Goal: Task Accomplishment & Management: Complete application form

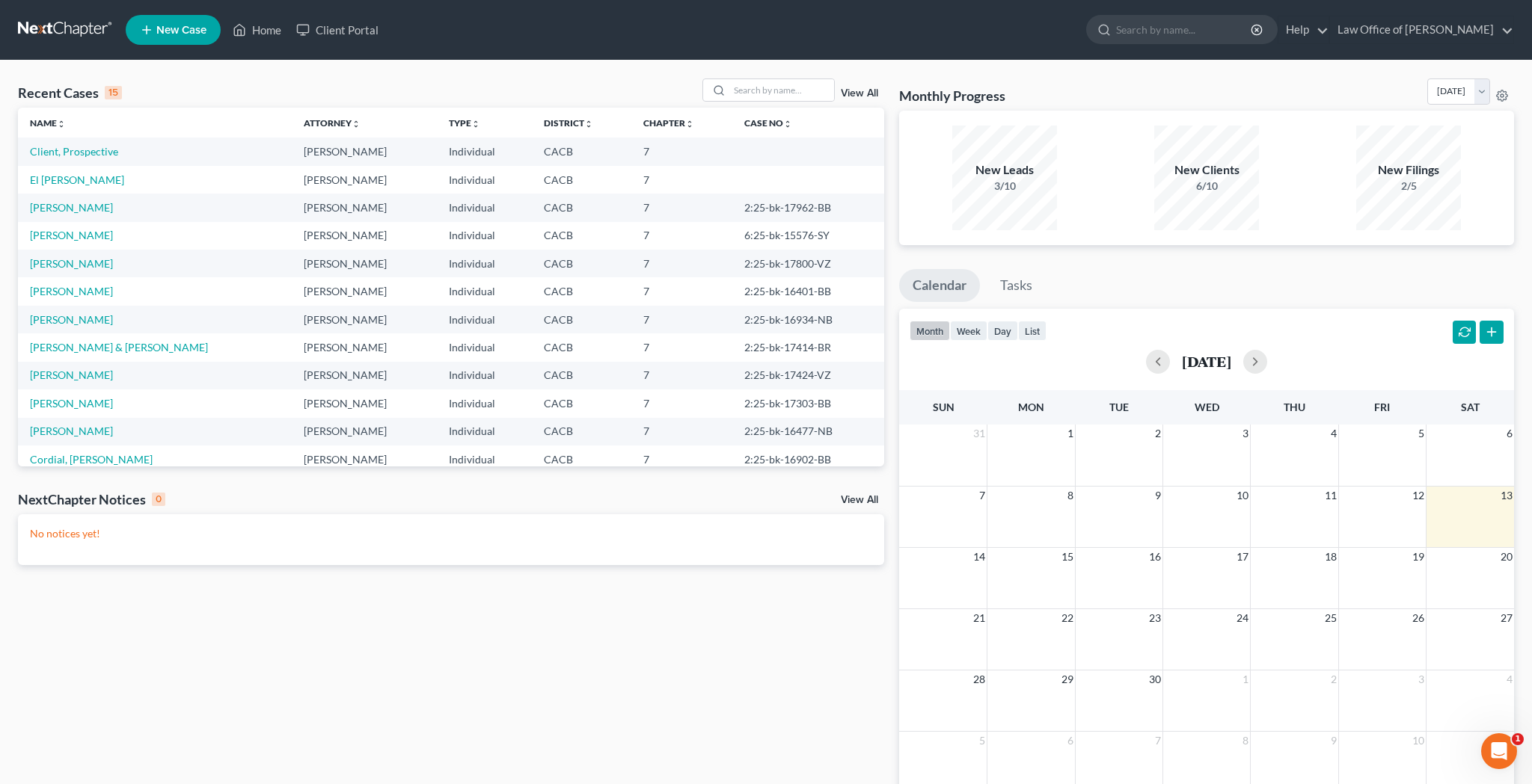
click at [189, 31] on span "New Case" at bounding box center [181, 29] width 50 height 11
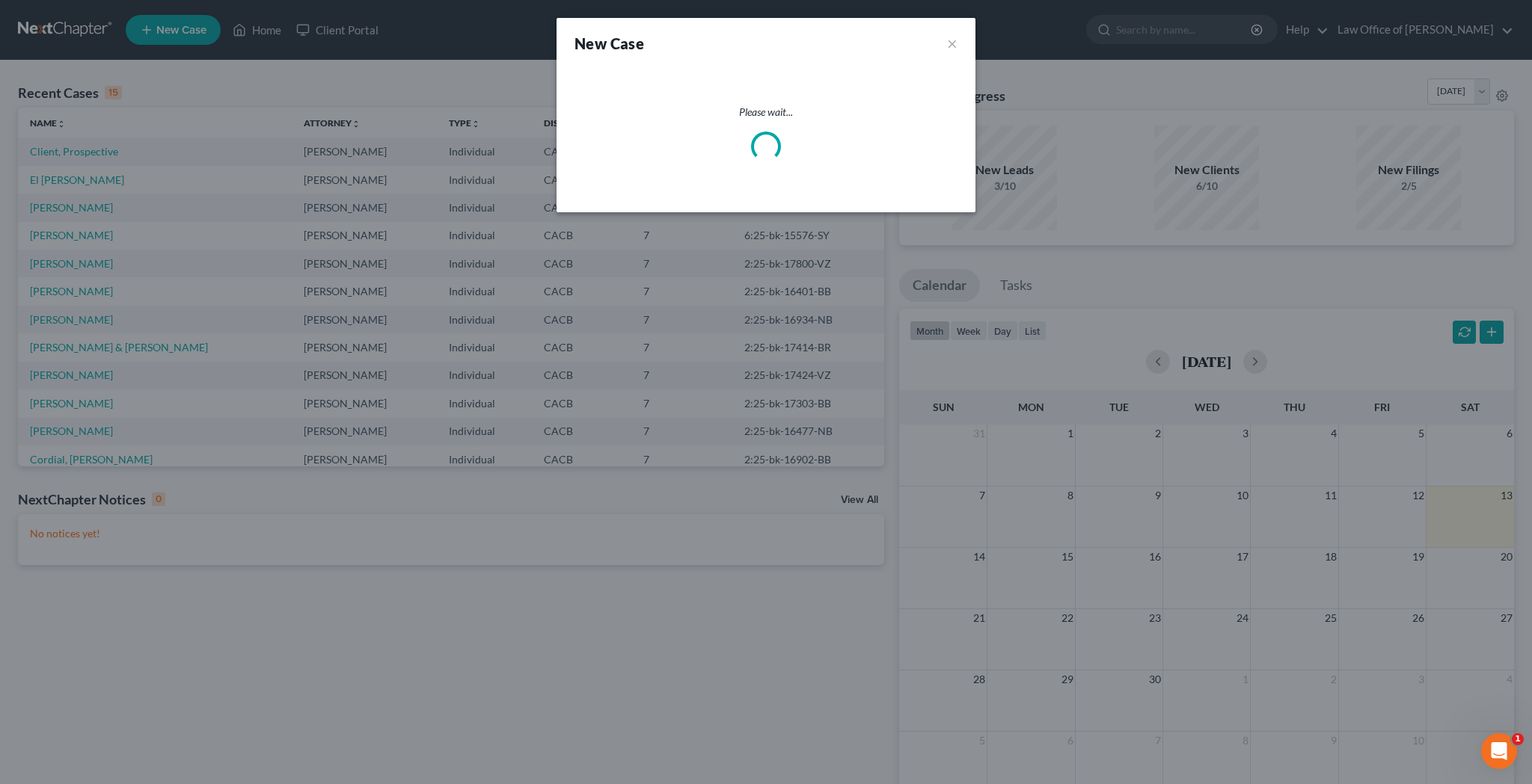
select select "7"
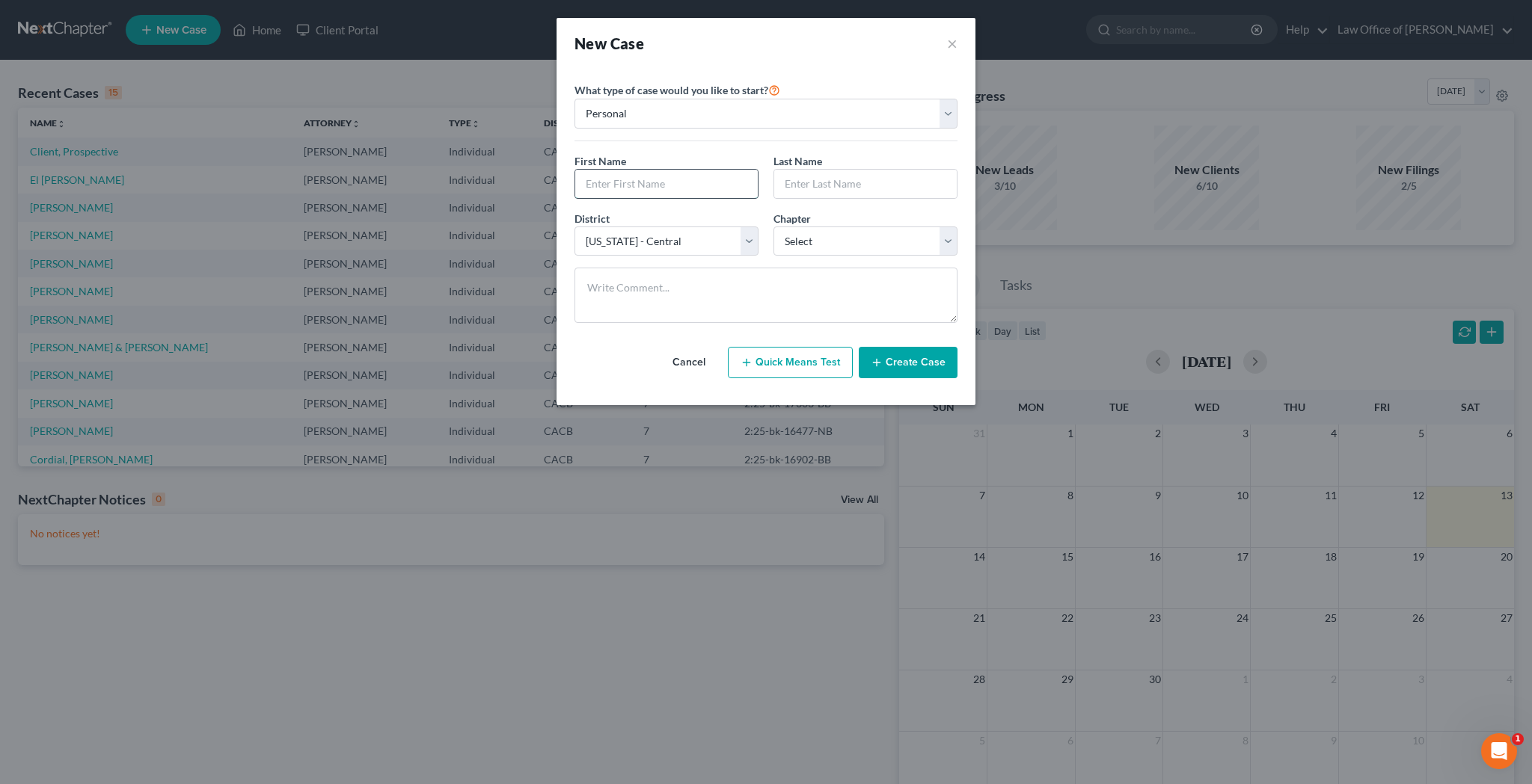
click at [637, 187] on input "text" at bounding box center [666, 183] width 183 height 28
type input "[PERSON_NAME]"
click at [796, 182] on input "text" at bounding box center [866, 183] width 183 height 28
type input "So"
select select "0"
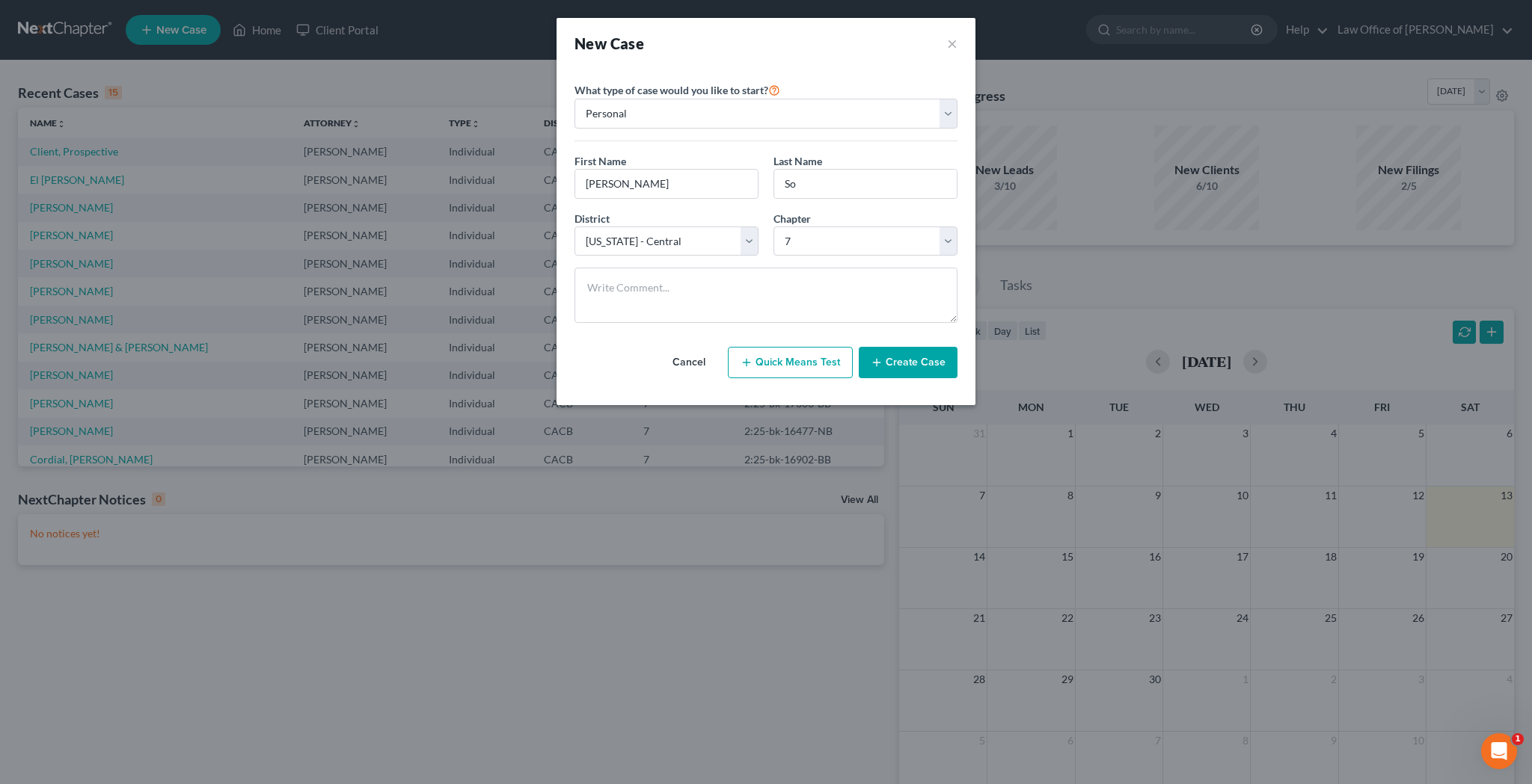
click at [907, 367] on button "Create Case" at bounding box center [908, 363] width 99 height 31
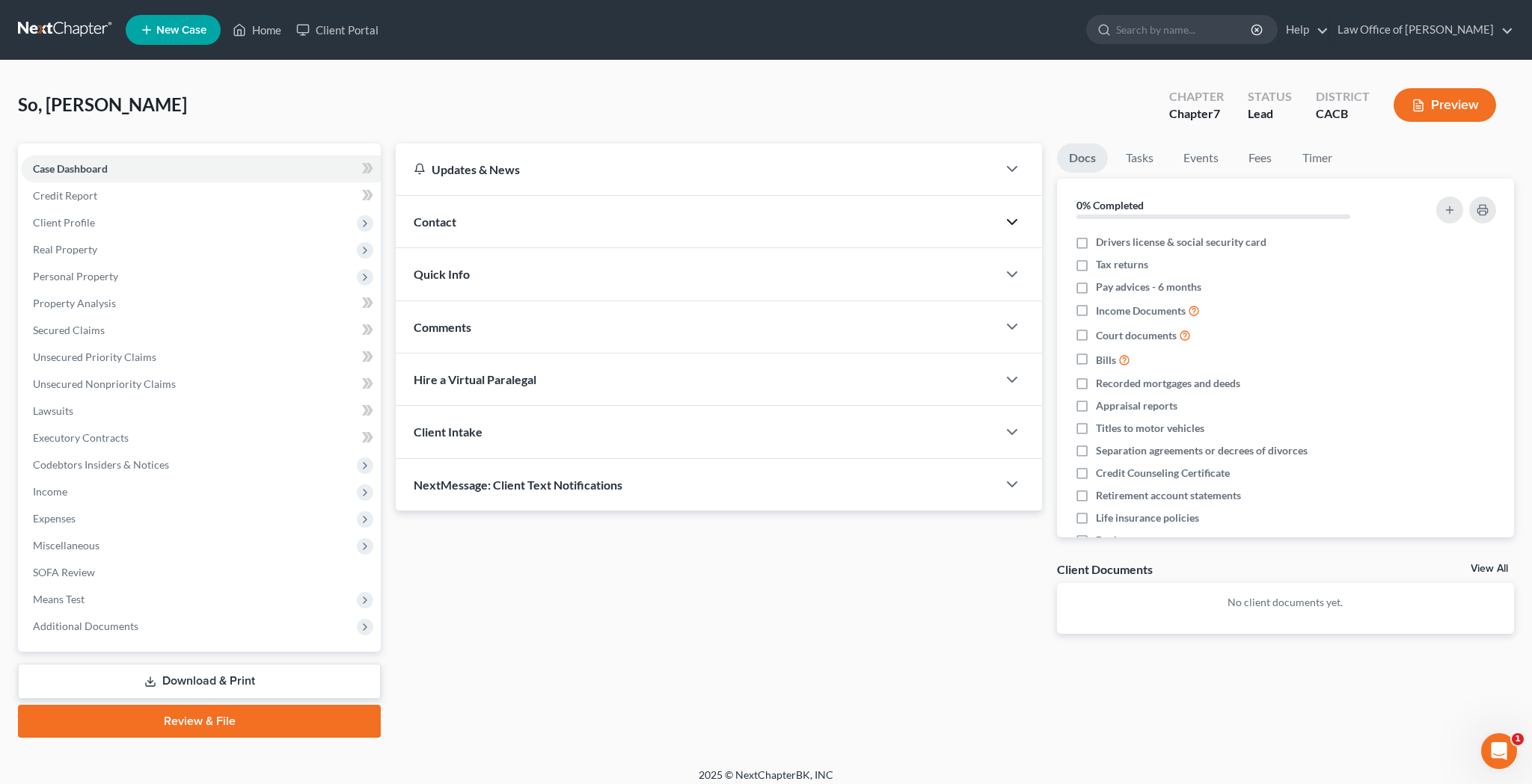
click at [1010, 222] on polyline "button" at bounding box center [1012, 222] width 9 height 5
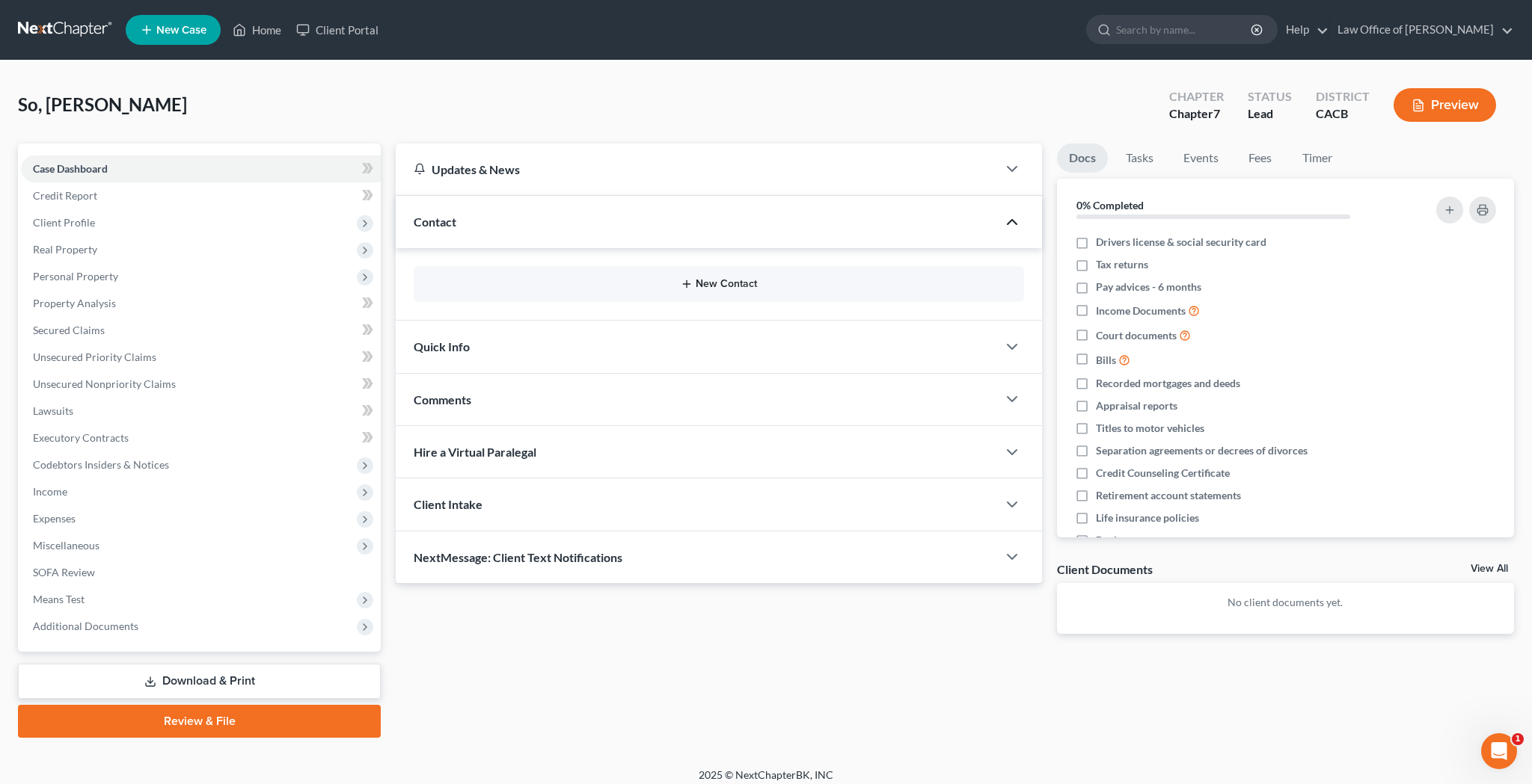
click at [736, 282] on button "New Contact" at bounding box center [718, 285] width 586 height 12
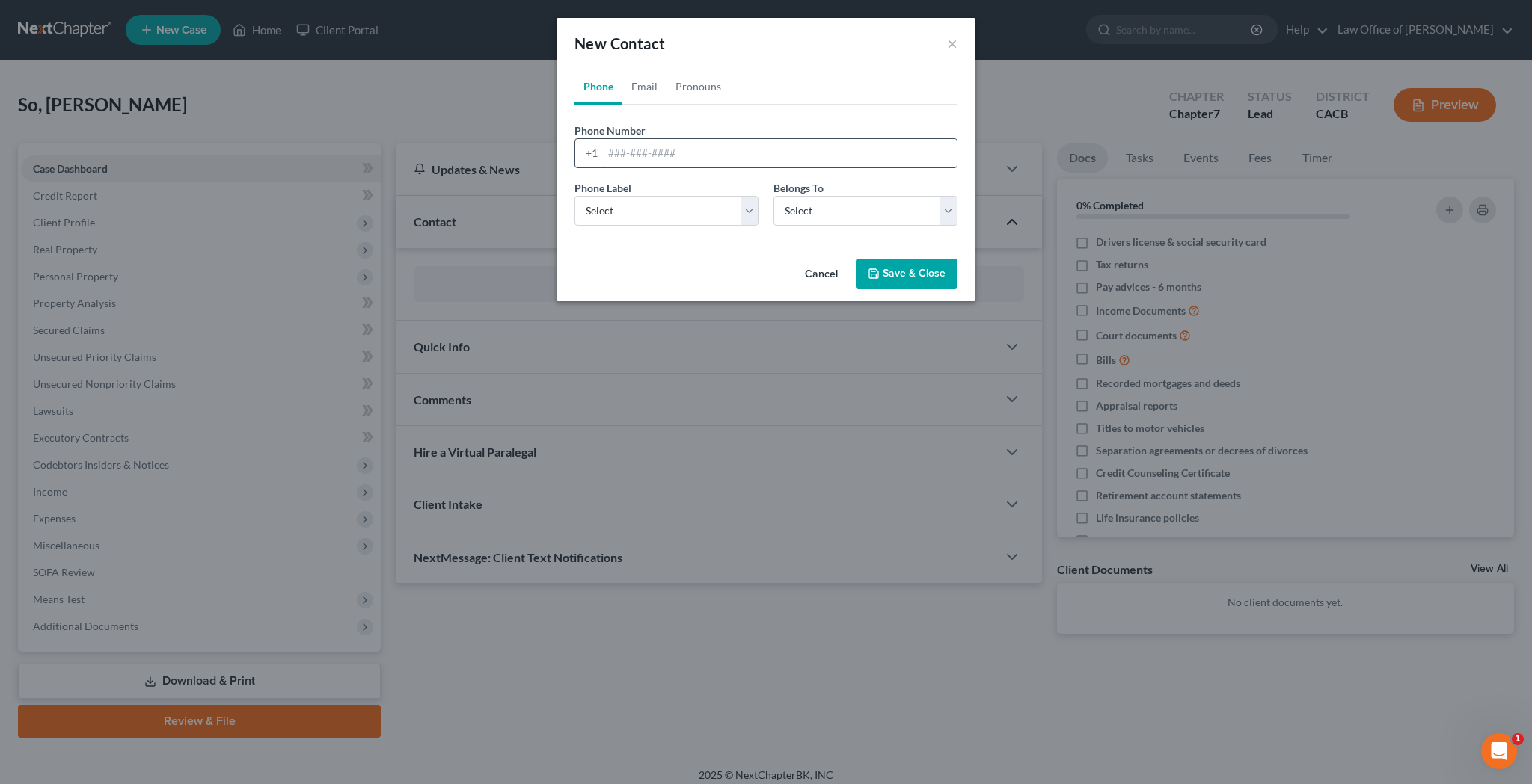
click at [678, 151] on input "tel" at bounding box center [779, 153] width 353 height 28
paste input "[PHONE_NUMBER]"
type input "[PHONE_NUMBER]"
select select "0"
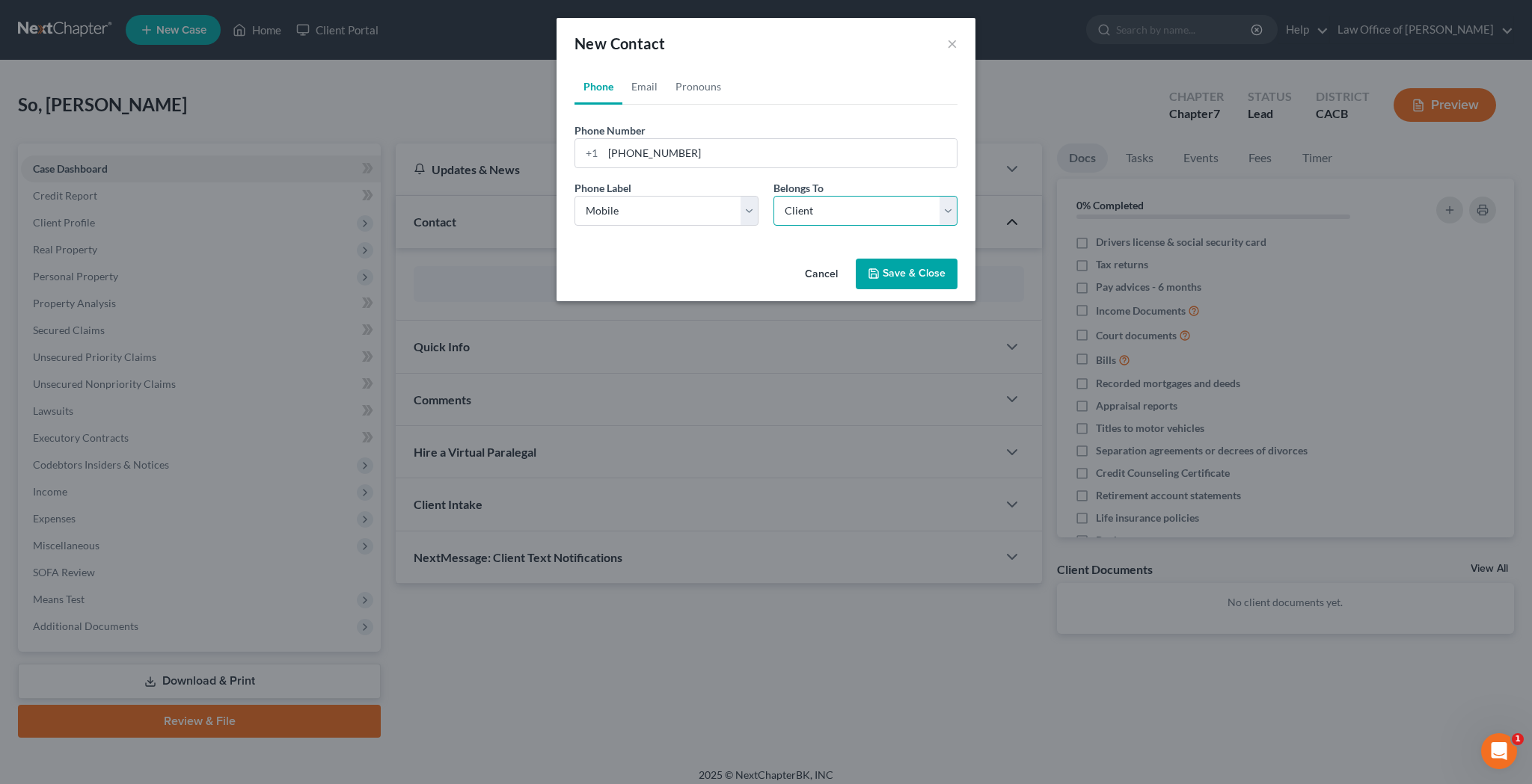
select select "0"
click at [648, 84] on link "Email" at bounding box center [644, 86] width 44 height 36
click at [656, 155] on input "email" at bounding box center [779, 153] width 353 height 28
paste input "[EMAIL_ADDRESS][DOMAIN_NAME]"
type input "[EMAIL_ADDRESS][DOMAIN_NAME]"
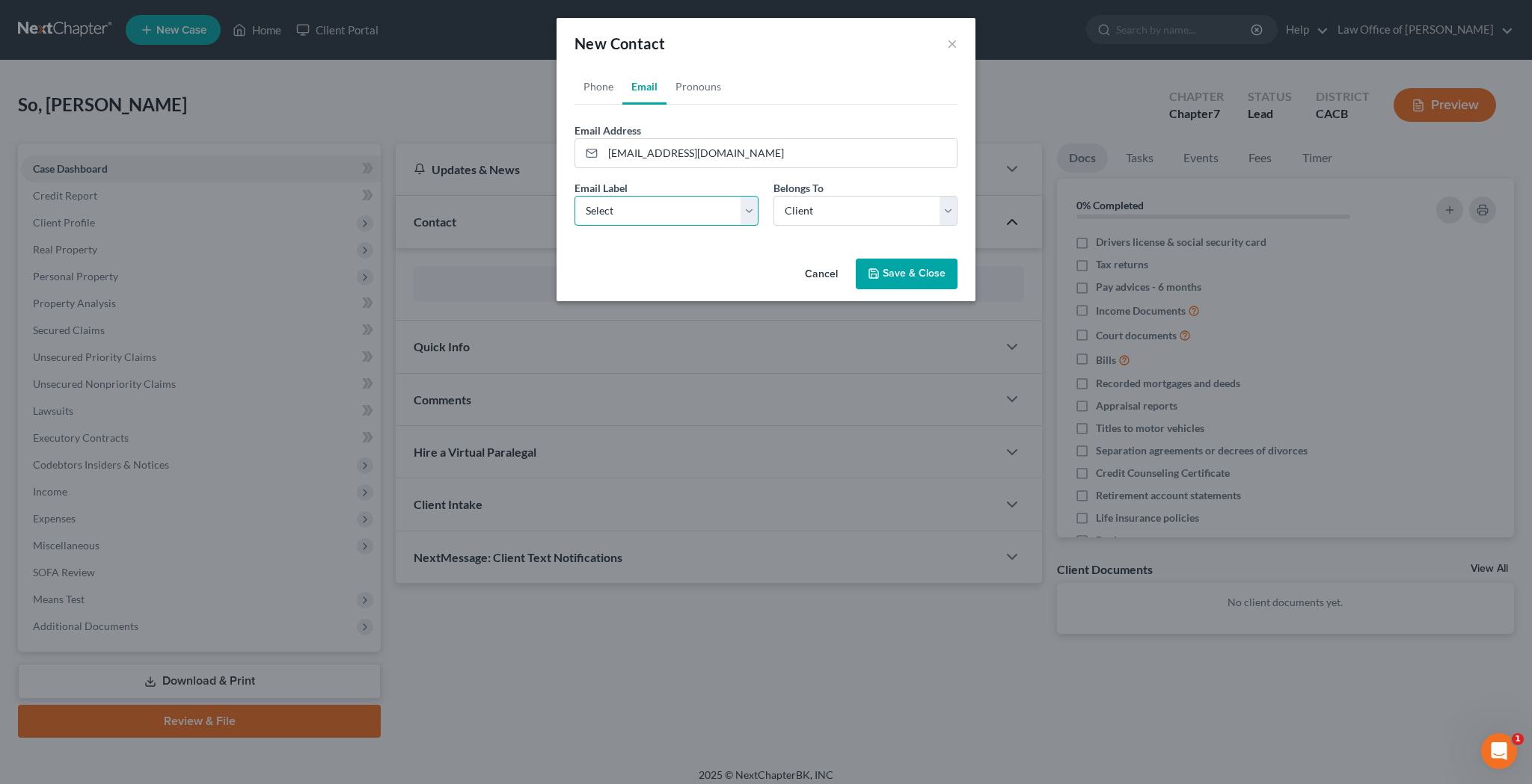
select select "0"
click at [701, 87] on link "Pronouns" at bounding box center [698, 86] width 64 height 36
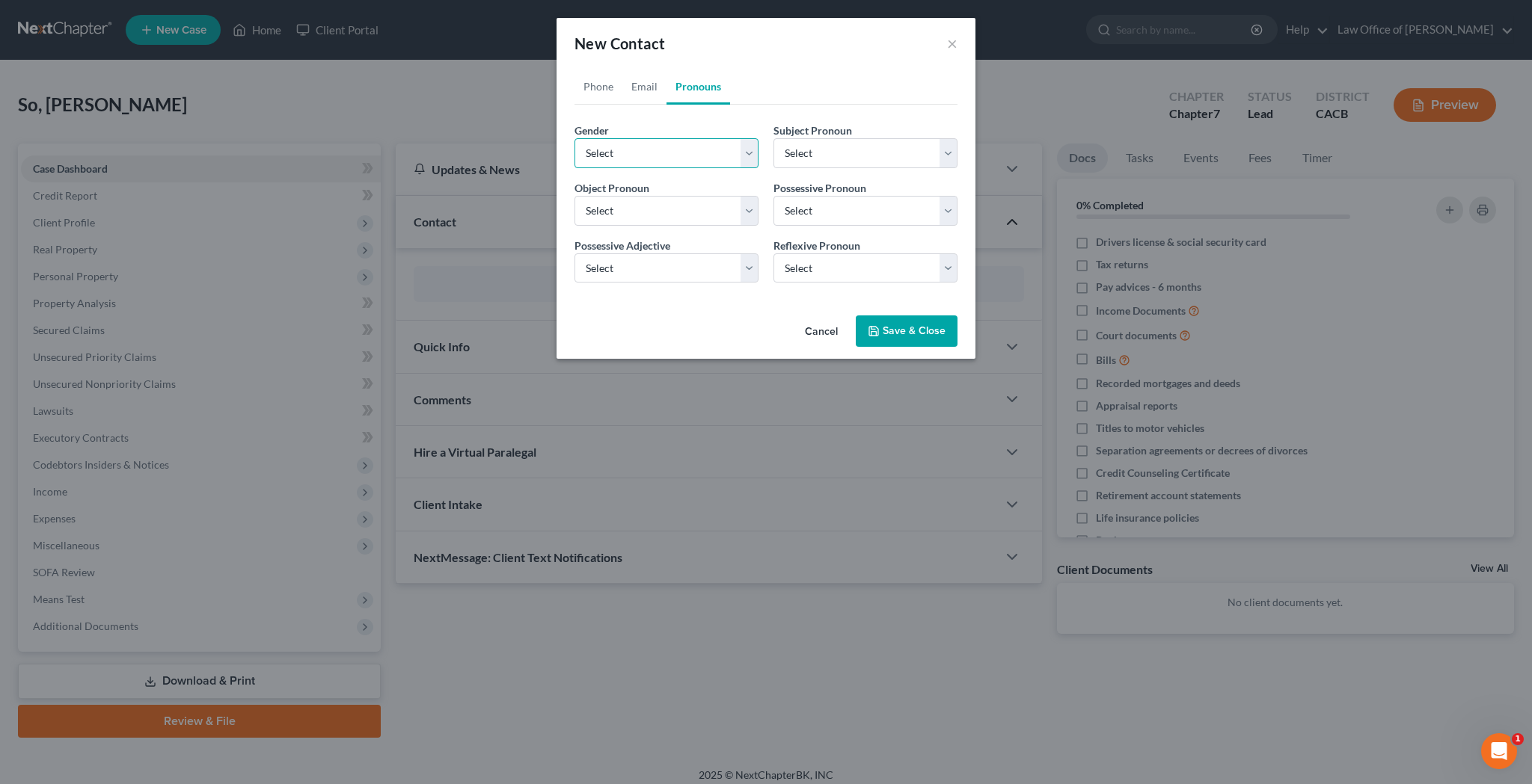
select select "0"
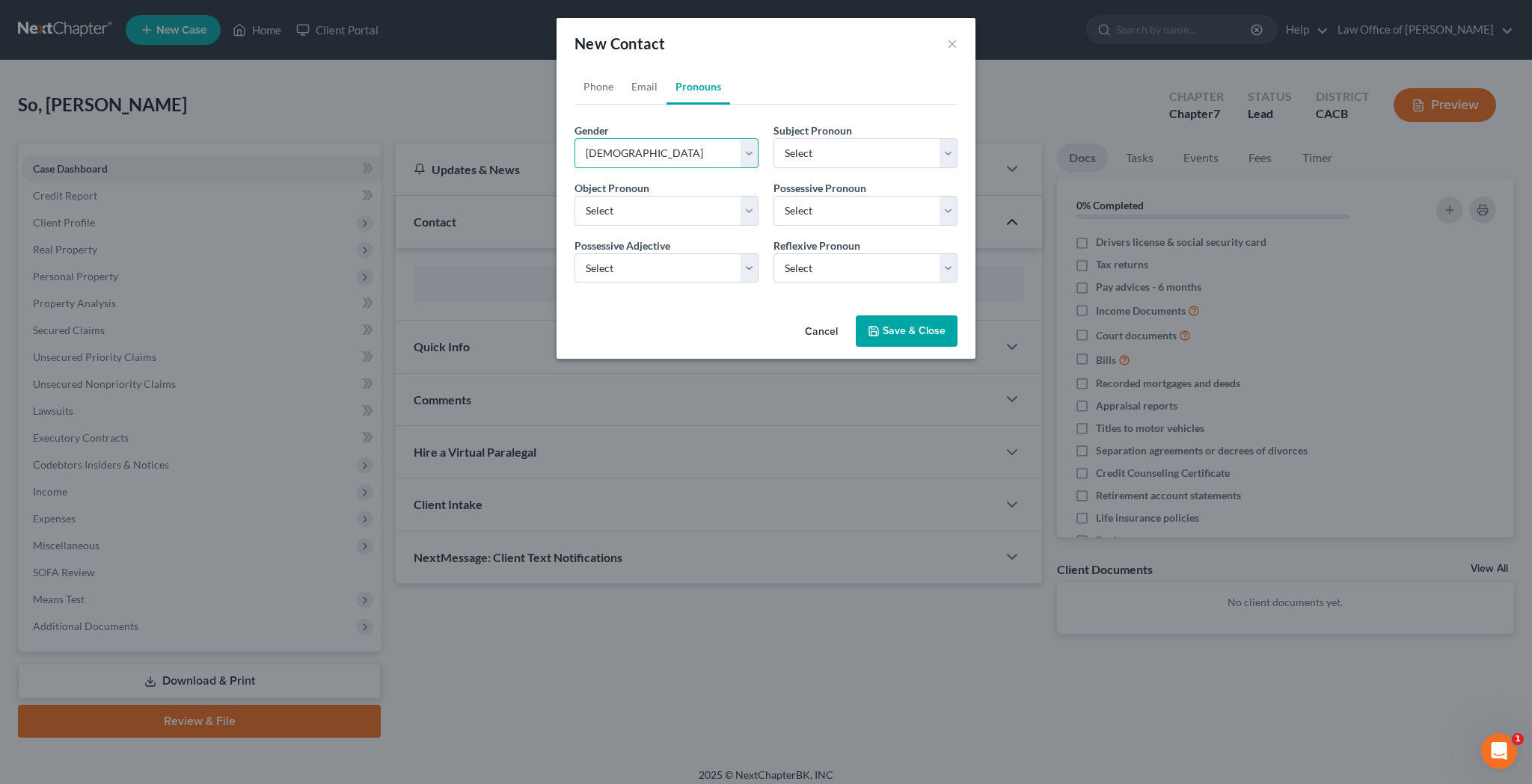
select select "0"
click at [919, 330] on button "Save & Close" at bounding box center [907, 332] width 102 height 31
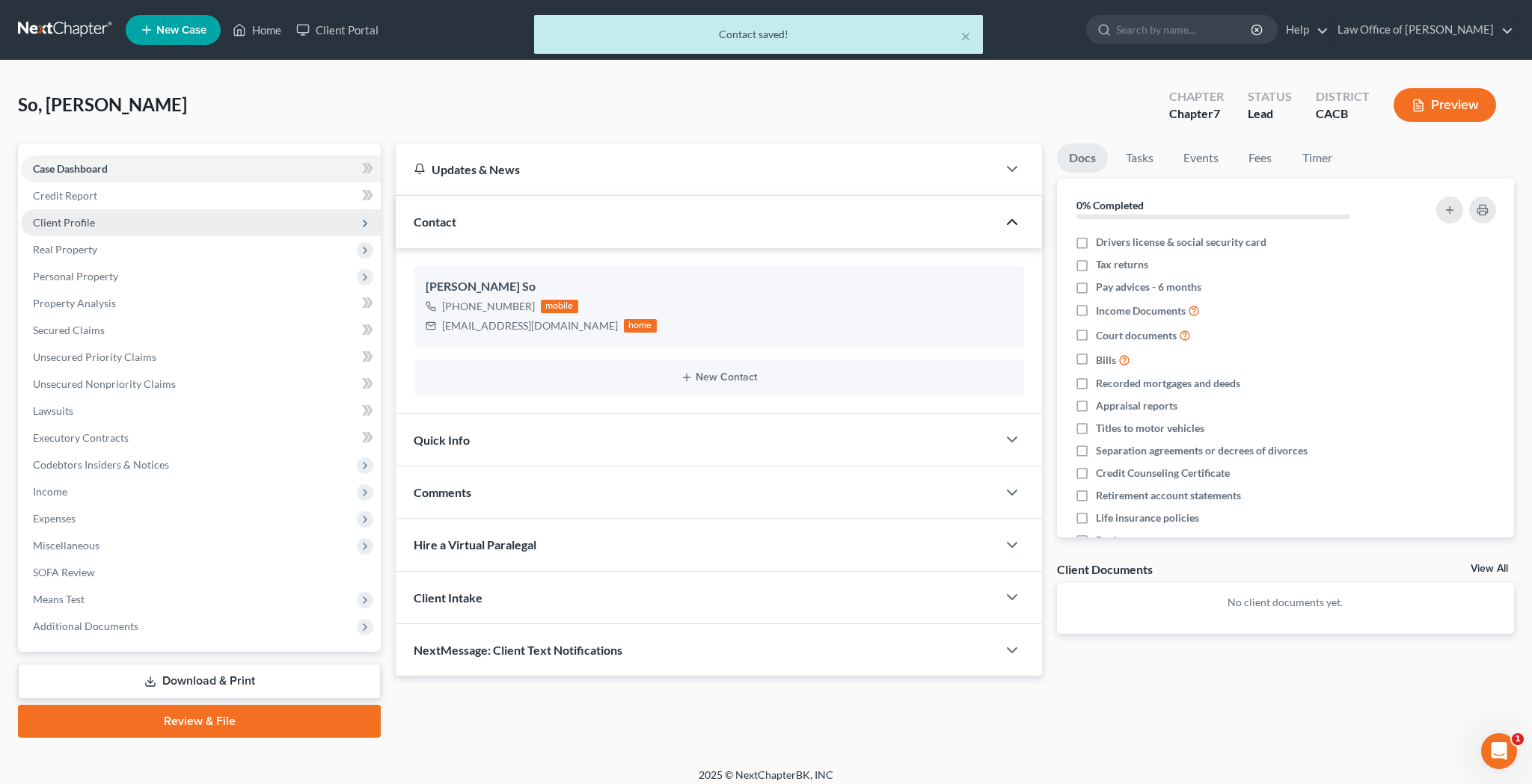
click at [149, 222] on span "Client Profile" at bounding box center [200, 222] width 360 height 26
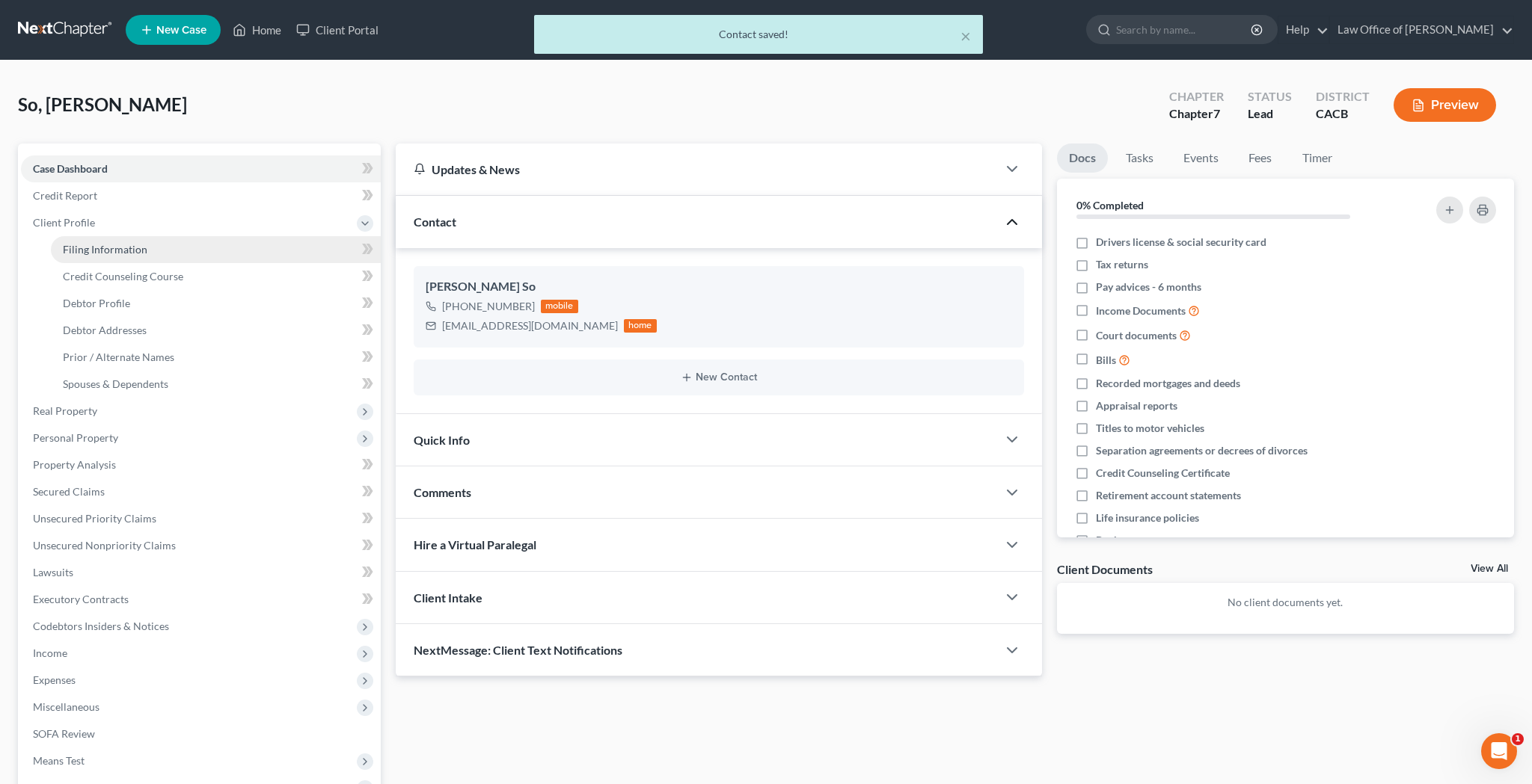
click at [150, 246] on link "Filing Information" at bounding box center [216, 249] width 330 height 26
select select "1"
select select "0"
select select "7"
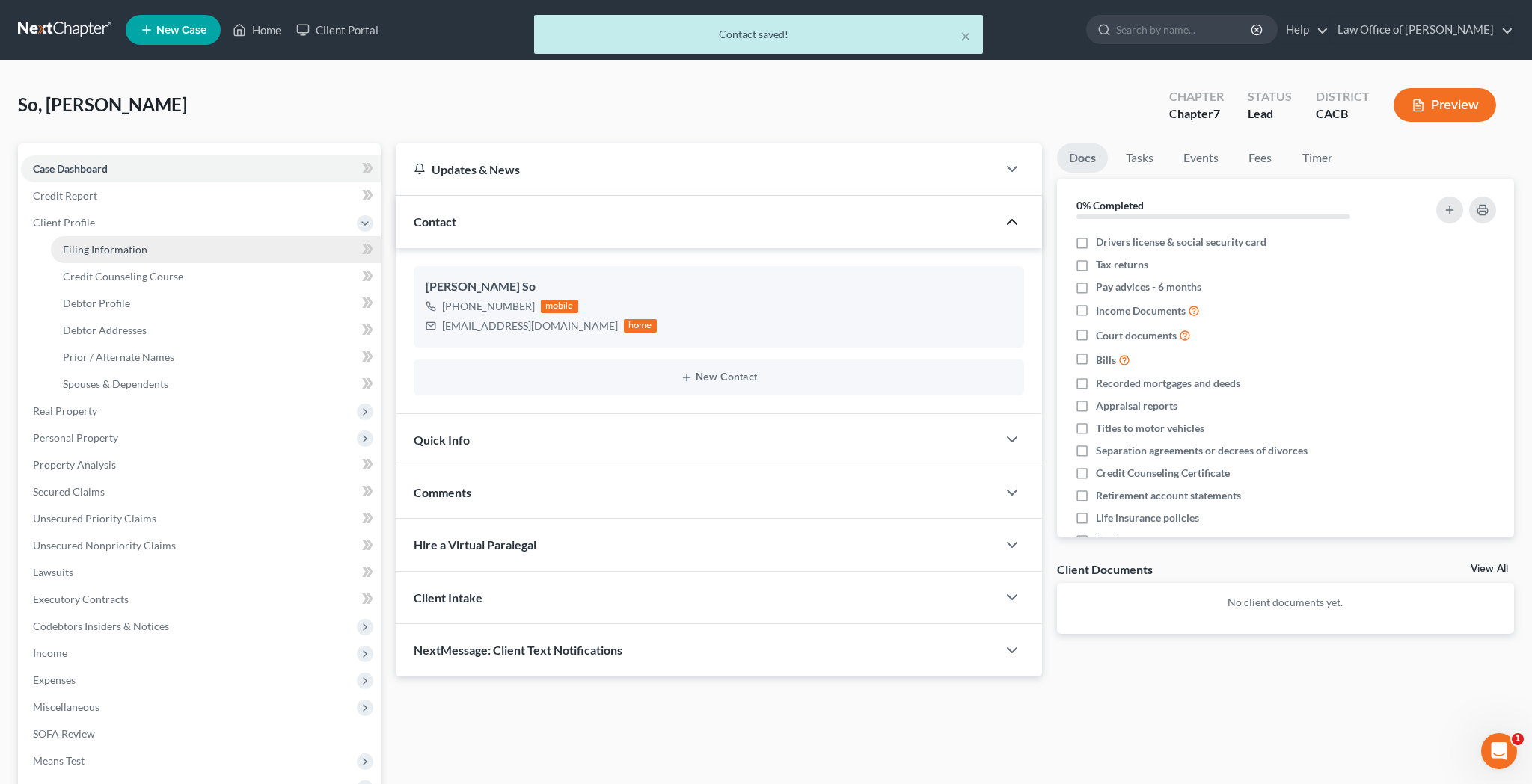
select select "4"
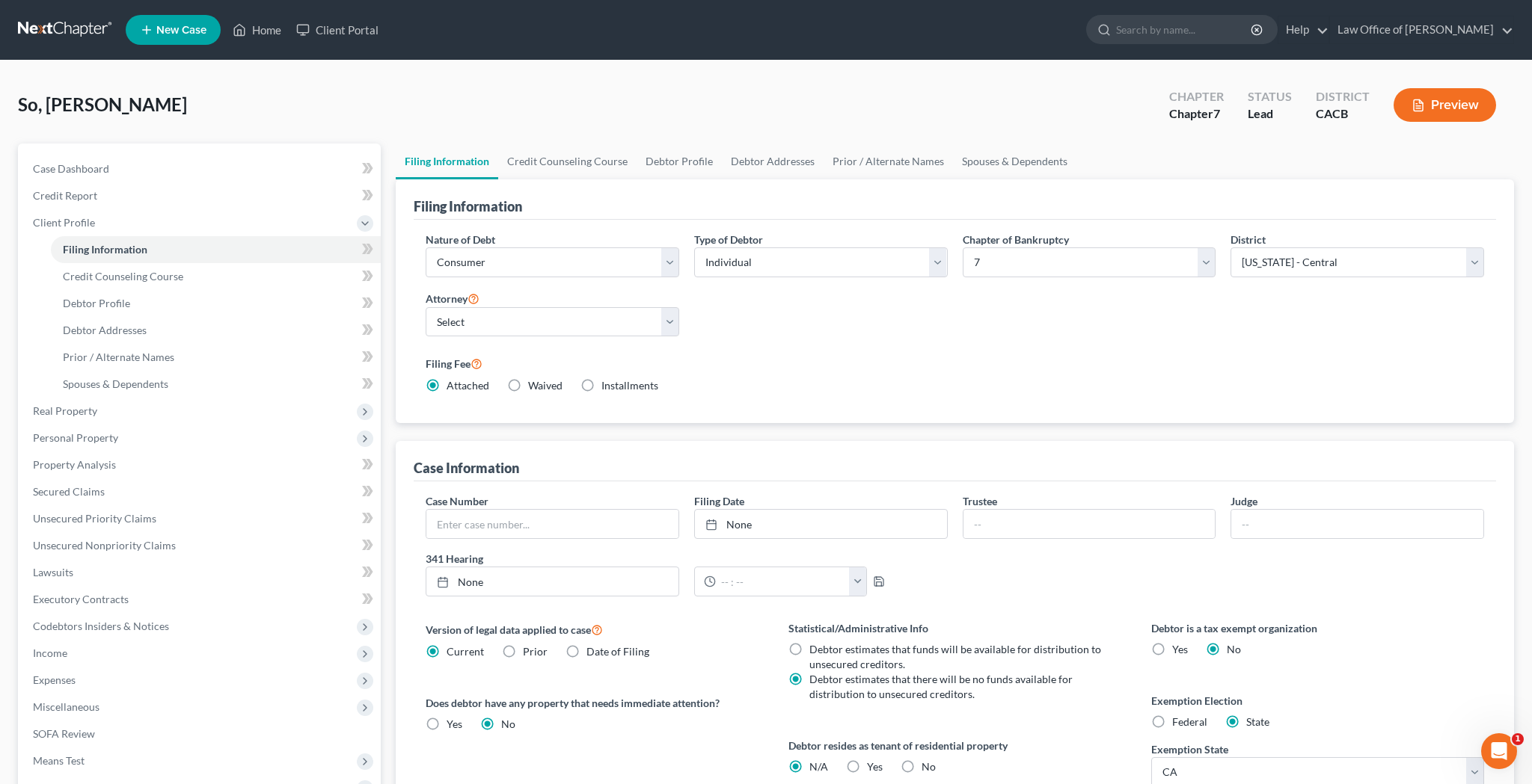
click at [528, 388] on label "Waived Waived" at bounding box center [545, 386] width 34 height 15
click at [534, 388] on input "Waived Waived" at bounding box center [539, 384] width 10 height 10
radio input "true"
radio input "false"
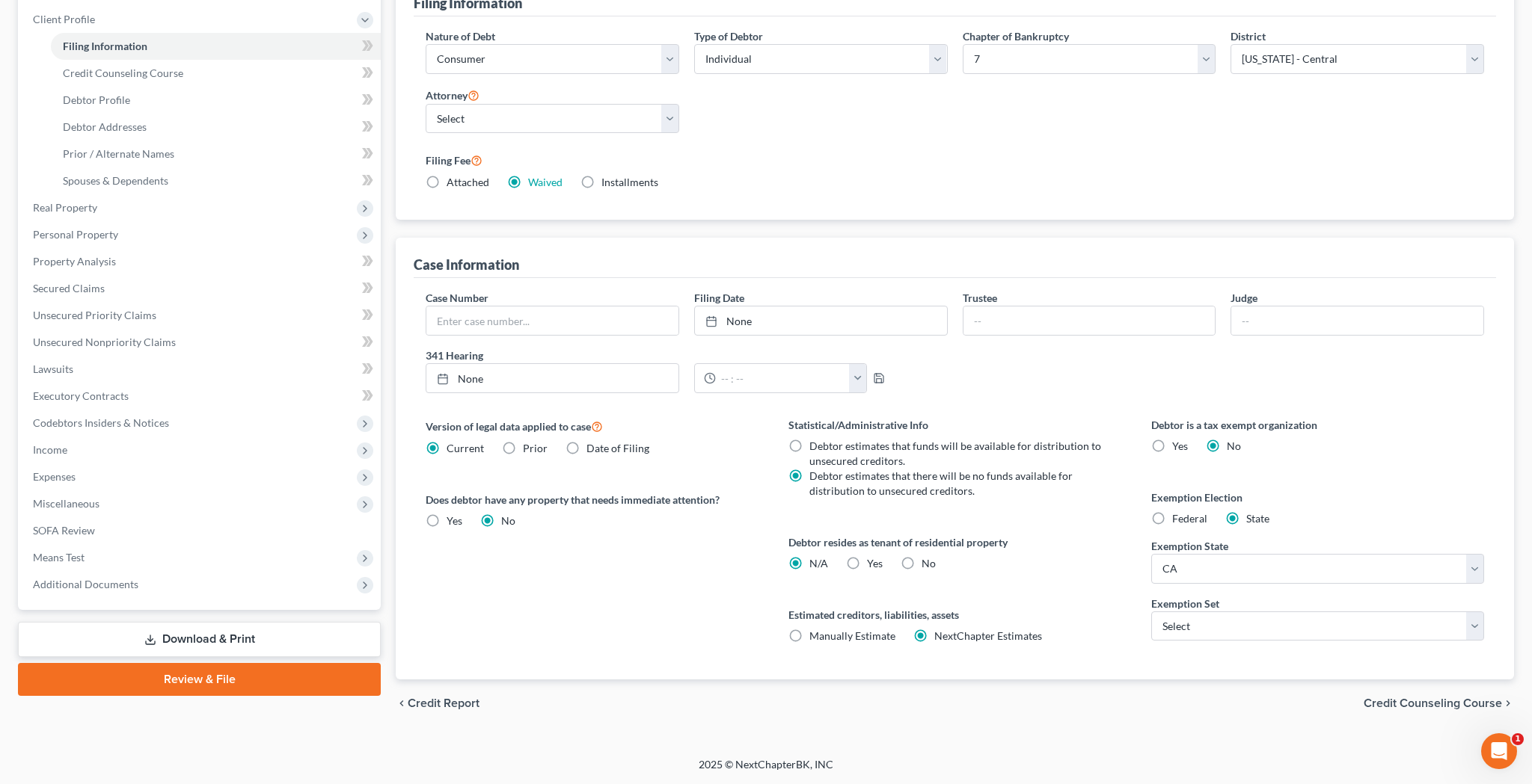
scroll to position [203, 0]
click at [867, 567] on label "Yes Yes" at bounding box center [874, 563] width 16 height 15
click at [872, 566] on input "Yes Yes" at bounding box center [877, 561] width 10 height 10
radio input "true"
radio input "false"
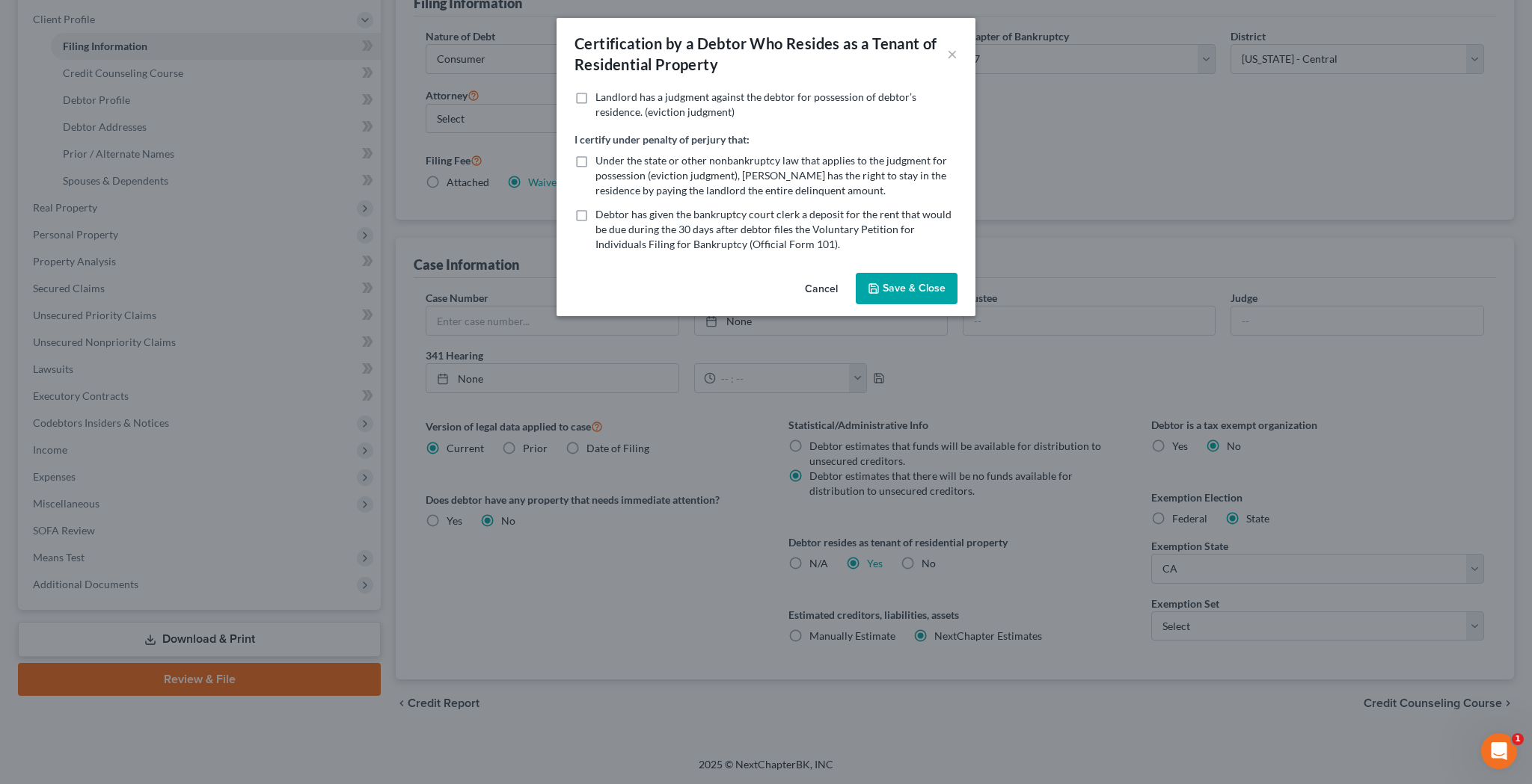
click at [924, 285] on button "Save & Close" at bounding box center [907, 288] width 102 height 31
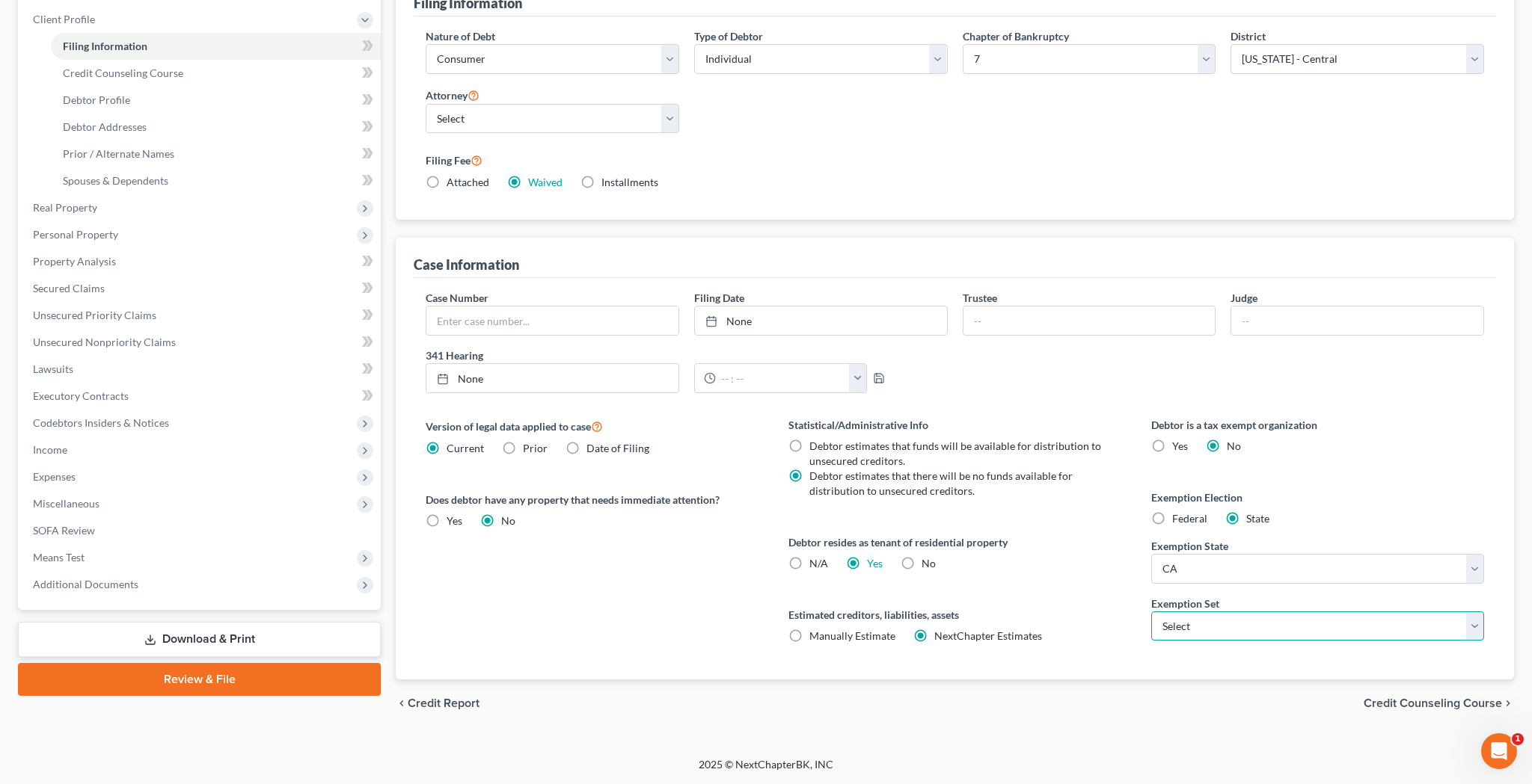
select select "0"
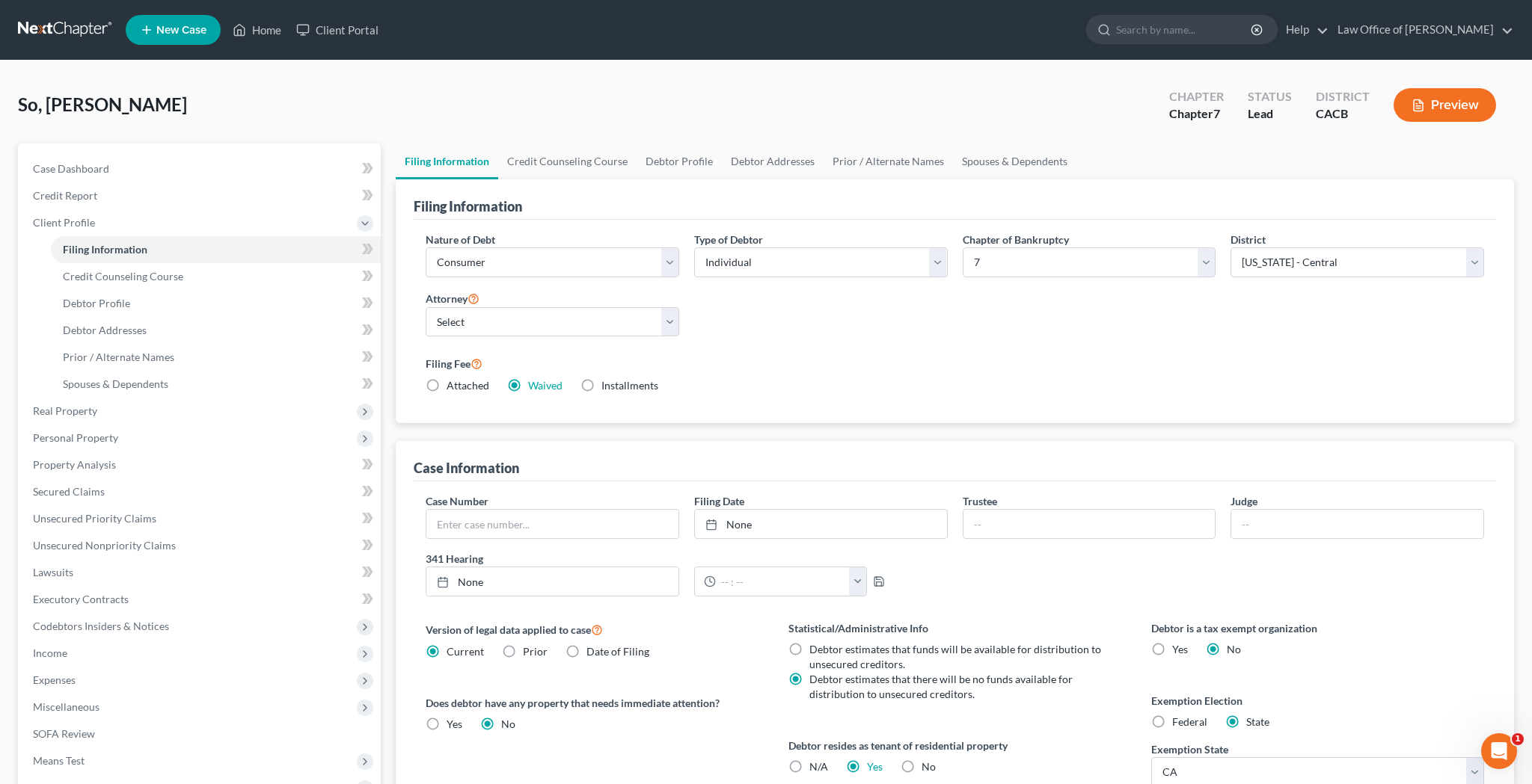
scroll to position [0, 0]
click at [579, 164] on link "Credit Counseling Course" at bounding box center [567, 161] width 138 height 36
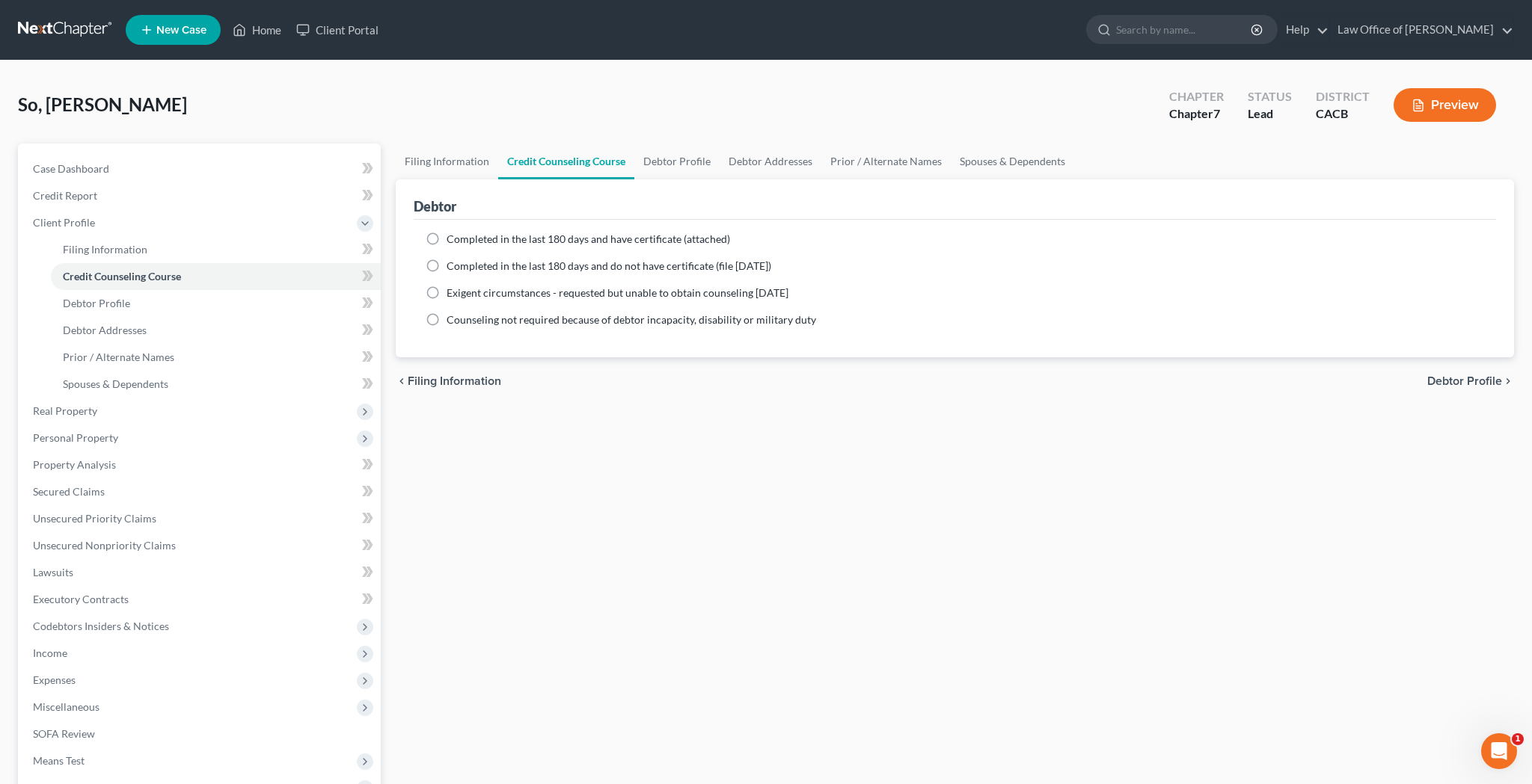
click at [447, 243] on label "Completed in the last 180 days and have certificate (attached)" at bounding box center [588, 238] width 284 height 15
click at [452, 241] on input "Completed in the last 180 days and have certificate (attached)" at bounding box center [457, 236] width 10 height 10
radio input "true"
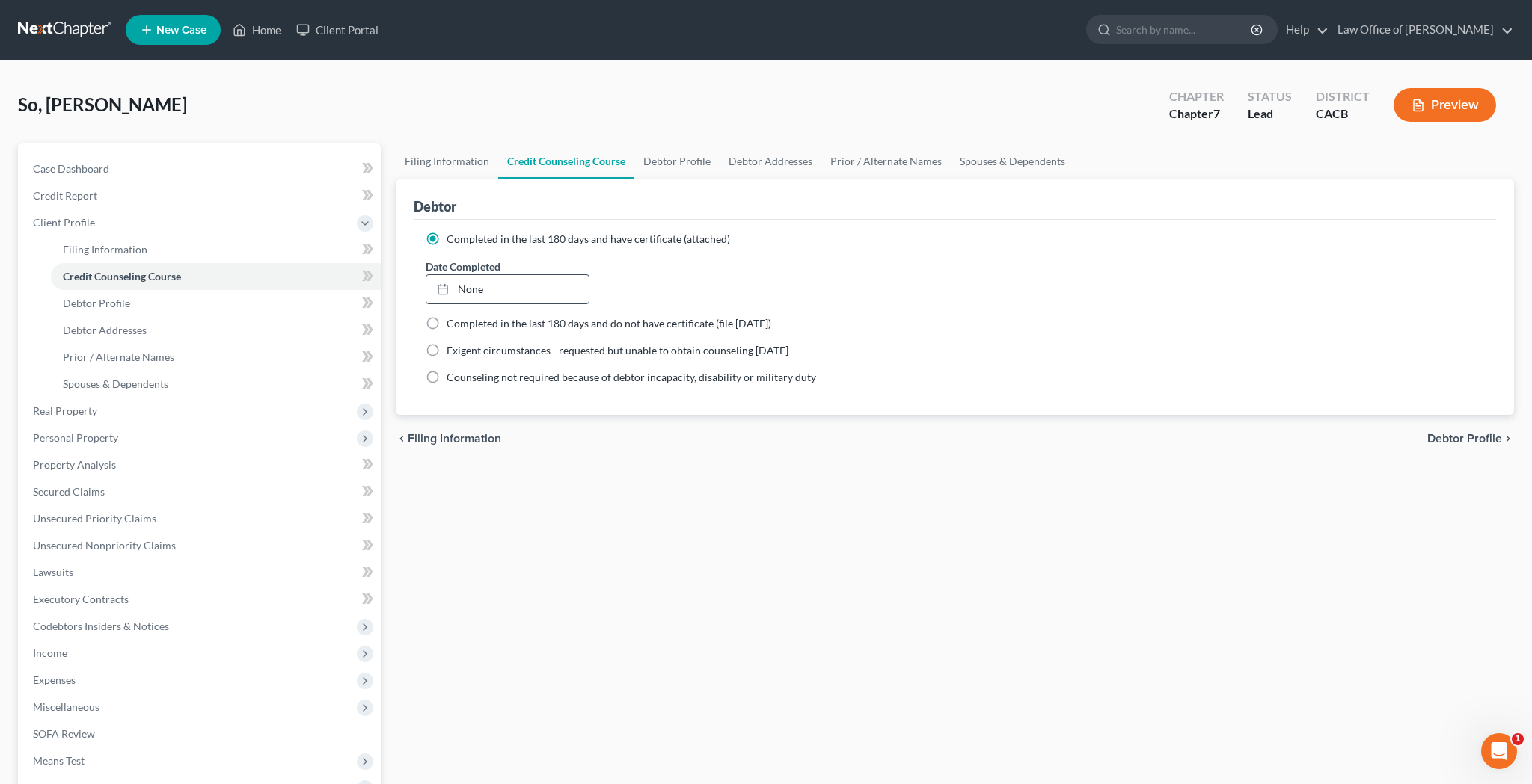
click at [467, 292] on link "None" at bounding box center [506, 288] width 162 height 28
click at [676, 165] on link "Debtor Profile" at bounding box center [676, 161] width 85 height 36
select select "0"
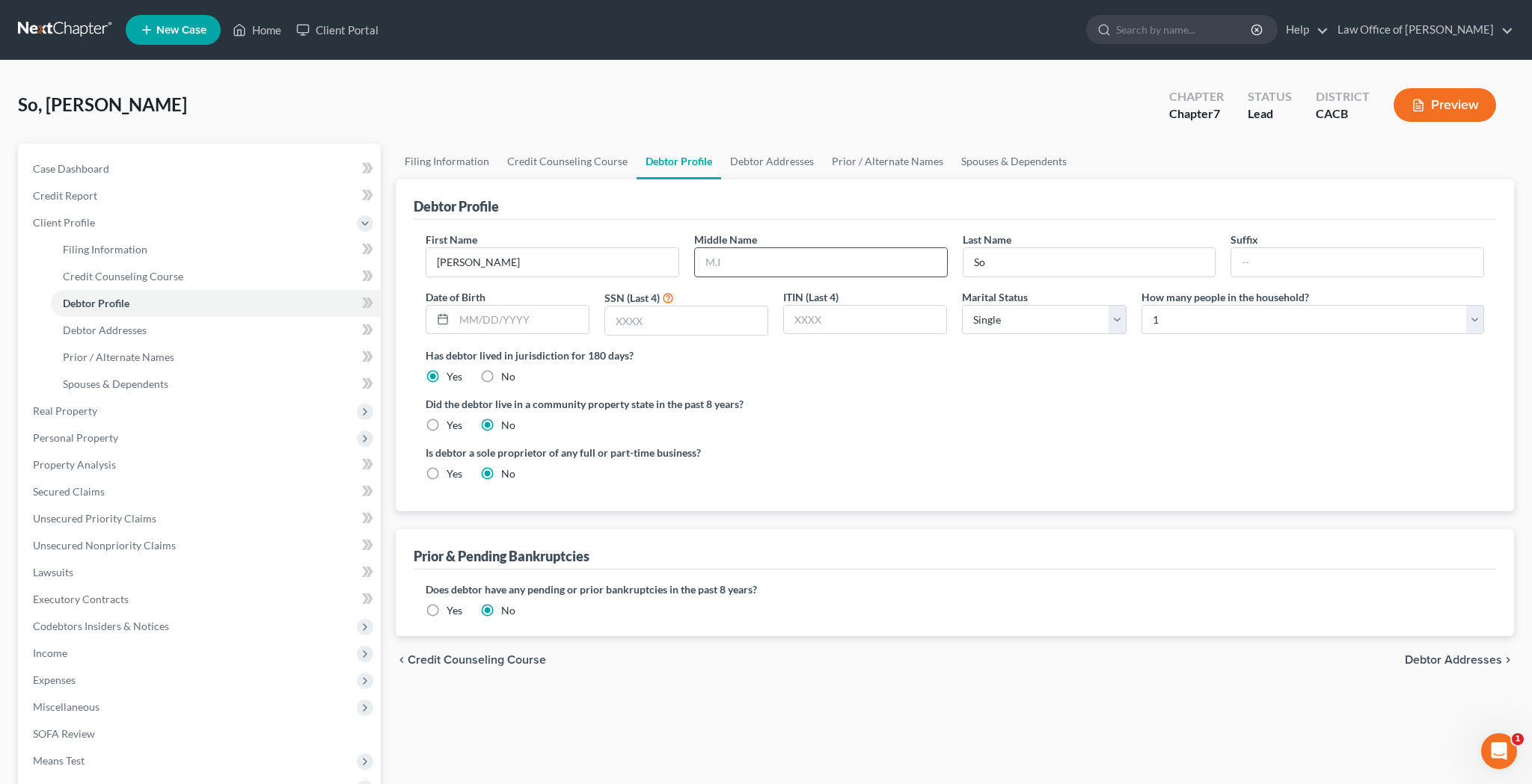
click at [739, 256] on input "text" at bounding box center [820, 262] width 252 height 28
type input "Wah"
click at [945, 416] on div "Did the debtor live in a community property state in the past 8 years? Yes No" at bounding box center [955, 414] width 1058 height 36
click at [546, 318] on input "text" at bounding box center [521, 320] width 134 height 28
type input "[DATE]"
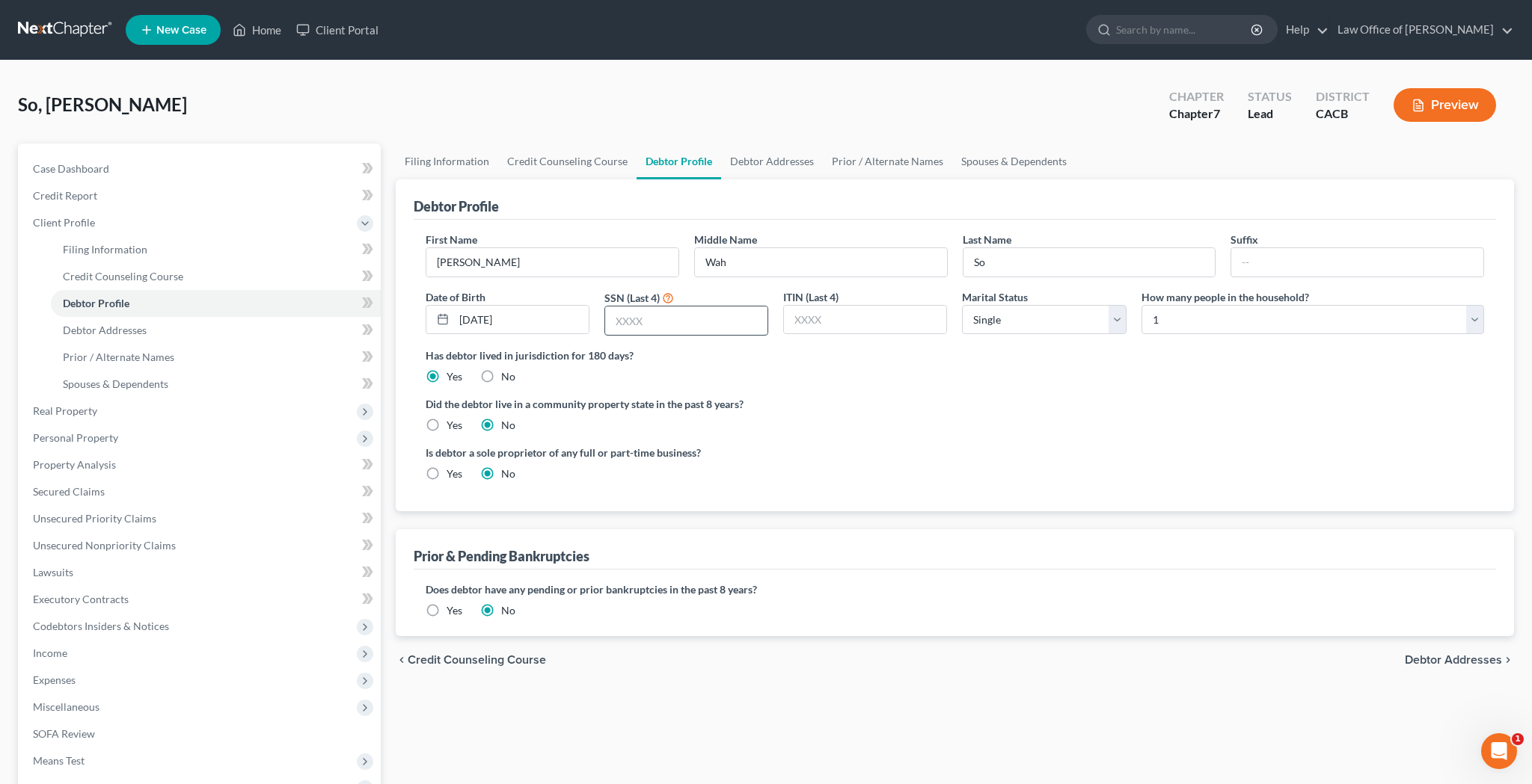
click at [679, 322] on input "text" at bounding box center [686, 320] width 162 height 28
type input "7270"
click at [447, 426] on label "Yes" at bounding box center [454, 425] width 16 height 15
click at [452, 426] on input "Yes" at bounding box center [457, 423] width 10 height 10
radio input "true"
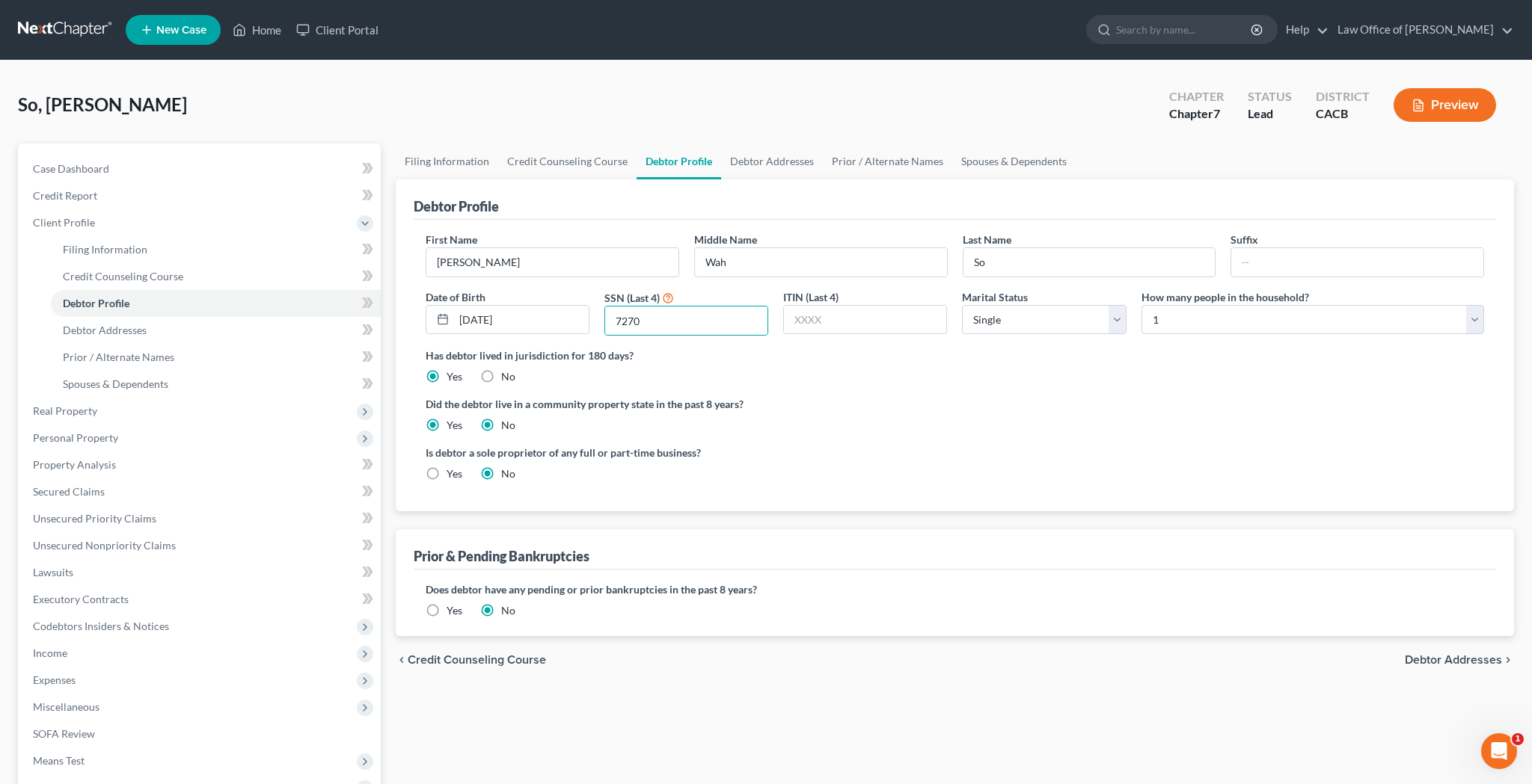
radio input "false"
click at [776, 167] on link "Debtor Addresses" at bounding box center [772, 161] width 102 height 36
select select "0"
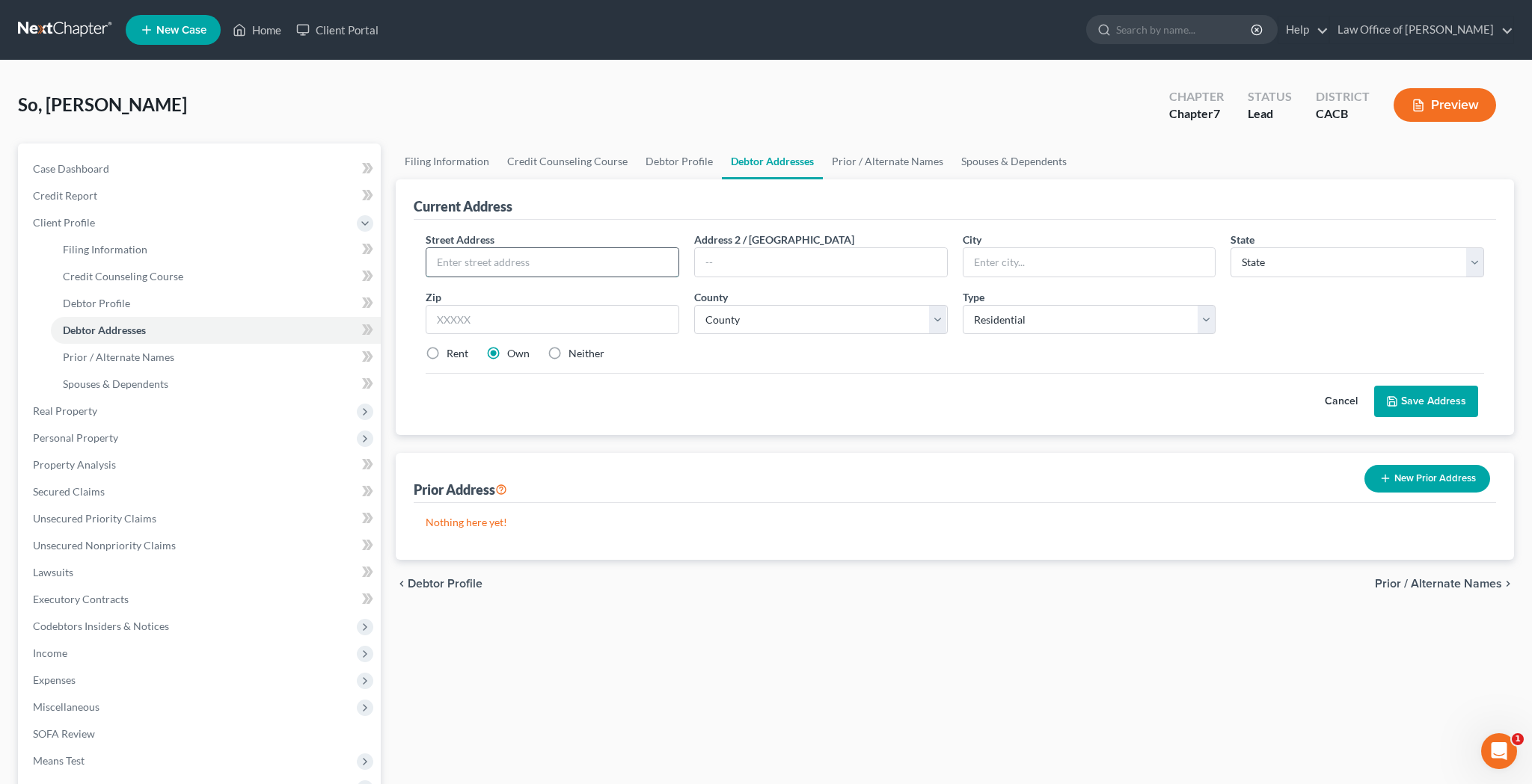
click at [602, 261] on input "text" at bounding box center [552, 262] width 252 height 28
type input "[STREET_ADDRESS][PERSON_NAME]"
click at [662, 328] on input "text" at bounding box center [553, 320] width 253 height 29
type input "91010"
type input "[PERSON_NAME]"
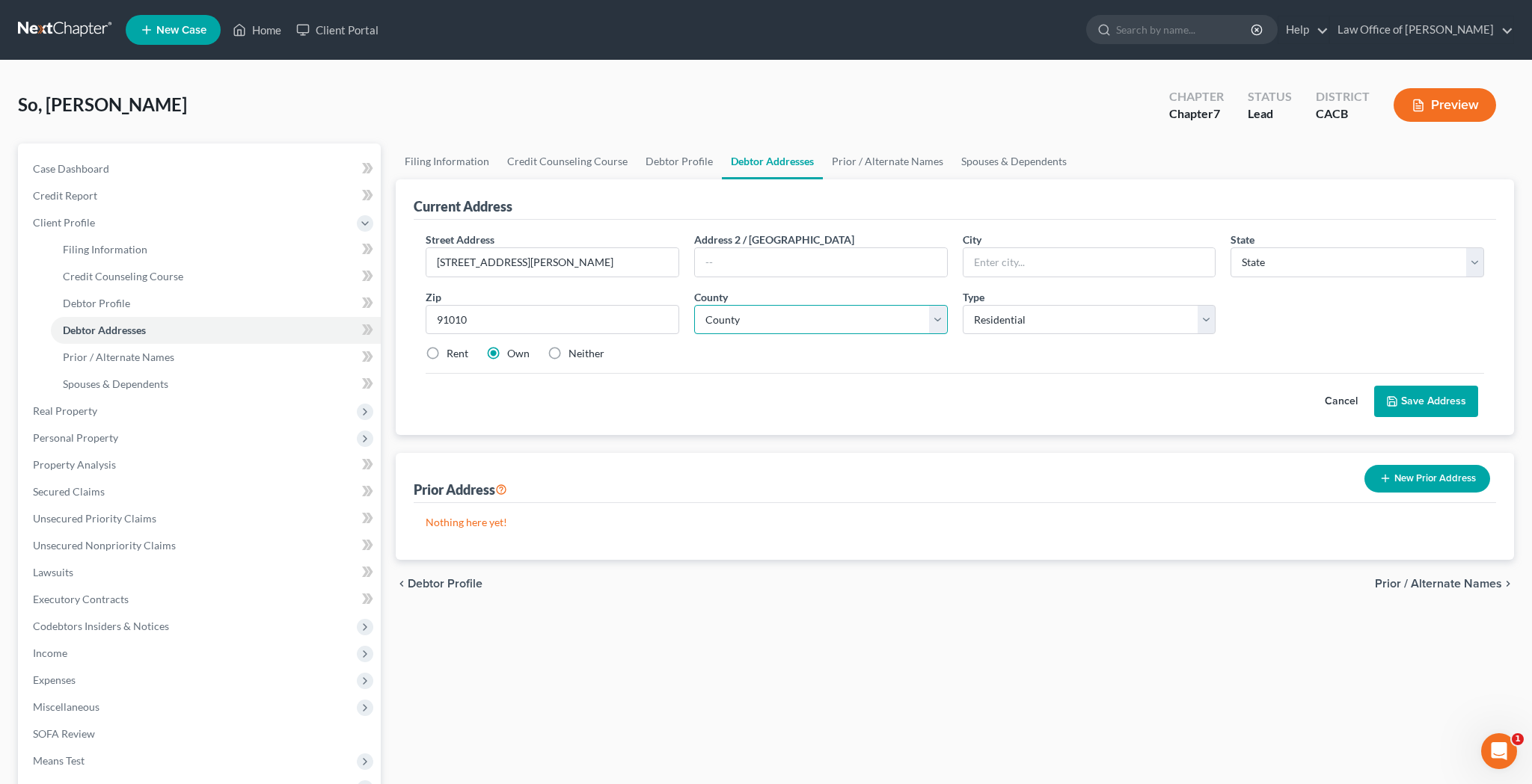
select select "4"
select select "18"
click at [447, 353] on label "Rent" at bounding box center [457, 353] width 22 height 15
click at [452, 353] on input "Rent" at bounding box center [457, 351] width 10 height 10
radio input "true"
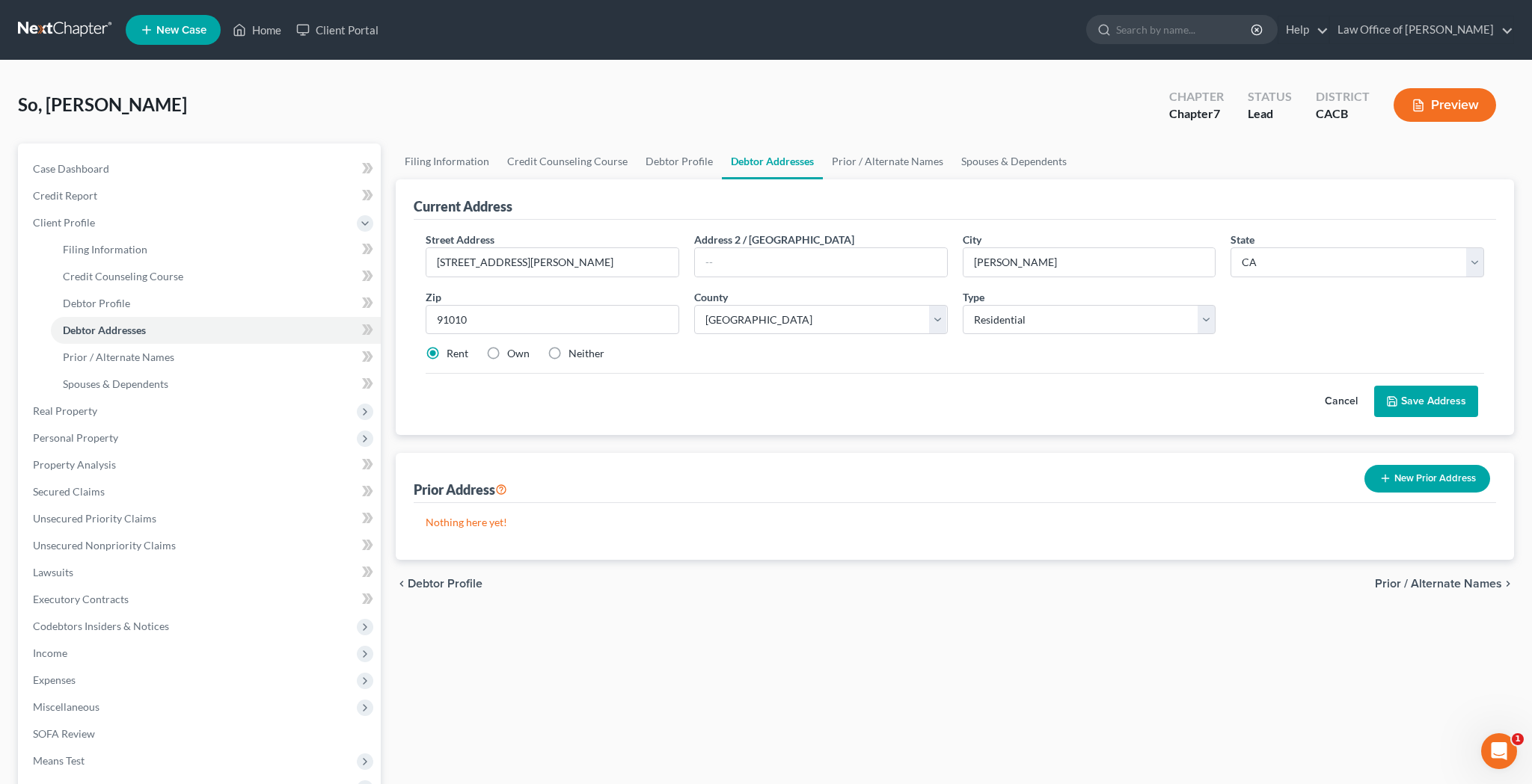
click at [1411, 398] on button "Save Address" at bounding box center [1426, 401] width 104 height 31
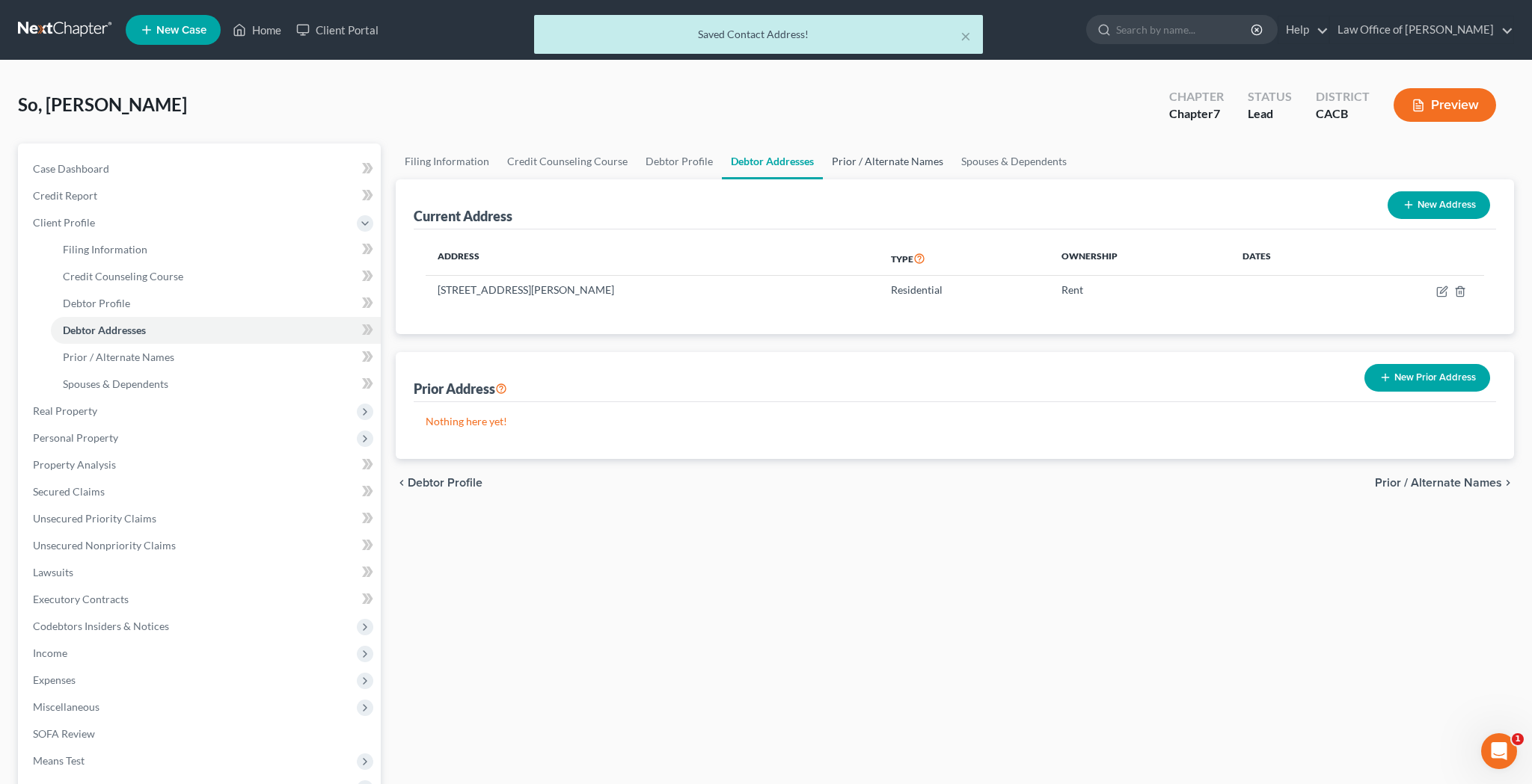
click at [907, 163] on link "Prior / Alternate Names" at bounding box center [887, 161] width 130 height 36
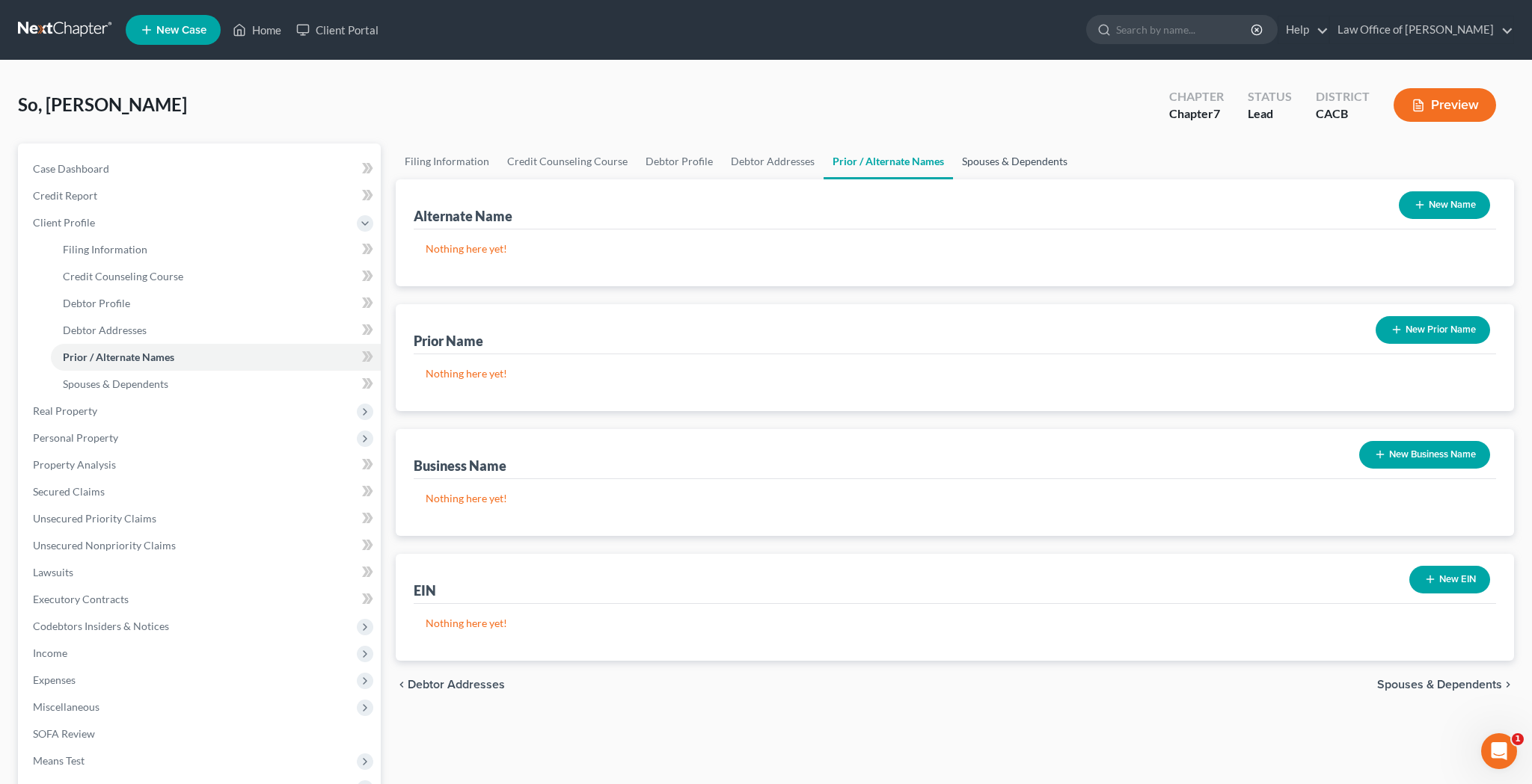
click at [1018, 166] on link "Spouses & Dependents" at bounding box center [1015, 161] width 124 height 36
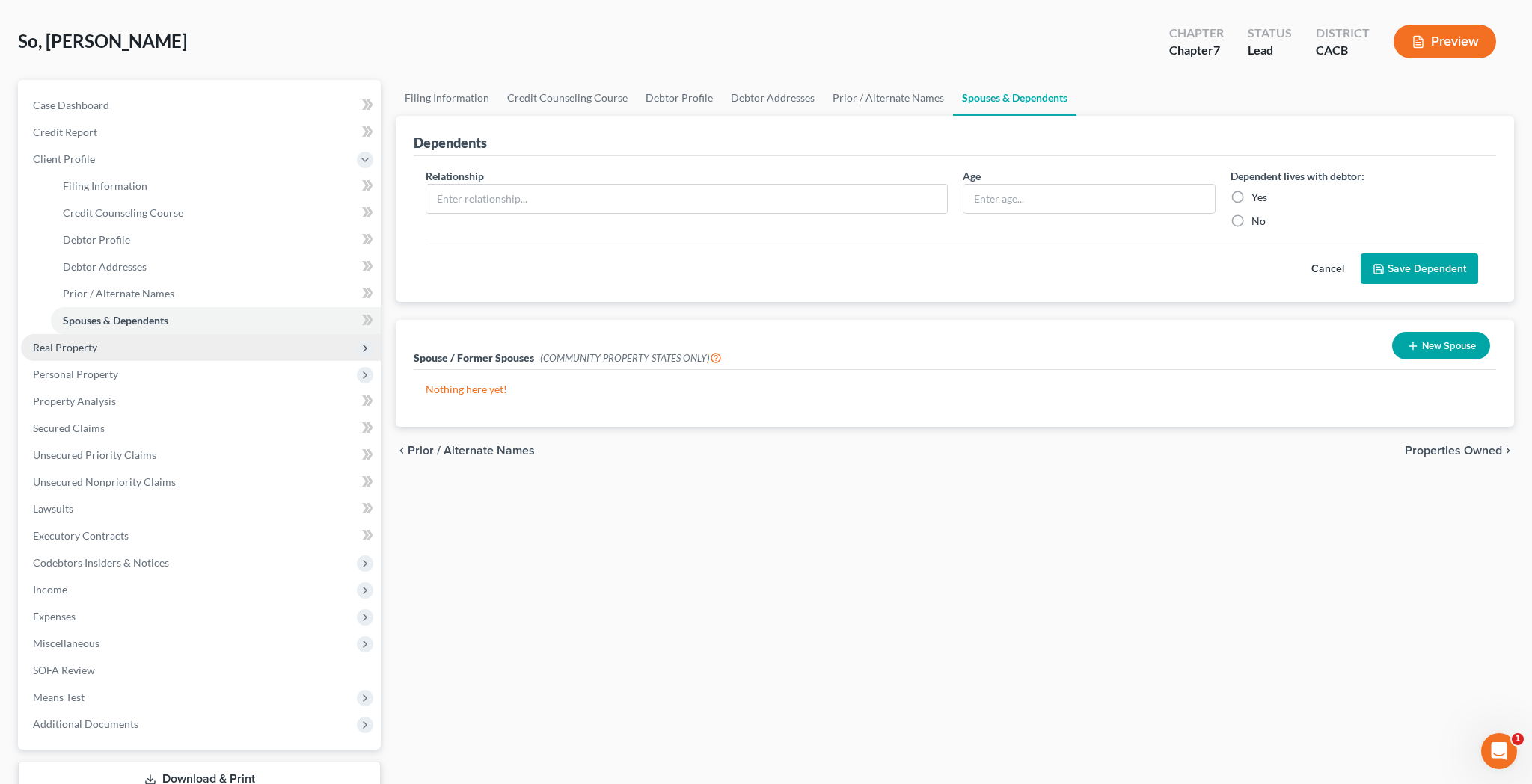
scroll to position [65, 0]
click at [175, 376] on span "Personal Property" at bounding box center [200, 373] width 360 height 26
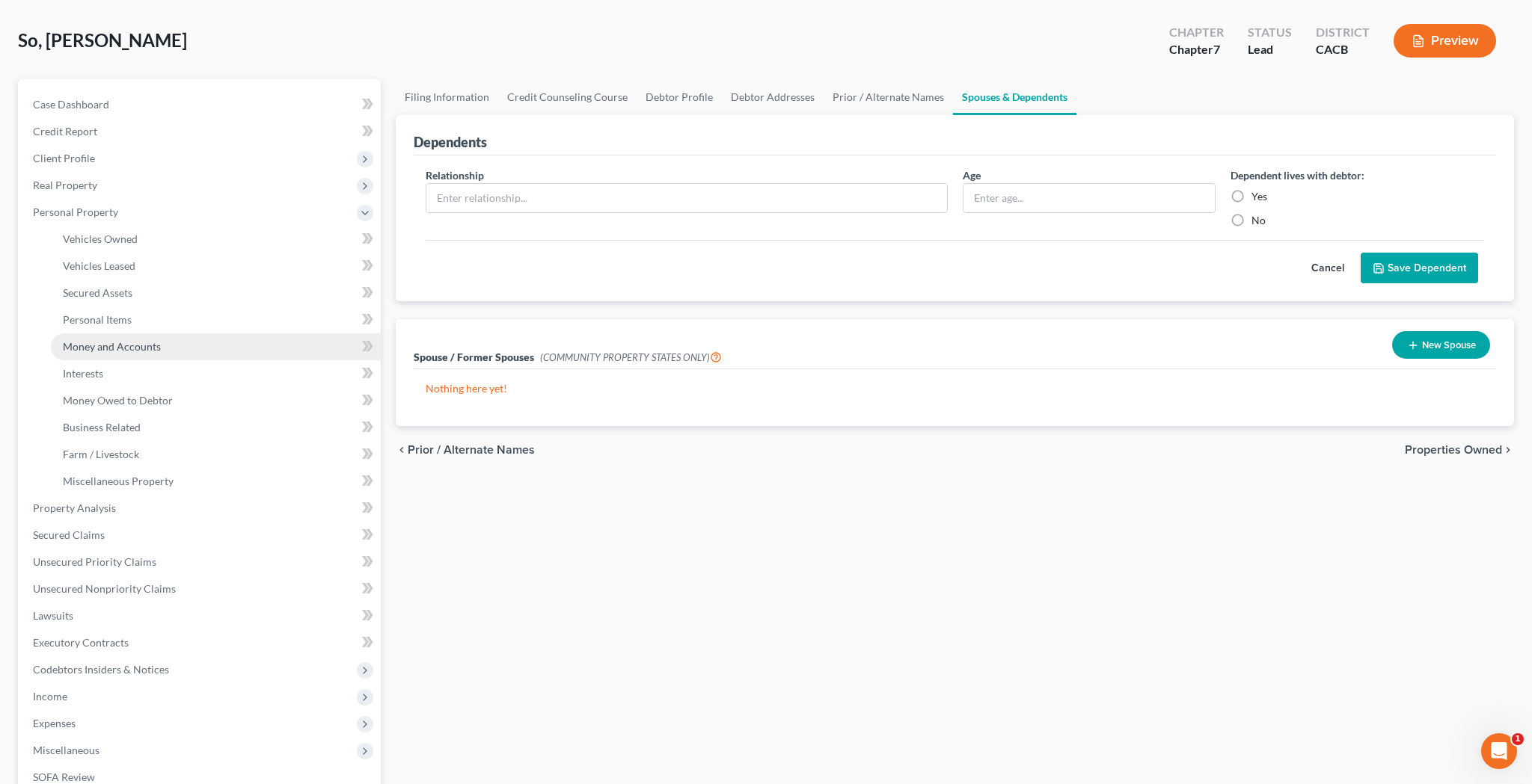
click at [141, 342] on span "Money and Accounts" at bounding box center [112, 346] width 98 height 13
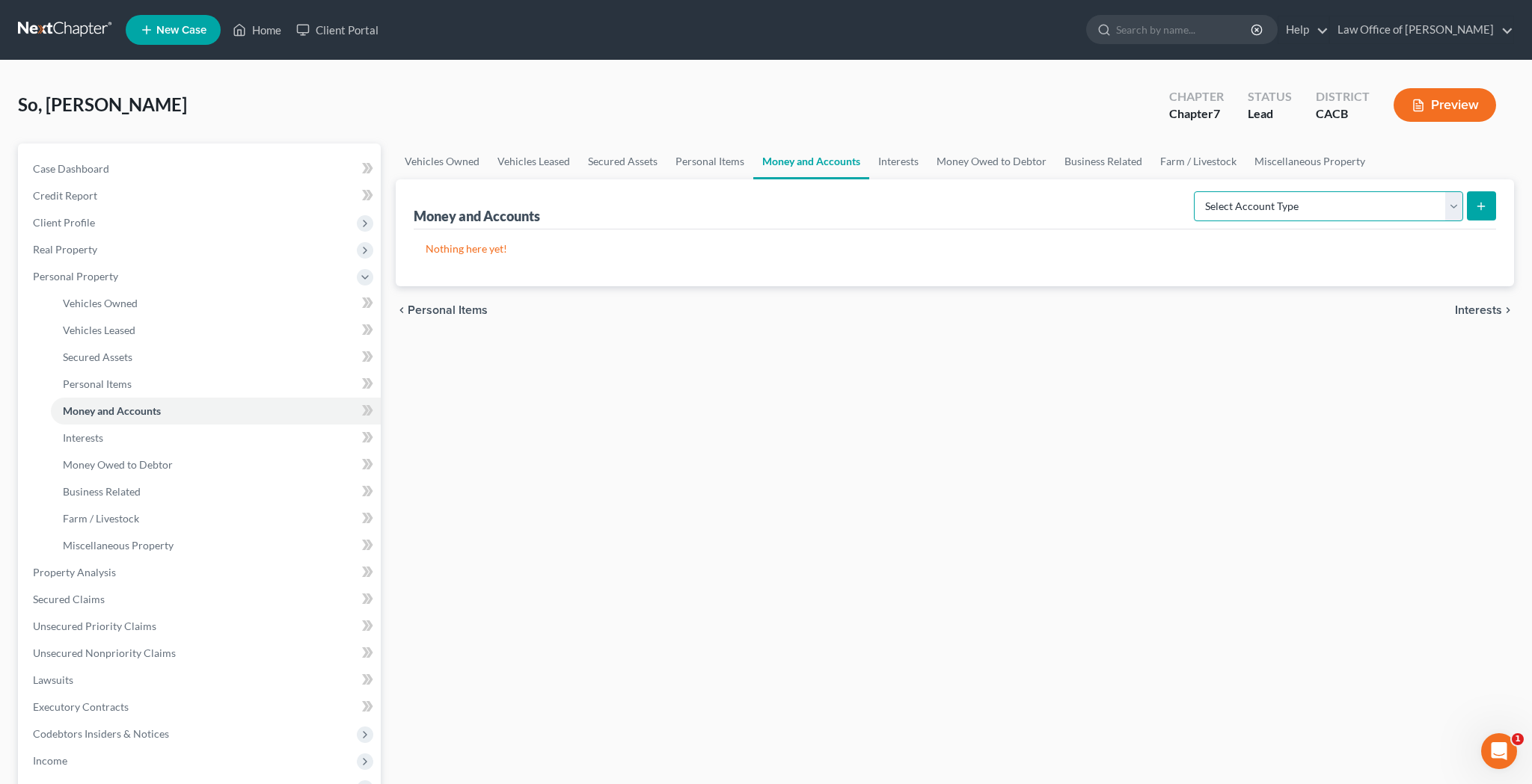
select select "checking"
click at [1476, 212] on button "submit" at bounding box center [1481, 206] width 29 height 29
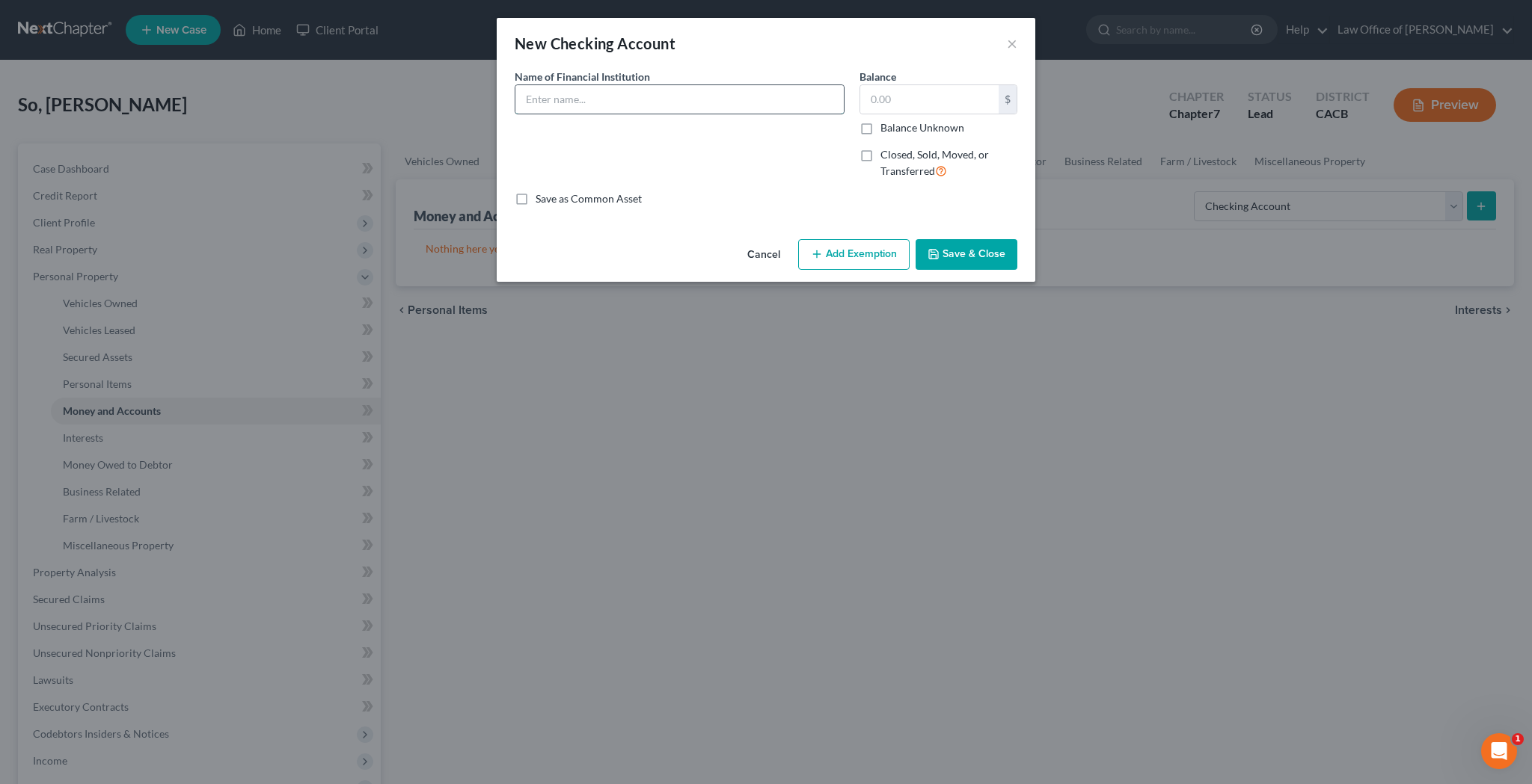
click at [763, 103] on input "text" at bounding box center [679, 99] width 329 height 28
type input "c"
type input "Checking Account number ending in"
click at [953, 102] on input "text" at bounding box center [928, 99] width 138 height 28
type input "20"
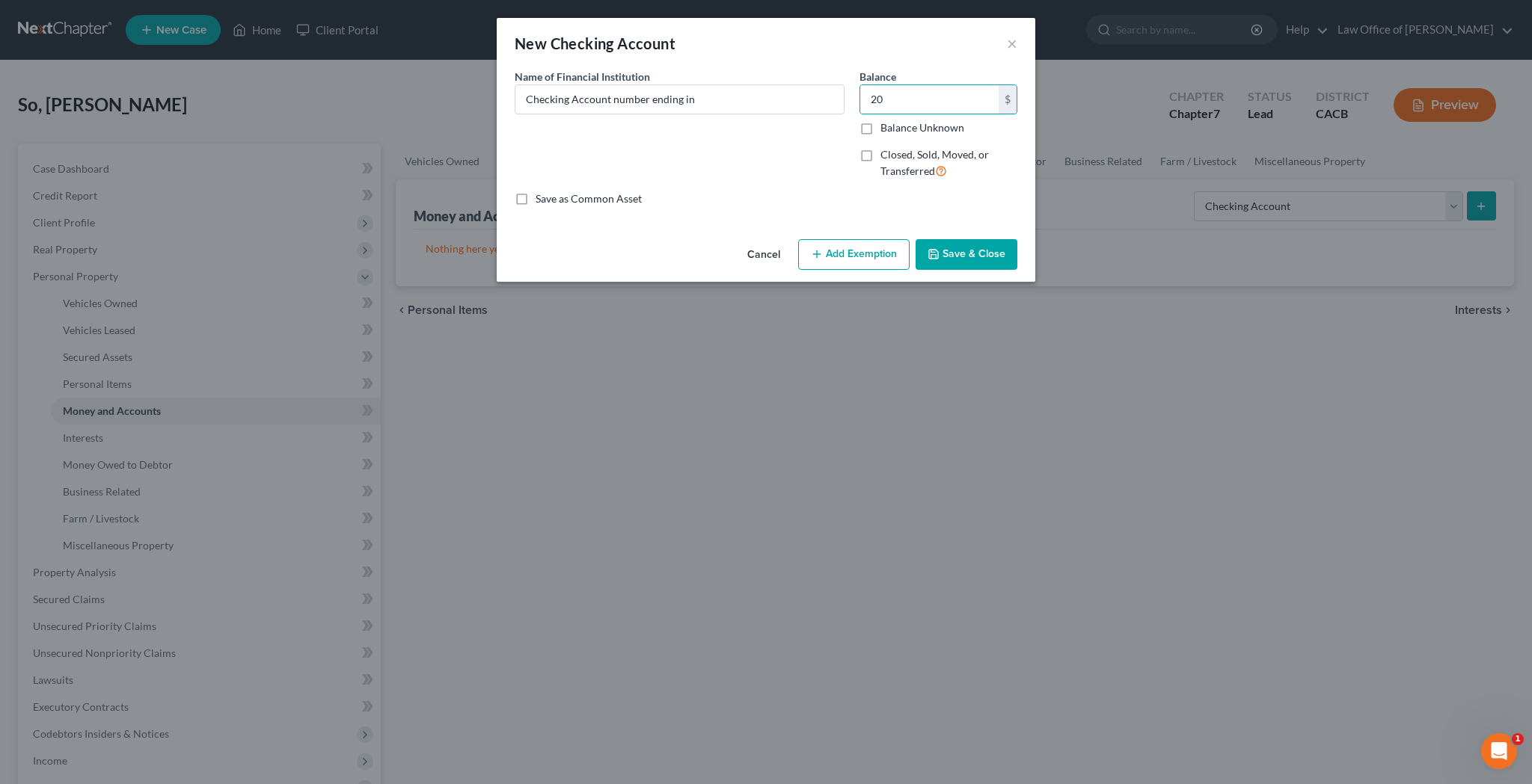
click at [955, 254] on button "Save & Close" at bounding box center [967, 255] width 102 height 31
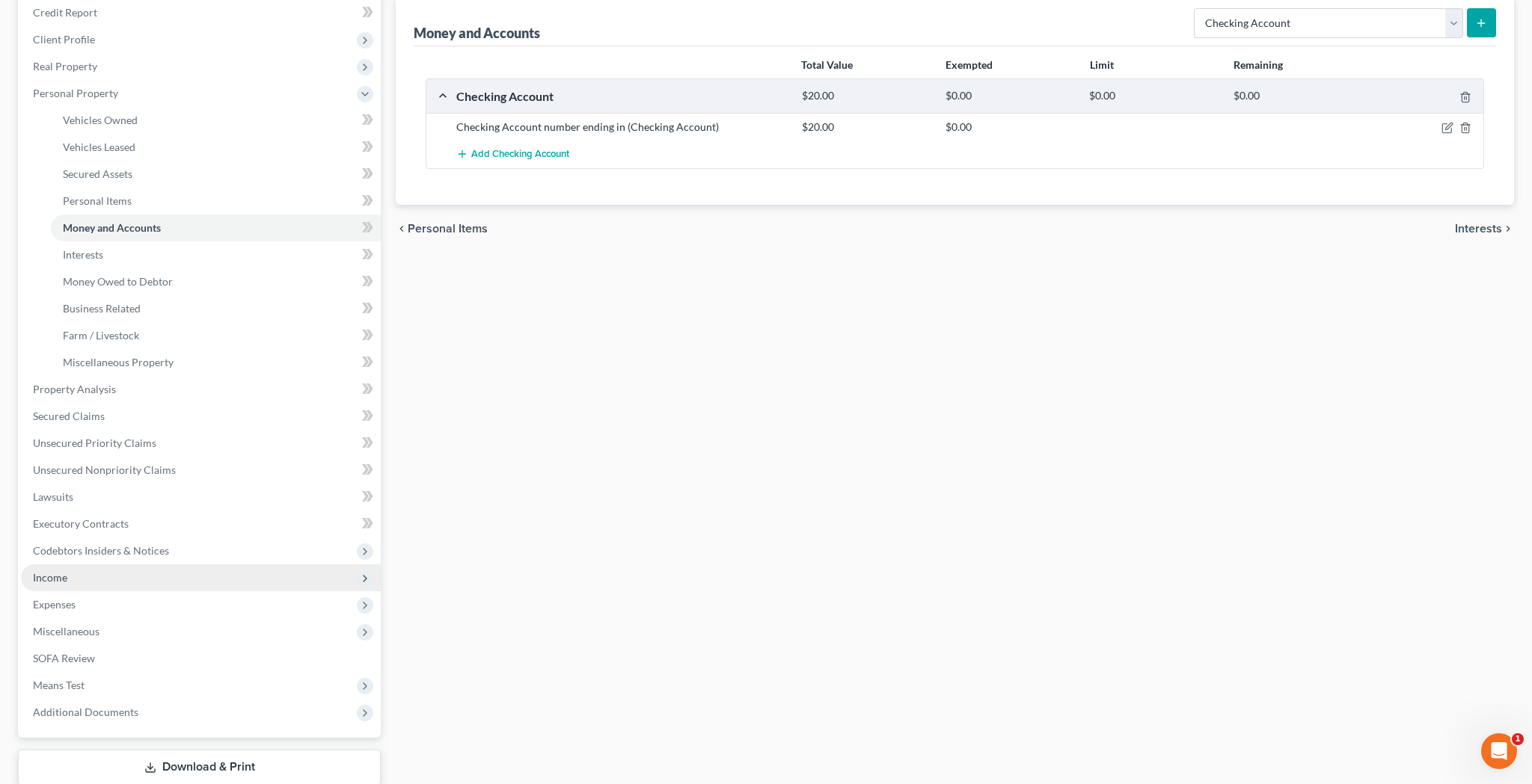
scroll to position [179, 0]
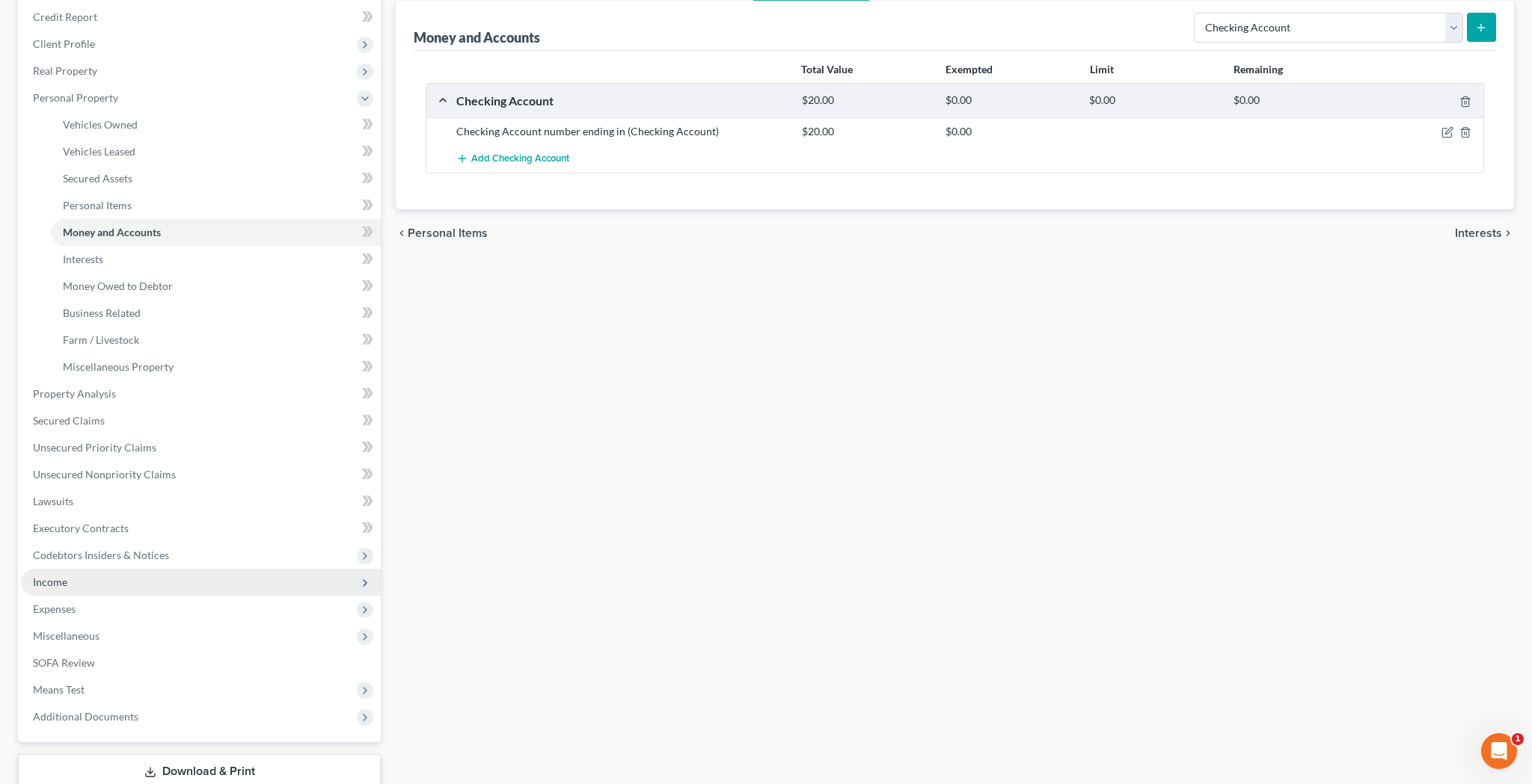
click at [145, 578] on span "Income" at bounding box center [200, 582] width 360 height 26
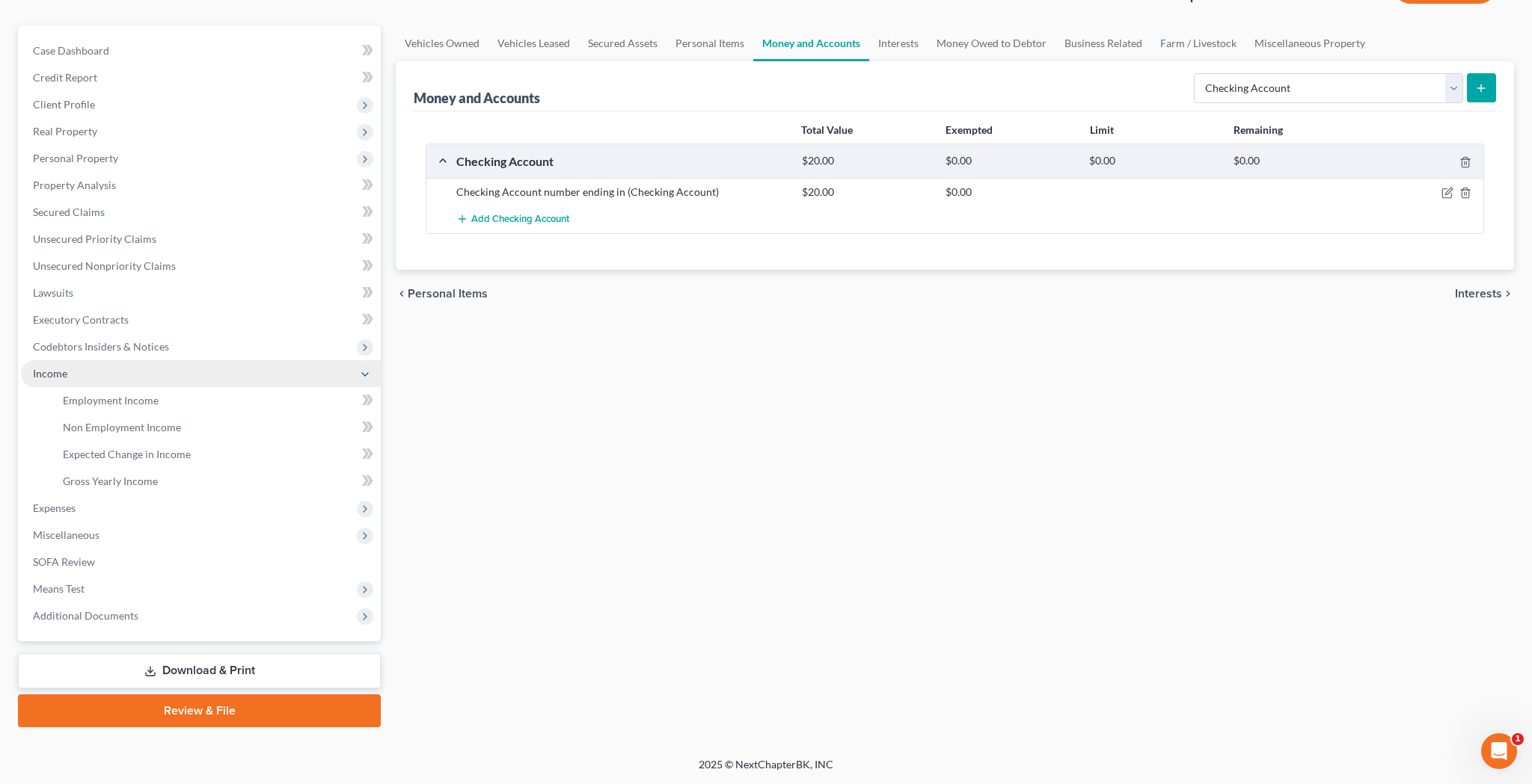
scroll to position [118, 0]
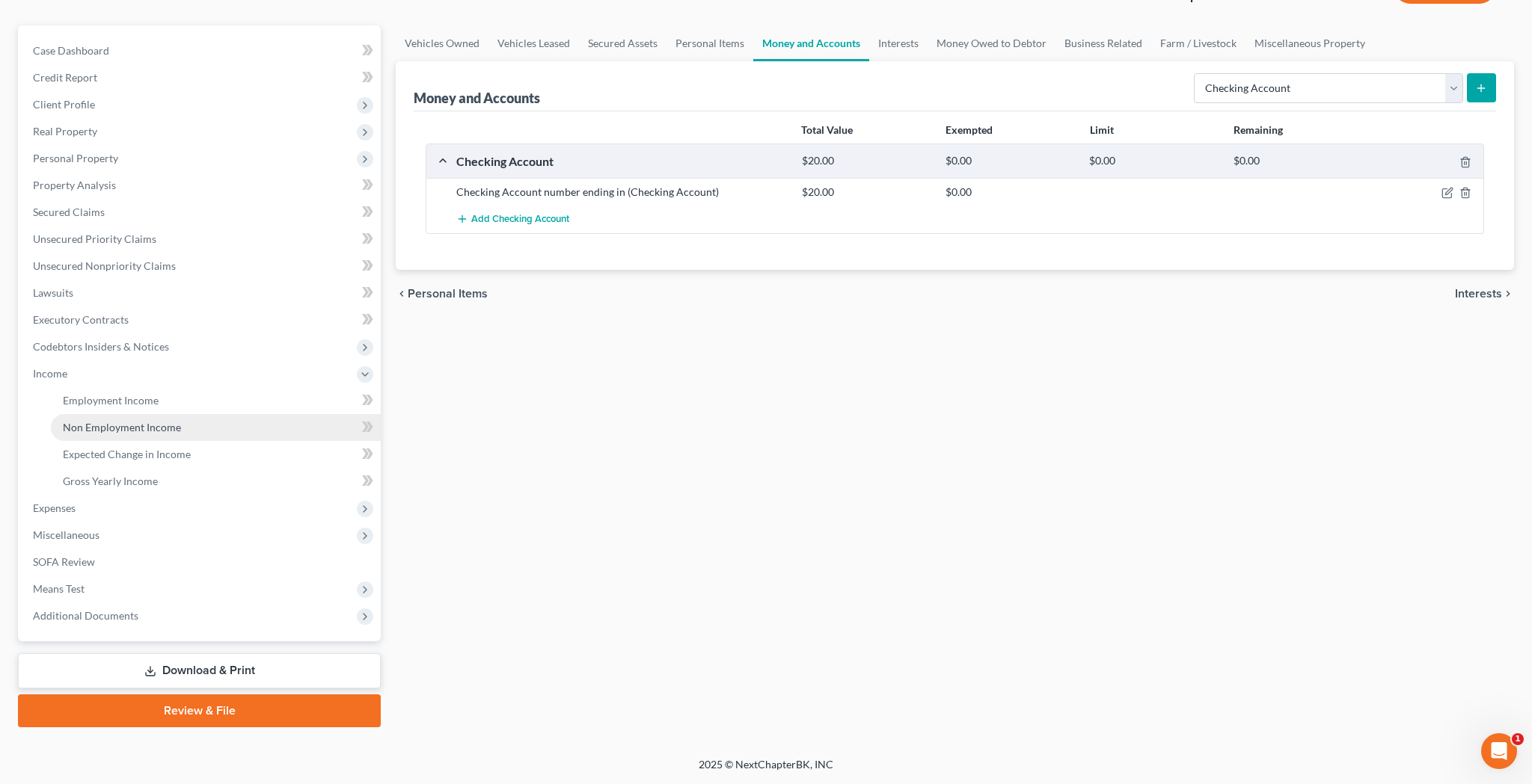
click at [163, 427] on span "Non Employment Income" at bounding box center [122, 427] width 118 height 13
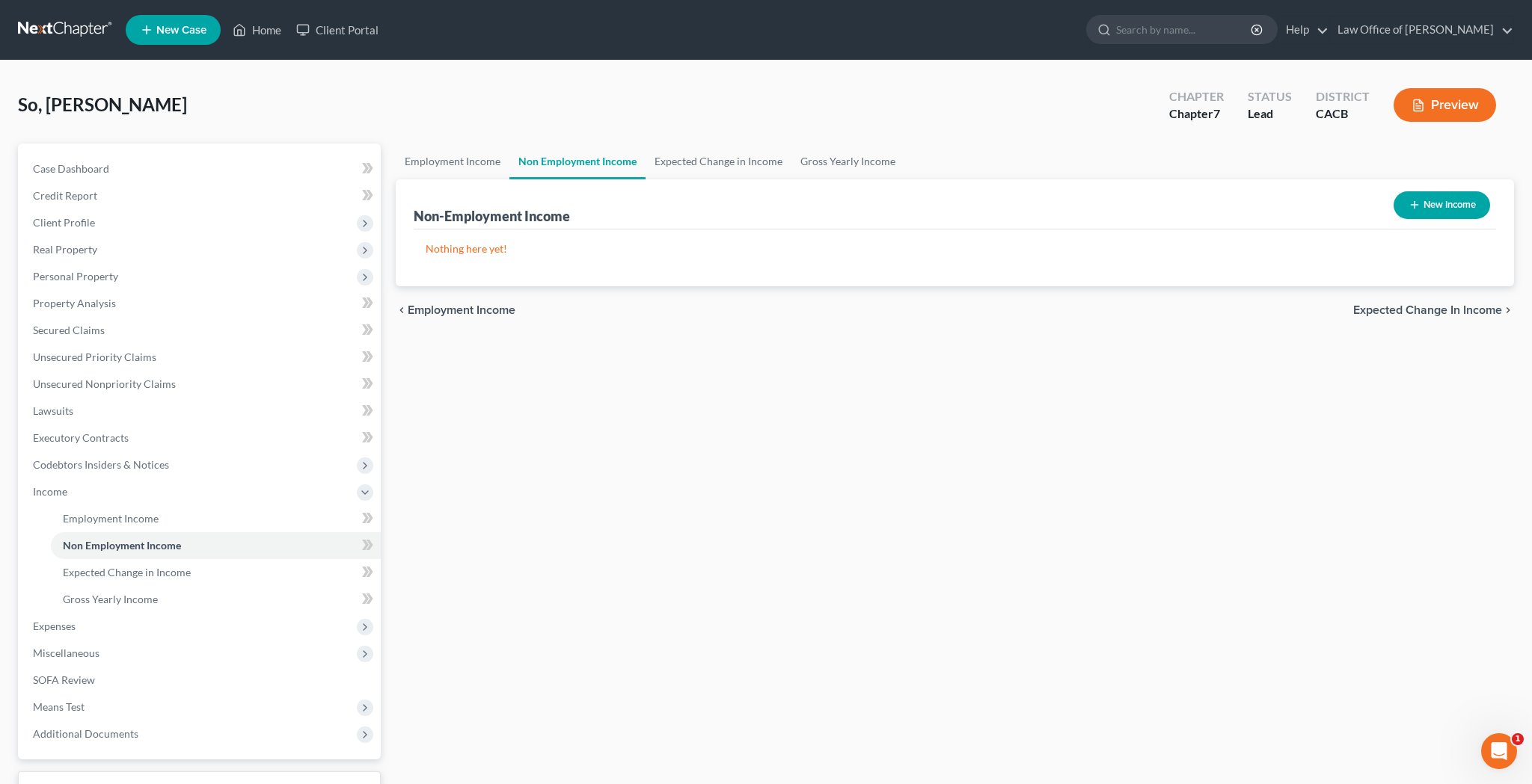
click at [1457, 203] on button "New Income" at bounding box center [1442, 205] width 96 height 27
select select "0"
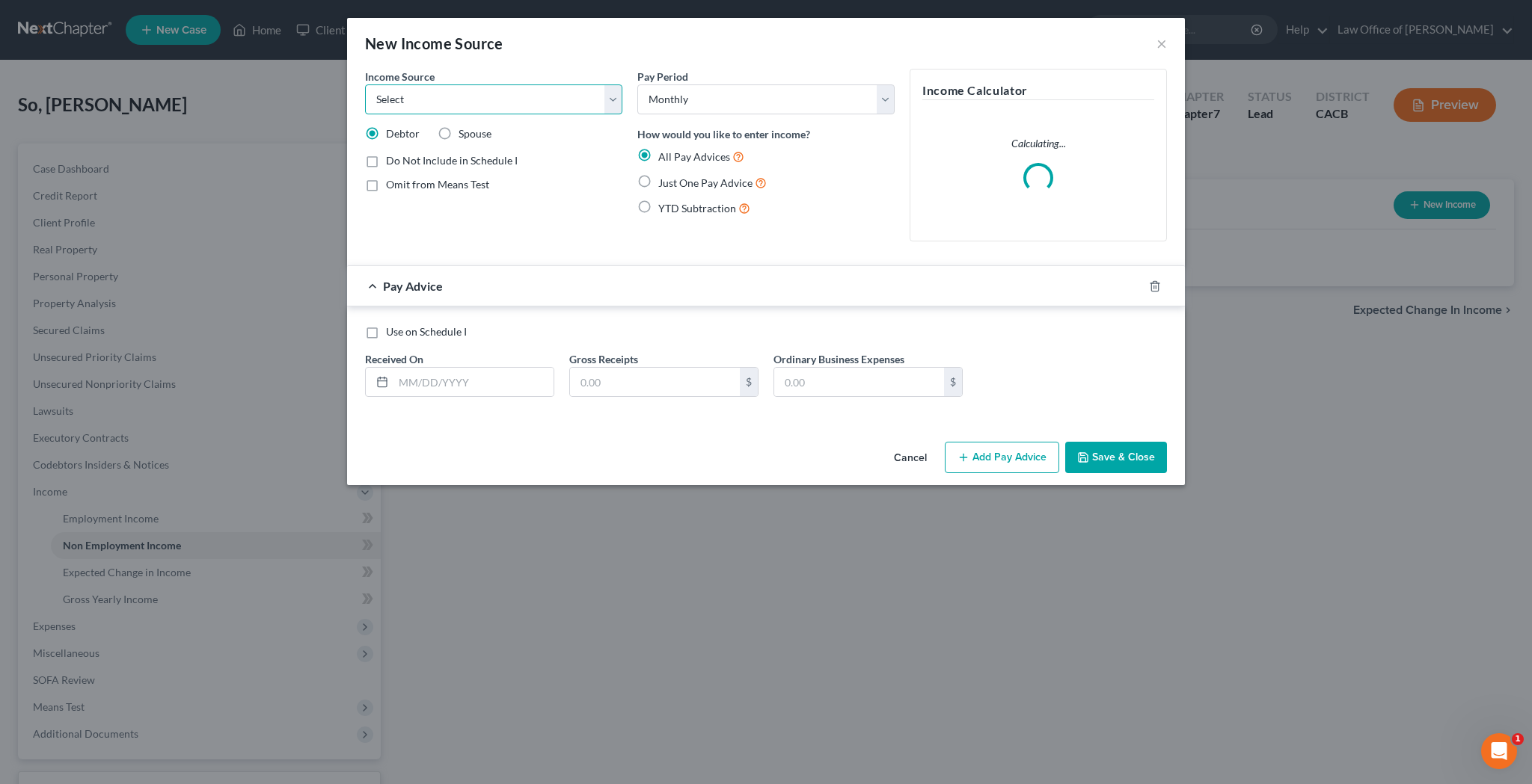
select select "4"
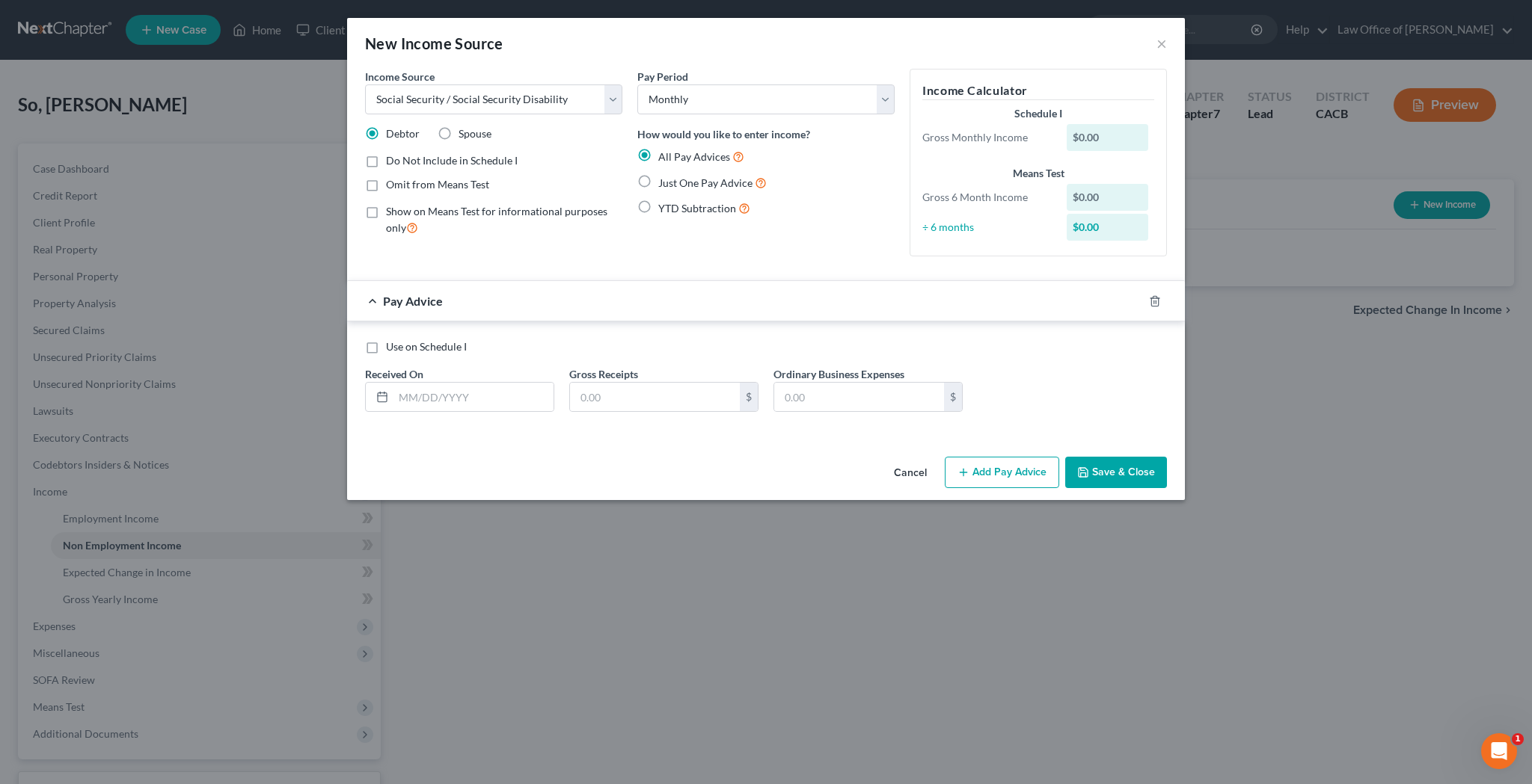
click at [386, 214] on label "Show on Means Test for informational purposes only" at bounding box center [503, 220] width 237 height 32
click at [392, 214] on input "Show on Means Test for informational purposes only" at bounding box center [396, 209] width 10 height 10
checkbox input "true"
click at [659, 183] on label "Just One Pay Advice" at bounding box center [713, 183] width 109 height 18
click at [664, 183] on input "Just One Pay Advice" at bounding box center [669, 180] width 10 height 10
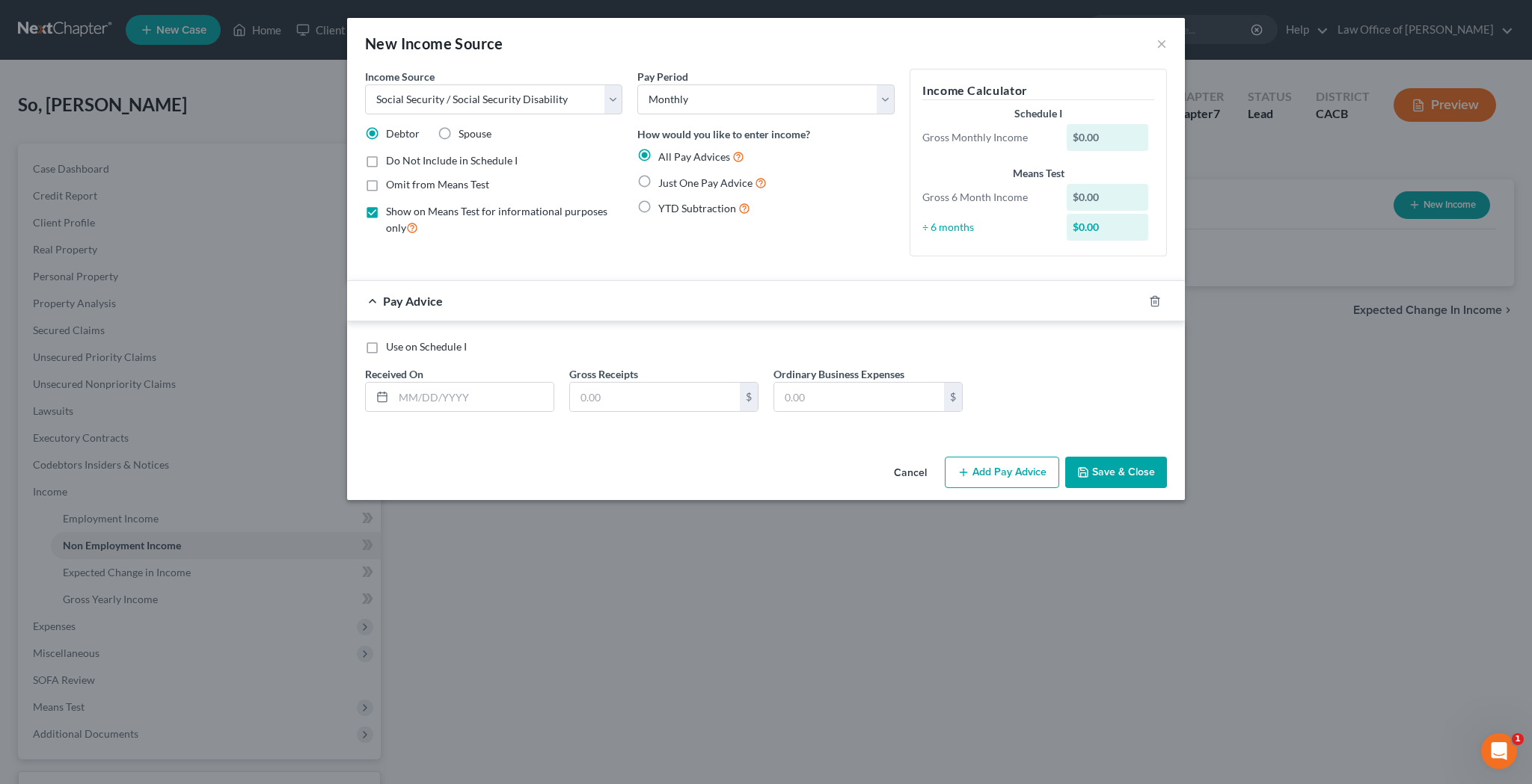
radio input "true"
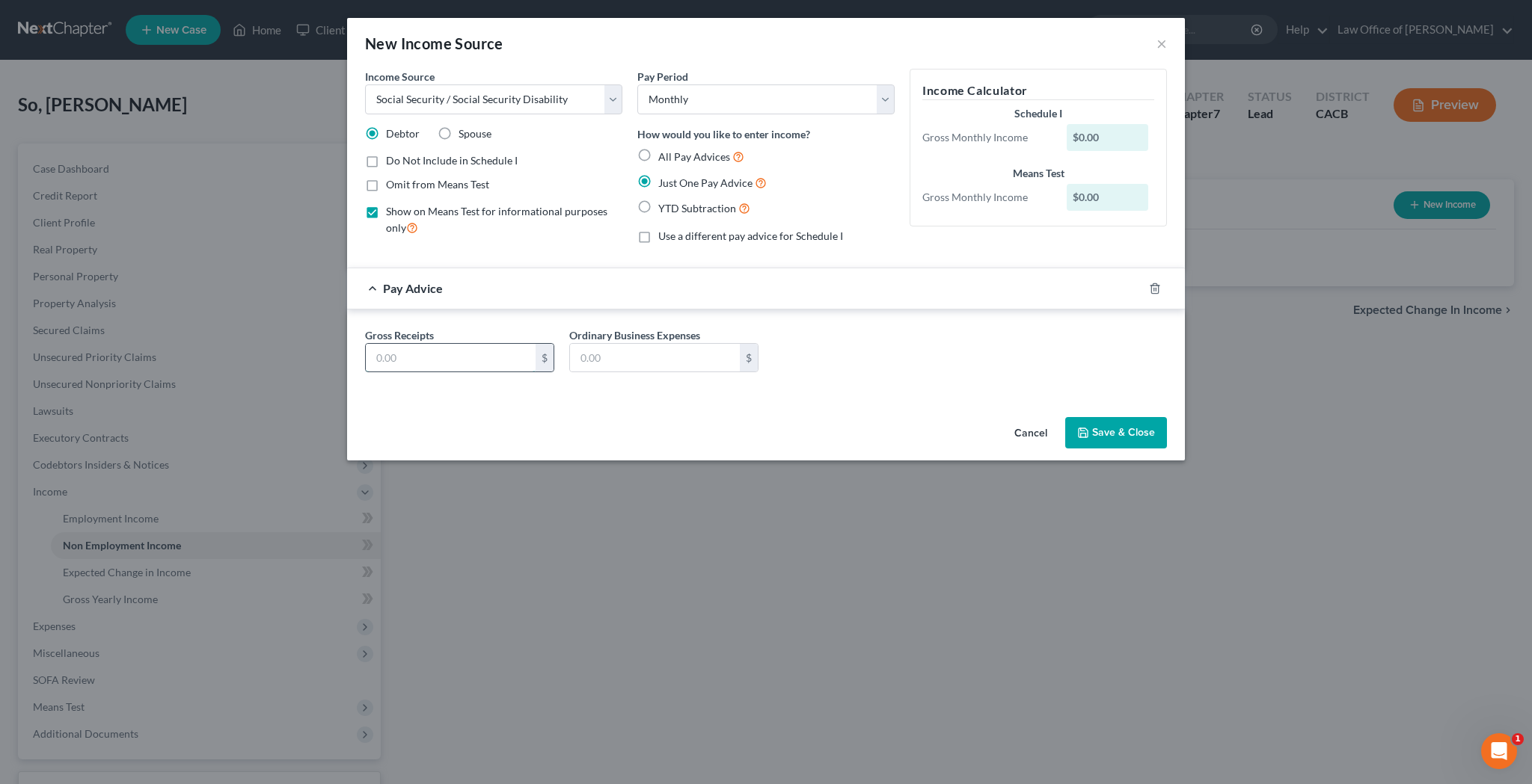
click at [467, 352] on input "text" at bounding box center [450, 358] width 170 height 28
type input "1,226.94"
click at [1107, 430] on button "Save & Close" at bounding box center [1116, 433] width 102 height 31
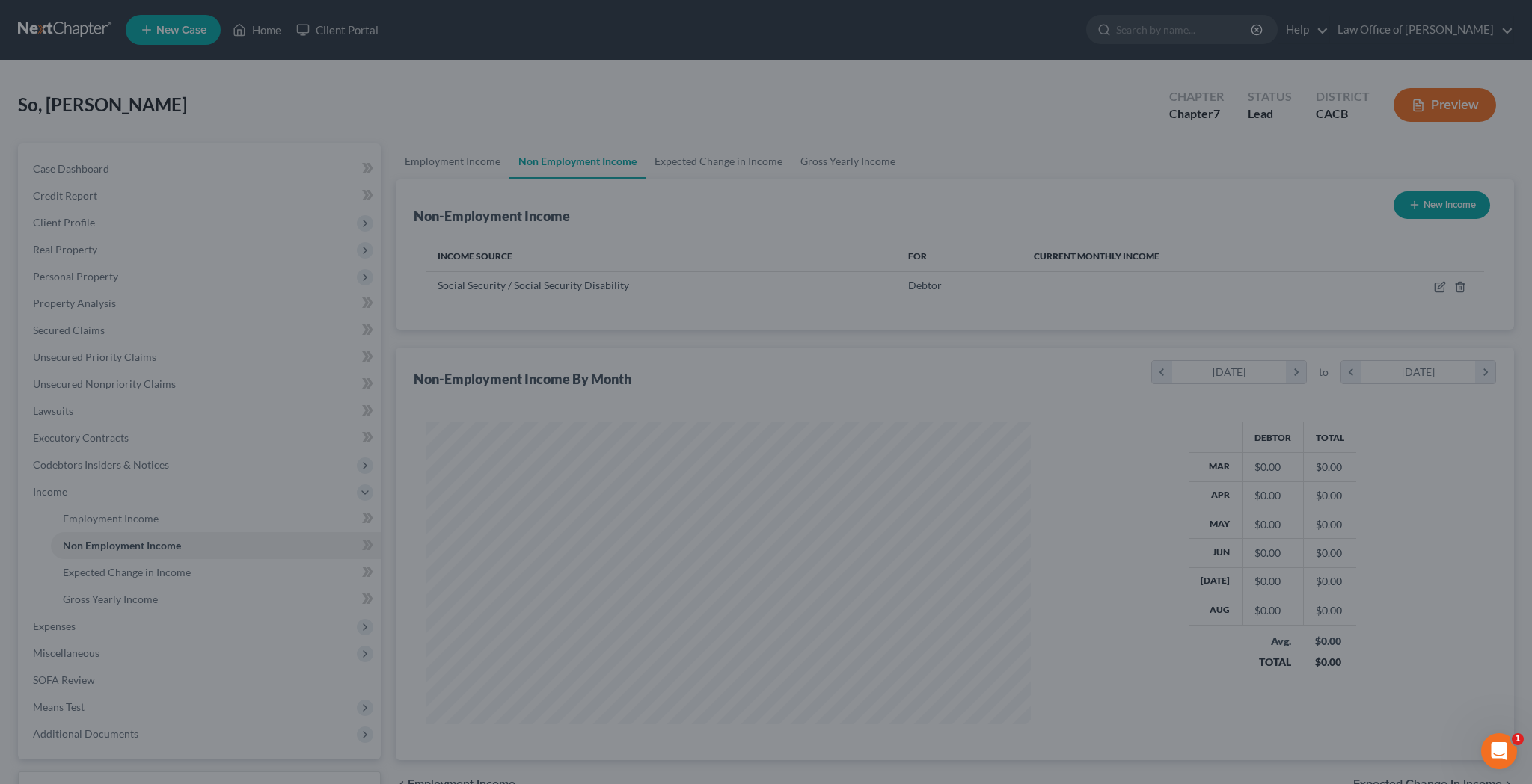
scroll to position [302, 635]
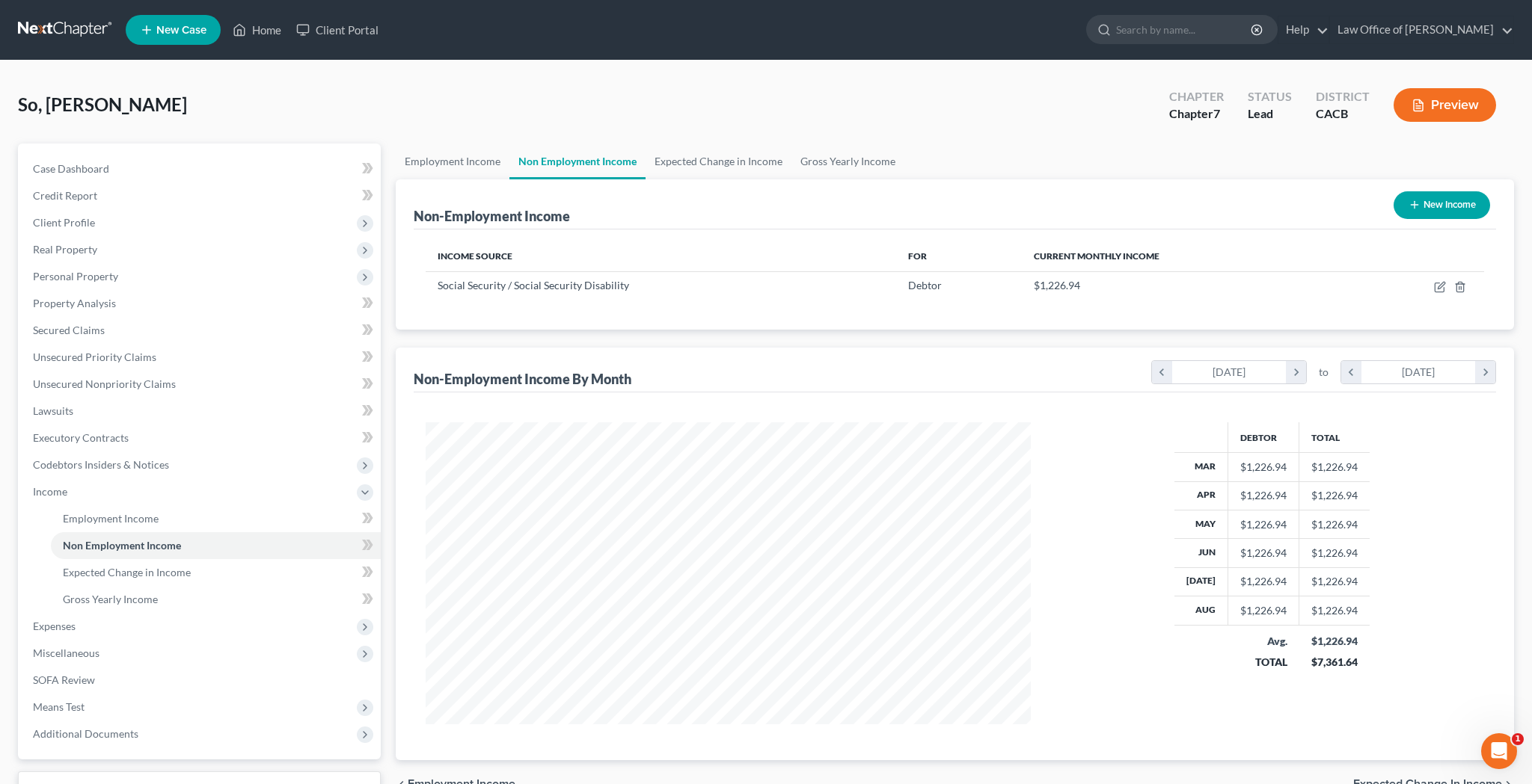
click at [1430, 206] on button "New Income" at bounding box center [1442, 205] width 96 height 27
select select "0"
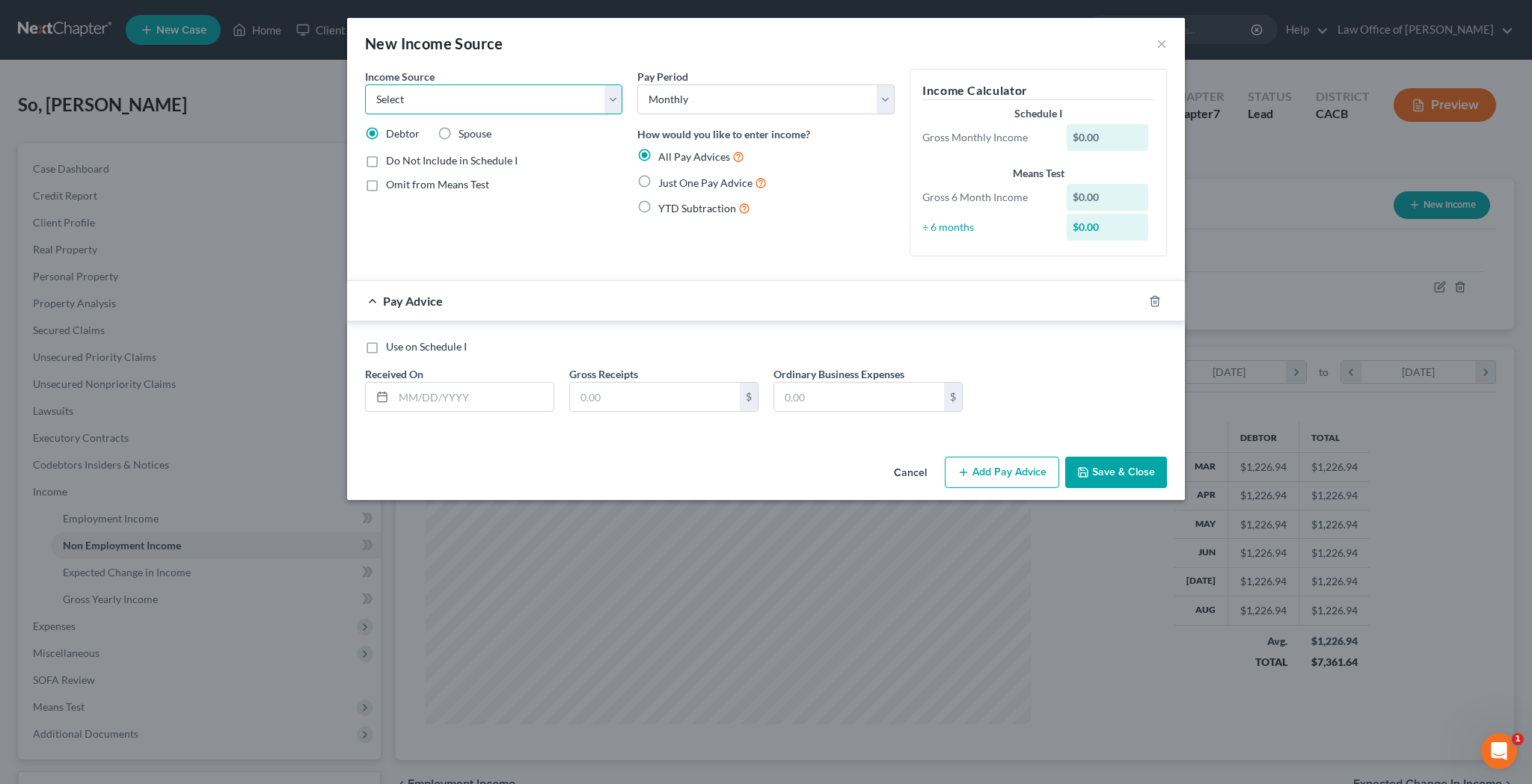
select select "5"
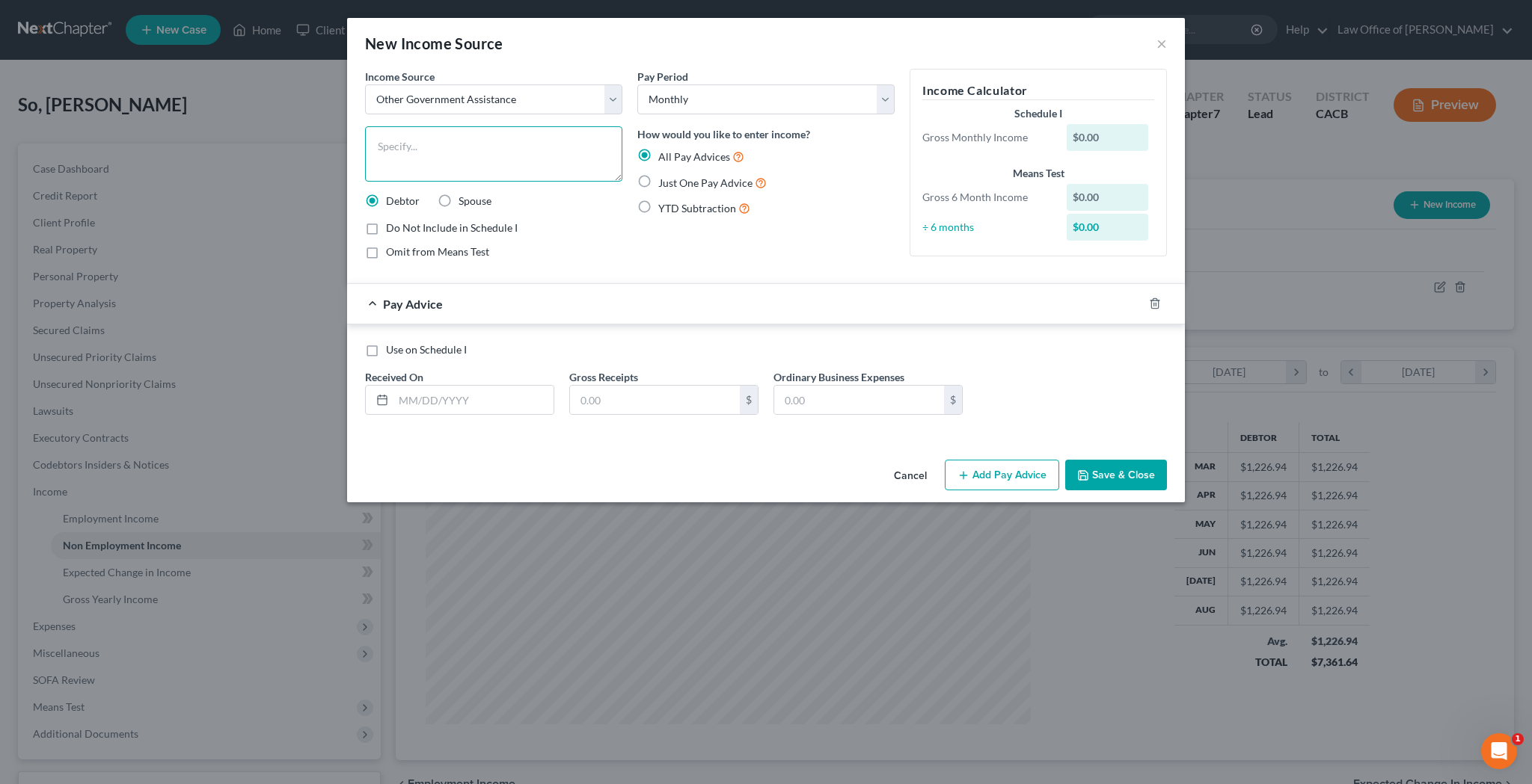
click at [479, 157] on textarea at bounding box center [494, 154] width 257 height 55
type textarea "CalFresh (food stamps)"
click at [659, 183] on label "Just One Pay Advice" at bounding box center [713, 183] width 109 height 18
click at [664, 183] on input "Just One Pay Advice" at bounding box center [669, 180] width 10 height 10
radio input "true"
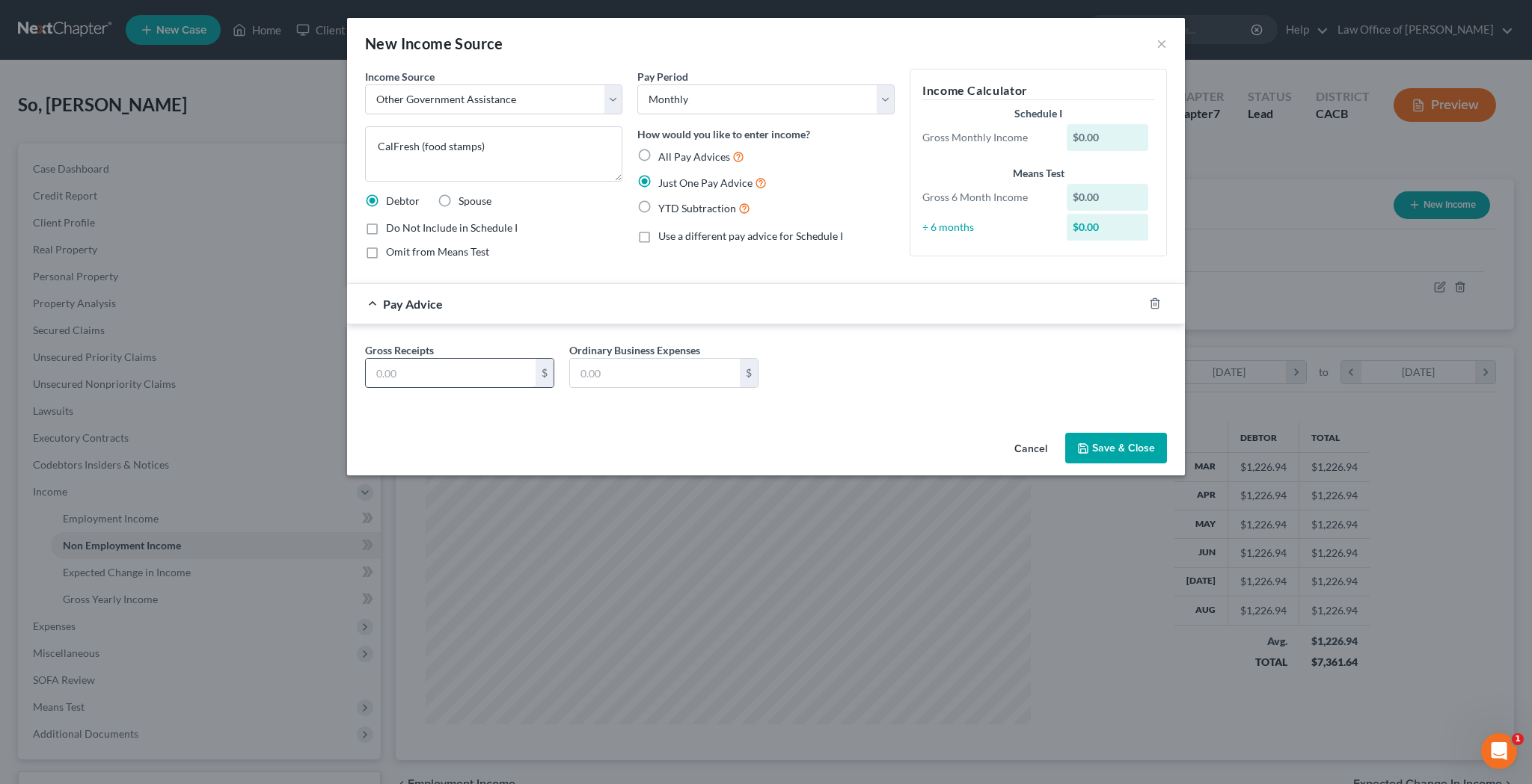
click at [467, 376] on input "text" at bounding box center [450, 373] width 170 height 28
type input "160"
click at [1107, 449] on button "Save & Close" at bounding box center [1116, 448] width 102 height 31
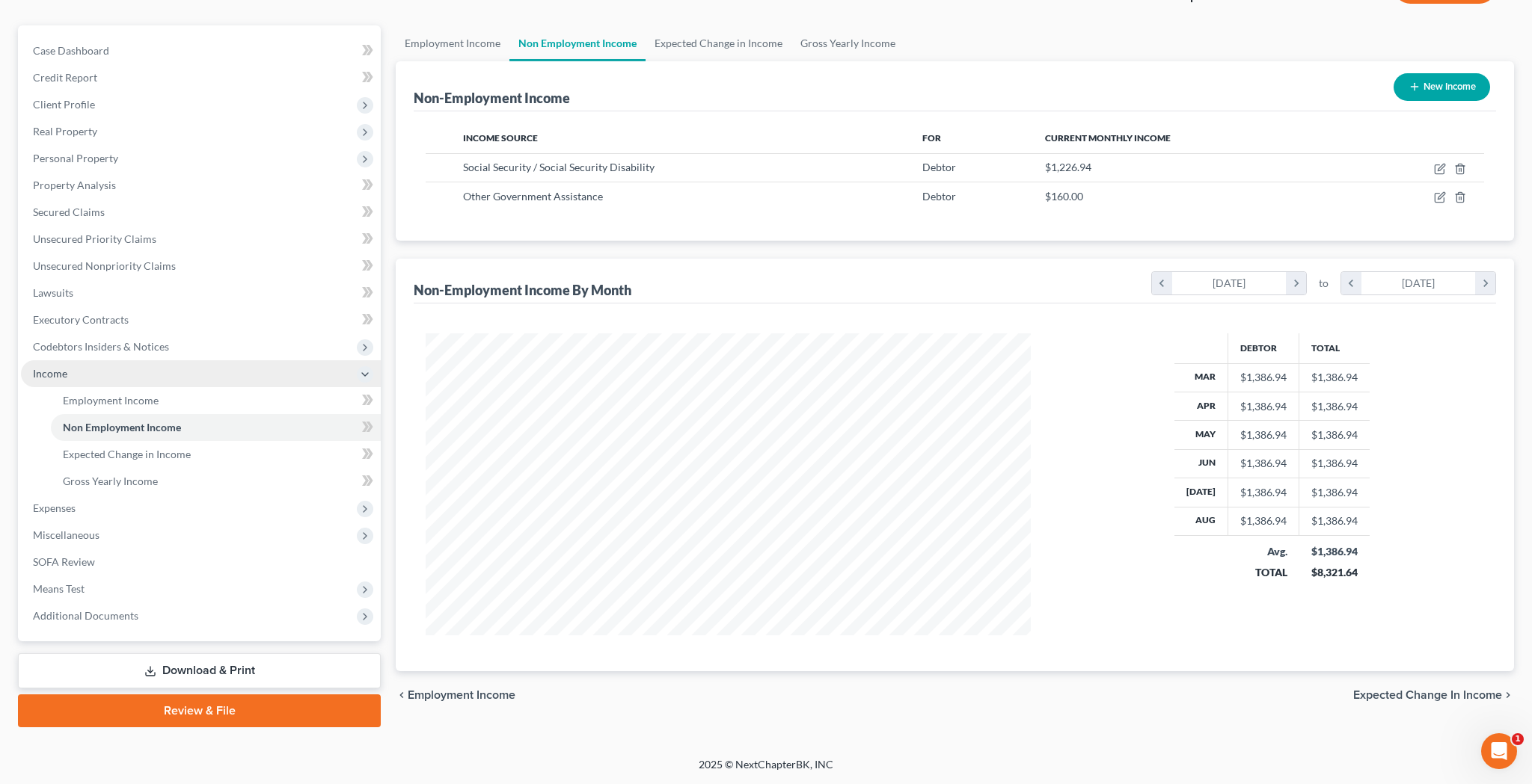
scroll to position [118, 0]
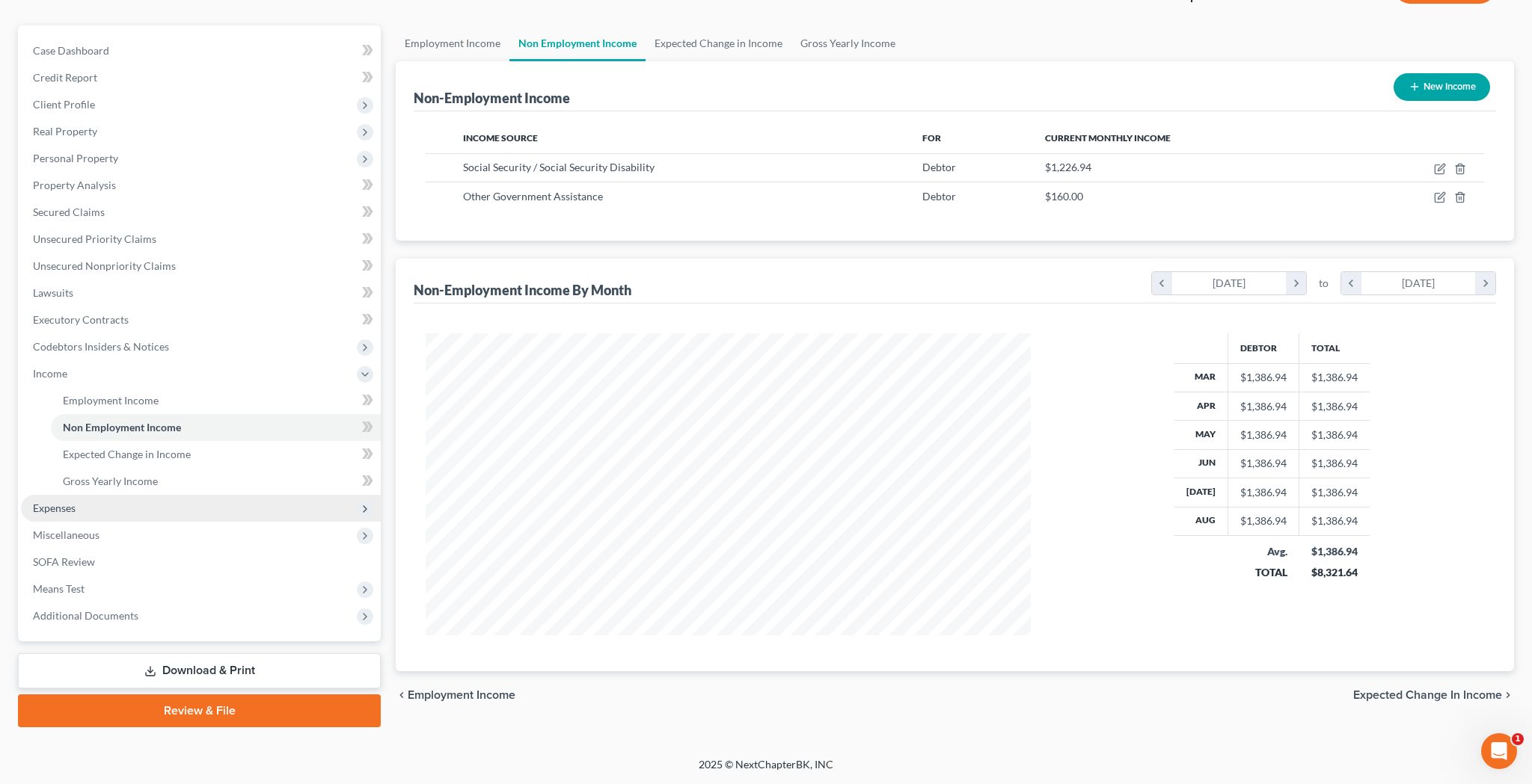
click at [154, 511] on span "Expenses" at bounding box center [200, 508] width 360 height 26
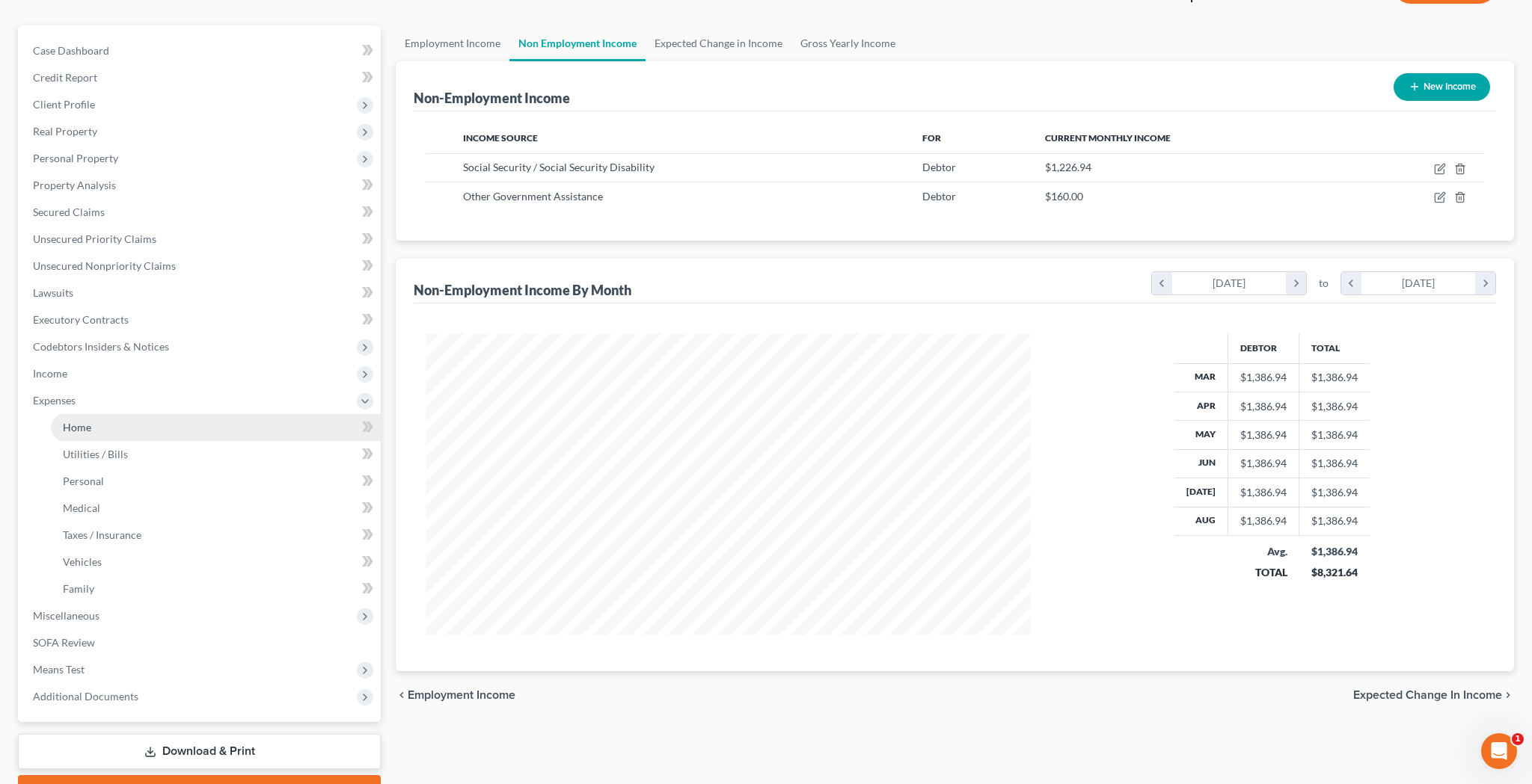
click at [151, 438] on link "Home" at bounding box center [216, 427] width 330 height 26
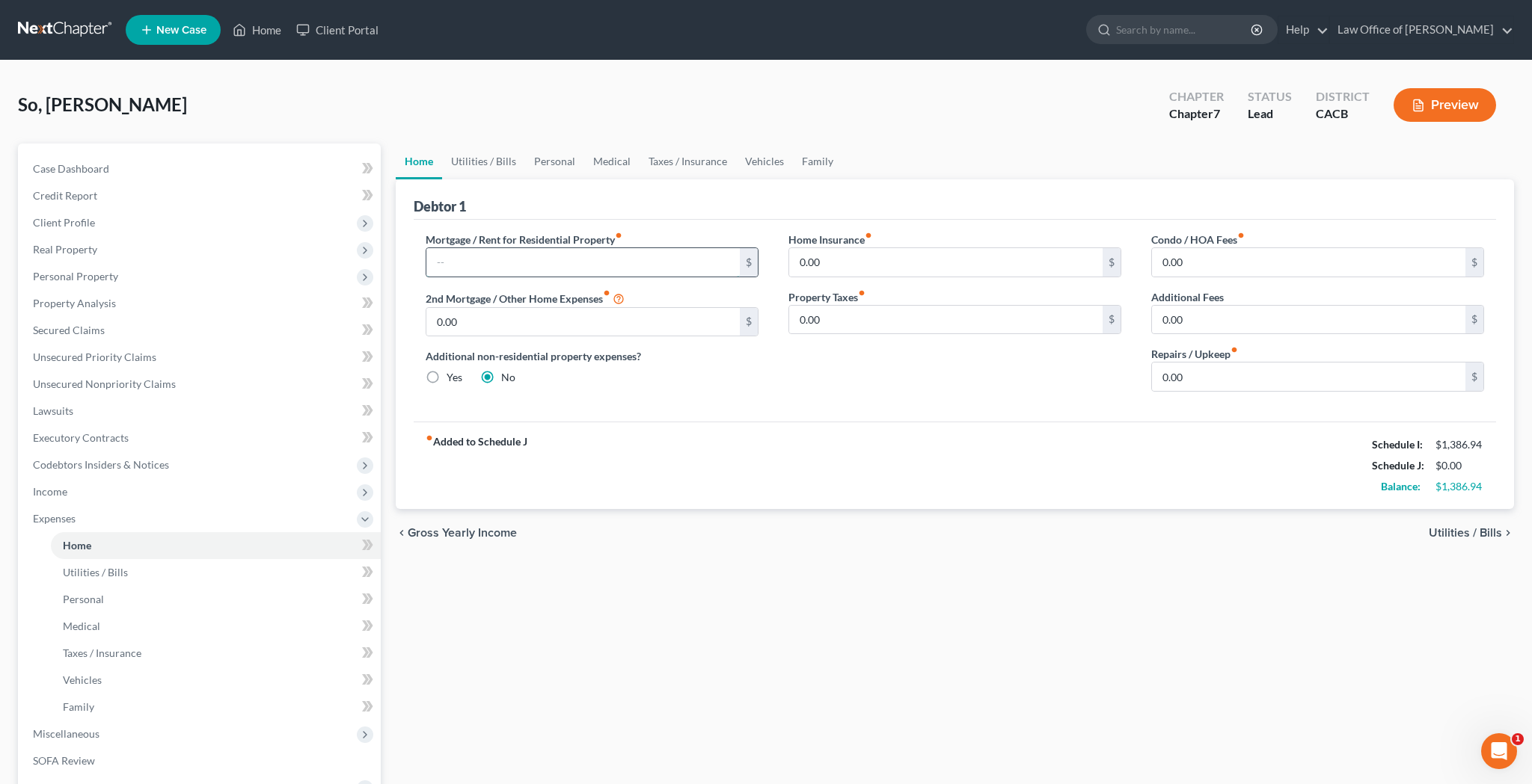
click at [512, 266] on input "text" at bounding box center [582, 262] width 313 height 28
click at [695, 446] on div "fiber_manual_record Added to Schedule J Schedule I: $1,386.94 Schedule J: $600.…" at bounding box center [954, 465] width 1083 height 87
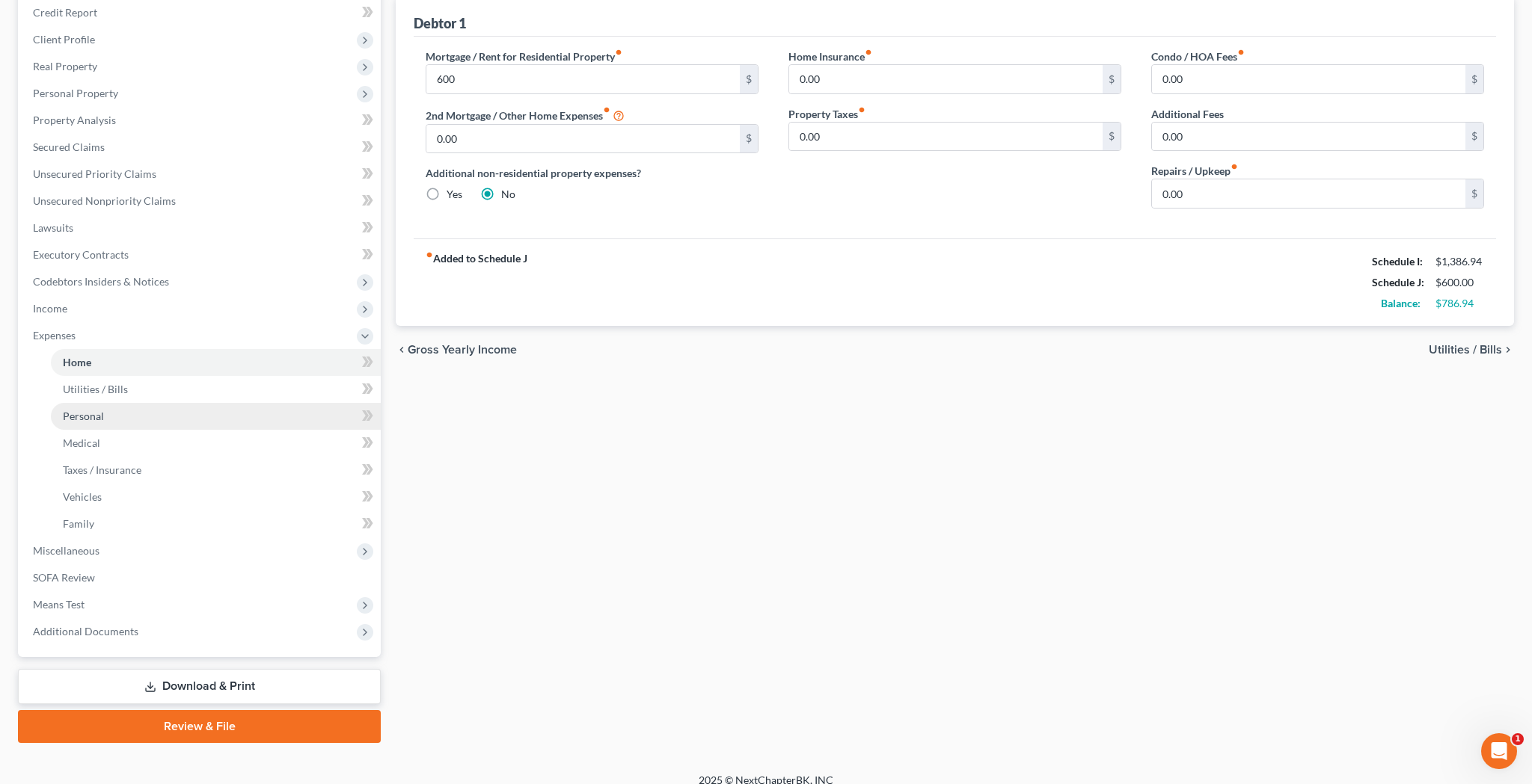
scroll to position [185, 0]
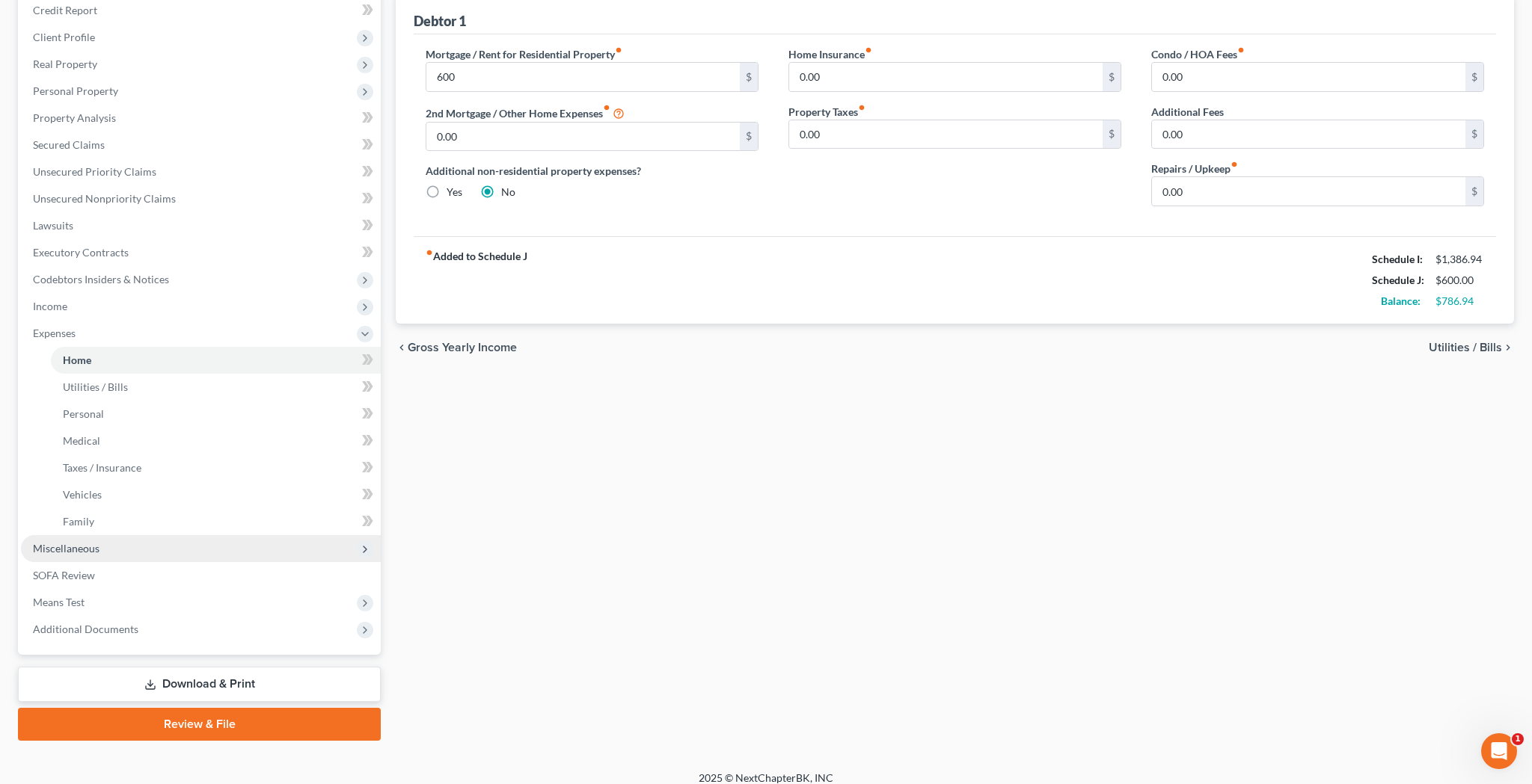
click at [218, 546] on span "Miscellaneous" at bounding box center [200, 549] width 360 height 26
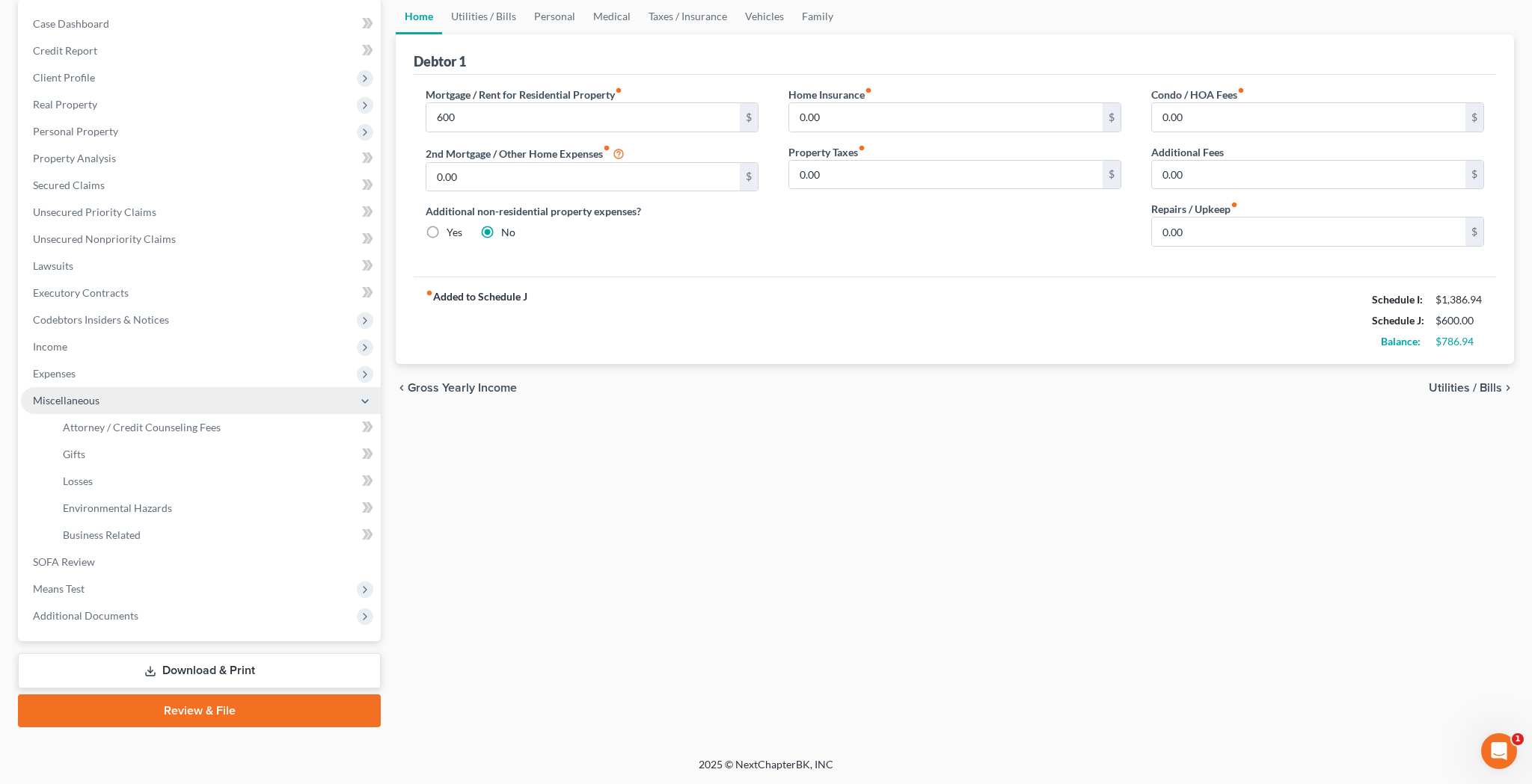
scroll to position [145, 0]
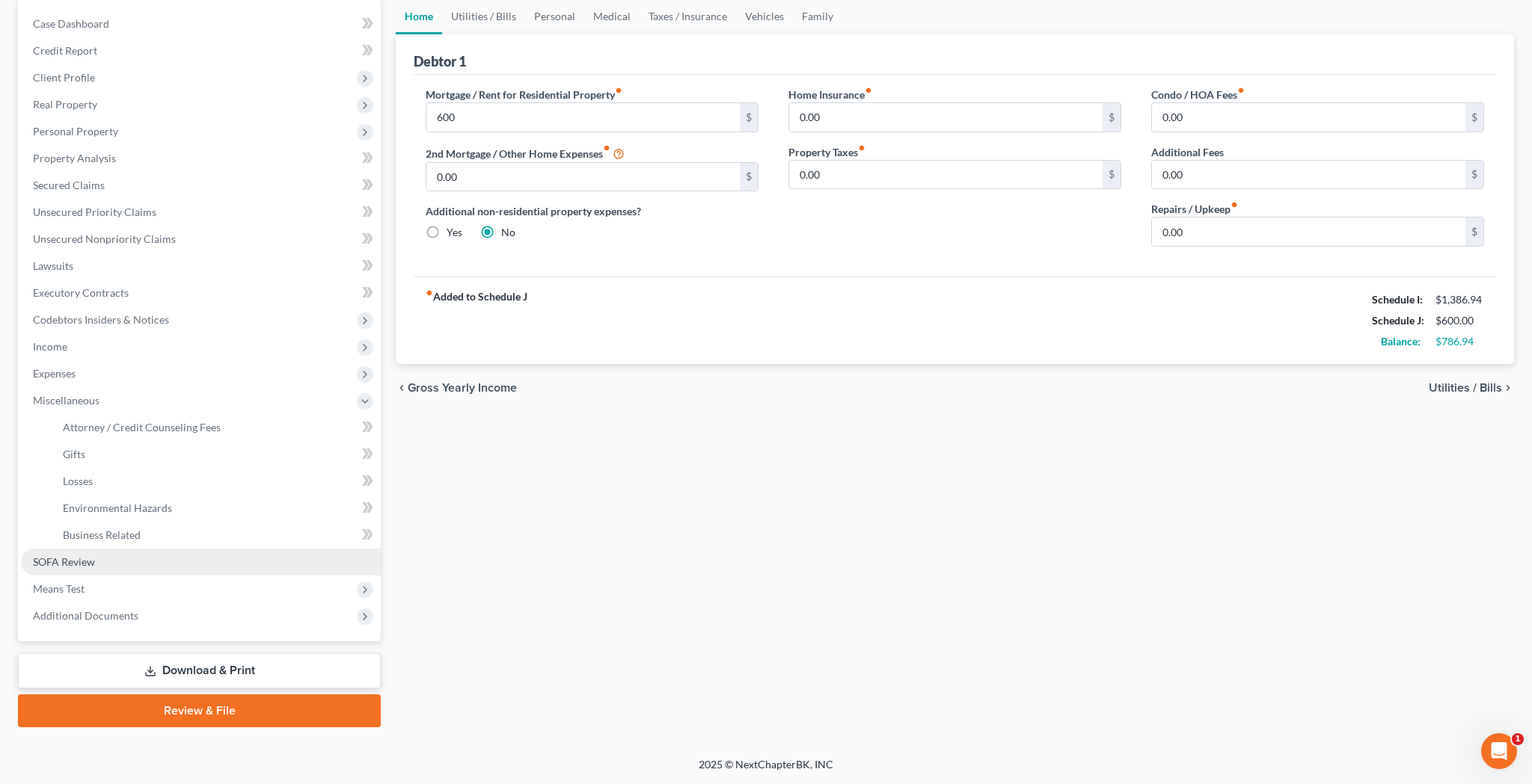
click at [165, 560] on link "SOFA Review" at bounding box center [200, 561] width 360 height 26
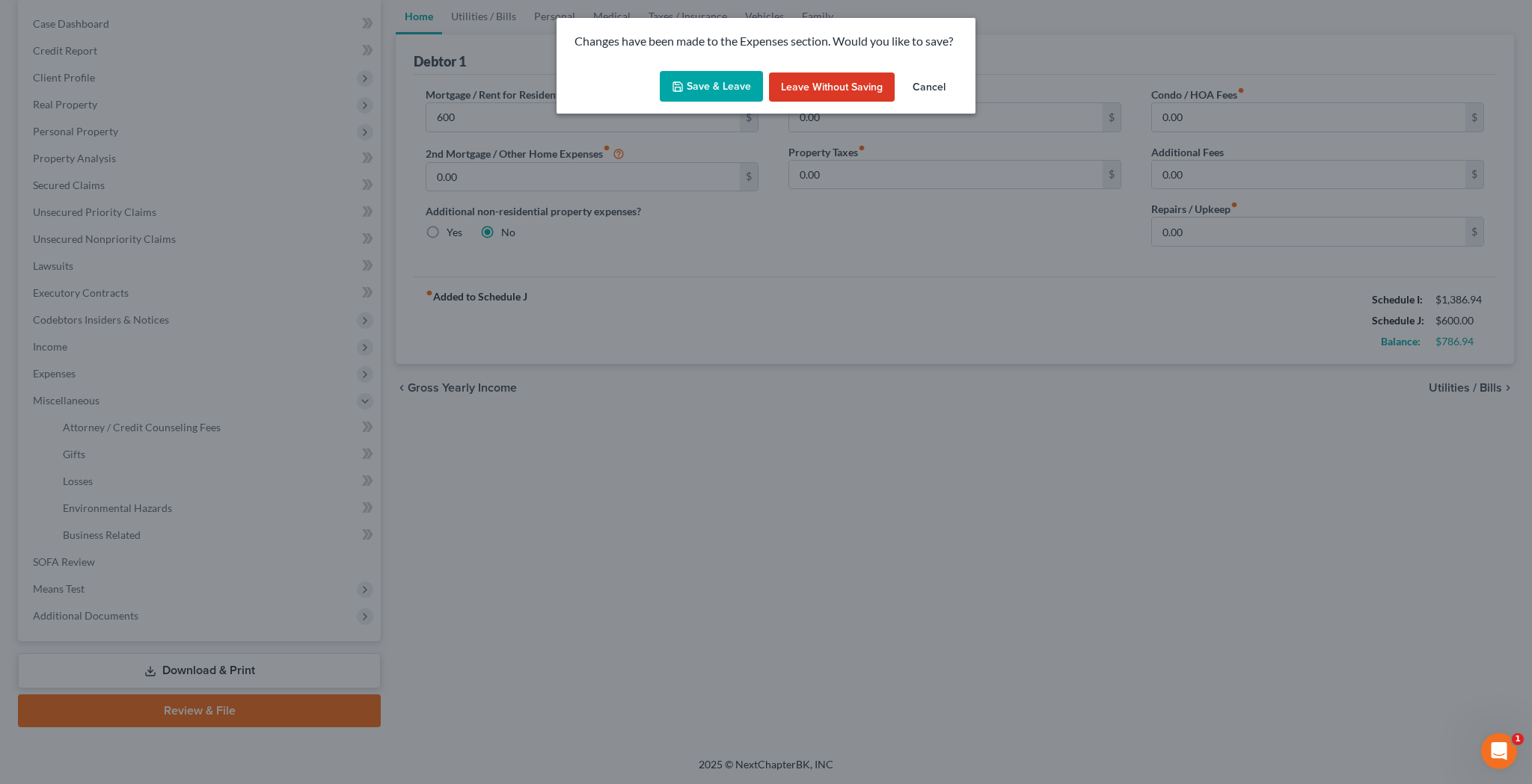
click at [688, 86] on button "Save & Leave" at bounding box center [711, 86] width 103 height 31
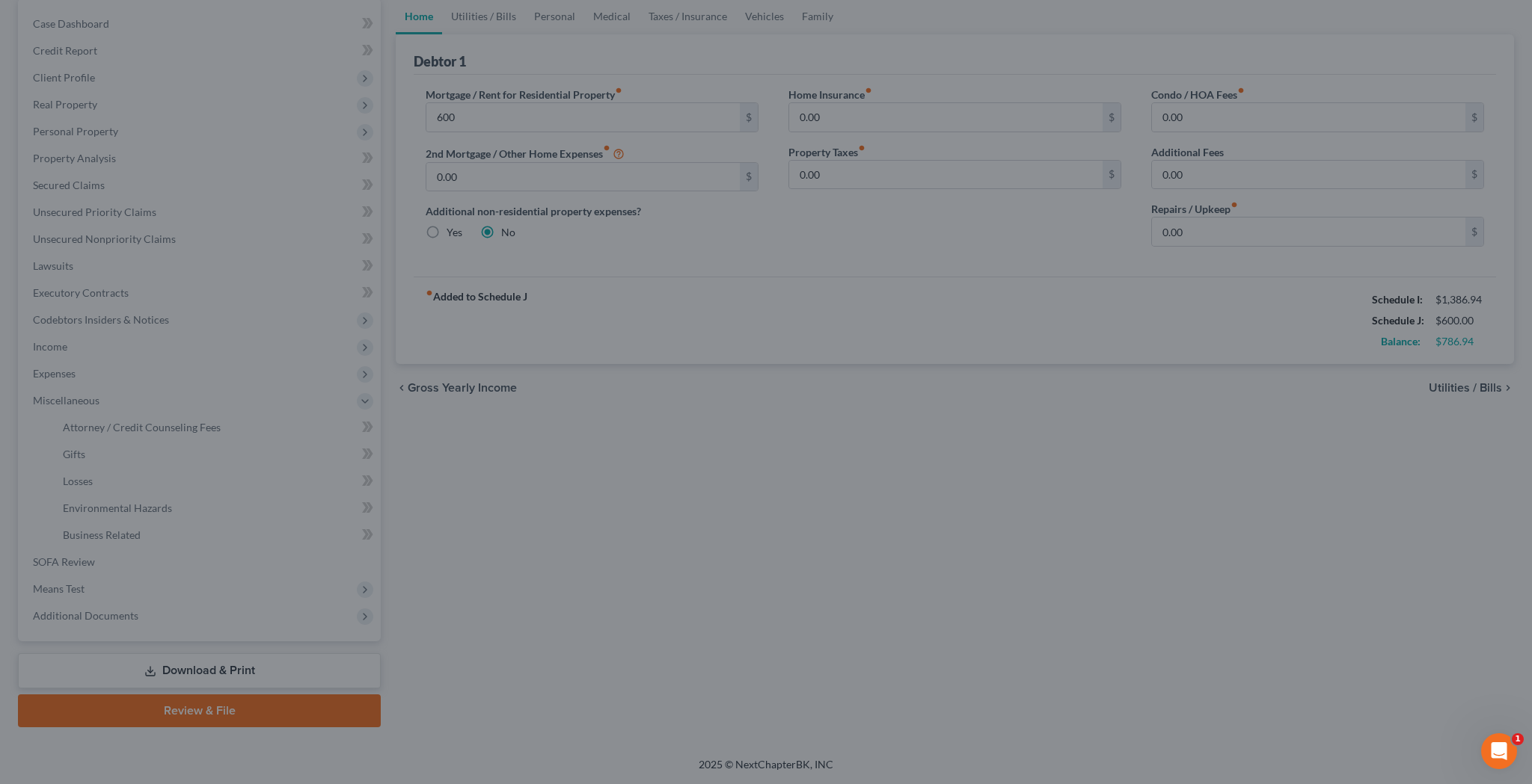
type input "600.00"
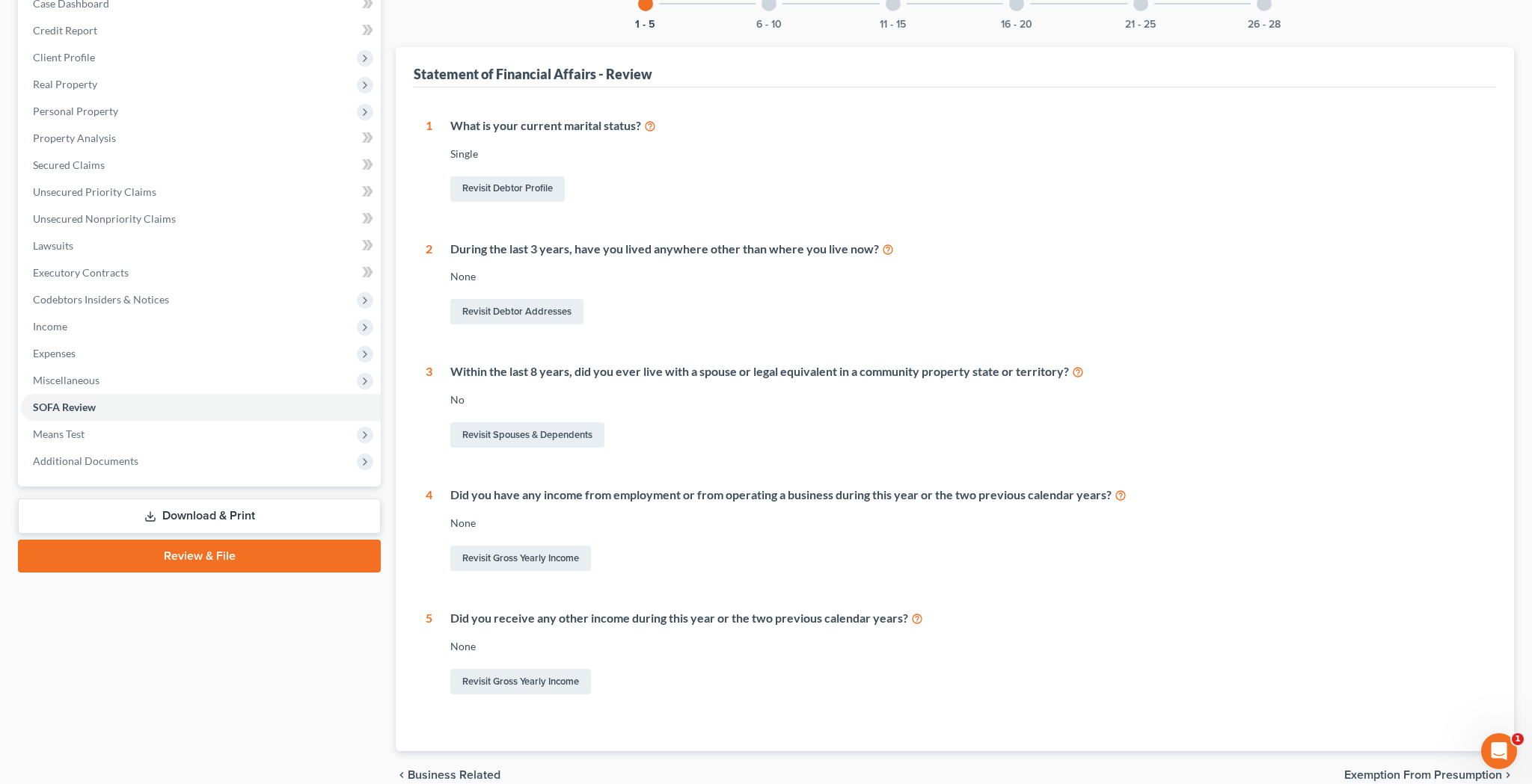
scroll to position [195, 0]
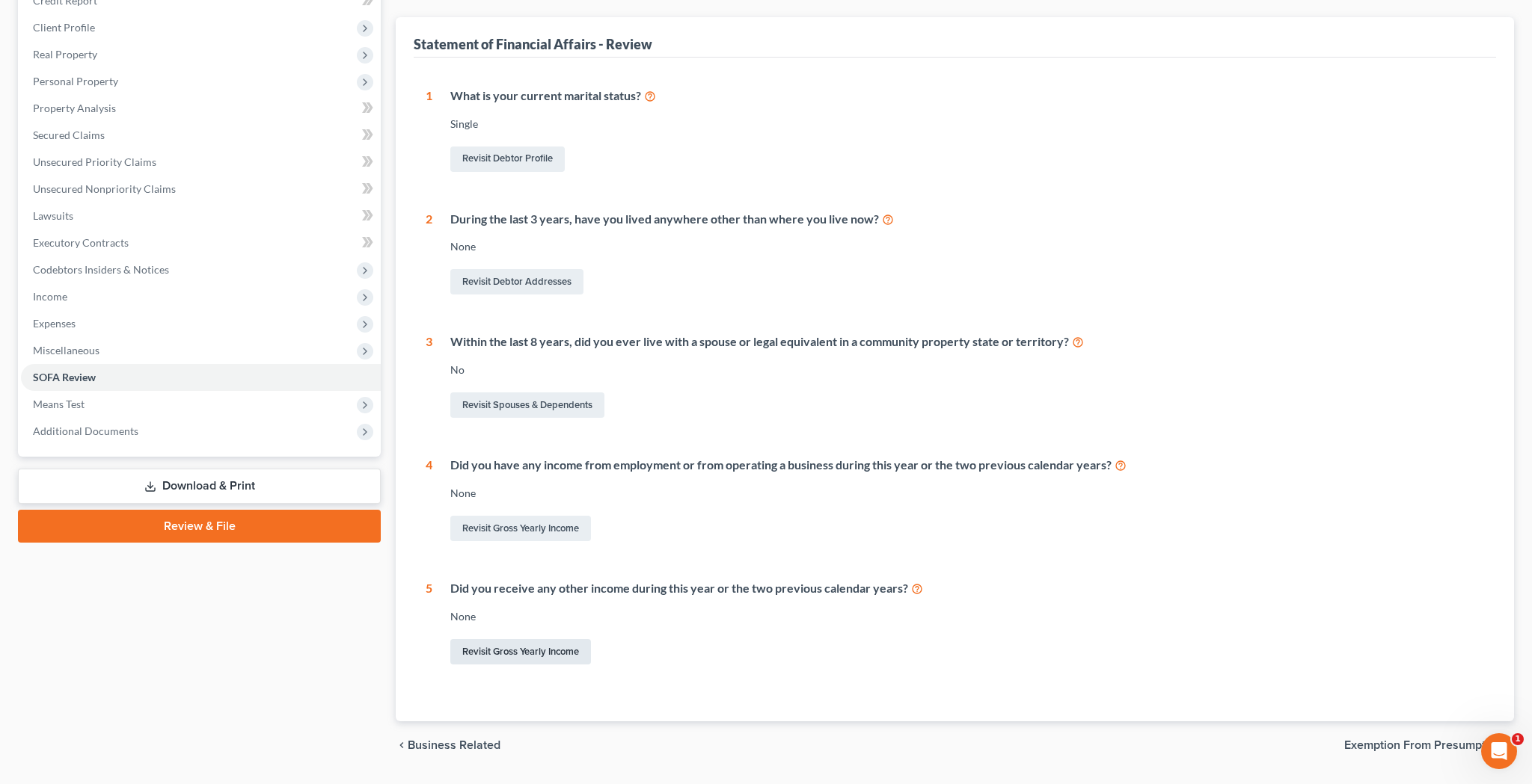
click at [557, 647] on link "Revisit Gross Yearly Income" at bounding box center [520, 653] width 140 height 26
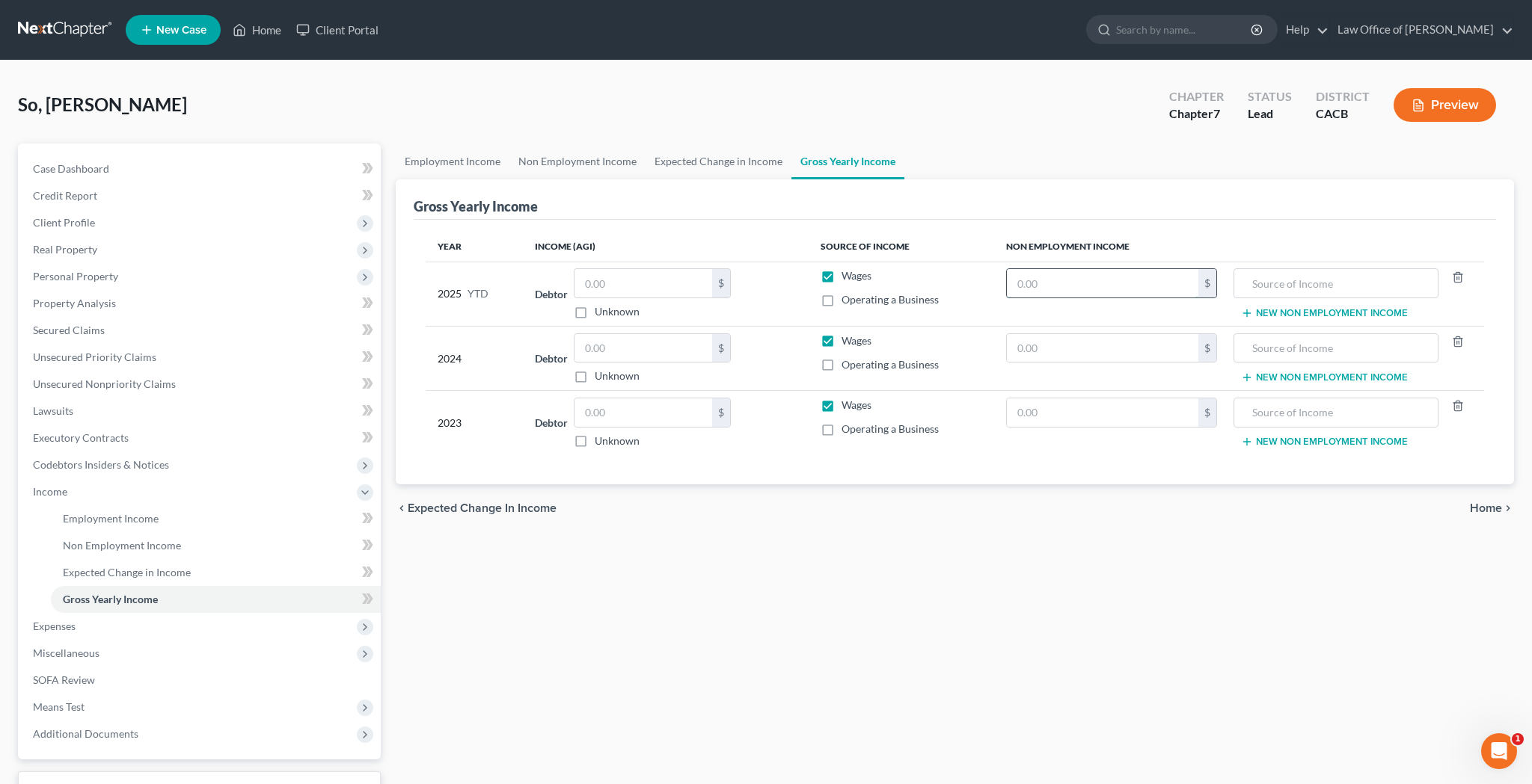
click at [1071, 282] on input "text" at bounding box center [1103, 283] width 192 height 28
type input "11,042.46"
click at [1266, 282] on input "text" at bounding box center [1336, 283] width 188 height 28
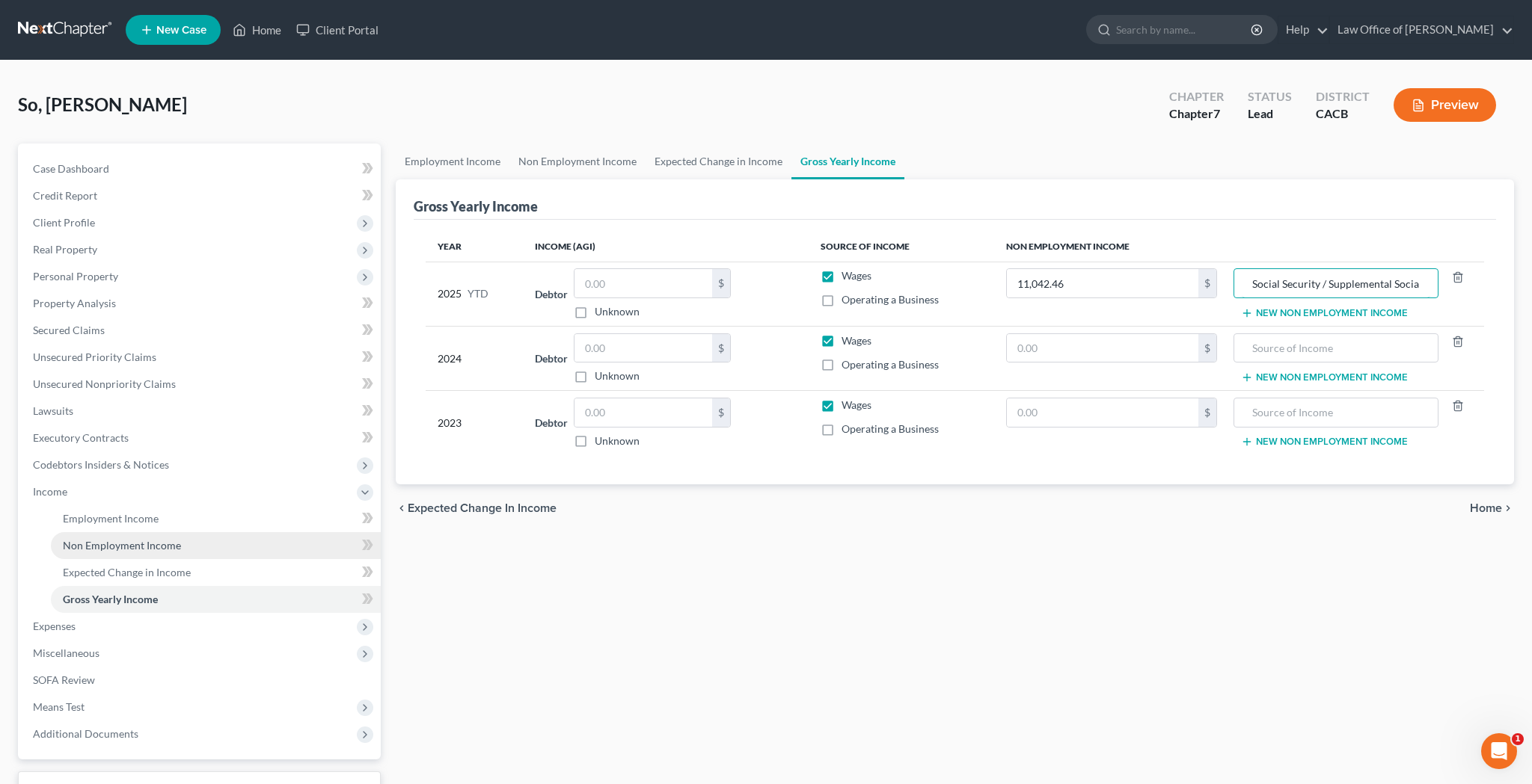
type input "Social Security / Supplemental Social Security / CalFresh"
click at [162, 549] on span "Non Employment Income" at bounding box center [122, 545] width 118 height 13
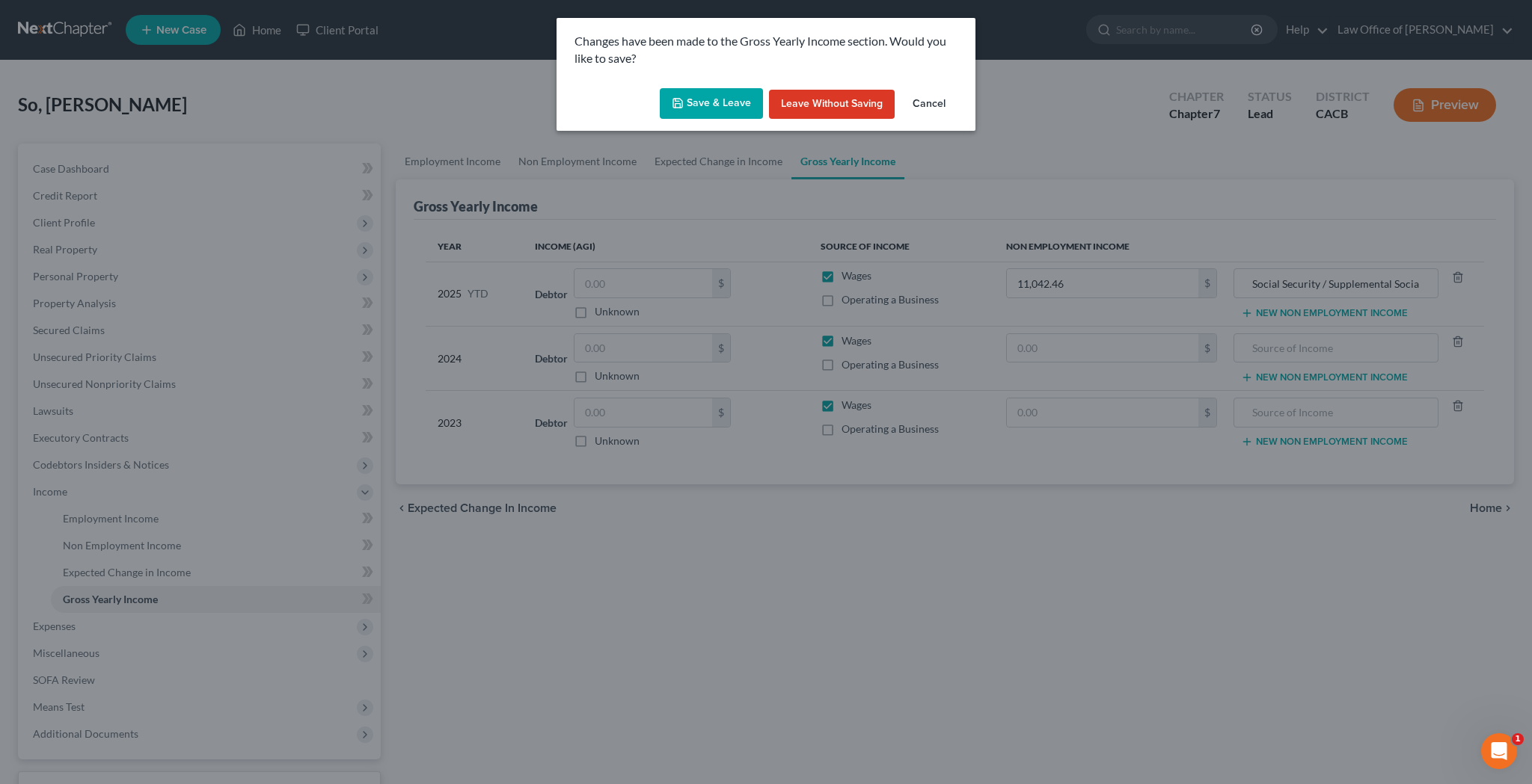
click at [696, 102] on button "Save & Leave" at bounding box center [711, 104] width 103 height 31
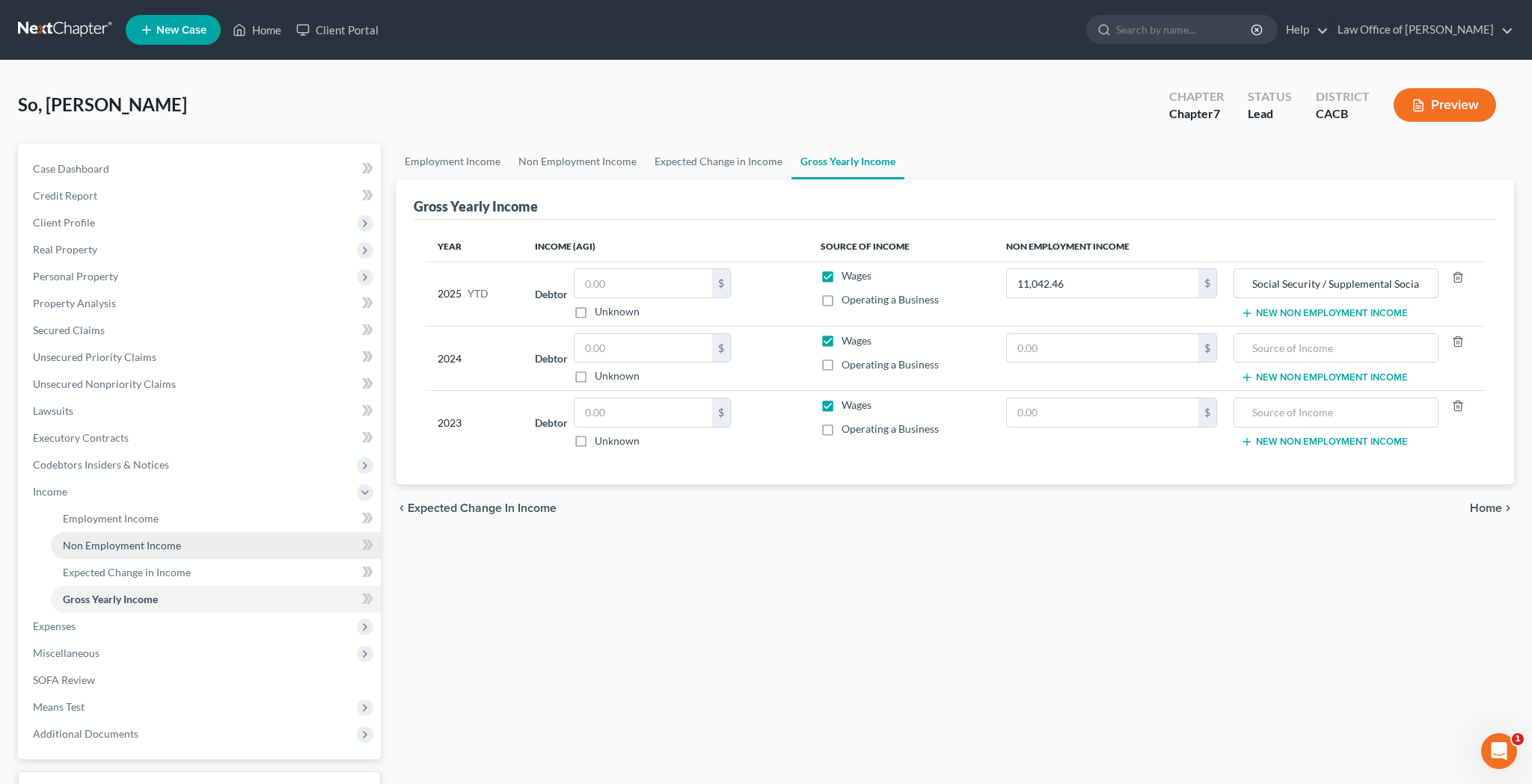
click at [156, 549] on span "Non Employment Income" at bounding box center [122, 545] width 118 height 13
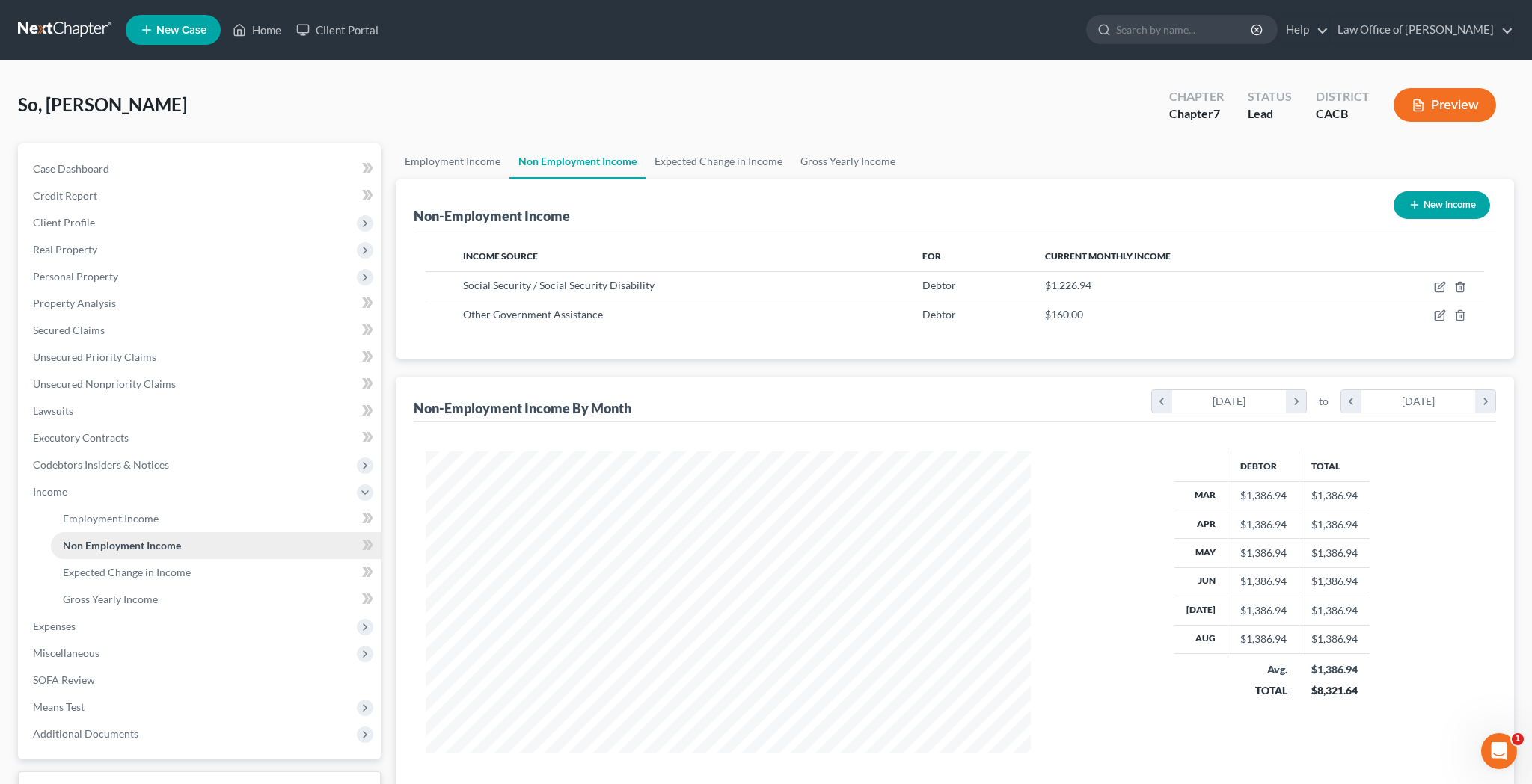
scroll to position [302, 635]
click at [117, 601] on span "Gross Yearly Income" at bounding box center [110, 599] width 95 height 13
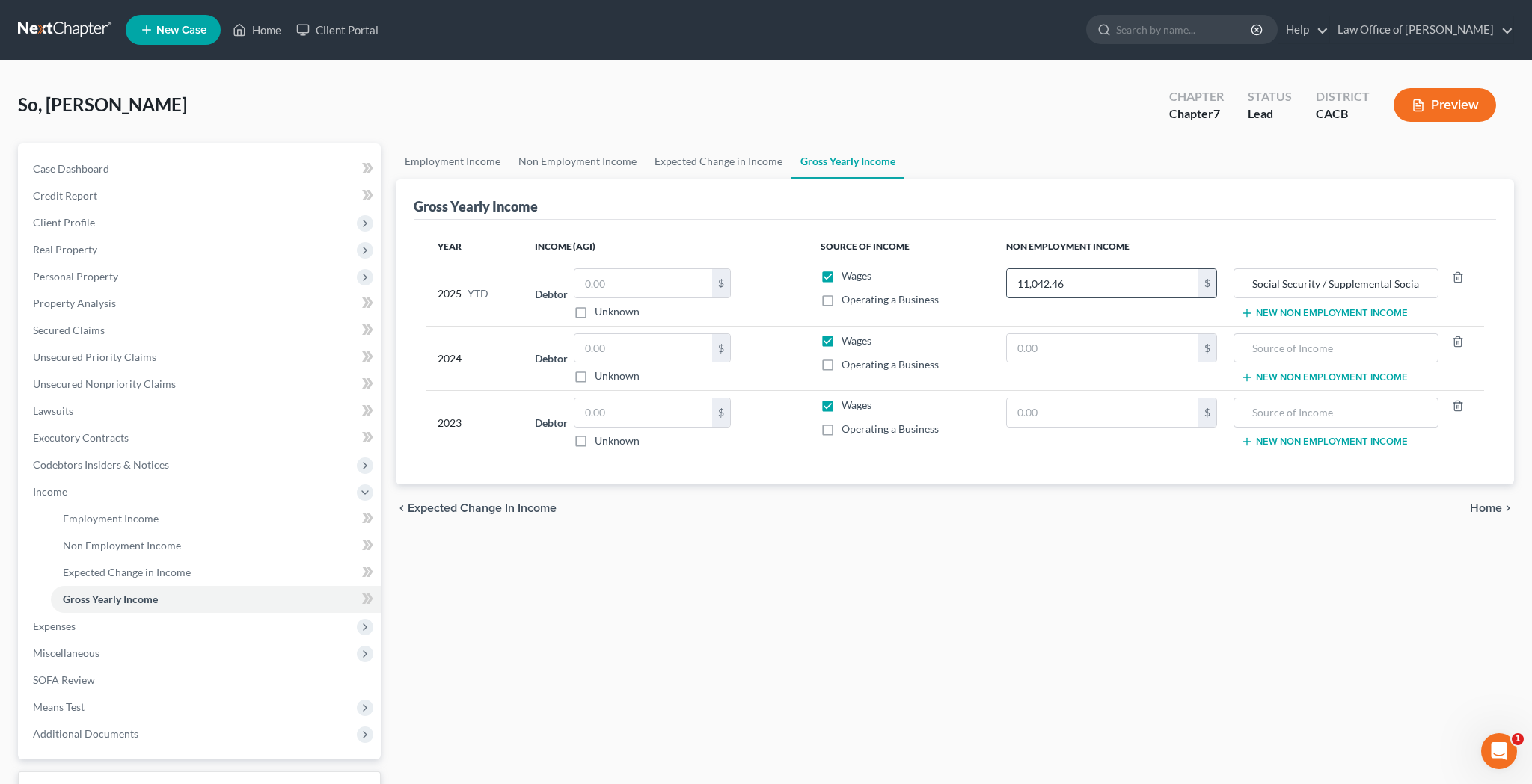
click at [1081, 285] on input "11,042.46" at bounding box center [1103, 283] width 192 height 28
type input "12,482.46"
click at [1369, 288] on input "Social Security / Supplemental Social Security / CalFresh" at bounding box center [1336, 283] width 188 height 28
click at [1317, 286] on input "Social Security / Supplemental Social Security / CalFresh" at bounding box center [1336, 283] width 188 height 28
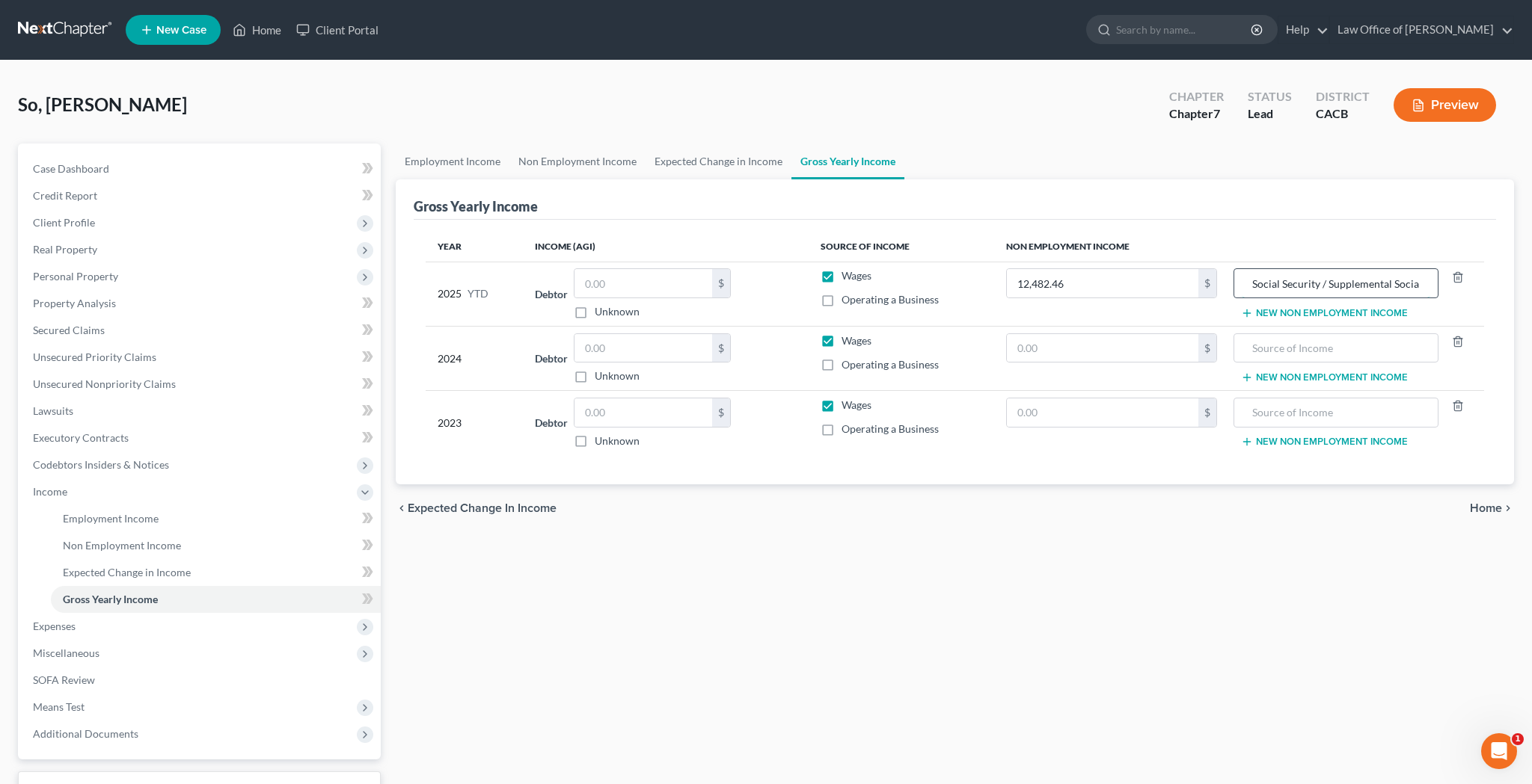
click at [1317, 286] on input "Social Security / Supplemental Social Security / CalFresh" at bounding box center [1336, 283] width 188 height 28
click at [1295, 346] on input "text" at bounding box center [1336, 348] width 188 height 28
paste input "Social Security / Supplemental Social Security / CalFresh"
type input "Social Security / Supplemental Social Security / CalFresh"
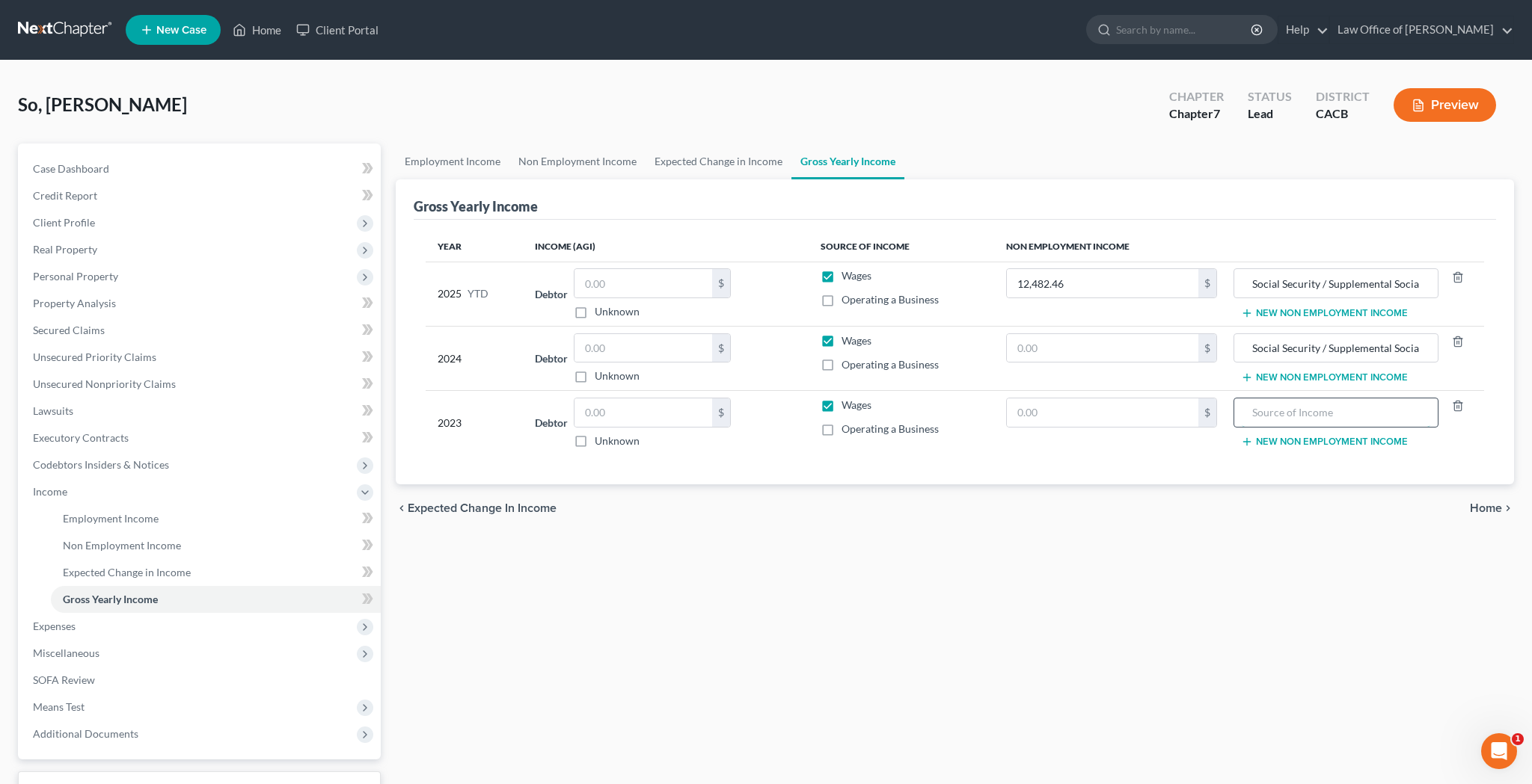
click at [1309, 414] on input "text" at bounding box center [1336, 412] width 188 height 28
paste input "Social Security / Supplemental Social Security / CalFresh"
type input "Social Security / Supplemental Social Security / CalFresh"
click at [1074, 346] on input "text" at bounding box center [1103, 348] width 192 height 28
click at [228, 569] on link "Expected Change in Income" at bounding box center [216, 572] width 330 height 26
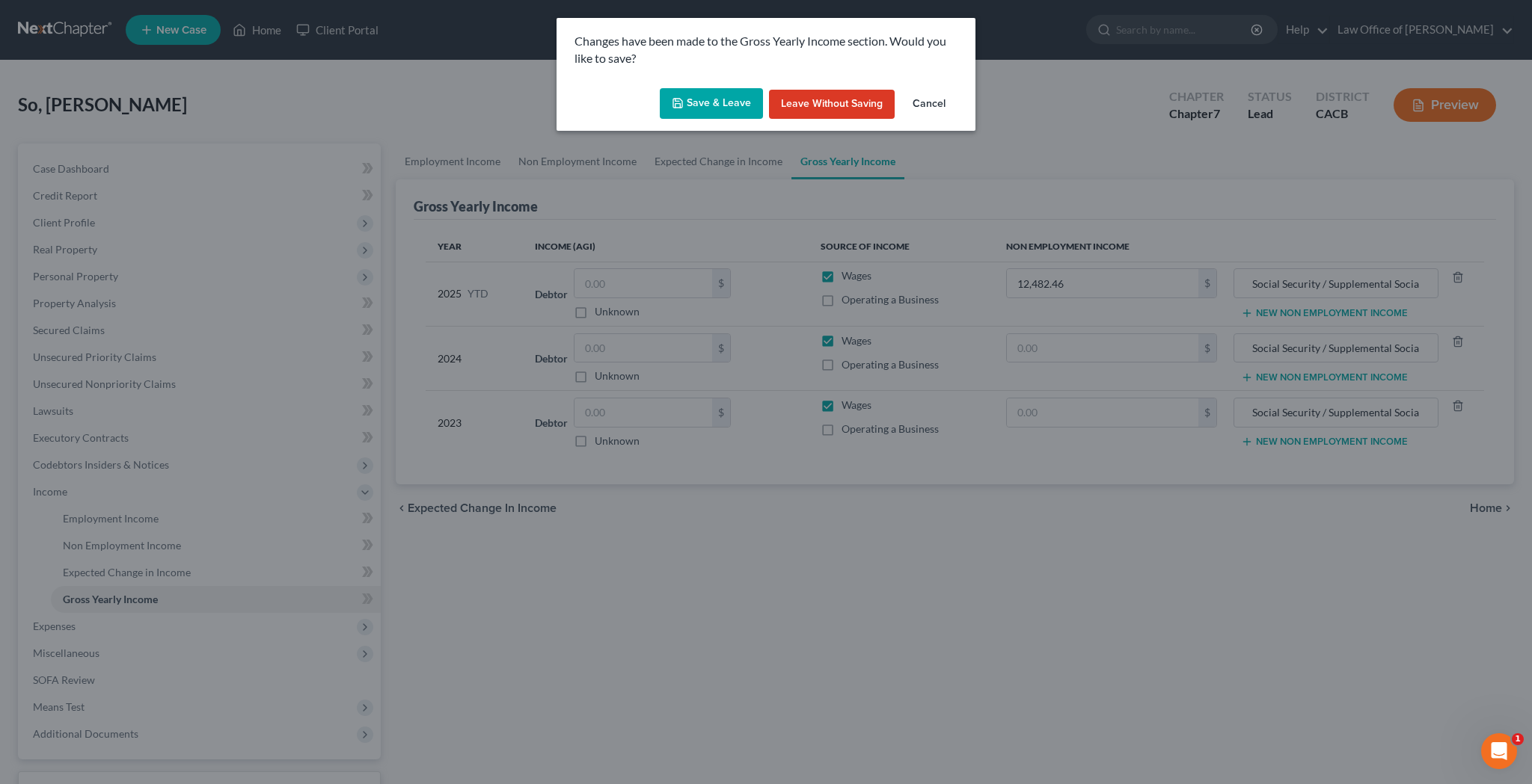
click at [725, 109] on button "Save & Leave" at bounding box center [711, 104] width 103 height 31
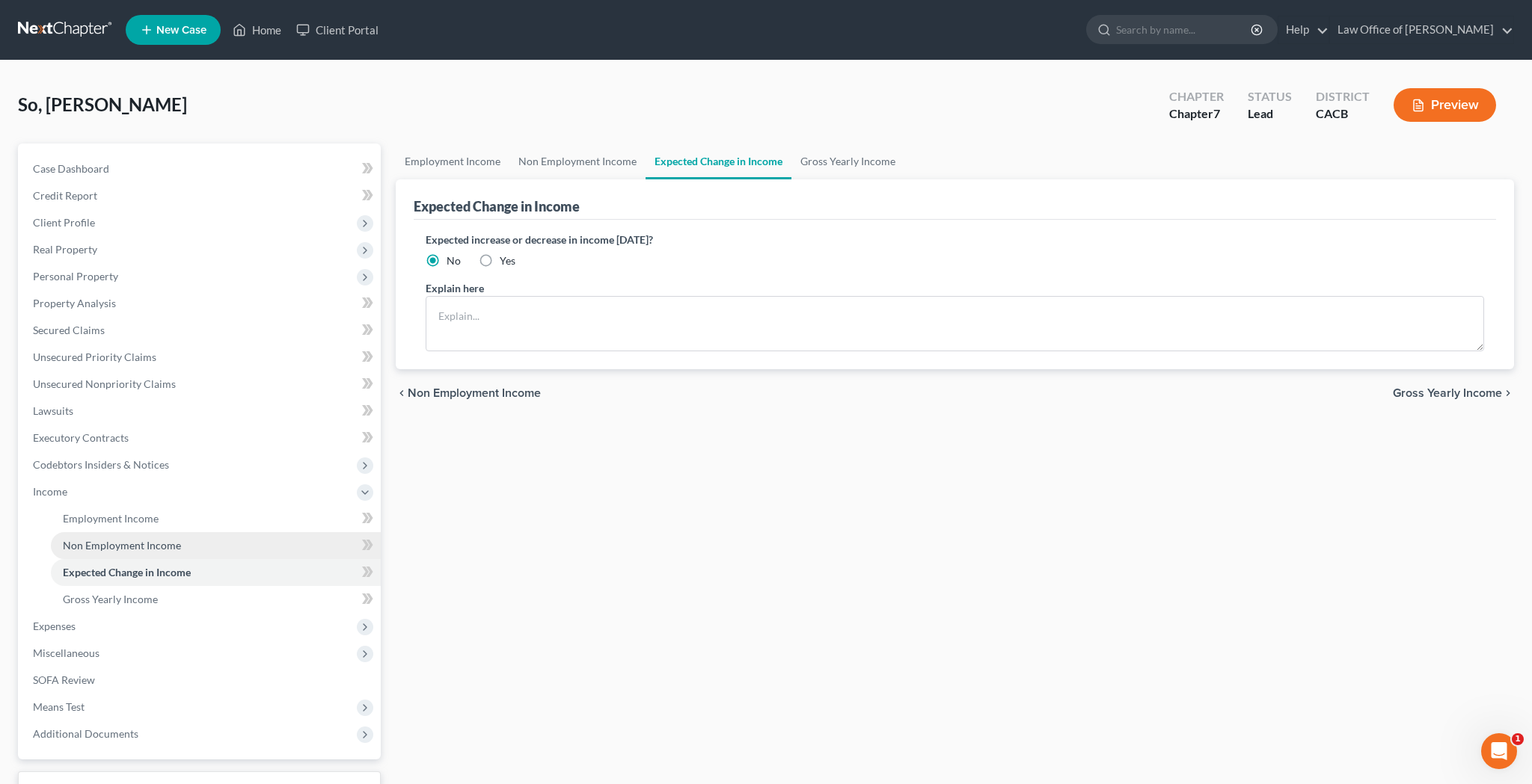
click at [142, 541] on span "Non Employment Income" at bounding box center [122, 545] width 118 height 13
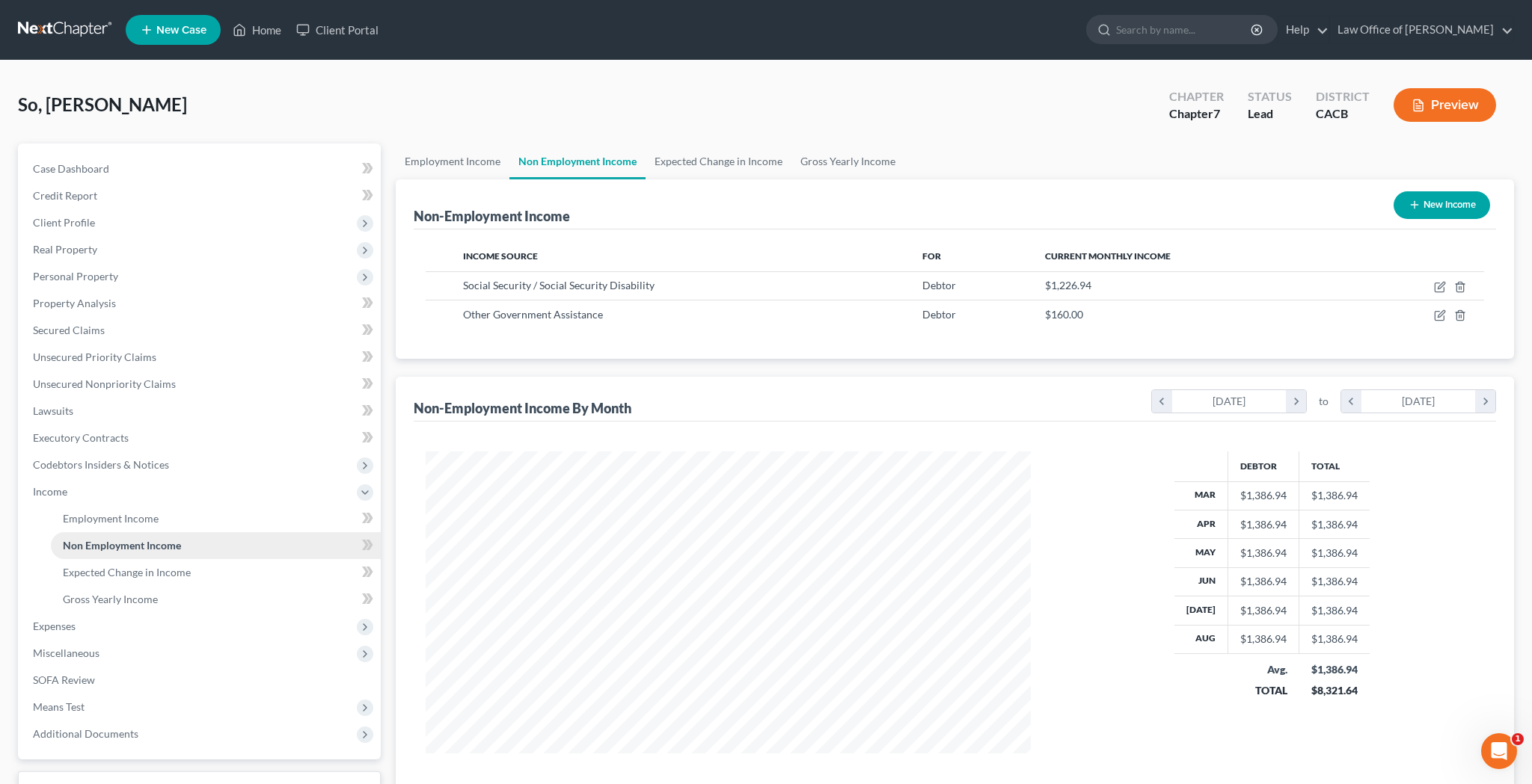
scroll to position [302, 635]
click at [121, 672] on link "SOFA Review" at bounding box center [200, 680] width 360 height 26
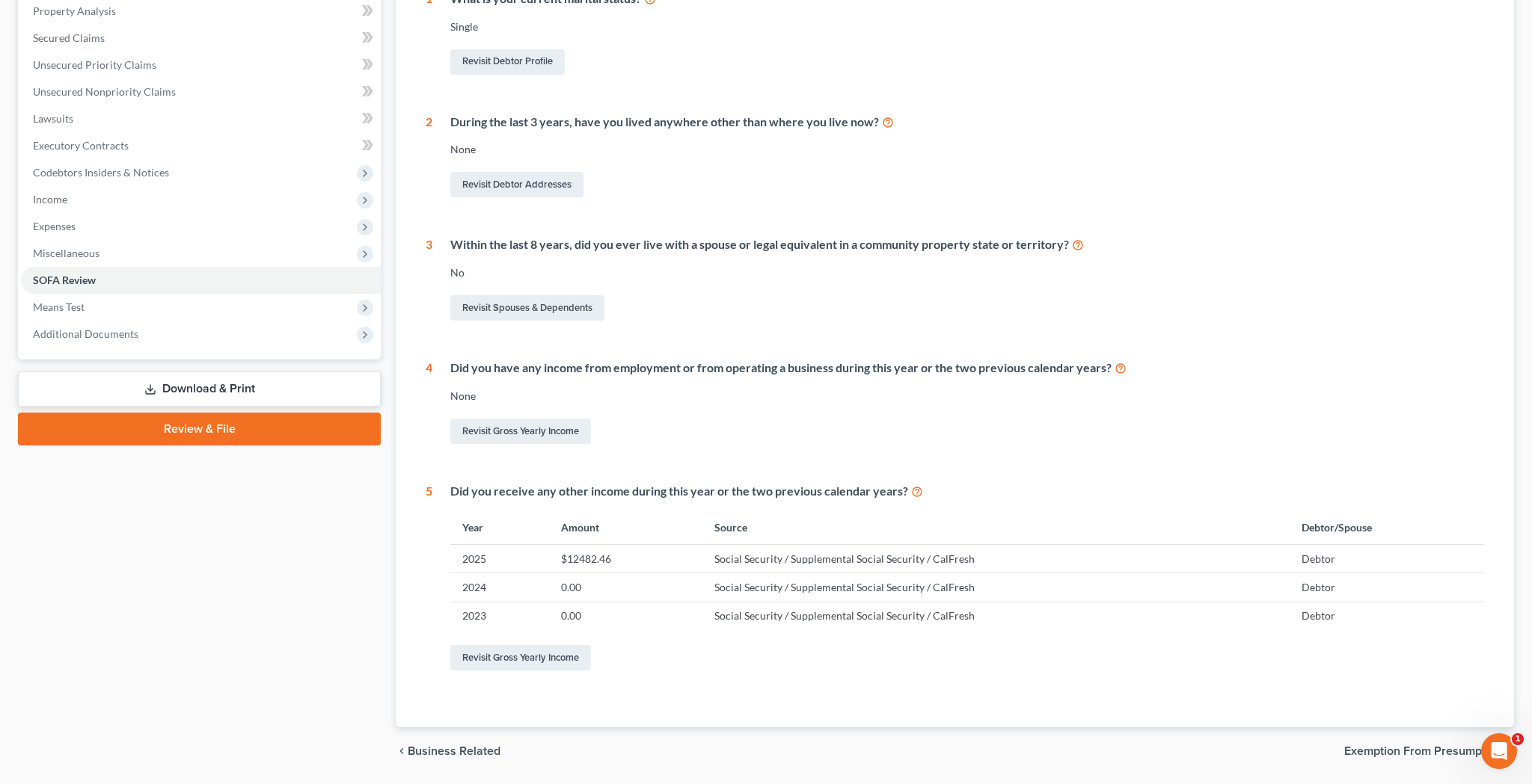
scroll to position [315, 0]
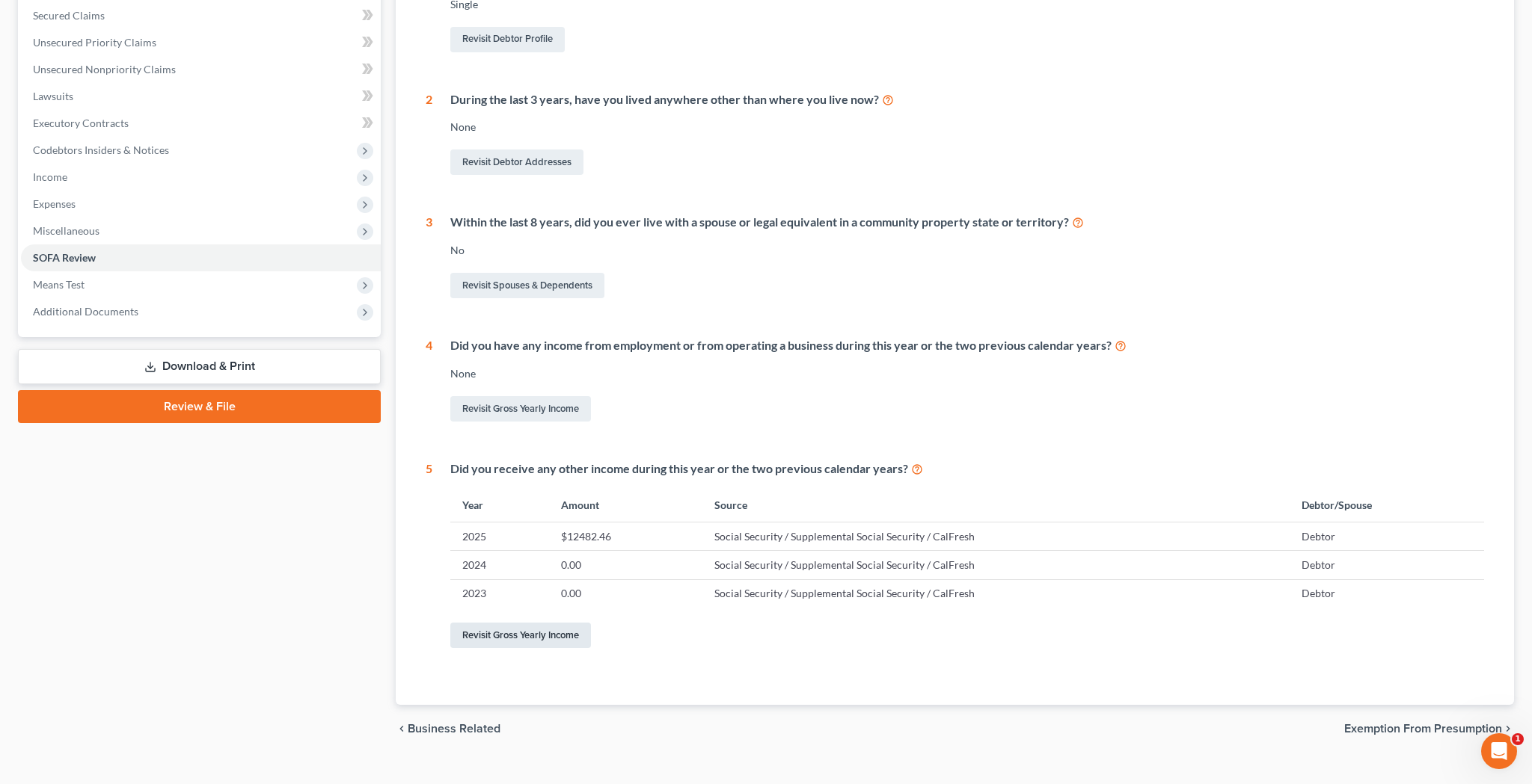
click at [552, 632] on link "Revisit Gross Yearly Income" at bounding box center [520, 636] width 140 height 26
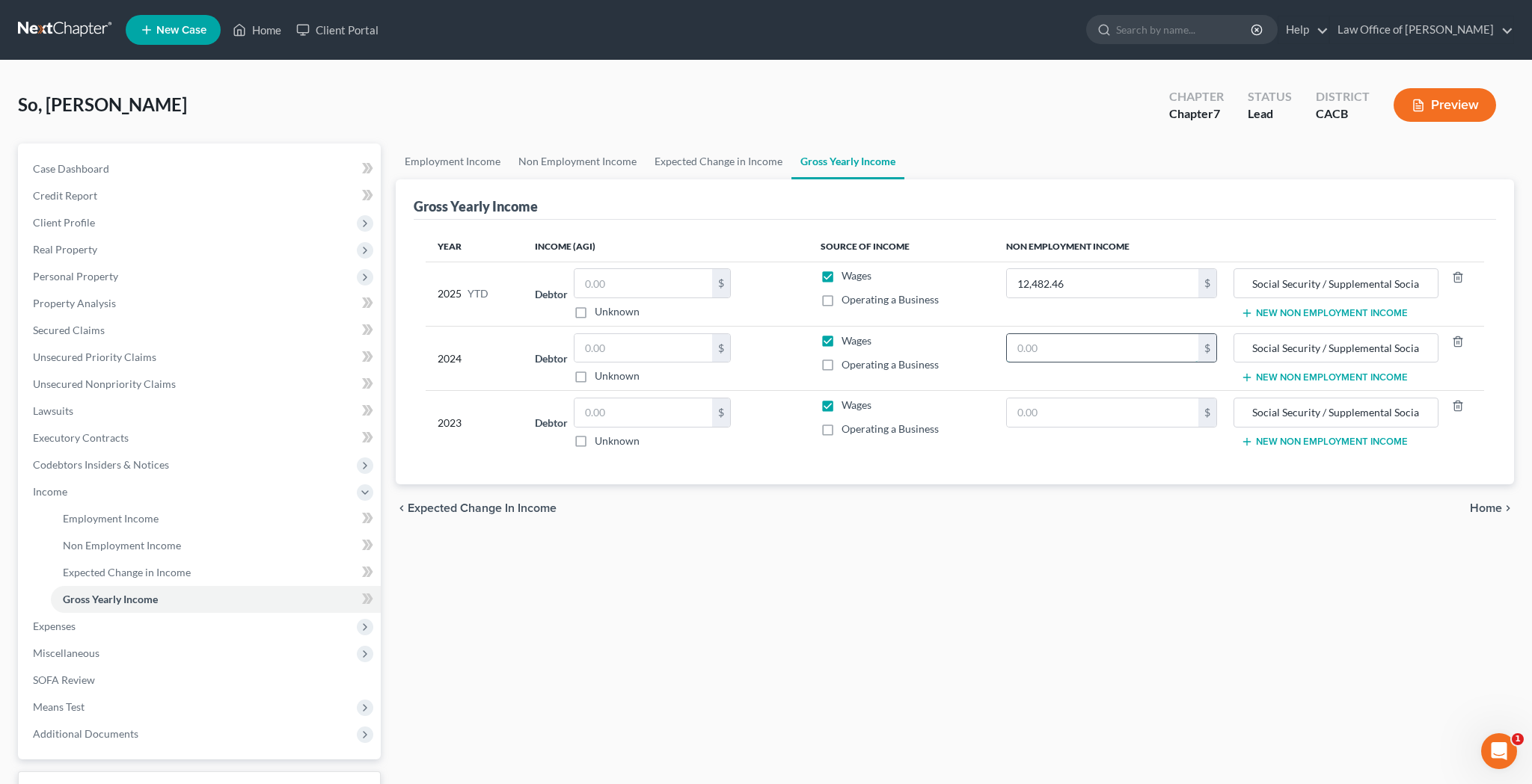
click at [1046, 342] on input "text" at bounding box center [1103, 348] width 192 height 28
type input "16,643.28"
click at [1061, 404] on input "text" at bounding box center [1103, 412] width 192 height 28
type input "16,643.28"
click at [1081, 452] on td "16,643.28 $" at bounding box center [1112, 424] width 236 height 65
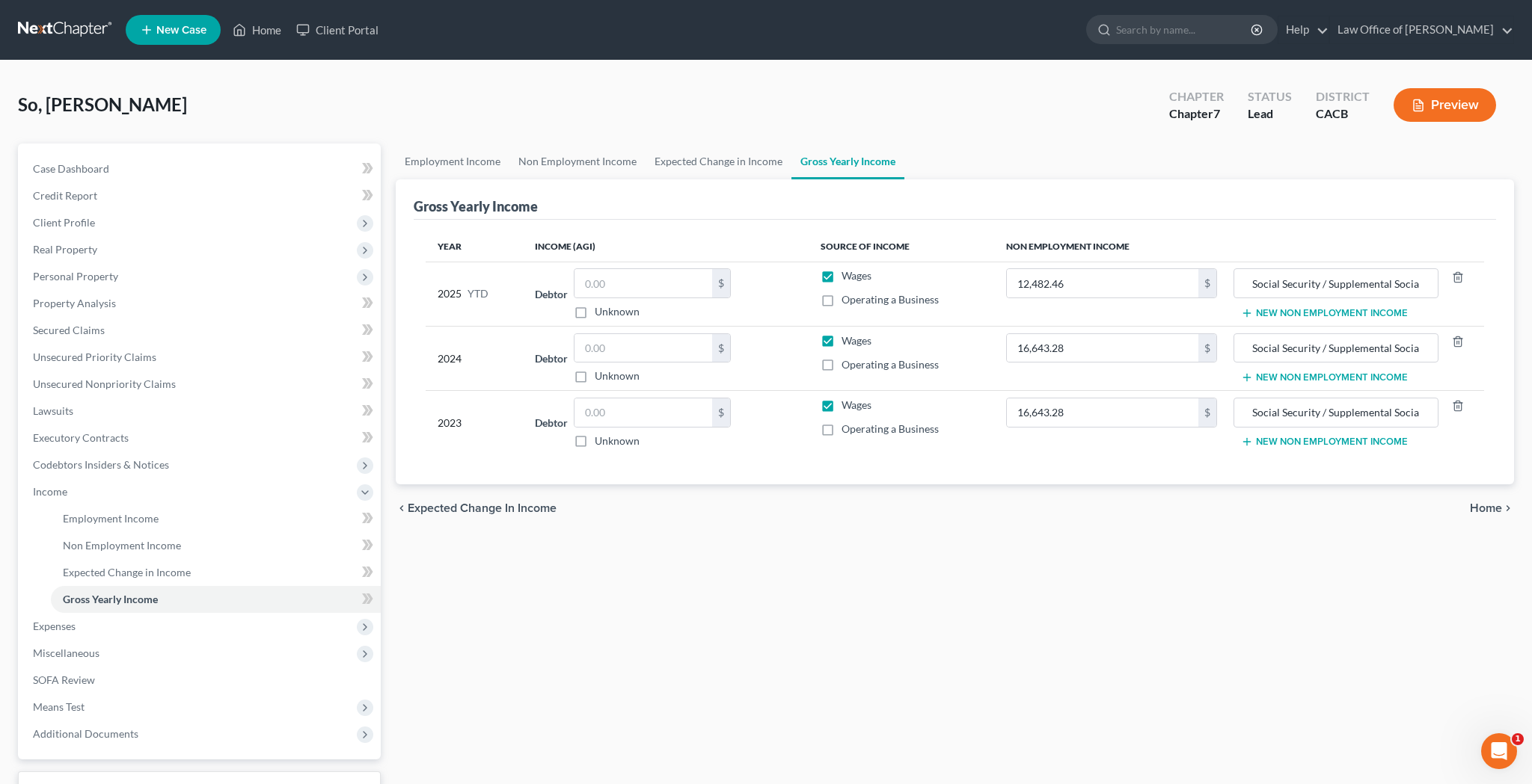
click at [841, 277] on label "Wages" at bounding box center [856, 276] width 29 height 15
click at [847, 277] on input "Wages" at bounding box center [852, 274] width 10 height 10
checkbox input "false"
click at [841, 344] on label "Wages" at bounding box center [856, 340] width 29 height 15
click at [847, 343] on input "Wages" at bounding box center [852, 339] width 10 height 10
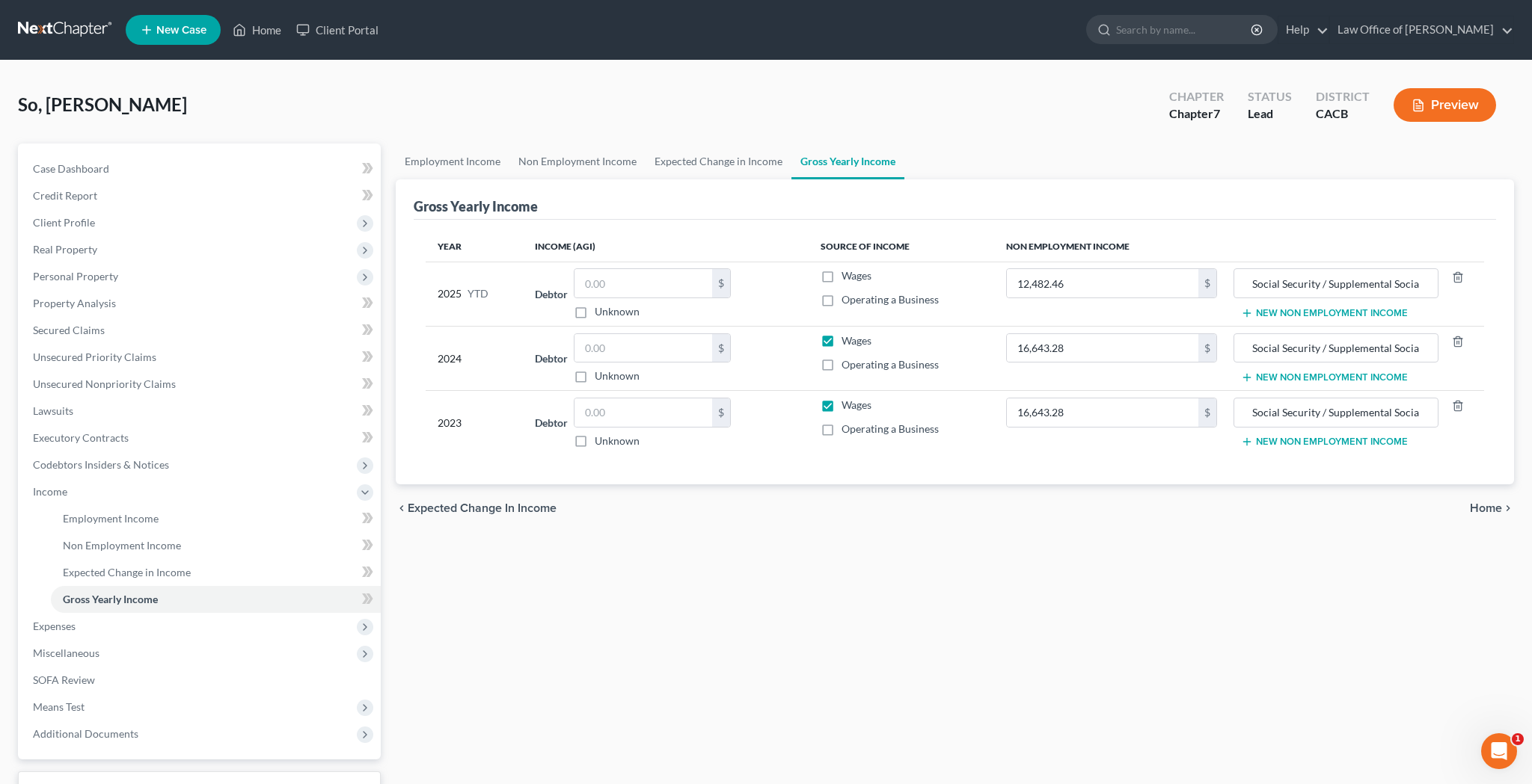
checkbox input "false"
click at [841, 407] on label "Wages" at bounding box center [856, 404] width 29 height 15
click at [847, 407] on input "Wages" at bounding box center [852, 402] width 10 height 10
checkbox input "false"
click at [1297, 287] on input "Social Security / Supplemental Social Security / CalFresh" at bounding box center [1336, 283] width 188 height 28
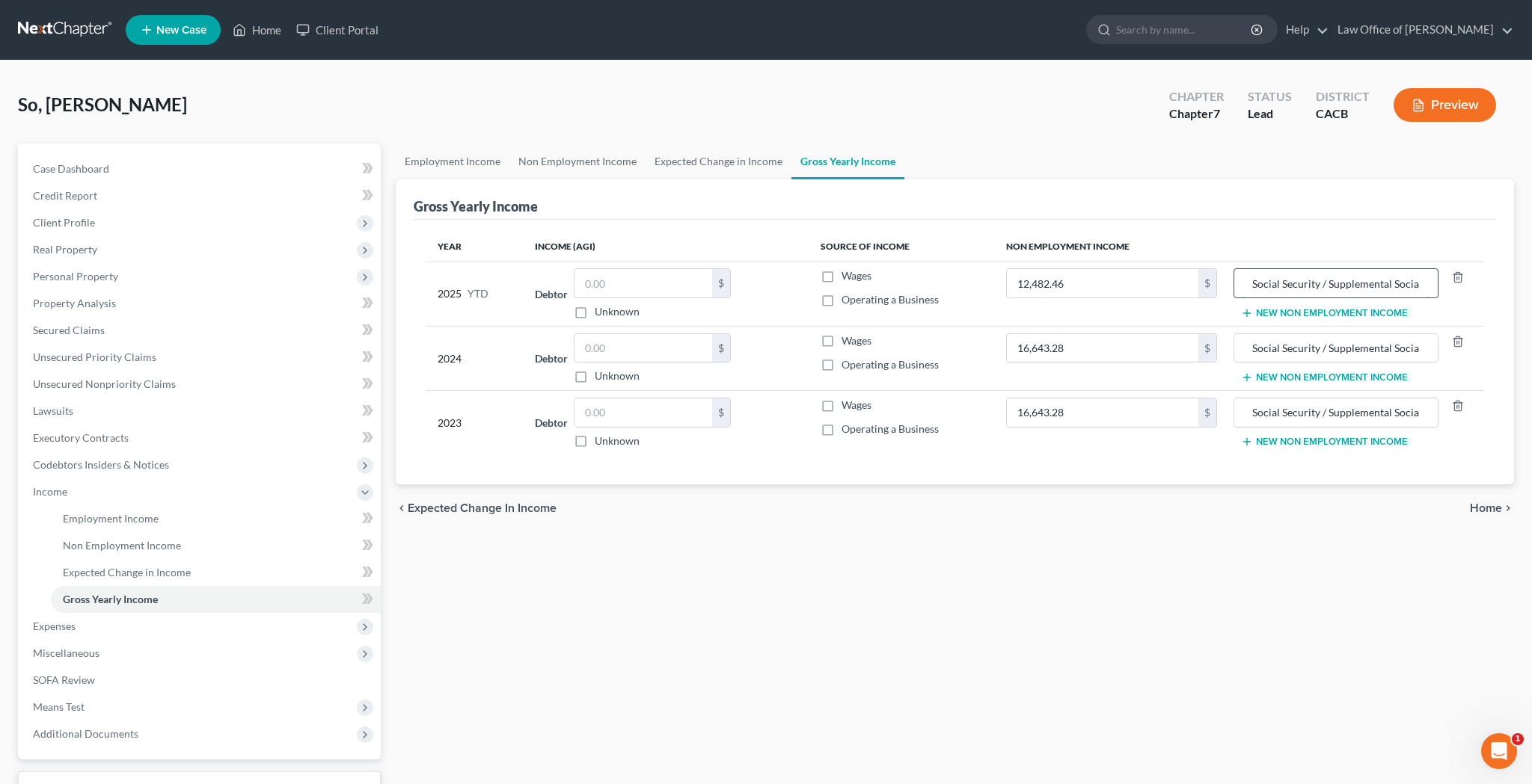
click at [1270, 284] on input "Social Security / Supplemental Social Security / CalFresh" at bounding box center [1336, 283] width 188 height 28
drag, startPoint x: 1393, startPoint y: 285, endPoint x: 1214, endPoint y: 285, distance: 179.0
click at [1214, 285] on tr "2025 YTD Debtor $ Unknown Balance Undetermined $ Unknown Wages Operating a Busi…" at bounding box center [955, 294] width 1058 height 65
click at [1276, 285] on input "Social Security Retirement / Social Security Disability Insurance / CalFresh" at bounding box center [1336, 283] width 188 height 28
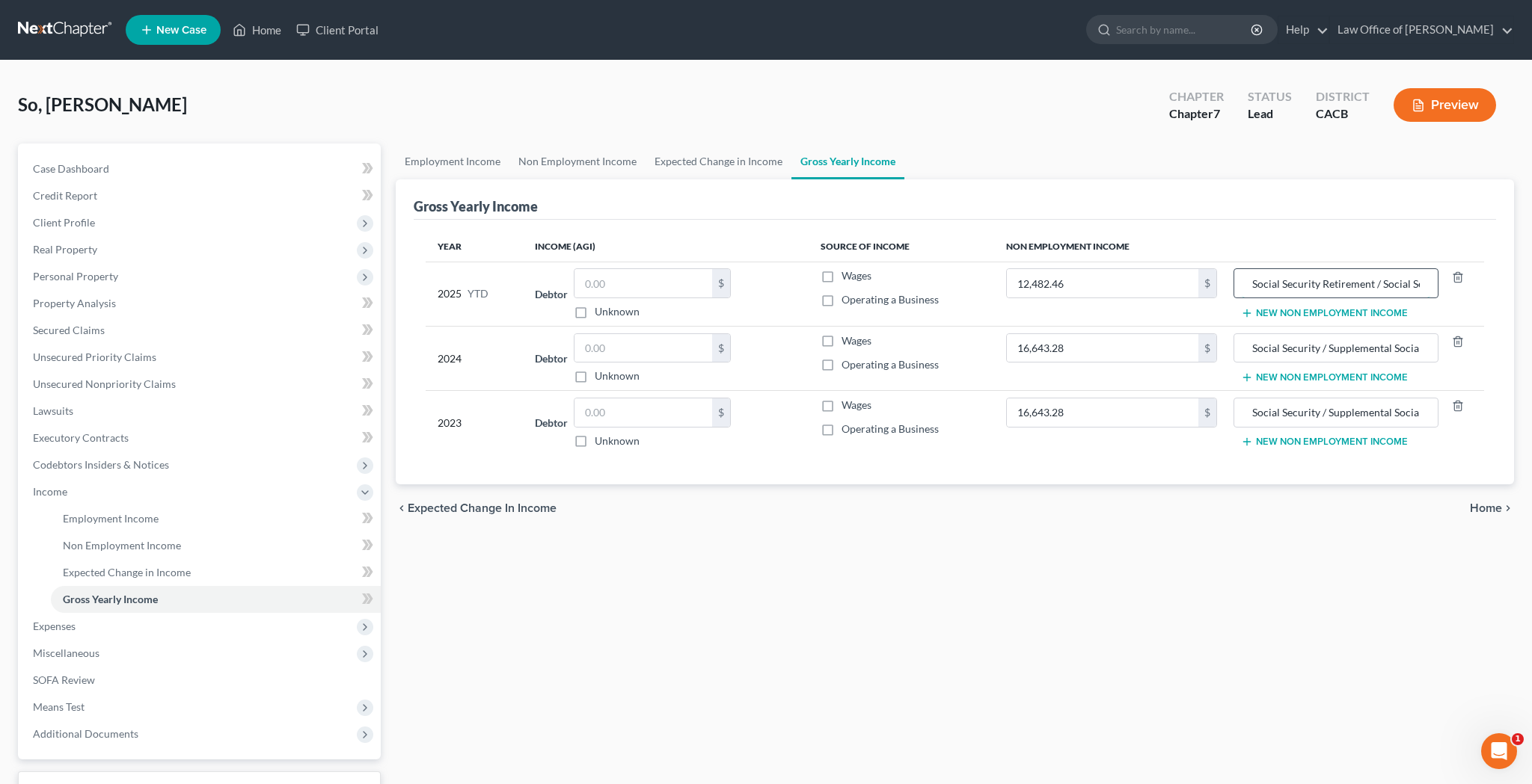
click at [1276, 285] on input "Social Security Retirement / Social Security Disability Insurance / CalFresh" at bounding box center [1336, 283] width 188 height 28
type input "Social Security Retirement / Social Security Disability Insurance / CalFresh"
click at [1289, 348] on input "Social Security / Supplemental Social Security / CalFresh" at bounding box center [1336, 348] width 188 height 28
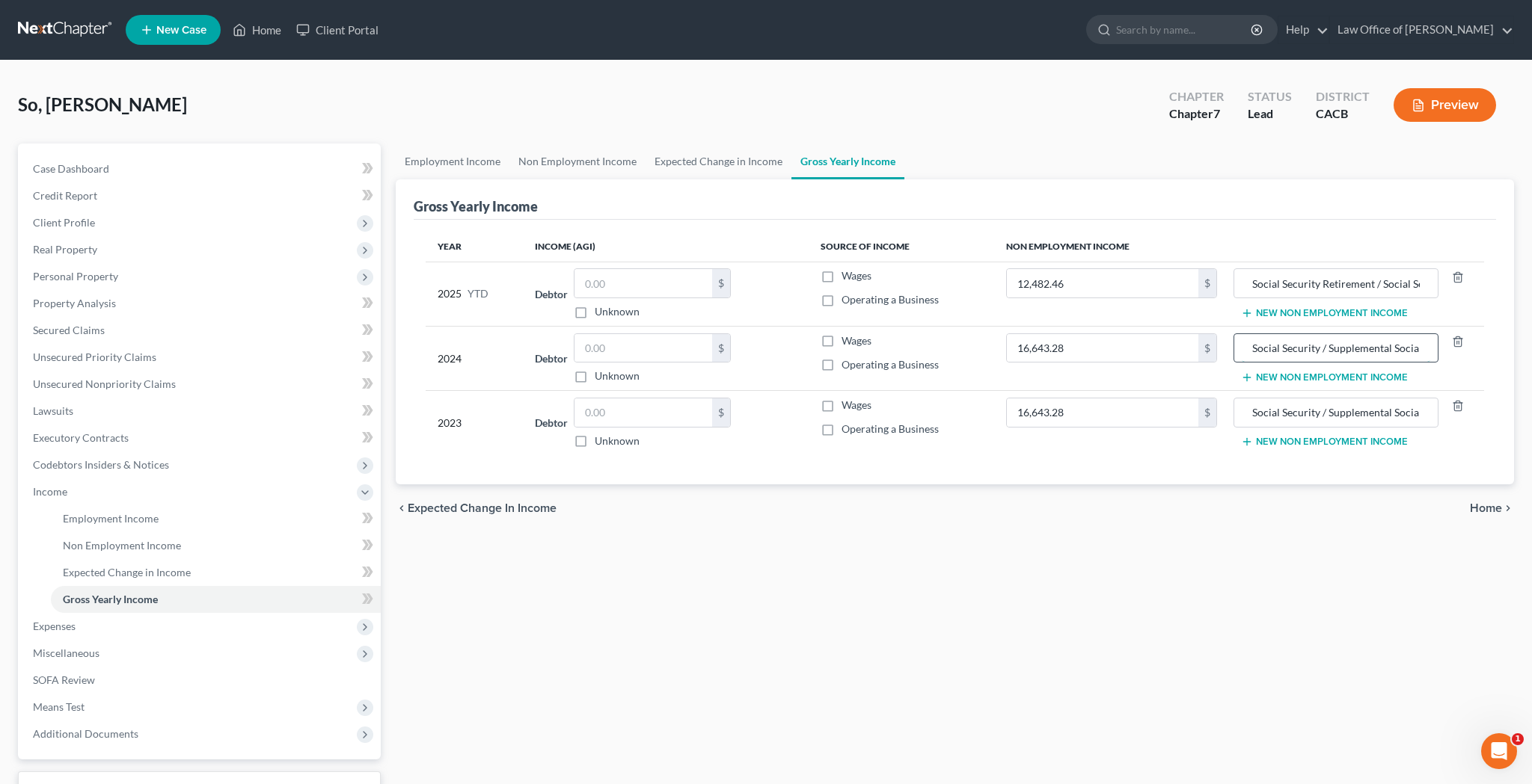
click at [1289, 348] on input "Social Security / Supplemental Social Security / CalFresh" at bounding box center [1336, 348] width 188 height 28
click at [1289, 349] on input "Social Security / Supplemental Social Security / CalFresh" at bounding box center [1336, 348] width 188 height 28
paste input "Retirement / Social Security Disability Insurance"
type input "Social Security Retirement / Social Security Disability Insurance / CalFresh"
click at [1298, 417] on input "Social Security / Supplemental Social Security / CalFresh" at bounding box center [1336, 412] width 188 height 28
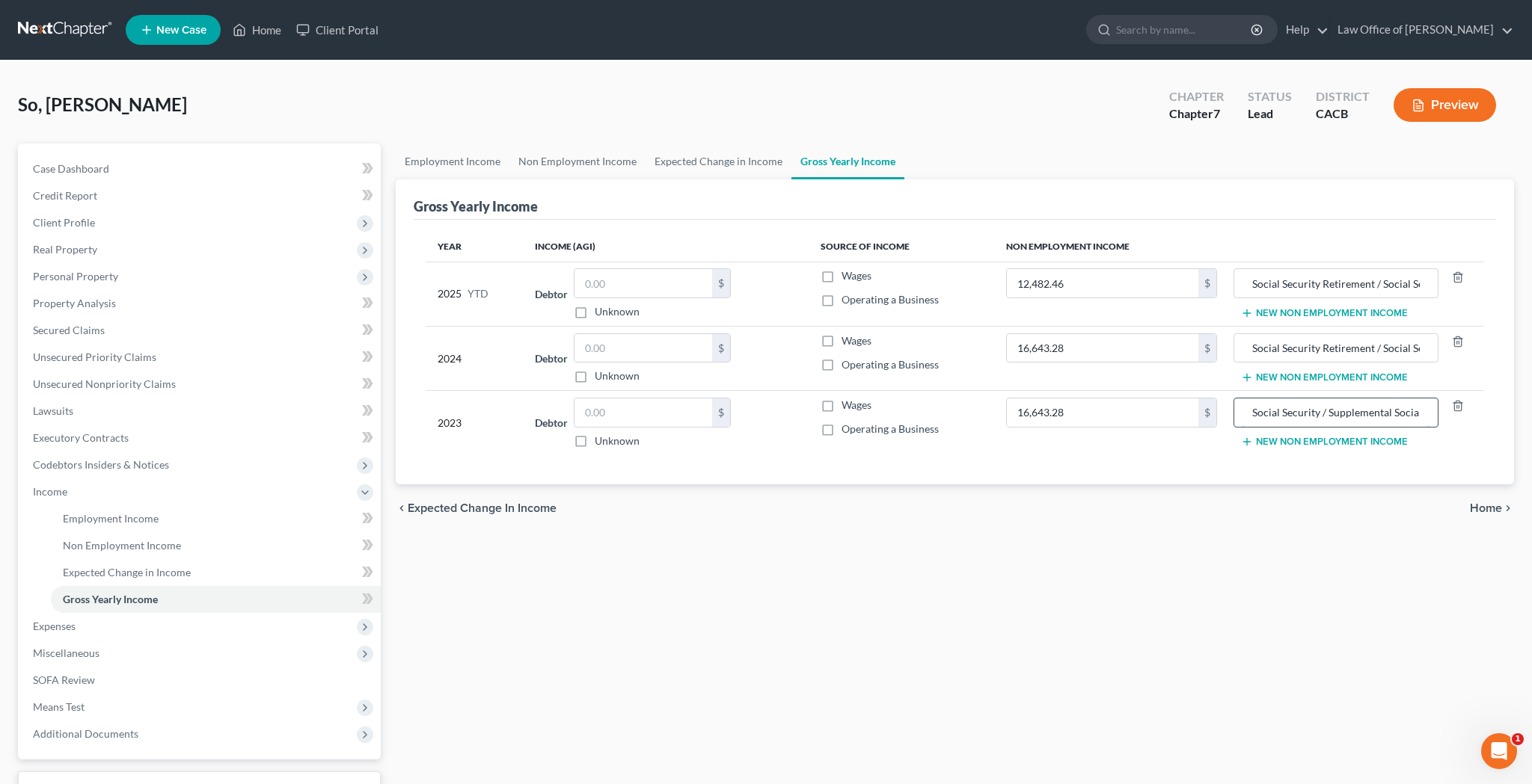
click at [1298, 417] on input "Social Security / Supplemental Social Security / CalFresh" at bounding box center [1336, 412] width 188 height 28
paste input "Retirement / Social Security Disability Insurance"
click at [1328, 410] on input "Social Security Retirement / Social Security Disability Insurance / CalFresh" at bounding box center [1336, 412] width 188 height 28
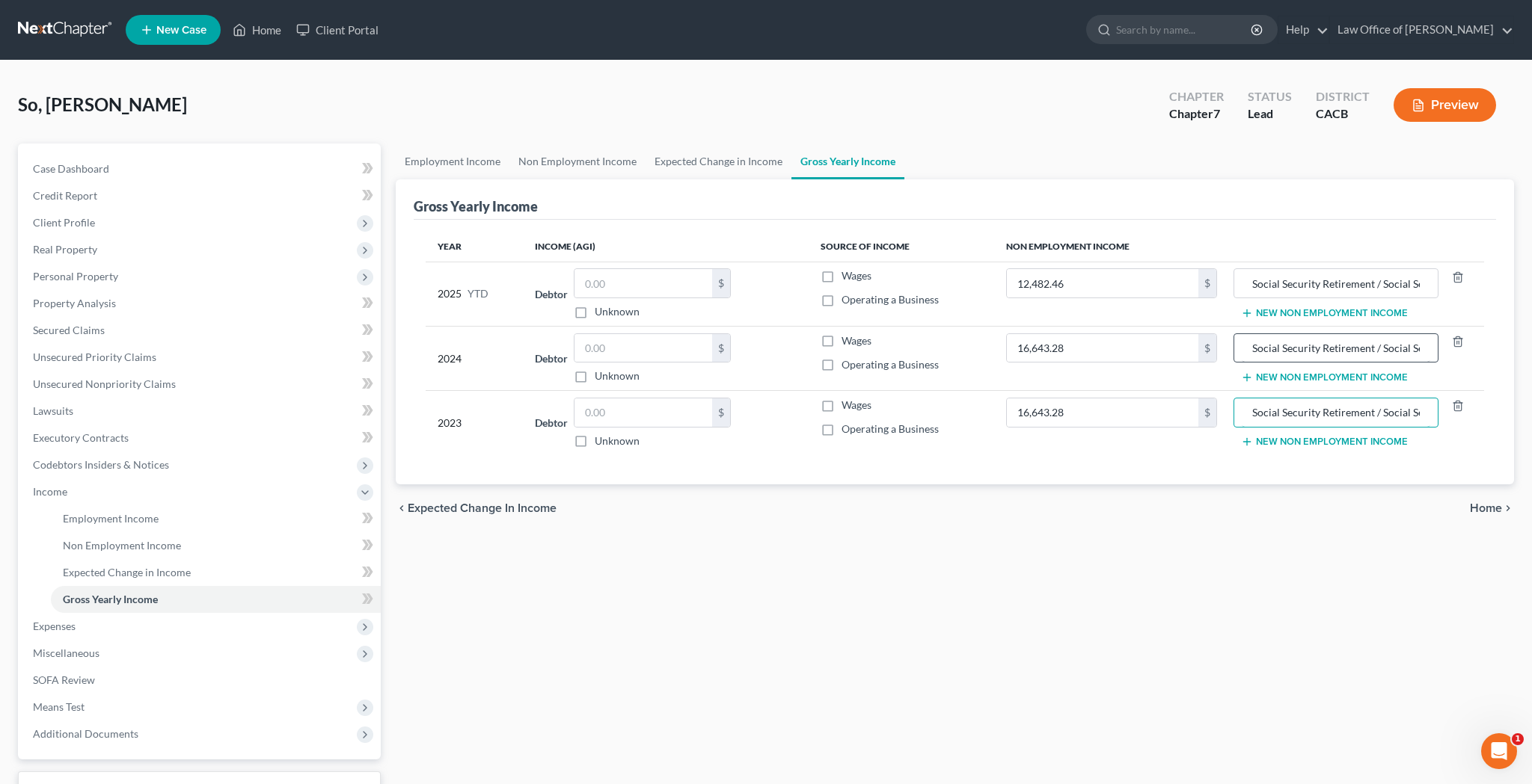
type input "Social Security Retirement / Social Security Disability Insurance / CalFresh"
click at [1337, 351] on input "Social Security Retirement / Social Security Disability Insurance / CalFresh" at bounding box center [1336, 348] width 188 height 28
click at [1341, 280] on input "Social Security Retirement / Social Security Disability Insurance / CalFresh" at bounding box center [1336, 283] width 188 height 28
click at [185, 541] on link "Non Employment Income" at bounding box center [216, 546] width 330 height 26
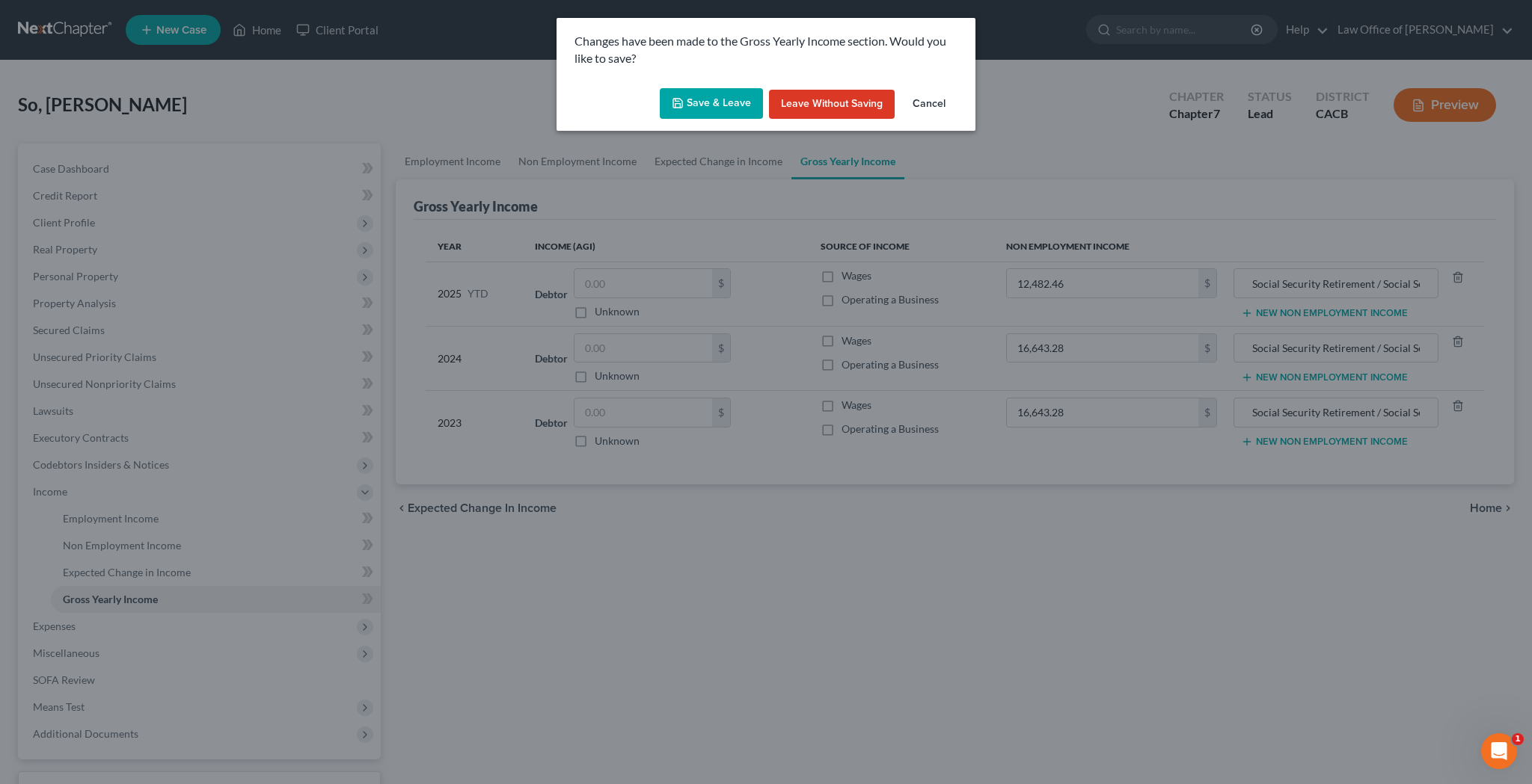
click at [737, 109] on button "Save & Leave" at bounding box center [711, 104] width 103 height 31
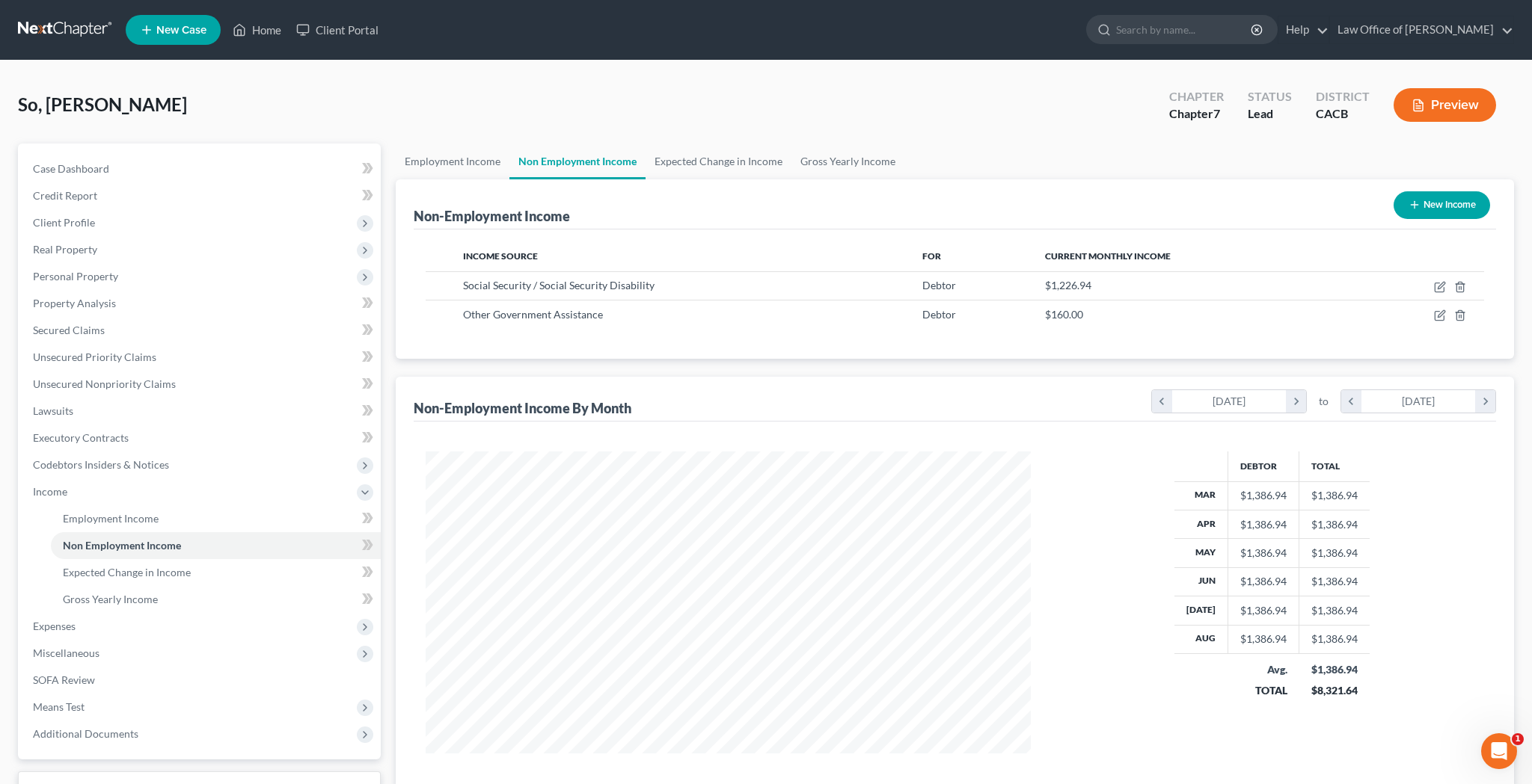
scroll to position [302, 635]
click at [174, 602] on link "Gross Yearly Income" at bounding box center [216, 599] width 330 height 26
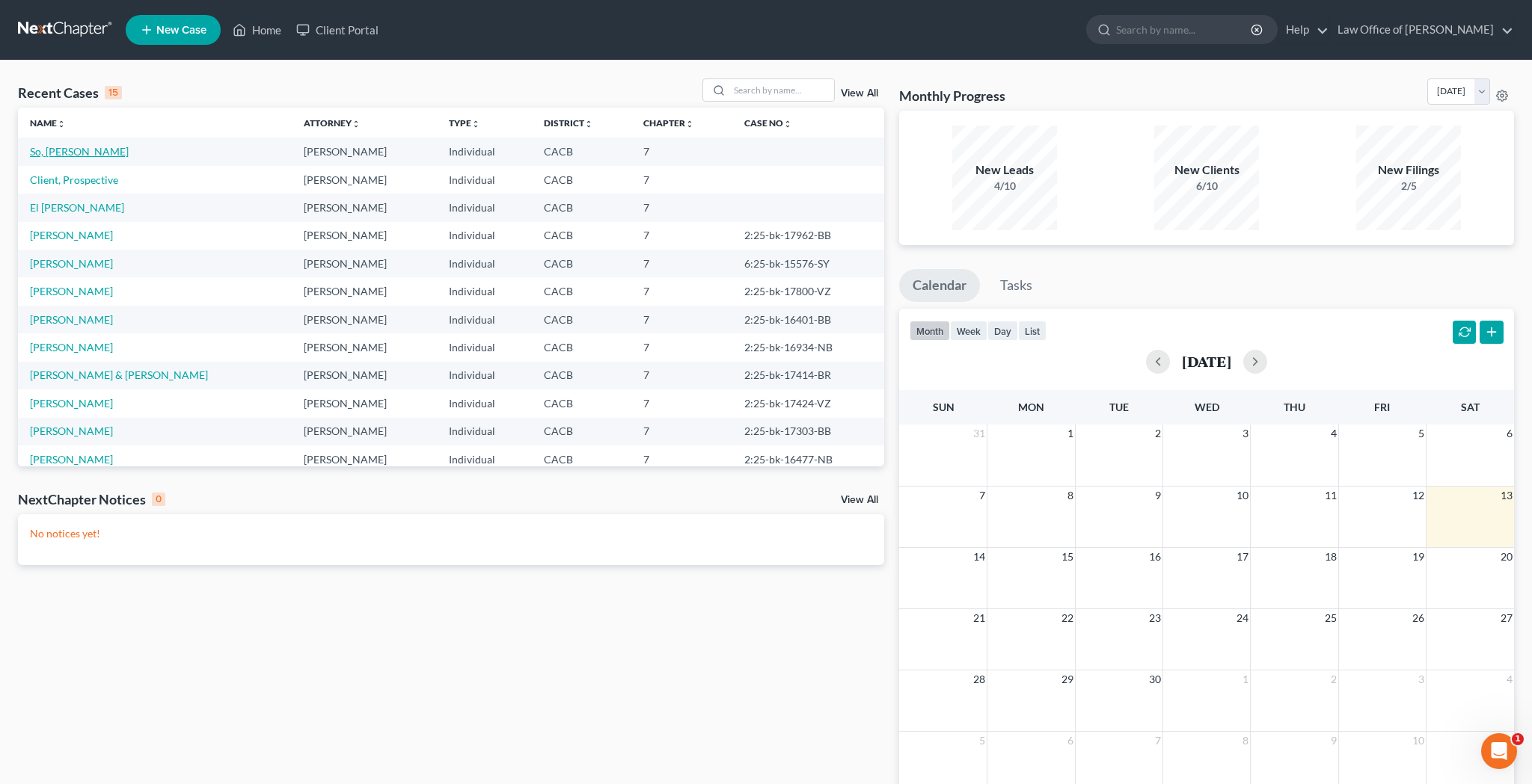
click at [72, 156] on link "So, [PERSON_NAME]" at bounding box center [79, 151] width 99 height 13
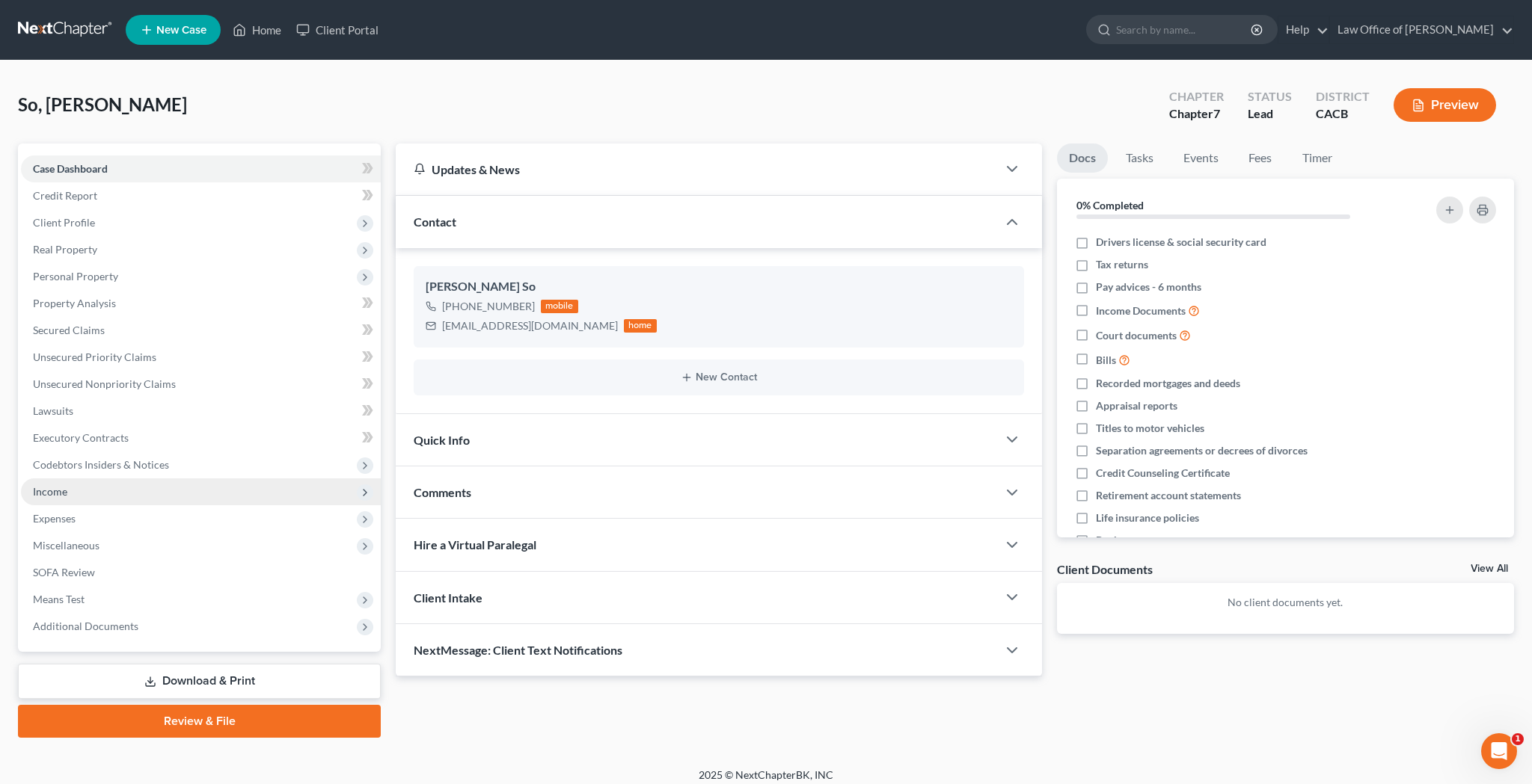
click at [84, 498] on span "Income" at bounding box center [200, 492] width 360 height 26
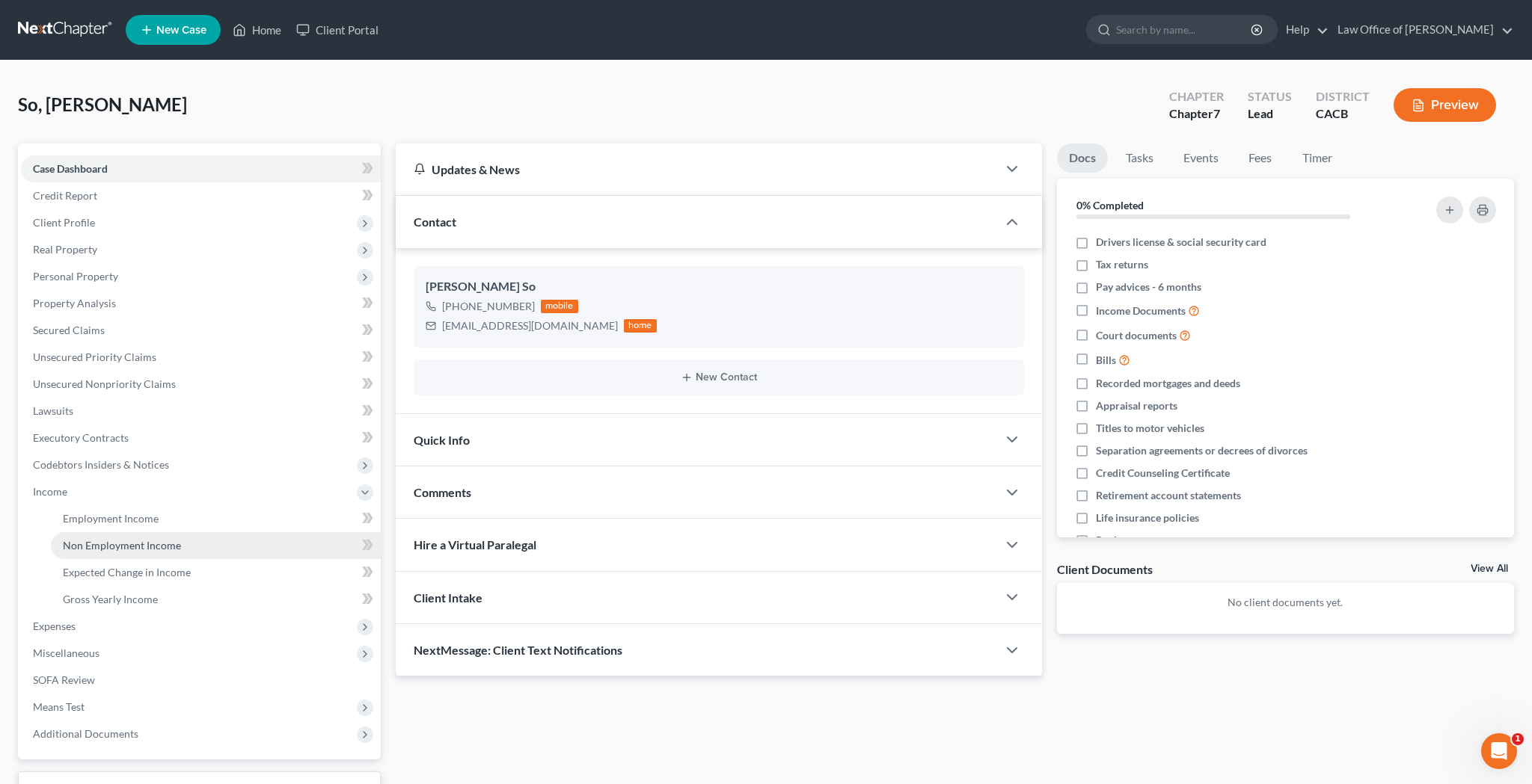
click at [105, 549] on span "Non Employment Income" at bounding box center [122, 545] width 118 height 13
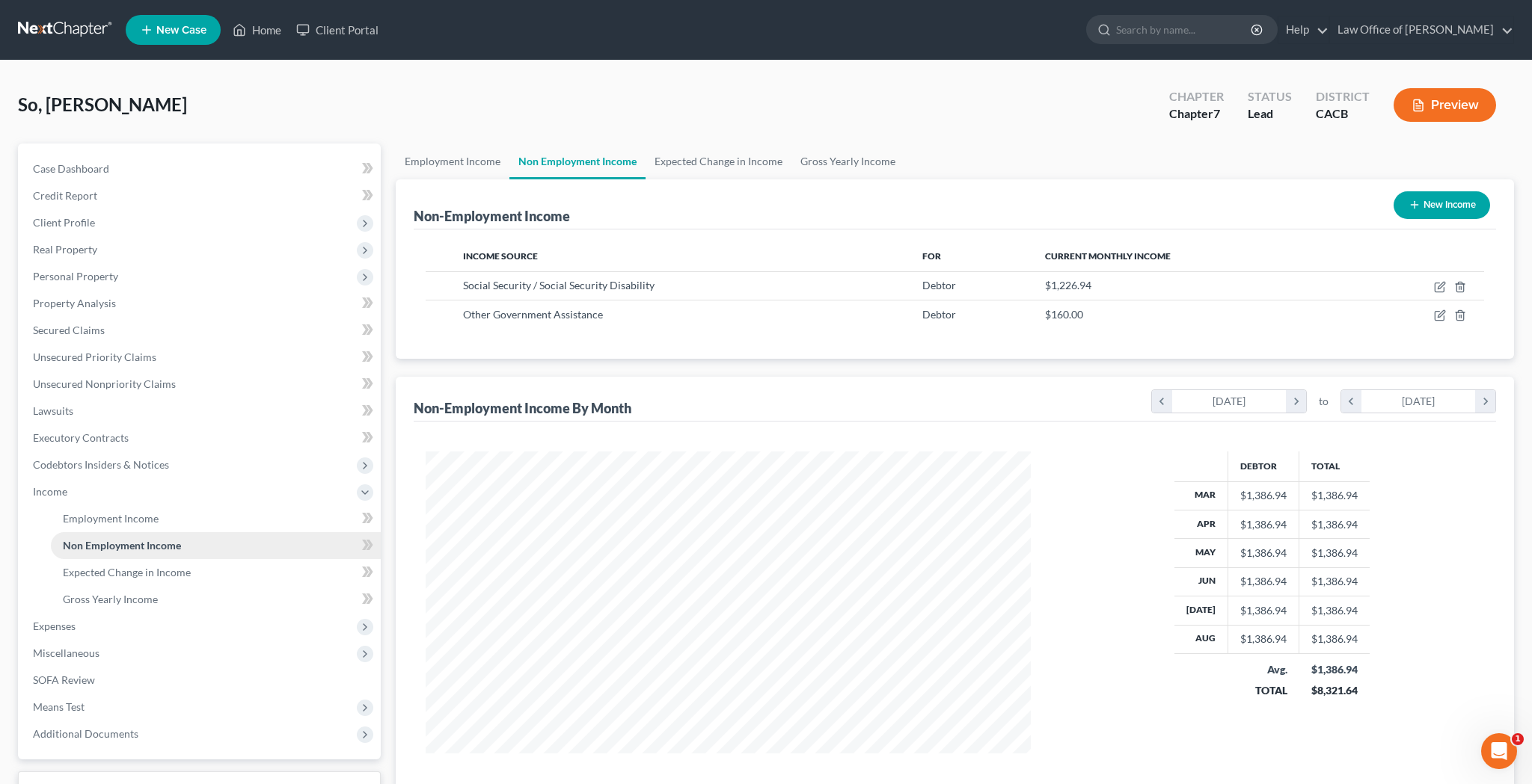
scroll to position [302, 635]
click at [118, 601] on span "Gross Yearly Income" at bounding box center [110, 599] width 95 height 13
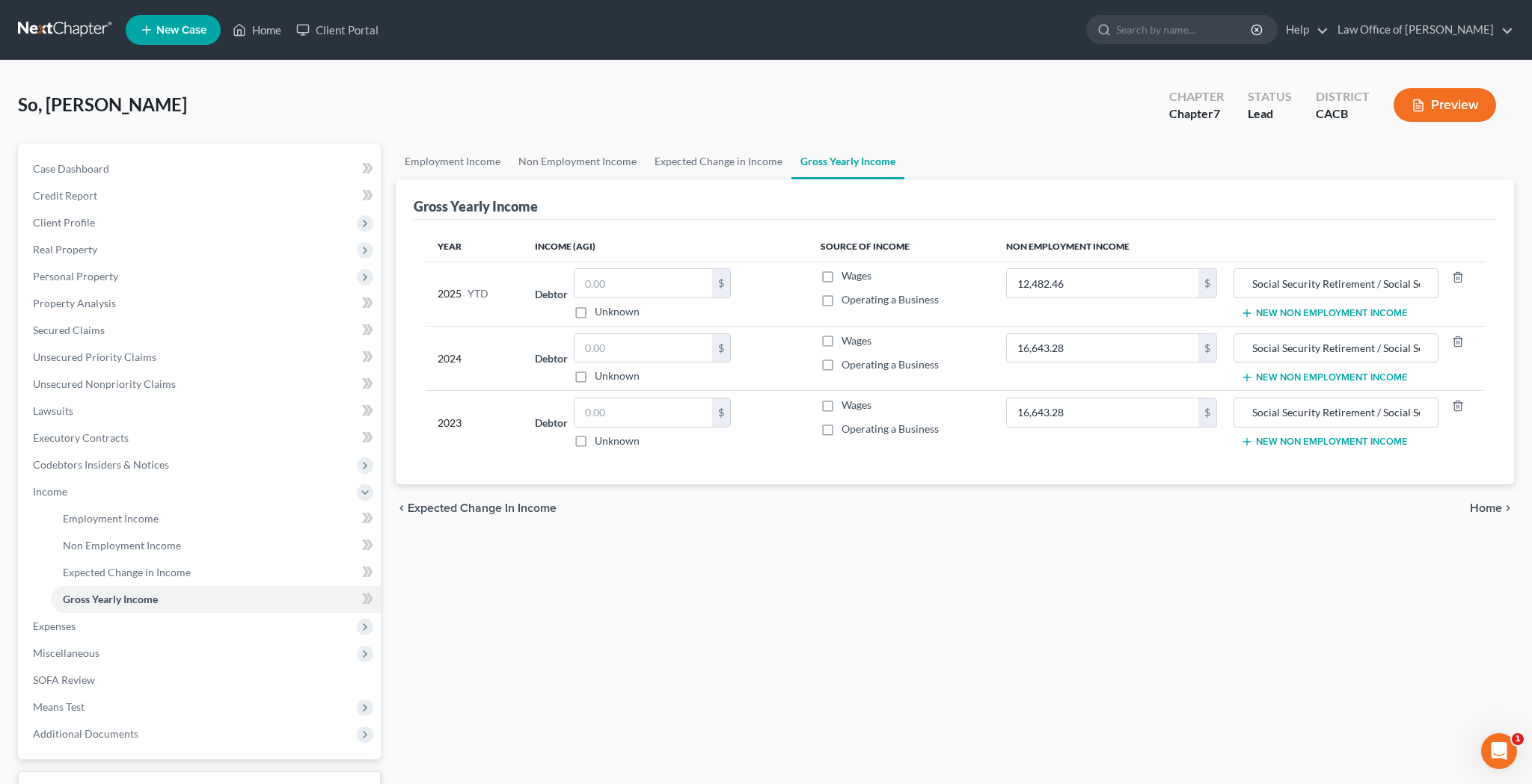
click at [1432, 112] on button "Preview" at bounding box center [1445, 105] width 102 height 33
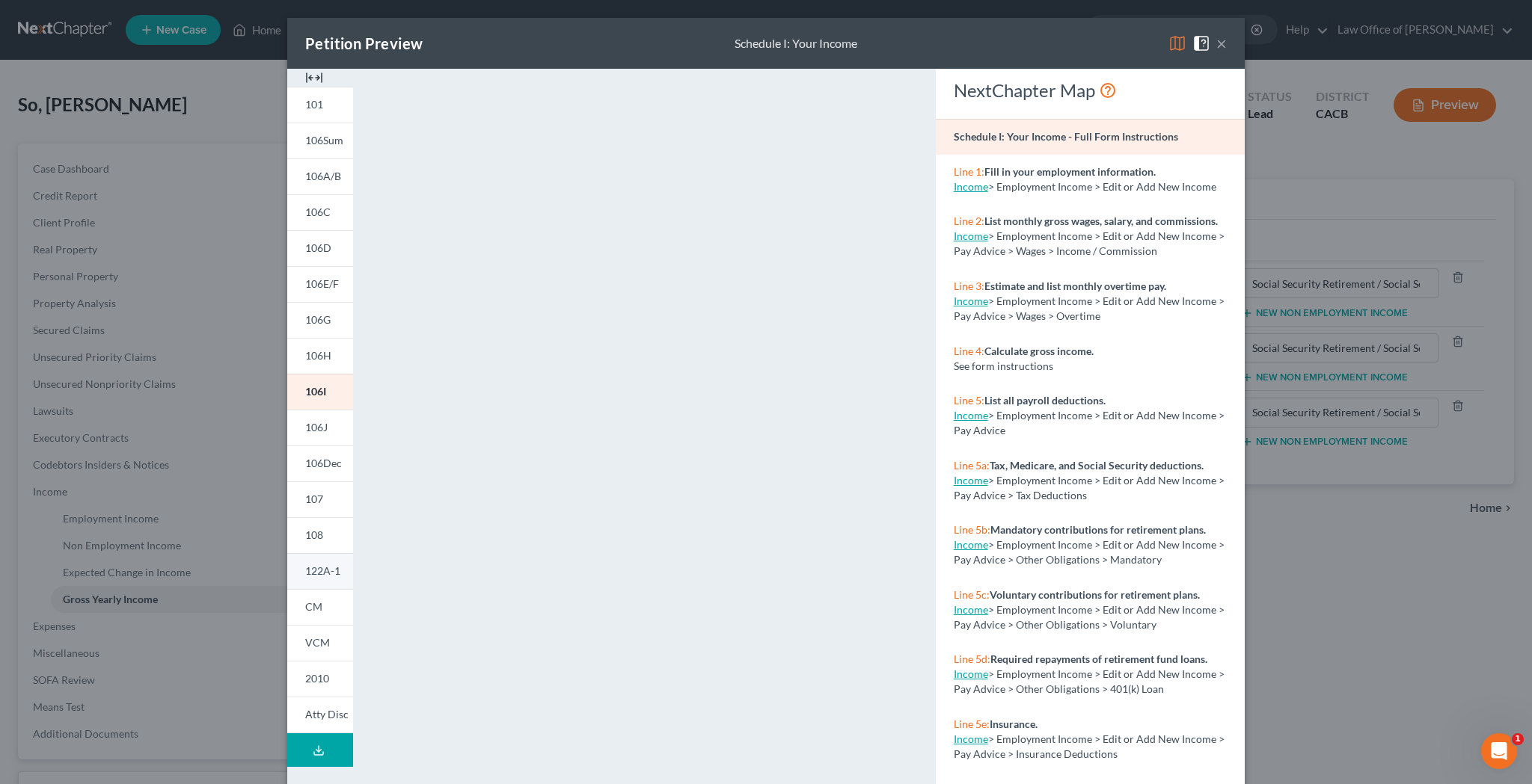
click at [331, 577] on link "122A-1" at bounding box center [320, 571] width 66 height 36
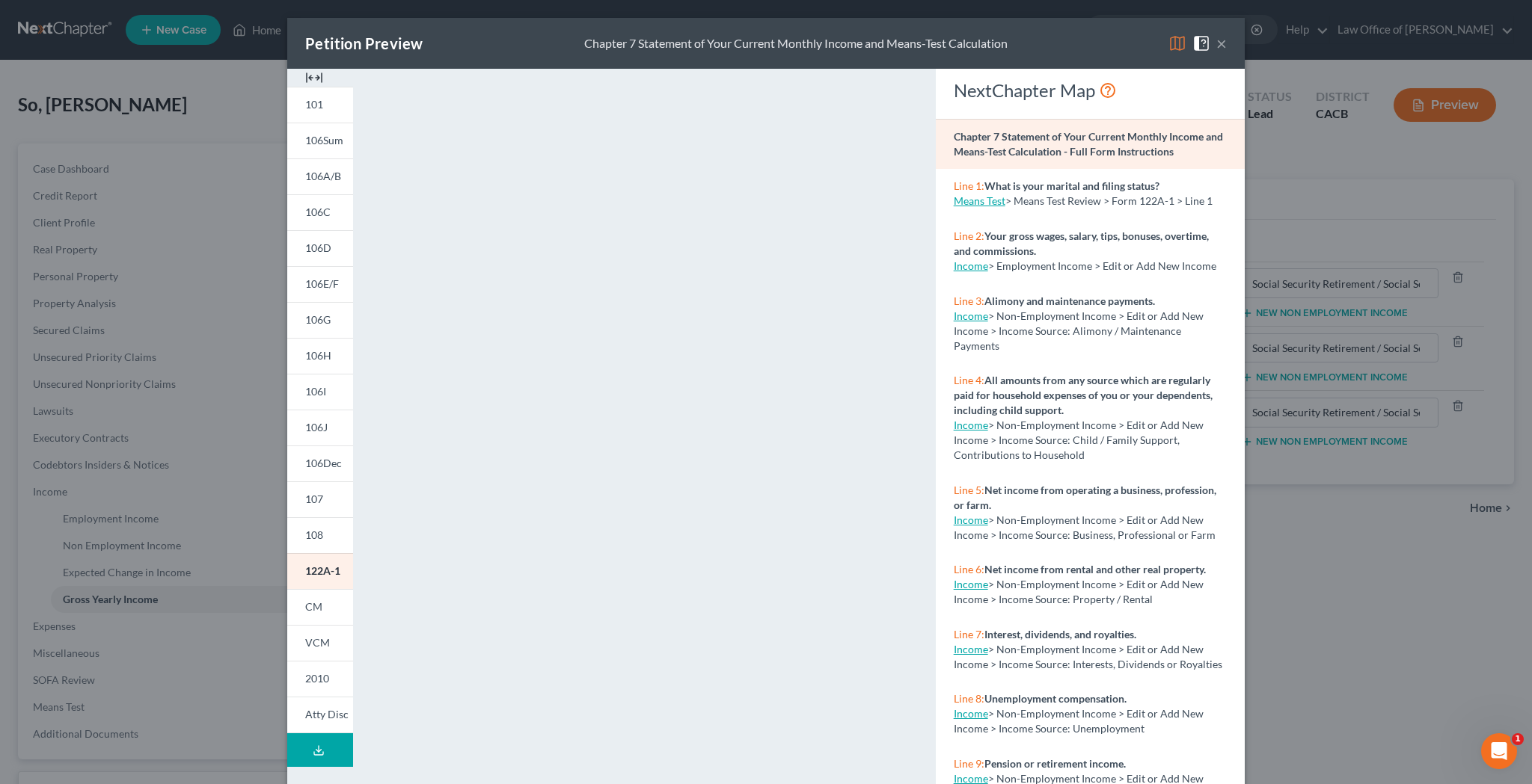
click at [1225, 47] on button "×" at bounding box center [1221, 43] width 11 height 18
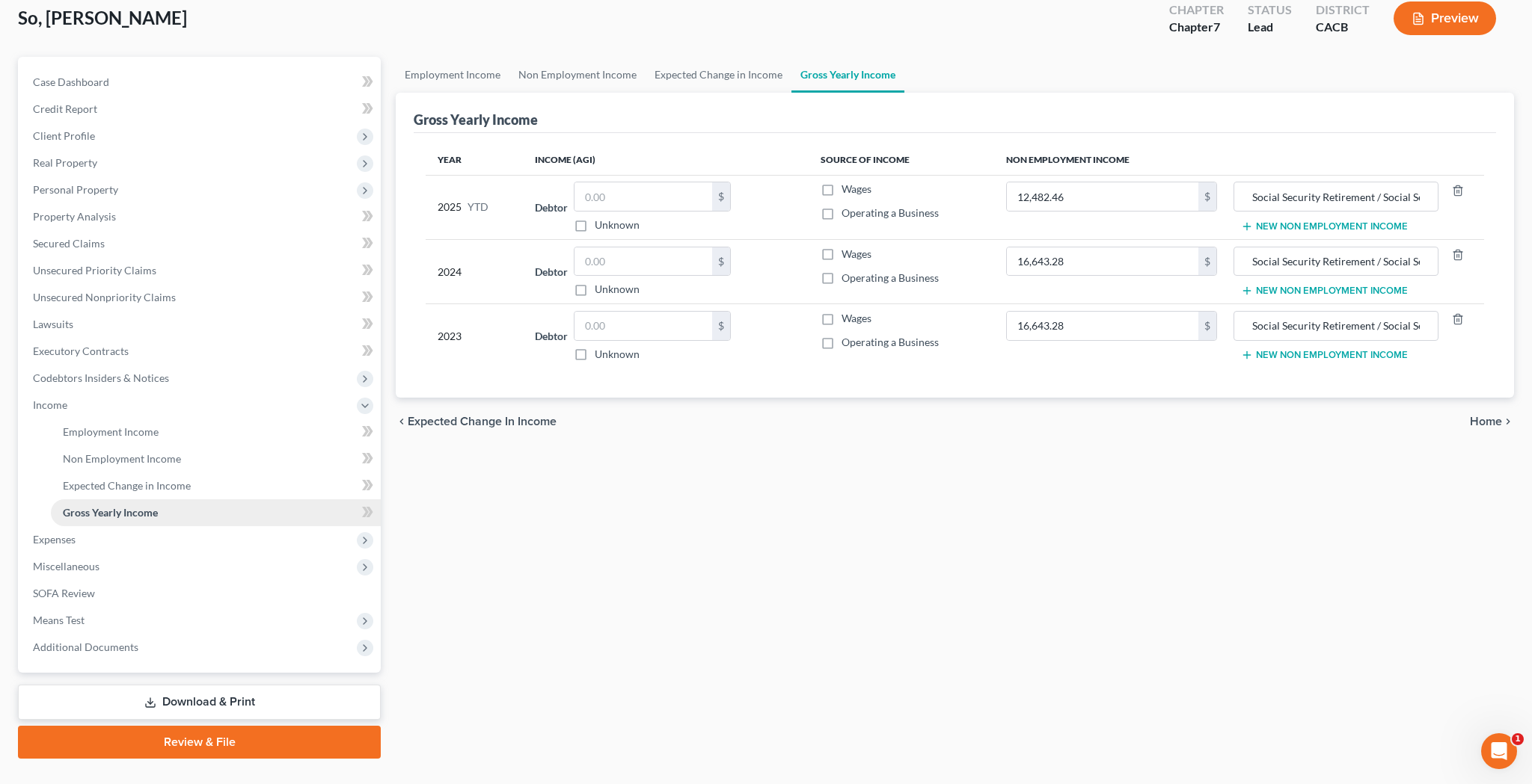
scroll to position [89, 0]
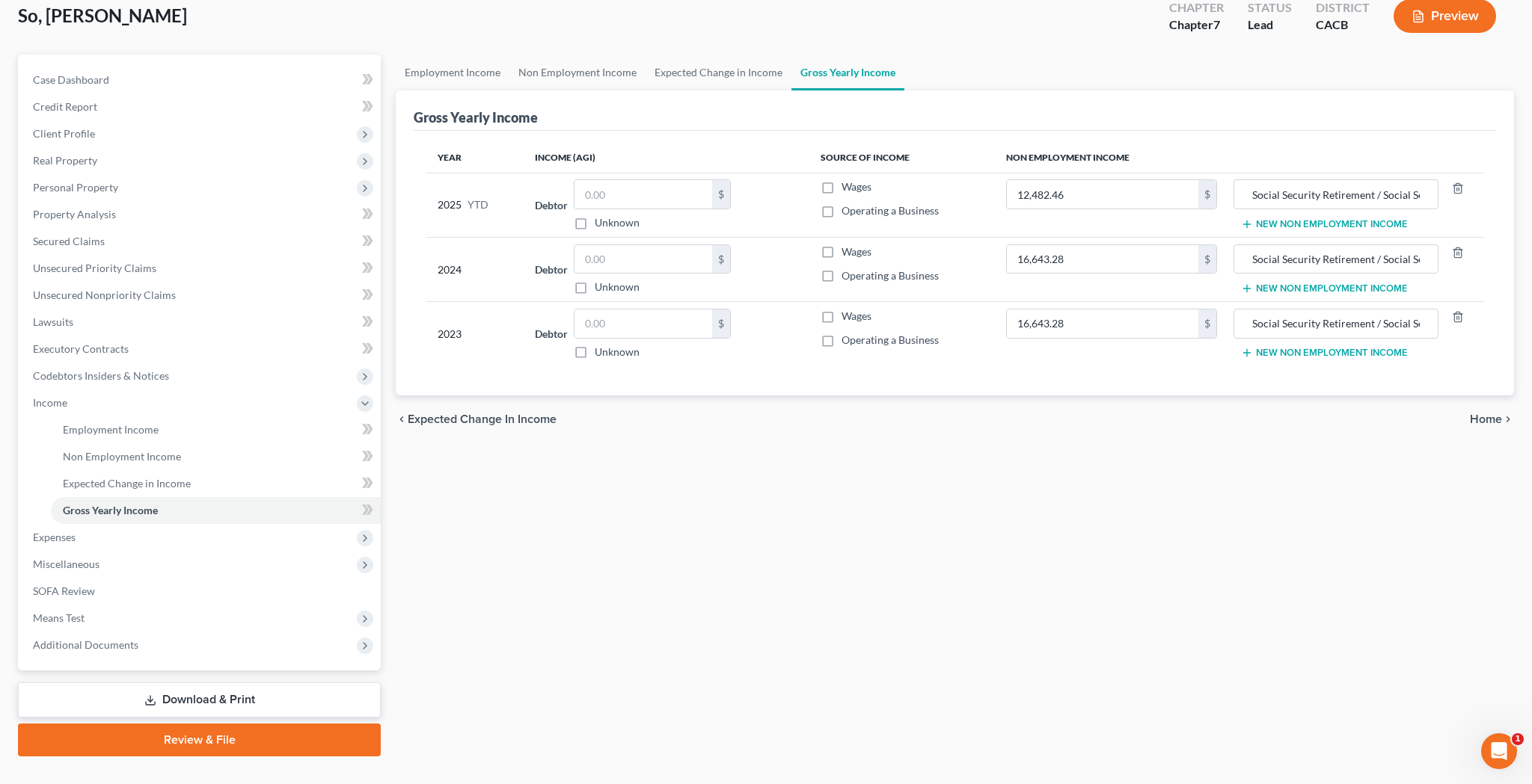
click at [1457, 15] on button "Preview" at bounding box center [1445, 16] width 102 height 33
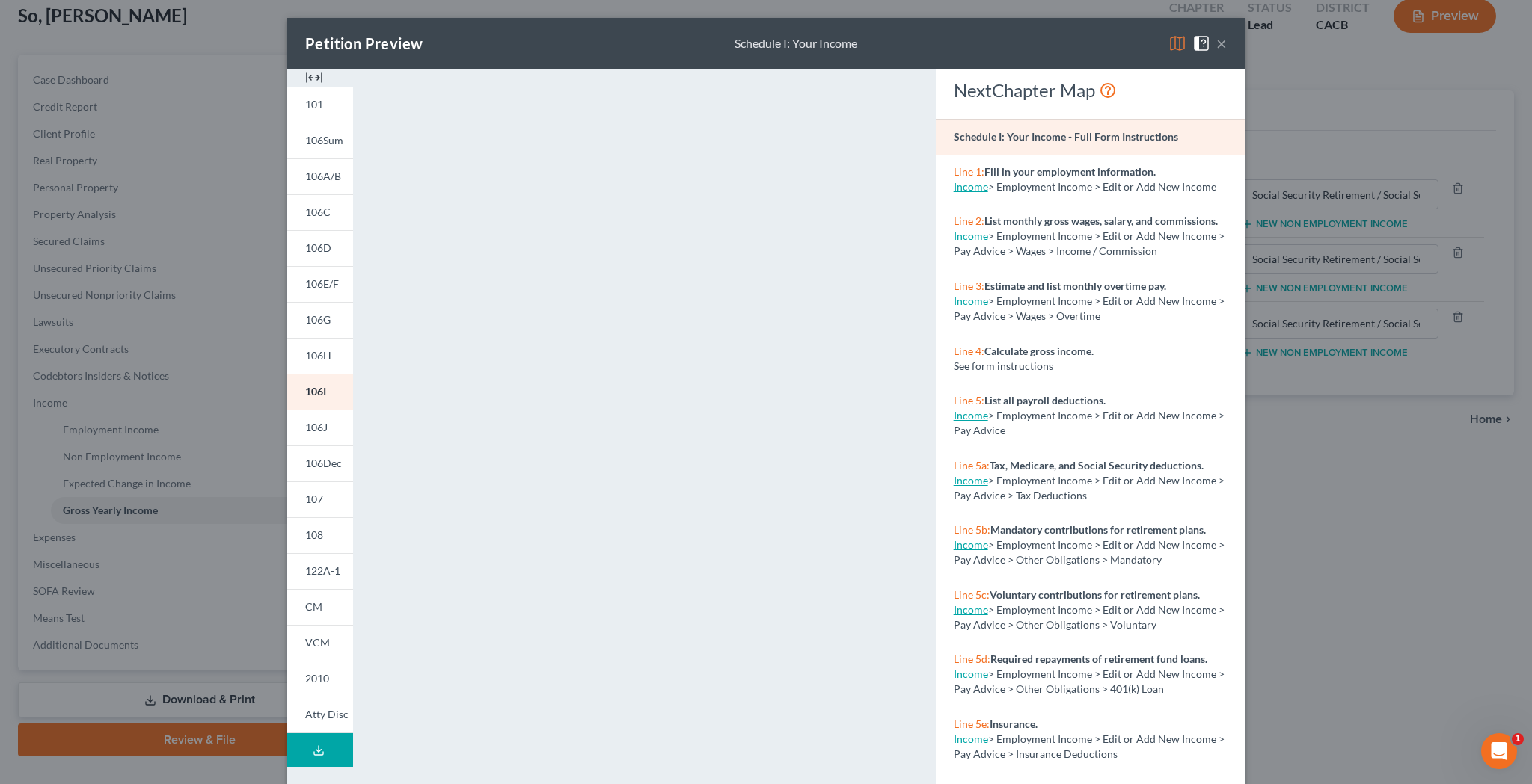
scroll to position [0, 0]
click at [1222, 45] on button "×" at bounding box center [1221, 43] width 11 height 18
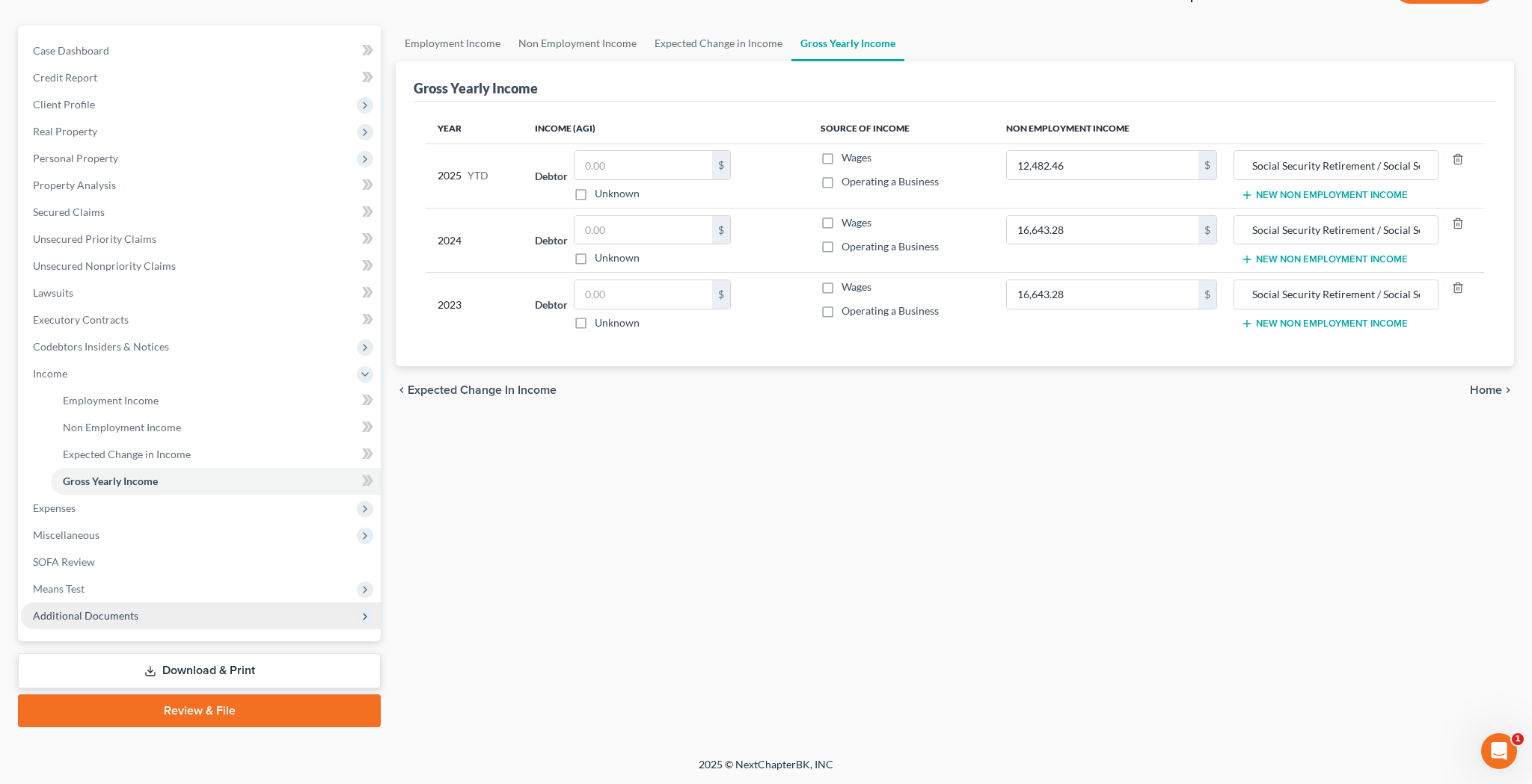
scroll to position [118, 0]
click at [186, 617] on span "Additional Documents" at bounding box center [200, 615] width 360 height 26
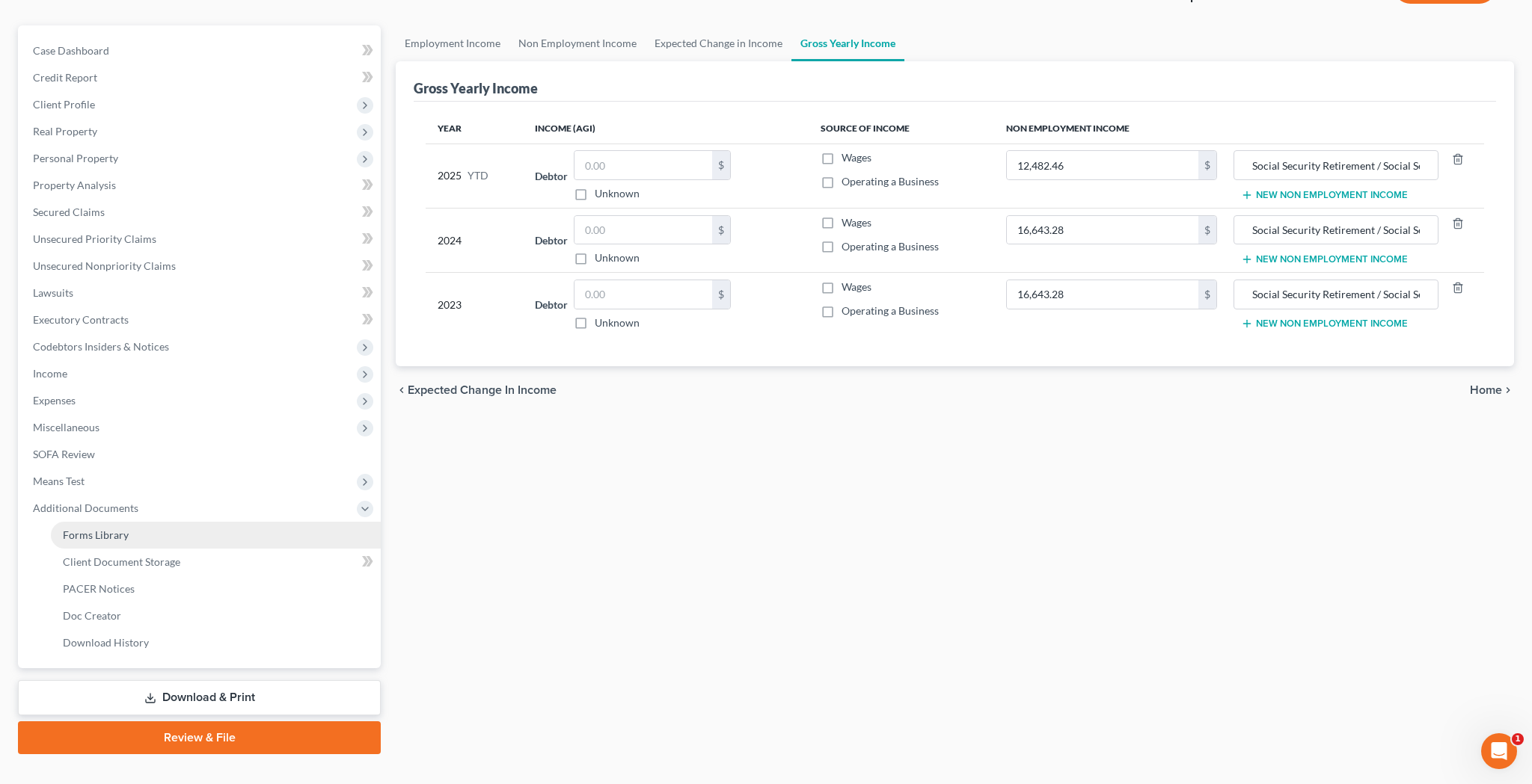
click at [162, 542] on link "Forms Library" at bounding box center [216, 535] width 330 height 26
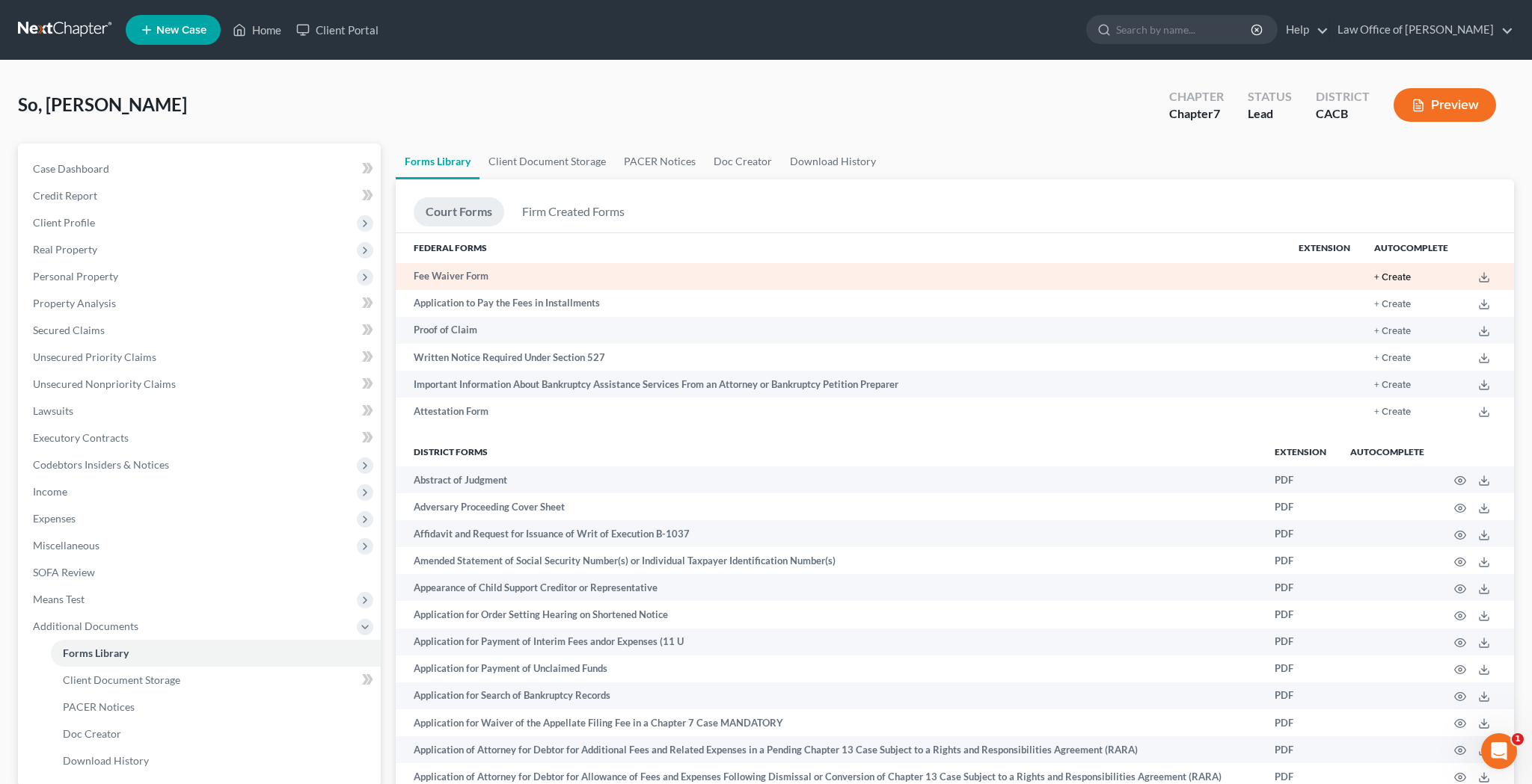
click at [1394, 275] on button "+ Create" at bounding box center [1392, 278] width 36 height 10
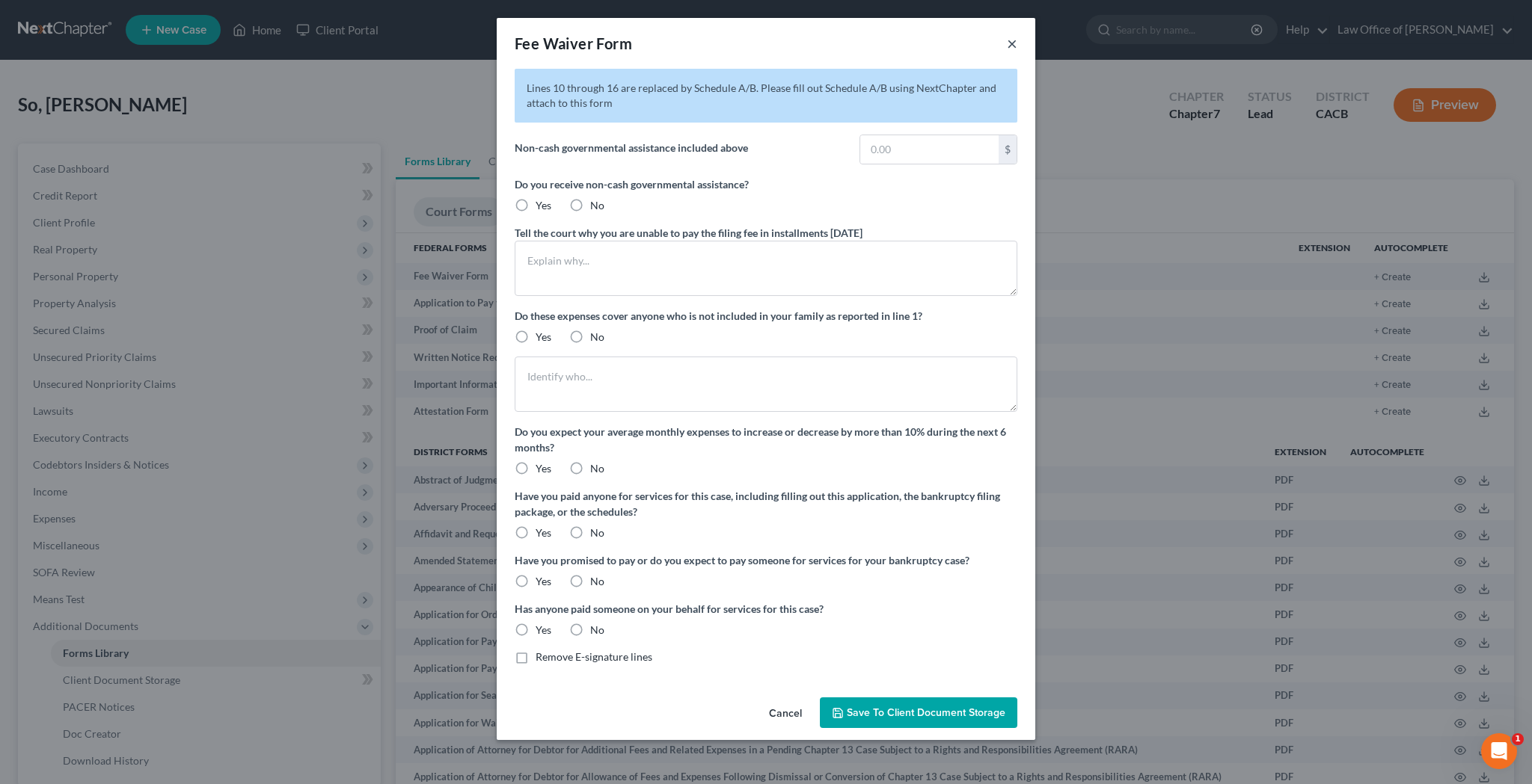
click at [1012, 45] on button "×" at bounding box center [1012, 43] width 11 height 18
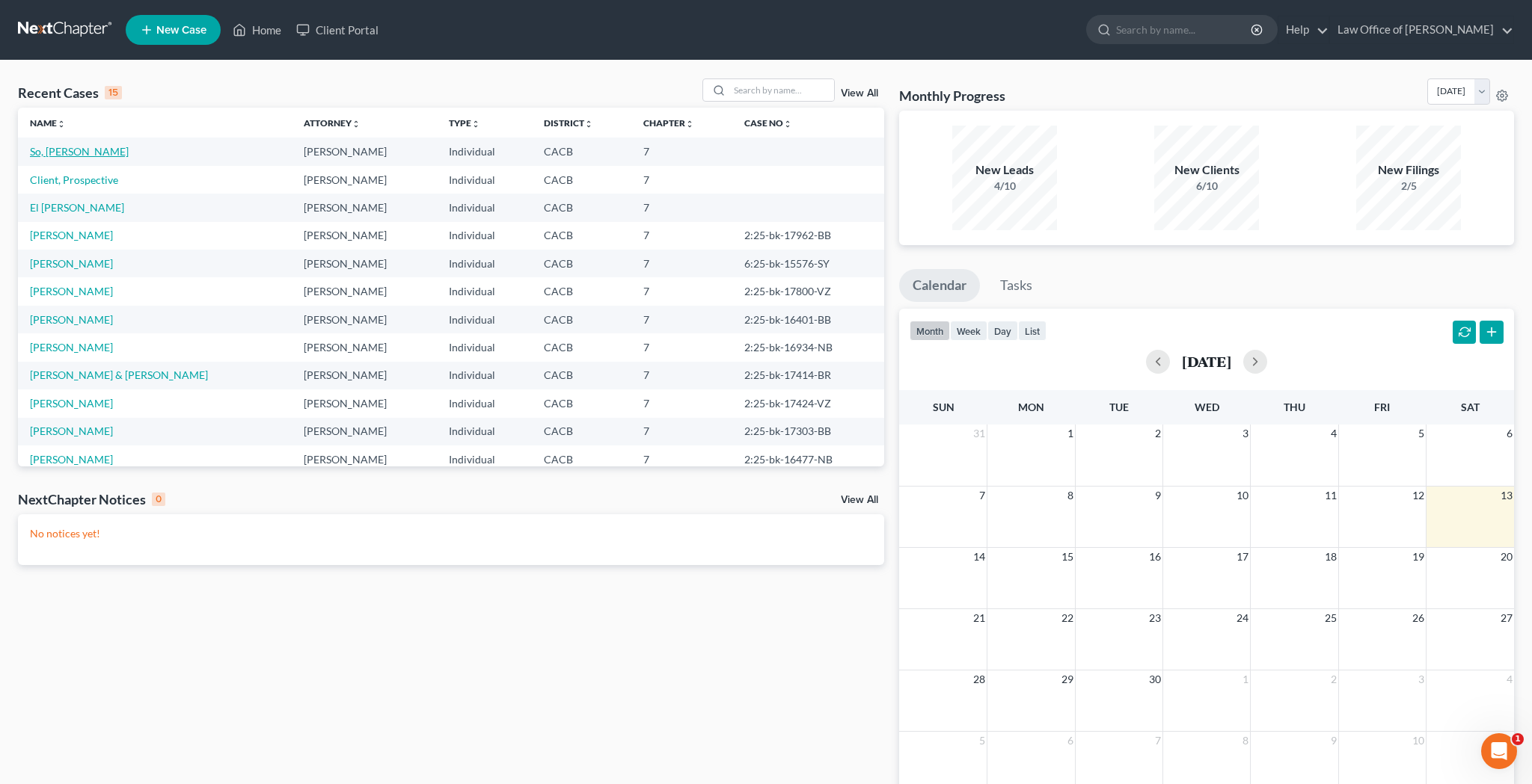
click at [74, 152] on link "So, [PERSON_NAME]" at bounding box center [79, 151] width 99 height 13
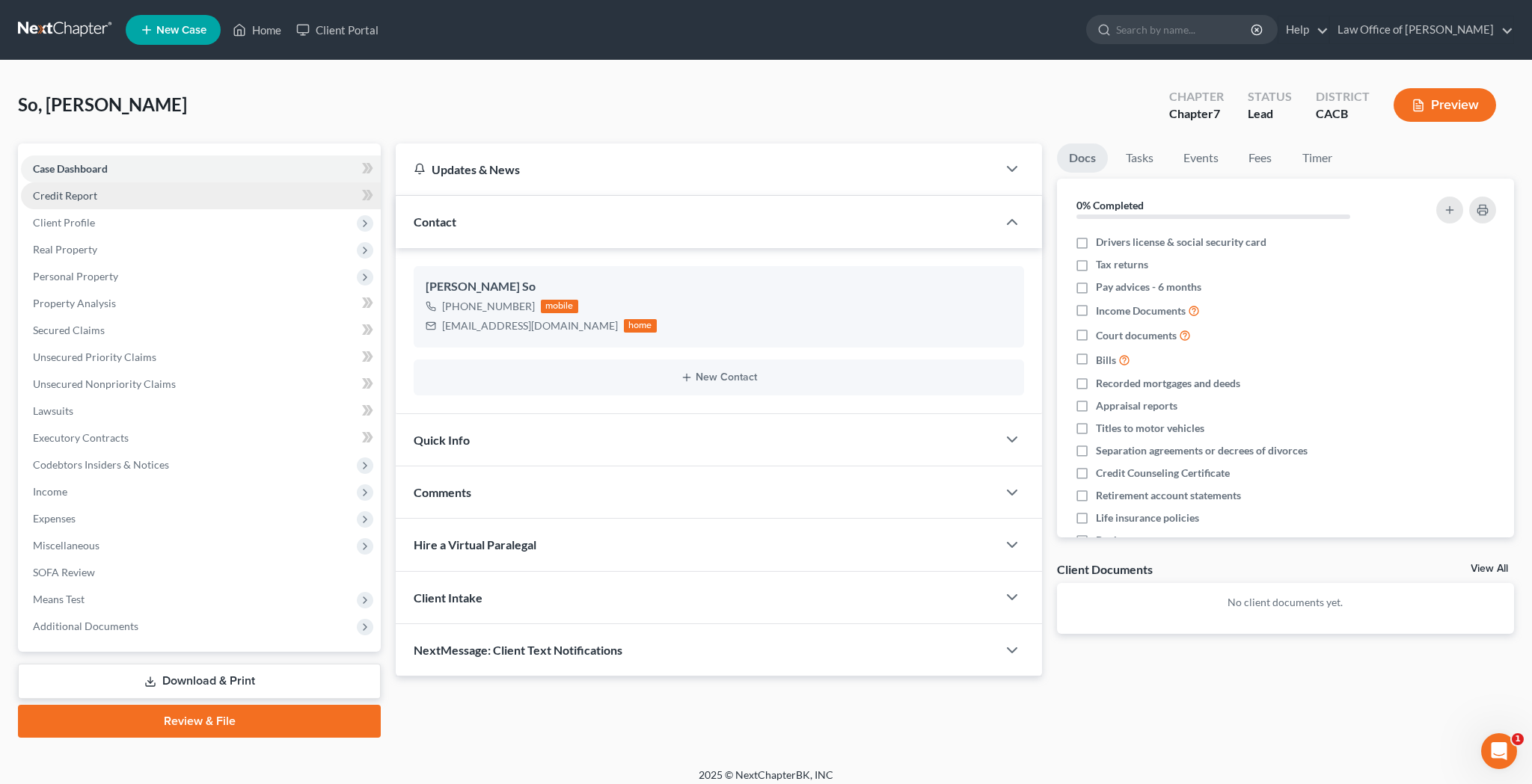
click at [125, 195] on link "Credit Report" at bounding box center [200, 195] width 360 height 26
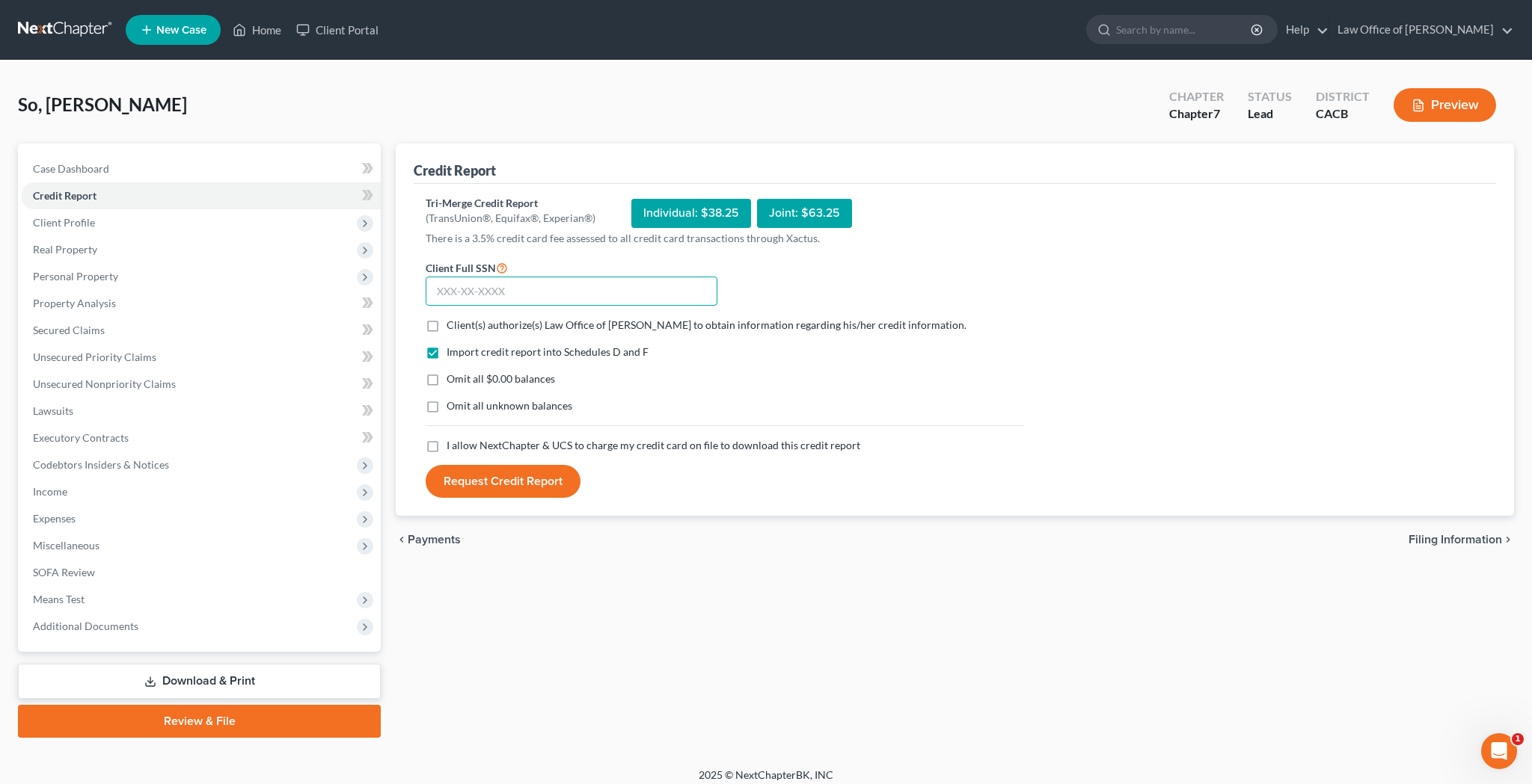
click at [479, 297] on input "text" at bounding box center [571, 291] width 291 height 29
type input "478-21-7270"
click at [447, 329] on label "Client(s) authorize(s) Law Office of Joseph Collier to obtain information regar…" at bounding box center [707, 325] width 520 height 15
click at [452, 328] on input "Client(s) authorize(s) Law Office of Joseph Collier to obtain information regar…" at bounding box center [457, 323] width 10 height 10
checkbox input "true"
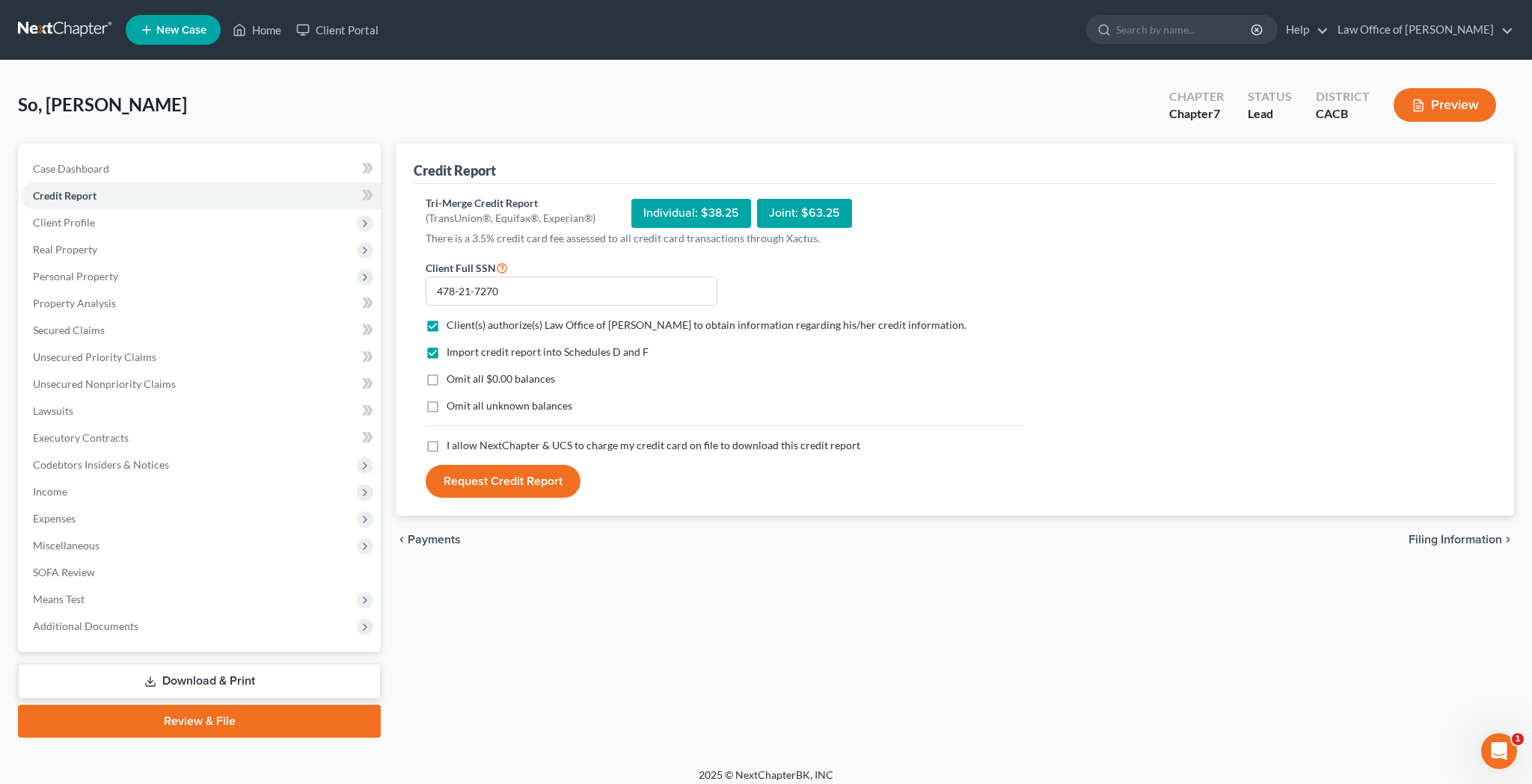
click at [447, 384] on label "Omit all $0.00 balances" at bounding box center [501, 379] width 109 height 15
click at [452, 382] on input "Omit all $0.00 balances" at bounding box center [457, 377] width 10 height 10
checkbox input "true"
click at [447, 446] on label "I allow NextChapter & UCS to charge my credit card on file to download this cre…" at bounding box center [653, 445] width 413 height 15
click at [452, 446] on input "I allow NextChapter & UCS to charge my credit card on file to download this cre…" at bounding box center [457, 444] width 10 height 10
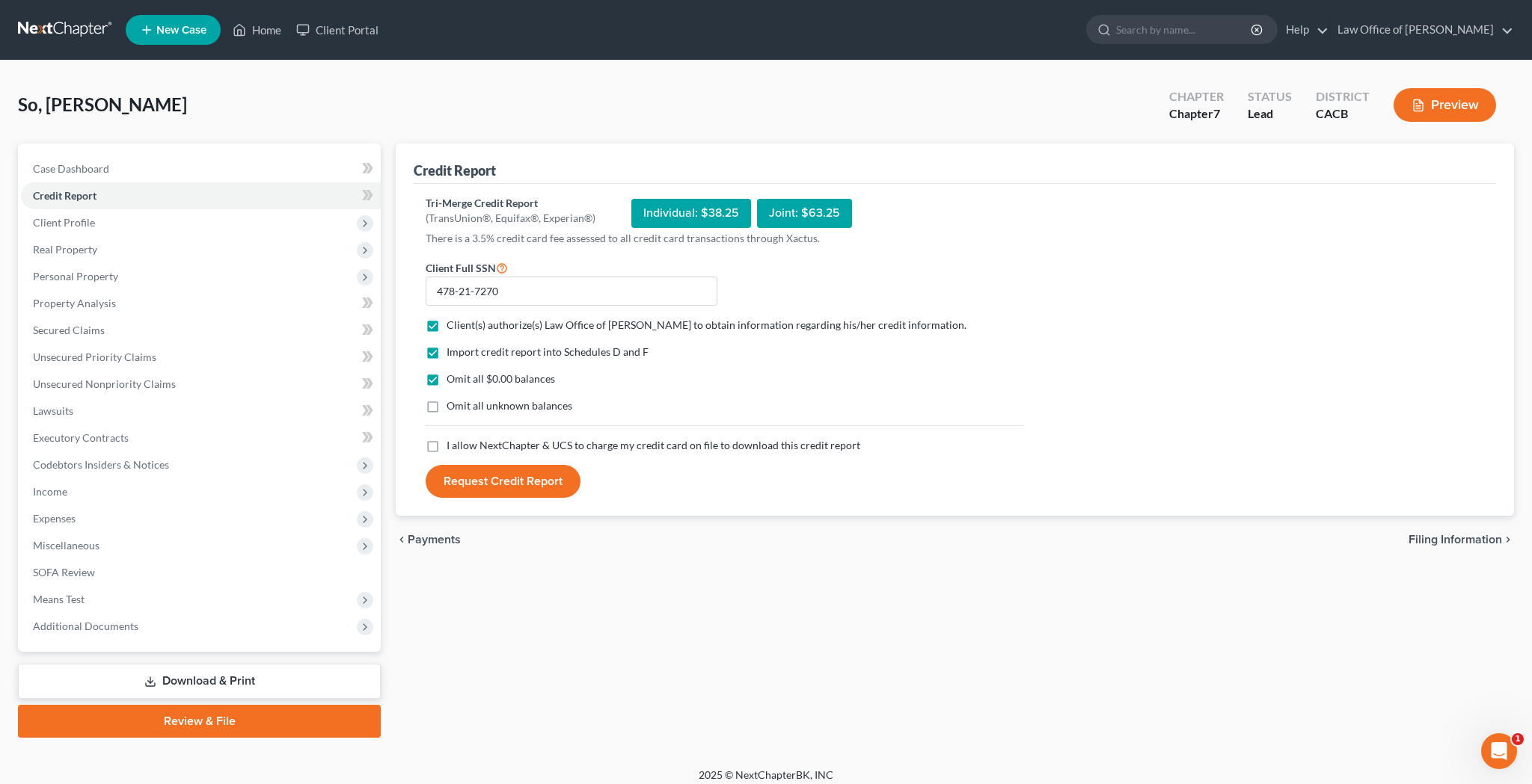
checkbox input "true"
click at [488, 489] on button "Request Credit Report" at bounding box center [503, 482] width 155 height 33
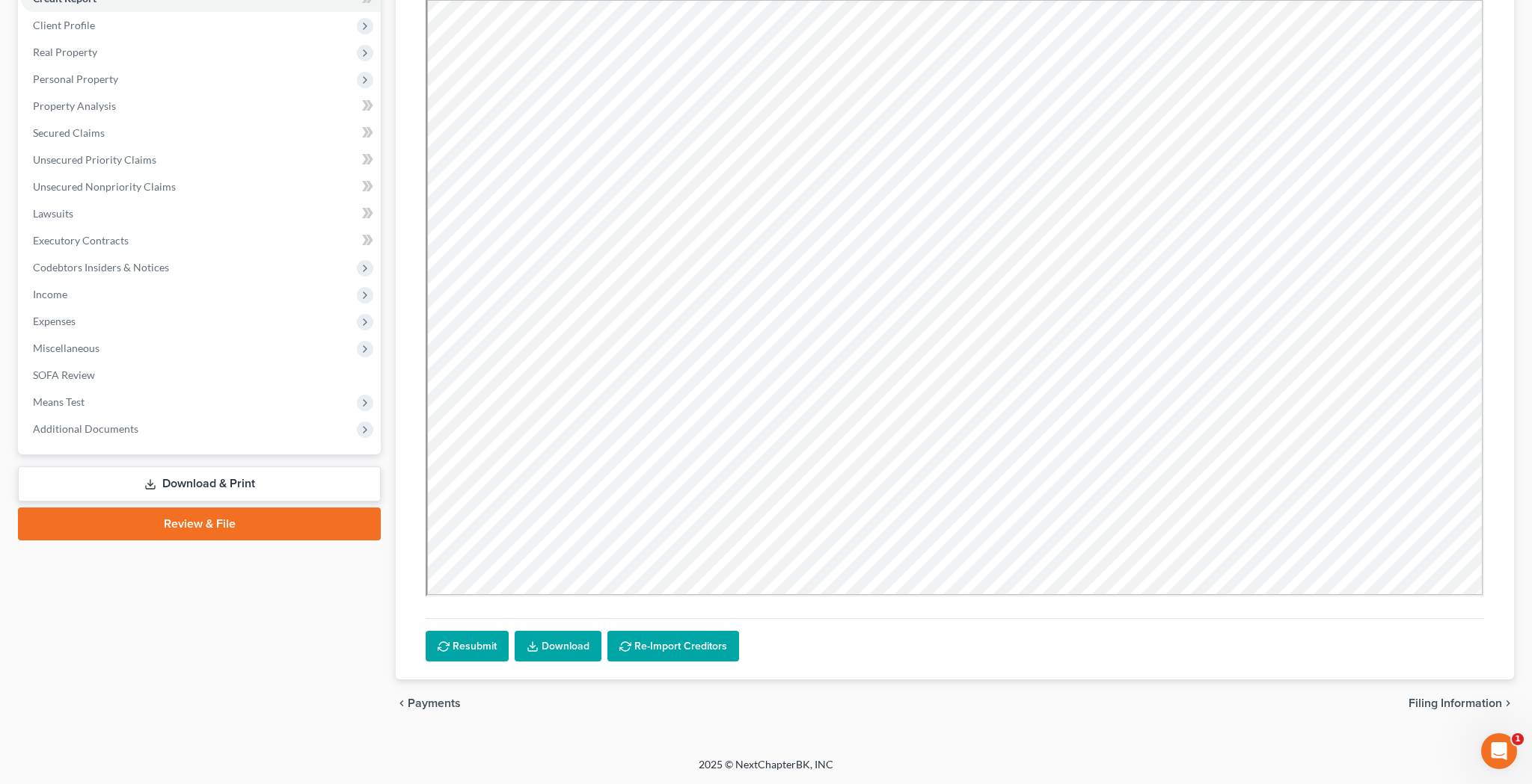
scroll to position [197, 0]
click at [570, 643] on link "Download" at bounding box center [557, 647] width 86 height 31
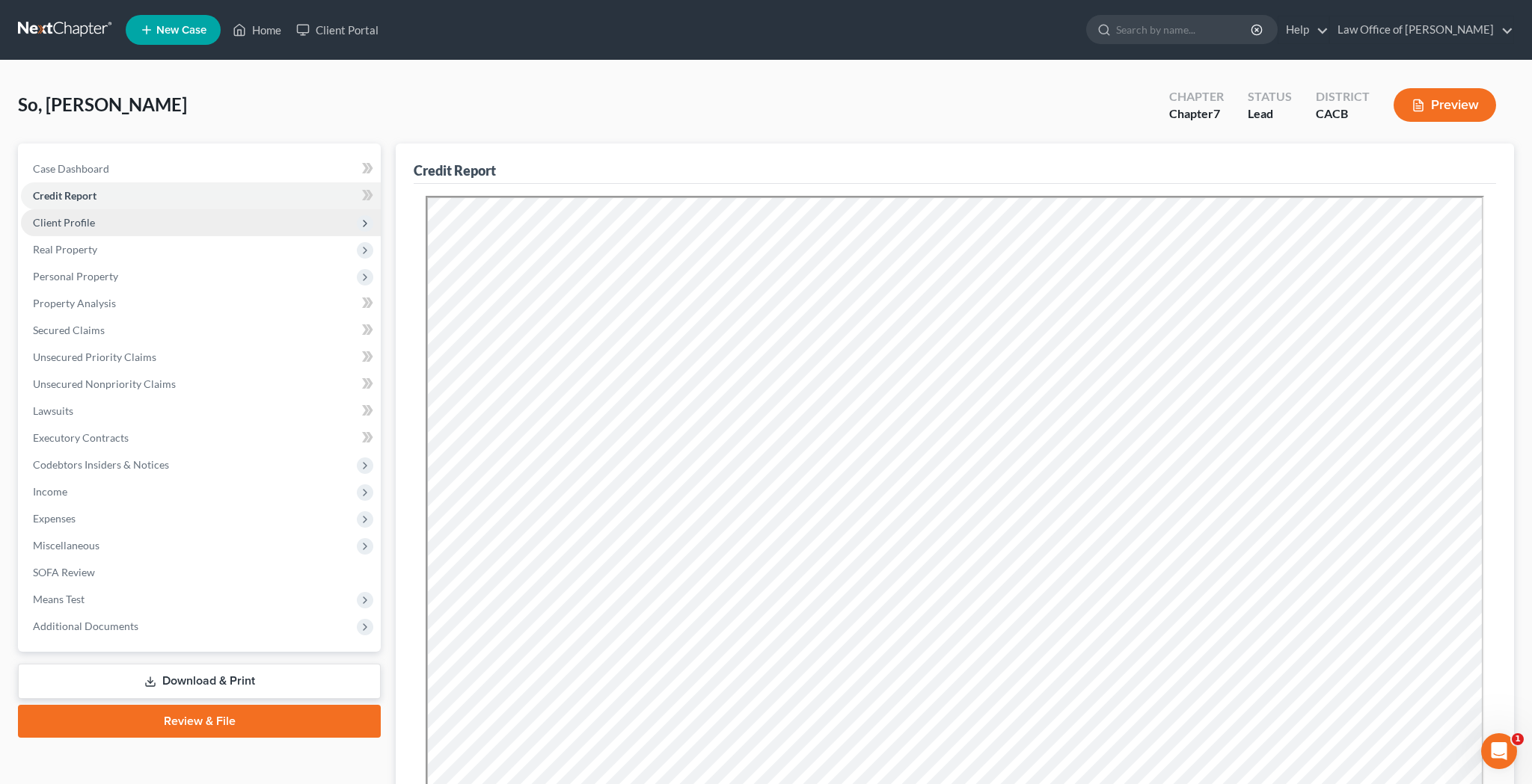
scroll to position [0, 0]
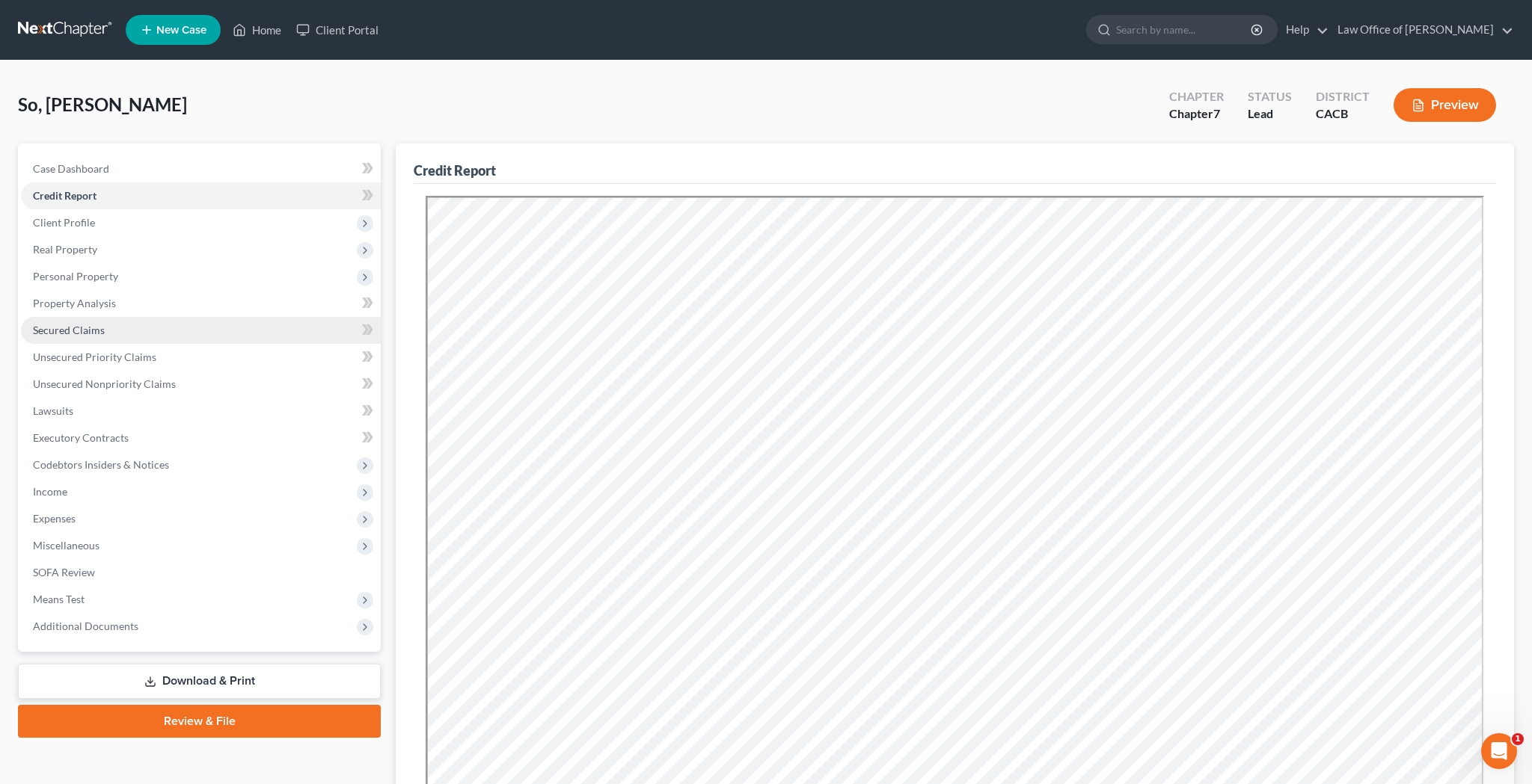
click at [153, 332] on link "Secured Claims" at bounding box center [200, 330] width 360 height 26
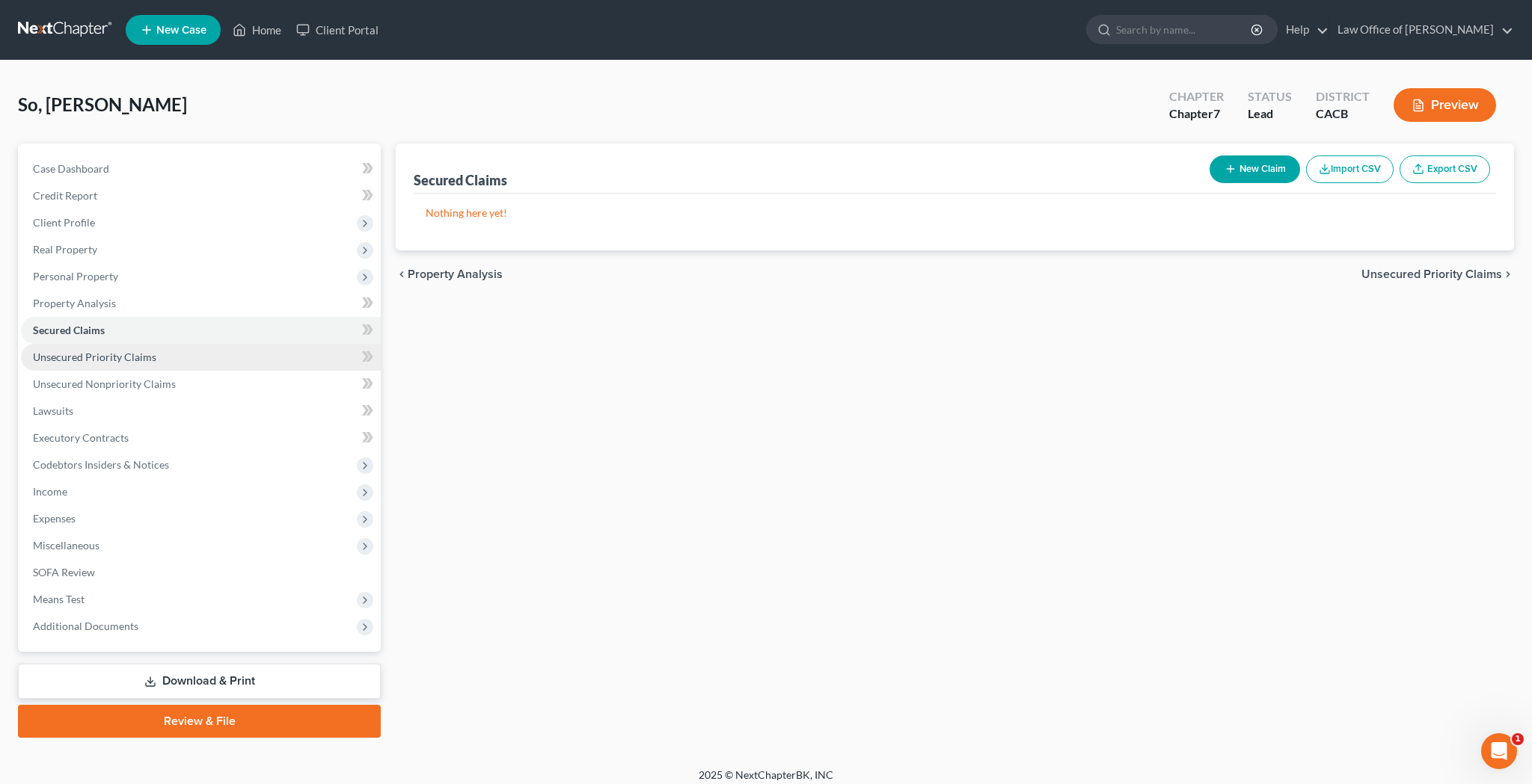
click at [159, 357] on link "Unsecured Priority Claims" at bounding box center [200, 357] width 360 height 26
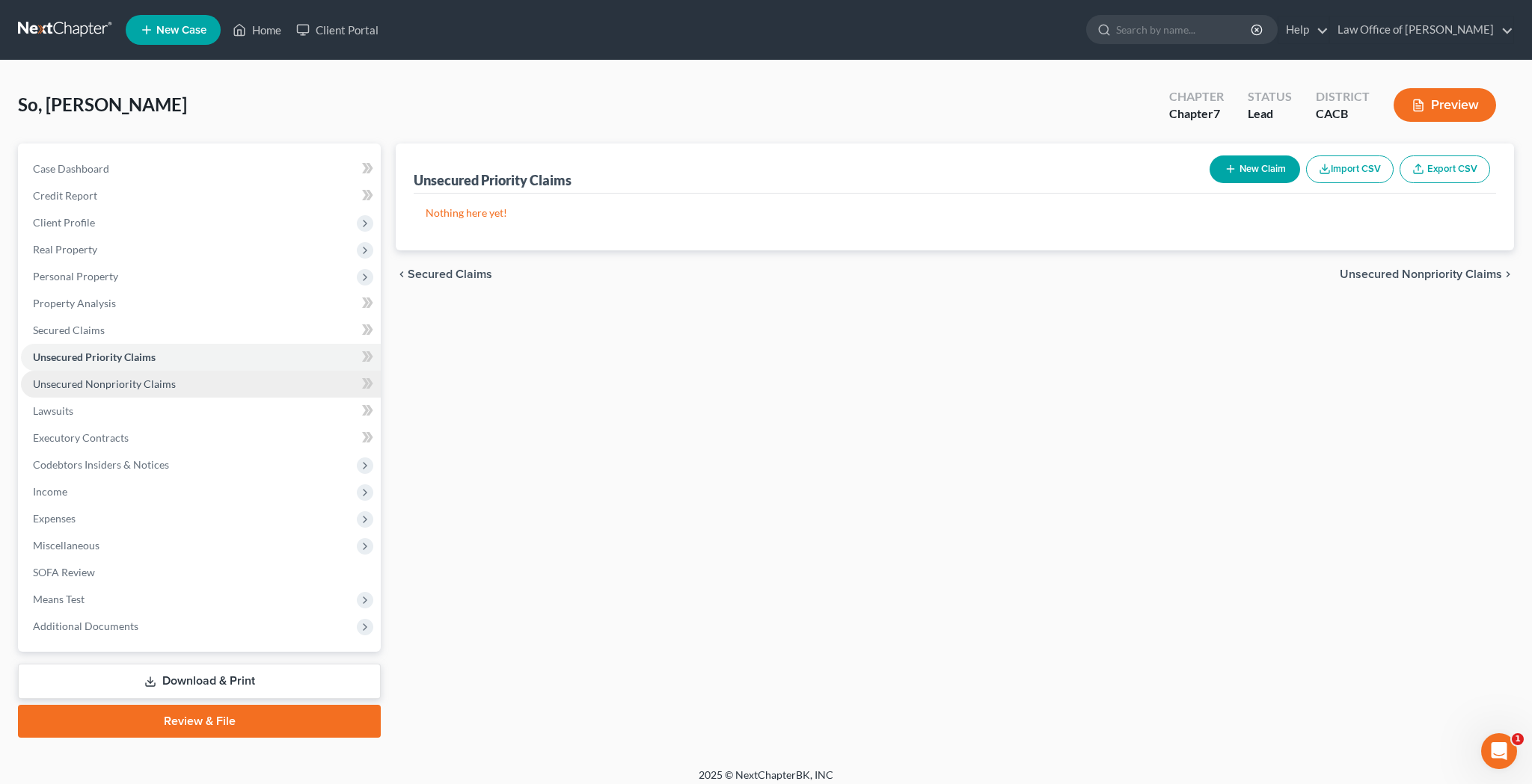
click at [170, 381] on span "Unsecured Nonpriority Claims" at bounding box center [105, 384] width 143 height 13
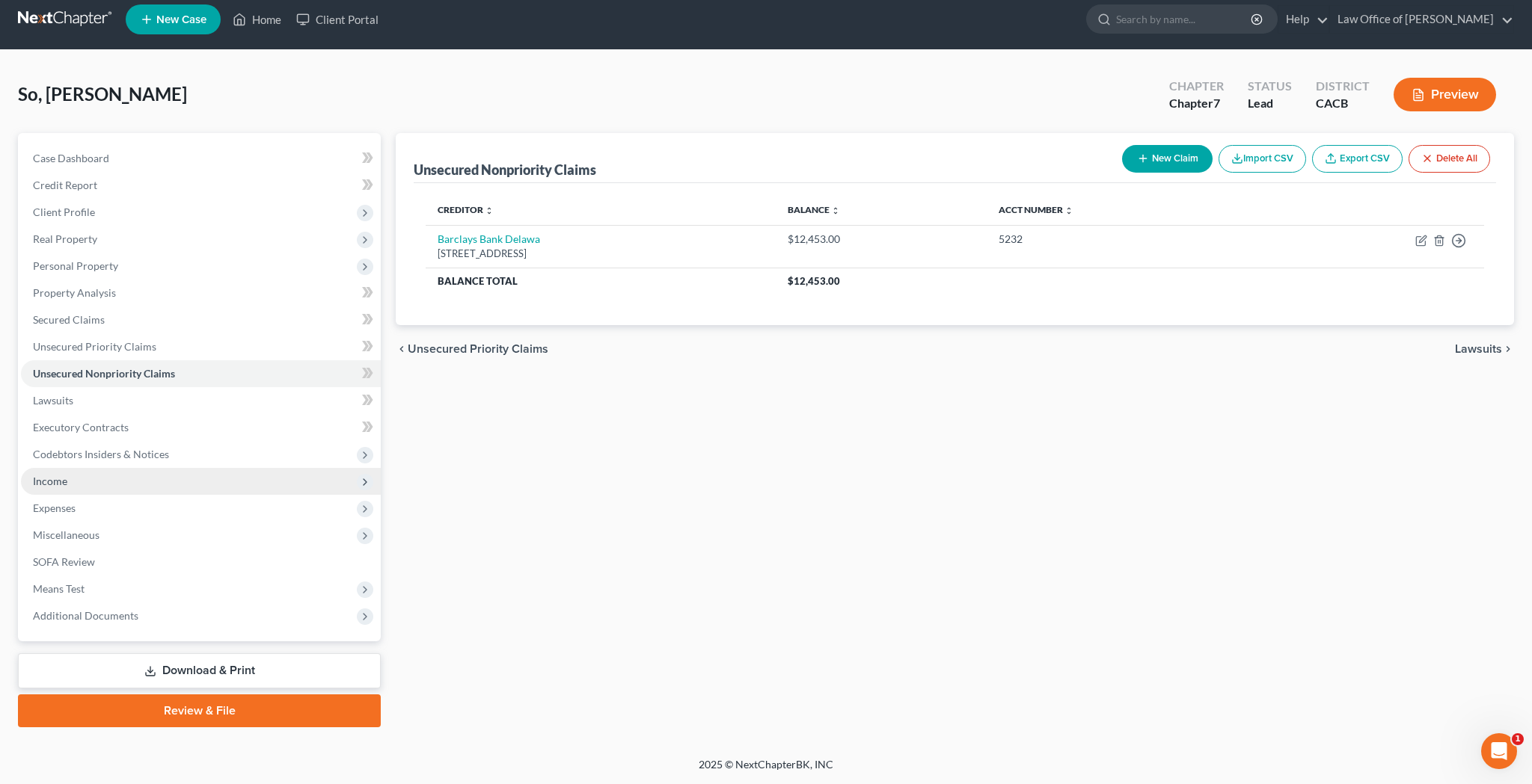
scroll to position [11, 0]
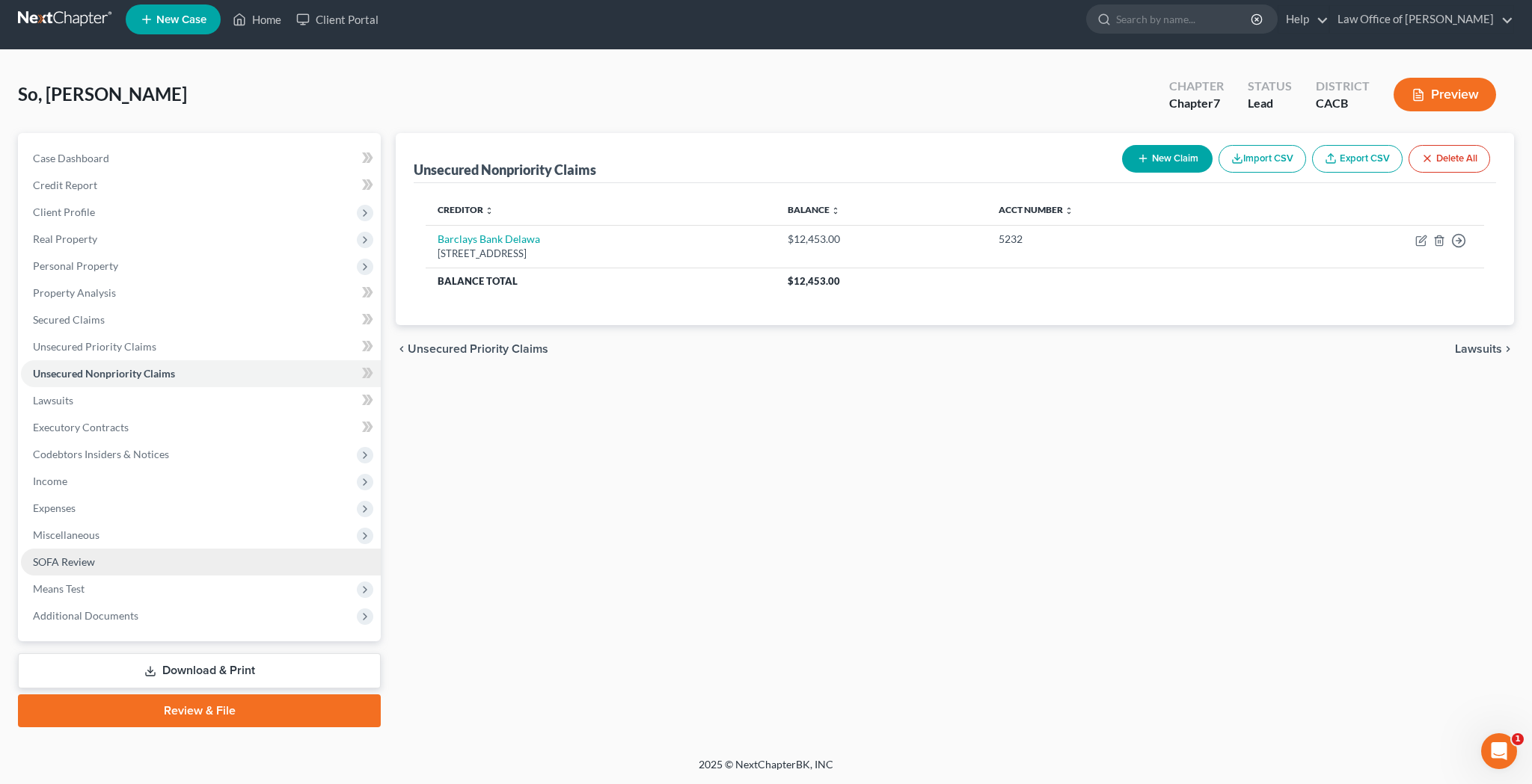
click at [116, 556] on link "SOFA Review" at bounding box center [200, 561] width 360 height 26
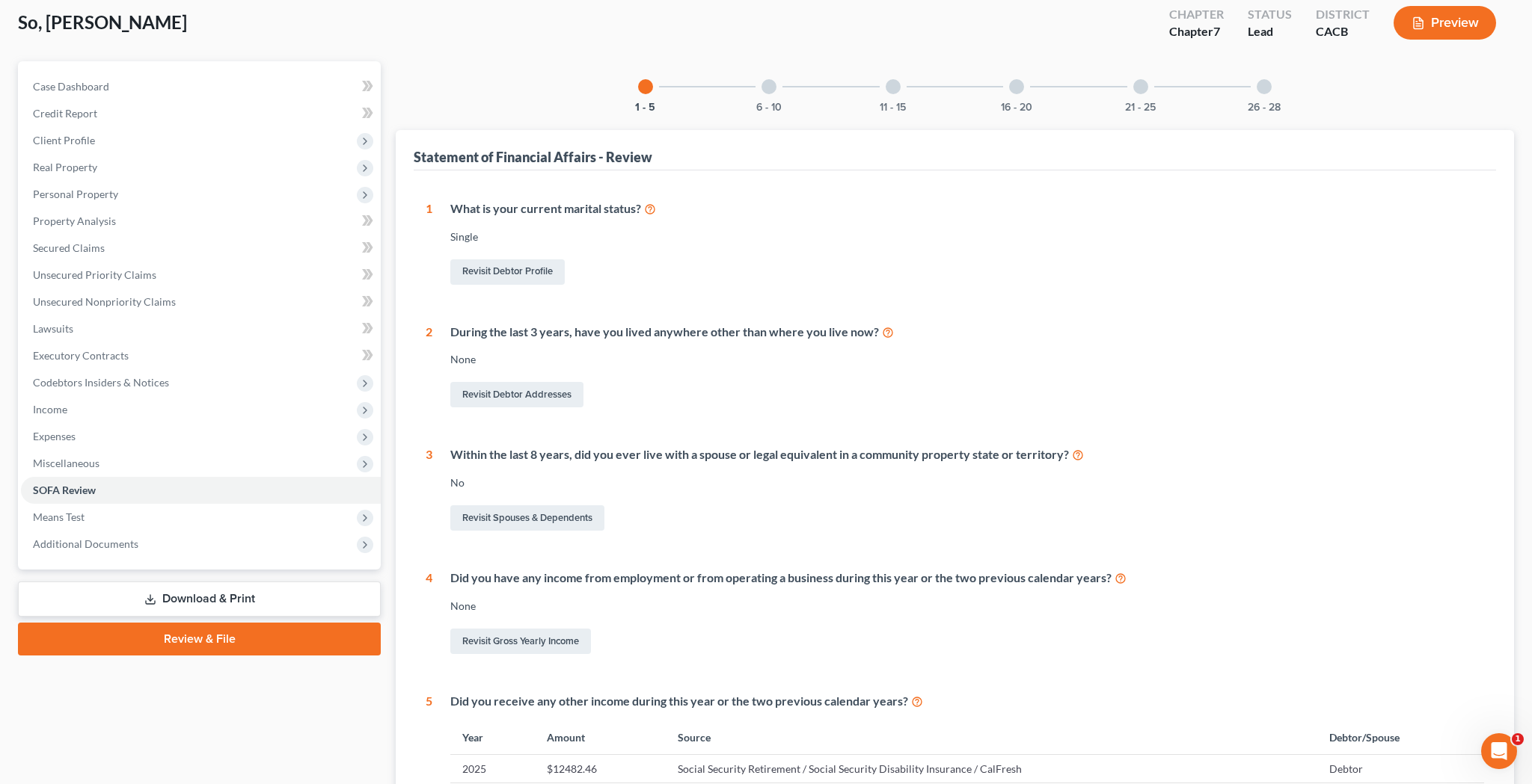
scroll to position [81, 0]
click at [260, 326] on link "Lawsuits" at bounding box center [200, 329] width 360 height 26
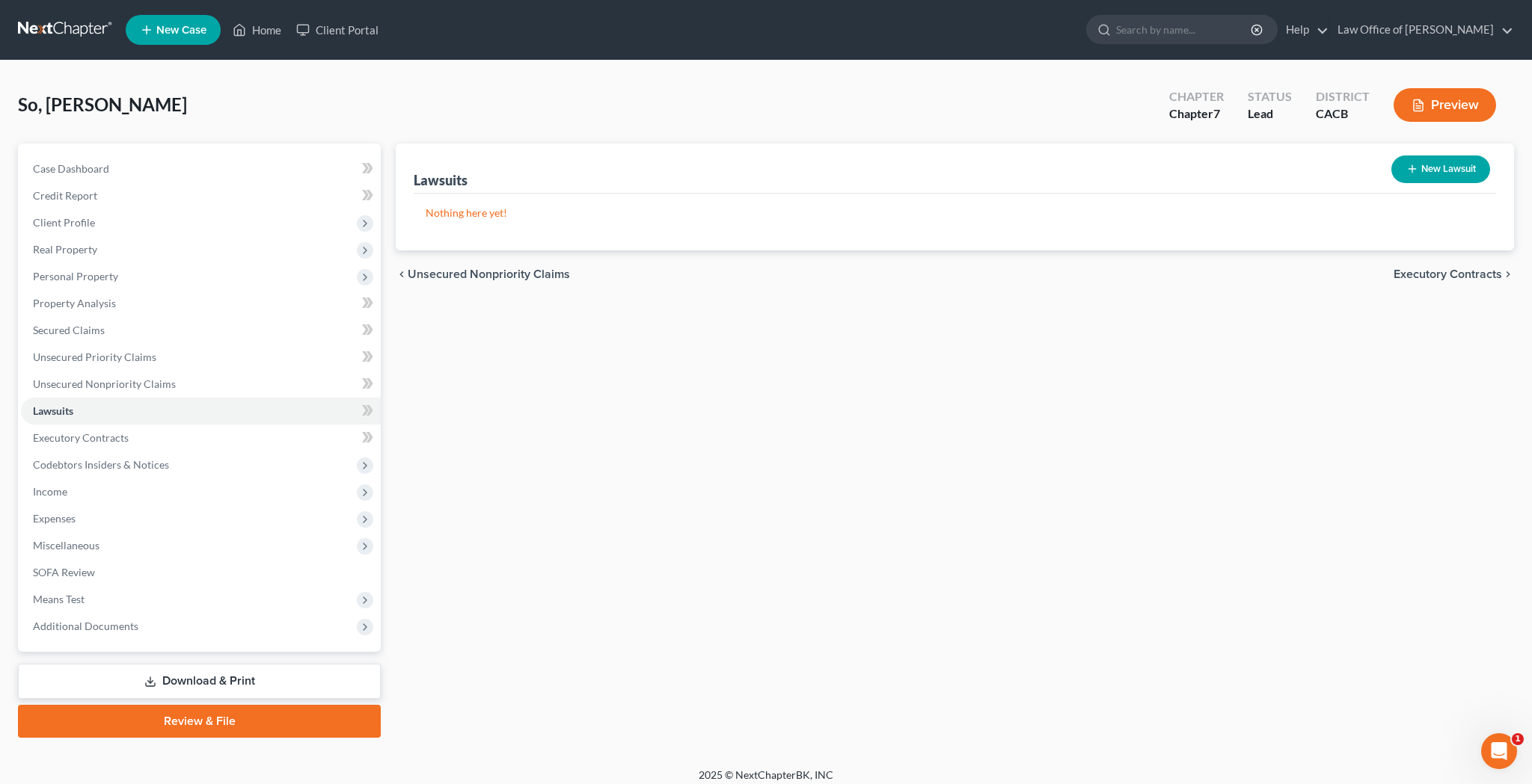
click at [1439, 176] on button "New Lawsuit" at bounding box center [1441, 170] width 99 height 27
select select "0"
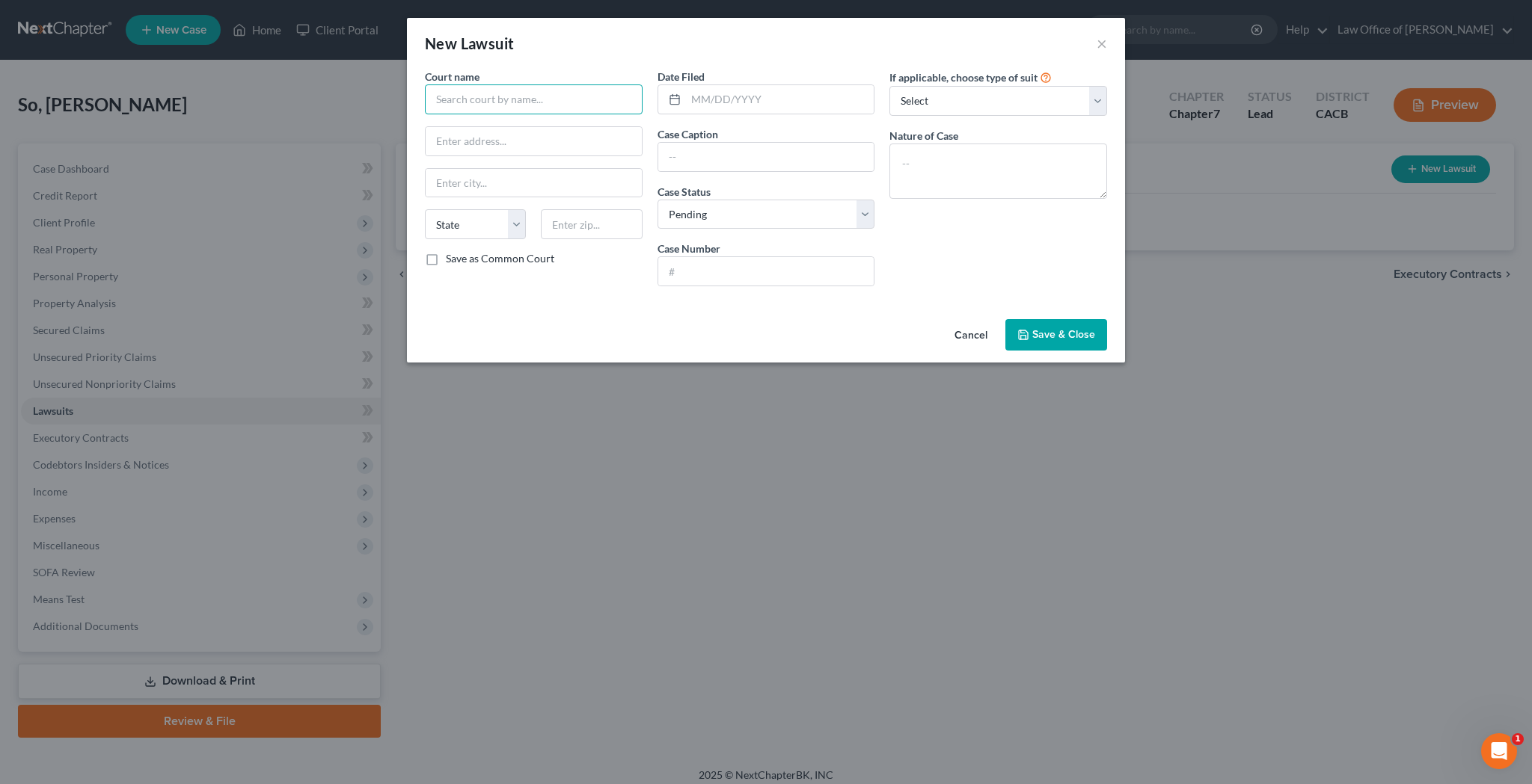
click at [590, 100] on input "text" at bounding box center [534, 99] width 218 height 29
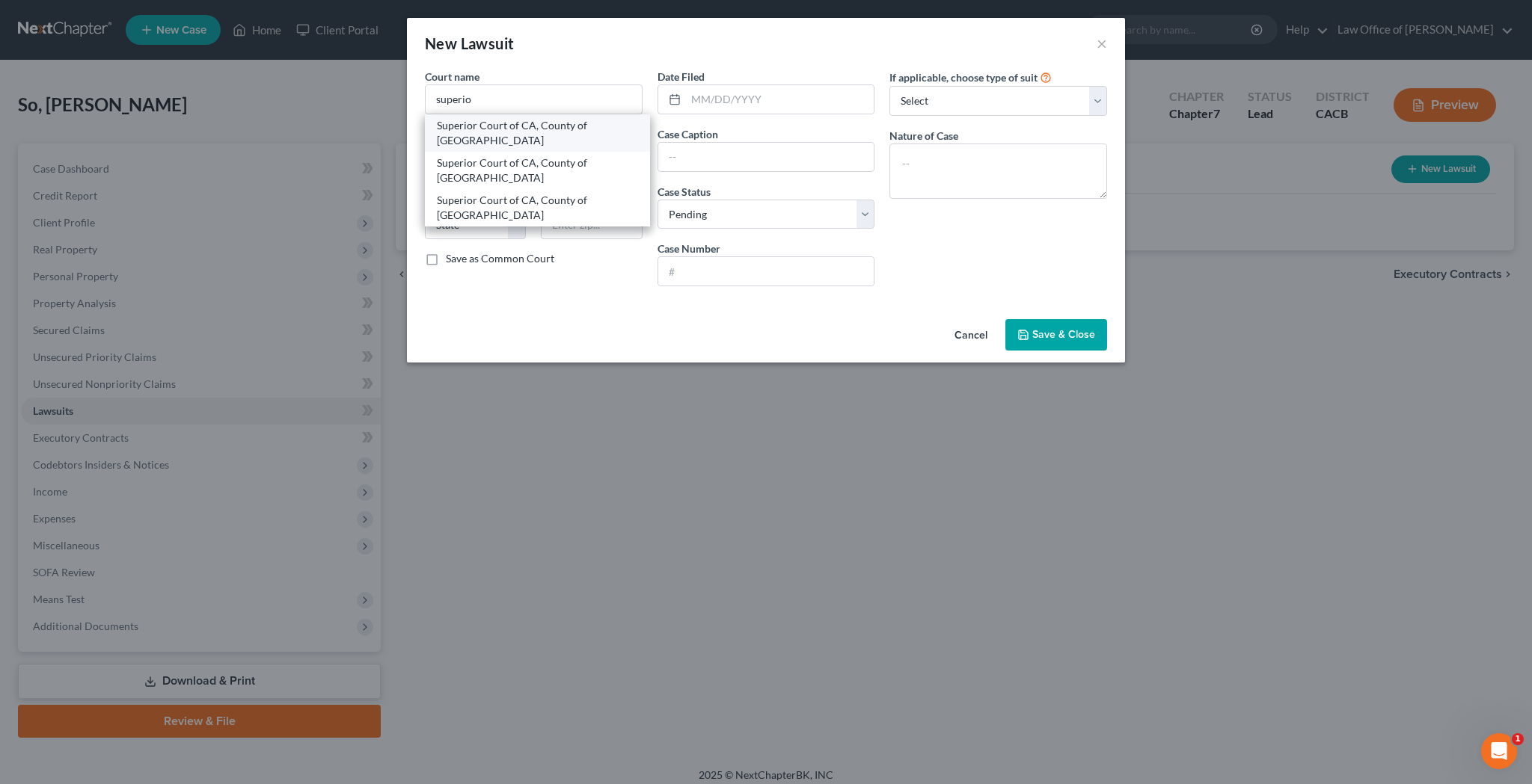
click at [573, 137] on div "Superior Court of CA, County of Los Angeles" at bounding box center [537, 132] width 201 height 29
type input "Superior Court of CA, County of Los Angeles"
type input "6230 Sylmar Ave"
type input "Van Nuys"
select select "4"
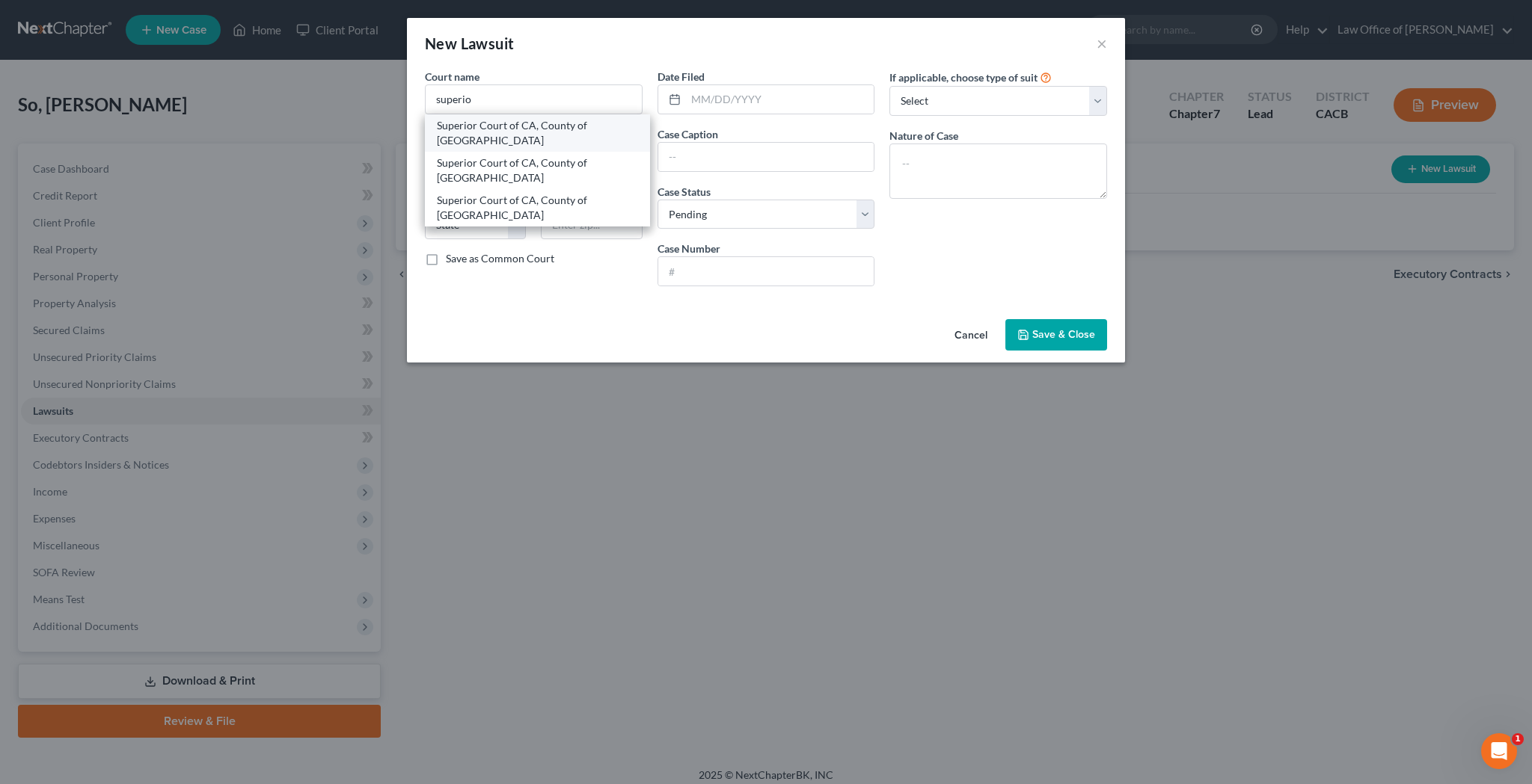
type input "91401"
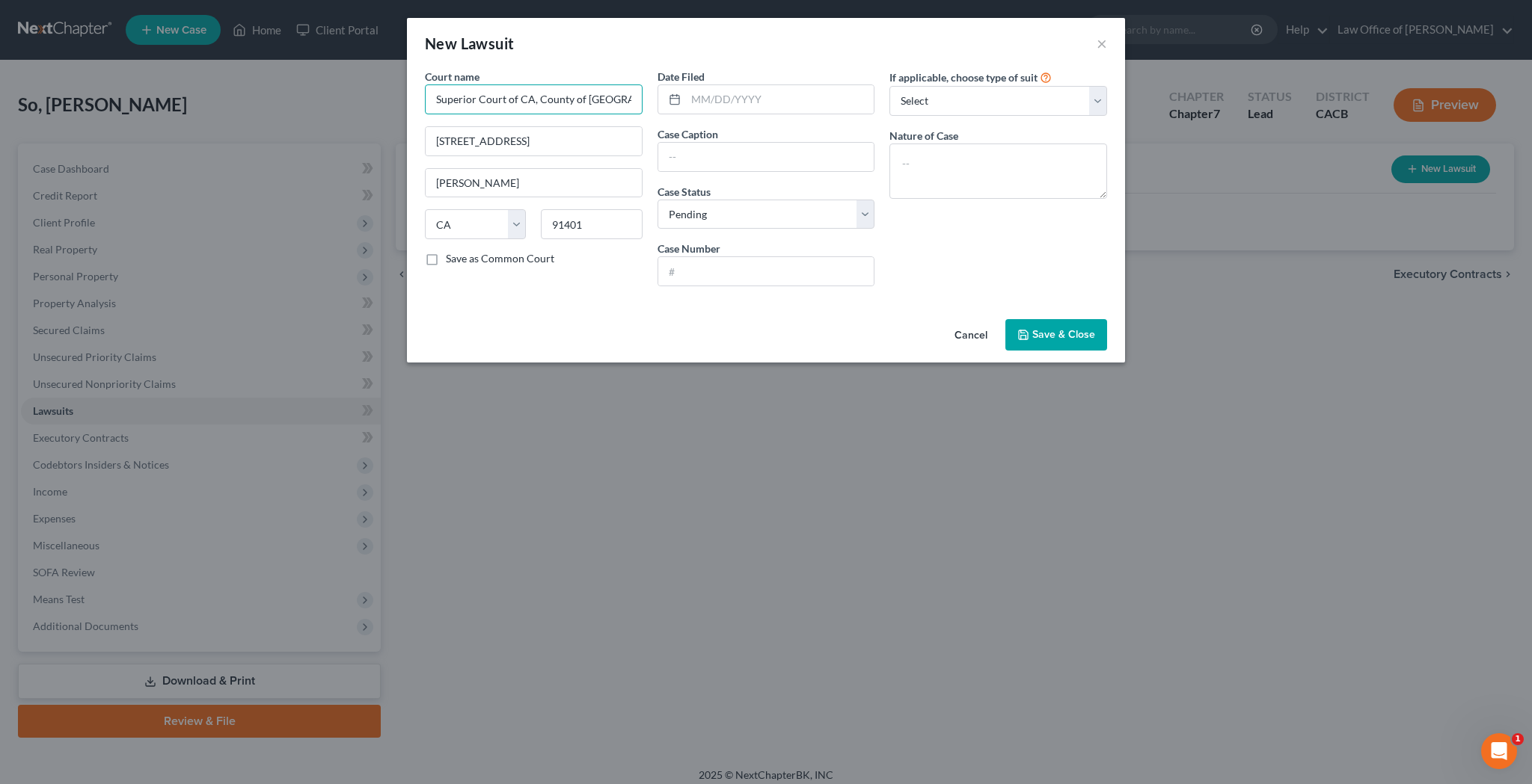
click at [564, 99] on input "Superior Court of CA, County of Los Angeles" at bounding box center [534, 99] width 218 height 29
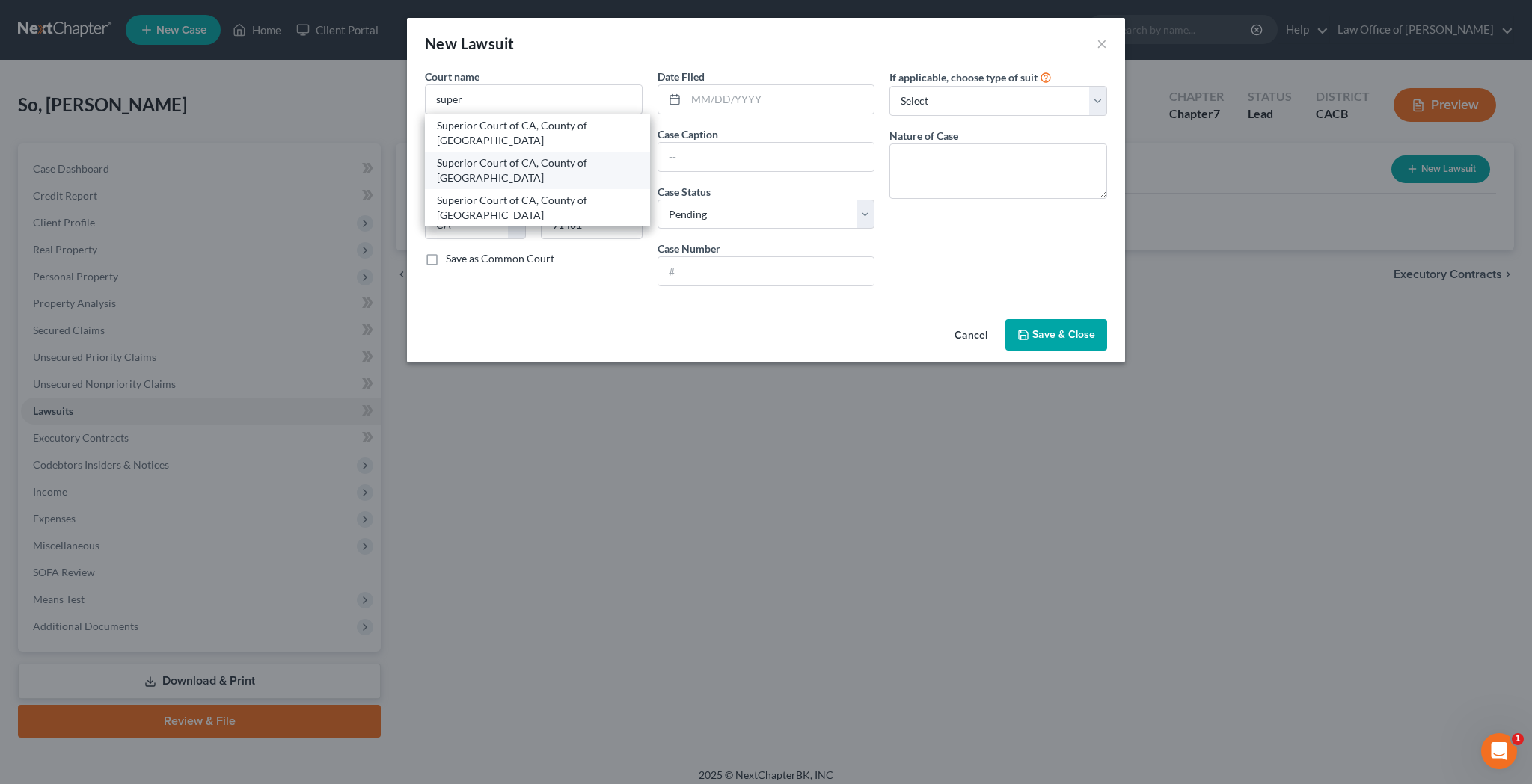
click at [561, 164] on div "Superior Court of CA, County of Los Angeles" at bounding box center [537, 171] width 201 height 29
type input "Superior Court of CA, County of Los Angeles"
type input "12720 Norwalk Blvd"
type input "Norwalk"
type input "90650"
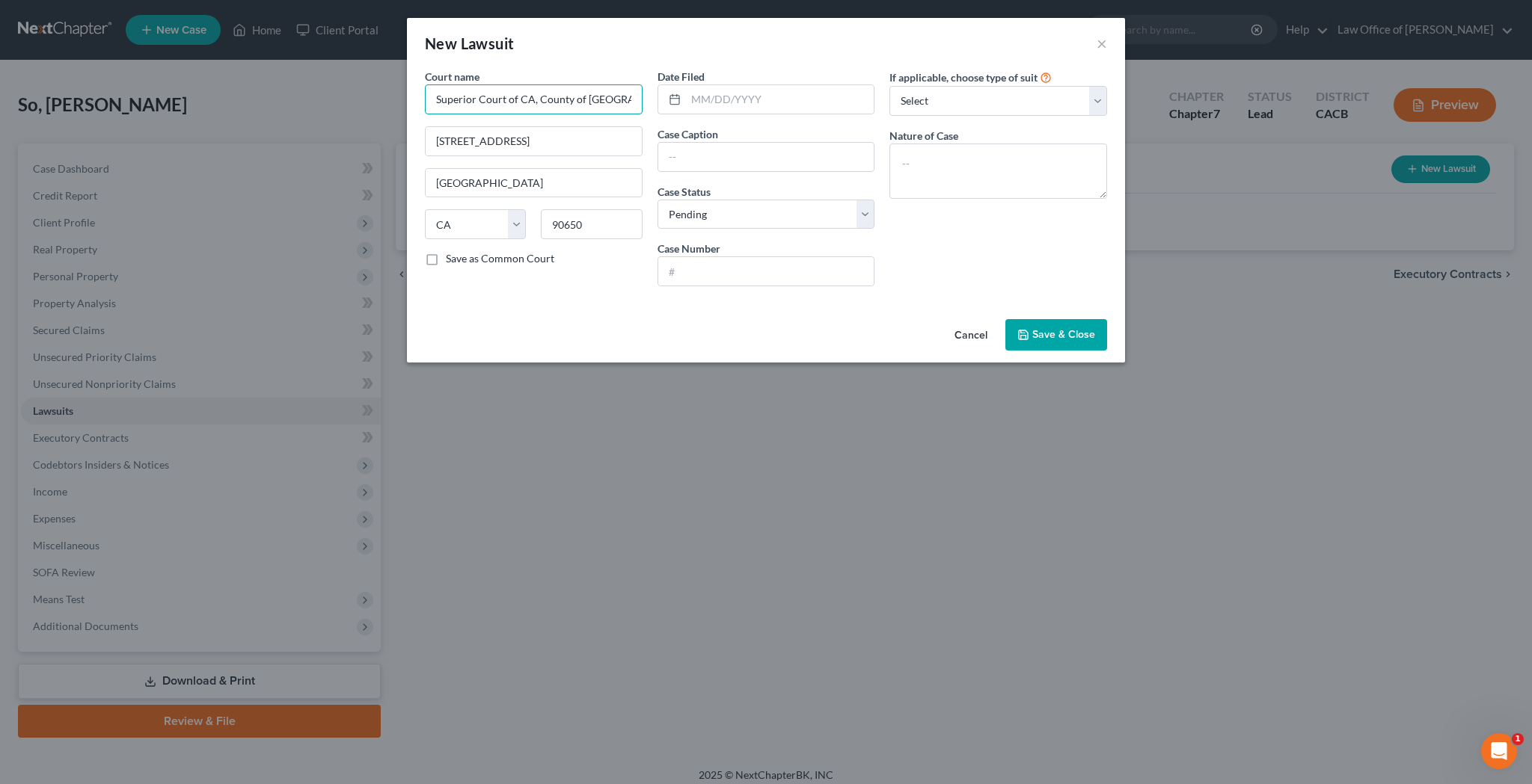
click at [541, 105] on input "Superior Court of CA, County of Los Angeles" at bounding box center [534, 99] width 218 height 29
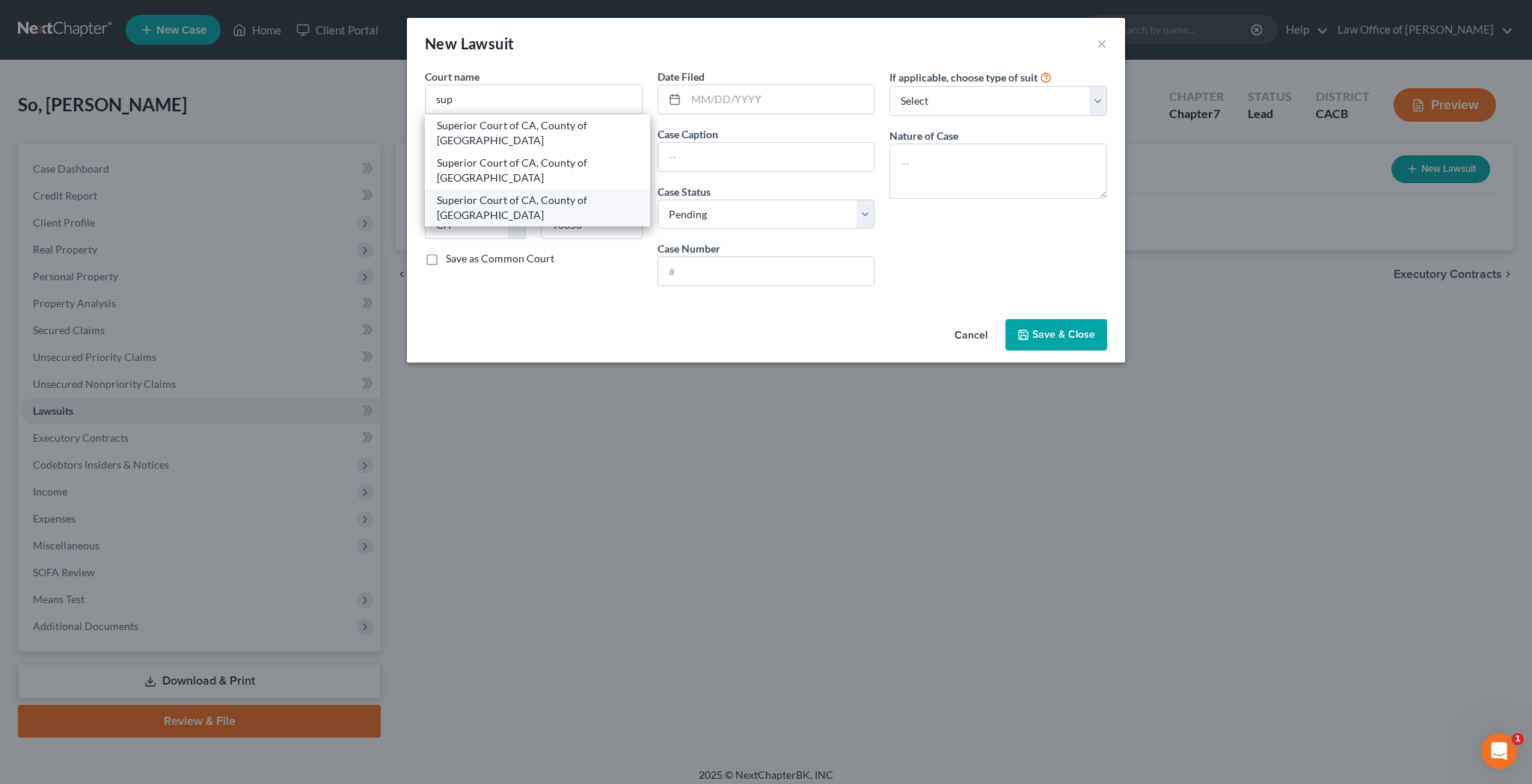
click at [542, 201] on div "Superior Court of CA, County of Los Angeles" at bounding box center [537, 208] width 201 height 29
type input "Superior Court of CA, County of Los Angeles"
type input "9425 Penfield Ave"
type input "Chatsworth"
type input "91311"
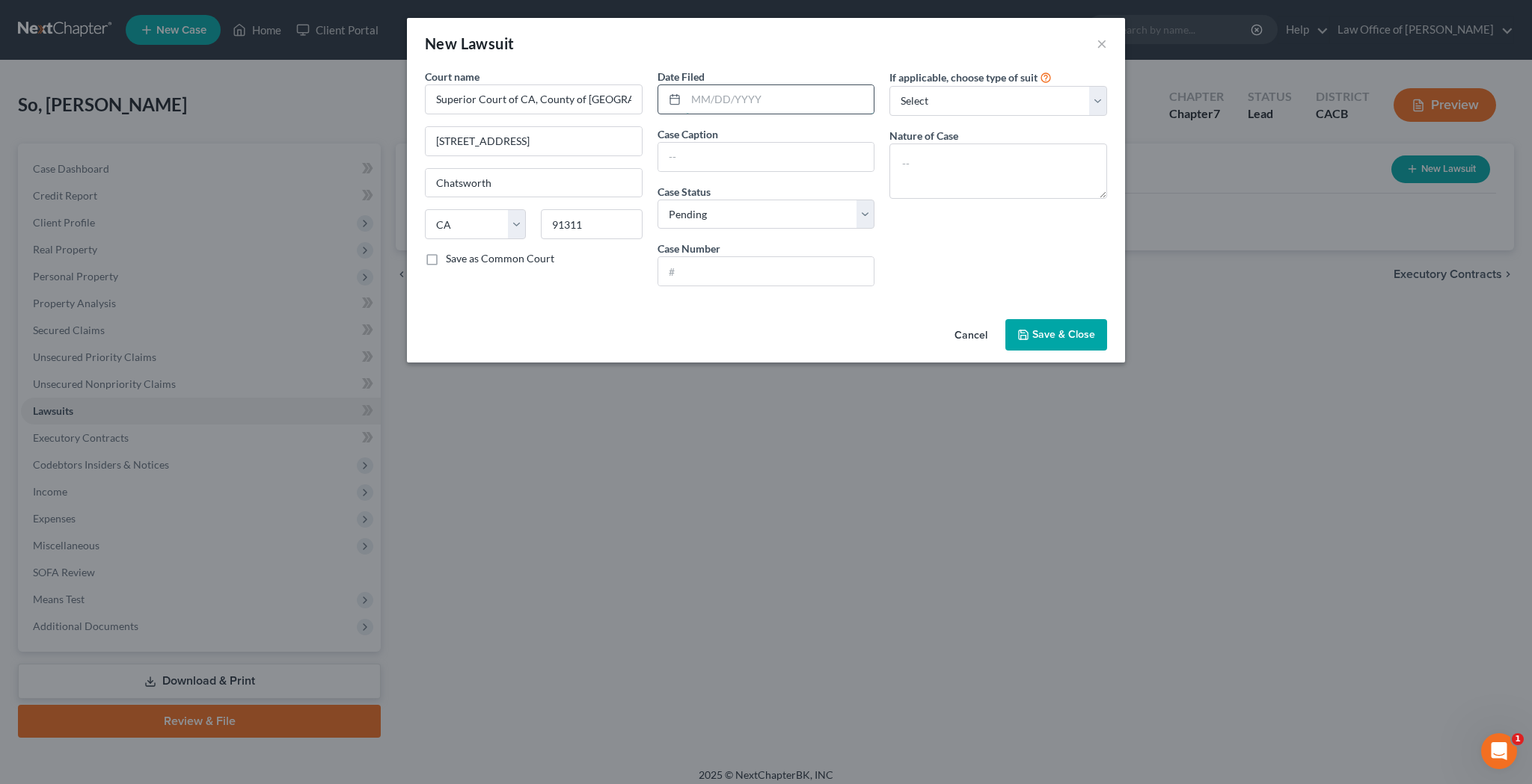
click at [735, 105] on input "text" at bounding box center [780, 99] width 188 height 28
type input "08/12/2025"
click at [733, 152] on input "text" at bounding box center [766, 157] width 216 height 28
click at [698, 161] on input "Barclas Bank Delaware" at bounding box center [766, 157] width 216 height 28
click at [808, 162] on input "Barclays Bank Delaware" at bounding box center [766, 157] width 216 height 28
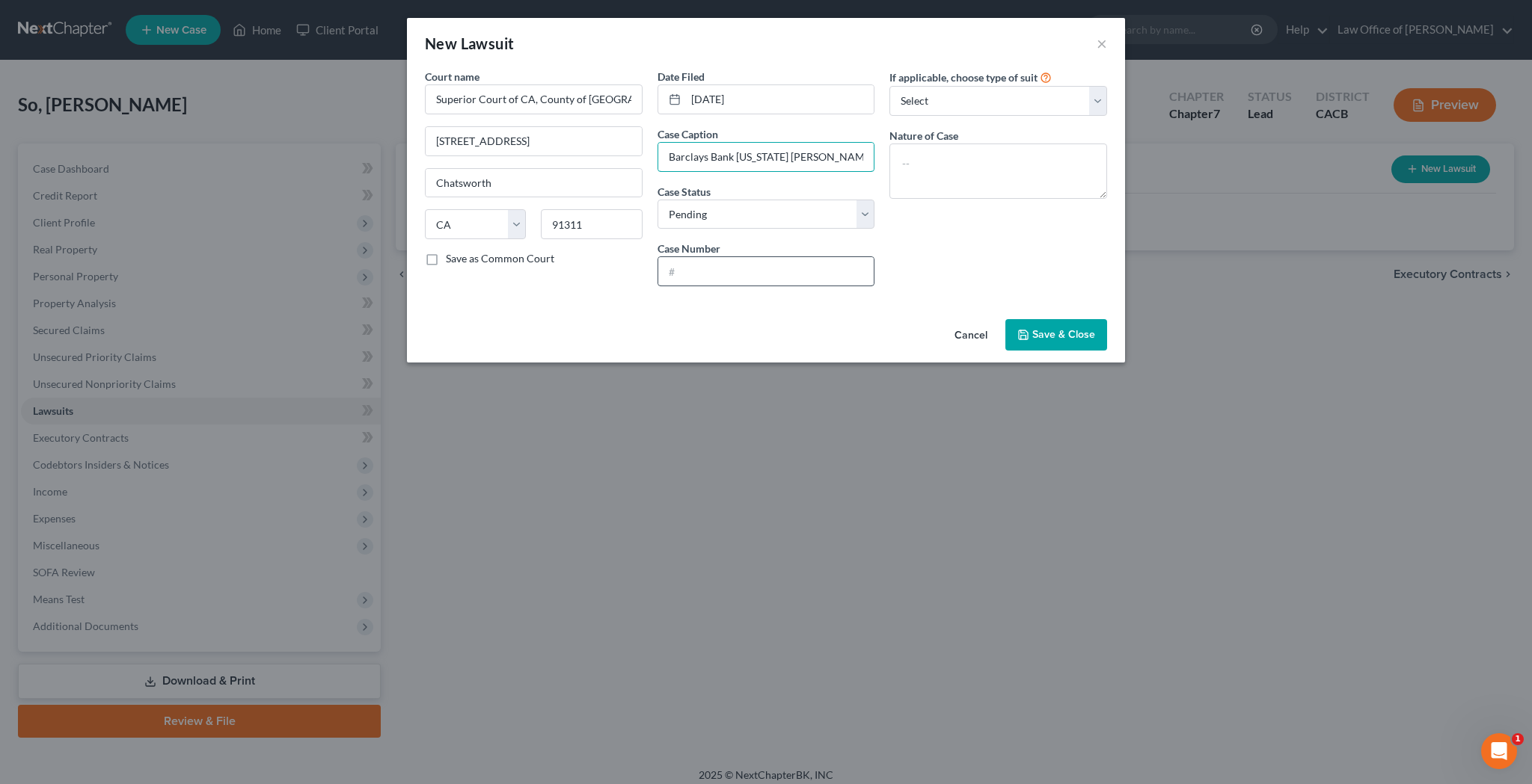
type input "Barclays Bank Delaware v. Kwong W So"
click at [762, 275] on input "text" at bounding box center [766, 271] width 216 height 28
type input "25CHLC39400"
click at [976, 162] on textarea at bounding box center [998, 171] width 218 height 55
type textarea "Collections Lawsuit"
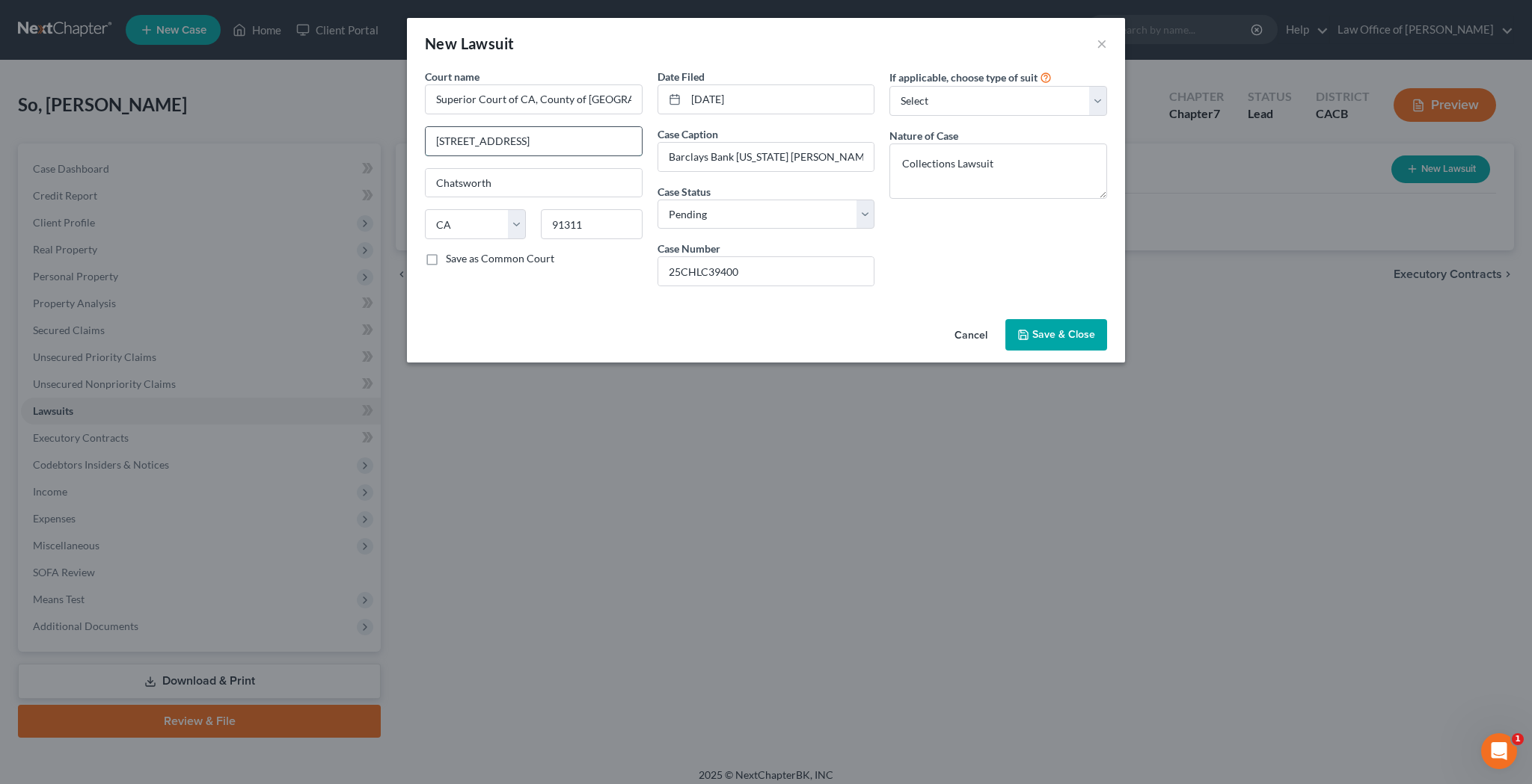
click at [541, 139] on input "9425 Penfield Ave" at bounding box center [534, 141] width 216 height 28
type input "900 Third St"
click at [591, 222] on input "91311" at bounding box center [591, 224] width 101 height 29
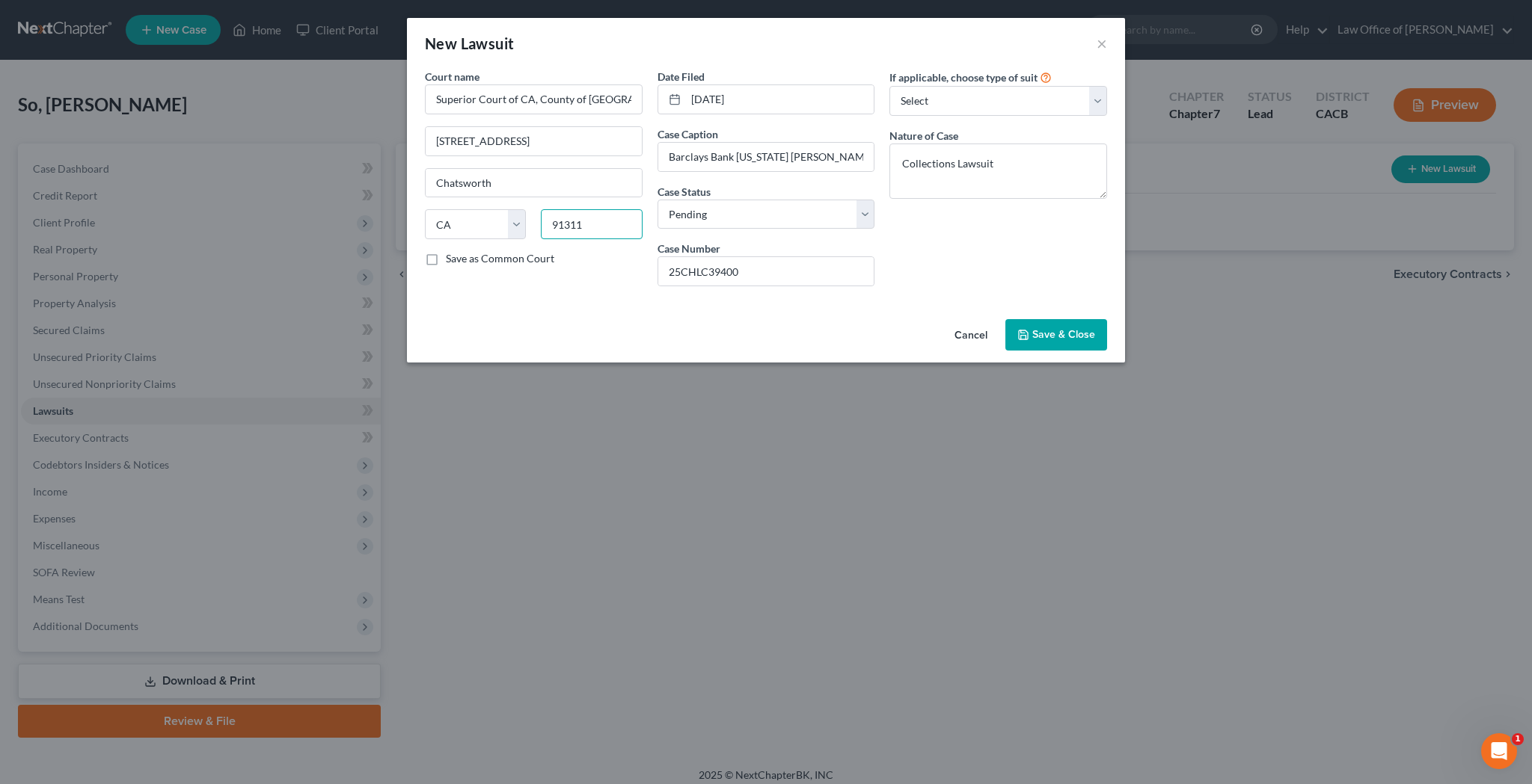
click at [591, 222] on input "91311" at bounding box center [591, 224] width 101 height 29
type input "91340"
click at [611, 138] on input "900 Third St" at bounding box center [534, 141] width 216 height 28
type input "San Fernando"
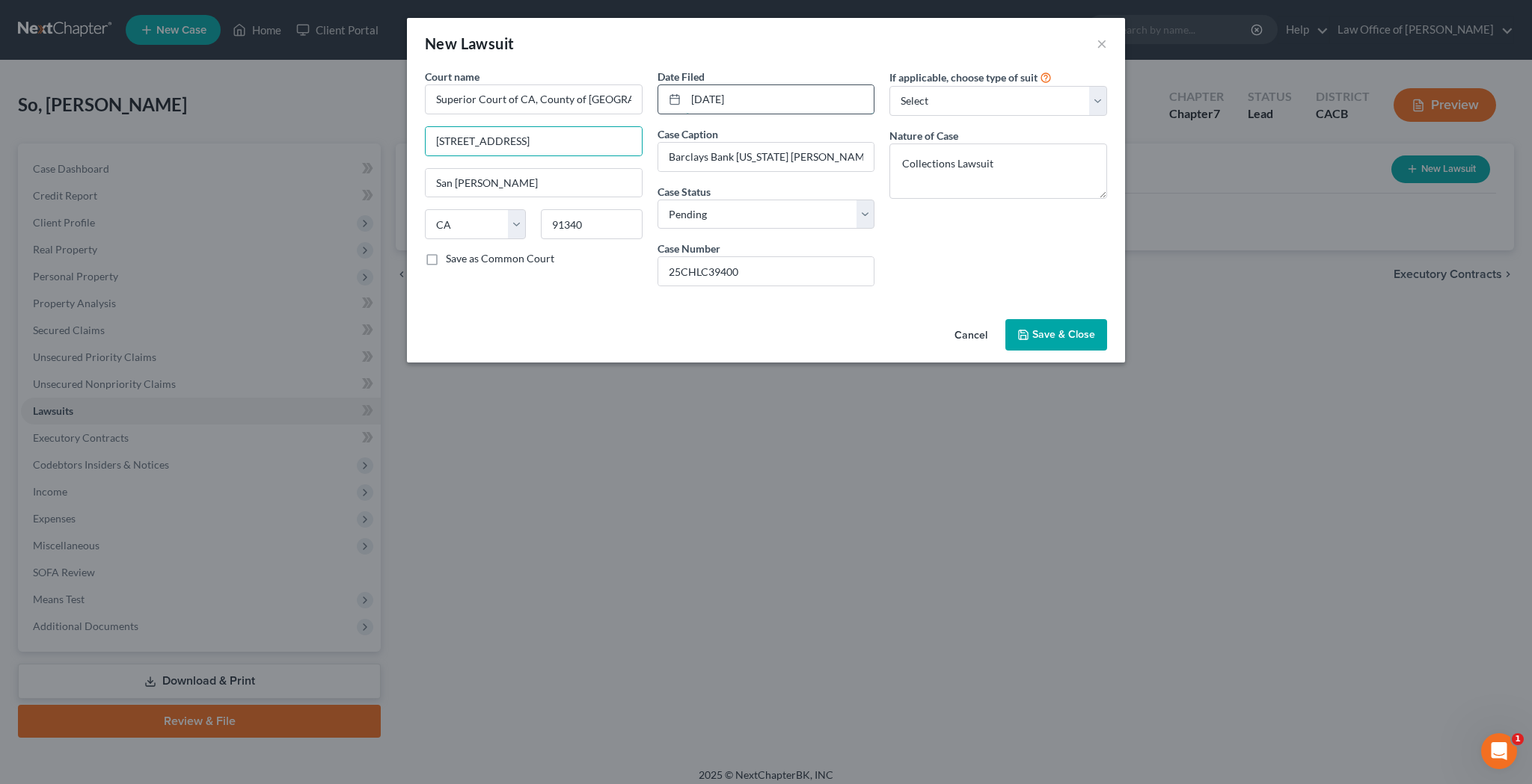
click at [775, 99] on input "08/12/2025" at bounding box center [780, 99] width 188 height 28
click at [597, 94] on input "Superior Court of CA, County of Los Angeles" at bounding box center [534, 99] width 218 height 29
click at [1051, 339] on span "Save & Close" at bounding box center [1064, 335] width 63 height 13
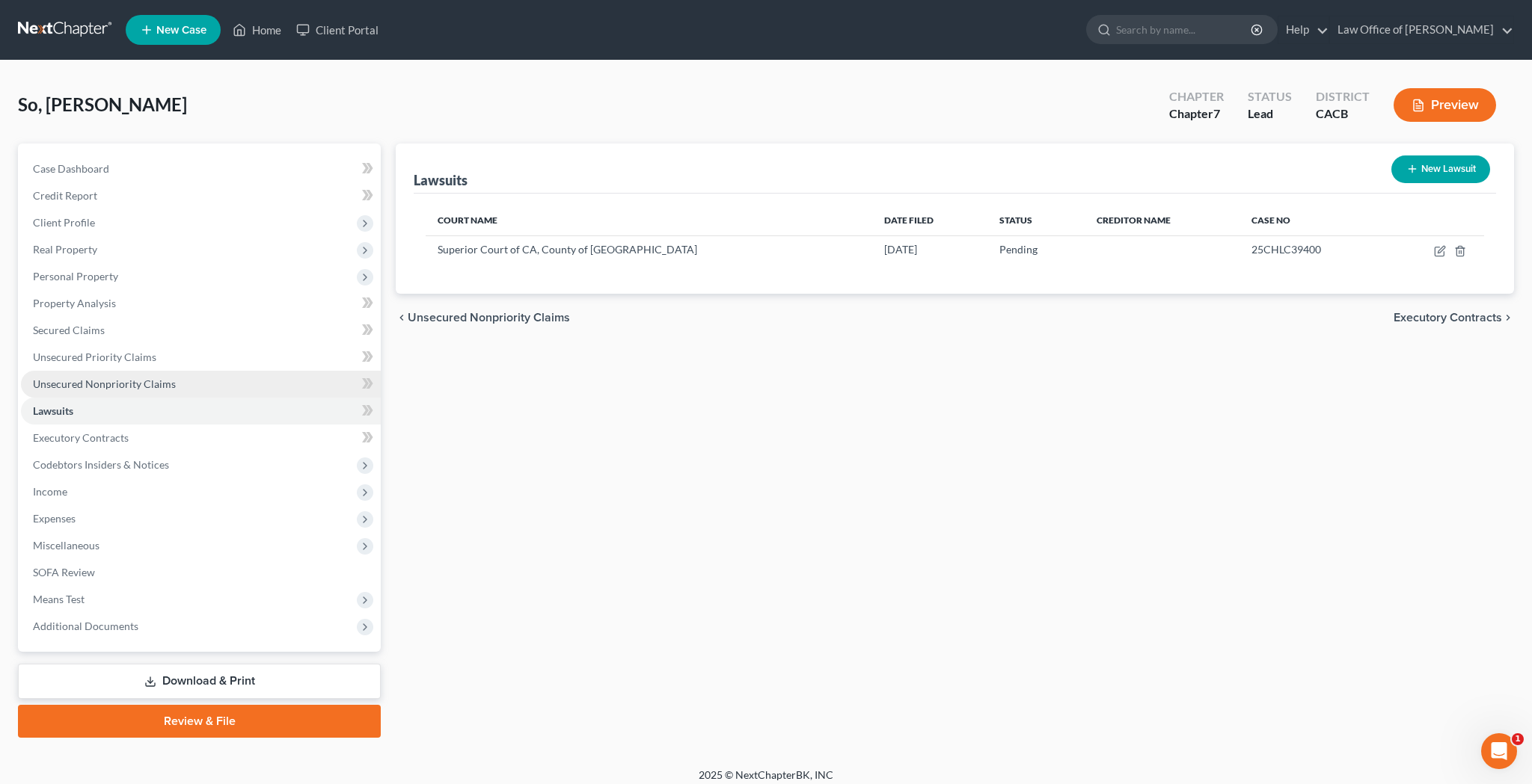
click at [89, 382] on span "Unsecured Nonpriority Claims" at bounding box center [105, 384] width 143 height 13
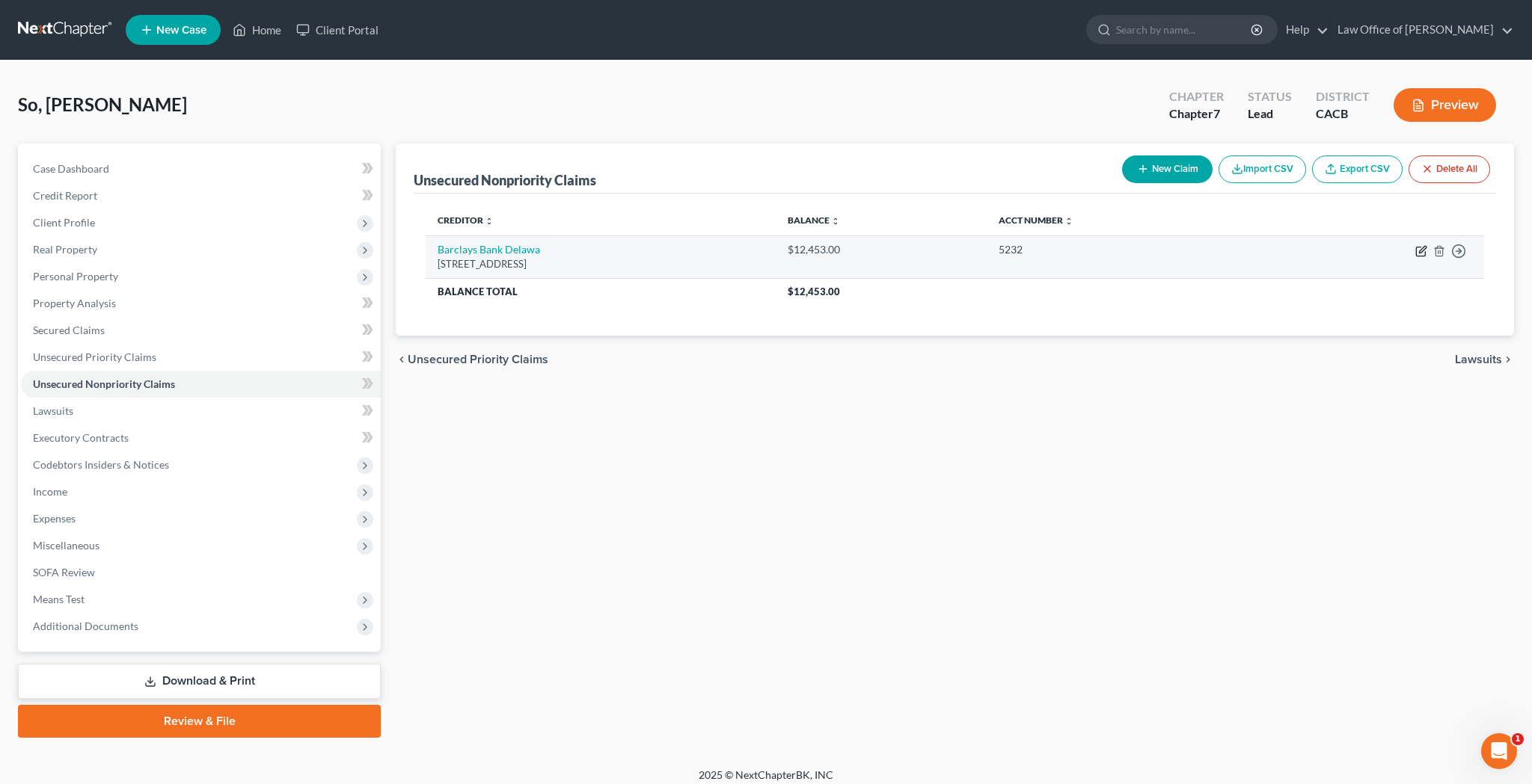
click at [1416, 248] on icon "button" at bounding box center [1420, 251] width 9 height 9
select select "7"
select select "1"
select select "0"
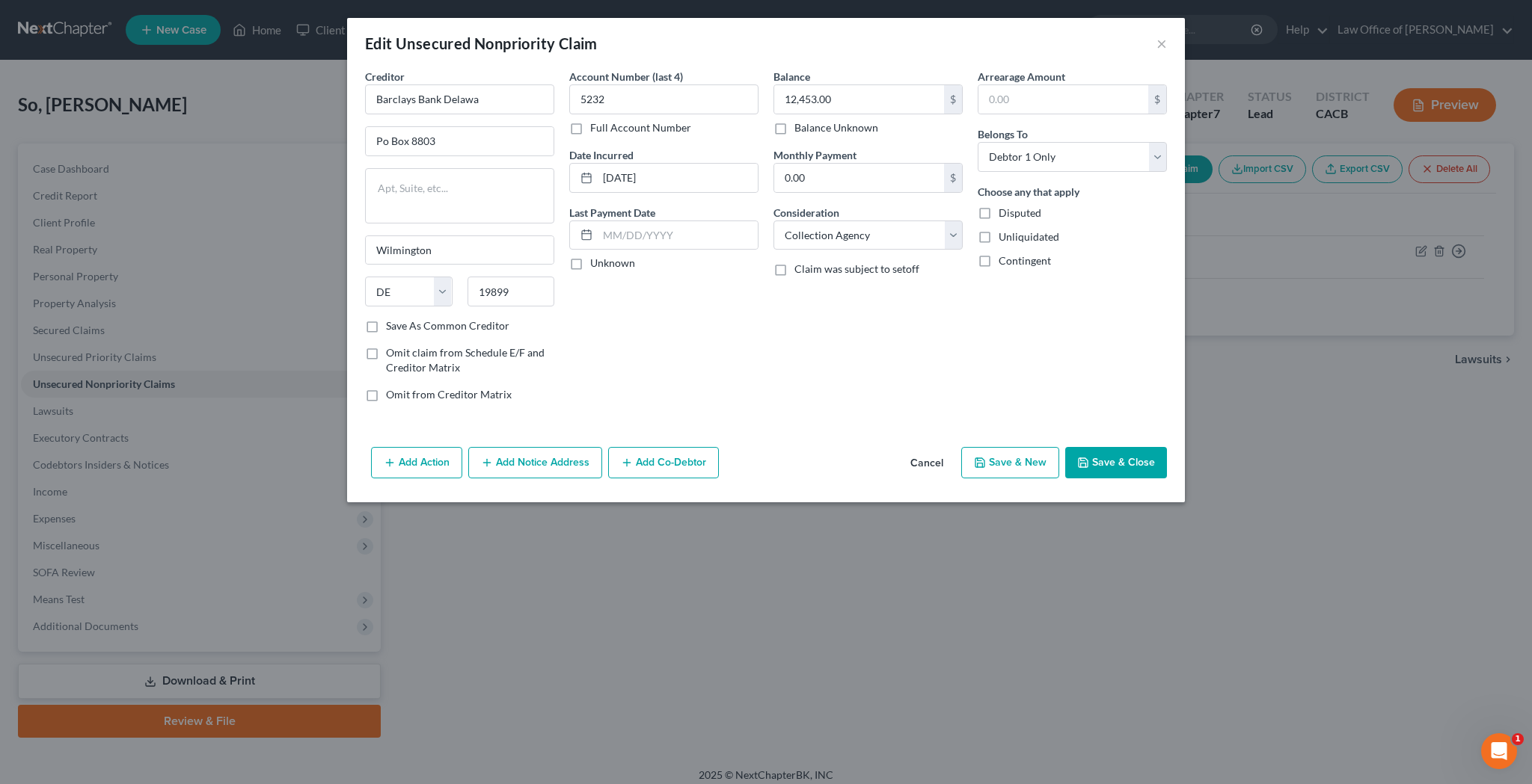
click at [569, 460] on button "Add Notice Address" at bounding box center [535, 463] width 133 height 31
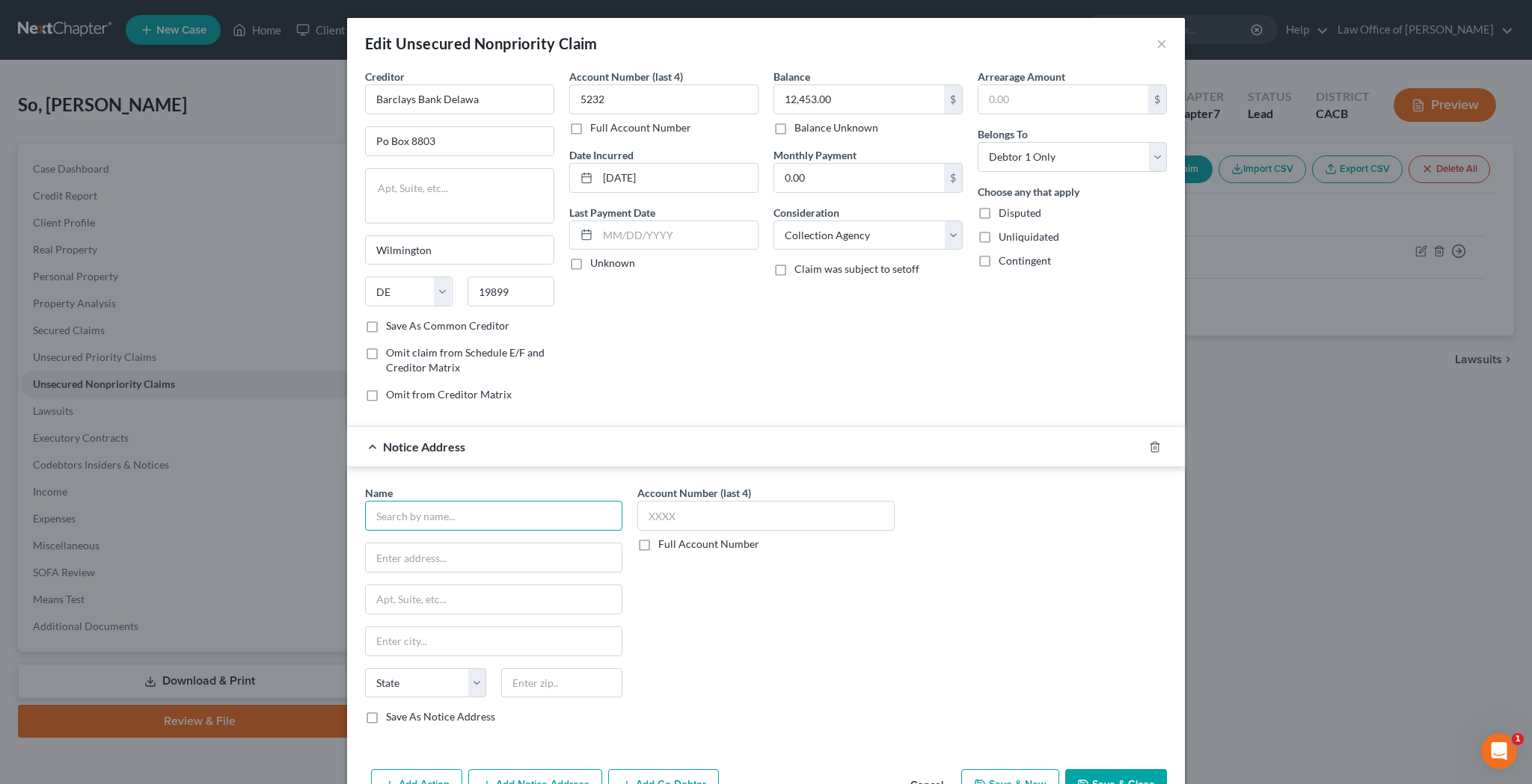
click at [470, 525] on input "text" at bounding box center [494, 516] width 257 height 29
type input "s"
click at [458, 551] on div "P.O. Box C-90006, Bellevue, WA 98009" at bounding box center [457, 555] width 162 height 13
type input "Suttell & Hammer, APC"
type input "P.O. Box C-90006"
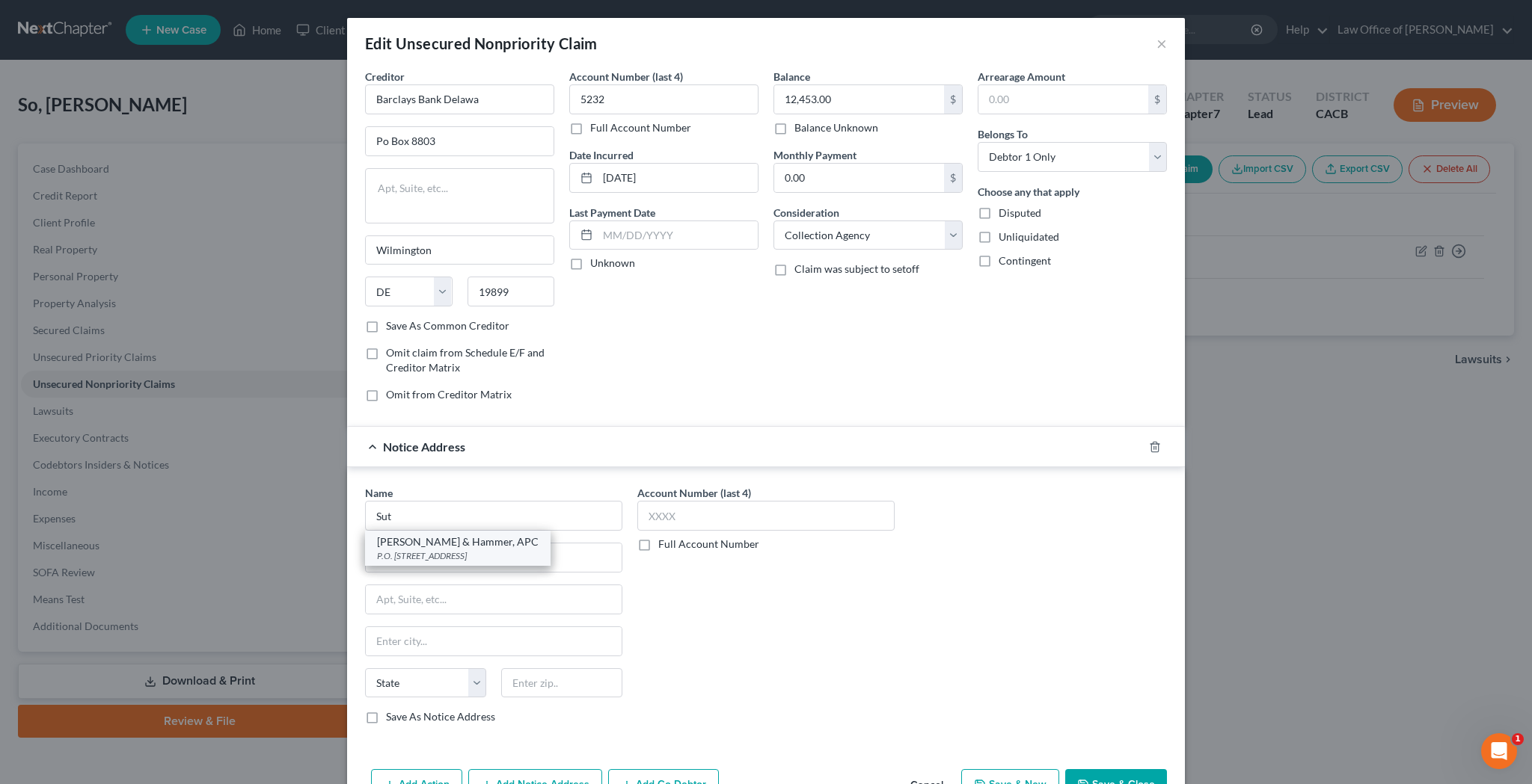
type input "Bellevue"
select select "50"
type input "98009"
drag, startPoint x: 481, startPoint y: 558, endPoint x: 373, endPoint y: 558, distance: 108.0
click at [373, 558] on input "P.O. Box C-90006" at bounding box center [494, 557] width 256 height 28
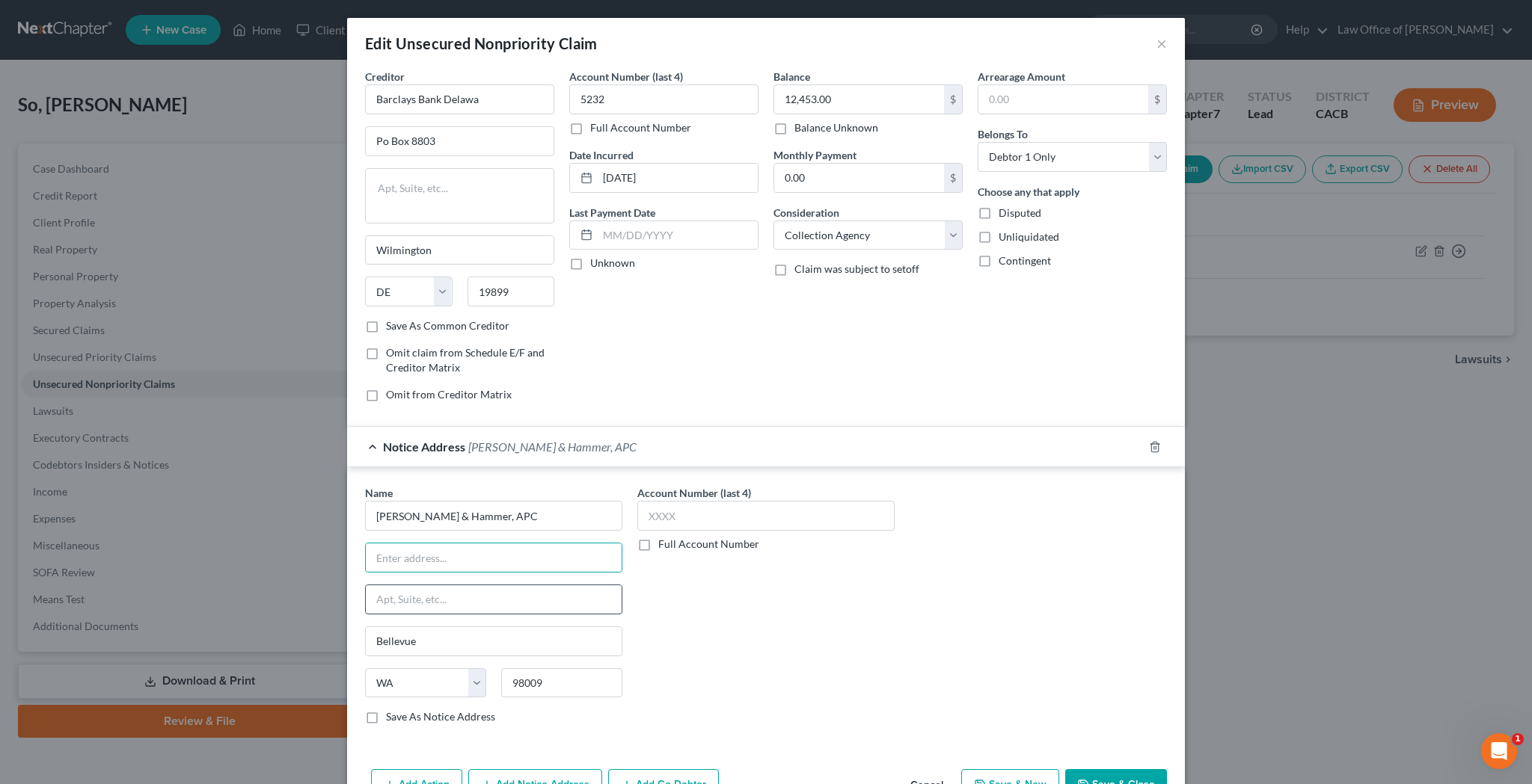
click at [611, 611] on input "text" at bounding box center [494, 600] width 256 height 28
paste input "P.O. Box C-90006"
type input "P.O. Box C-90006"
drag, startPoint x: 492, startPoint y: 514, endPoint x: 373, endPoint y: 514, distance: 119.0
click at [373, 514] on input "Suttell & Hammer, APC" at bounding box center [494, 516] width 257 height 29
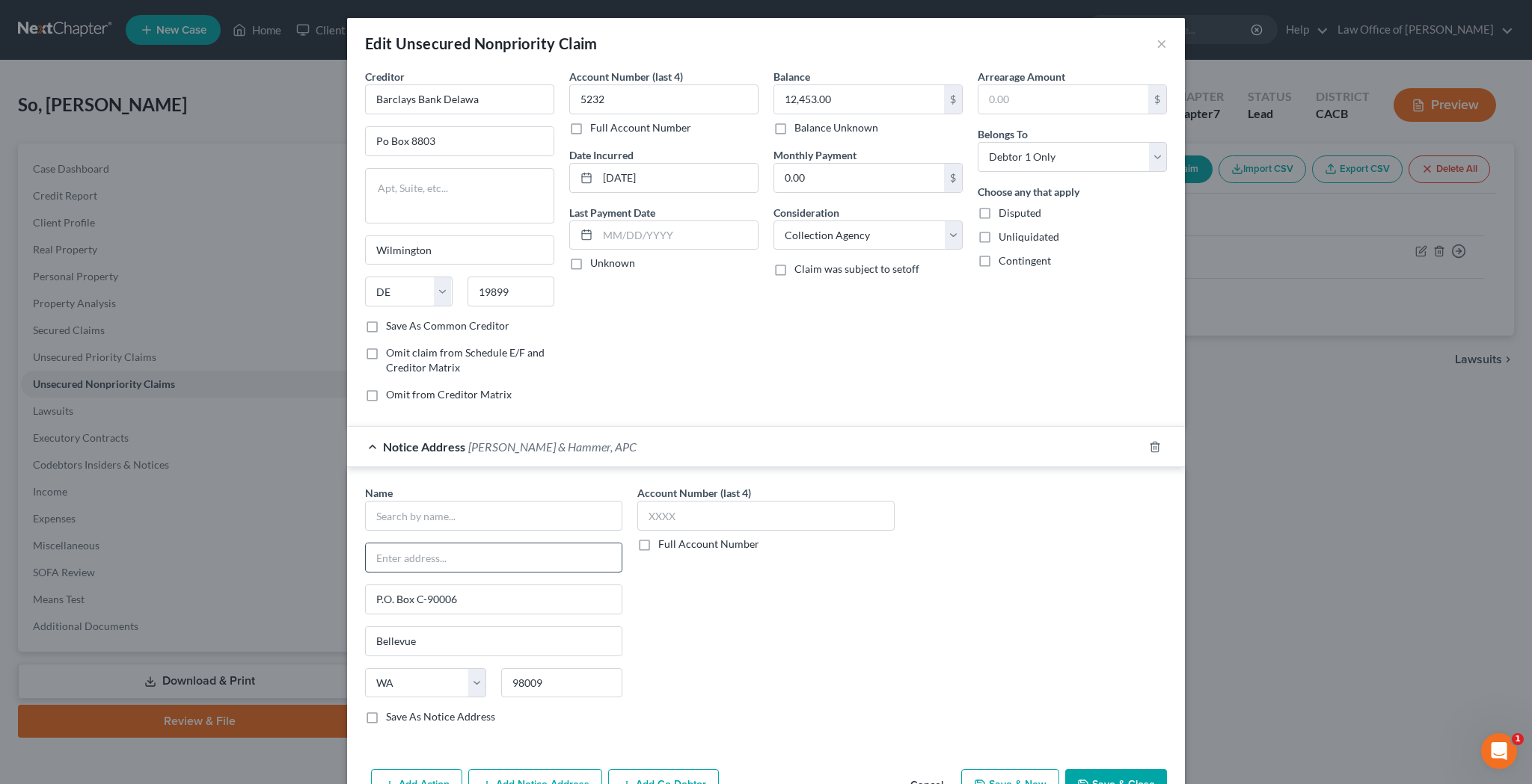
click at [400, 554] on input "text" at bounding box center [494, 557] width 256 height 28
paste input "Suttell & Hammer, APC"
type input "Suttell & Hammer, APC"
click at [400, 512] on input "text" at bounding box center [494, 516] width 257 height 29
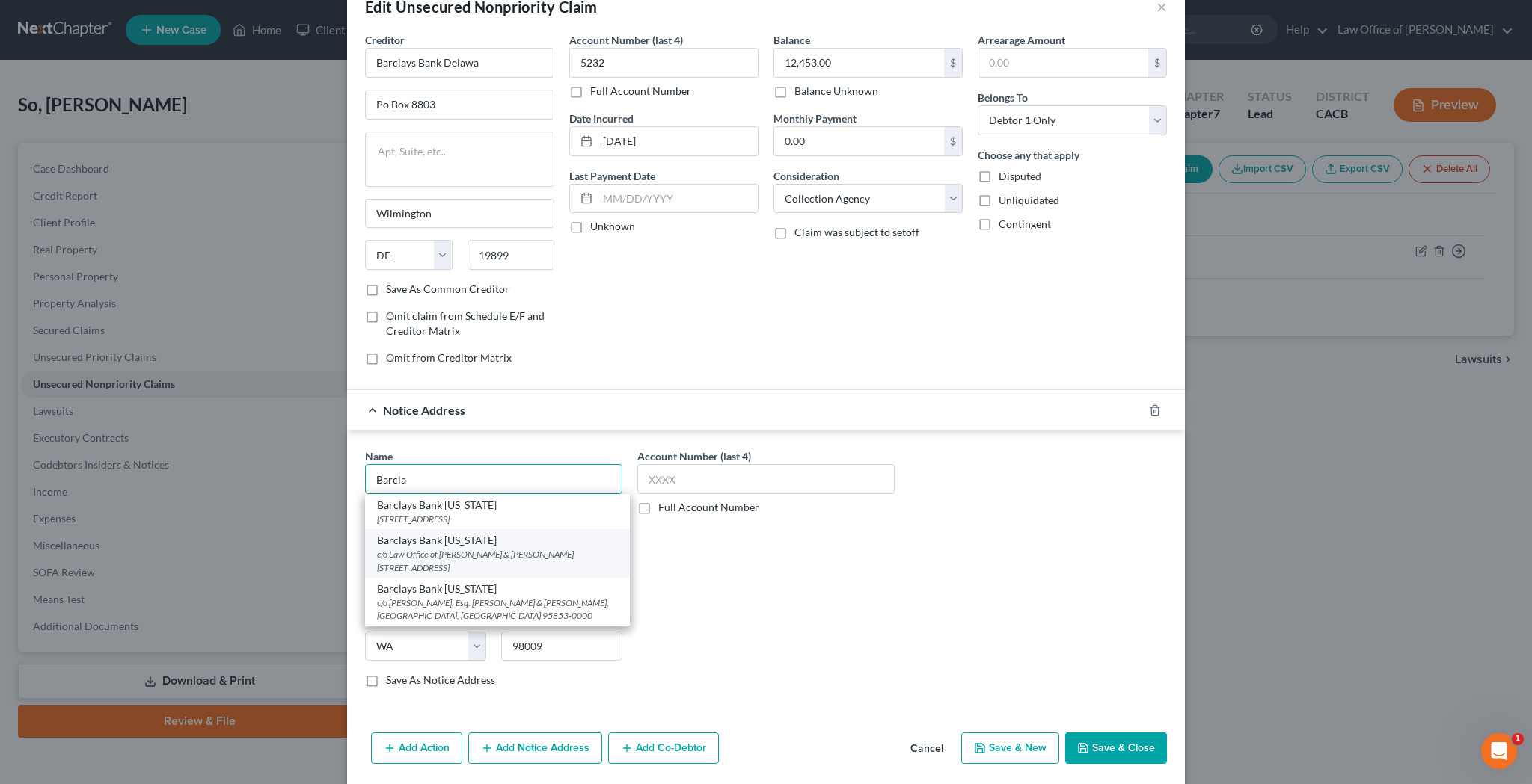
scroll to position [42, 0]
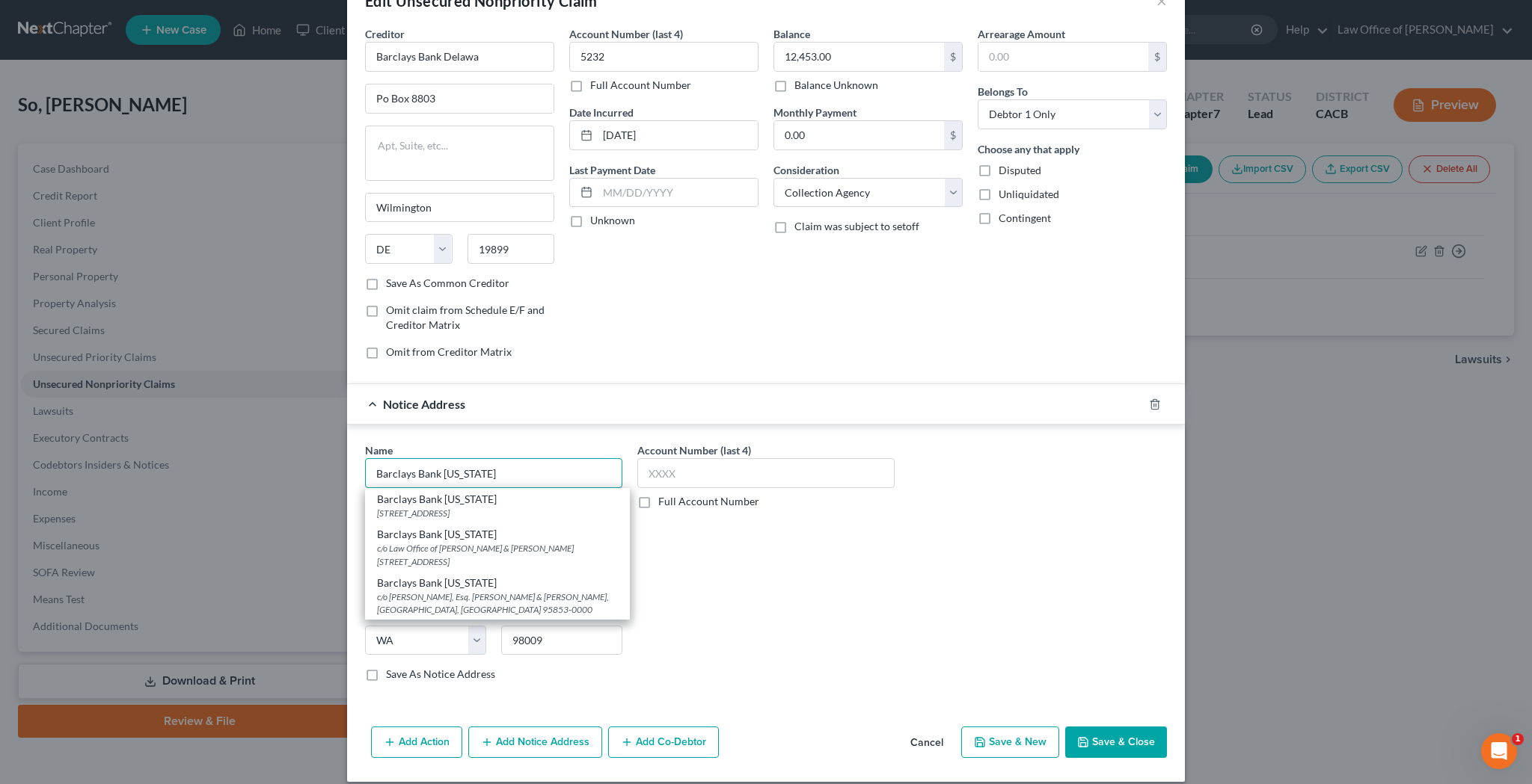
type input "Barclays Bank Delaware"
click at [710, 544] on div "Account Number (last 4) Full Account Number" at bounding box center [766, 568] width 272 height 251
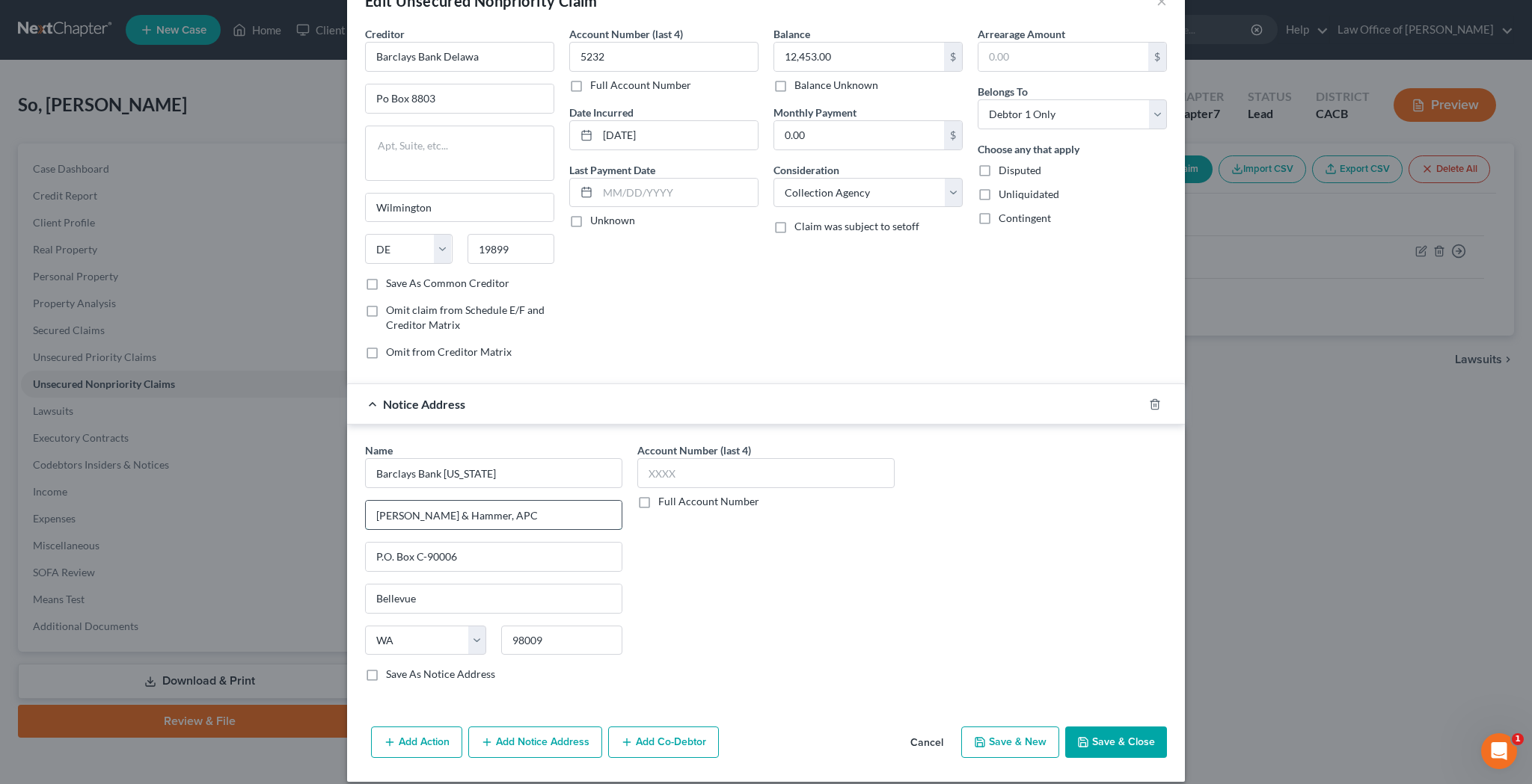
click at [376, 514] on input "Suttell & Hammer, APC" at bounding box center [494, 515] width 256 height 28
type input "c/o Suttell & Hammer, APC"
click at [932, 574] on div "Name * Barclays Bank Delaware c/o Suttell & Hammer, APC P.O. Box C-90006 Bellev…" at bounding box center [766, 568] width 817 height 251
click at [813, 480] on input "text" at bounding box center [766, 473] width 257 height 29
type input "9400"
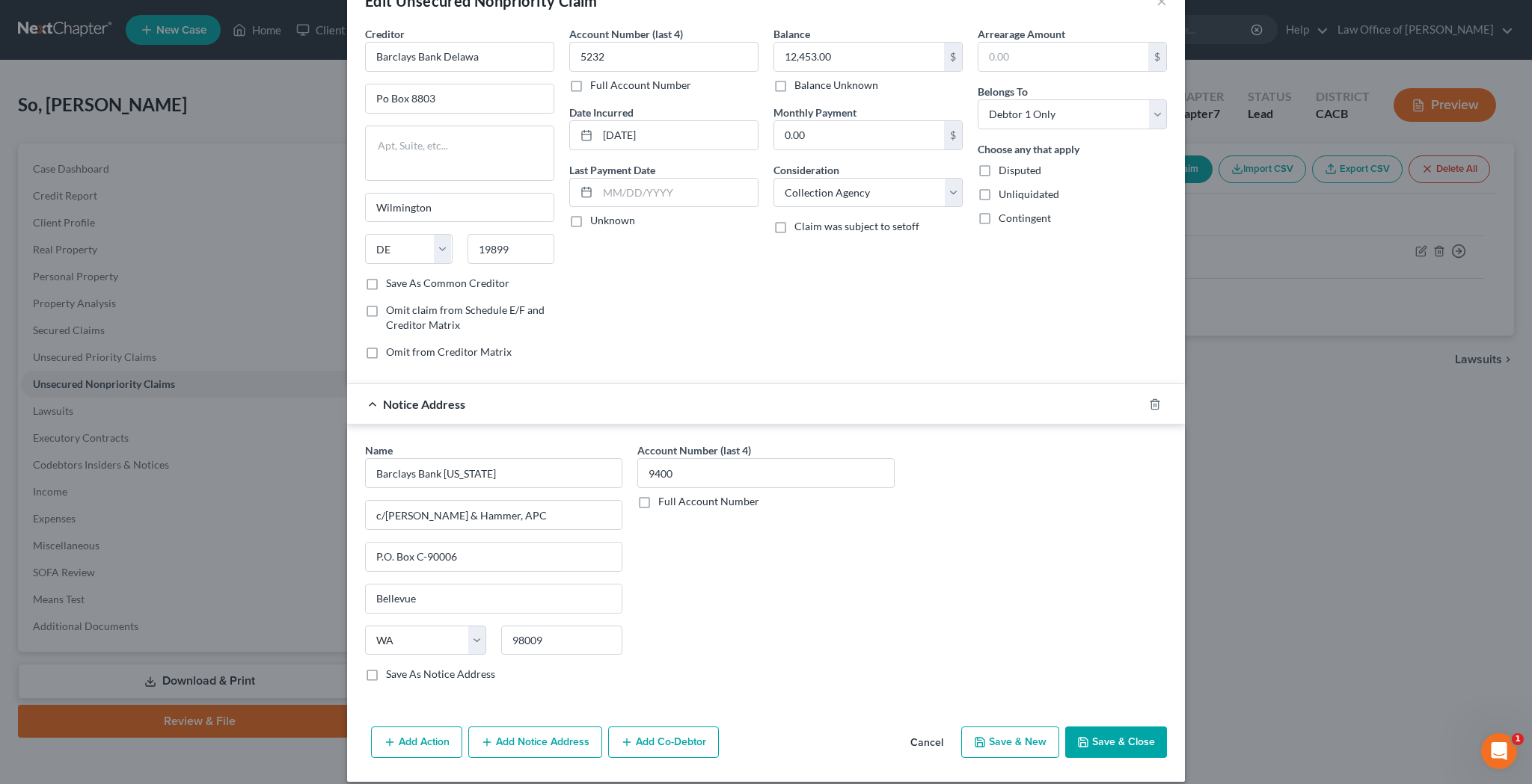
click at [885, 592] on div "Account Number (last 4) 9400 Full Account Number" at bounding box center [766, 568] width 272 height 251
click at [548, 517] on input "c/o Suttell & Hammer, APC" at bounding box center [494, 515] width 256 height 28
type input "c/o Suttell & Hammer, APC / Peter Tran"
click at [800, 568] on div "Account Number (last 4) 9400 Full Account Number" at bounding box center [766, 568] width 272 height 251
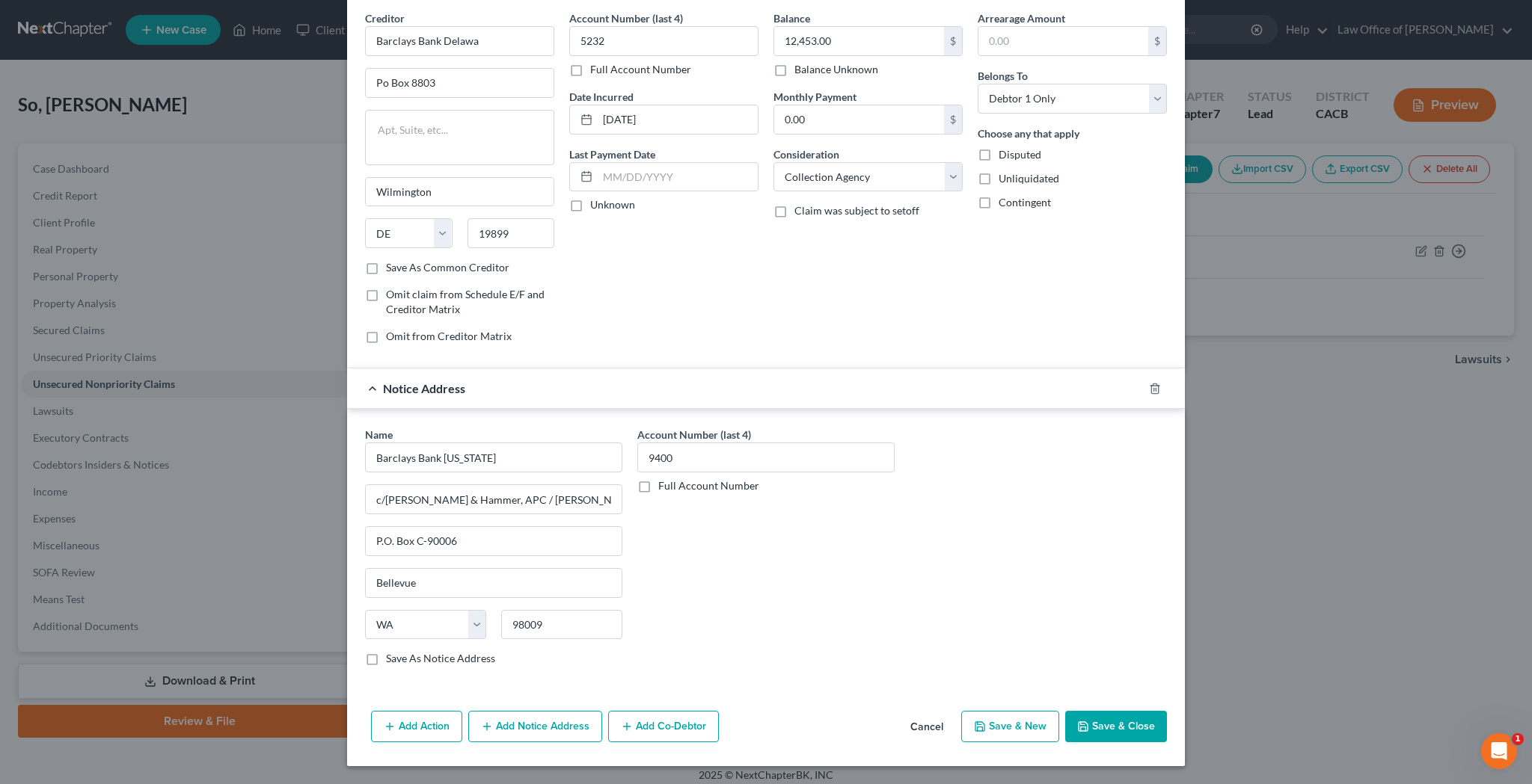
scroll to position [58, 0]
click at [1112, 725] on button "Save & Close" at bounding box center [1116, 727] width 102 height 31
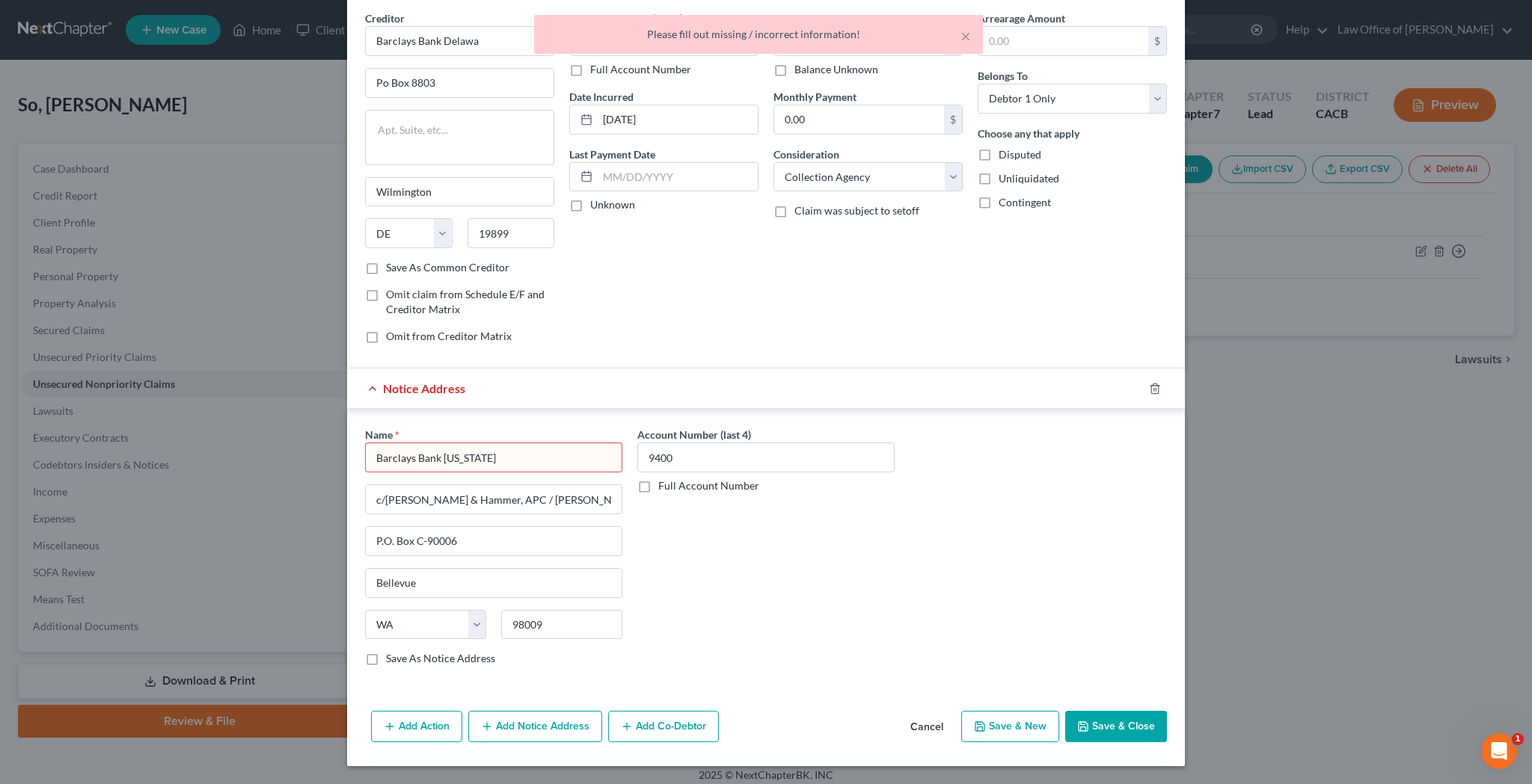
click at [496, 37] on div "× Please fill out missing / incorrect information!" at bounding box center [758, 37] width 1532 height 46
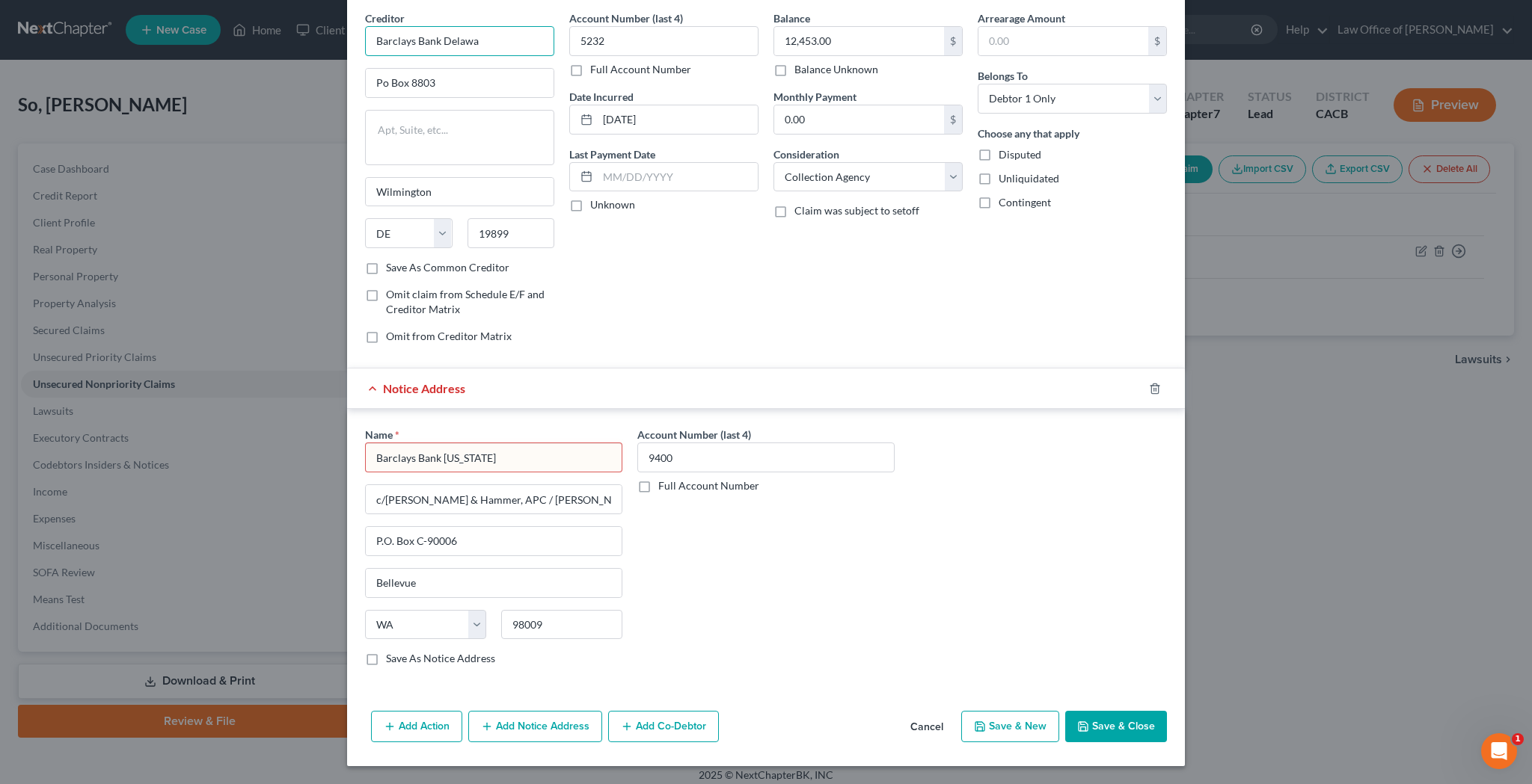
click at [502, 45] on input "Barclays Bank Delawa" at bounding box center [459, 41] width 189 height 29
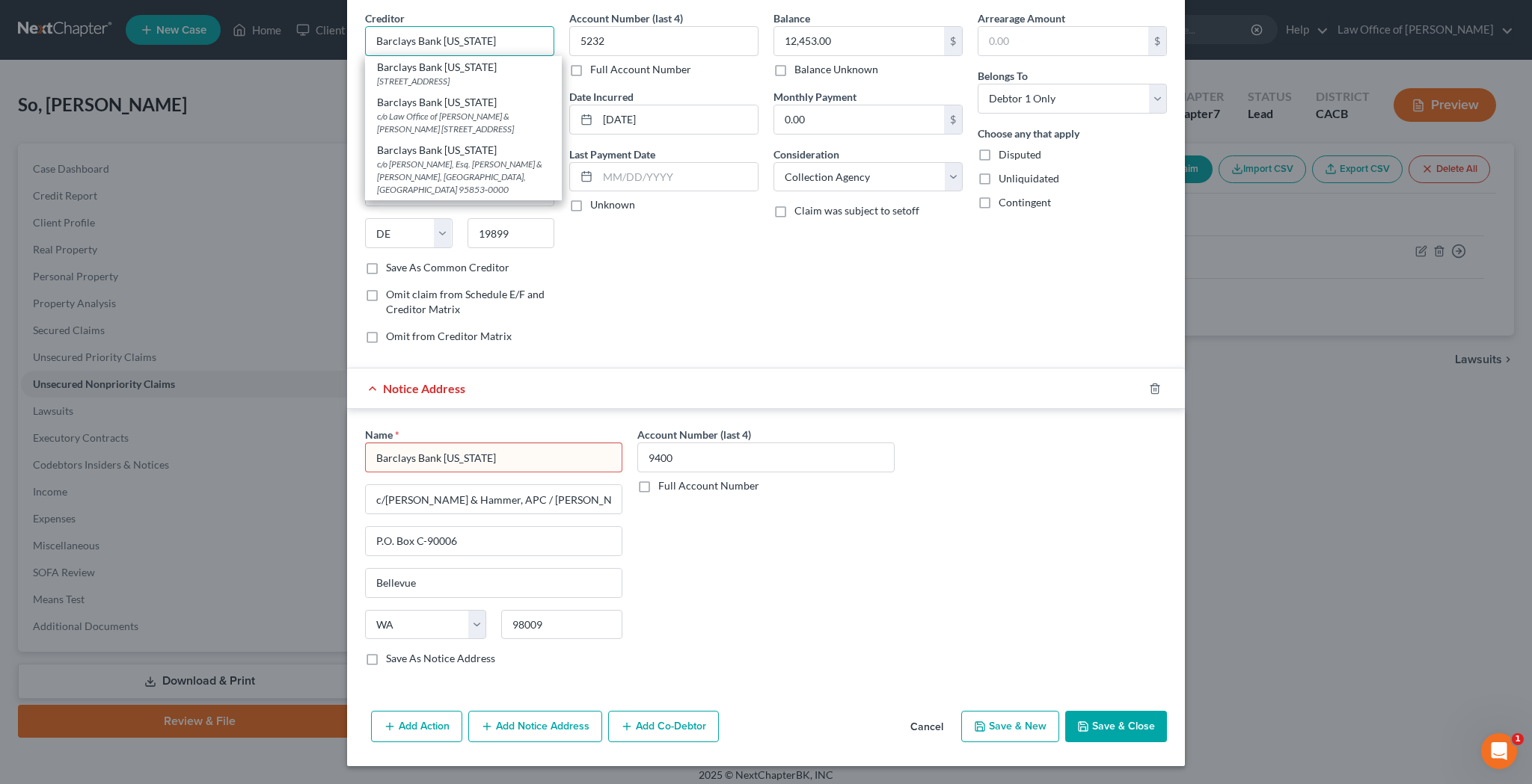
type input "Barclays Bank Delaware"
click at [666, 291] on div "Account Number (last 4) 5232 Full Account Number Date Incurred 11-23-2017 Last …" at bounding box center [663, 183] width 204 height 345
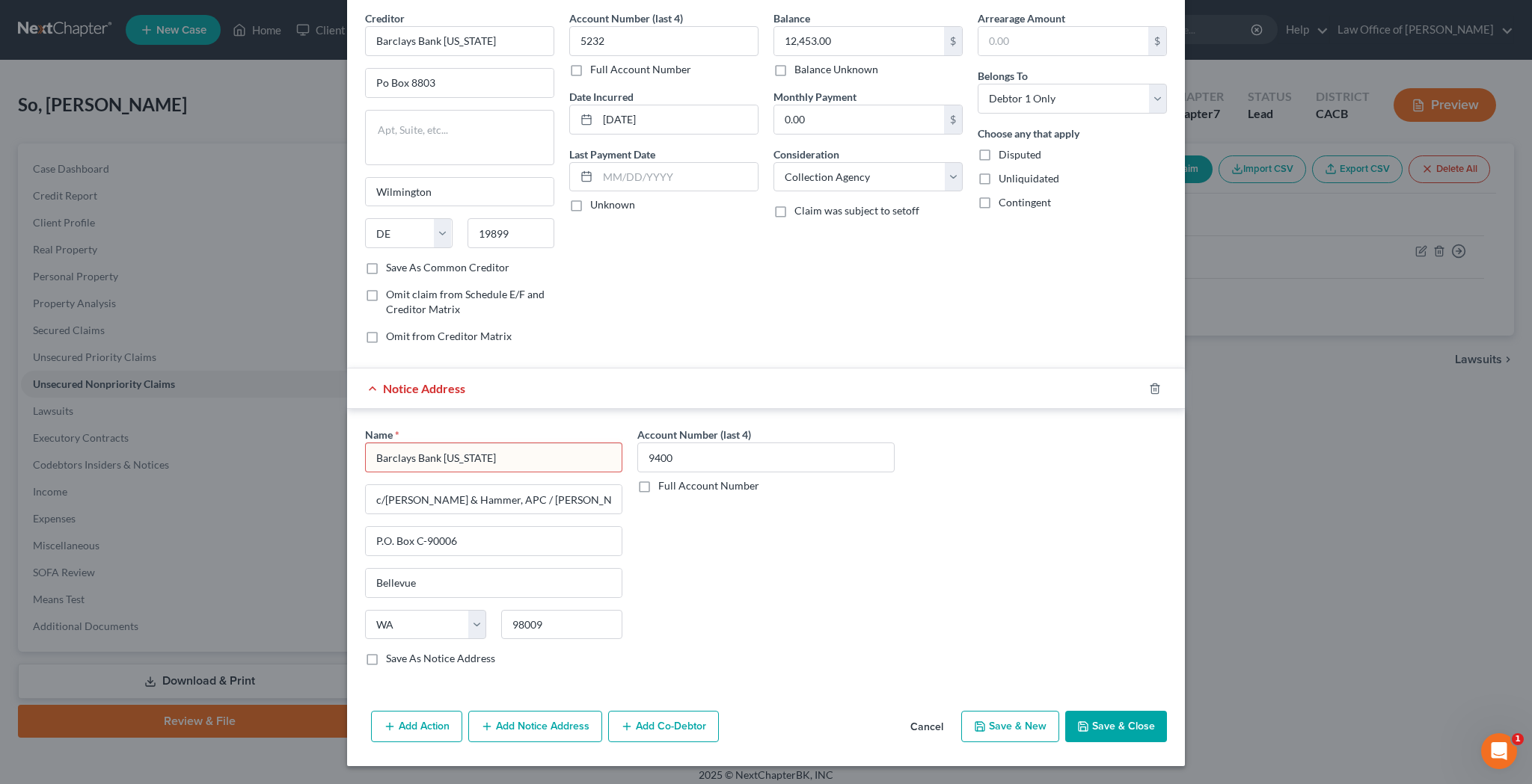
click at [545, 454] on input "Barclays Bank Delaware" at bounding box center [494, 457] width 257 height 29
click at [533, 728] on button "Add Notice Address" at bounding box center [535, 727] width 133 height 31
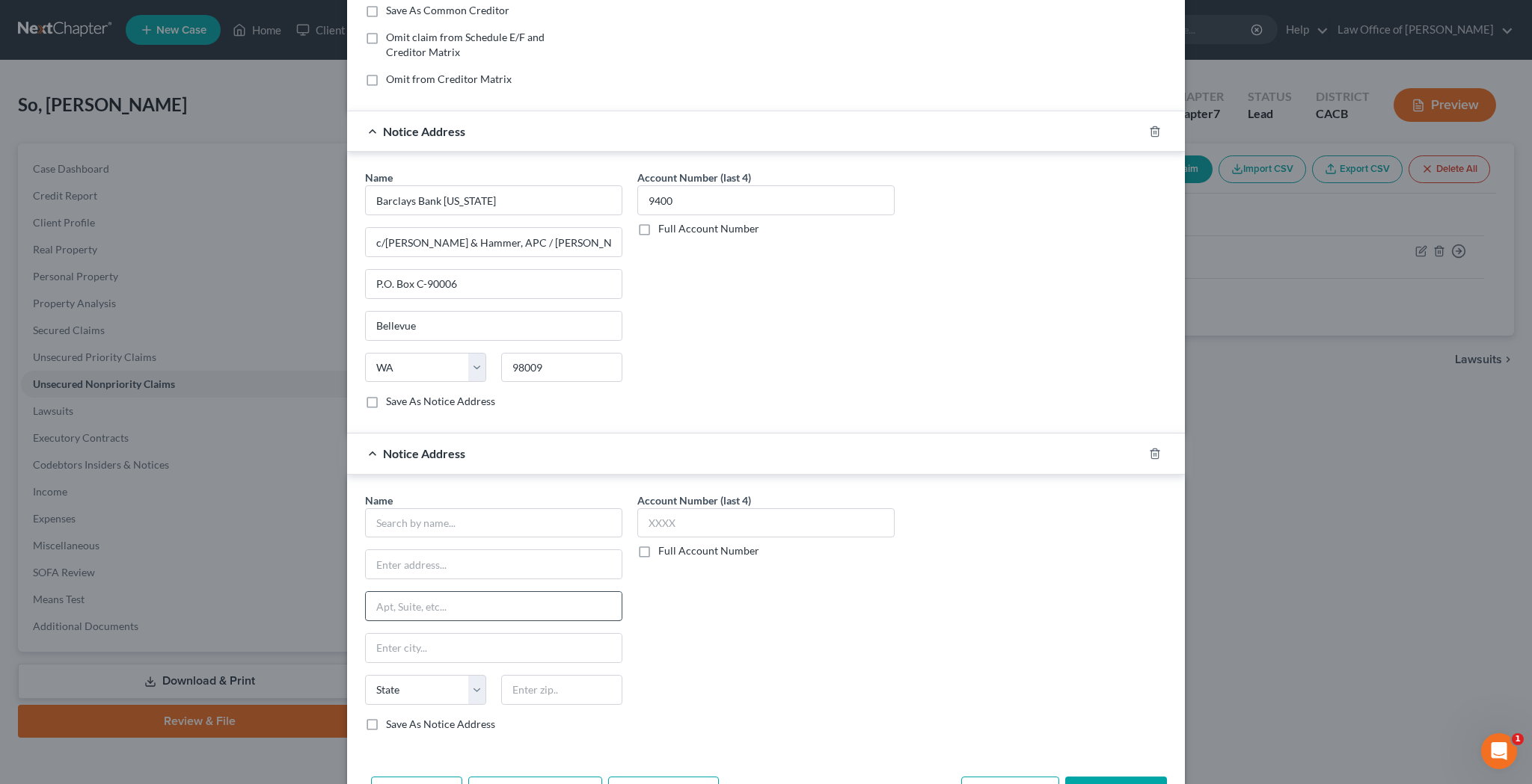
scroll to position [333, 0]
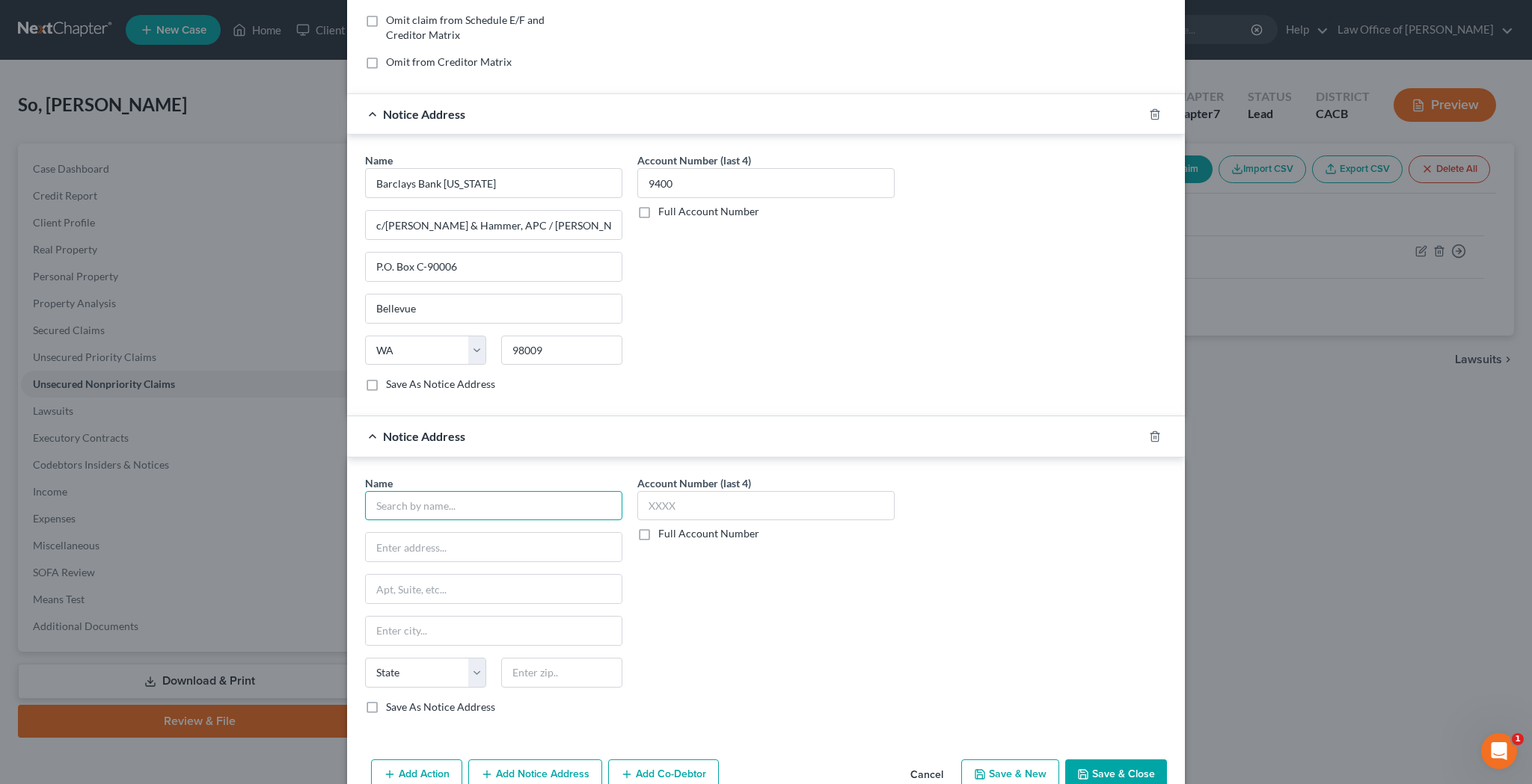
click at [540, 511] on input "text" at bounding box center [494, 506] width 257 height 29
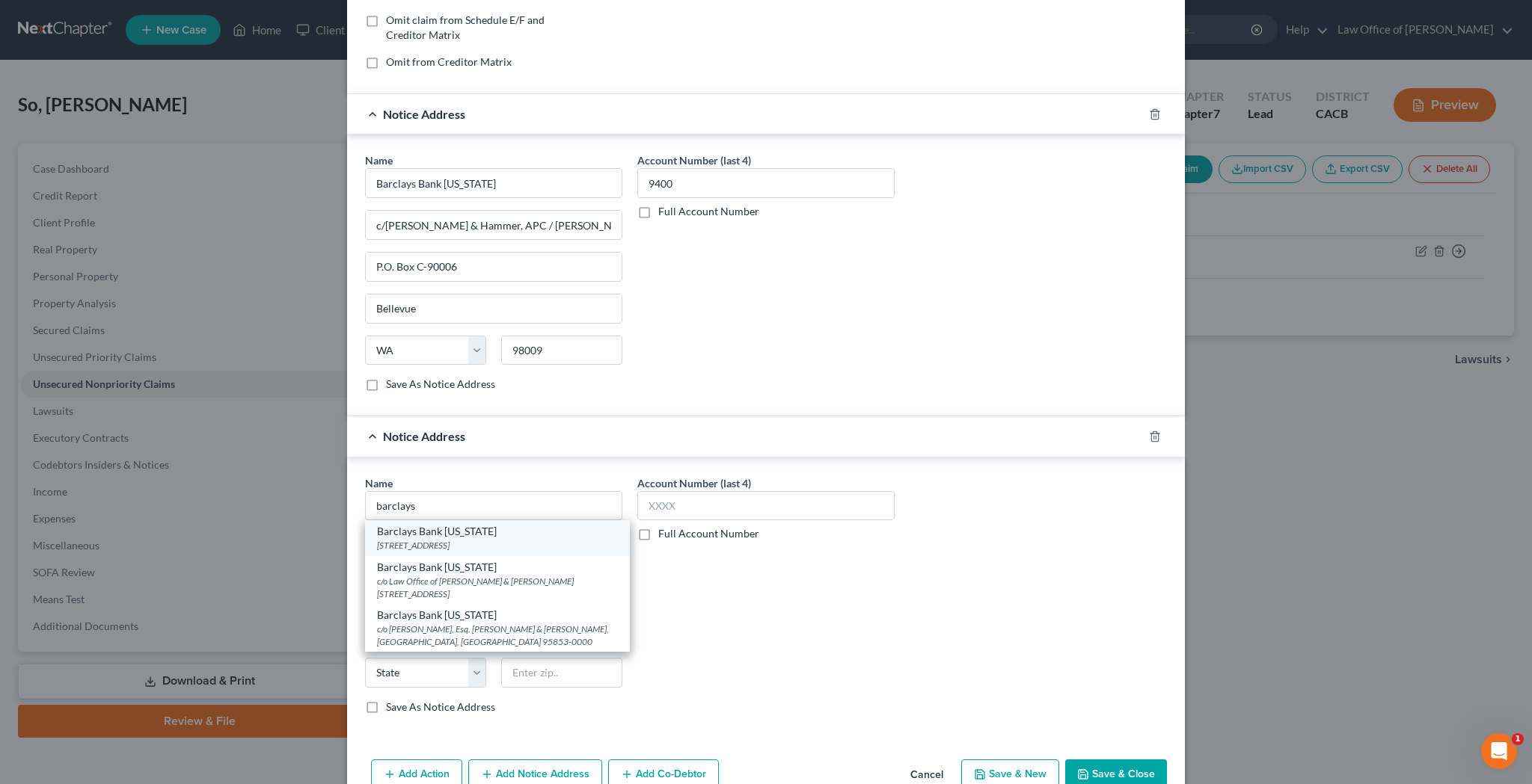
click at [511, 534] on div "Barclays Bank Delaware" at bounding box center [497, 531] width 240 height 15
type input "Barclays Bank Delaware"
type input "100 S West St"
type input "Wilmington"
select select "7"
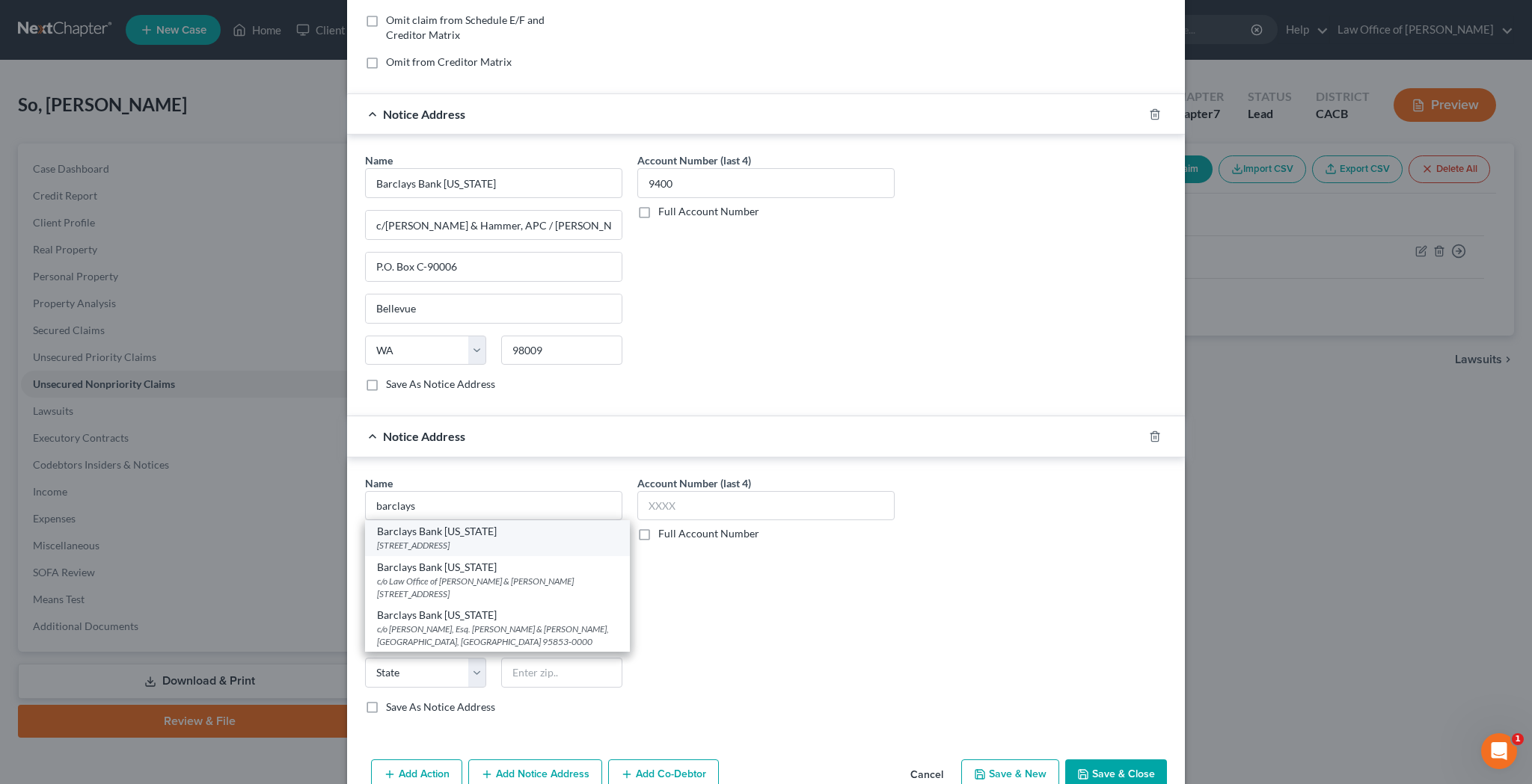
type input "19801-0000"
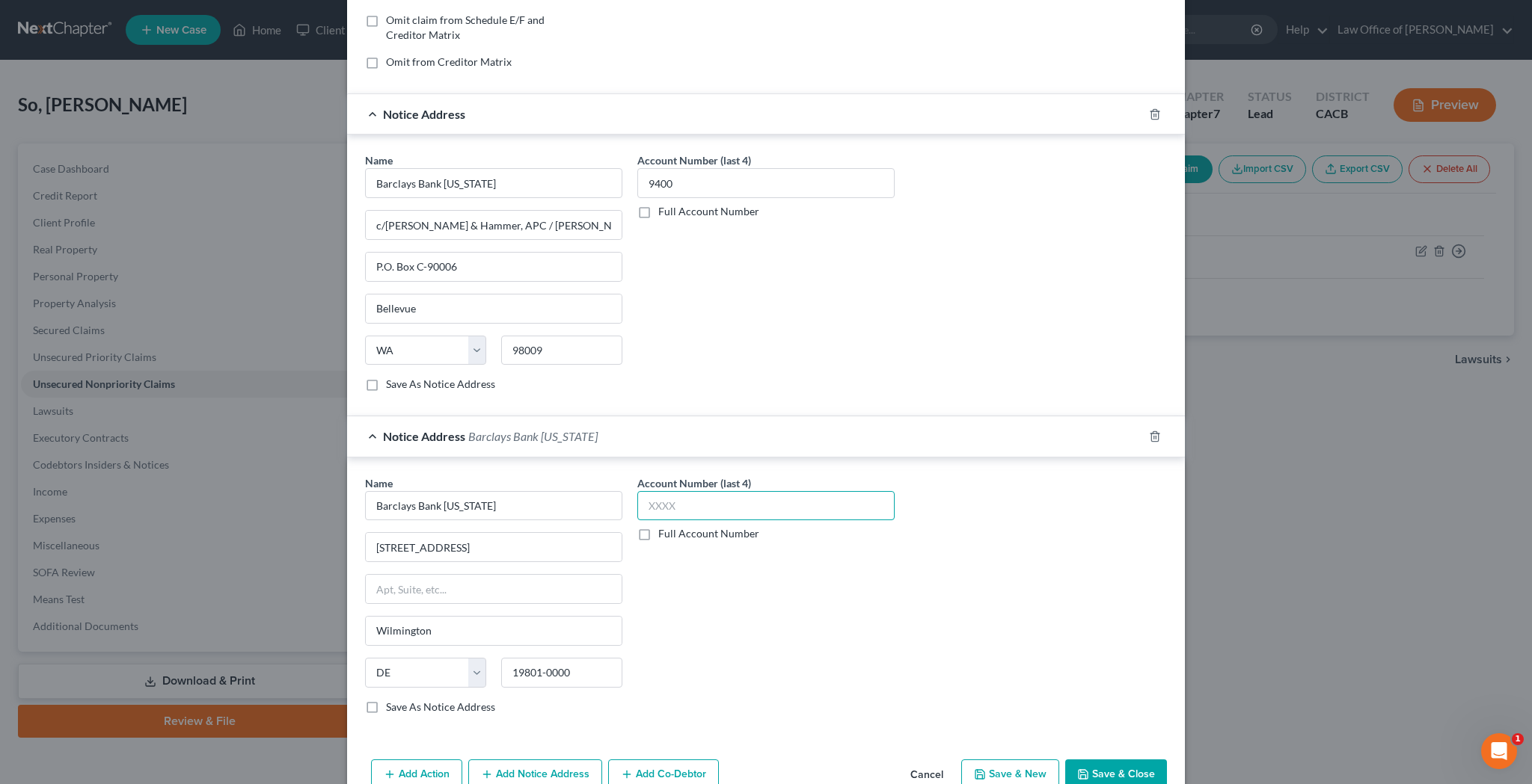
click at [682, 504] on input "text" at bounding box center [766, 506] width 257 height 29
type input "9400"
click at [925, 666] on div "Name * Barclays Bank Delaware 100 S West St Wilmington State AL AK AR AZ CA CO …" at bounding box center [766, 601] width 817 height 251
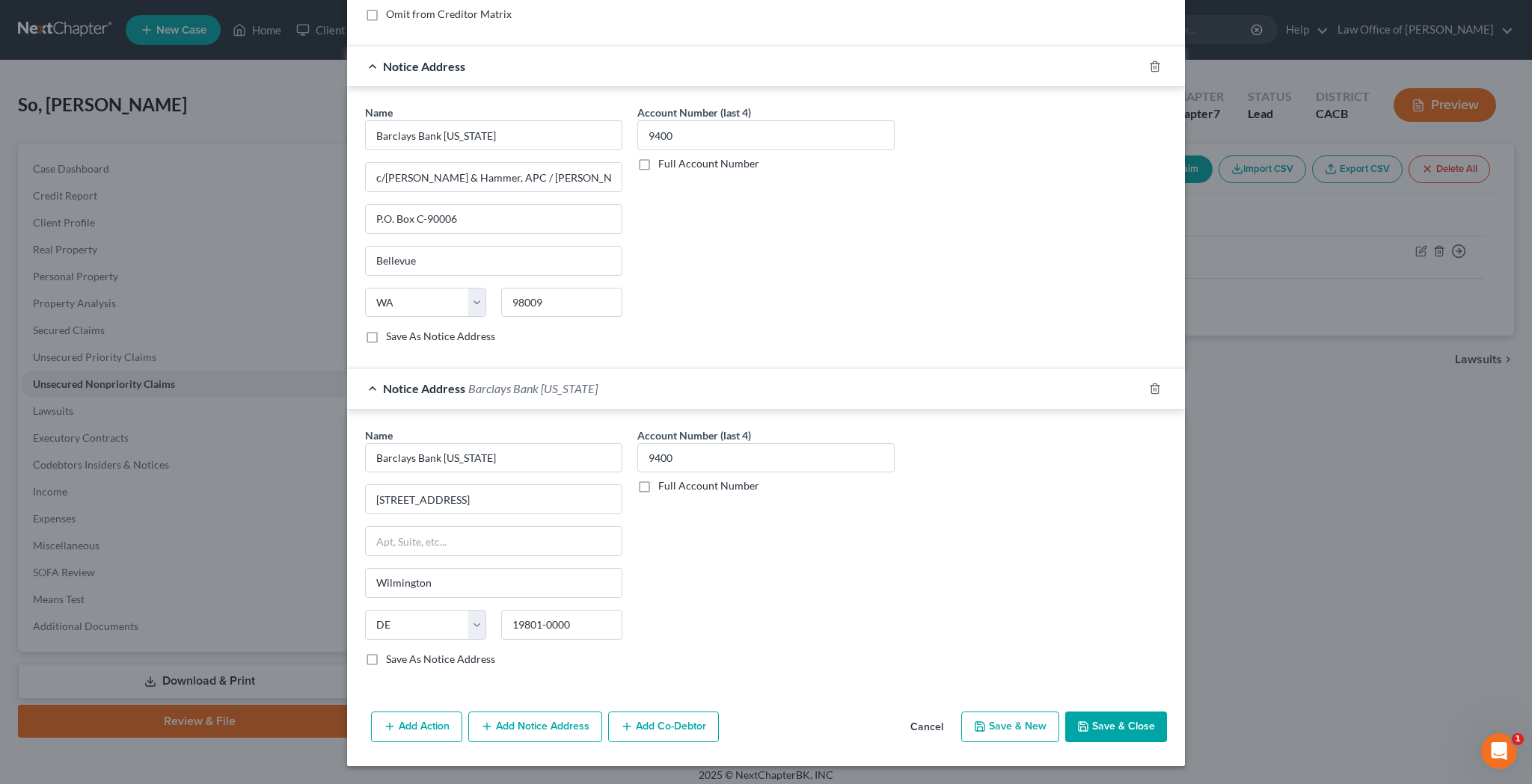
scroll to position [381, 0]
click at [1107, 720] on button "Save & Close" at bounding box center [1116, 728] width 102 height 31
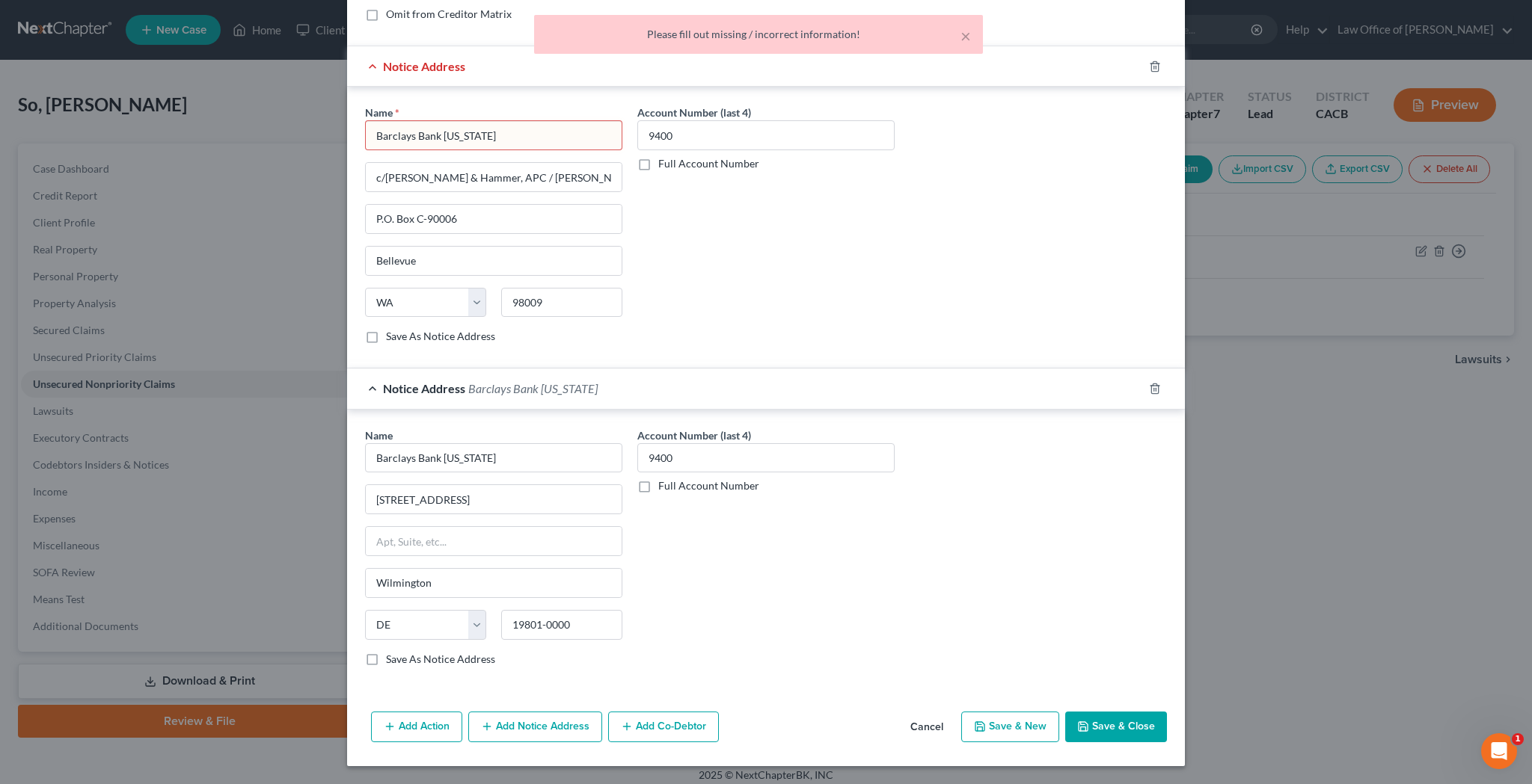
click at [530, 130] on input "Barclays Bank Delaware" at bounding box center [494, 135] width 257 height 29
type input "Barclays Bank Delaware"
click at [786, 225] on div "Account Number (last 4) 9400 Full Account Number" at bounding box center [766, 231] width 272 height 251
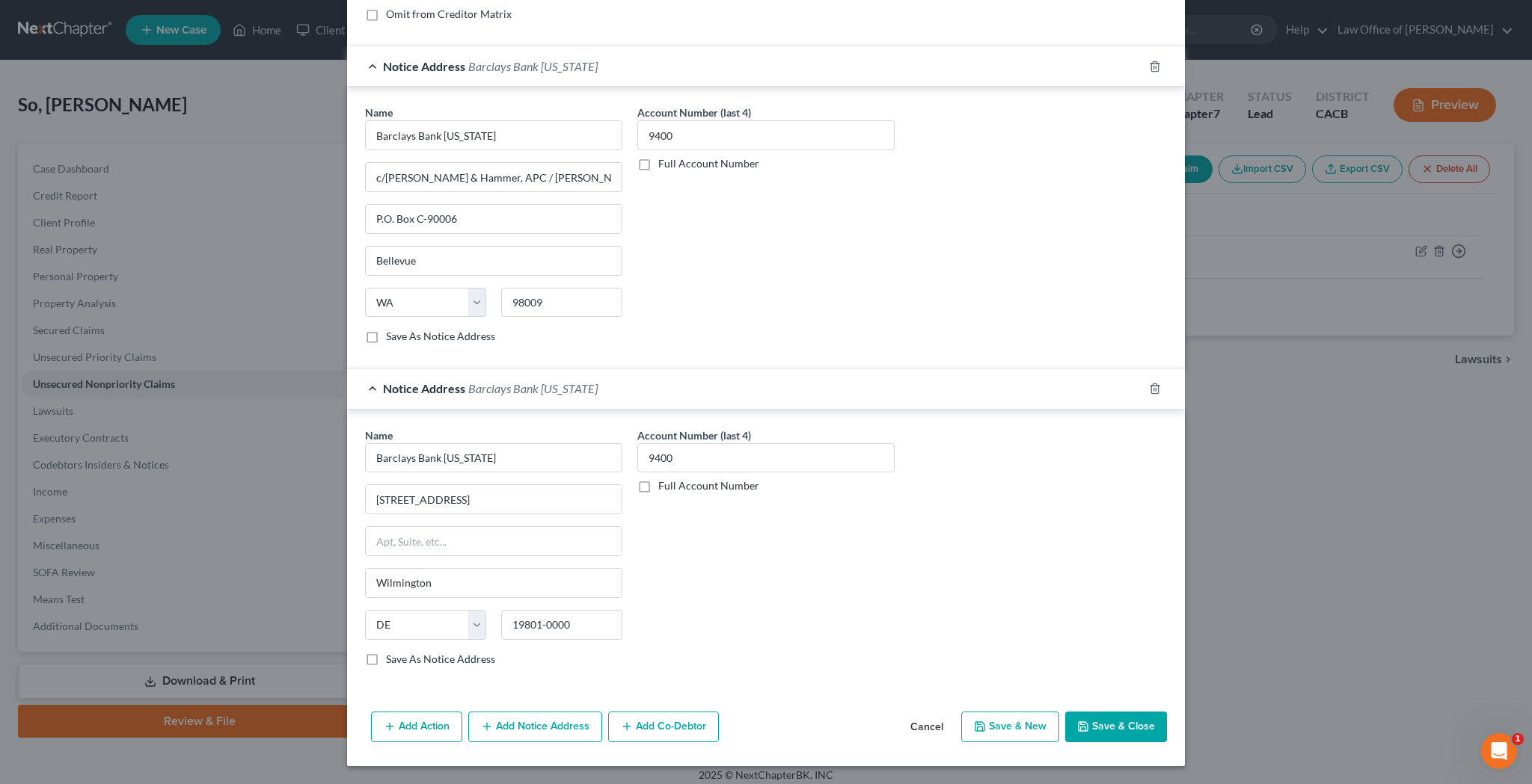
click at [1113, 721] on button "Save & Close" at bounding box center [1116, 728] width 102 height 31
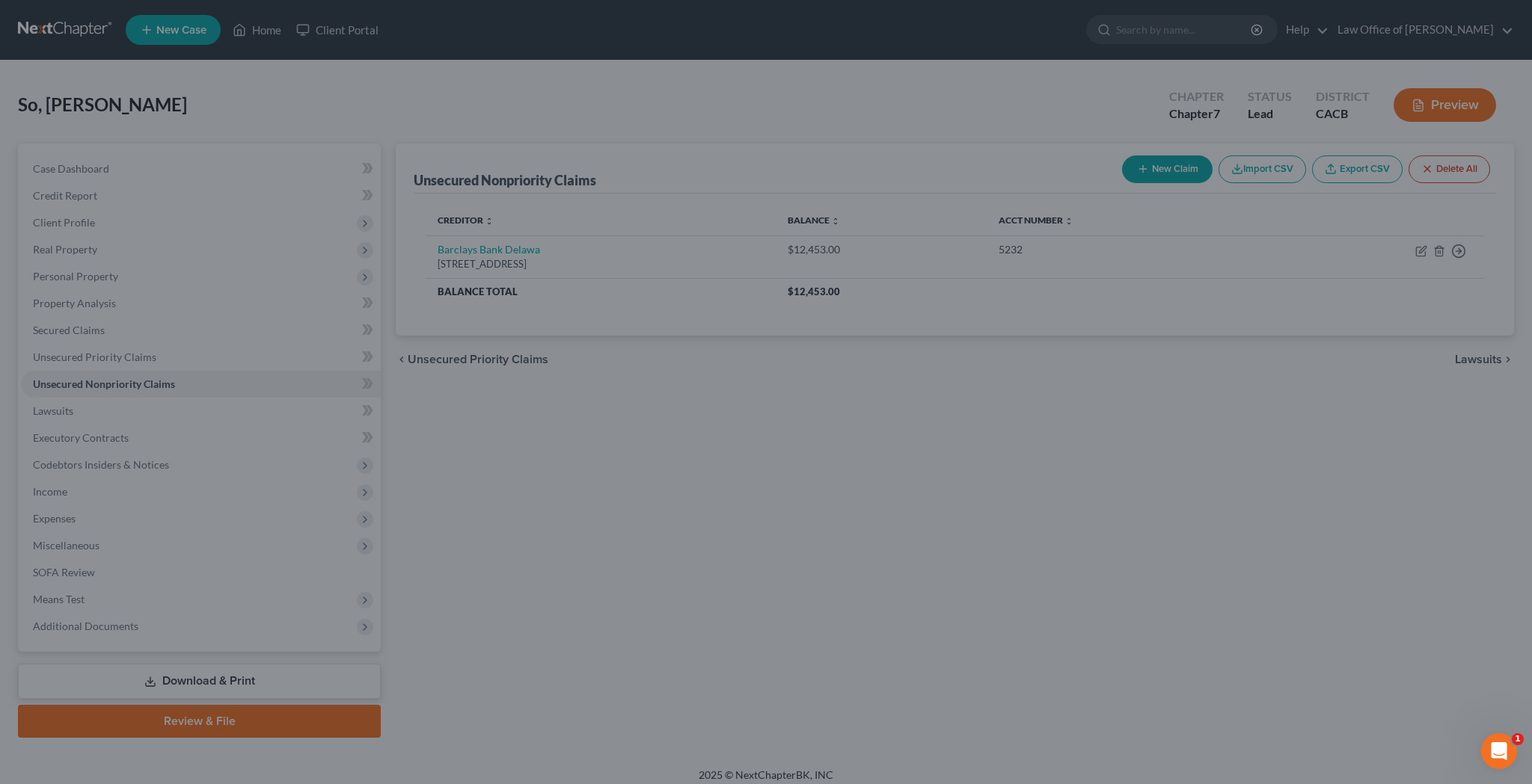
scroll to position [0, 0]
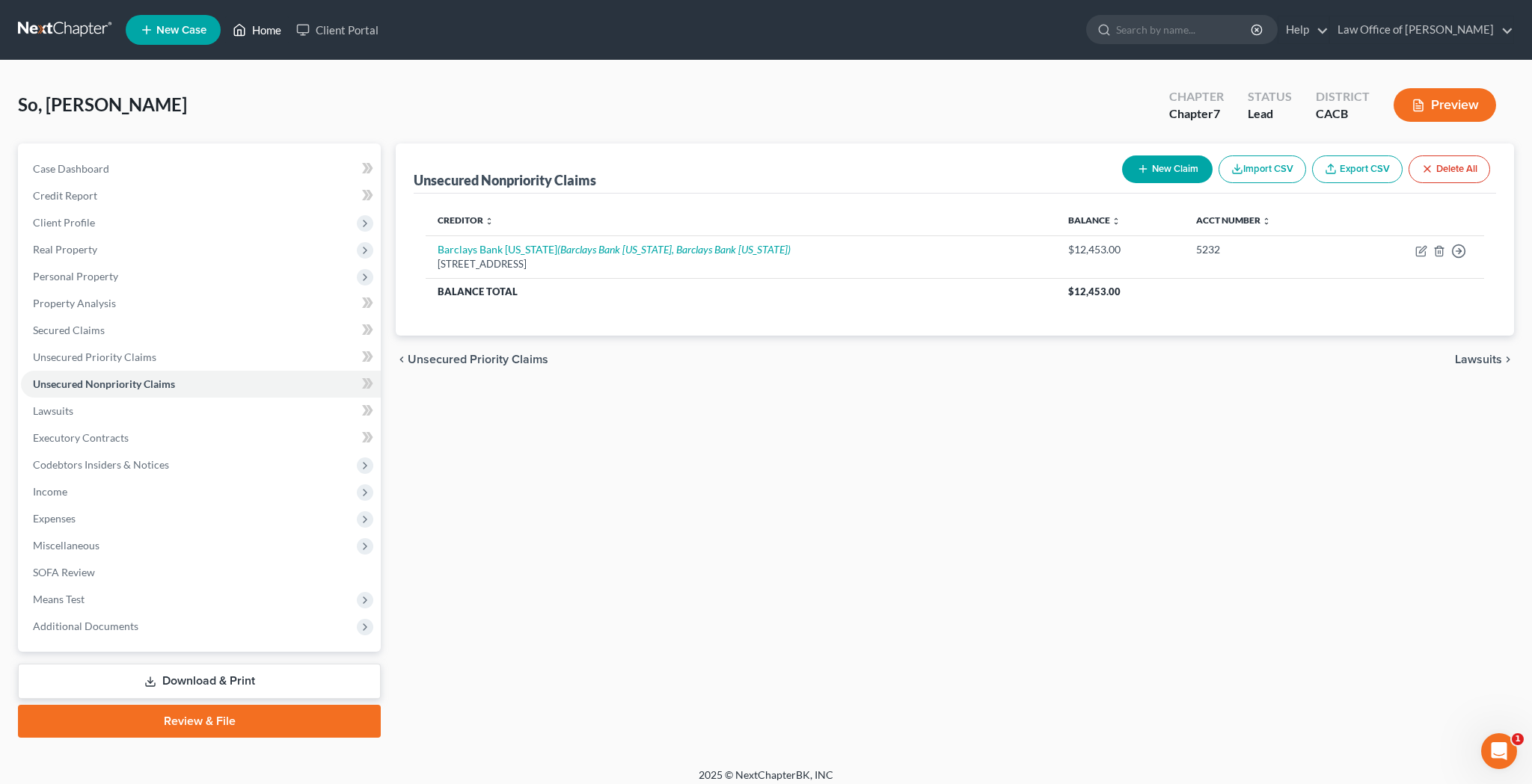
click at [275, 30] on link "Home" at bounding box center [256, 29] width 64 height 26
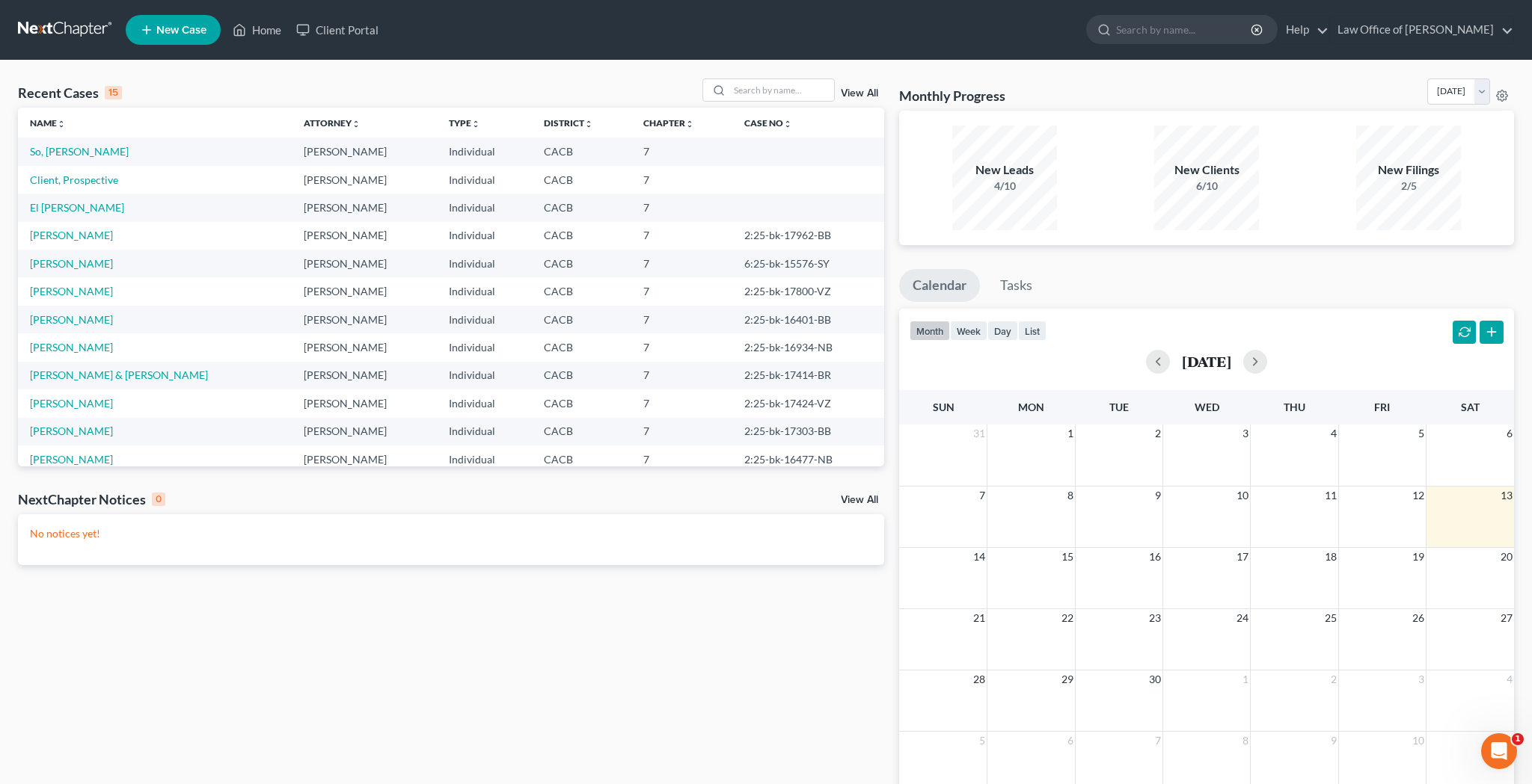
click at [870, 95] on link "View All" at bounding box center [860, 93] width 37 height 11
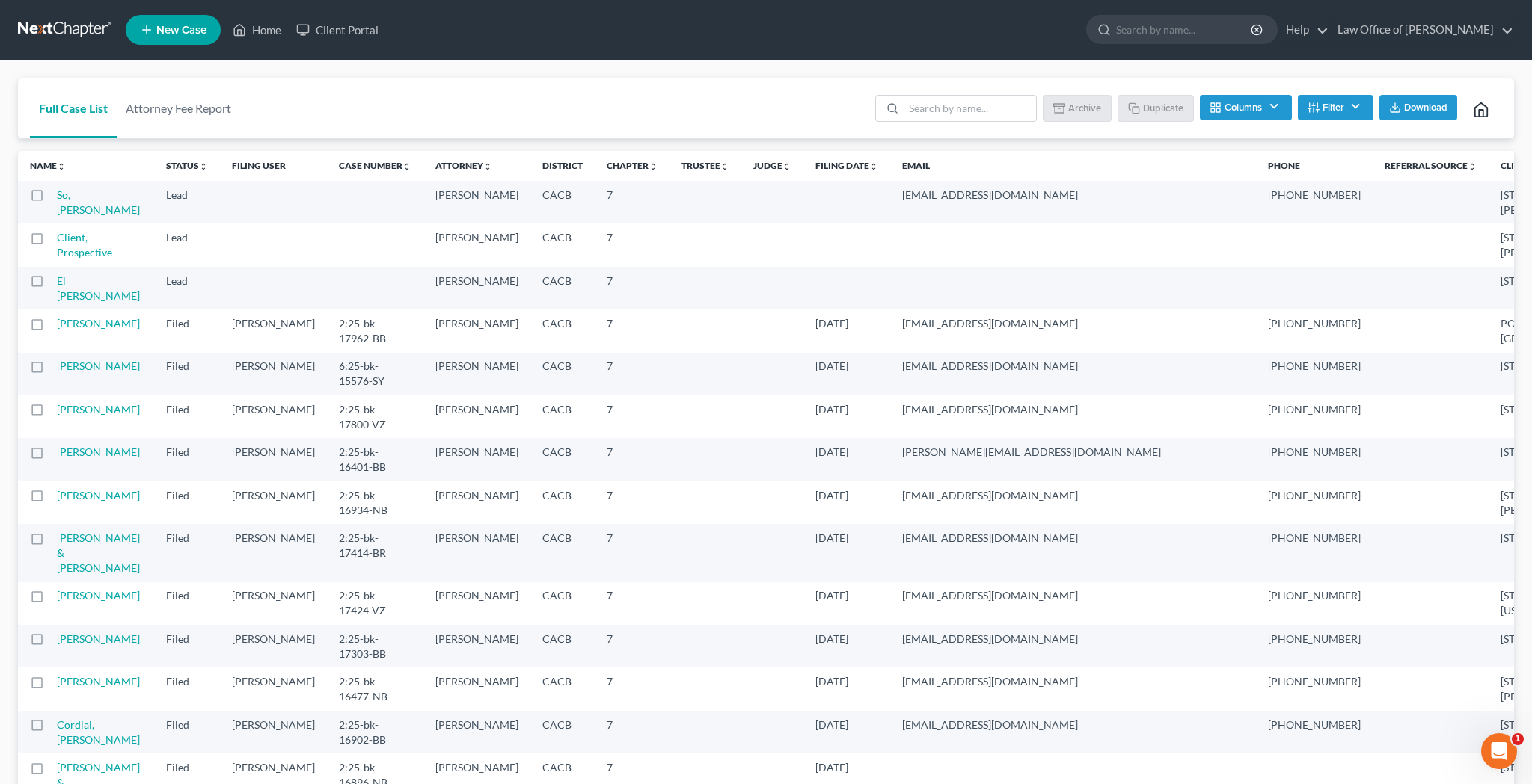
click at [1340, 108] on button "Filter" at bounding box center [1335, 108] width 76 height 26
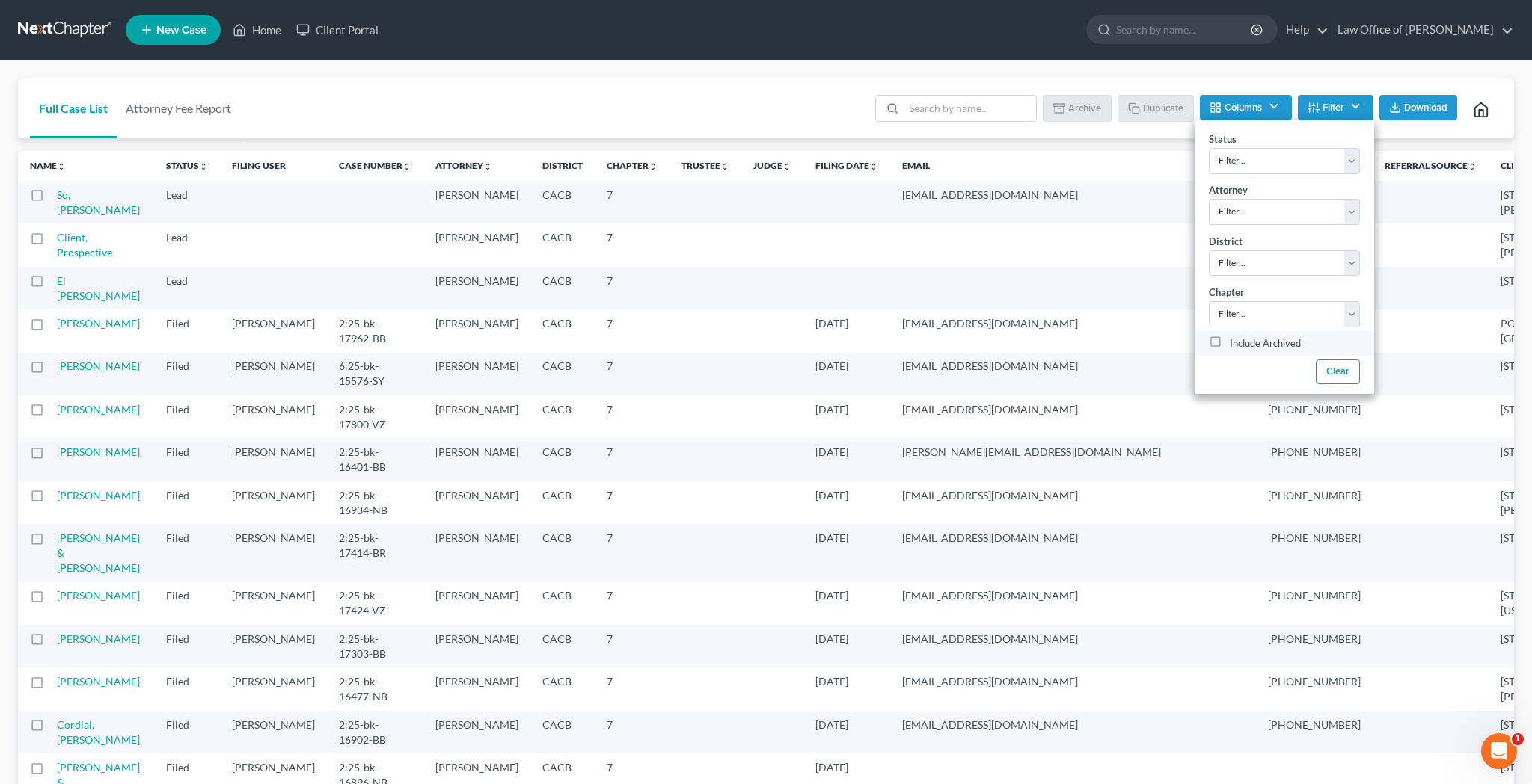
click at [1230, 342] on label "Include Archived" at bounding box center [1265, 343] width 71 height 18
click at [1236, 342] on input "Include Archived" at bounding box center [1241, 340] width 10 height 10
checkbox input "true"
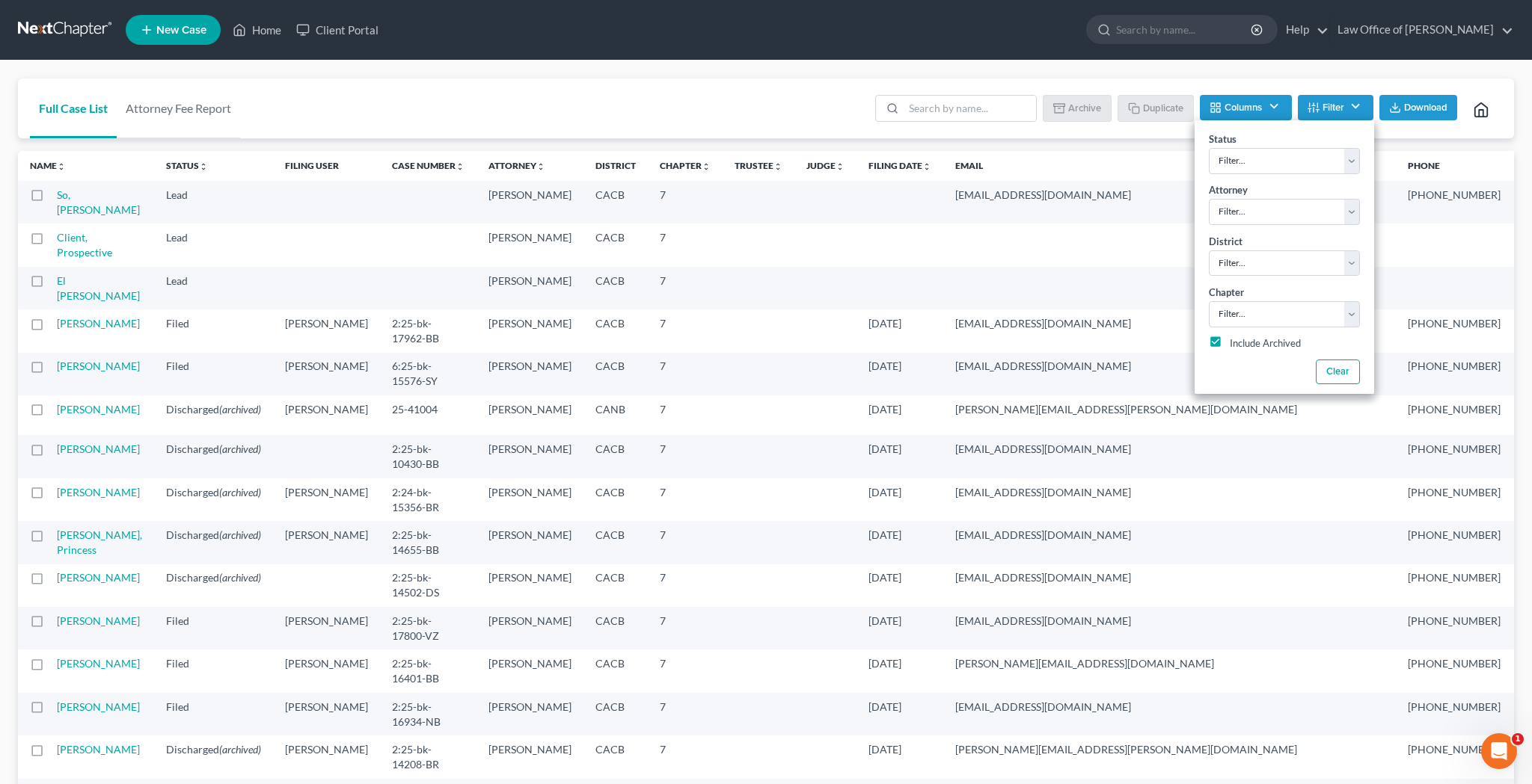
click at [219, 455] on span "(archived)" at bounding box center [239, 448] width 42 height 13
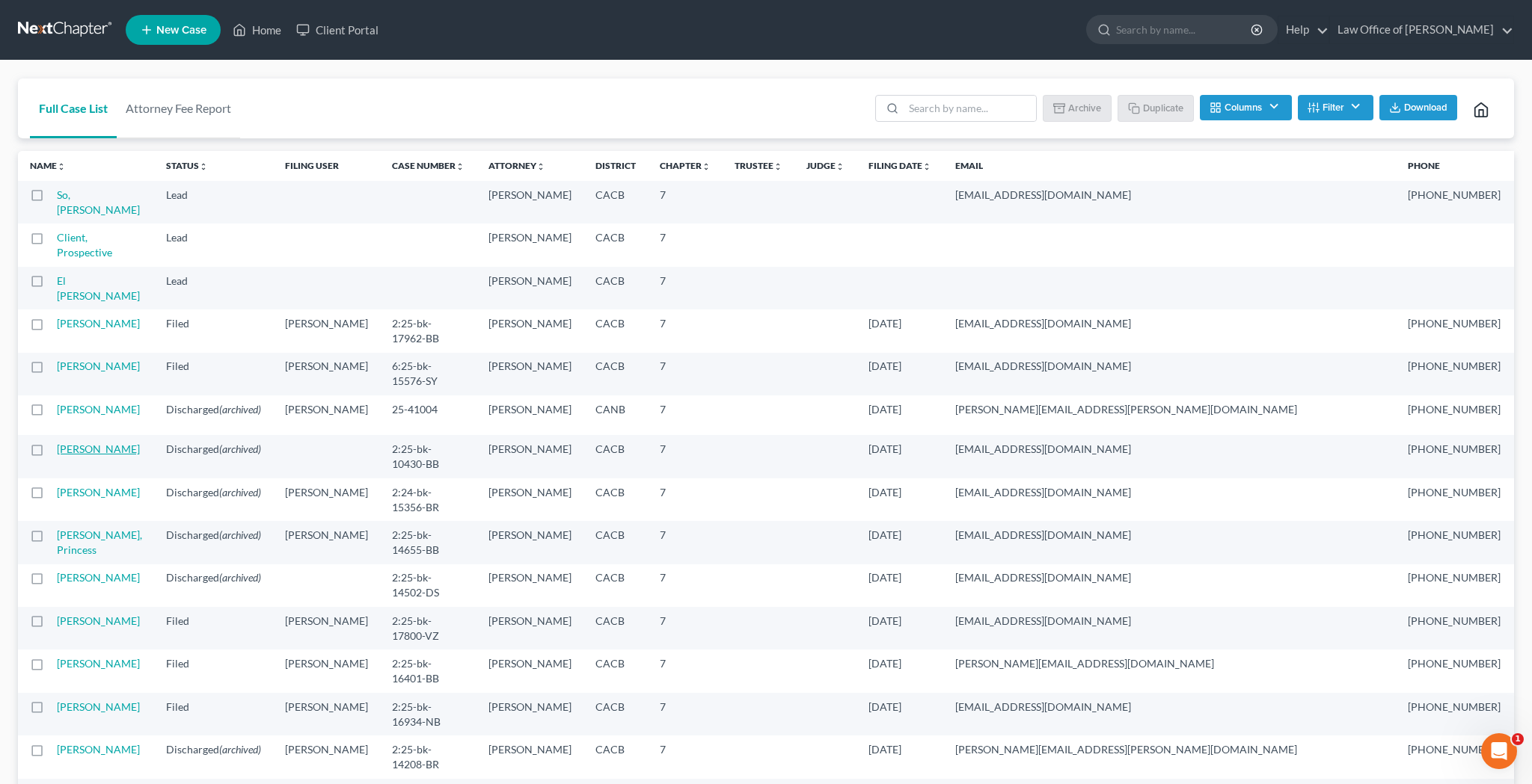
click at [74, 455] on link "Arian, Cyrus" at bounding box center [98, 448] width 83 height 13
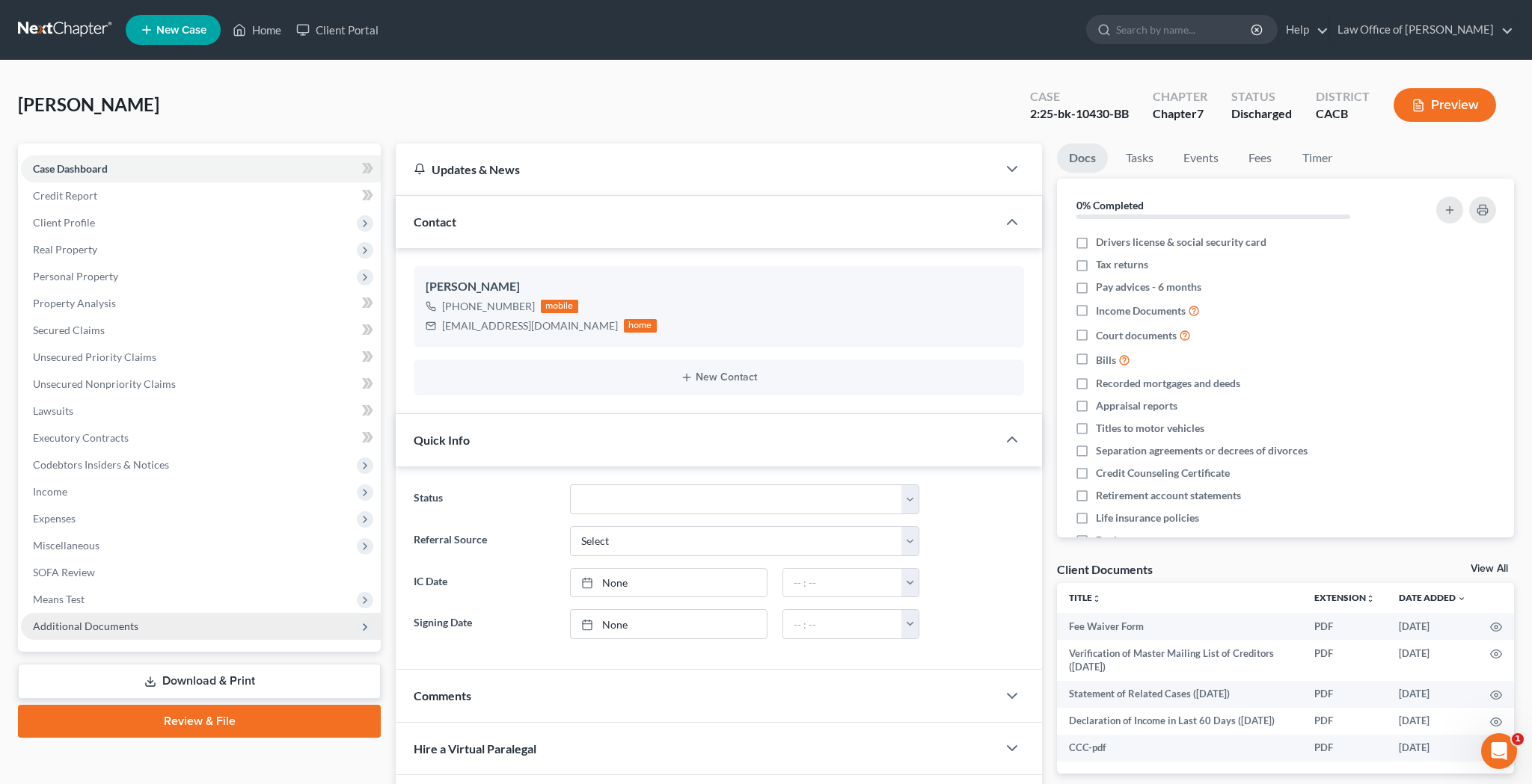
click at [100, 628] on span "Additional Documents" at bounding box center [85, 626] width 105 height 13
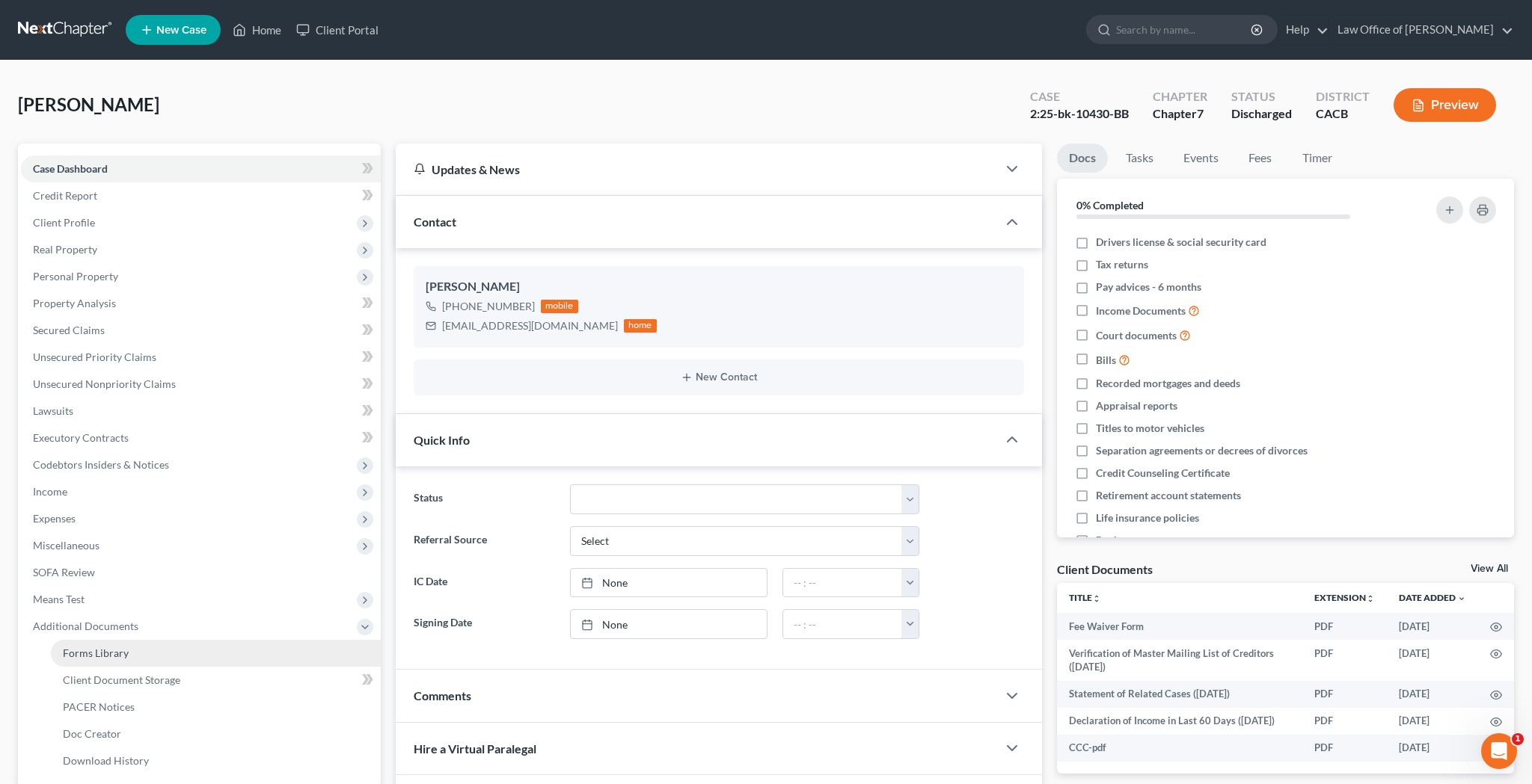
click at [102, 646] on link "Forms Library" at bounding box center [216, 653] width 330 height 26
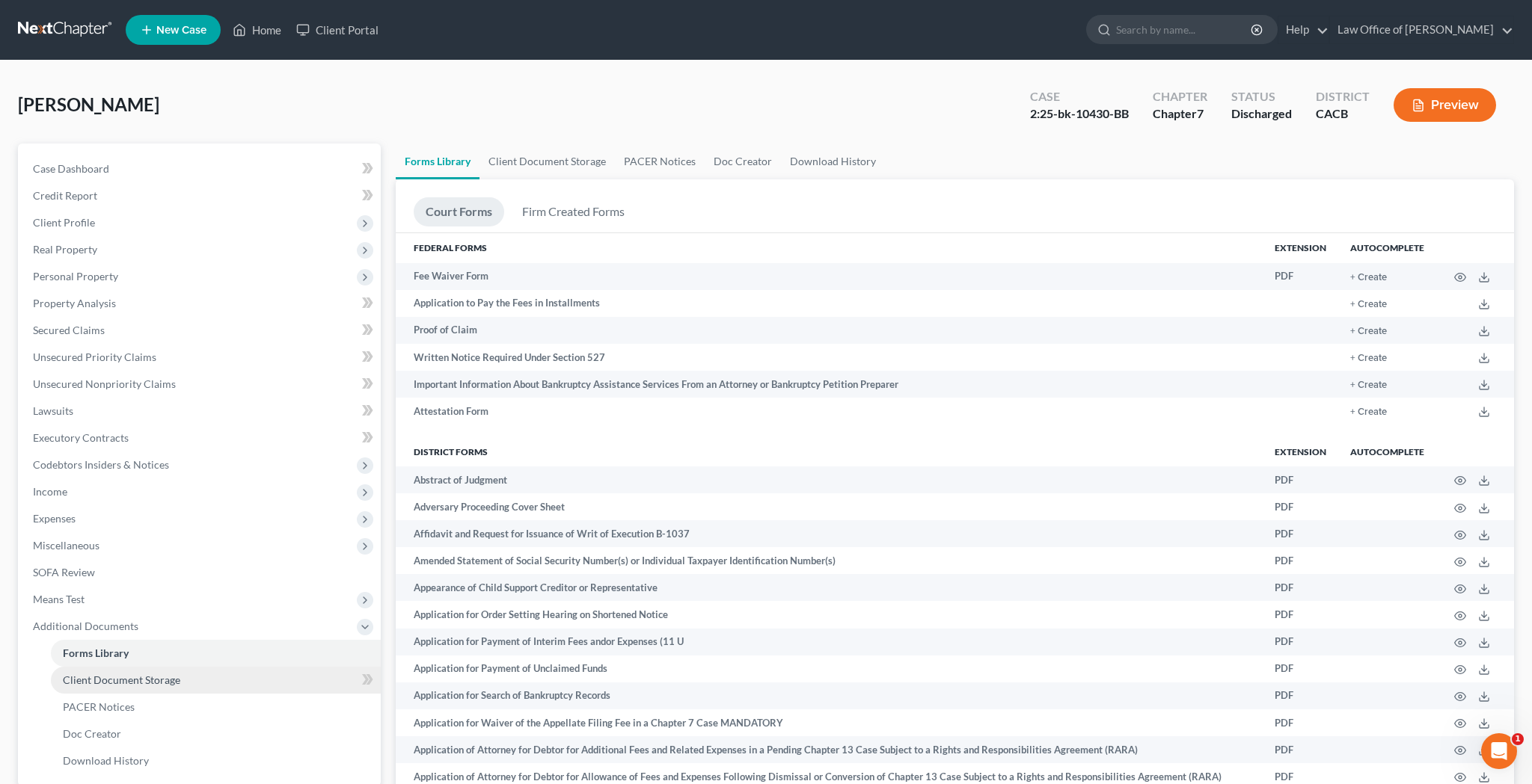
click at [265, 681] on link "Client Document Storage" at bounding box center [216, 680] width 330 height 26
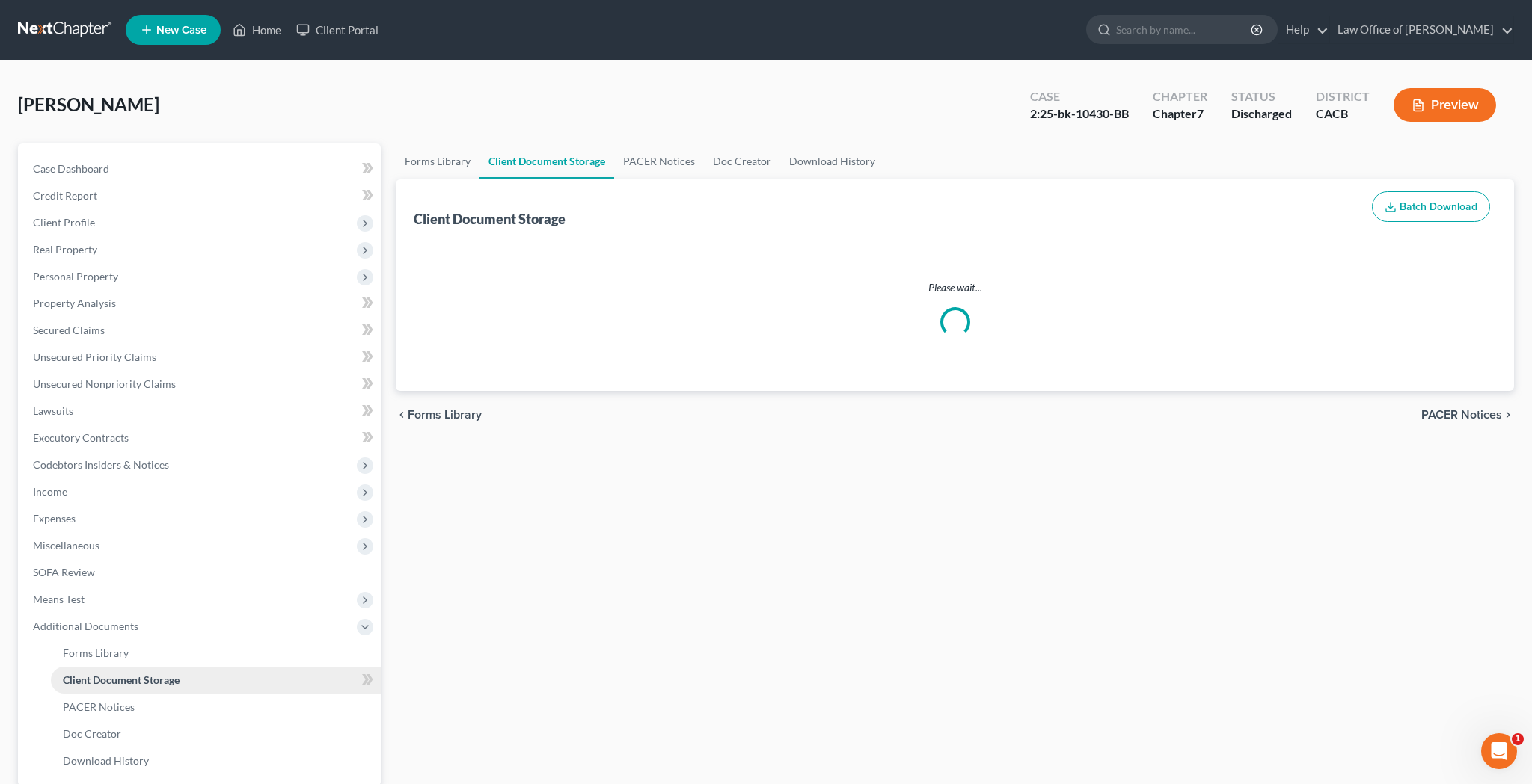
select select "30"
select select "65"
select select "59"
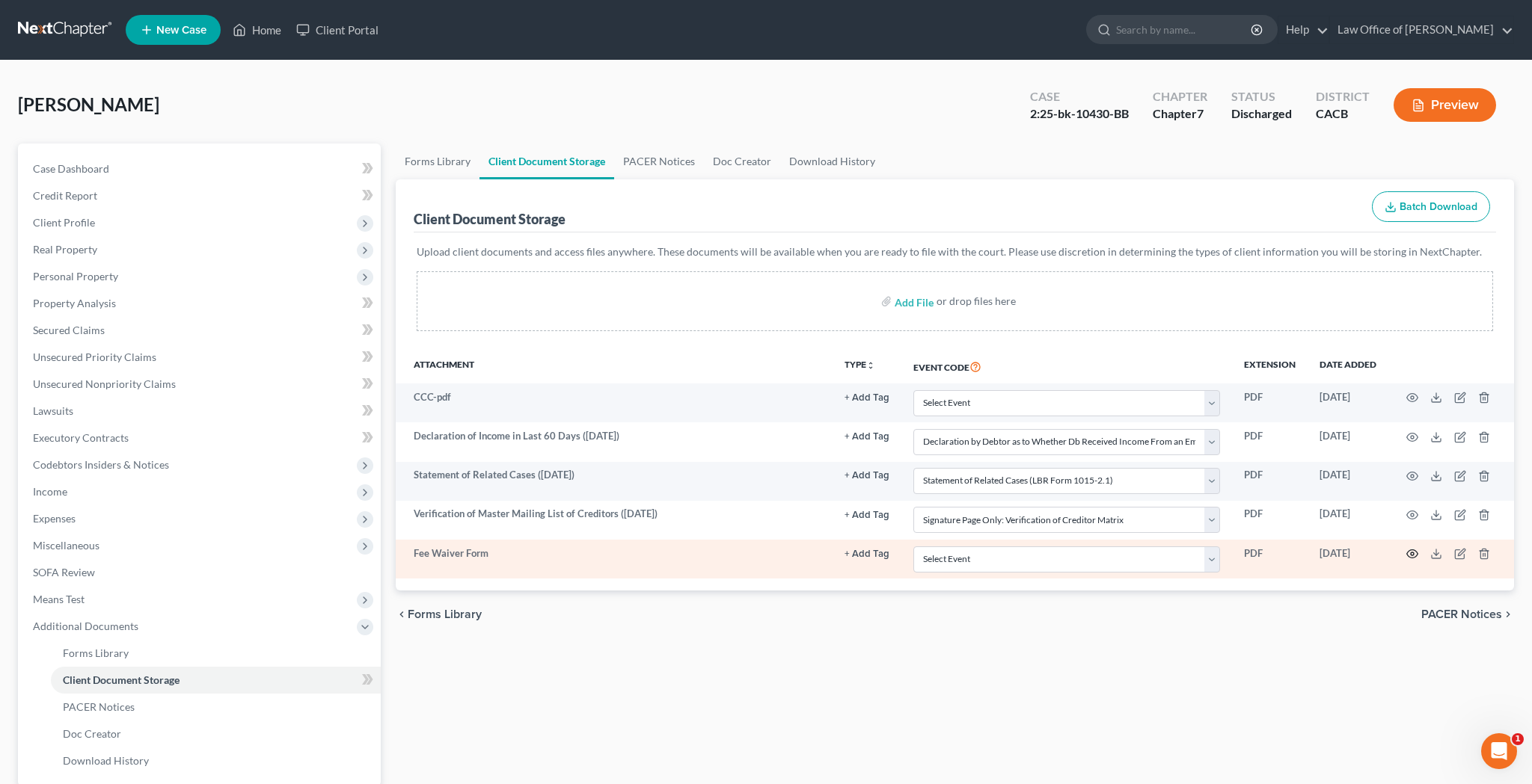
click at [1417, 555] on icon "button" at bounding box center [1412, 554] width 12 height 12
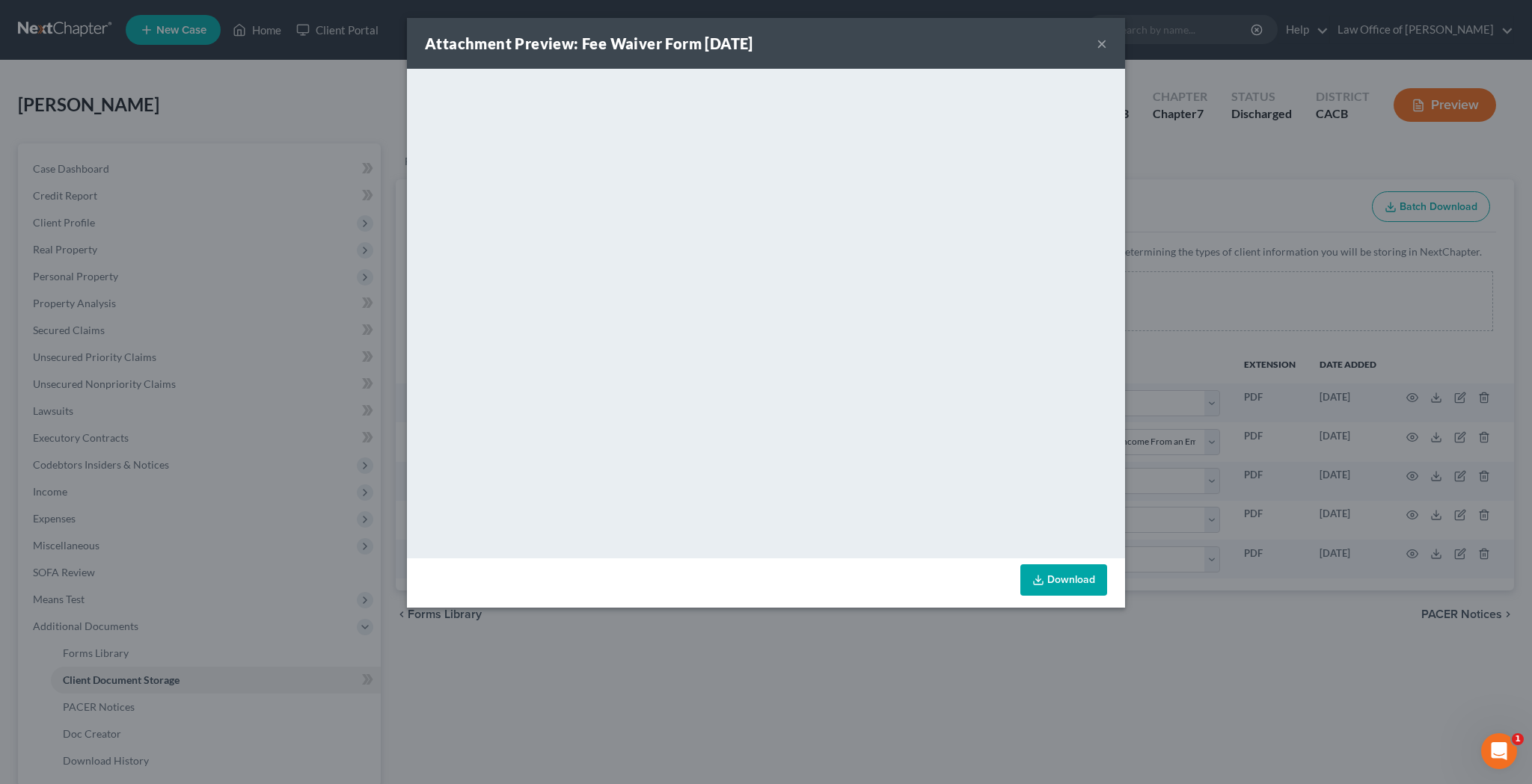
click at [1066, 573] on link "Download" at bounding box center [1064, 580] width 86 height 31
click at [1105, 47] on button "×" at bounding box center [1101, 43] width 11 height 18
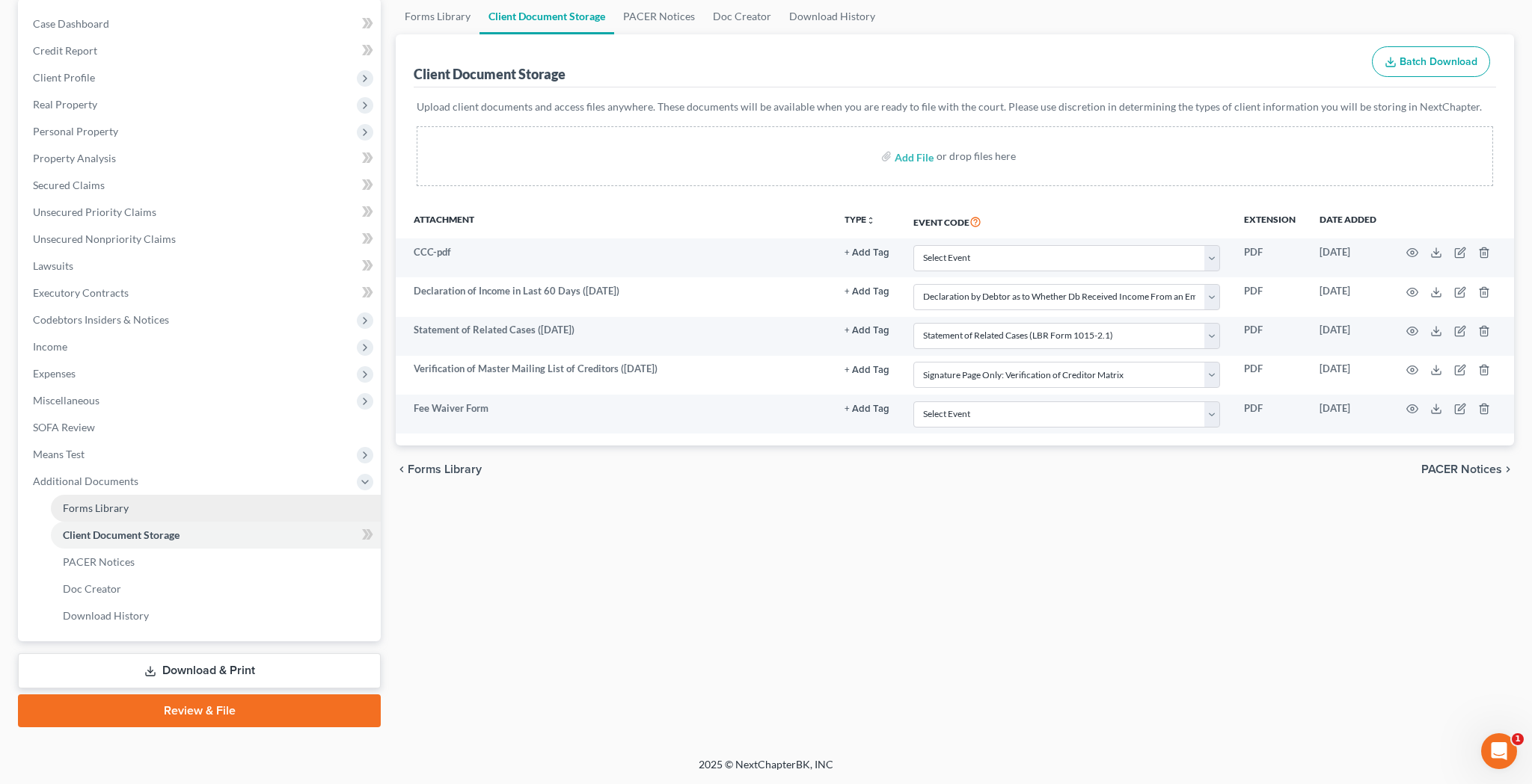
click at [181, 511] on link "Forms Library" at bounding box center [216, 508] width 330 height 26
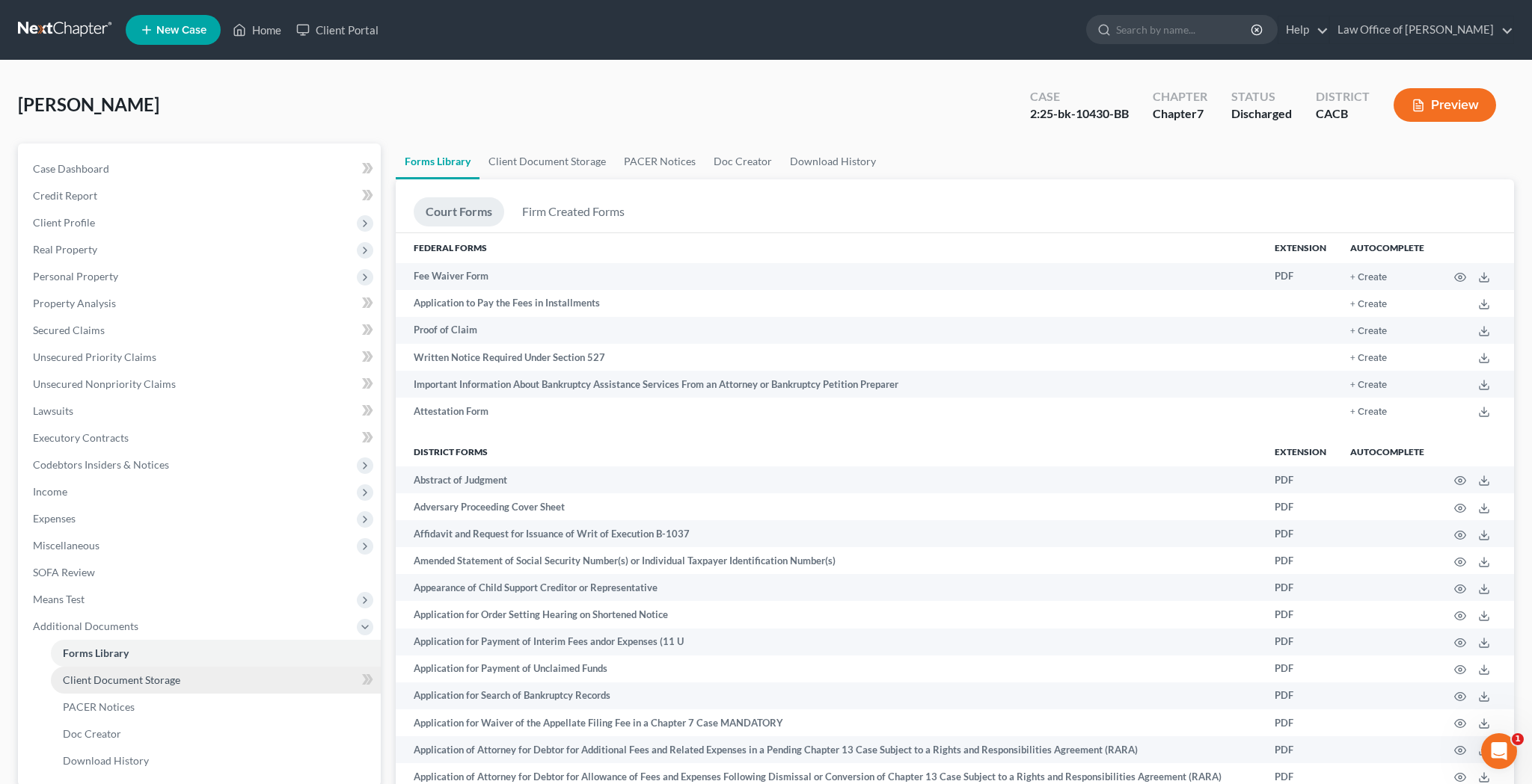
click at [177, 677] on span "Client Document Storage" at bounding box center [122, 680] width 118 height 13
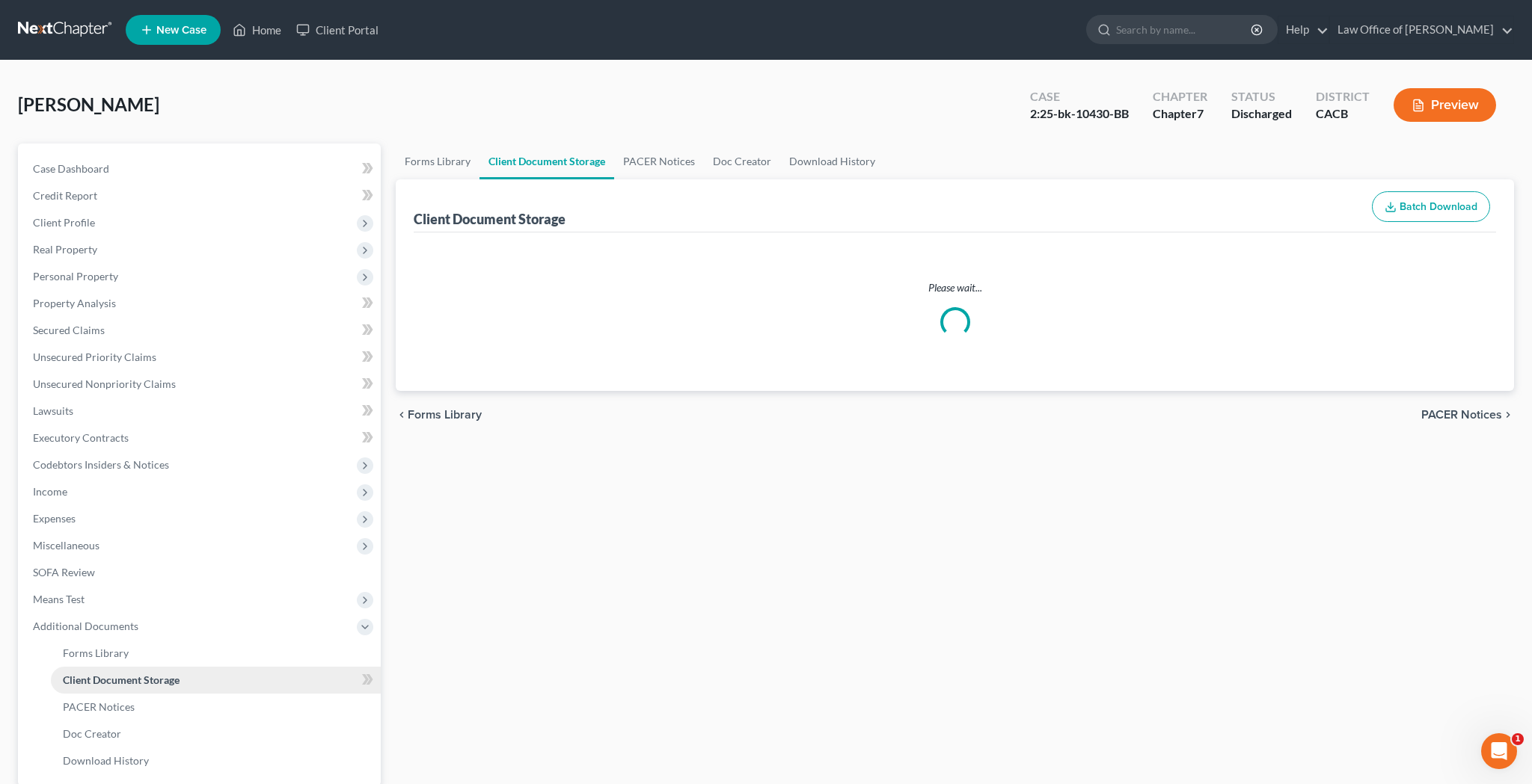
select select "30"
select select "65"
select select "59"
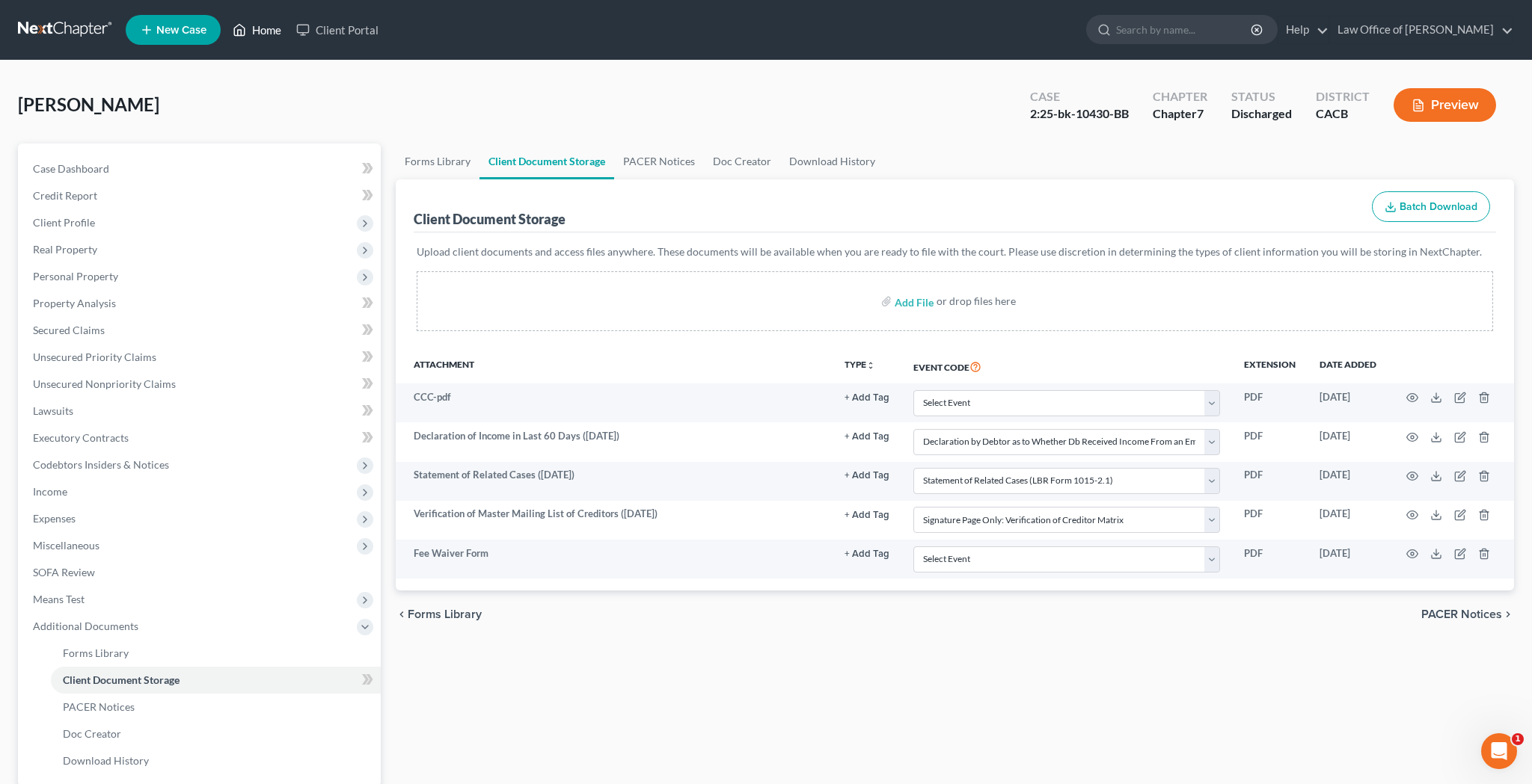
click at [274, 33] on link "Home" at bounding box center [256, 29] width 64 height 26
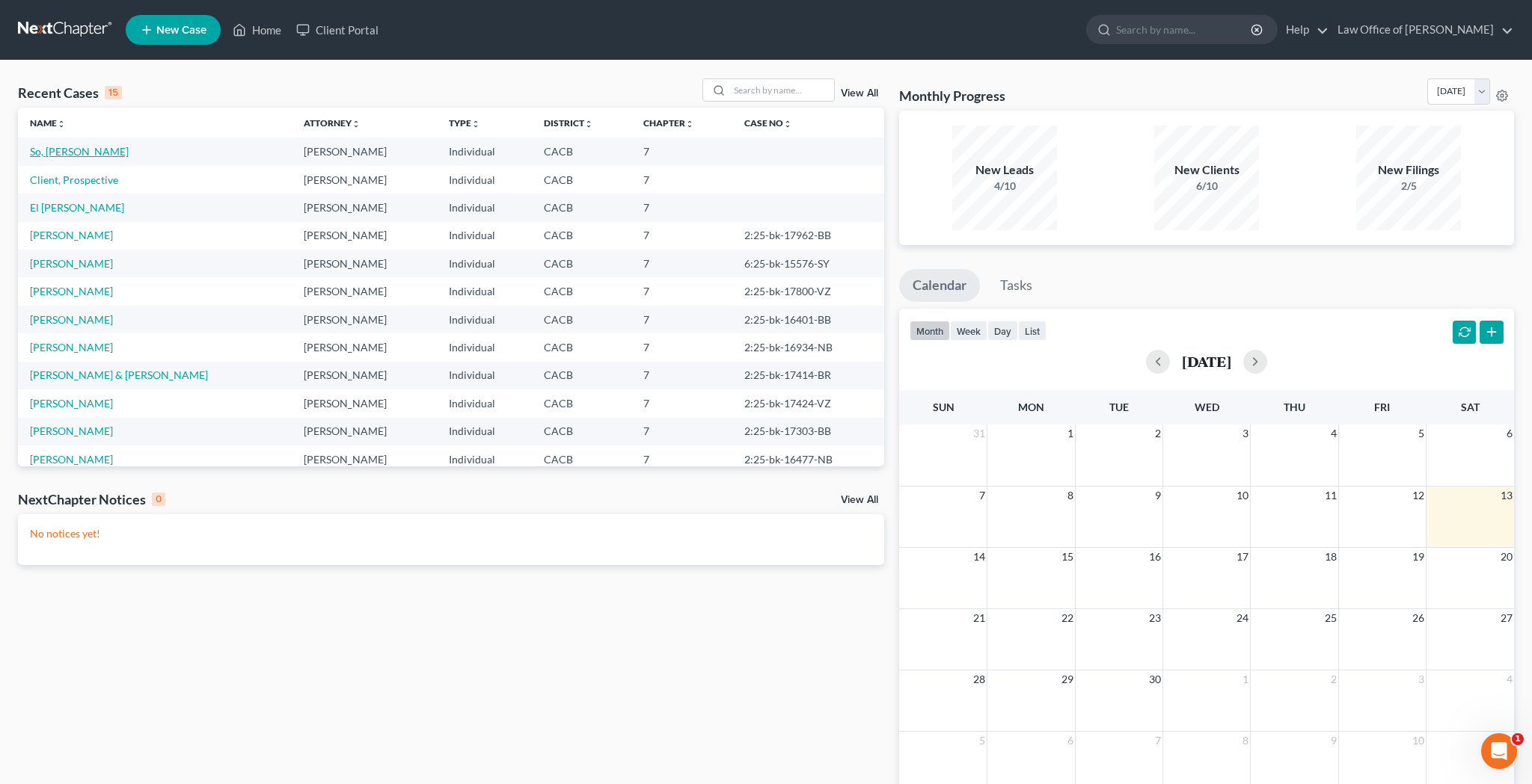
click at [68, 153] on link "So, [PERSON_NAME]" at bounding box center [79, 151] width 99 height 13
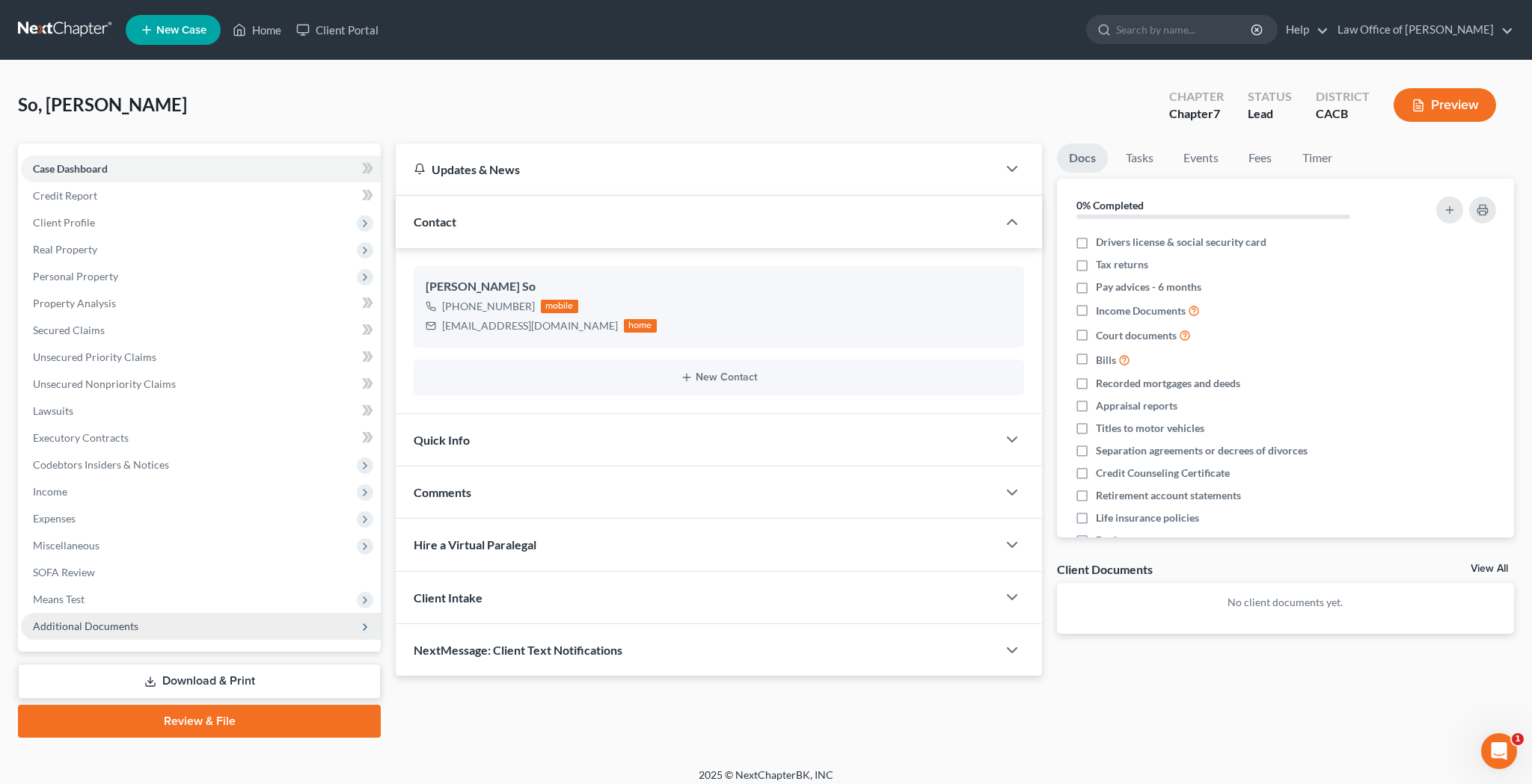
click at [115, 627] on span "Additional Documents" at bounding box center [85, 626] width 105 height 13
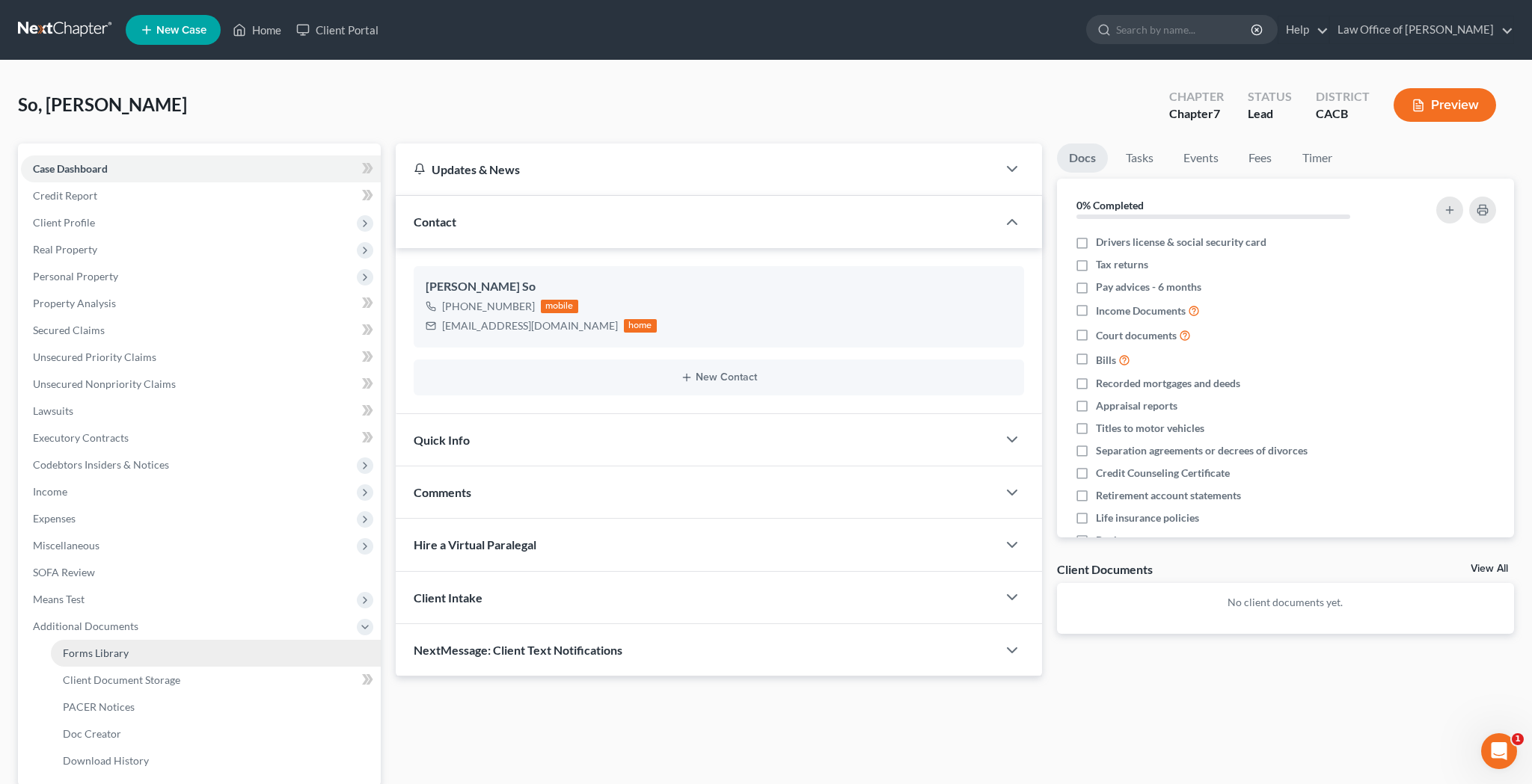
click at [123, 653] on span "Forms Library" at bounding box center [95, 653] width 66 height 13
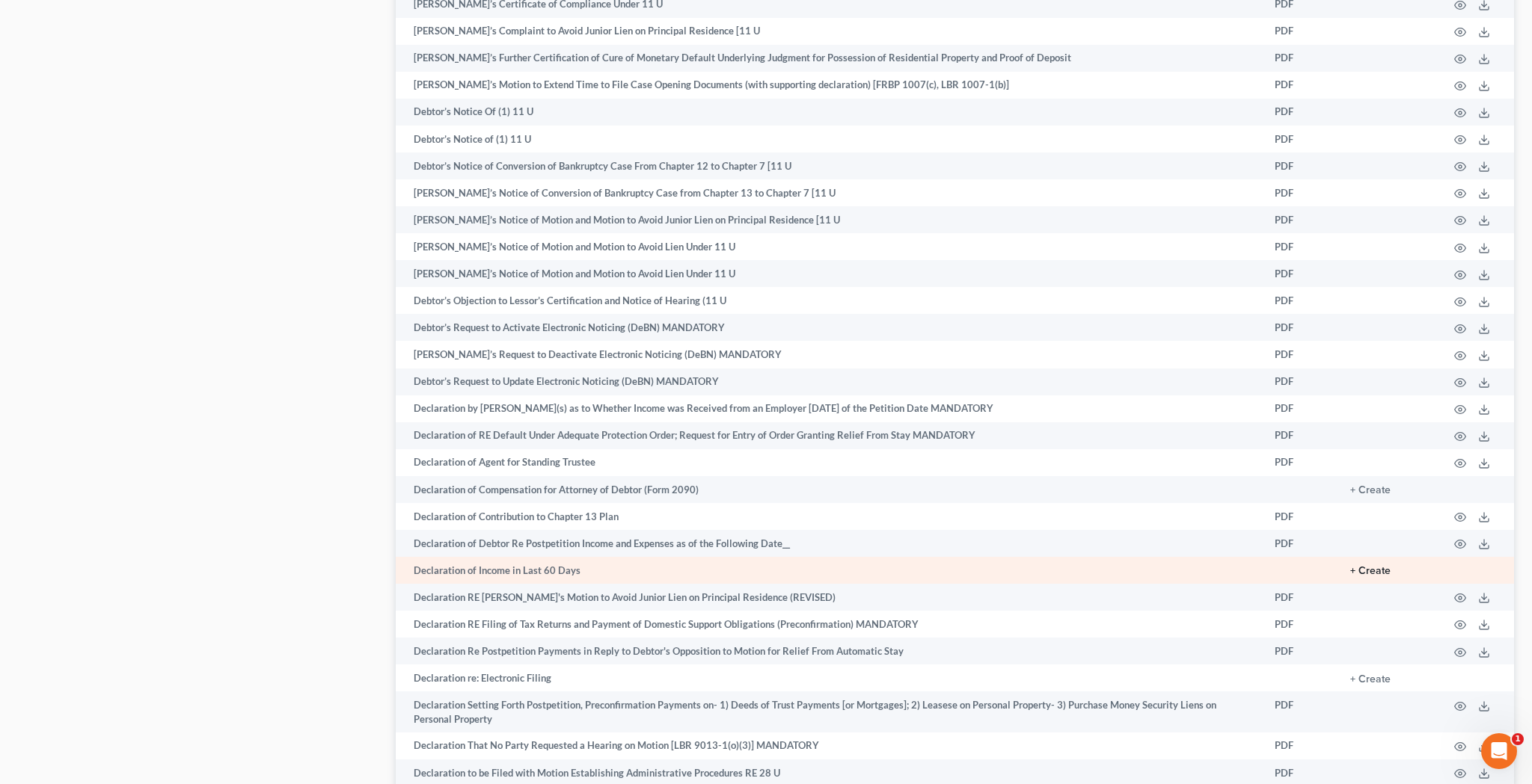
scroll to position [2123, 0]
click at [1367, 565] on button "+ Create" at bounding box center [1370, 570] width 40 height 11
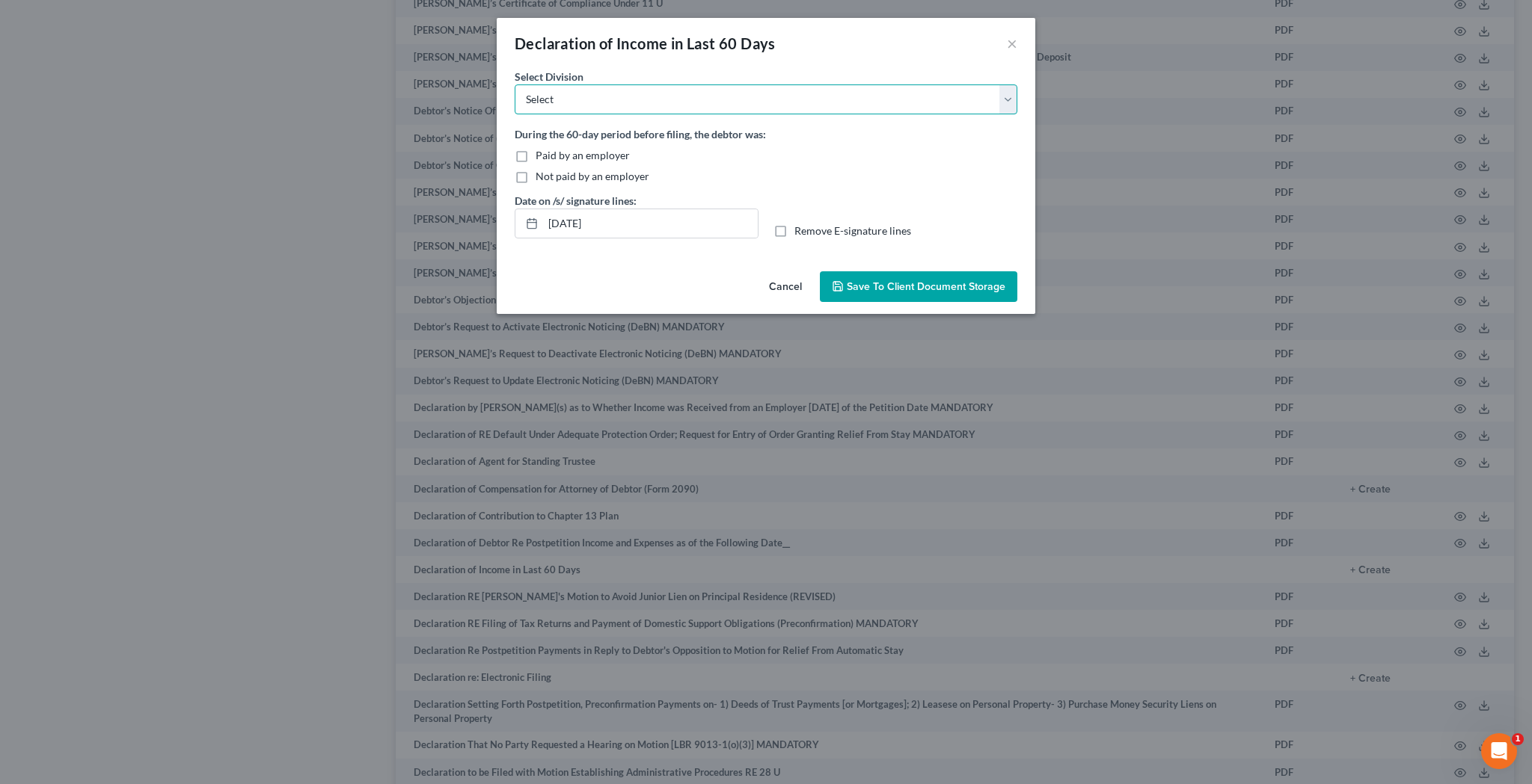
select select "0"
click at [536, 179] on label "Not paid by an employer" at bounding box center [593, 176] width 114 height 15
click at [542, 179] on input "Not paid by an employer" at bounding box center [547, 174] width 10 height 10
checkbox input "true"
click at [794, 235] on label "Remove E-signature lines" at bounding box center [852, 231] width 117 height 15
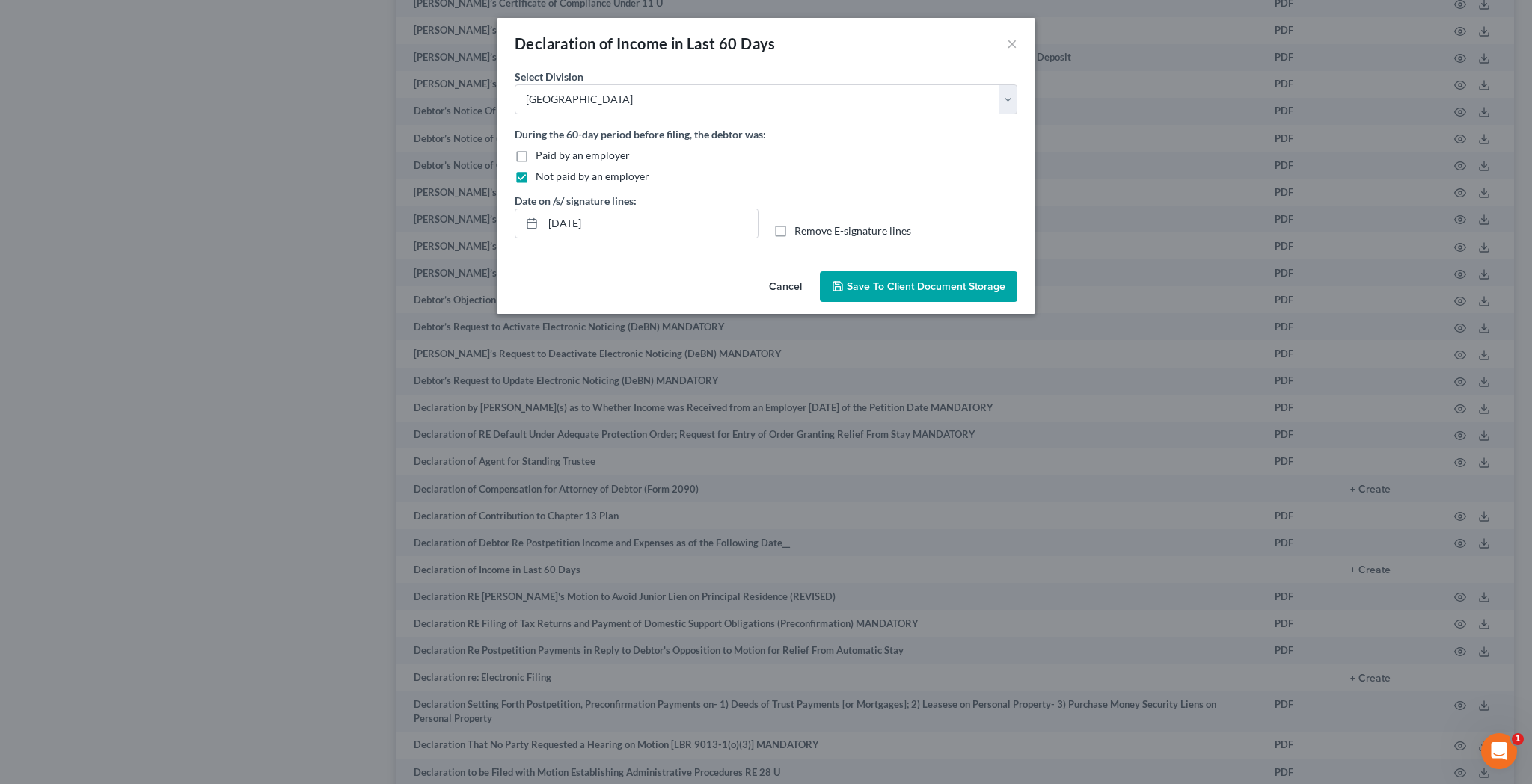
click at [800, 234] on input "Remove E-signature lines" at bounding box center [805, 229] width 10 height 10
checkbox input "true"
click at [868, 285] on span "Save to Client Document Storage" at bounding box center [926, 287] width 159 height 13
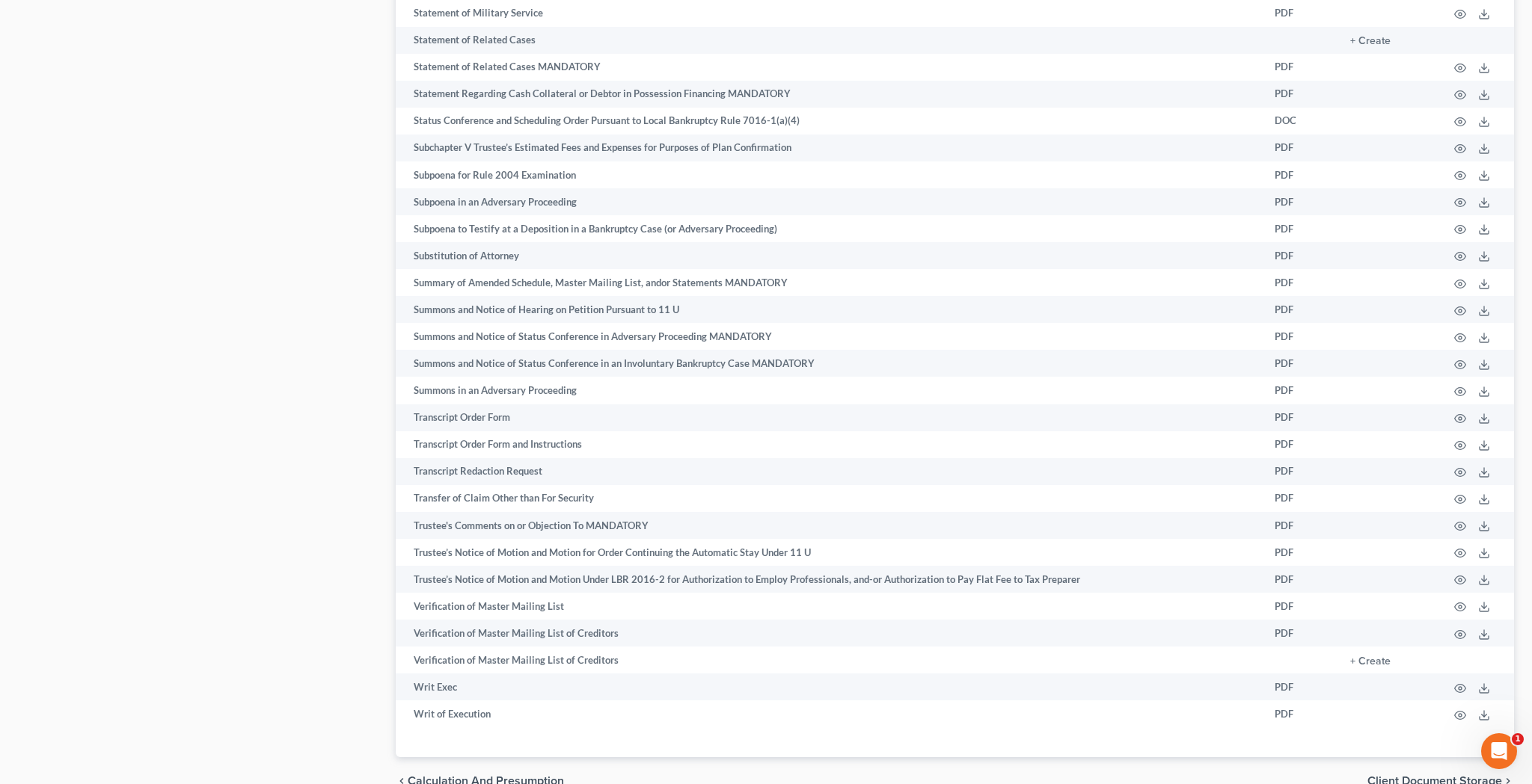
scroll to position [7143, 0]
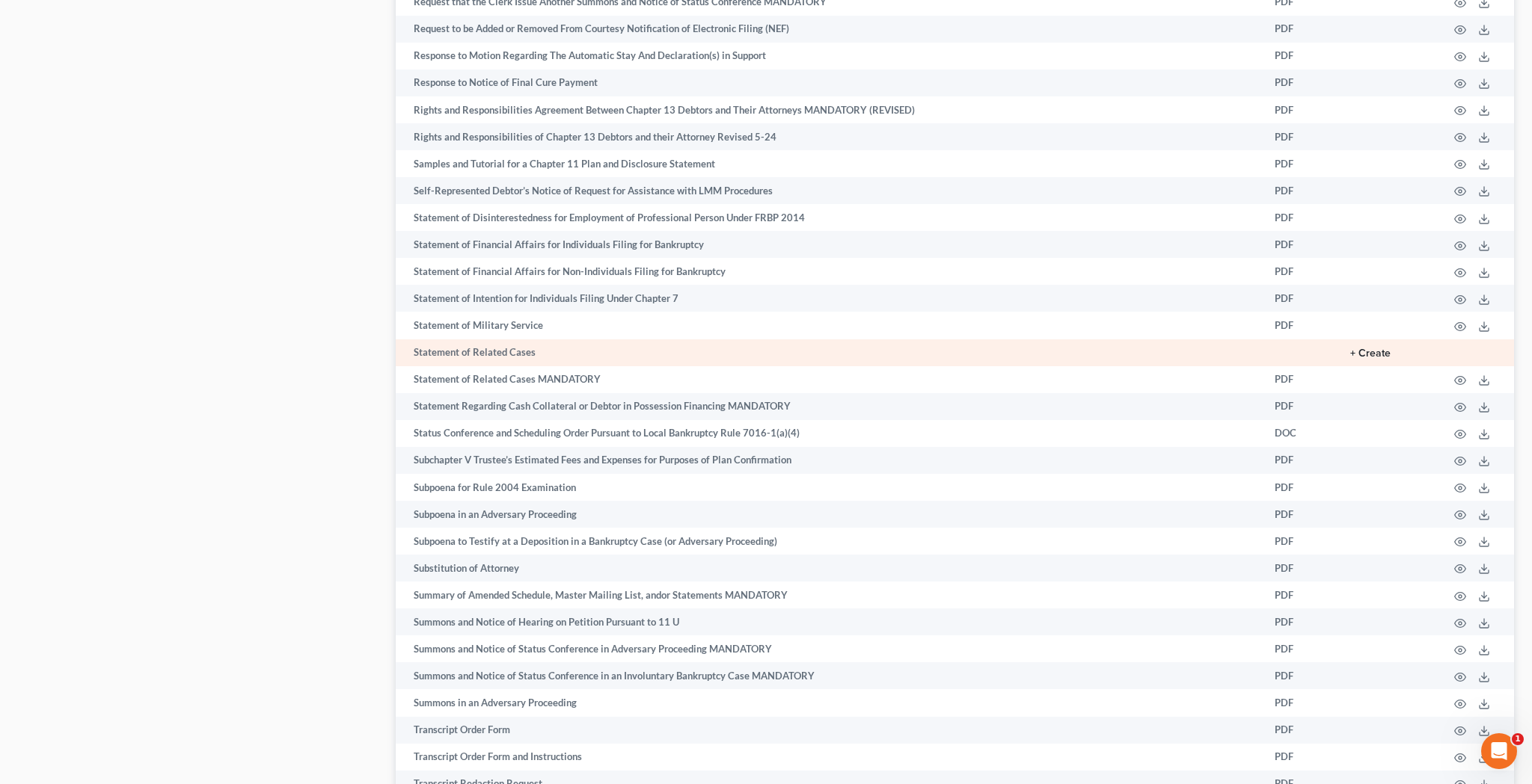
click at [1377, 348] on button "+ Create" at bounding box center [1370, 353] width 40 height 11
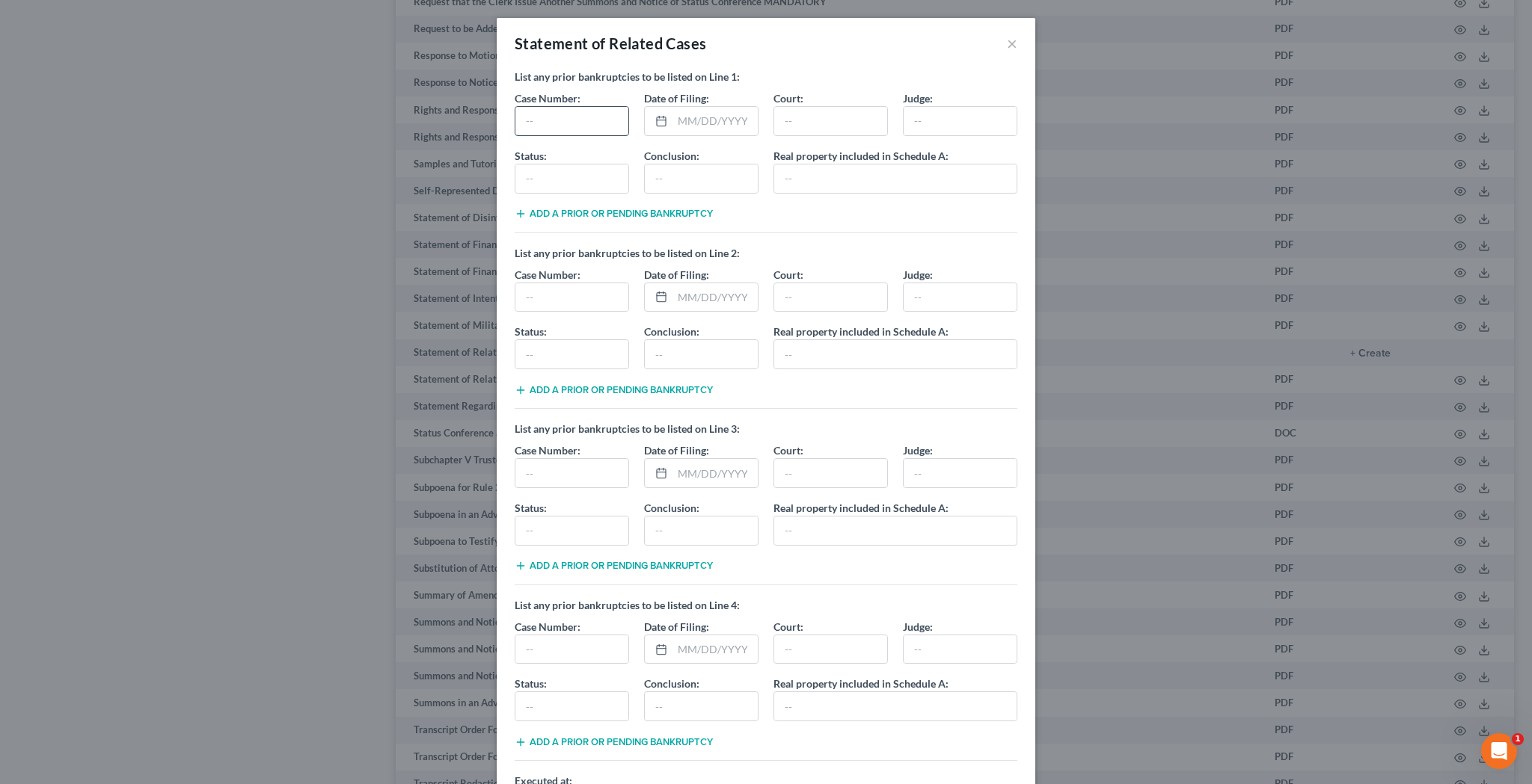
click at [574, 118] on input "text" at bounding box center [571, 121] width 113 height 28
type input "2:04-bk-22065-EC, Chapter 7 Bankruptcy Case"
click at [686, 126] on input "text" at bounding box center [714, 121] width 85 height 28
type input "05/27/2004"
click at [789, 120] on input "text" at bounding box center [830, 121] width 113 height 28
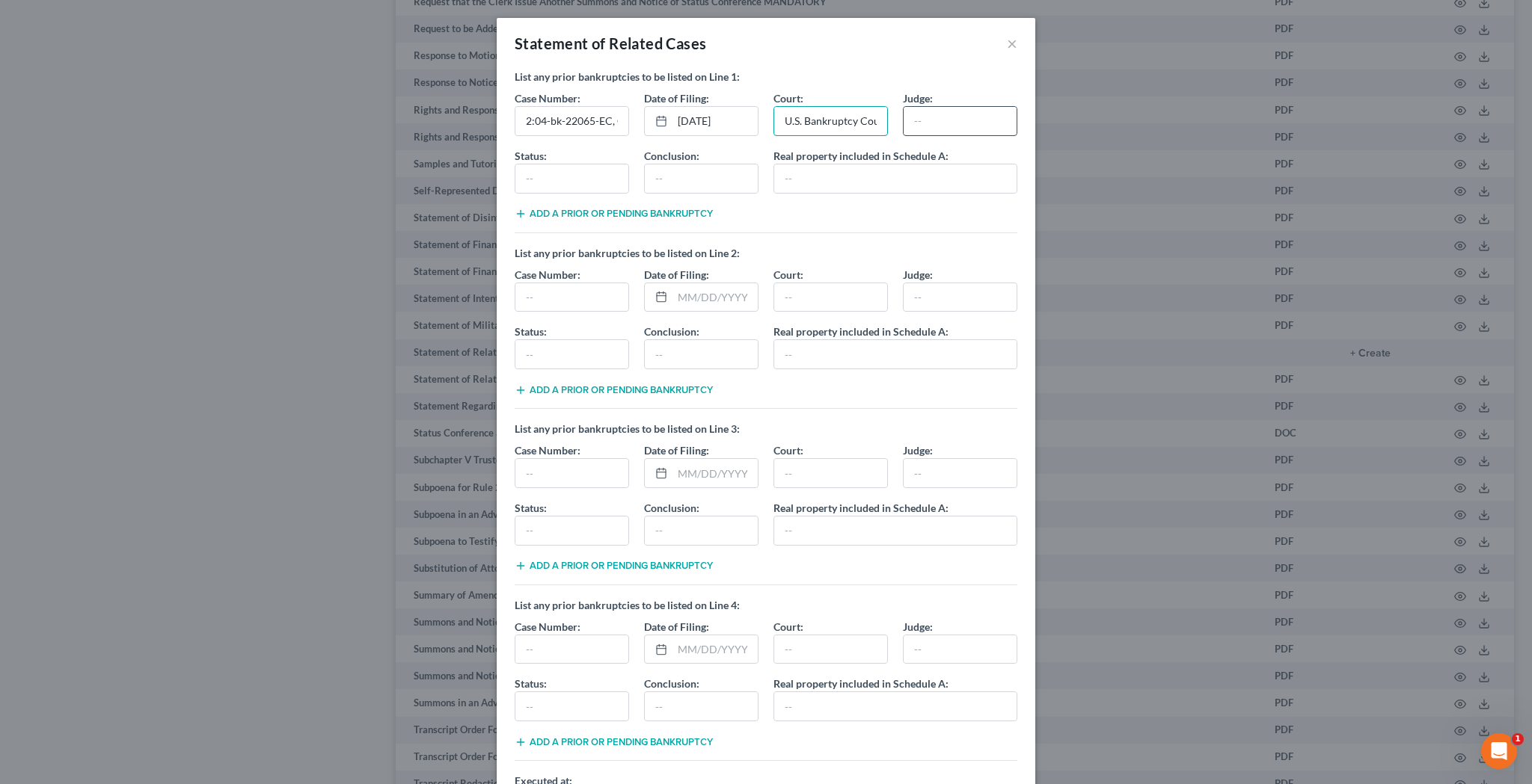
type input "U.S. Bankruptcy Court, Central District of CA, Los Angeles Division"
click at [944, 121] on input "text" at bounding box center [960, 121] width 113 height 28
type input "Ellen Carroll"
click at [593, 179] on input "text" at bounding box center [571, 179] width 113 height 28
type input "Discharged on 09/07/2004"
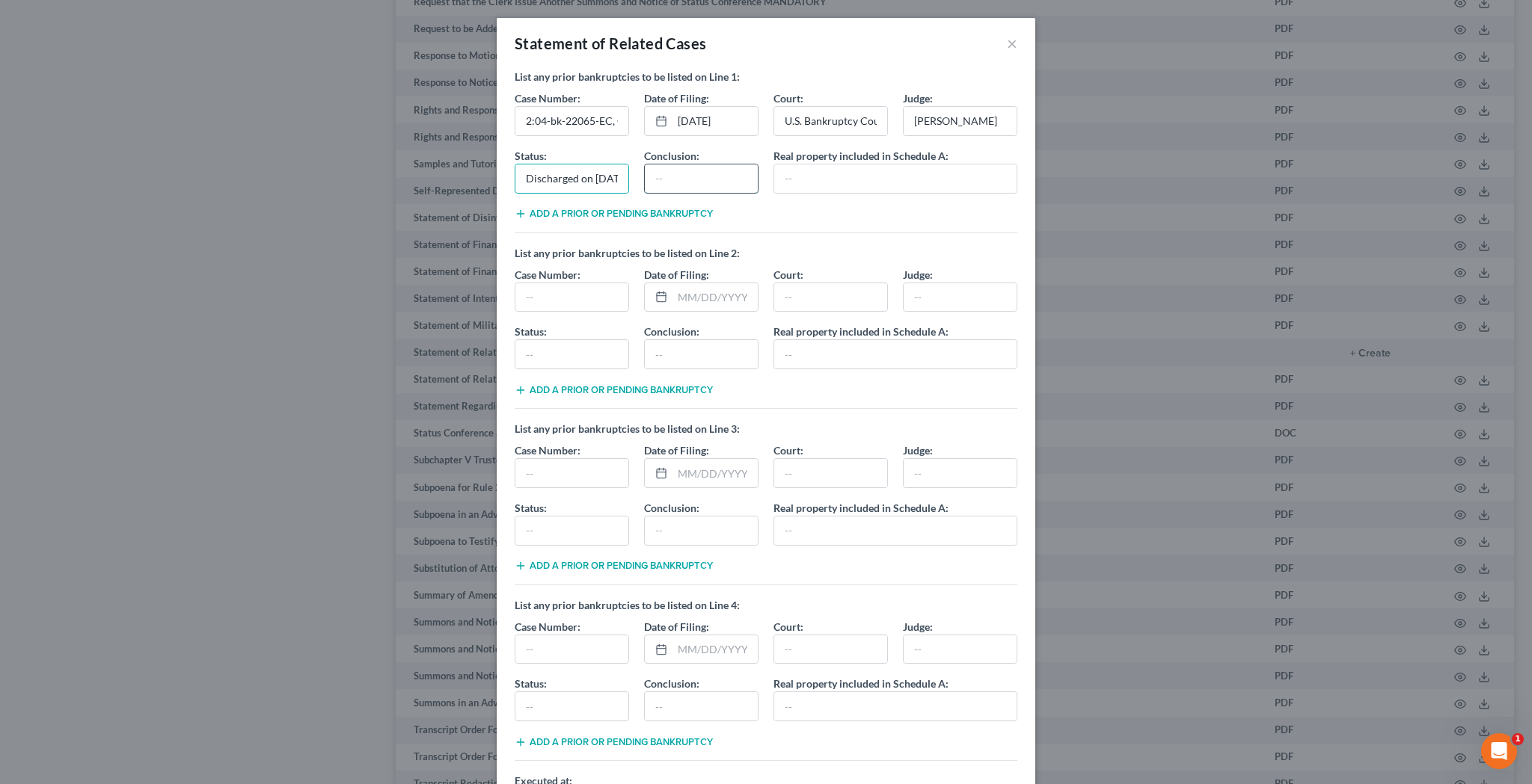
click at [674, 187] on input "text" at bounding box center [701, 179] width 113 height 28
type input "Closed on 09/24/2004"
click at [790, 181] on input "text" at bounding box center [895, 179] width 242 height 28
type input "N/A"
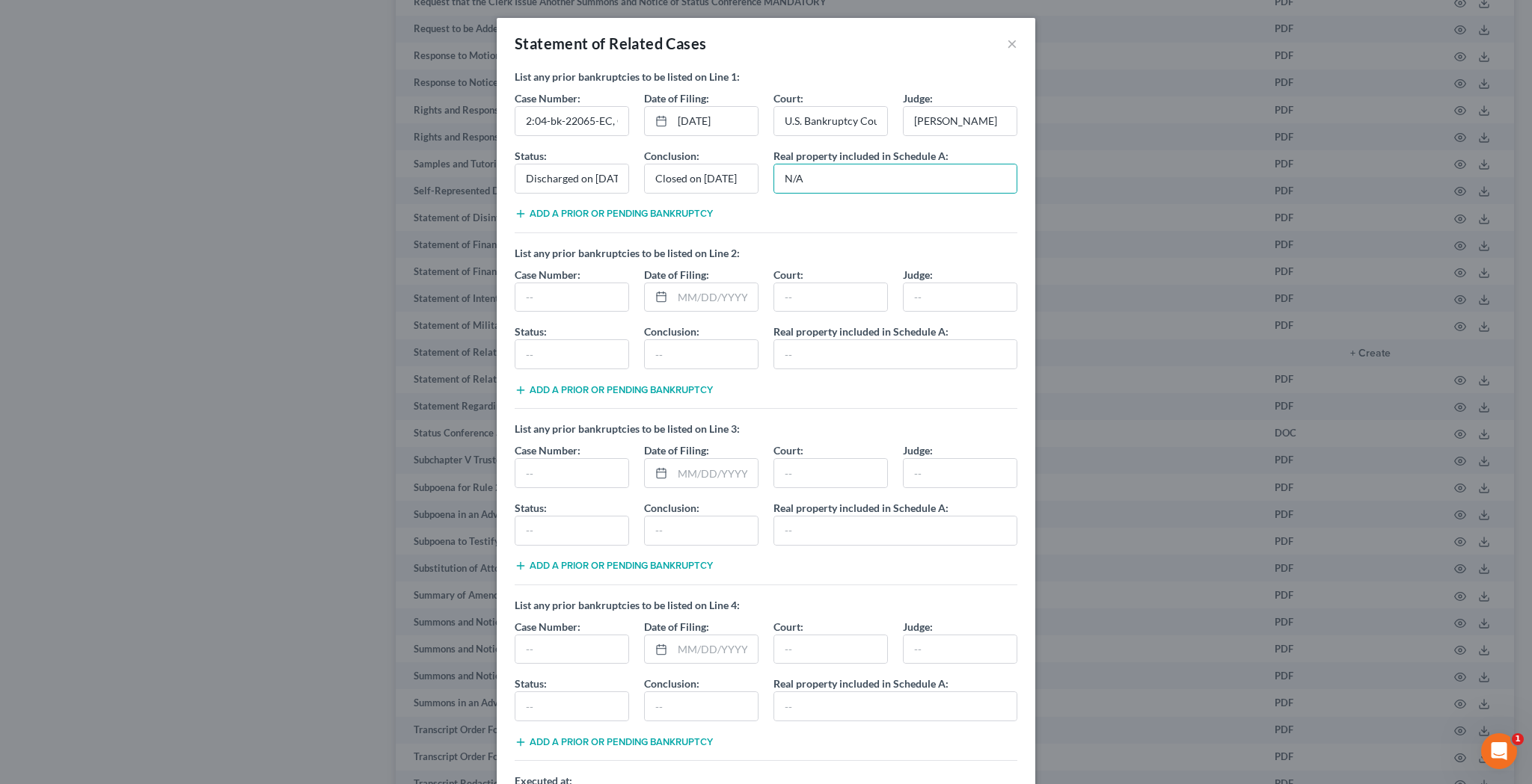
checkbox input "true"
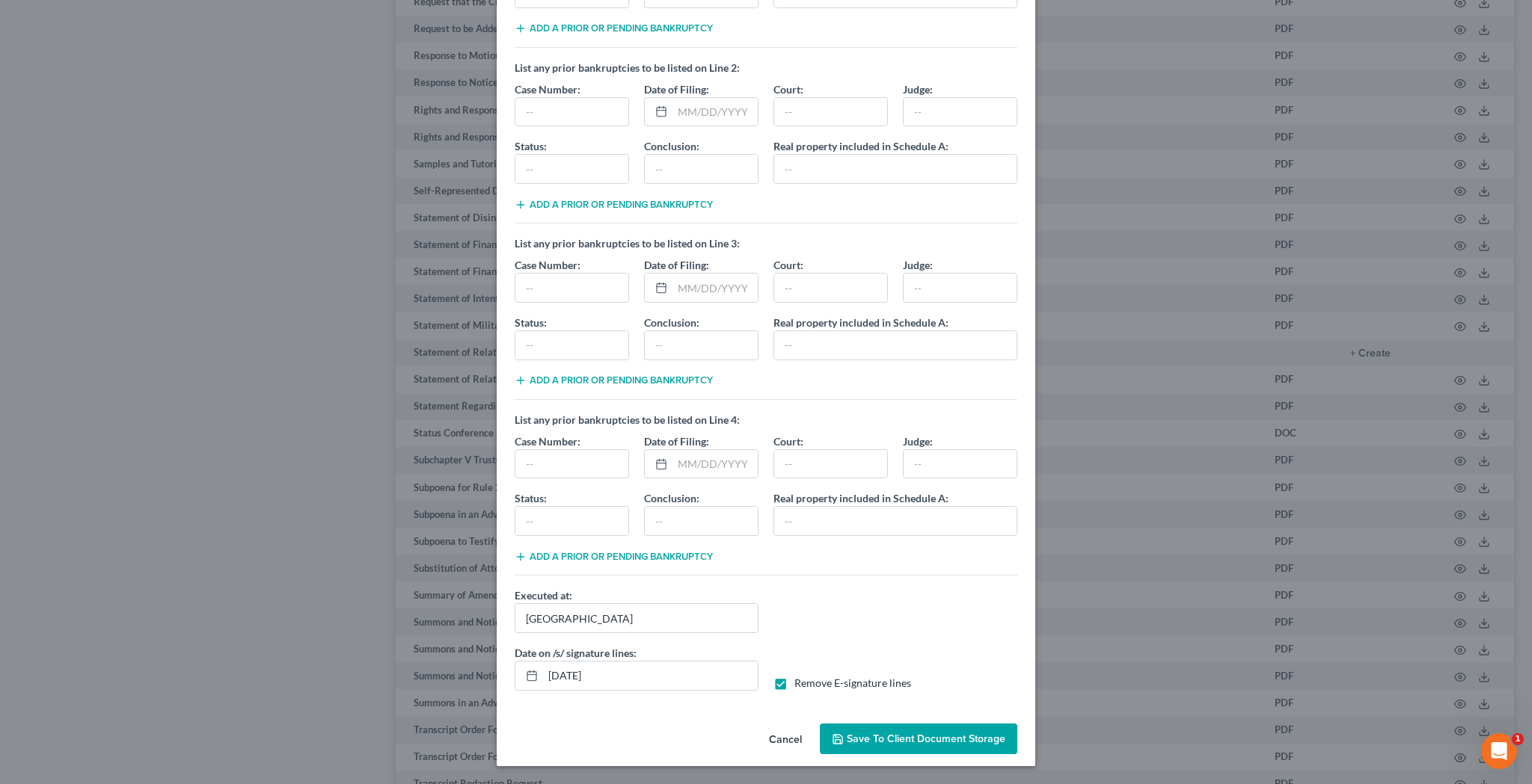
click at [868, 744] on span "Save to Client Document Storage" at bounding box center [926, 739] width 159 height 13
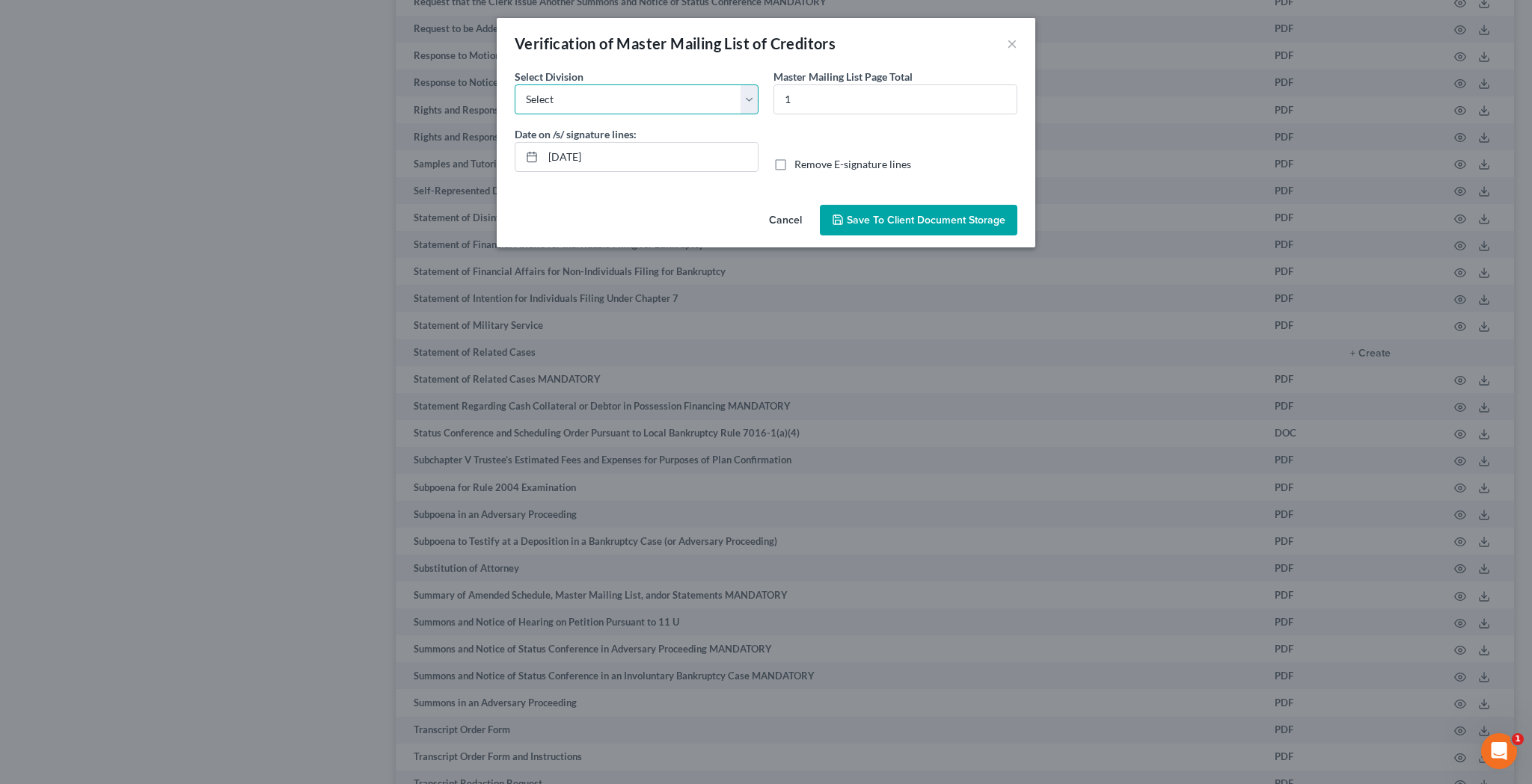
select select "0"
click at [794, 165] on label "Remove E-signature lines" at bounding box center [852, 164] width 117 height 15
click at [800, 165] on input "Remove E-signature lines" at bounding box center [805, 162] width 10 height 10
checkbox input "true"
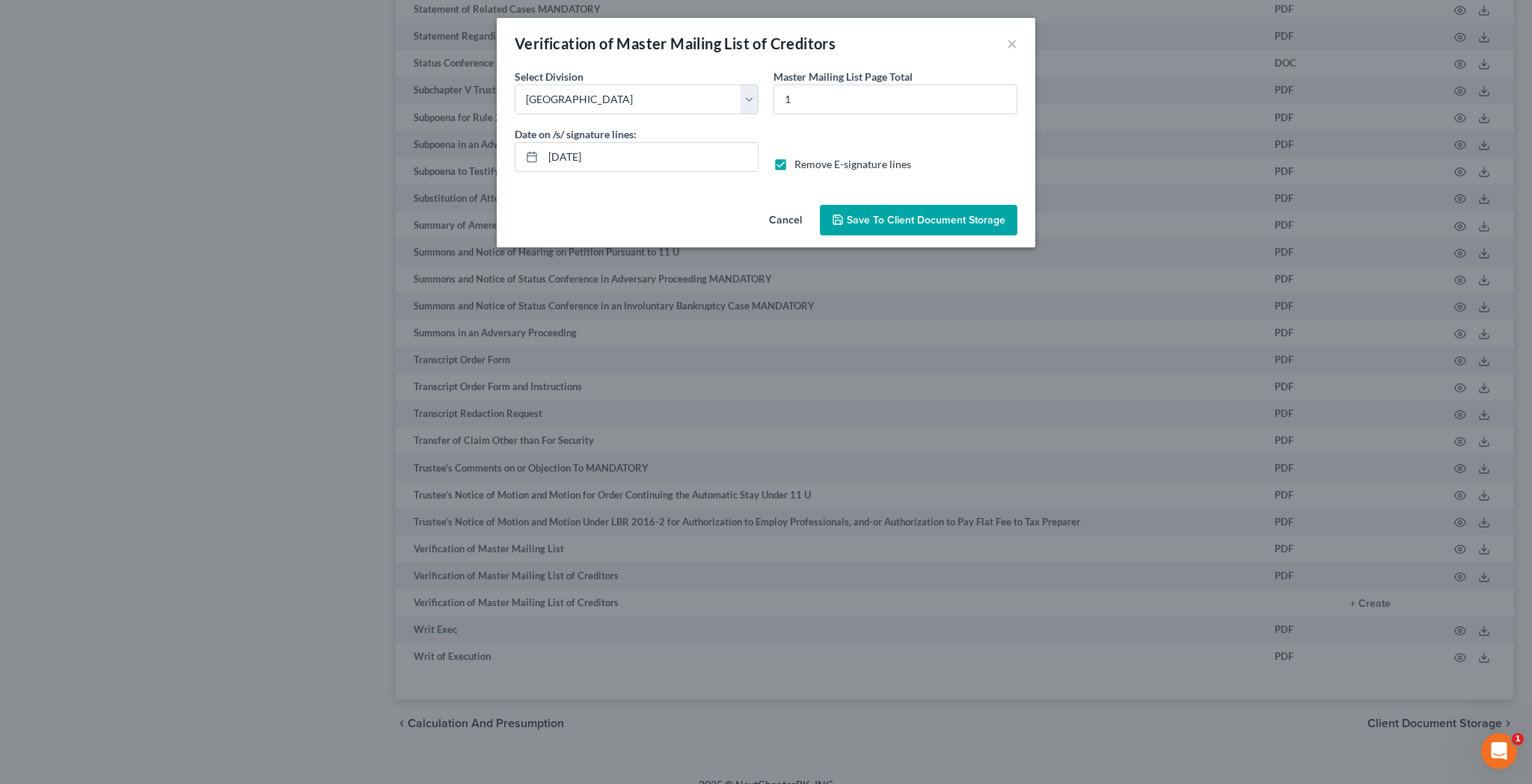
click at [862, 225] on span "Save to Client Document Storage" at bounding box center [926, 220] width 159 height 13
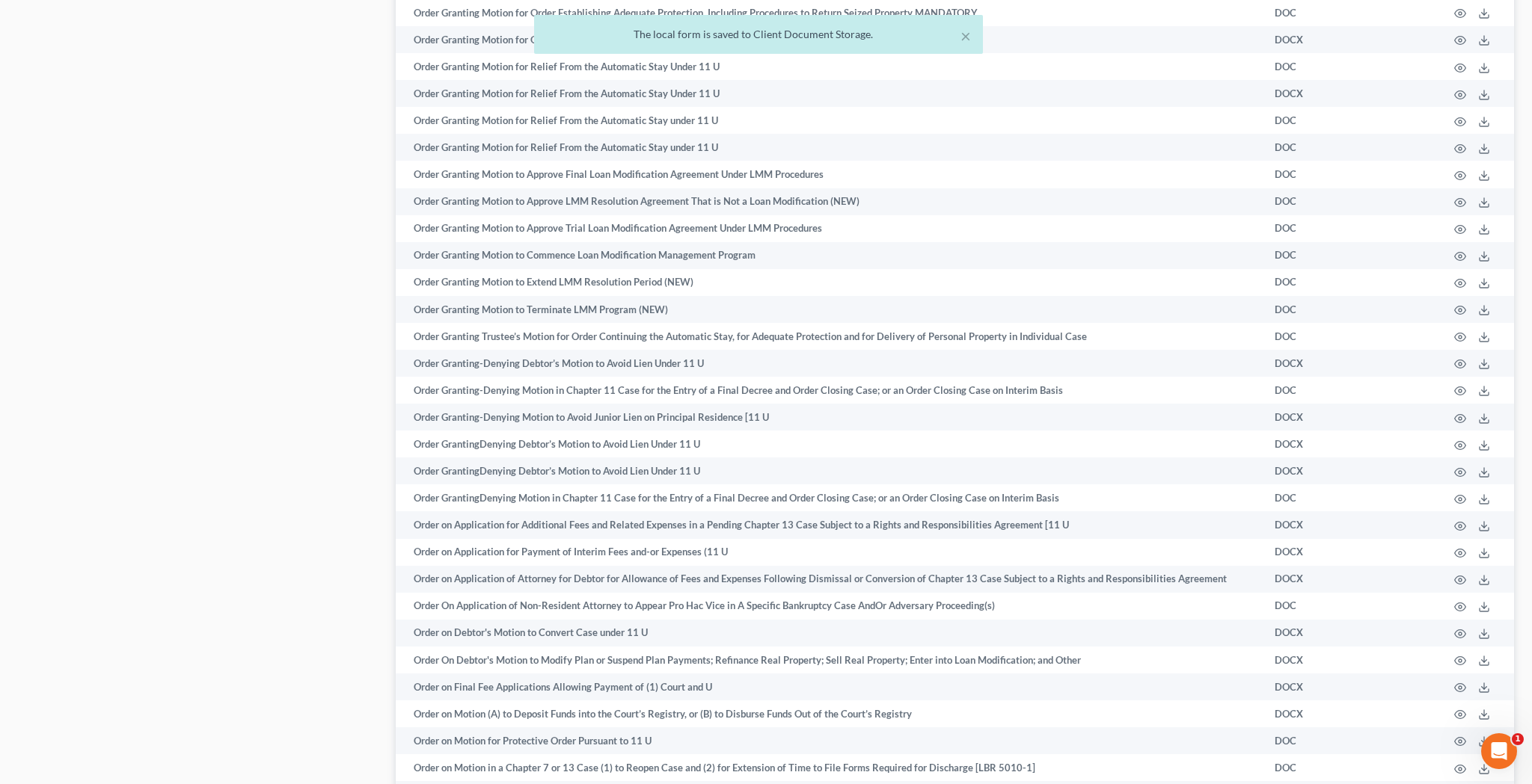
scroll to position [89, 0]
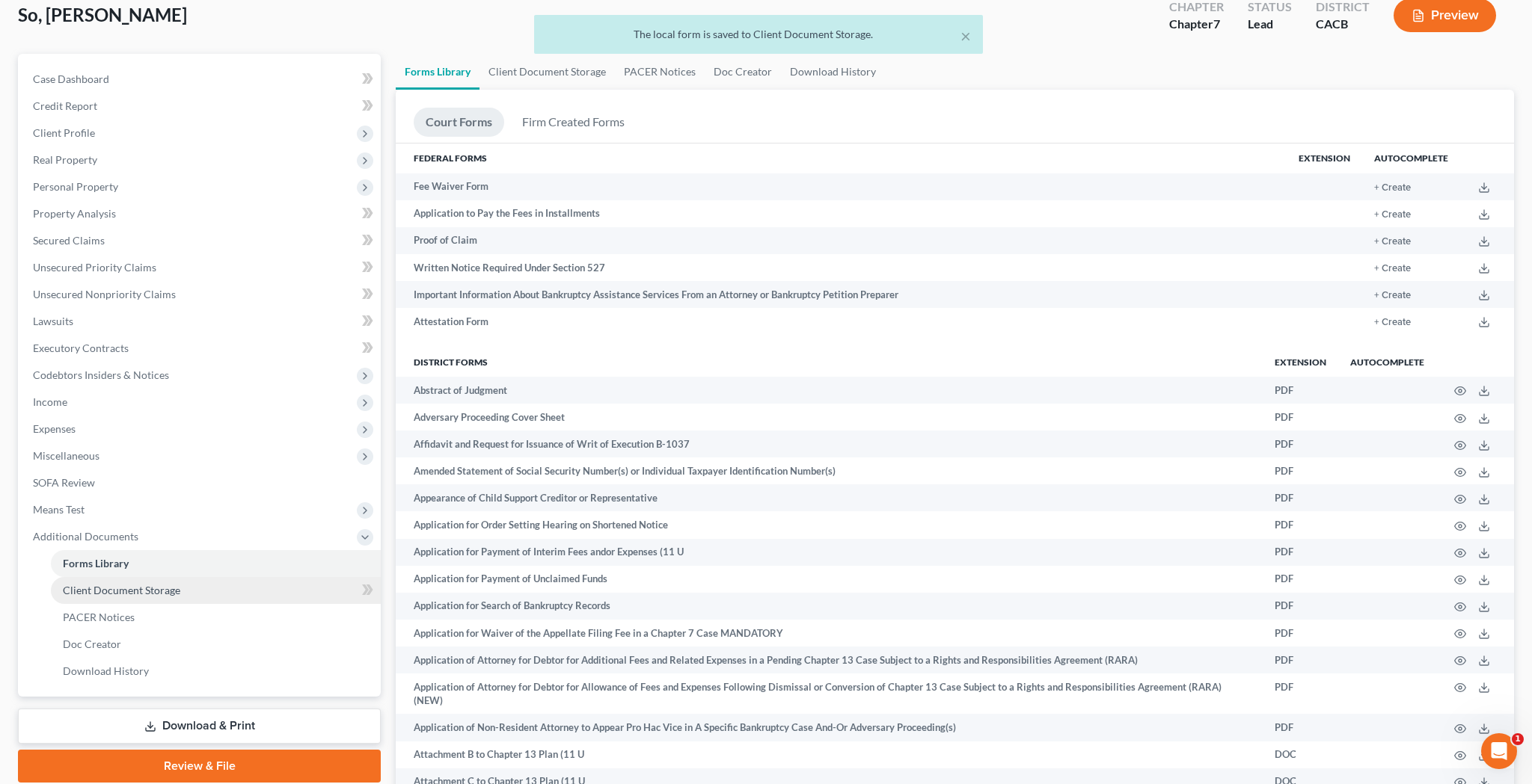
click at [243, 577] on link "Client Document Storage" at bounding box center [216, 590] width 330 height 26
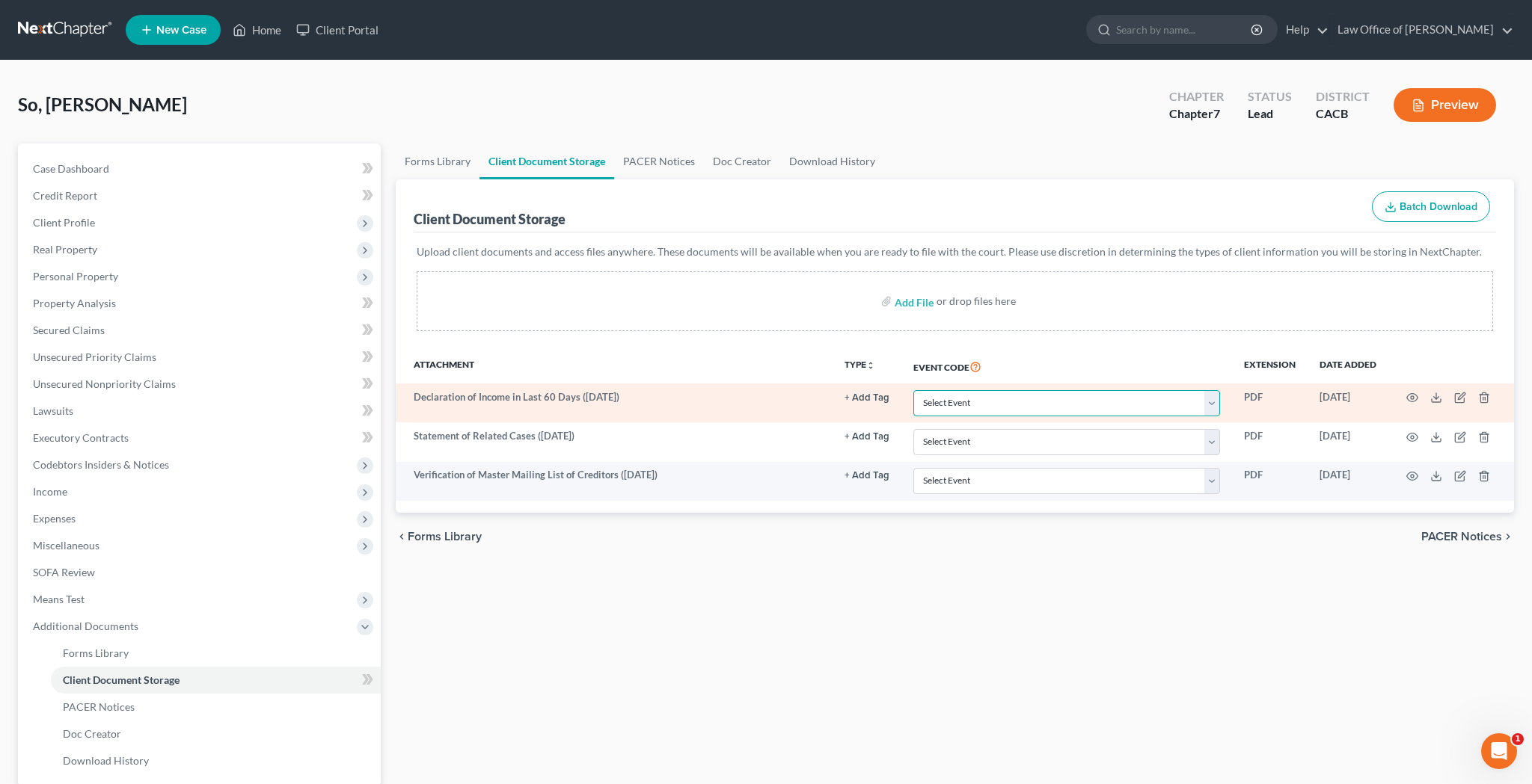
select select "30"
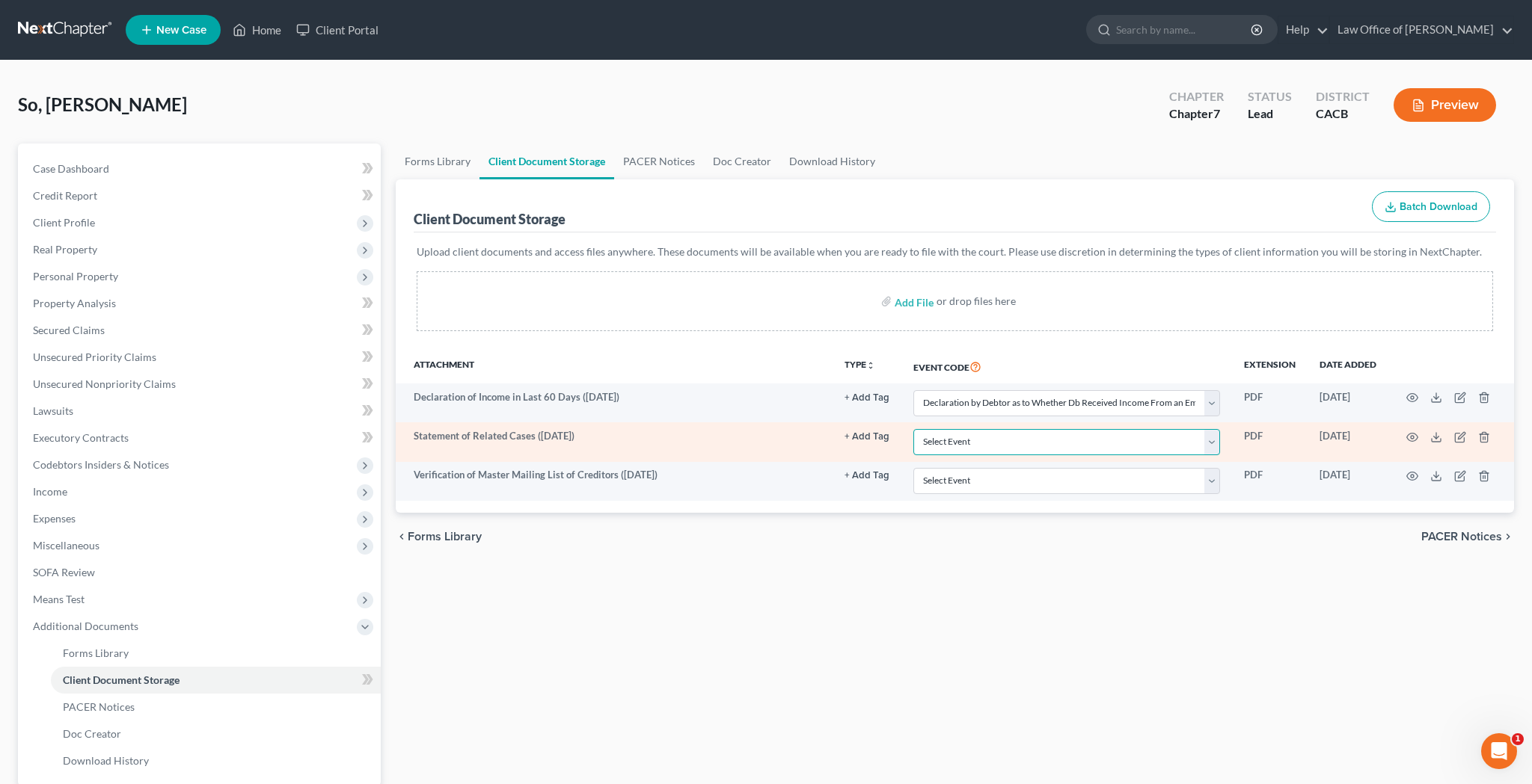
select select "65"
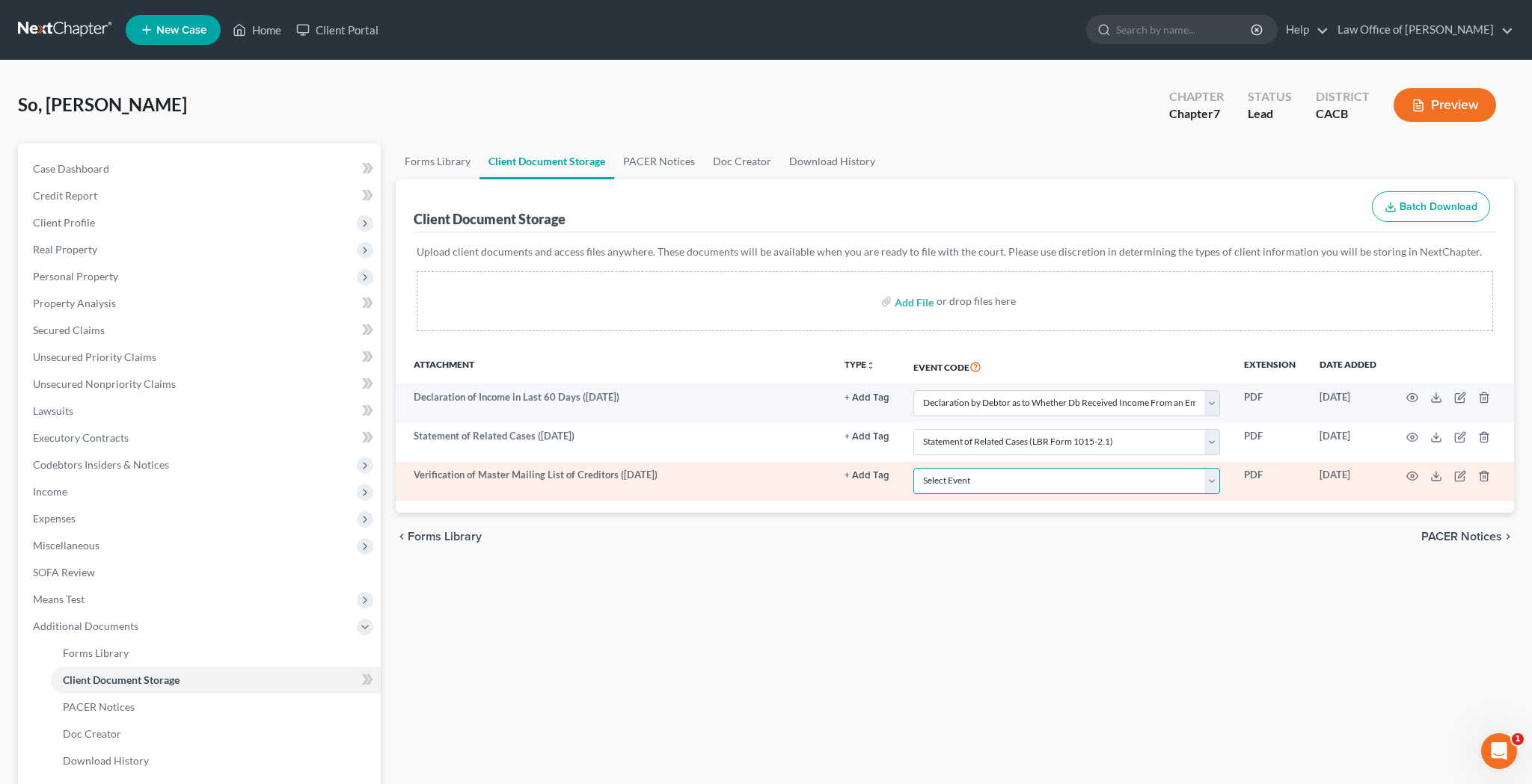
select select "59"
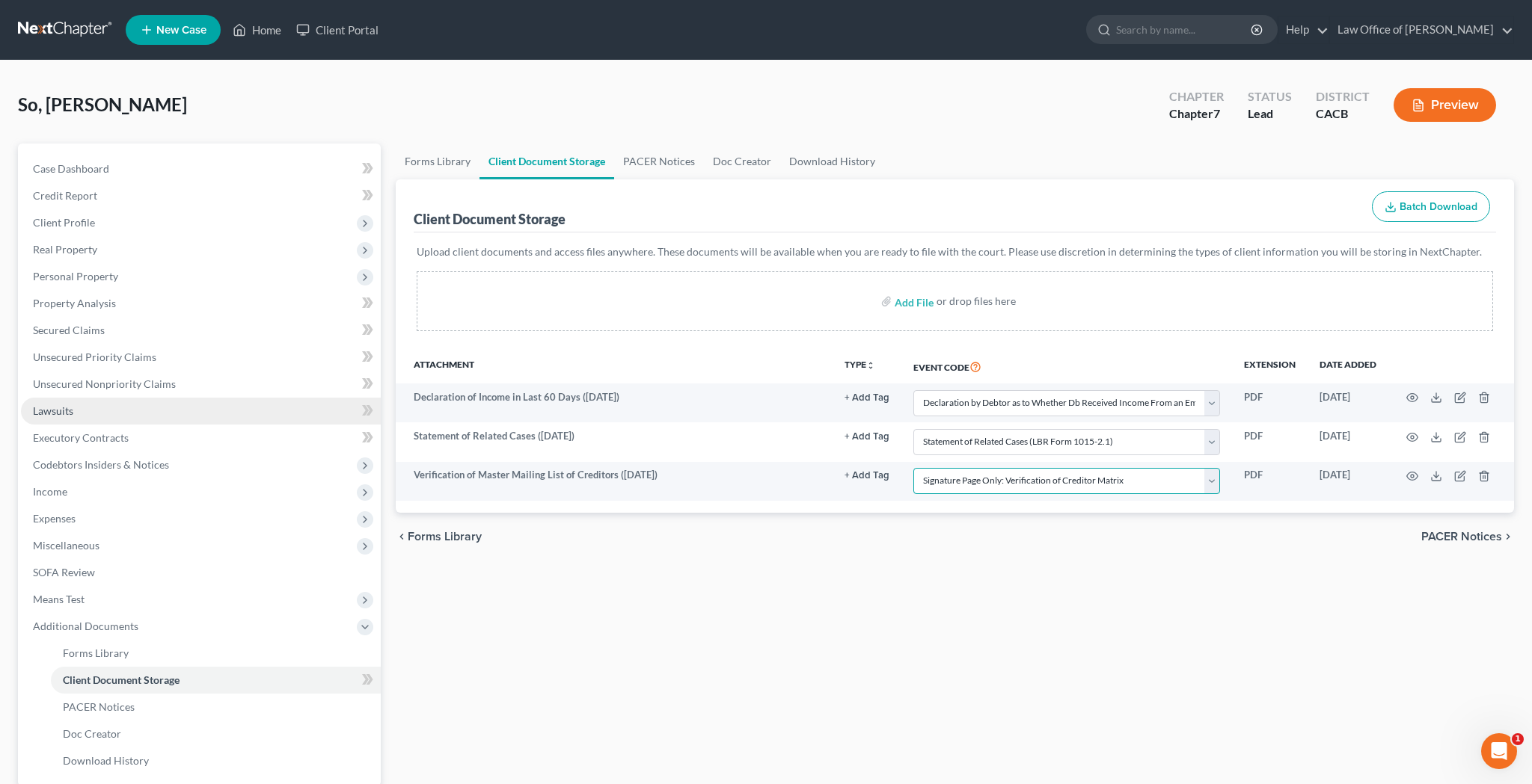
scroll to position [145, 0]
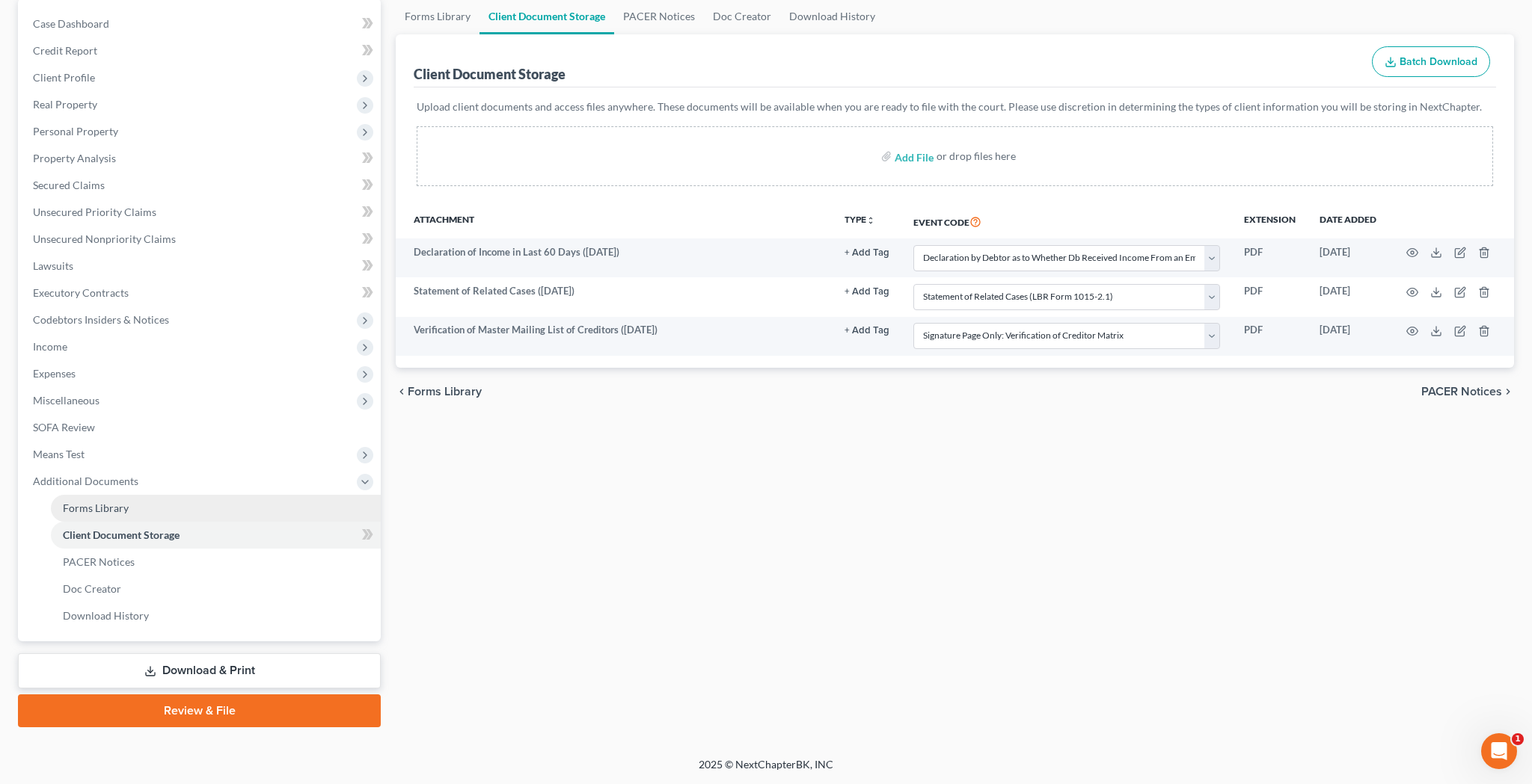
click at [138, 505] on link "Forms Library" at bounding box center [216, 508] width 330 height 26
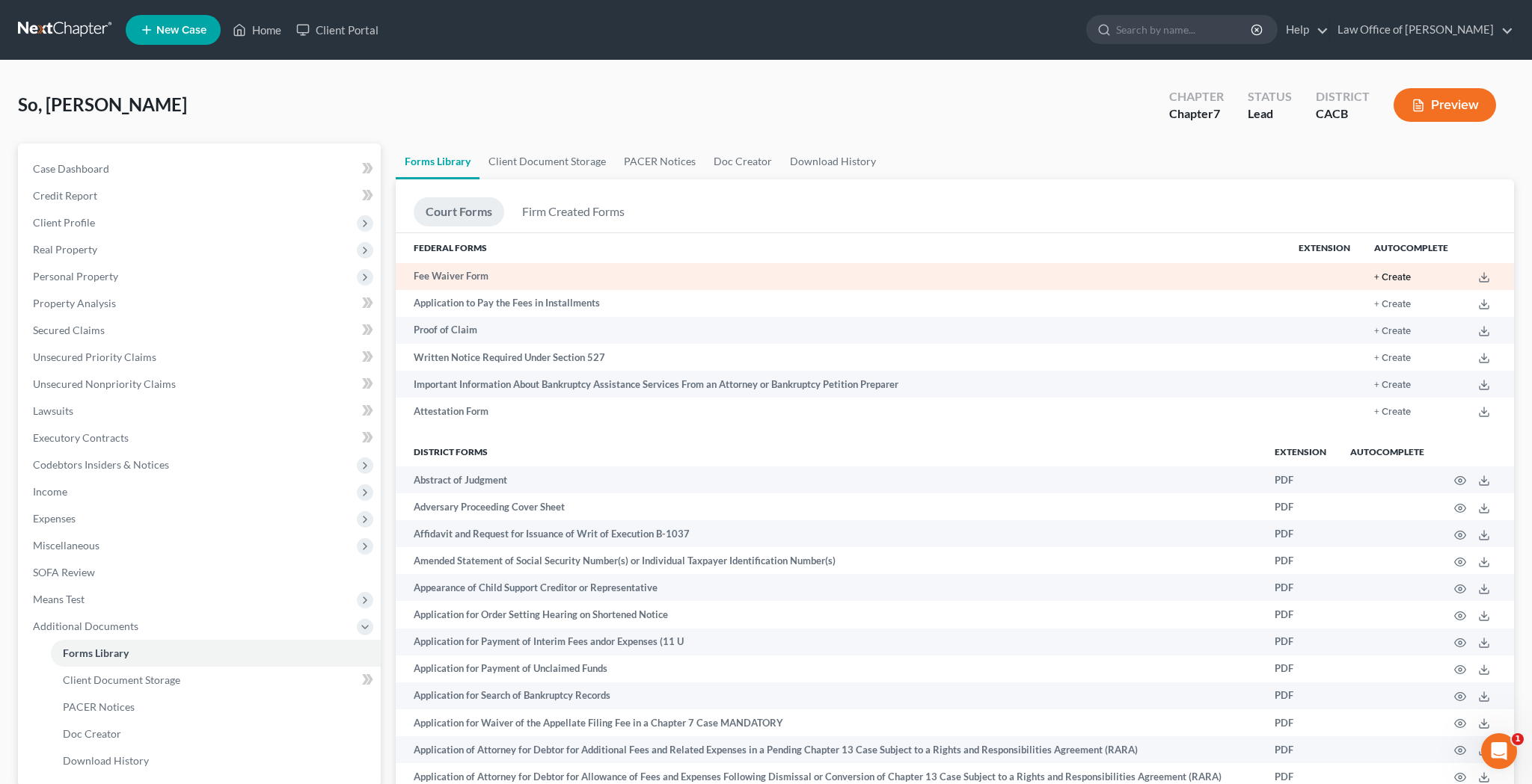
click at [1392, 273] on button "+ Create" at bounding box center [1392, 278] width 36 height 10
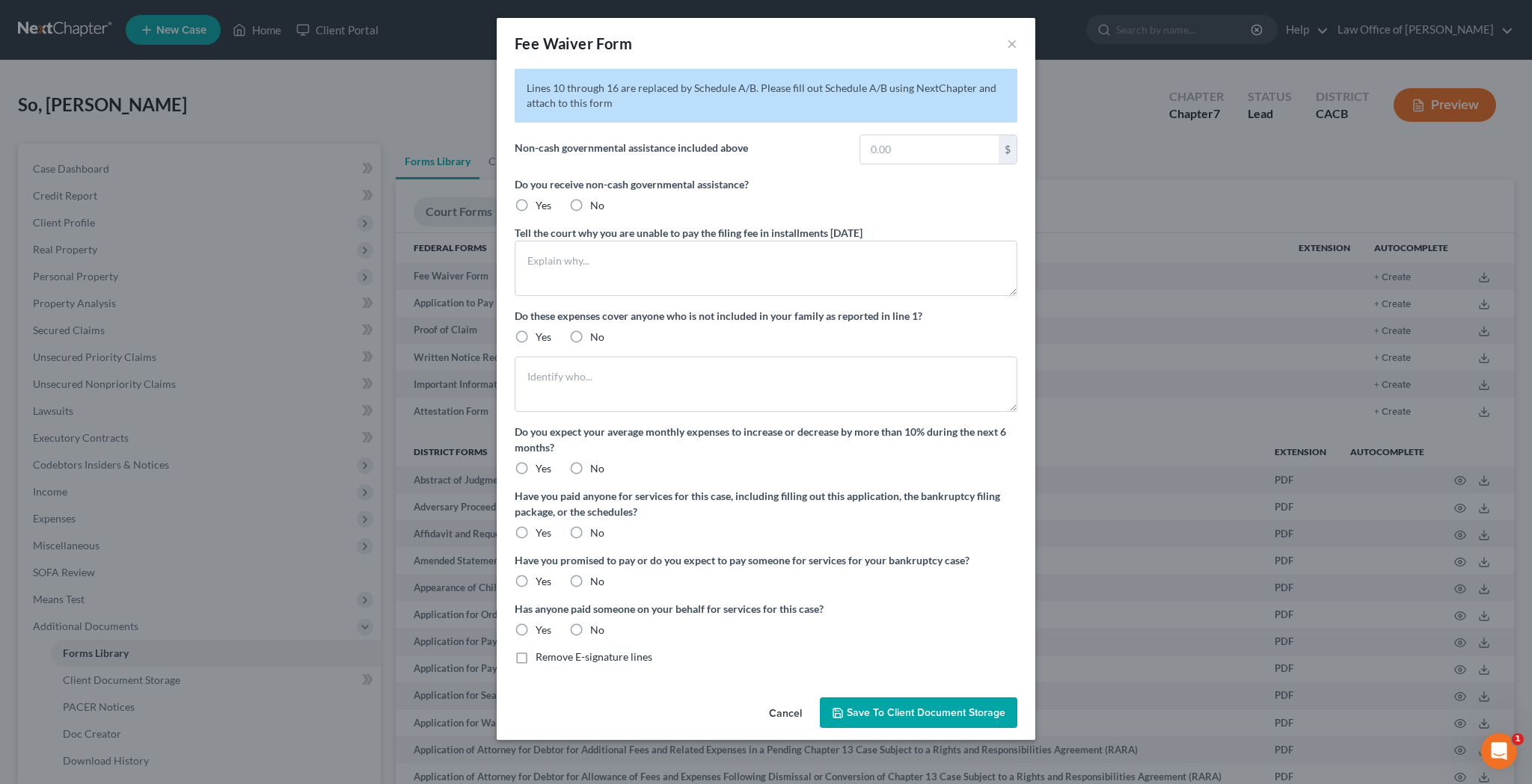
click at [1006, 42] on div "Fee Waiver Form ×" at bounding box center [766, 43] width 539 height 51
click at [1011, 44] on button "×" at bounding box center [1012, 43] width 11 height 18
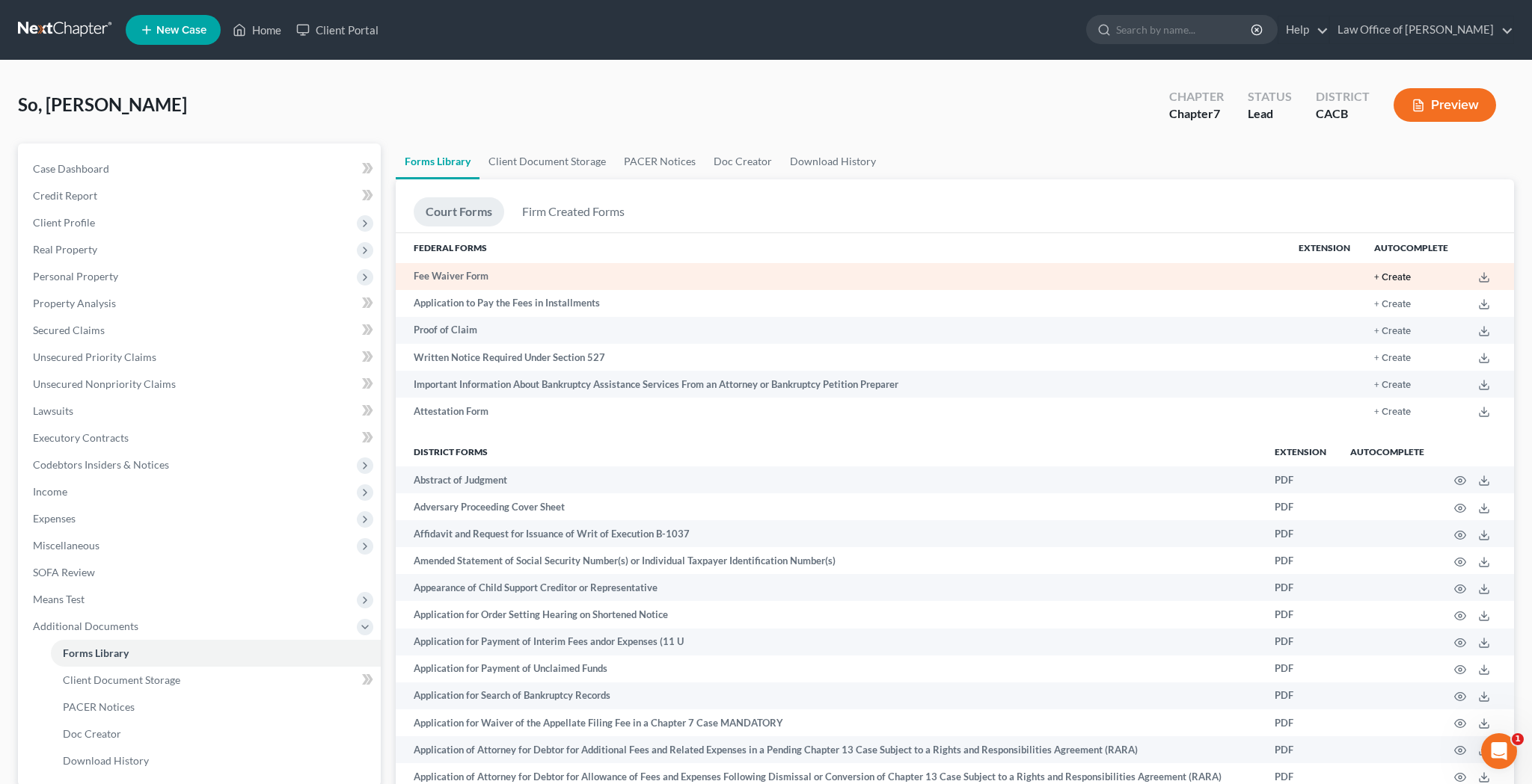
click at [1389, 275] on button "+ Create" at bounding box center [1392, 278] width 36 height 10
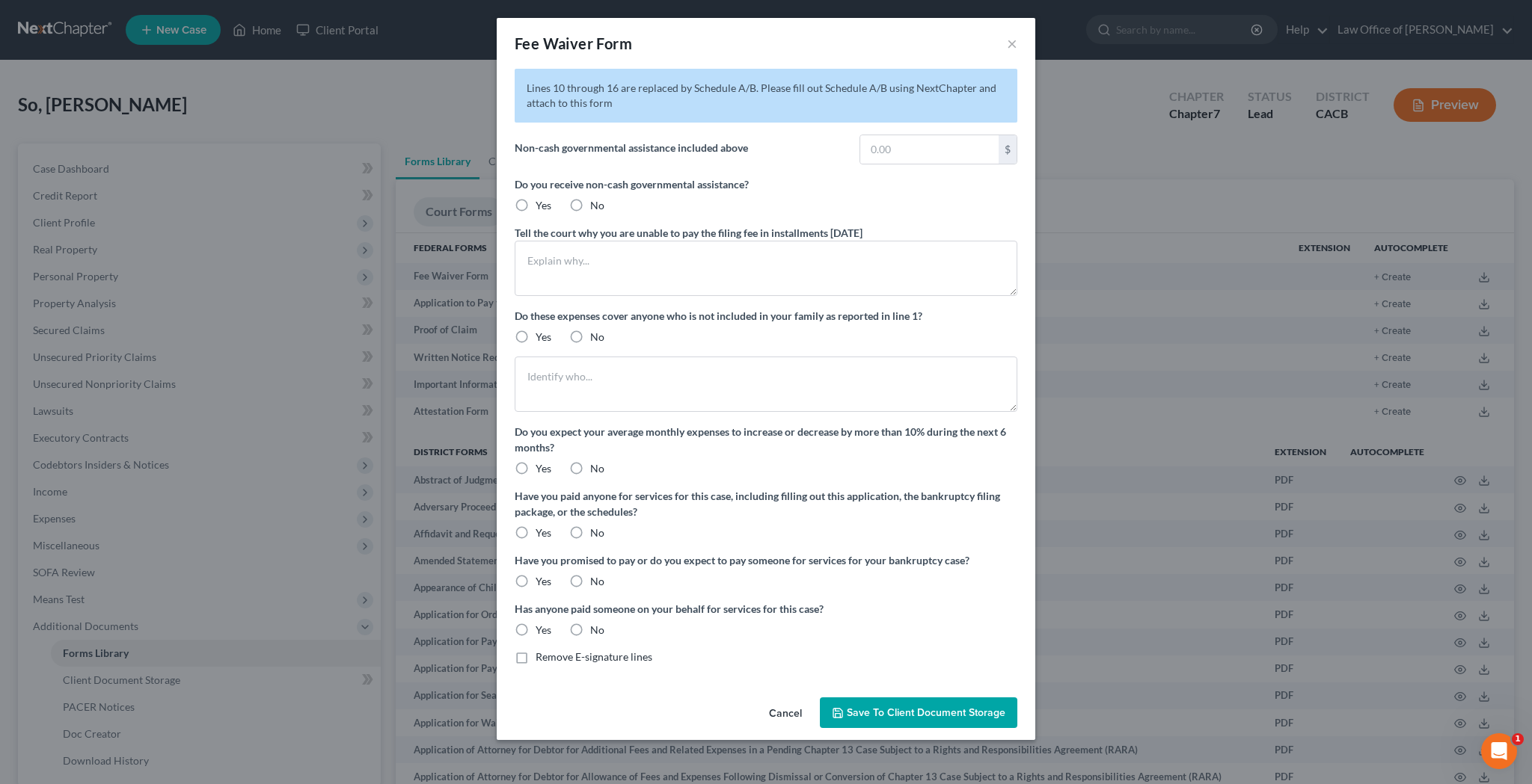
click at [536, 205] on label "Yes" at bounding box center [544, 205] width 16 height 15
click at [542, 205] on input "Yes" at bounding box center [547, 203] width 10 height 10
radio input "true"
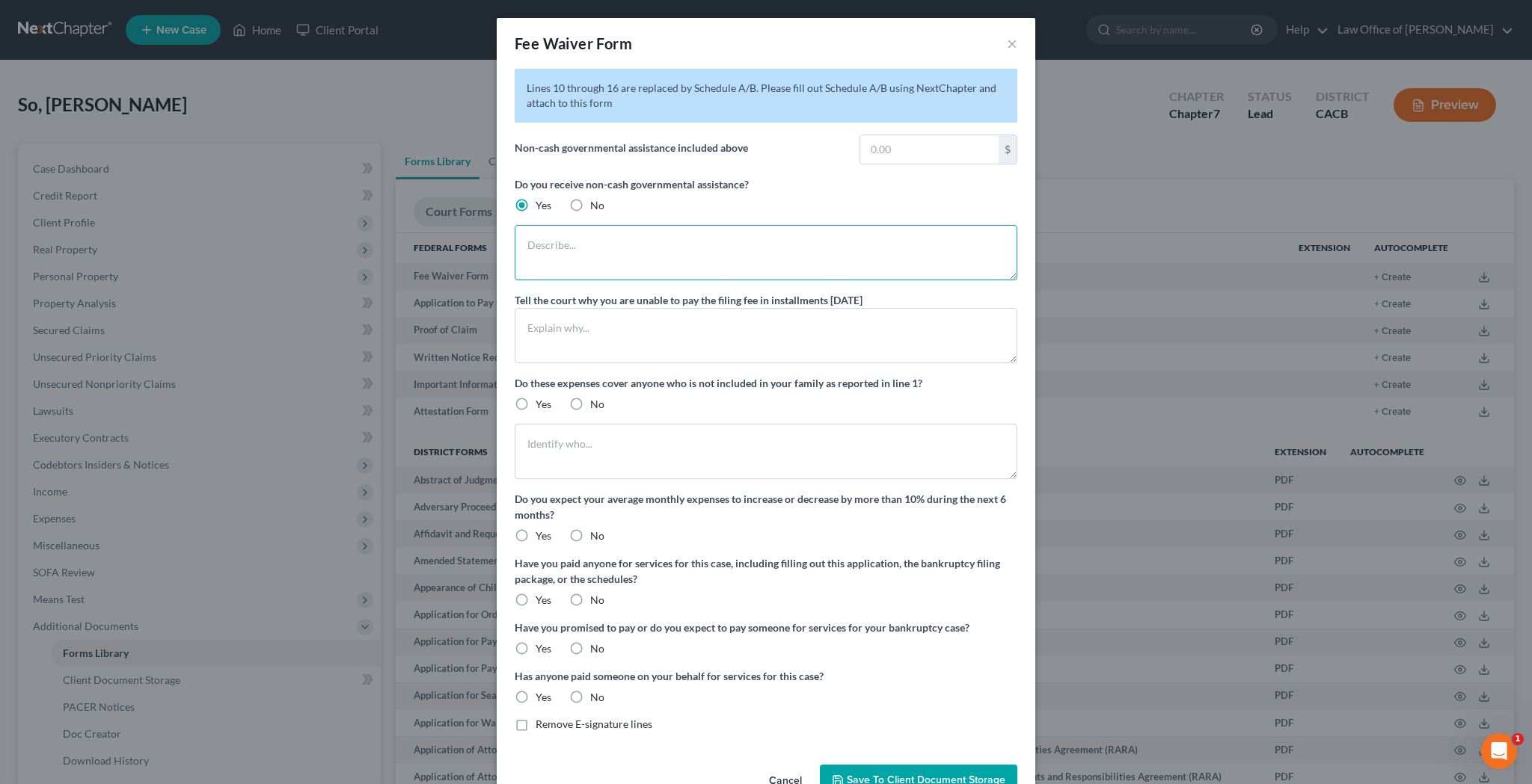
click at [551, 237] on textarea at bounding box center [766, 252] width 502 height 55
type textarea "I am entitled to hospital and medical insurance under Medicare."
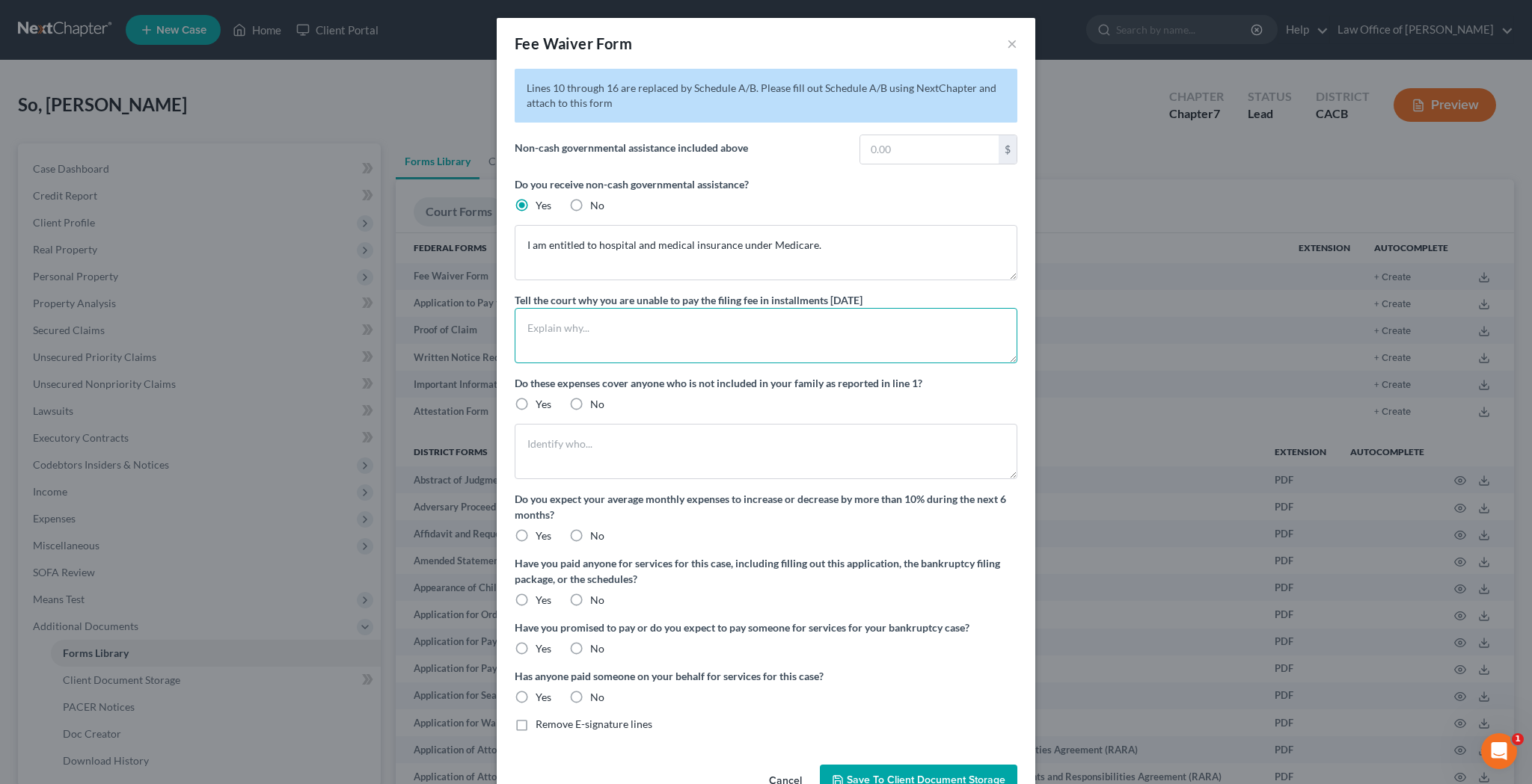
click at [577, 323] on textarea at bounding box center [766, 336] width 502 height 55
type textarea "My only source of income is my Social Security Retirement and Social Security D…"
click at [886, 772] on button "Save to Client Document Storage" at bounding box center [918, 781] width 197 height 31
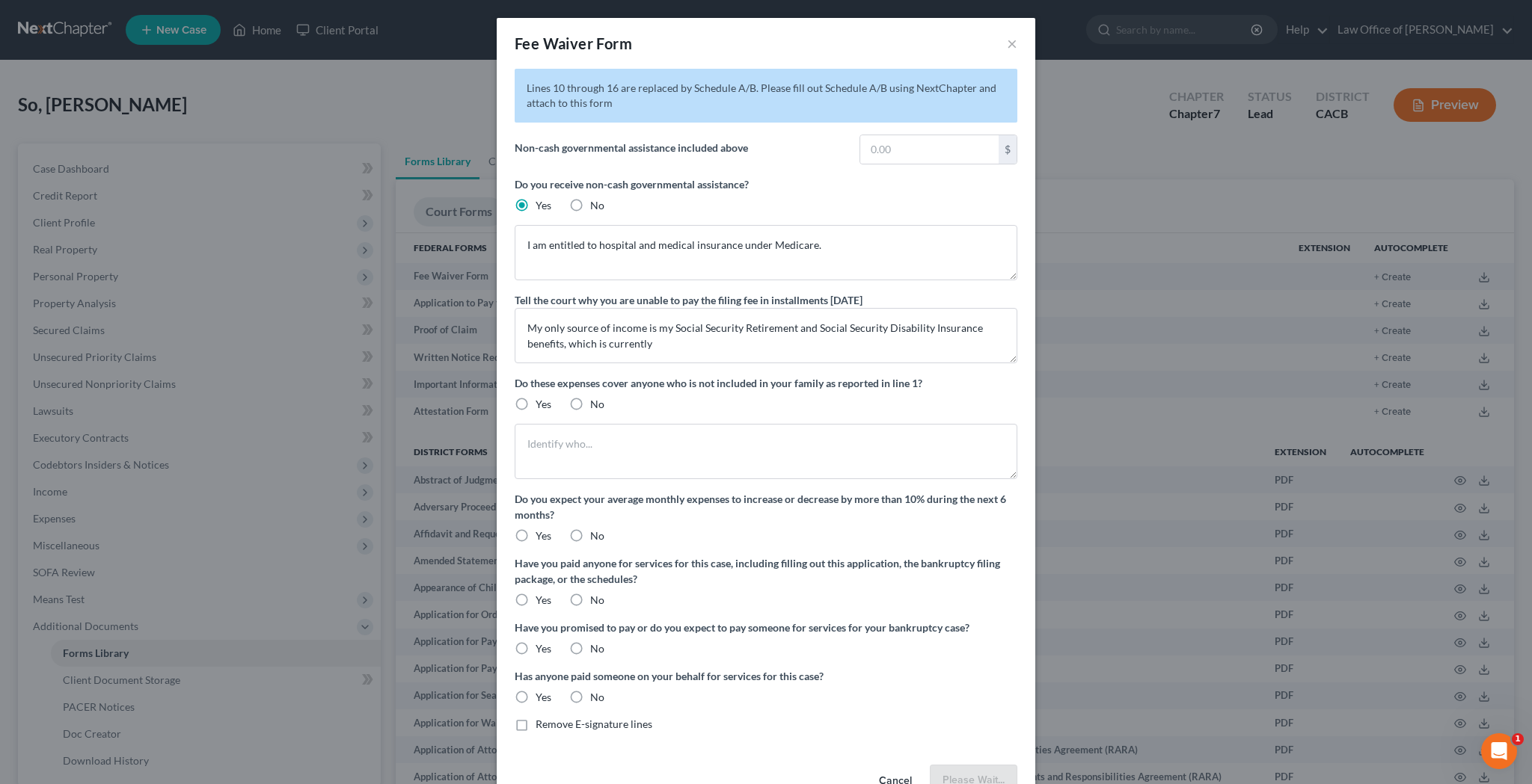
scroll to position [41, 0]
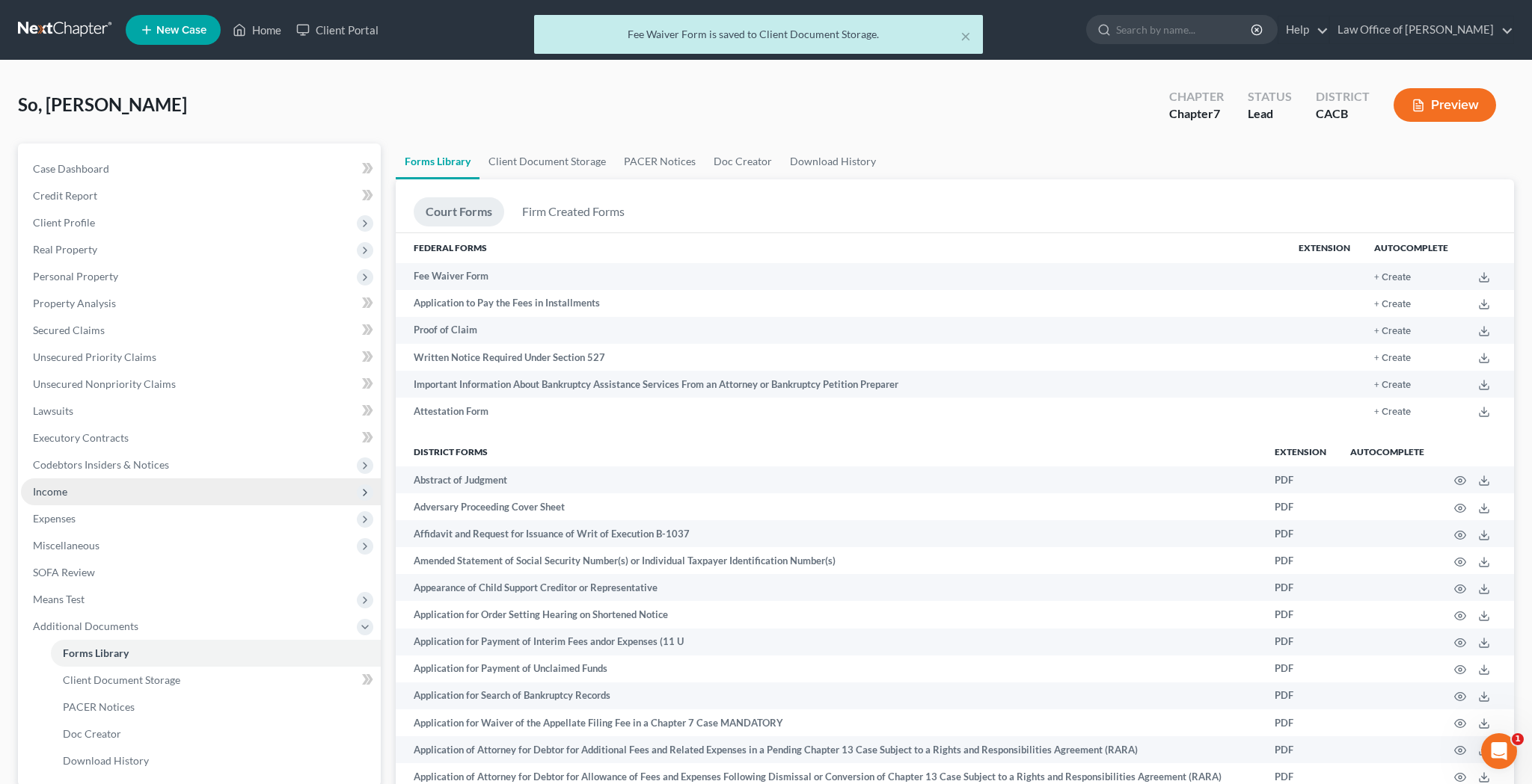
click at [126, 496] on span "Income" at bounding box center [200, 492] width 360 height 26
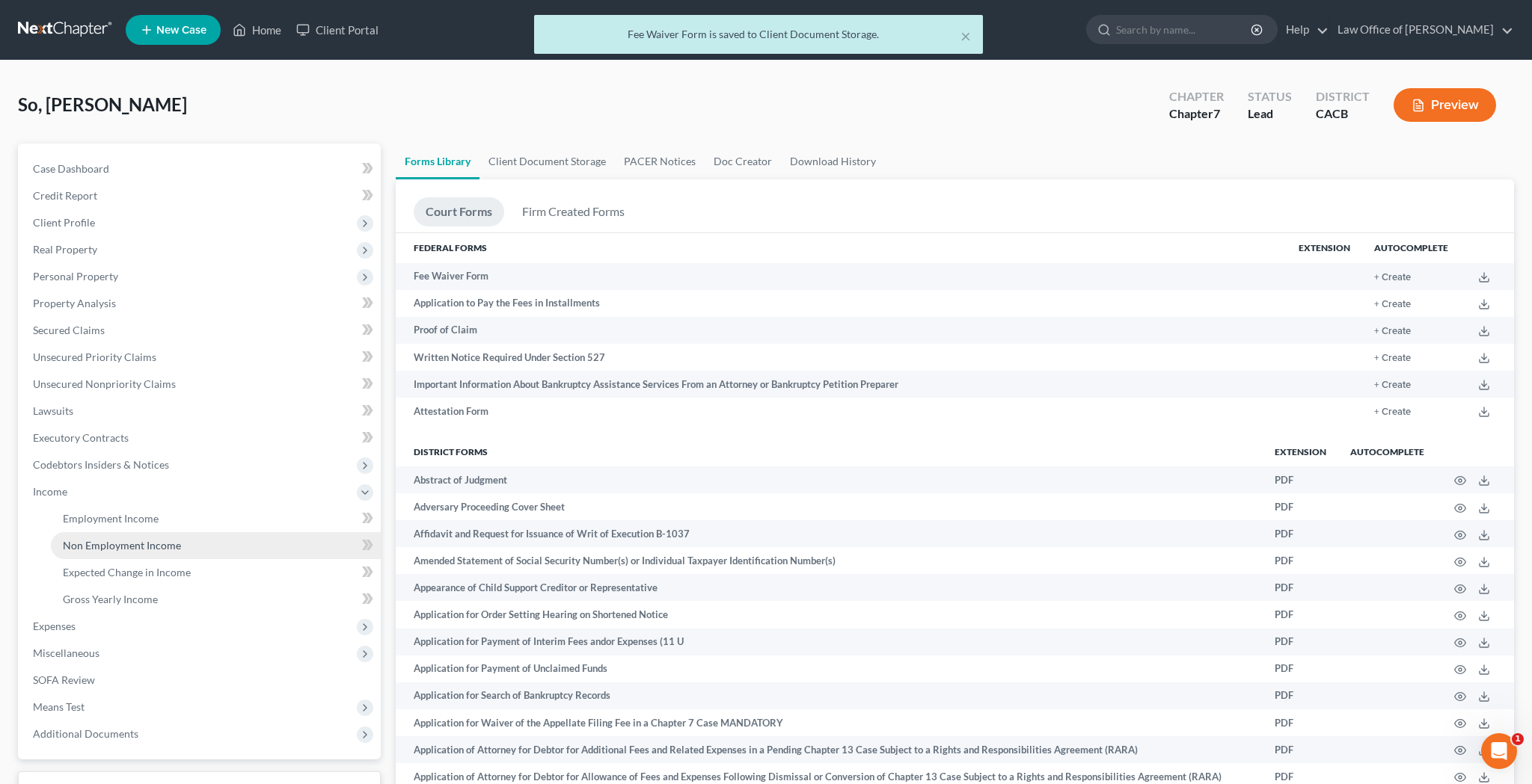
click at [130, 546] on span "Non Employment Income" at bounding box center [122, 545] width 118 height 13
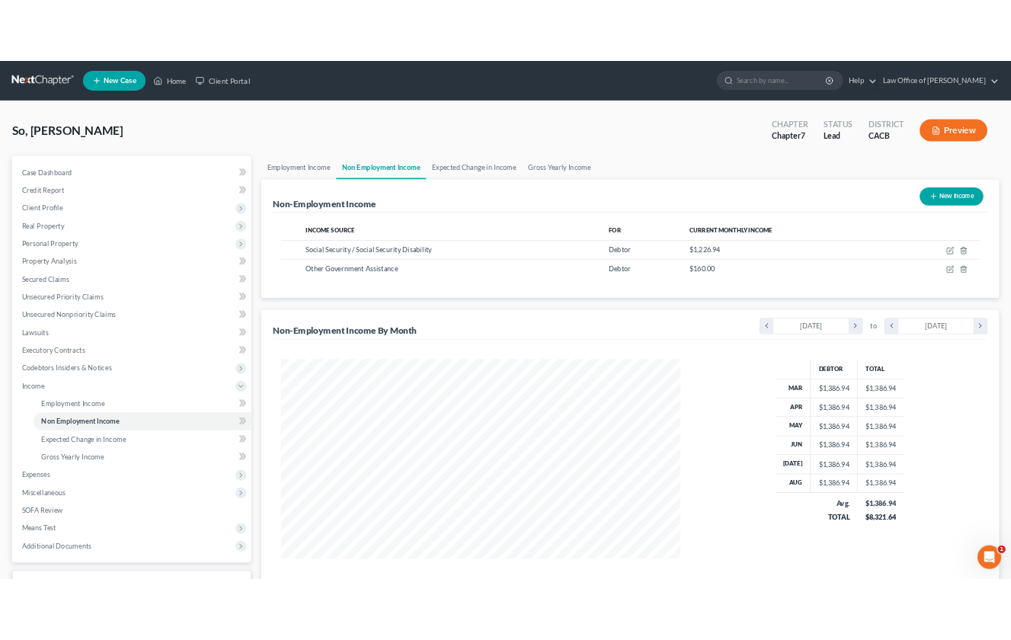
scroll to position [308, 647]
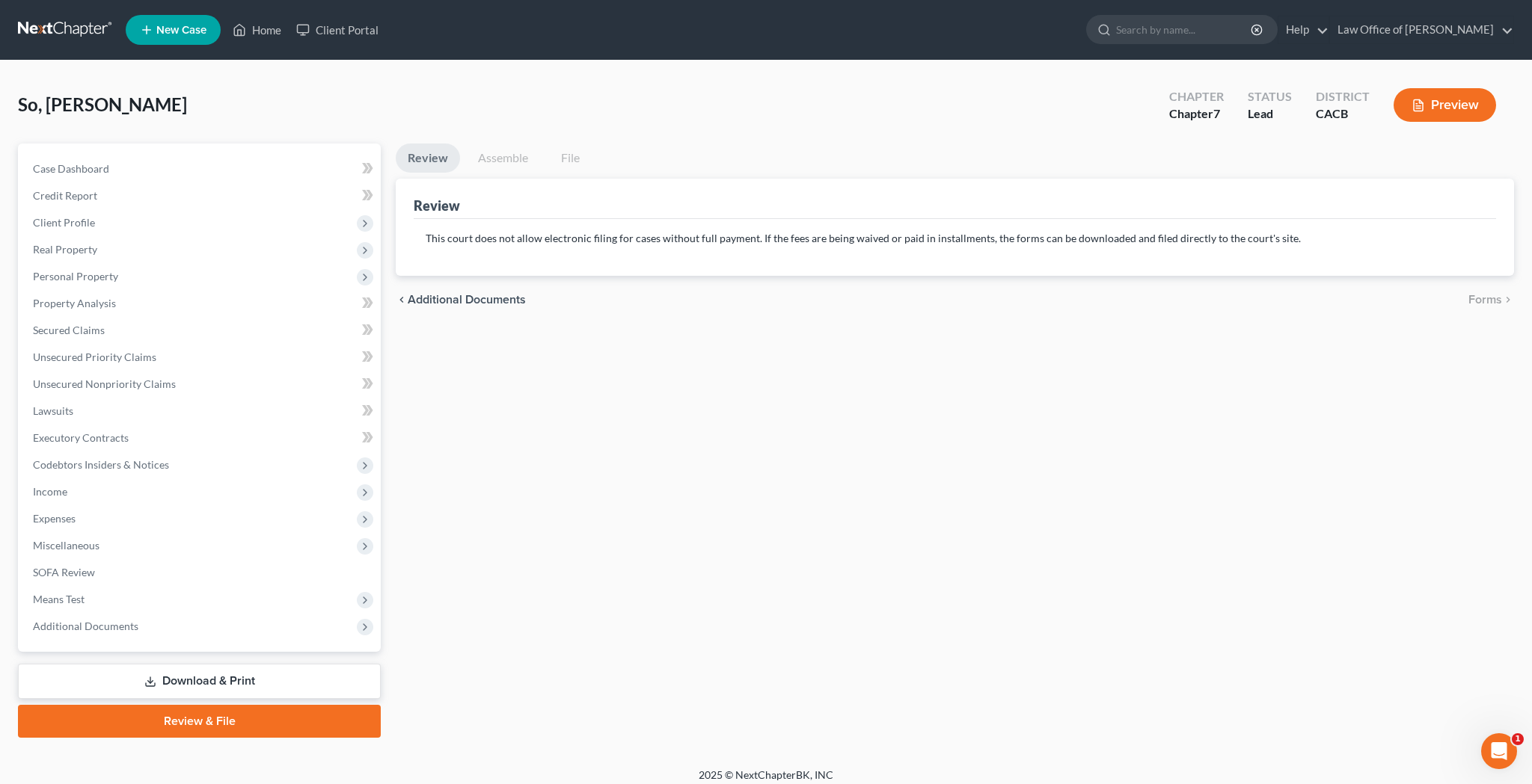
click at [124, 646] on div "Case Dashboard Payments Invoices Payments Payments Credit Report Client Profile…" at bounding box center [199, 397] width 363 height 508
click at [125, 633] on span "Additional Documents" at bounding box center [200, 626] width 360 height 26
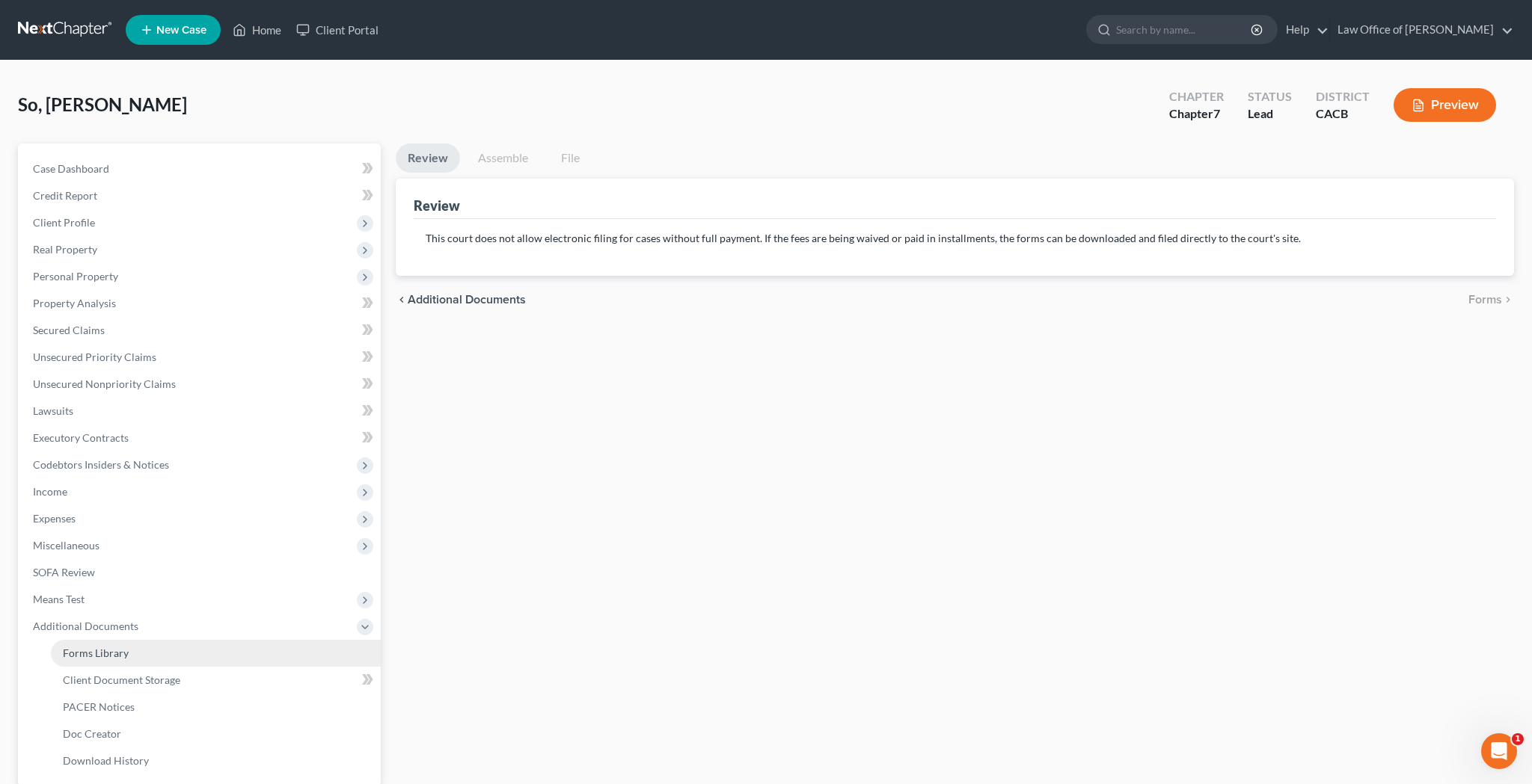
click at [125, 652] on span "Forms Library" at bounding box center [95, 653] width 66 height 13
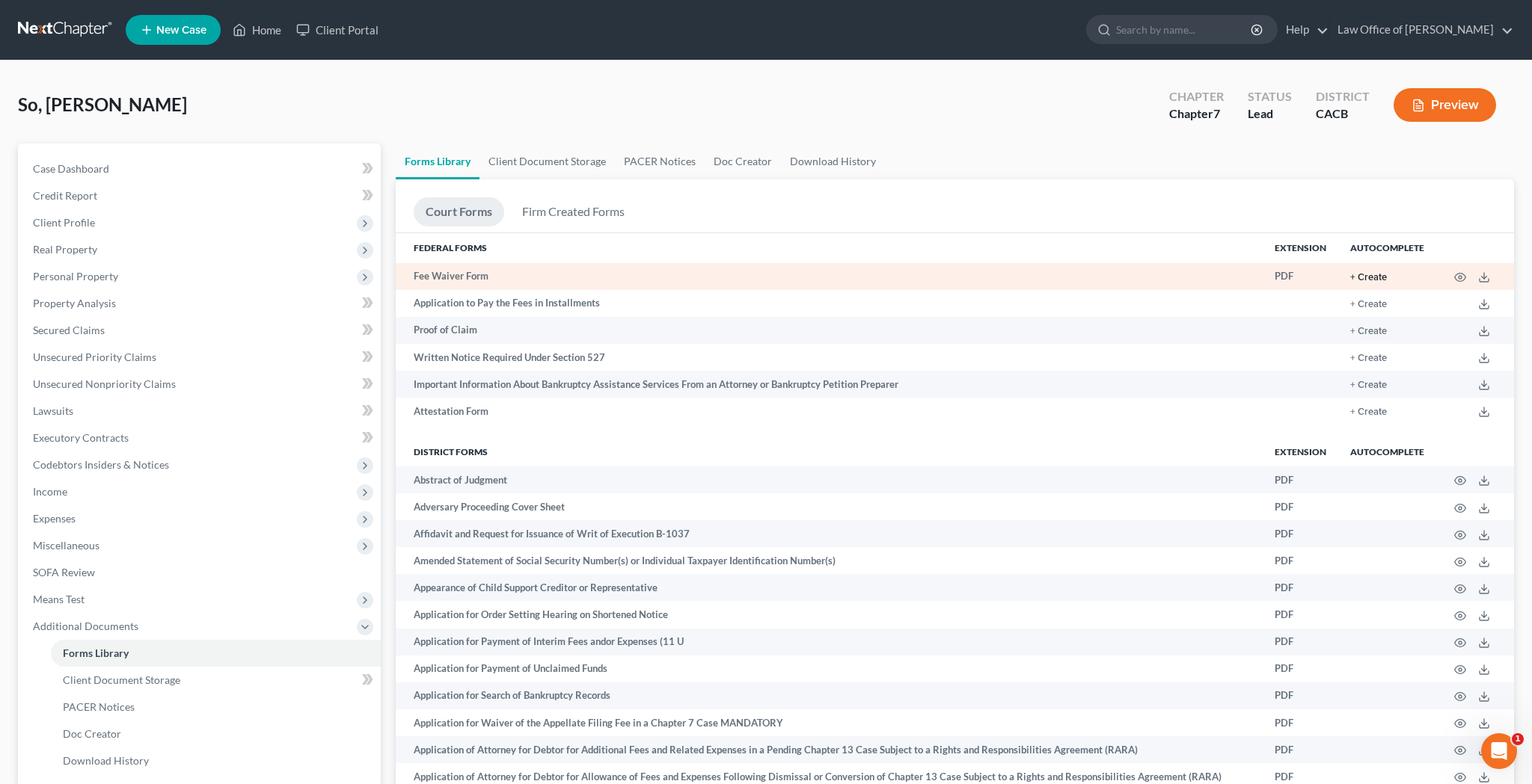
click at [1381, 276] on button "+ Create" at bounding box center [1368, 278] width 36 height 10
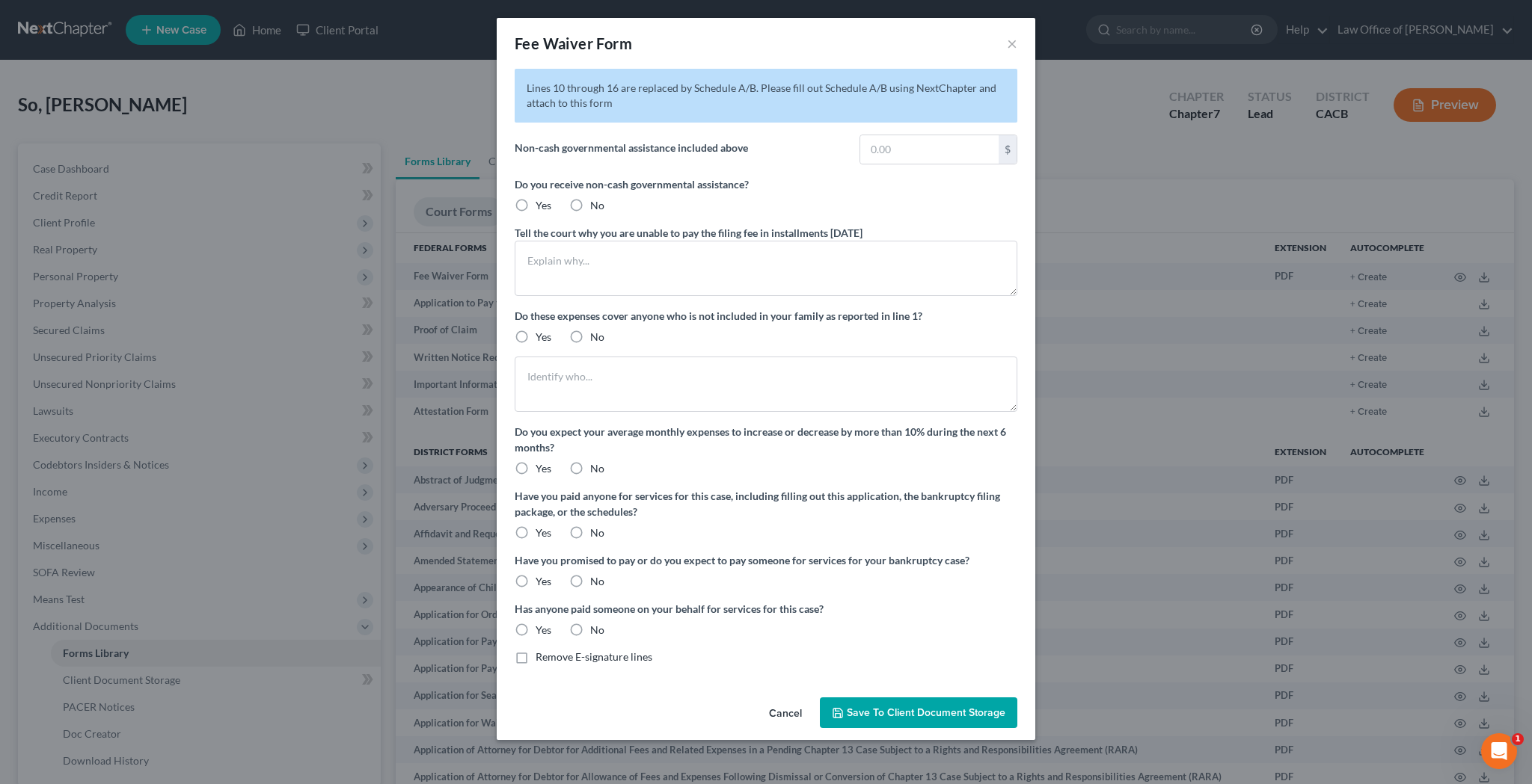
radio input "true"
type textarea "I am entitled to hospital and medical insurance under Medicare."
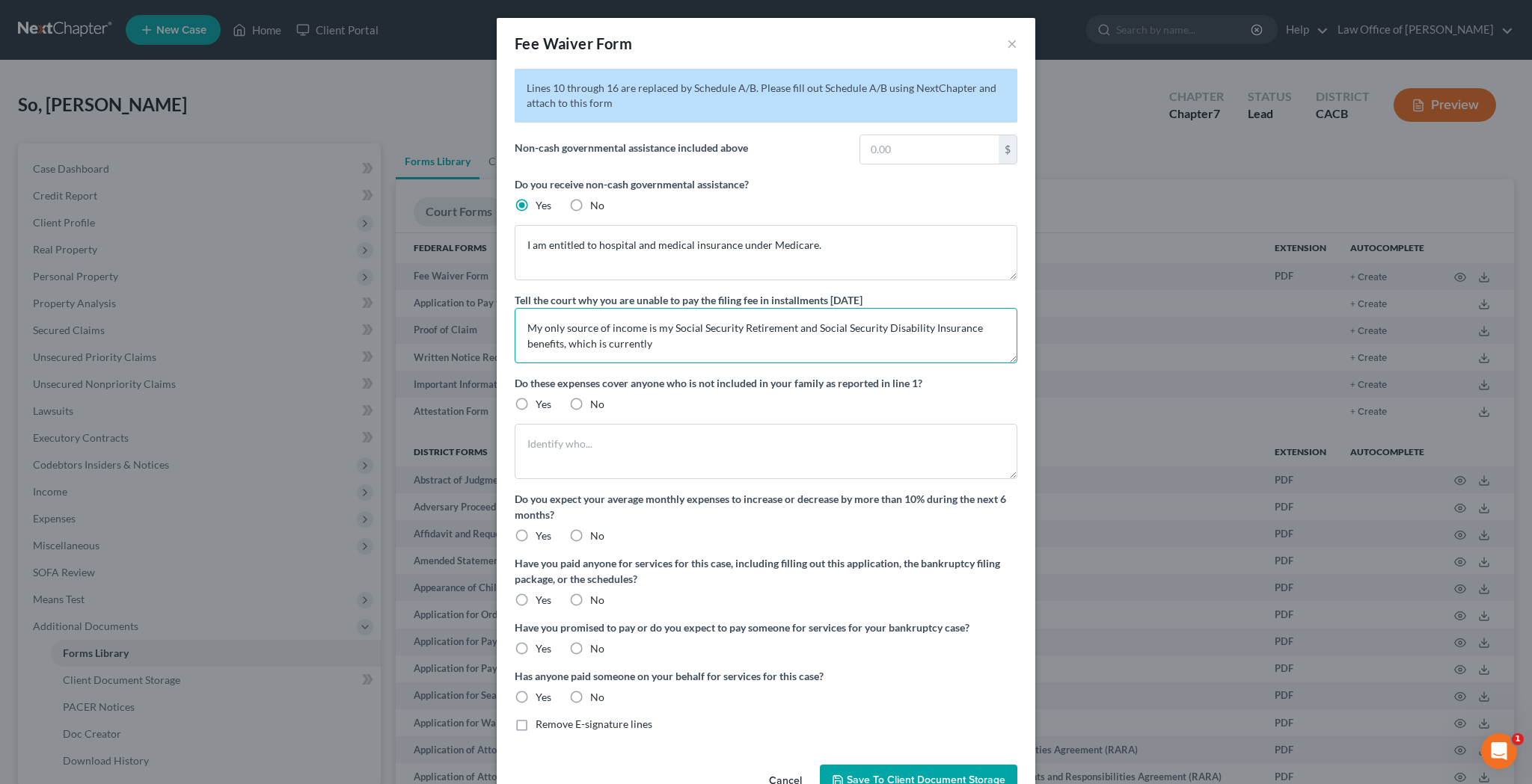
drag, startPoint x: 529, startPoint y: 331, endPoint x: 660, endPoint y: 347, distance: 132.0
click at [660, 347] on textarea "My only source of income is my Social Security Retirement and Social Security D…" at bounding box center [766, 336] width 502 height 55
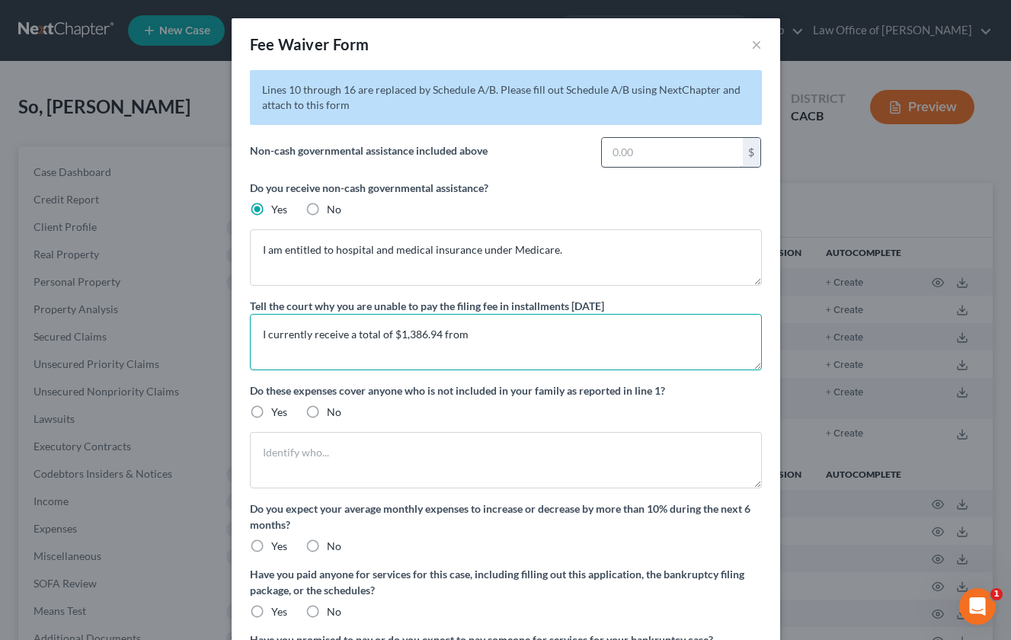
type textarea "I currently receive a total of $1,386.94 from"
click at [631, 151] on input "text" at bounding box center [672, 152] width 141 height 29
type input "160"
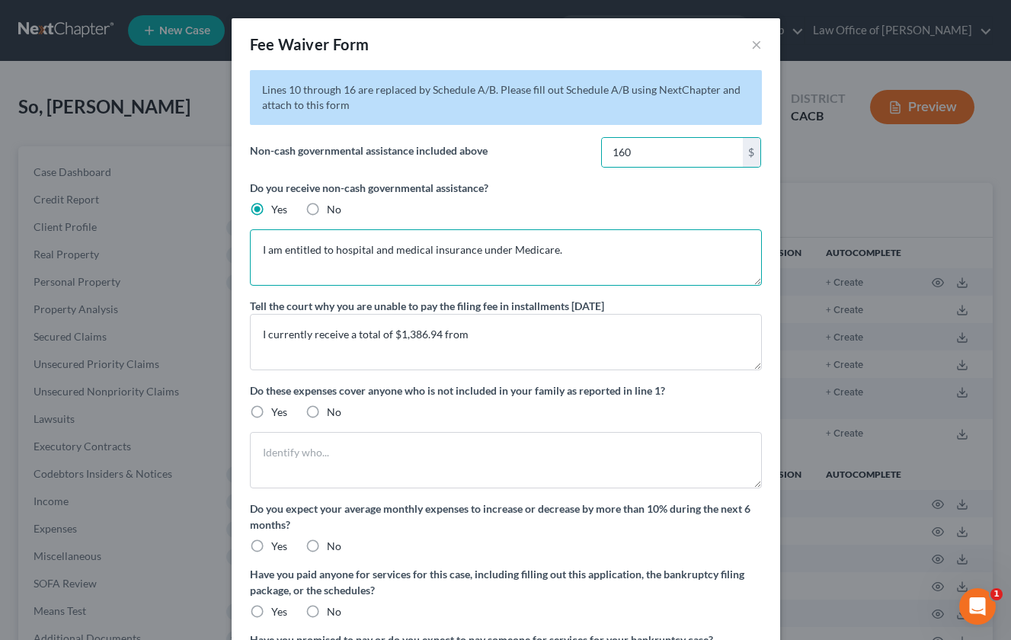
click at [617, 247] on textarea "I am entitled to hospital and medical insurance under Medicare." at bounding box center [506, 257] width 512 height 56
click at [263, 249] on textarea "I am entitled to hospital and medical insurance under Medicare." at bounding box center [506, 257] width 512 height 56
click at [495, 270] on textarea "I currently receive CalFresh (food stamps) in the amount of $160/month. I am al…" at bounding box center [506, 257] width 512 height 56
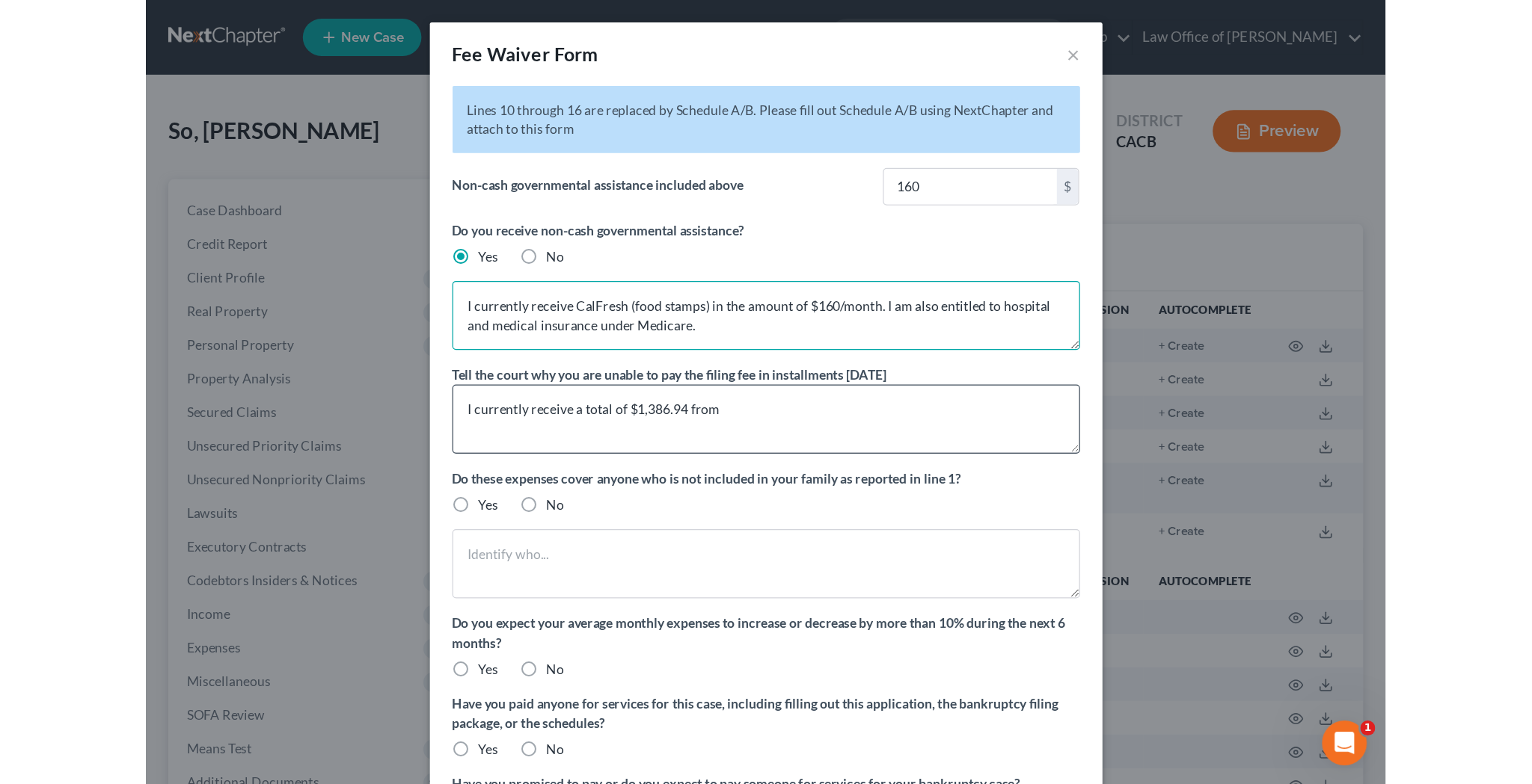
scroll to position [26, 0]
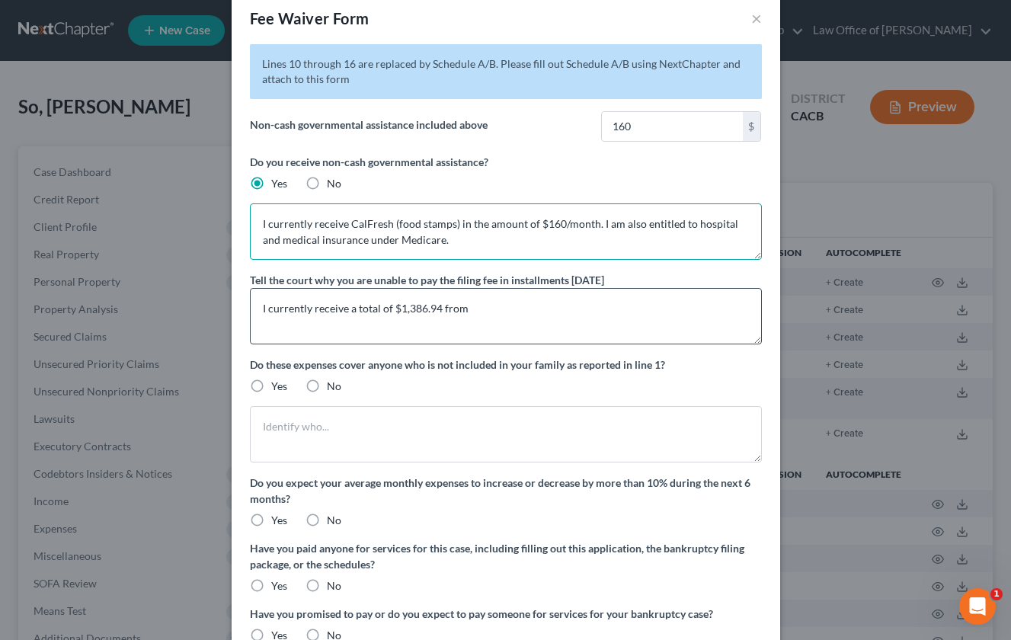
type textarea "I currently receive CalFresh (food stamps) in the amount of $160/month. I am al…"
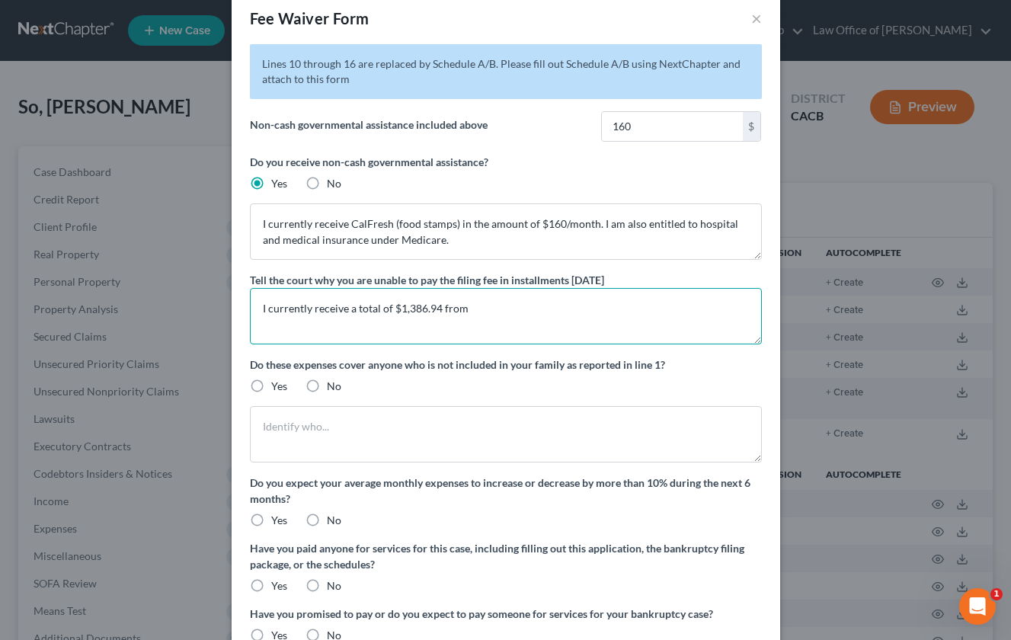
drag, startPoint x: 488, startPoint y: 304, endPoint x: 267, endPoint y: 310, distance: 221.1
click at [267, 310] on textarea "I currently receive a total of $1,386.94 from" at bounding box center [506, 316] width 512 height 56
type textarea "I"
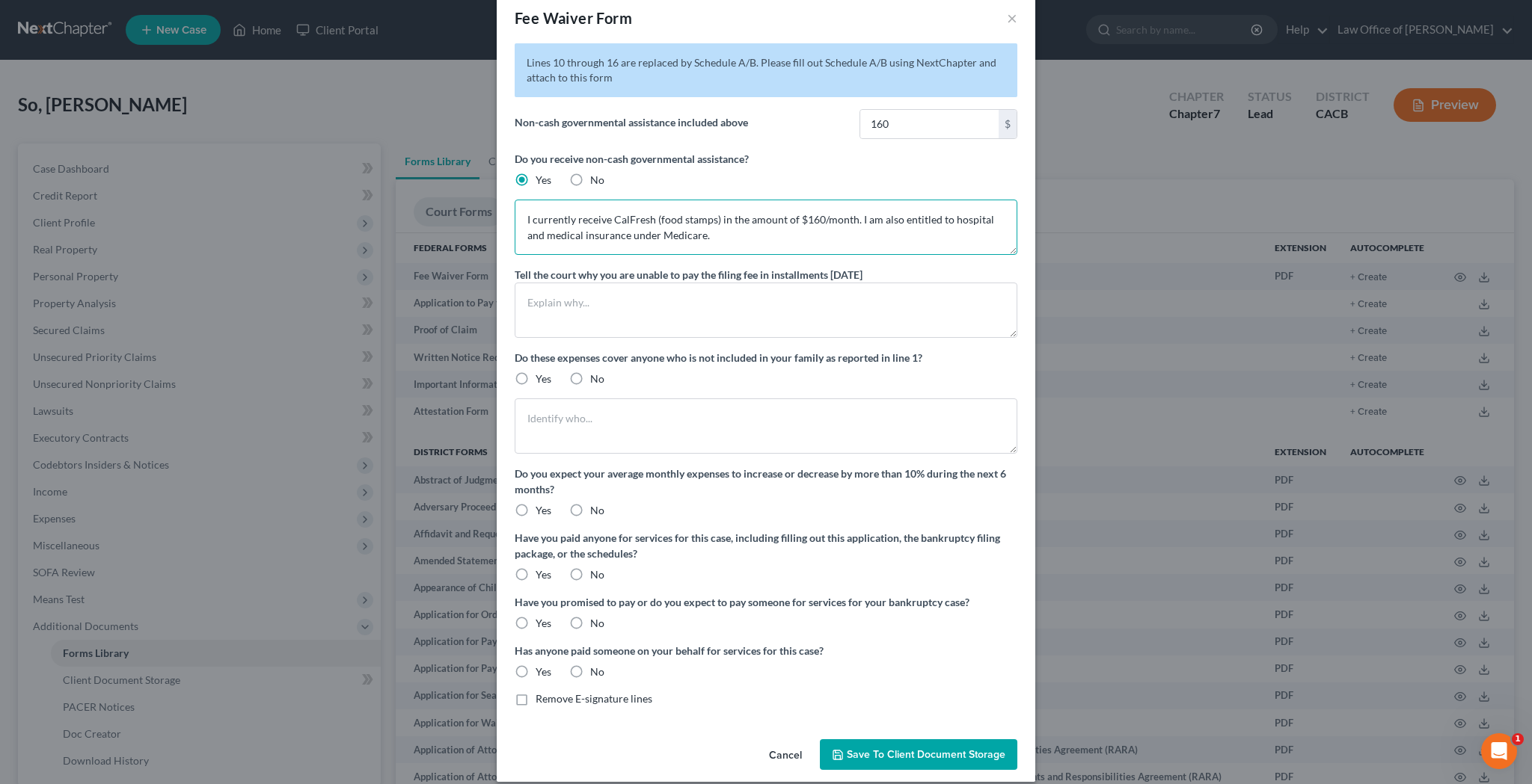
click at [717, 223] on textarea "I currently receive CalFresh (food stamps) in the amount of $160/month. I am al…" at bounding box center [766, 227] width 502 height 55
click at [614, 219] on textarea "I currently receive CalFresh (food stamps) in the amount of $160/month. I am al…" at bounding box center [766, 227] width 502 height 55
click at [716, 228] on textarea "I currently receive County of LosCalFresh (food stamps) in the amount of $160/m…" at bounding box center [766, 227] width 502 height 55
click at [676, 221] on textarea "I currently receive County of LosCalFresh (food stamps) in the amount of $160/m…" at bounding box center [766, 227] width 502 height 55
click at [826, 223] on textarea "I currently receive County of Los Angeles - CalFresh (food stamps) in the amoun…" at bounding box center [766, 227] width 502 height 55
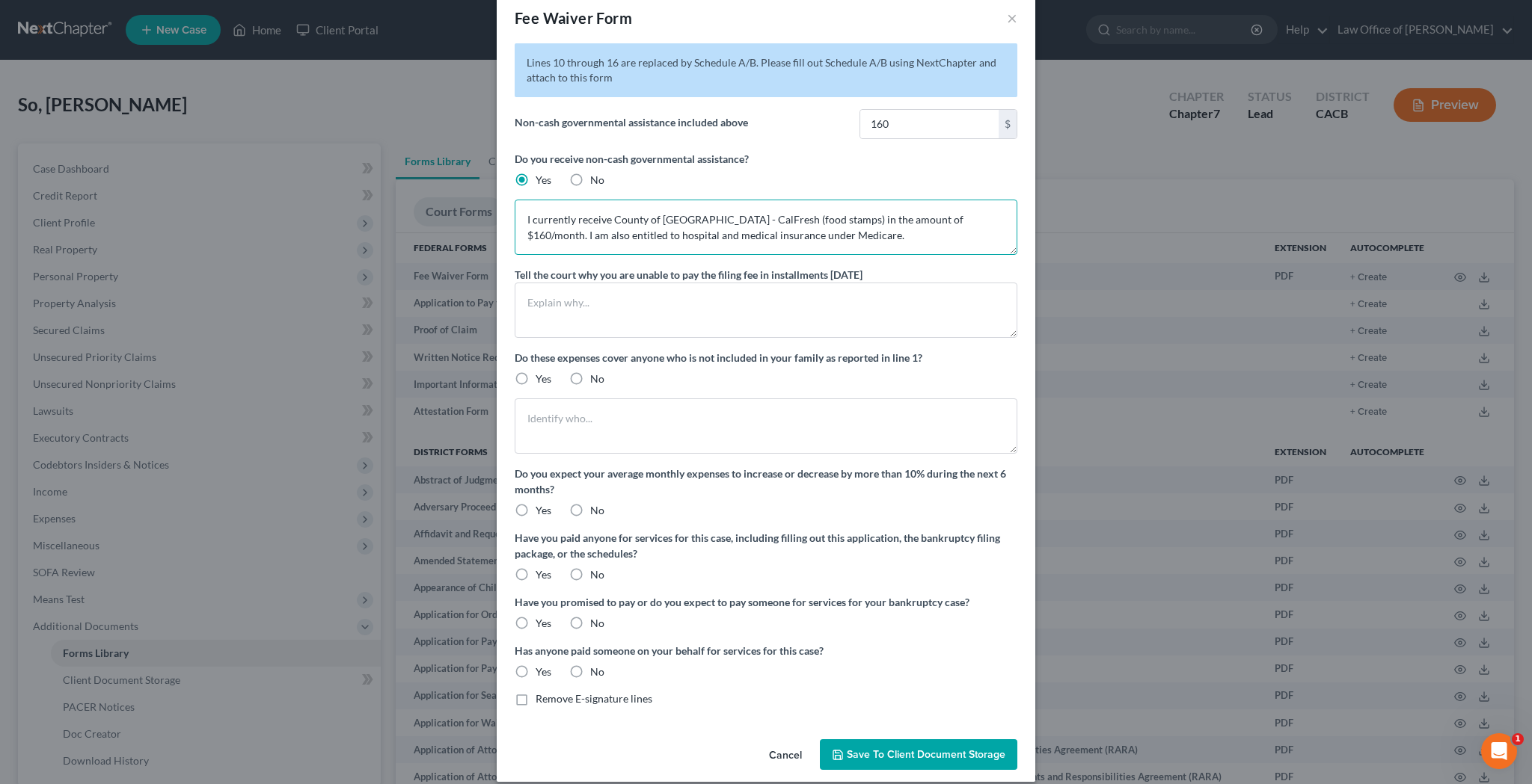
click at [765, 222] on textarea "I currently receive County of Los Angeles - CalFresh (food stamps) in the amoun…" at bounding box center [766, 227] width 502 height 55
click at [556, 237] on textarea "I currently receive County of Los Angeles - CalFresh benefits (food stamps) in …" at bounding box center [766, 227] width 502 height 55
type textarea "I currently receive County of Los Angeles - CalFresh benefits (food stamps) in …"
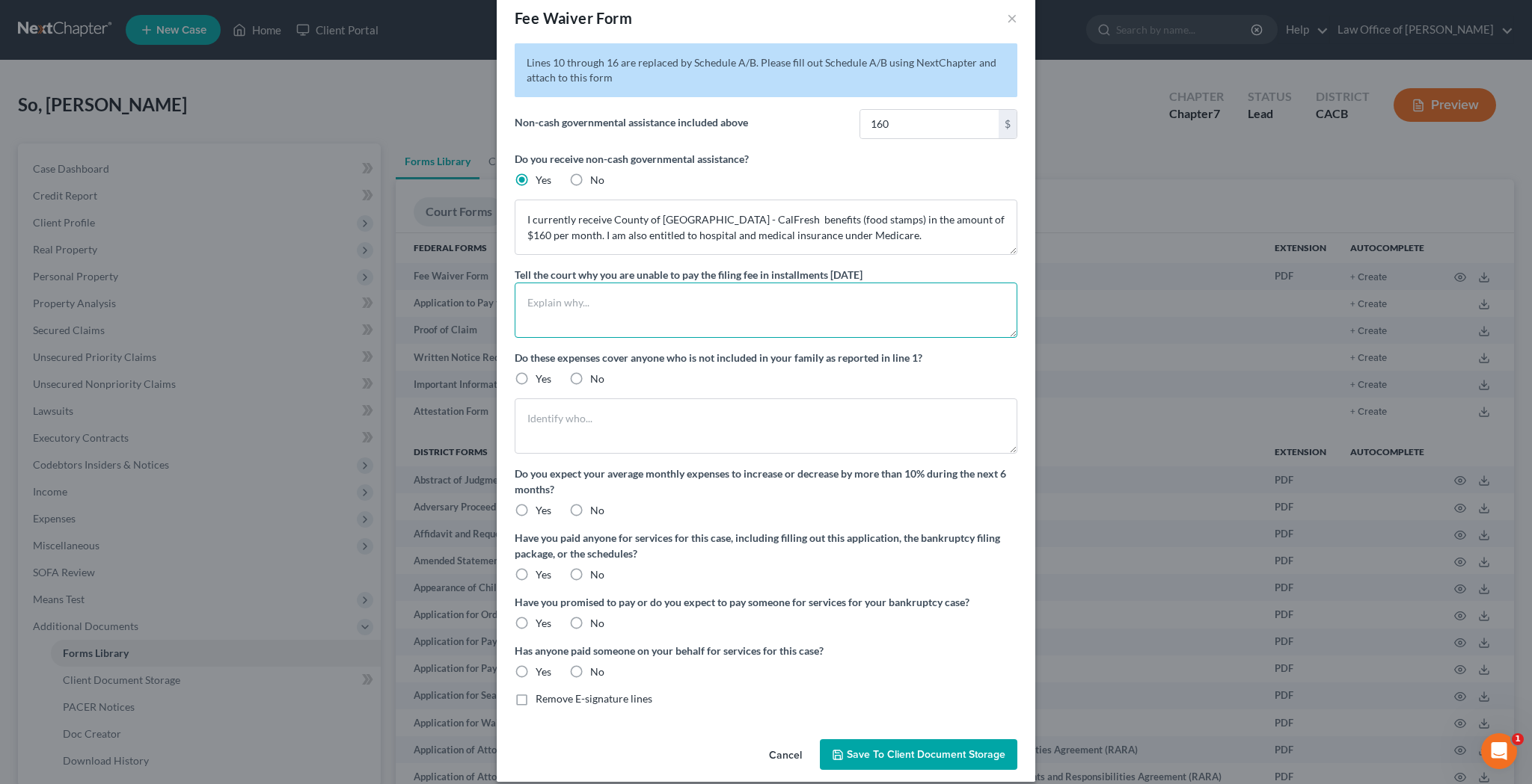
click at [671, 283] on textarea at bounding box center [766, 310] width 502 height 55
type textarea "M"
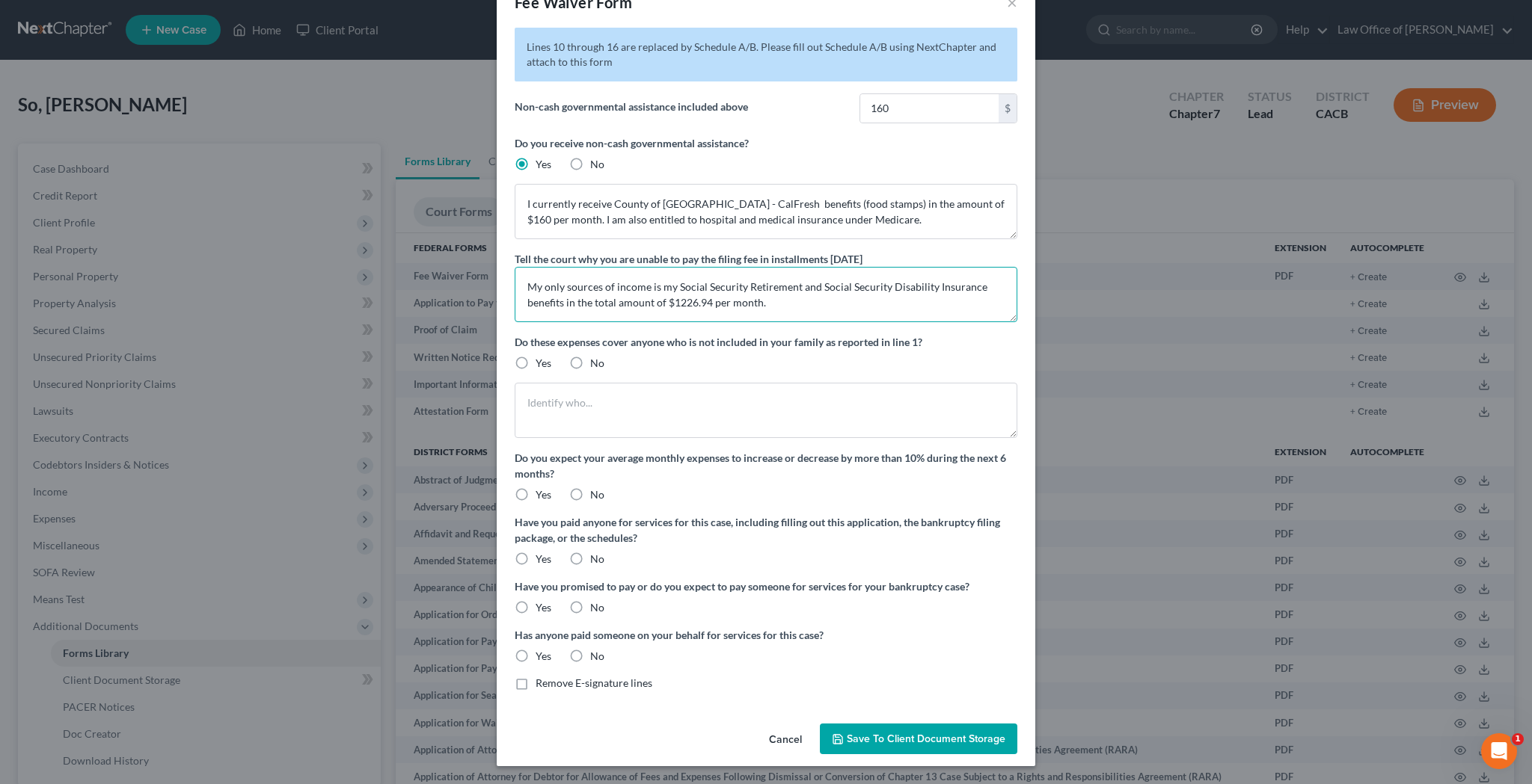
click at [657, 290] on textarea "My only sources of income is my Social Security Retirement and Social Security …" at bounding box center [766, 294] width 502 height 55
click at [562, 308] on textarea "My only sources of income are my Social Security Retirement and Social Security…" at bounding box center [766, 294] width 502 height 55
drag, startPoint x: 738, startPoint y: 303, endPoint x: 652, endPoint y: 303, distance: 86.0
click at [652, 303] on textarea "My only sources of income are my Social Security Retirement and Social Security…" at bounding box center [766, 294] width 502 height 55
click at [598, 306] on textarea "My only sources of income are my Social Security Retirement and Social Security…" at bounding box center [766, 294] width 502 height 55
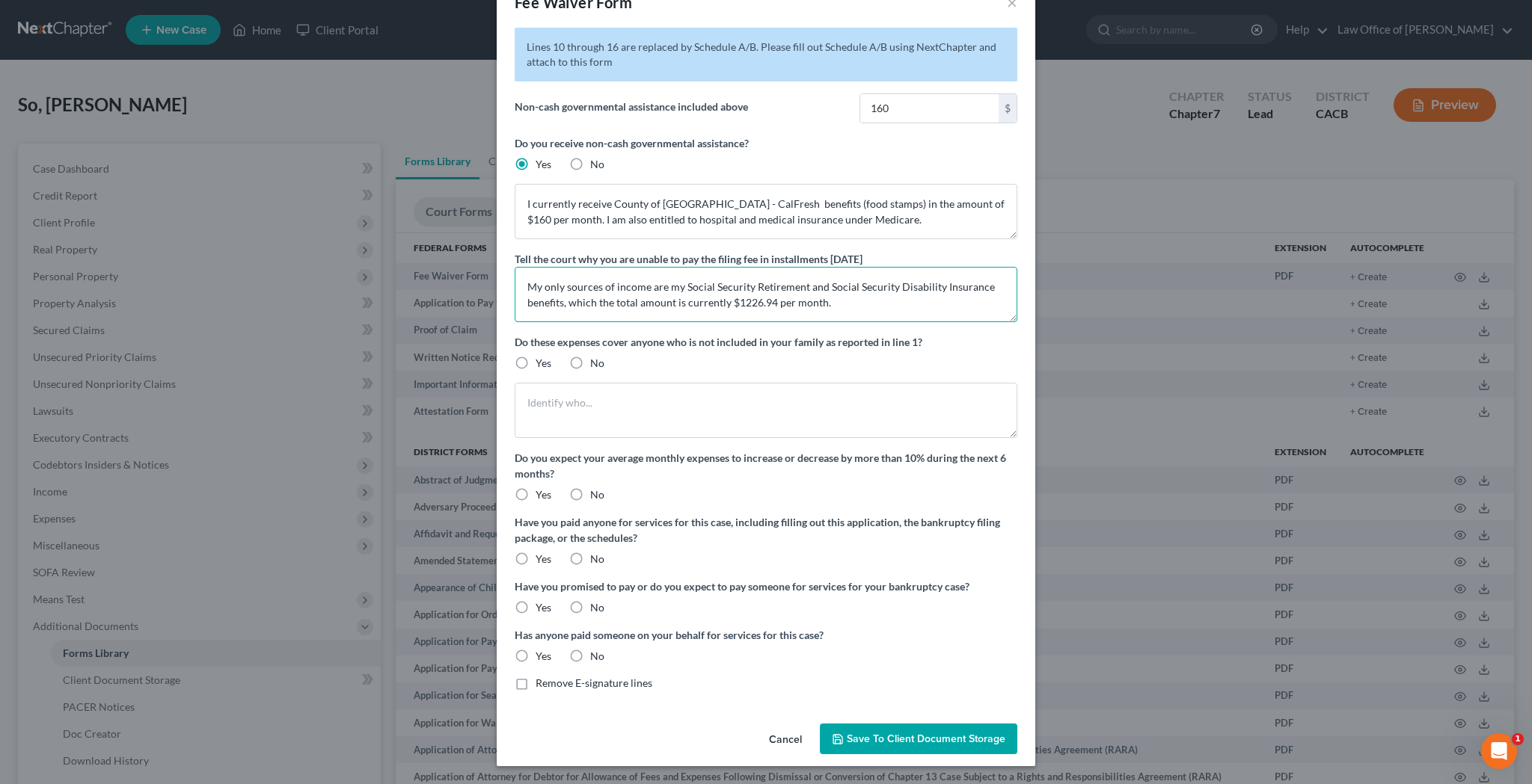
click at [847, 306] on textarea "My only sources of income are my Social Security Retirement and Social Security…" at bounding box center [766, 294] width 502 height 55
click at [744, 306] on textarea "My only sources of income are my Social Security Retirement and Social Security…" at bounding box center [766, 294] width 502 height 55
click at [736, 306] on textarea "My only sources of income are my Social Security Retirement and Social Security…" at bounding box center [766, 294] width 502 height 55
click at [843, 304] on textarea "My only sources of income are my Social Security Retirement and Social Security…" at bounding box center [766, 294] width 502 height 55
click at [744, 306] on textarea "My only sources of income are my Social Security Retirement and Social Security…" at bounding box center [766, 294] width 502 height 55
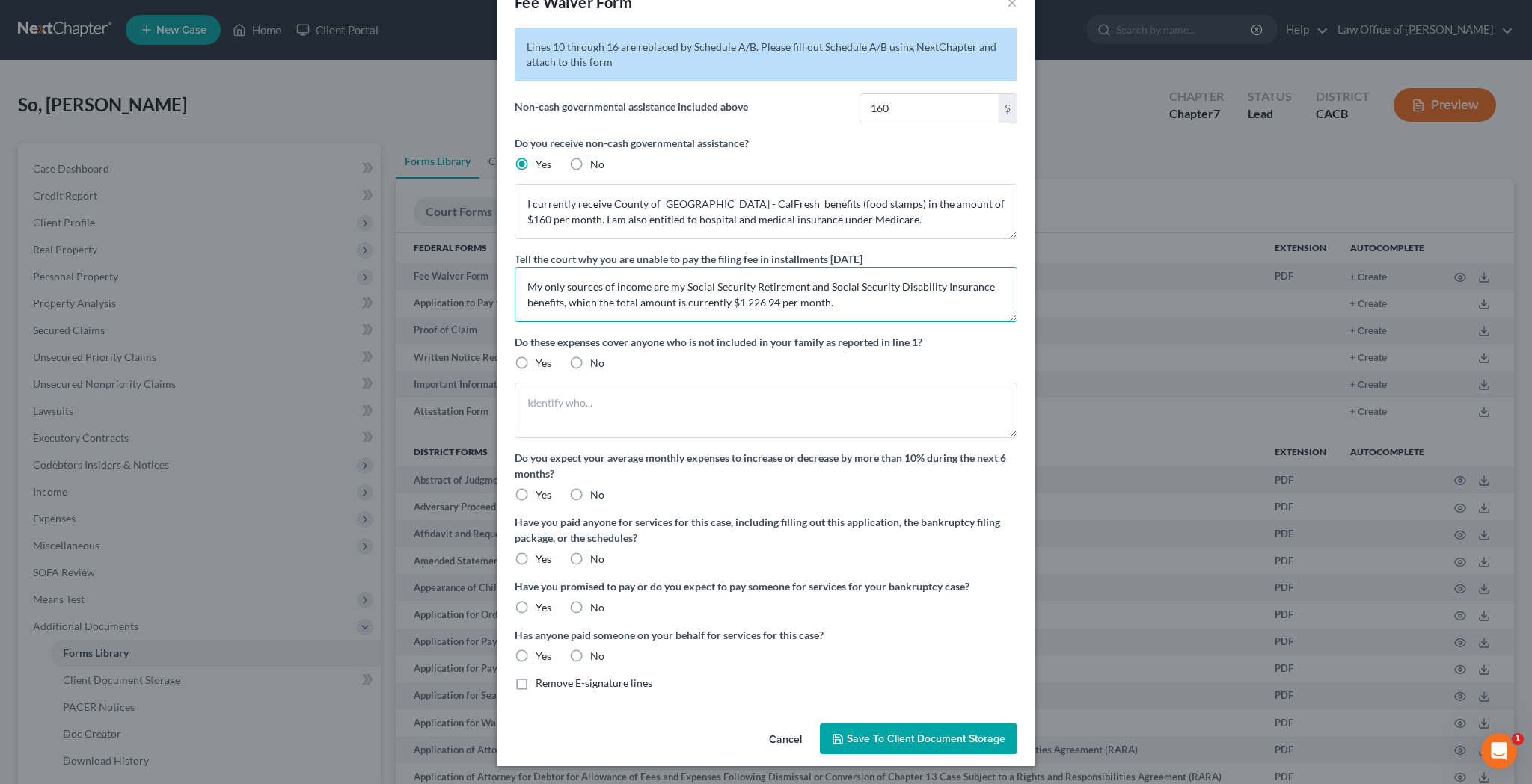
click at [881, 304] on textarea "My only sources of income are my Social Security Retirement and Social Security…" at bounding box center [766, 294] width 502 height 55
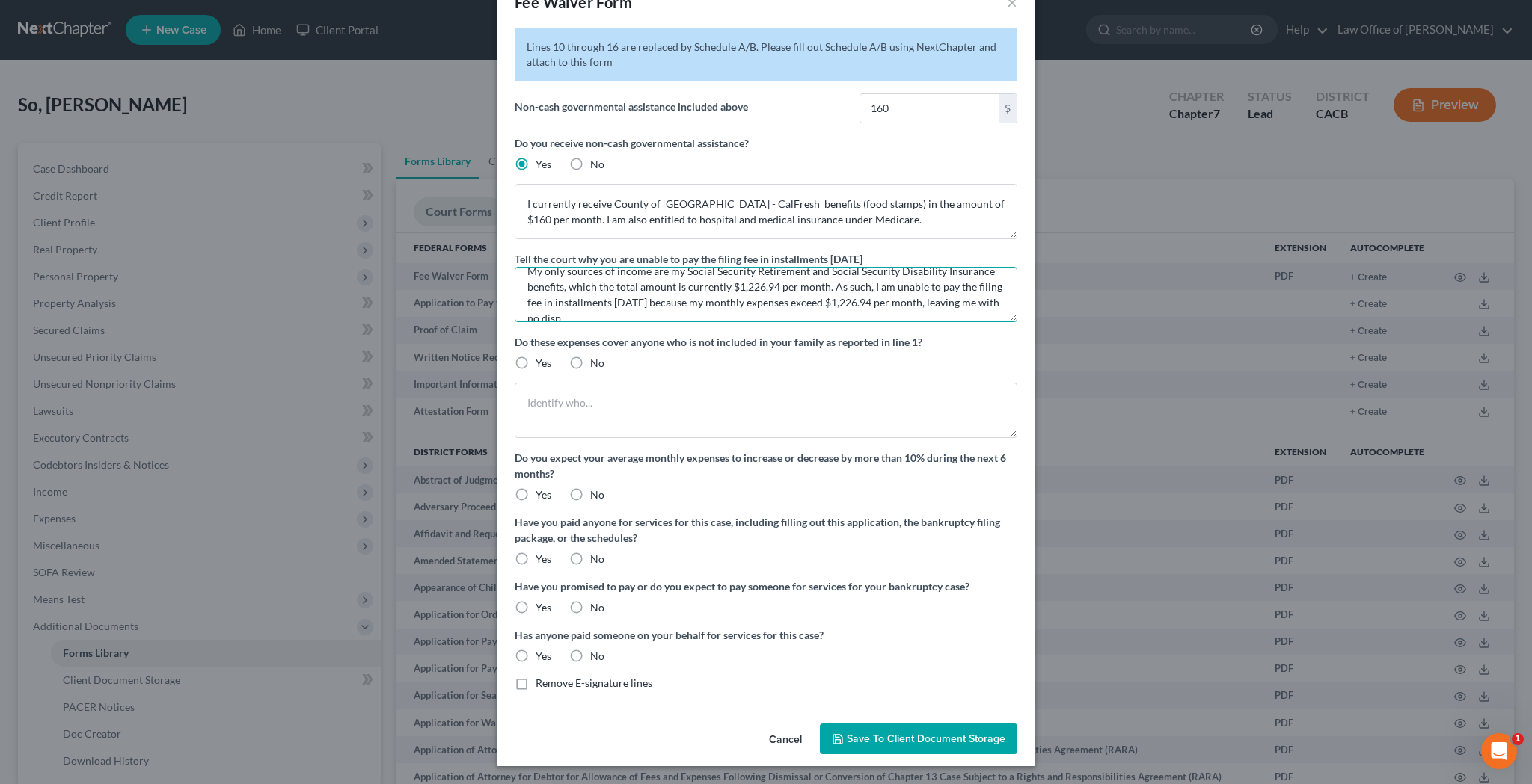
scroll to position [19, 0]
type textarea "My only sources of income are my Social Security Retirement and Social Security…"
click at [590, 367] on label "No" at bounding box center [597, 363] width 14 height 15
click at [596, 366] on input "No" at bounding box center [601, 361] width 10 height 10
radio input "true"
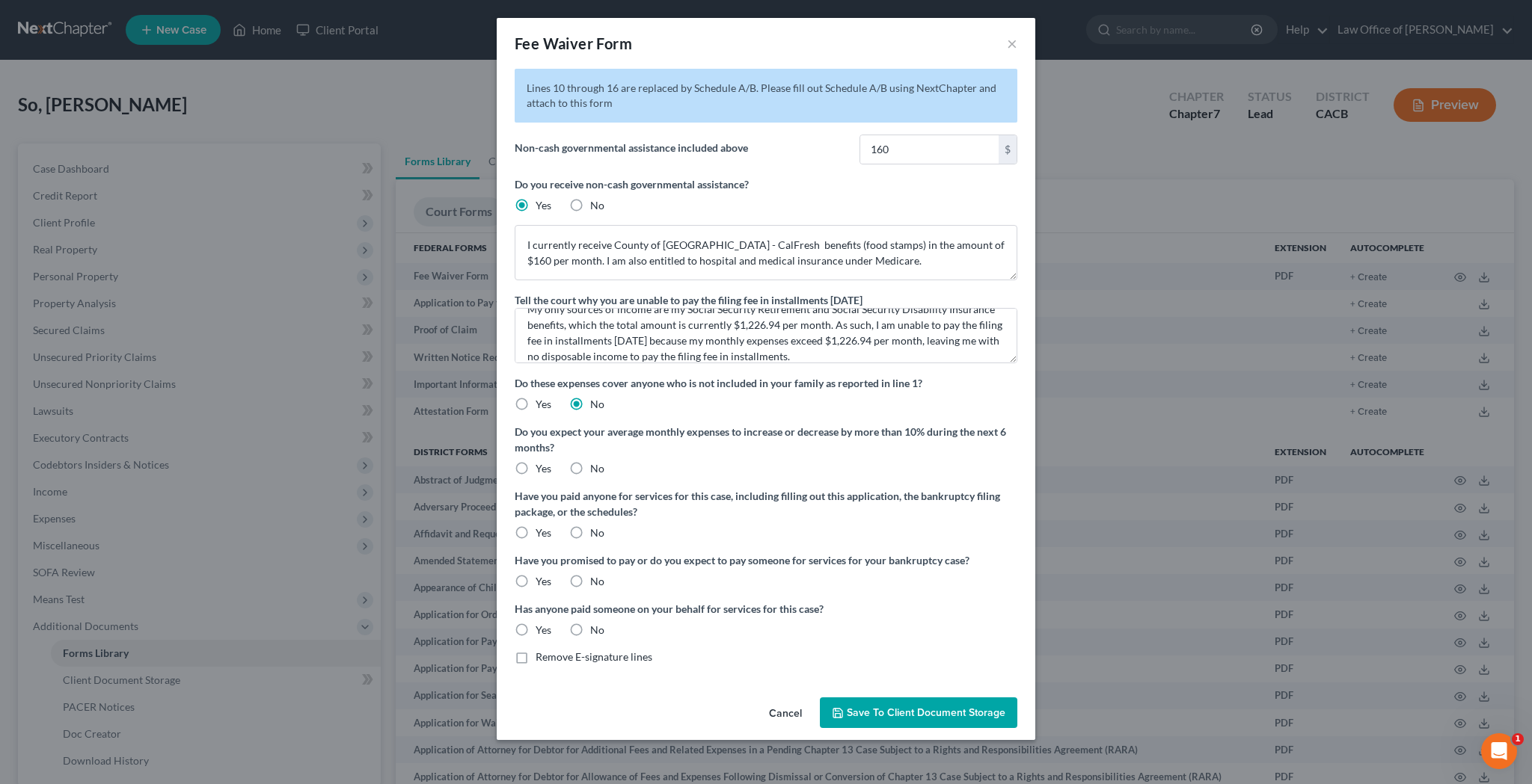
click at [590, 472] on label "No" at bounding box center [597, 468] width 14 height 15
click at [596, 471] on input "No" at bounding box center [601, 466] width 10 height 10
radio input "true"
click at [590, 529] on label "No" at bounding box center [597, 533] width 14 height 15
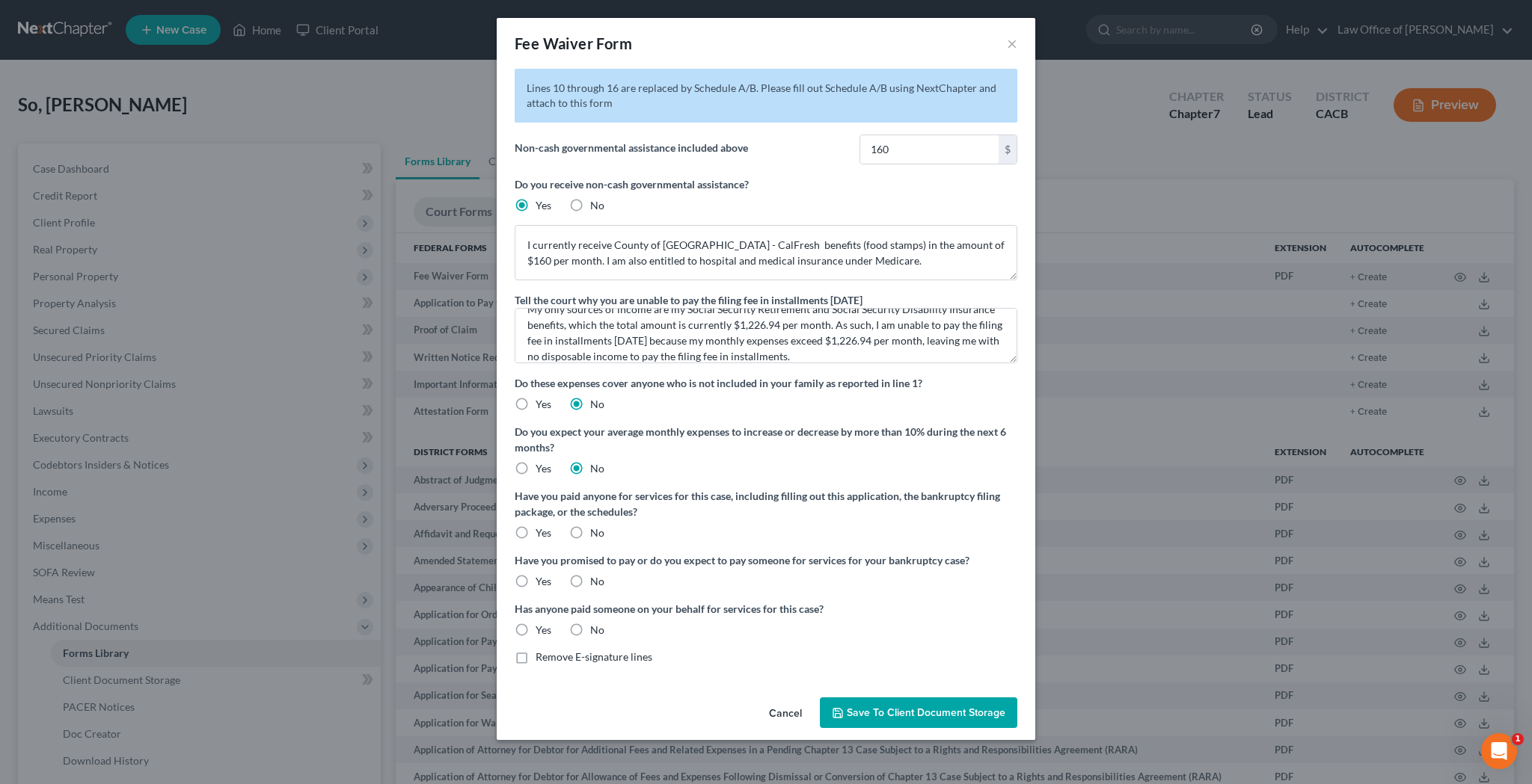
click at [596, 529] on input "No" at bounding box center [601, 531] width 10 height 10
radio input "true"
click at [590, 580] on label "No" at bounding box center [597, 581] width 14 height 15
click at [596, 580] on input "No" at bounding box center [601, 579] width 10 height 10
radio input "true"
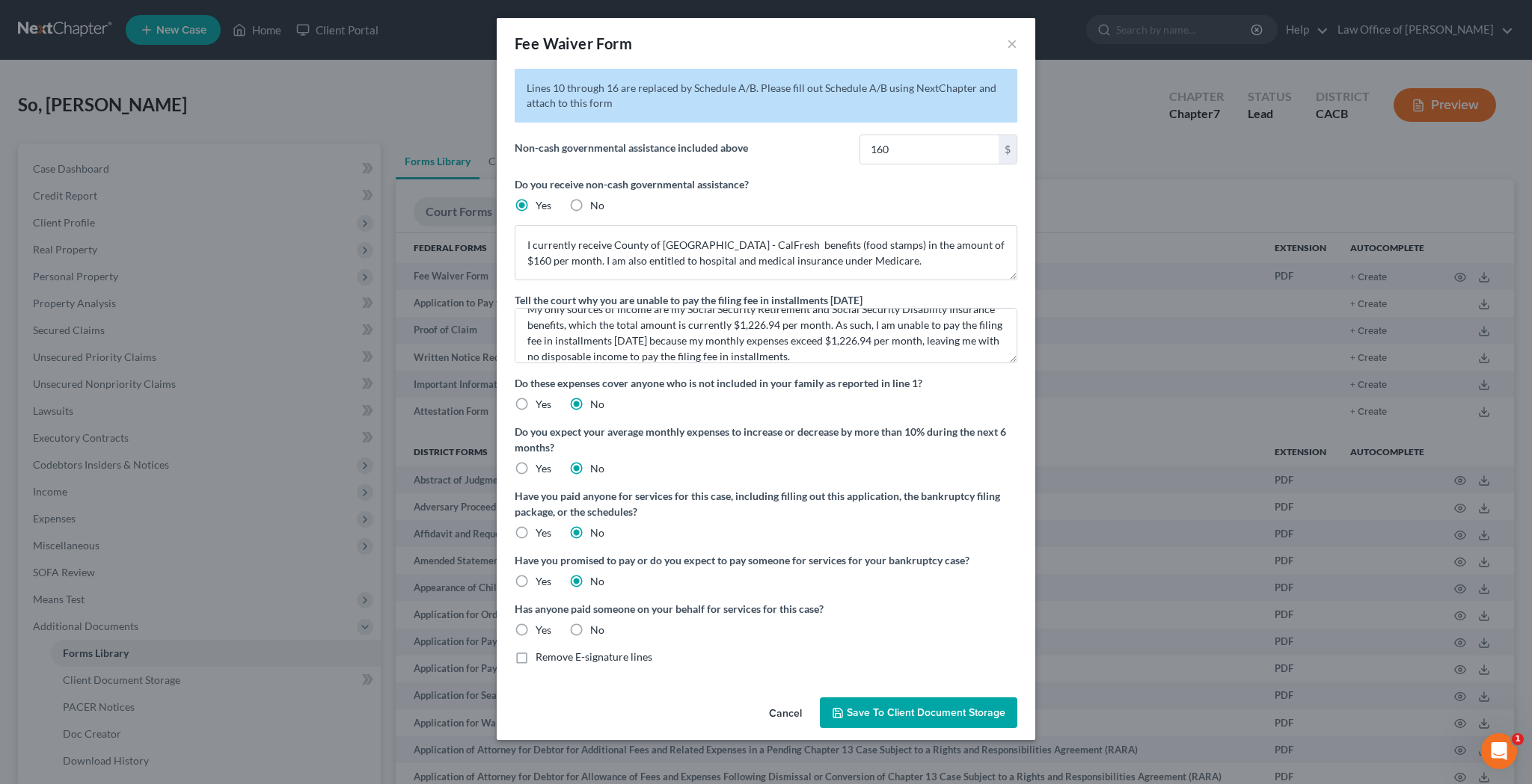
click at [590, 632] on label "No" at bounding box center [597, 630] width 14 height 15
click at [596, 632] on input "No" at bounding box center [601, 628] width 10 height 10
radio input "true"
click at [536, 658] on label "Remove E-signature lines" at bounding box center [594, 656] width 117 height 15
click at [542, 658] on input "Remove E-signature lines" at bounding box center [547, 654] width 10 height 10
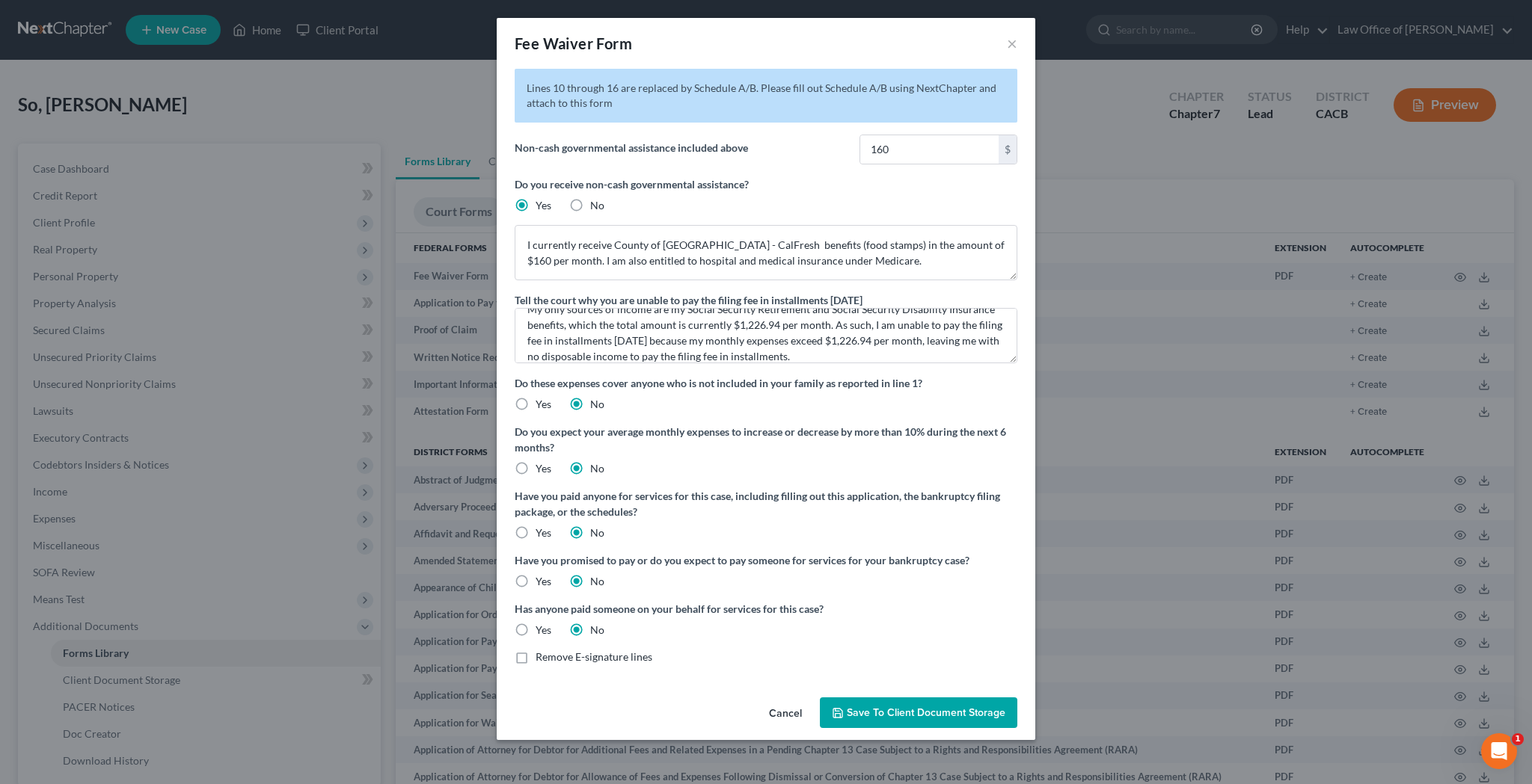
checkbox input "true"
click at [898, 714] on span "Save to Client Document Storage" at bounding box center [926, 712] width 159 height 13
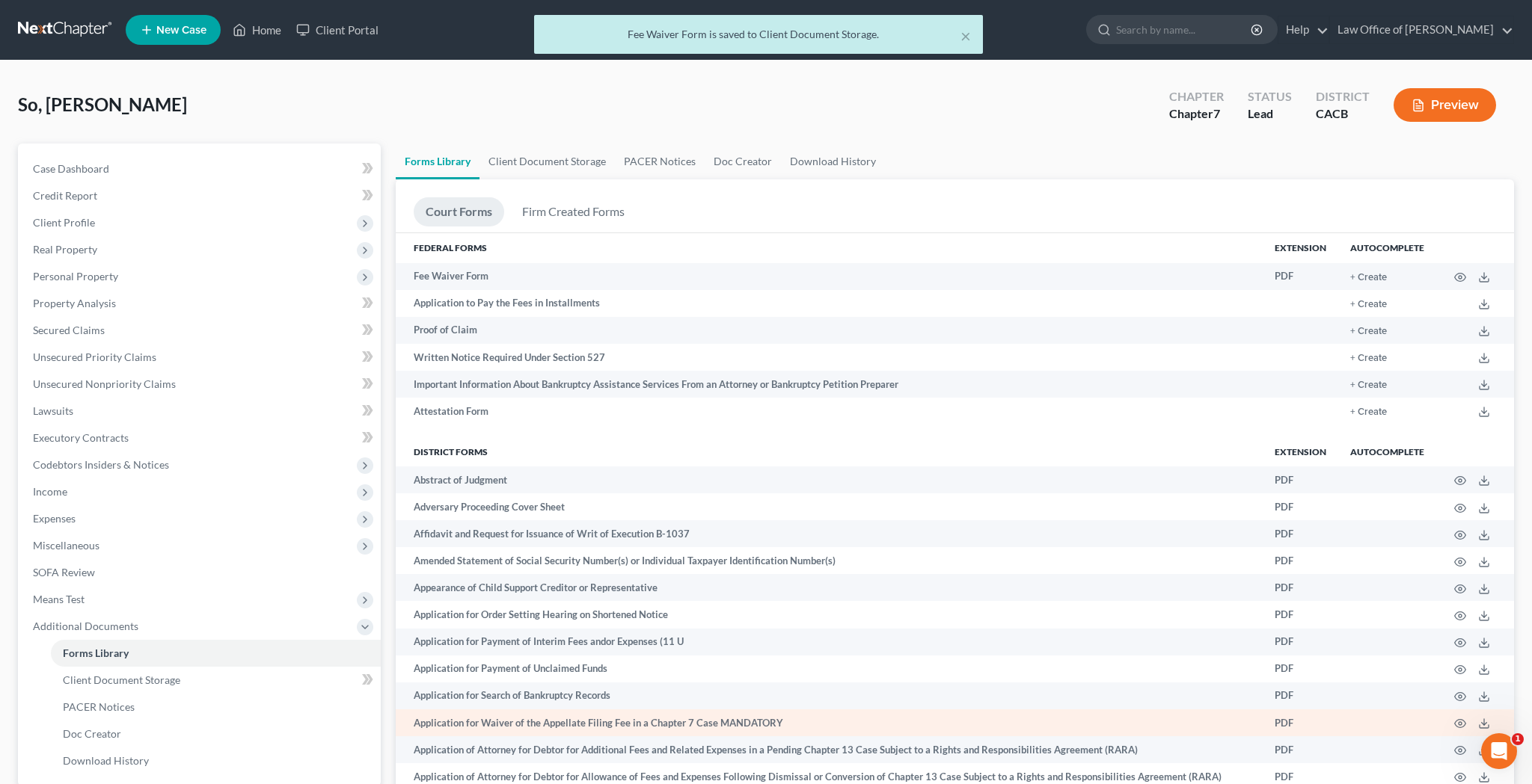
drag, startPoint x: 901, startPoint y: 717, endPoint x: 910, endPoint y: 717, distance: 9.0
click at [910, 717] on td "Application for Waiver of the Appellate Filing Fee in a Chapter 7 Case MANDATORY" at bounding box center [828, 722] width 867 height 26
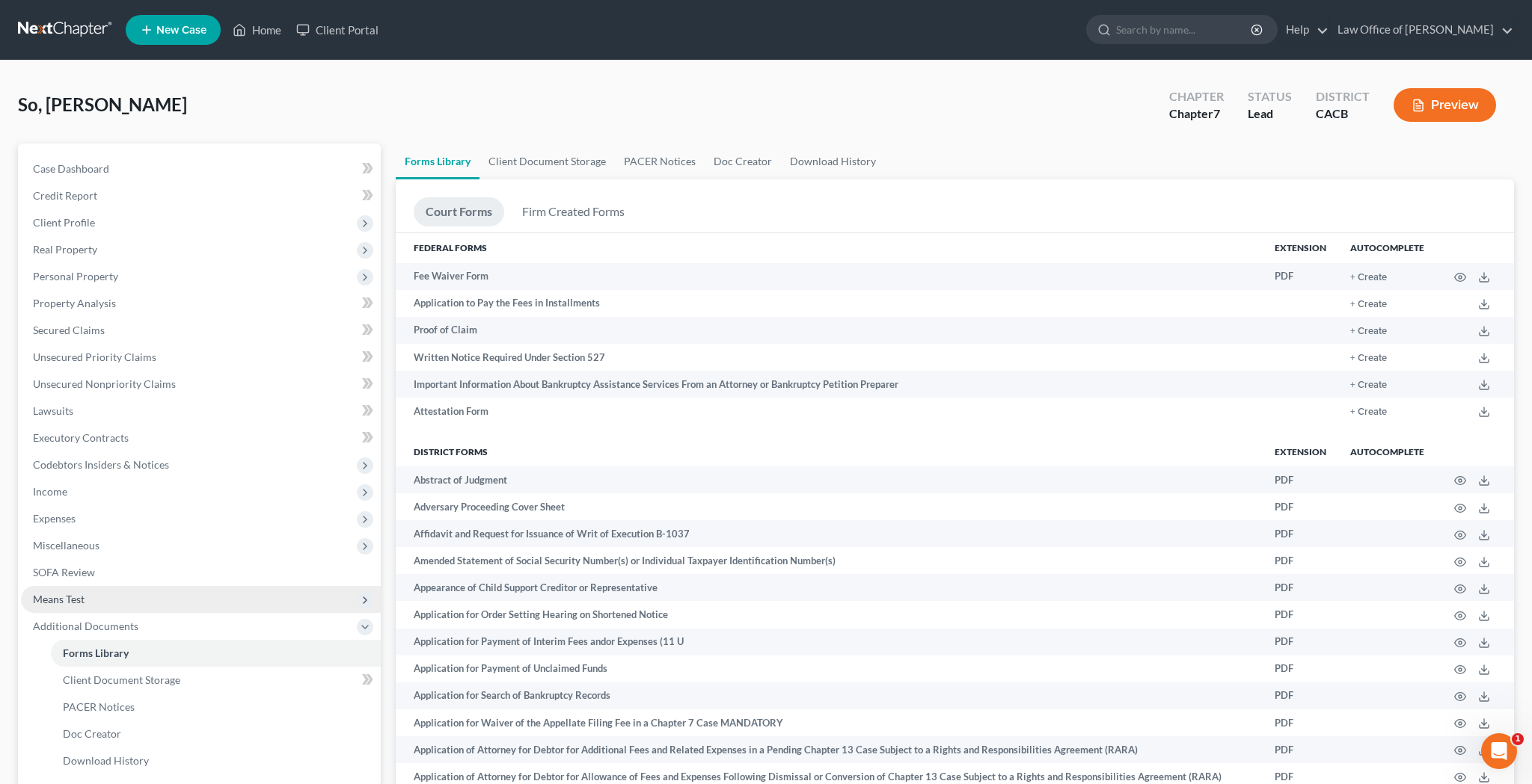
scroll to position [118, 0]
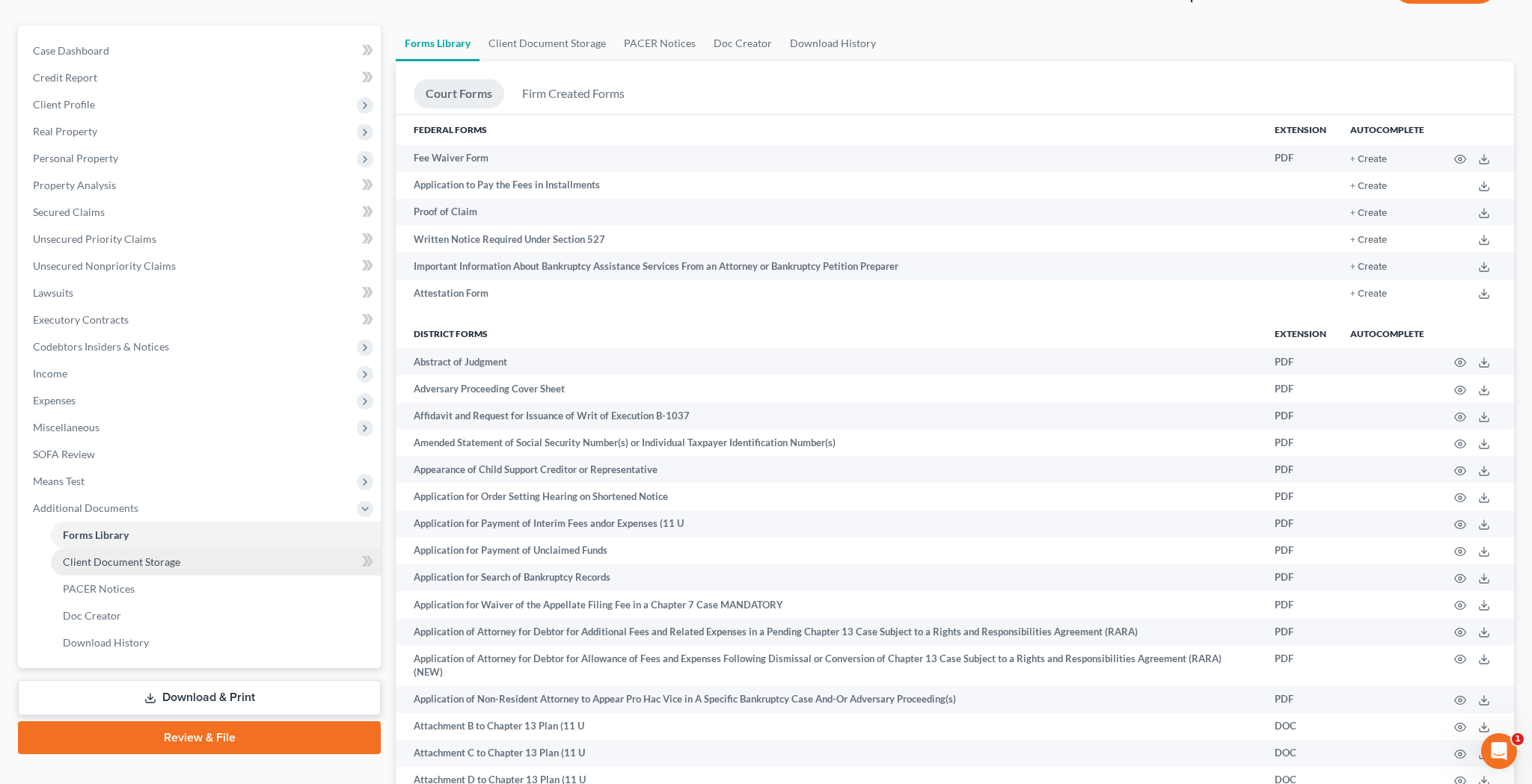
click at [202, 549] on link "Client Document Storage" at bounding box center [216, 561] width 330 height 26
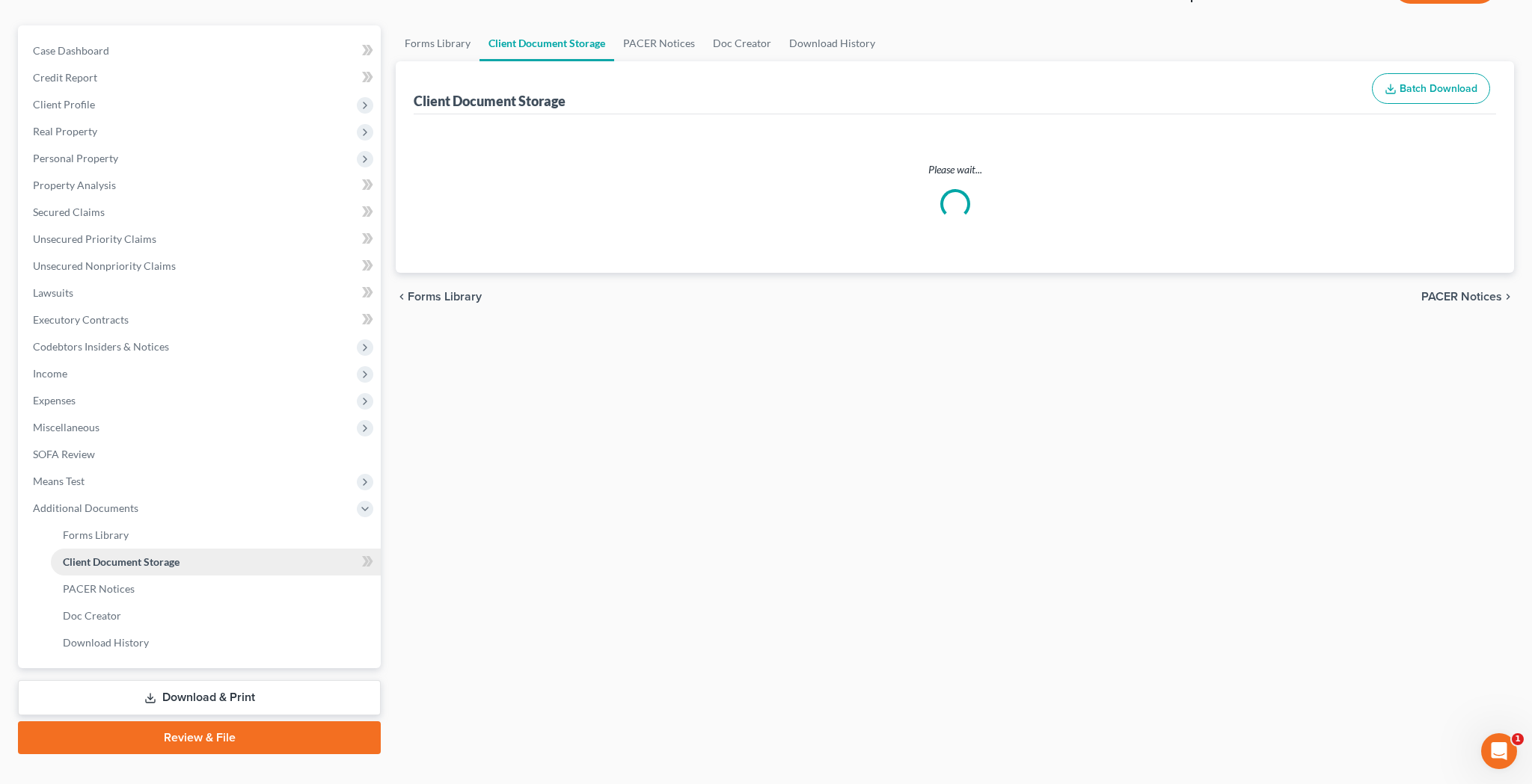
scroll to position [7, 0]
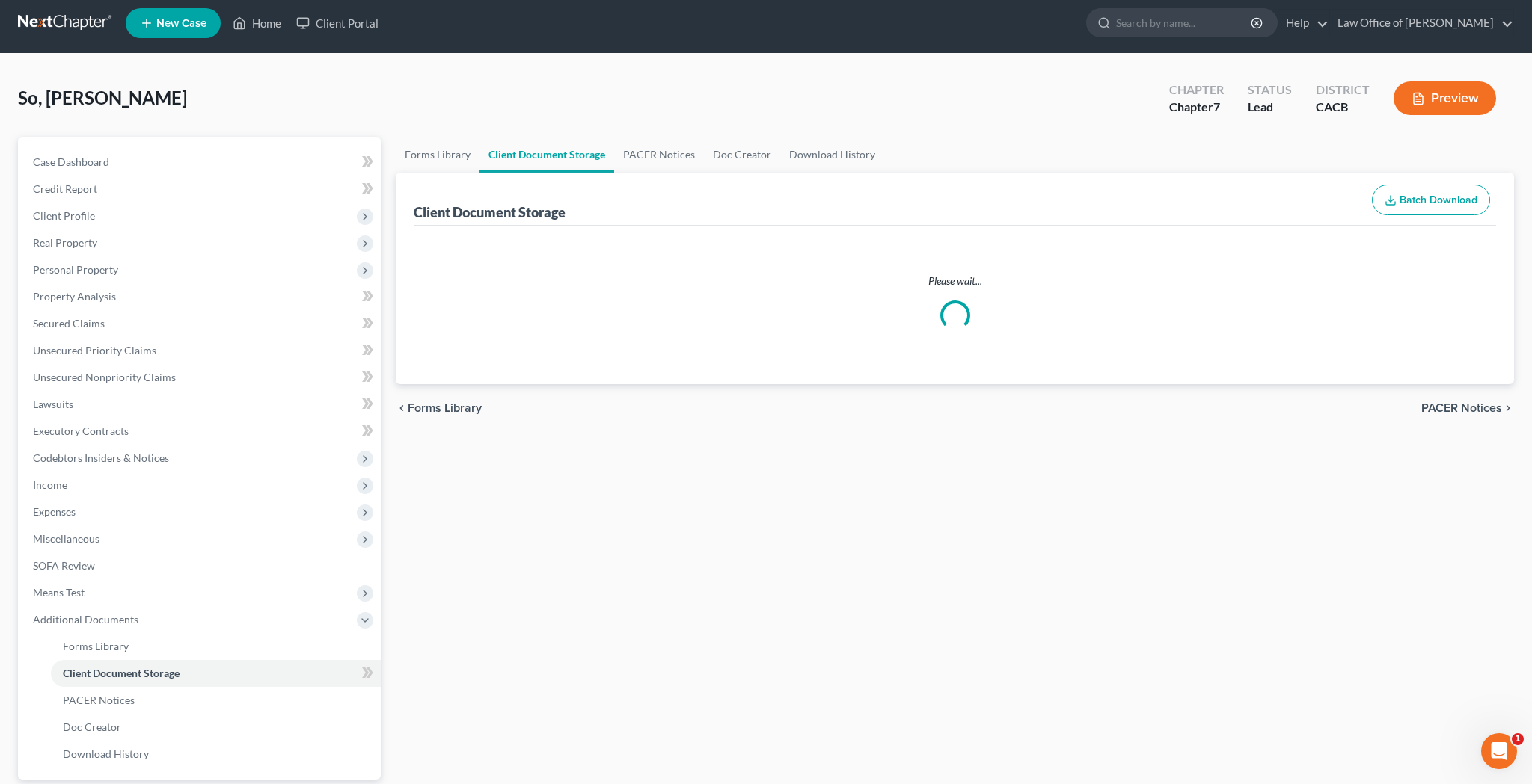
select select "30"
select select "65"
select select "59"
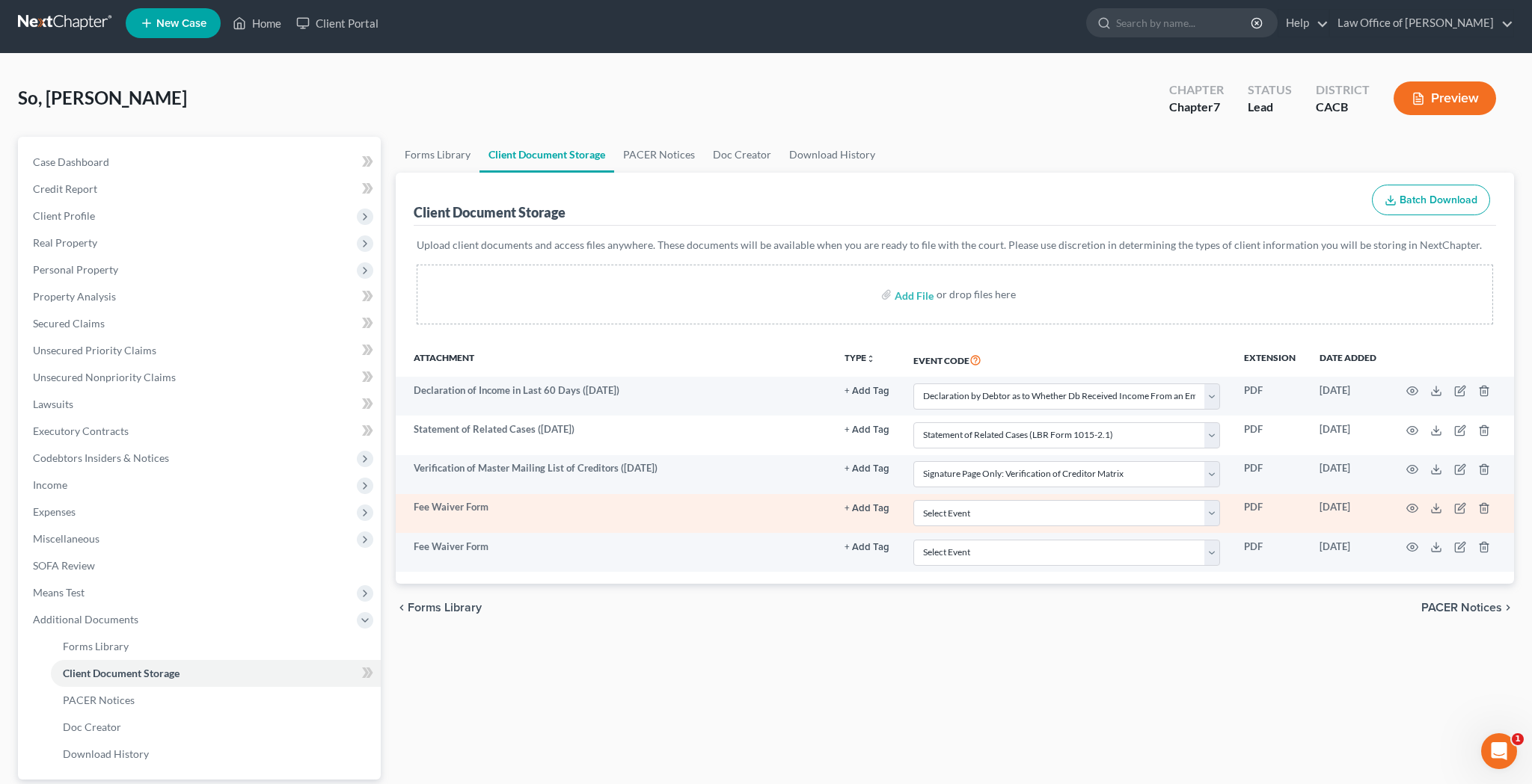
scroll to position [0, 0]
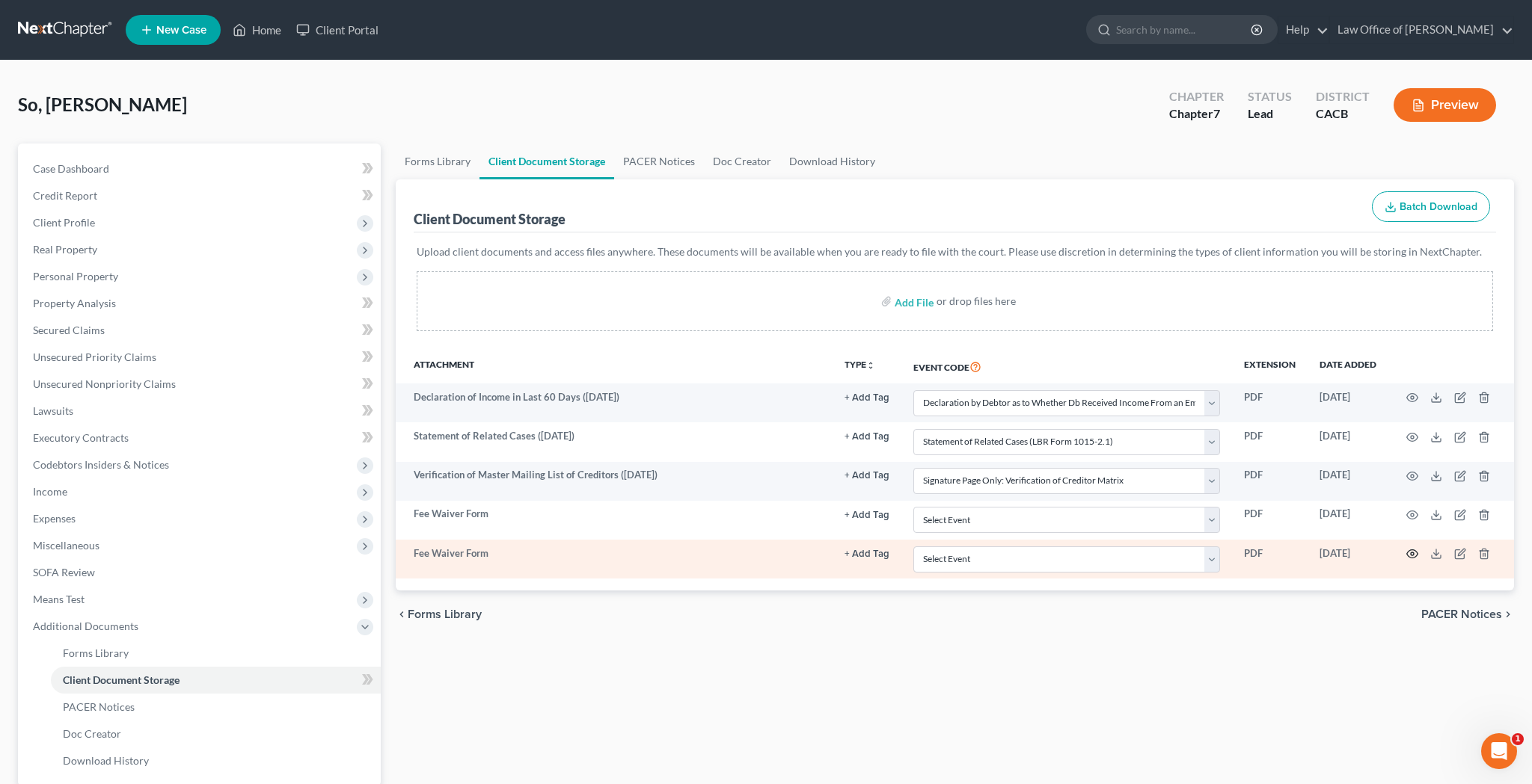
click at [1413, 554] on circle "button" at bounding box center [1411, 553] width 3 height 3
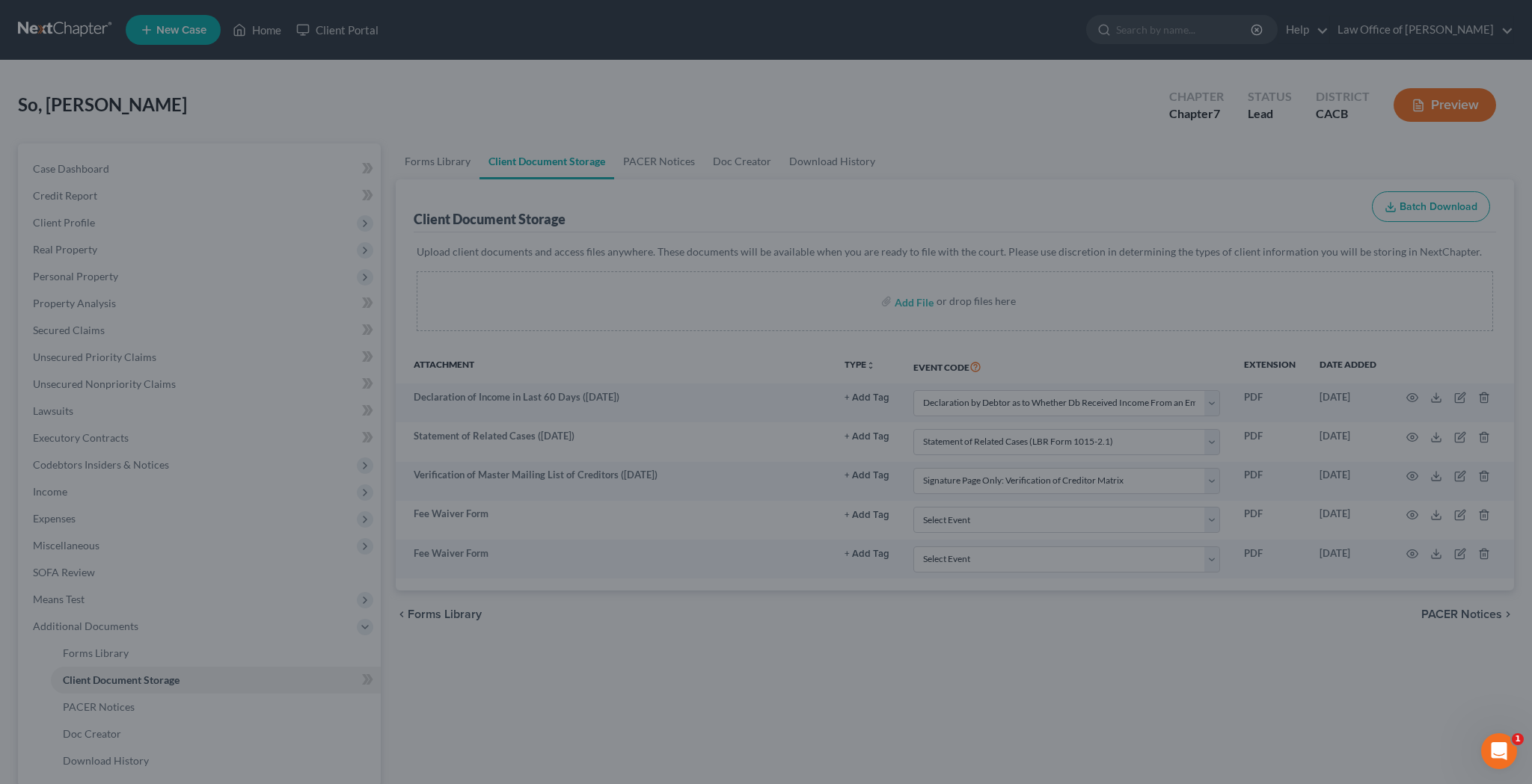
click at [1212, 558] on div "Attachment Preview: Fee Waiver Form 09/13/2025 × <object ng-attr-data='https://…" at bounding box center [766, 392] width 1532 height 784
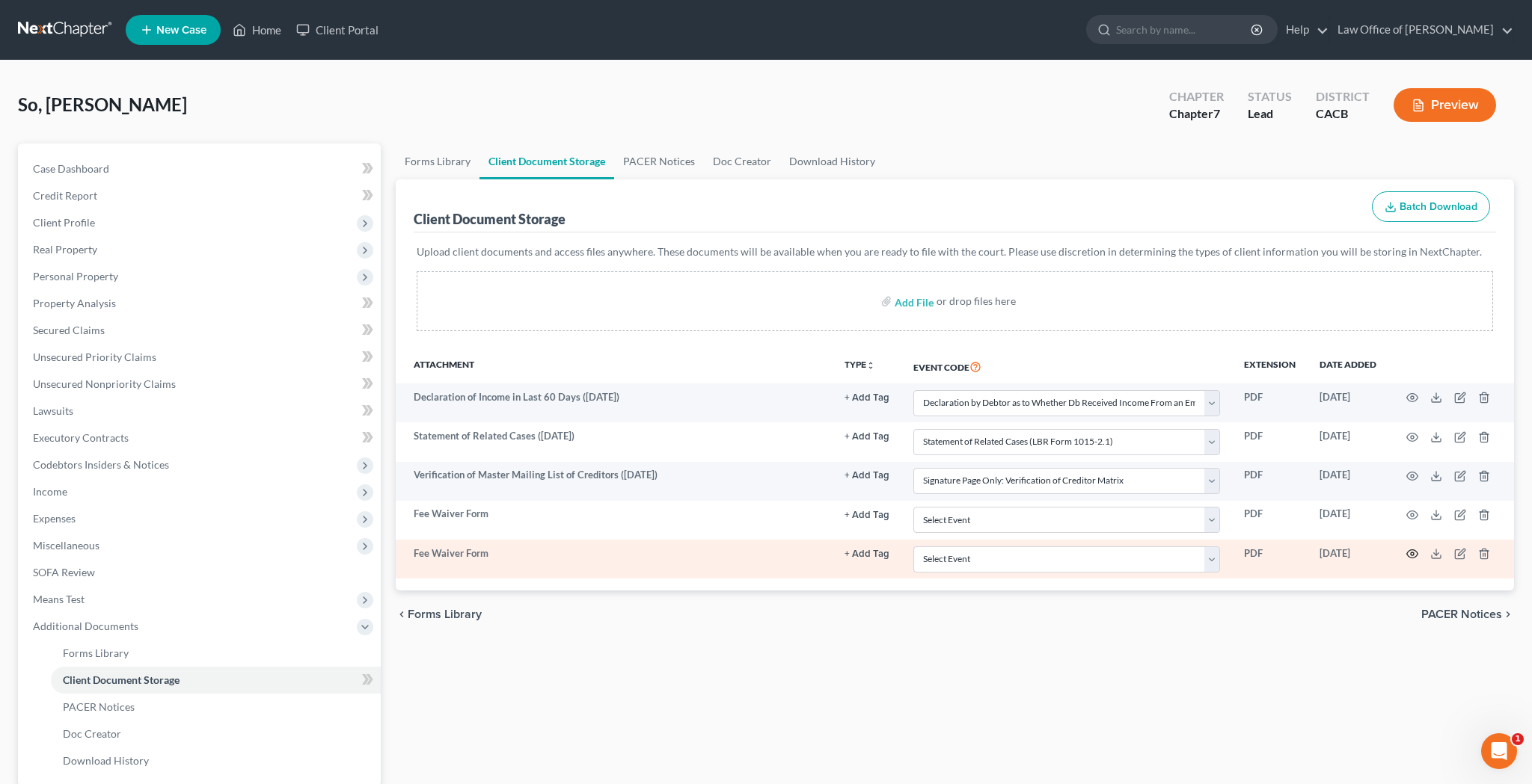
click at [1413, 552] on circle "button" at bounding box center [1411, 553] width 3 height 3
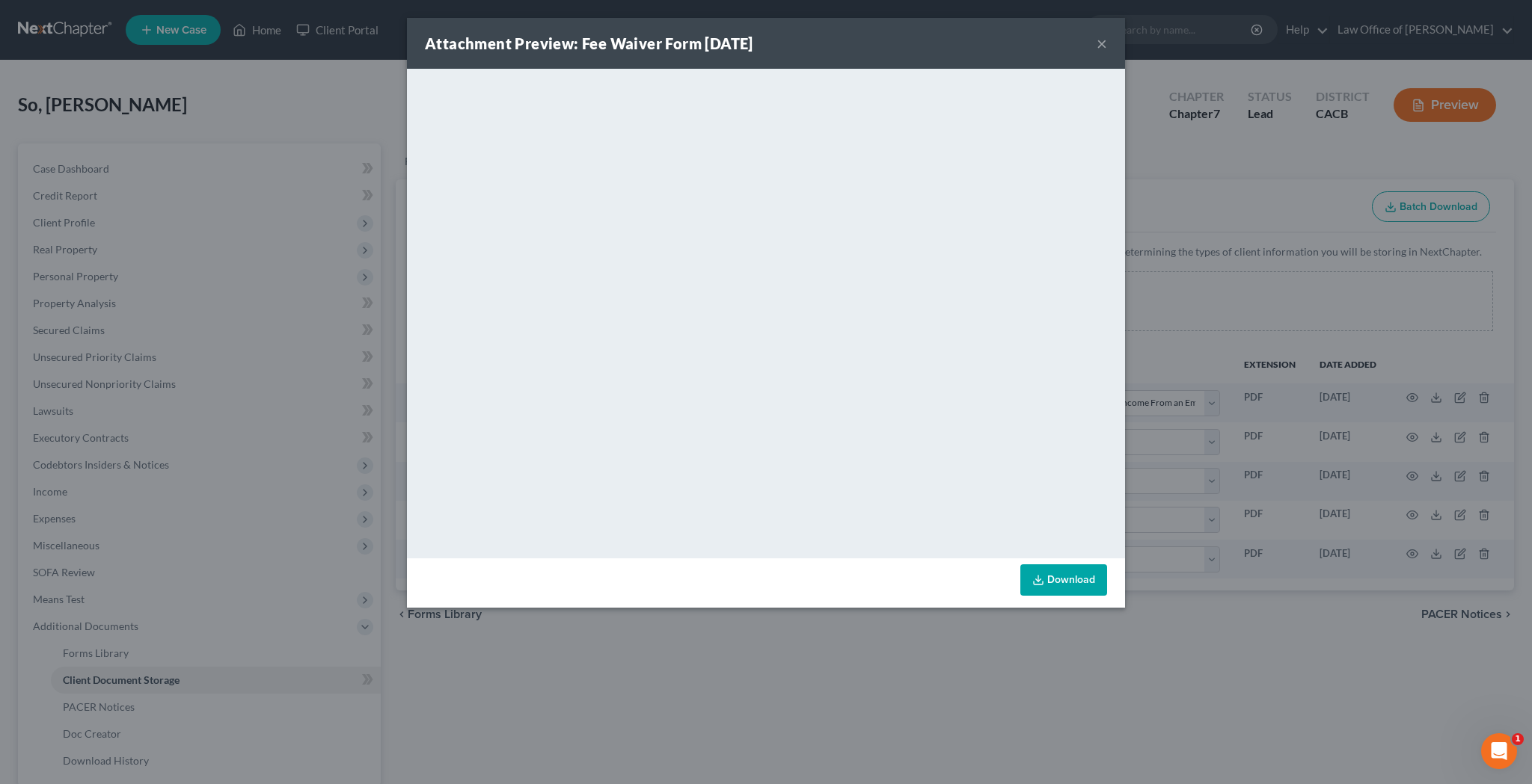
click at [1099, 42] on button "×" at bounding box center [1101, 43] width 11 height 18
click at [1103, 45] on button "×" at bounding box center [1101, 43] width 11 height 18
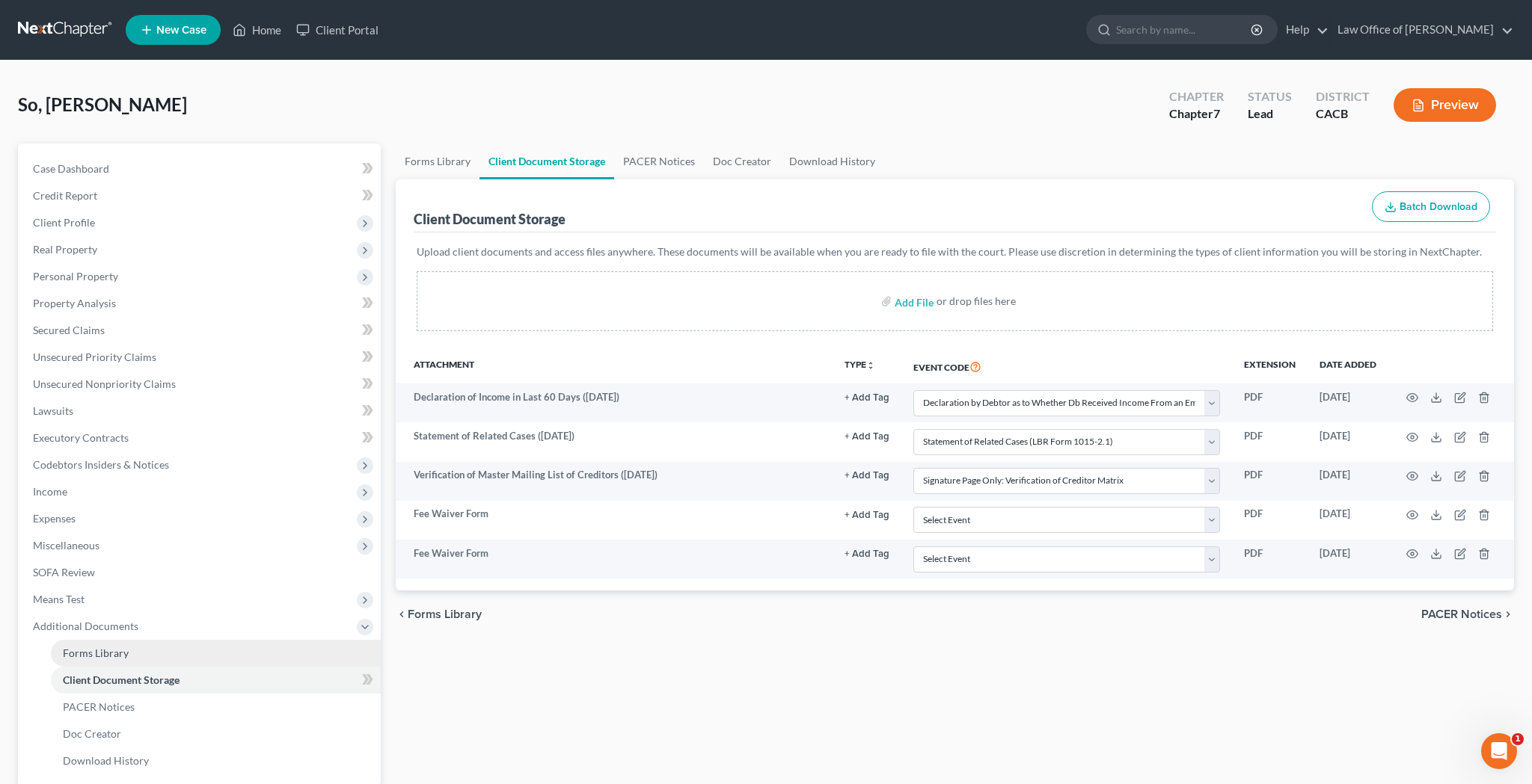
click at [230, 650] on link "Forms Library" at bounding box center [216, 653] width 330 height 26
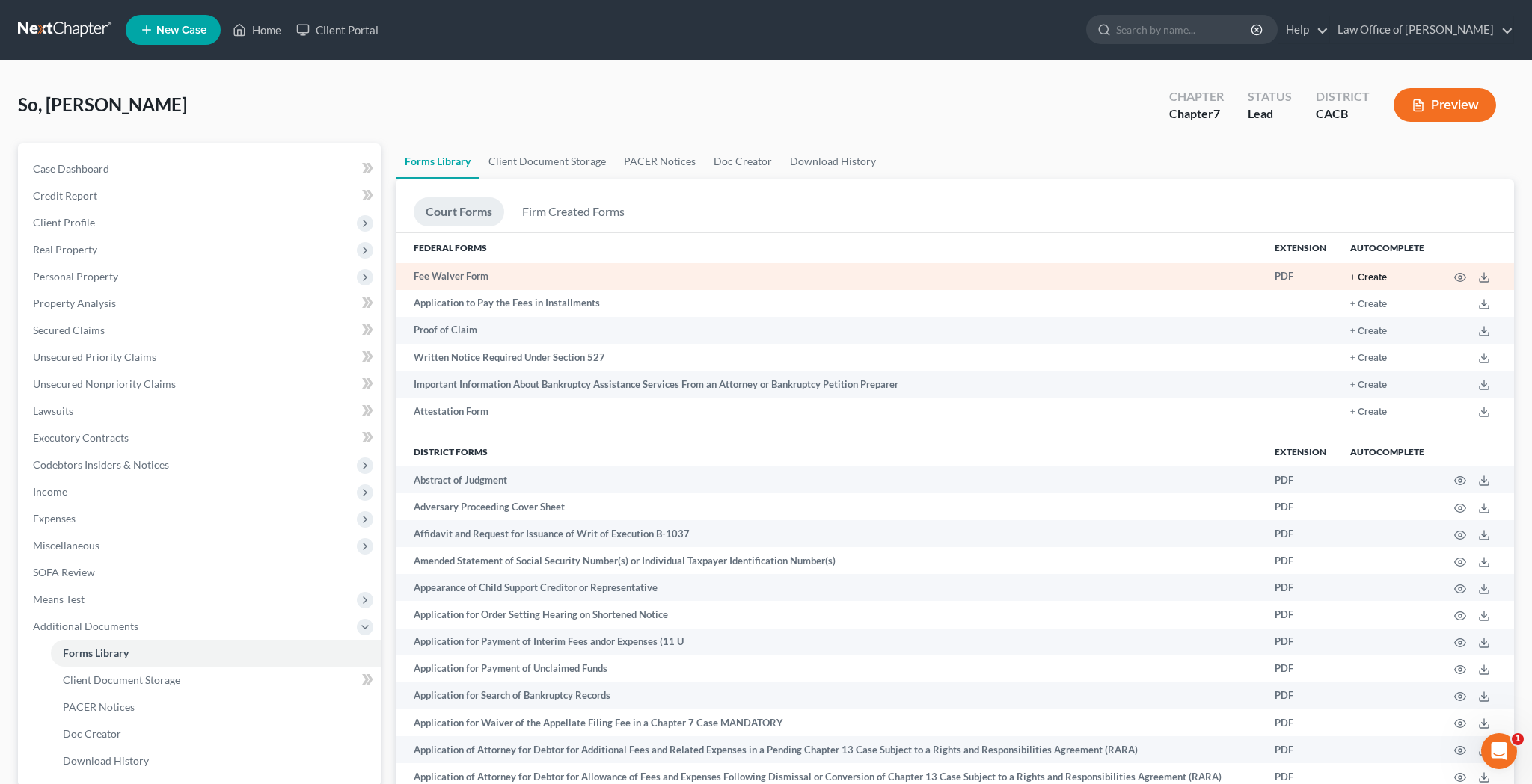
click at [1366, 277] on button "+ Create" at bounding box center [1368, 278] width 36 height 10
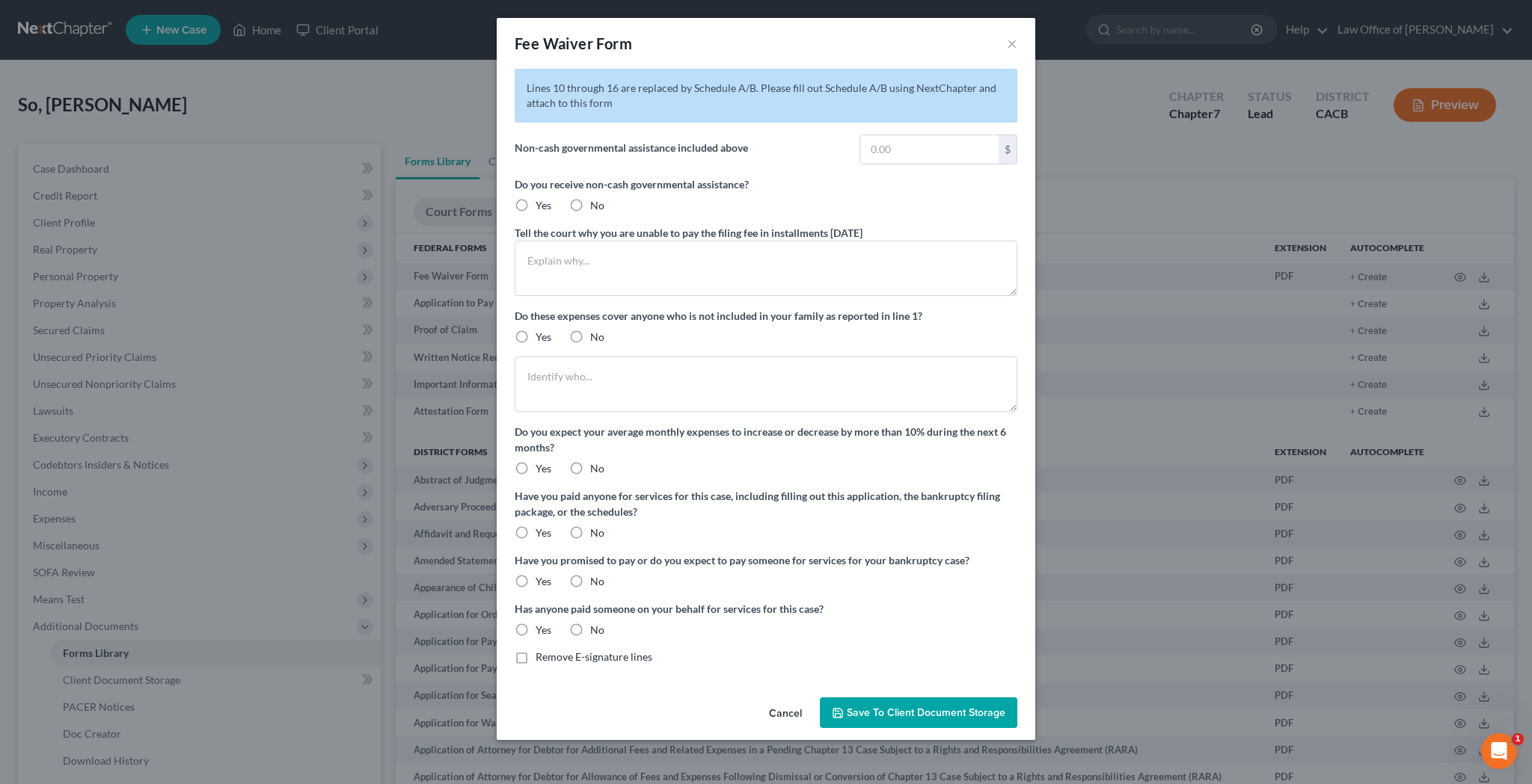
type input "160.00"
radio input "true"
type textarea "I currently receive County of Los Angeles - CalFresh benefits (food stamps) in …"
type textarea "My only sources of income are my Social Security Retirement and Social Security…"
radio input "true"
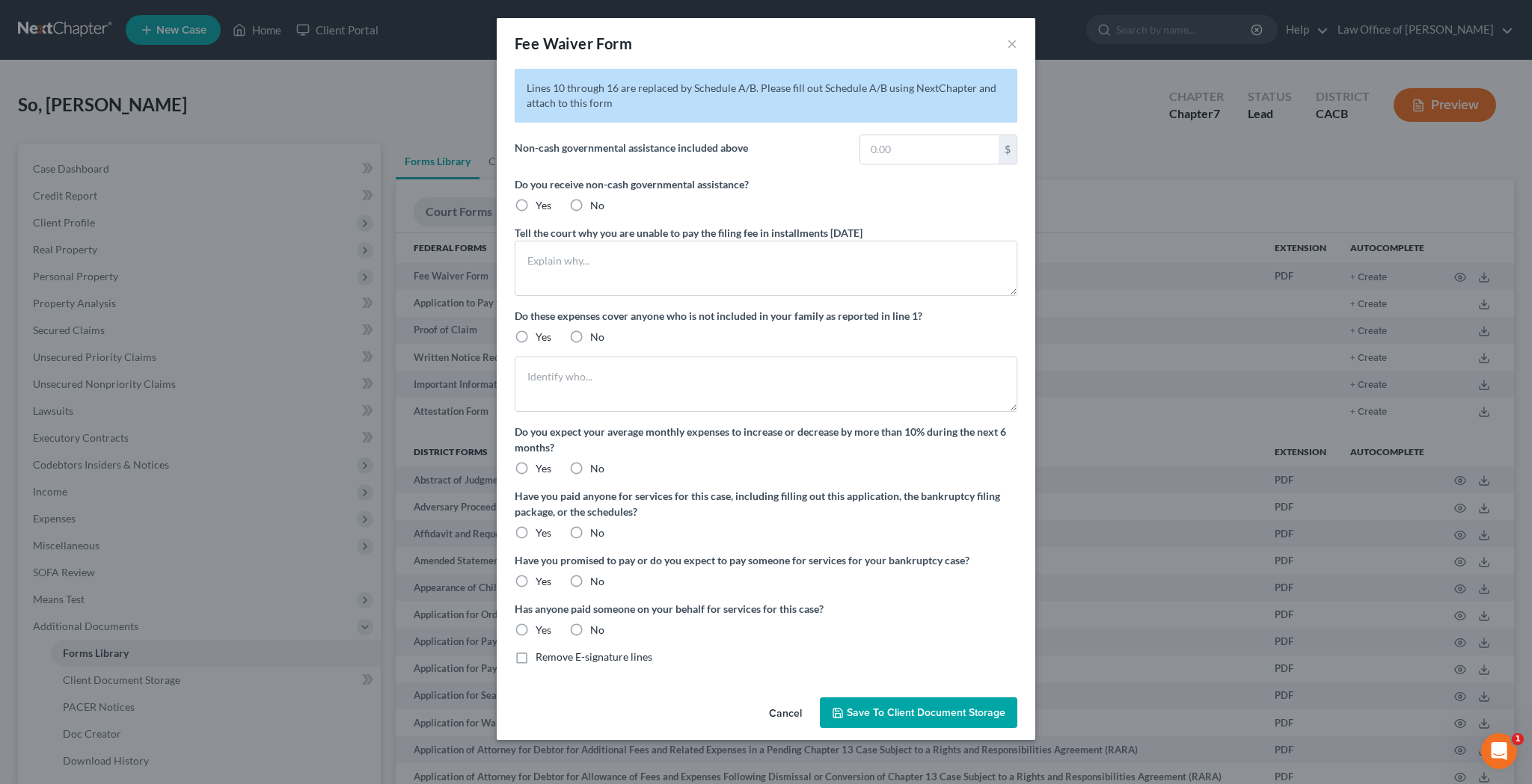
radio input "true"
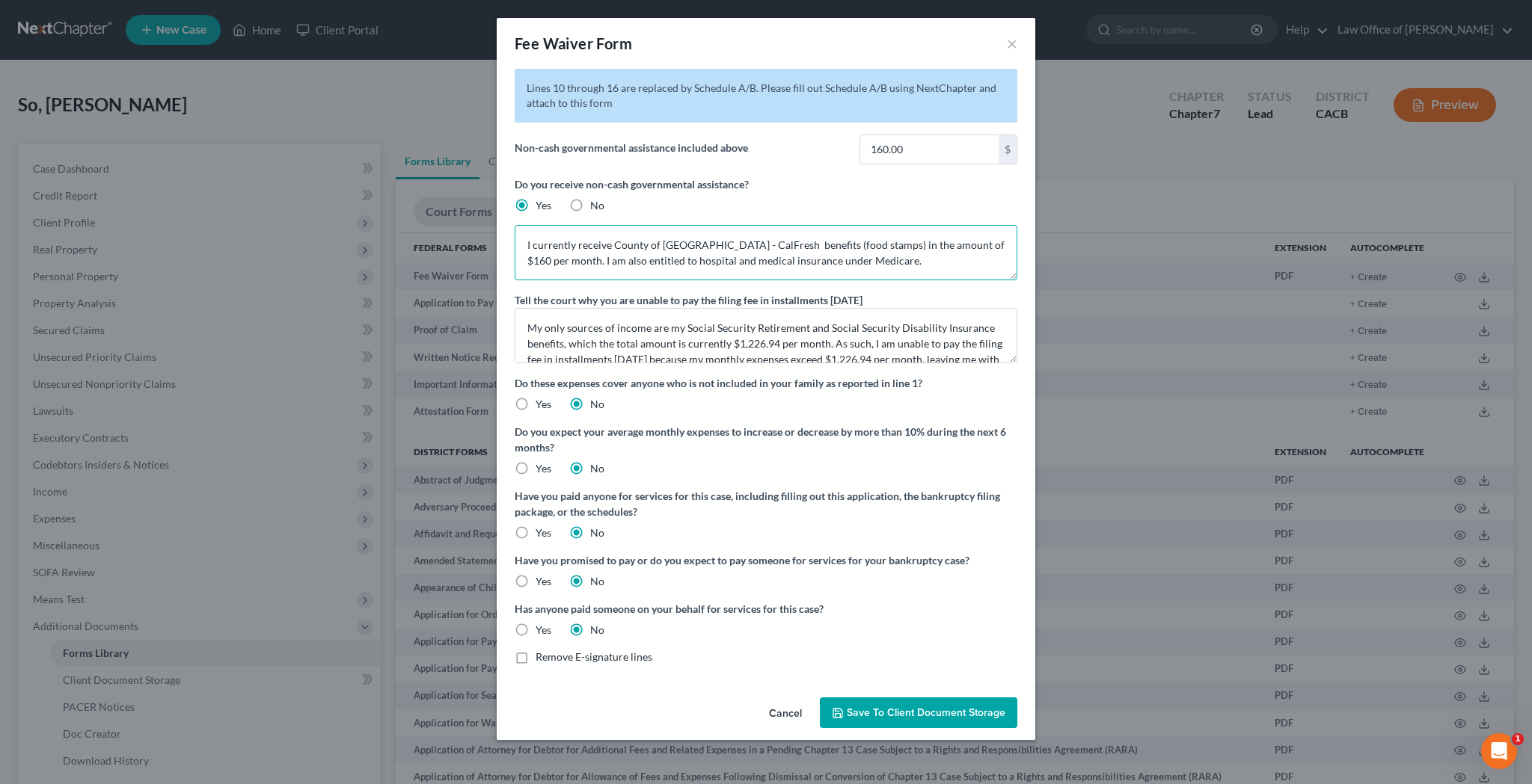
click at [614, 247] on textarea "I currently receive County of Los Angeles - CalFresh benefits (food stamps) in …" at bounding box center [766, 252] width 502 height 55
click at [860, 247] on textarea "County of Los Angeles - CalFresh benefits (food stamps) in the amount of $160 p…" at bounding box center [766, 252] width 502 height 55
click at [661, 262] on textarea "County of Los Angeles - CalFresh benefits (food stamps)$160 per month. I am als…" at bounding box center [766, 252] width 502 height 55
click at [530, 244] on textarea "County of Los Angeles - CalFresh benefits (food stamps)$160 per month and Medic…" at bounding box center [766, 252] width 502 height 55
click at [821, 248] on textarea "I receive County of Los Angeles - CalFresh benefits (food stamps)$160 per month…" at bounding box center [766, 252] width 502 height 55
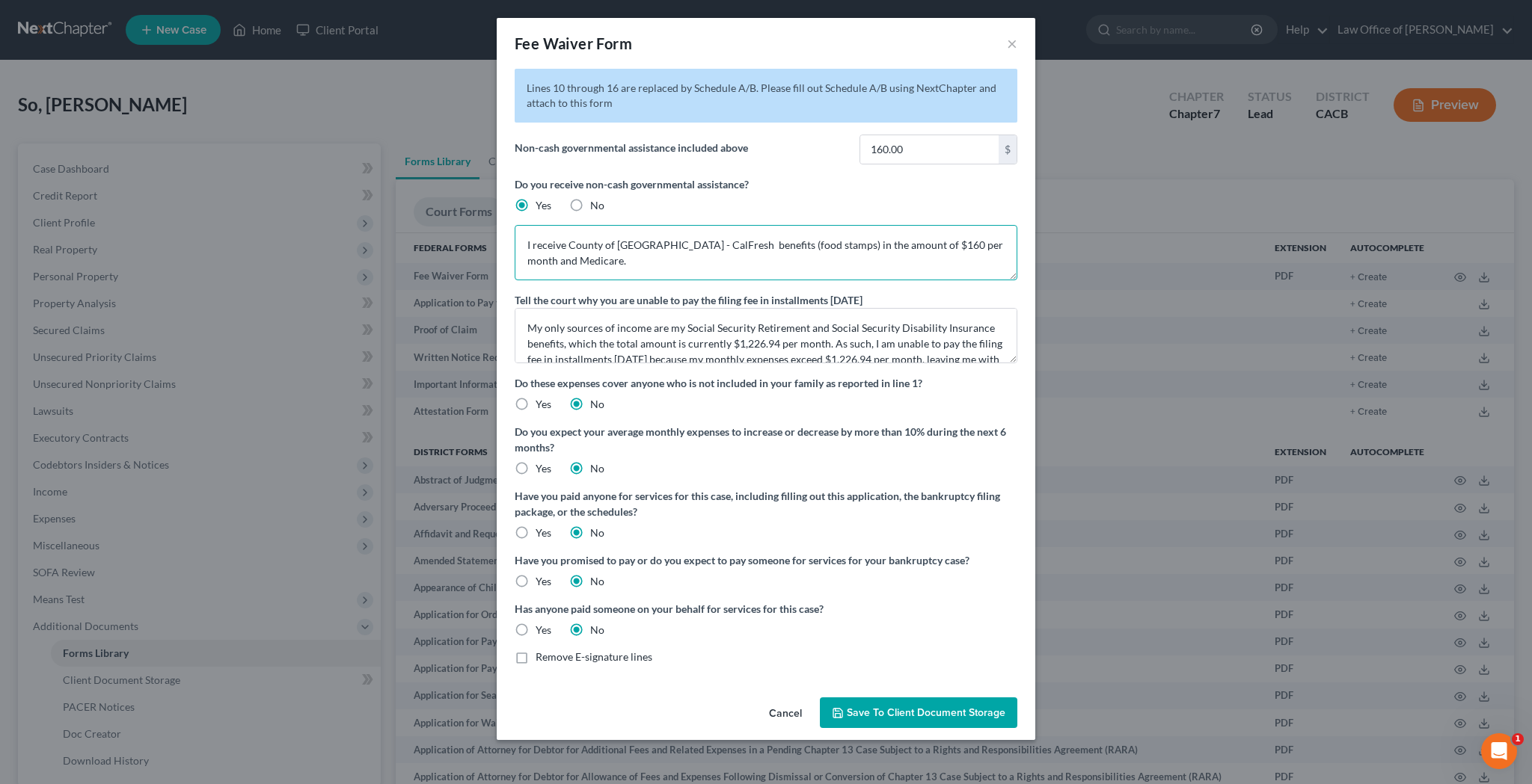
type textarea "I receive County of Los Angeles - CalFresh benefits (food stamps) in the amount…"
click at [945, 718] on span "Save to Client Document Storage" at bounding box center [926, 712] width 159 height 13
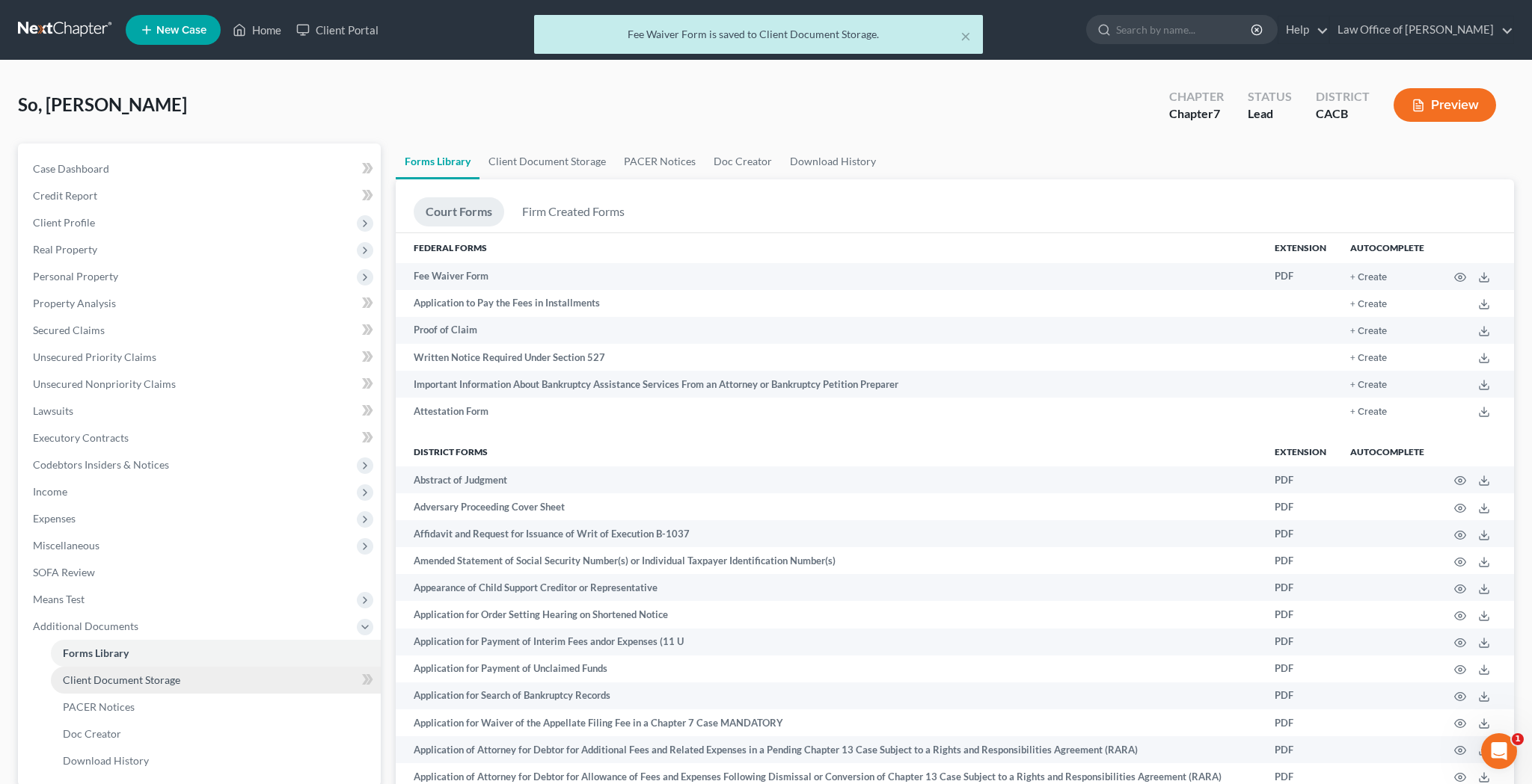
click at [219, 681] on link "Client Document Storage" at bounding box center [216, 680] width 330 height 26
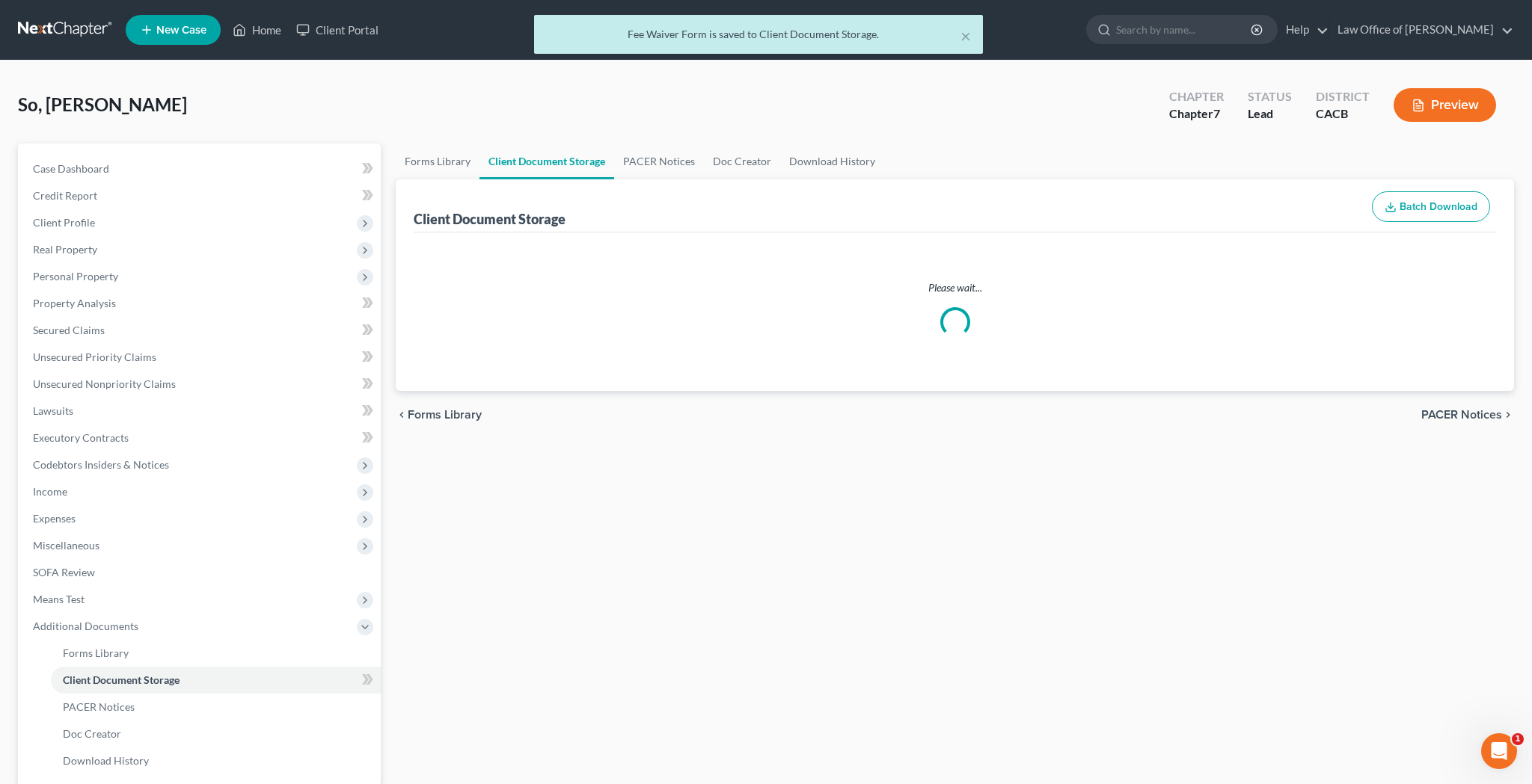
select select "30"
select select "65"
select select "59"
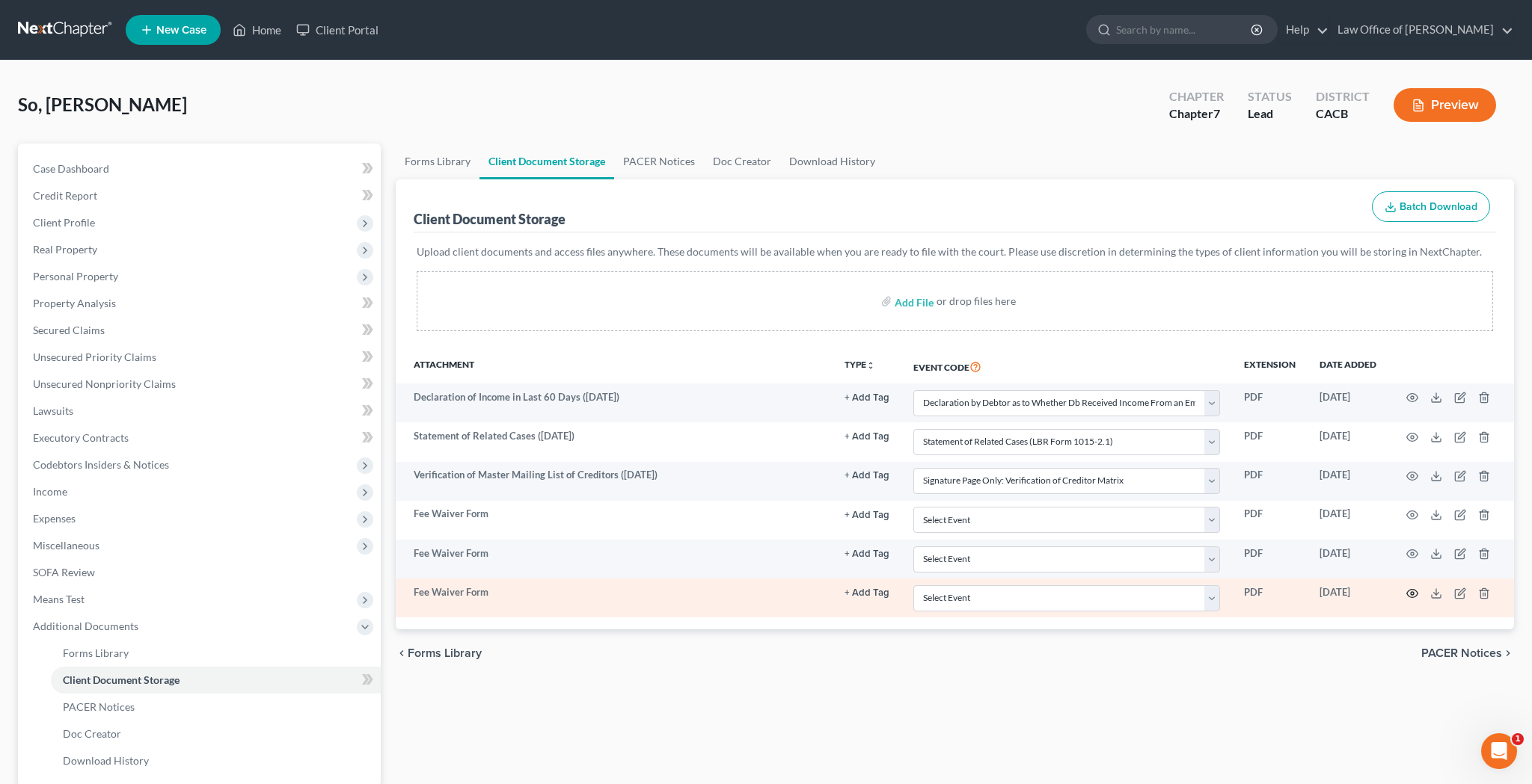
click at [1413, 591] on icon "button" at bounding box center [1412, 594] width 12 height 12
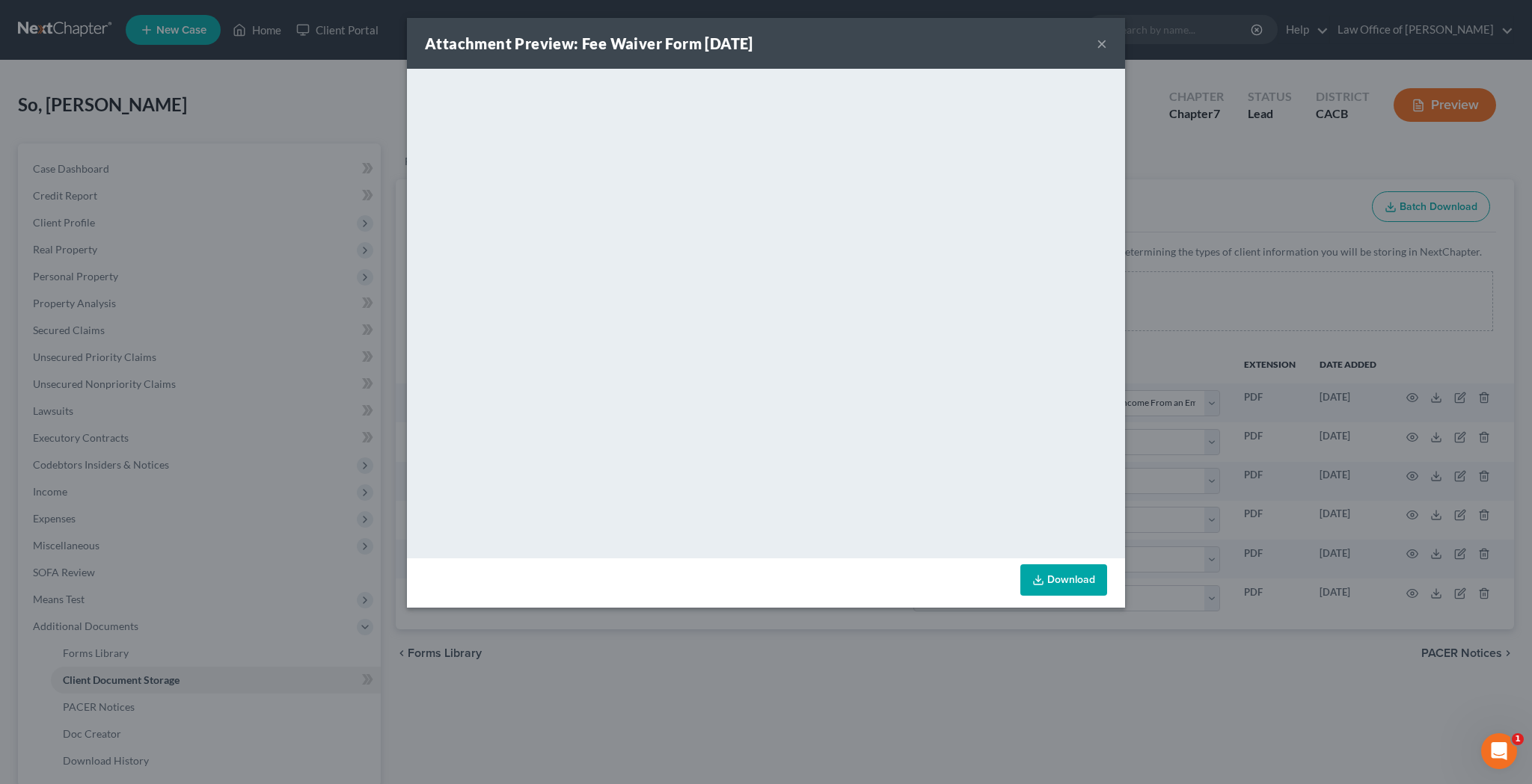
click at [1099, 43] on button "×" at bounding box center [1101, 43] width 11 height 18
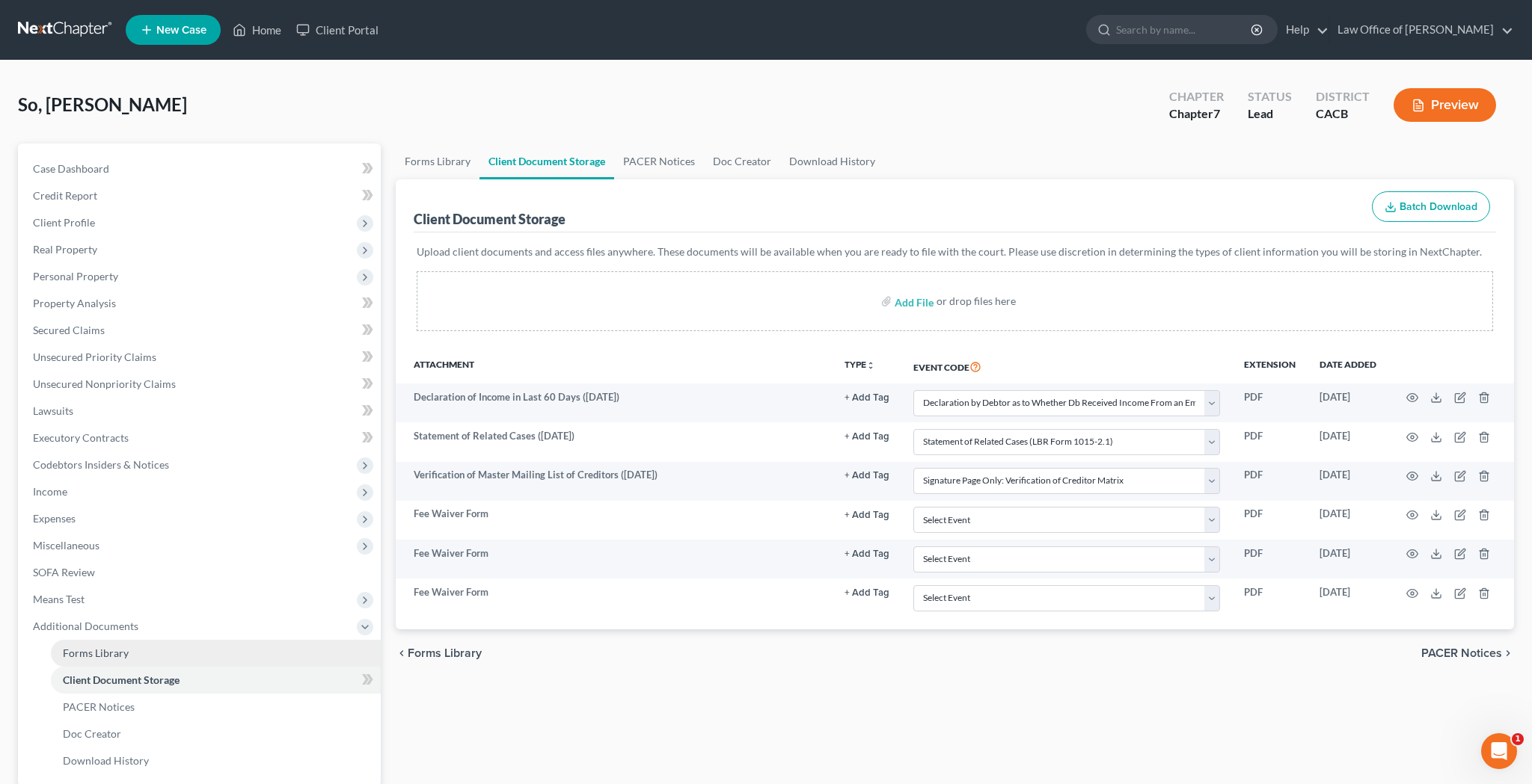
click at [219, 650] on link "Forms Library" at bounding box center [216, 653] width 330 height 26
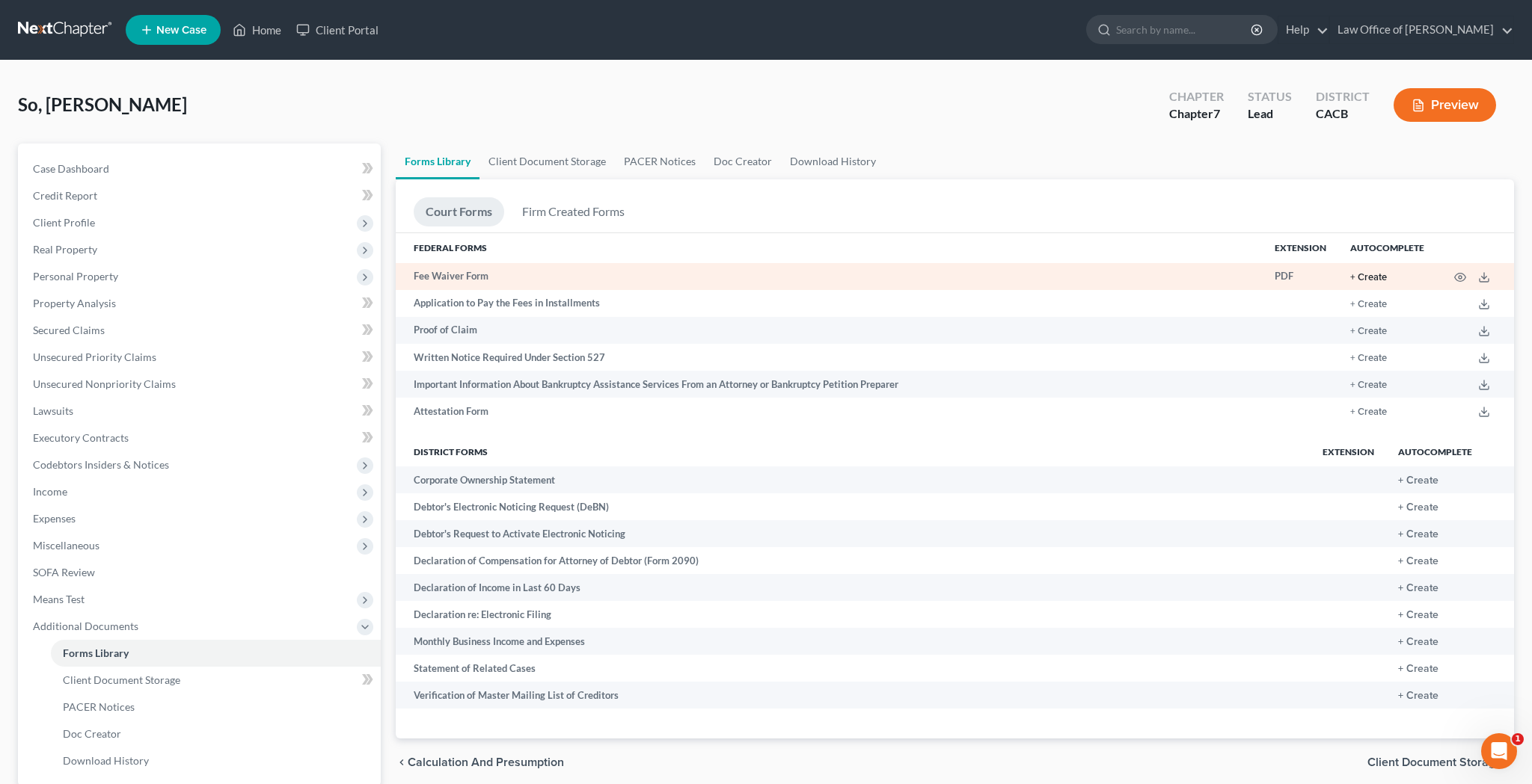
click at [1378, 278] on button "+ Create" at bounding box center [1368, 278] width 36 height 10
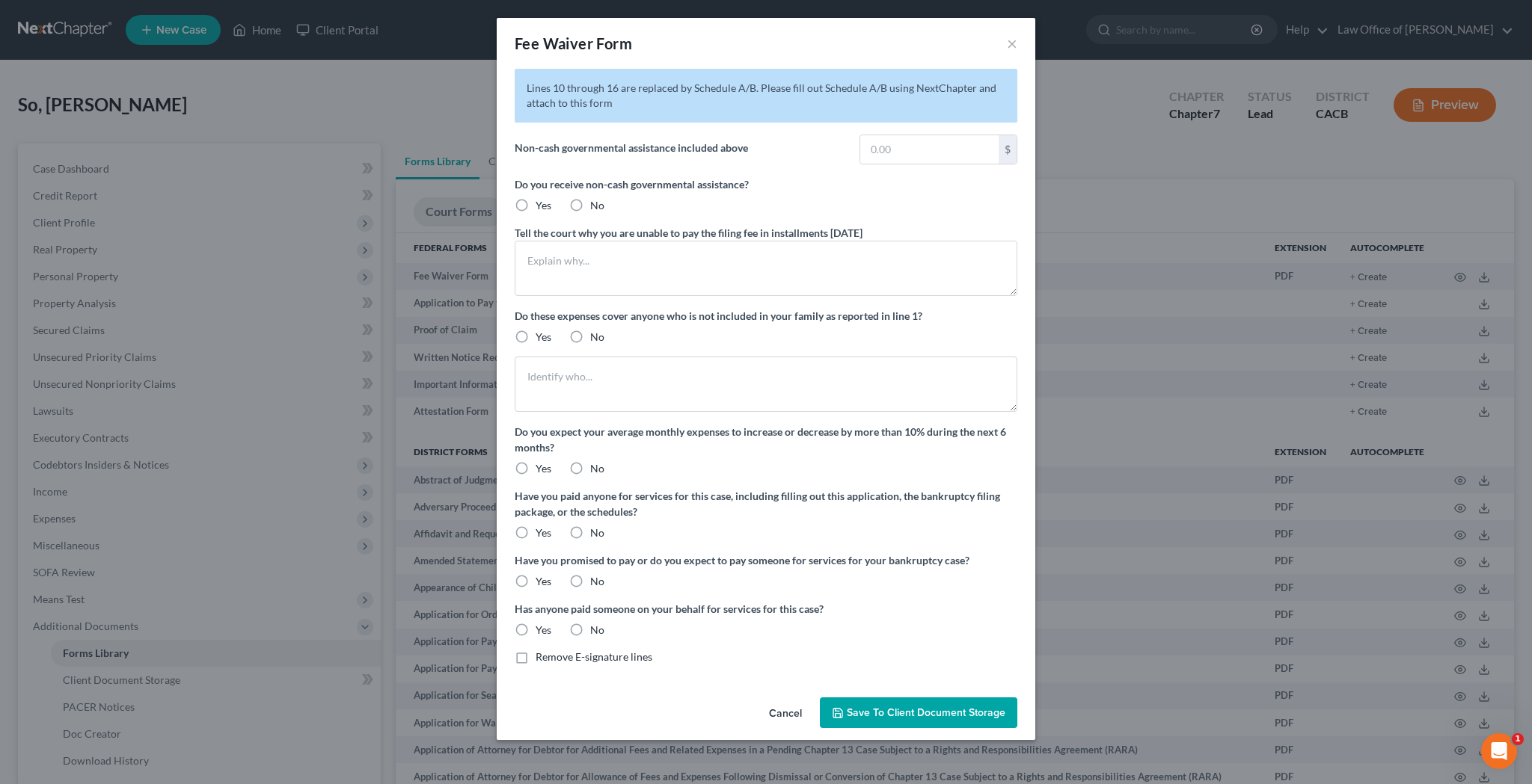
type input "160.00"
radio input "true"
type textarea "I receive County of Los Angeles - CalFresh benefits (food stamps) in the amount…"
type textarea "My only sources of income are my Social Security Retirement and Social Security…"
radio input "true"
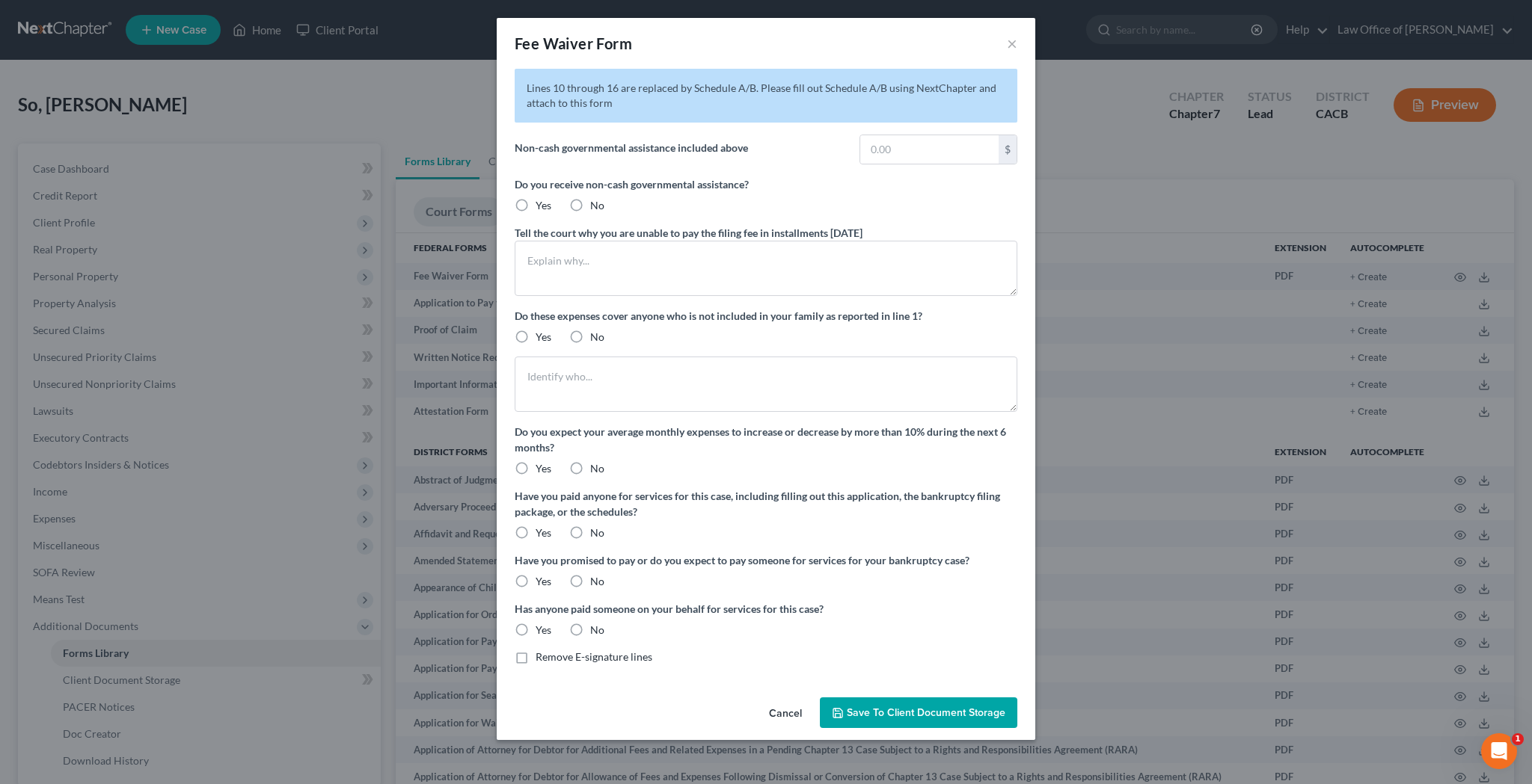
radio input "true"
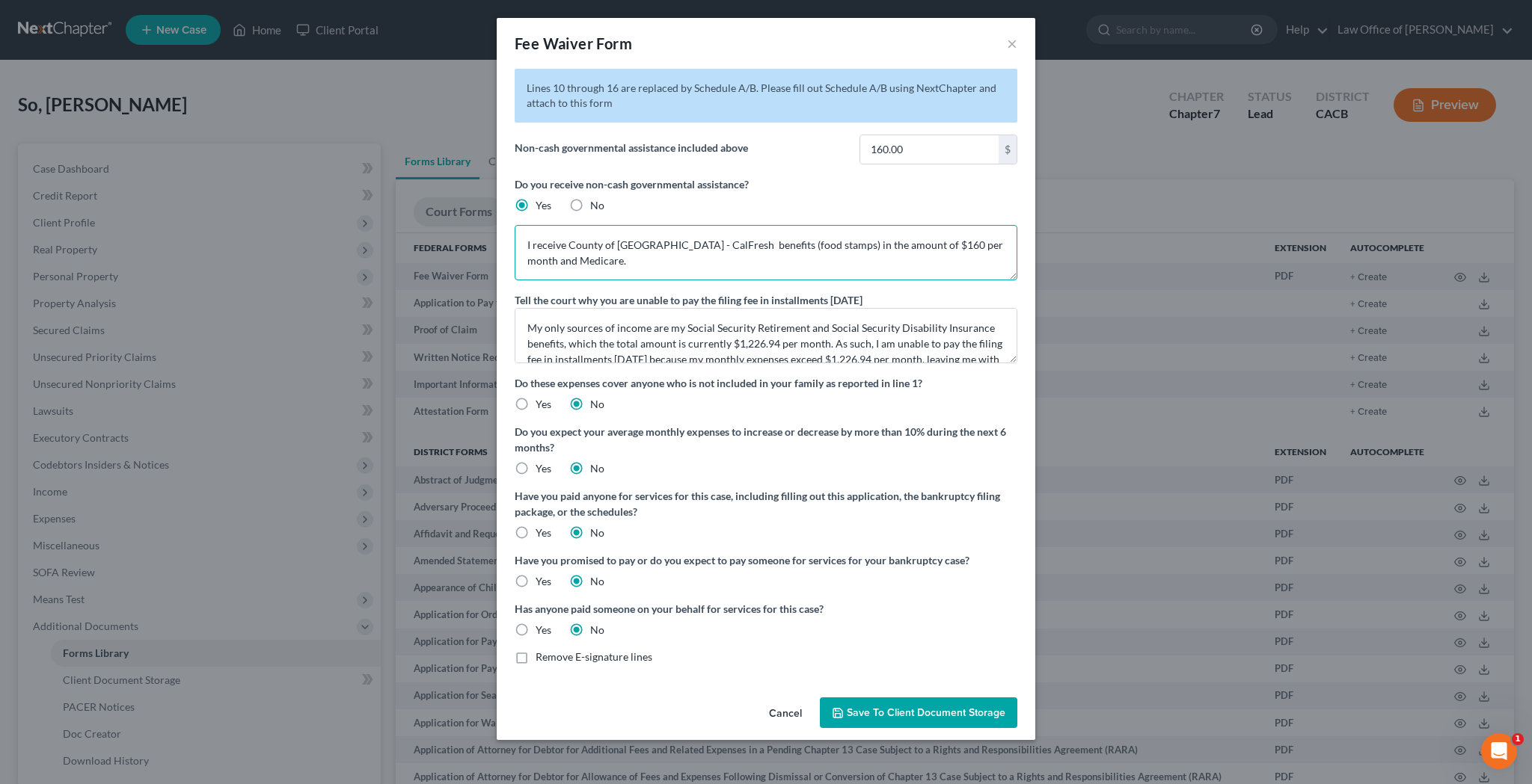
click at [533, 249] on textarea "I receive County of Los Angeles - CalFresh benefits (food stamps) in the amount…" at bounding box center [766, 252] width 502 height 55
click at [638, 263] on textarea "I receive Medicare and County of Los Angeles - CalFresh benefits (food stamps) …" at bounding box center [766, 252] width 502 height 55
type textarea "I receive Medicare and County of Los Angeles - CalFresh benefits (food stamps) …"
click at [917, 711] on span "Save to Client Document Storage" at bounding box center [926, 712] width 159 height 13
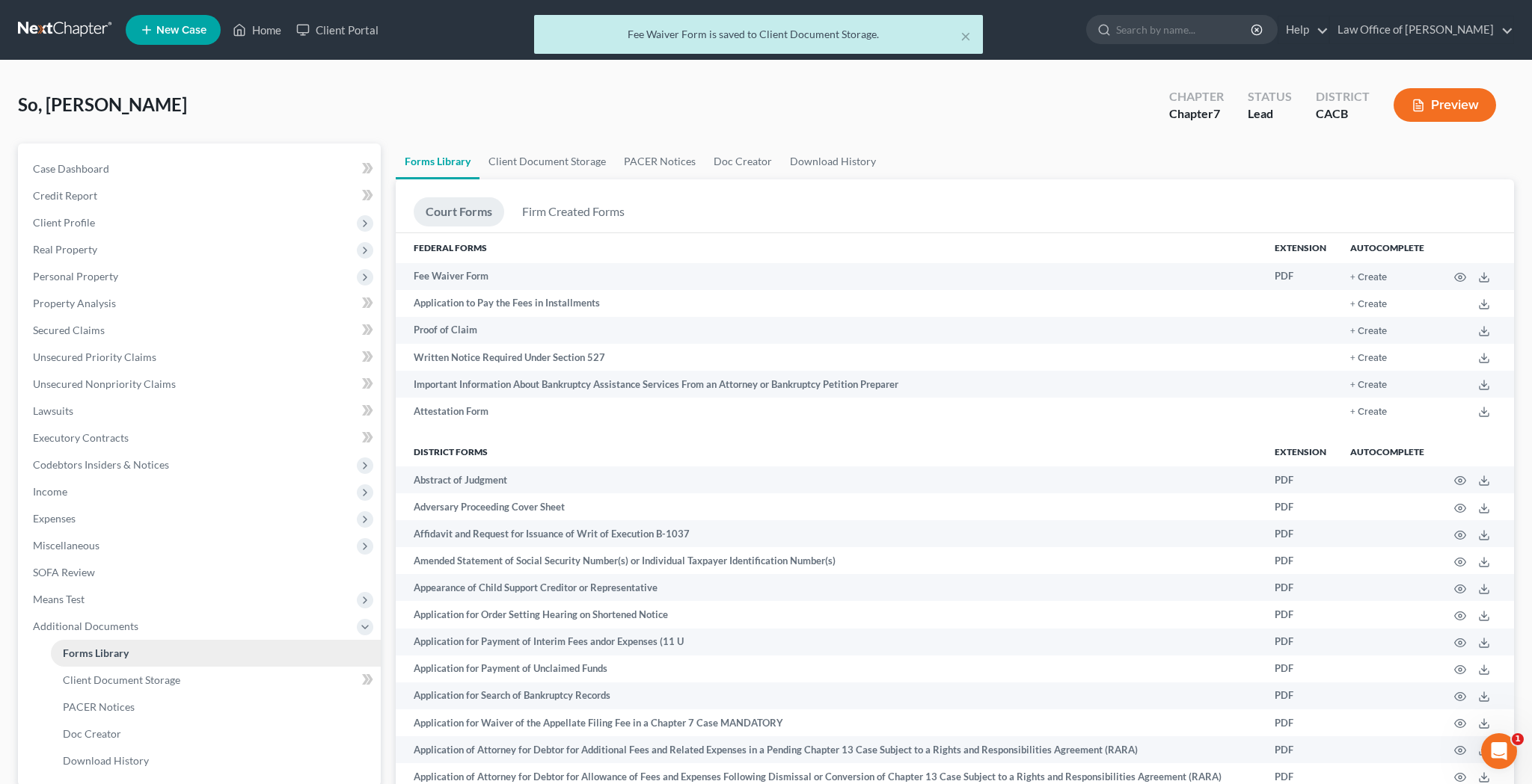
click at [262, 649] on link "Forms Library" at bounding box center [216, 653] width 330 height 26
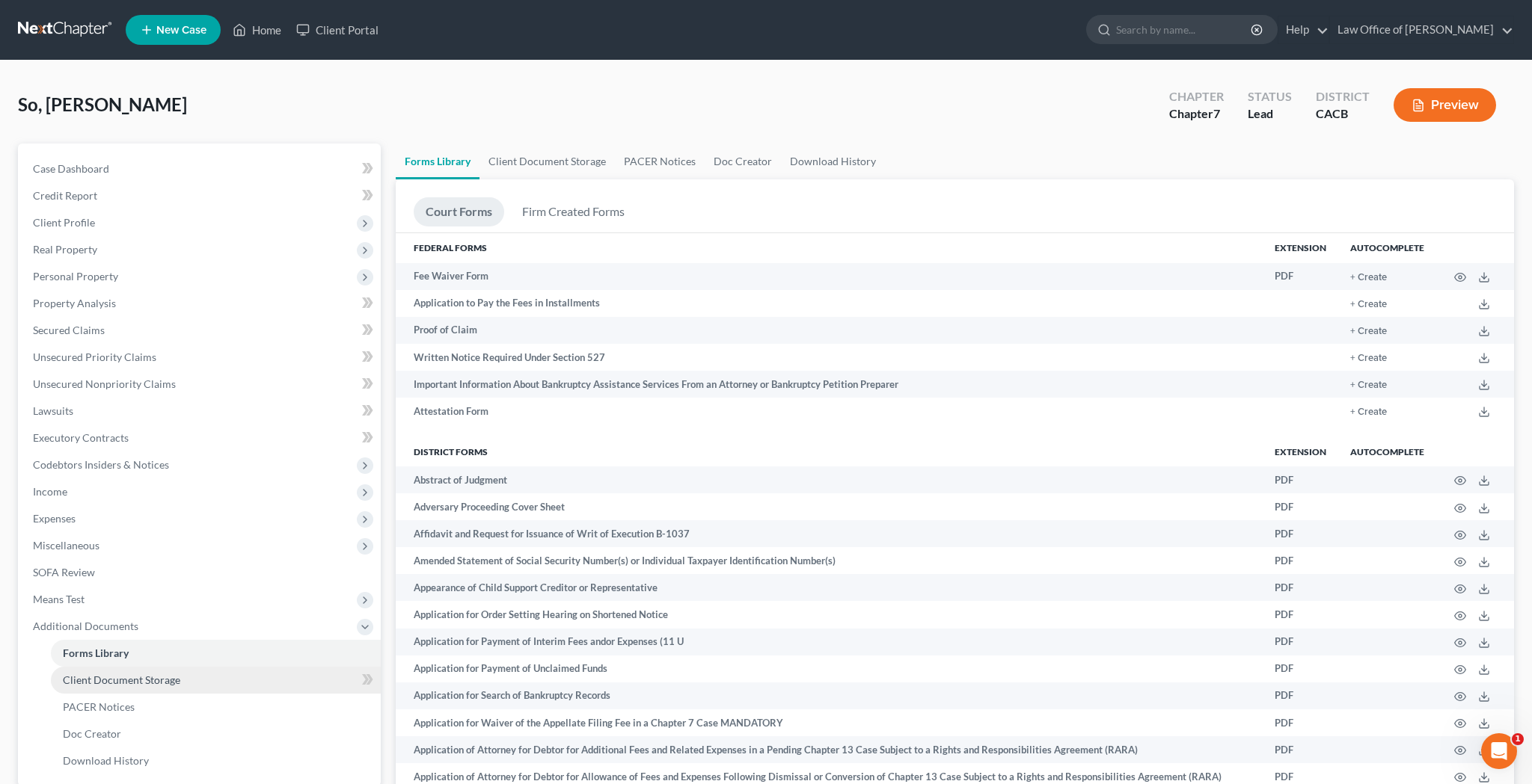
click at [215, 683] on link "Client Document Storage" at bounding box center [216, 680] width 330 height 26
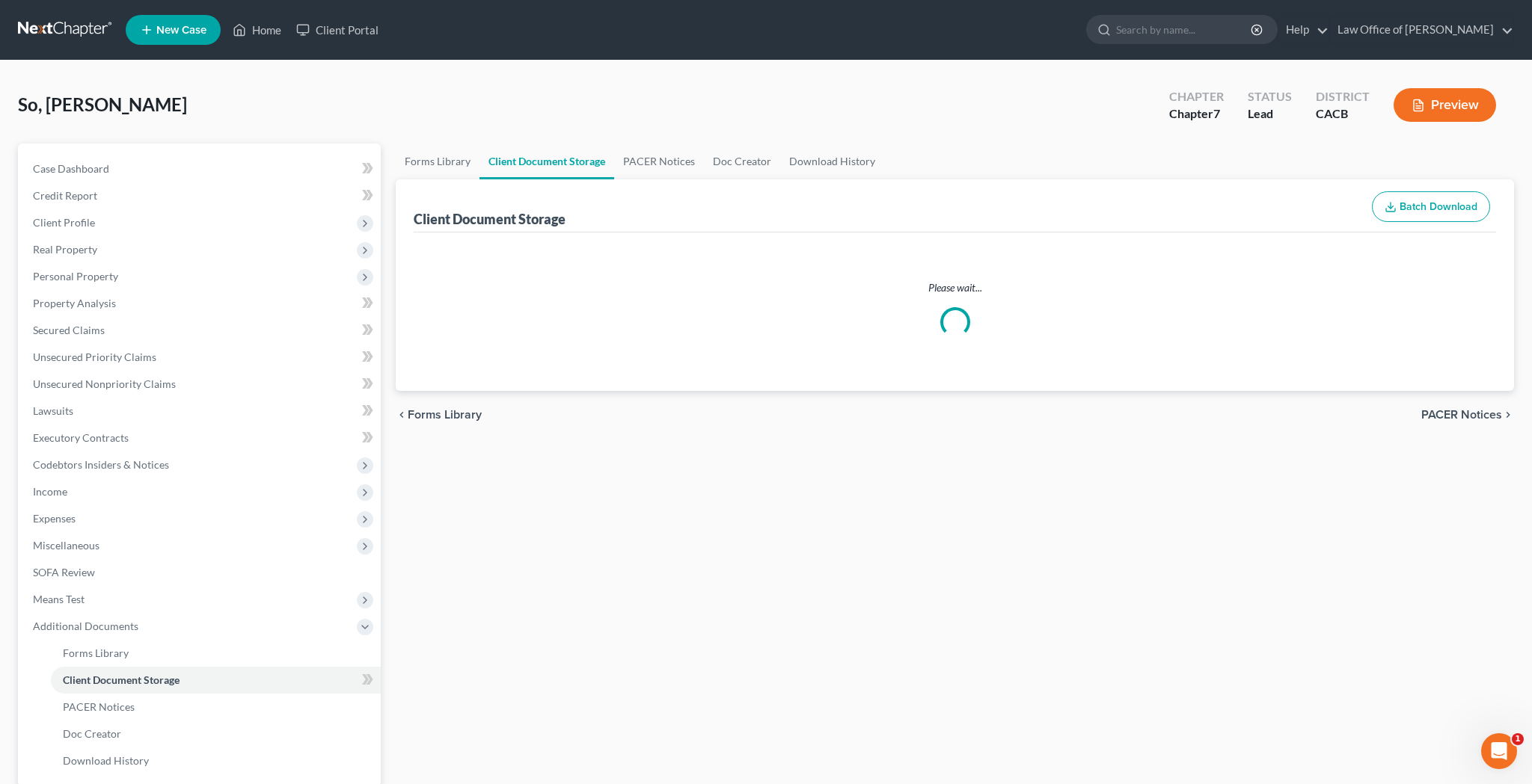
select select "30"
select select "65"
select select "59"
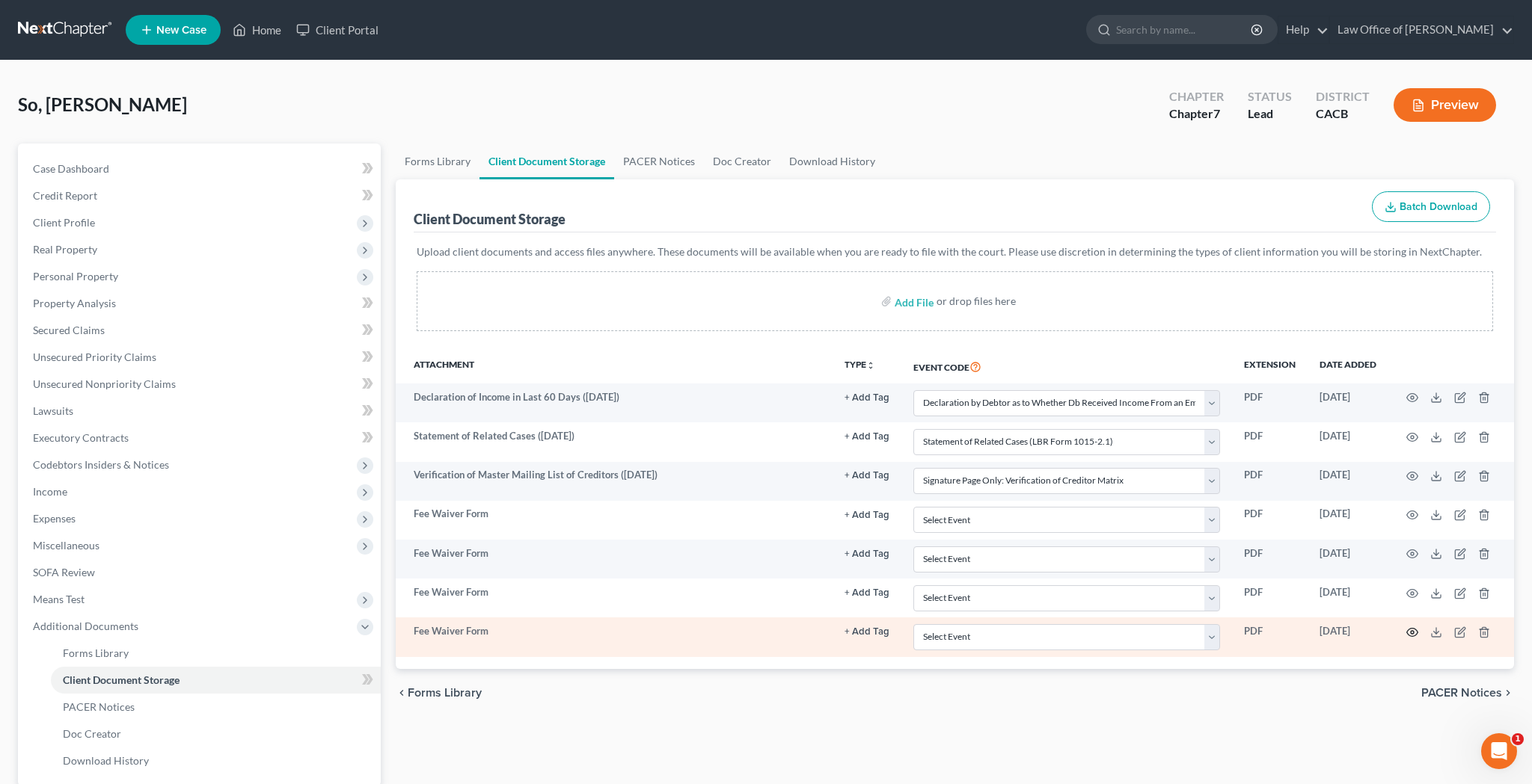
click at [1413, 632] on icon "button" at bounding box center [1412, 633] width 12 height 12
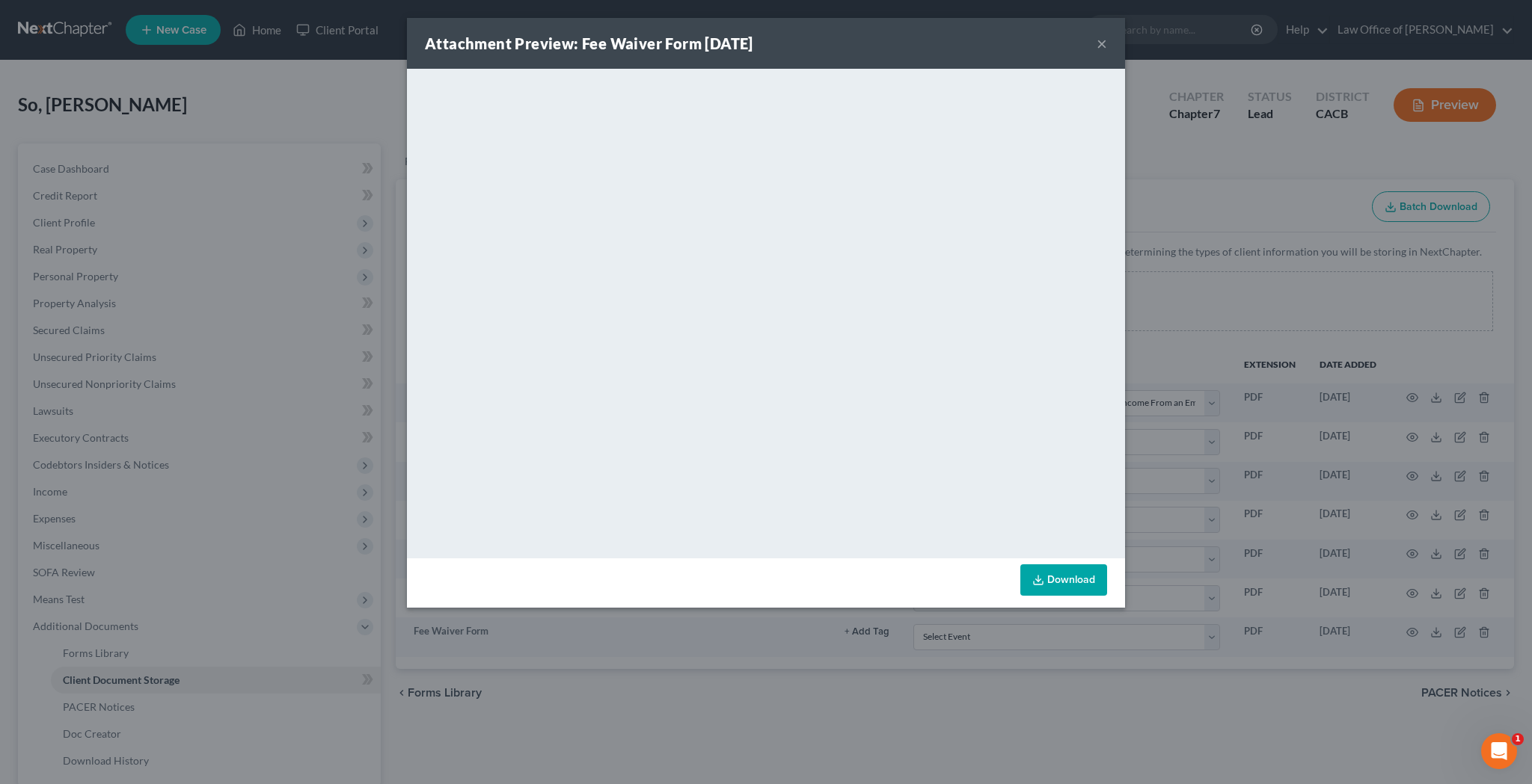
click at [1100, 48] on button "×" at bounding box center [1101, 43] width 11 height 18
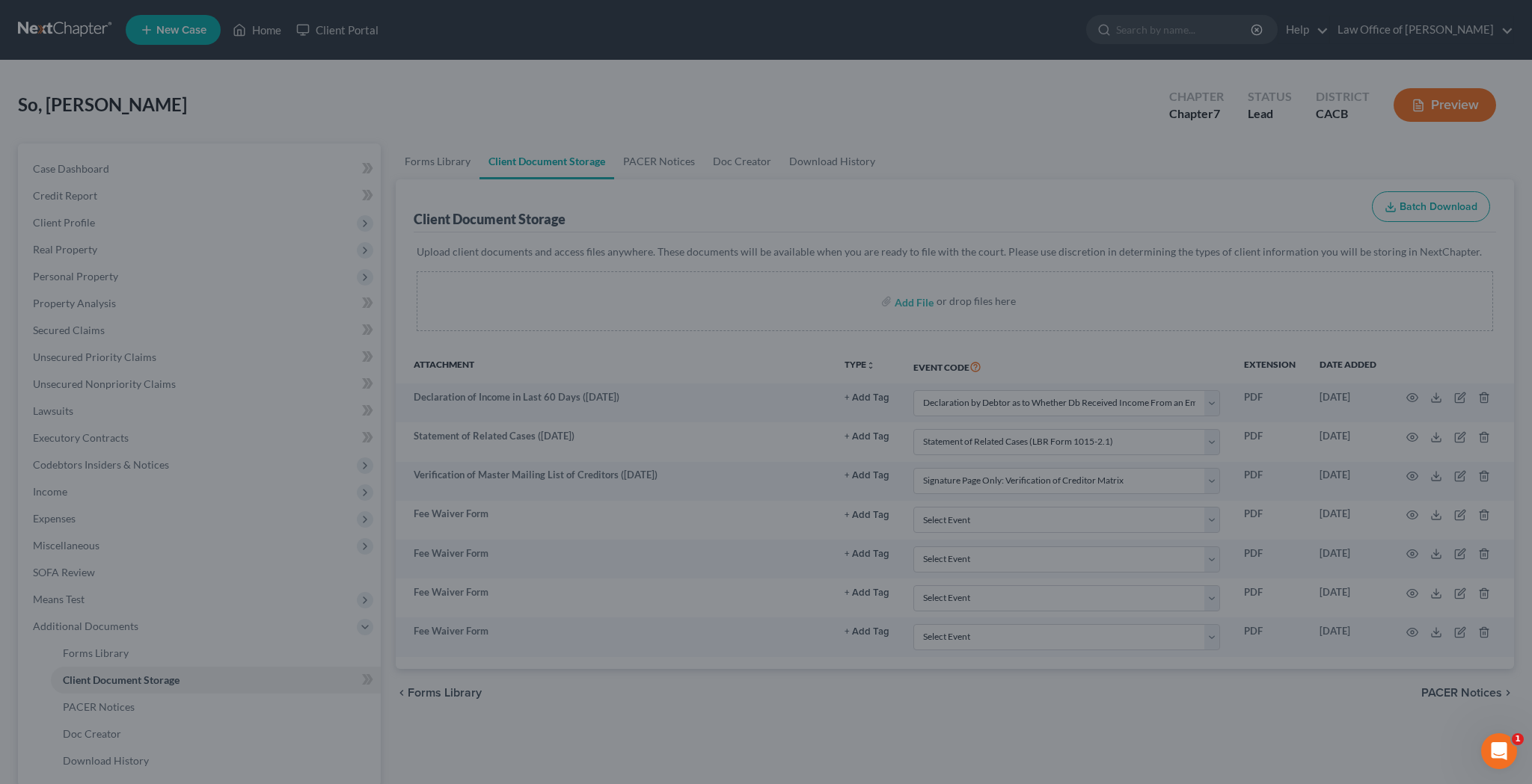
click at [1102, 48] on div at bounding box center [766, 392] width 1532 height 784
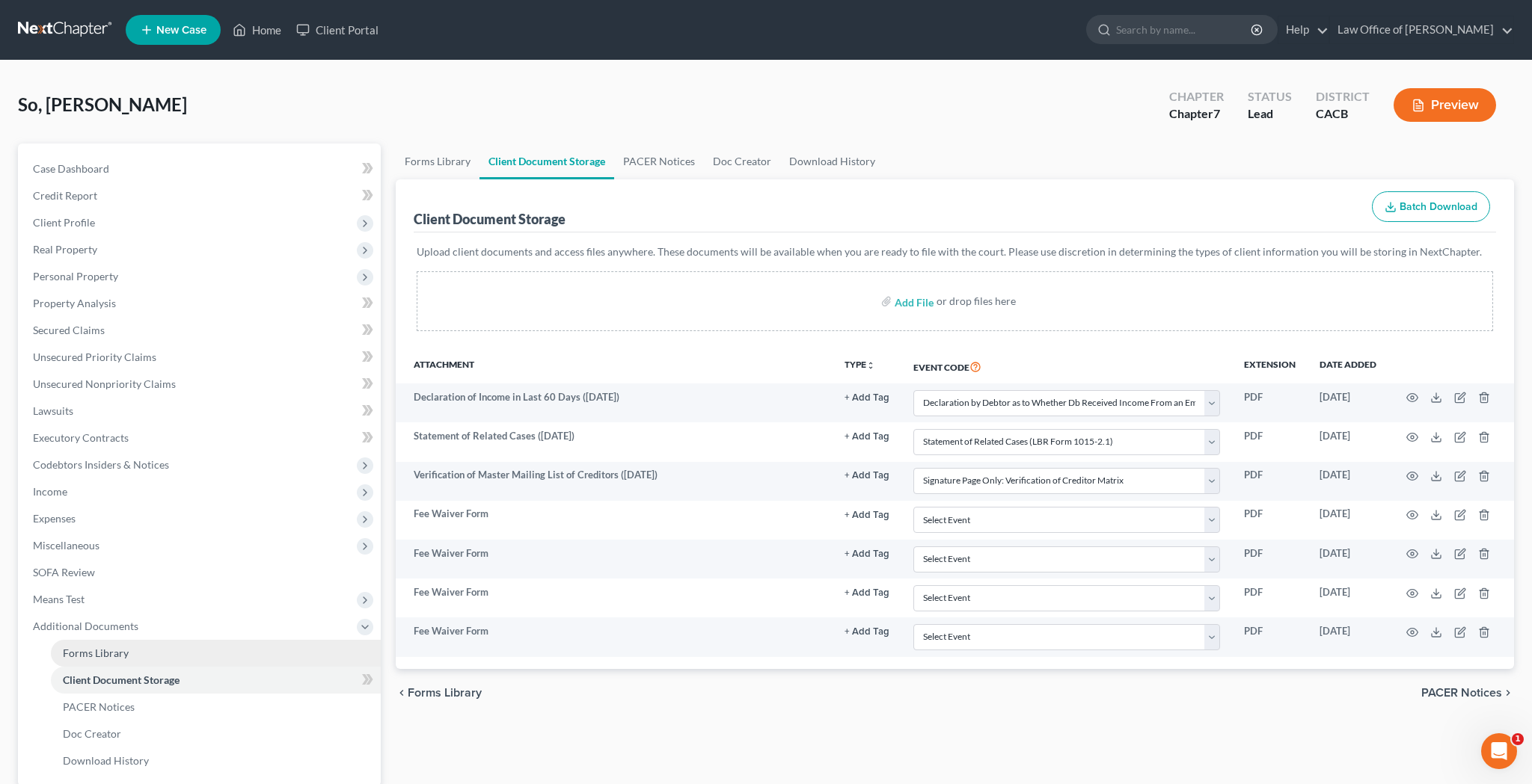
click at [231, 657] on link "Forms Library" at bounding box center [216, 653] width 330 height 26
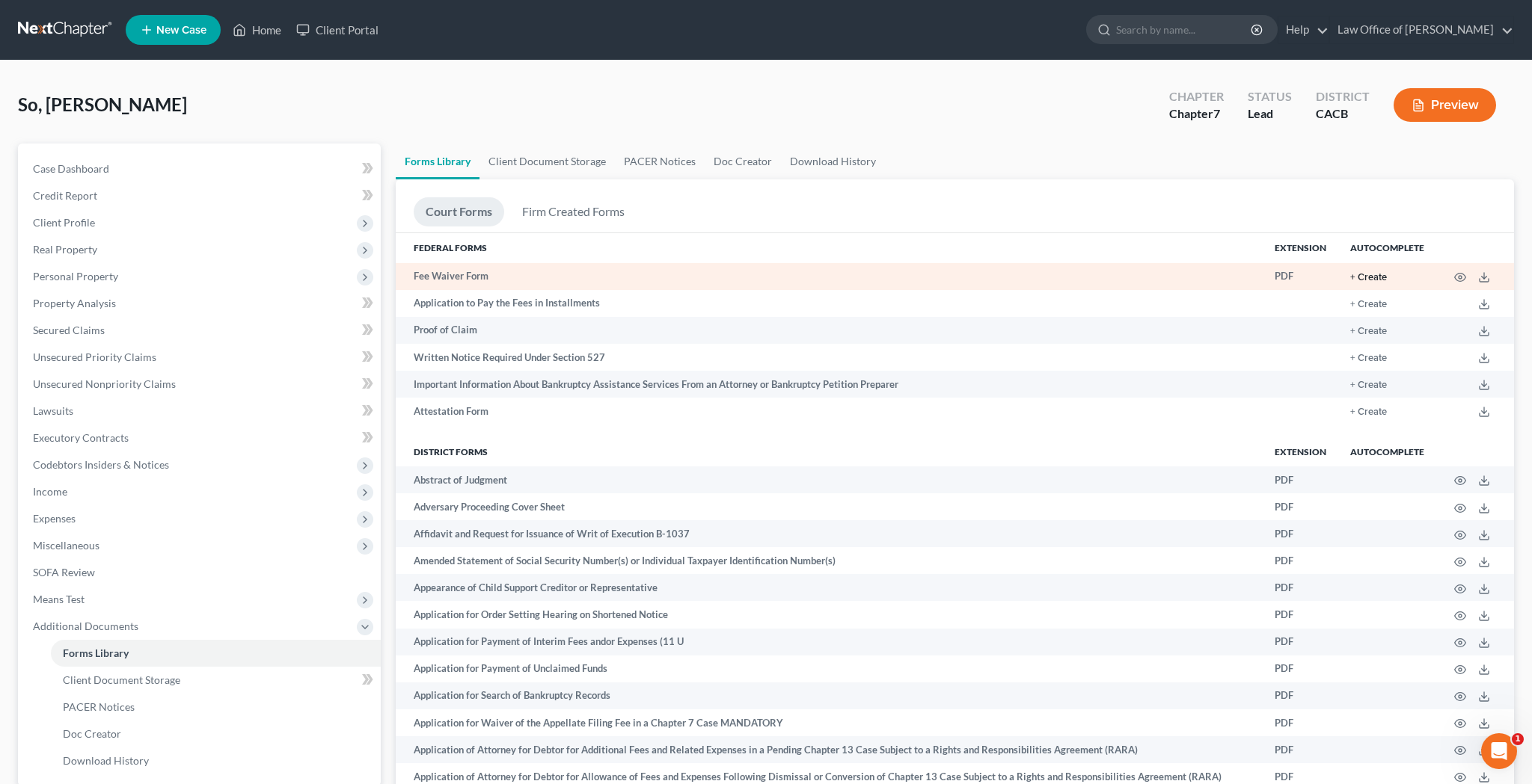
click at [1368, 275] on button "+ Create" at bounding box center [1368, 278] width 36 height 10
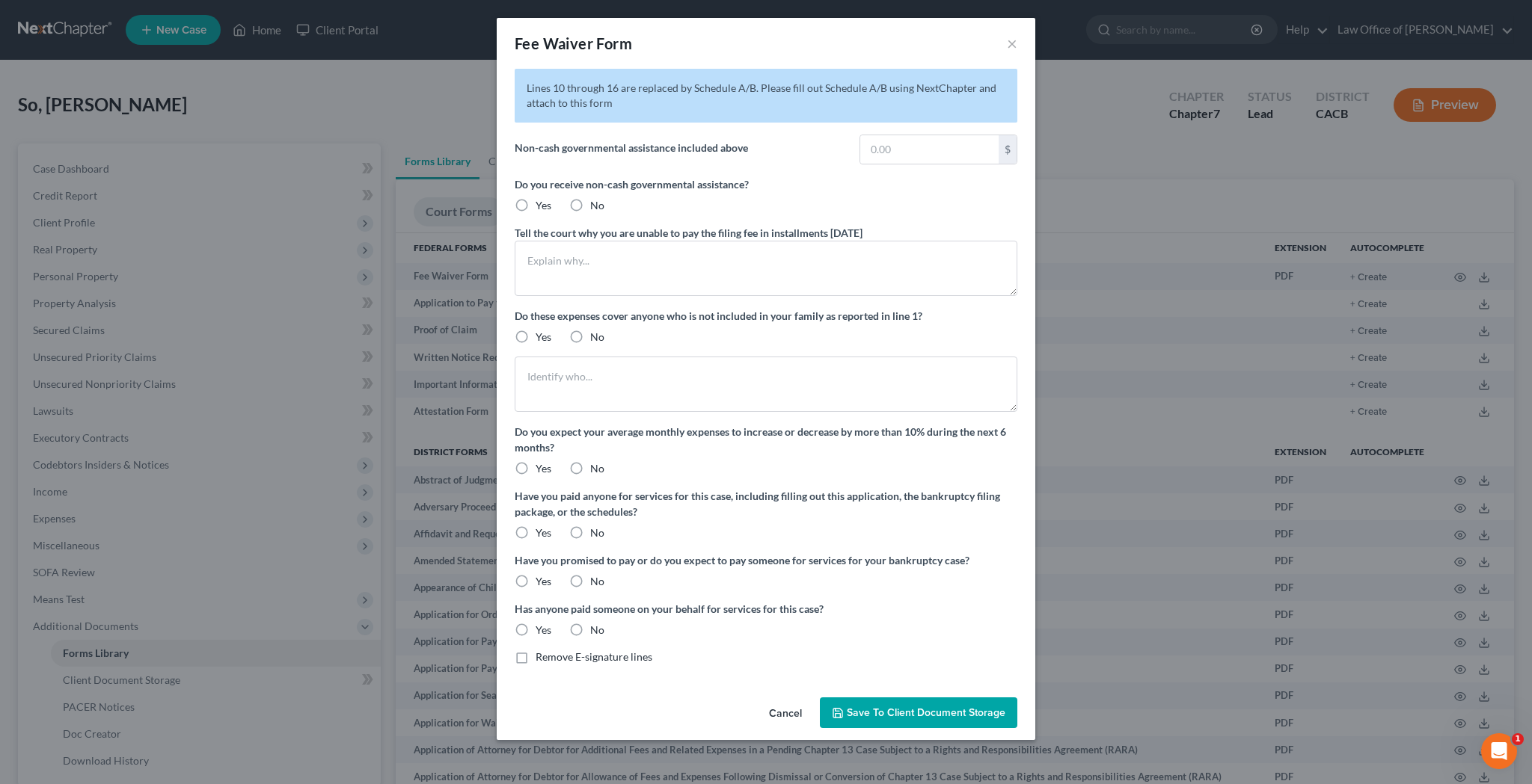
type input "160.00"
radio input "true"
type textarea "I receive Medicare and County of Los Angeles - CalFresh benefits (food stamps) …"
type textarea "My only sources of income are my Social Security Retirement and Social Security…"
radio input "true"
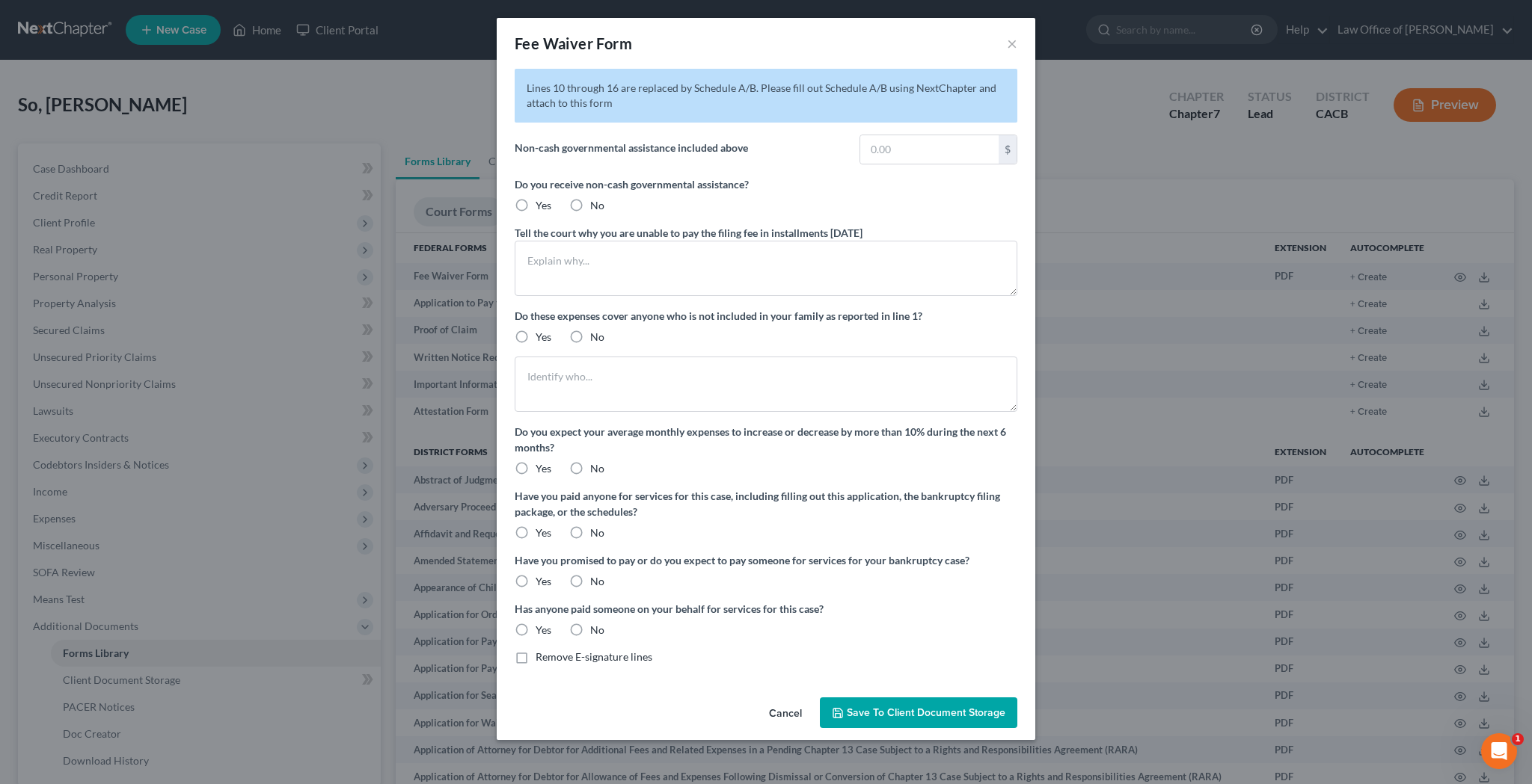
radio input "true"
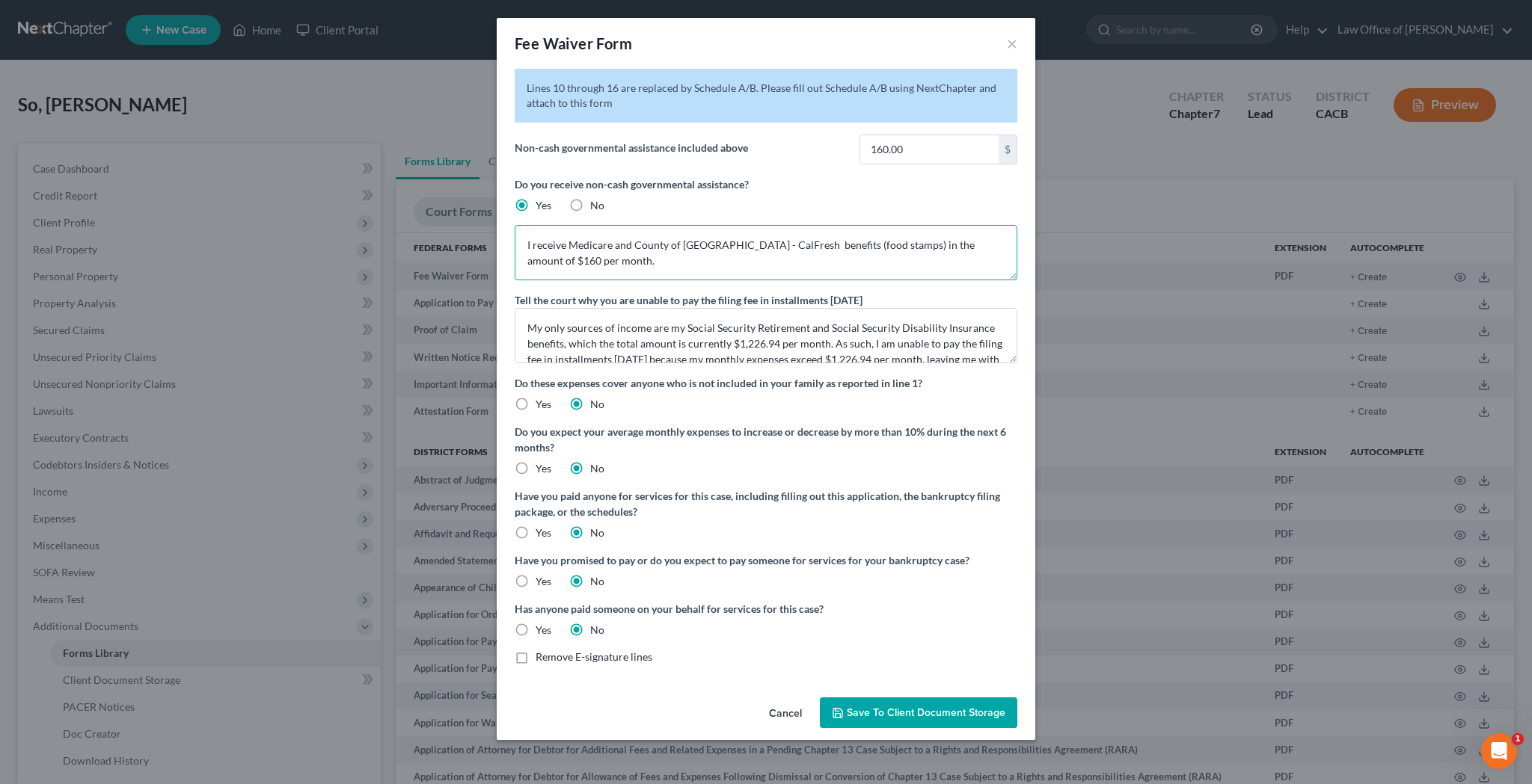
click at [611, 250] on textarea "I receive Medicare and County of Los Angeles - CalFresh benefits (food stamps) …" at bounding box center [766, 252] width 502 height 55
click at [636, 246] on textarea "I receive Medicare. and County of Los Angeles - CalFresh benefits in the amount…" at bounding box center [766, 252] width 502 height 55
type textarea "I receive Medicare. I also receive County of Los Angeles - CalFresh benefits in…"
click at [917, 712] on span "Save to Client Document Storage" at bounding box center [926, 712] width 159 height 13
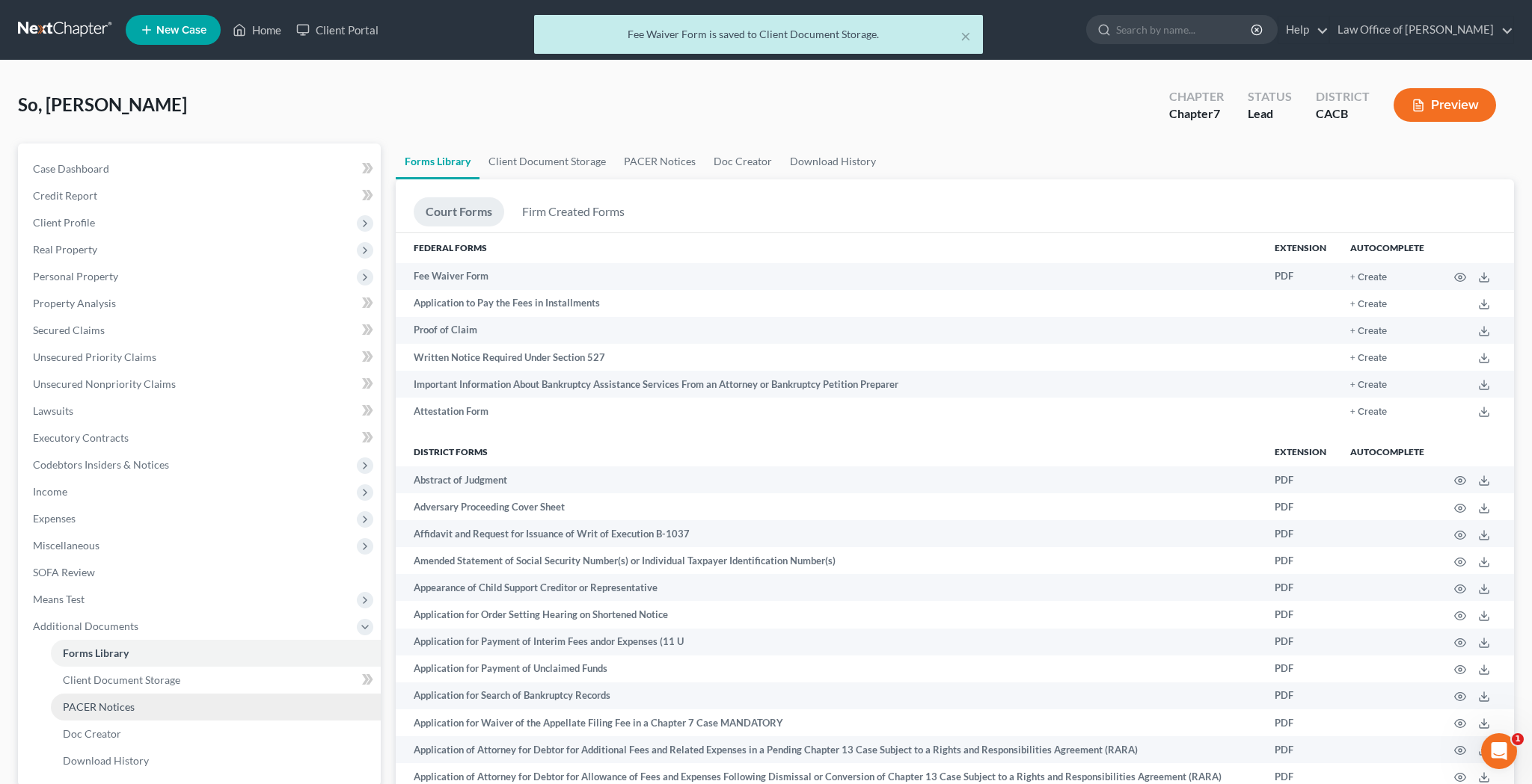
scroll to position [177, 0]
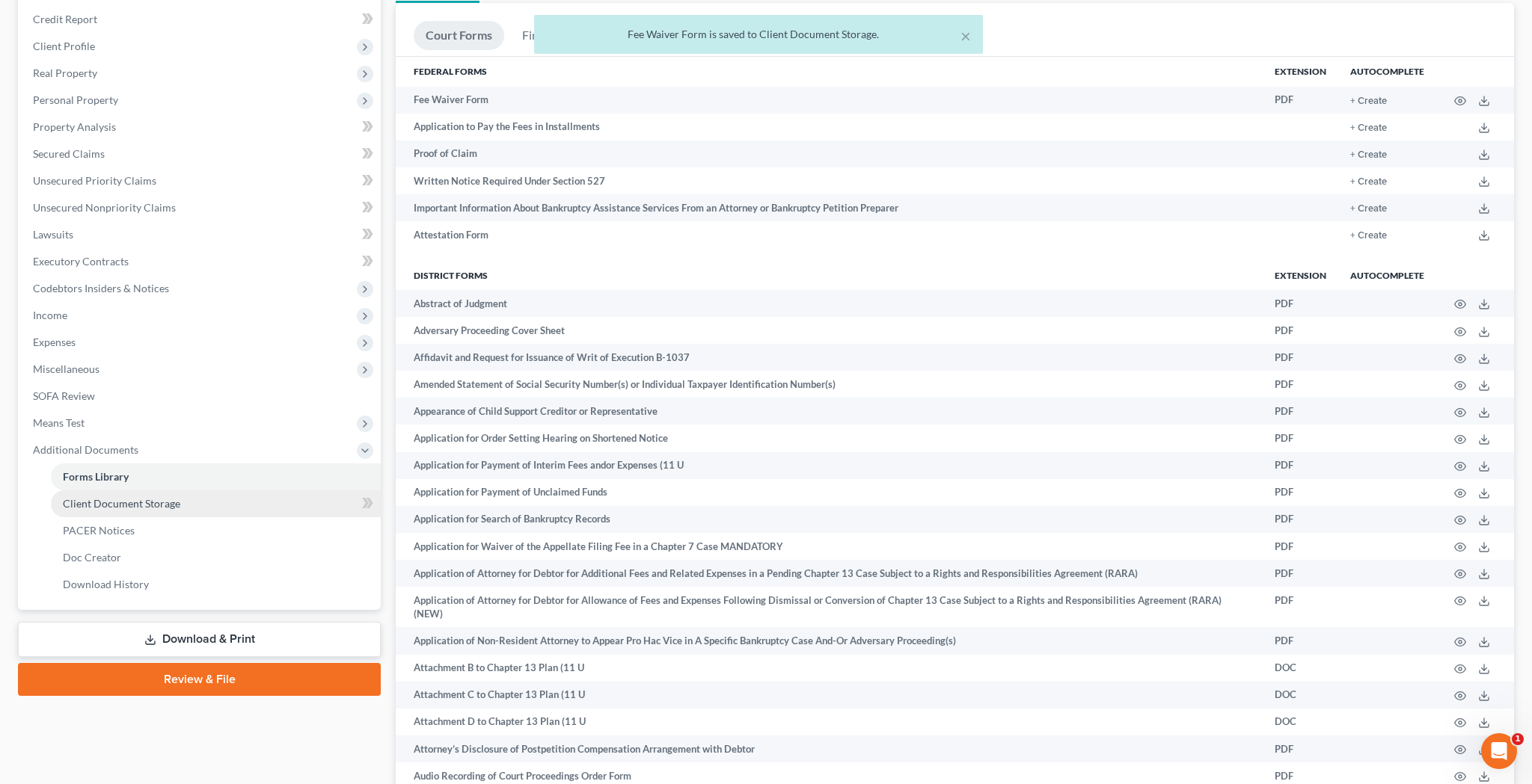
click at [203, 503] on link "Client Document Storage" at bounding box center [216, 503] width 330 height 26
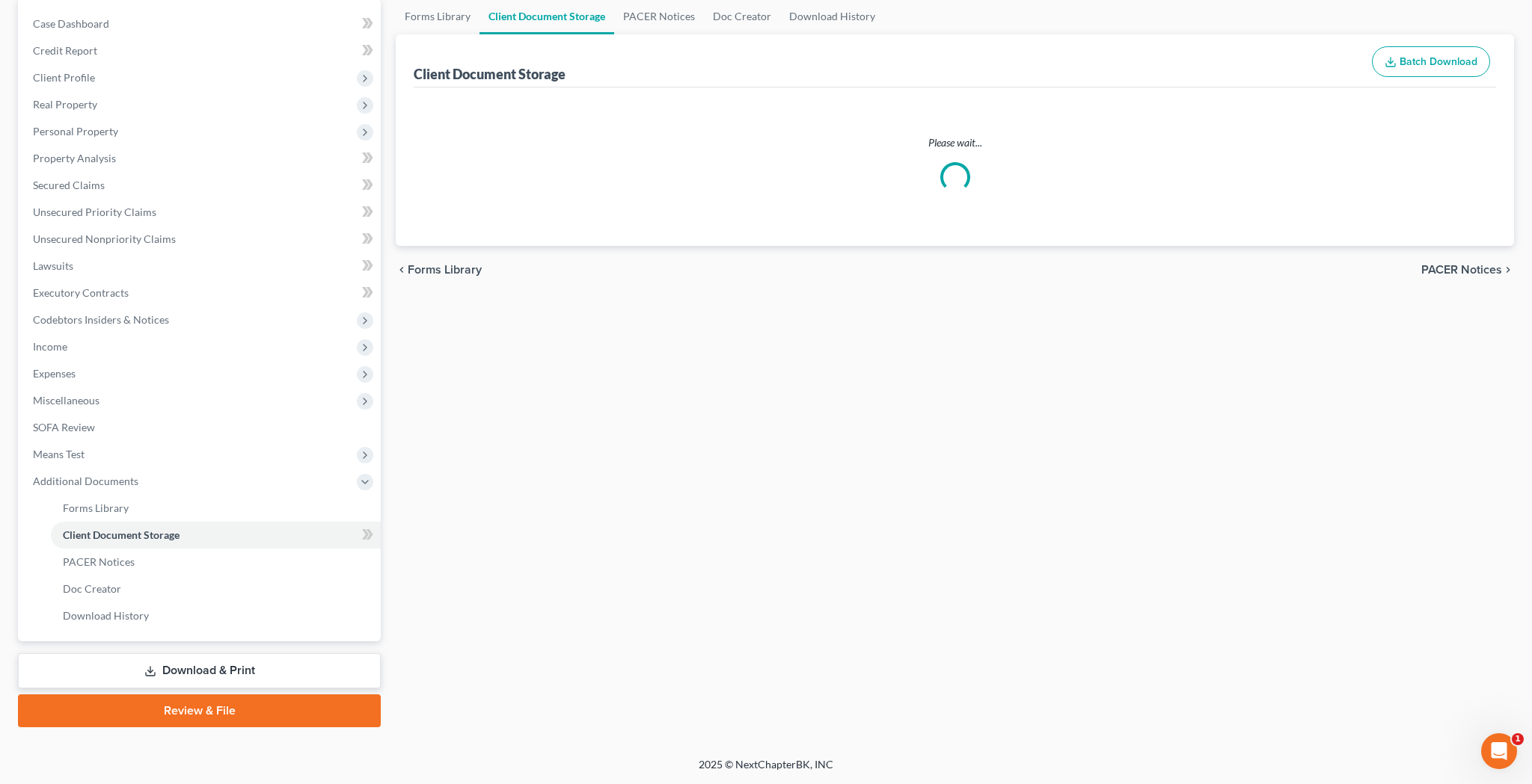
select select "30"
select select "65"
select select "59"
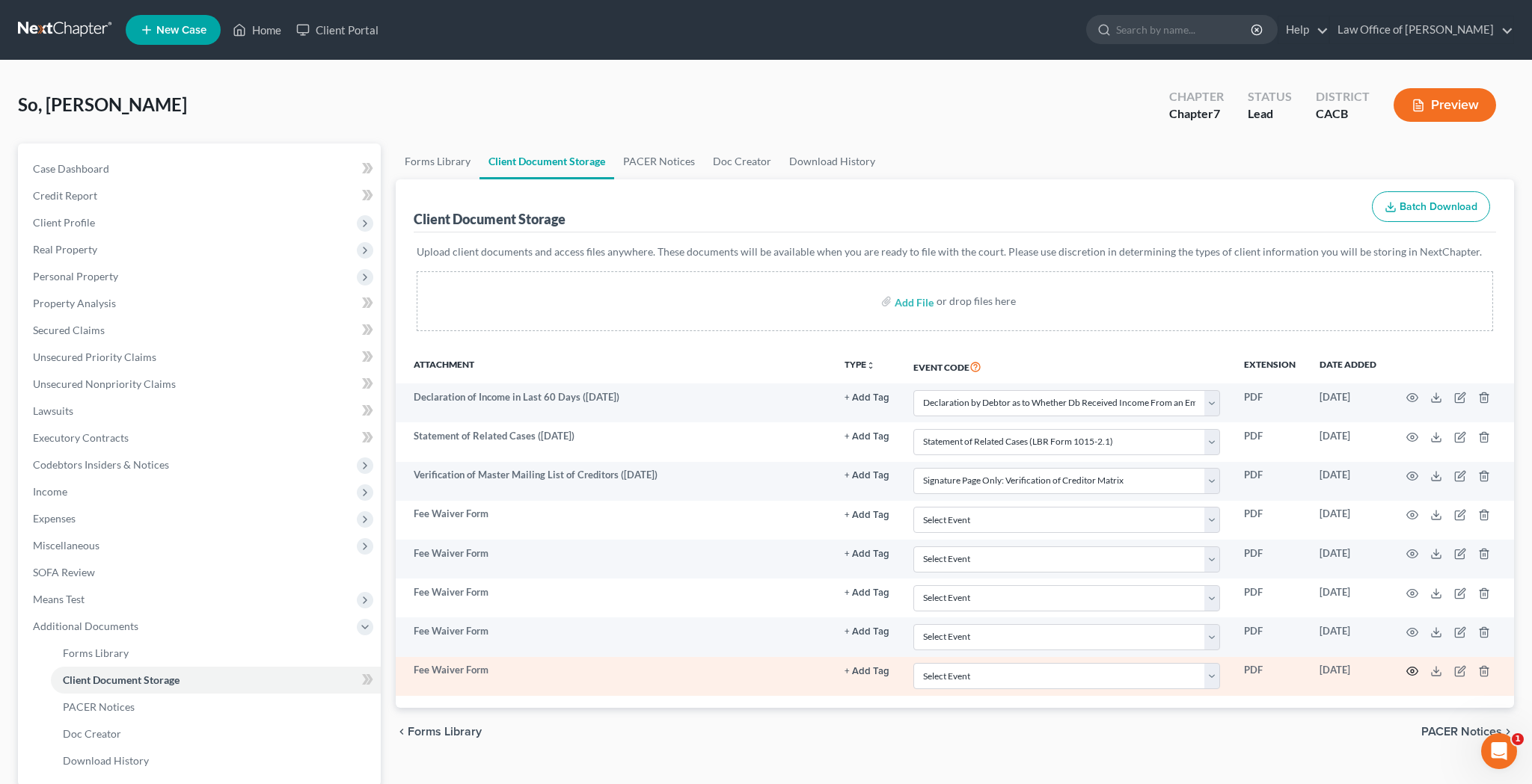
click at [1409, 671] on icon "button" at bounding box center [1412, 671] width 12 height 12
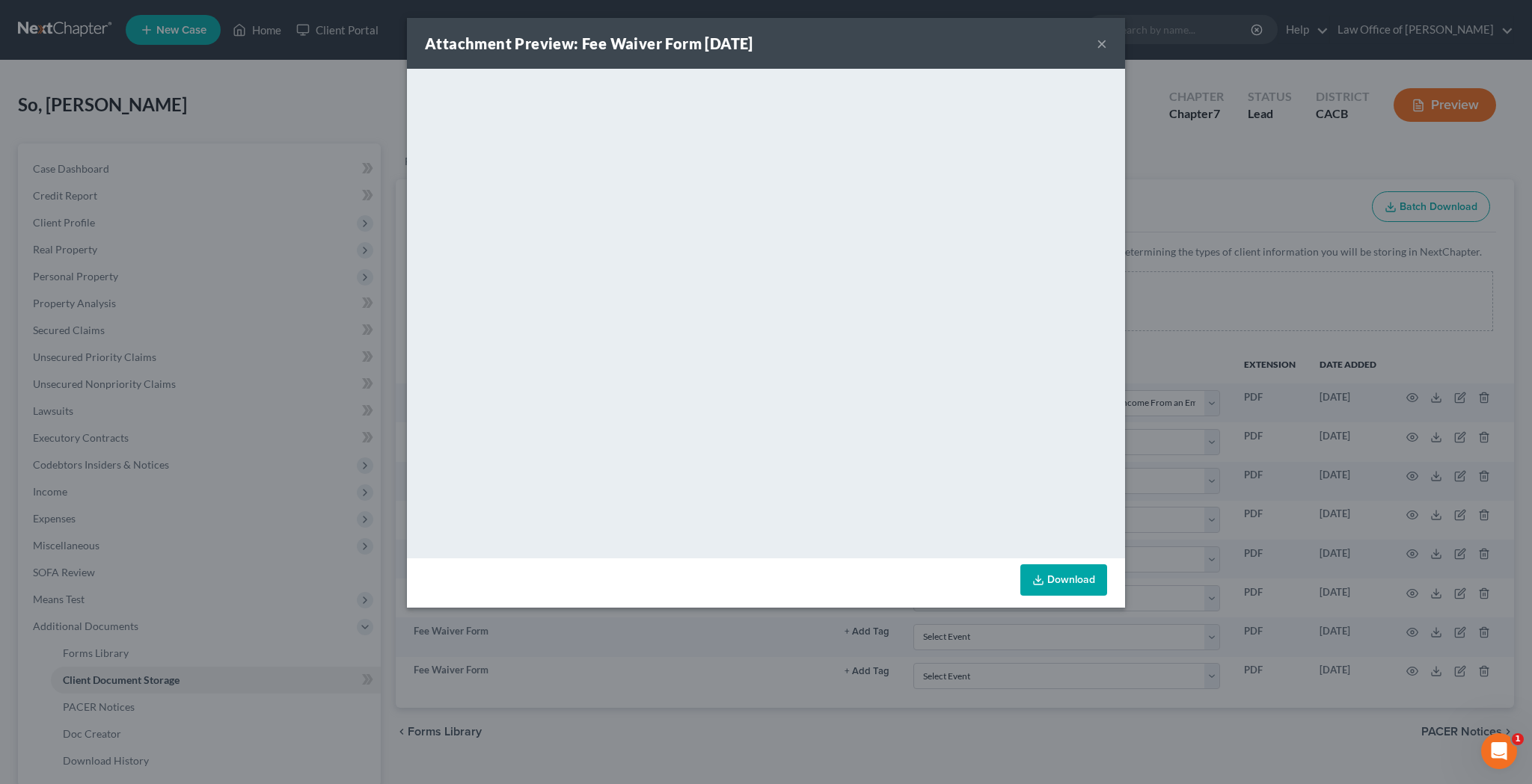
click at [1069, 576] on link "Download" at bounding box center [1064, 580] width 86 height 31
click at [1102, 42] on button "×" at bounding box center [1101, 43] width 11 height 18
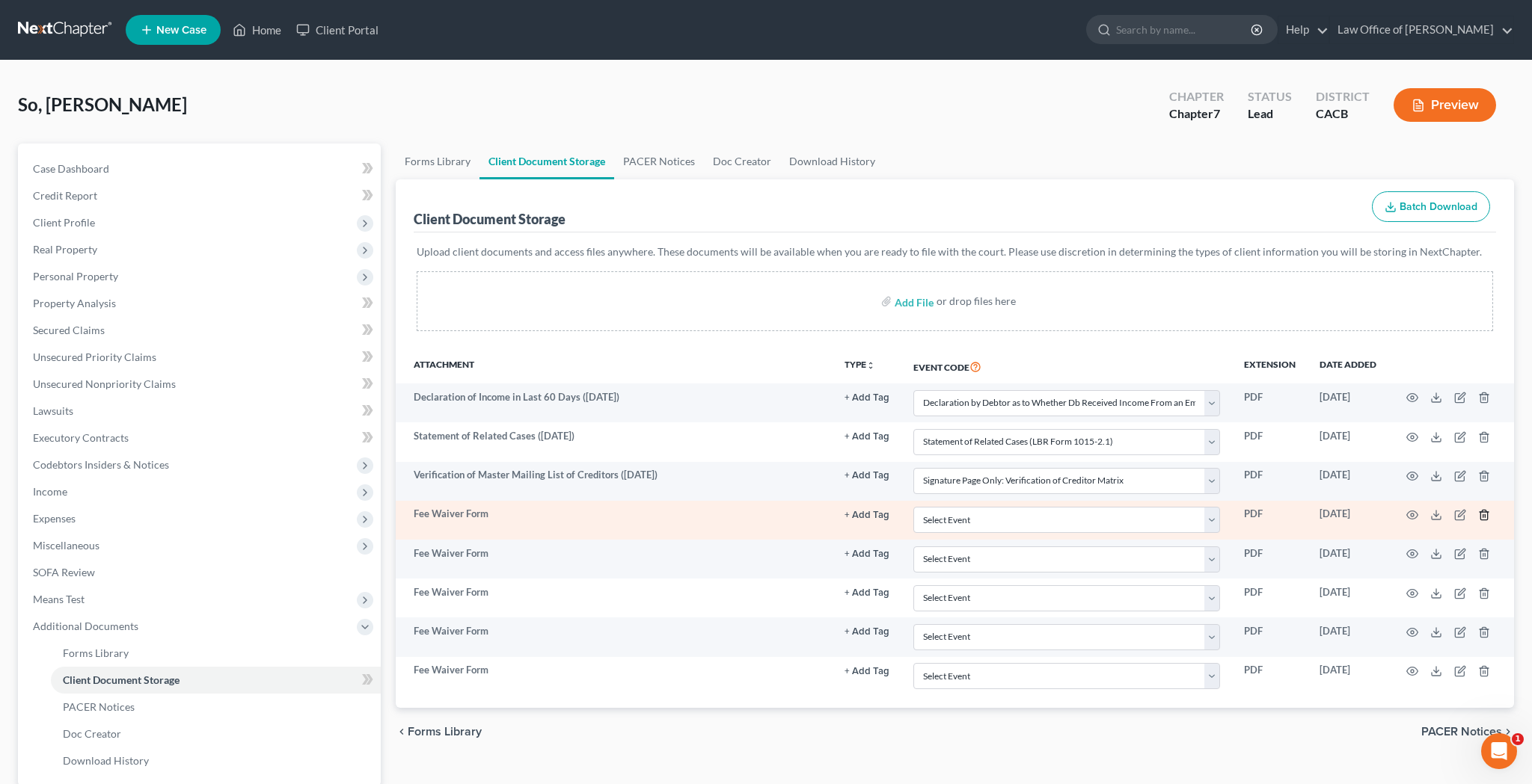
click at [1489, 514] on icon "button" at bounding box center [1484, 515] width 12 height 12
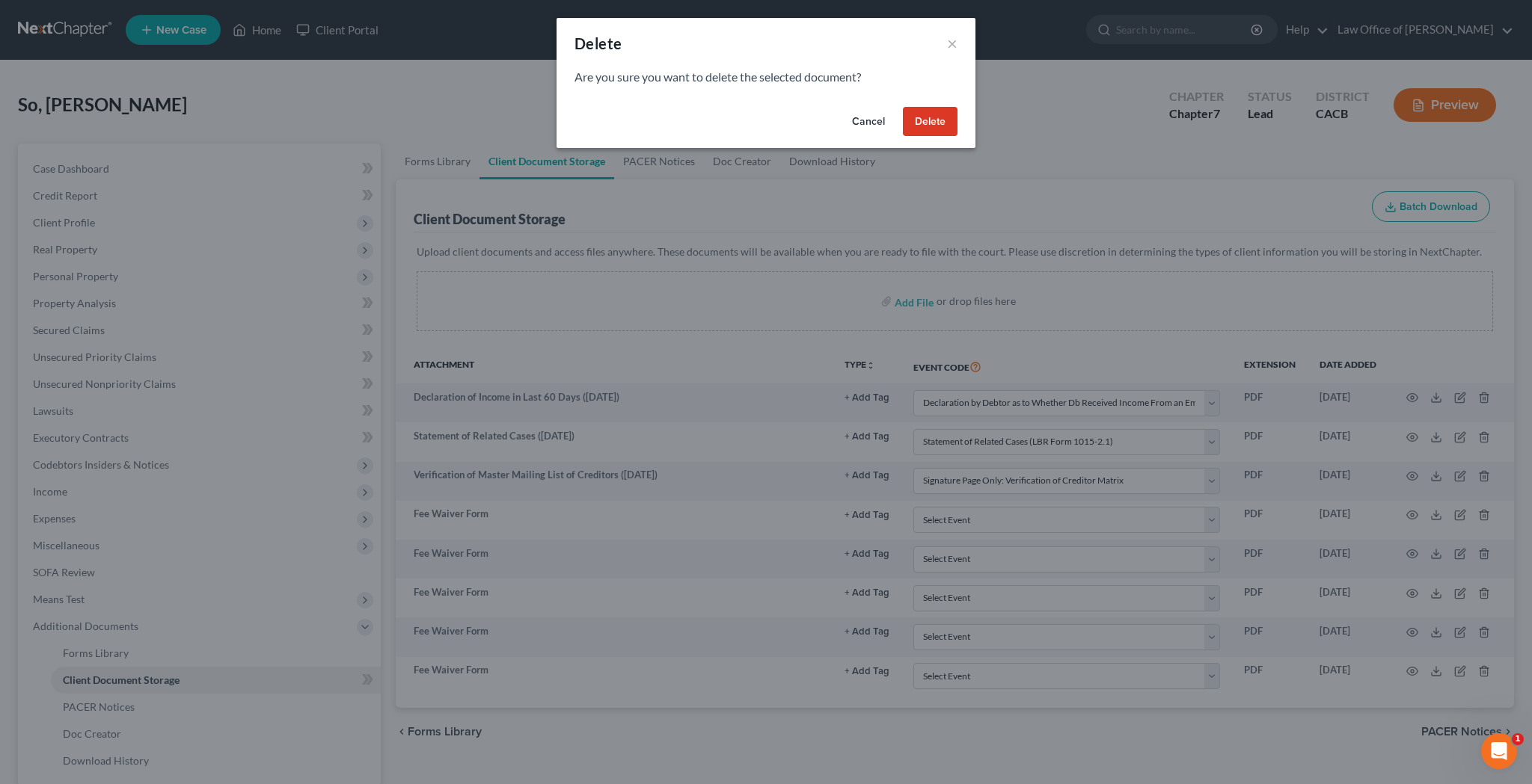
click at [941, 120] on button "Delete" at bounding box center [930, 122] width 55 height 29
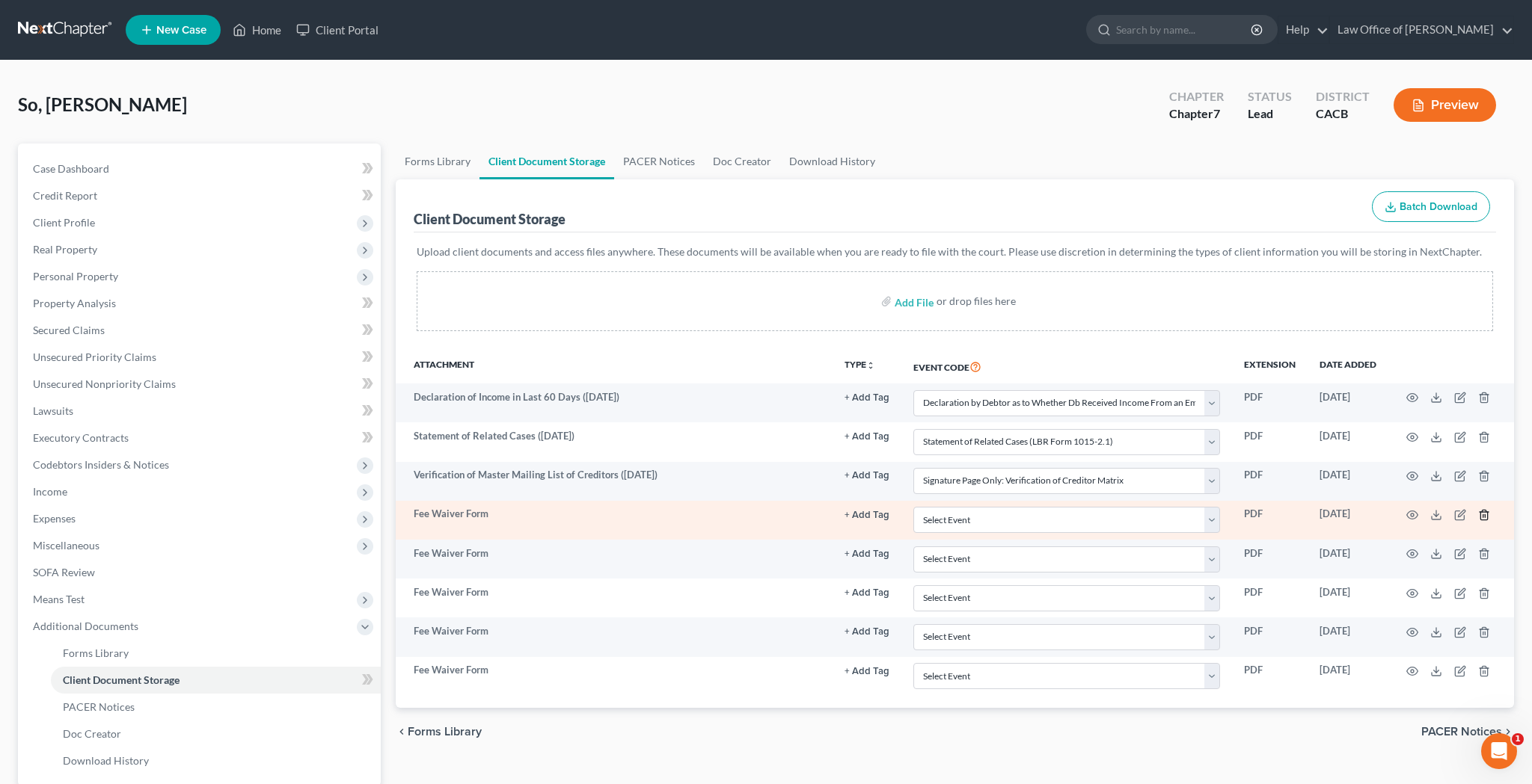
click at [1487, 517] on icon "button" at bounding box center [1483, 515] width 7 height 10
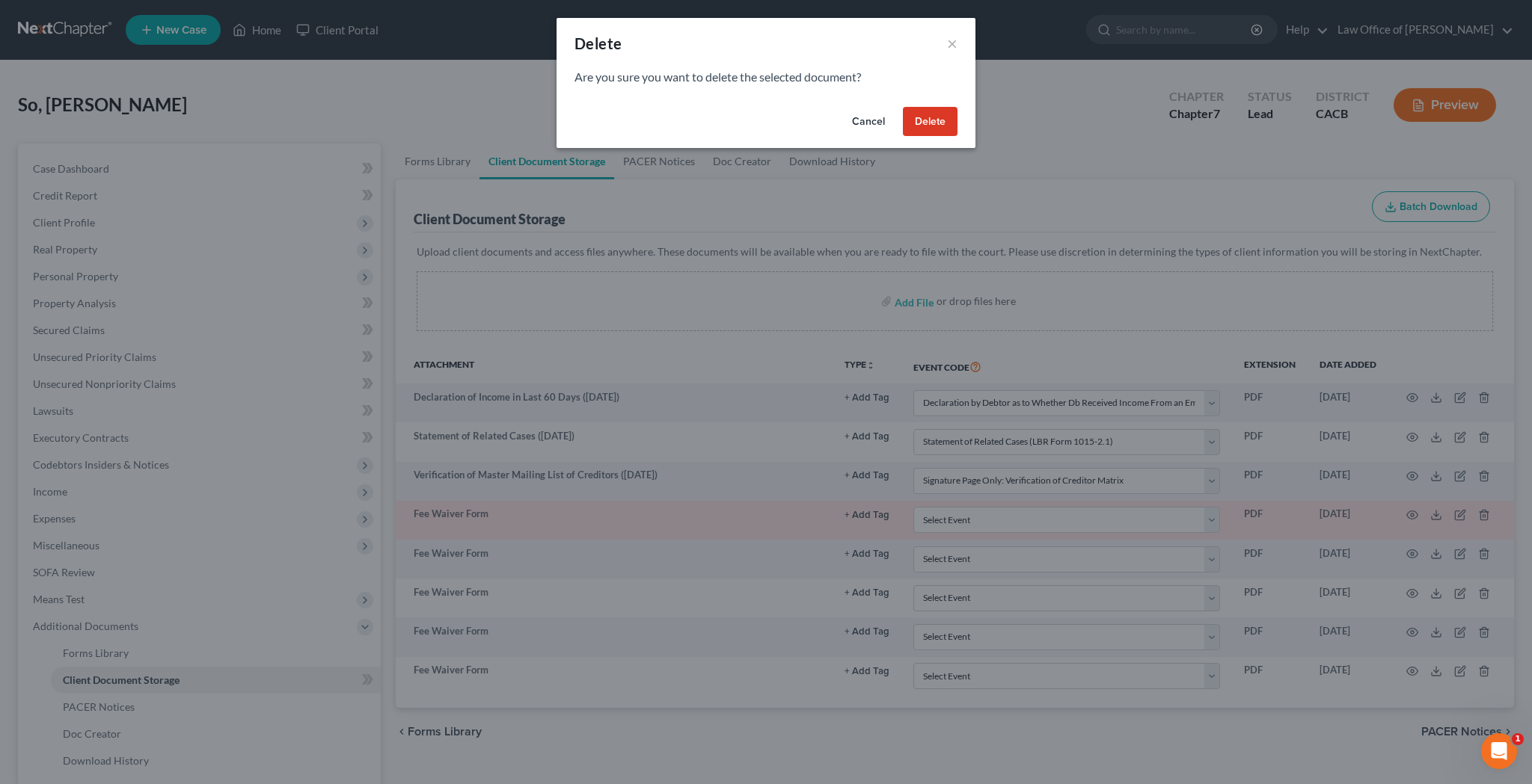
click at [949, 124] on button "Delete" at bounding box center [930, 122] width 55 height 29
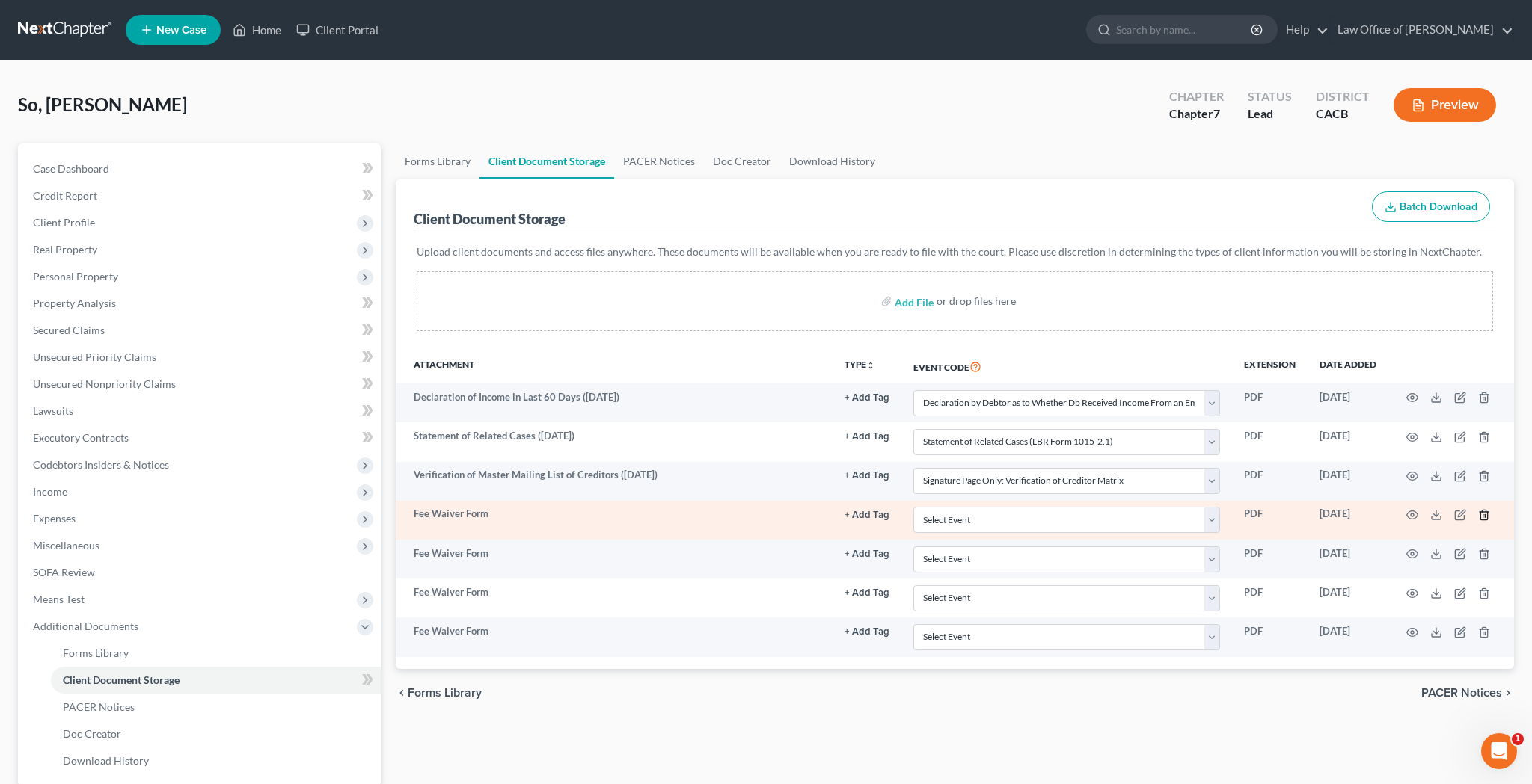
click at [1483, 513] on icon "button" at bounding box center [1484, 515] width 12 height 12
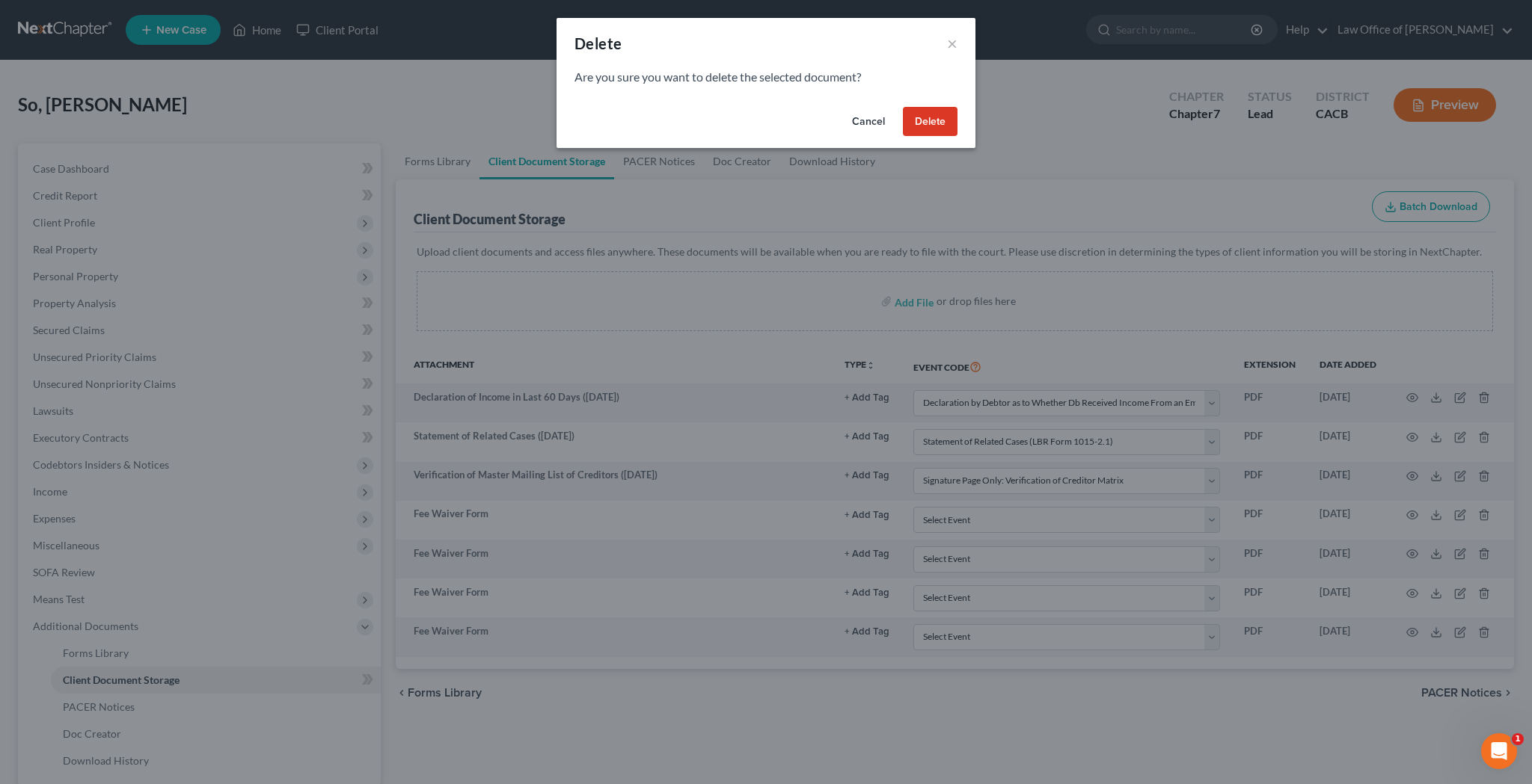
click at [935, 125] on button "Delete" at bounding box center [930, 122] width 55 height 29
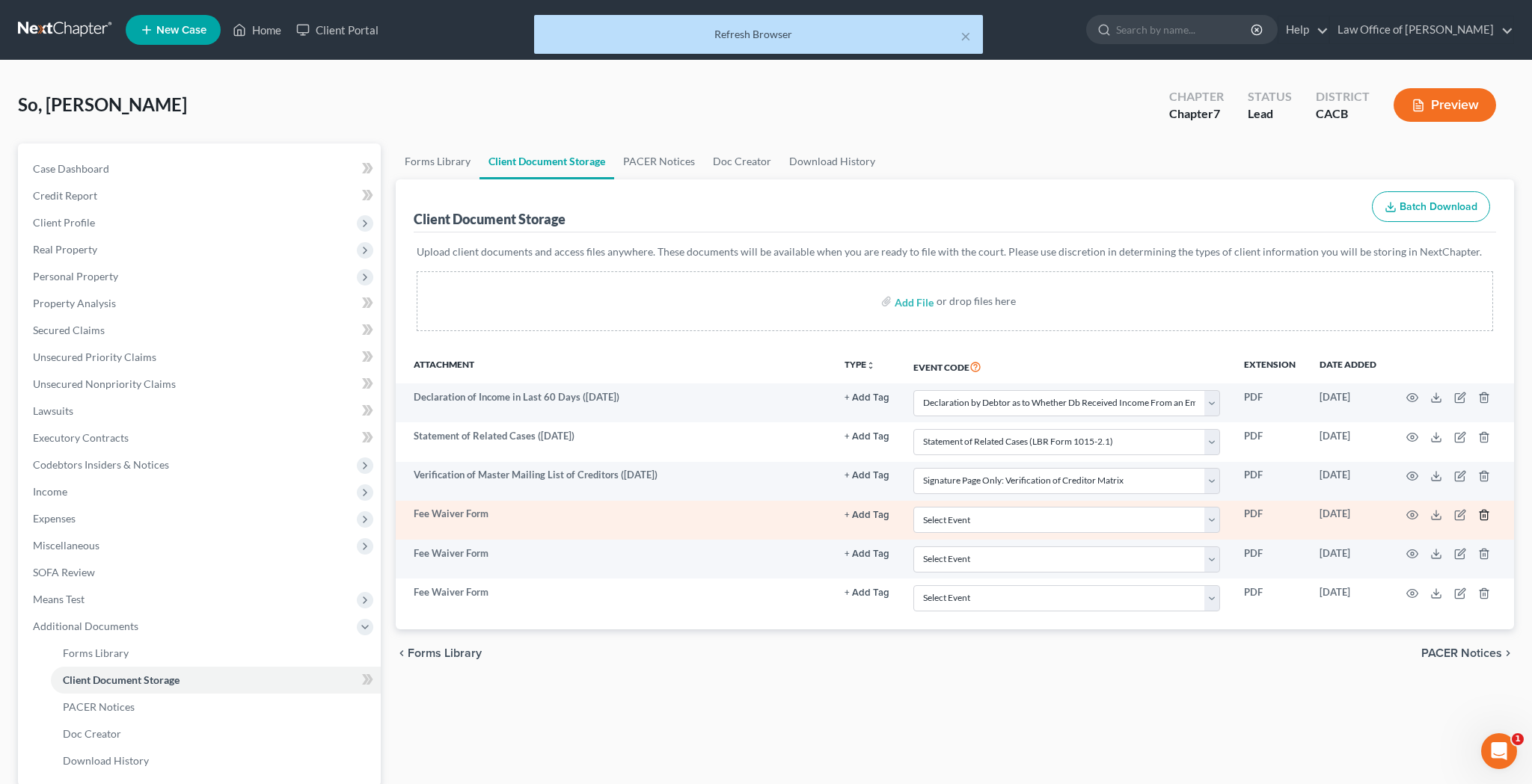
click at [1482, 520] on icon "button" at bounding box center [1483, 515] width 7 height 10
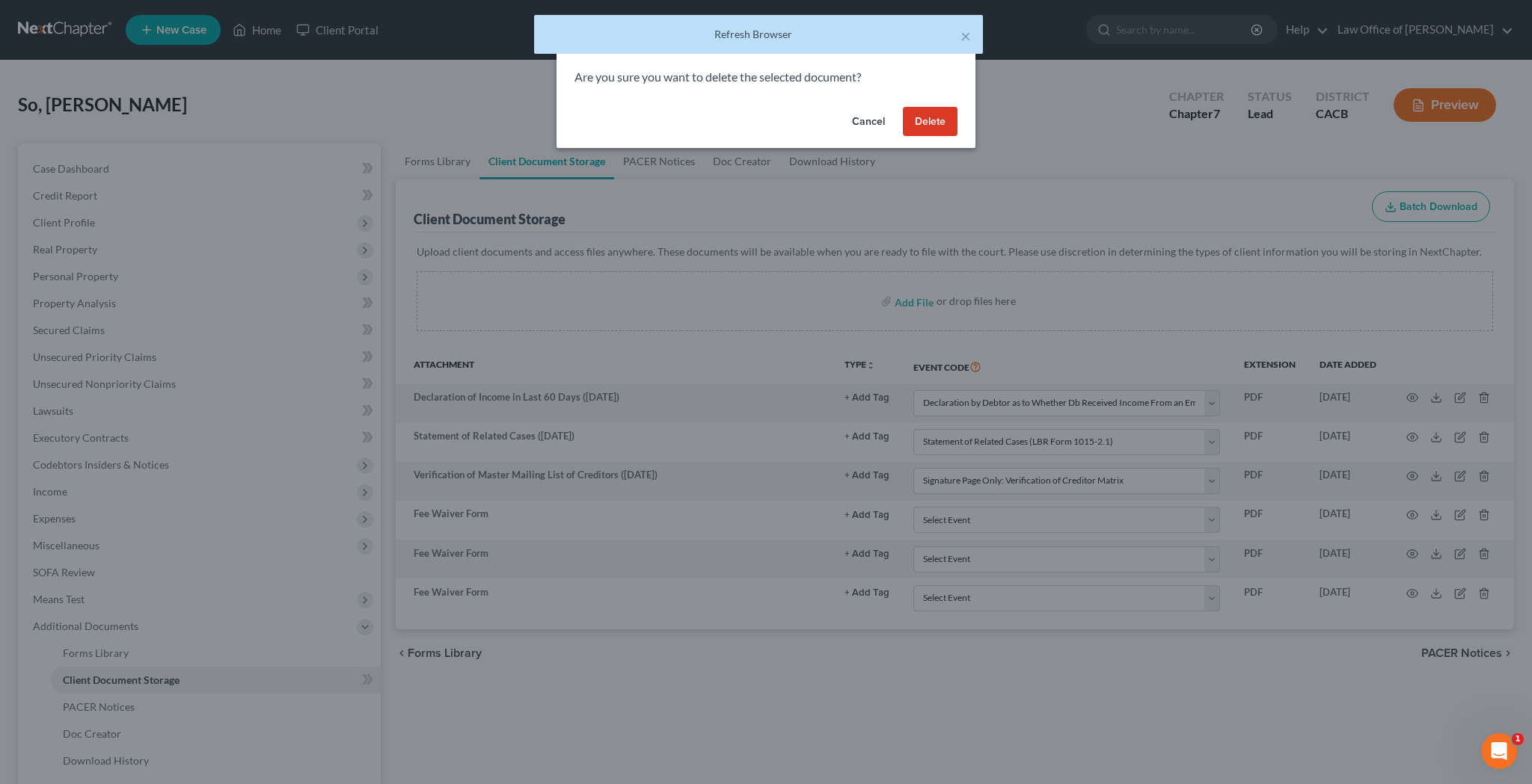
click at [933, 121] on button "Delete" at bounding box center [930, 122] width 55 height 29
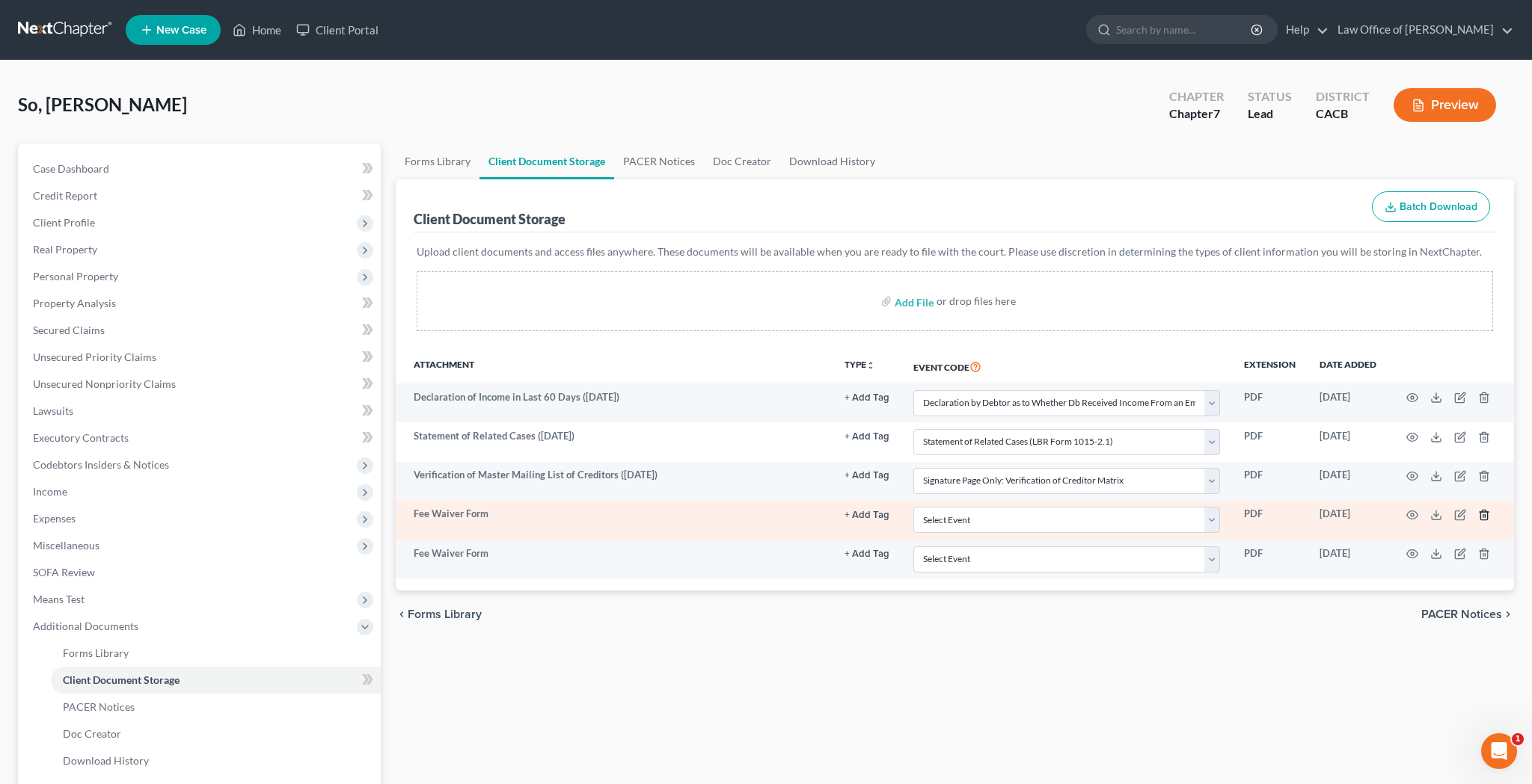
click at [1479, 514] on icon "button" at bounding box center [1484, 515] width 12 height 12
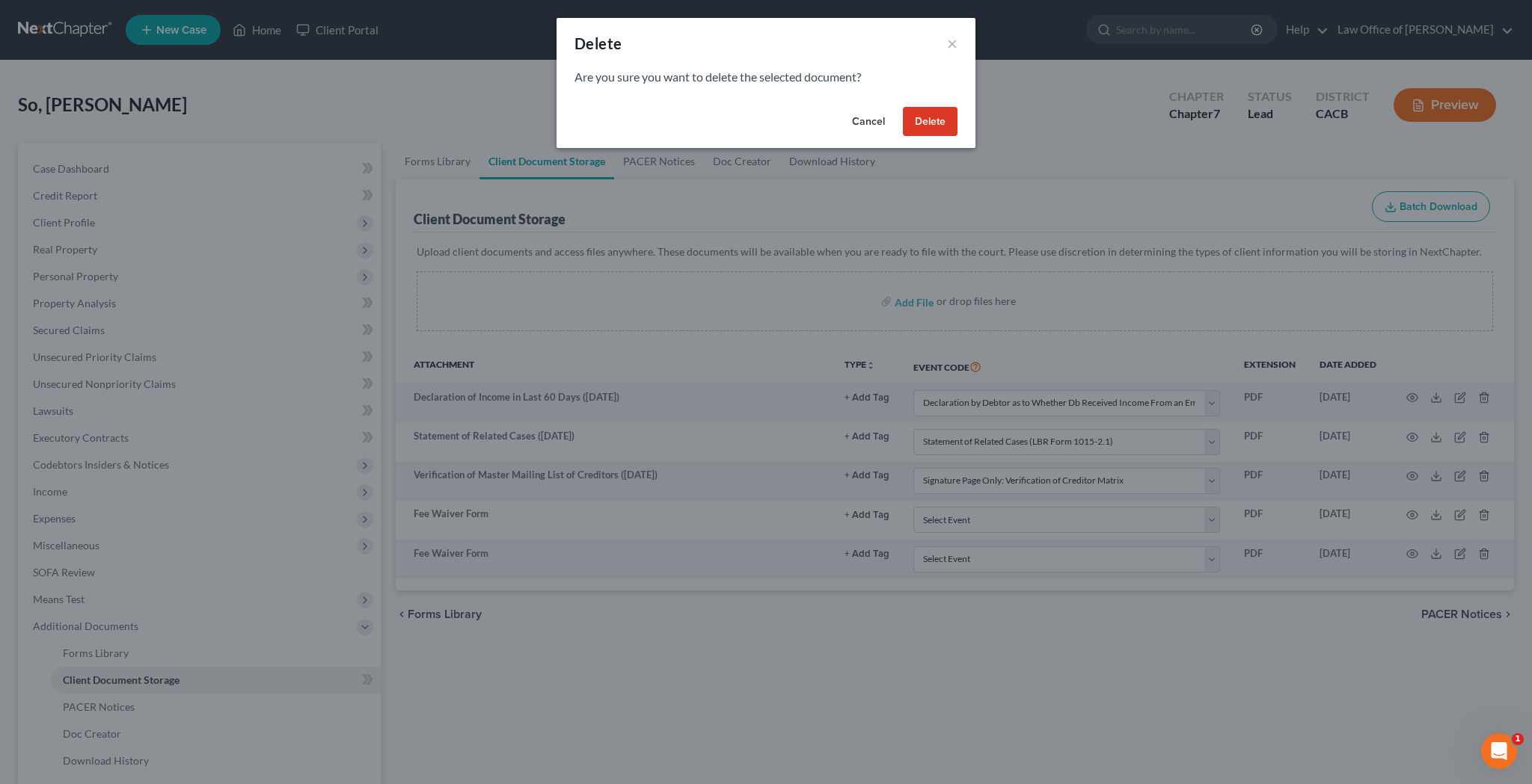
click at [948, 130] on button "Delete" at bounding box center [930, 122] width 55 height 29
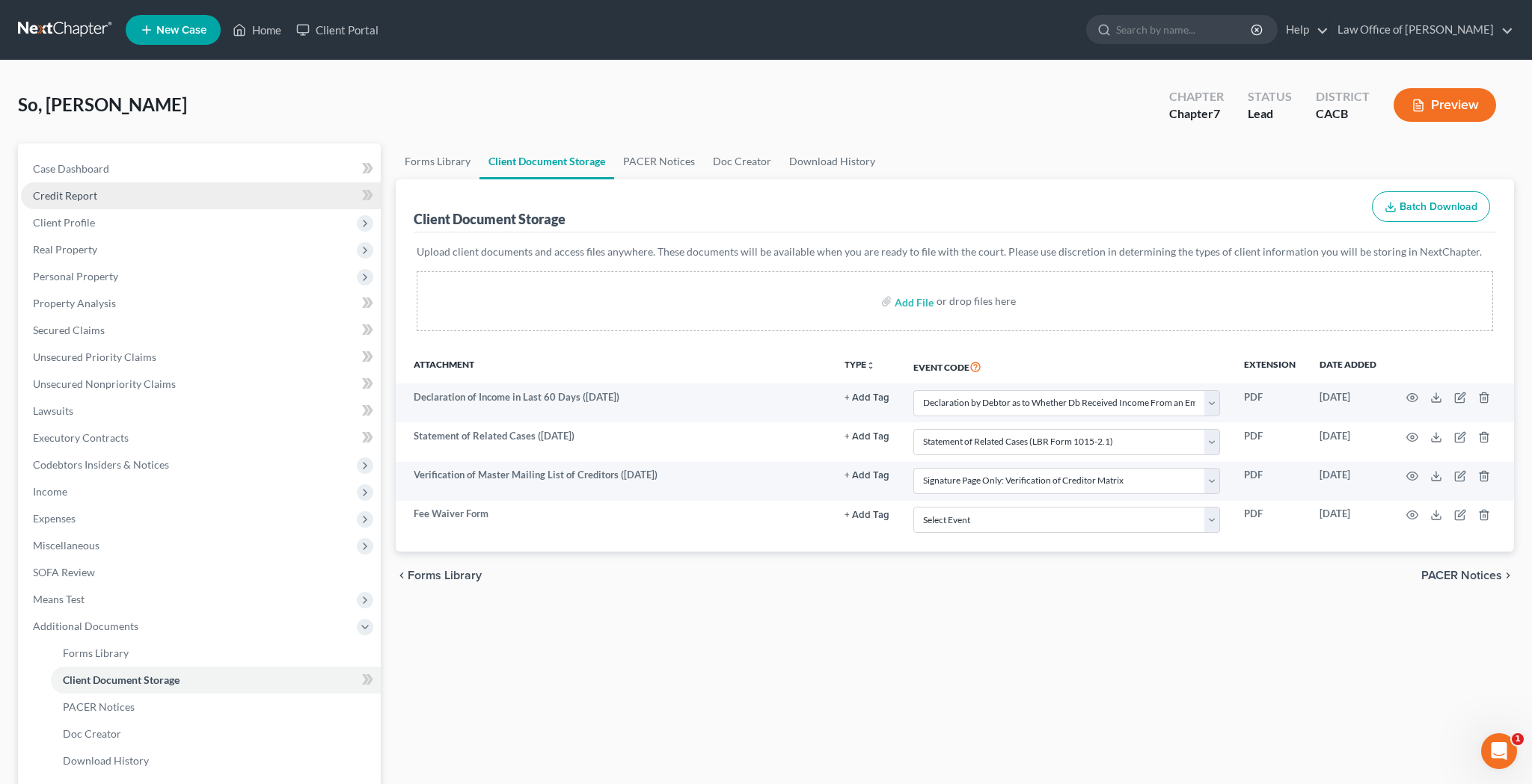
click at [165, 196] on link "Credit Report" at bounding box center [200, 195] width 360 height 26
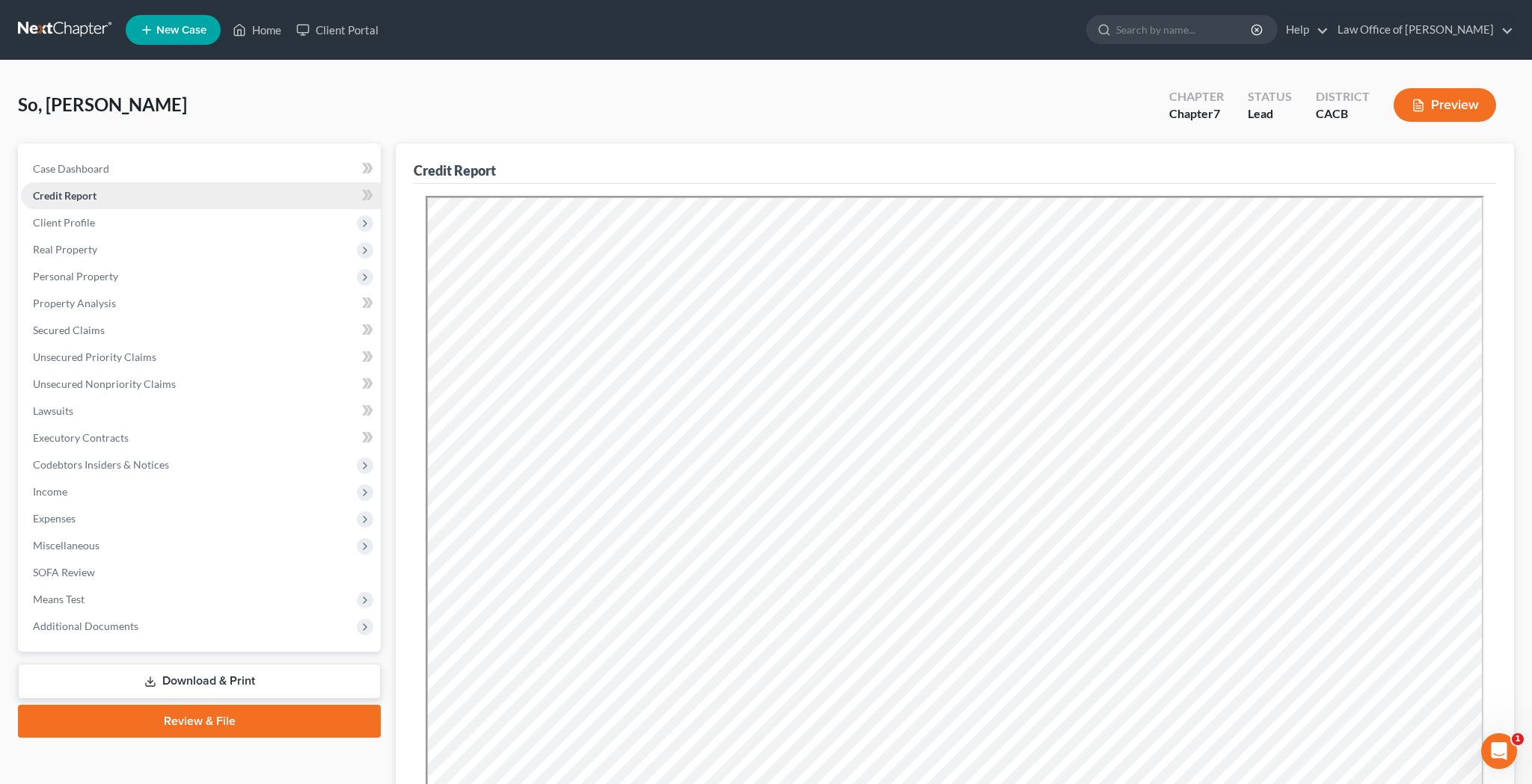
click at [222, 193] on link "Credit Report" at bounding box center [200, 195] width 360 height 26
click at [220, 197] on link "Credit Report" at bounding box center [200, 195] width 360 height 26
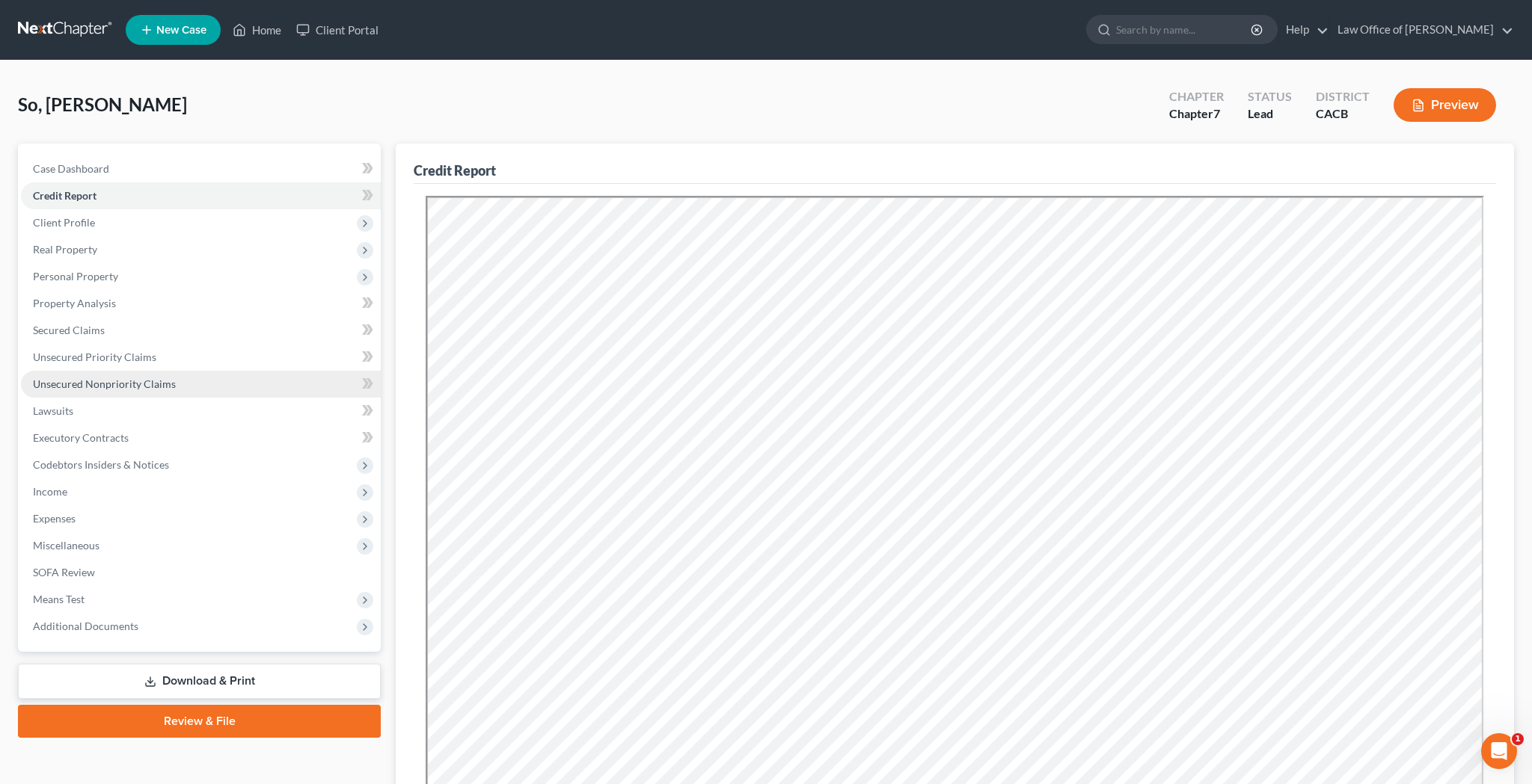
click at [172, 379] on span "Unsecured Nonpriority Claims" at bounding box center [105, 384] width 143 height 13
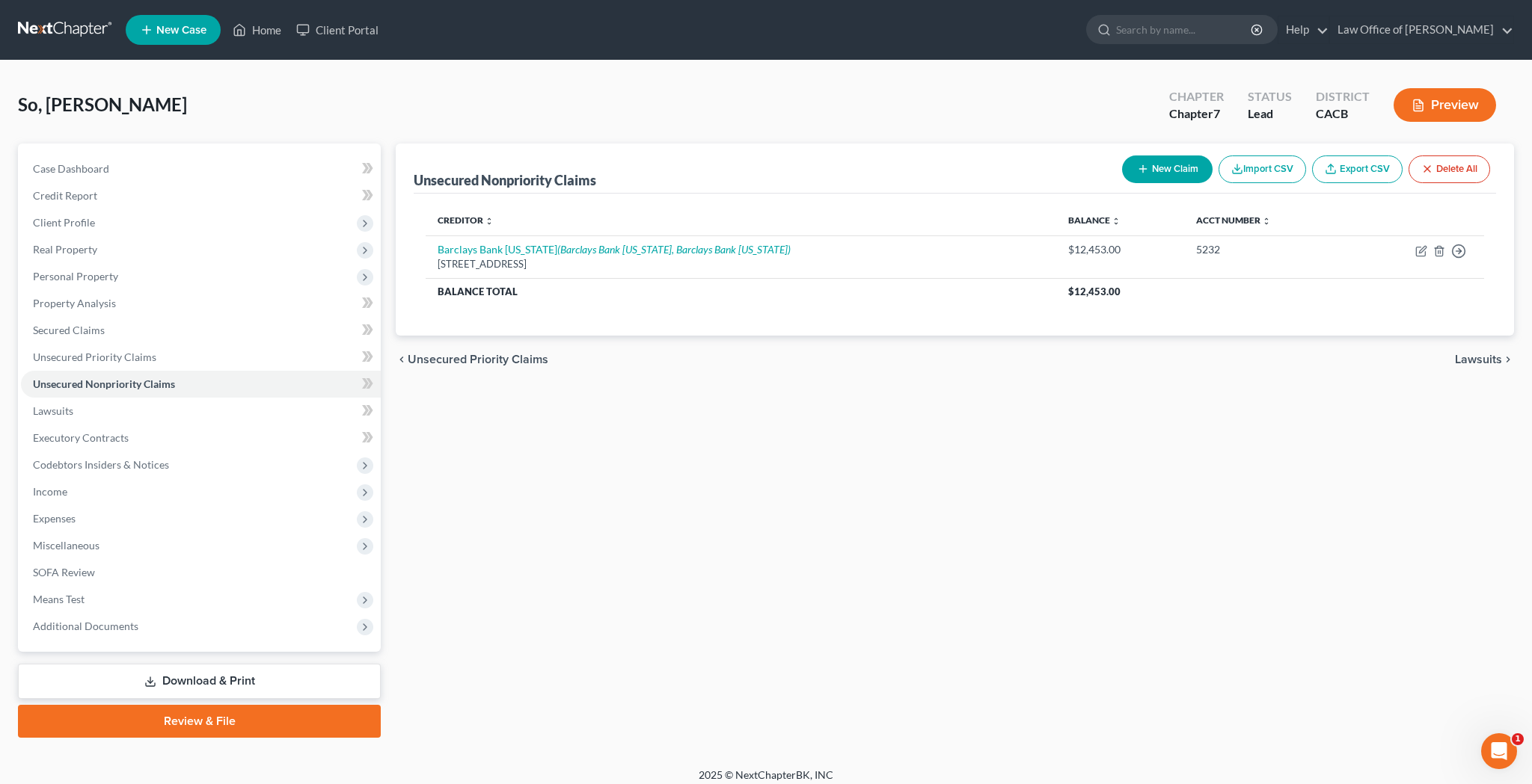
click at [1275, 172] on button "Import CSV" at bounding box center [1261, 170] width 87 height 27
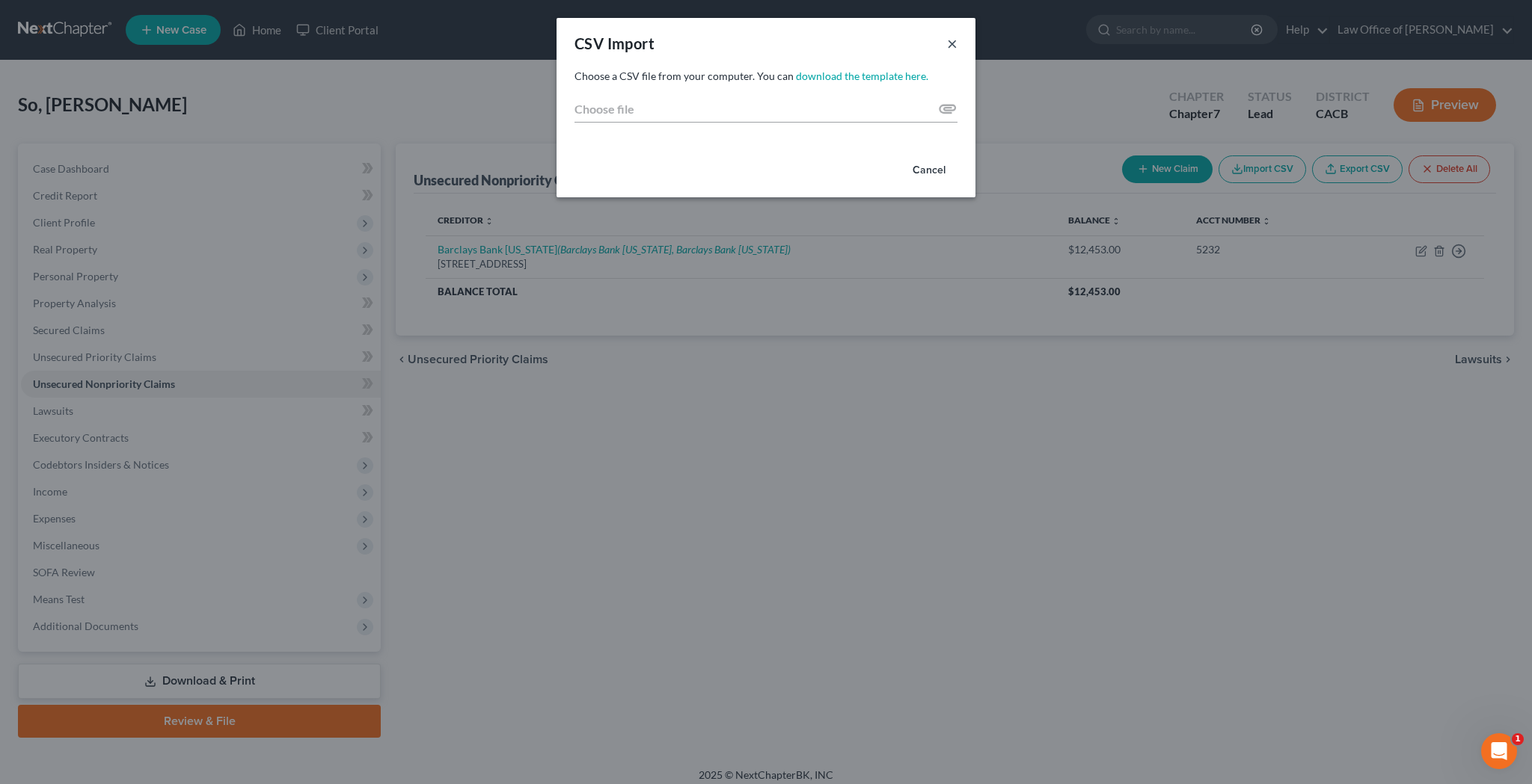
click at [949, 42] on button "×" at bounding box center [952, 43] width 11 height 18
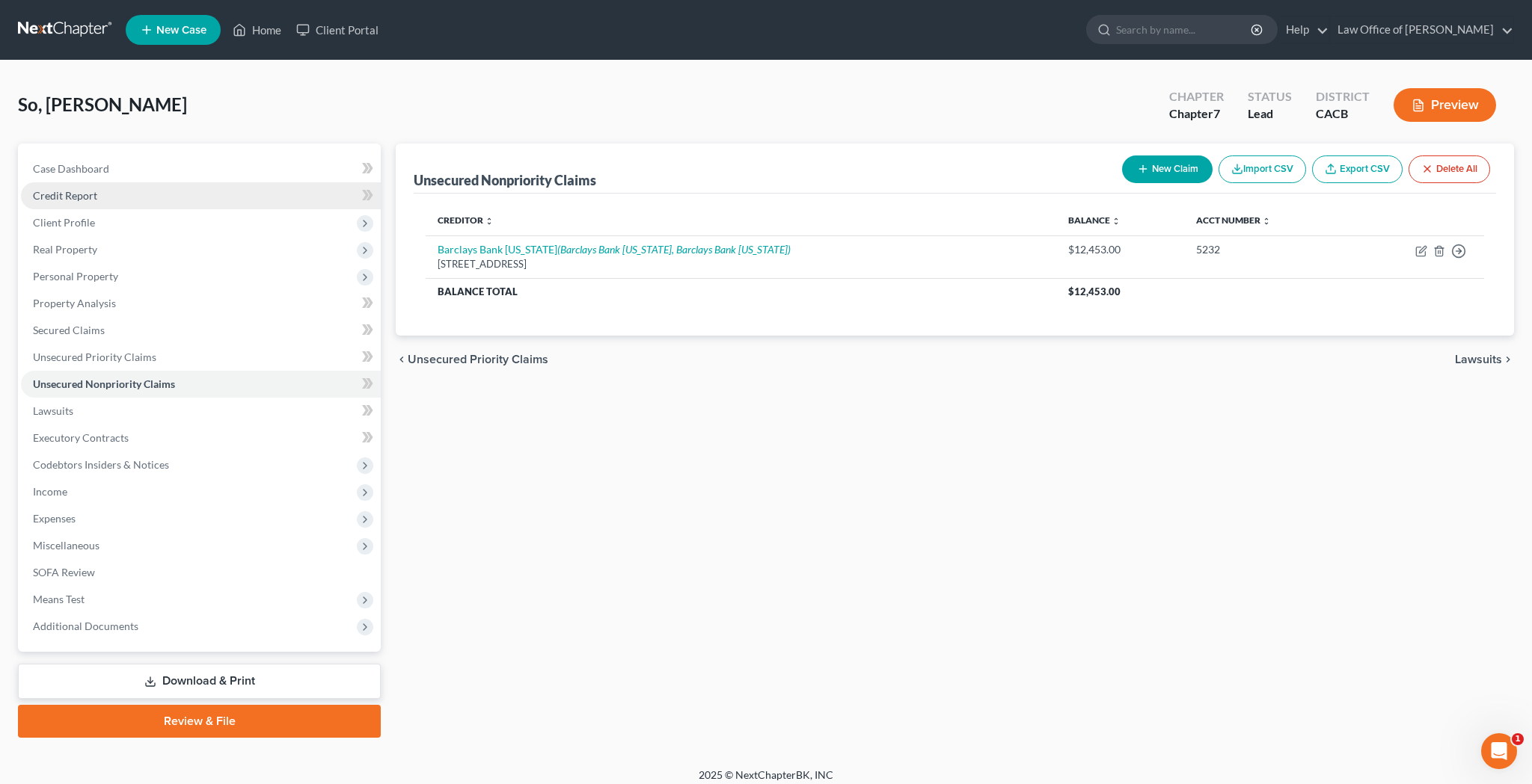
click at [188, 199] on link "Credit Report" at bounding box center [200, 195] width 360 height 26
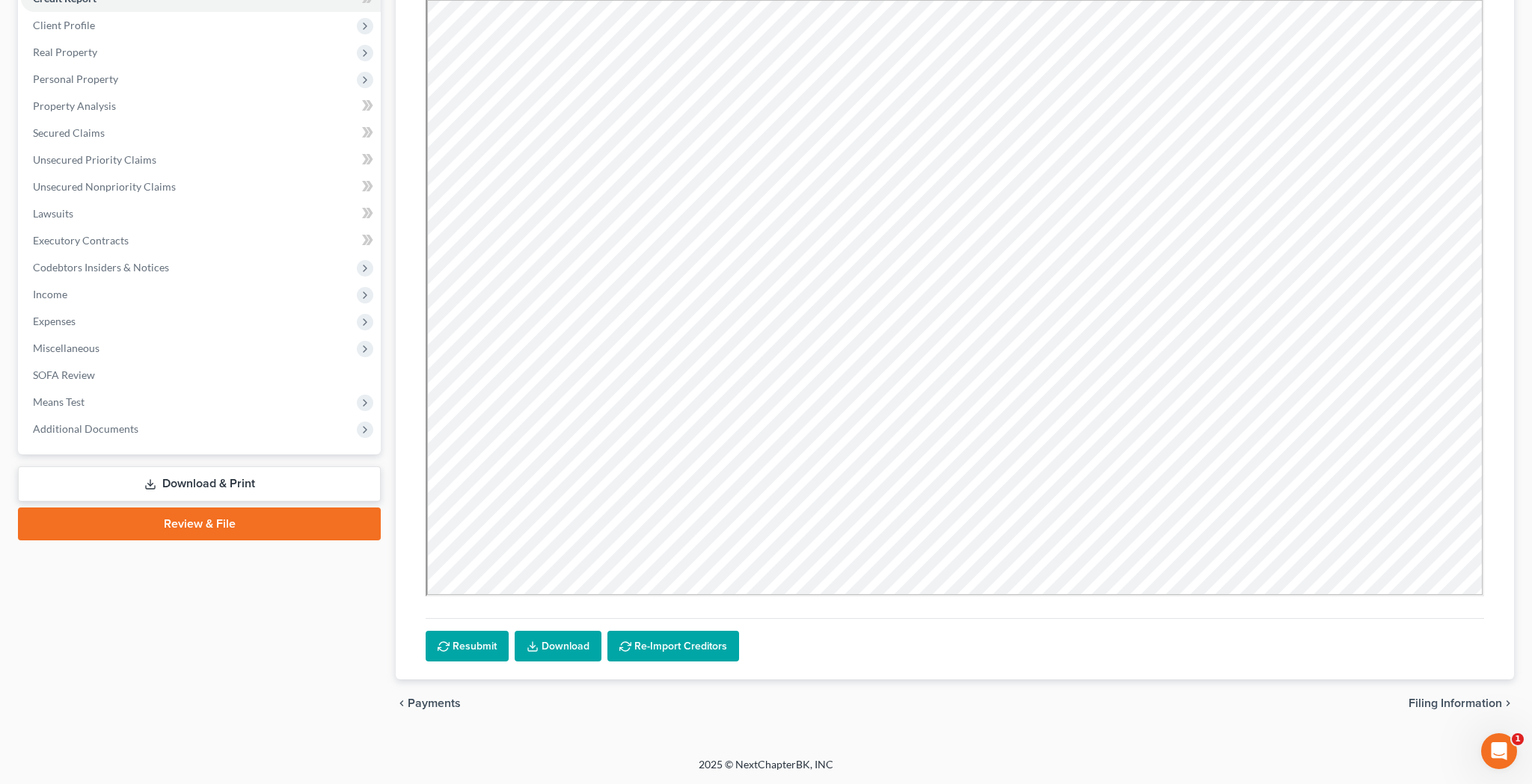
scroll to position [197, 0]
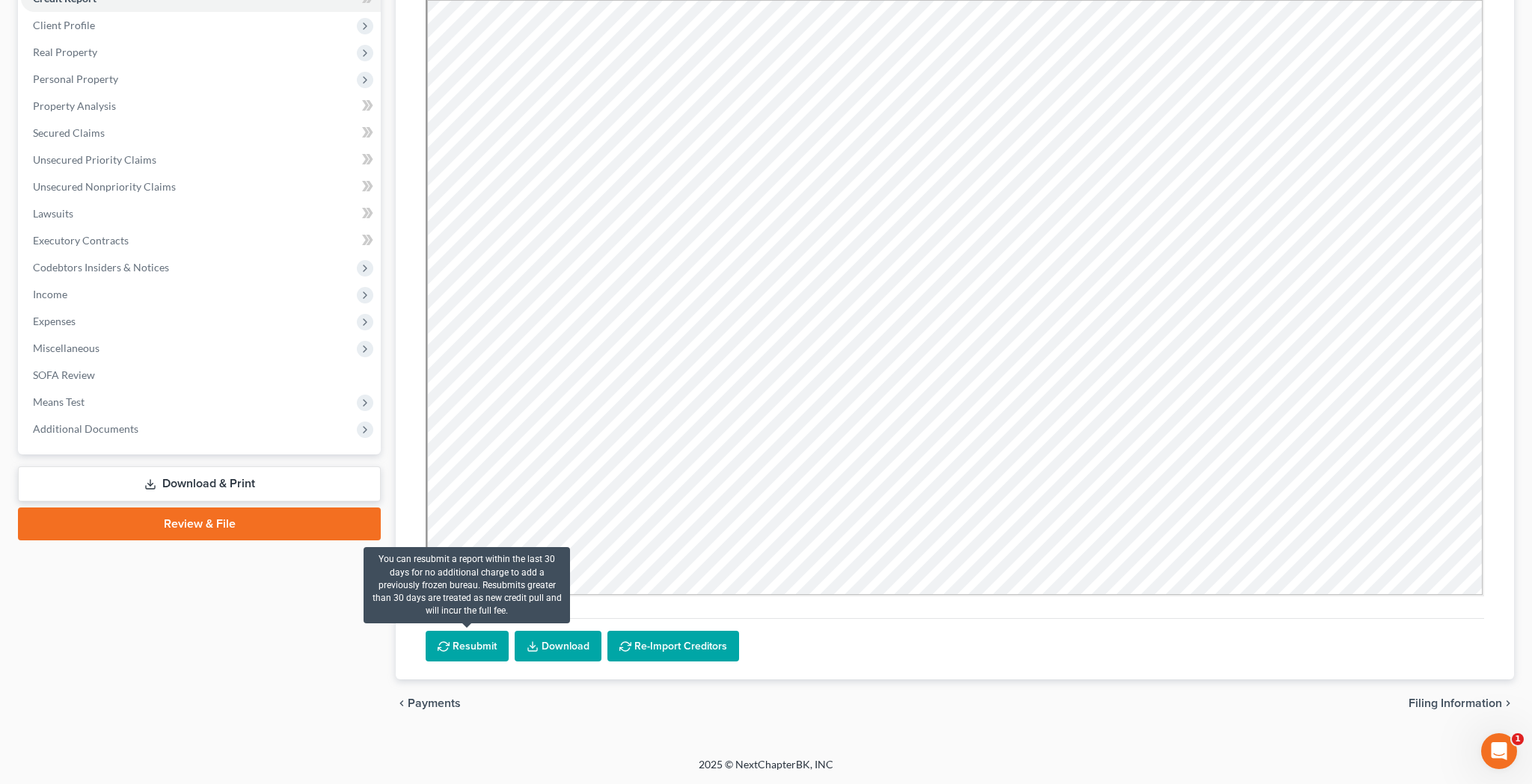
click at [470, 649] on button "Resubmit" at bounding box center [467, 647] width 83 height 31
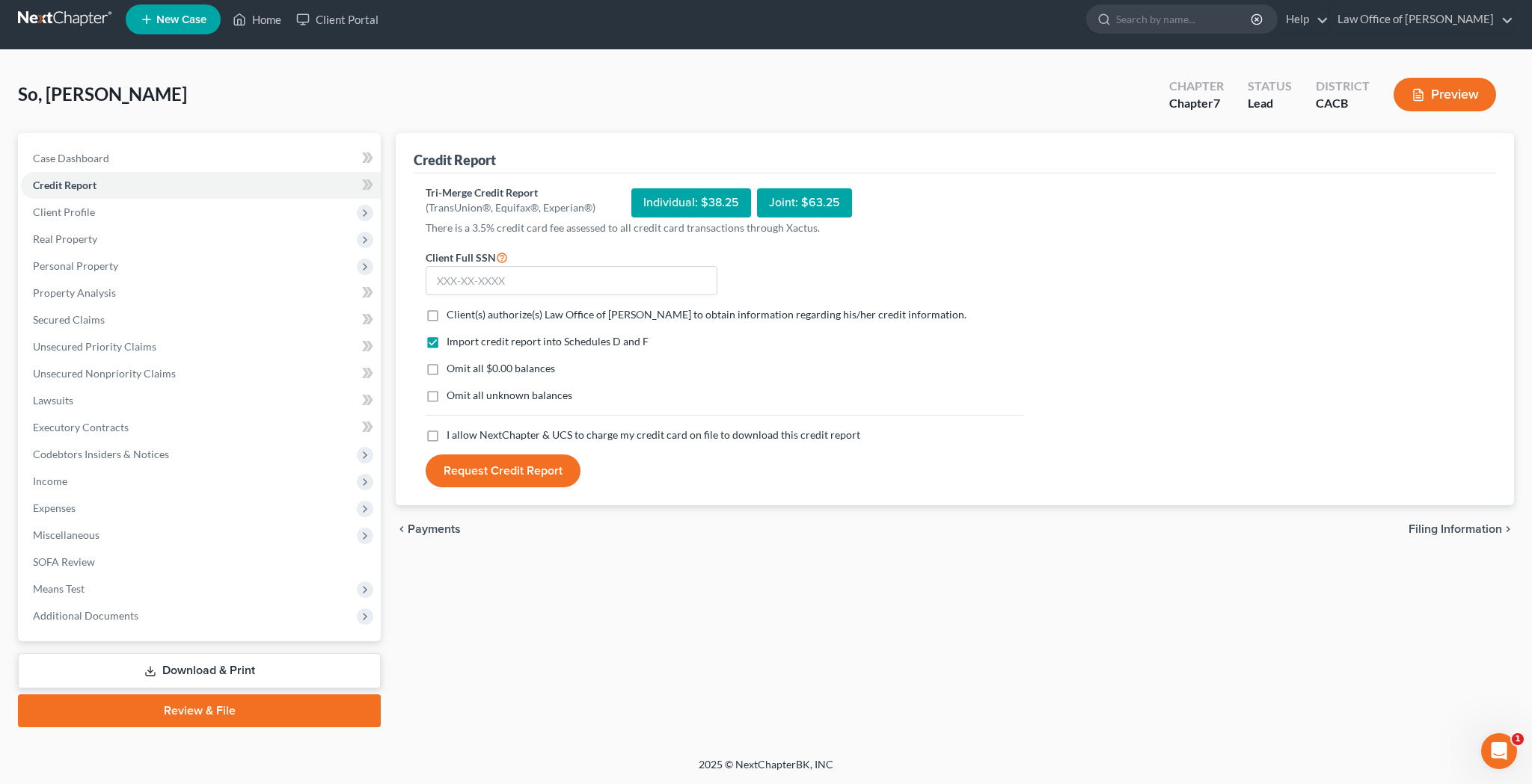
scroll to position [11, 0]
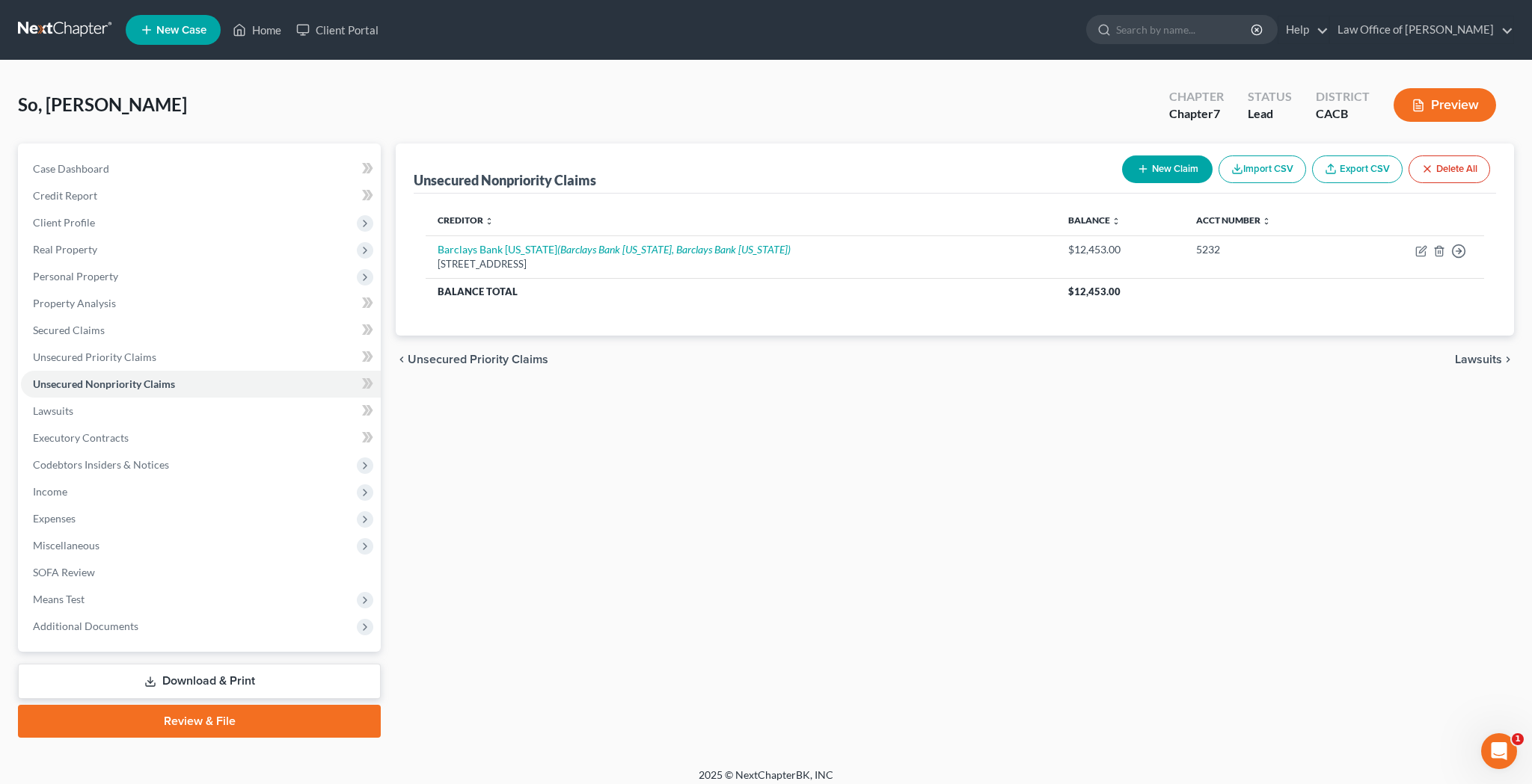
click at [1176, 172] on button "New Claim" at bounding box center [1167, 170] width 90 height 27
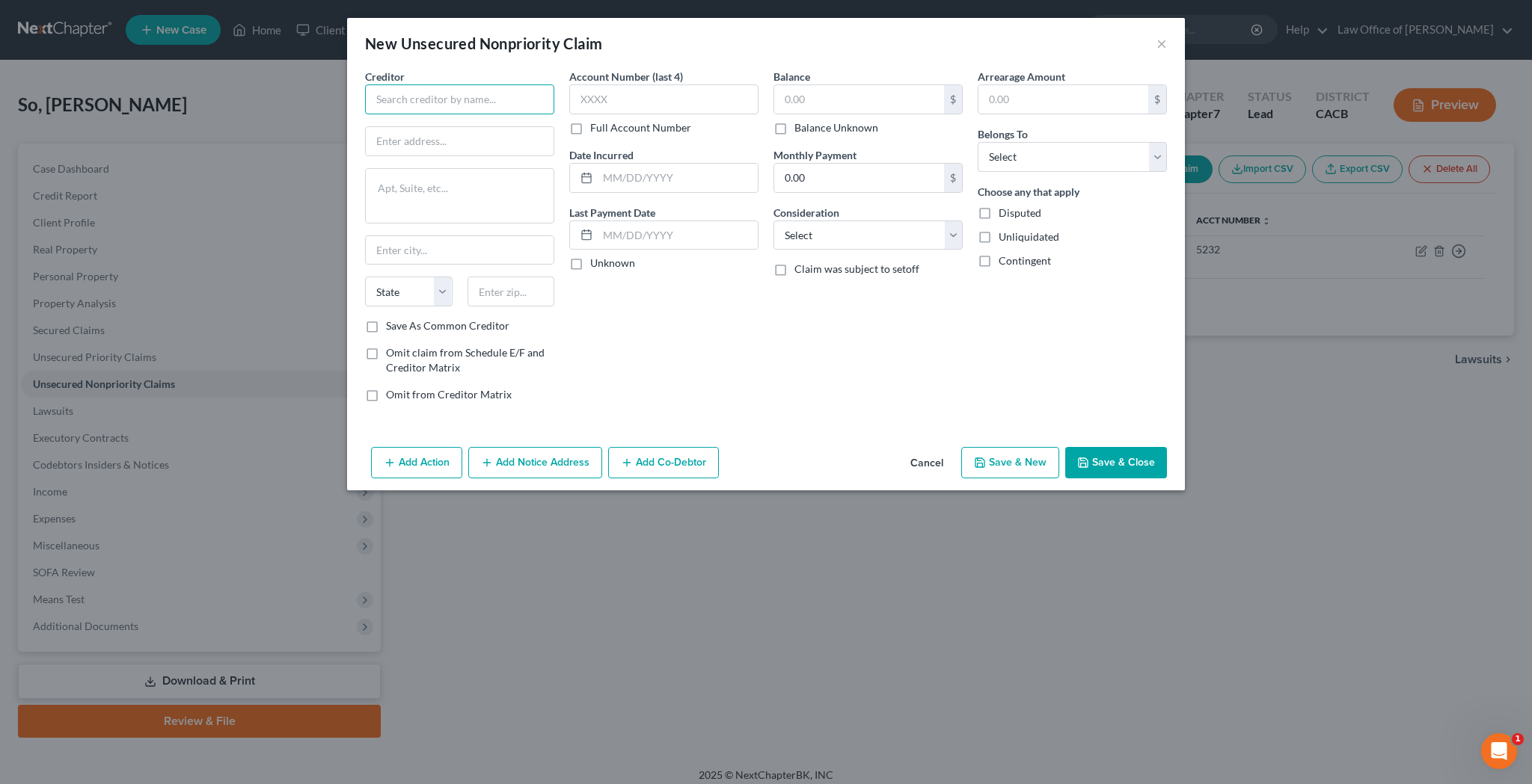
click at [492, 103] on input "text" at bounding box center [459, 99] width 189 height 29
type input "s"
click at [487, 99] on input "Syncb/Sams Club D" at bounding box center [459, 99] width 189 height 29
type input "Syncb/Sams Club DC"
click at [468, 136] on input "text" at bounding box center [459, 141] width 187 height 28
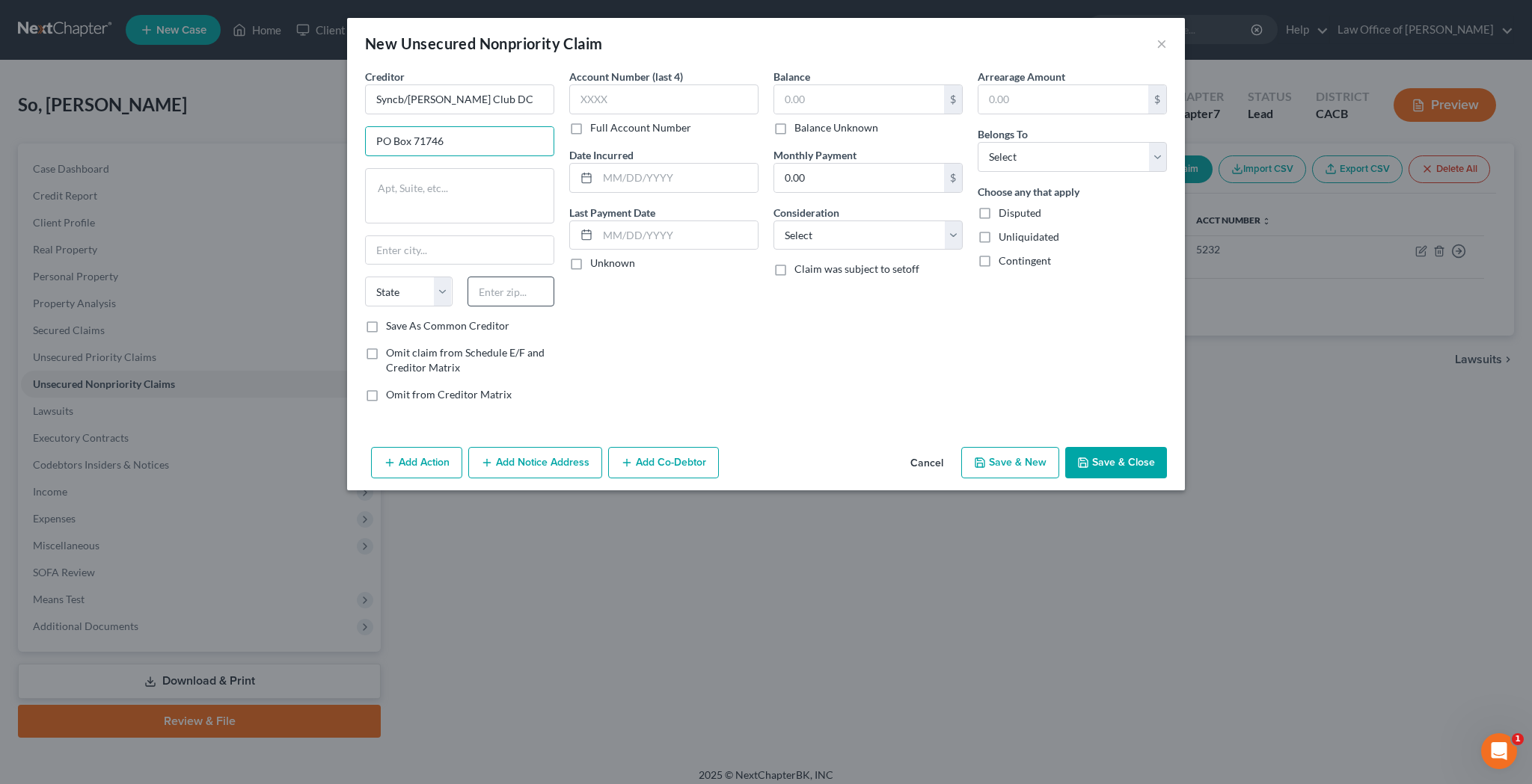
type input "PO Box 71746"
click at [496, 293] on input "text" at bounding box center [510, 291] width 87 height 29
type input "9"
click at [473, 204] on textarea at bounding box center [459, 195] width 189 height 55
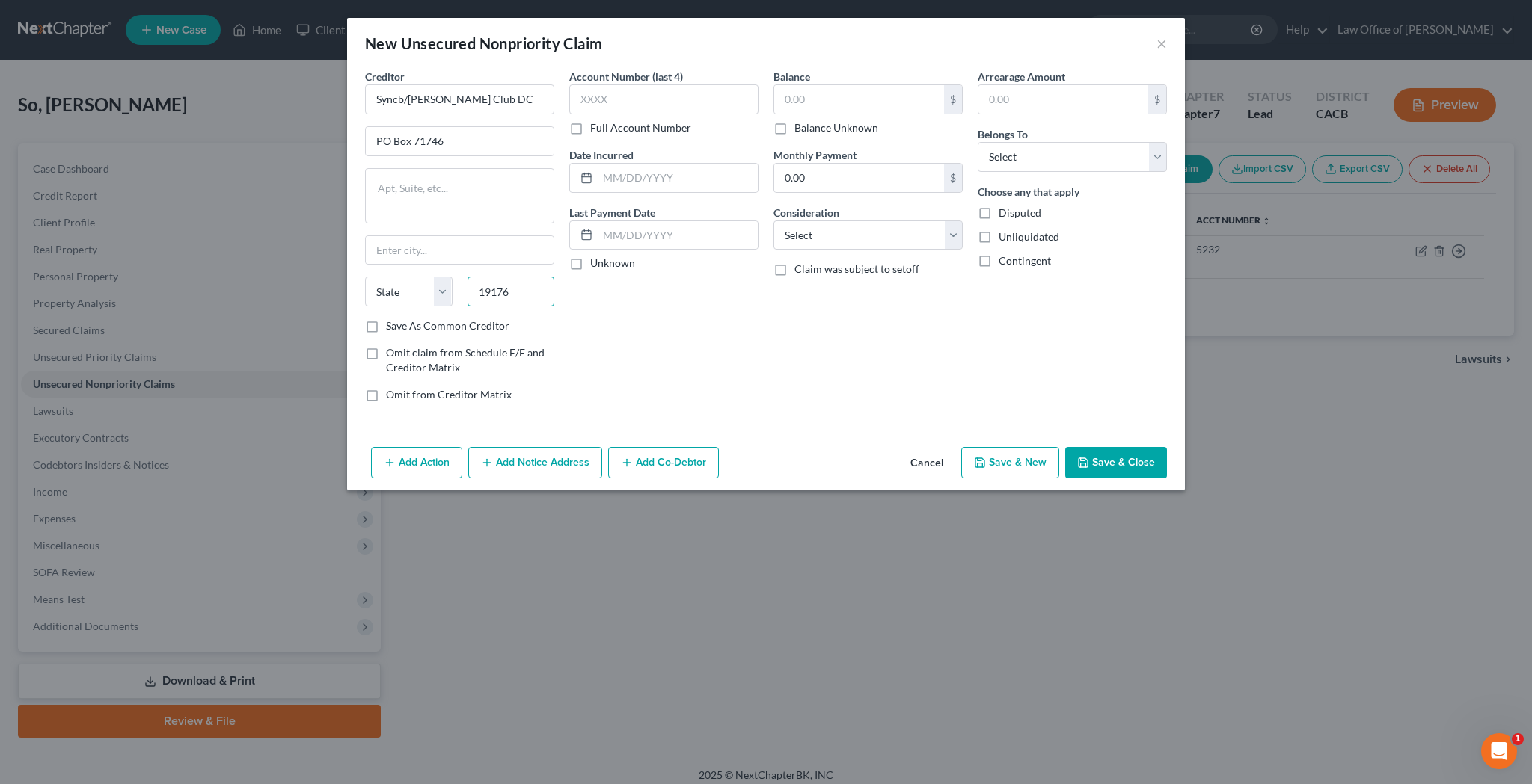
click at [512, 289] on input "19176" at bounding box center [510, 291] width 87 height 29
type input "19176"
click at [500, 195] on textarea at bounding box center [459, 195] width 189 height 55
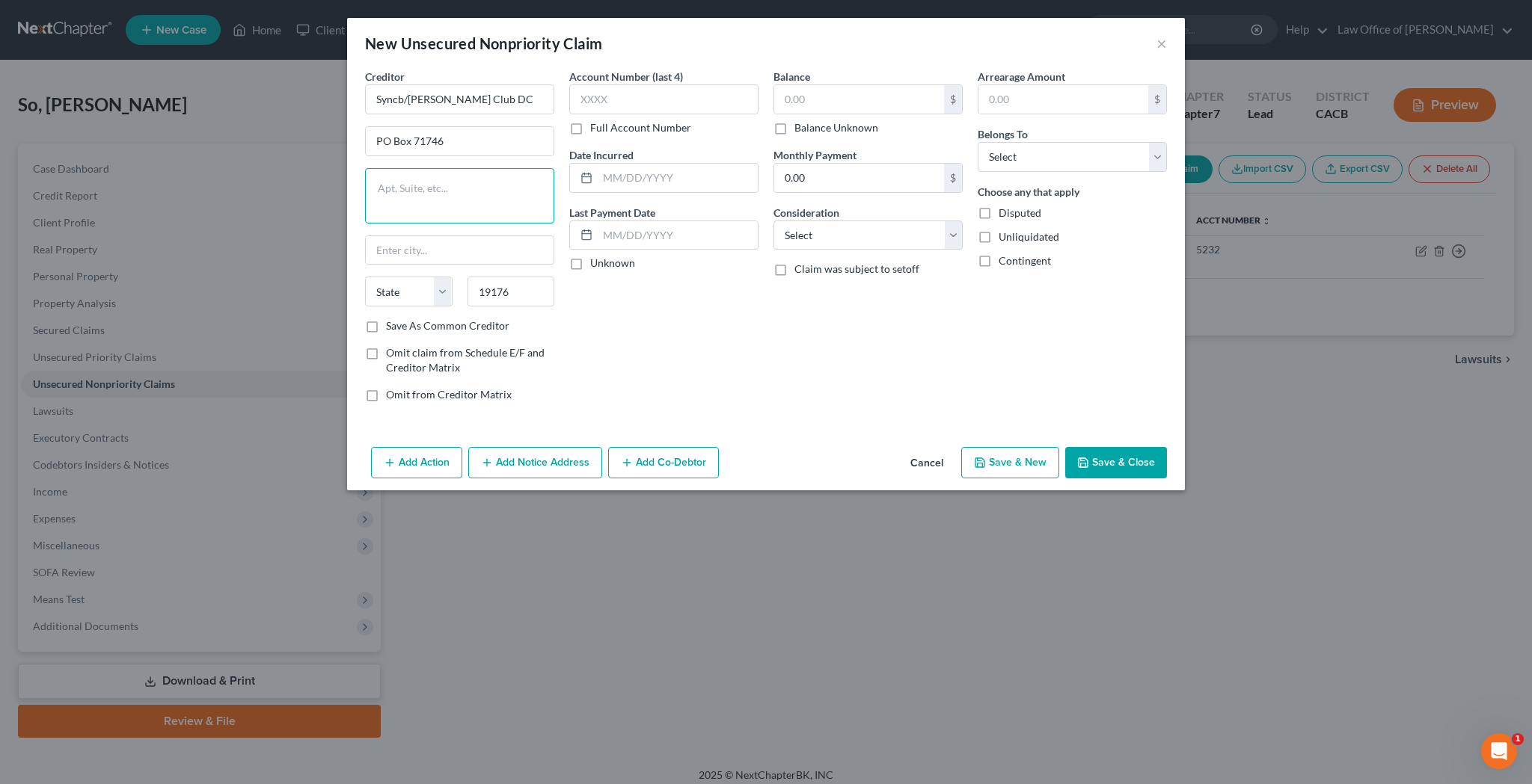
click at [500, 195] on textarea at bounding box center [459, 195] width 189 height 55
click at [500, 249] on input "text" at bounding box center [459, 250] width 187 height 28
click at [502, 194] on textarea at bounding box center [459, 195] width 189 height 55
click at [459, 240] on input "text" at bounding box center [459, 250] width 187 height 28
type input "Philadelphia"
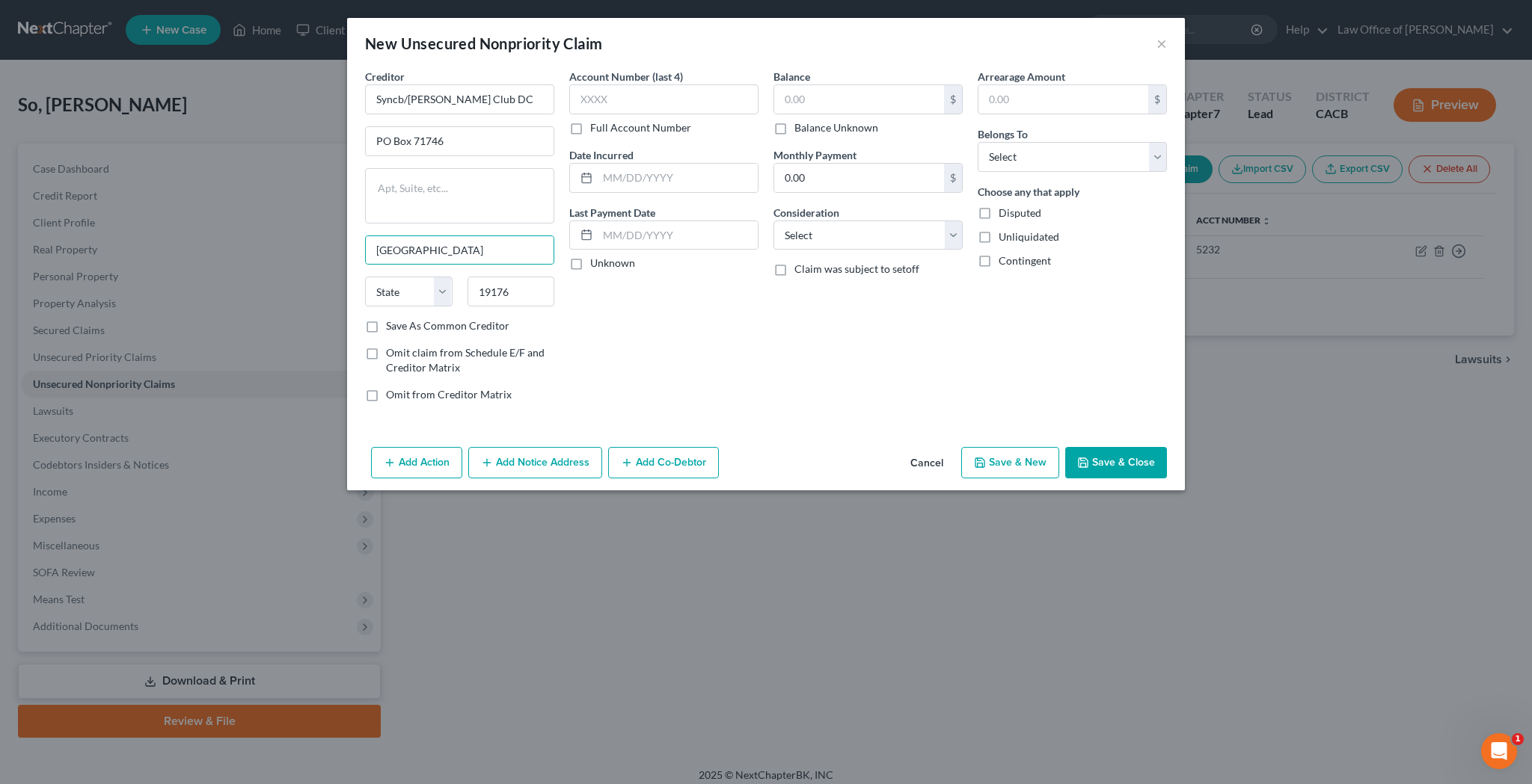
click at [788, 310] on div "Balance $ Balance Unknown Balance Undetermined $ Balance Unknown Monthly Paymen…" at bounding box center [868, 241] width 204 height 345
select select "39"
click at [654, 99] on input "text" at bounding box center [663, 99] width 189 height 29
type input "8205"
click at [708, 175] on input "text" at bounding box center [677, 178] width 160 height 28
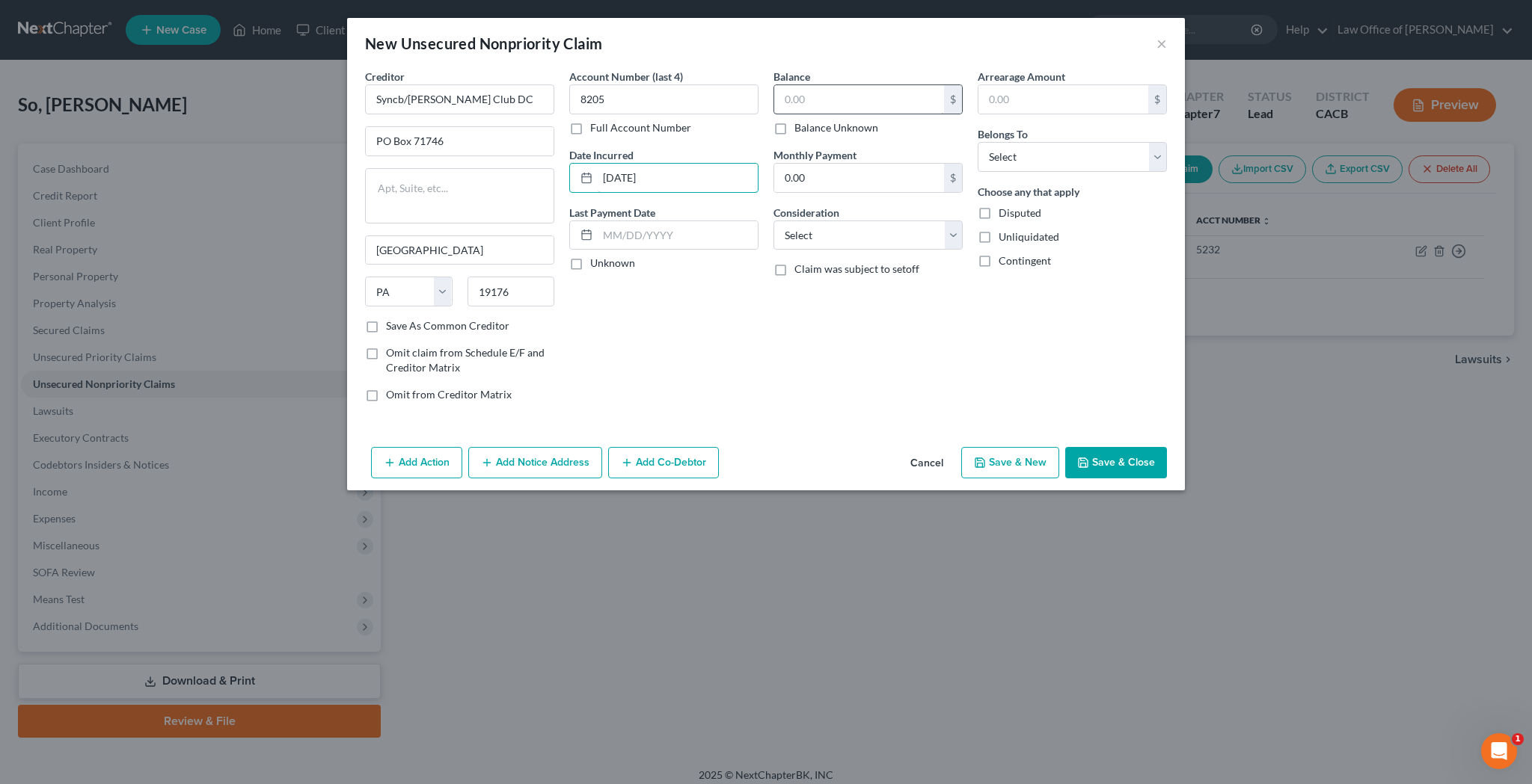
type input "11/28/2022"
click at [832, 102] on input "text" at bounding box center [859, 99] width 170 height 28
type input "7,018"
select select "2"
select select "0"
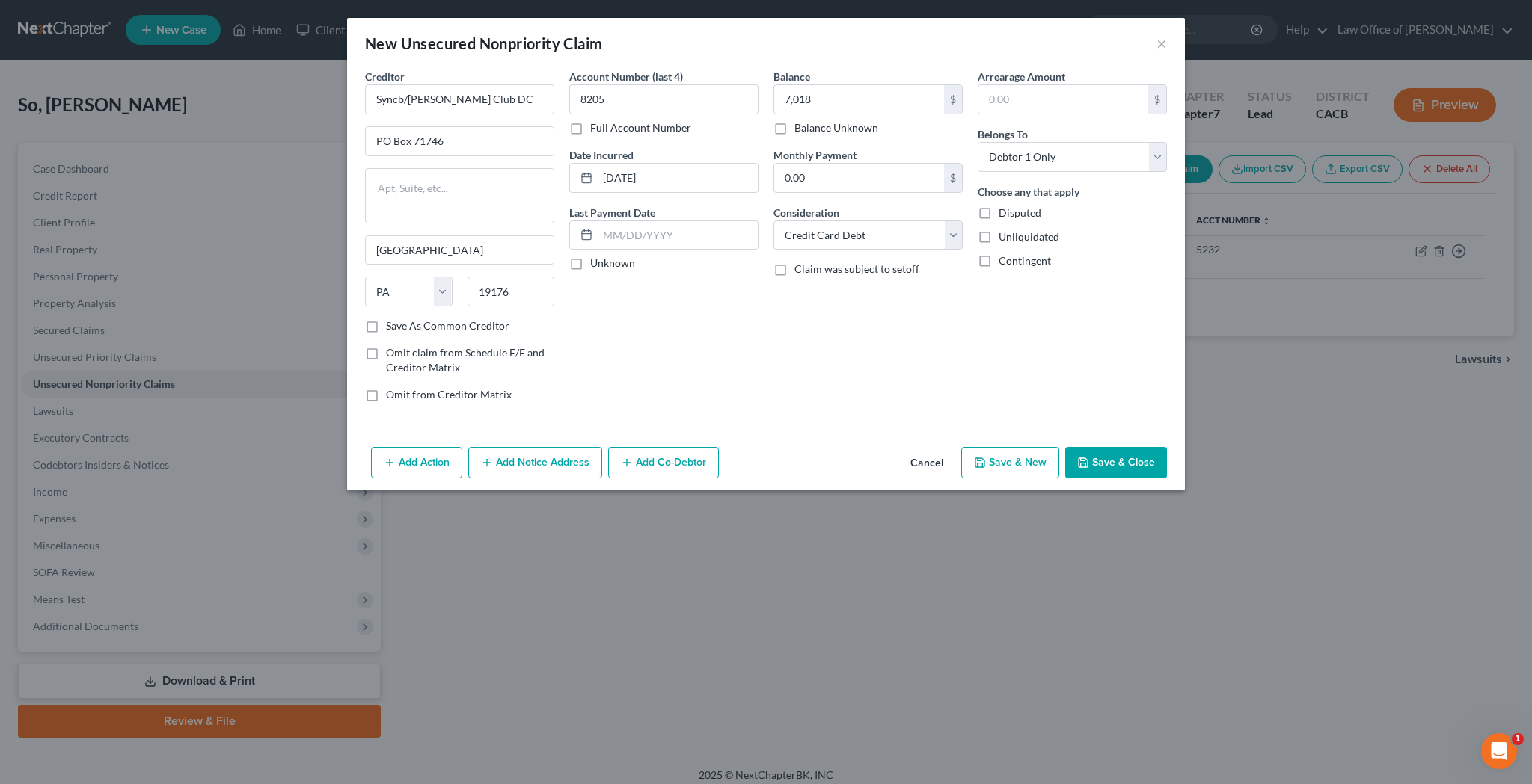
click at [511, 466] on button "Add Notice Address" at bounding box center [535, 463] width 133 height 31
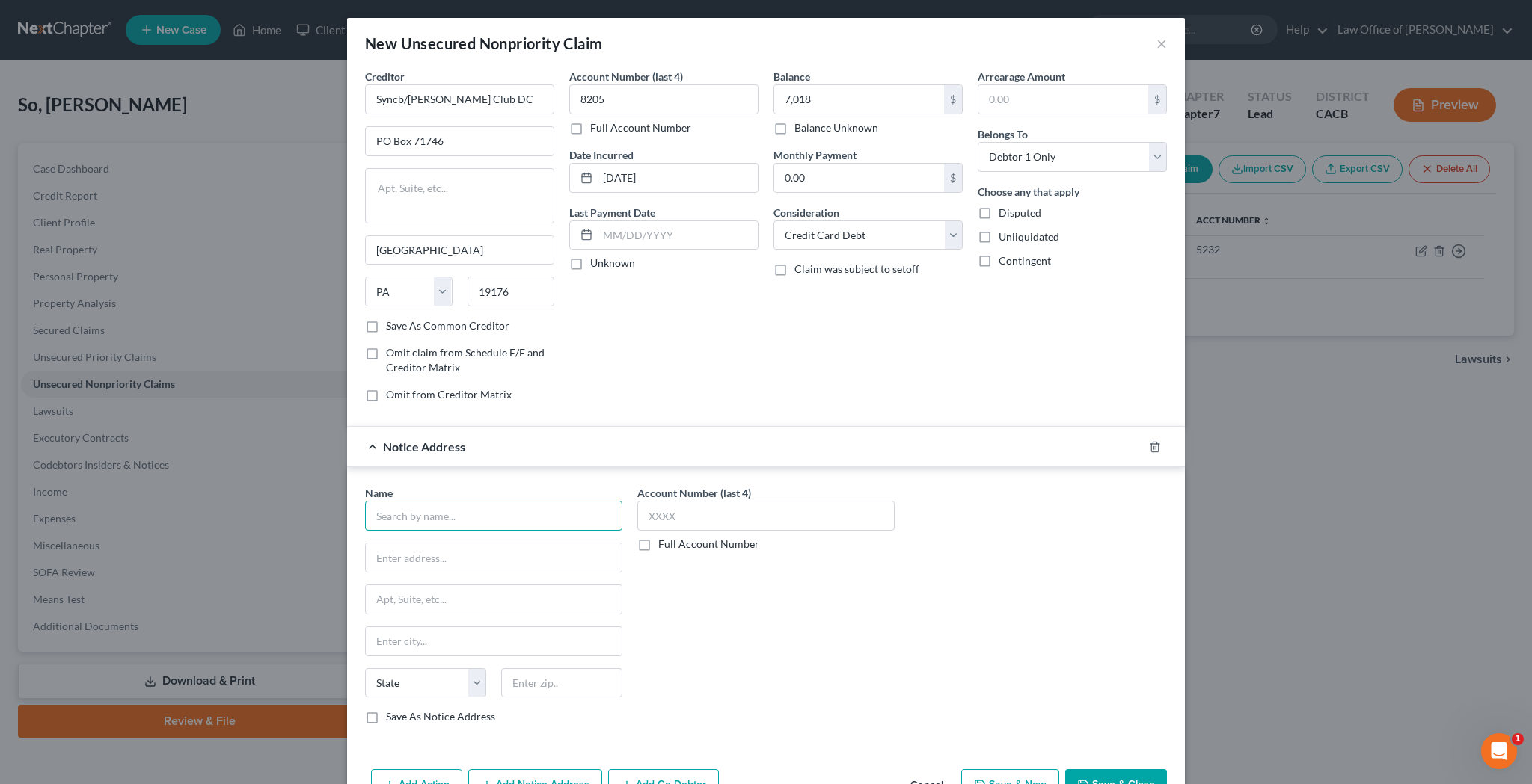
click at [487, 509] on input "text" at bounding box center [494, 516] width 257 height 29
type input "s"
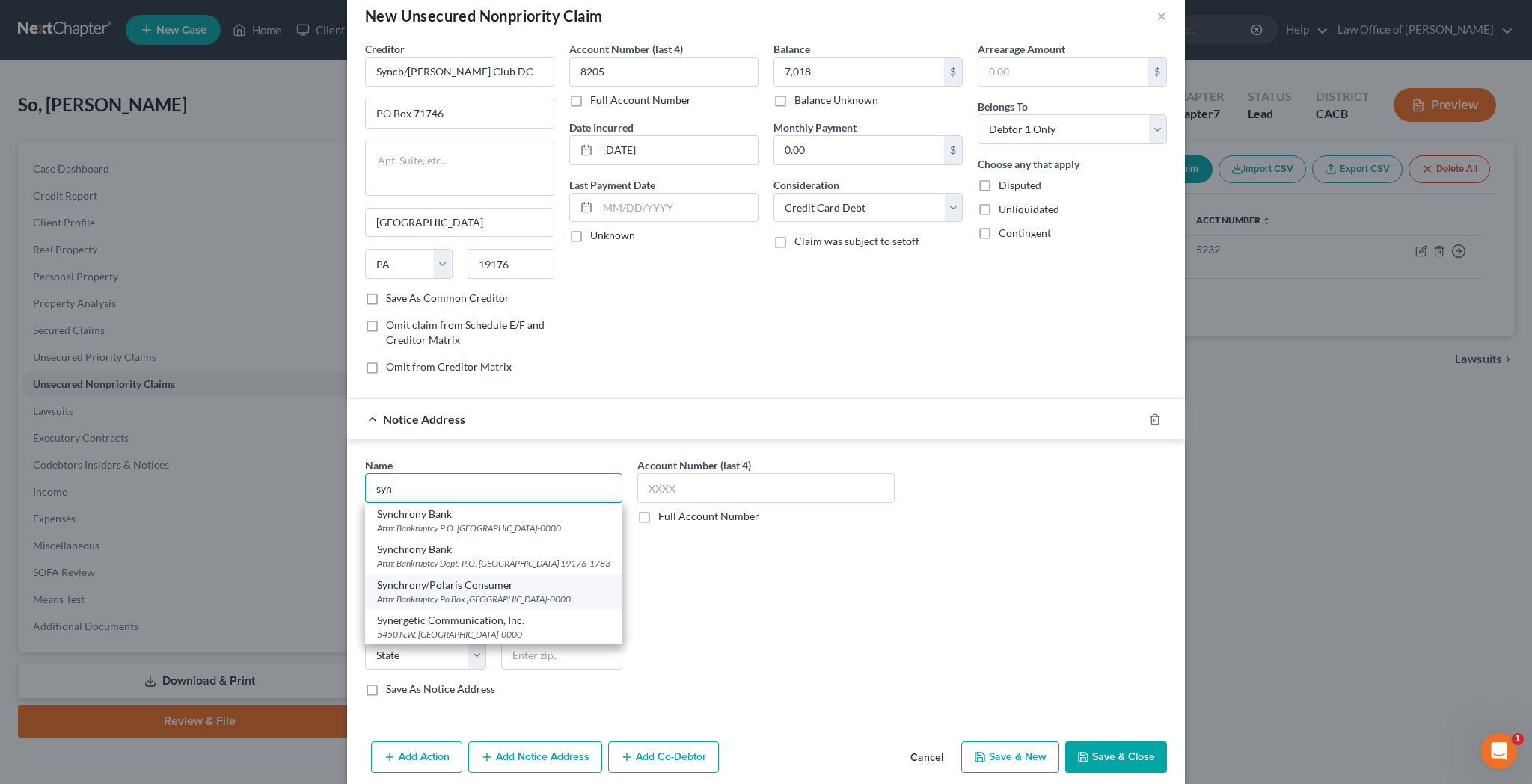
scroll to position [29, 0]
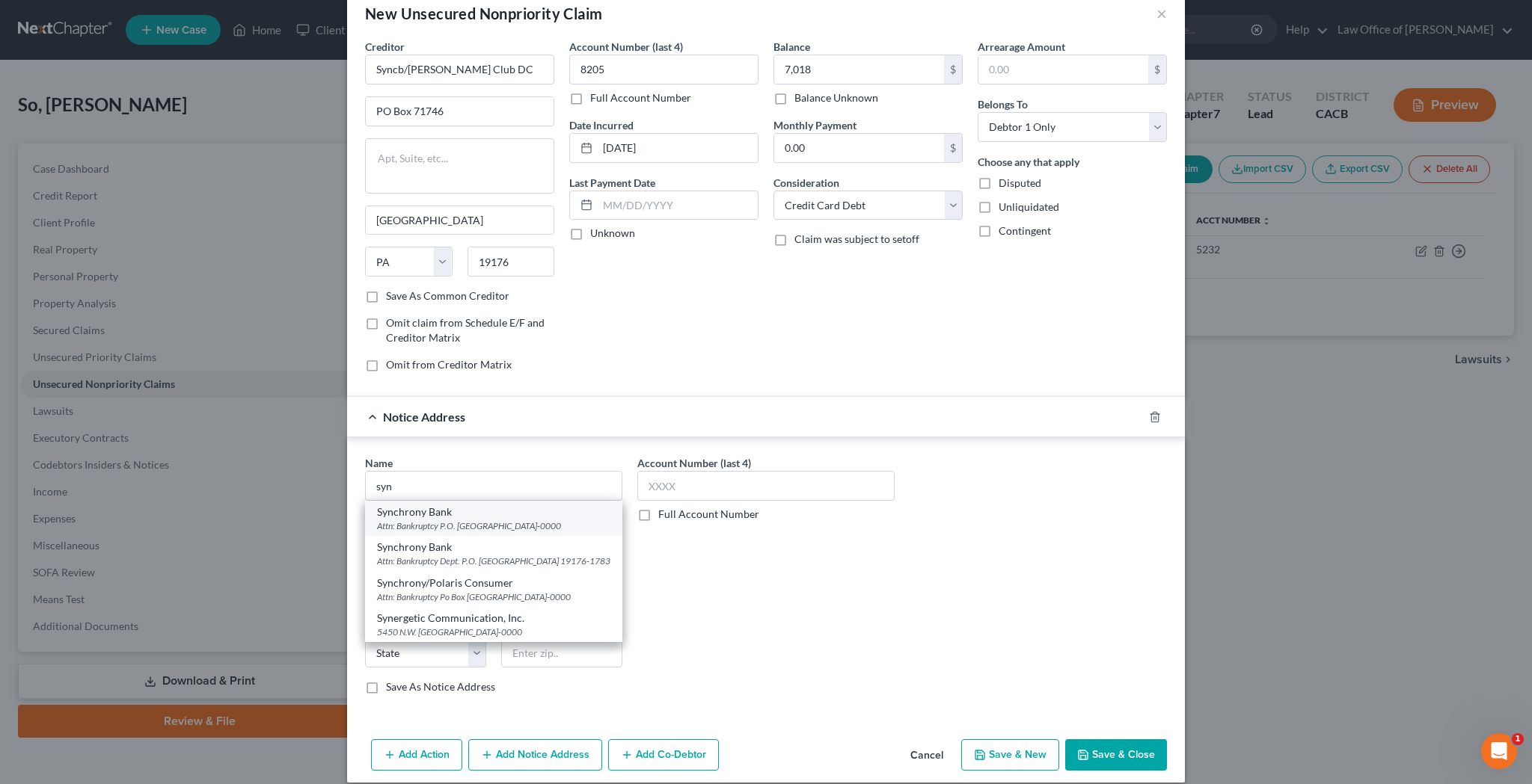
click at [487, 528] on div "Attn: Bankruptcy P.O. Box 965060, Orlando, FL 32896-0000" at bounding box center [494, 526] width 234 height 13
type input "Synchrony Bank"
type input "Attn: Bankruptcy"
type input "P.O. Box 965060"
type input "Orlando"
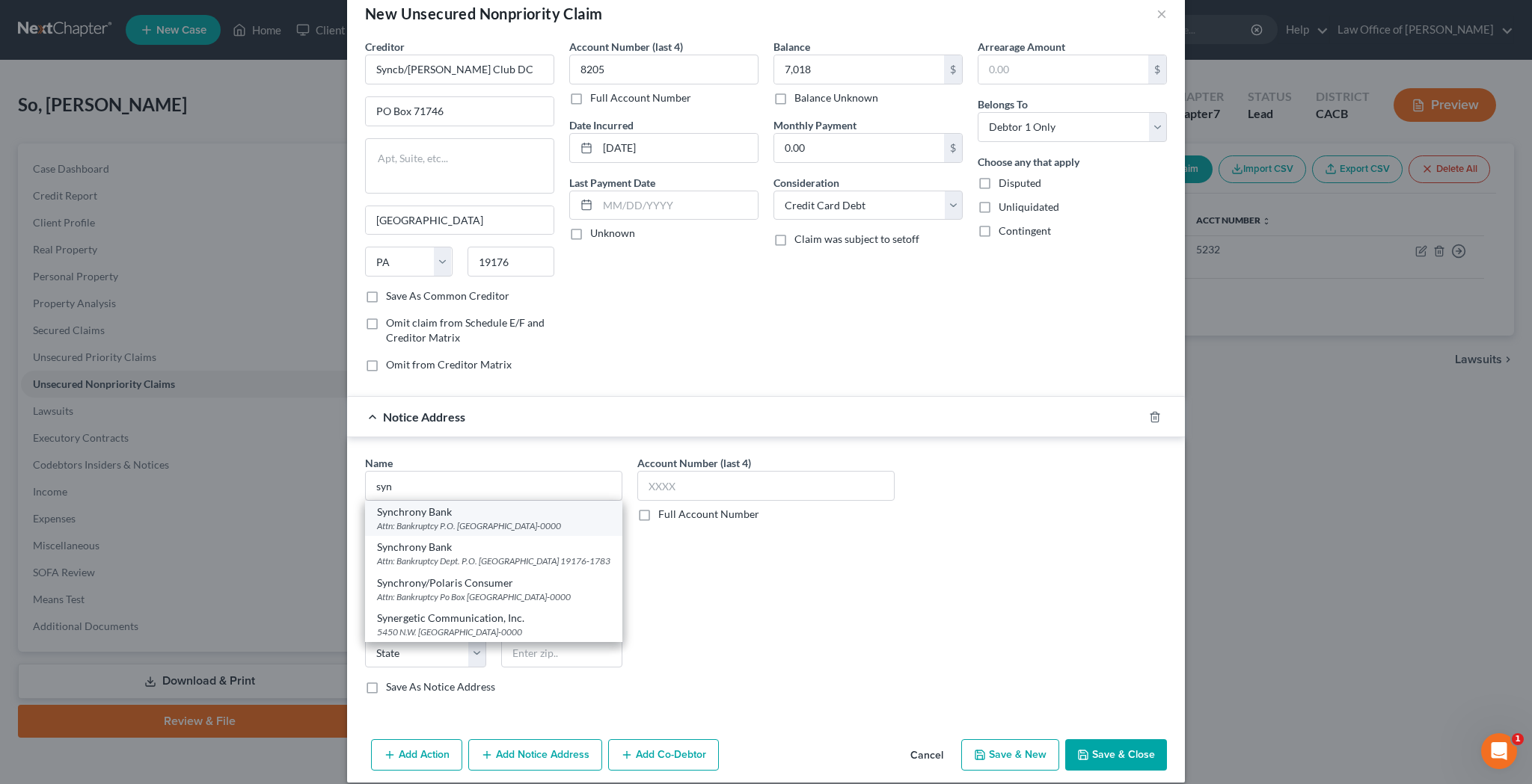
select select "9"
type input "32896-0000"
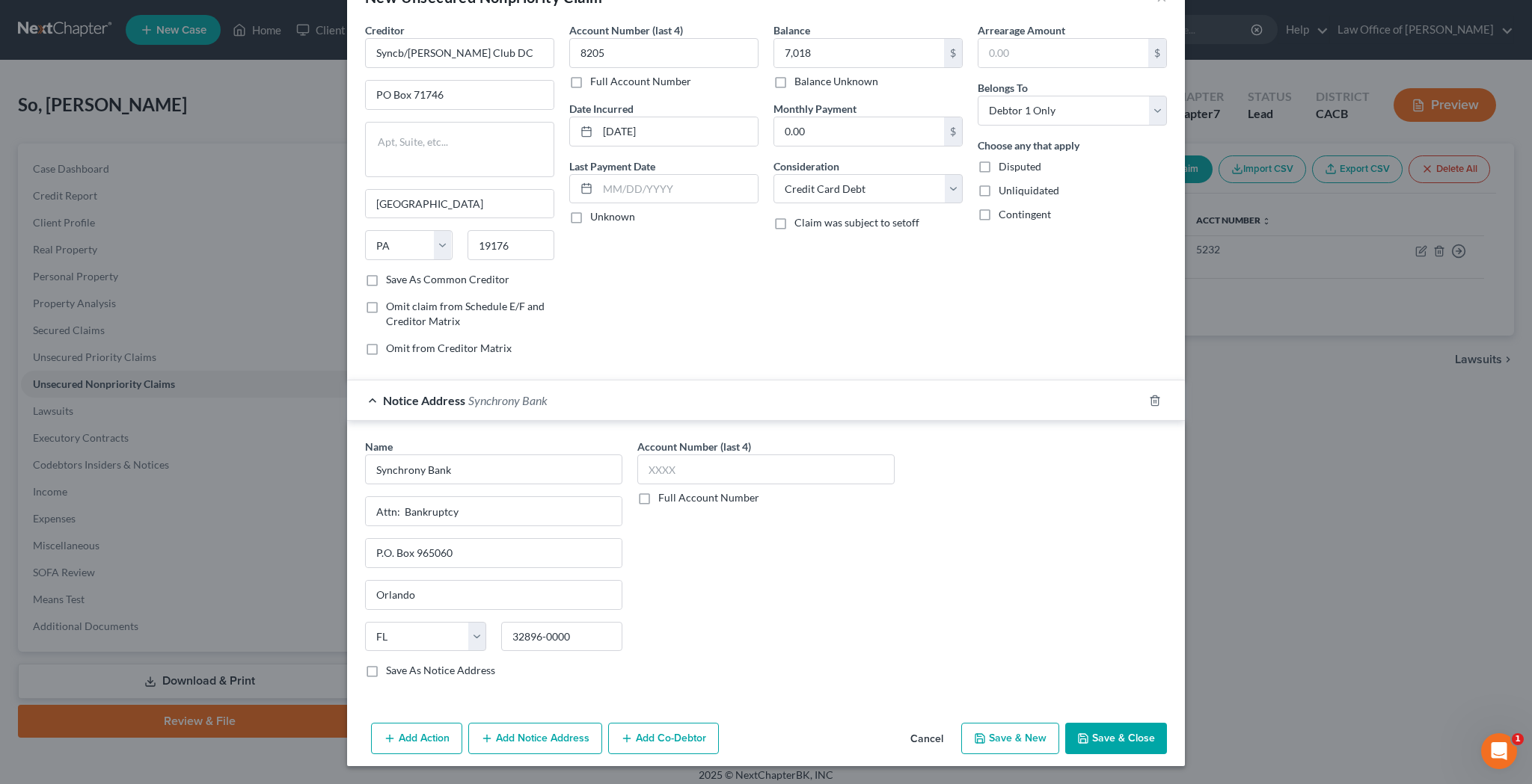
scroll to position [46, 0]
click at [693, 475] on input "text" at bounding box center [766, 469] width 257 height 29
type input "8205"
click at [510, 739] on button "Add Notice Address" at bounding box center [535, 739] width 133 height 31
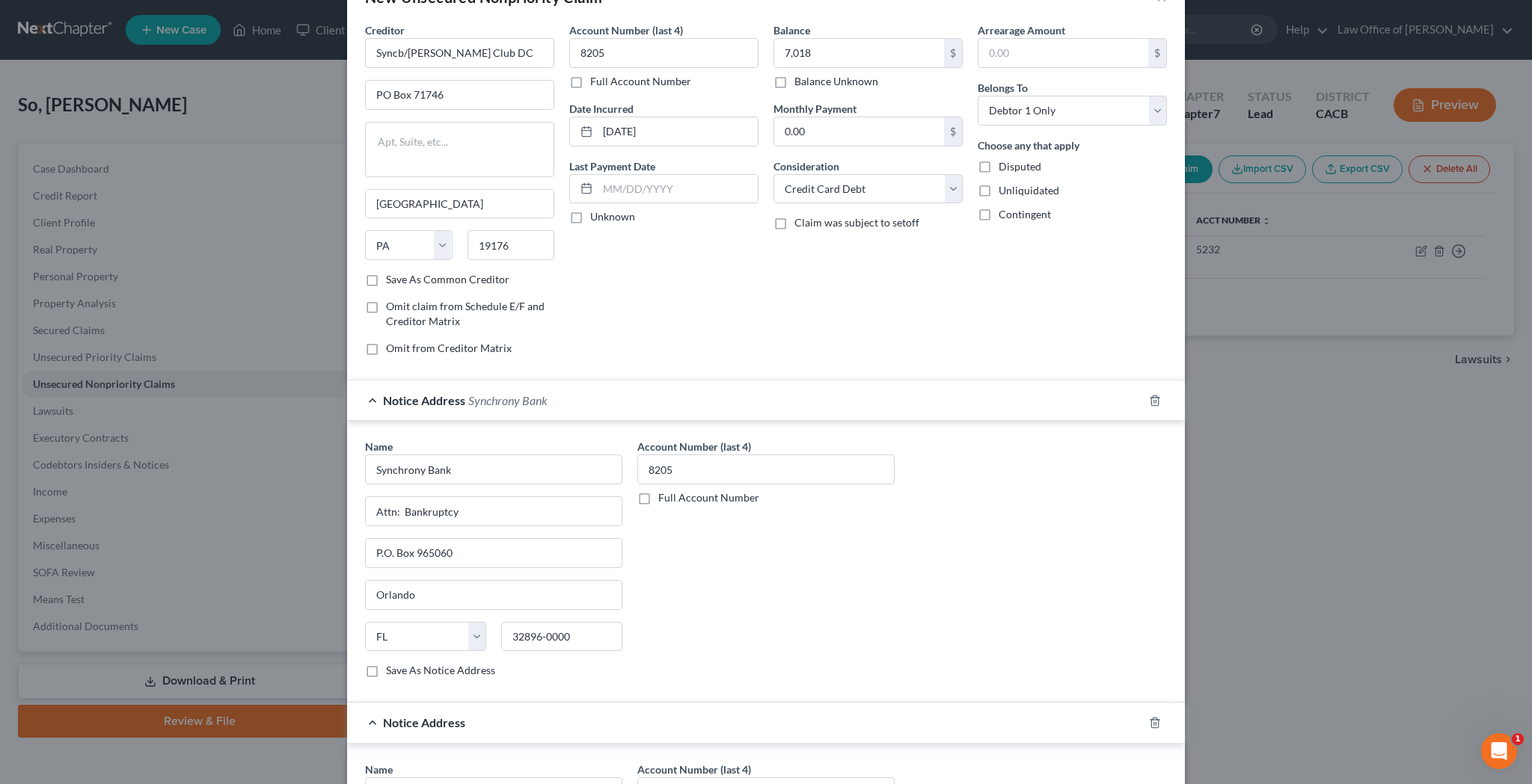
scroll to position [153, 0]
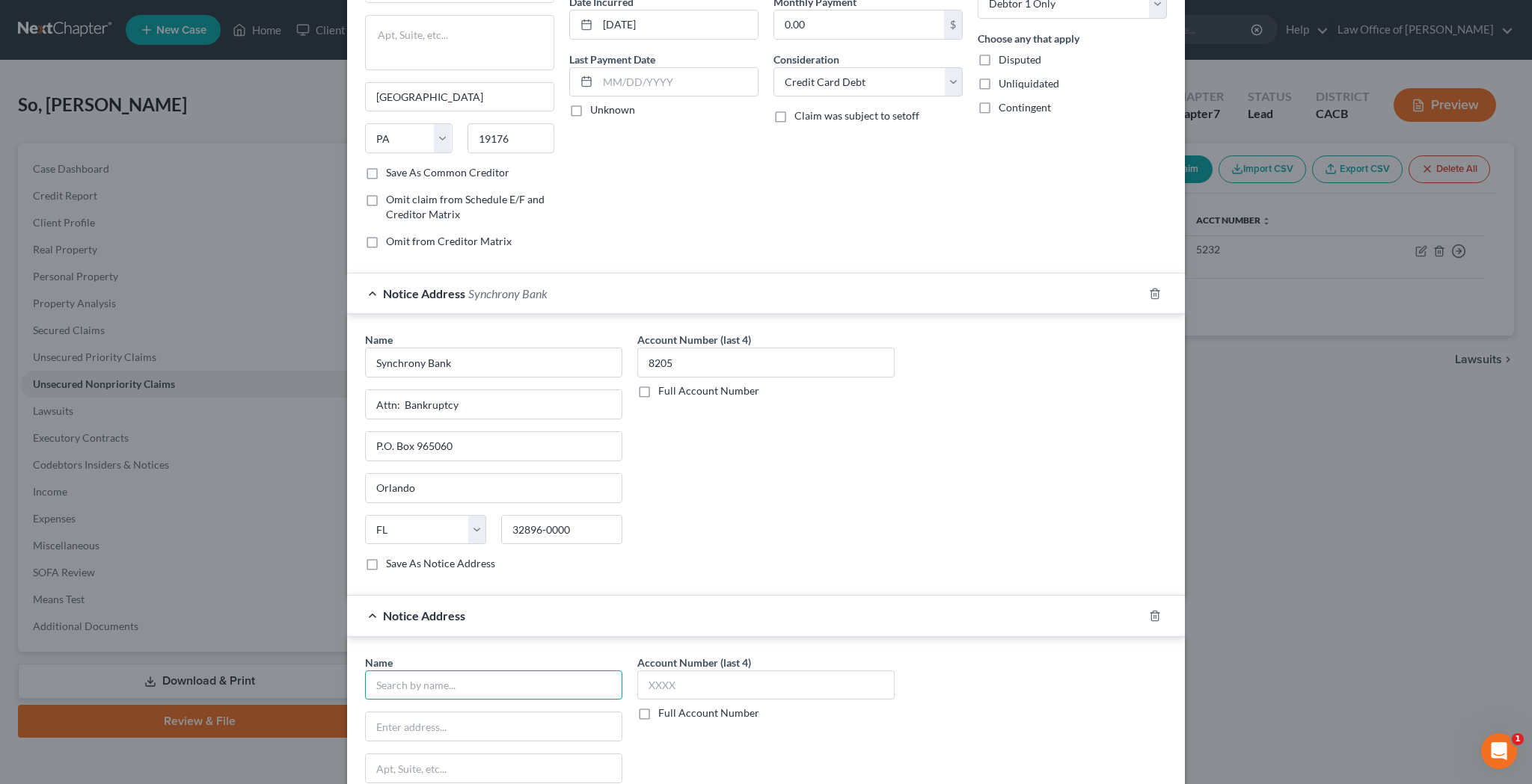
click at [502, 671] on input "text" at bounding box center [494, 686] width 257 height 29
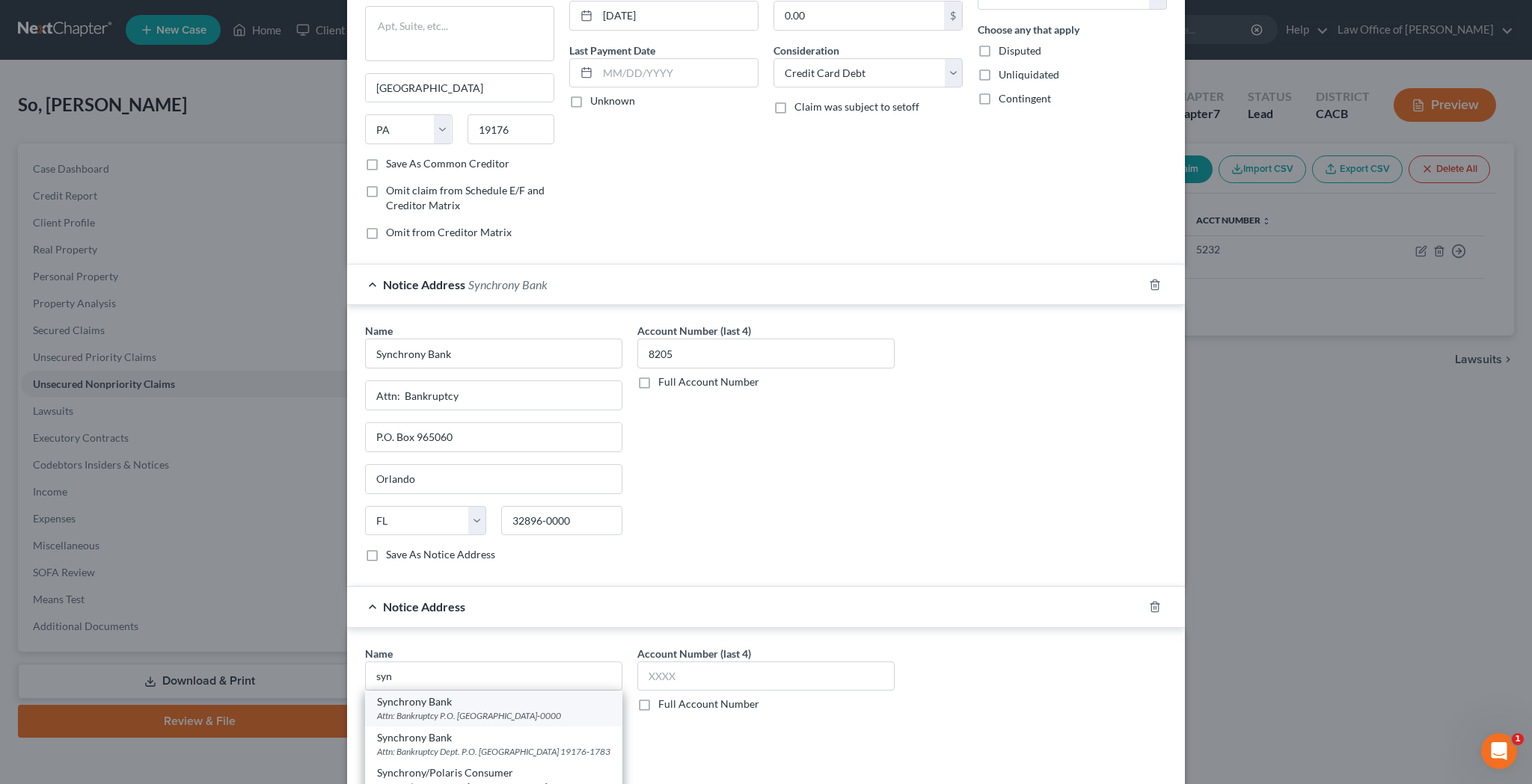
click at [537, 709] on div "Attn: Bankruptcy P.O. Box 965060, Orlando, FL 32896-0000" at bounding box center [494, 715] width 234 height 13
type input "Synchrony Bank"
type input "Attn: Bankruptcy"
type input "P.O. Box 965060"
type input "Orlando"
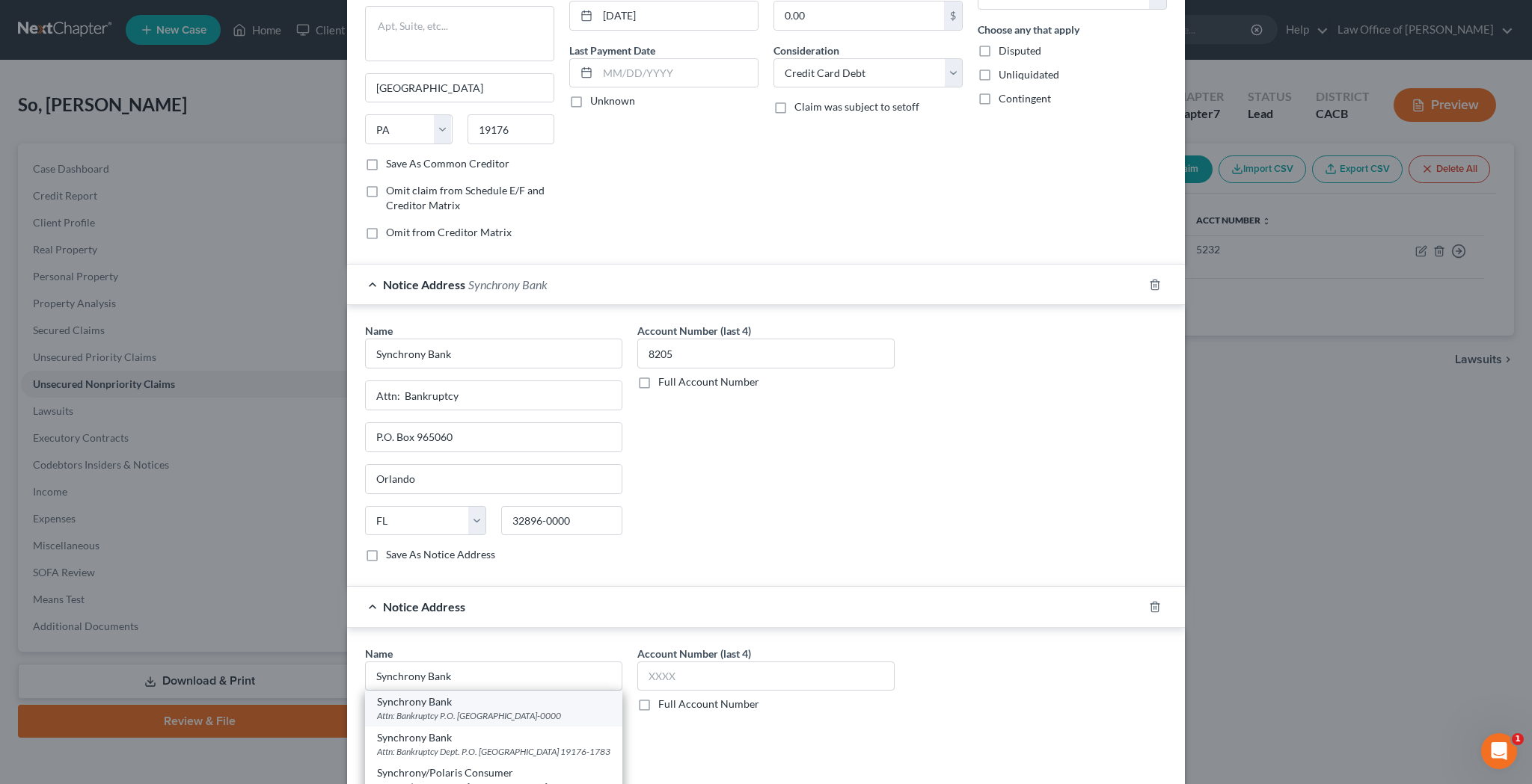
select select "9"
type input "32896-0000"
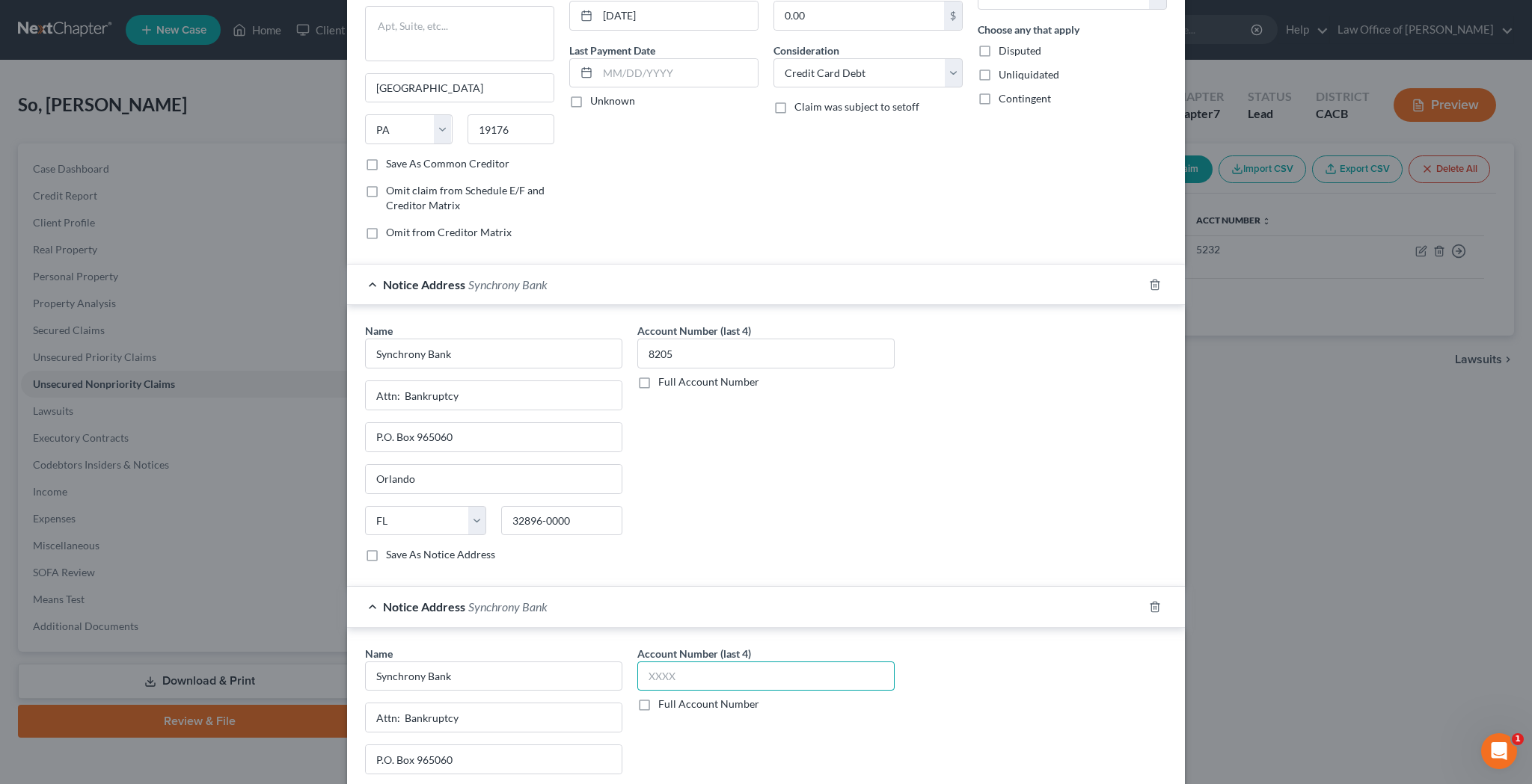
click at [684, 677] on input "text" at bounding box center [766, 676] width 257 height 29
type input "8205"
click at [885, 564] on div "Account Number (last 4) 8205 Full Account Number" at bounding box center [766, 448] width 272 height 251
click at [961, 682] on div "Name * Synchrony Bank Synchrony Bank Attn: Bankruptcy P.O. Box 965060, Orlando,…" at bounding box center [766, 771] width 817 height 251
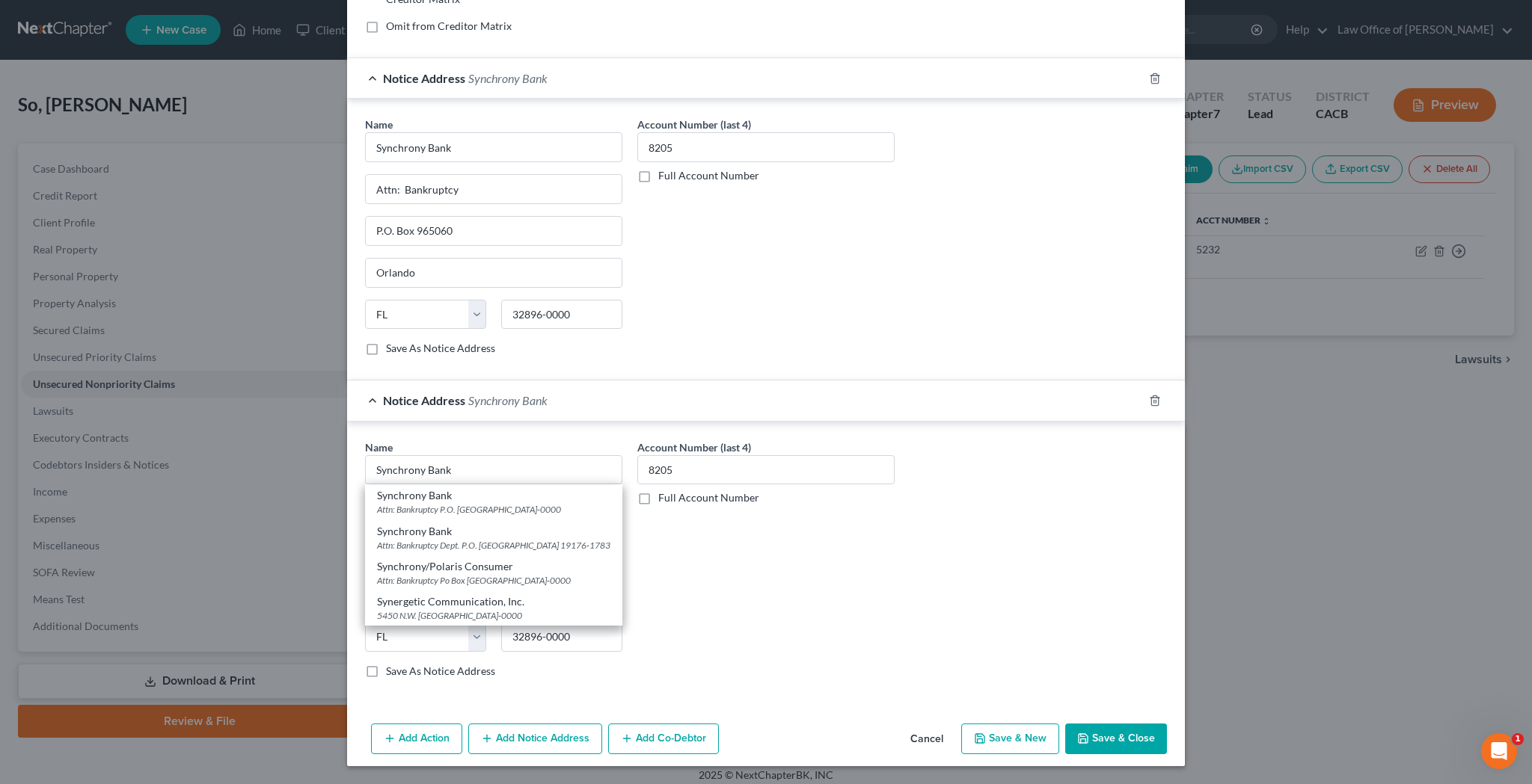
scroll to position [369, 0]
click at [740, 640] on div "Account Number (last 4) 8205 Full Account Number" at bounding box center [766, 565] width 272 height 251
click at [549, 503] on div "Attn: Bankruptcy P.O. Box 965060, Orlando, FL 32896-0000" at bounding box center [494, 509] width 234 height 13
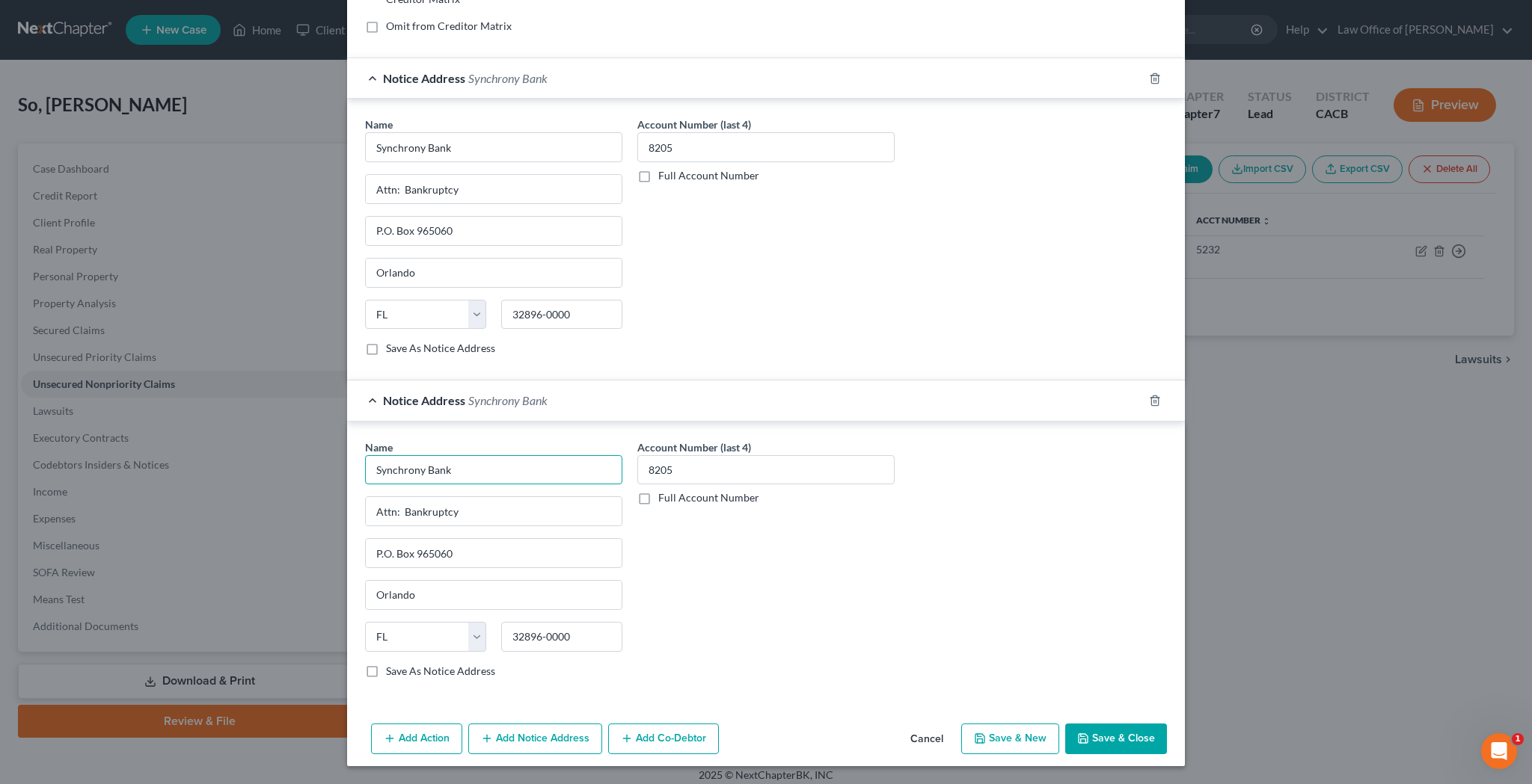
click at [470, 473] on input "Synchrony Bank" at bounding box center [494, 470] width 257 height 29
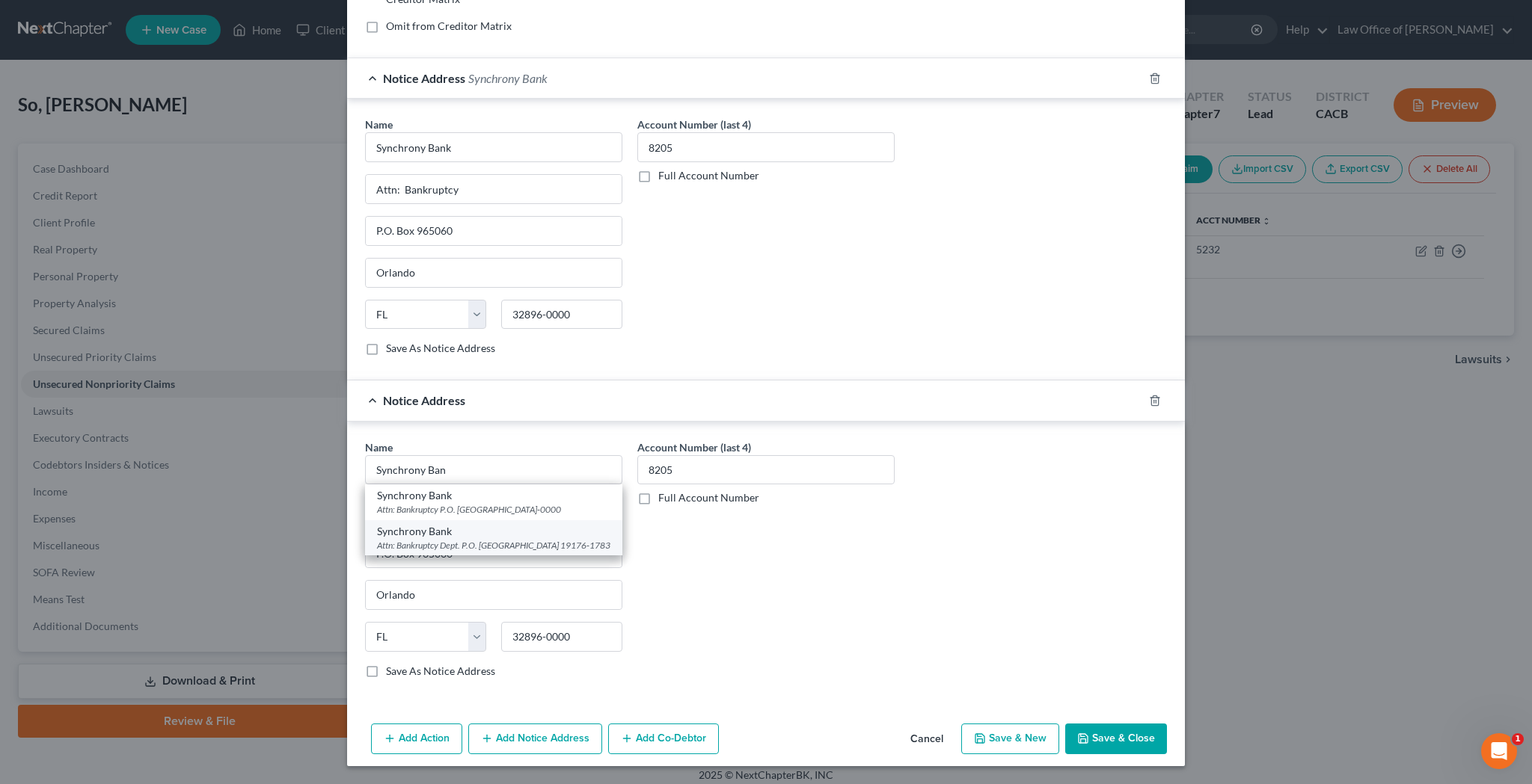
click at [473, 539] on div "Attn: Bankruptcy Dept. P.O. Box 71783, Philadelphia, PA 19176-1783" at bounding box center [494, 545] width 234 height 13
type input "Synchrony Bank"
type input "Attn: Bankruptcy Dept."
type input "P.O. Box 71783"
type input "Philadelphia"
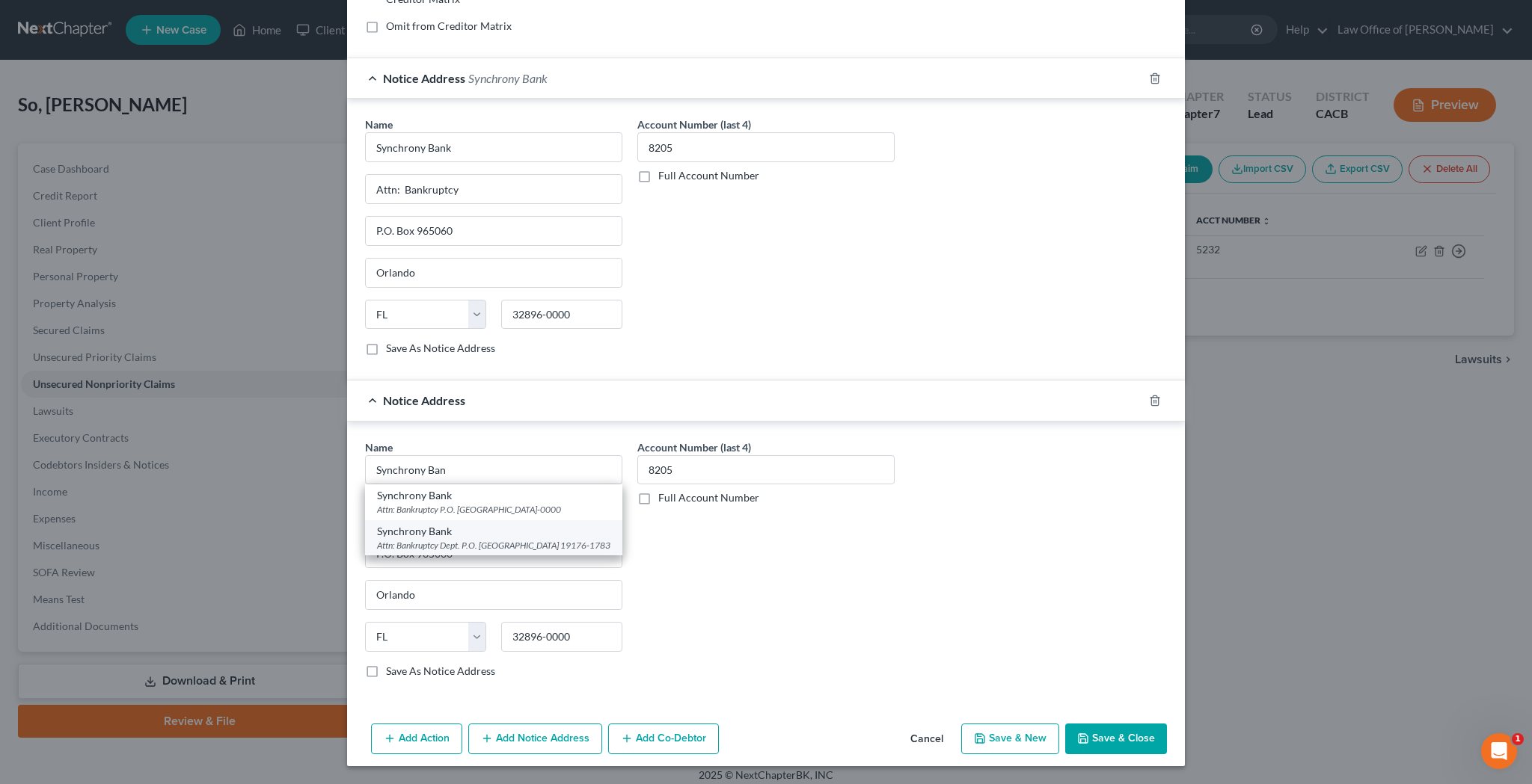
select select "39"
type input "19176-1783"
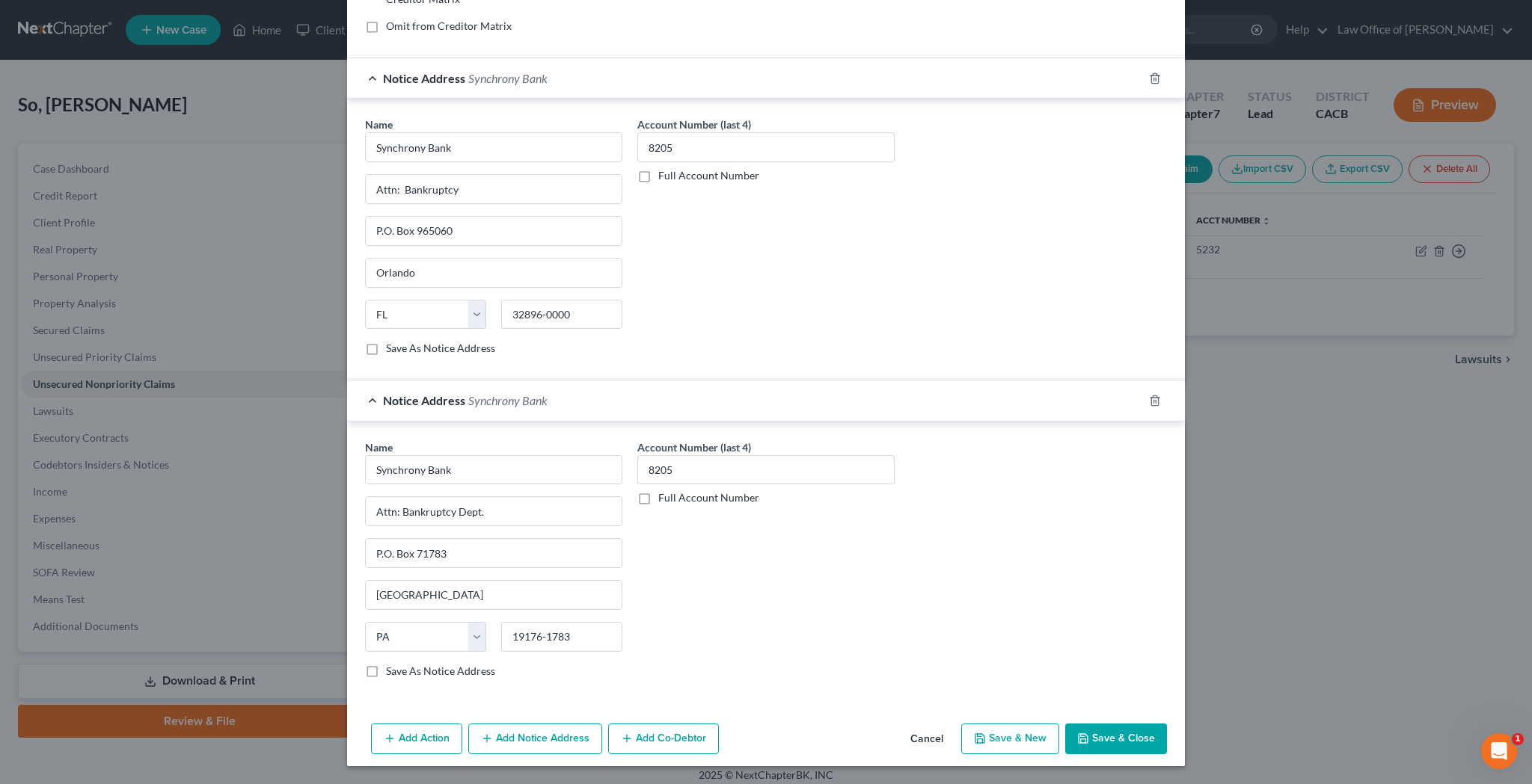
click at [718, 601] on div "Account Number (last 4) 8205 Full Account Number" at bounding box center [766, 565] width 272 height 251
click at [1125, 735] on button "Save & Close" at bounding box center [1116, 740] width 102 height 31
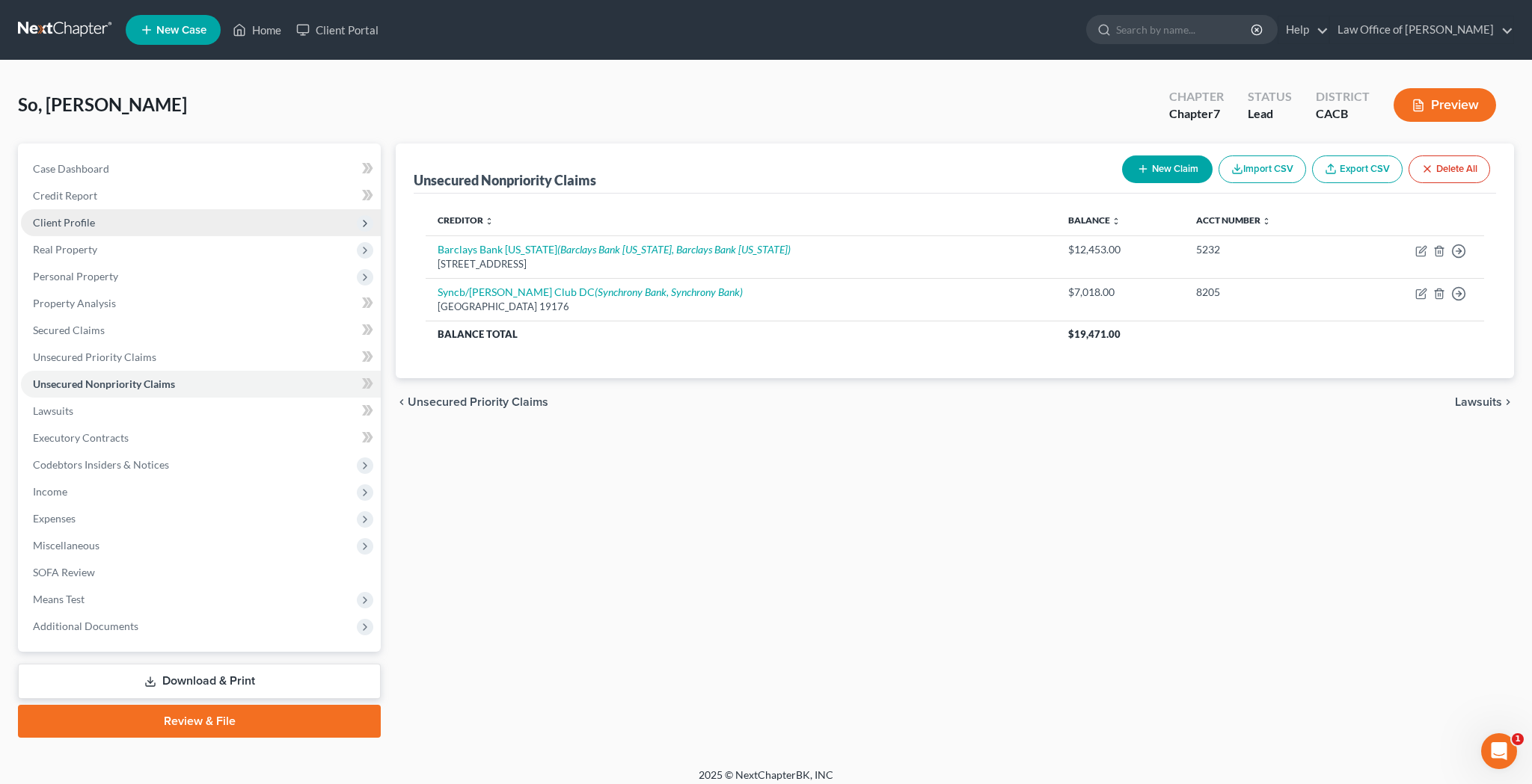
click at [138, 219] on span "Client Profile" at bounding box center [200, 222] width 360 height 26
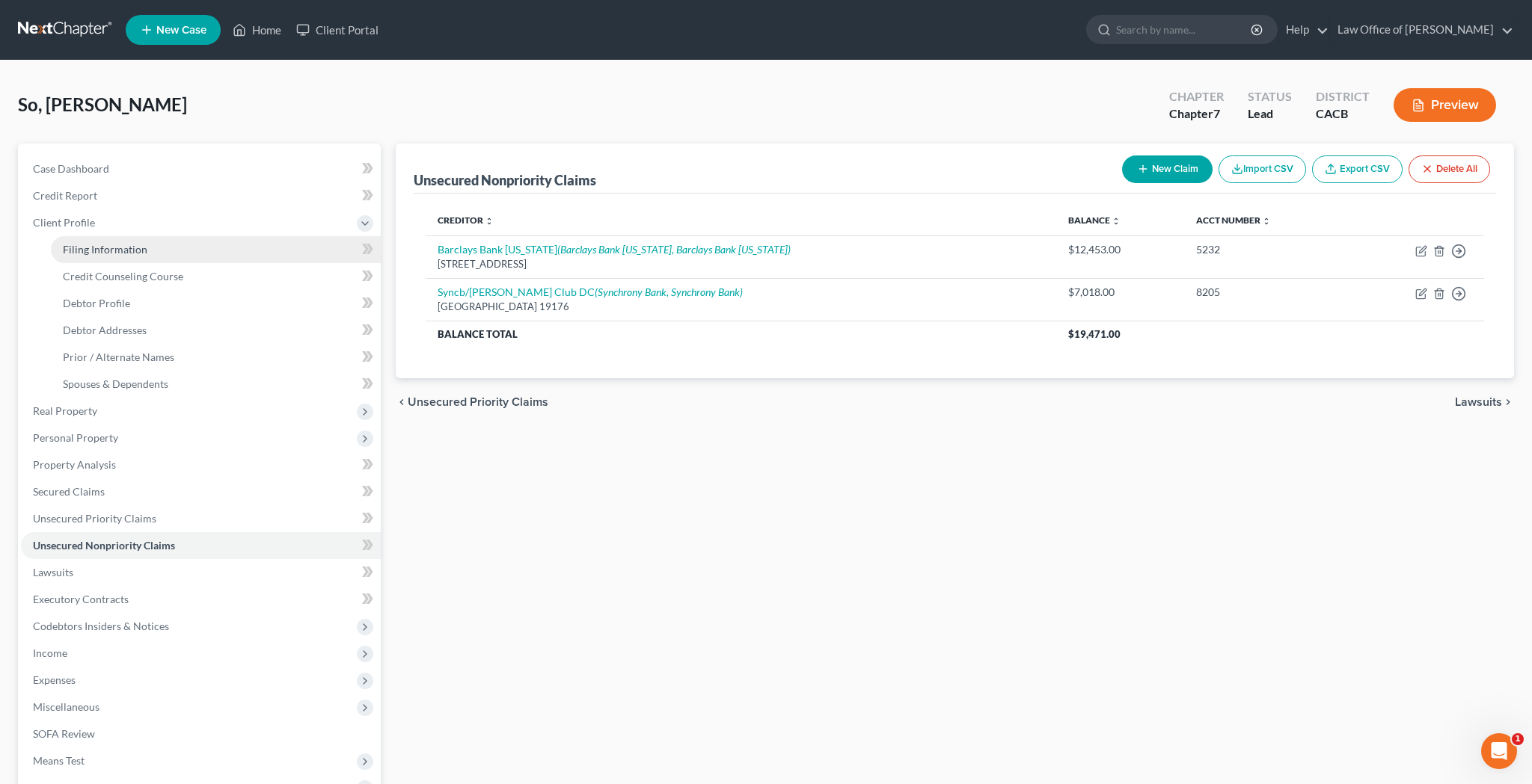
click at [135, 244] on span "Filing Information" at bounding box center [105, 249] width 84 height 13
select select "1"
select select "0"
select select "7"
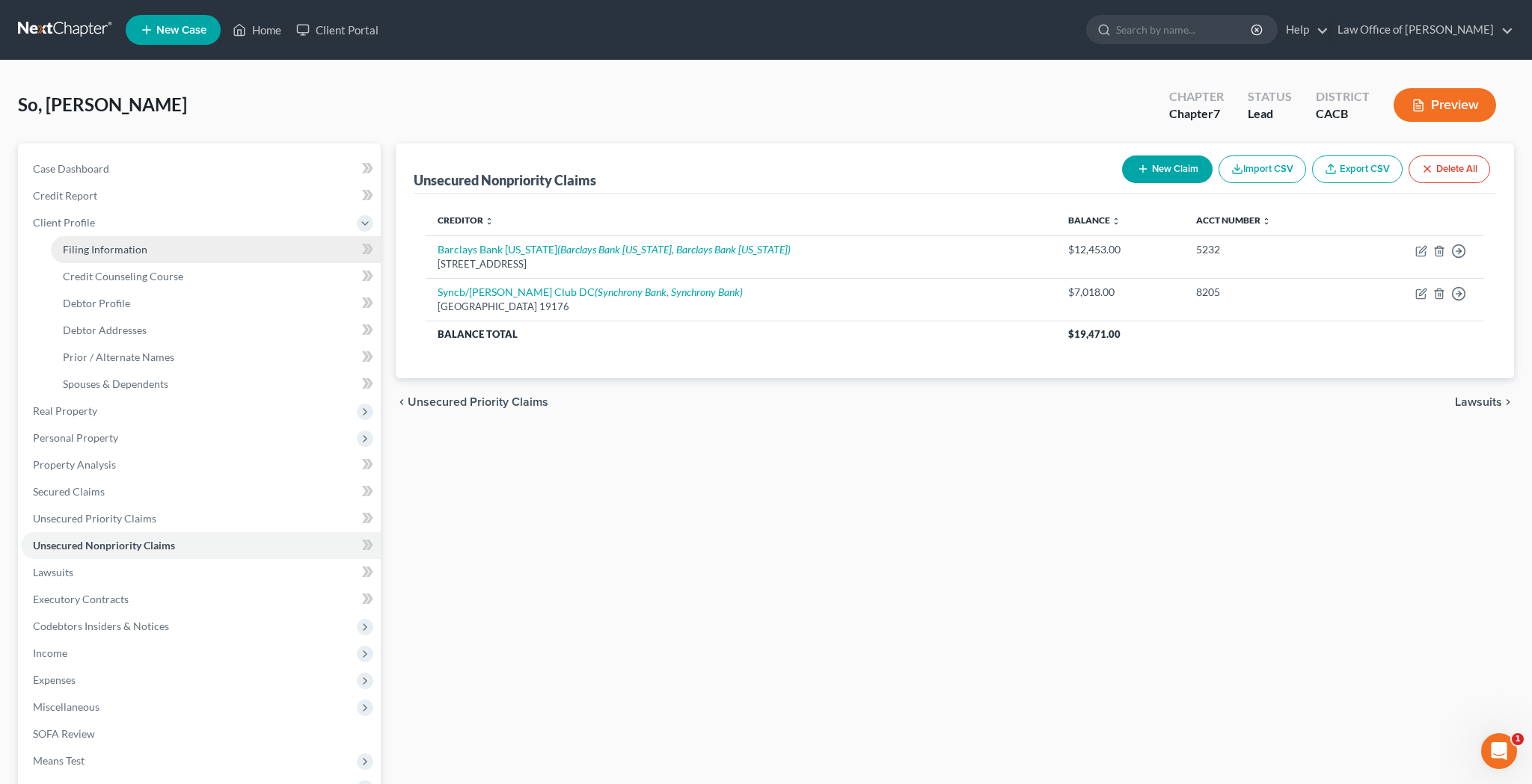
select select "0"
select select "4"
select select "0"
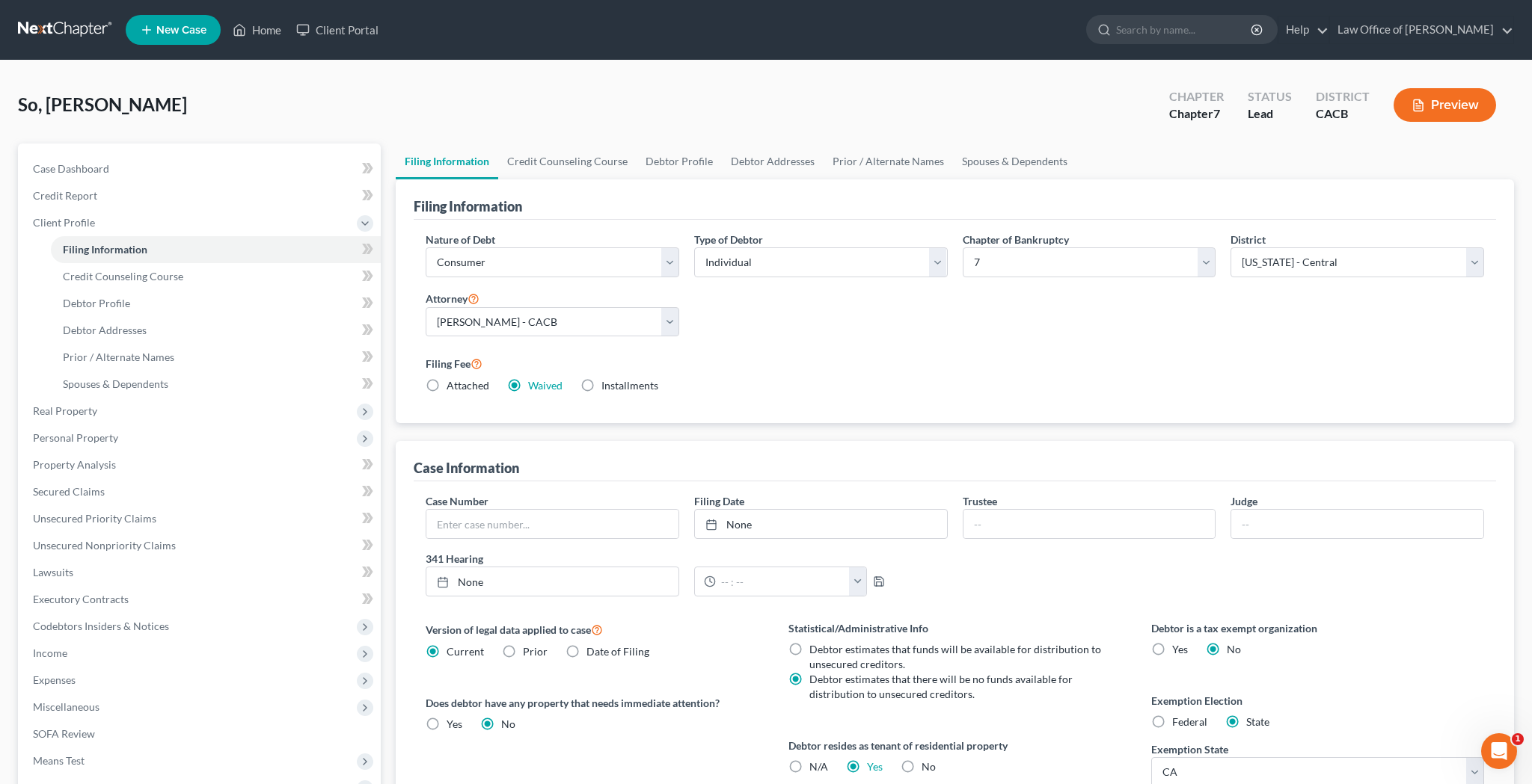
scroll to position [26, 0]
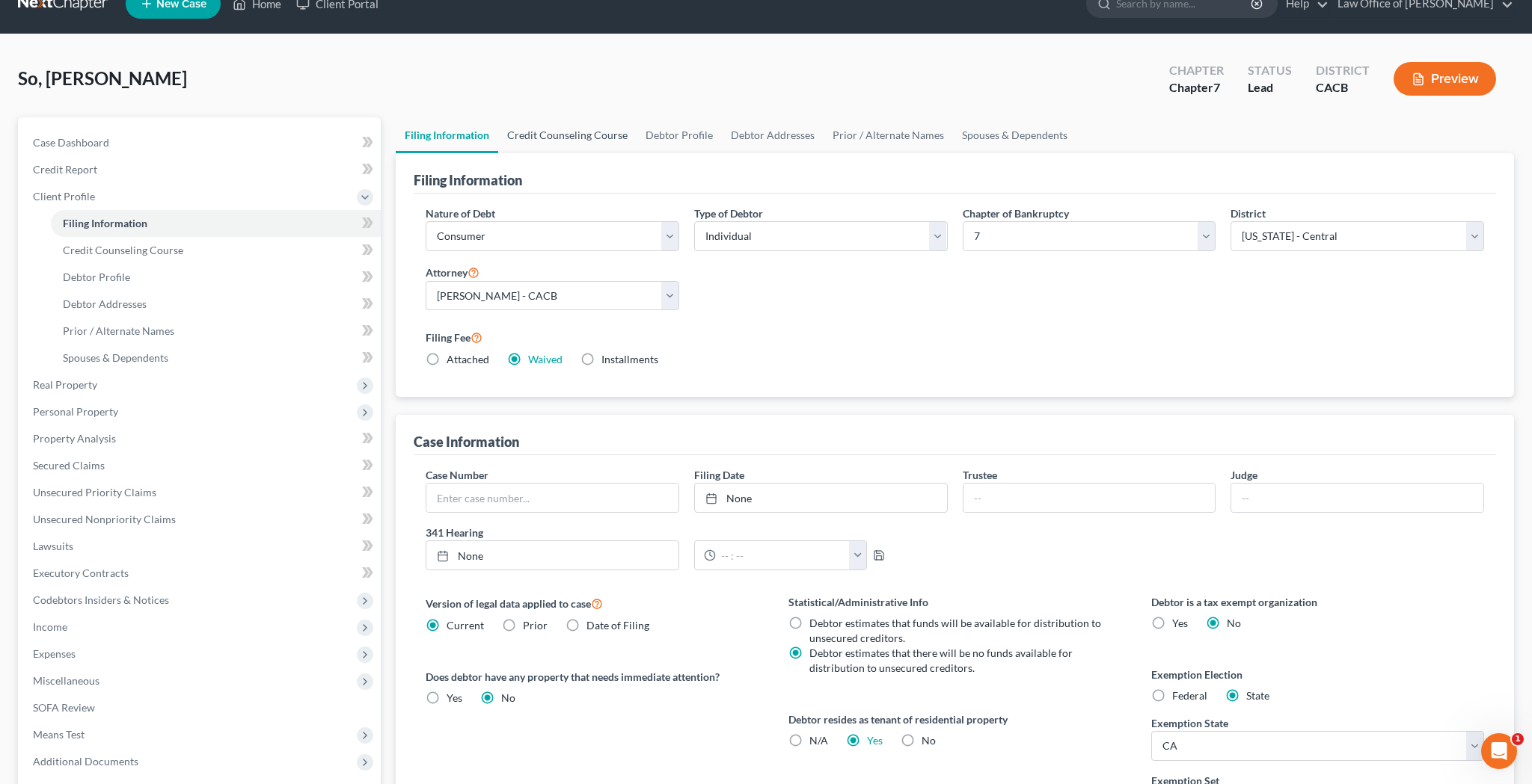
click at [592, 134] on link "Credit Counseling Course" at bounding box center [567, 135] width 138 height 36
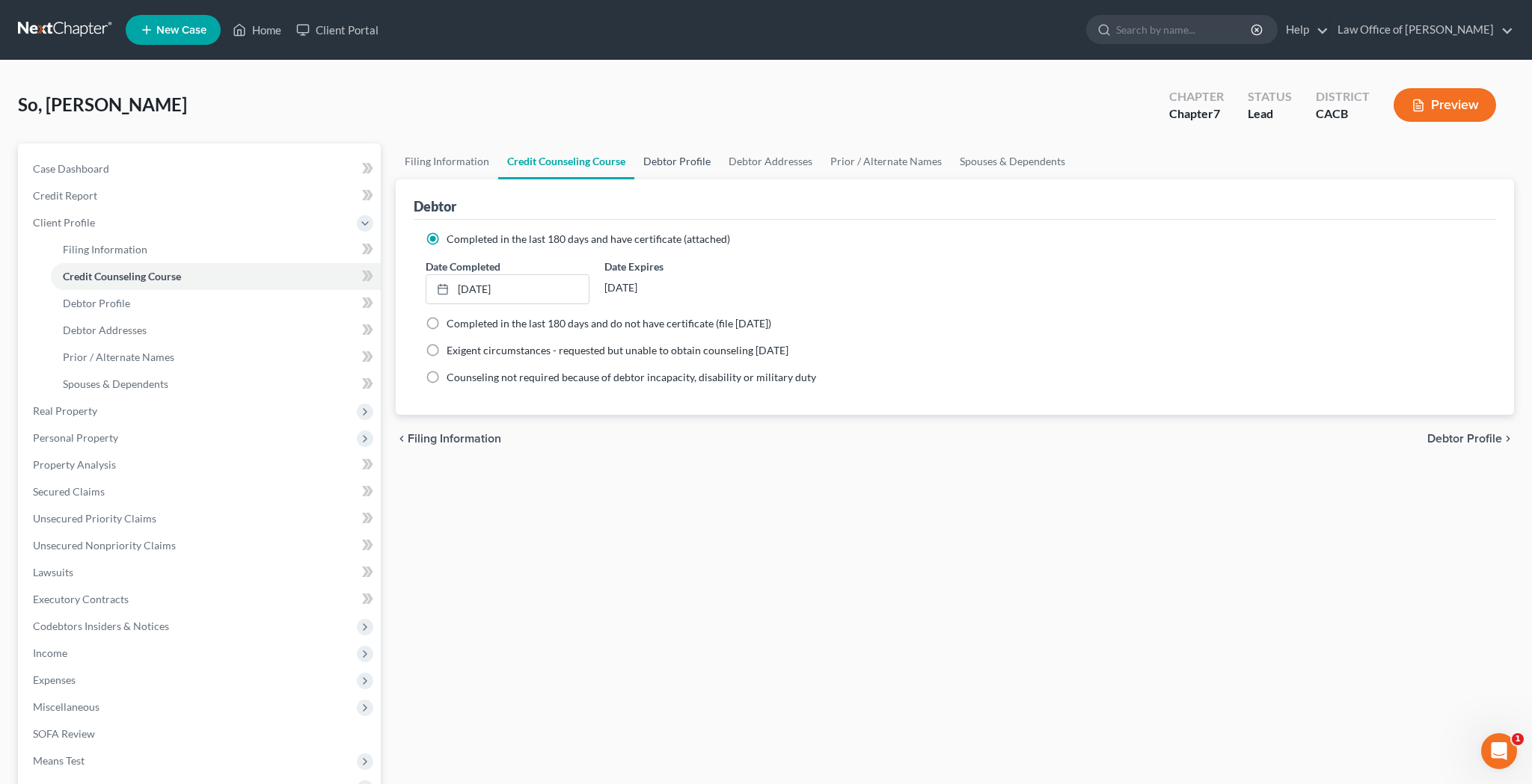
click at [669, 160] on link "Debtor Profile" at bounding box center [676, 161] width 85 height 36
select select "0"
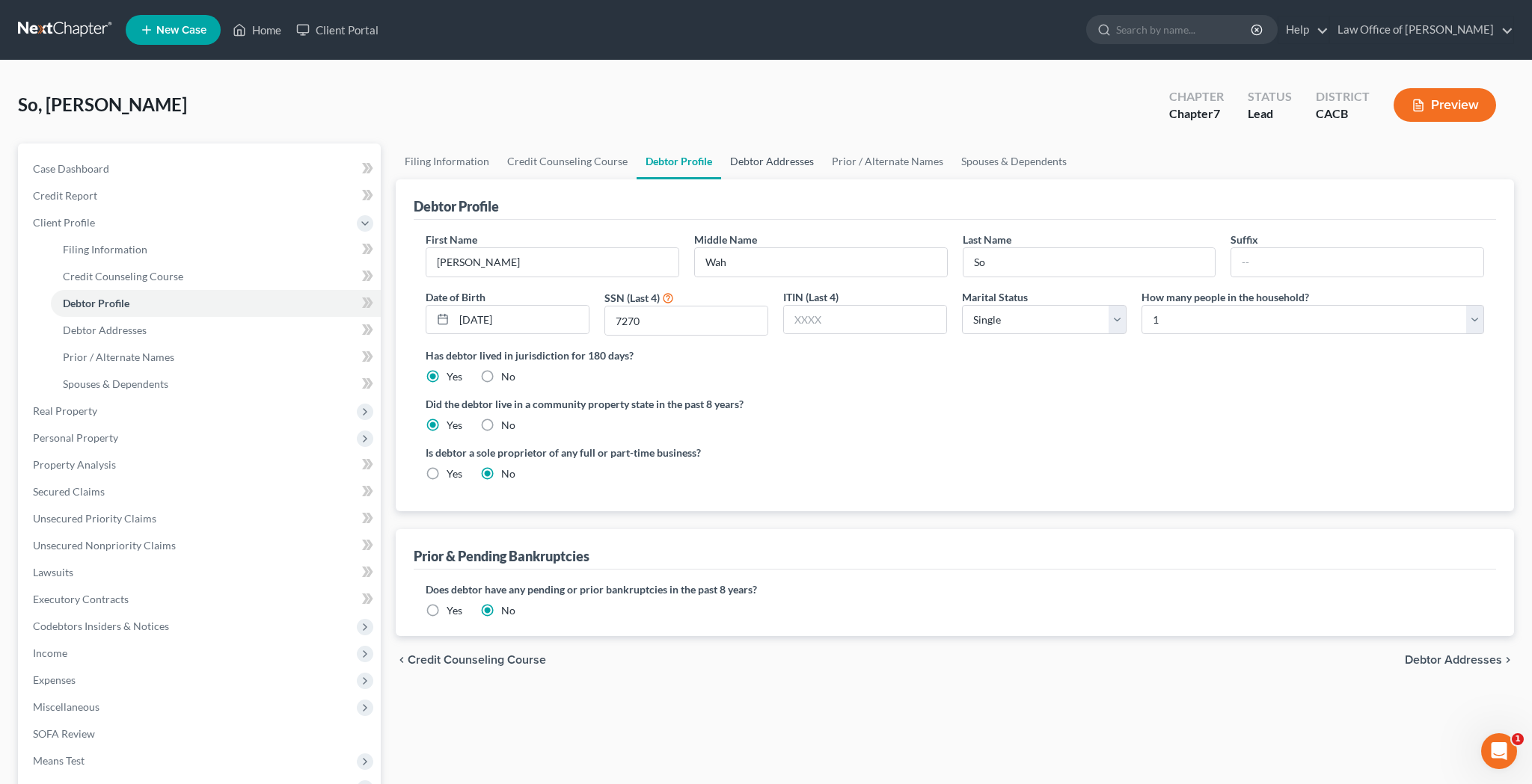
click at [757, 168] on link "Debtor Addresses" at bounding box center [772, 161] width 102 height 36
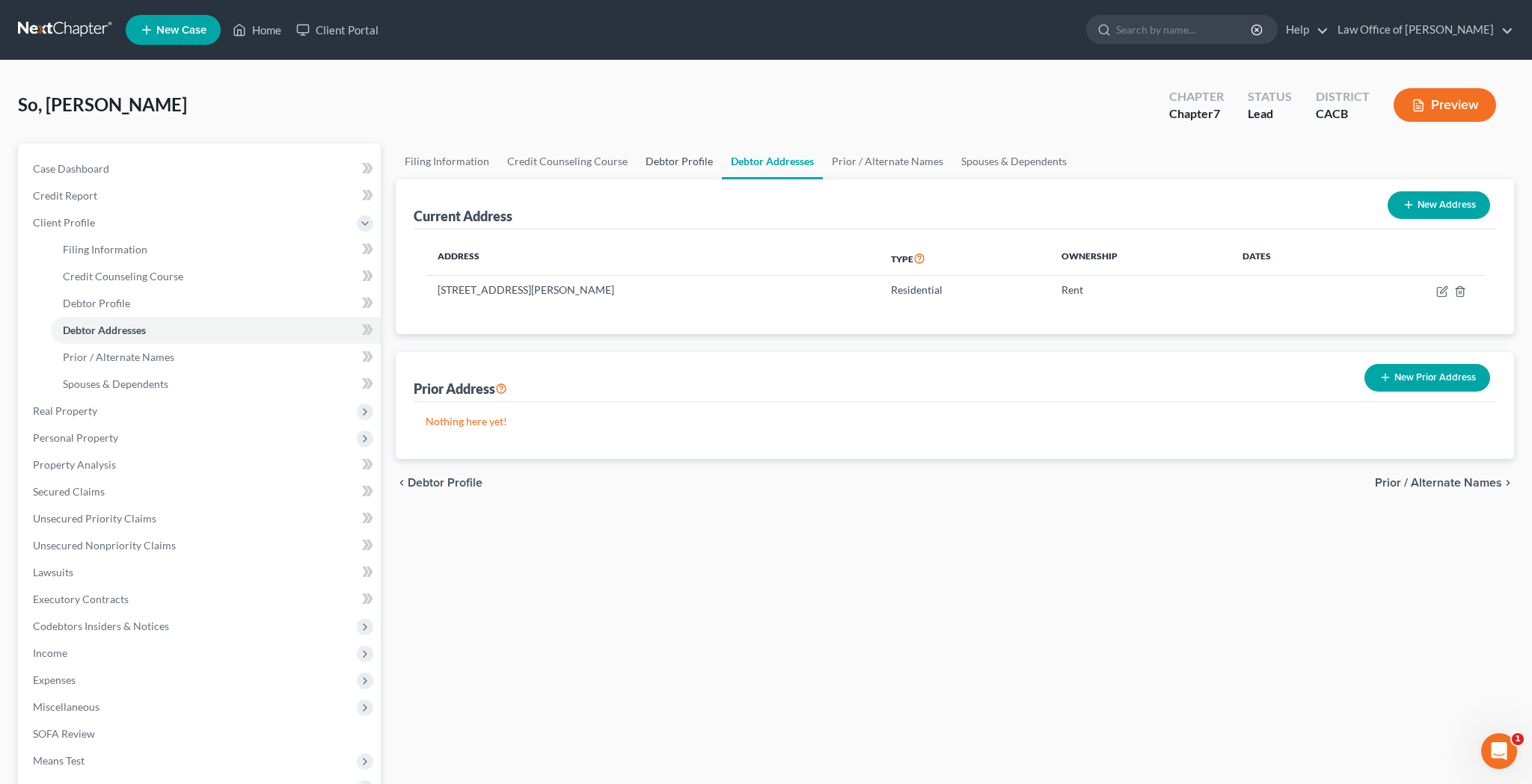
click at [665, 164] on link "Debtor Profile" at bounding box center [679, 161] width 85 height 36
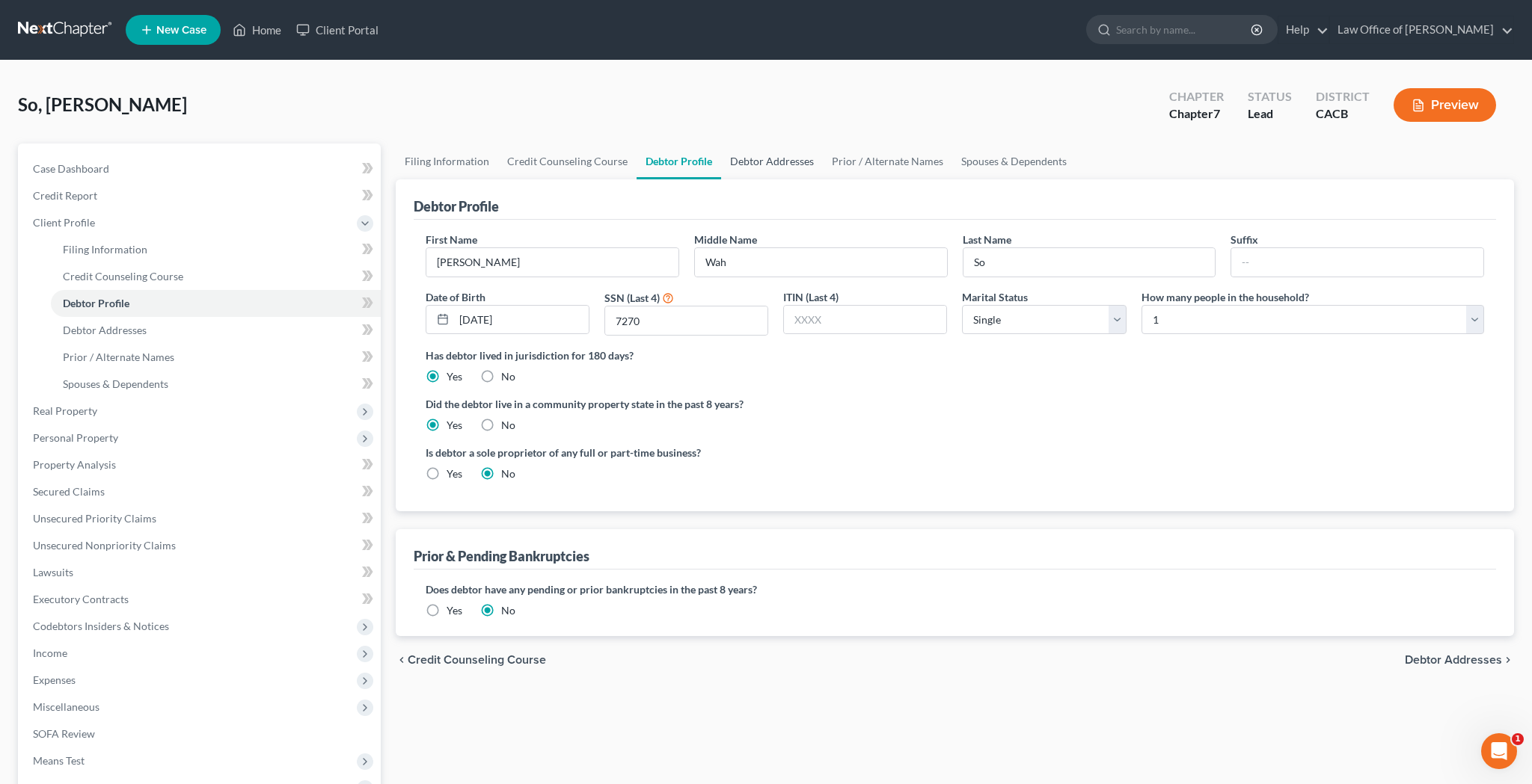
click at [796, 161] on link "Debtor Addresses" at bounding box center [772, 161] width 102 height 36
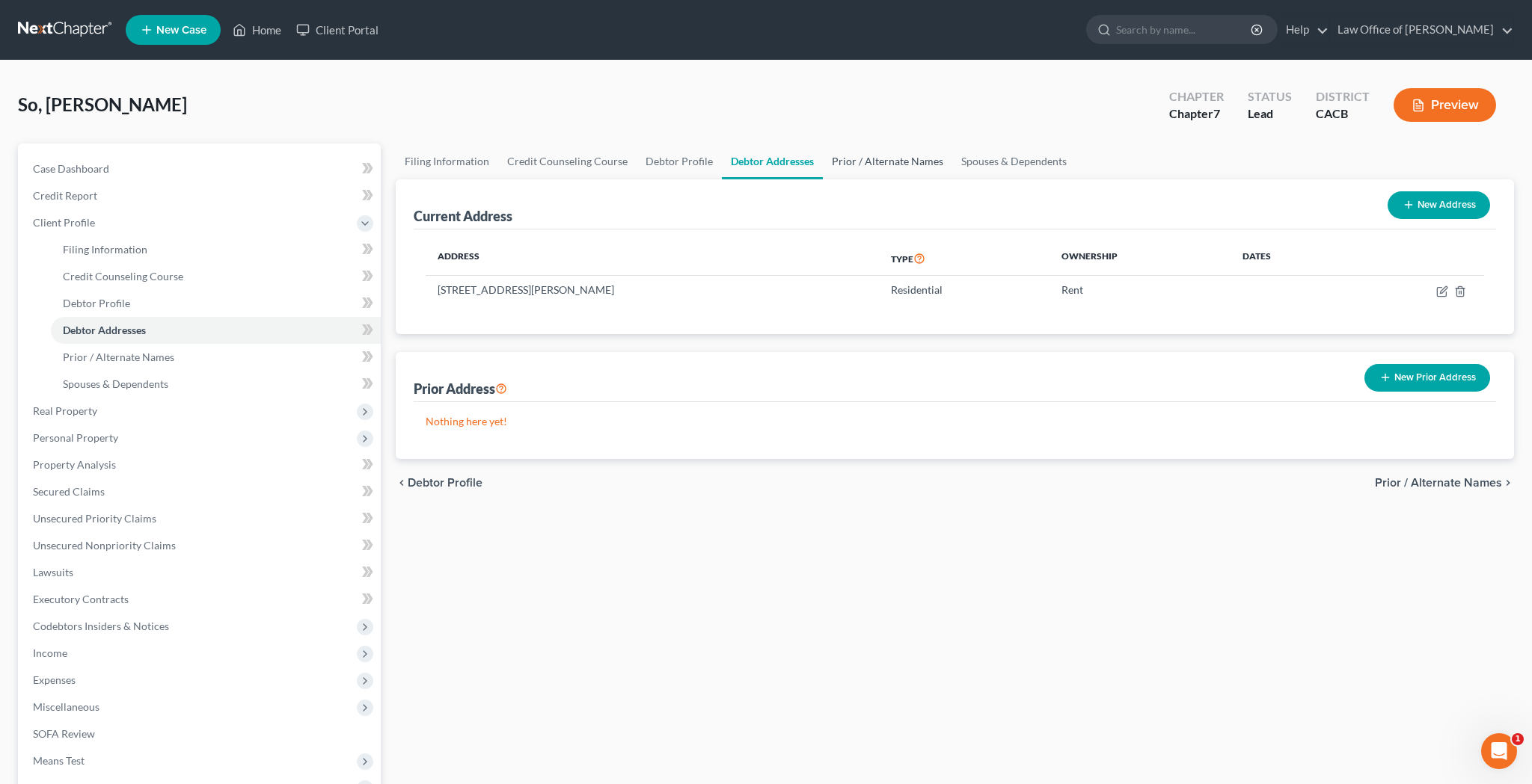
click at [870, 165] on link "Prior / Alternate Names" at bounding box center [887, 161] width 130 height 36
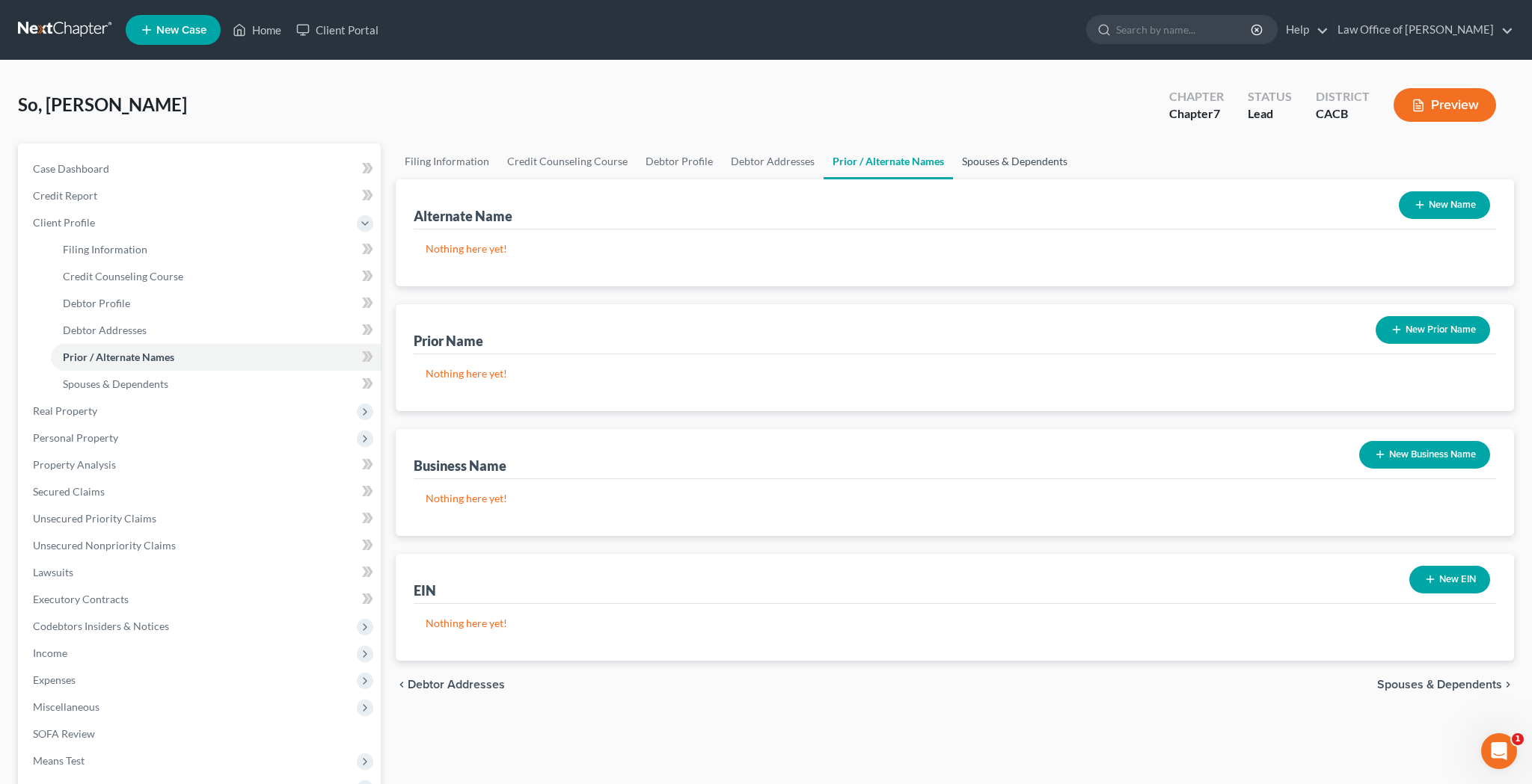
click at [982, 159] on link "Spouses & Dependents" at bounding box center [1015, 161] width 124 height 36
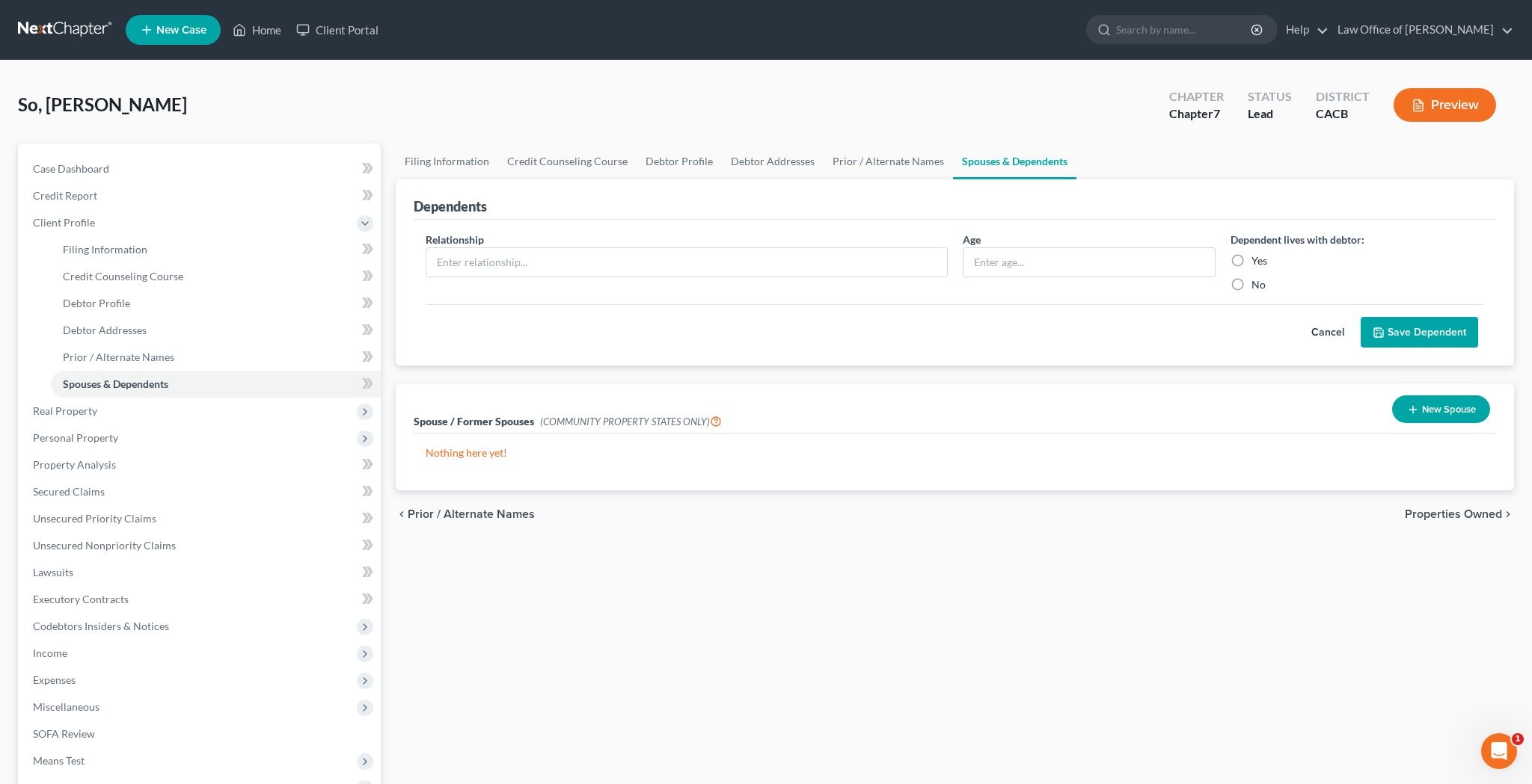
scroll to position [40, 0]
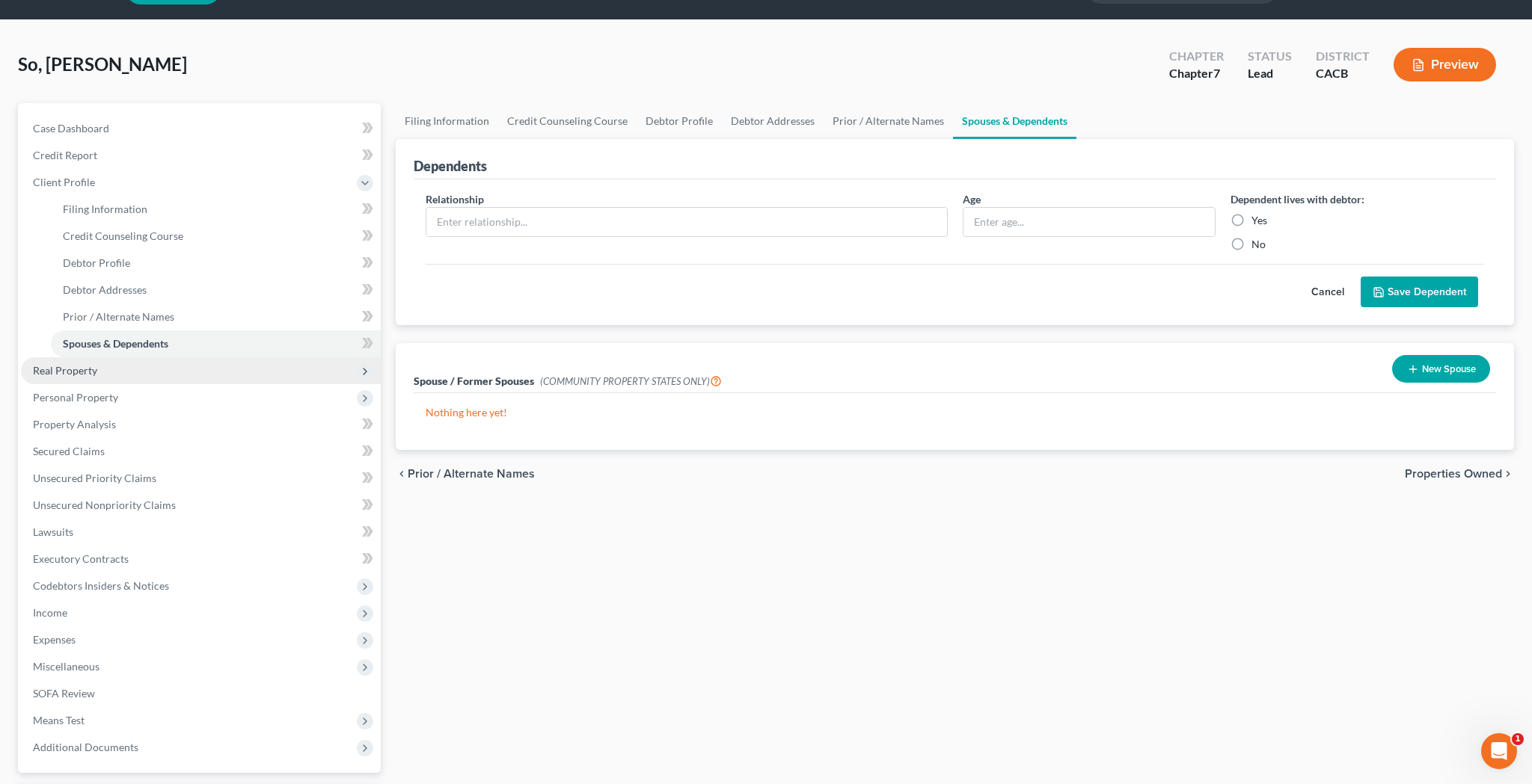
click at [128, 369] on span "Real Property" at bounding box center [200, 370] width 360 height 26
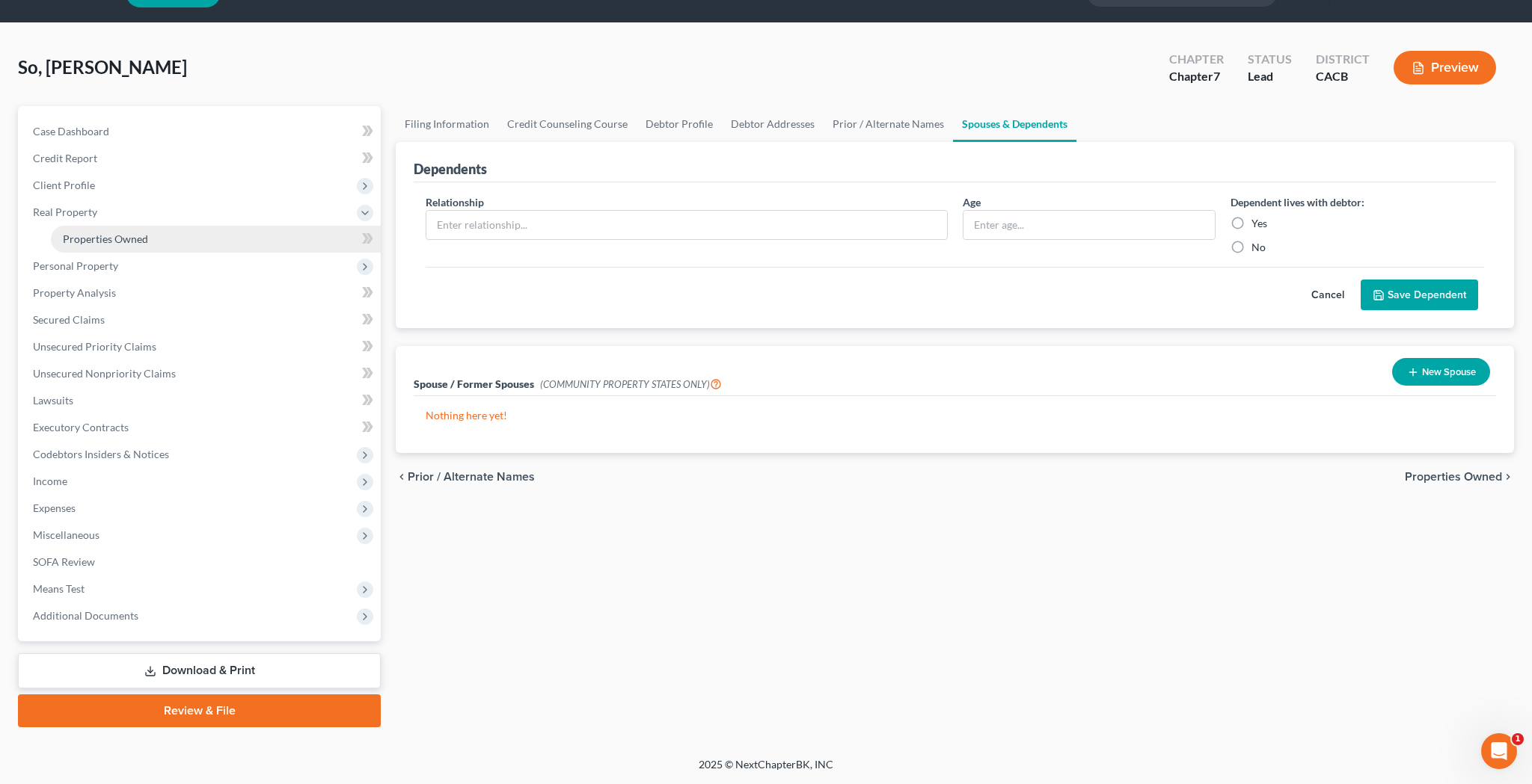
click at [125, 280] on span "Personal Property" at bounding box center [200, 266] width 360 height 26
click at [120, 245] on span "Properties Owned" at bounding box center [105, 238] width 85 height 13
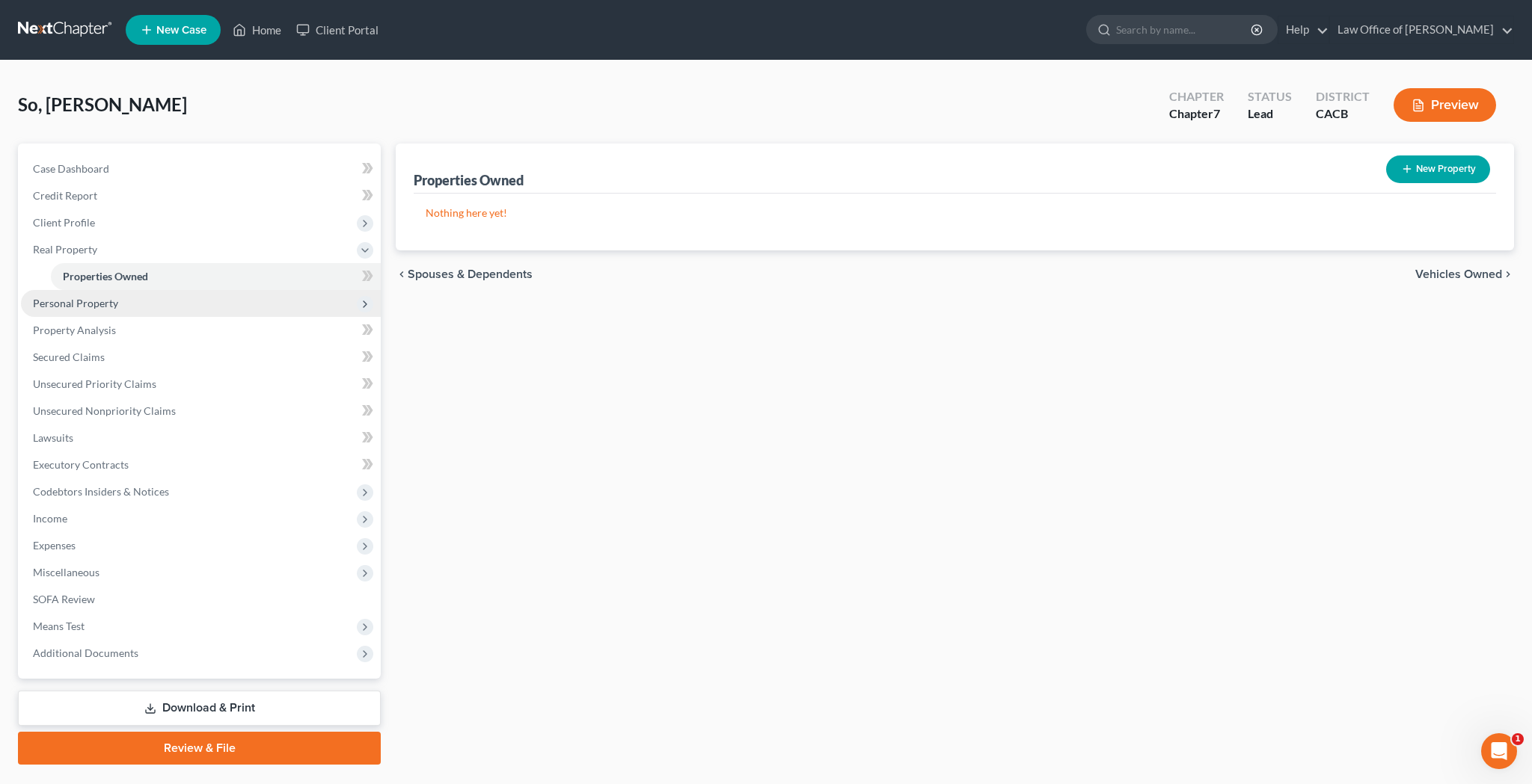
click at [120, 309] on span "Personal Property" at bounding box center [200, 303] width 360 height 26
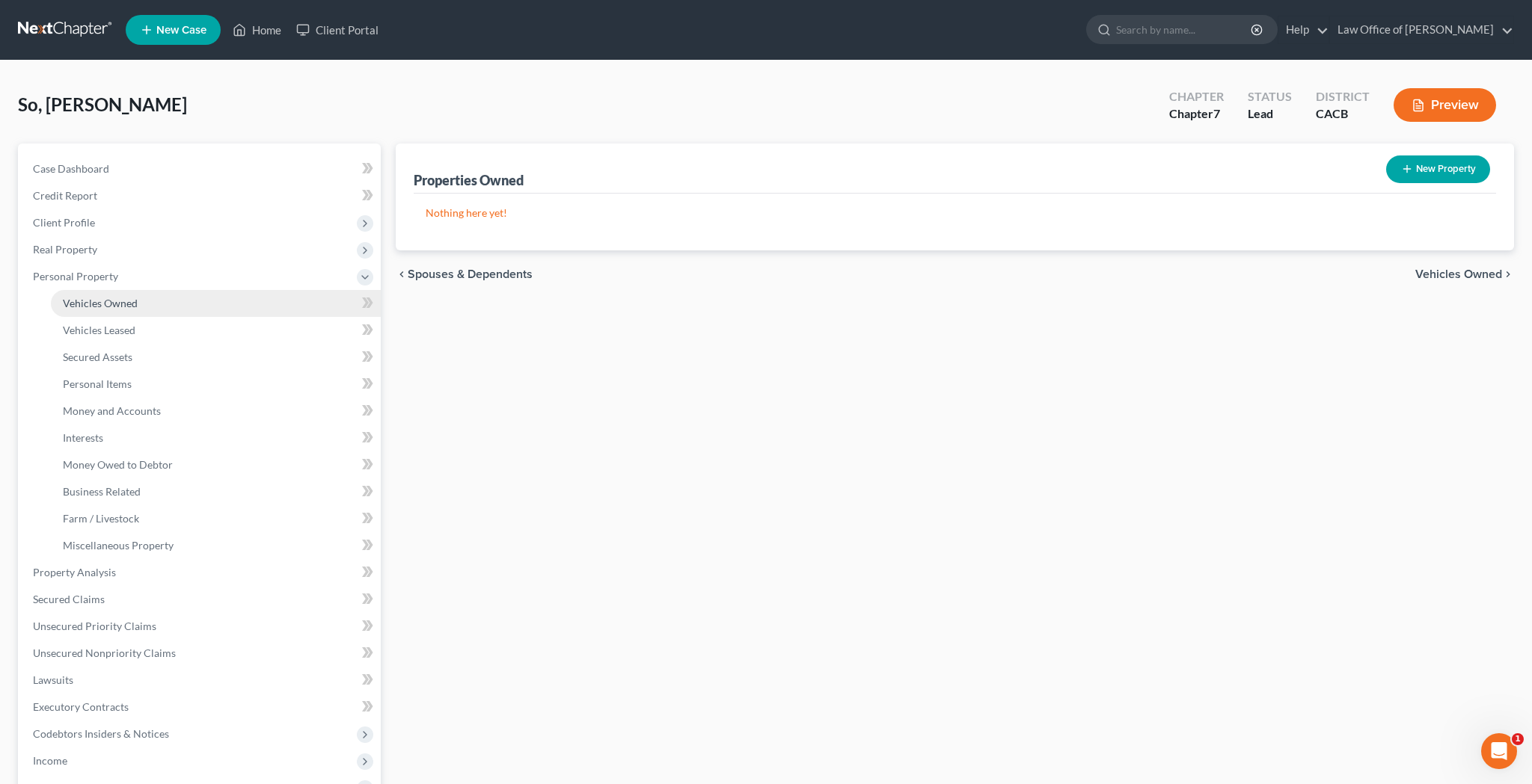
click at [120, 304] on span "Vehicles Owned" at bounding box center [100, 303] width 75 height 13
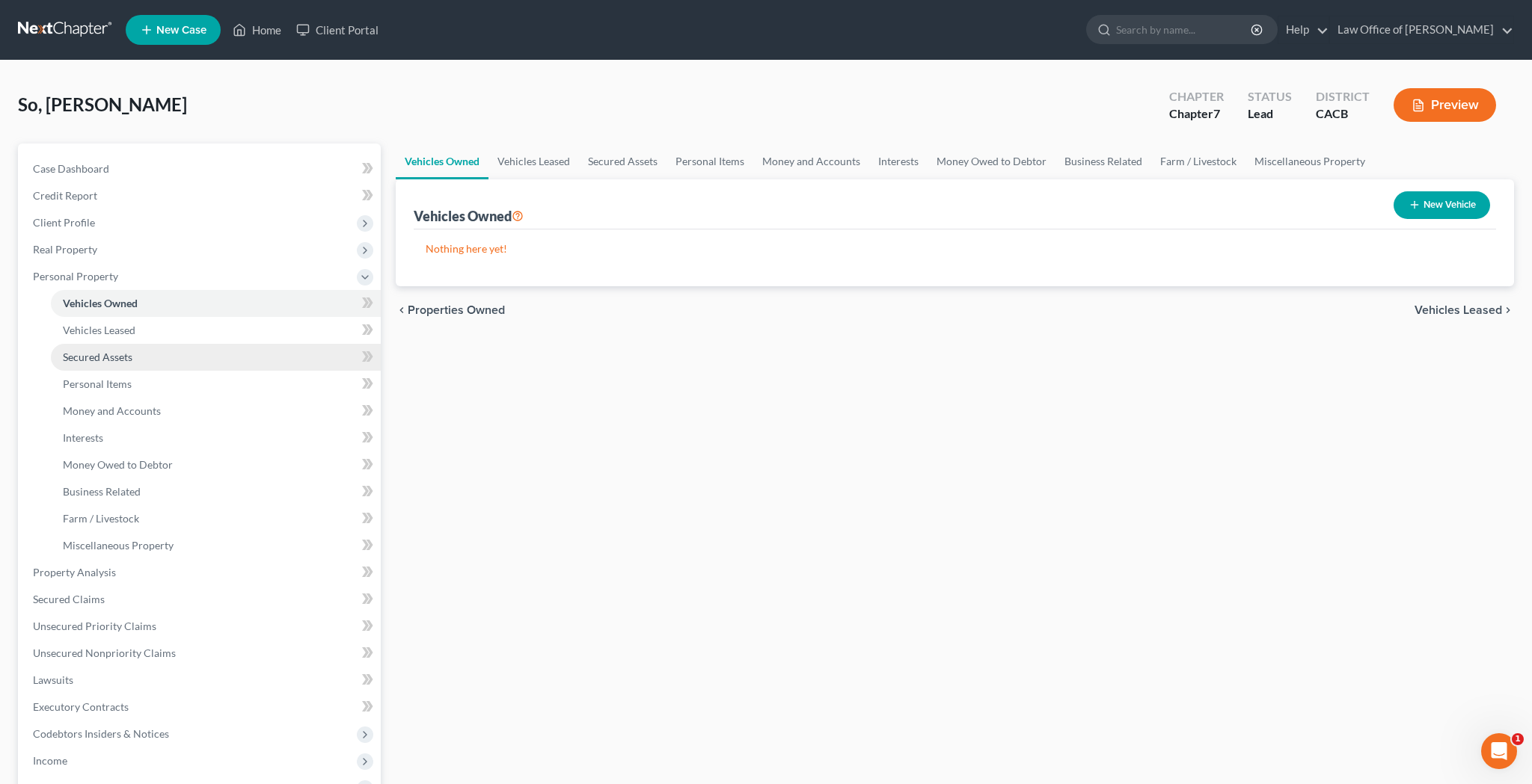
click at [132, 357] on link "Secured Assets" at bounding box center [216, 357] width 330 height 26
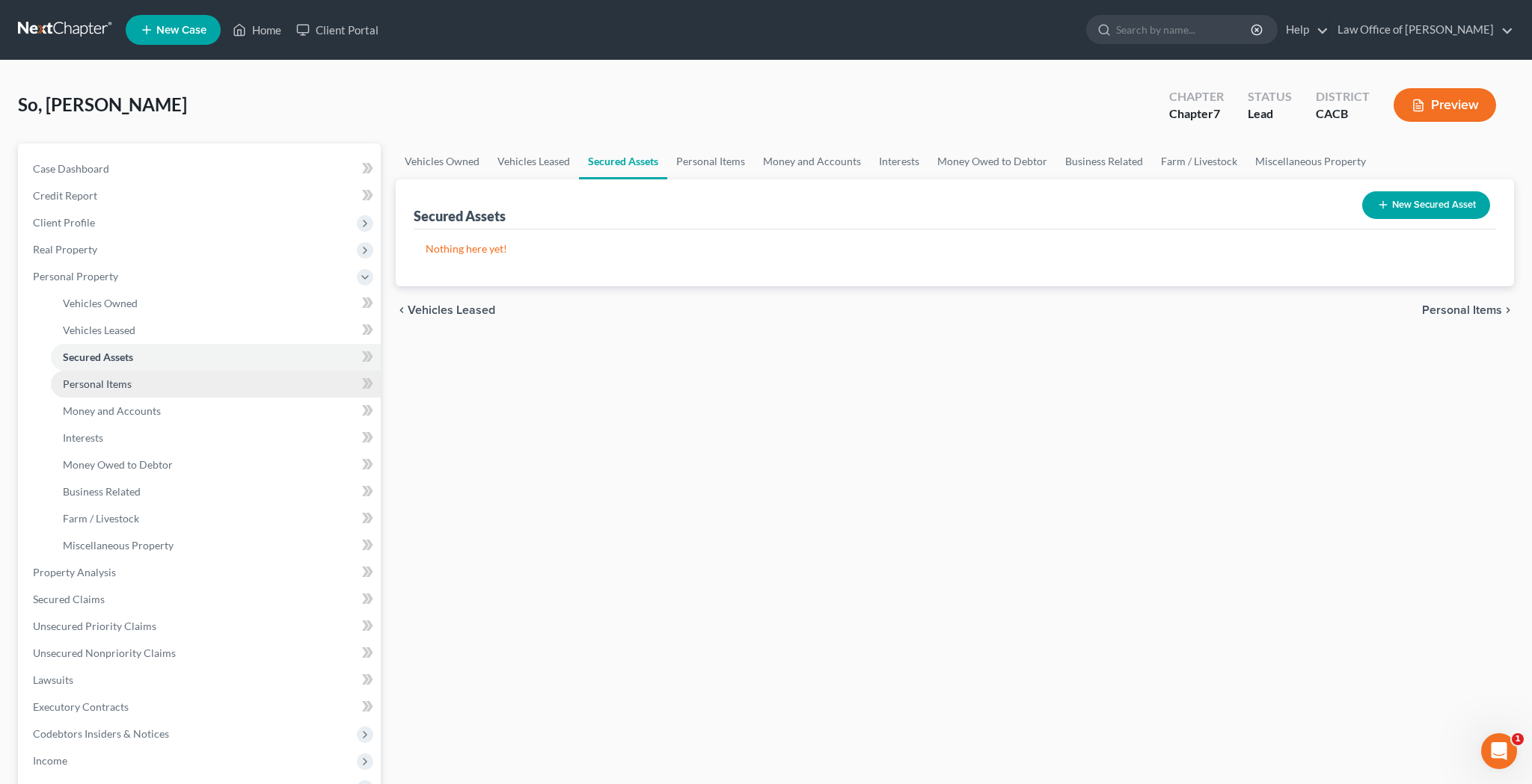
click at [133, 382] on link "Personal Items" at bounding box center [216, 384] width 330 height 26
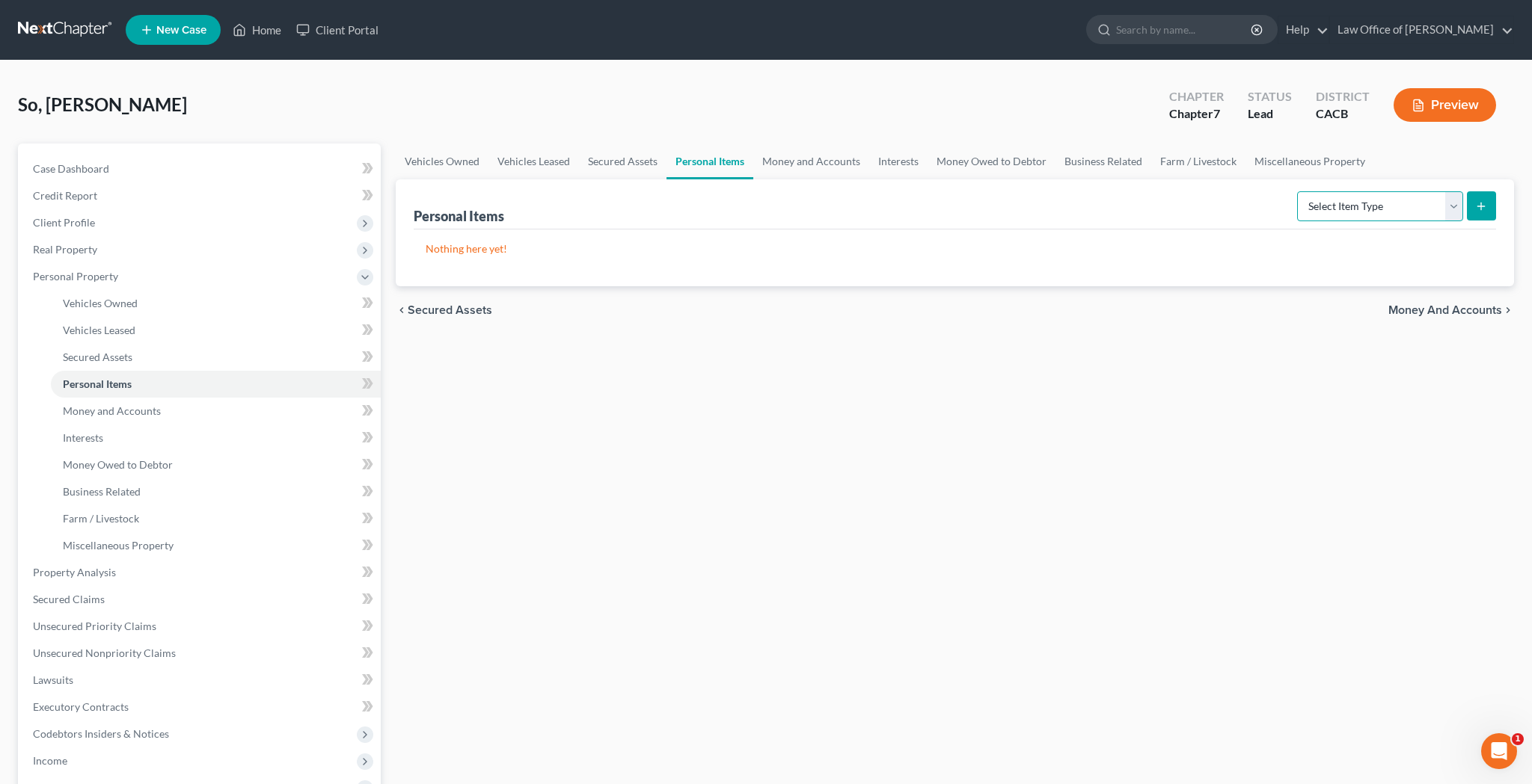
select select "clothing"
click at [1480, 205] on icon "submit" at bounding box center [1481, 206] width 12 height 12
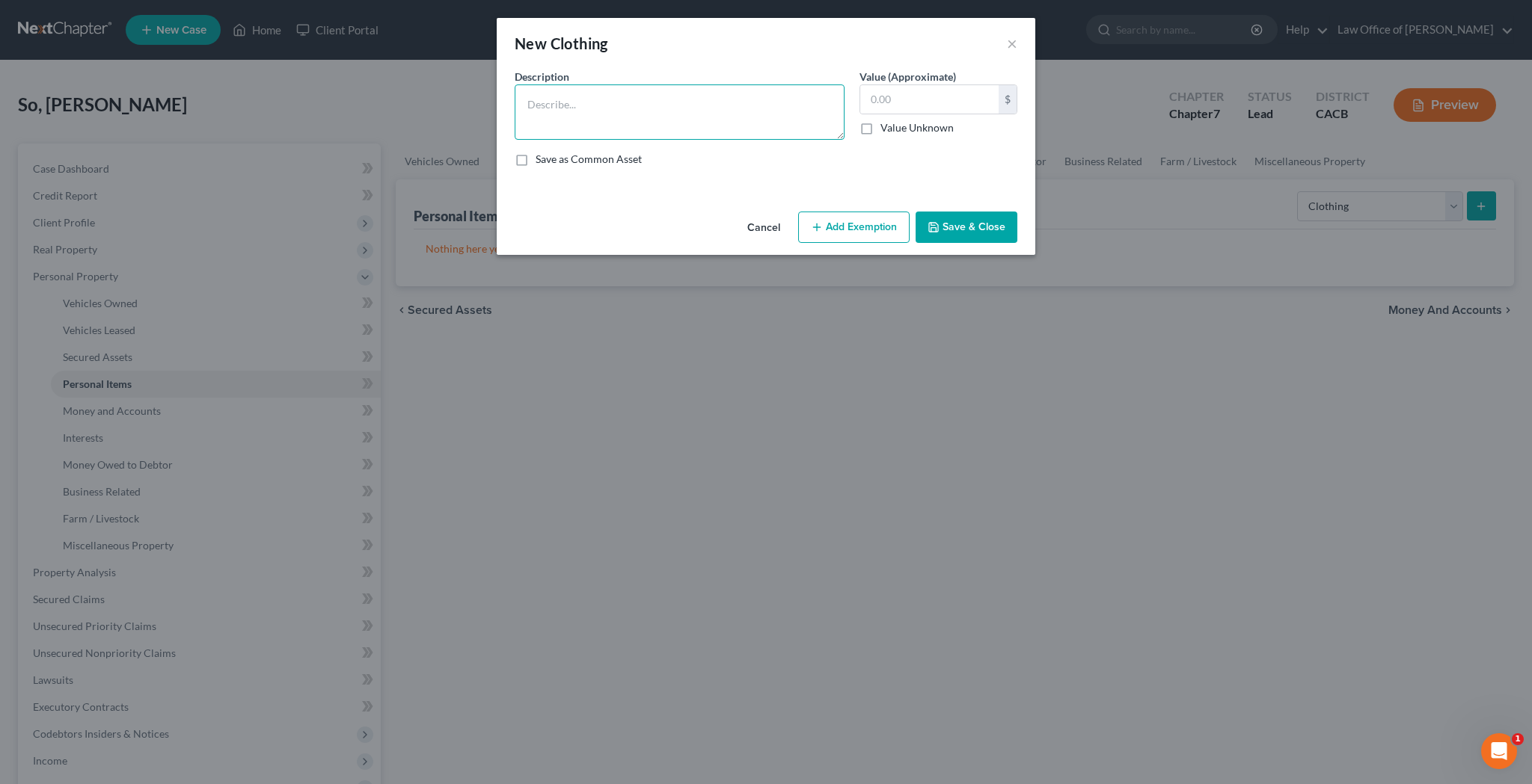
click at [709, 109] on textarea at bounding box center [679, 112] width 330 height 55
type textarea "Clothing"
click at [905, 106] on input "text" at bounding box center [928, 99] width 138 height 28
type input "1,000"
click at [853, 225] on button "Add Exemption" at bounding box center [854, 228] width 112 height 31
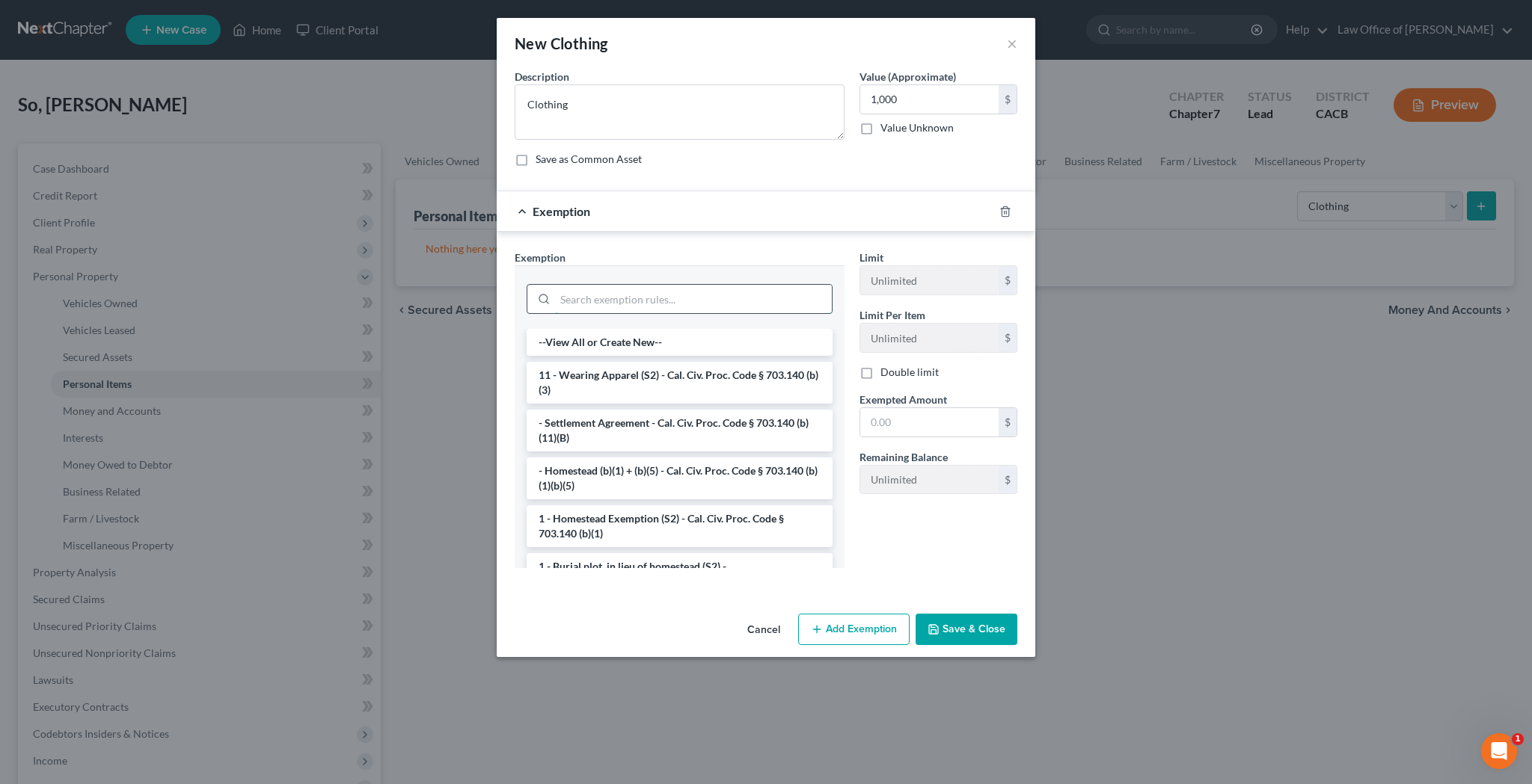
click at [671, 296] on input "search" at bounding box center [693, 298] width 277 height 28
click at [653, 377] on li "11 - Wearing Apparel (S2) - Cal. Civ. Proc. Code § 703.140 (b)(3)" at bounding box center [680, 383] width 306 height 42
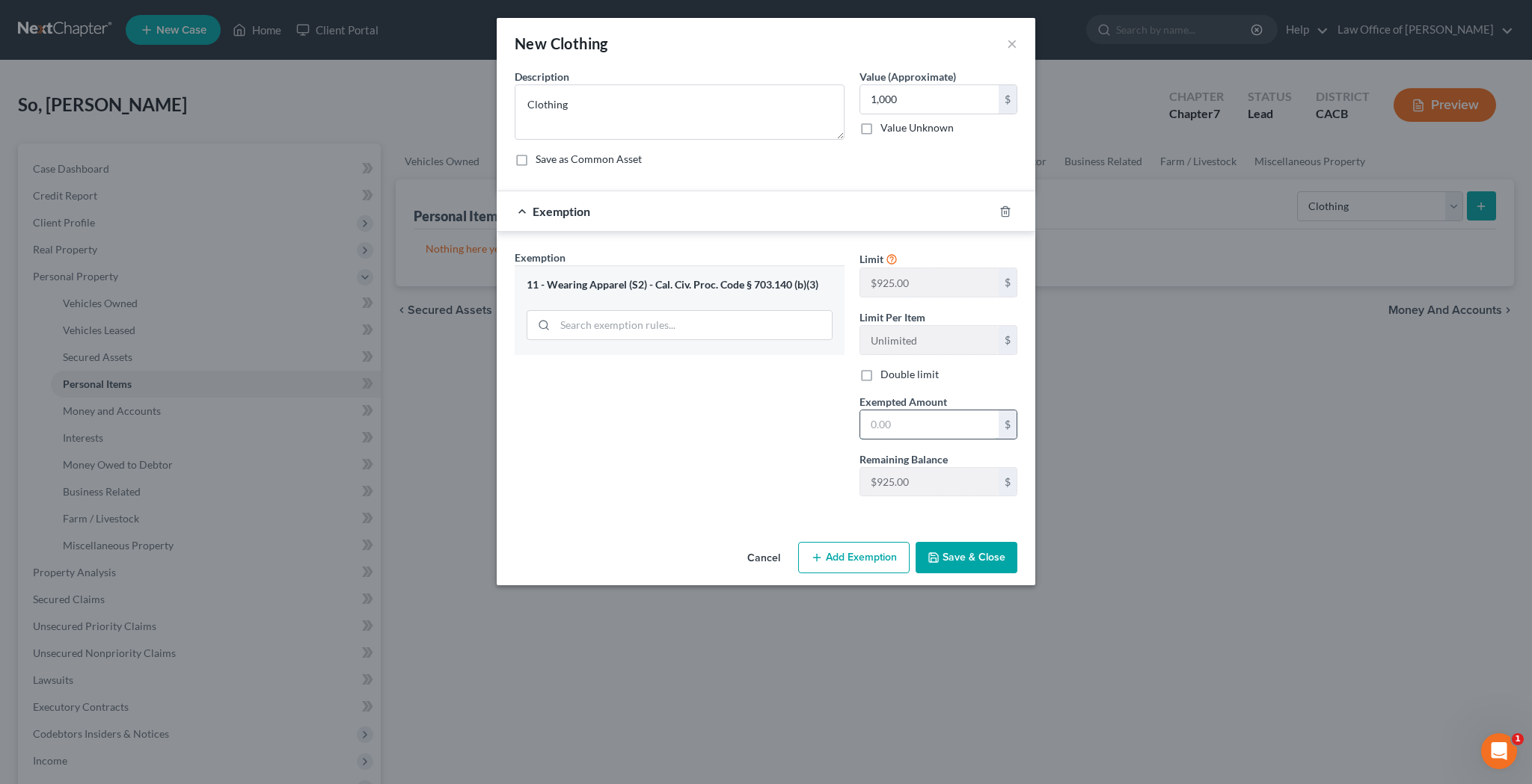
click at [879, 423] on input "text" at bounding box center [928, 424] width 138 height 28
type input "1,000"
click at [961, 558] on button "Save & Close" at bounding box center [967, 558] width 102 height 31
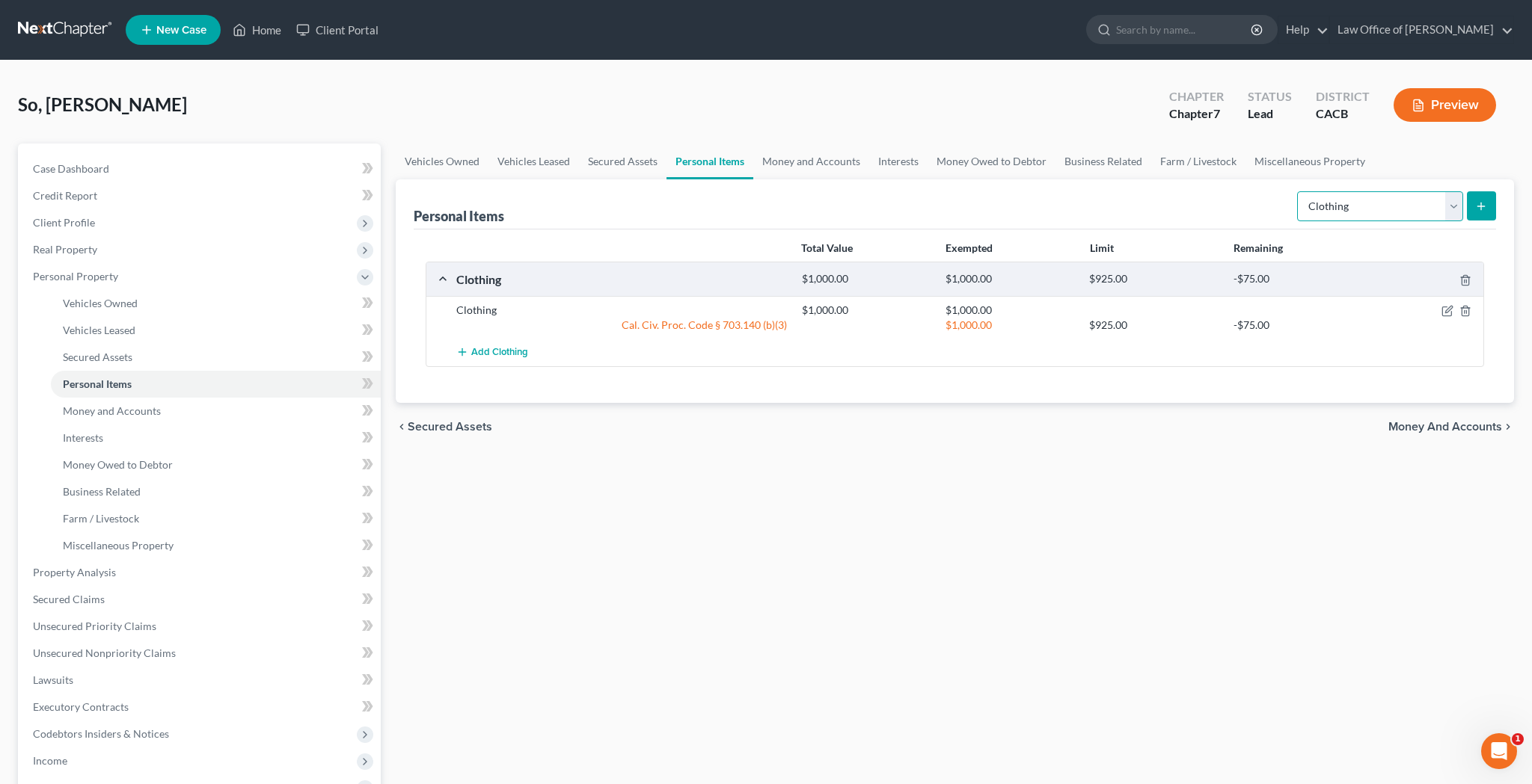
select select "electronics"
click at [1492, 208] on button "submit" at bounding box center [1481, 206] width 29 height 29
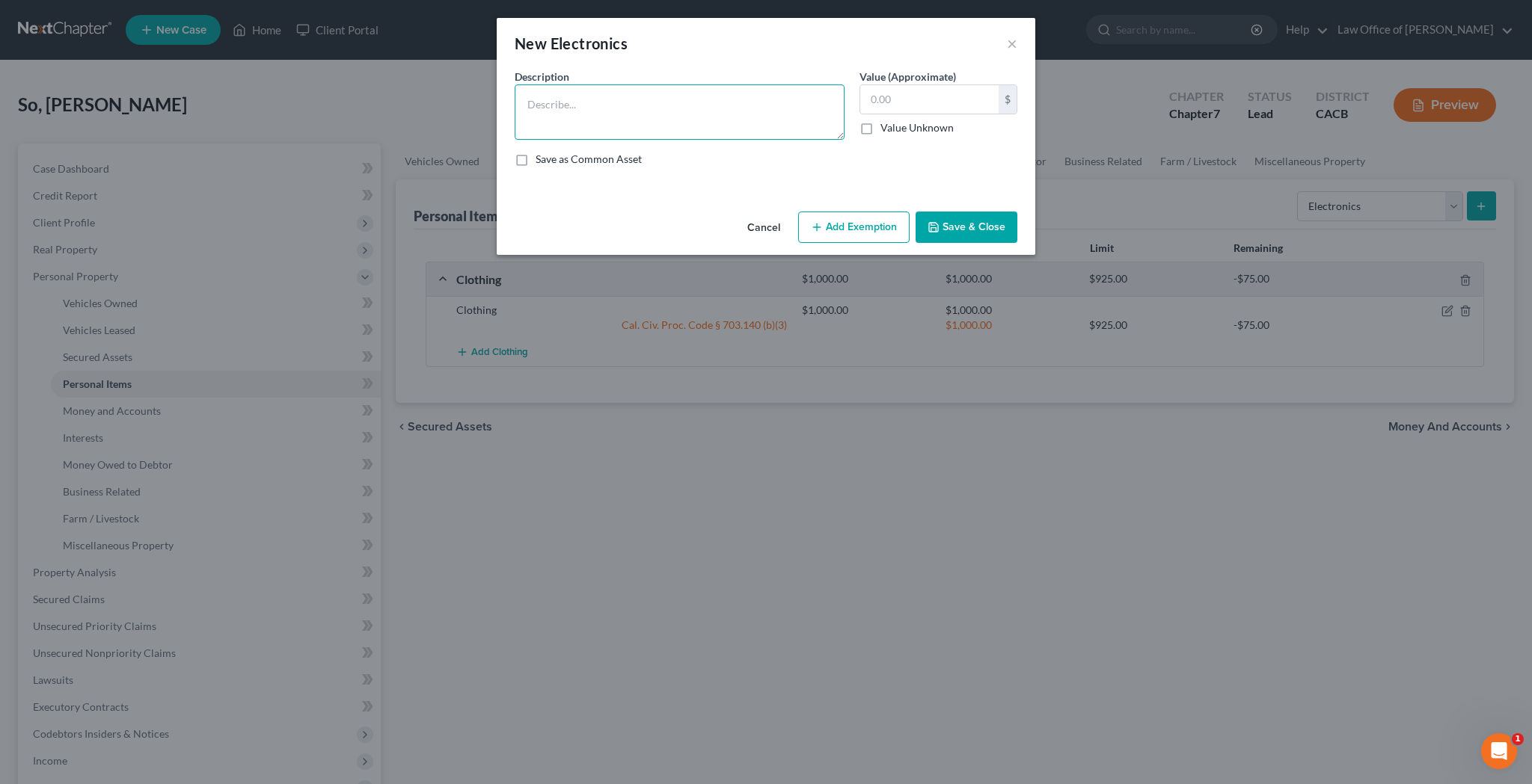
click at [725, 107] on textarea at bounding box center [679, 112] width 330 height 55
click at [745, 106] on textarea "Samsung 42" Flat Screen TV, Apple iPad Tablet, Apple iPhone 12 Cell Phone" at bounding box center [679, 112] width 330 height 55
type textarea "Samsung 42" Flat Screen TV, Apple iPad Tablet, and Apple iPhone 12 Cell Phone"
click at [916, 93] on input "text" at bounding box center [928, 99] width 138 height 28
type input "1,410"
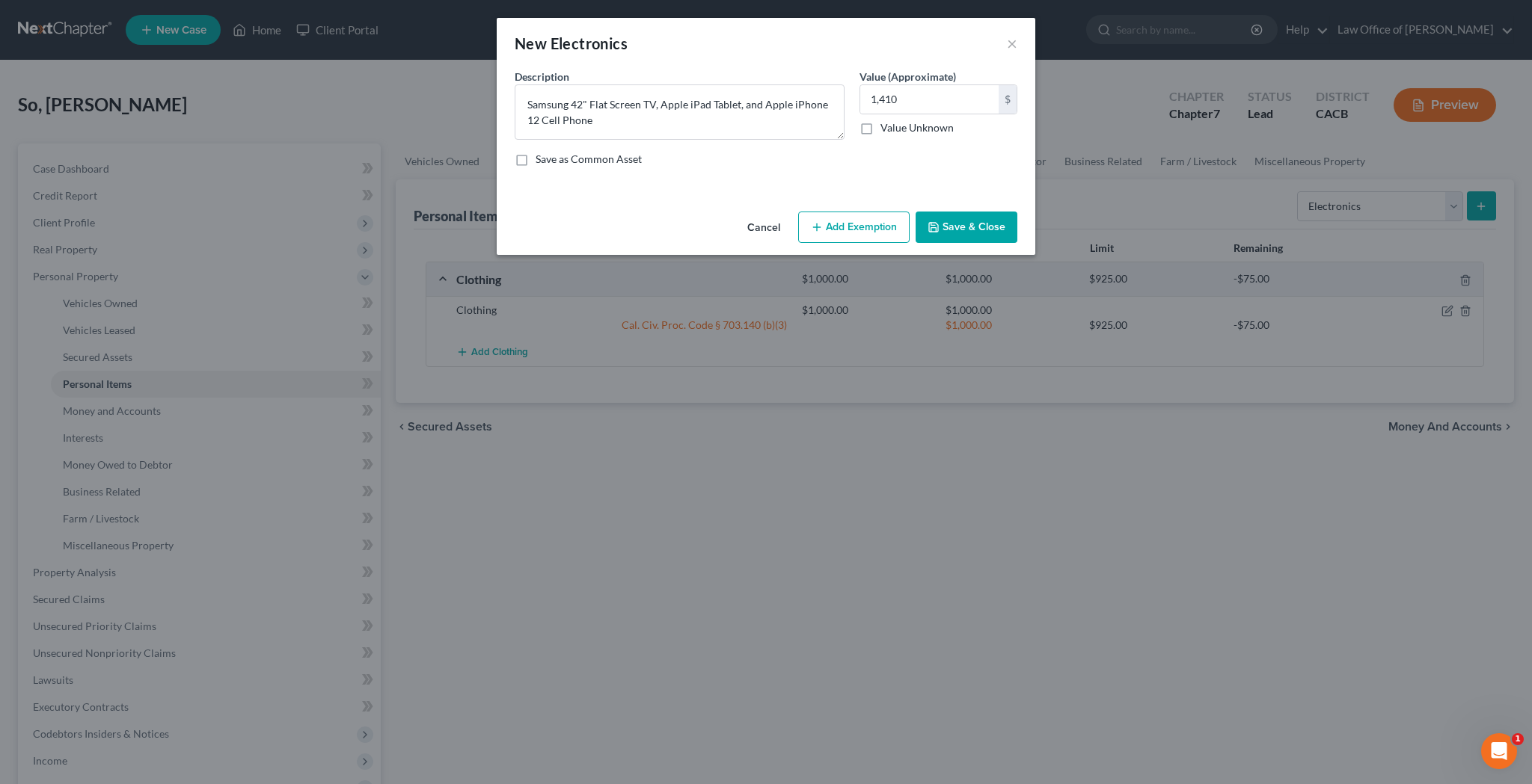
click at [861, 223] on button "Add Exemption" at bounding box center [854, 228] width 112 height 31
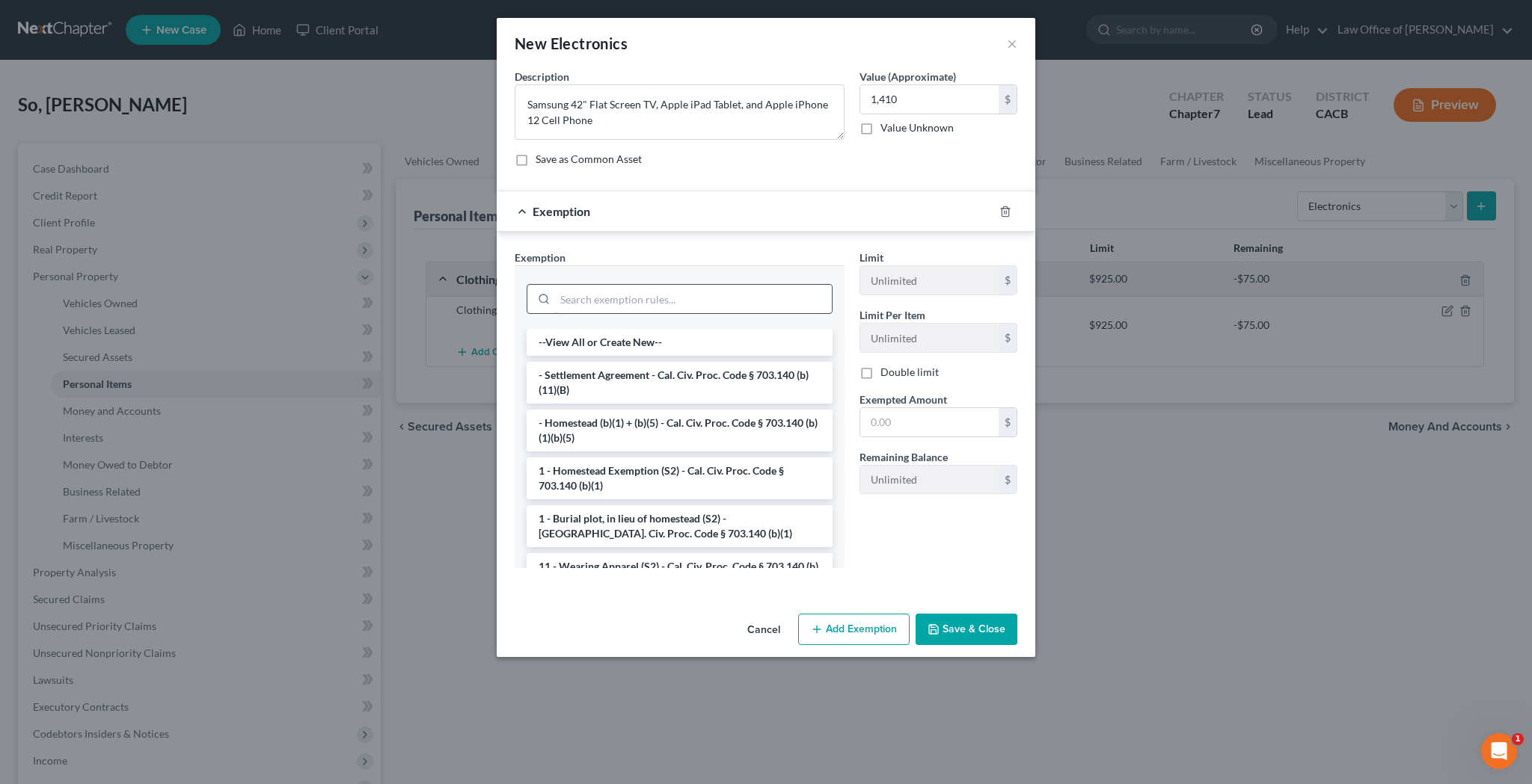
click at [758, 287] on input "search" at bounding box center [693, 298] width 277 height 28
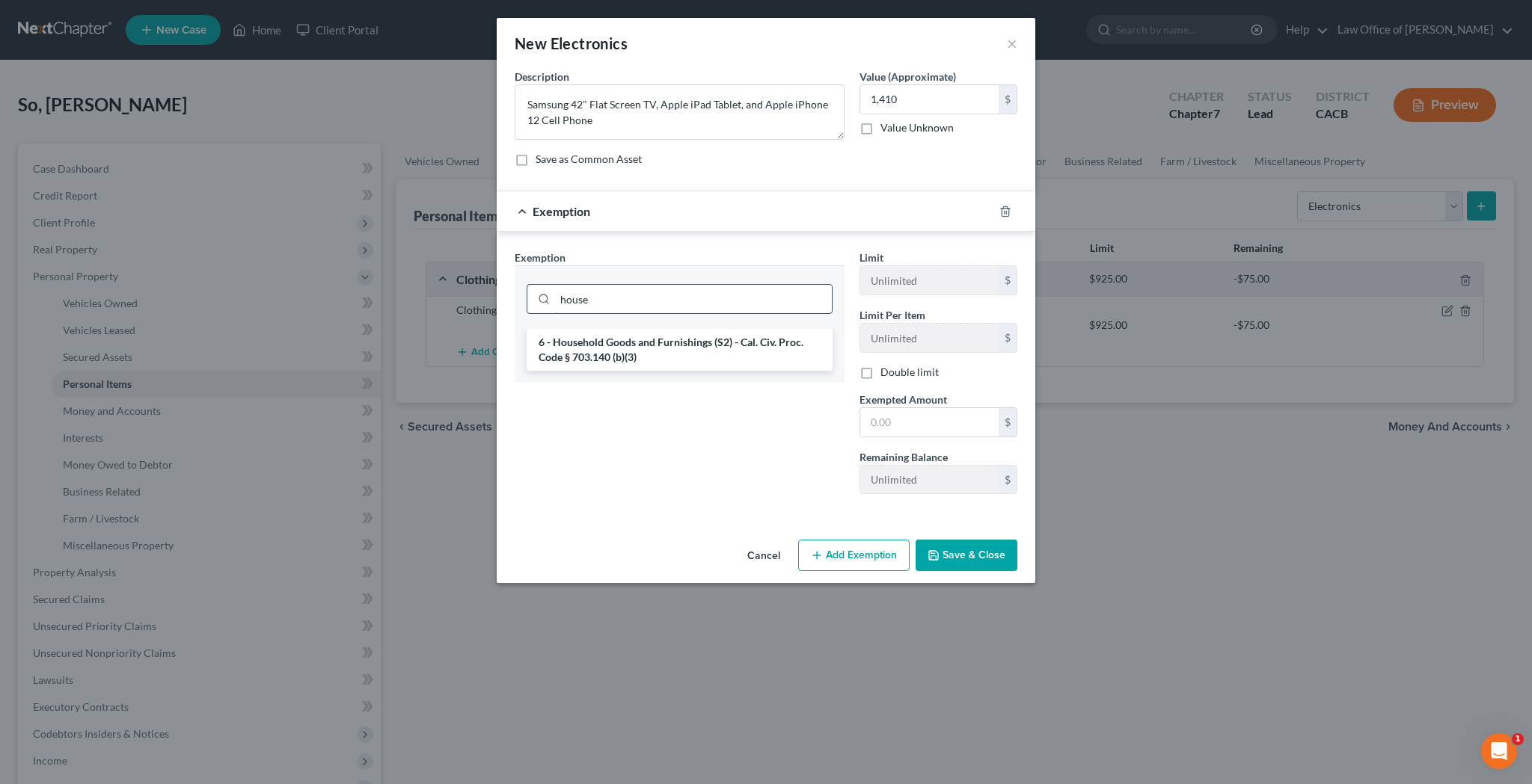
type input "house"
drag, startPoint x: 758, startPoint y: 287, endPoint x: 724, endPoint y: 351, distance: 72.5
click at [724, 351] on li "6 - Household Goods and Furnishings (S2) - Cal. Civ. Proc. Code § 703.140 (b)(3)" at bounding box center [680, 349] width 306 height 42
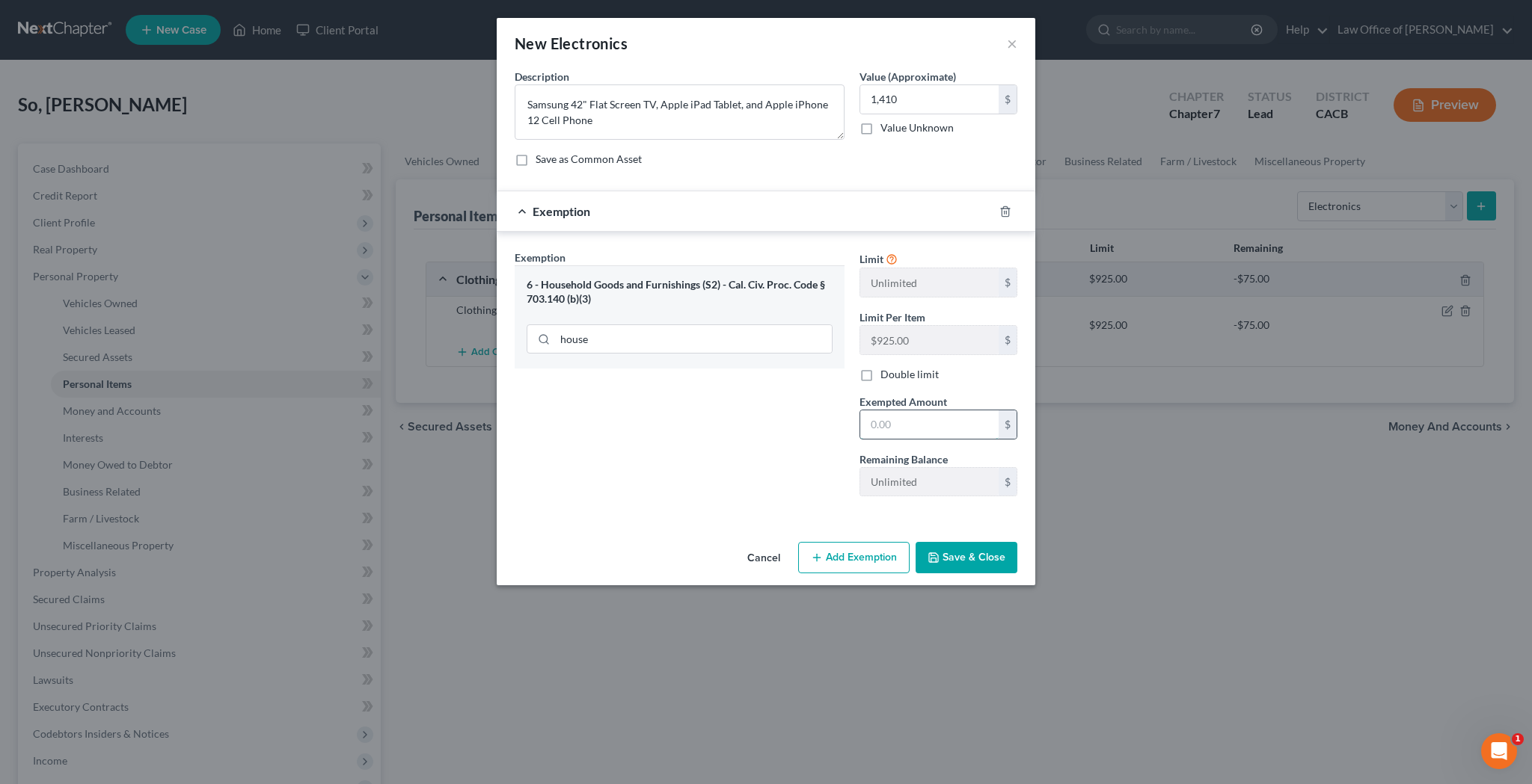
click at [885, 423] on input "text" at bounding box center [928, 424] width 138 height 28
type input "1,410"
click at [975, 561] on button "Save & Close" at bounding box center [967, 558] width 102 height 31
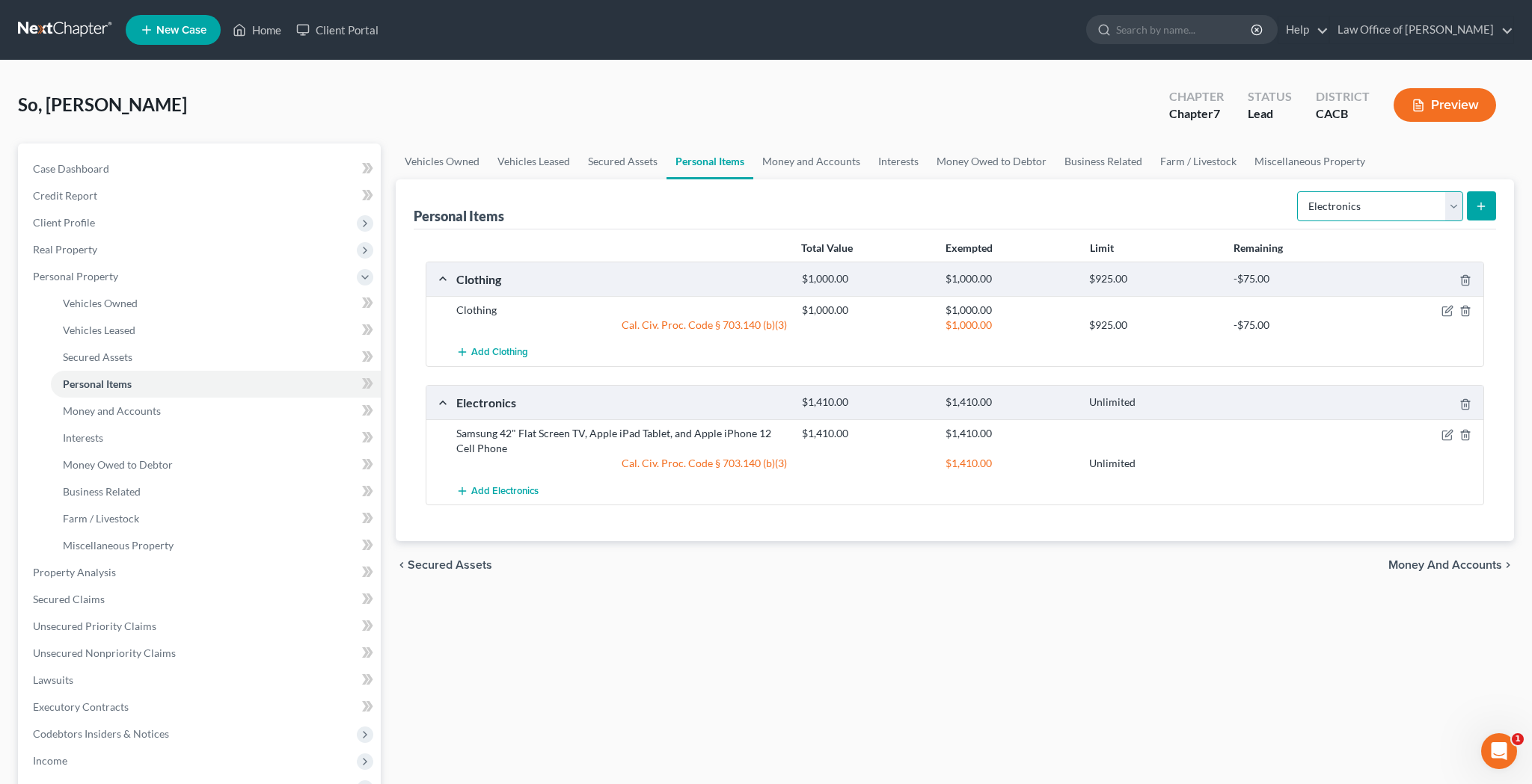
select select "household_goods"
click at [1486, 206] on icon "submit" at bounding box center [1481, 206] width 12 height 12
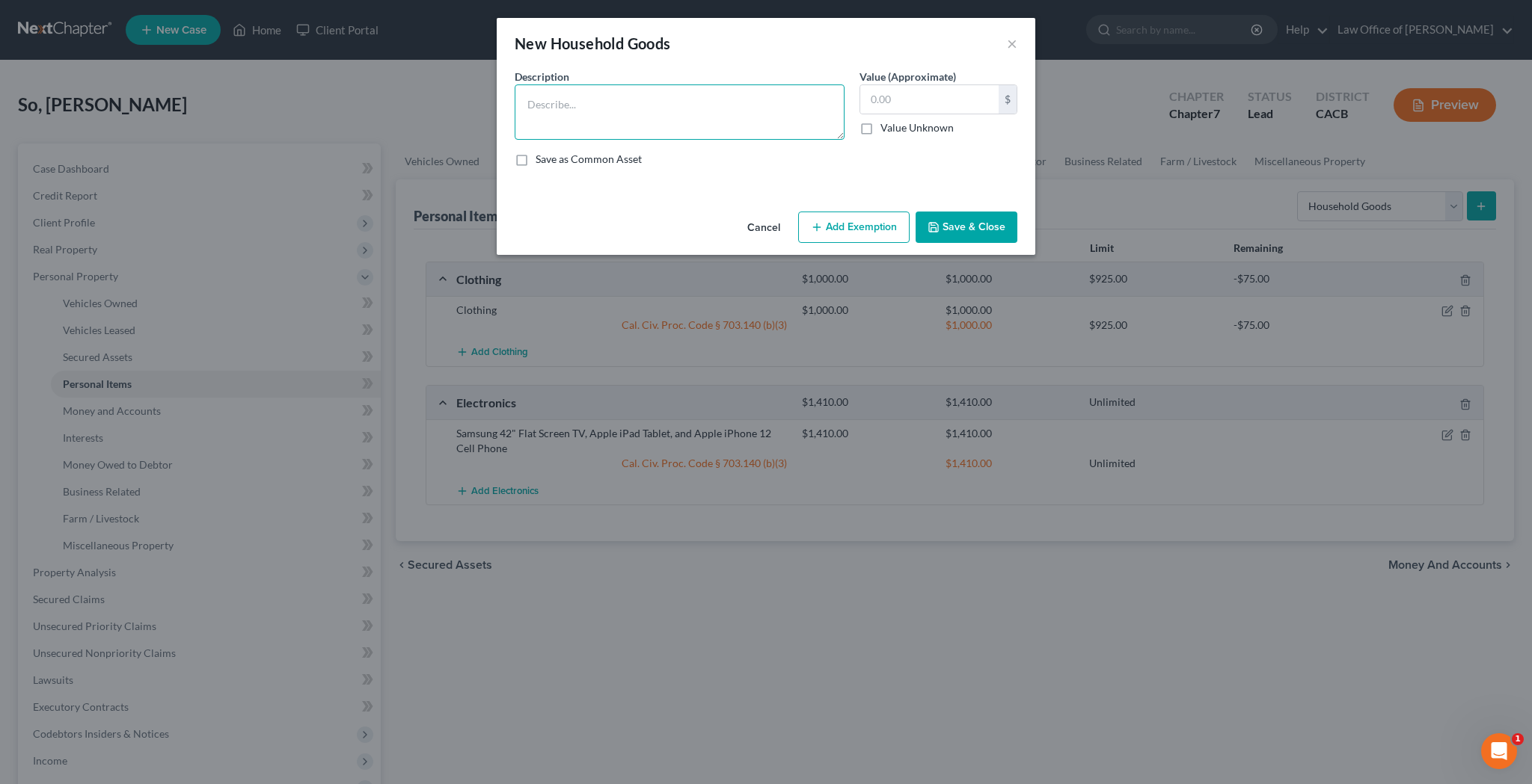
click at [744, 123] on textarea at bounding box center [679, 112] width 330 height 55
type textarea "Miscellaneous Used Household Goods and Furnishings"
click at [894, 102] on input "text" at bounding box center [928, 99] width 138 height 28
type input "1,000"
click at [860, 228] on button "Add Exemption" at bounding box center [854, 228] width 112 height 31
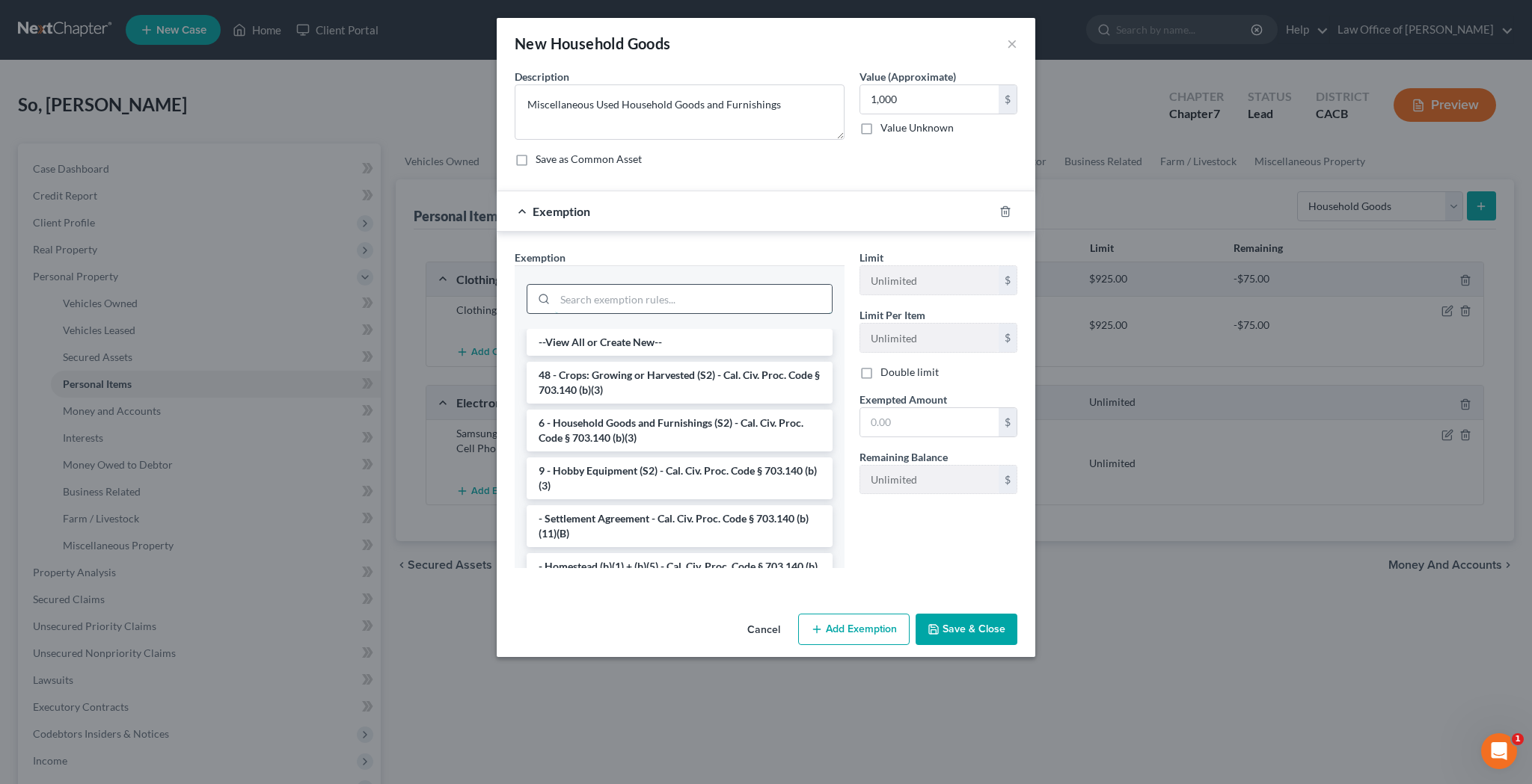
click at [687, 295] on input "search" at bounding box center [693, 298] width 277 height 28
click at [676, 414] on li "6 - Household Goods and Furnishings (S2) - Cal. Civ. Proc. Code § 703.140 (b)(3)" at bounding box center [680, 431] width 306 height 42
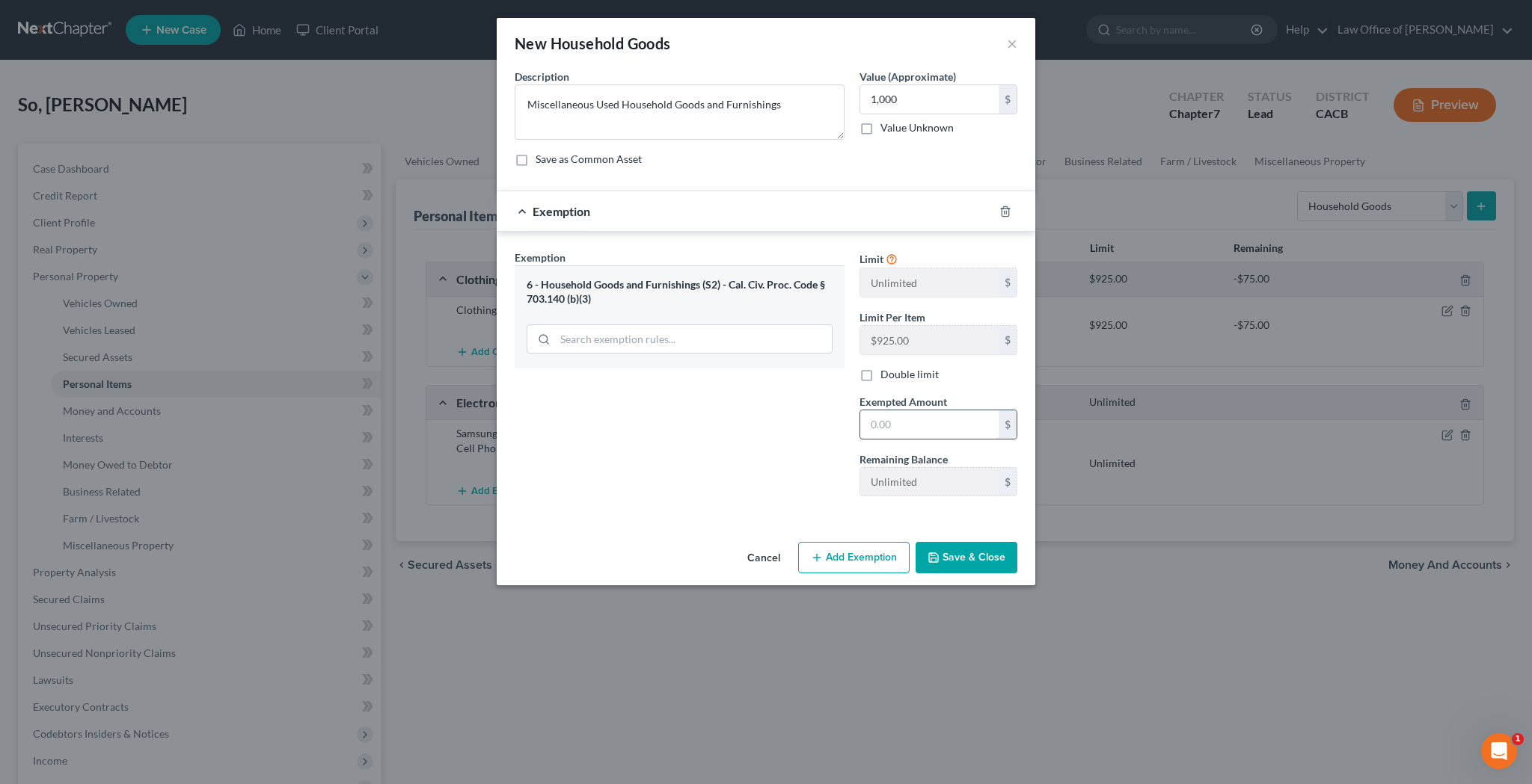
click at [885, 426] on input "text" at bounding box center [928, 424] width 138 height 28
type input "1,000"
click at [997, 561] on button "Save & Close" at bounding box center [967, 558] width 102 height 31
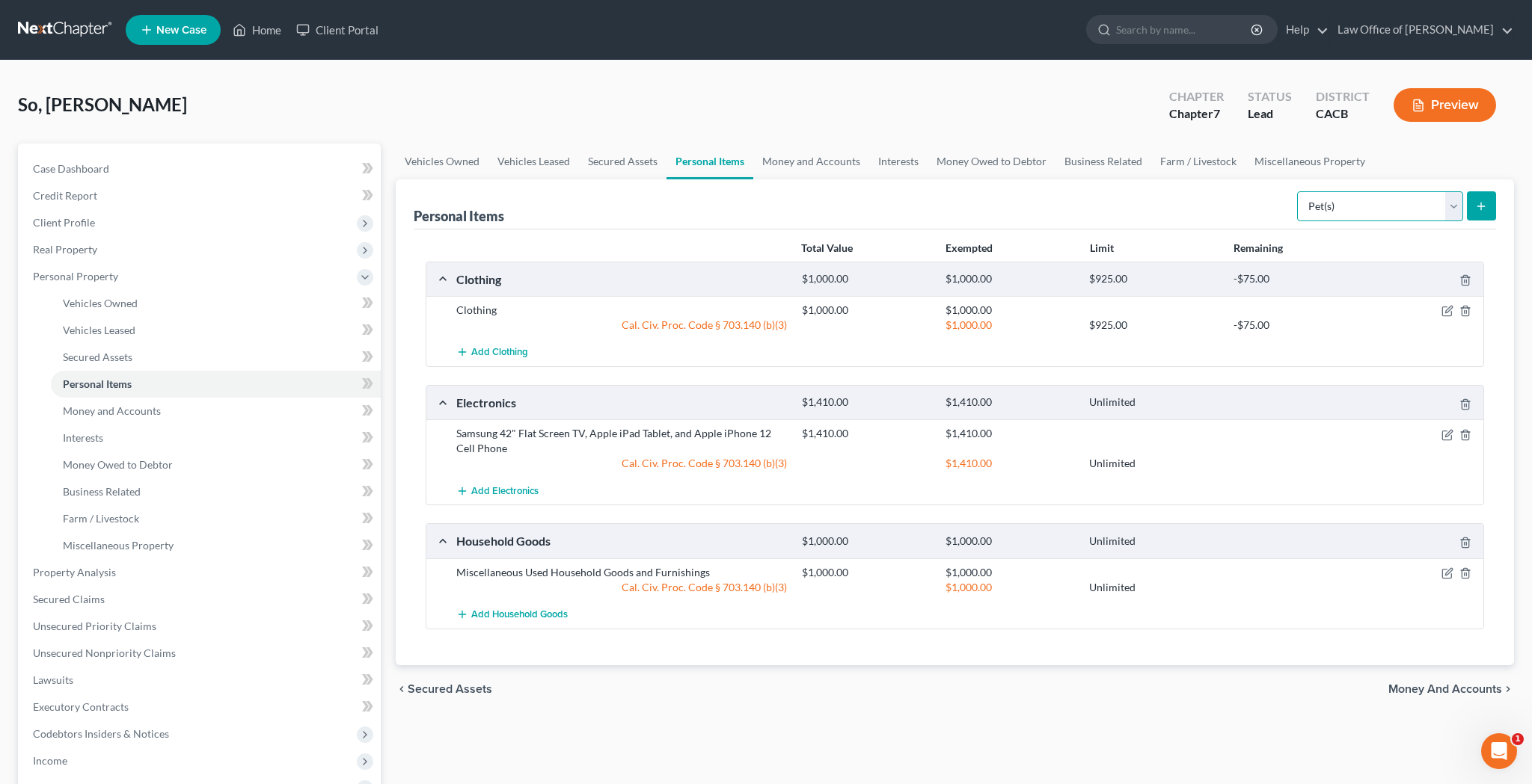
select select "sports_and_hobby_equipment"
click at [810, 162] on link "Money and Accounts" at bounding box center [811, 161] width 116 height 36
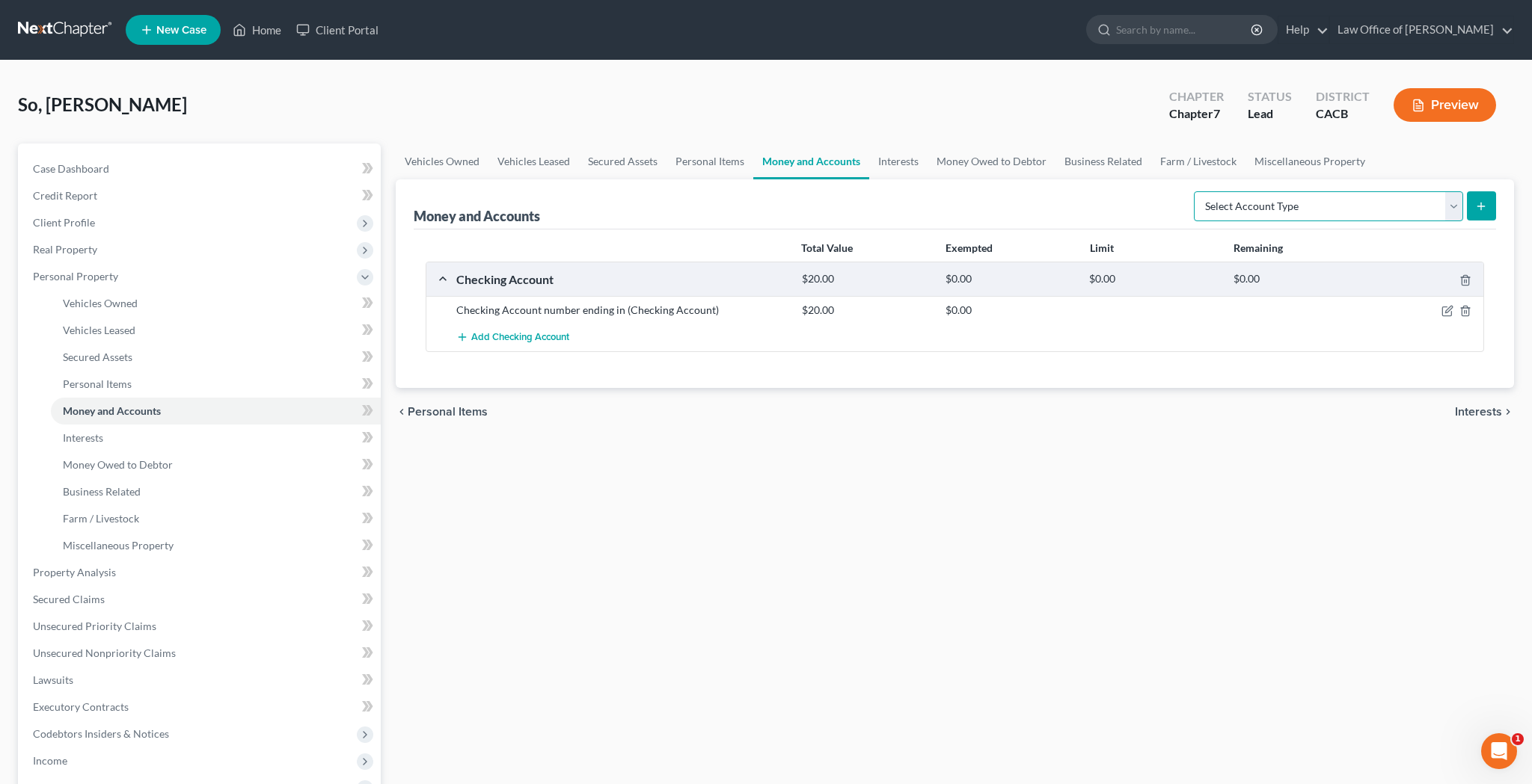
select select "cash_on_hand"
click at [1475, 209] on button "submit" at bounding box center [1481, 206] width 29 height 29
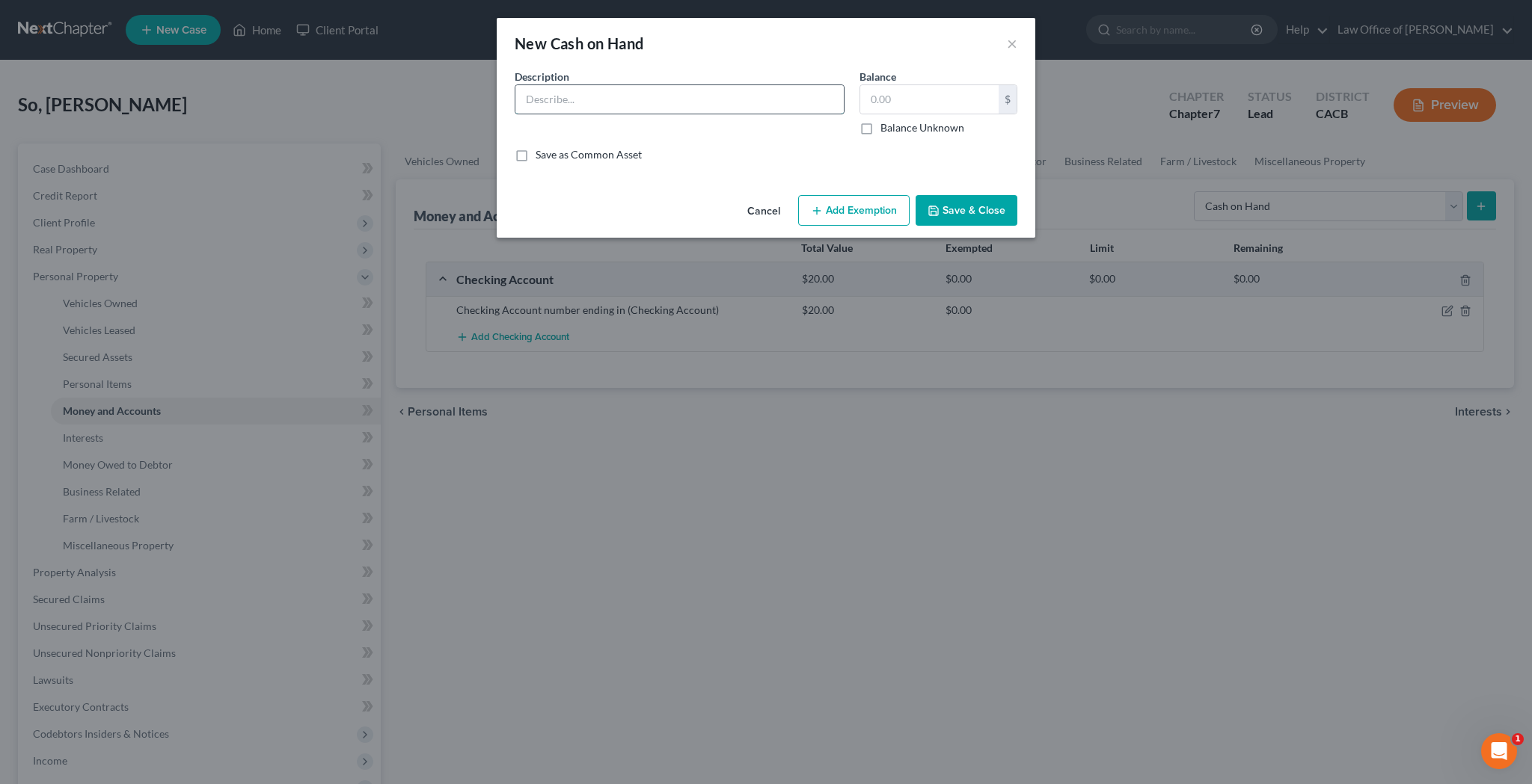
click at [711, 95] on input "text" at bounding box center [679, 99] width 329 height 28
type input "Cash on Hand"
click at [891, 101] on input "text" at bounding box center [928, 99] width 138 height 28
type input "40"
click at [988, 210] on button "Save & Close" at bounding box center [967, 211] width 102 height 31
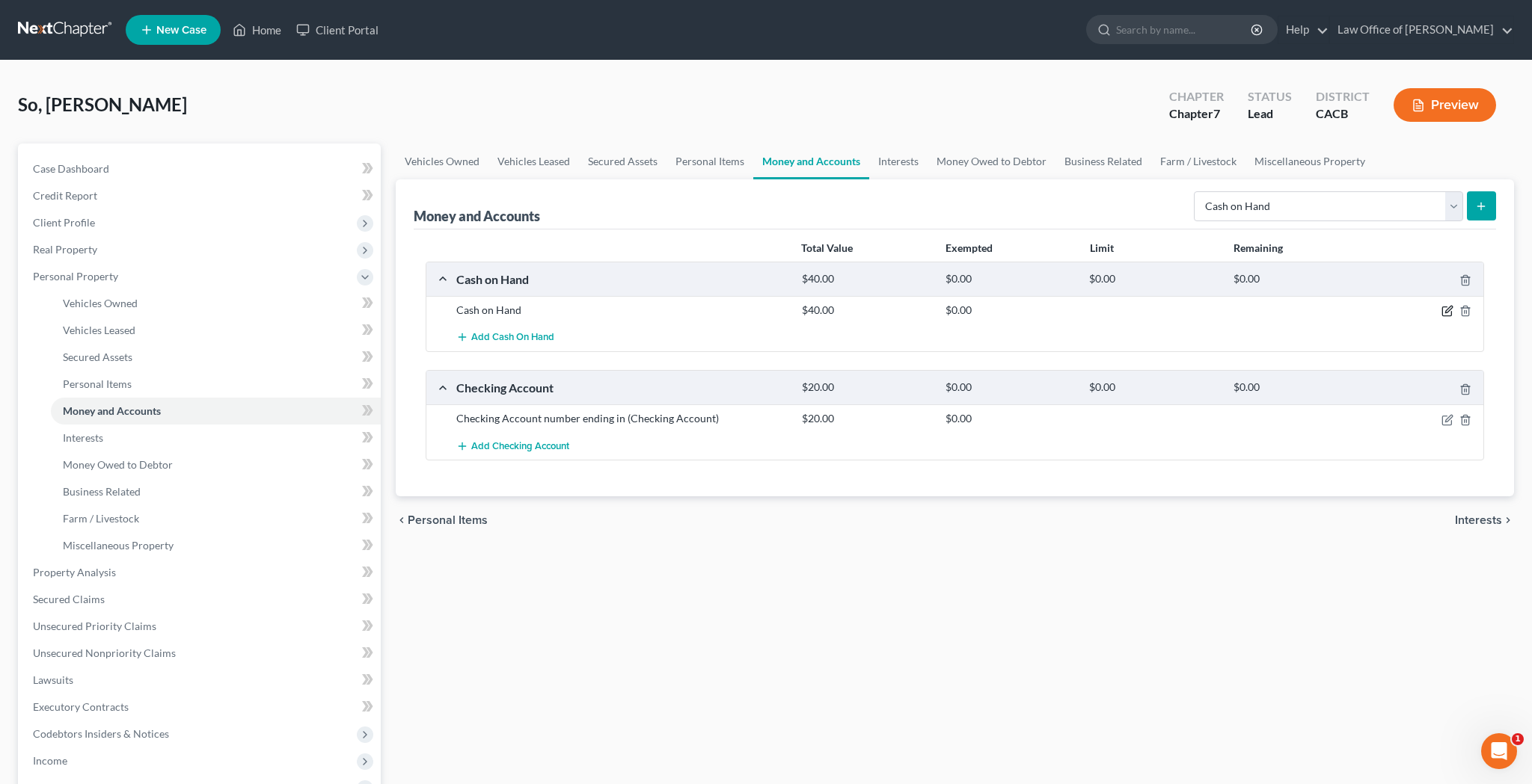
click at [1447, 313] on icon "button" at bounding box center [1448, 309] width 7 height 7
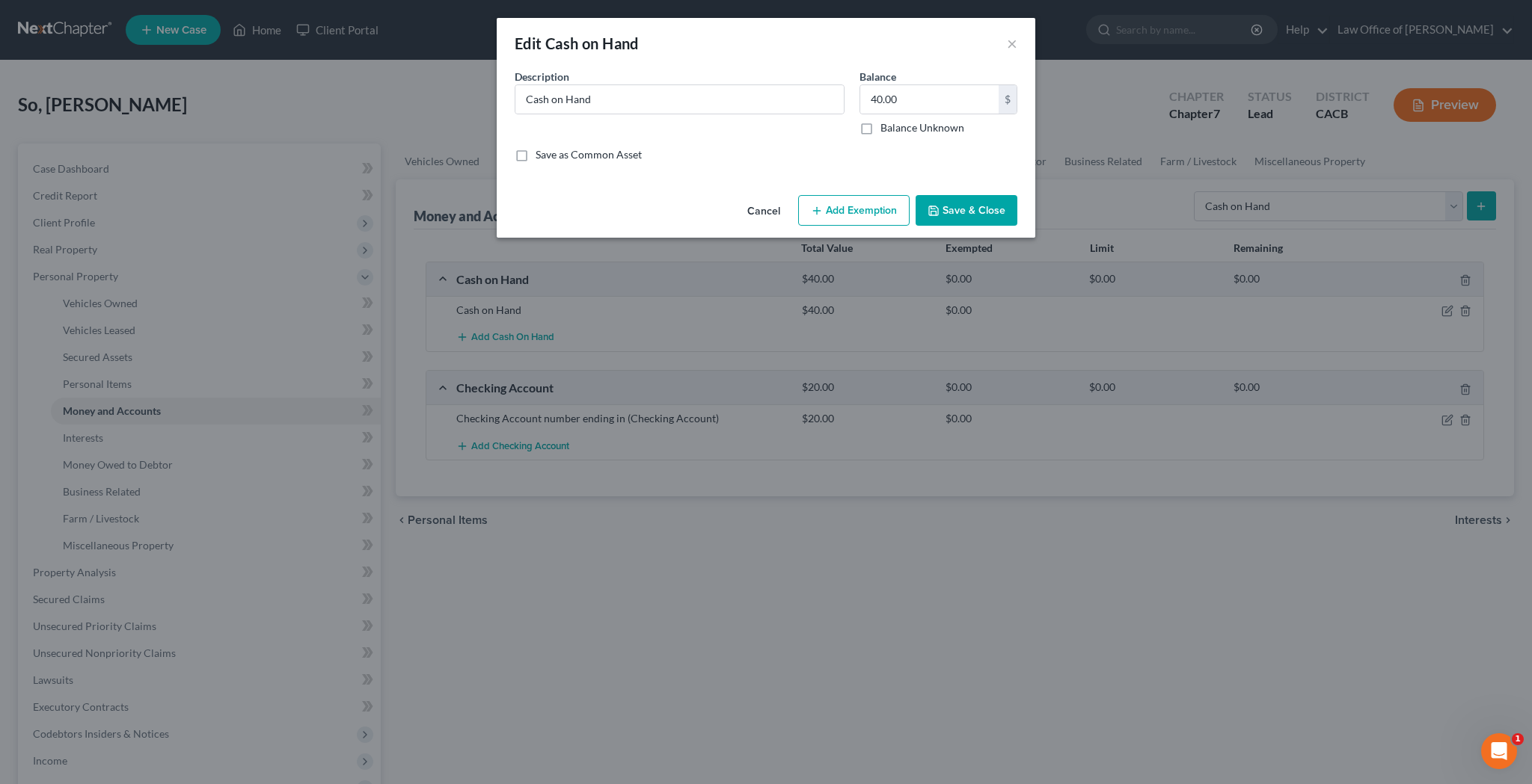
click at [875, 204] on button "Add Exemption" at bounding box center [854, 211] width 112 height 31
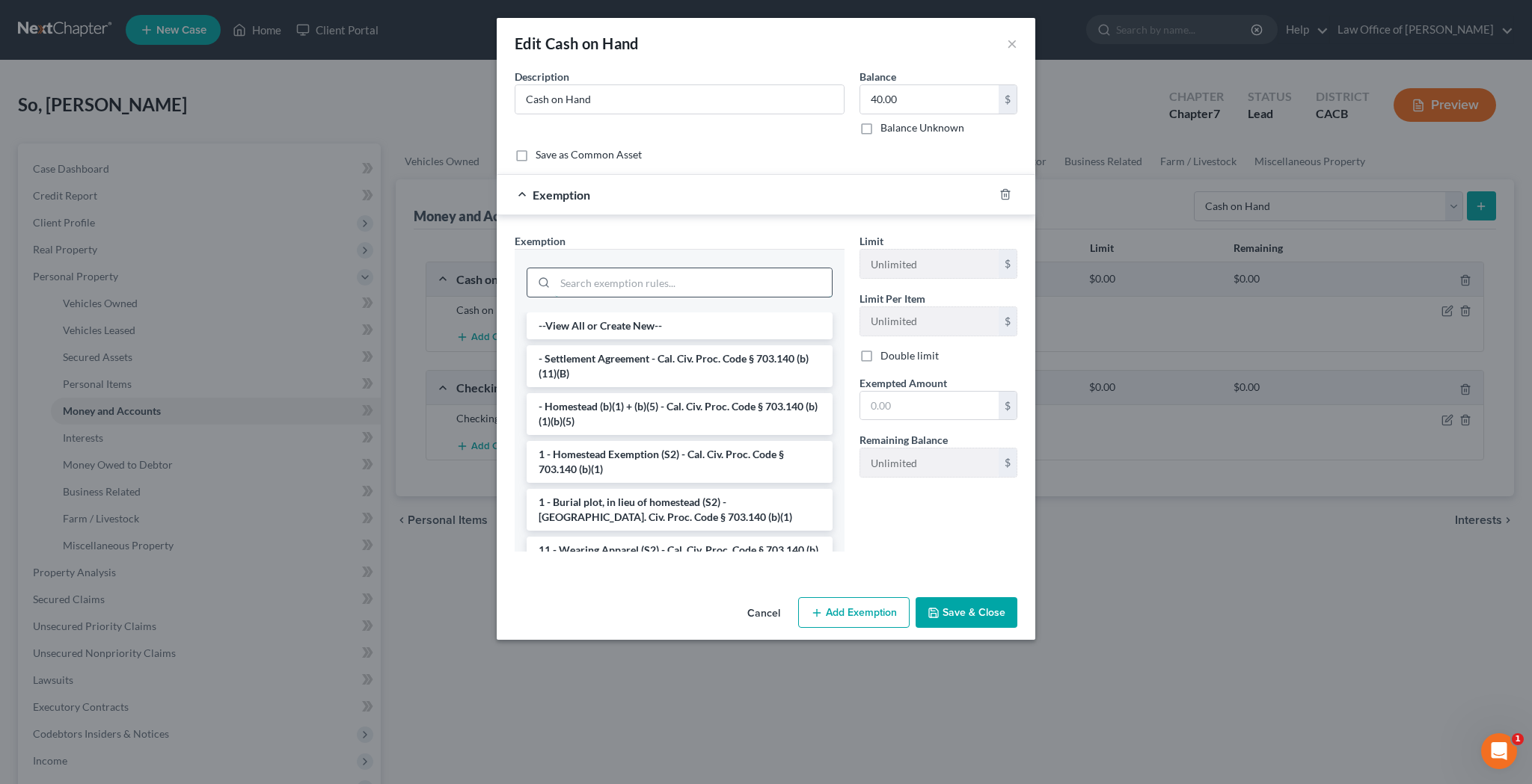
click at [744, 279] on input "search" at bounding box center [693, 283] width 277 height 28
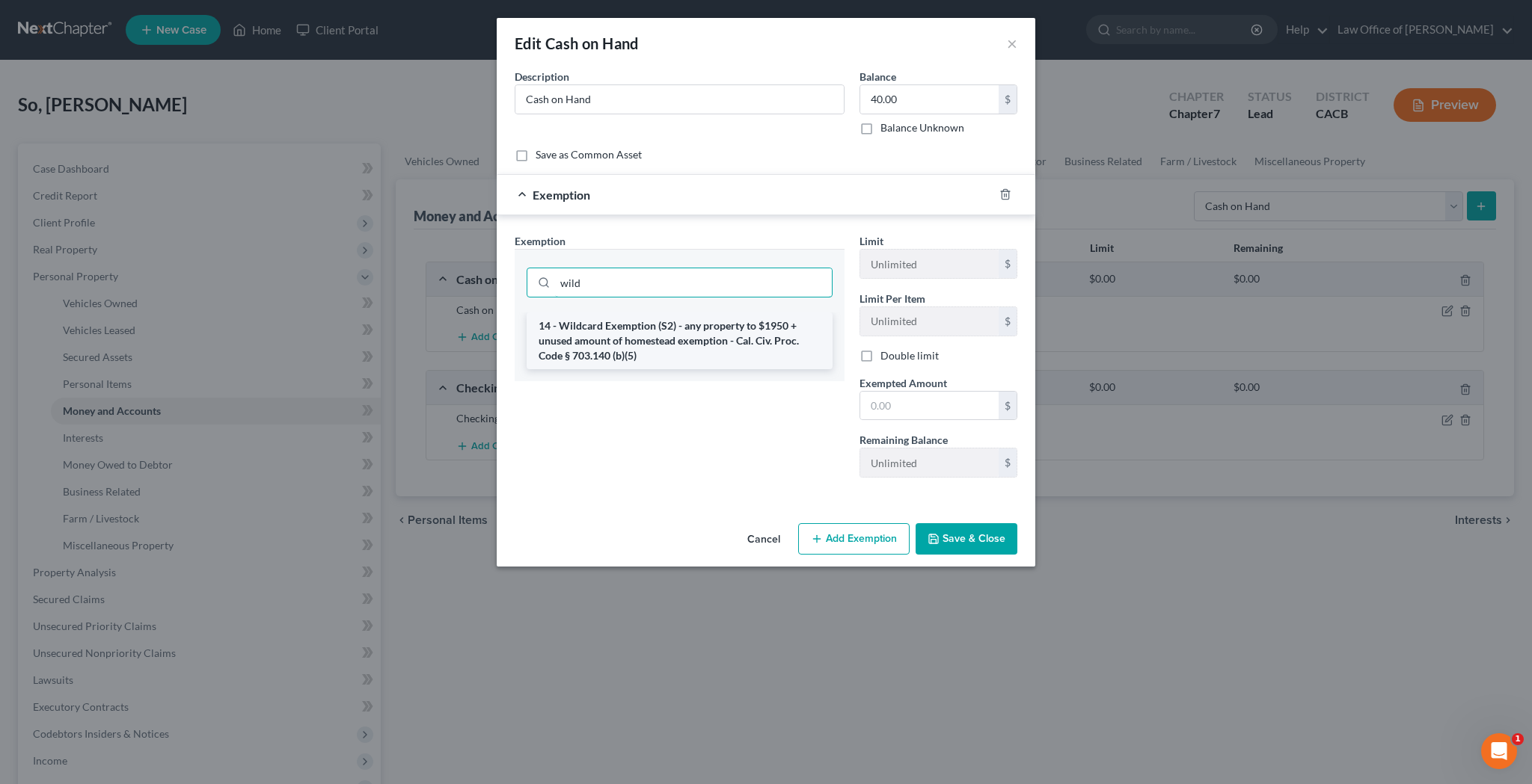
type input "wild"
click at [731, 332] on li "14 - Wildcard Exemption (S2) - any property to $1950 + unused amount of homeste…" at bounding box center [680, 341] width 306 height 57
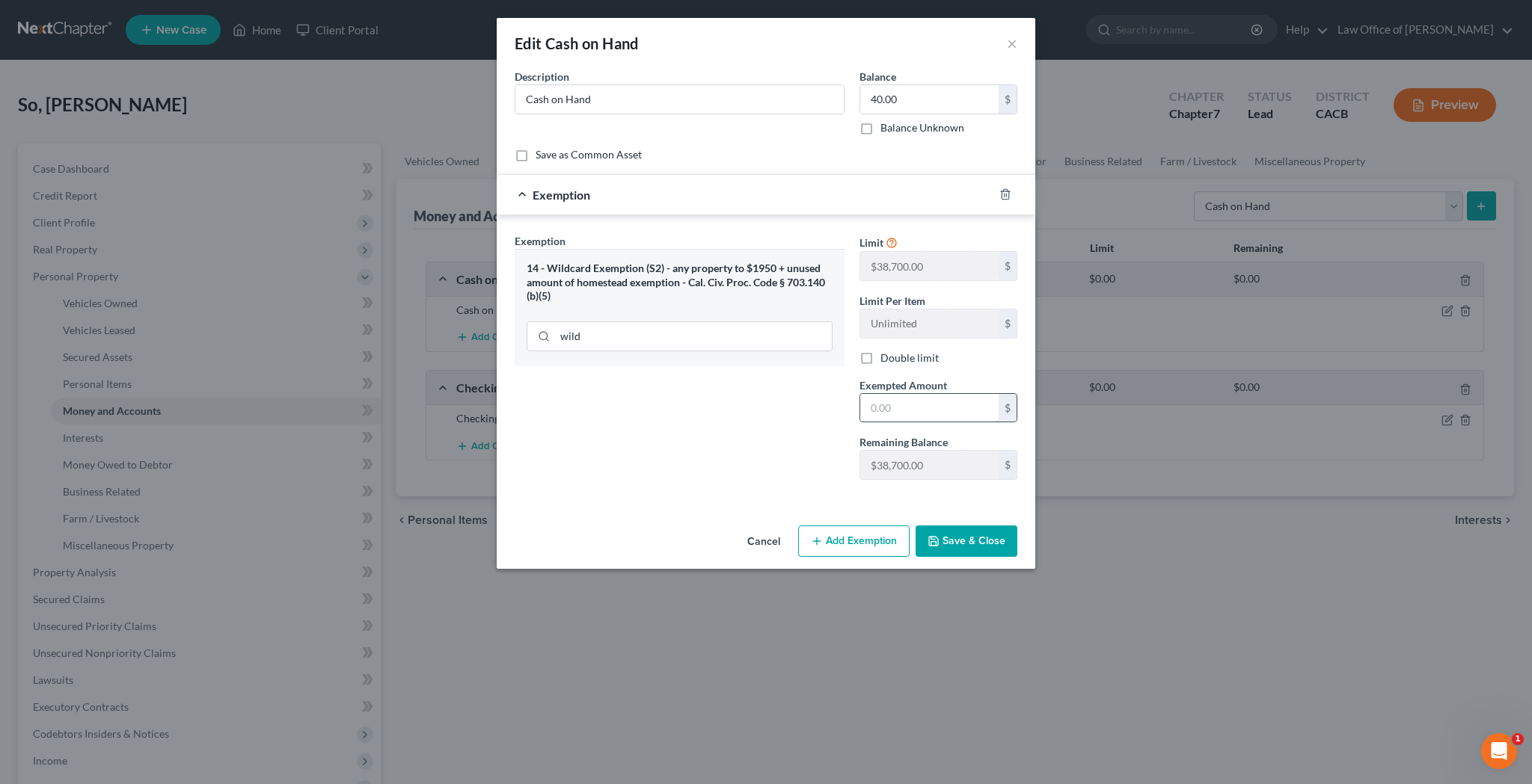
click at [928, 409] on input "text" at bounding box center [928, 408] width 138 height 28
type input "40"
click at [981, 535] on button "Save & Close" at bounding box center [967, 542] width 102 height 31
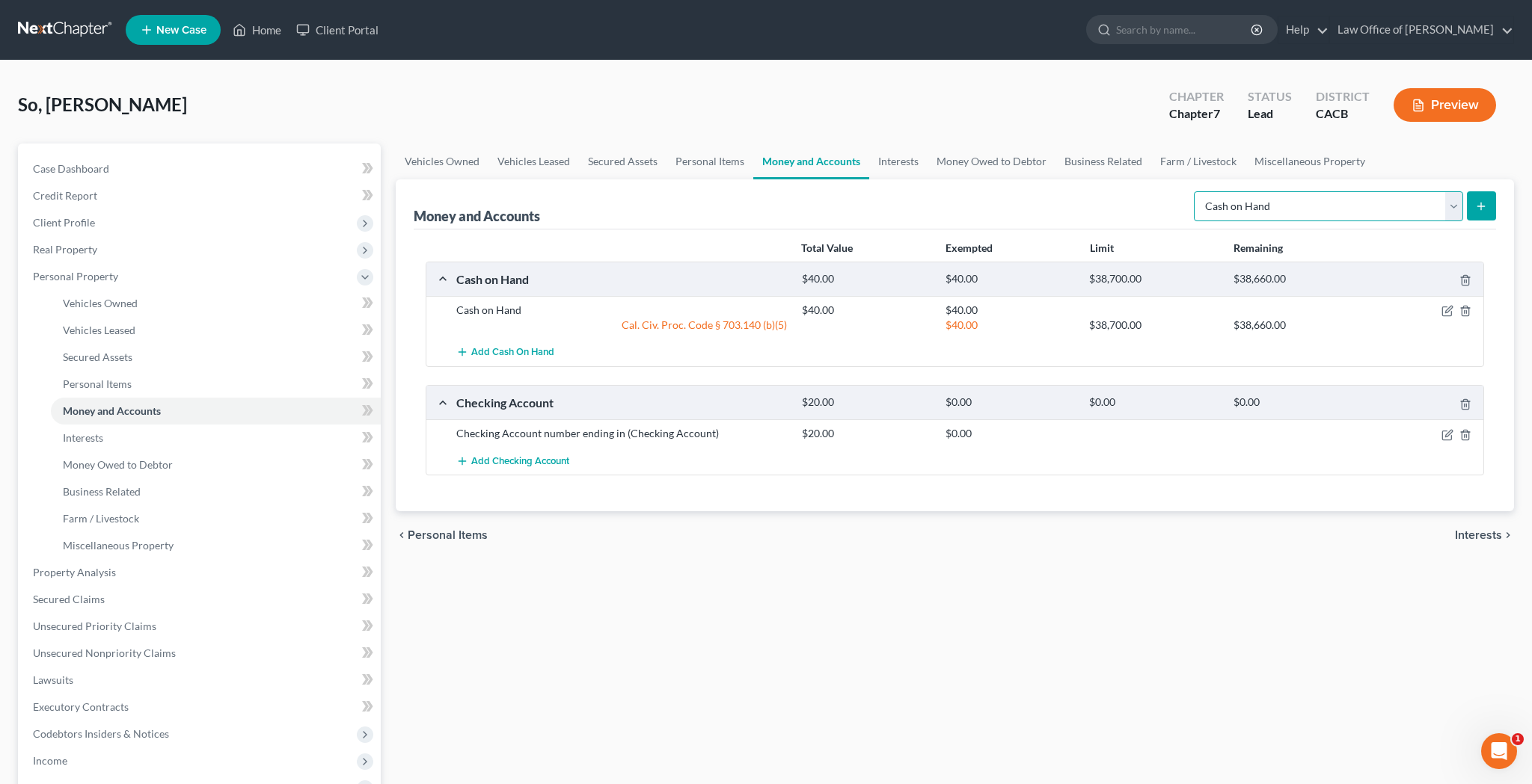
select select "checking"
click at [1450, 439] on icon "button" at bounding box center [1448, 435] width 12 height 12
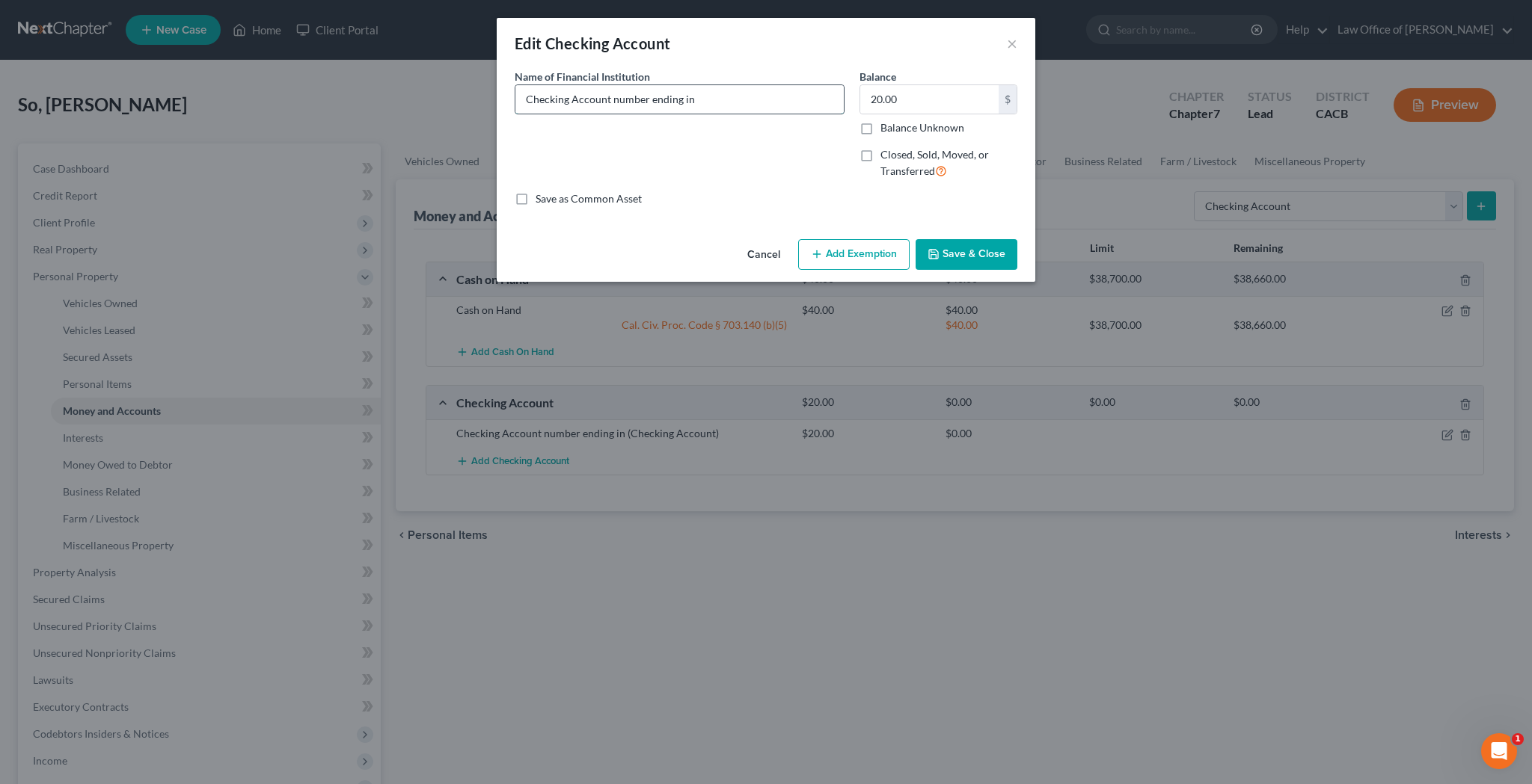
click at [527, 97] on input "Checking Account number ending in" at bounding box center [679, 99] width 329 height 28
click at [788, 102] on input "Chase Bank - Checking Account number ending in" at bounding box center [679, 99] width 329 height 28
type input "Chase Bank - Checking Account number ending in"
click at [907, 101] on input "20.00" at bounding box center [928, 99] width 138 height 28
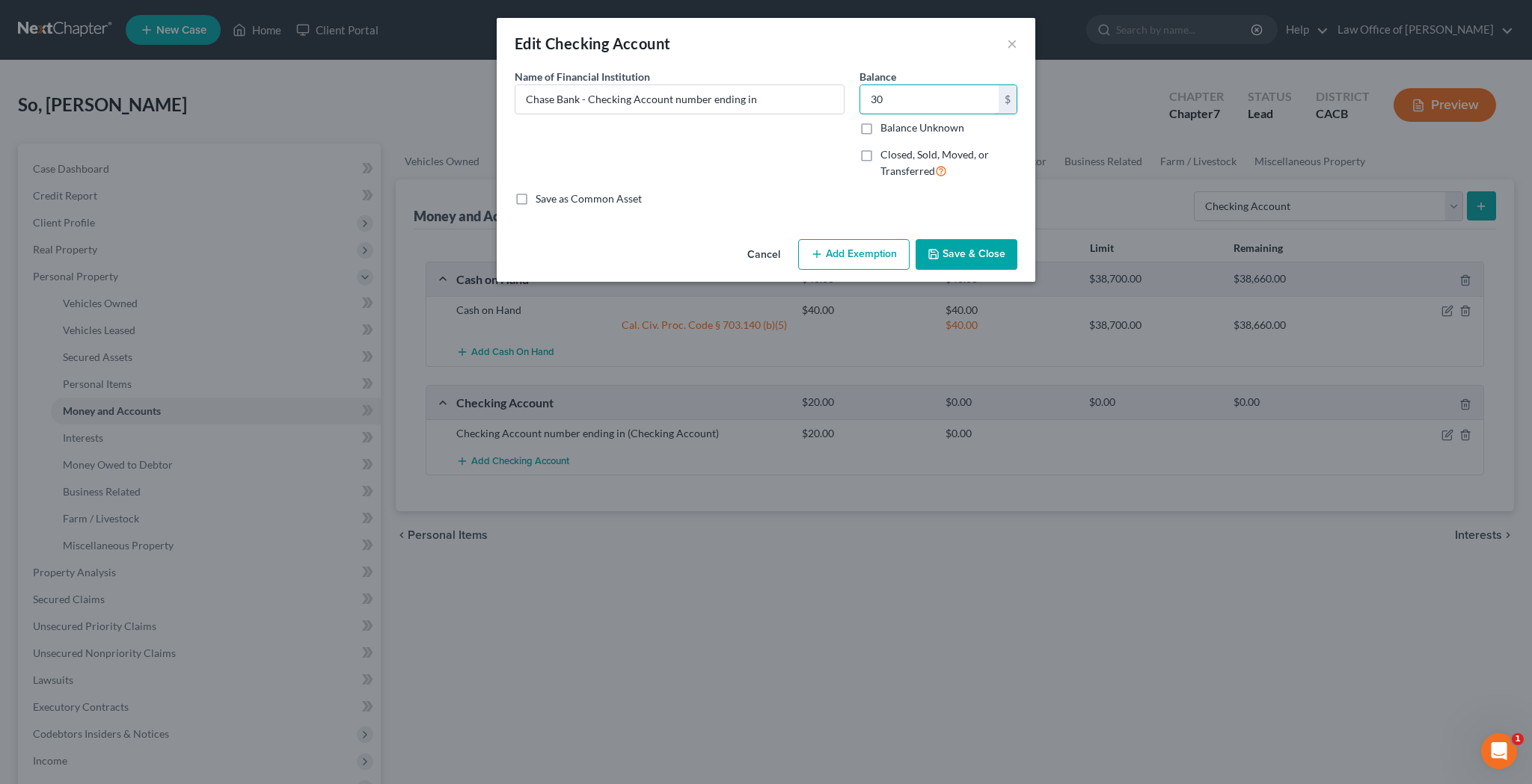
type input "30"
click at [867, 246] on button "Add Exemption" at bounding box center [854, 255] width 112 height 31
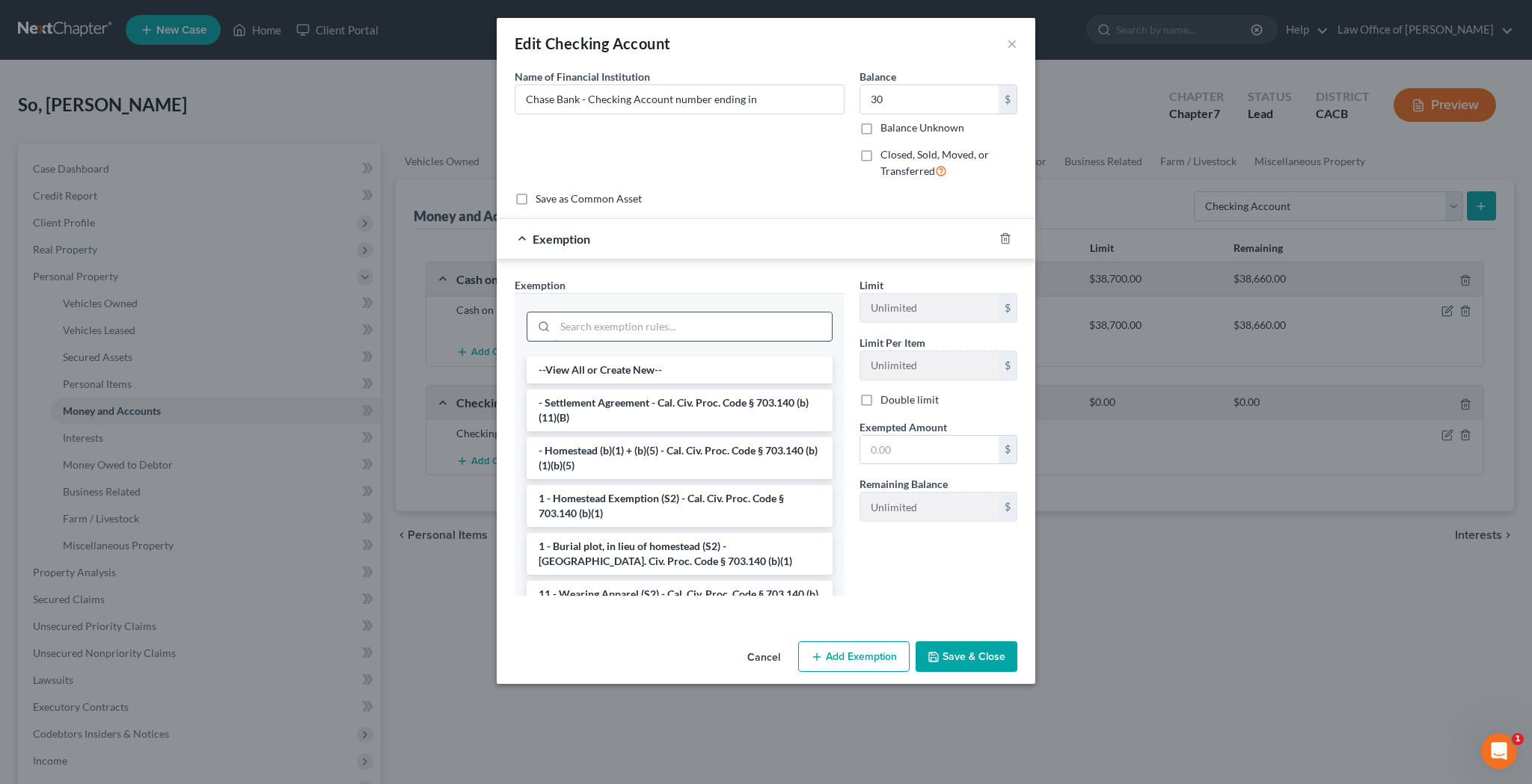
click at [735, 313] on input "search" at bounding box center [693, 327] width 277 height 28
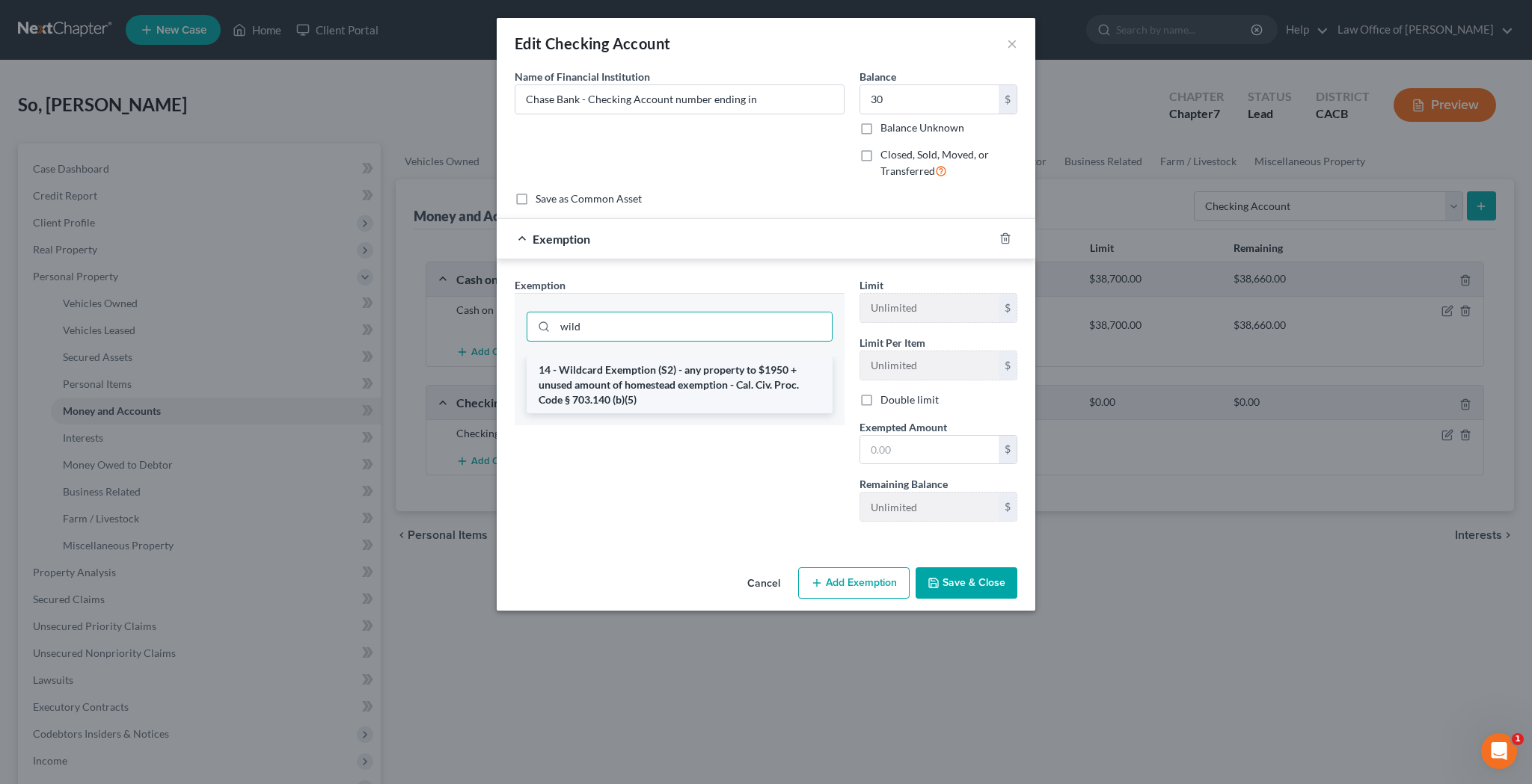
click at [717, 377] on li "14 - Wildcard Exemption (S2) - any property to $1950 + unused amount of homeste…" at bounding box center [680, 386] width 306 height 57
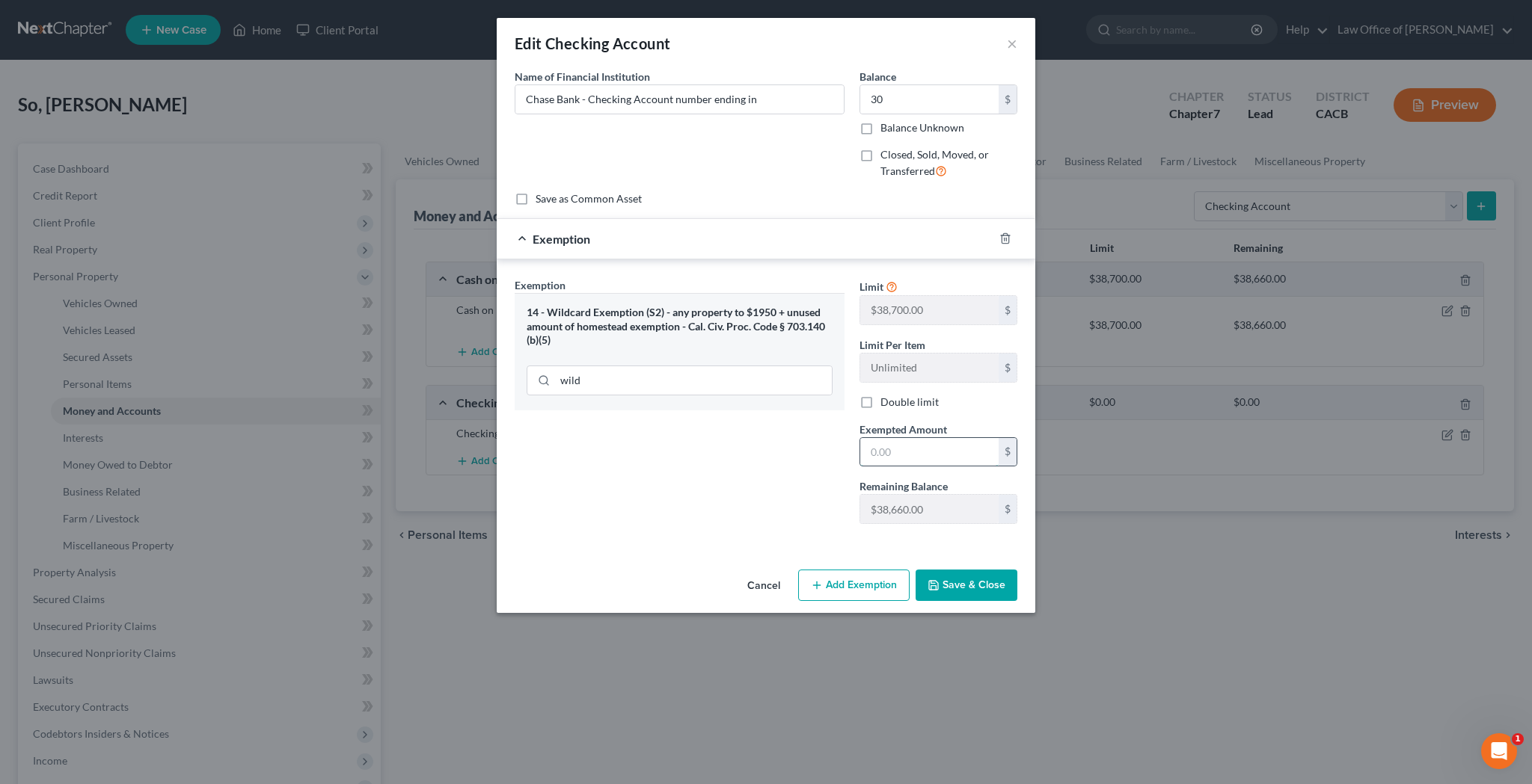
click at [888, 451] on input "text" at bounding box center [928, 452] width 138 height 28
click at [787, 103] on input "Chase Bank - Checking Account number ending in" at bounding box center [679, 99] width 329 height 28
drag, startPoint x: 789, startPoint y: 93, endPoint x: 671, endPoint y: 99, distance: 118.2
click at [671, 99] on input "Chase Bank - Checking Account number ending in" at bounding box center [679, 99] width 329 height 28
click at [992, 583] on button "Save & Close" at bounding box center [967, 586] width 102 height 31
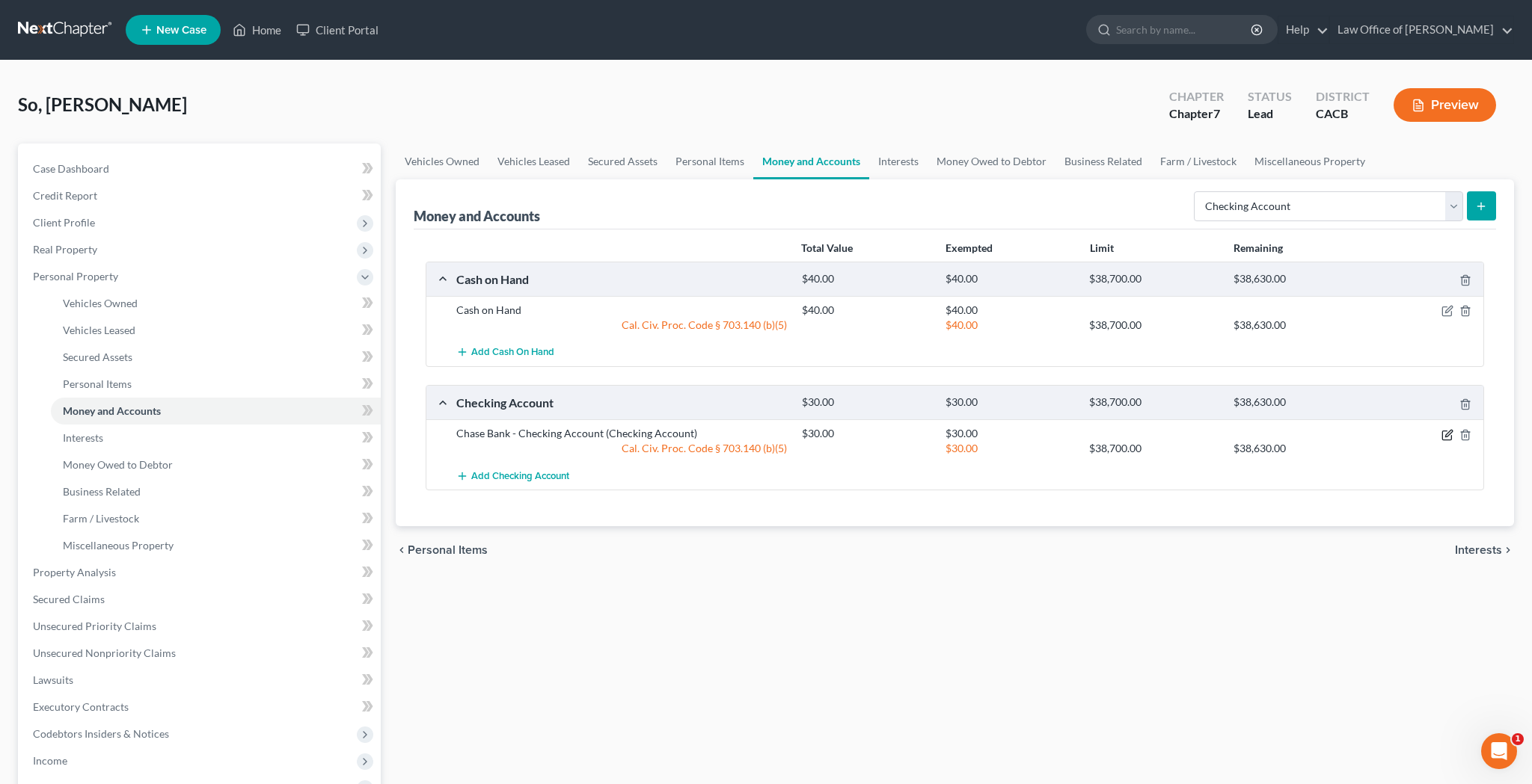
click at [1444, 435] on icon "button" at bounding box center [1448, 435] width 12 height 12
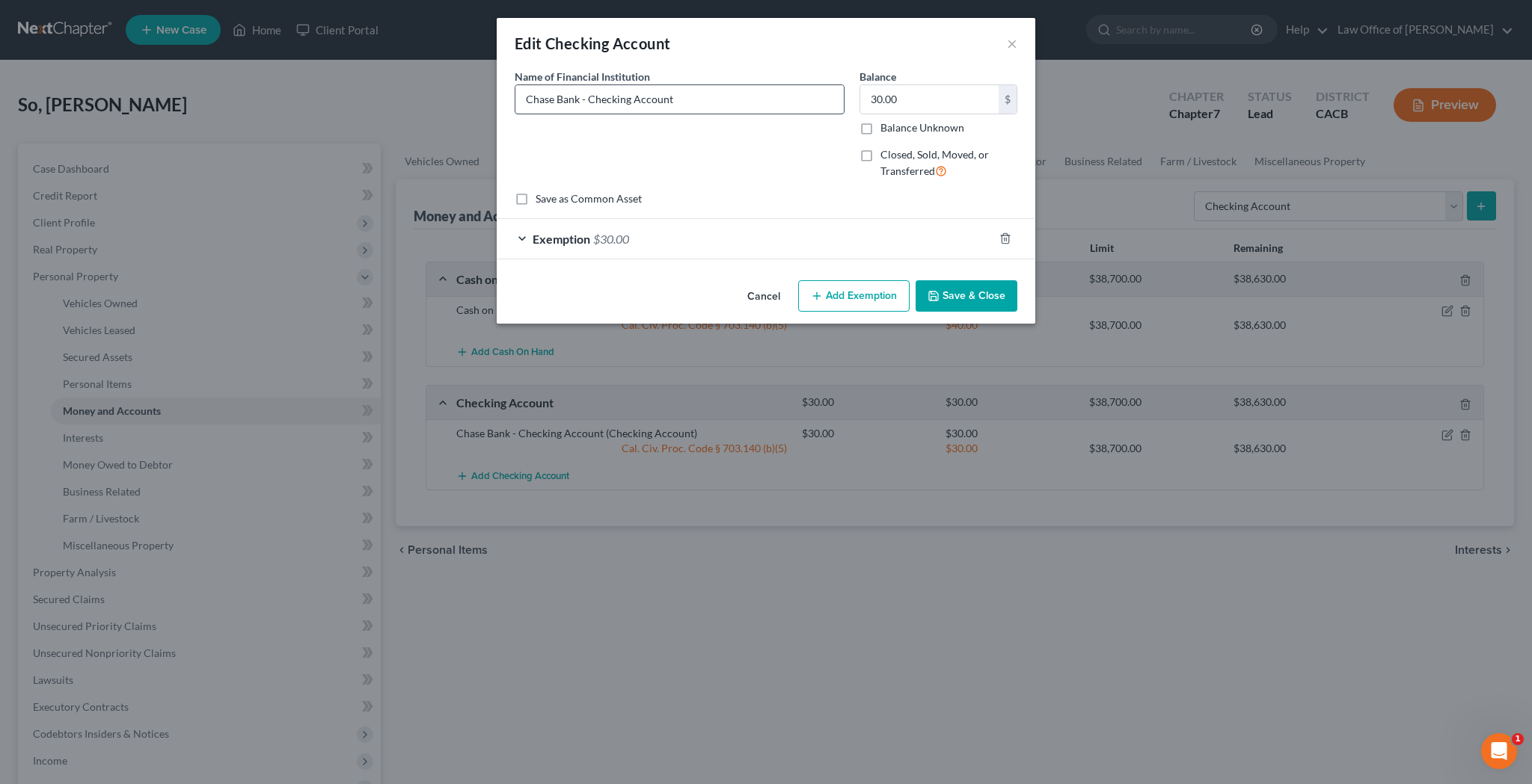
click at [739, 100] on input "Chase Bank - Checking Account" at bounding box center [679, 99] width 329 height 28
click at [994, 291] on button "Save & Close" at bounding box center [967, 296] width 102 height 31
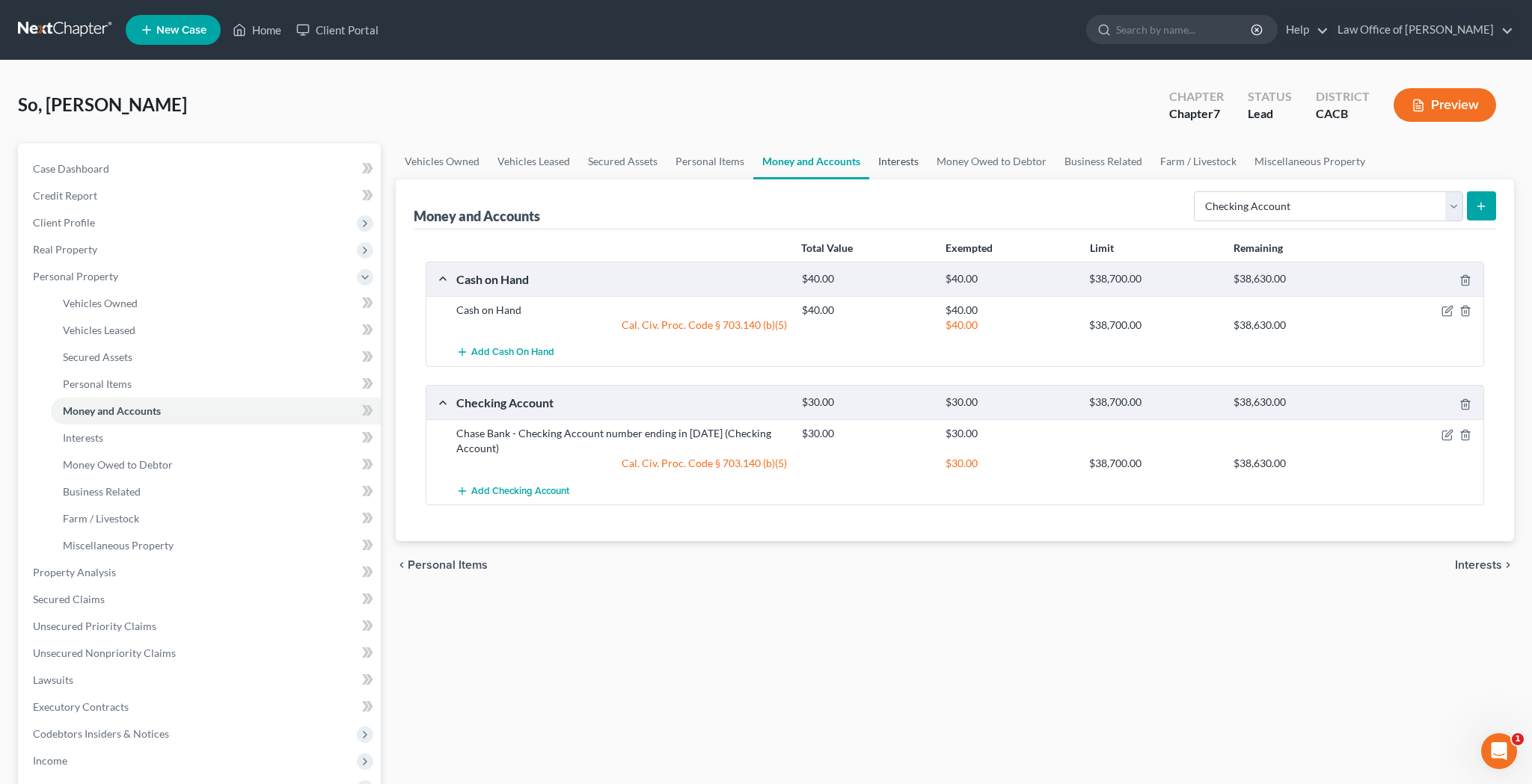
click at [893, 159] on link "Interests" at bounding box center [898, 161] width 58 height 36
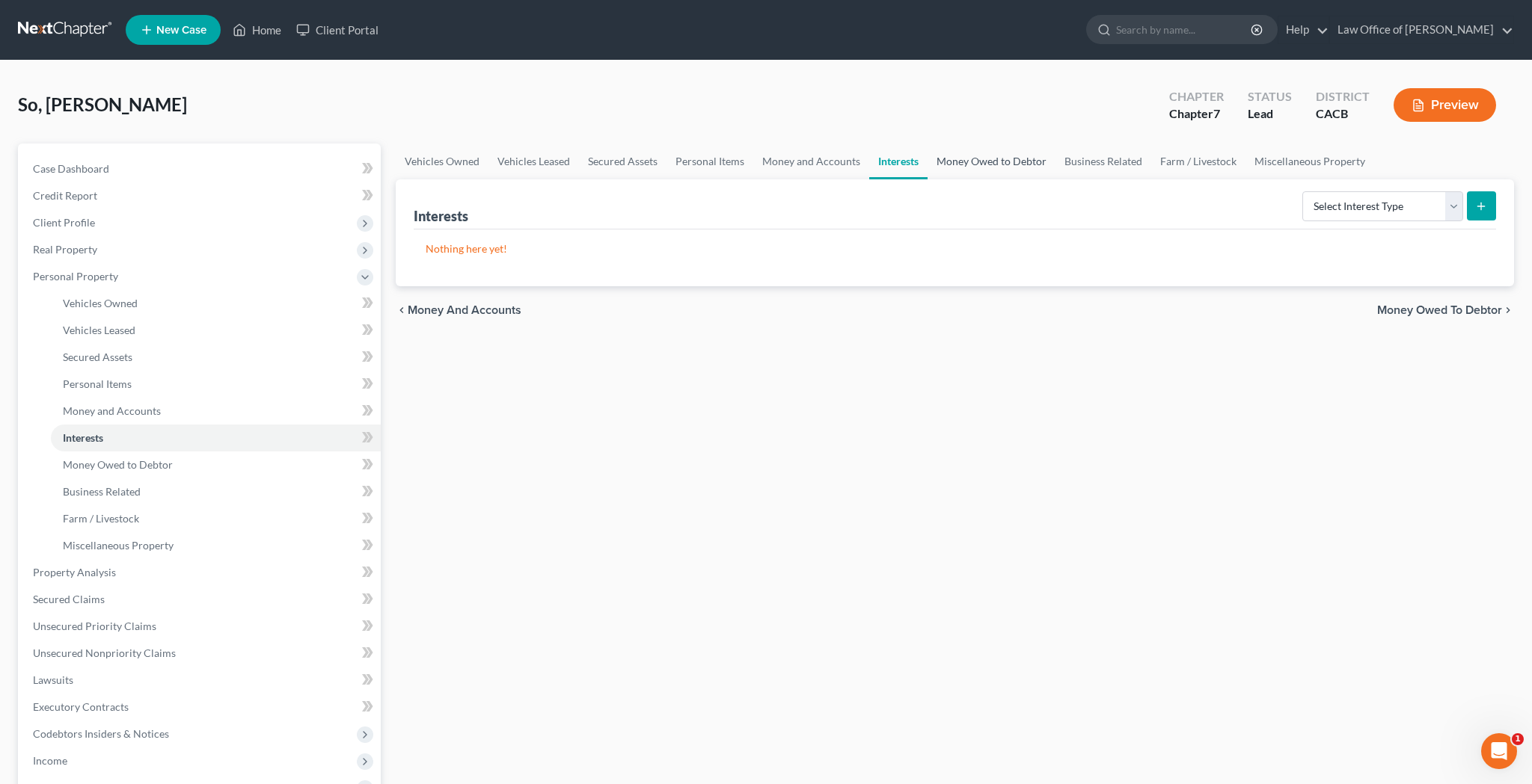
click at [1014, 154] on link "Money Owed to Debtor" at bounding box center [991, 161] width 128 height 36
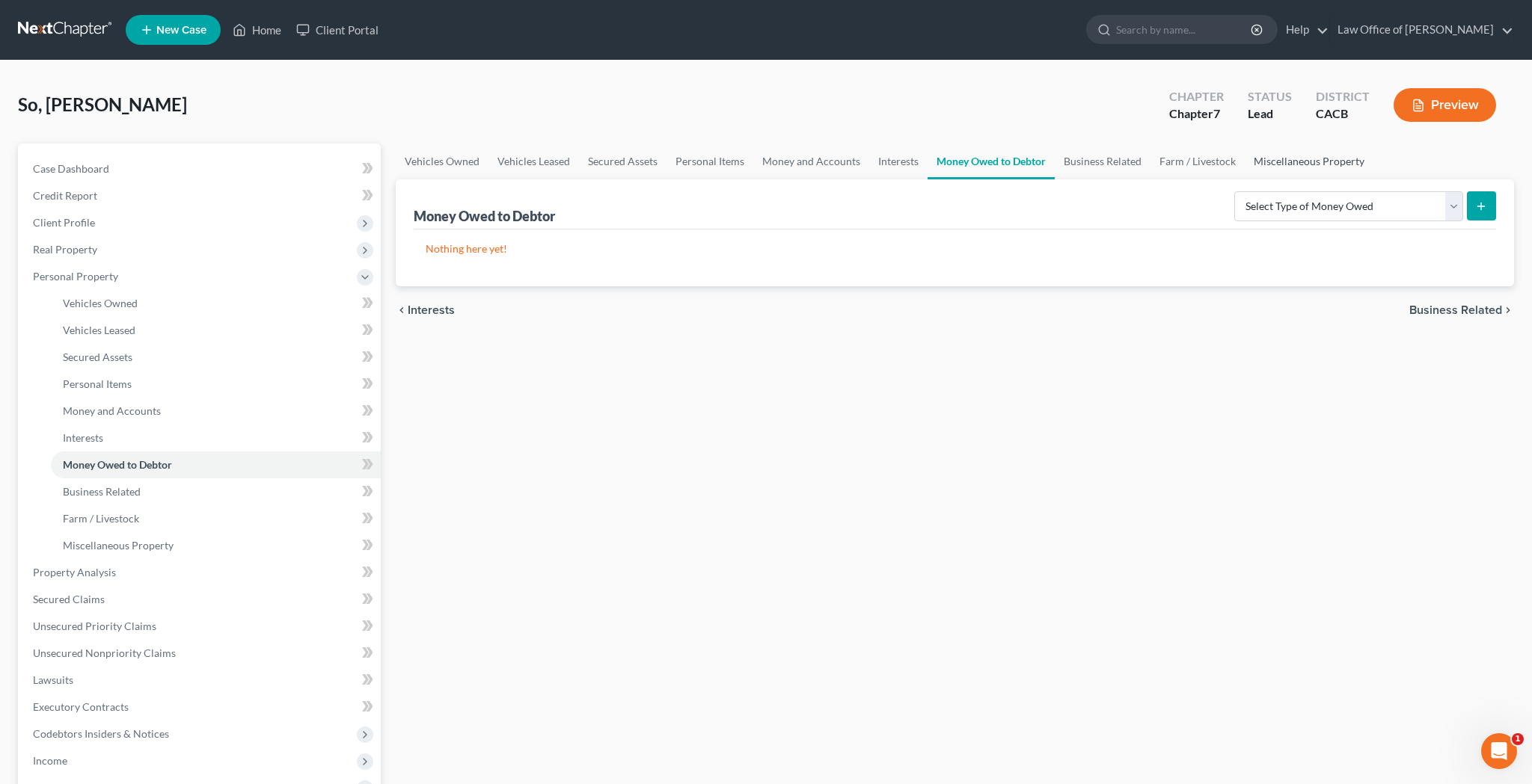
click at [1291, 166] on link "Miscellaneous Property" at bounding box center [1308, 161] width 129 height 36
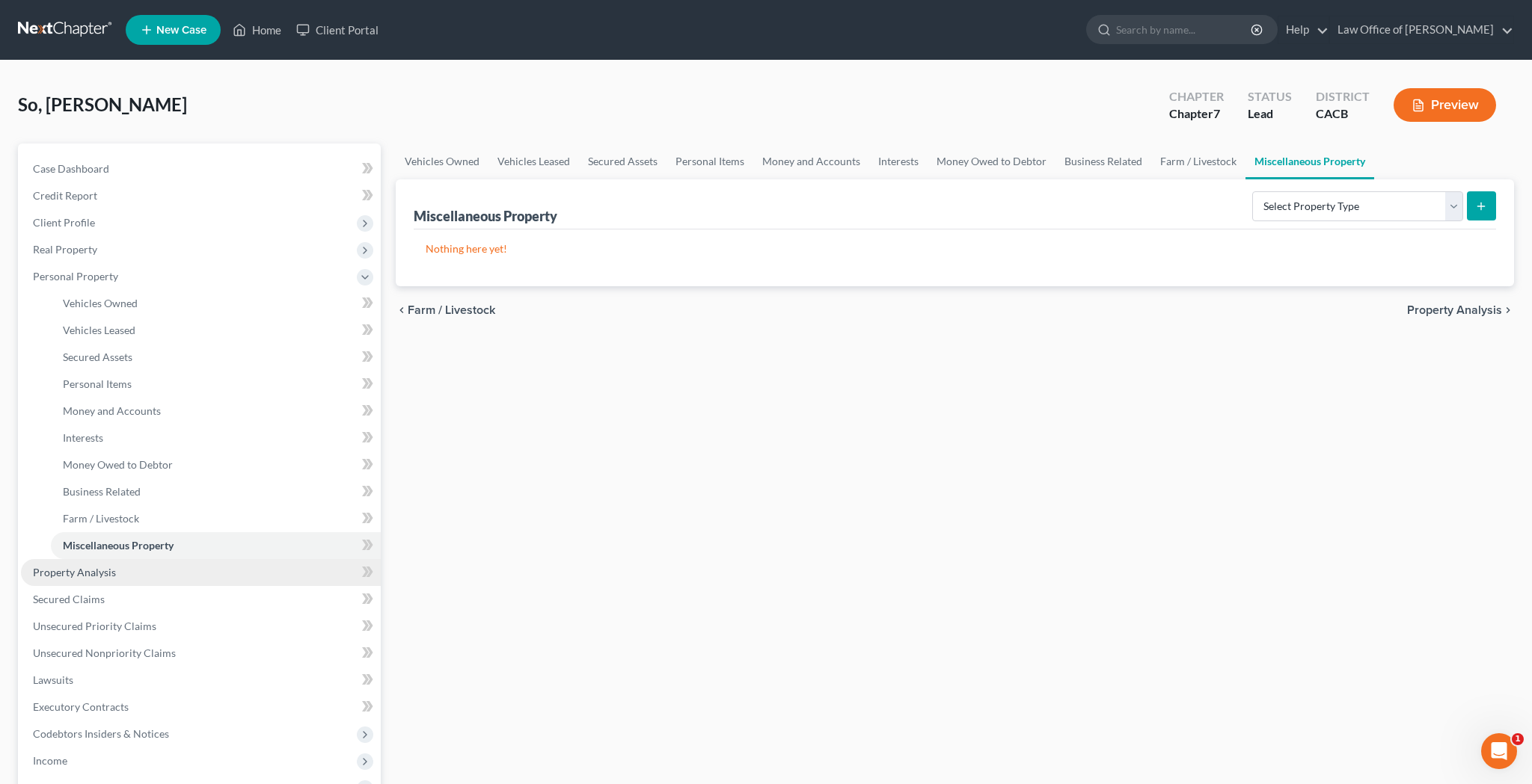
click at [234, 577] on link "Property Analysis" at bounding box center [200, 572] width 360 height 26
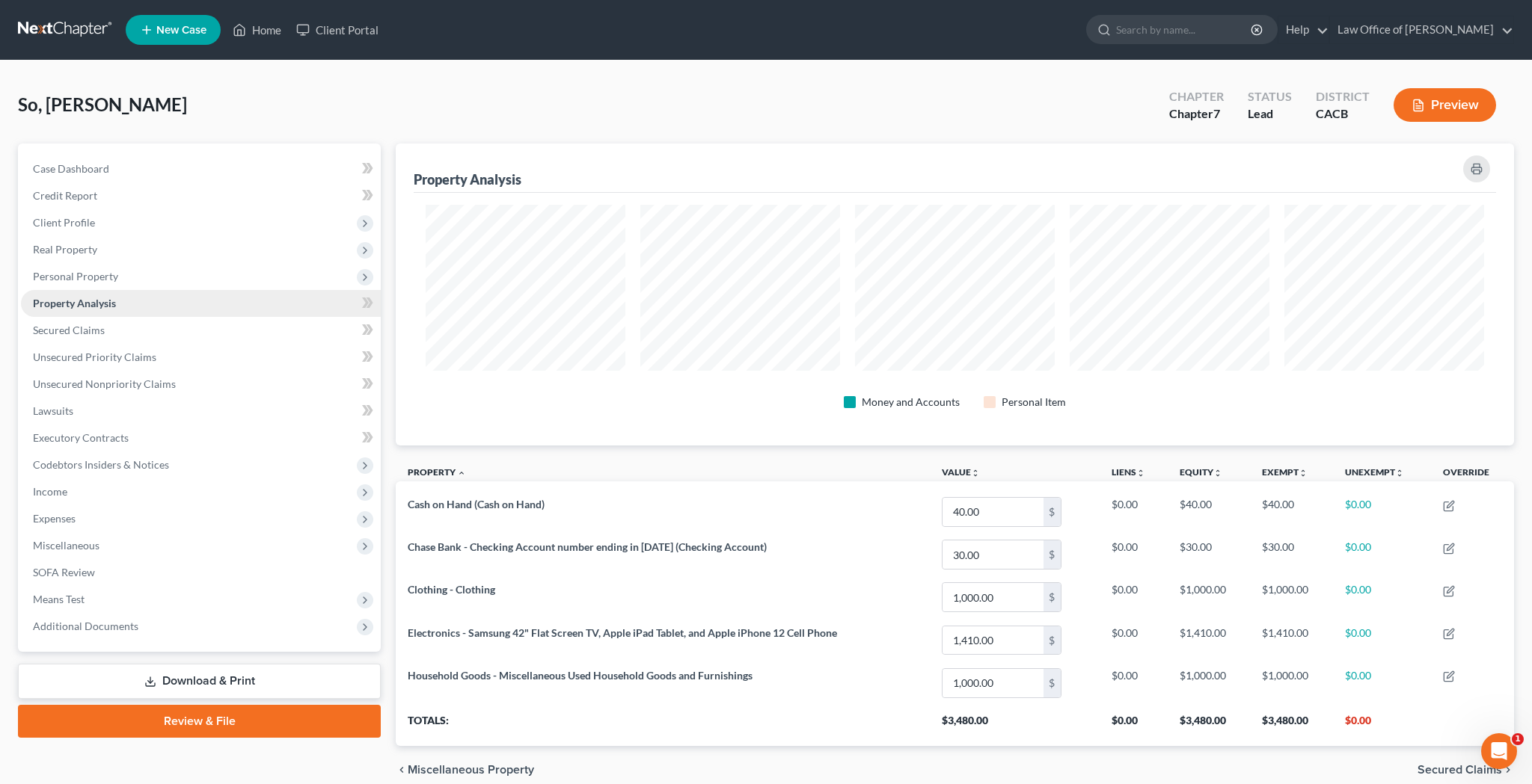
scroll to position [302, 1118]
click at [151, 337] on link "Secured Claims" at bounding box center [200, 330] width 360 height 26
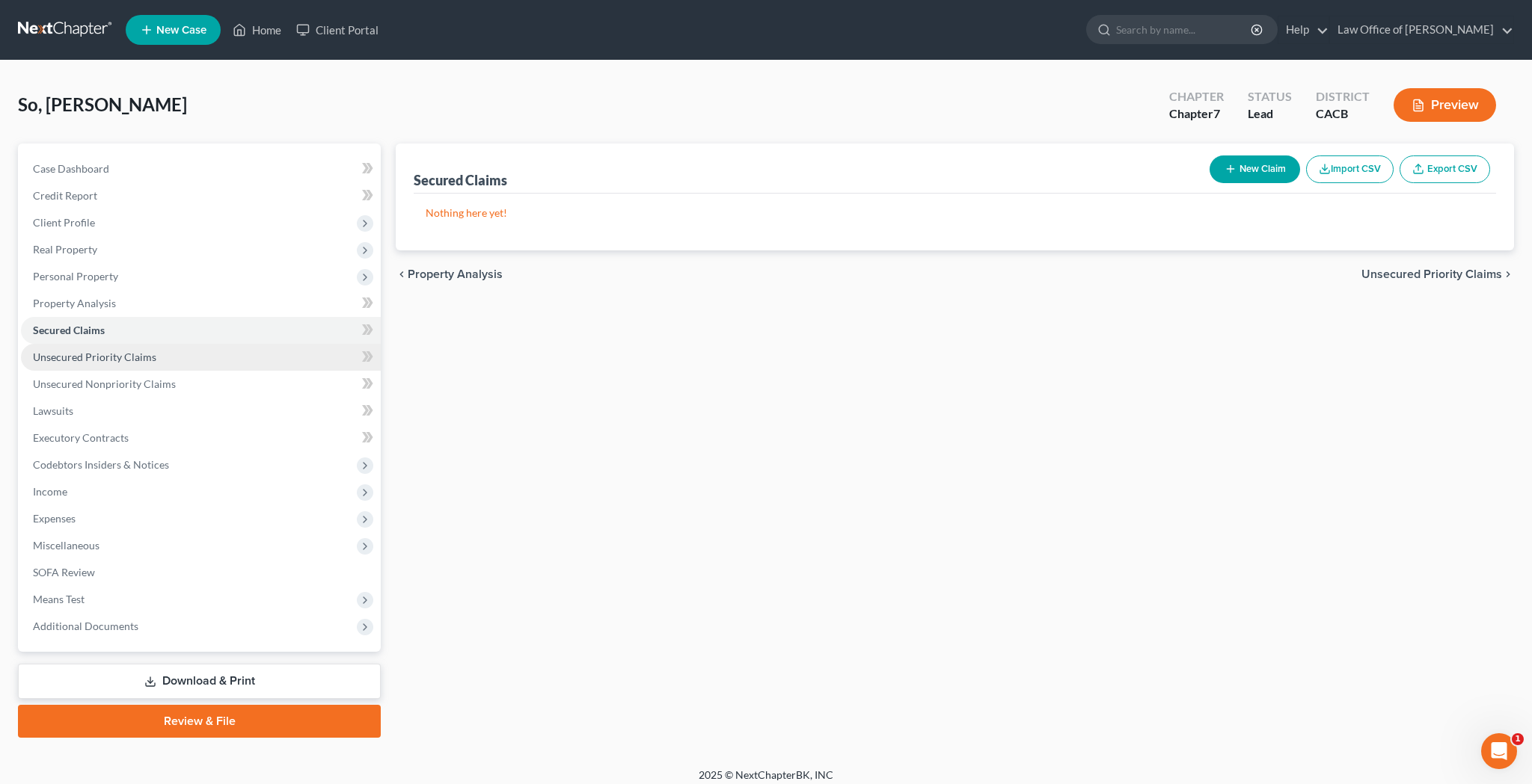
click at [158, 360] on link "Unsecured Priority Claims" at bounding box center [200, 357] width 360 height 26
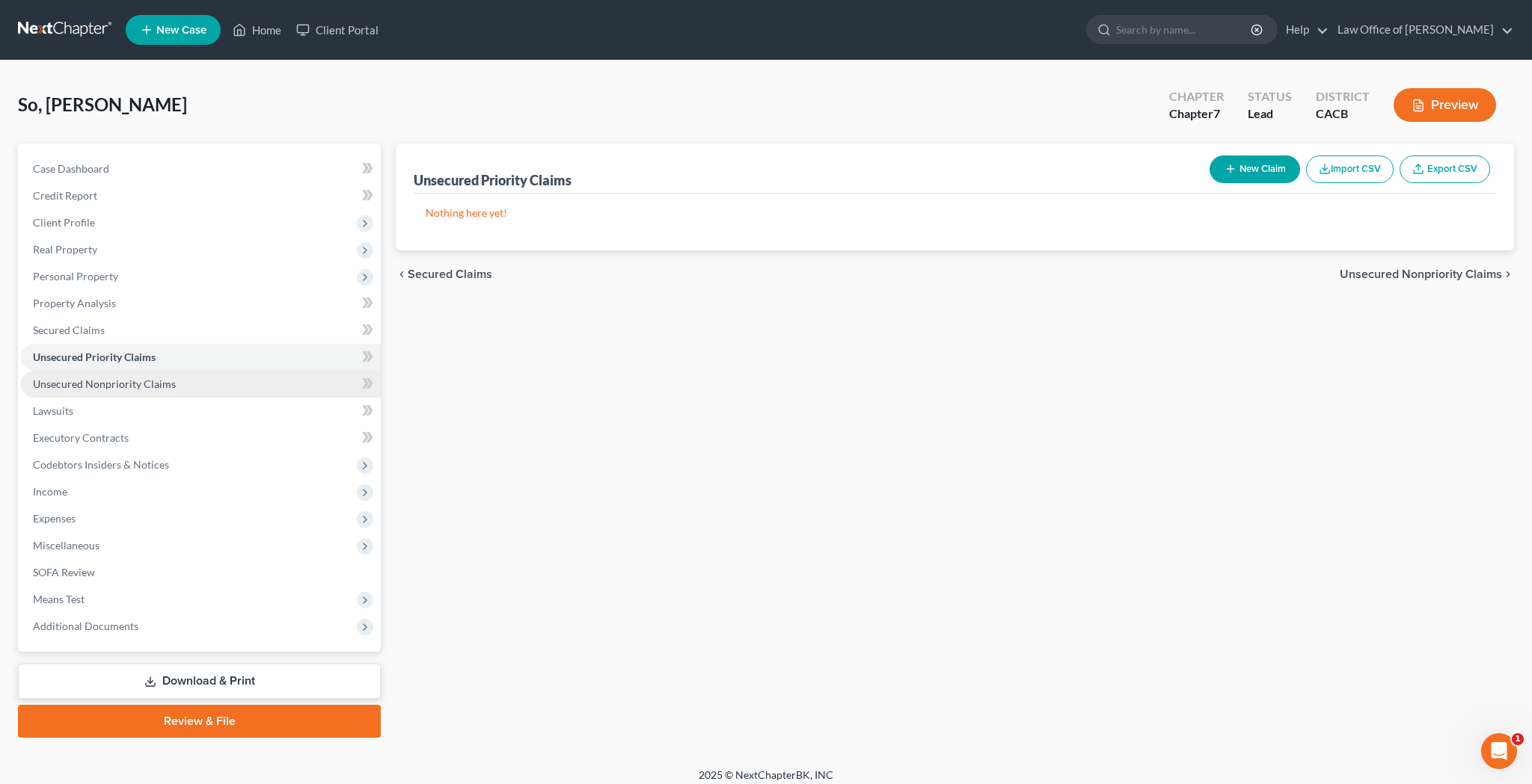
click at [159, 382] on span "Unsecured Nonpriority Claims" at bounding box center [105, 384] width 143 height 13
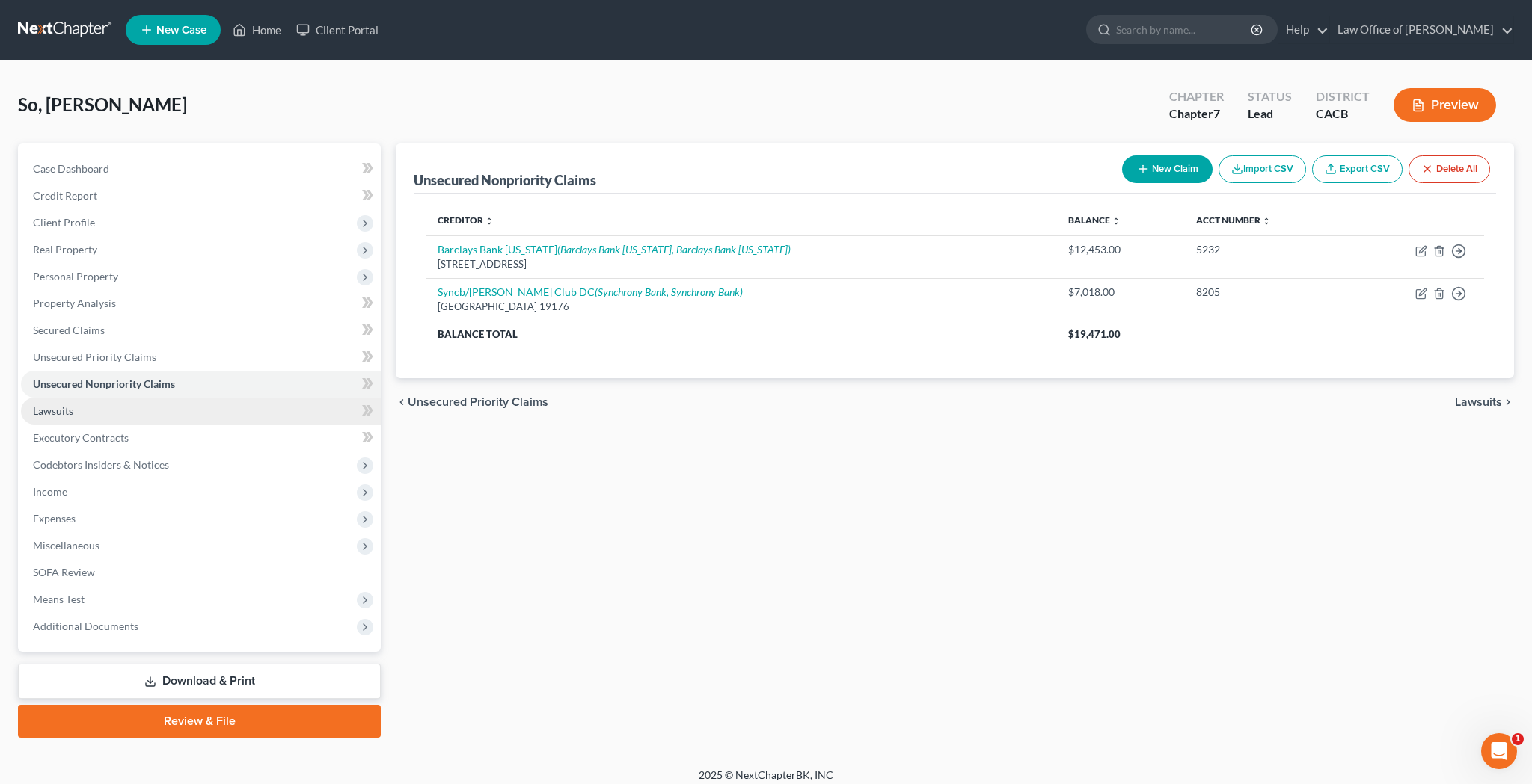
click at [160, 417] on link "Lawsuits" at bounding box center [200, 410] width 360 height 26
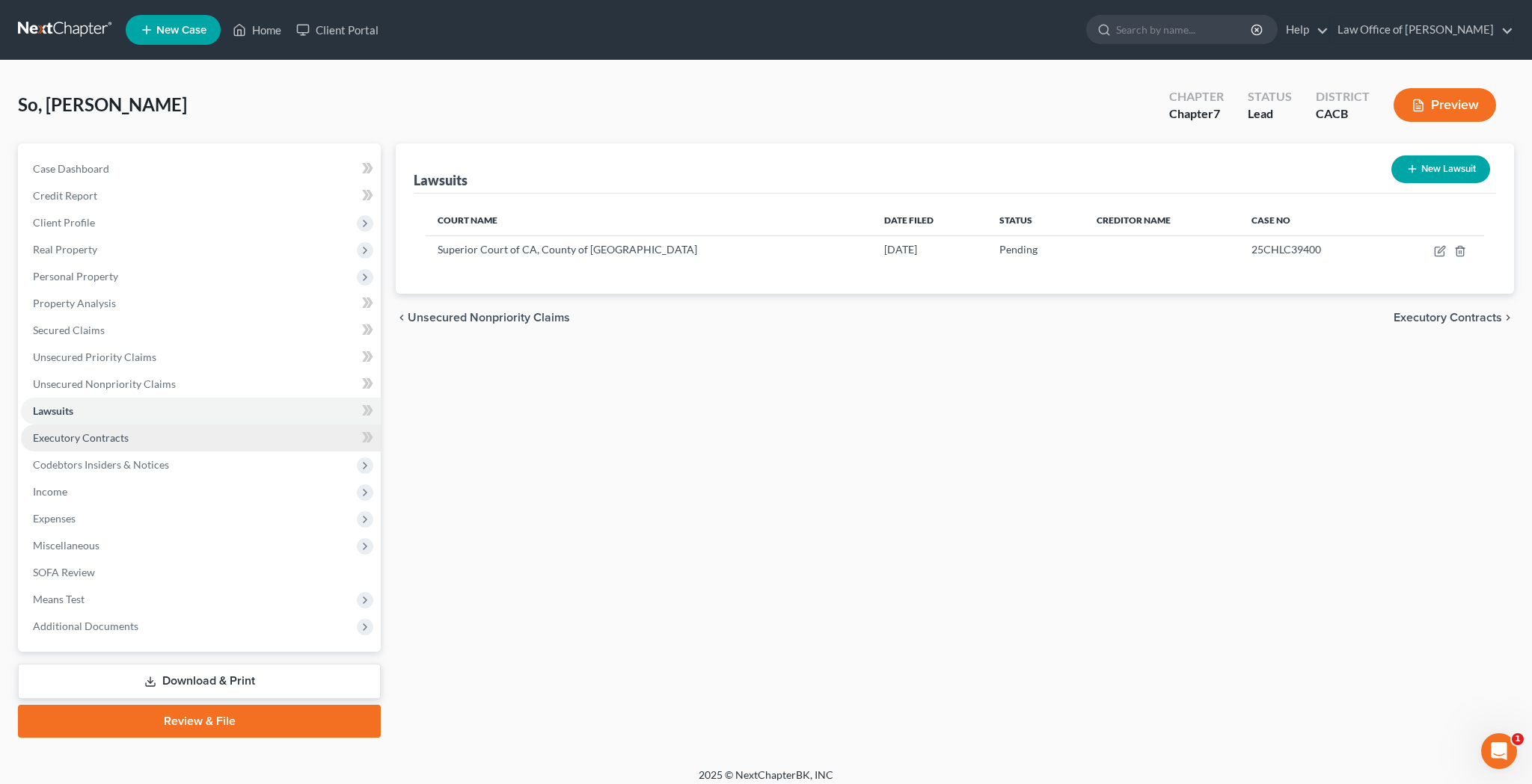
click at [159, 433] on link "Executory Contracts" at bounding box center [200, 438] width 360 height 26
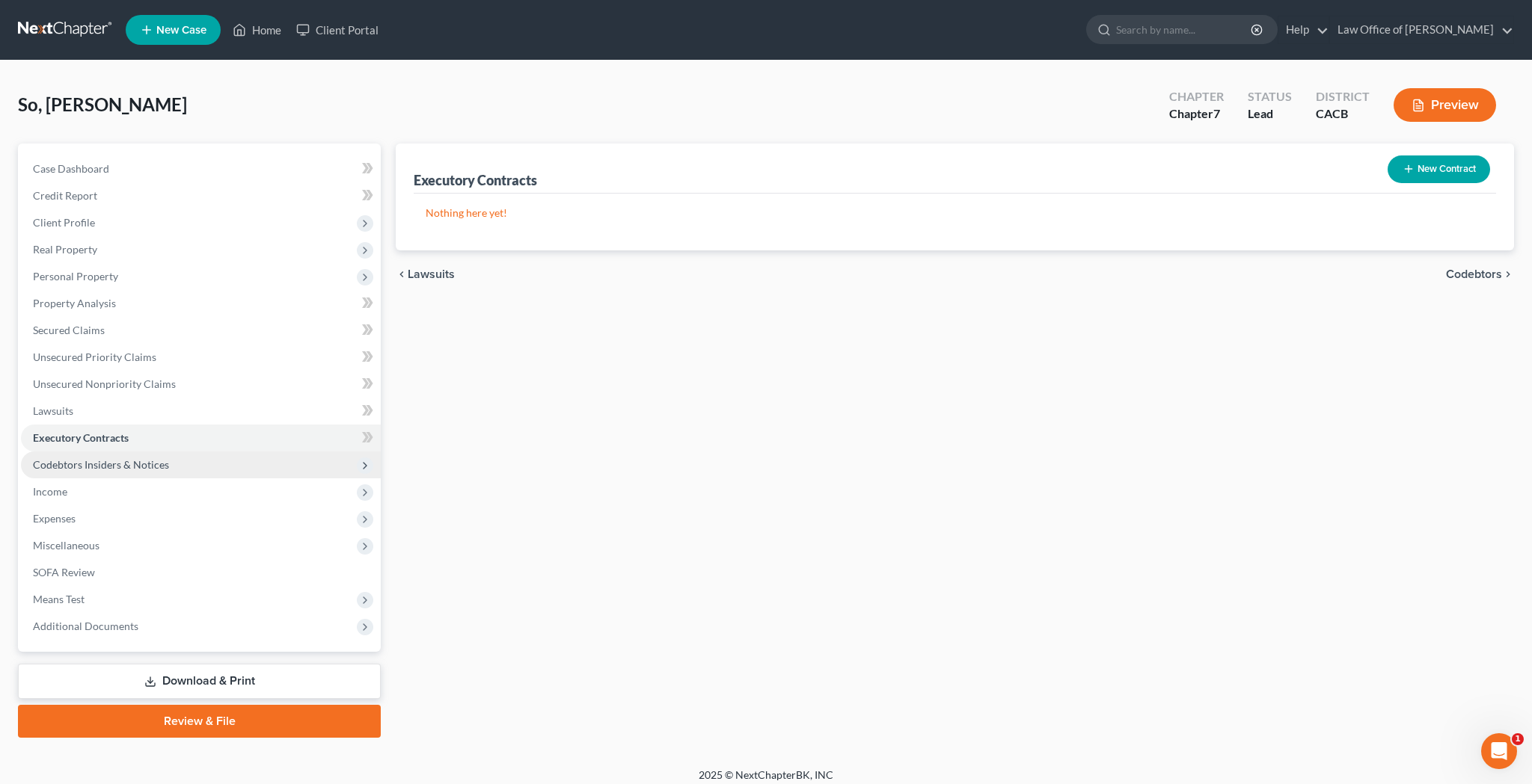
click at [163, 463] on span "Codebtors Insiders & Notices" at bounding box center [101, 464] width 136 height 13
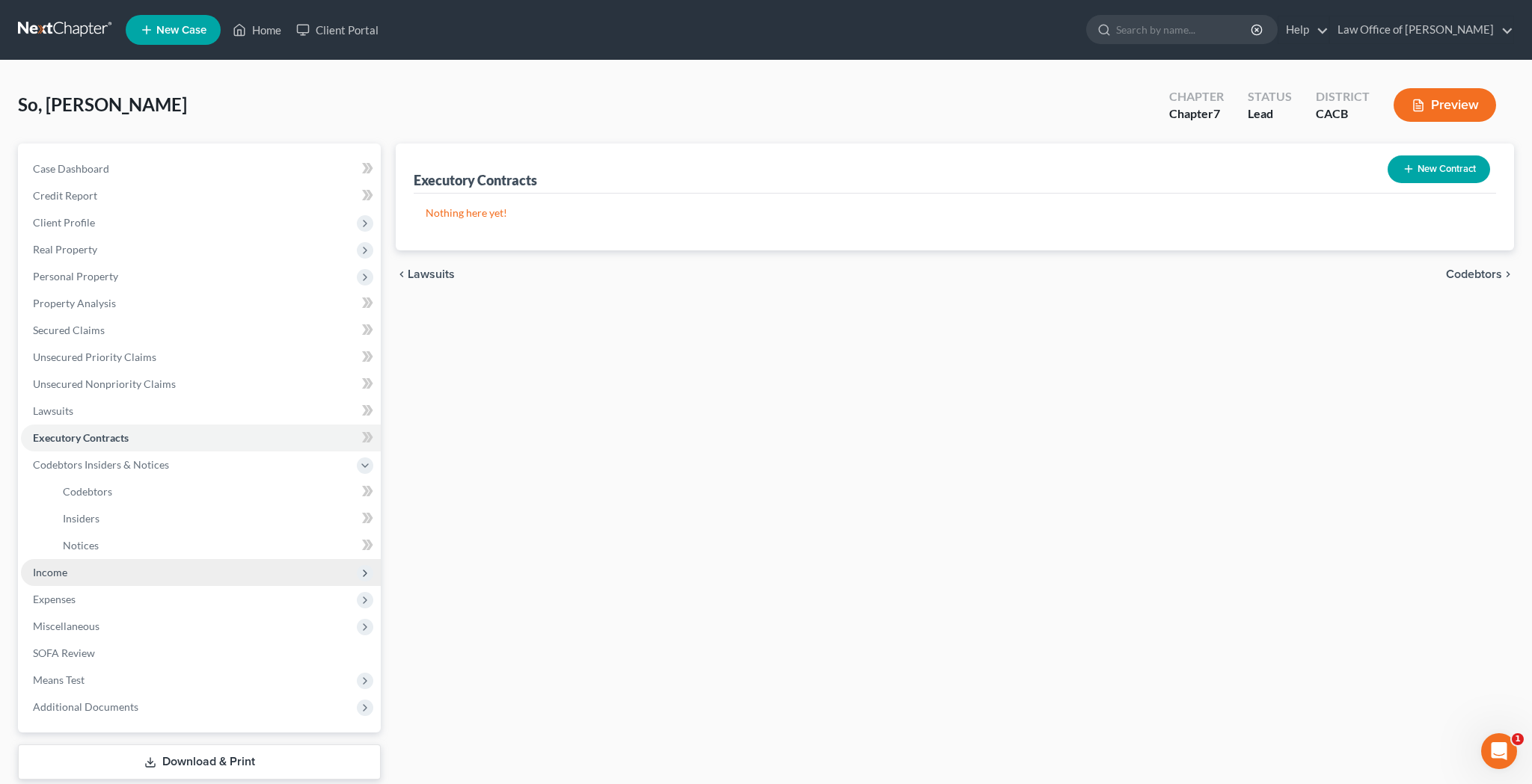
click at [152, 567] on span "Income" at bounding box center [200, 572] width 360 height 26
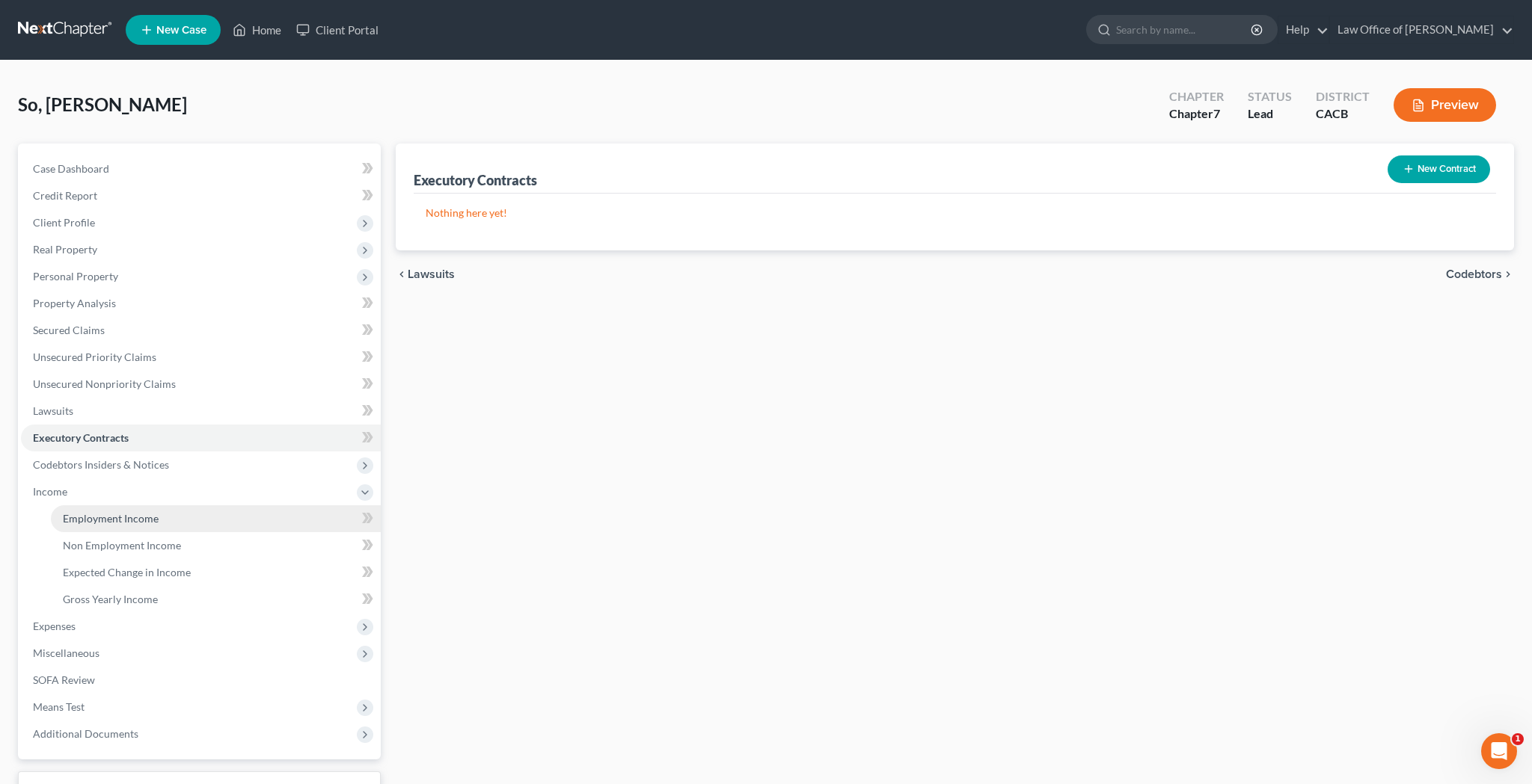
click at [162, 524] on link "Employment Income" at bounding box center [216, 518] width 330 height 26
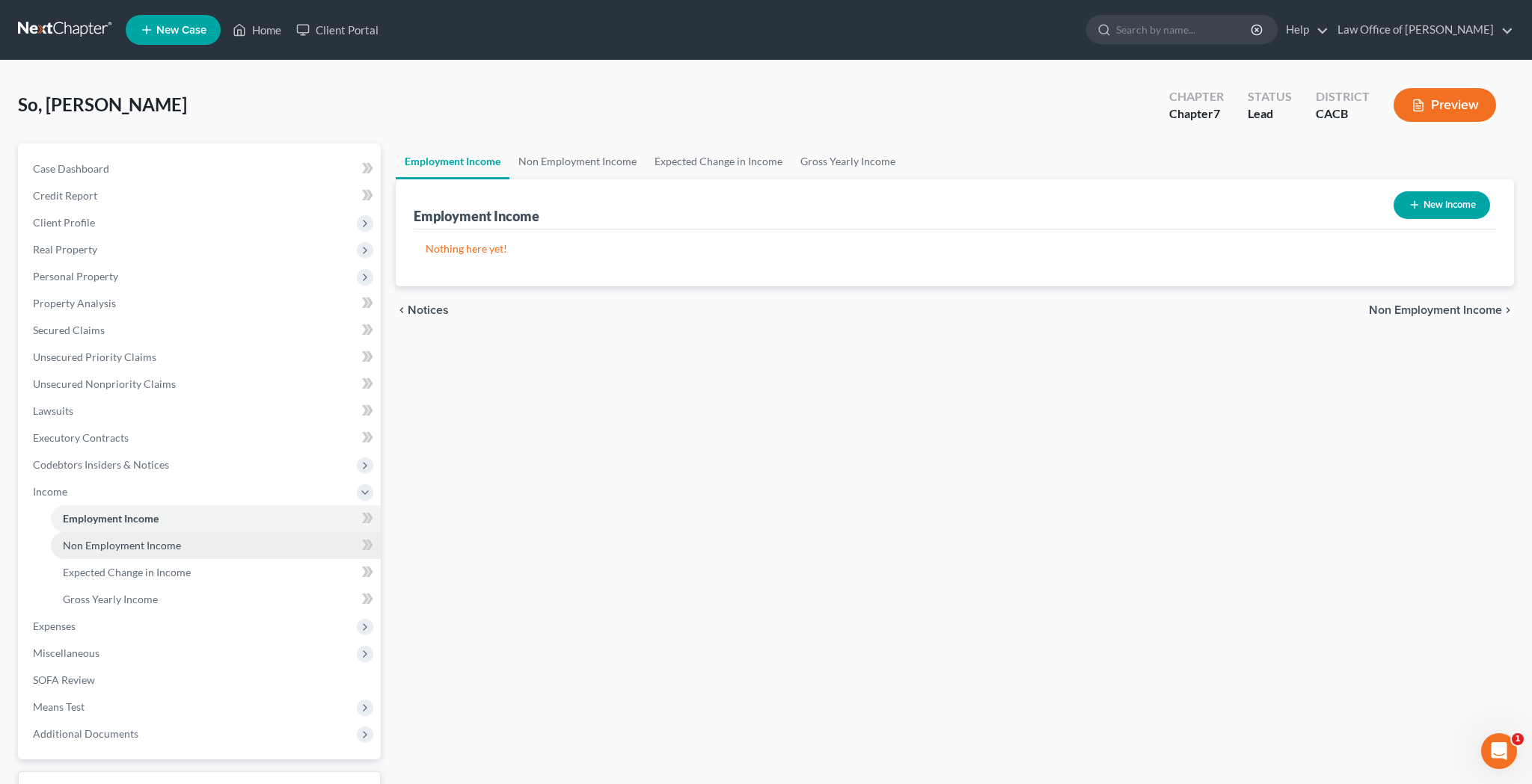
click at [168, 549] on span "Non Employment Income" at bounding box center [122, 545] width 118 height 13
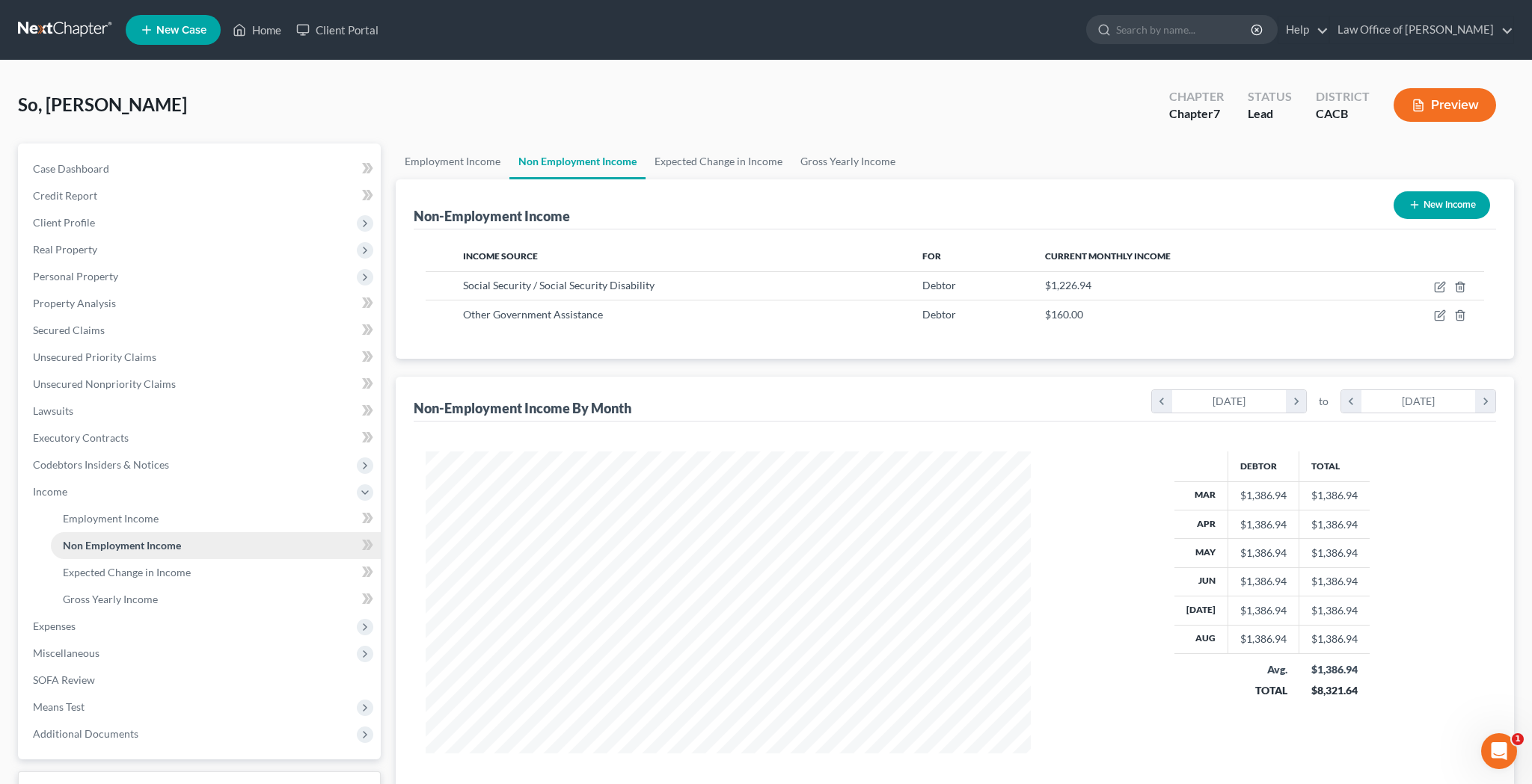
scroll to position [302, 635]
click at [1442, 318] on icon "button" at bounding box center [1440, 316] width 12 height 12
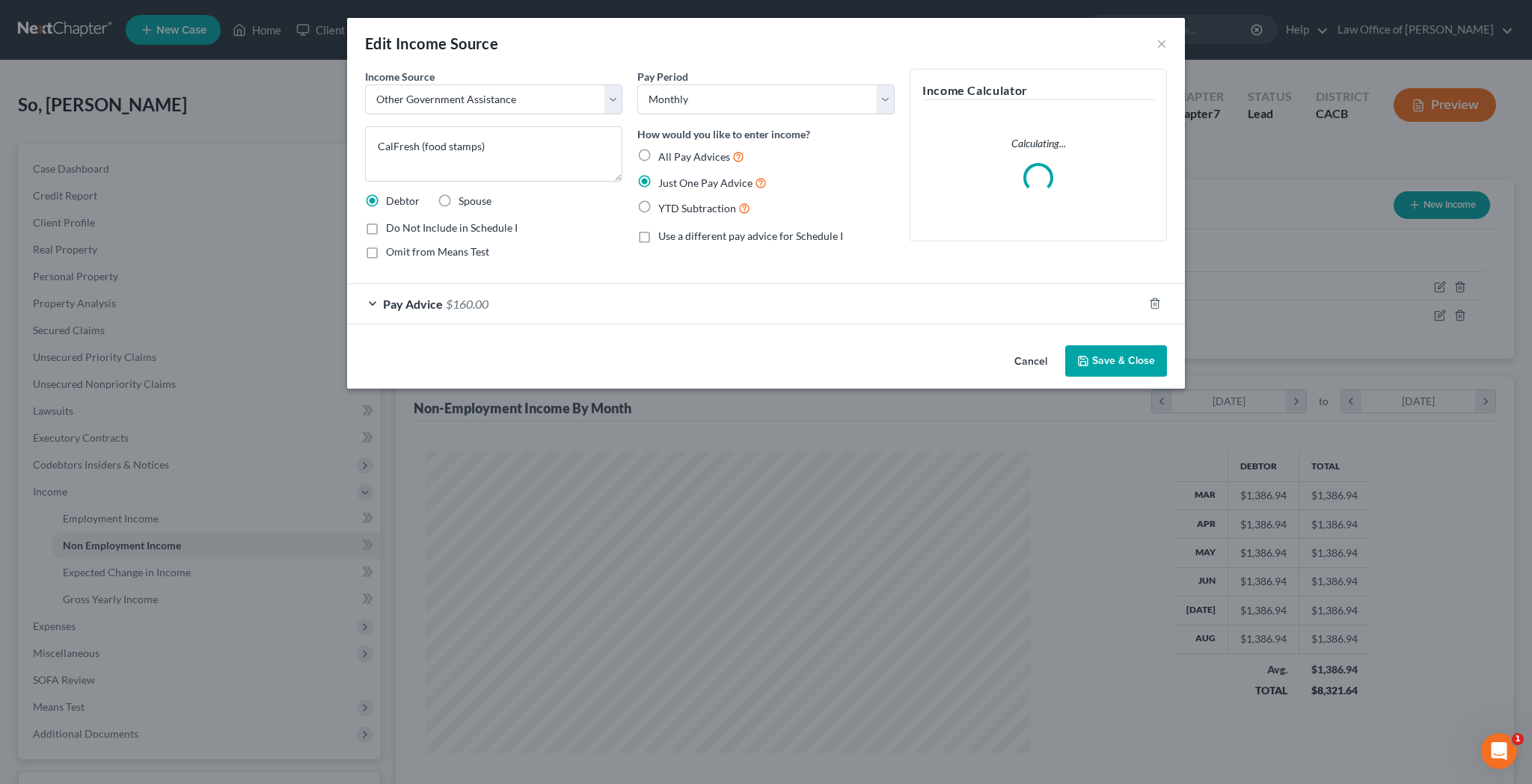
click at [363, 303] on div "Pay Advice $160.00" at bounding box center [745, 304] width 796 height 39
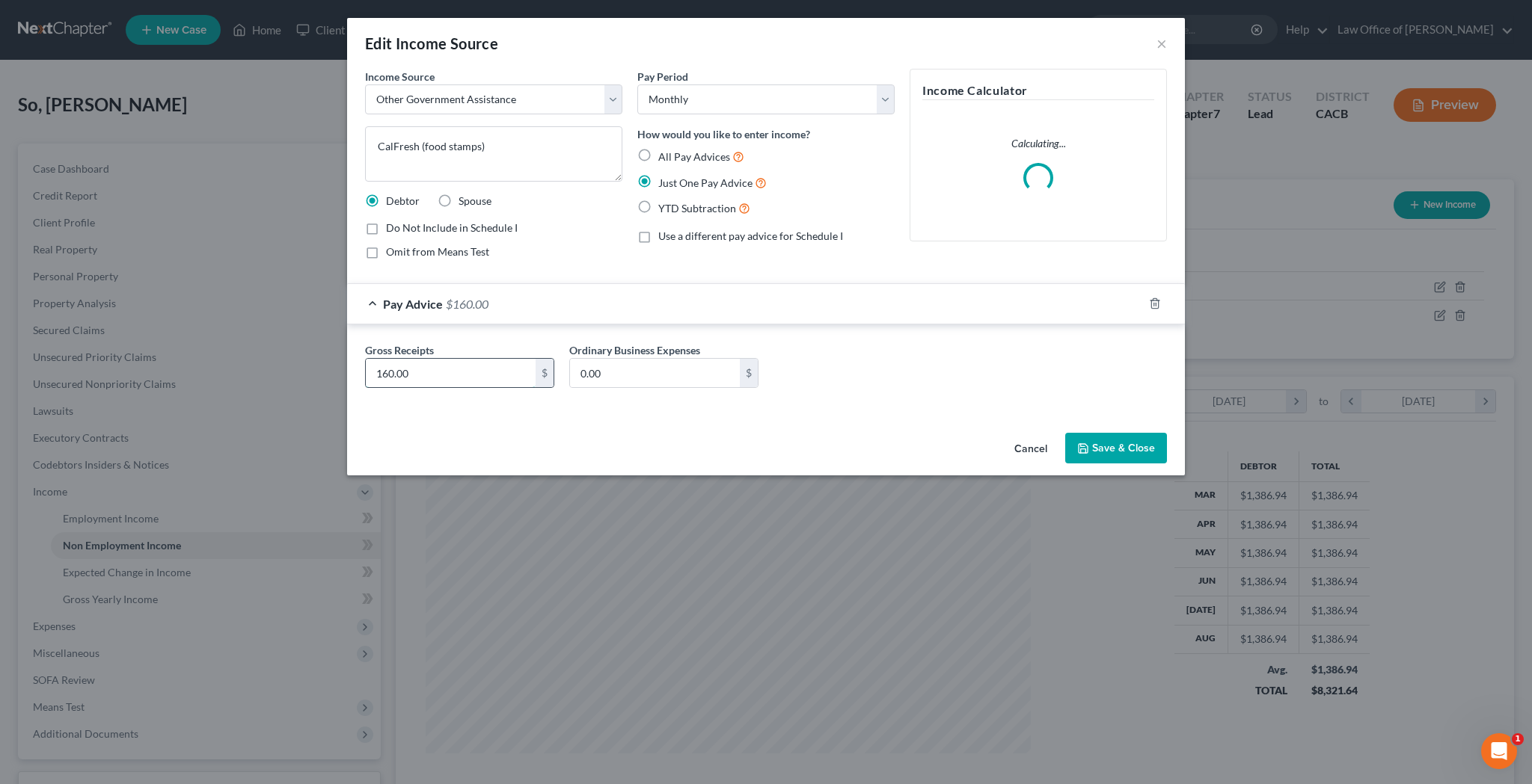
click at [430, 366] on input "160.00" at bounding box center [450, 373] width 170 height 28
click at [1095, 444] on button "Save & Close" at bounding box center [1116, 448] width 102 height 31
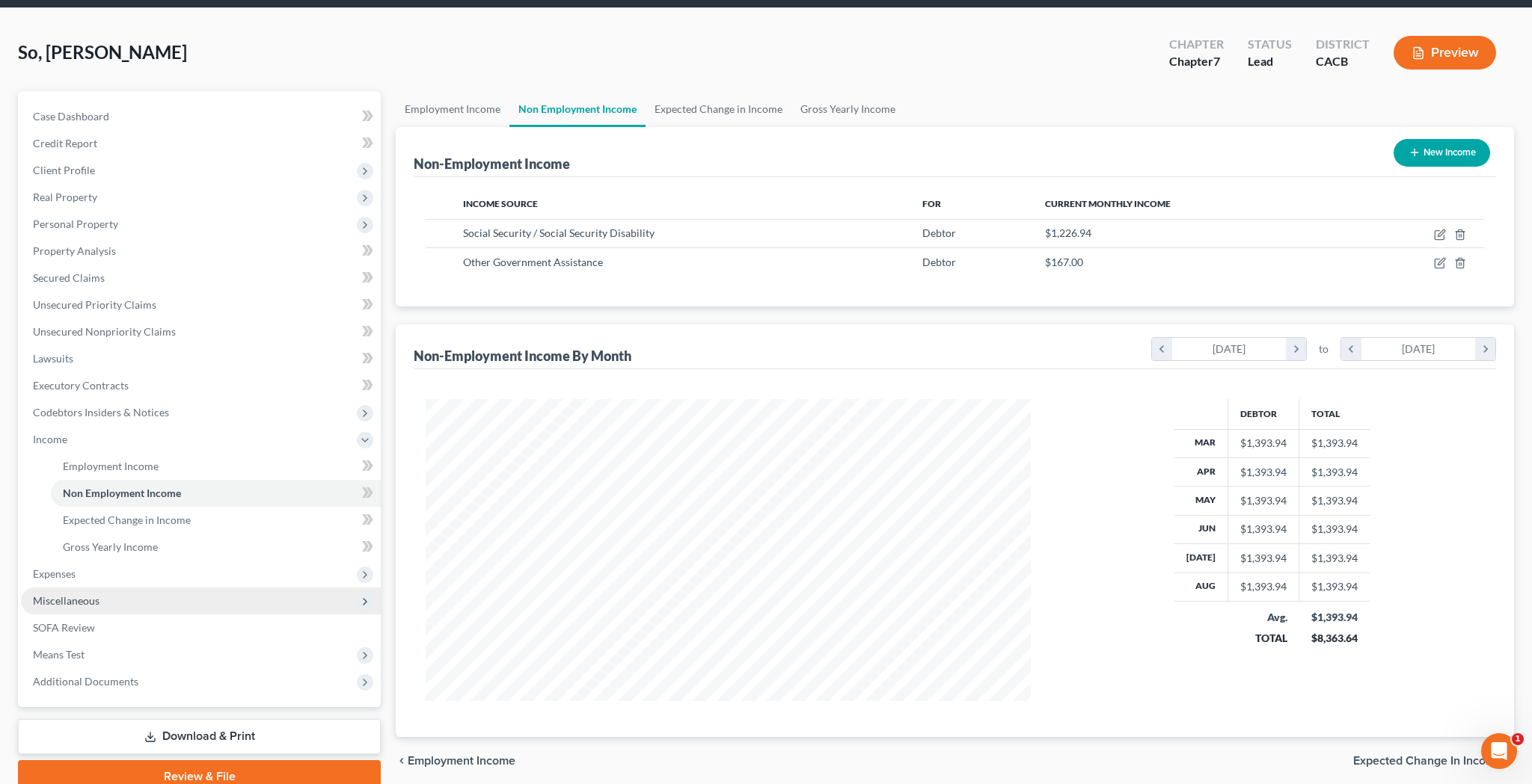
scroll to position [55, 0]
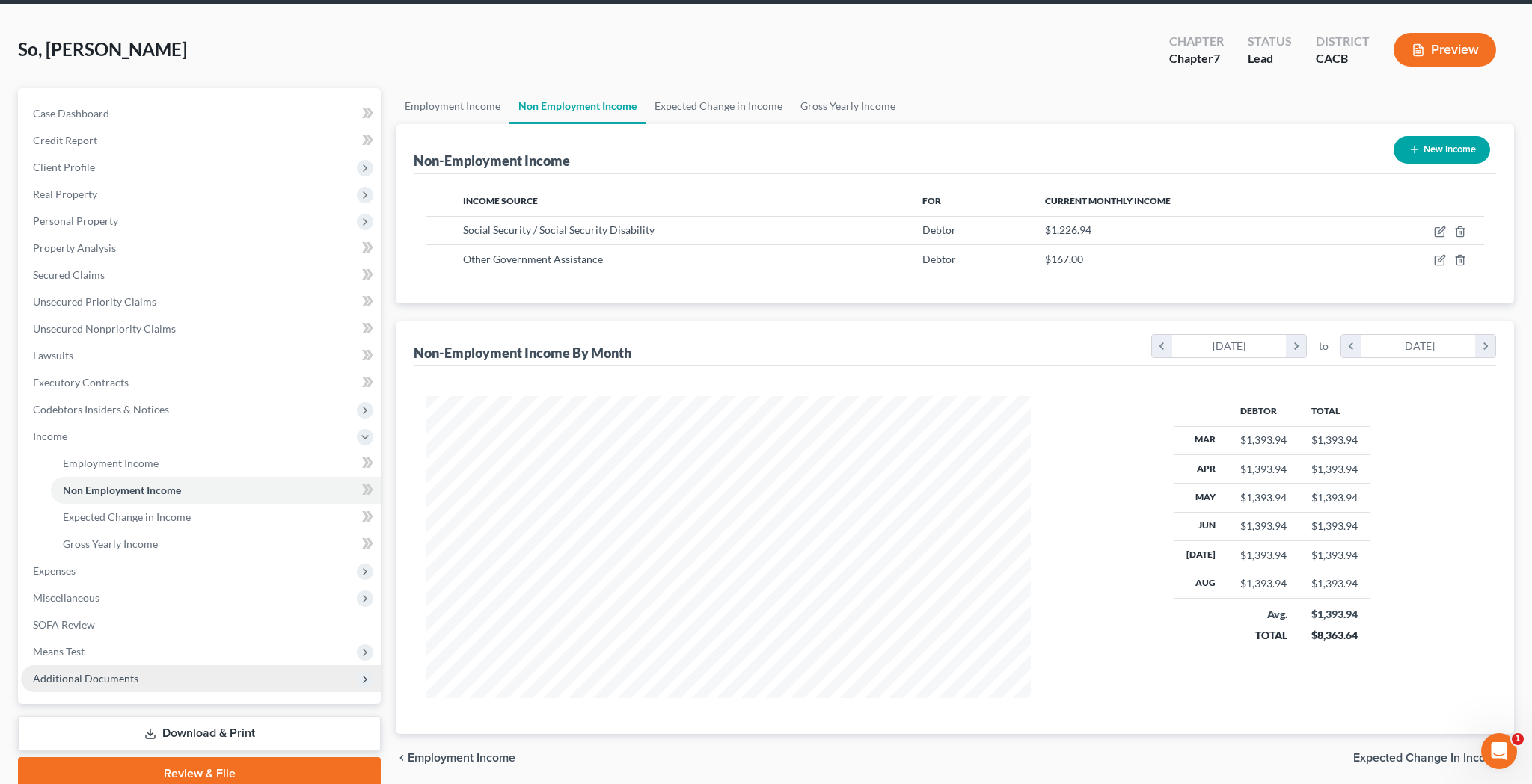
click at [159, 678] on span "Additional Documents" at bounding box center [200, 678] width 360 height 26
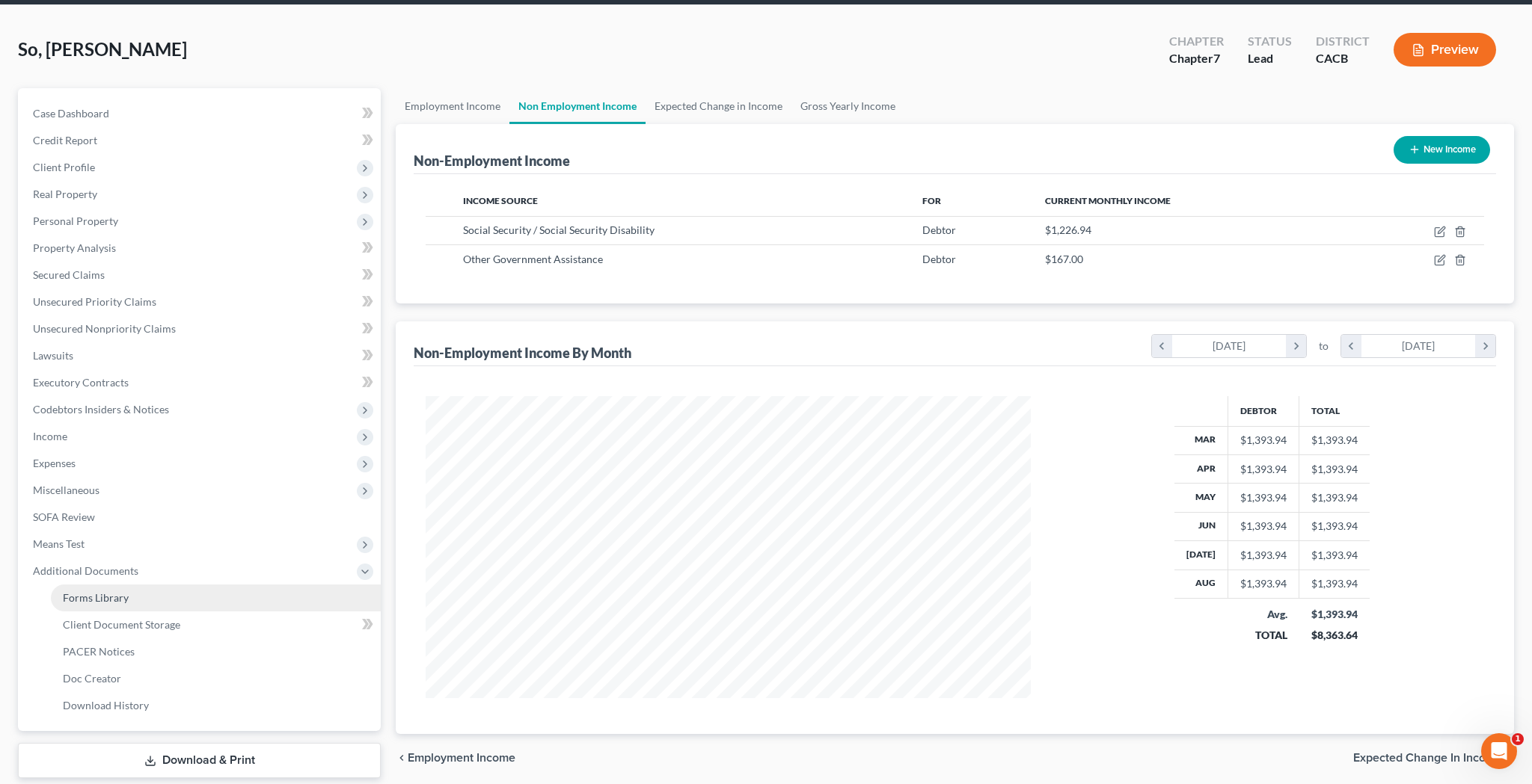
click at [154, 604] on link "Forms Library" at bounding box center [216, 598] width 330 height 26
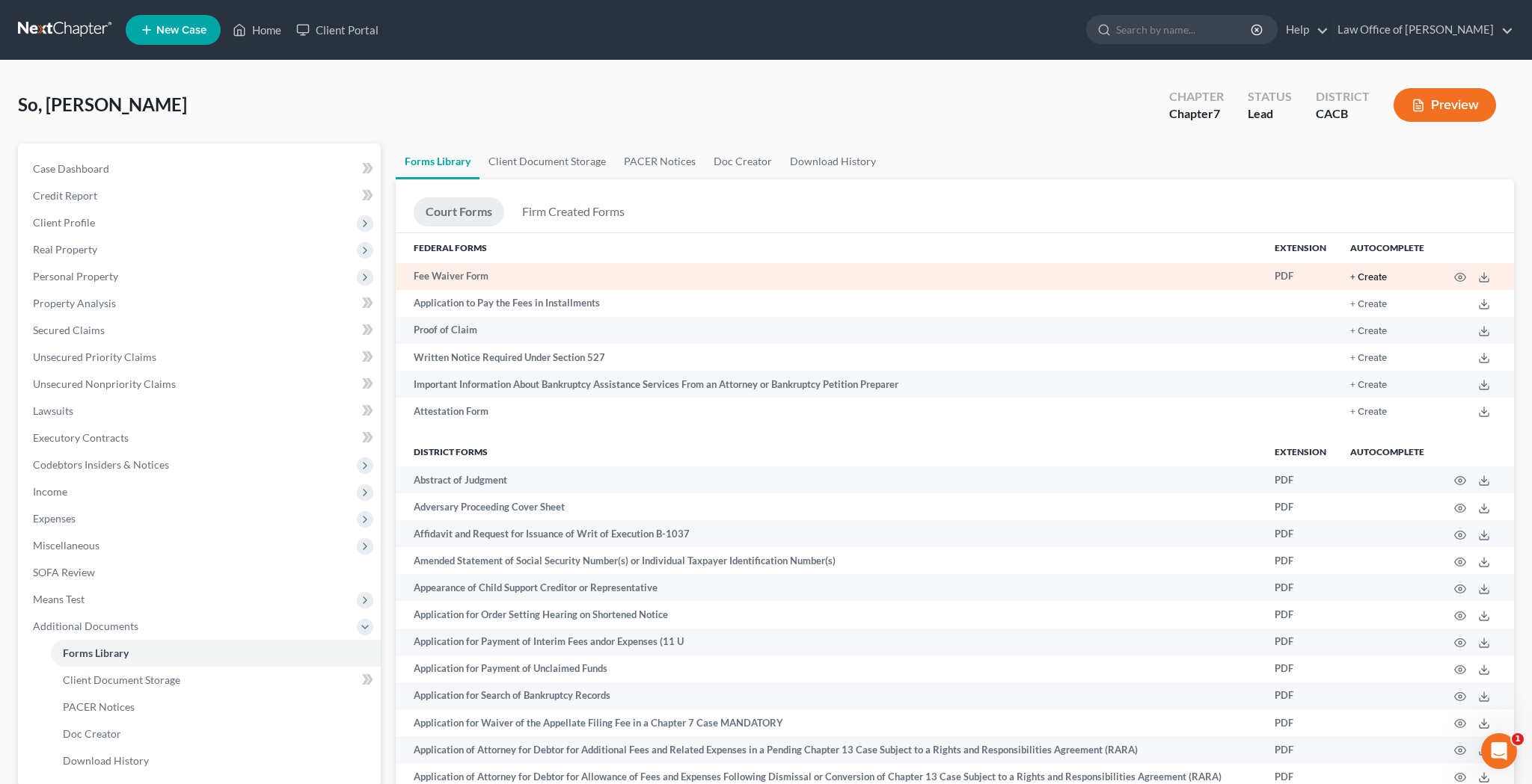
click at [1377, 274] on button "+ Create" at bounding box center [1368, 278] width 36 height 10
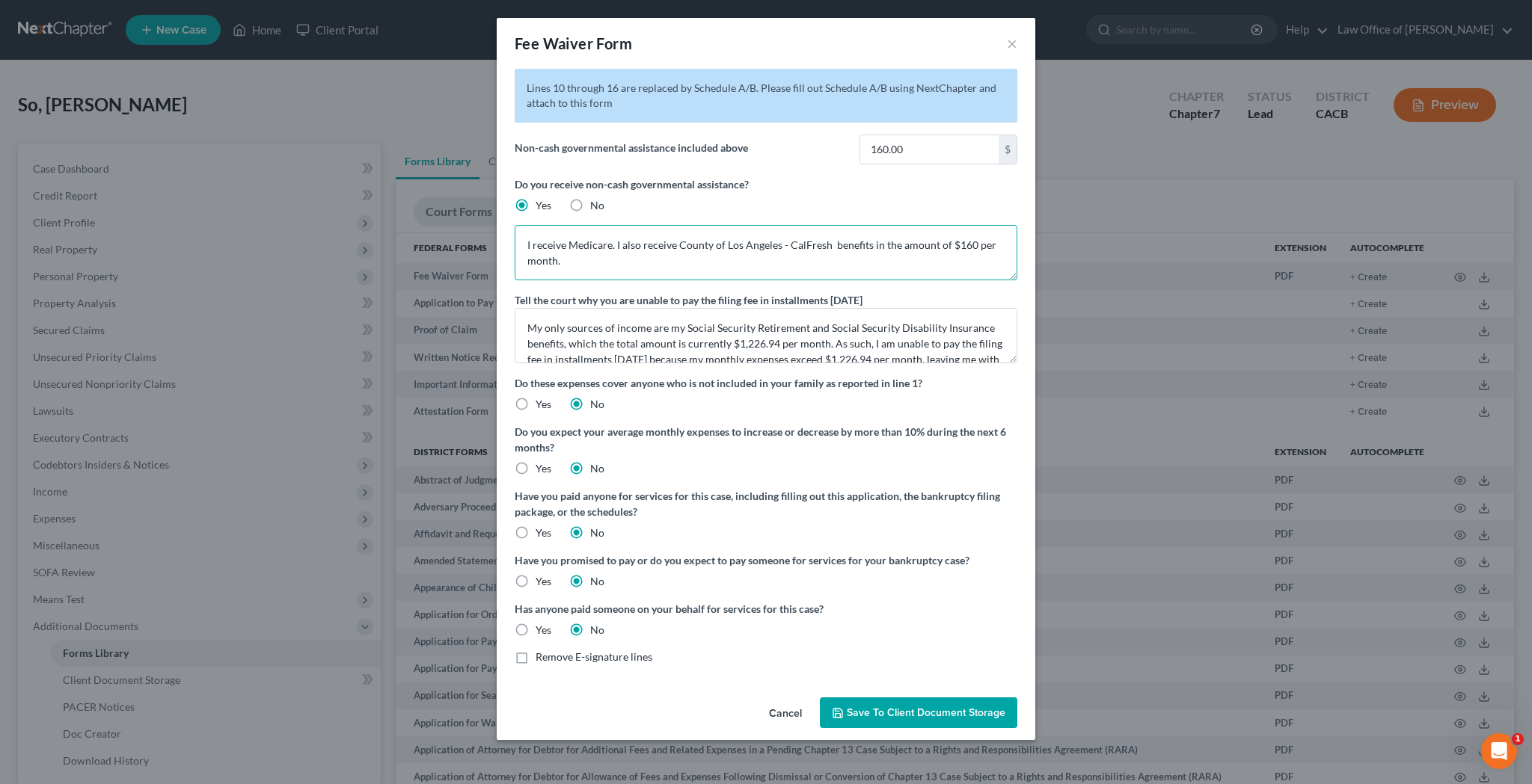
click at [972, 246] on textarea "I receive Medicare. I also receive County of Los Angeles - CalFresh benefits in…" at bounding box center [766, 252] width 502 height 55
click at [888, 151] on input "160.00" at bounding box center [928, 149] width 138 height 28
click at [895, 246] on textarea "I receive Medicare. I also receive County of Los Angeles - CalFresh benefits in…" at bounding box center [766, 252] width 502 height 55
click at [917, 717] on span "Save to Client Document Storage" at bounding box center [926, 712] width 159 height 13
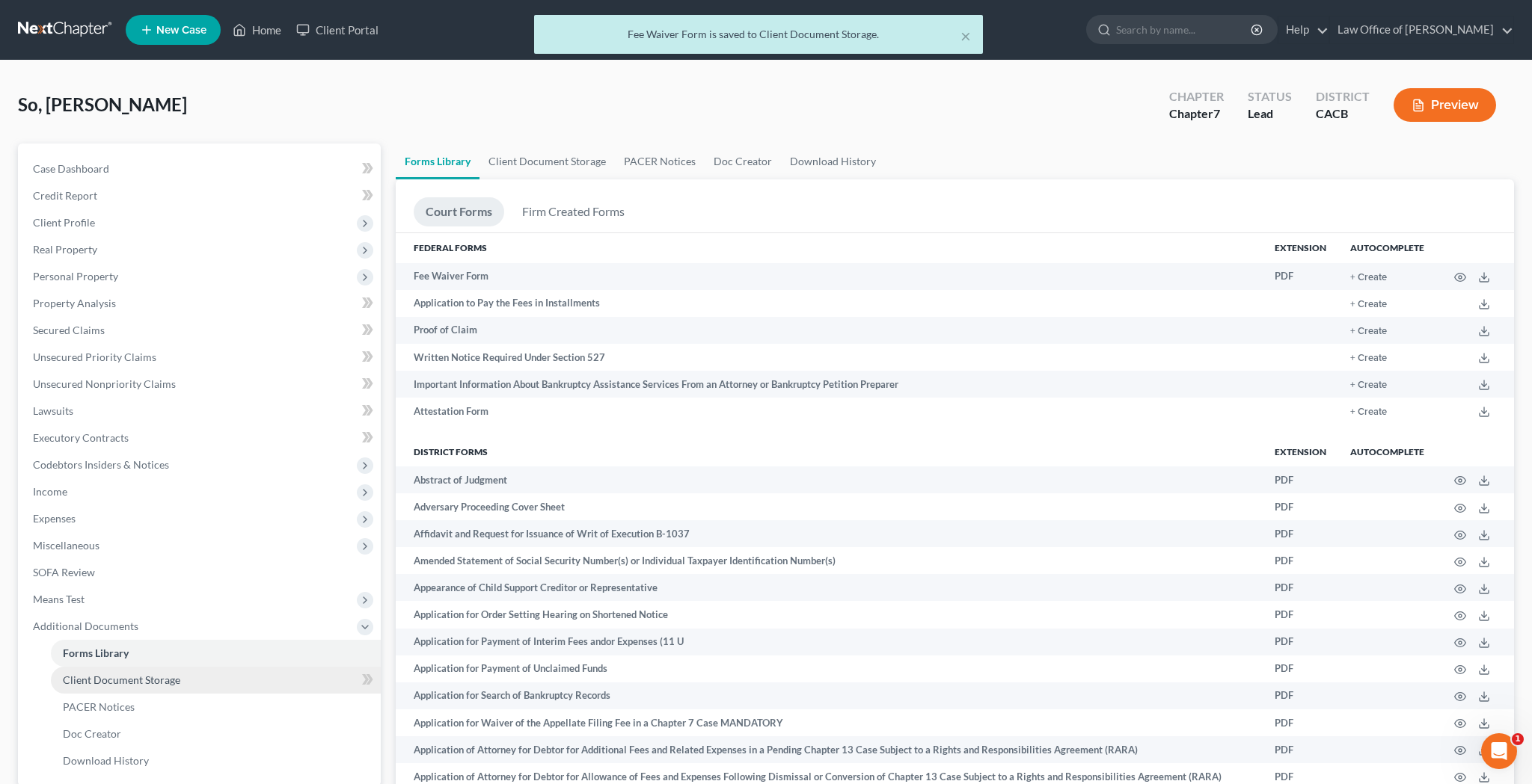
click at [187, 684] on link "Client Document Storage" at bounding box center [216, 680] width 330 height 26
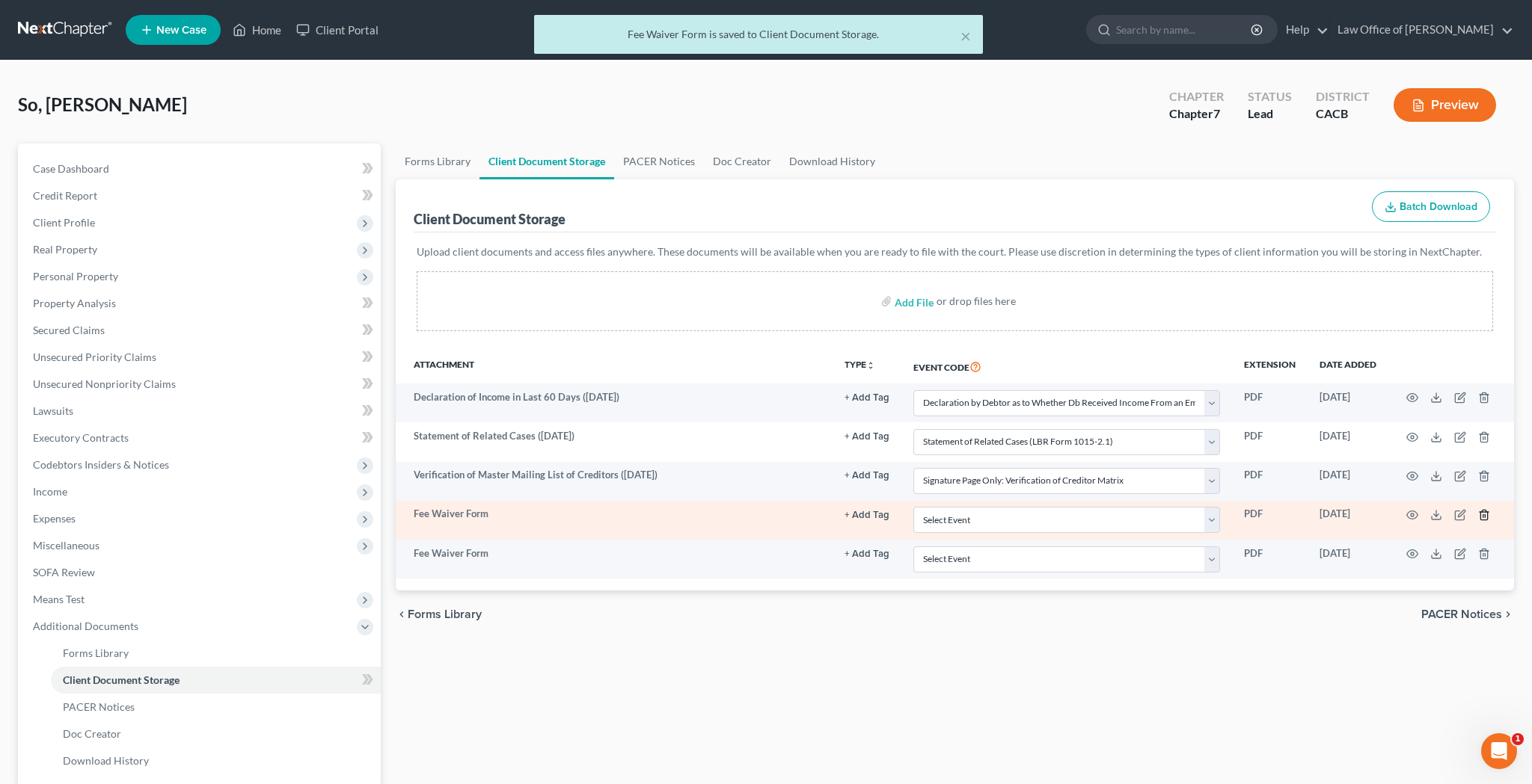
click at [1480, 514] on icon "button" at bounding box center [1483, 515] width 7 height 10
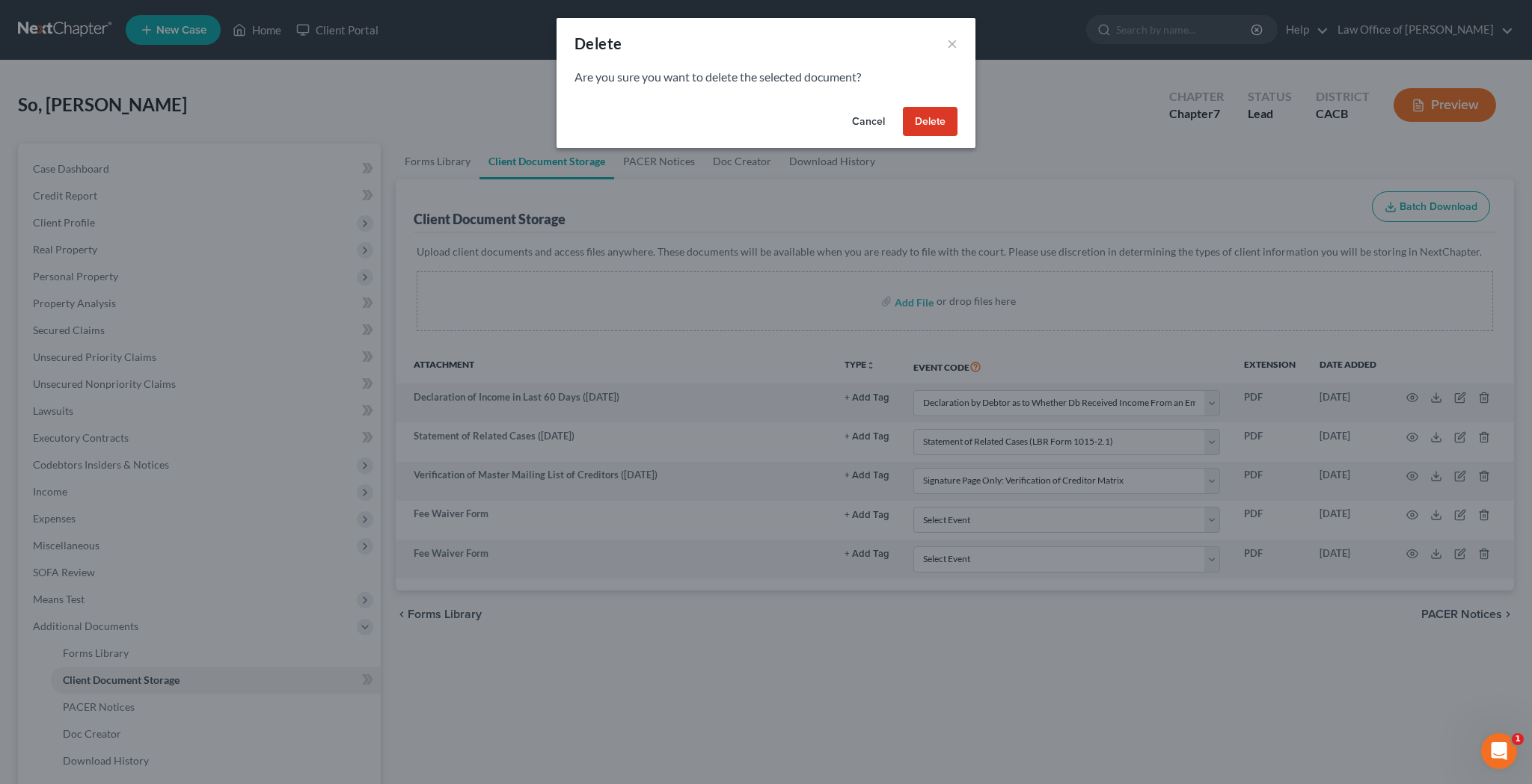
click at [945, 121] on button "Delete" at bounding box center [930, 122] width 55 height 29
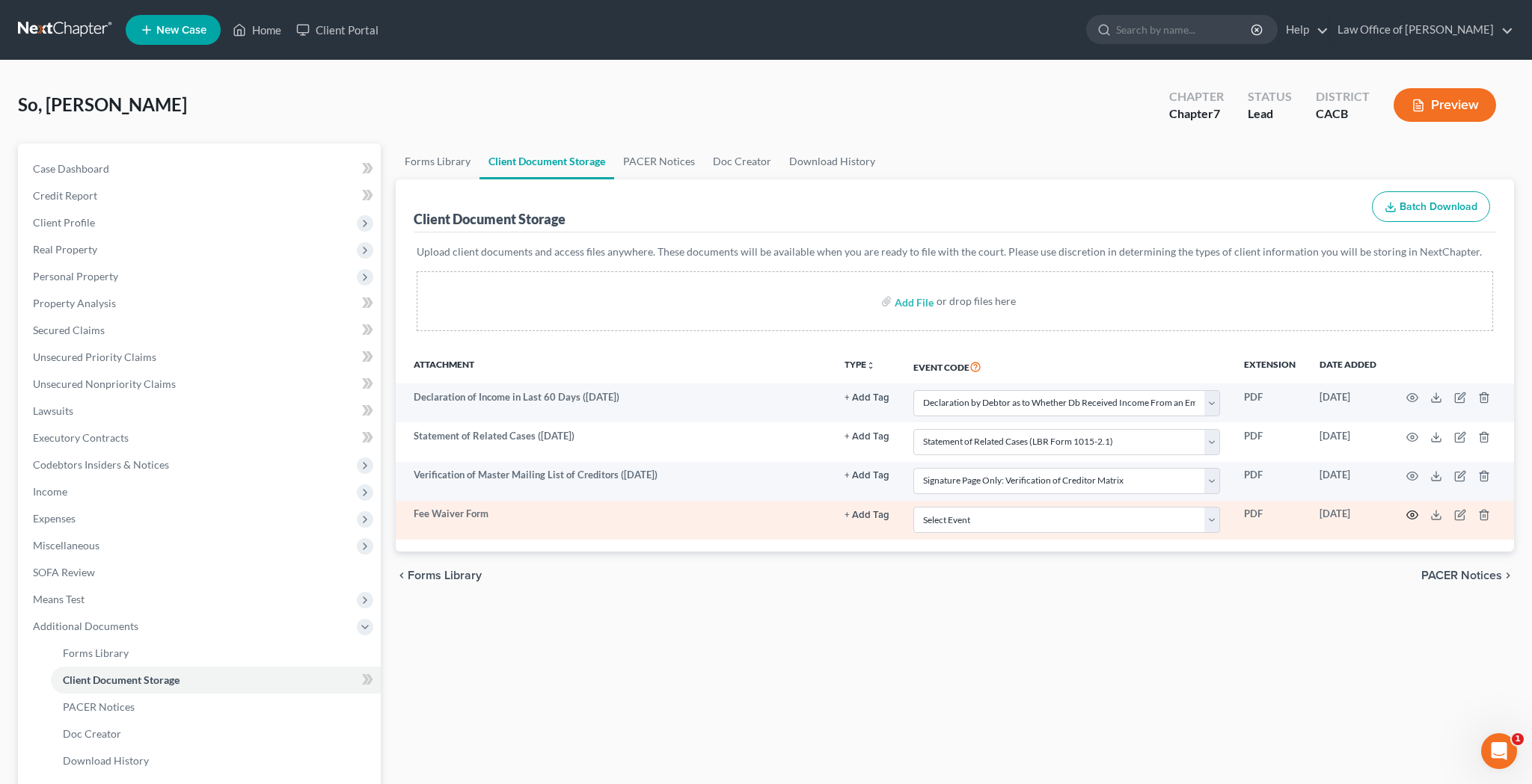
click at [1413, 514] on icon "button" at bounding box center [1412, 515] width 12 height 12
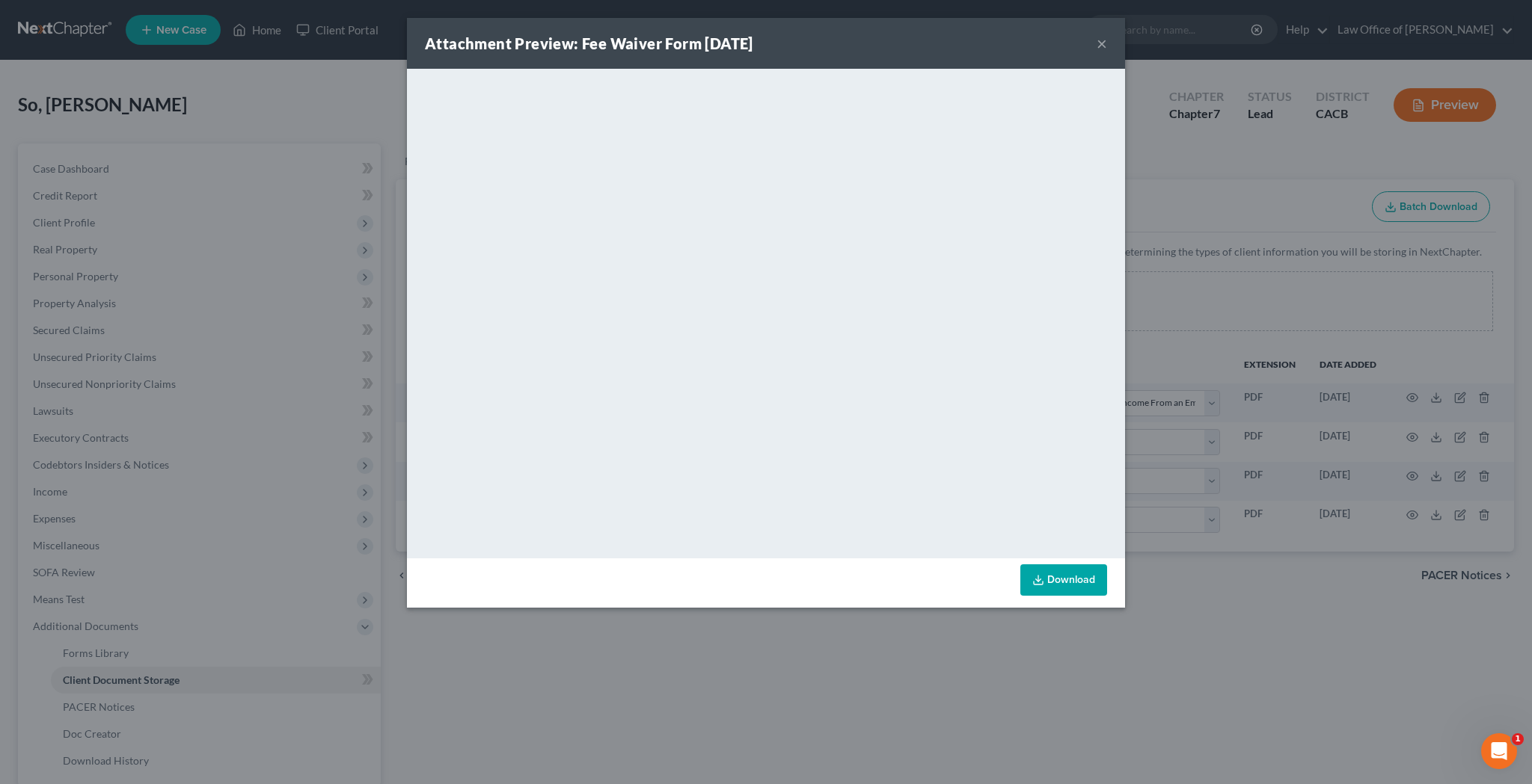
click at [1104, 42] on button "×" at bounding box center [1101, 43] width 11 height 18
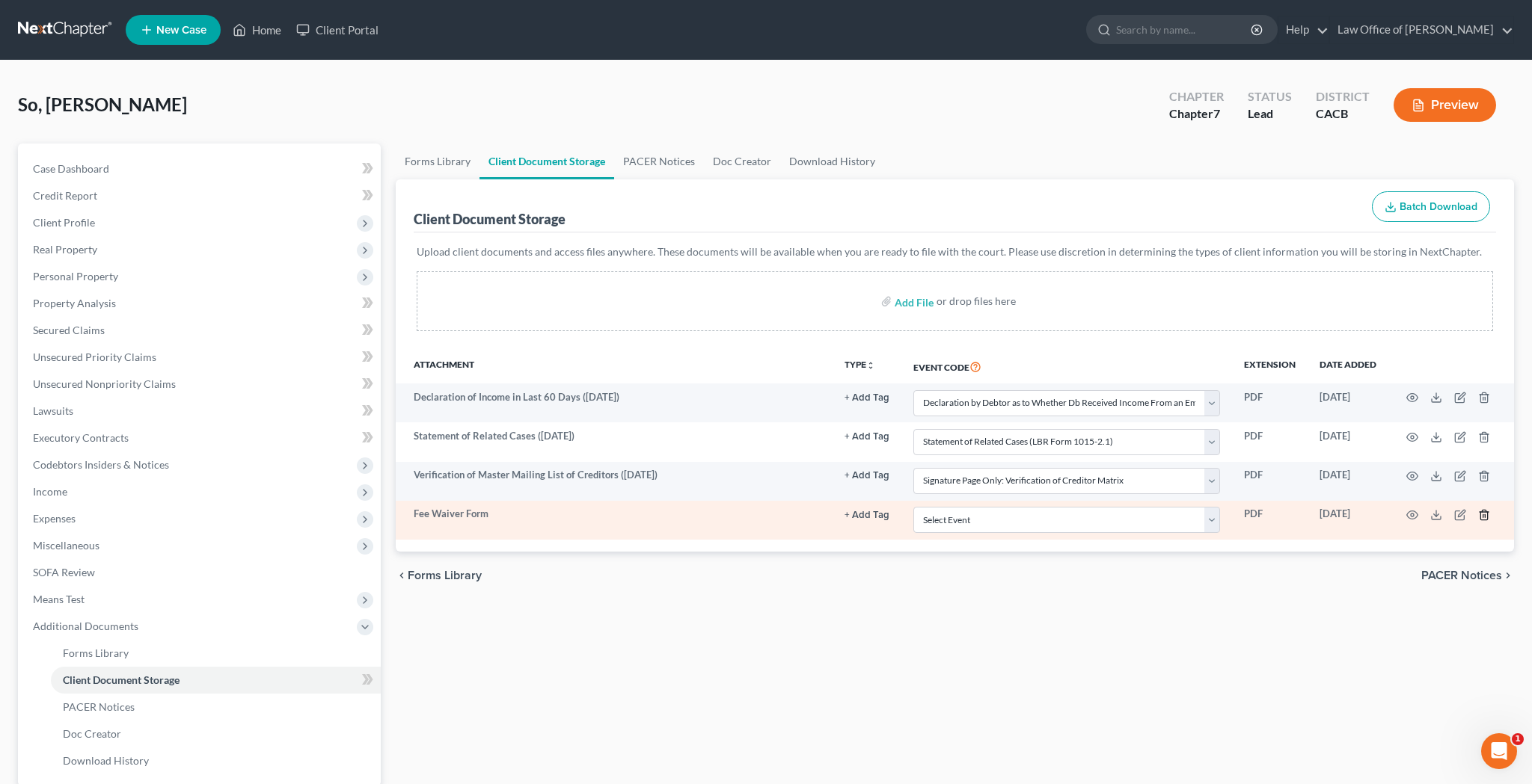
click at [1483, 513] on icon "button" at bounding box center [1484, 515] width 12 height 12
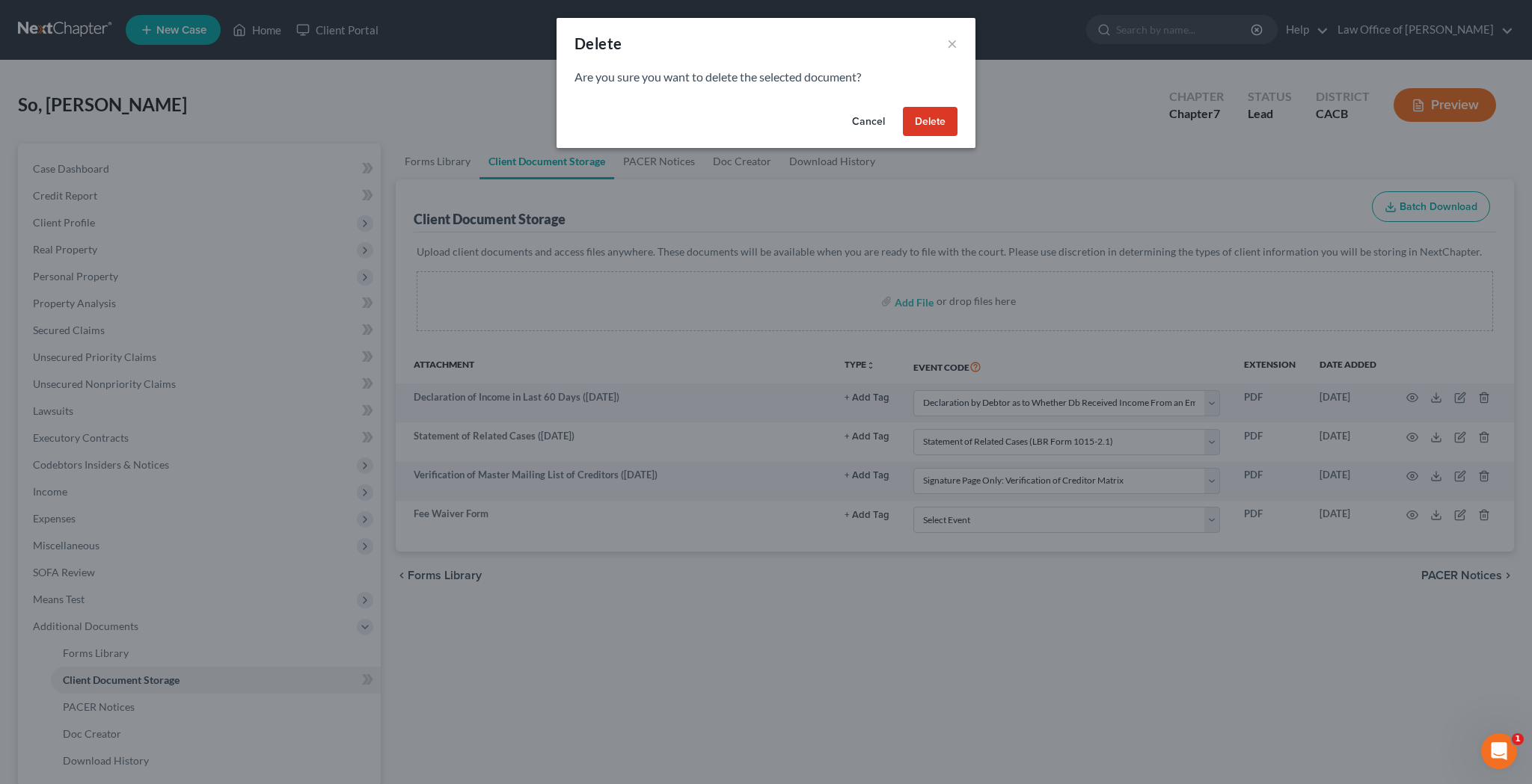
click at [928, 127] on button "Delete" at bounding box center [930, 122] width 55 height 29
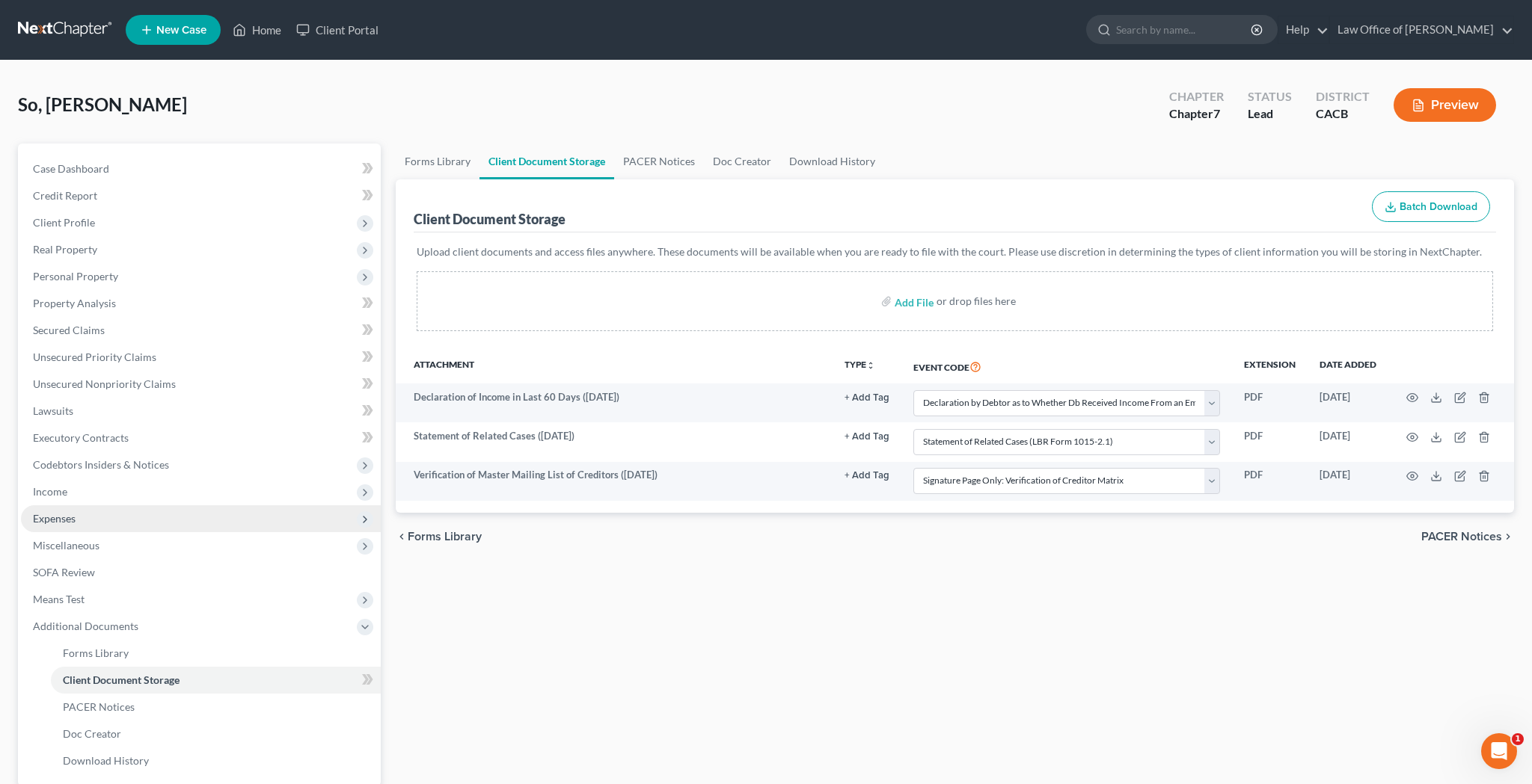
click at [140, 518] on span "Expenses" at bounding box center [200, 518] width 360 height 26
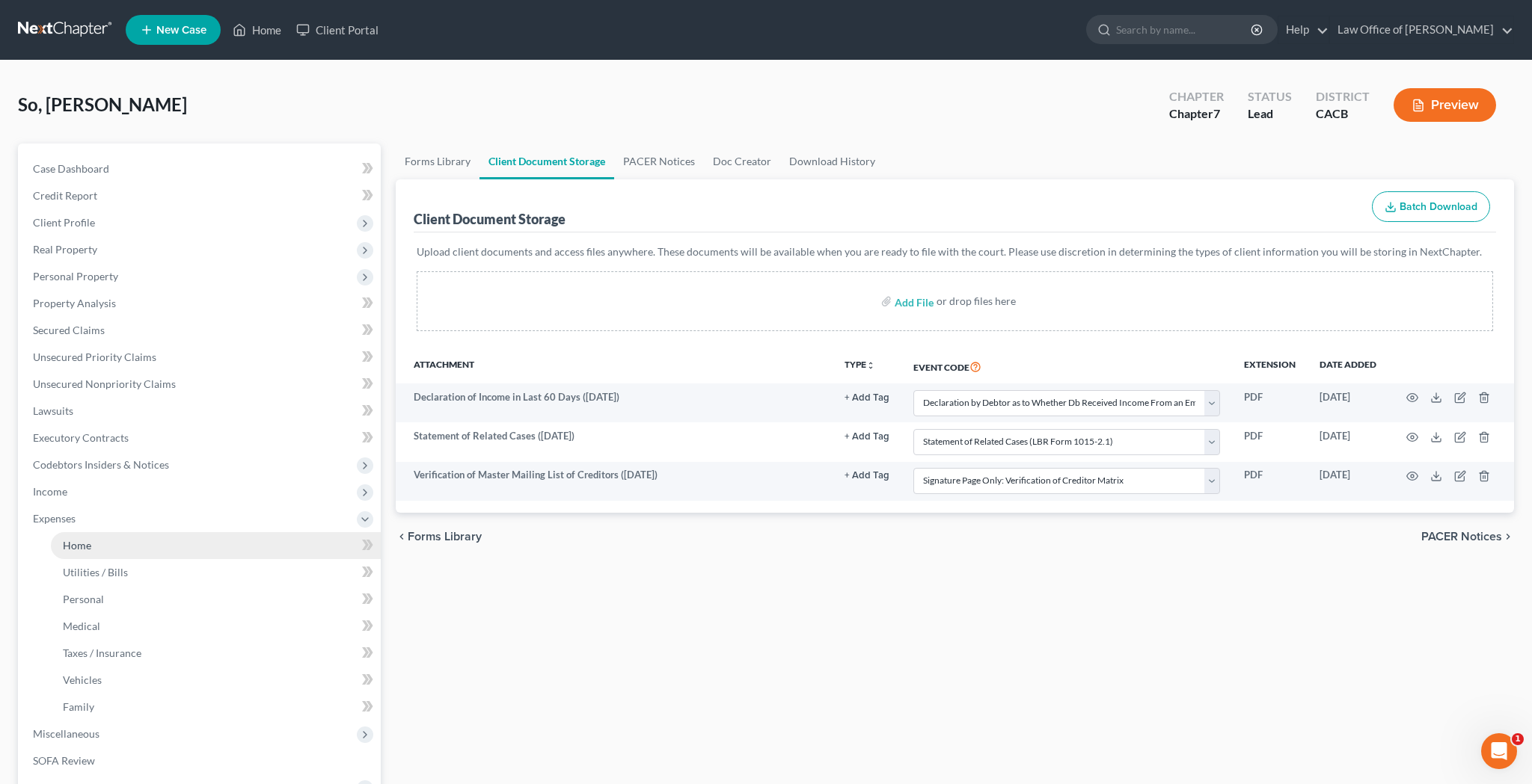
click at [149, 547] on link "Home" at bounding box center [216, 546] width 330 height 26
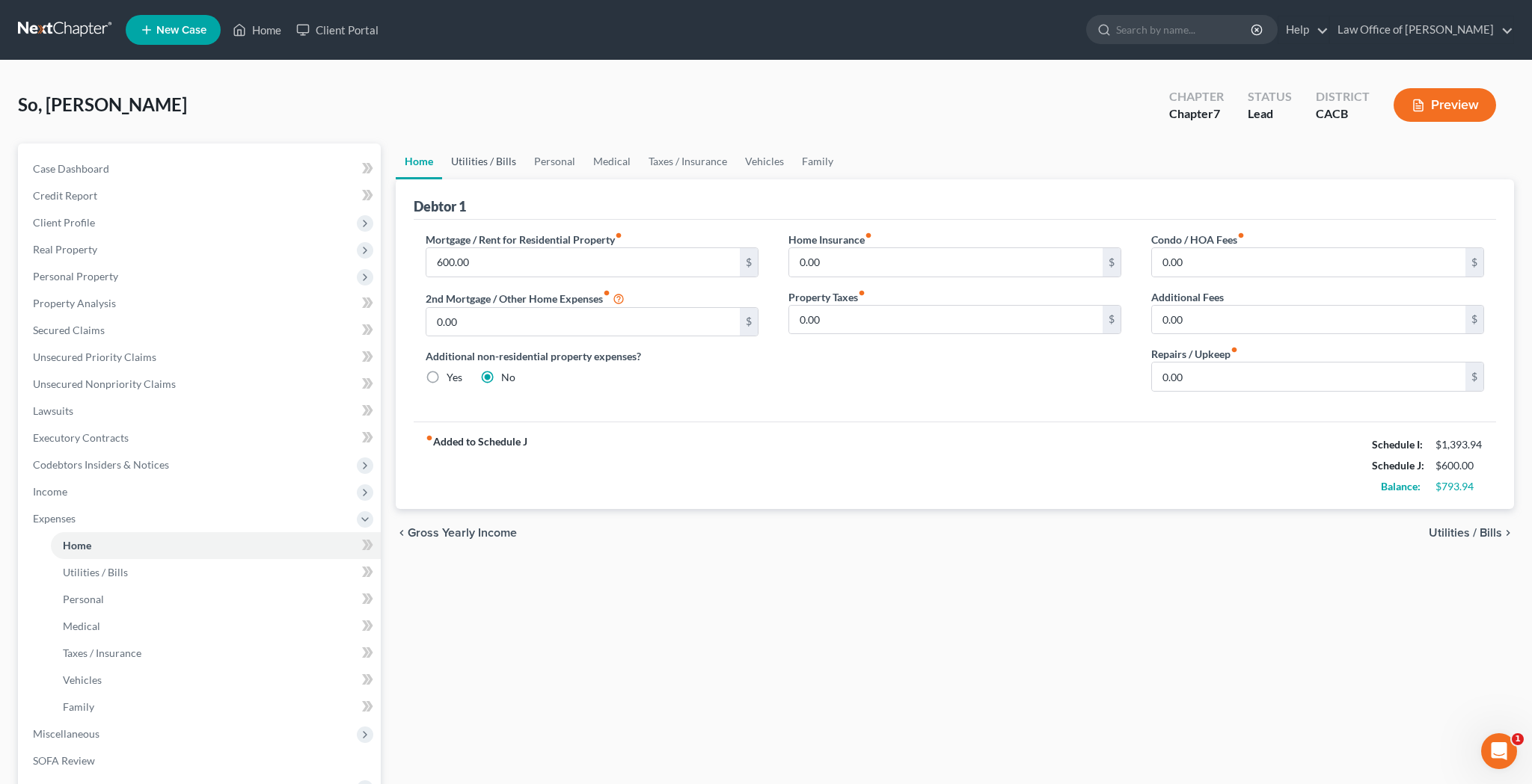
click at [500, 167] on link "Utilities / Bills" at bounding box center [483, 161] width 83 height 36
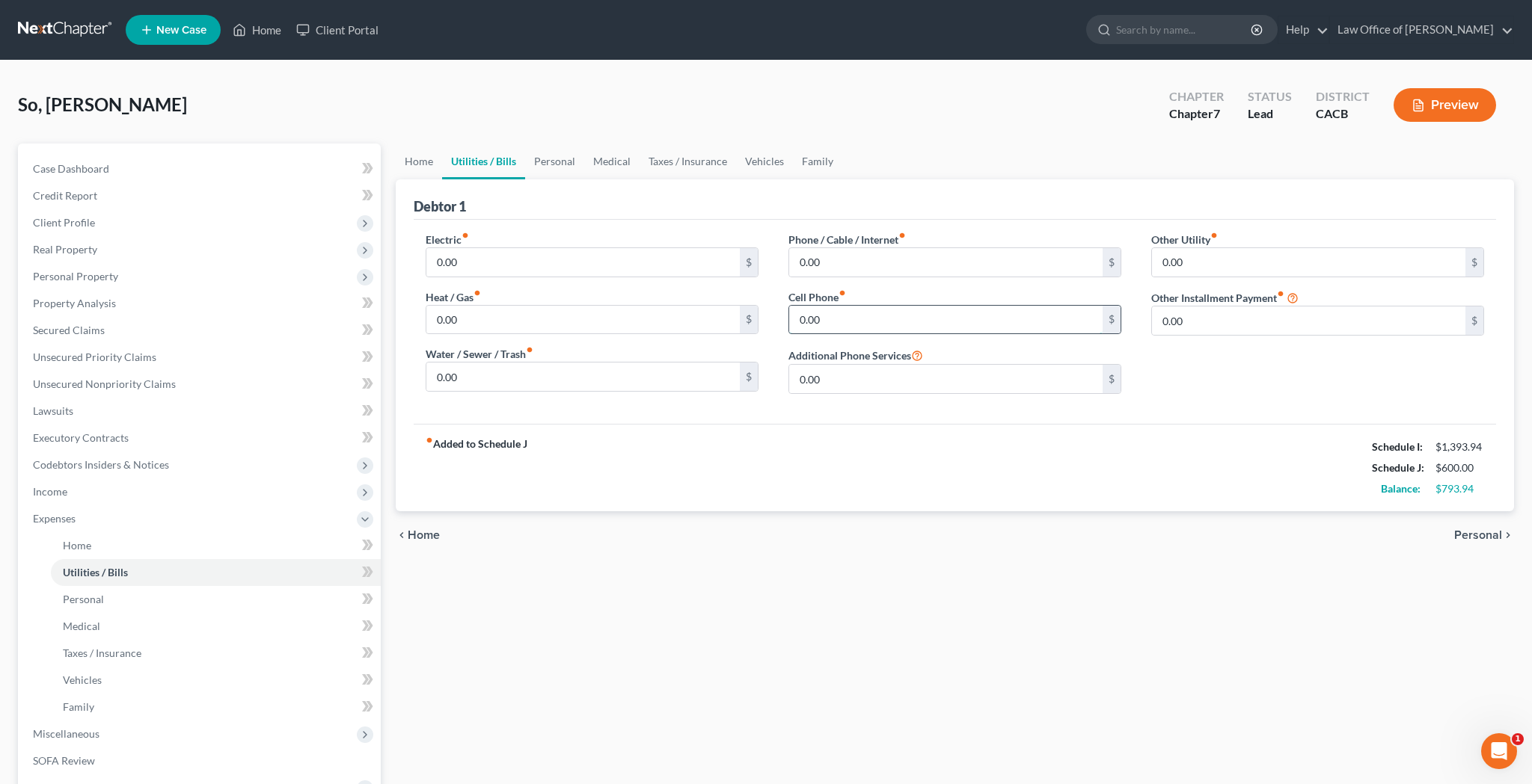
click at [852, 313] on input "0.00" at bounding box center [945, 320] width 313 height 28
click at [557, 165] on link "Personal" at bounding box center [555, 161] width 59 height 36
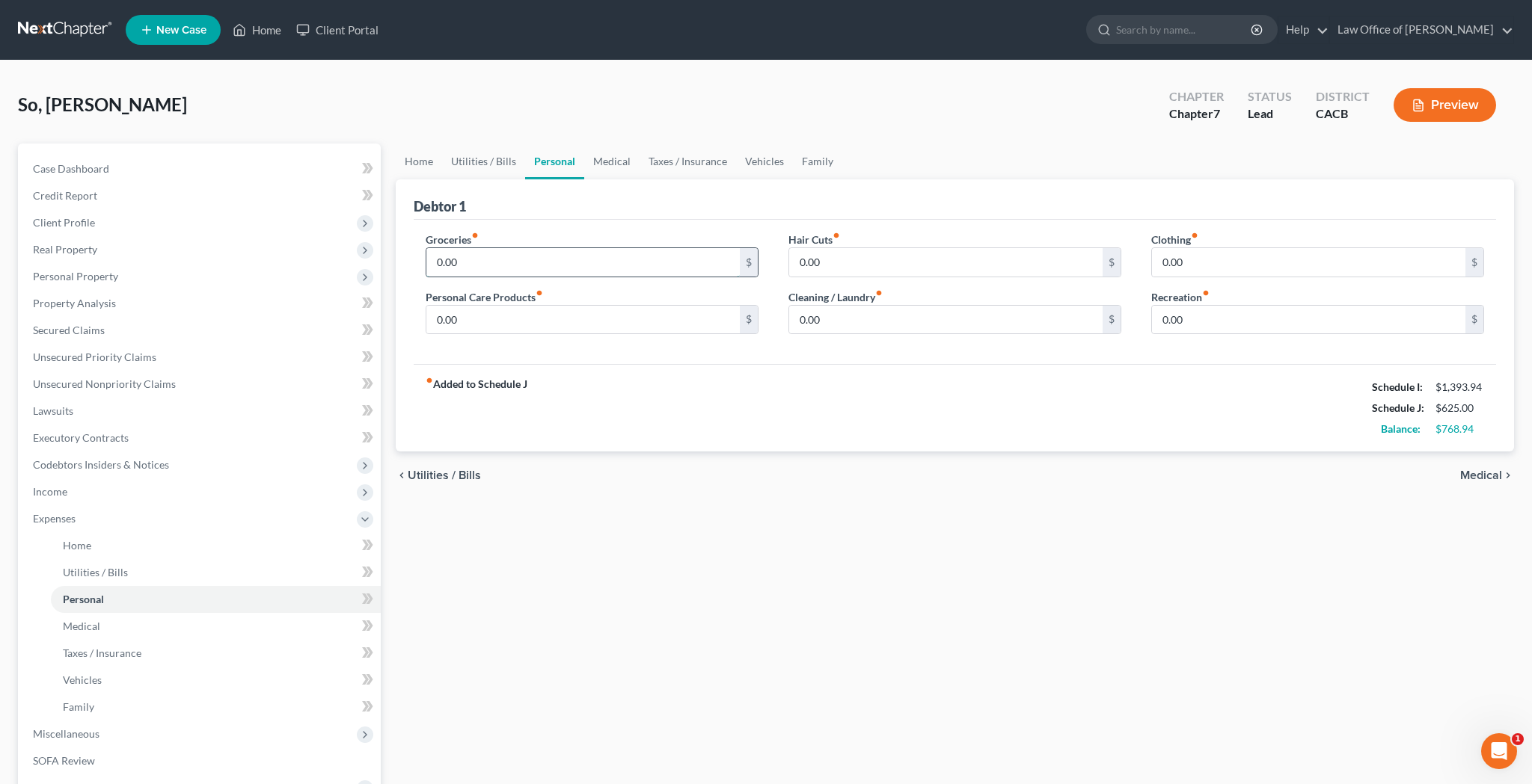
click at [524, 263] on input "0.00" at bounding box center [582, 262] width 313 height 28
click at [778, 509] on div "Home Utilities / Bills Personal Medical Taxes / Insurance Vehicles Family Debto…" at bounding box center [955, 535] width 1134 height 783
click at [539, 269] on input "0.00" at bounding box center [582, 262] width 313 height 28
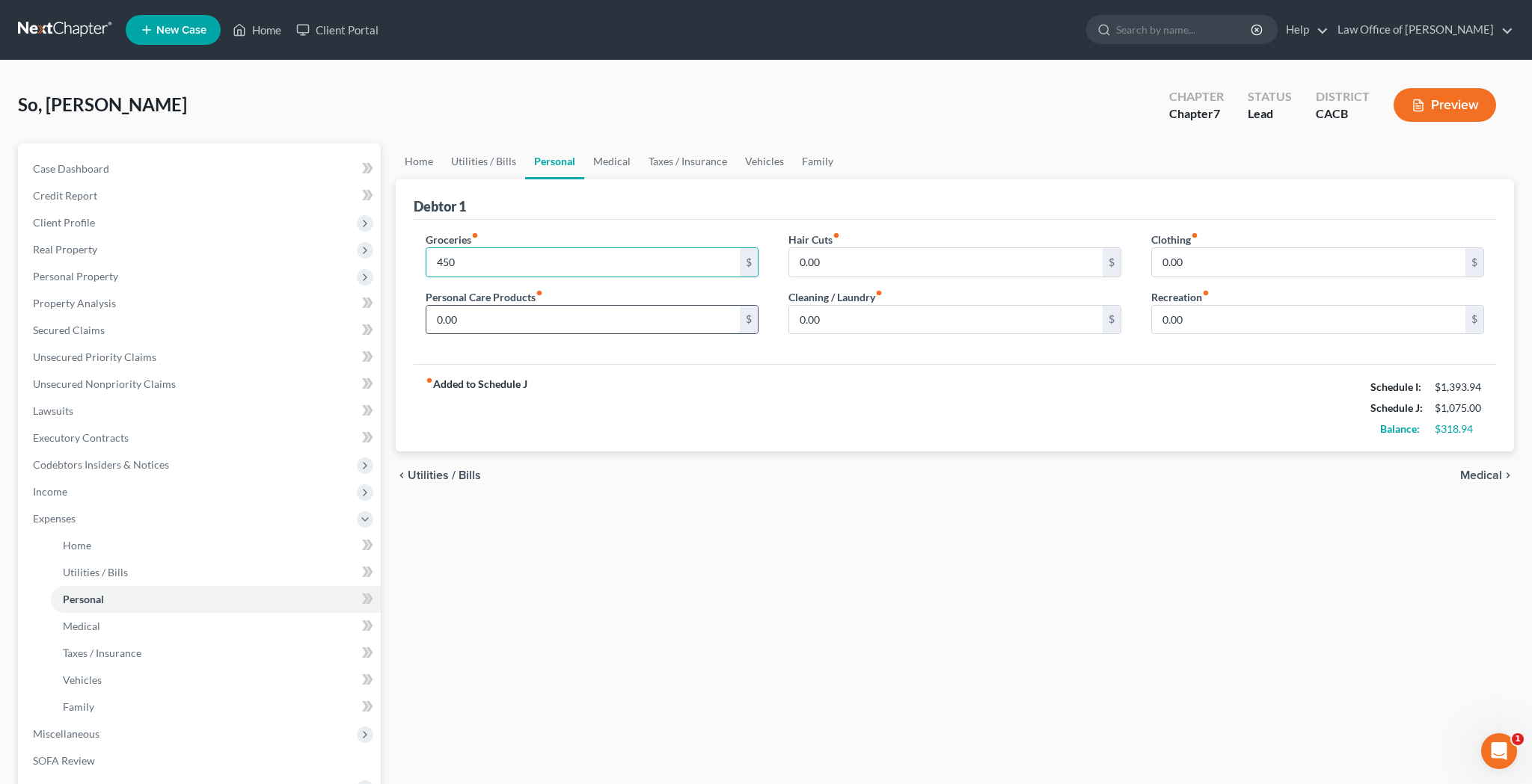
click at [549, 314] on input "0.00" at bounding box center [582, 320] width 313 height 28
click at [828, 315] on input "0.00" at bounding box center [945, 320] width 313 height 28
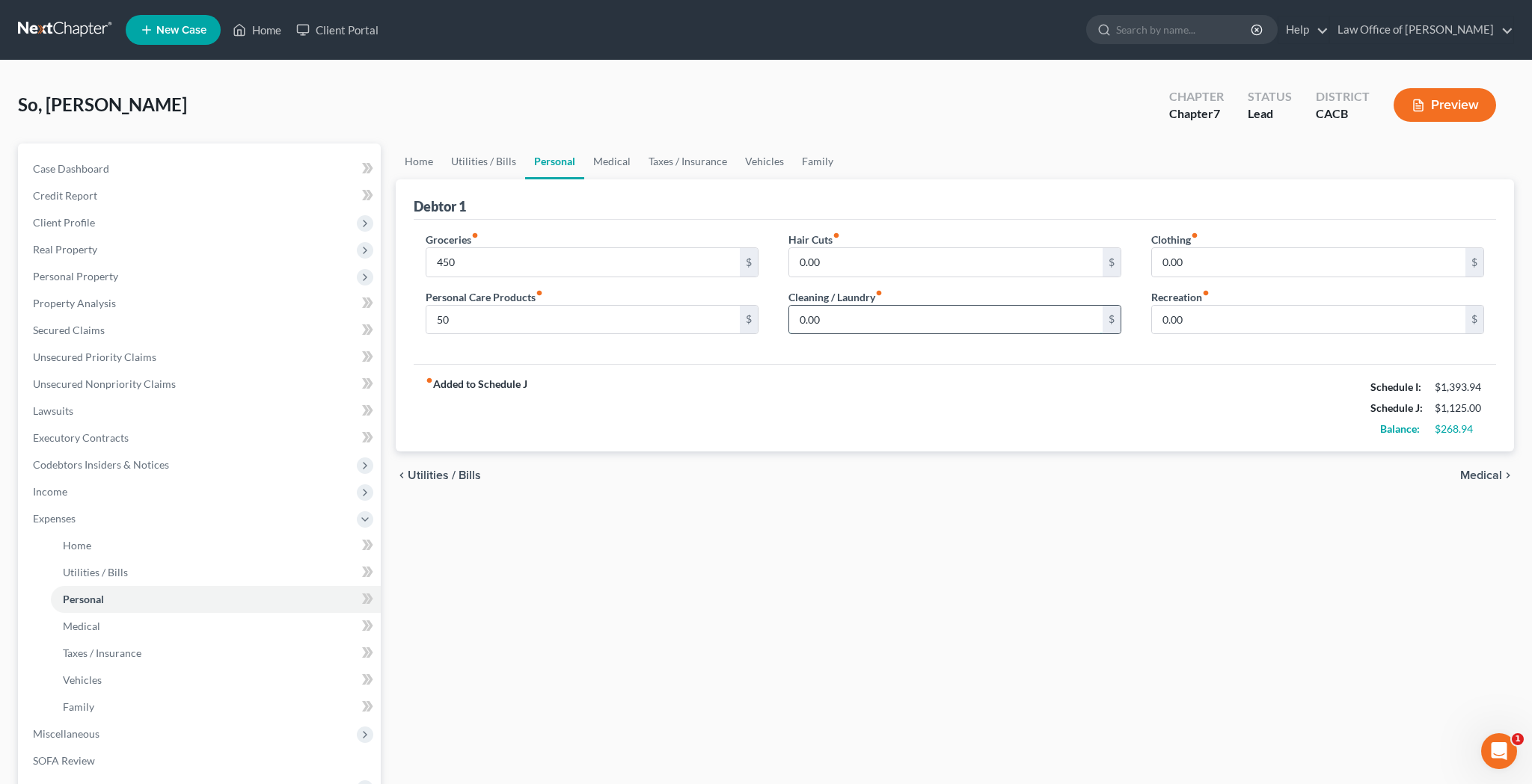
click at [828, 315] on input "0.00" at bounding box center [945, 320] width 313 height 28
click at [1177, 264] on input "0.00" at bounding box center [1308, 262] width 313 height 28
click at [1228, 318] on input "0.00" at bounding box center [1308, 320] width 313 height 28
click at [623, 166] on link "Medical" at bounding box center [611, 161] width 55 height 36
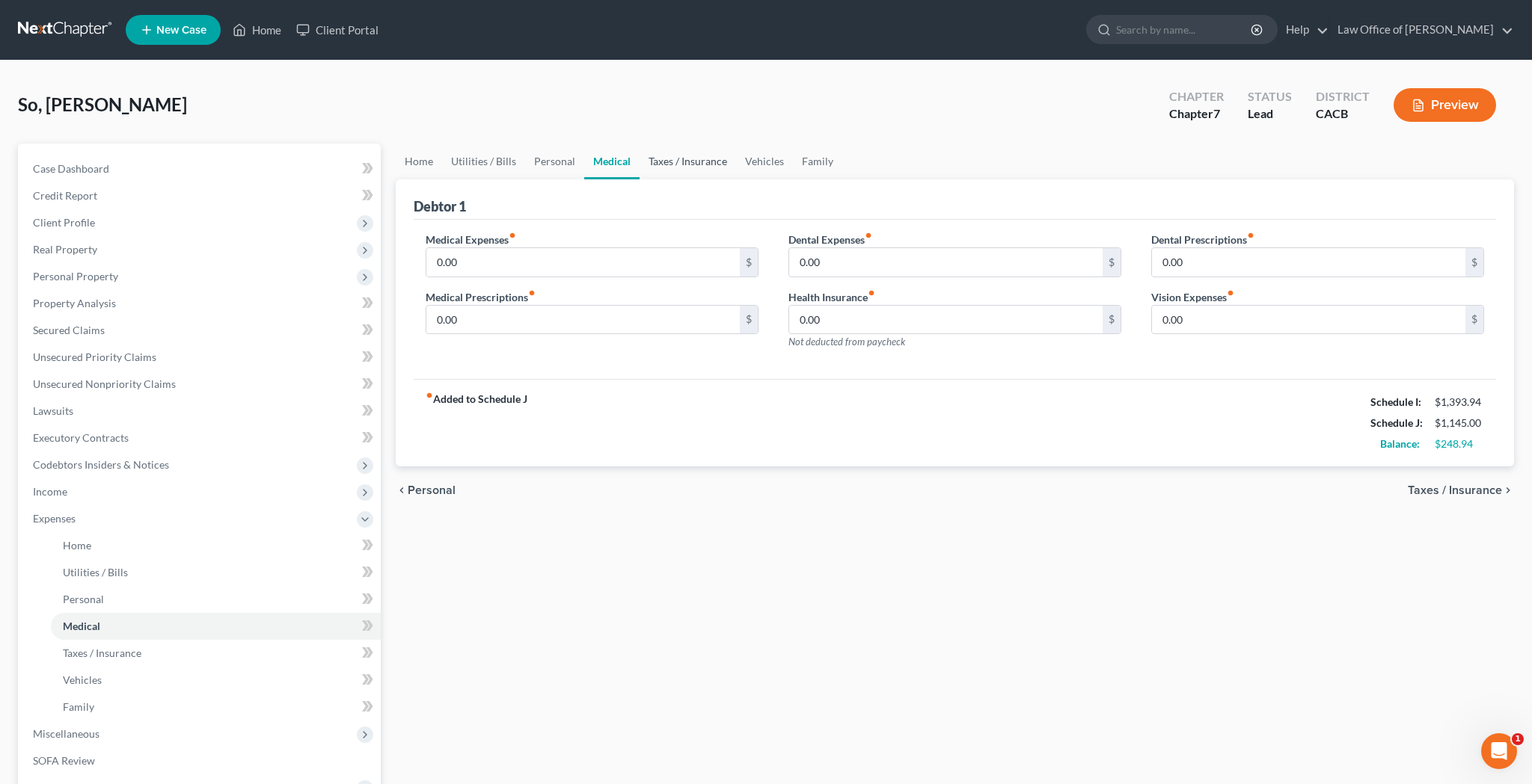
click at [689, 169] on link "Taxes / Insurance" at bounding box center [688, 161] width 96 height 36
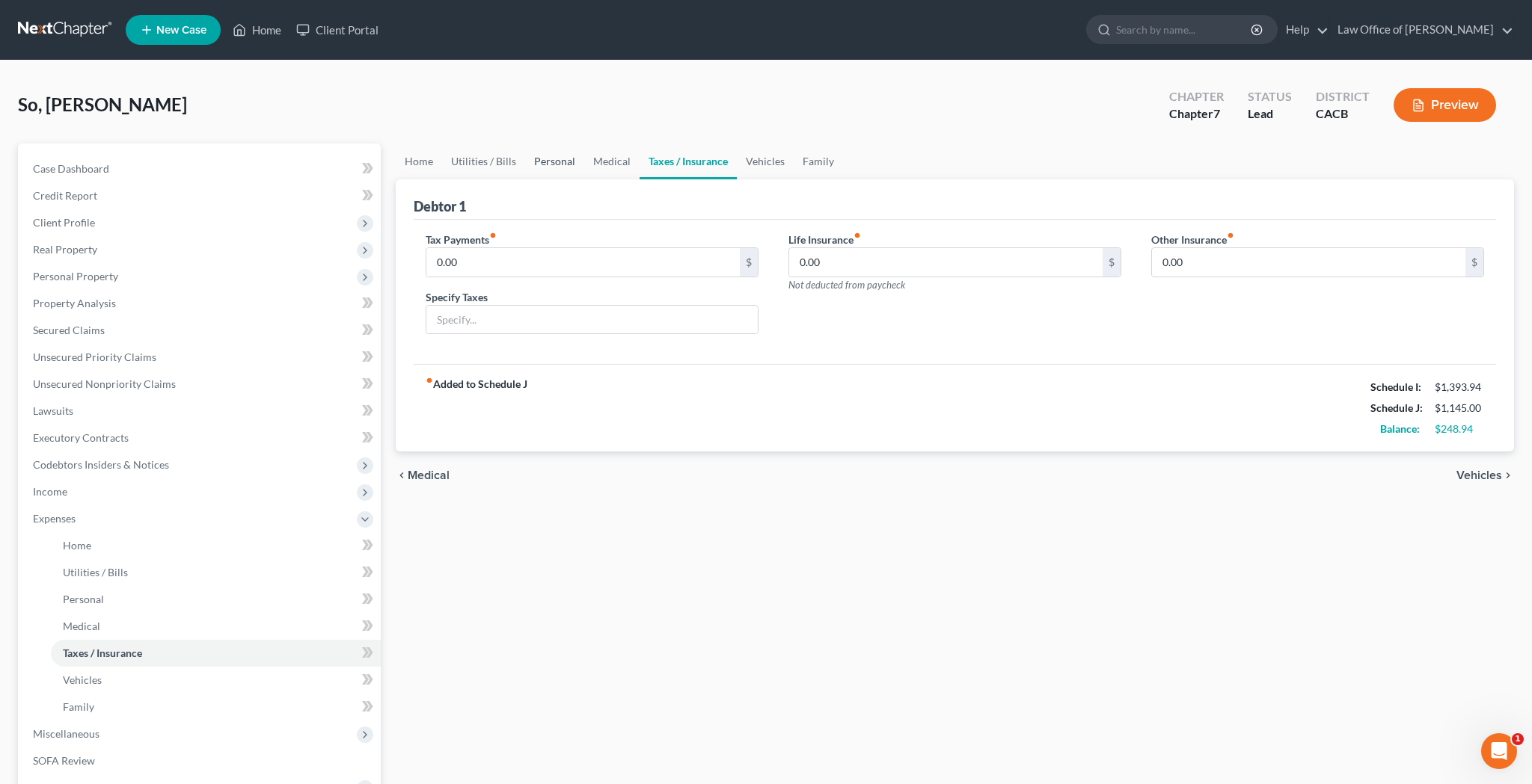
click at [559, 167] on link "Personal" at bounding box center [555, 161] width 59 height 36
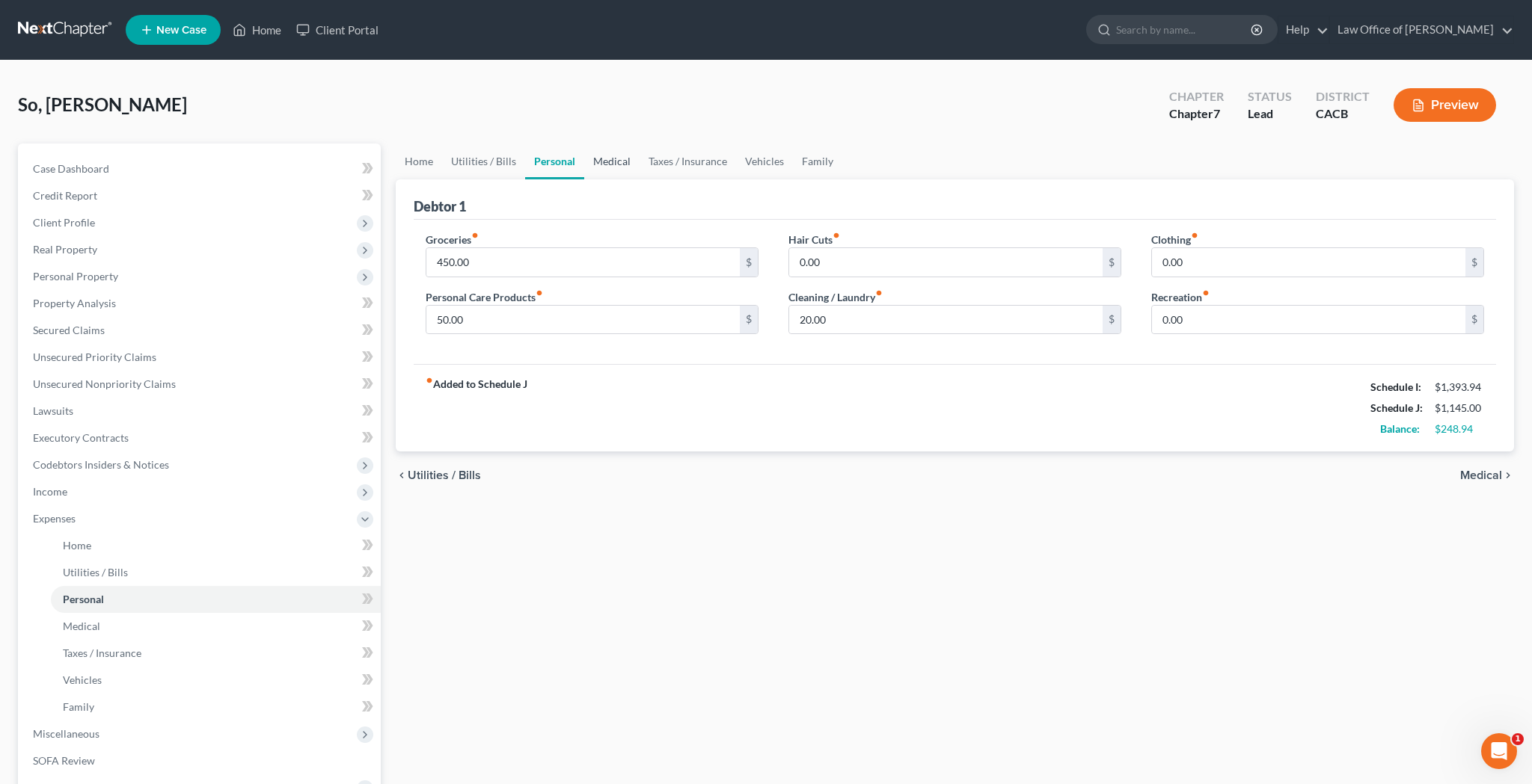
click at [617, 166] on link "Medical" at bounding box center [611, 161] width 55 height 36
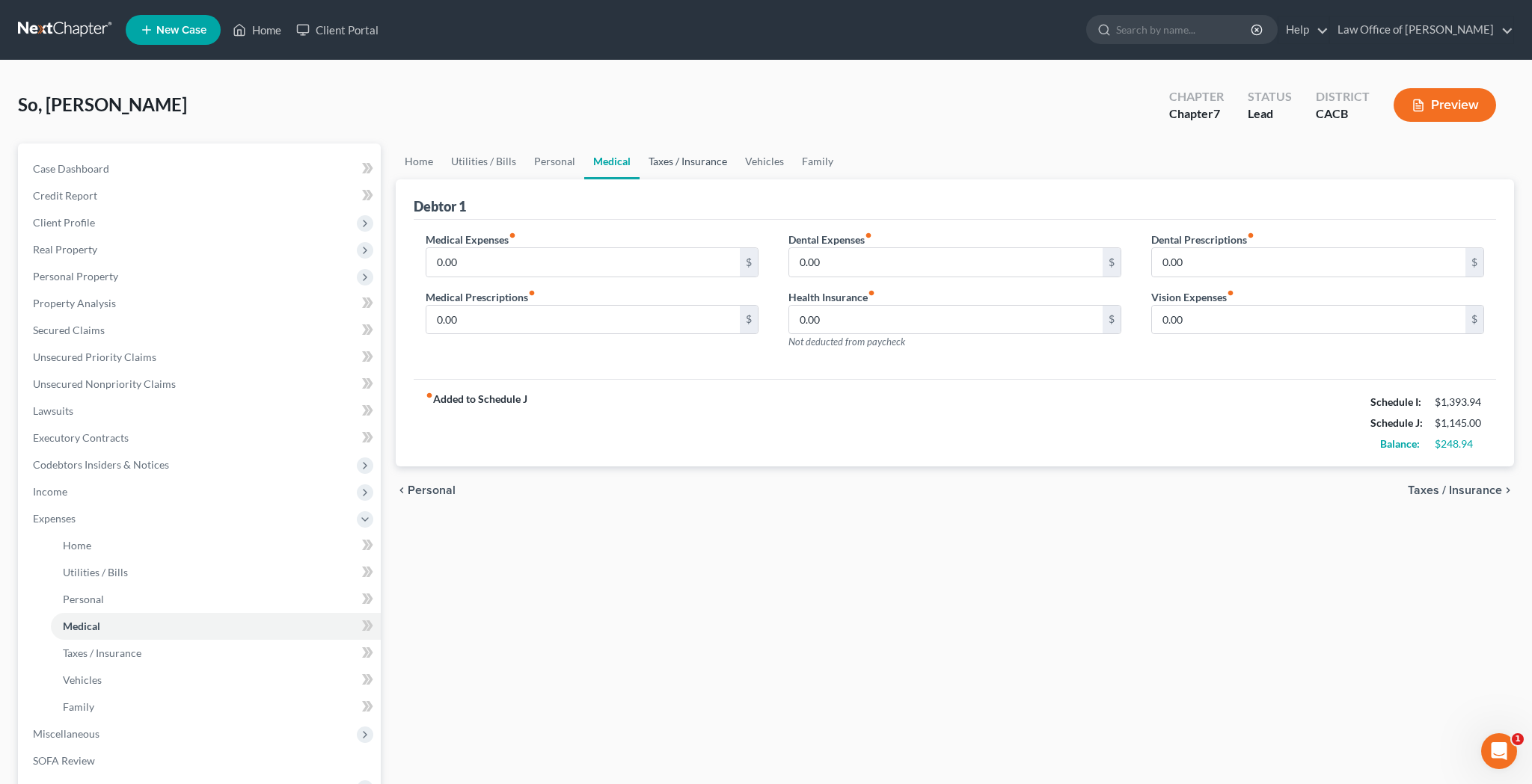
click at [676, 164] on link "Taxes / Insurance" at bounding box center [688, 161] width 96 height 36
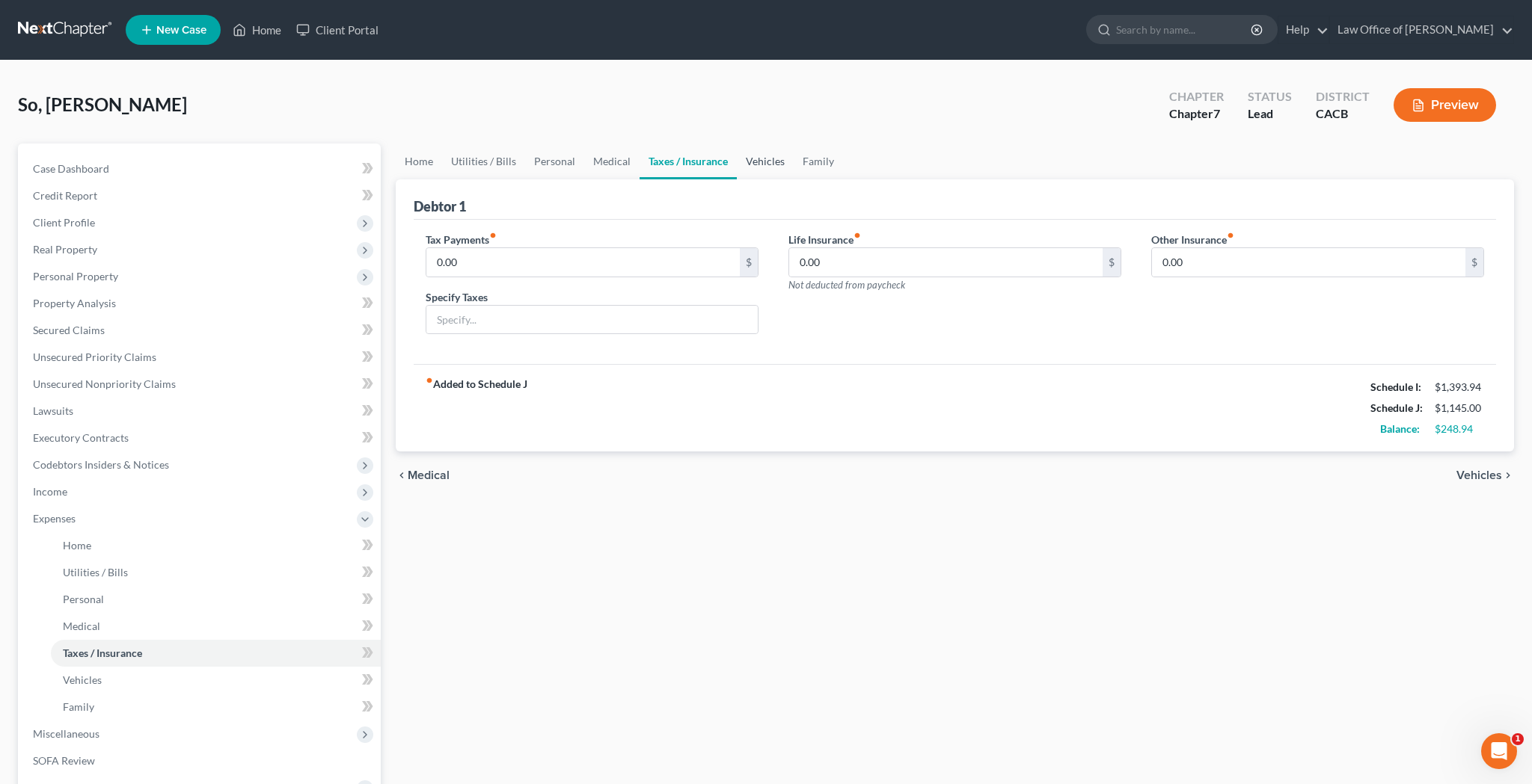
click at [771, 159] on link "Vehicles" at bounding box center [766, 161] width 57 height 36
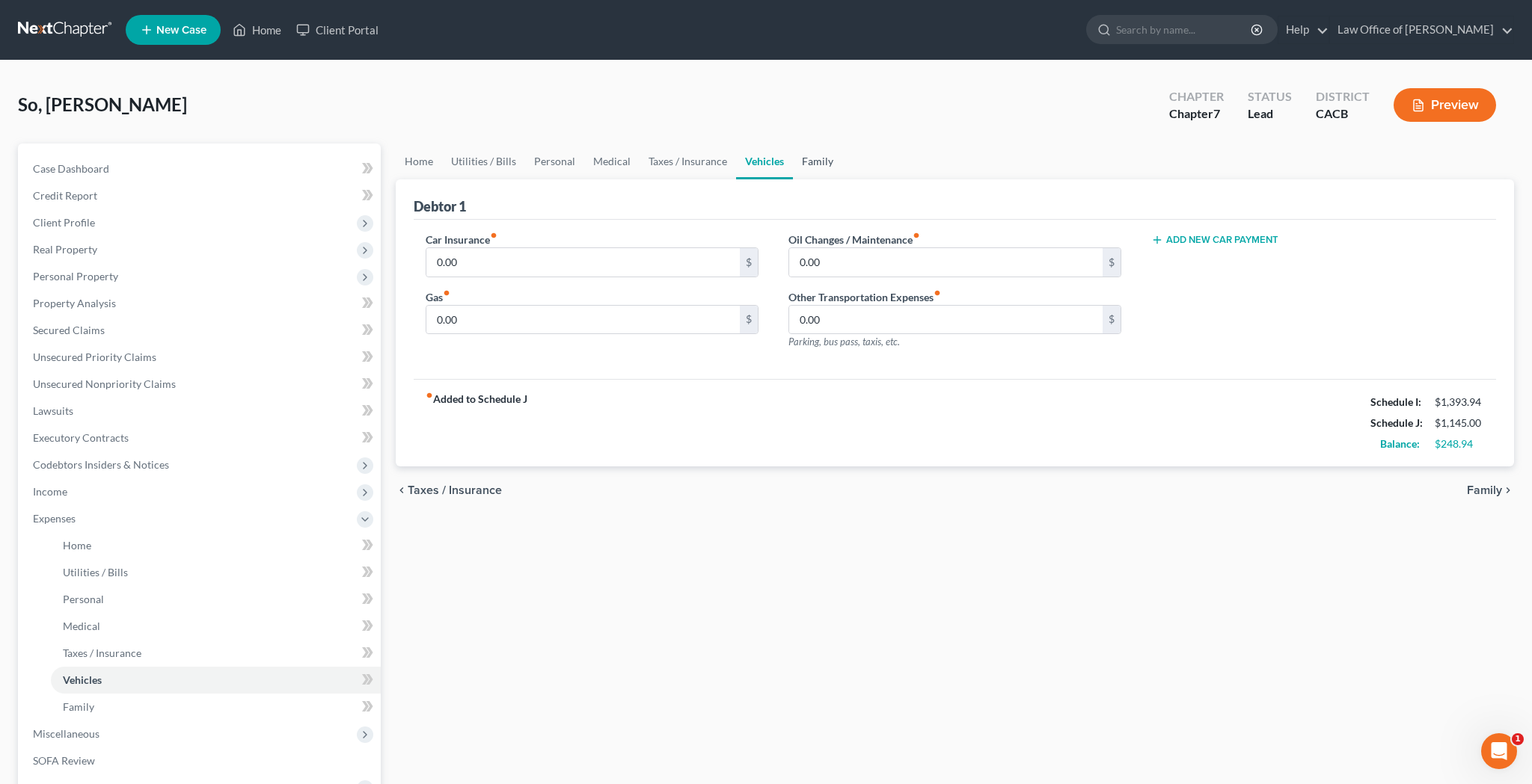
click at [804, 169] on link "Family" at bounding box center [818, 161] width 49 height 36
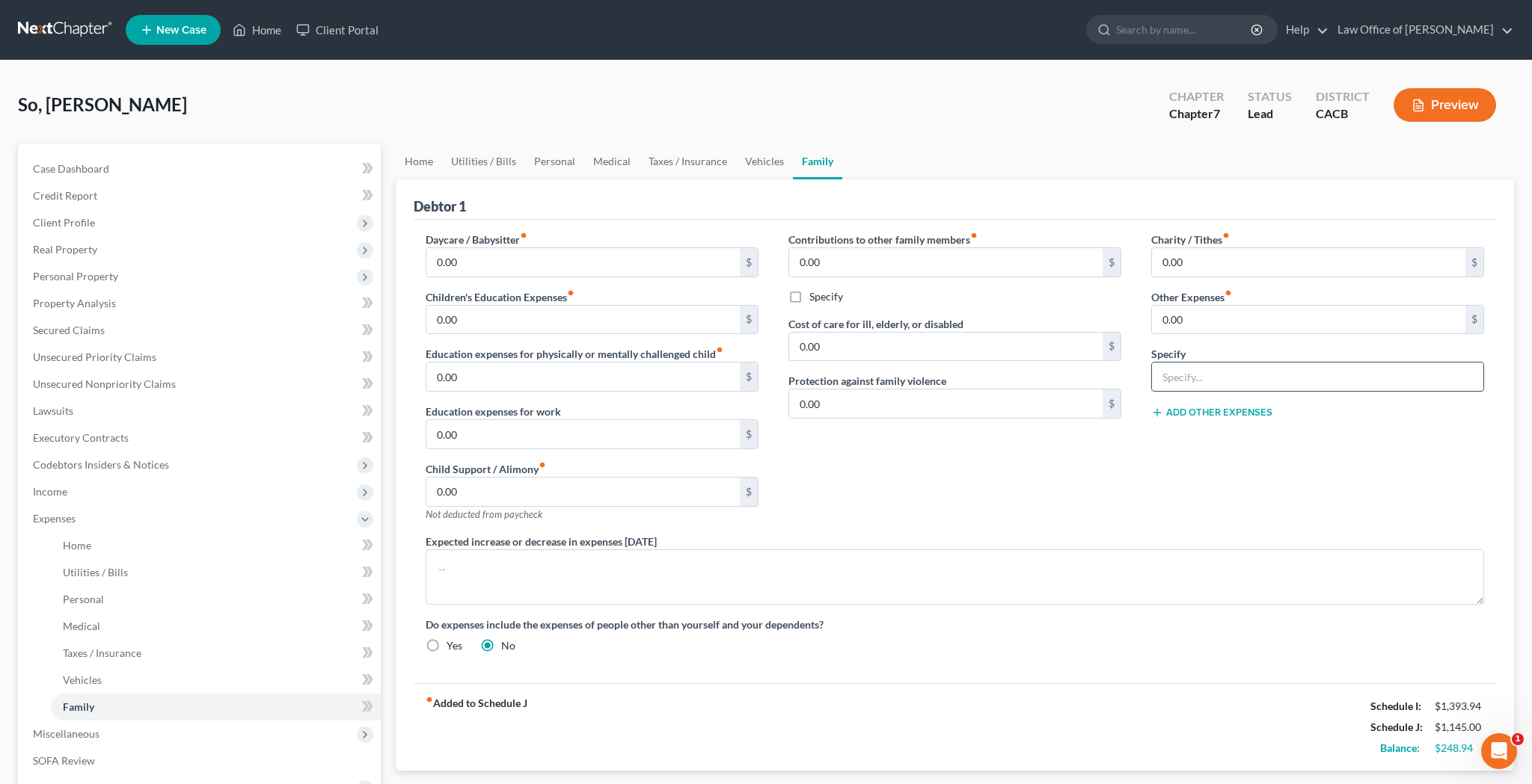
click at [1202, 381] on input "text" at bounding box center [1318, 377] width 332 height 28
click at [1238, 313] on input "0.00" at bounding box center [1308, 320] width 313 height 28
click at [1163, 376] on input "Supplements" at bounding box center [1318, 377] width 332 height 28
click at [1219, 319] on input "0.00" at bounding box center [1308, 320] width 313 height 28
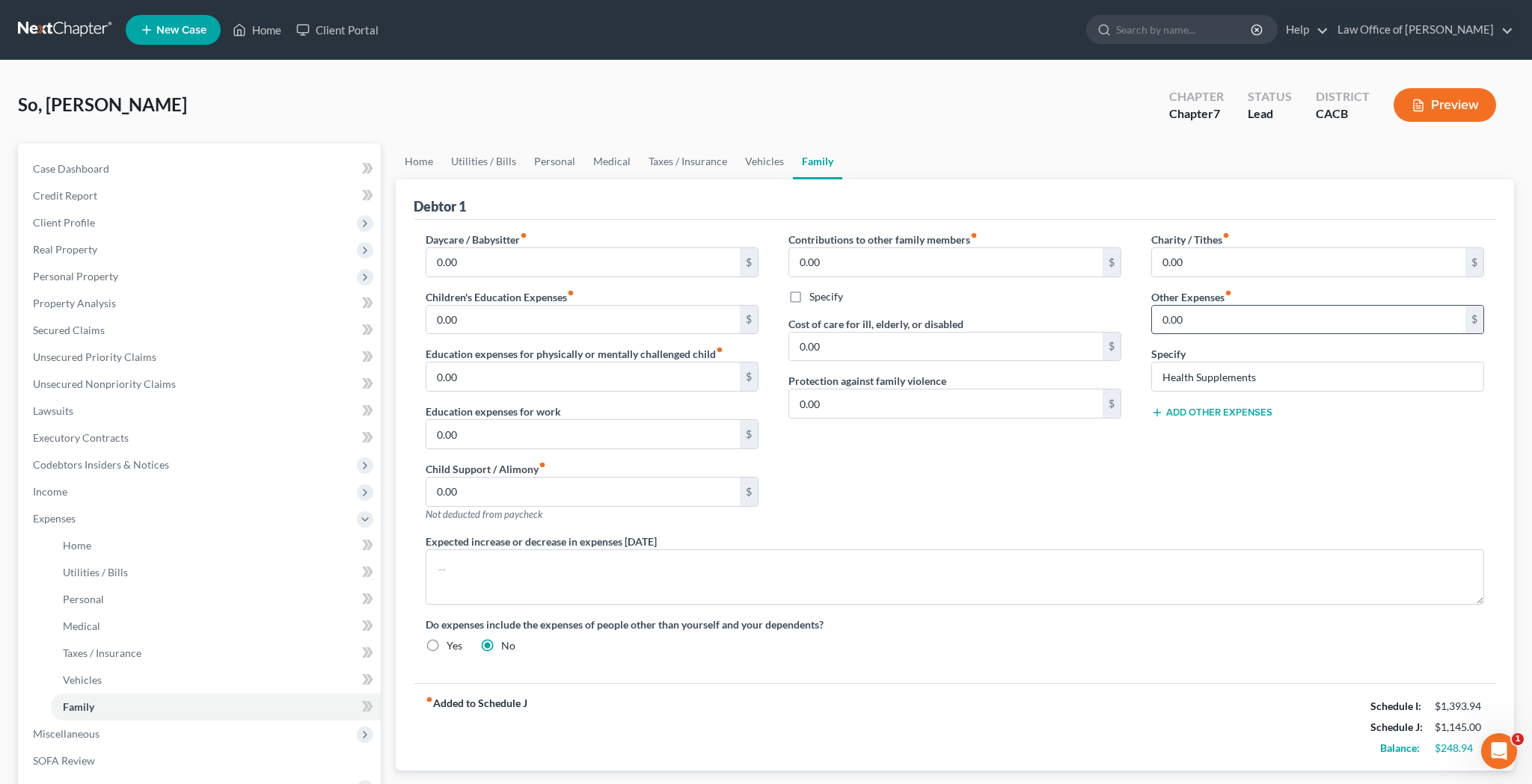
click at [1219, 319] on input "0.00" at bounding box center [1308, 320] width 313 height 28
click at [1281, 373] on input "Health Supplements" at bounding box center [1318, 377] width 332 height 28
click at [430, 161] on link "Home" at bounding box center [418, 161] width 46 height 36
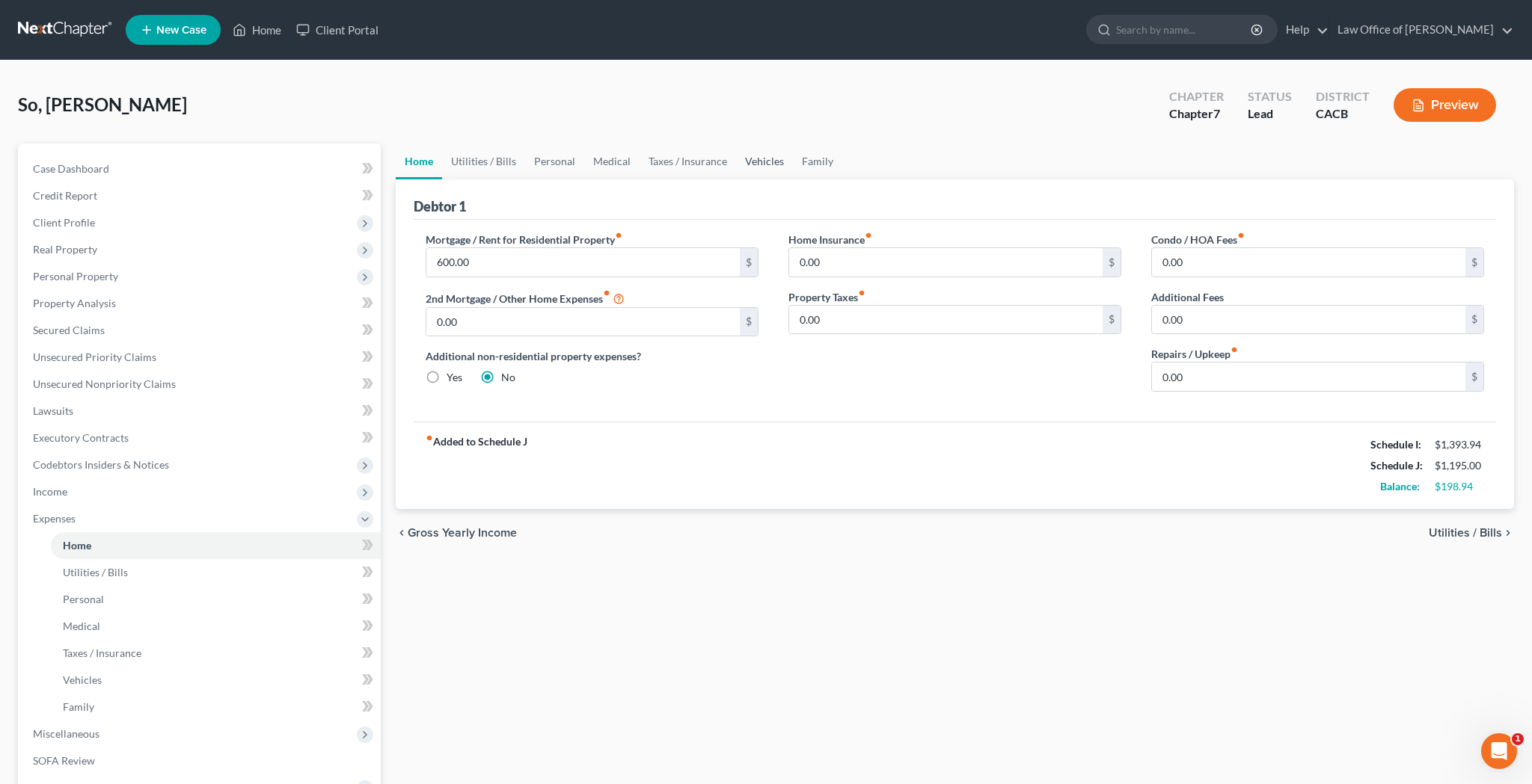
click at [774, 166] on link "Vehicles" at bounding box center [765, 161] width 57 height 36
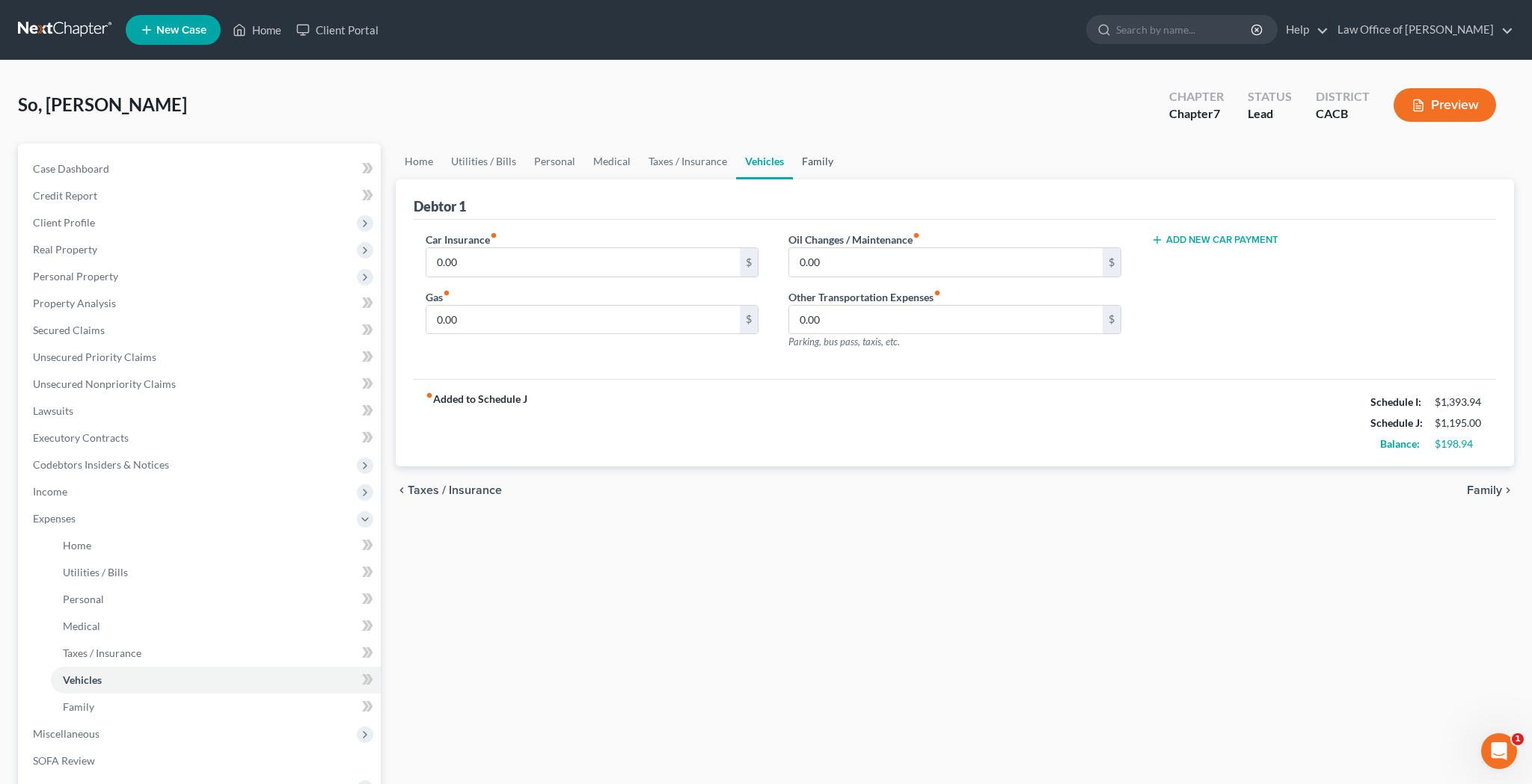
click at [810, 165] on link "Family" at bounding box center [818, 161] width 49 height 36
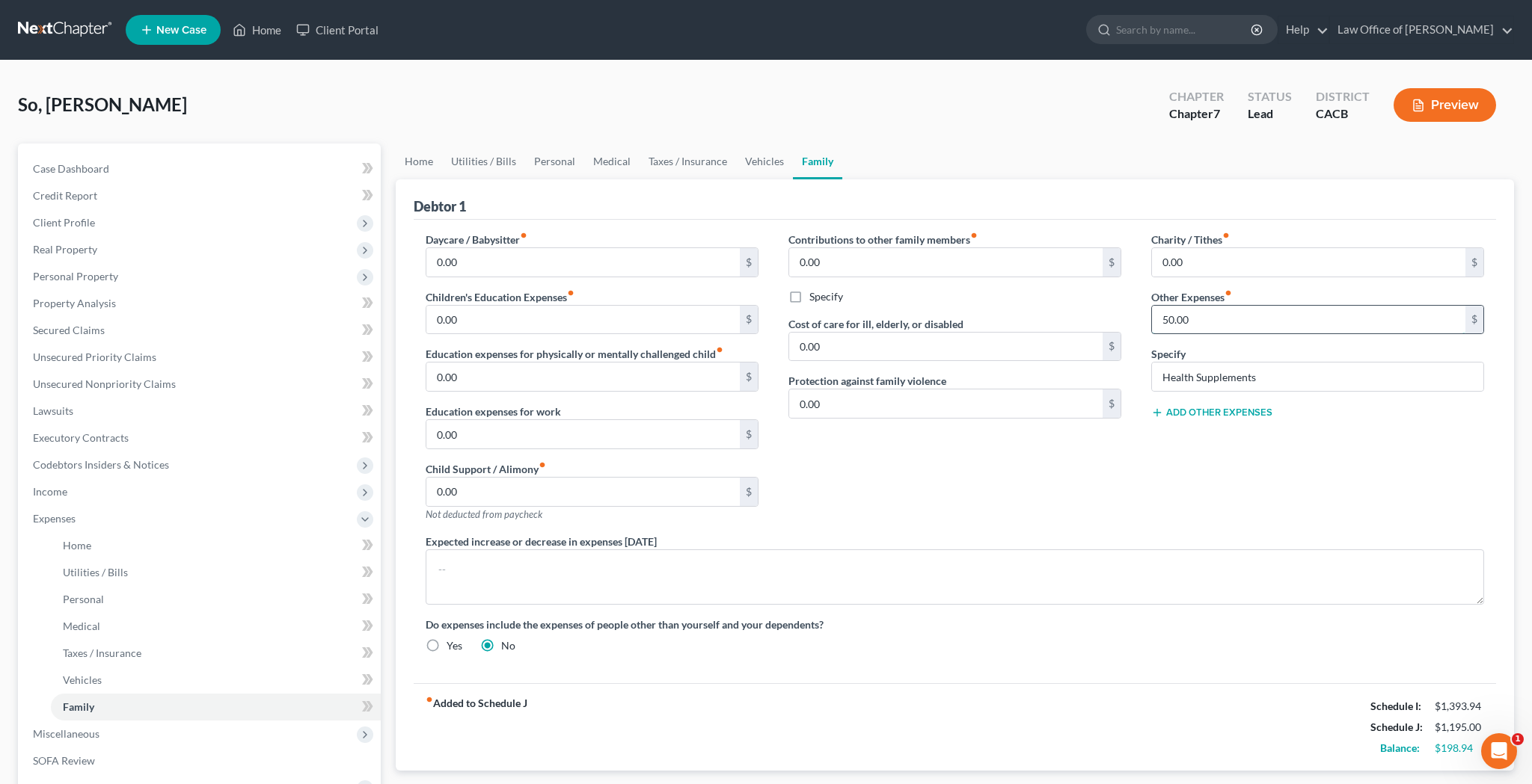
click at [1193, 318] on input "50.00" at bounding box center [1308, 320] width 313 height 28
click at [423, 167] on link "Home" at bounding box center [418, 161] width 46 height 36
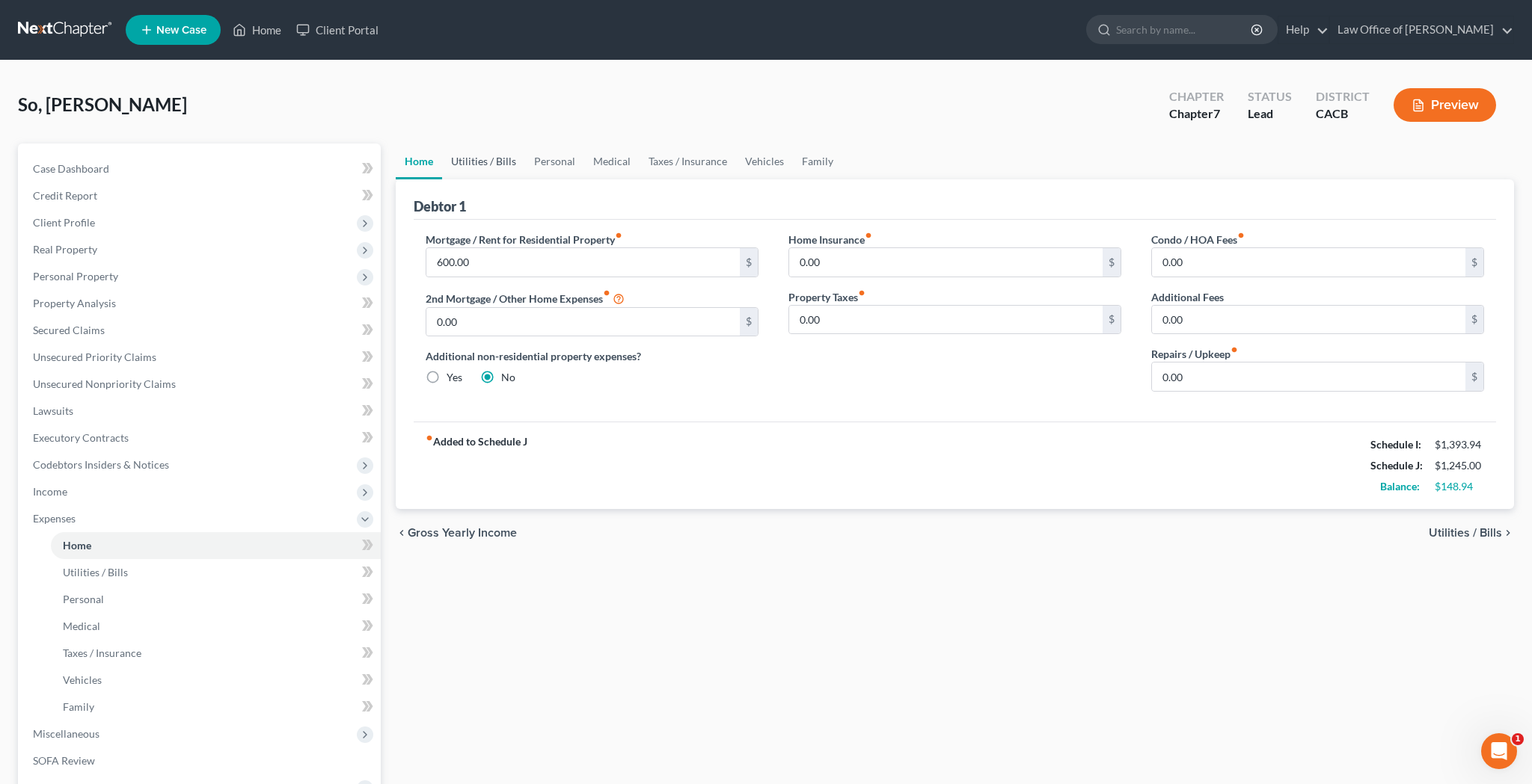
click at [474, 162] on link "Utilities / Bills" at bounding box center [483, 161] width 83 height 36
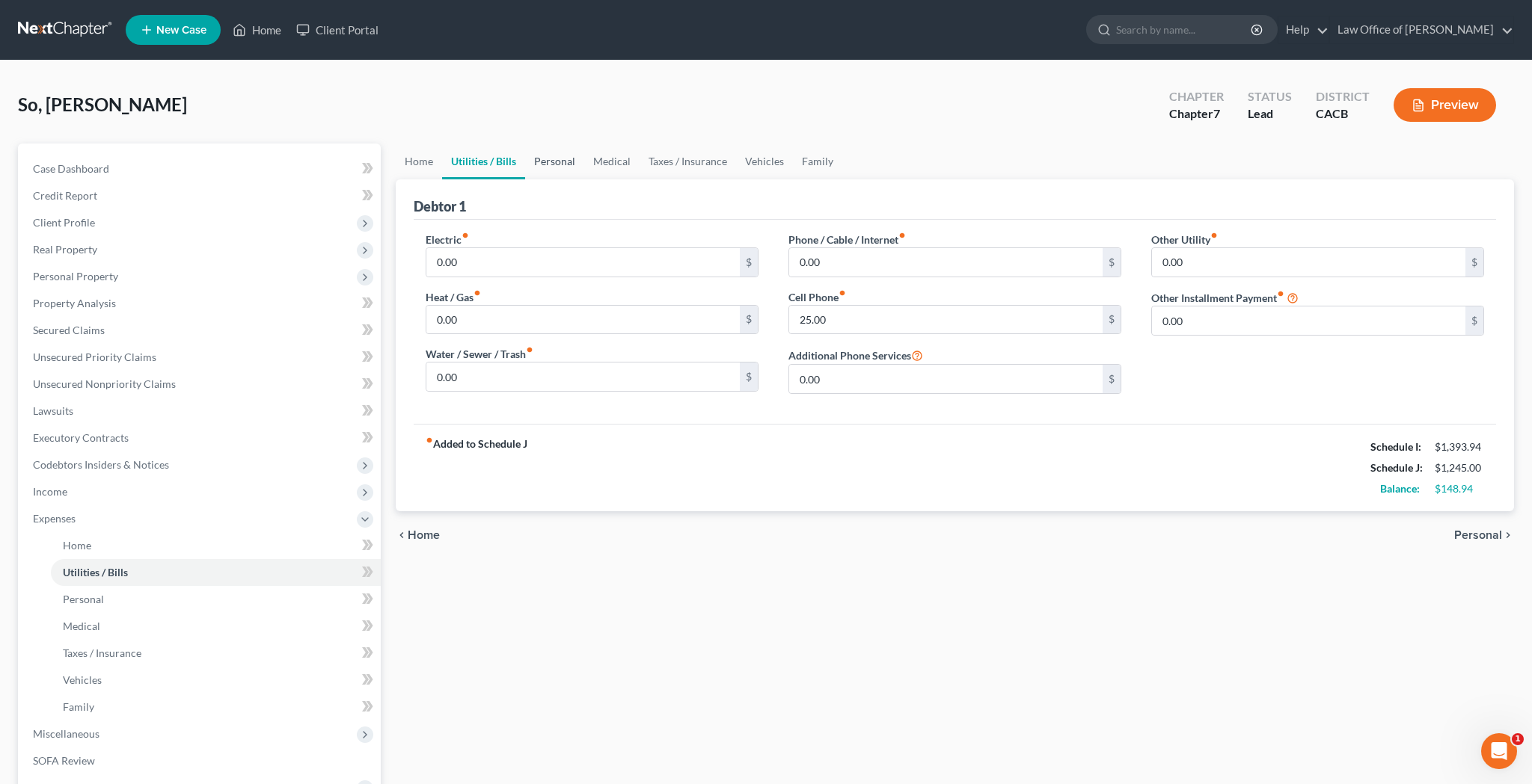
click at [552, 159] on link "Personal" at bounding box center [555, 161] width 59 height 36
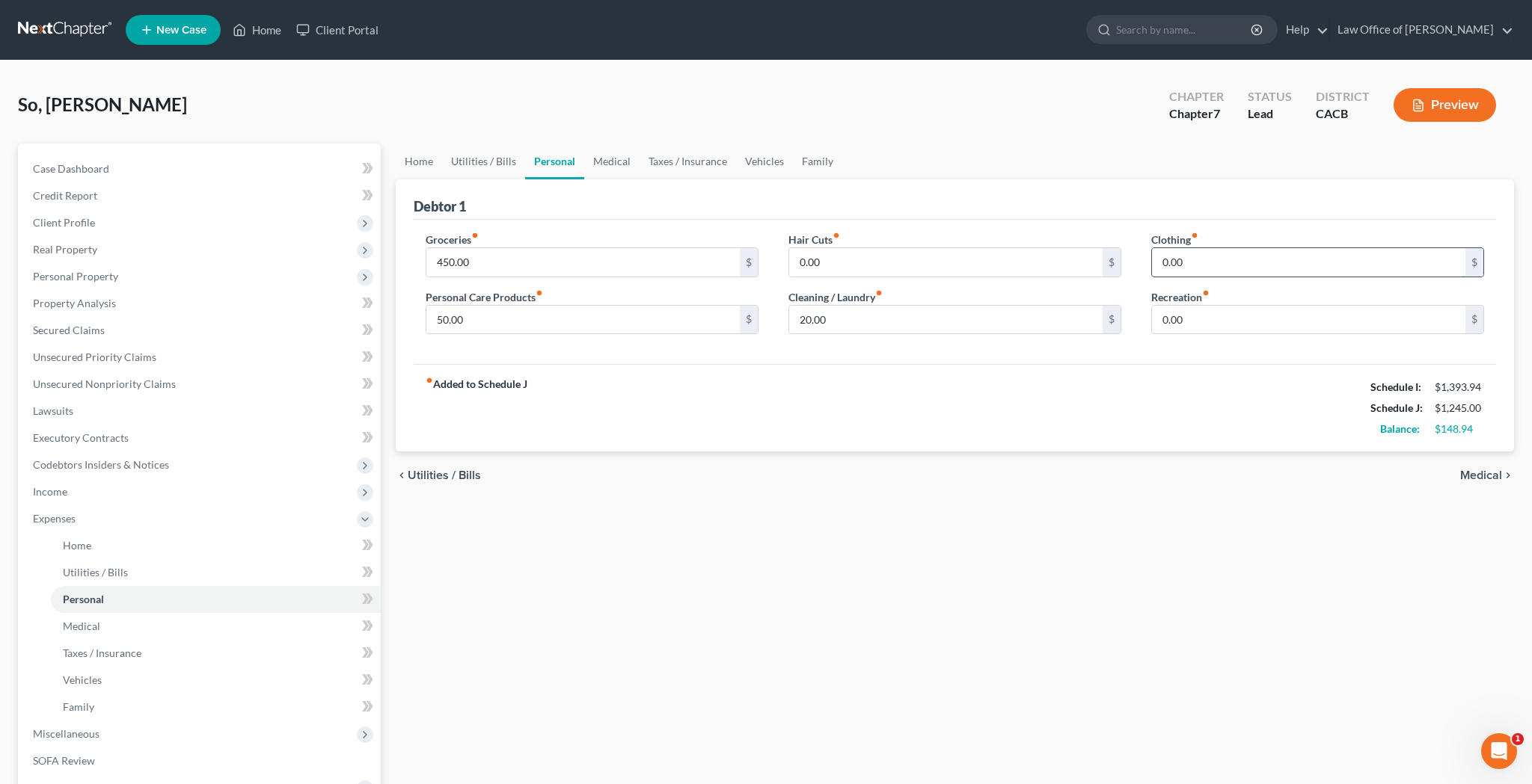
click at [1190, 266] on input "0.00" at bounding box center [1308, 262] width 313 height 28
click at [1210, 322] on input "0.00" at bounding box center [1308, 320] width 313 height 28
click at [1208, 322] on input "0.00" at bounding box center [1308, 320] width 313 height 28
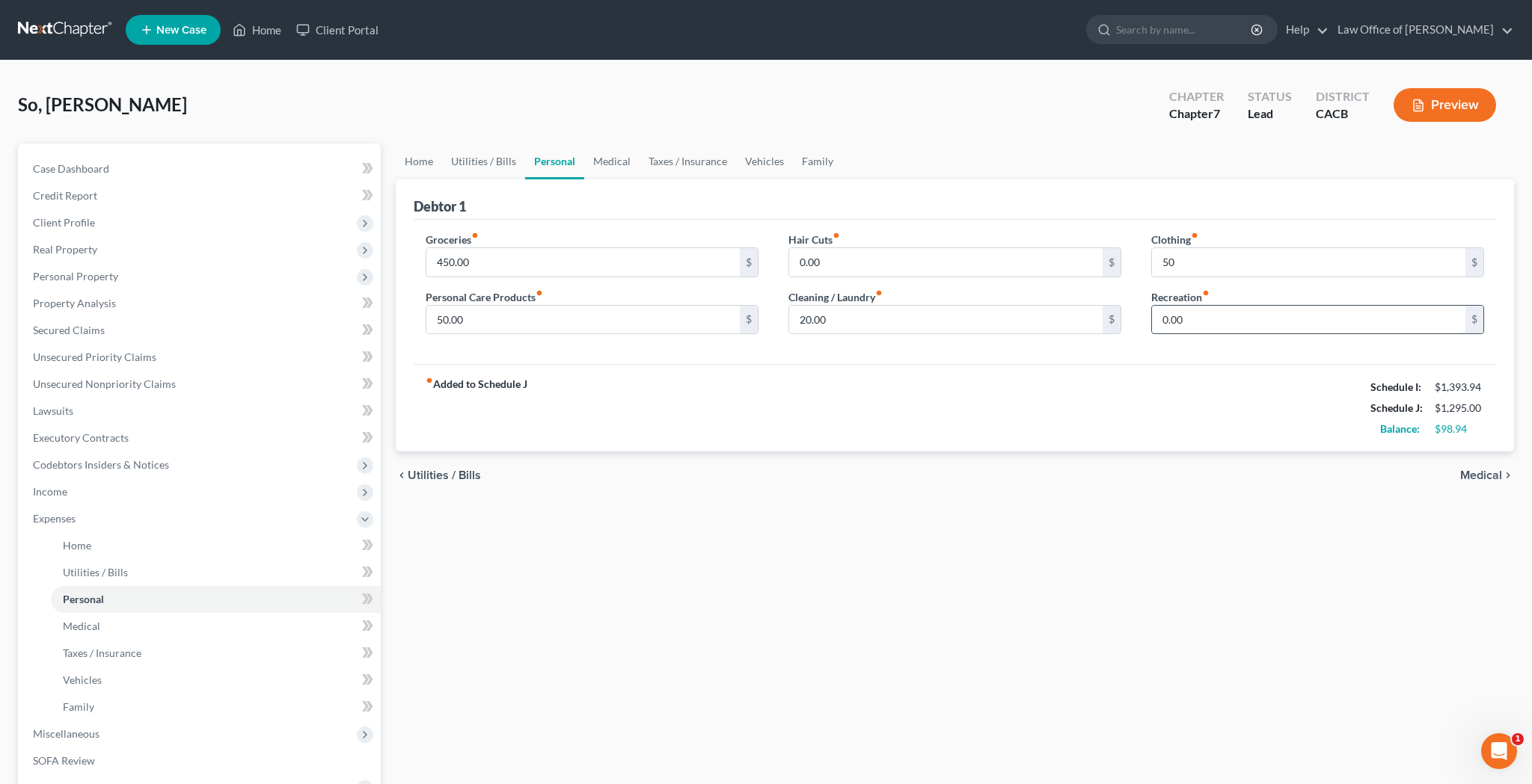
click at [1208, 322] on input "0.00" at bounding box center [1308, 320] width 313 height 28
click at [1184, 375] on div "fiber_manual_record Added to Schedule J Schedule I: $1,393.94 Schedule J: $1,44…" at bounding box center [954, 407] width 1083 height 87
click at [618, 167] on link "Medical" at bounding box center [611, 161] width 55 height 36
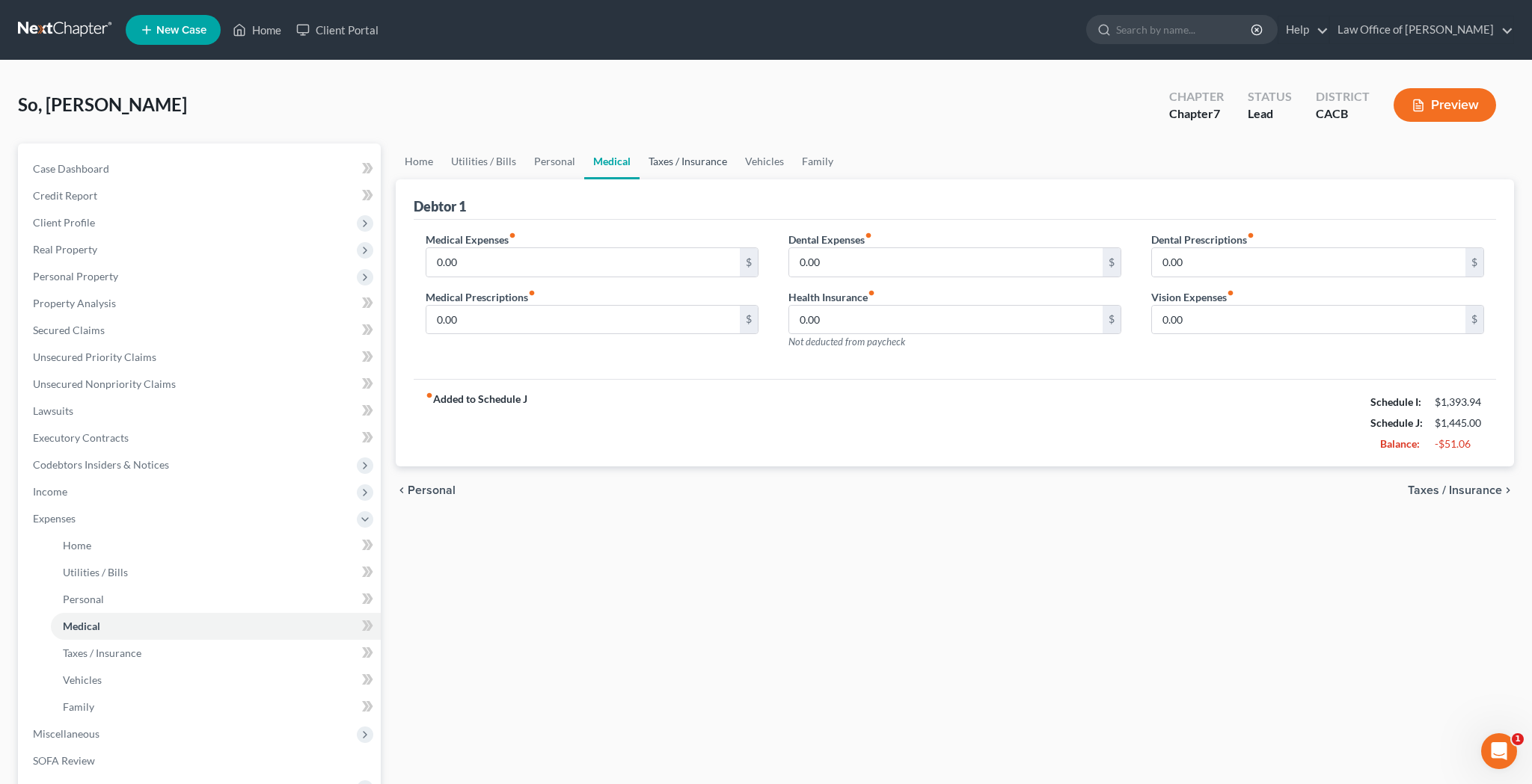
click at [673, 167] on link "Taxes / Insurance" at bounding box center [688, 161] width 96 height 36
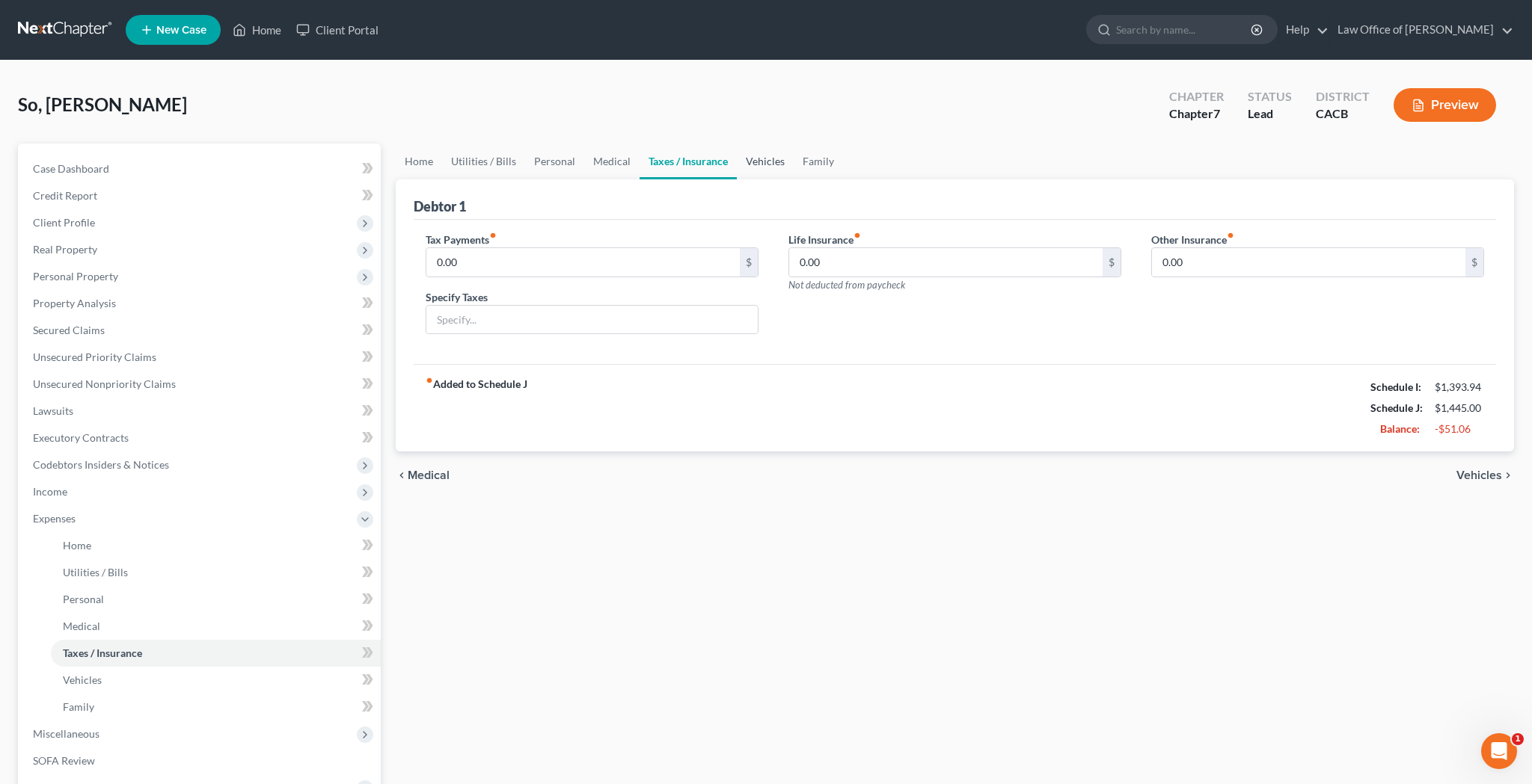
click at [761, 165] on link "Vehicles" at bounding box center [766, 161] width 57 height 36
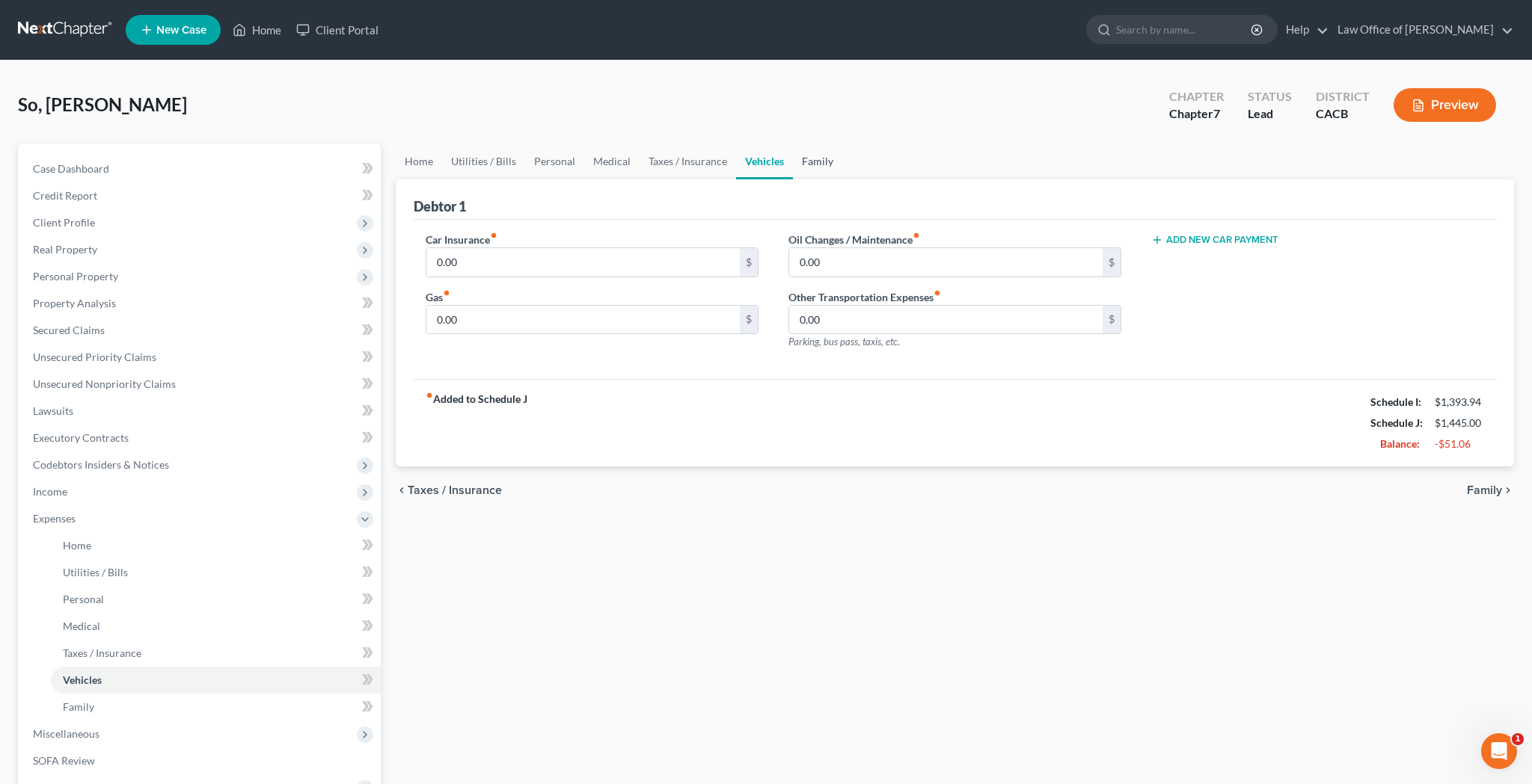
click at [809, 163] on link "Family" at bounding box center [818, 161] width 49 height 36
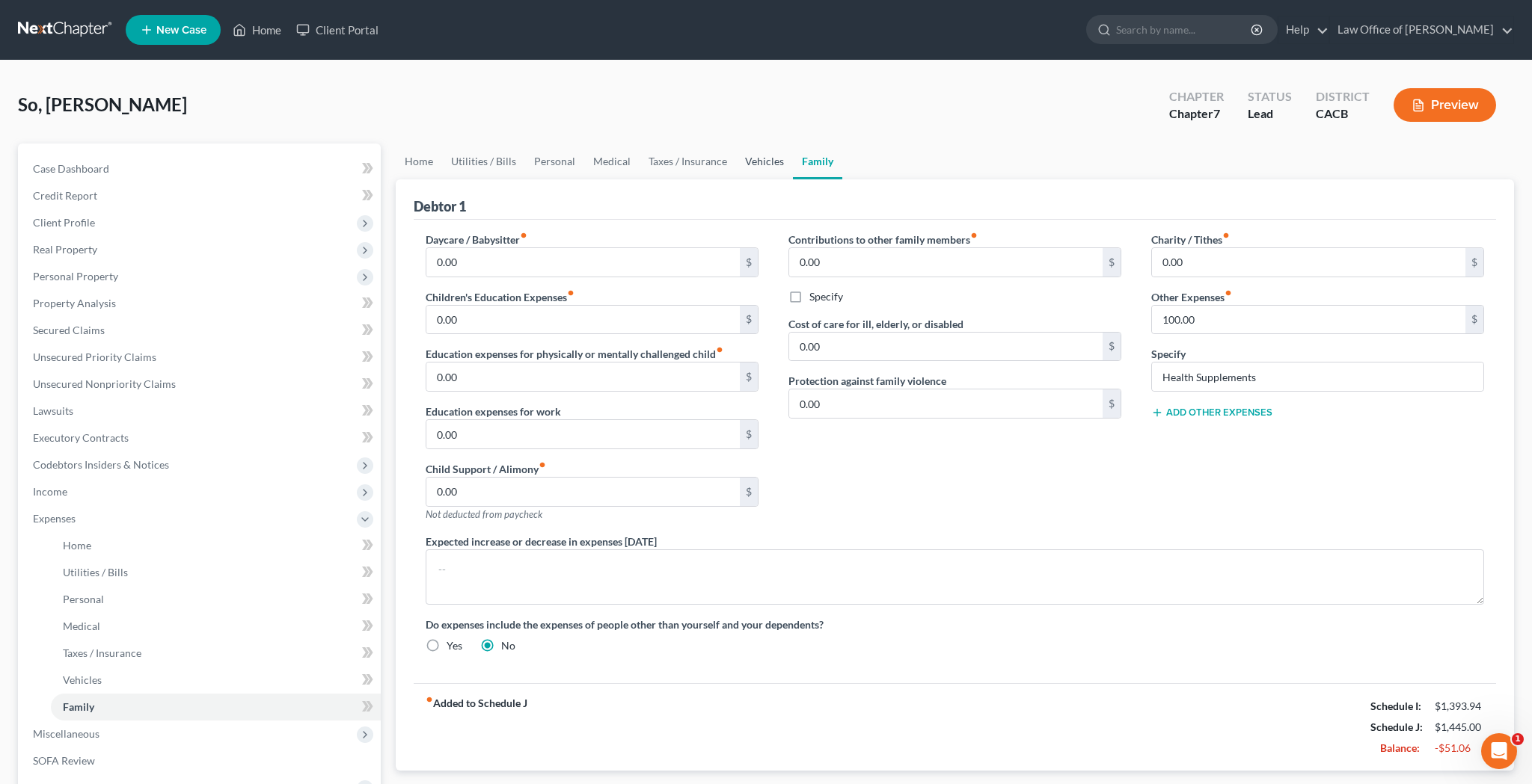
click at [758, 164] on link "Vehicles" at bounding box center [765, 161] width 57 height 36
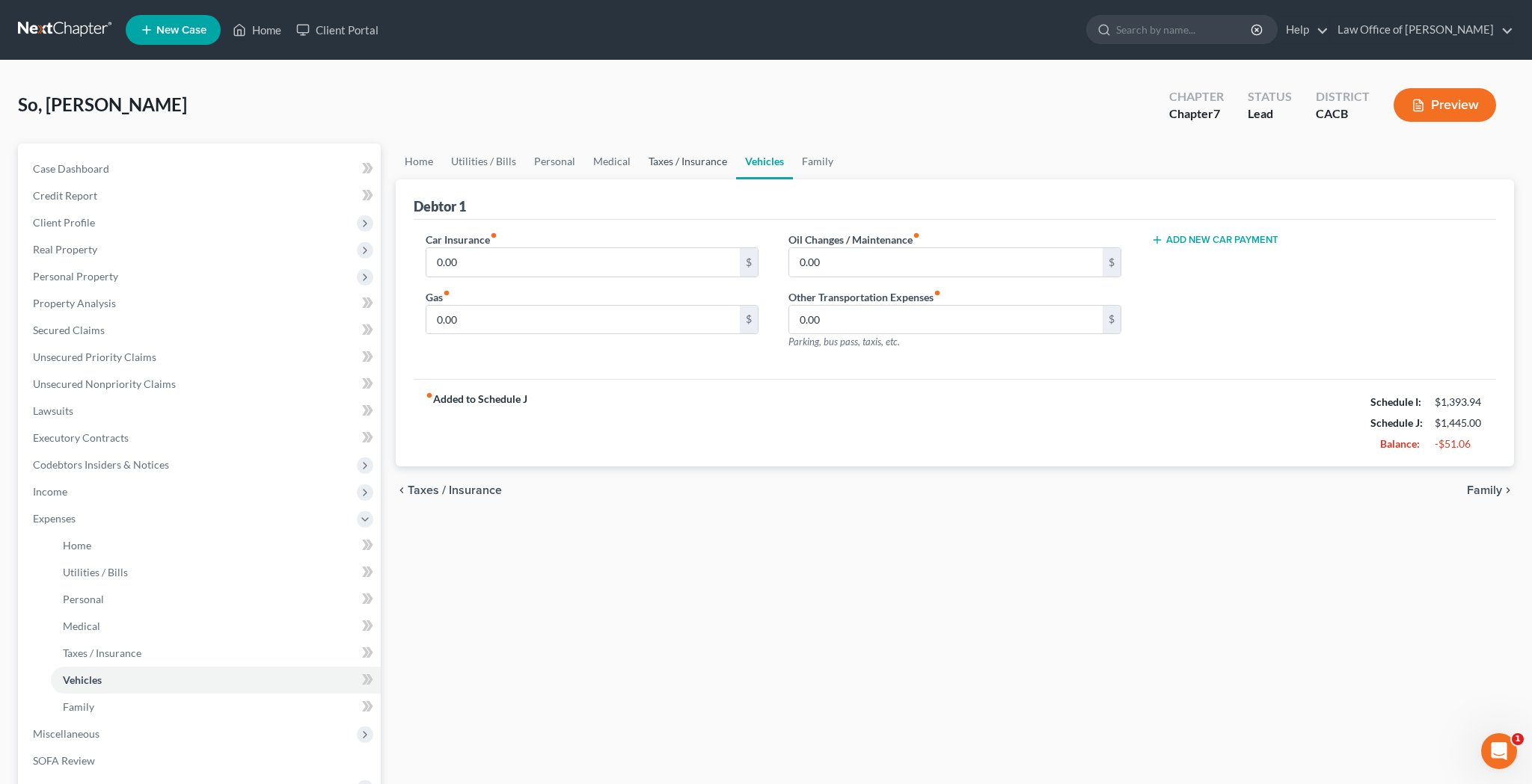
click at [706, 166] on link "Taxes / Insurance" at bounding box center [688, 161] width 96 height 36
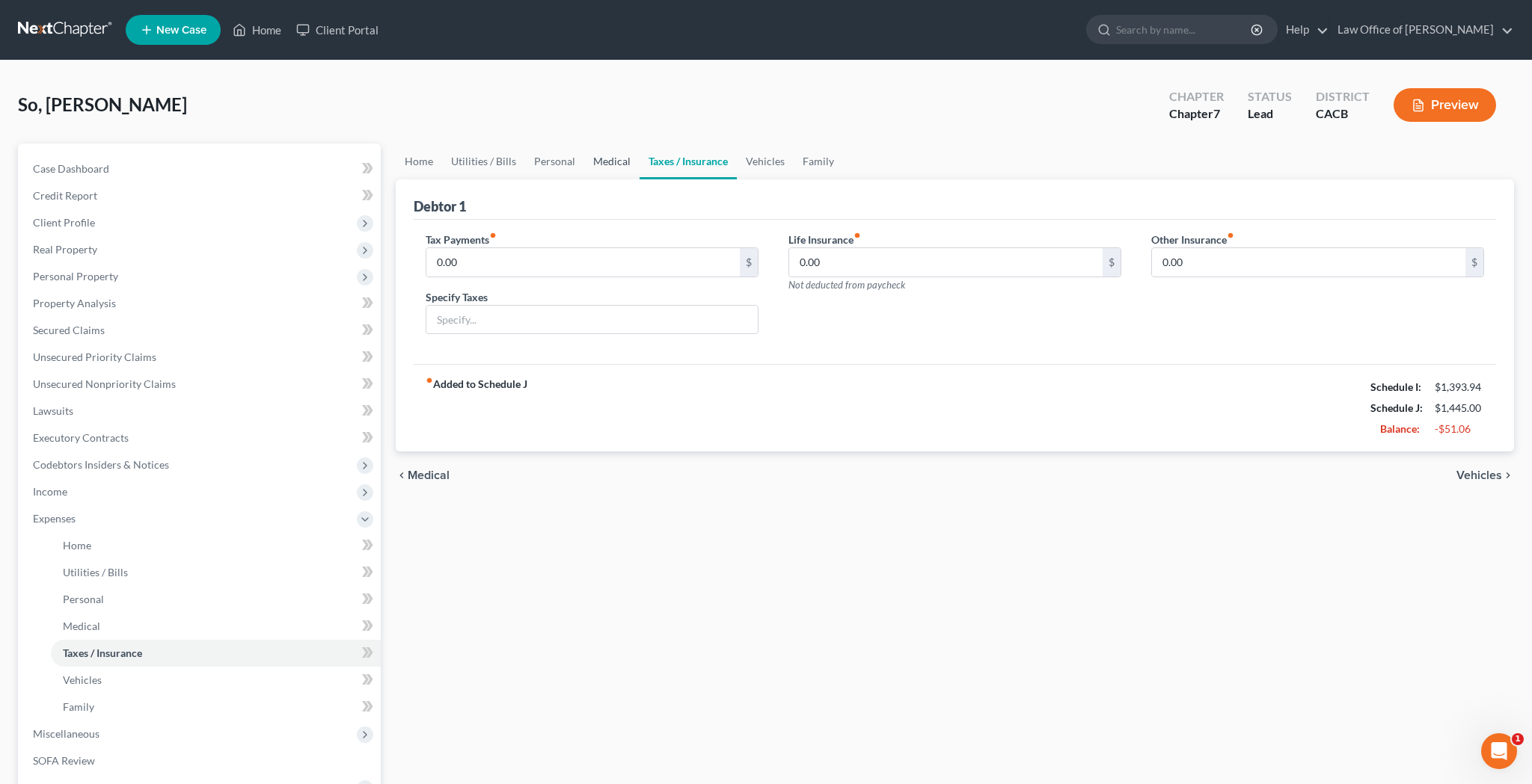
click at [619, 167] on link "Medical" at bounding box center [611, 161] width 55 height 36
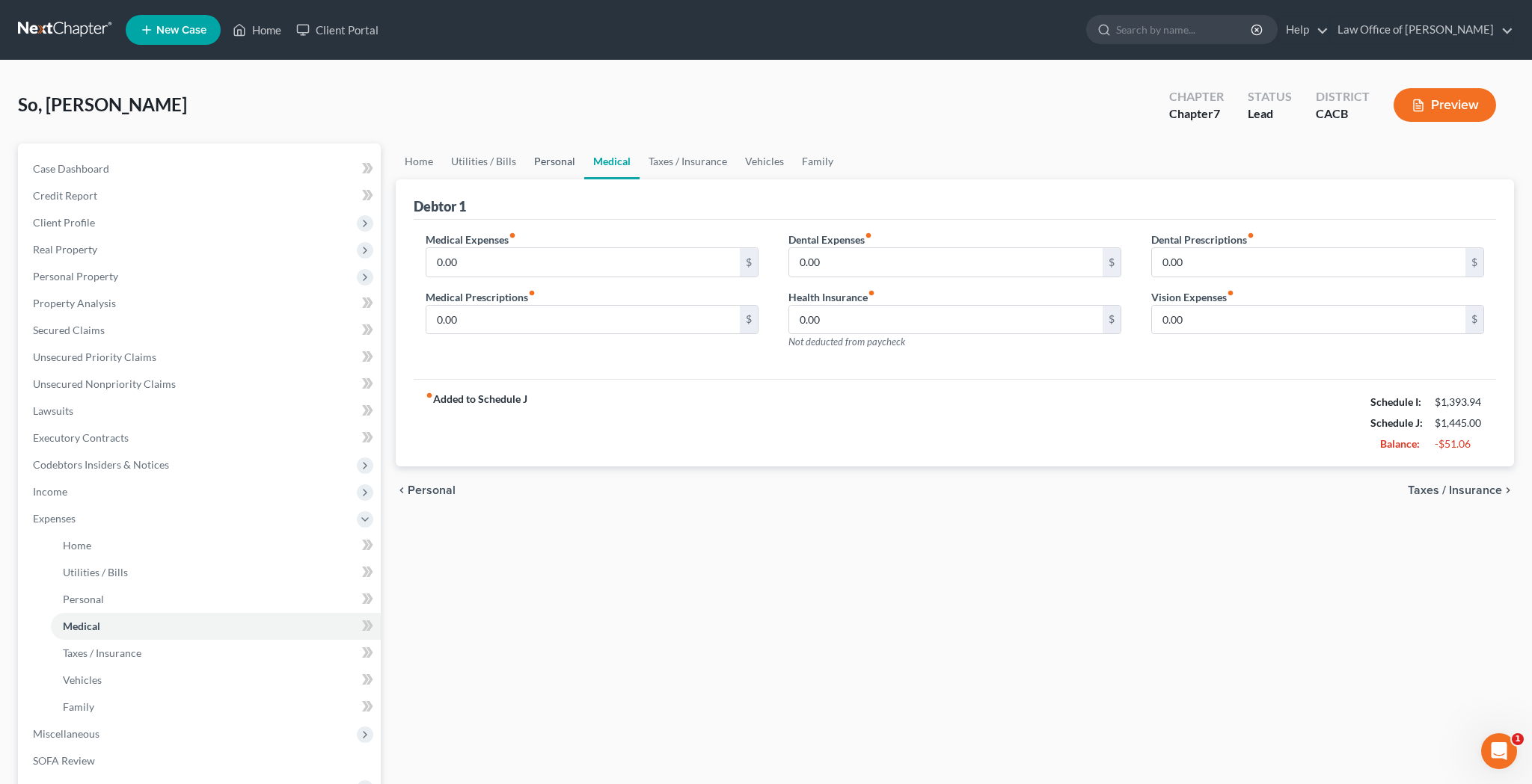
click at [546, 165] on link "Personal" at bounding box center [555, 161] width 59 height 36
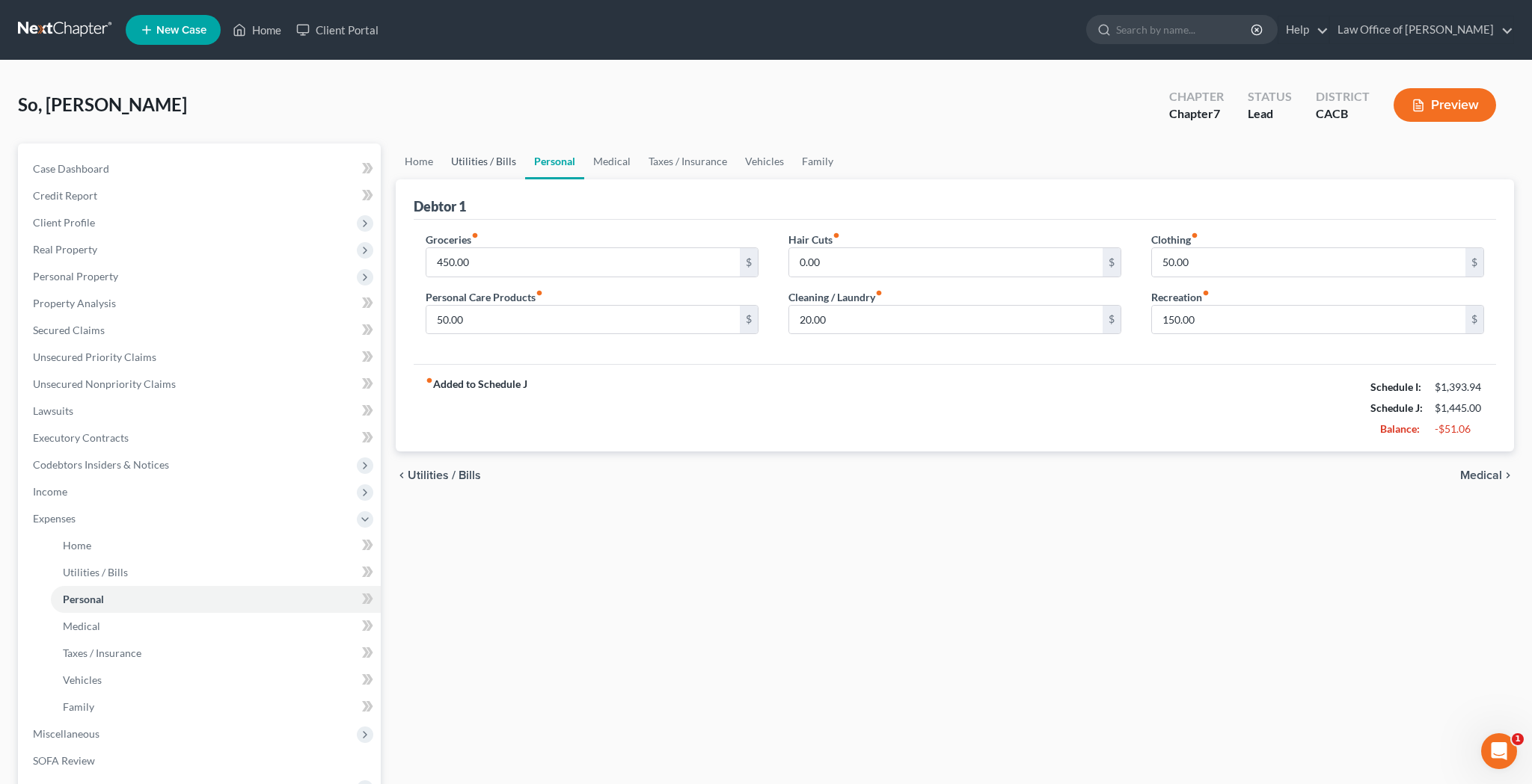
click at [474, 167] on link "Utilities / Bills" at bounding box center [483, 161] width 83 height 36
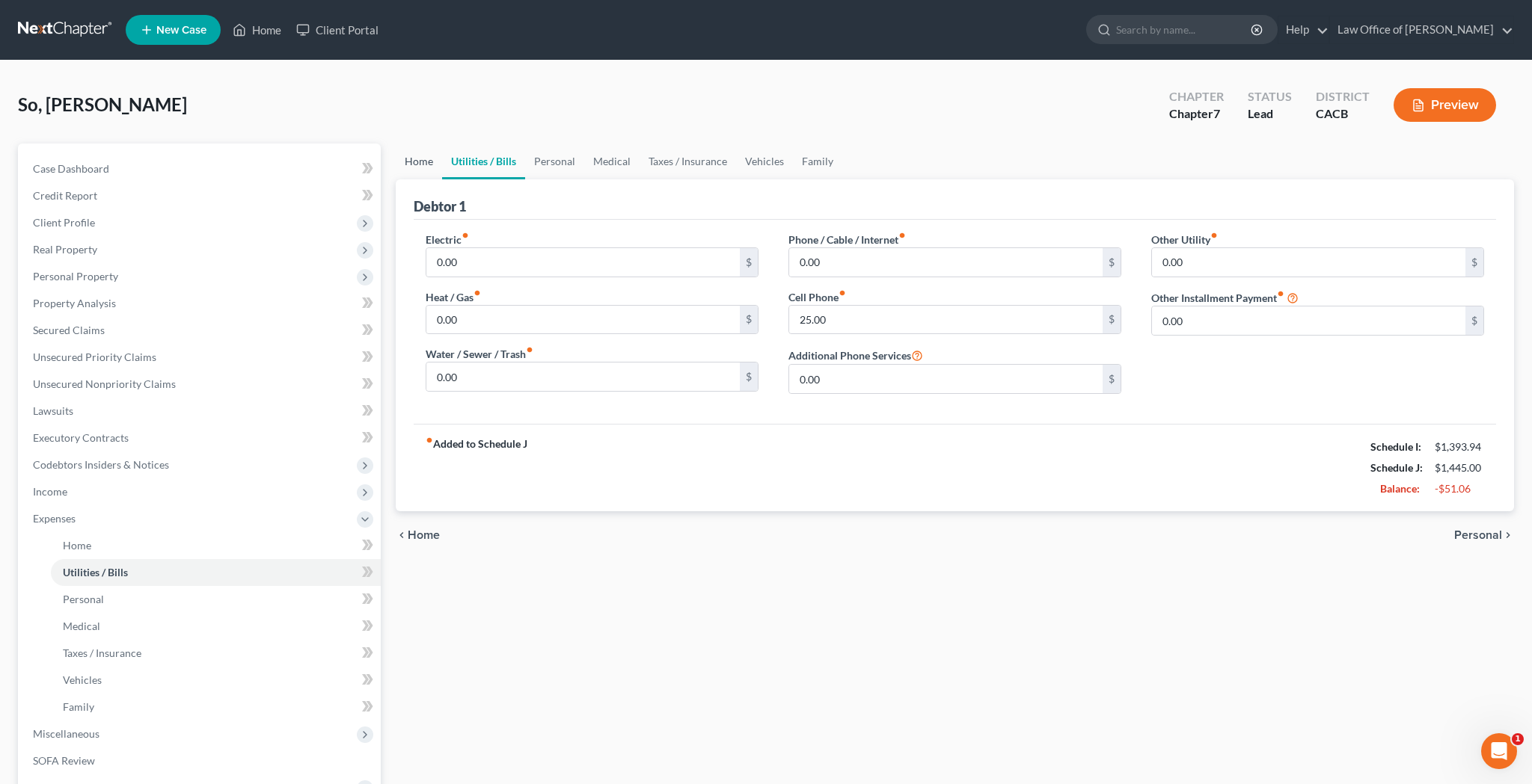
click at [427, 168] on link "Home" at bounding box center [418, 161] width 46 height 36
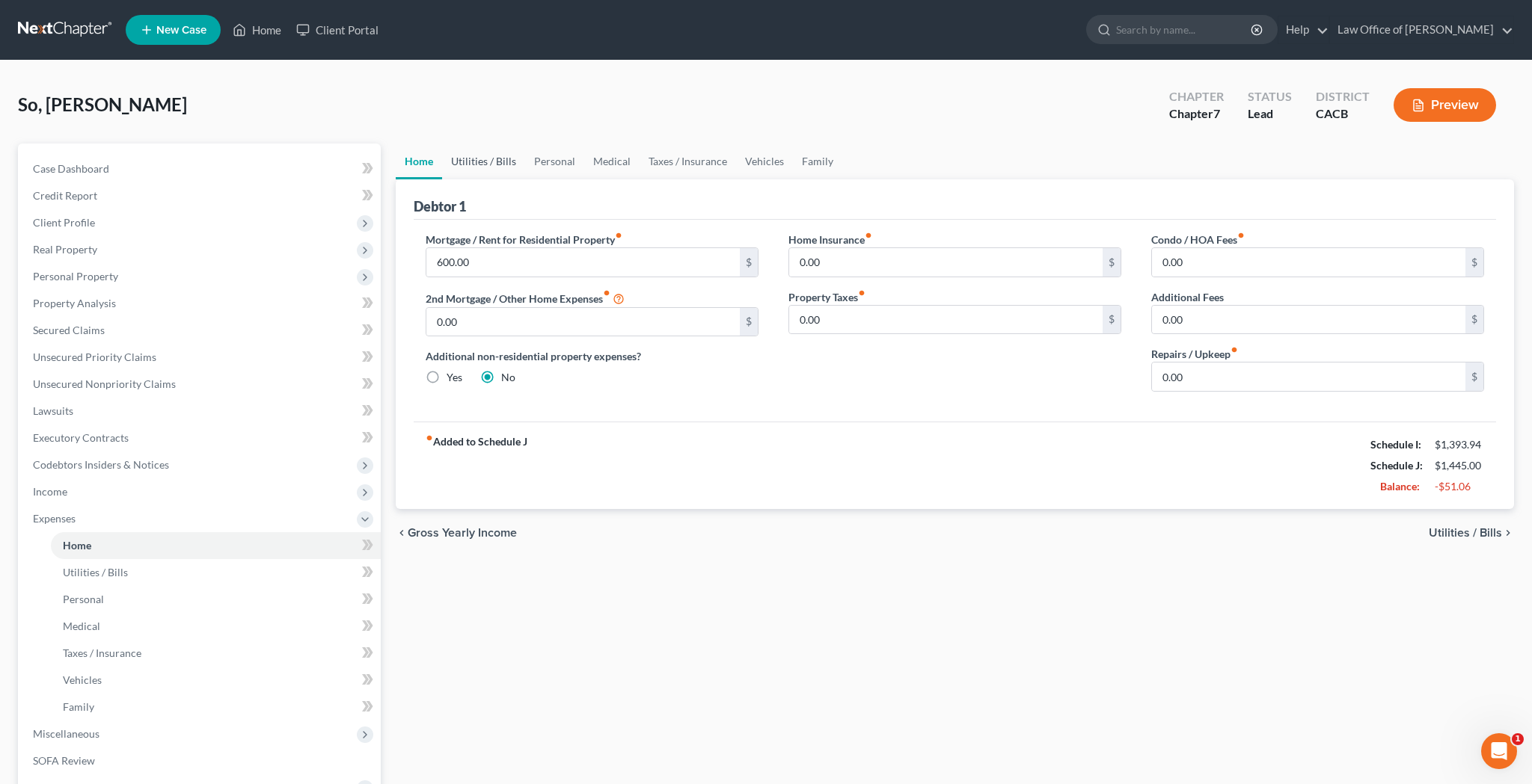
click at [498, 158] on link "Utilities / Bills" at bounding box center [483, 161] width 83 height 36
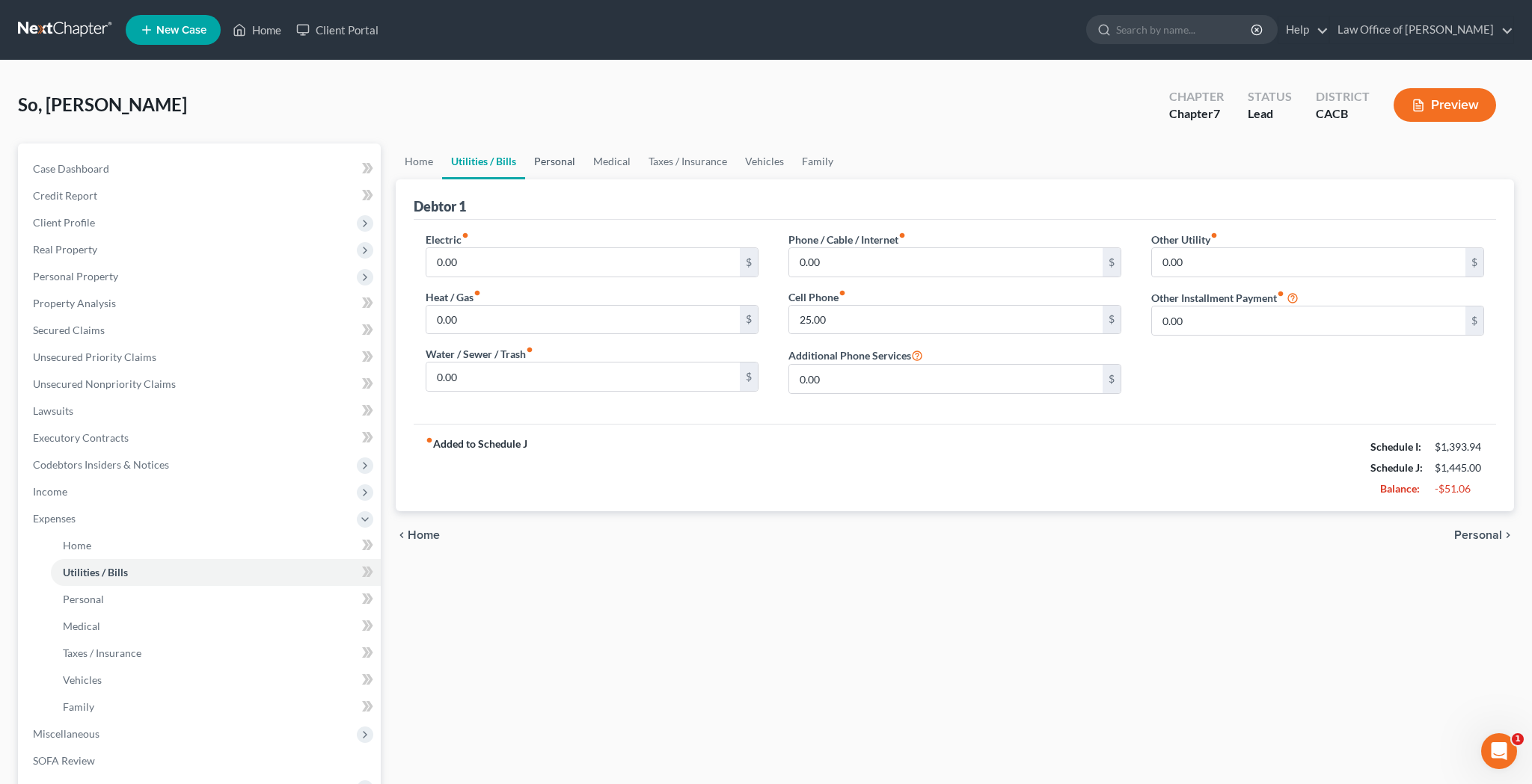
click at [553, 168] on link "Personal" at bounding box center [555, 161] width 59 height 36
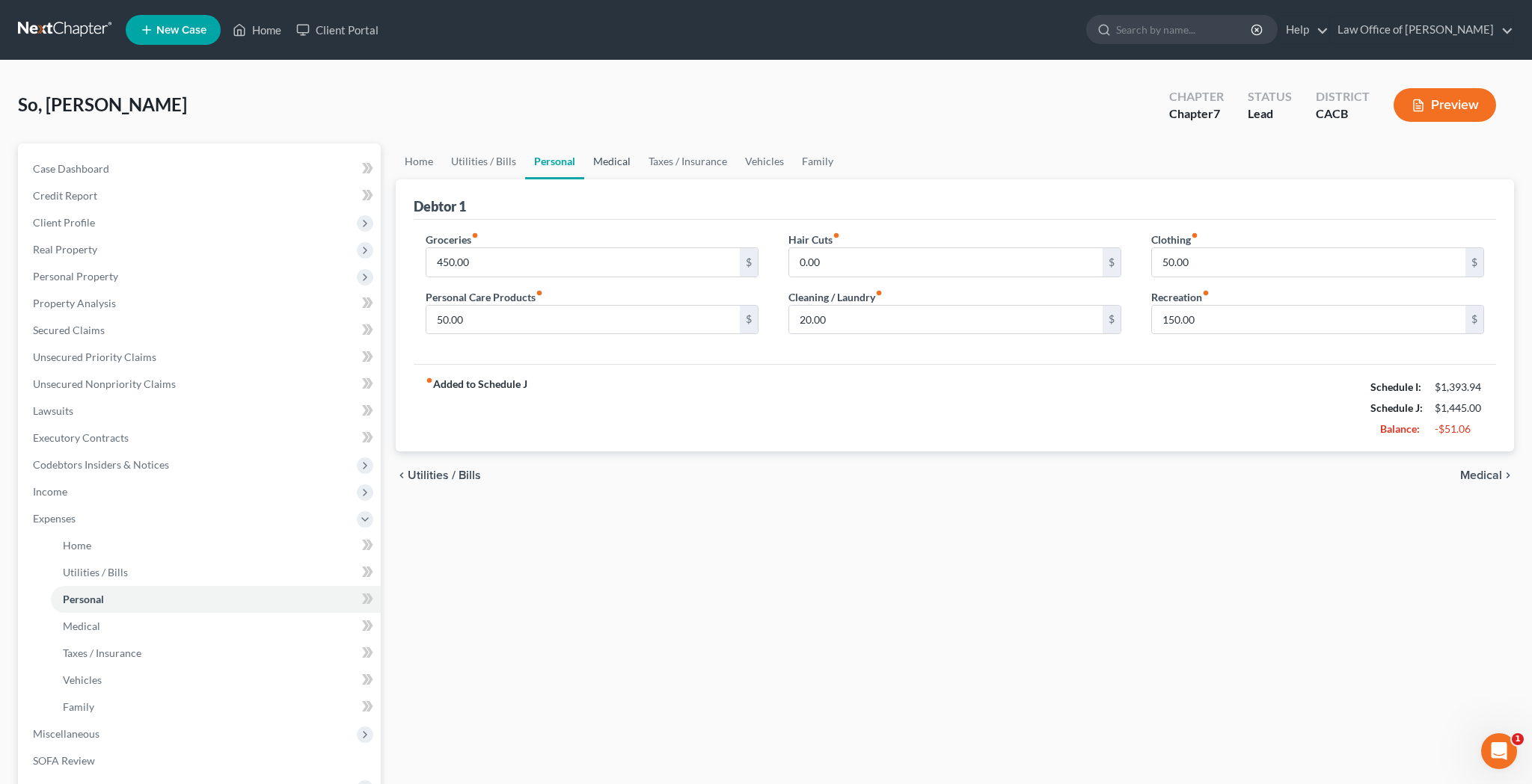
click at [610, 171] on link "Medical" at bounding box center [611, 161] width 55 height 36
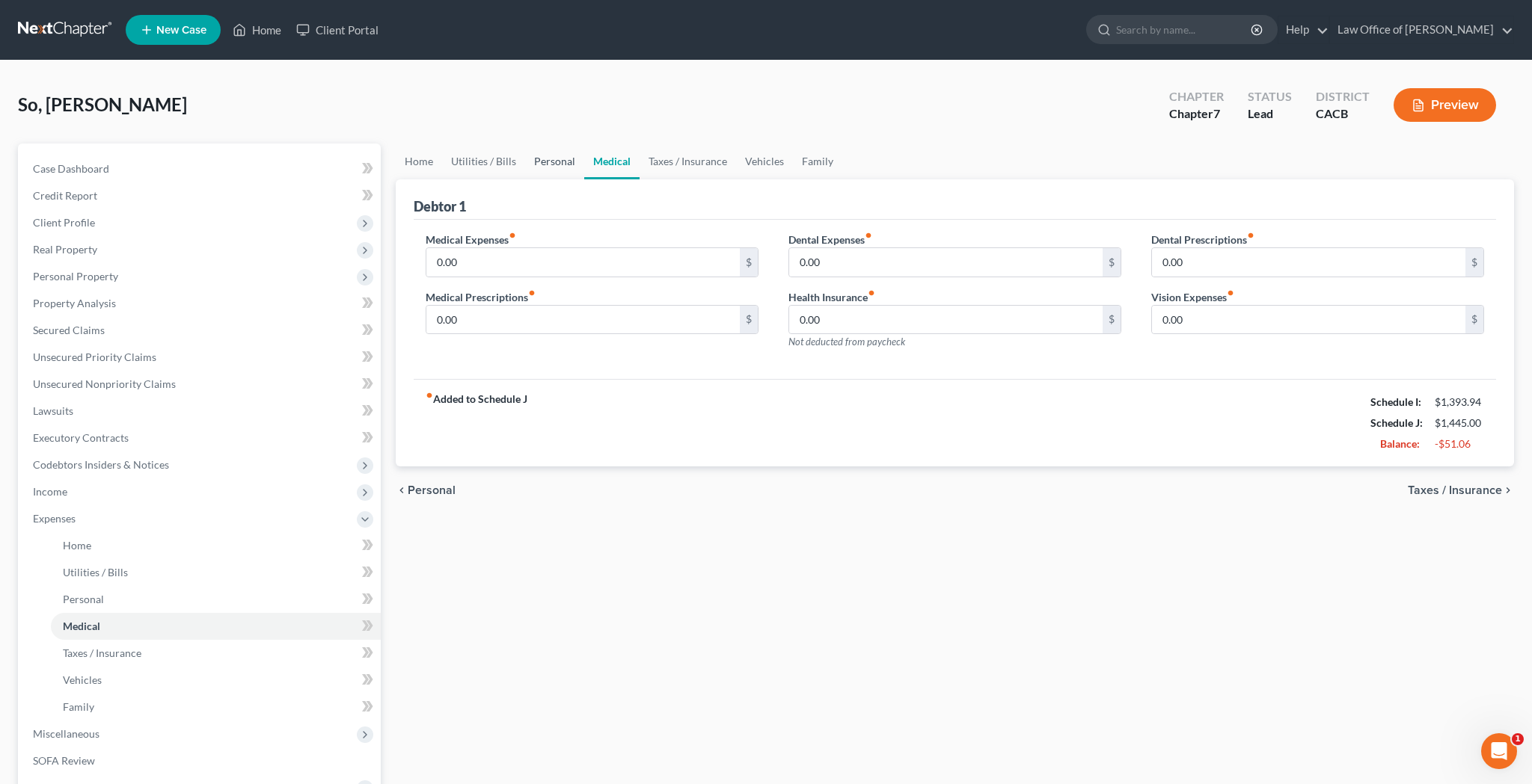
click at [555, 166] on link "Personal" at bounding box center [555, 161] width 59 height 36
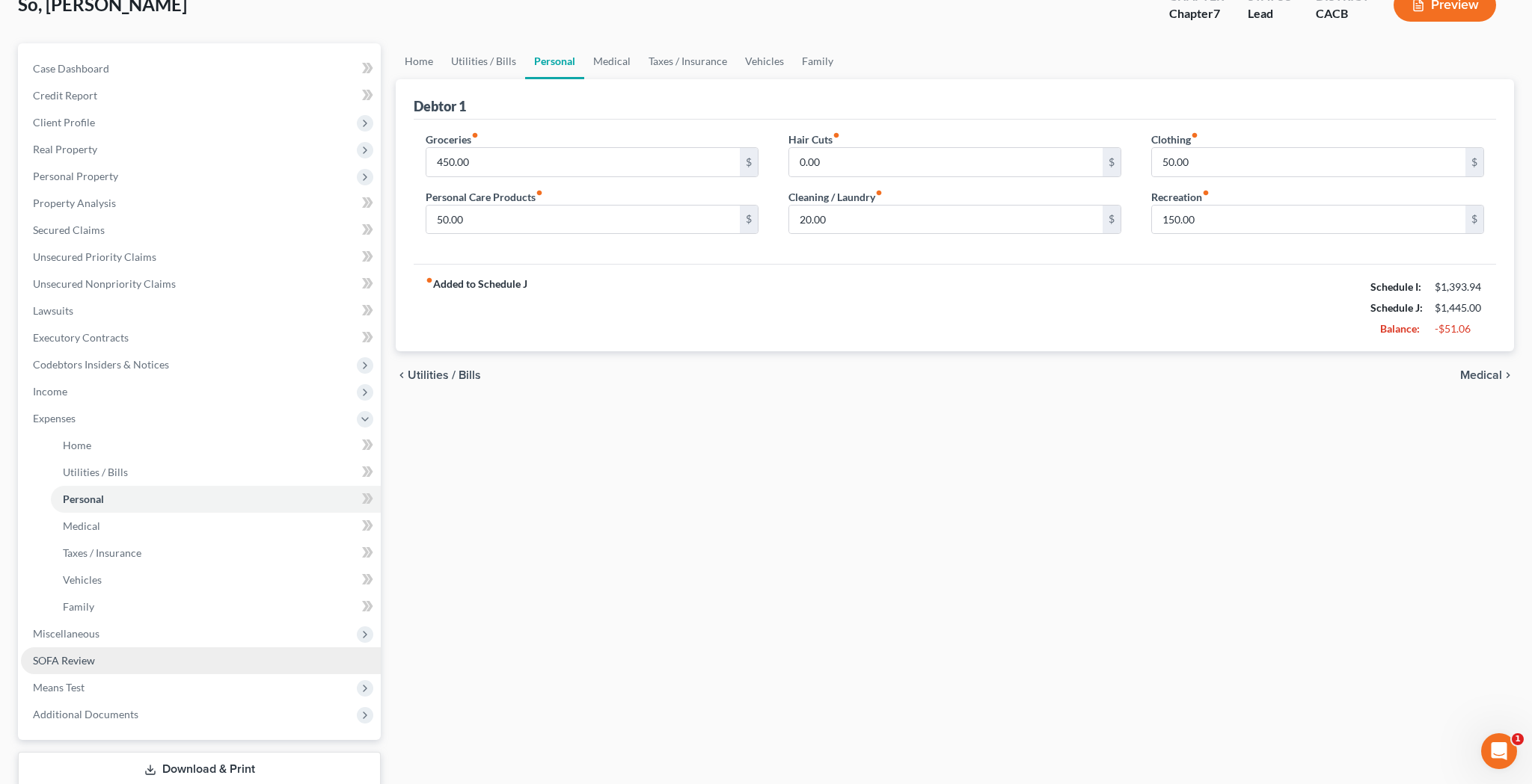
scroll to position [121, 0]
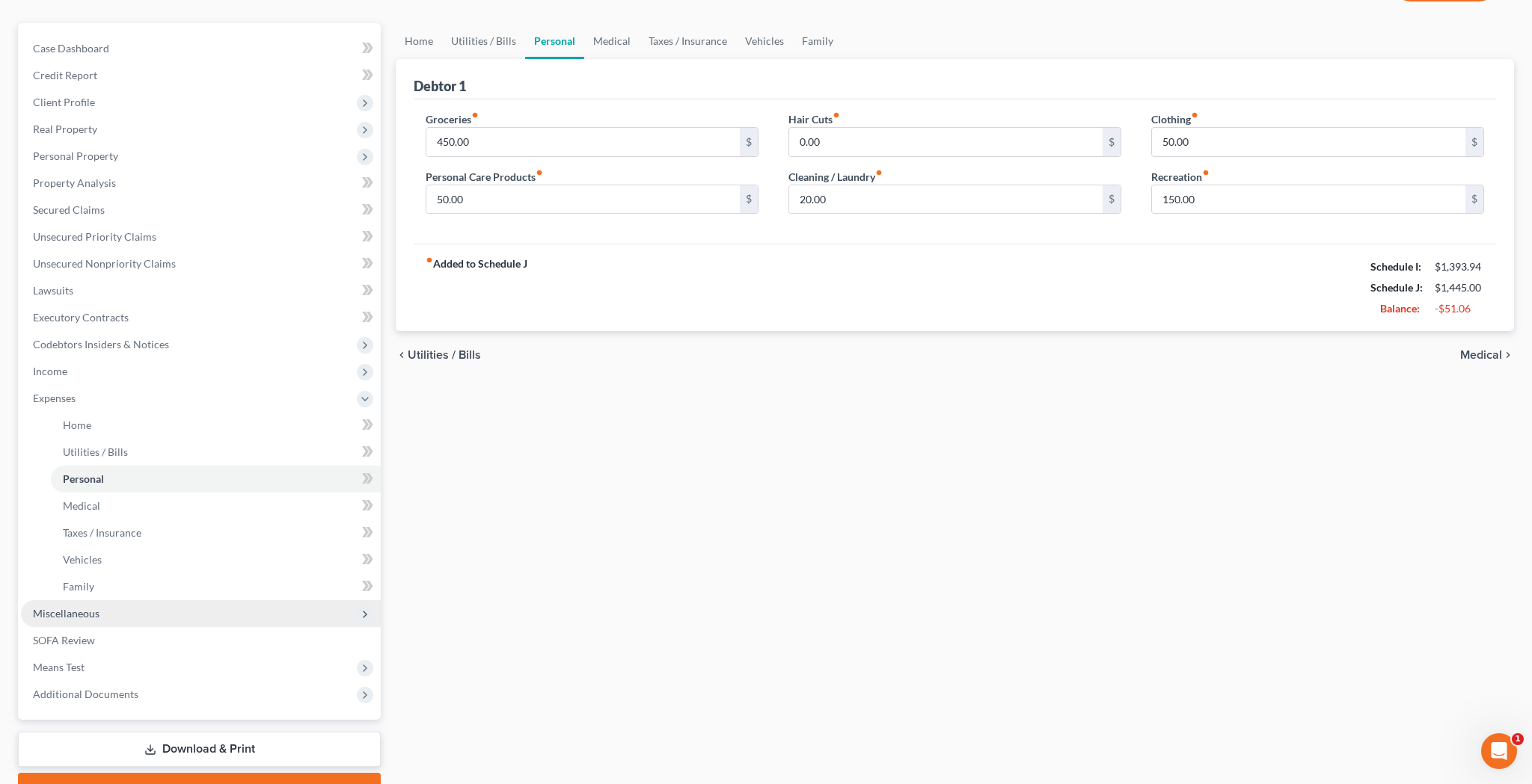
click at [187, 617] on span "Miscellaneous" at bounding box center [200, 613] width 360 height 26
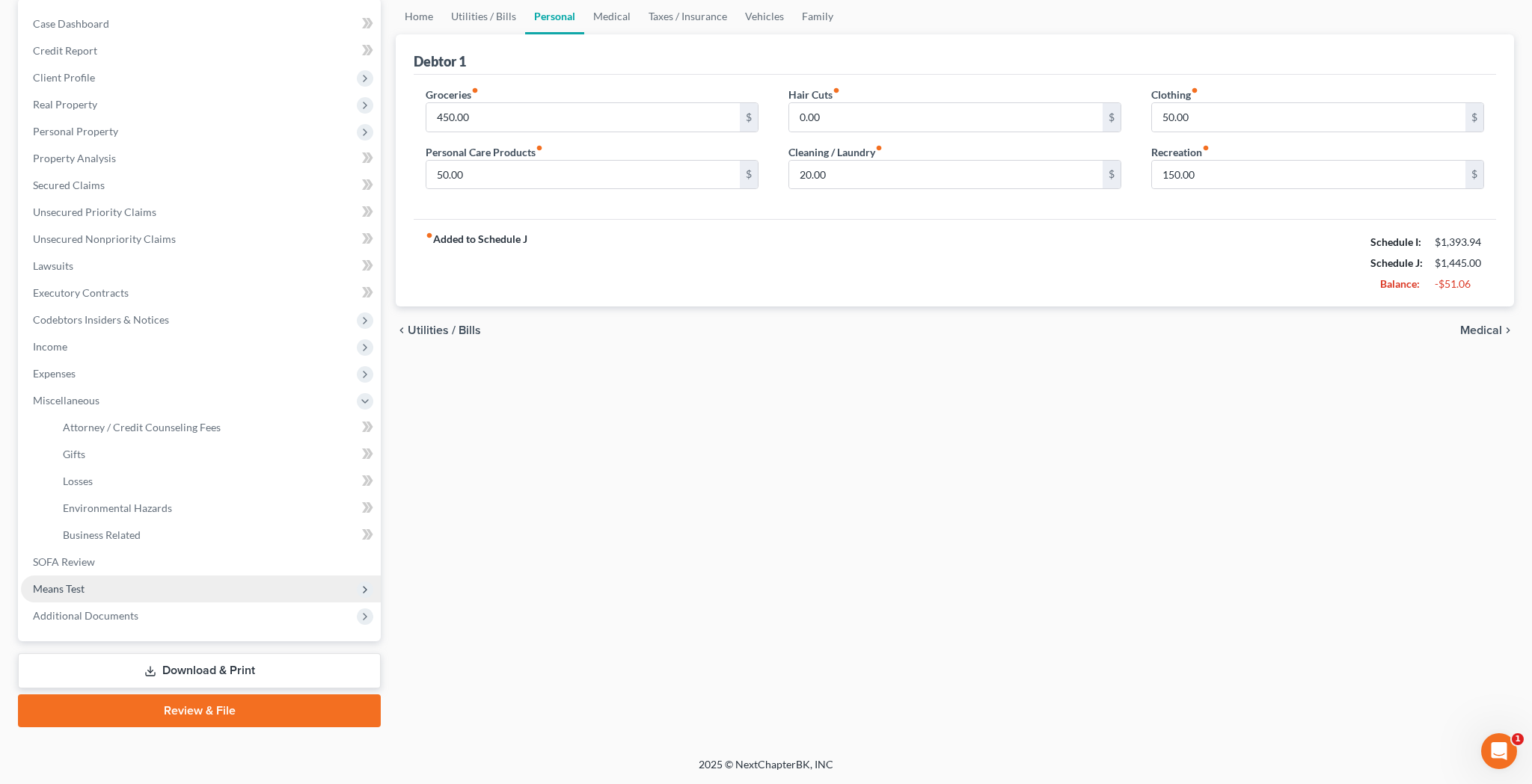
scroll to position [145, 0]
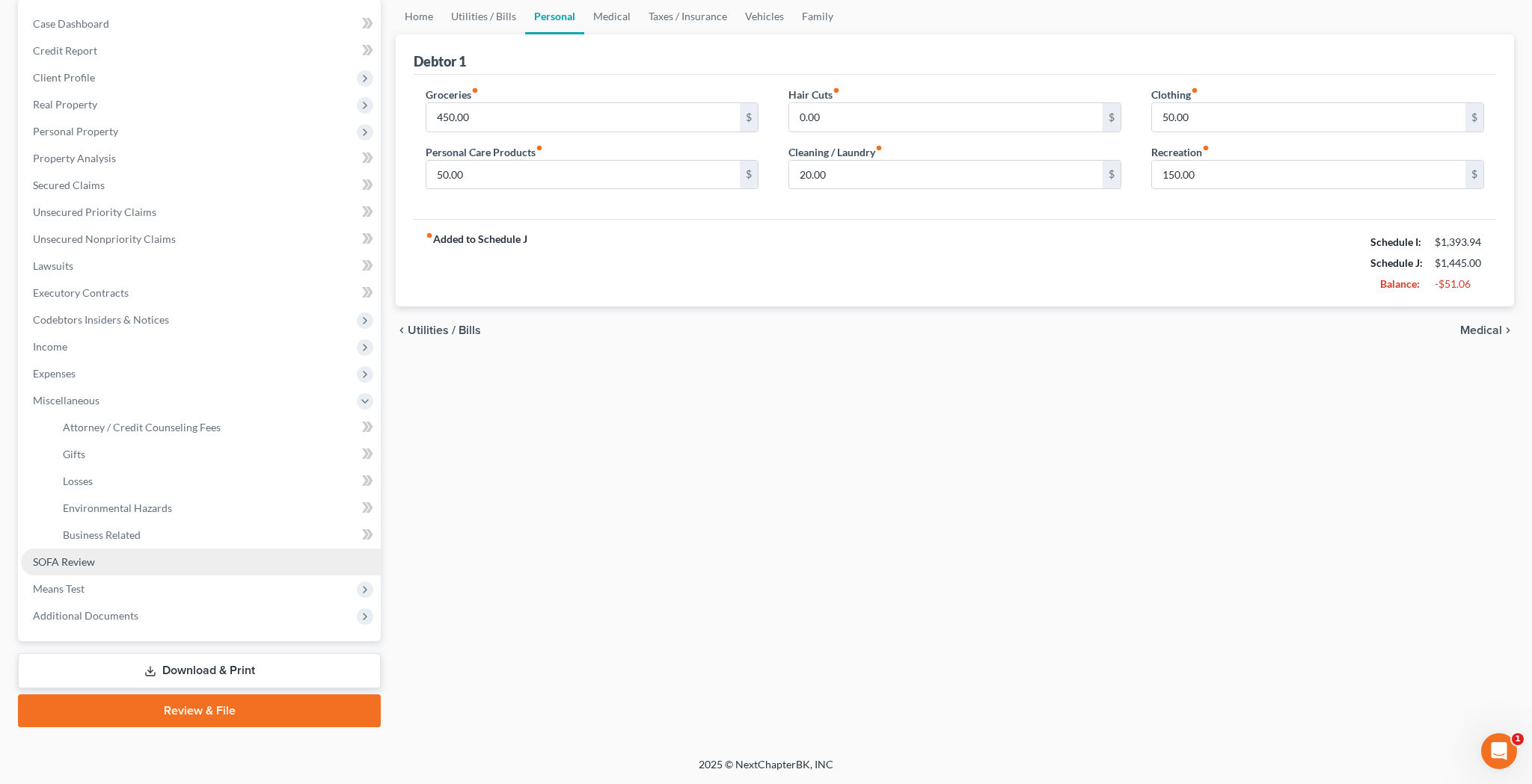
click at [186, 570] on link "SOFA Review" at bounding box center [200, 561] width 360 height 26
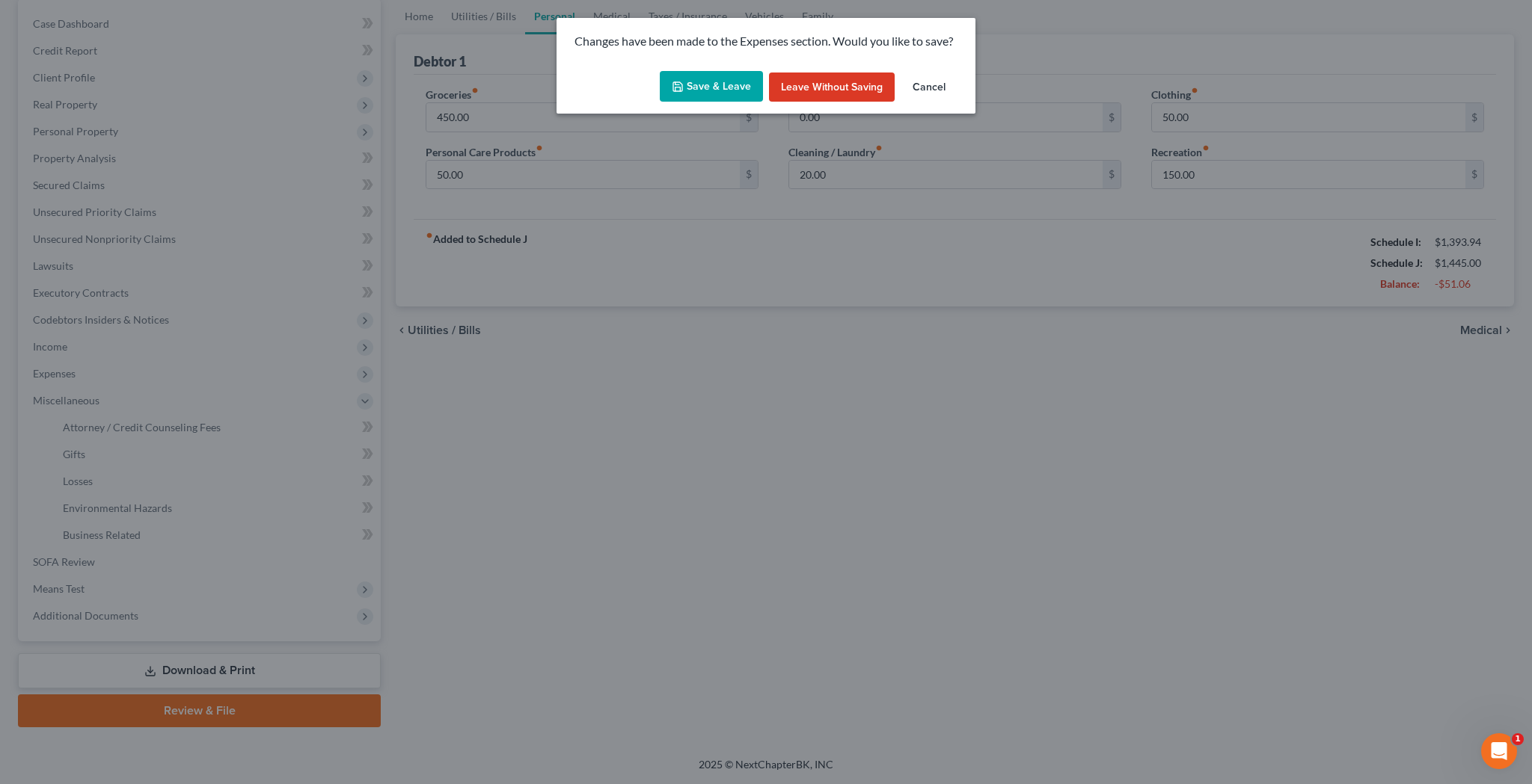
click at [698, 83] on button "Save & Leave" at bounding box center [711, 86] width 103 height 31
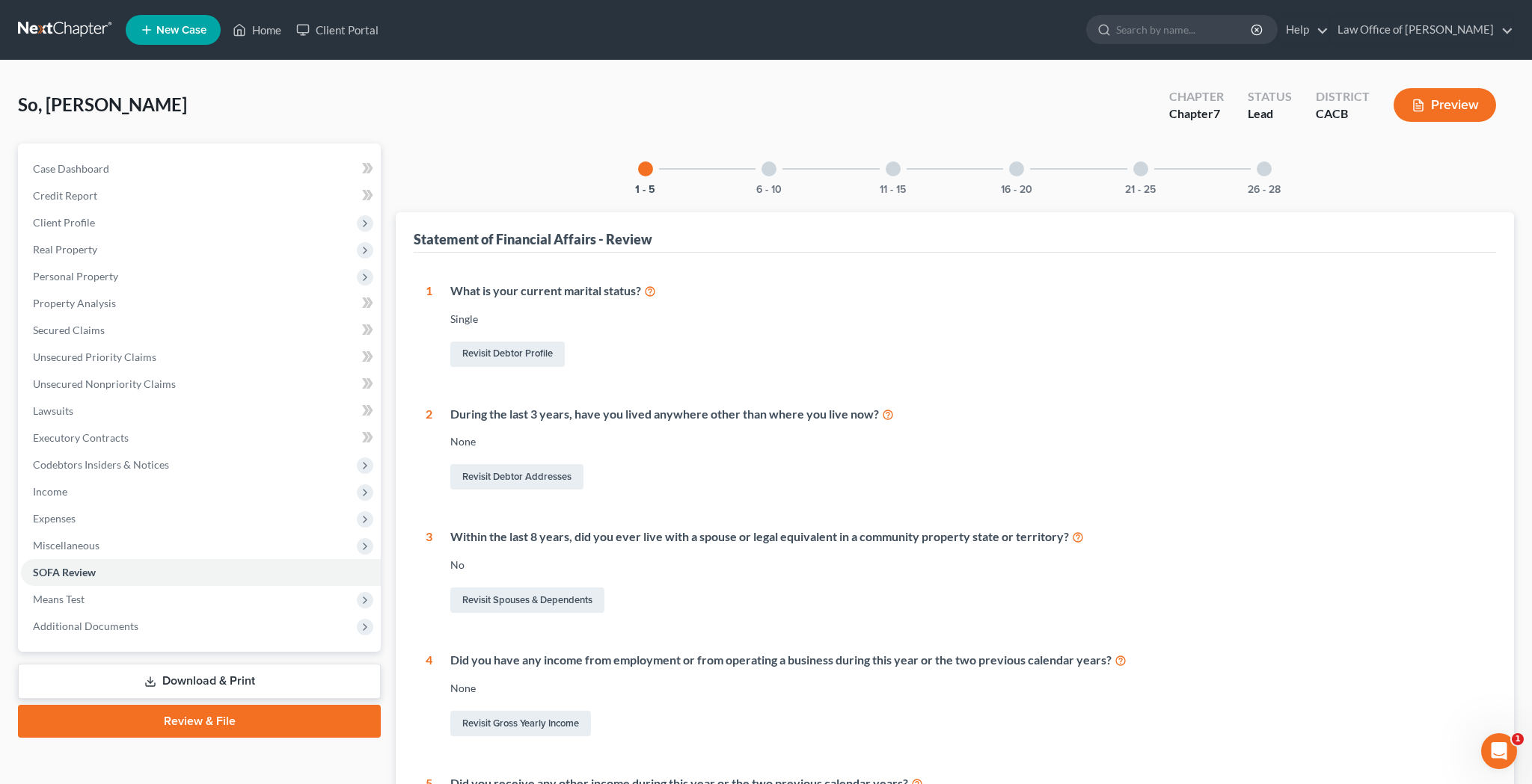
click at [773, 169] on div at bounding box center [768, 169] width 15 height 15
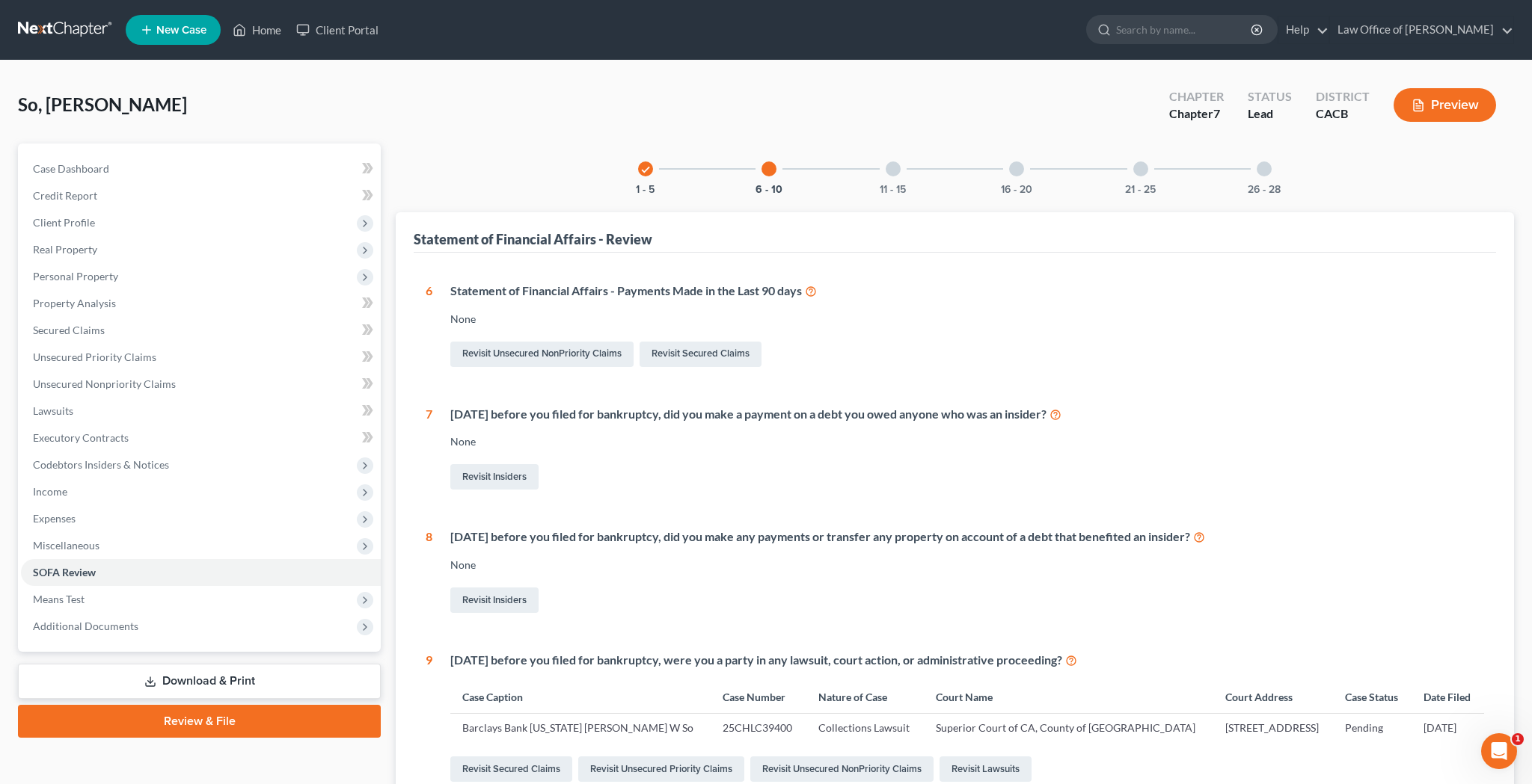
click at [901, 175] on div "11 - 15" at bounding box center [893, 169] width 51 height 51
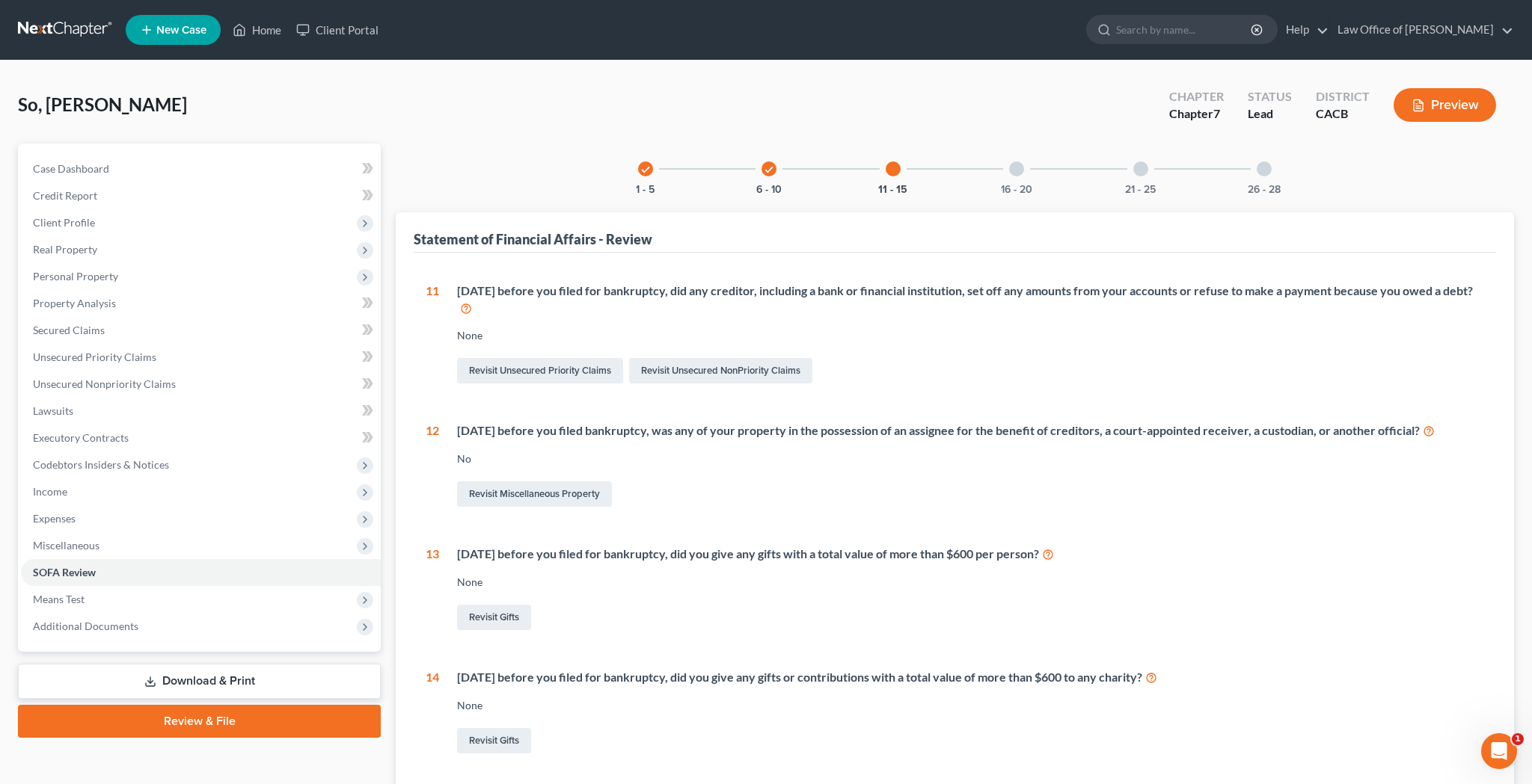
click at [1015, 178] on div "16 - 20" at bounding box center [1017, 169] width 51 height 51
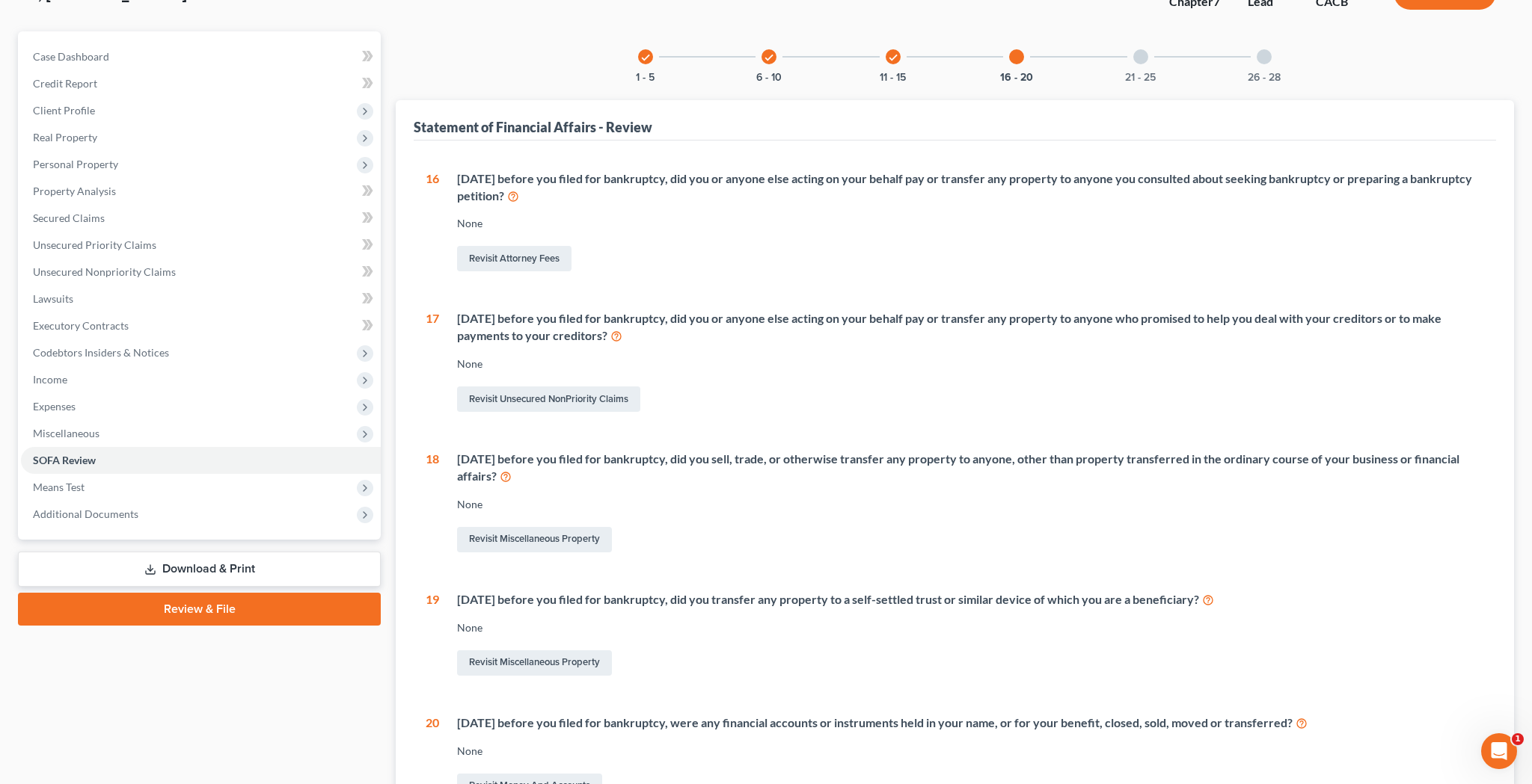
scroll to position [39, 0]
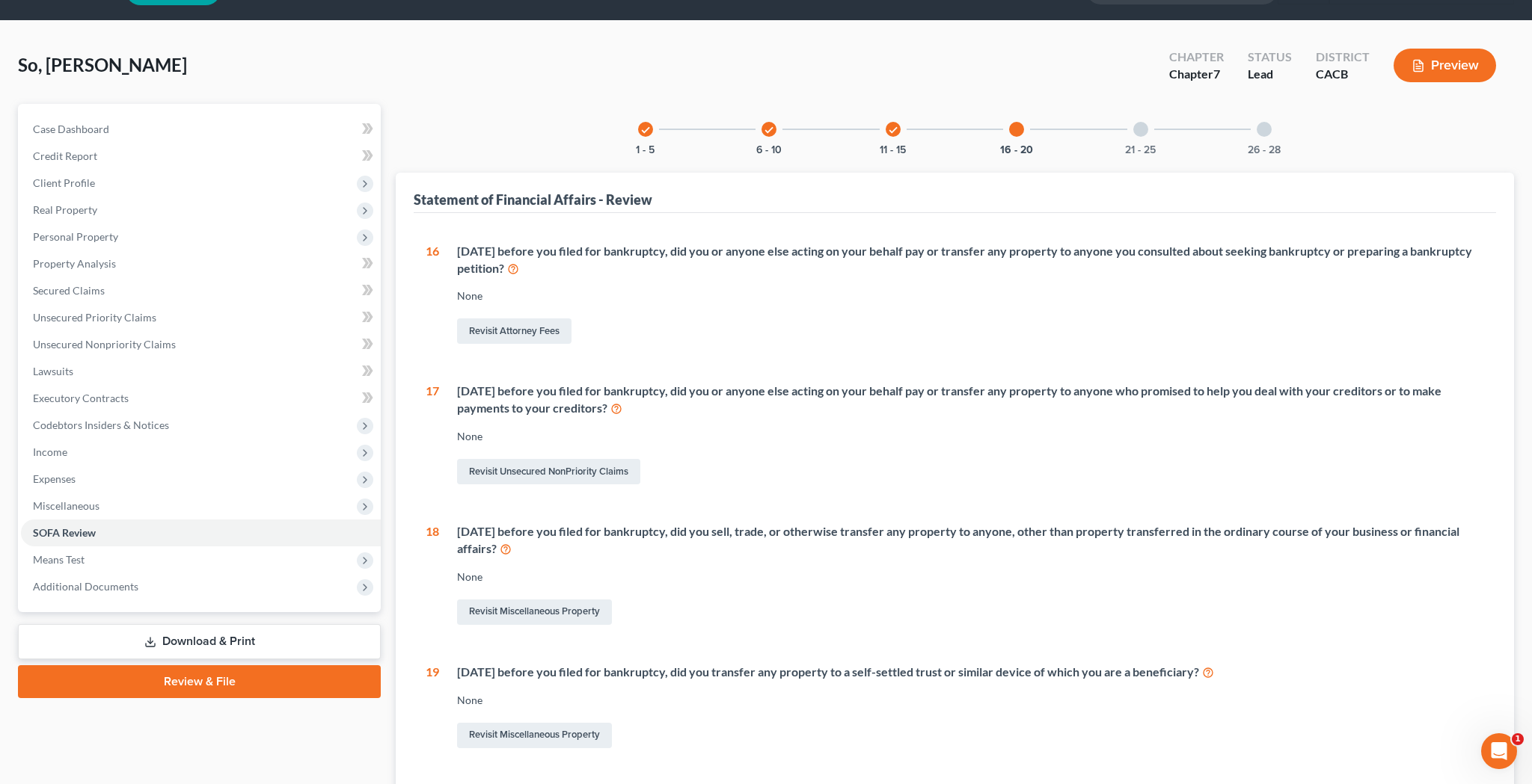
click at [1135, 123] on div "21 - 25" at bounding box center [1140, 130] width 51 height 51
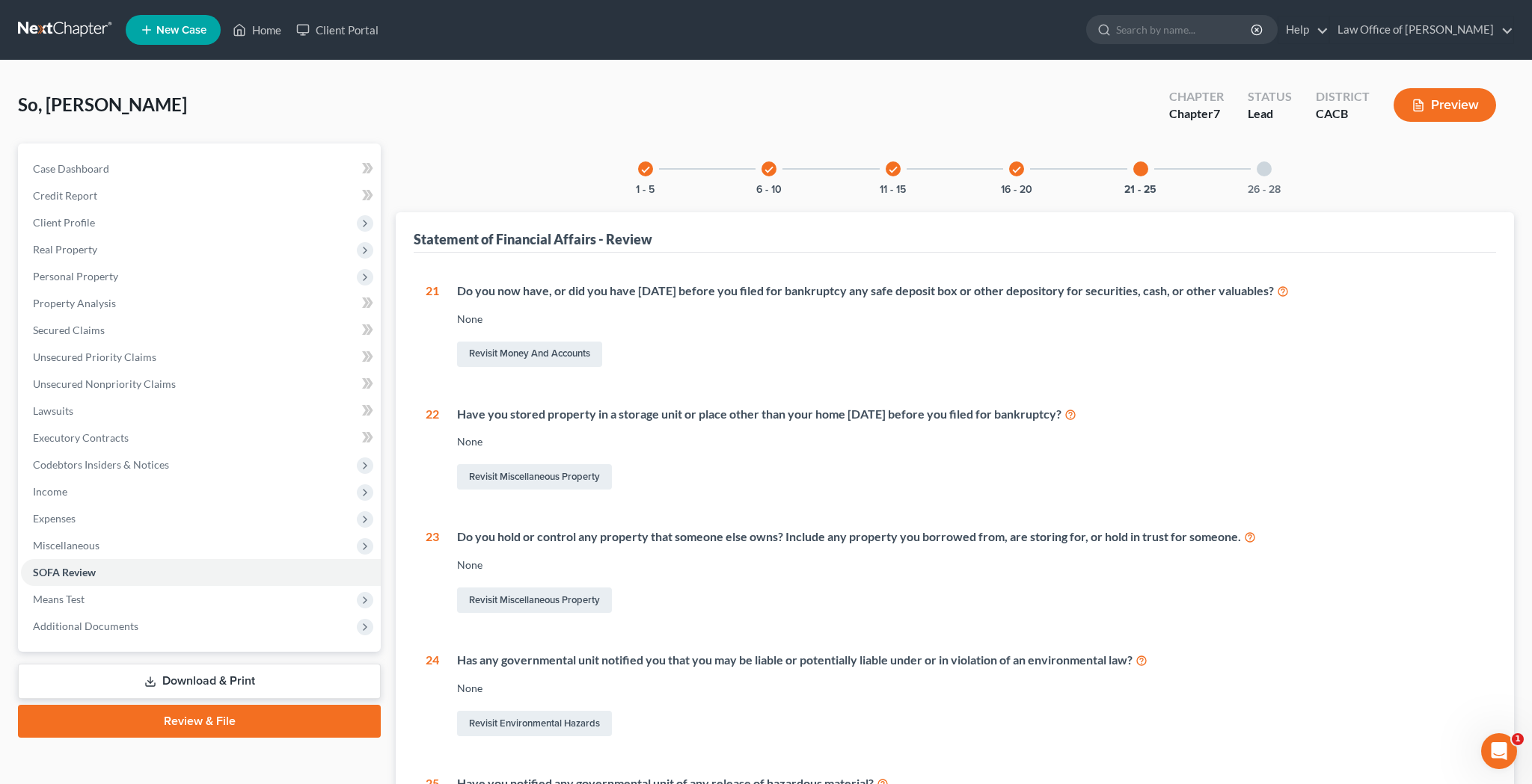
scroll to position [0, 0]
click at [1261, 174] on div at bounding box center [1263, 169] width 15 height 15
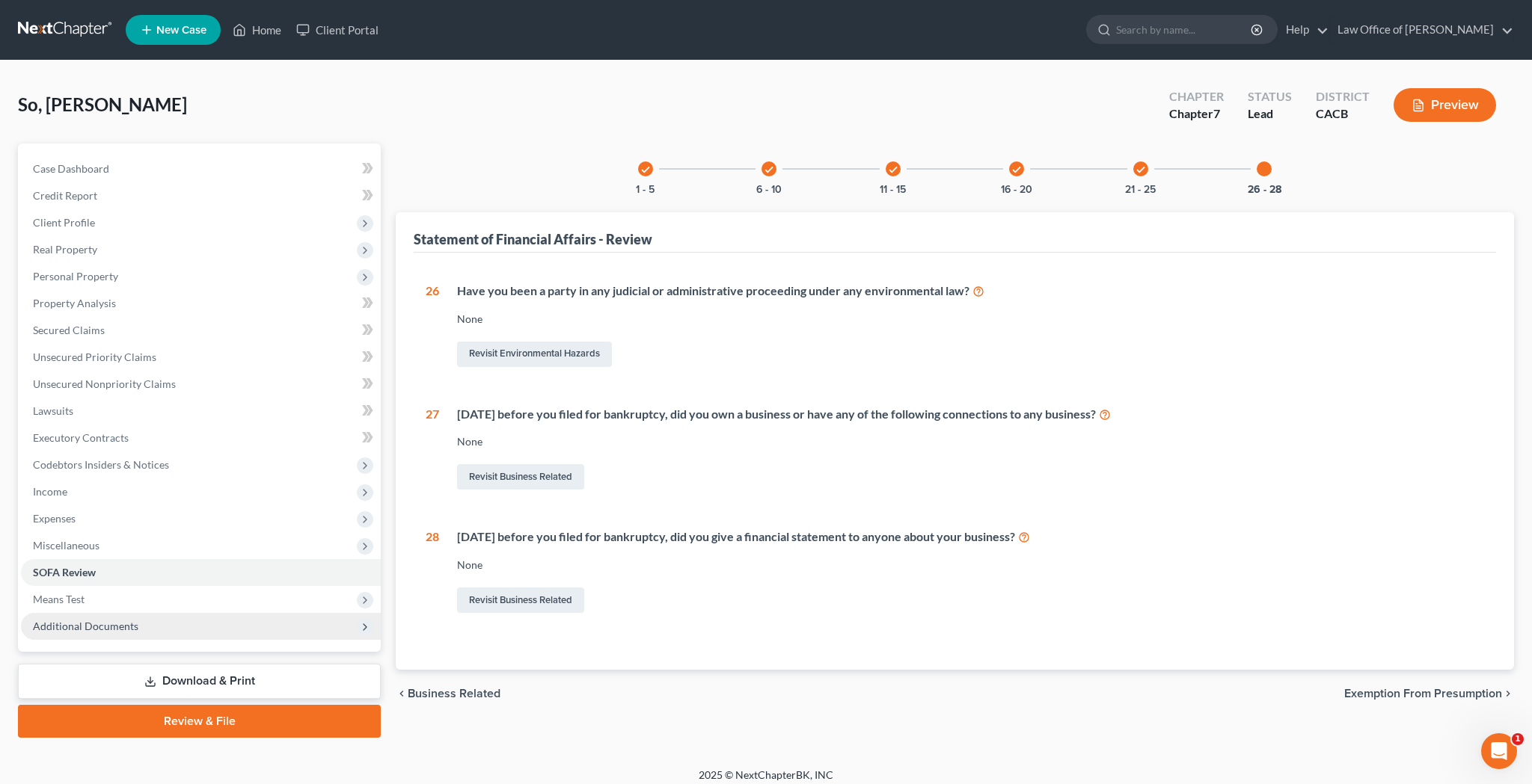
click at [207, 622] on span "Additional Documents" at bounding box center [200, 626] width 360 height 26
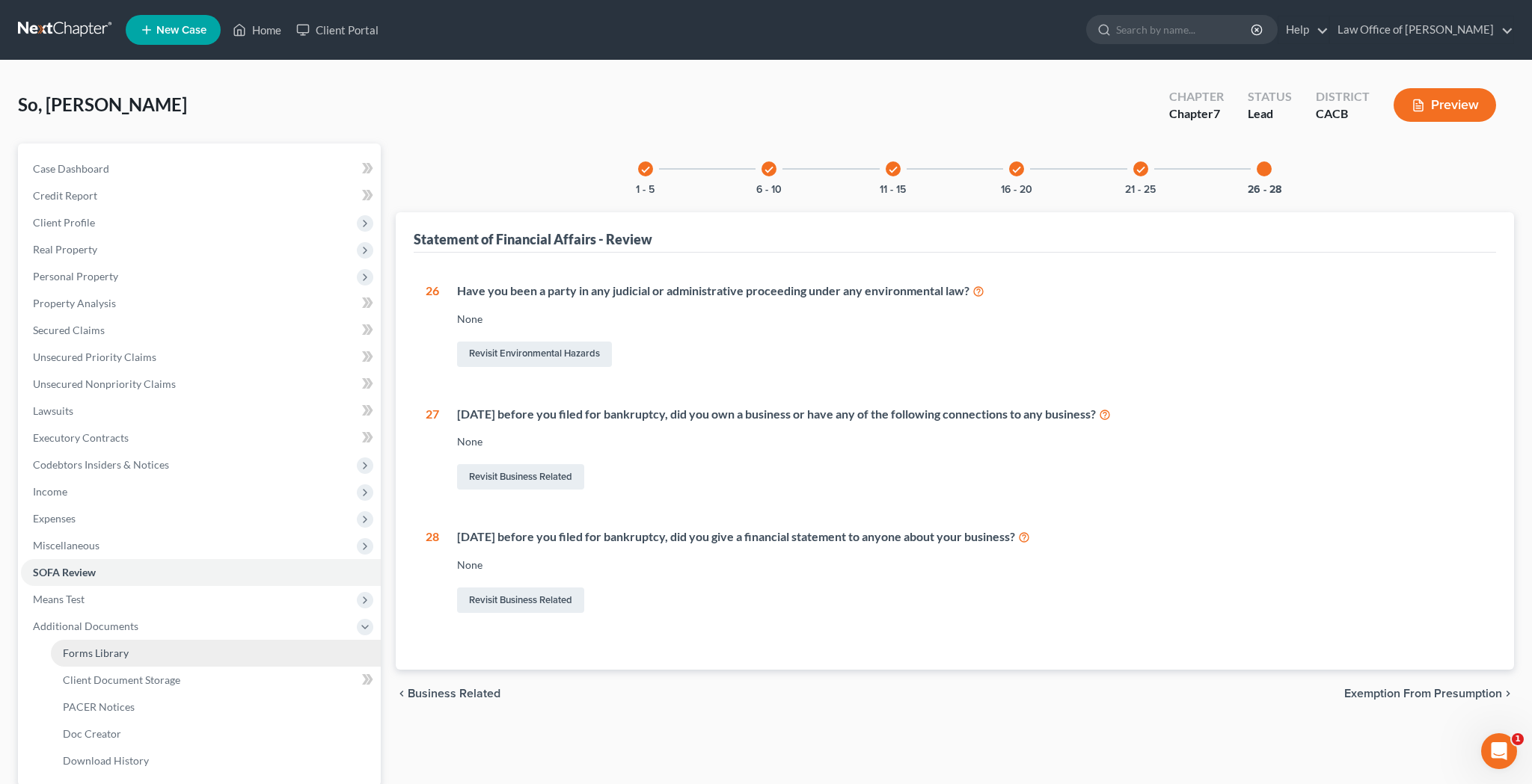
click at [197, 651] on link "Forms Library" at bounding box center [216, 653] width 330 height 26
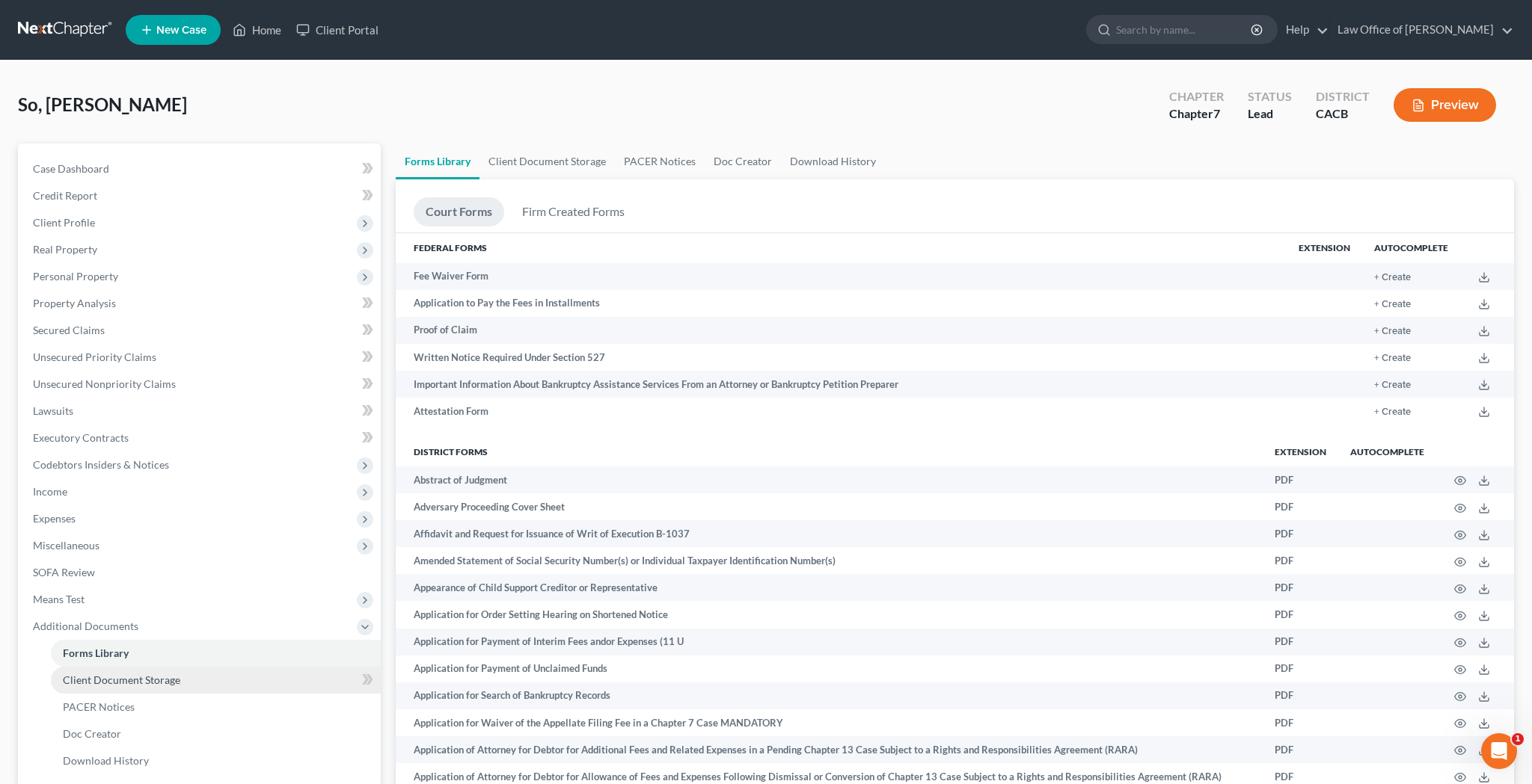
click at [191, 673] on link "Client Document Storage" at bounding box center [216, 680] width 330 height 26
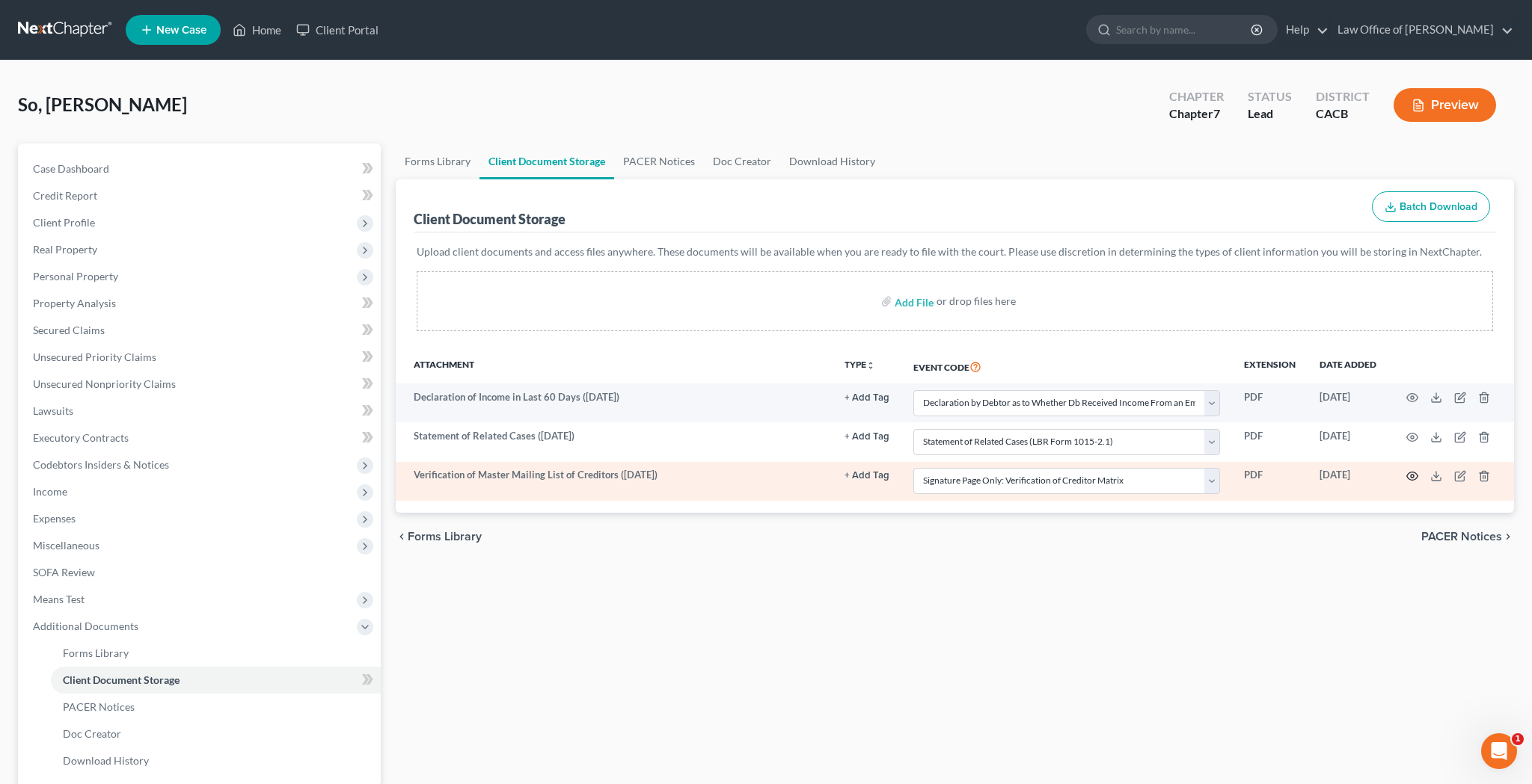
click at [1412, 475] on icon "button" at bounding box center [1412, 476] width 12 height 12
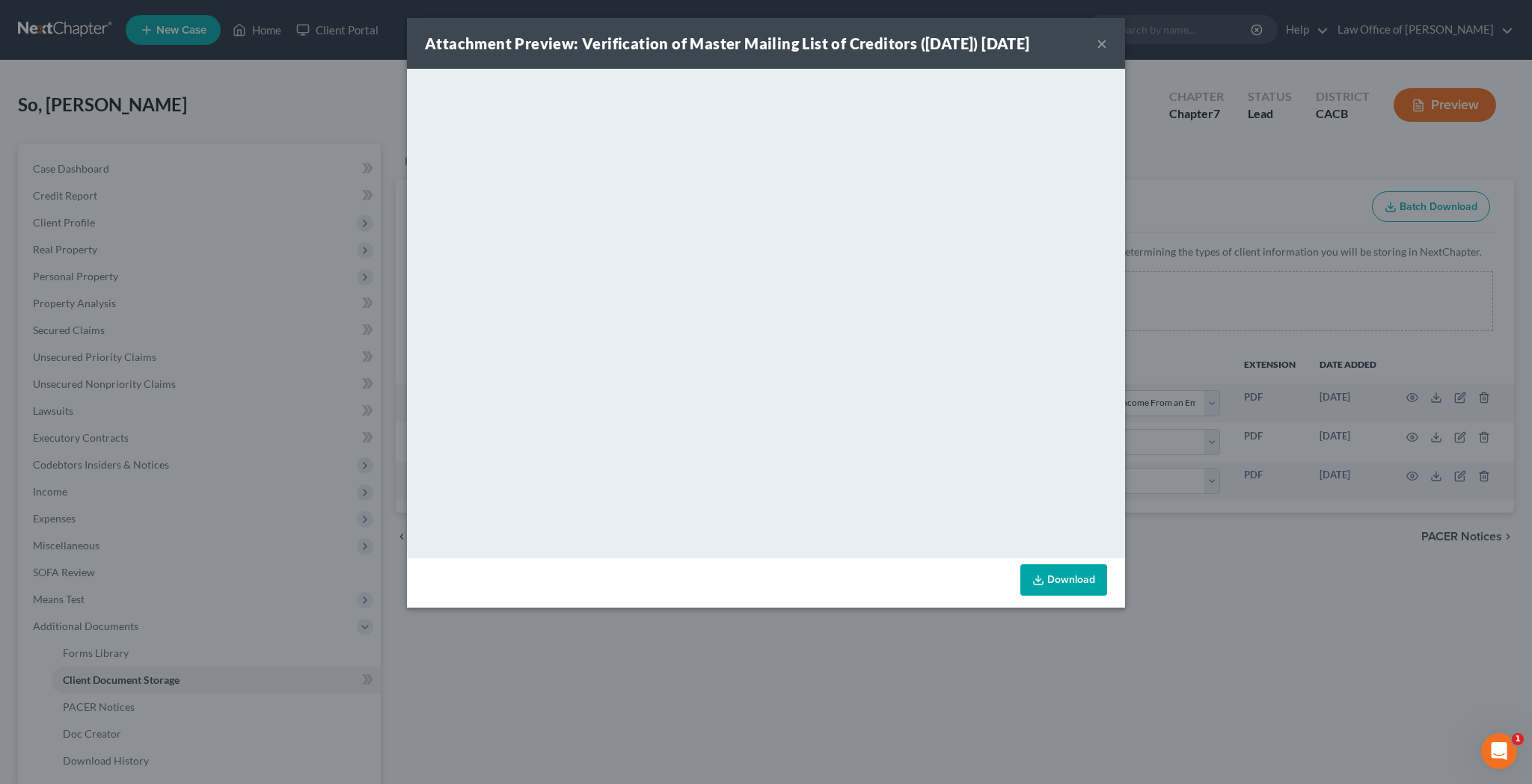
click at [1105, 45] on button "×" at bounding box center [1101, 43] width 11 height 18
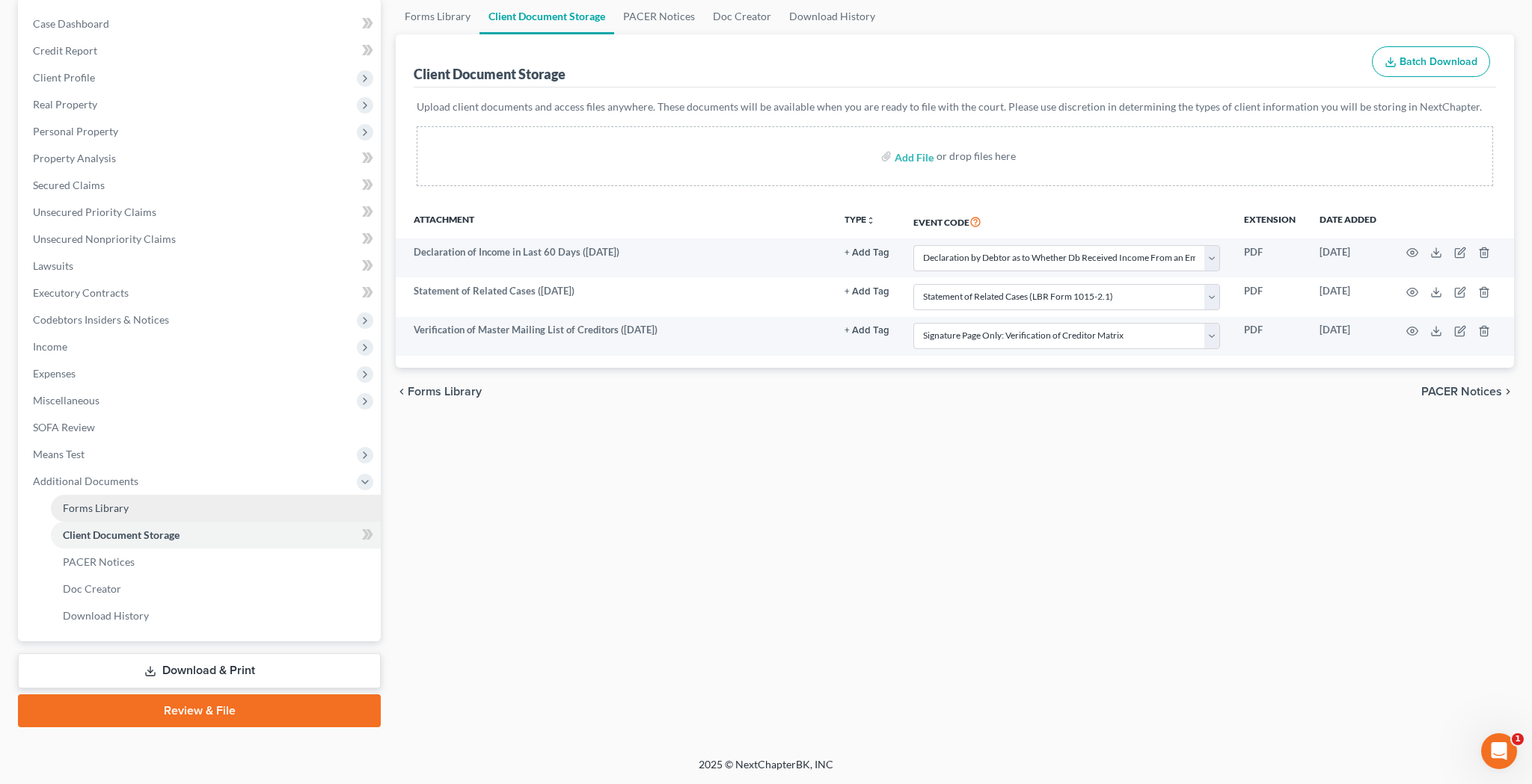
click at [193, 509] on link "Forms Library" at bounding box center [216, 508] width 330 height 26
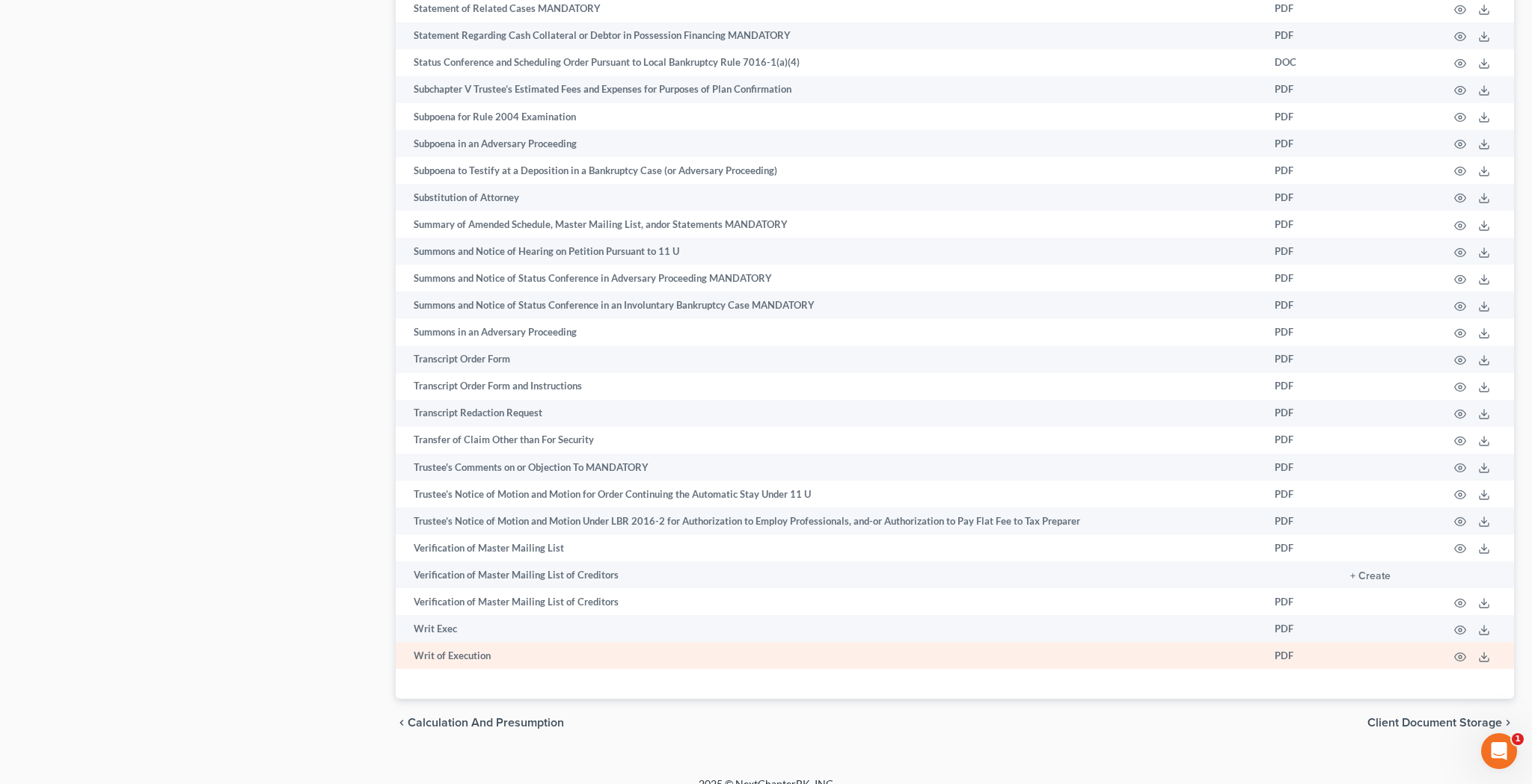
scroll to position [7513, 0]
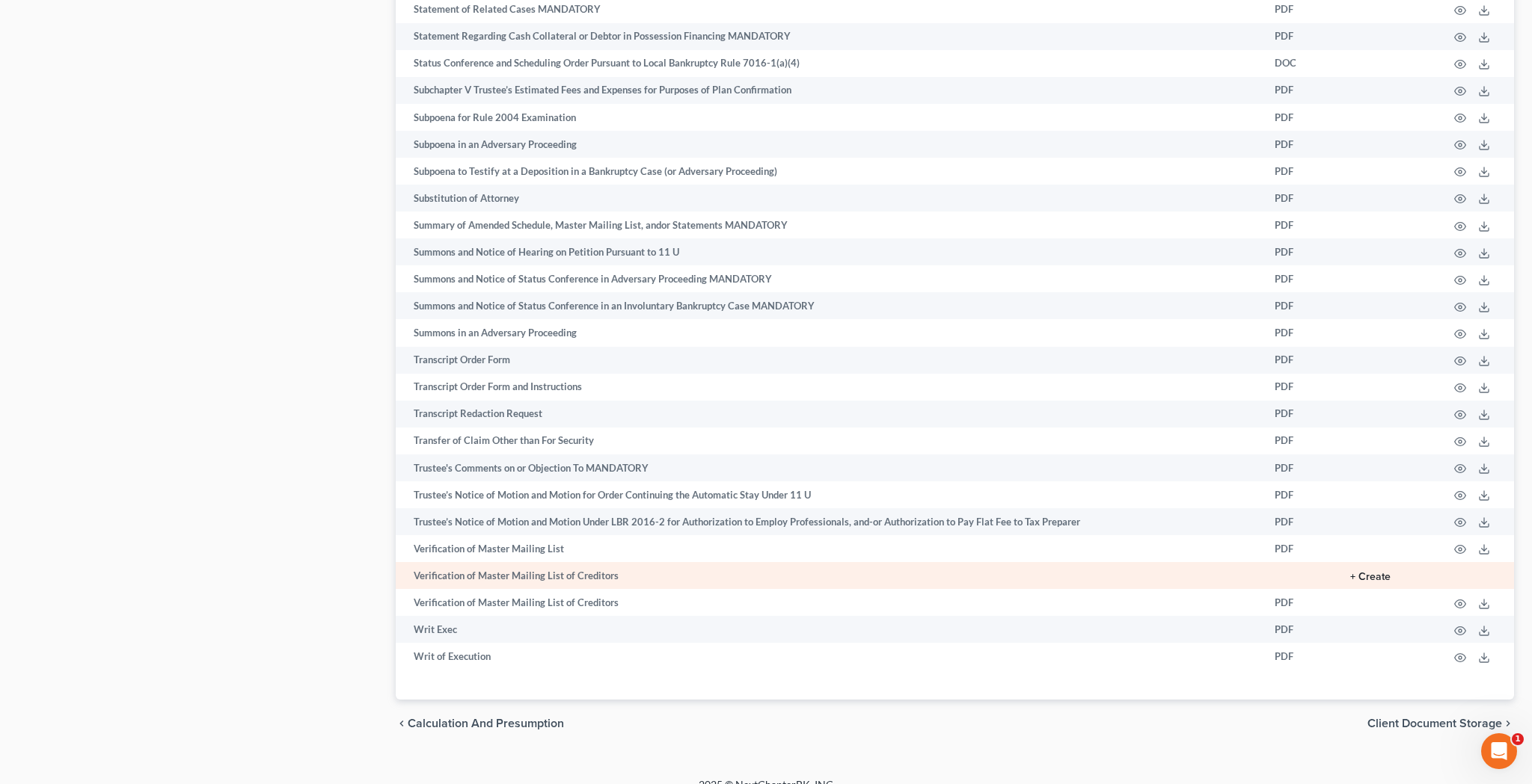
click at [1380, 572] on button "+ Create" at bounding box center [1370, 577] width 40 height 11
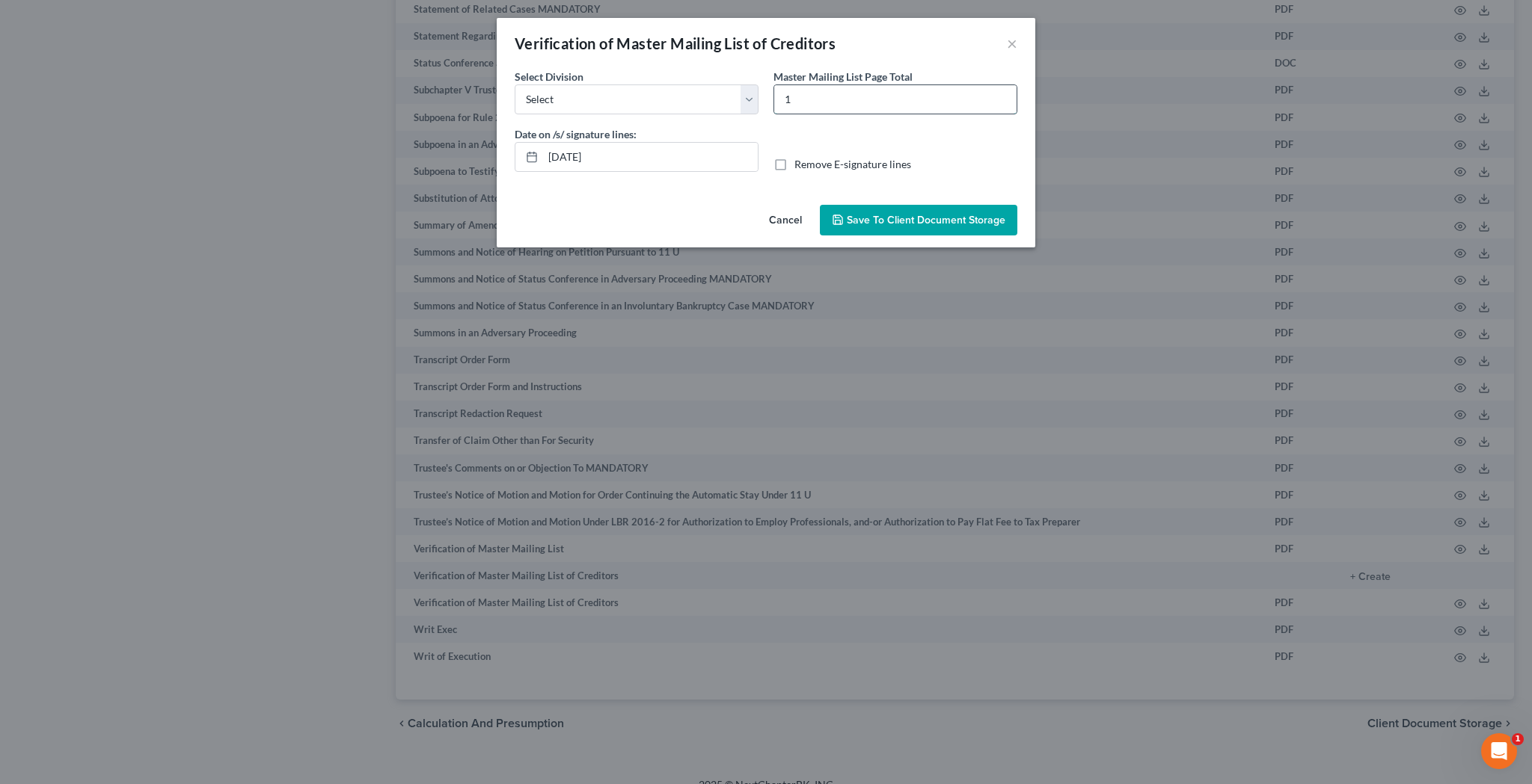
click at [812, 96] on input "1" at bounding box center [895, 99] width 242 height 28
click at [794, 166] on label "Remove E-signature lines" at bounding box center [852, 164] width 117 height 15
click at [800, 166] on input "Remove E-signature lines" at bounding box center [805, 162] width 10 height 10
click at [888, 221] on span "Save to Client Document Storage" at bounding box center [926, 220] width 159 height 13
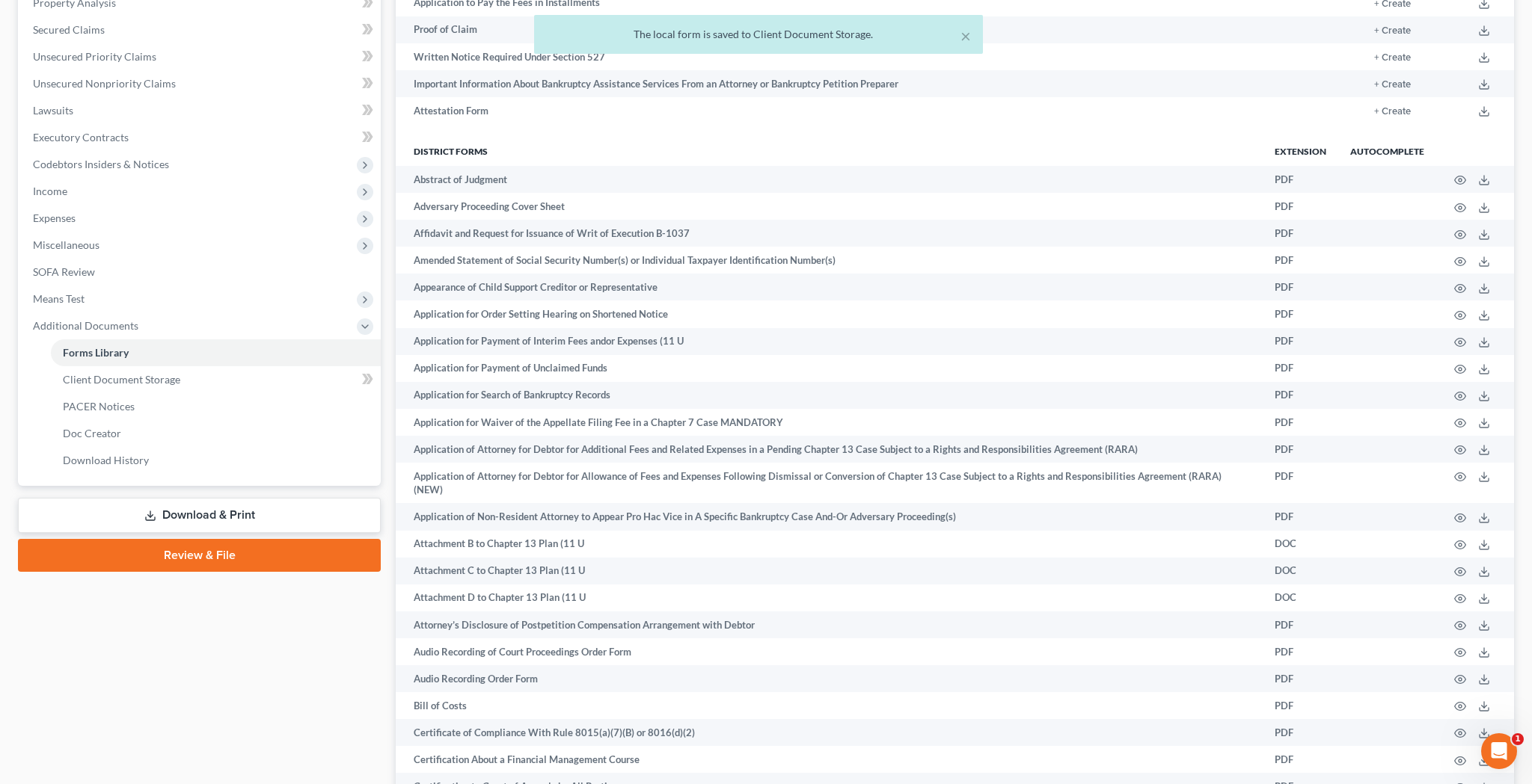
scroll to position [292, 0]
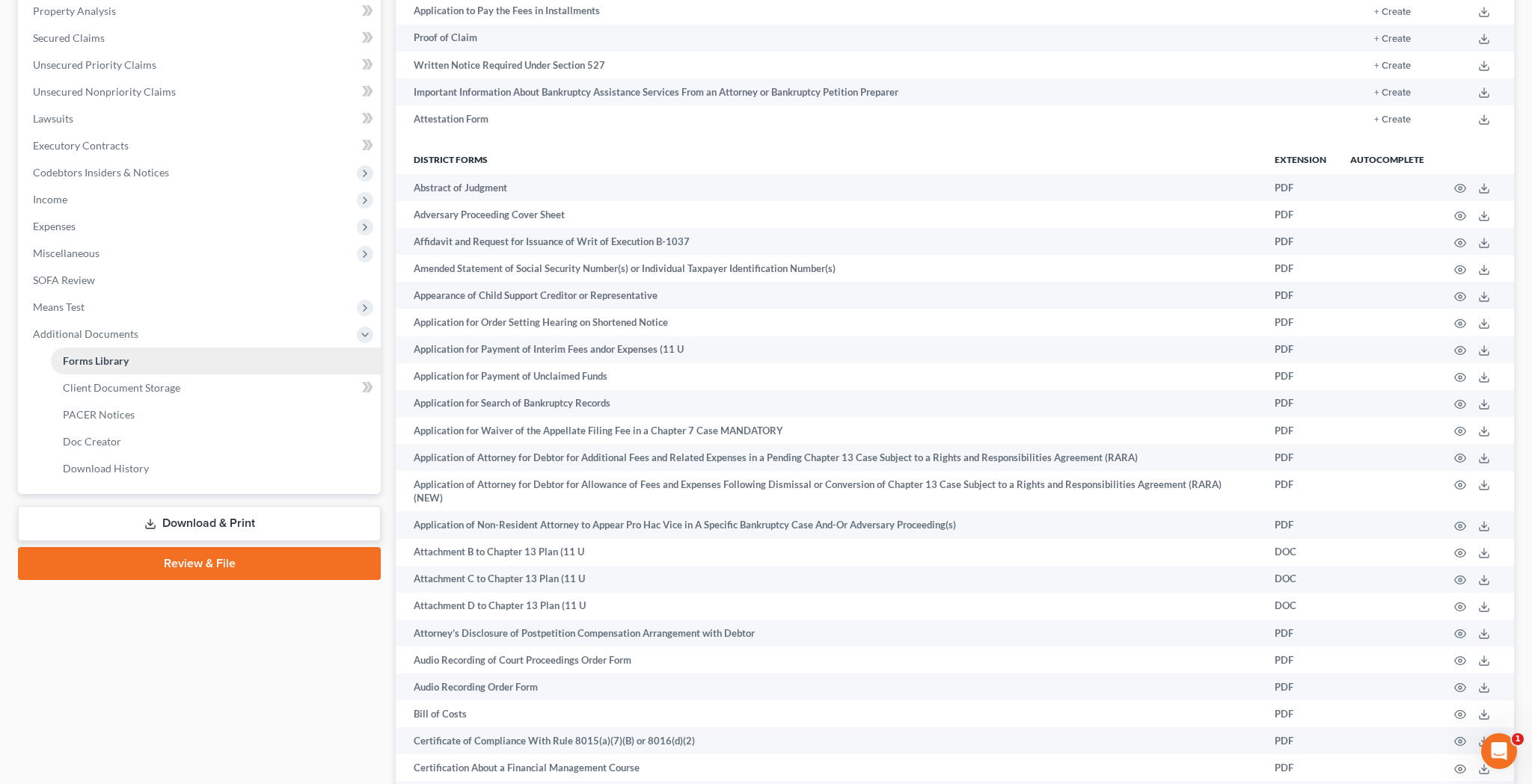
click at [283, 360] on link "Forms Library" at bounding box center [216, 360] width 330 height 26
click at [288, 385] on link "Client Document Storage" at bounding box center [216, 388] width 330 height 26
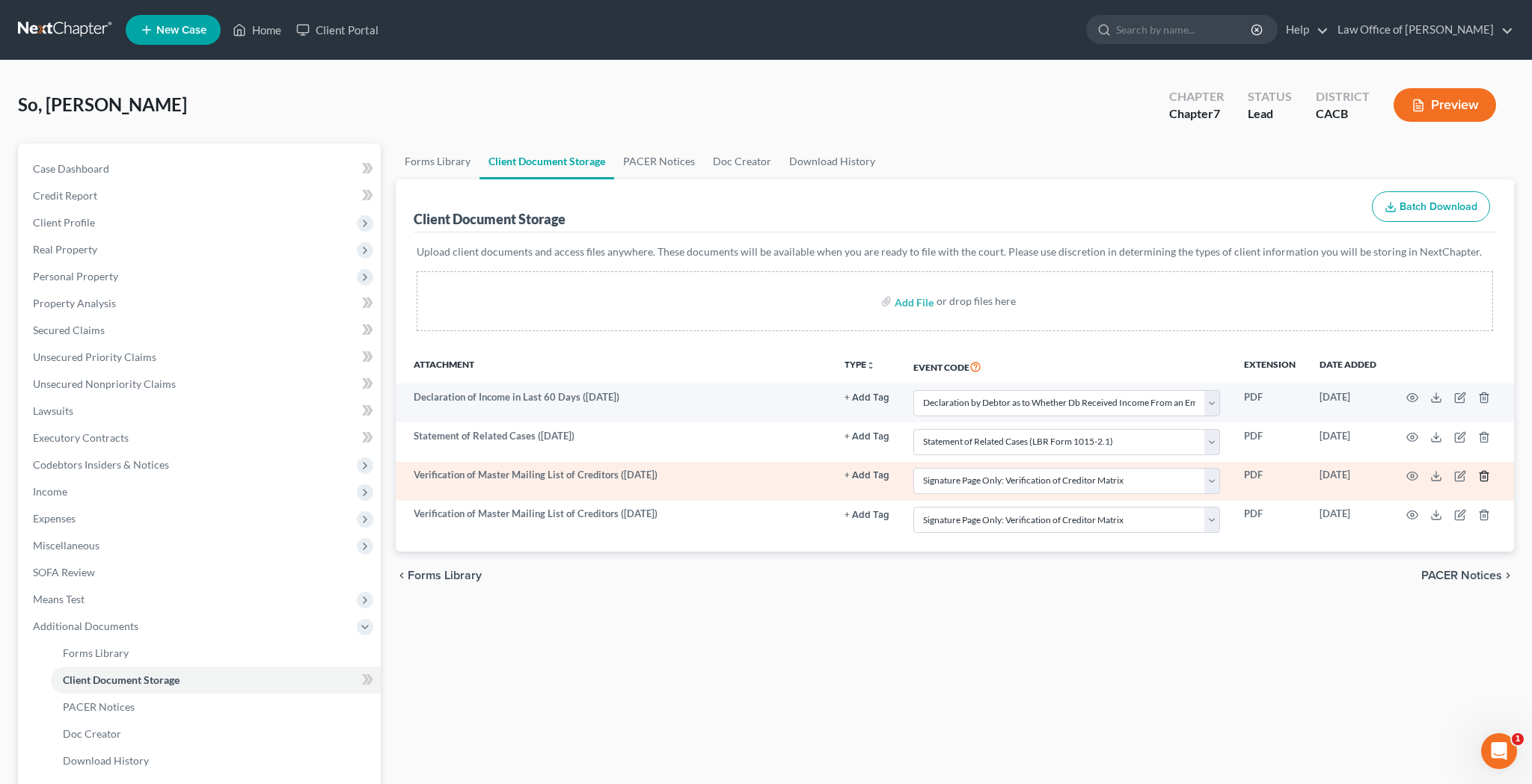
click at [1489, 475] on icon "button" at bounding box center [1484, 476] width 12 height 12
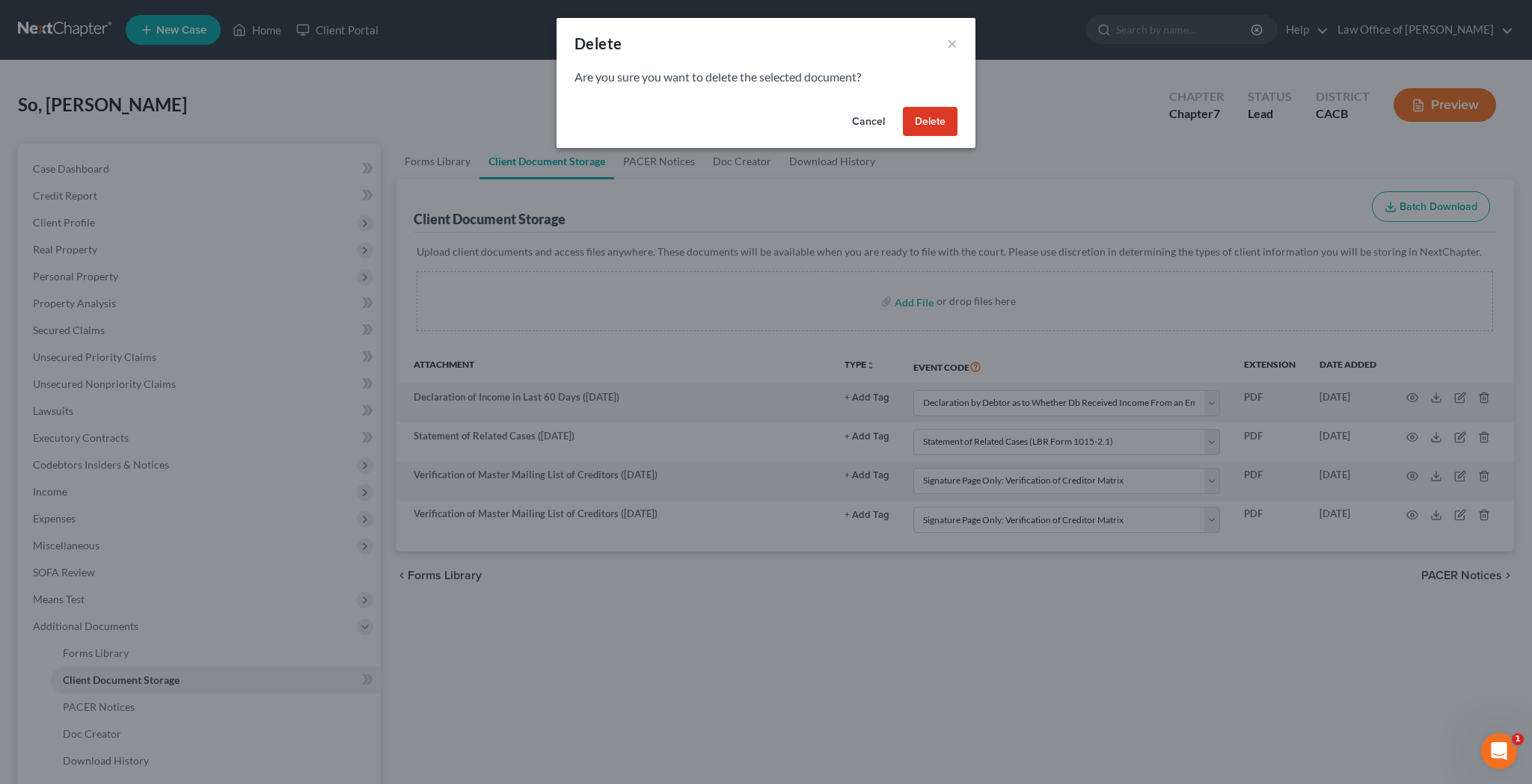
click at [939, 125] on button "Delete" at bounding box center [930, 122] width 55 height 29
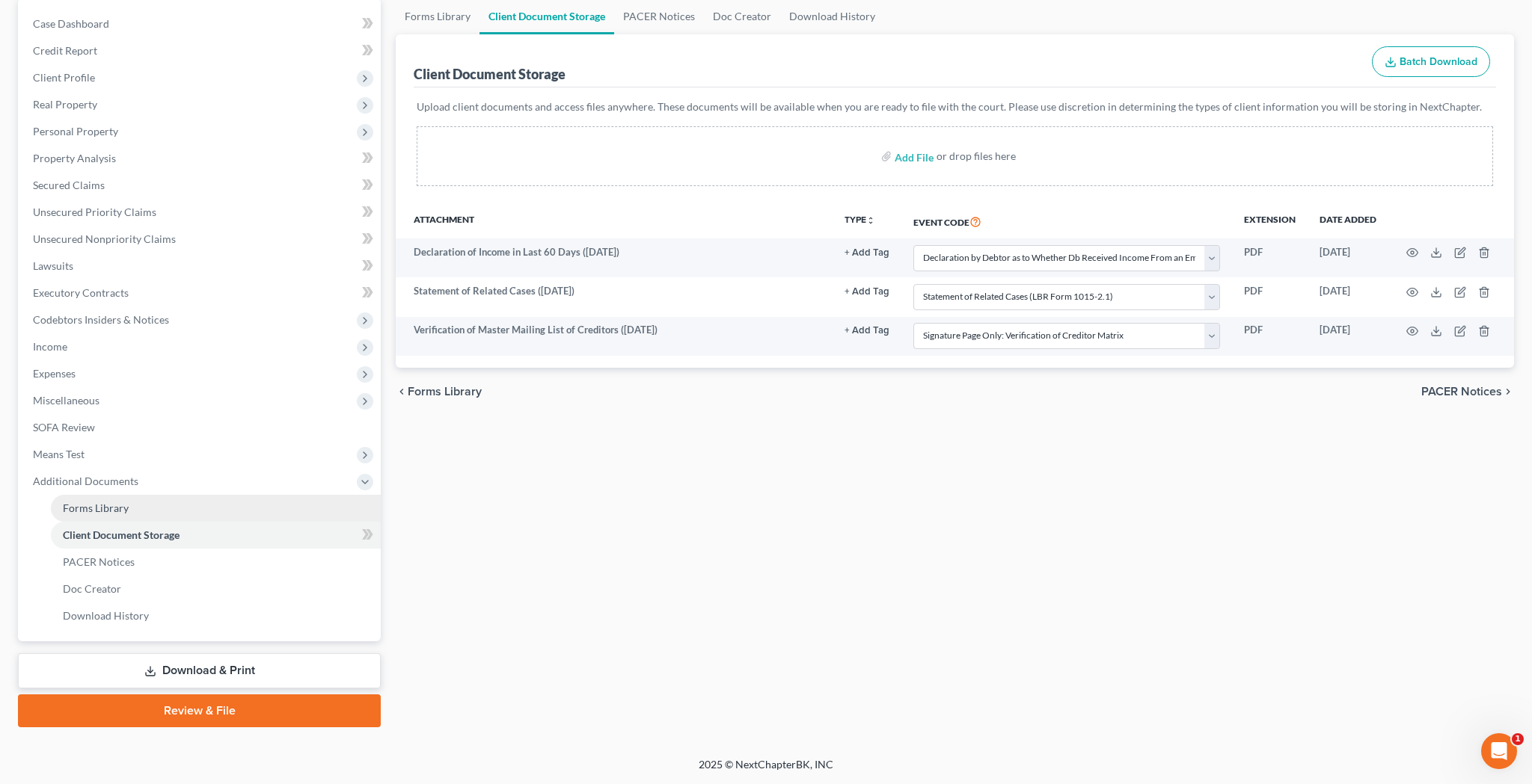
scroll to position [145, 0]
click at [234, 503] on link "Forms Library" at bounding box center [216, 508] width 330 height 26
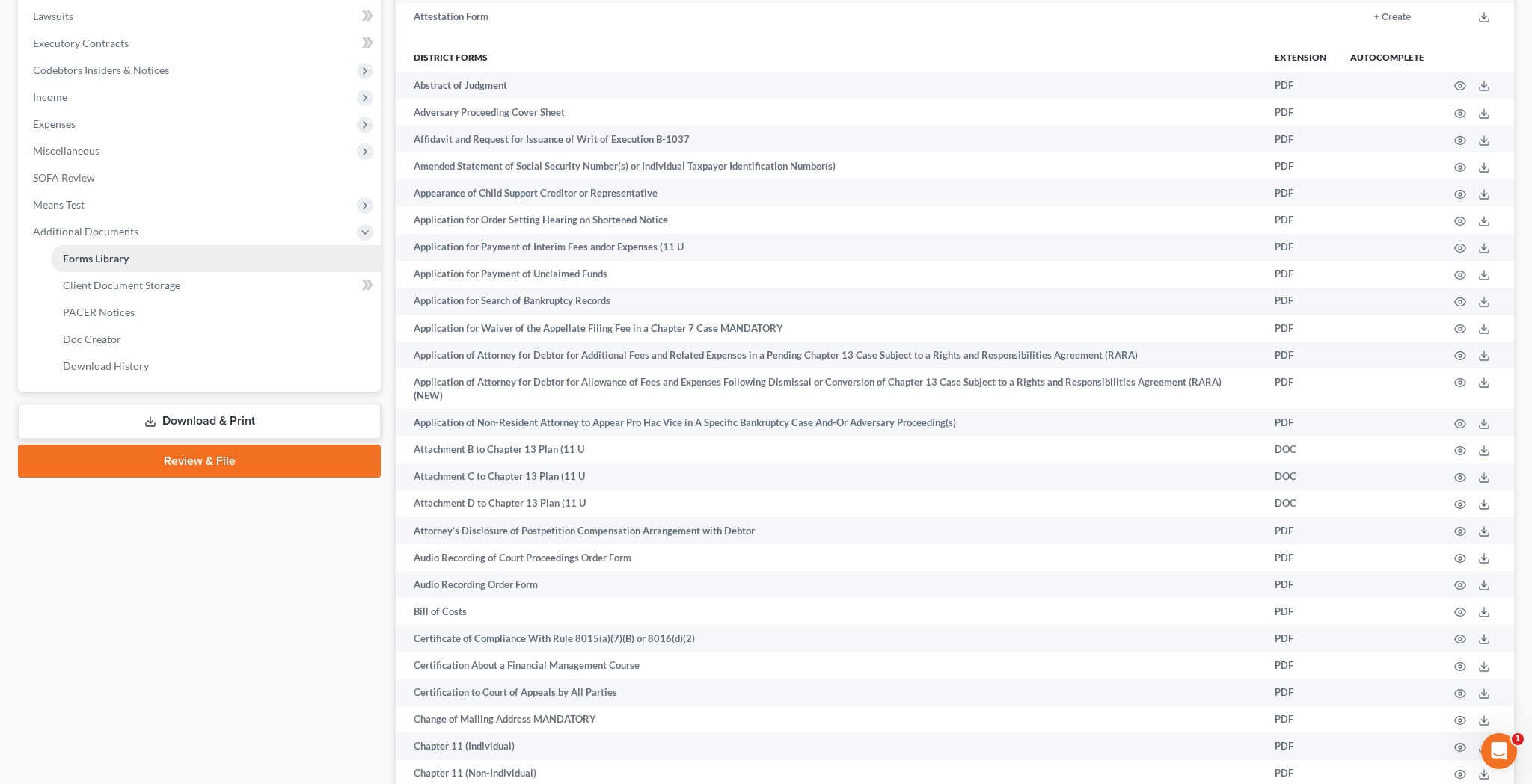
scroll to position [416, 0]
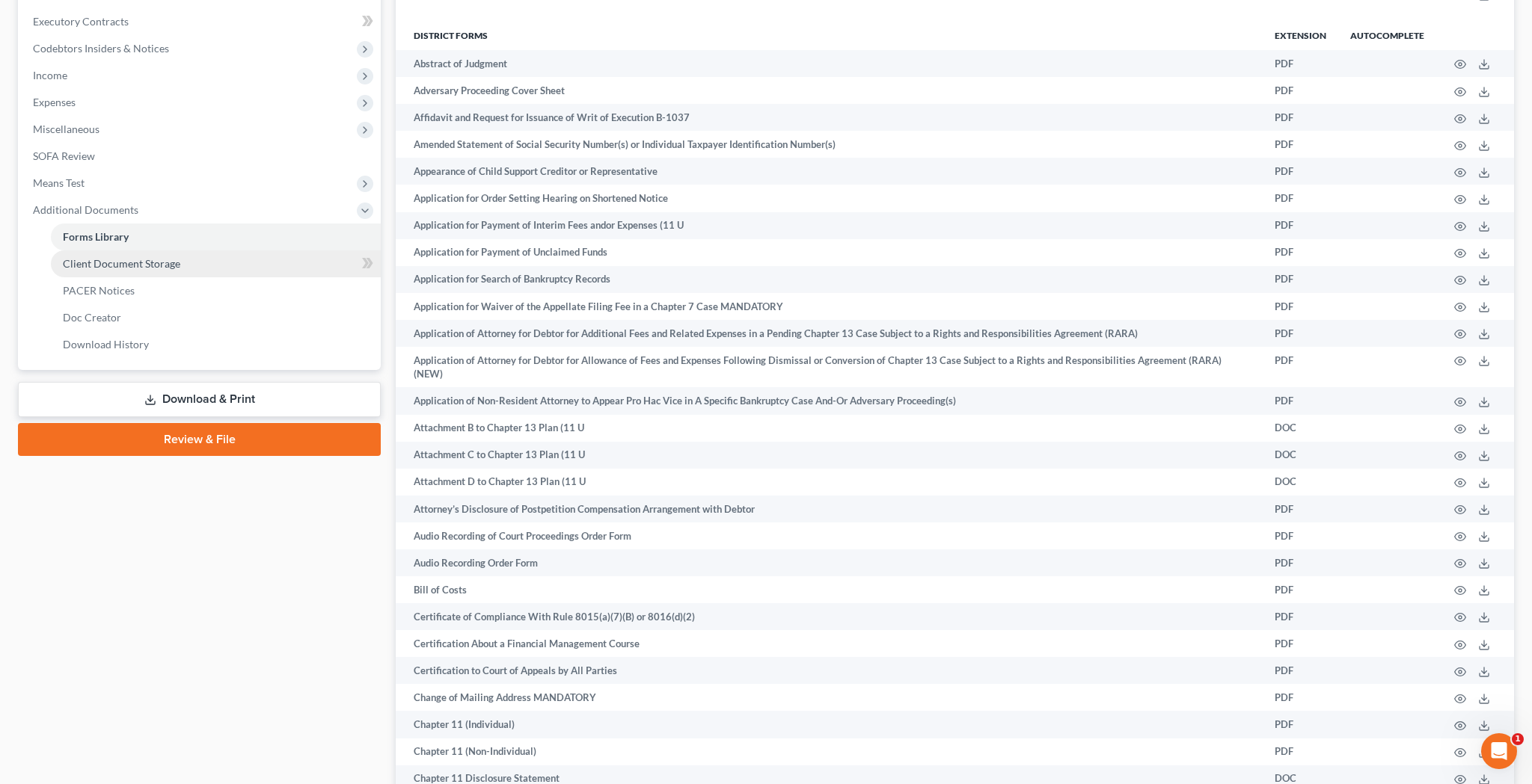
click at [179, 260] on link "Client Document Storage" at bounding box center [216, 263] width 330 height 26
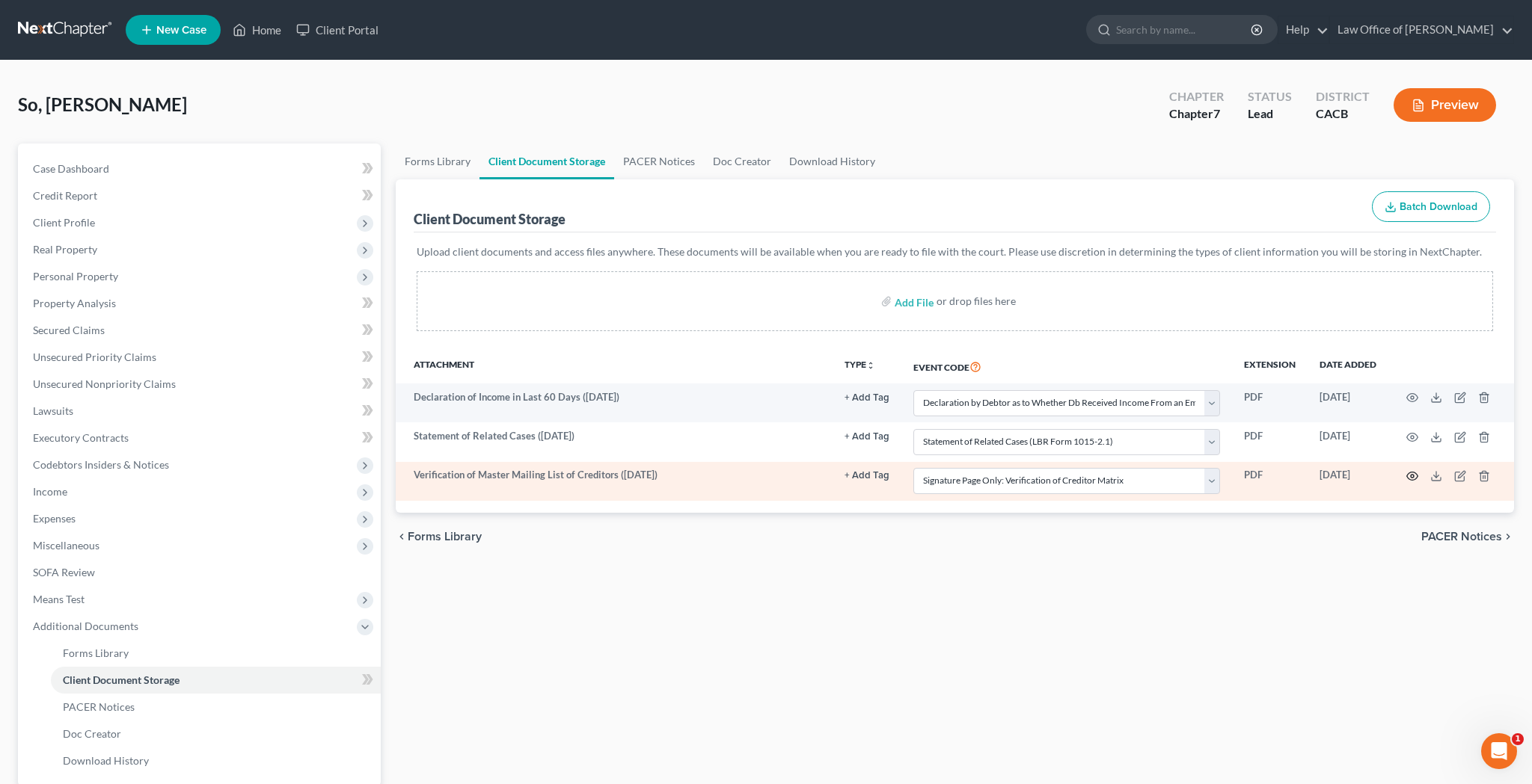
click at [1407, 474] on icon "button" at bounding box center [1412, 477] width 11 height 8
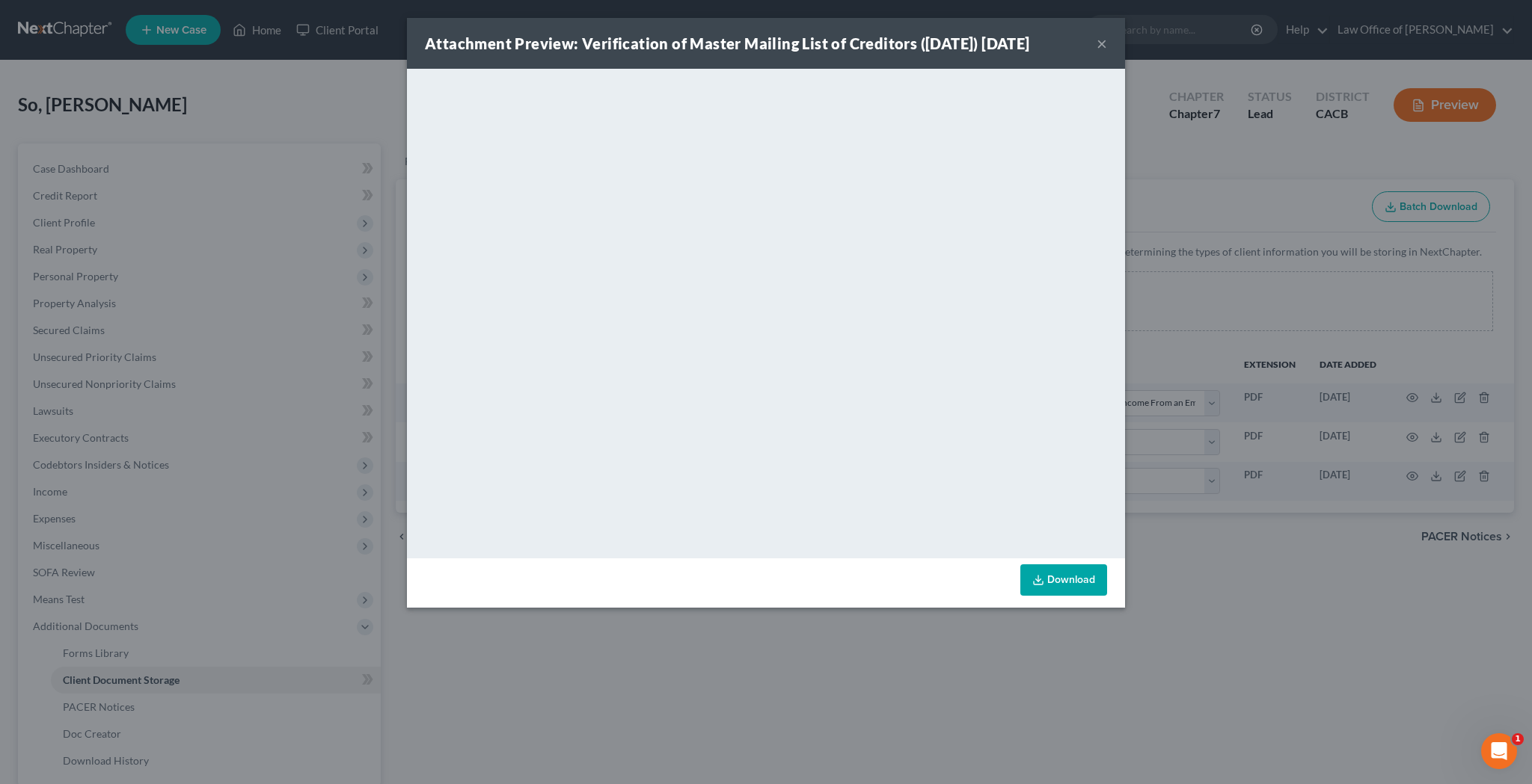
click at [1098, 45] on button "×" at bounding box center [1101, 43] width 11 height 18
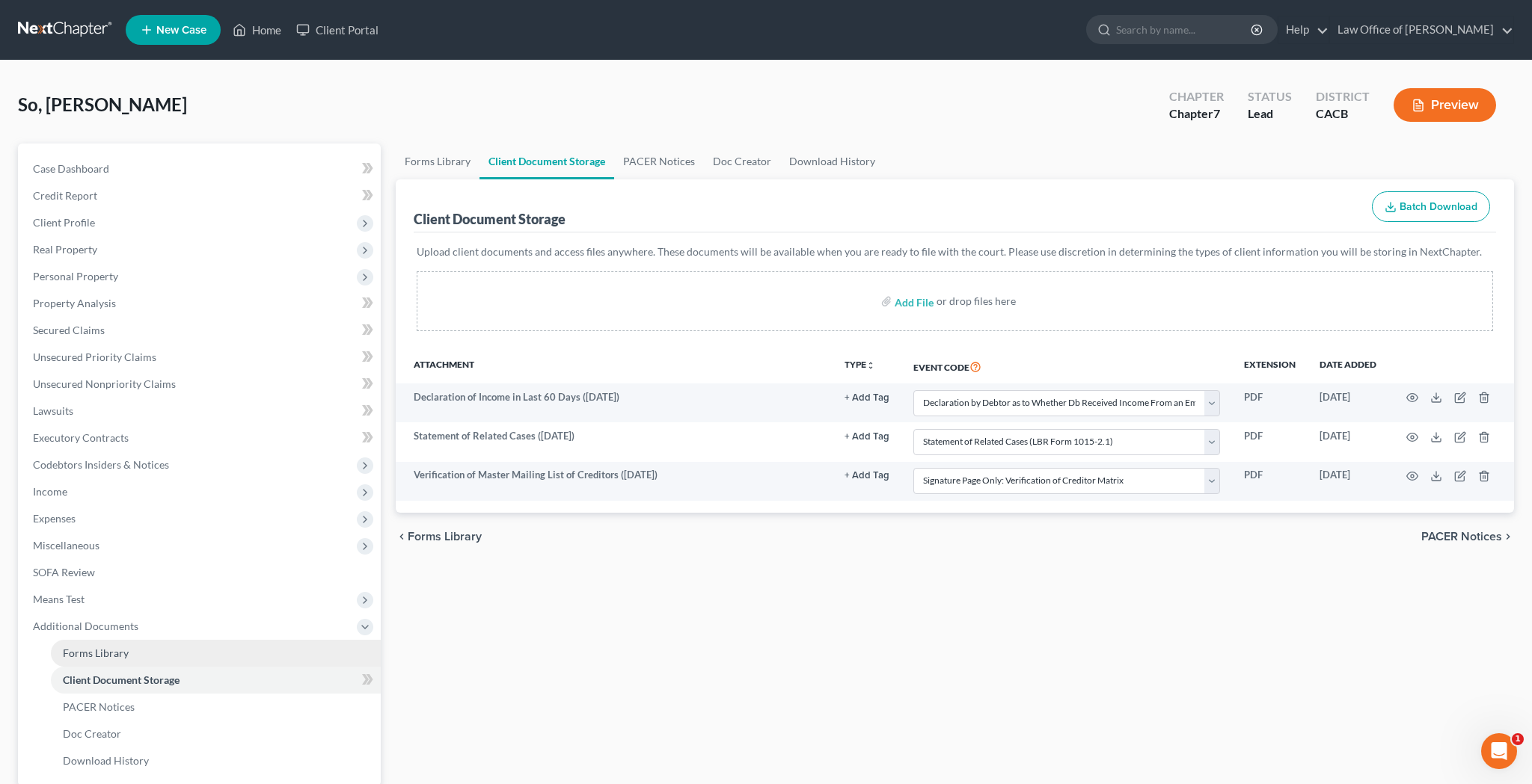
click at [254, 655] on link "Forms Library" at bounding box center [216, 653] width 330 height 26
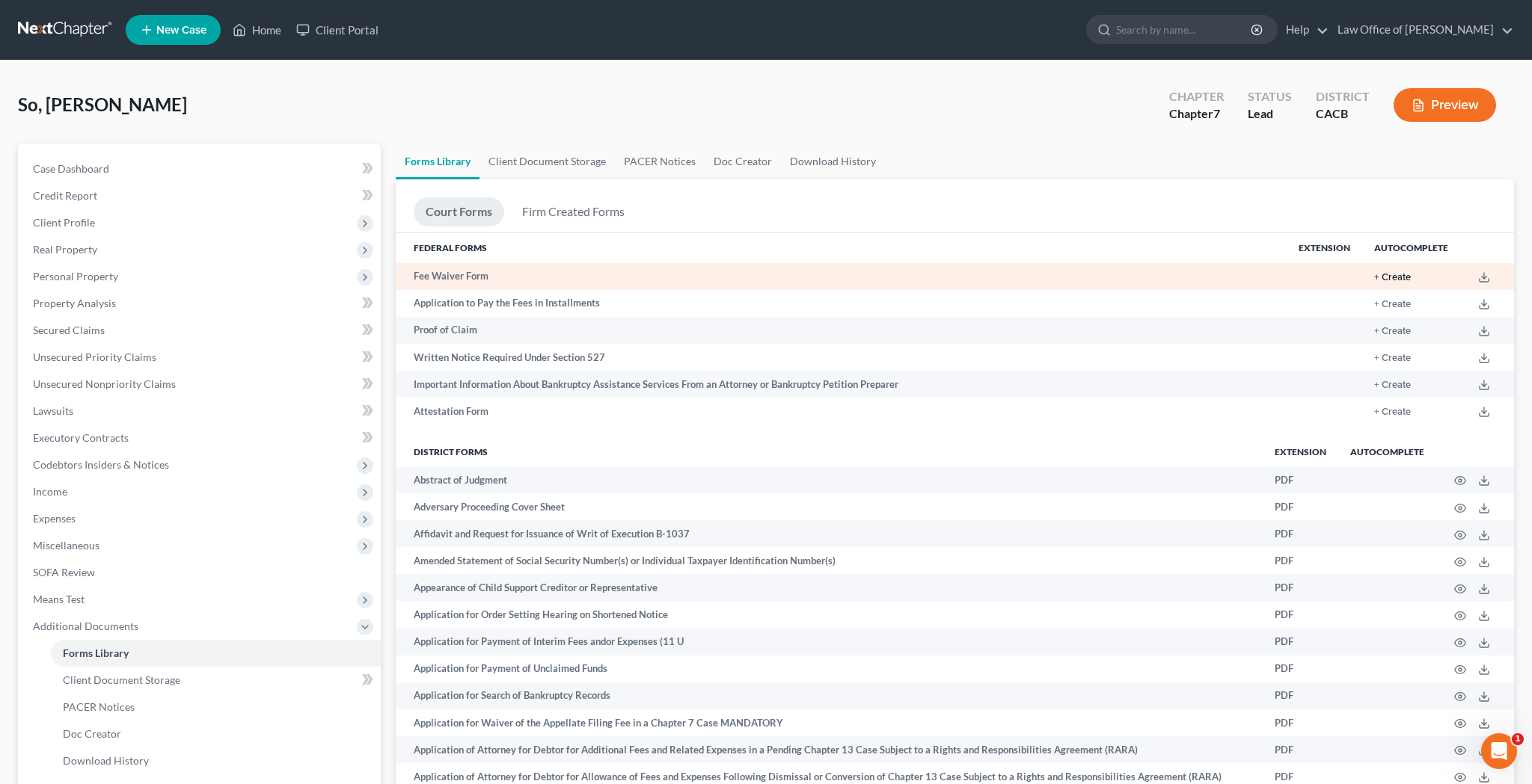
click at [1400, 278] on button "+ Create" at bounding box center [1392, 278] width 36 height 10
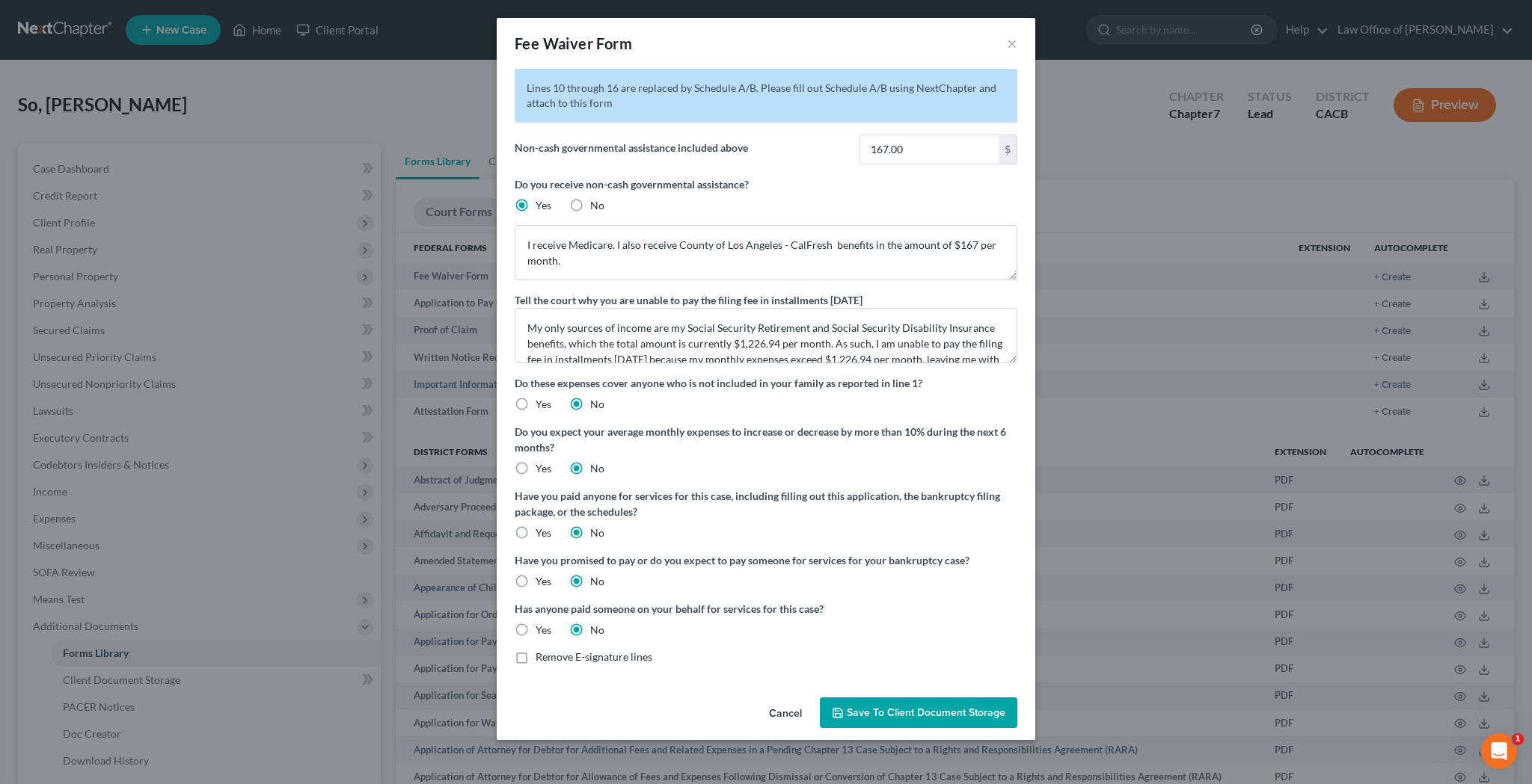
click at [536, 656] on label "Remove E-signature lines" at bounding box center [594, 656] width 117 height 15
click at [542, 656] on input "Remove E-signature lines" at bounding box center [547, 654] width 10 height 10
click at [901, 713] on span "Save to Client Document Storage" at bounding box center [926, 712] width 159 height 13
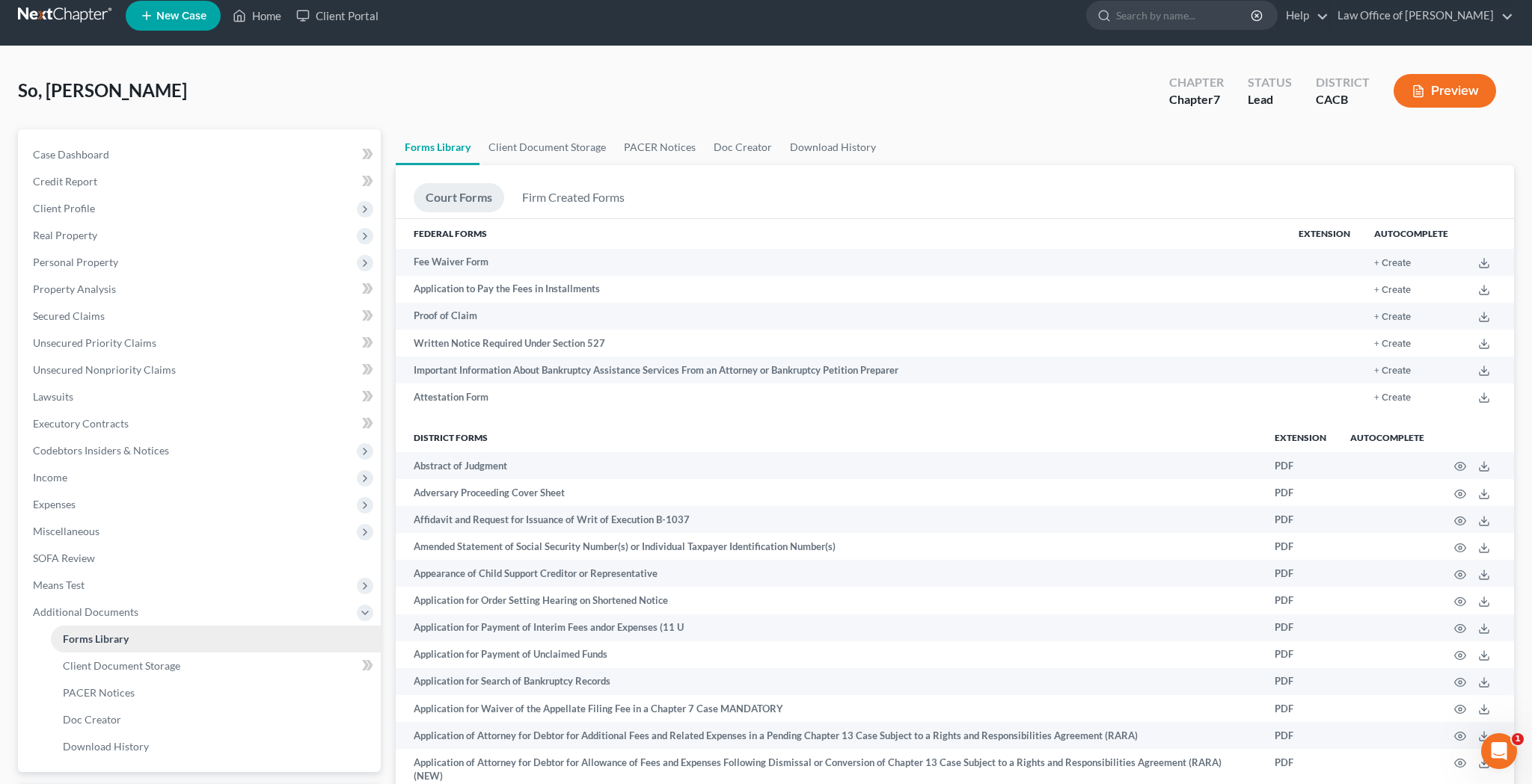
scroll to position [15, 0]
click at [250, 661] on link "Client Document Storage" at bounding box center [216, 665] width 330 height 26
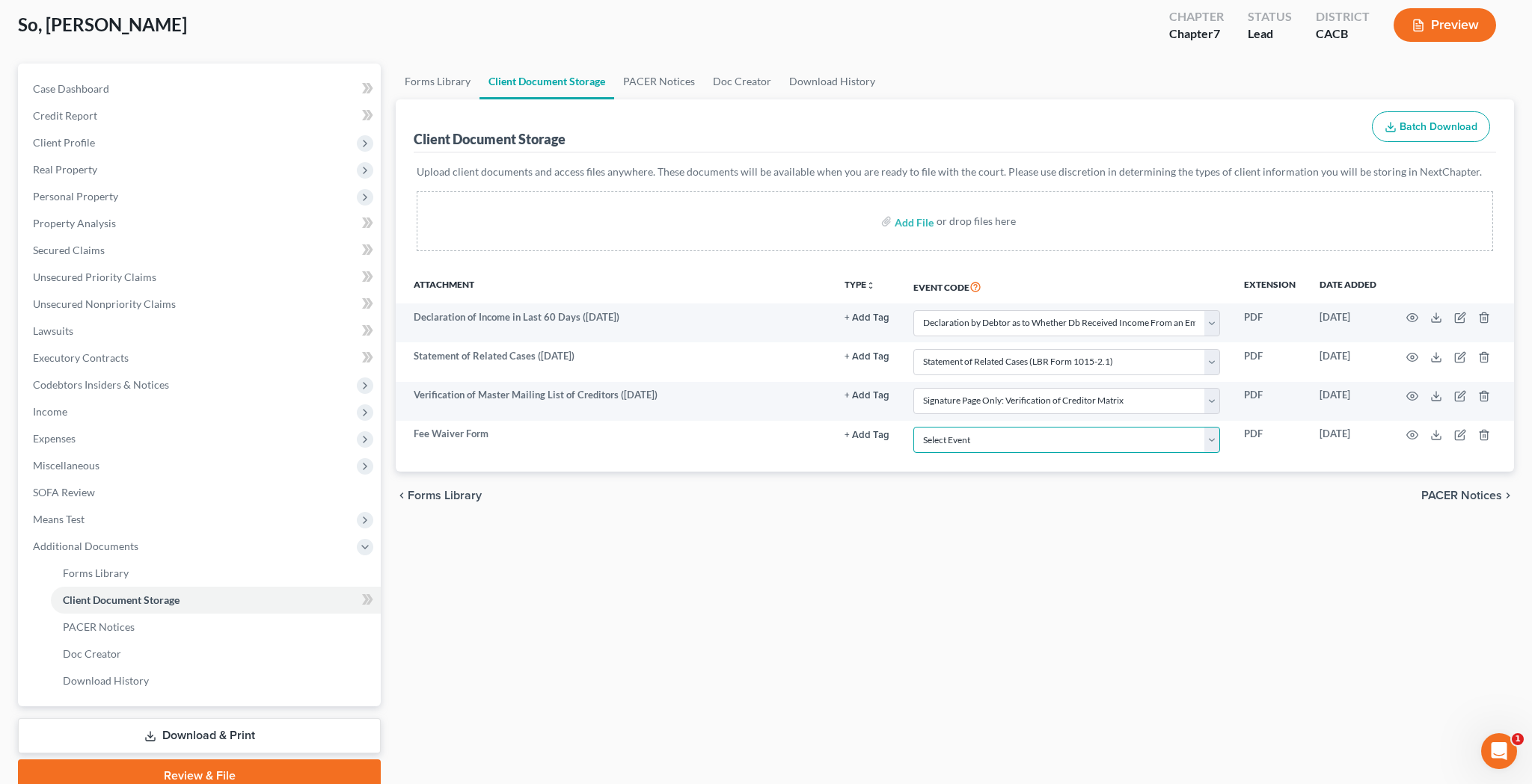
scroll to position [92, 0]
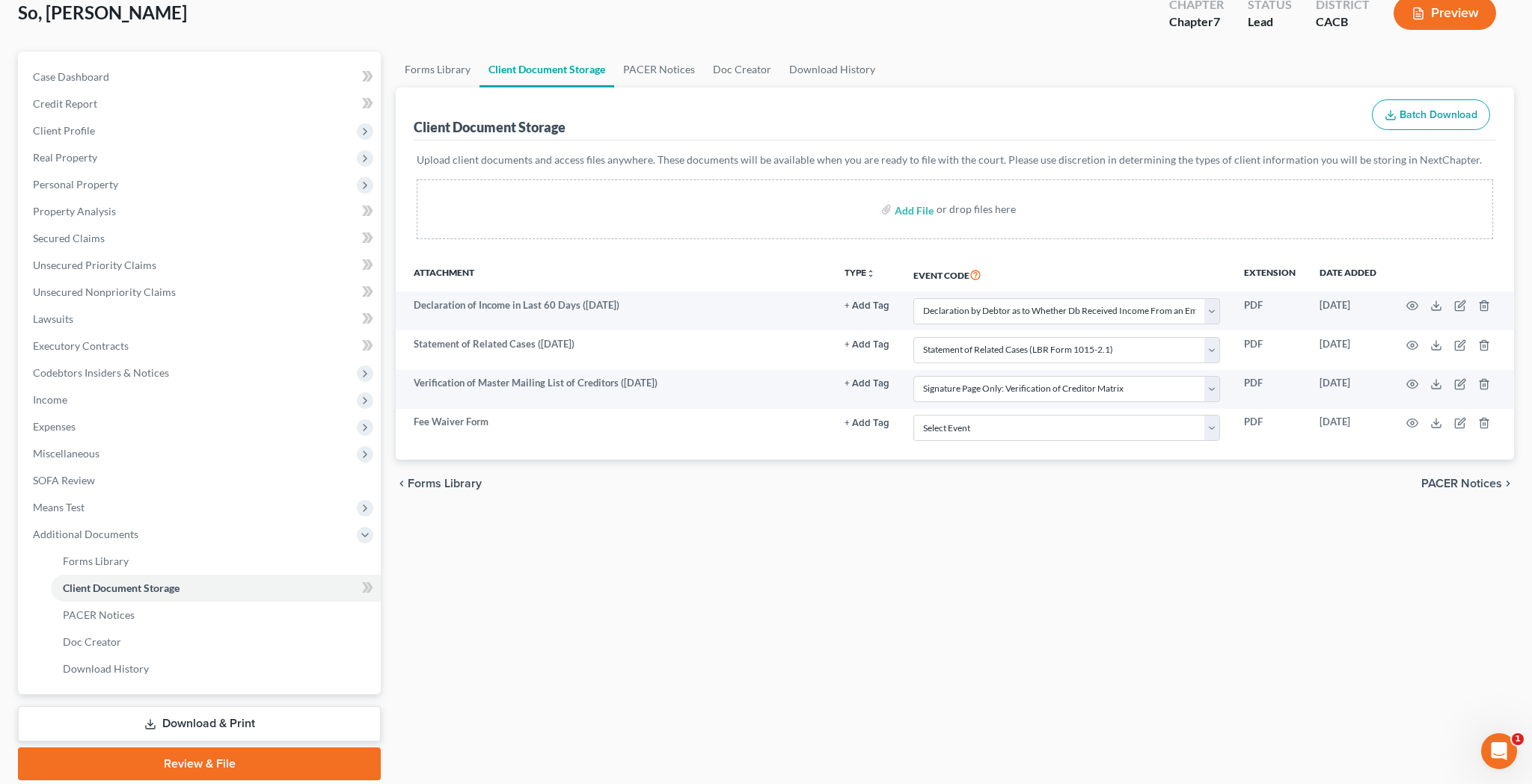
click at [248, 723] on link "Download & Print" at bounding box center [199, 724] width 363 height 35
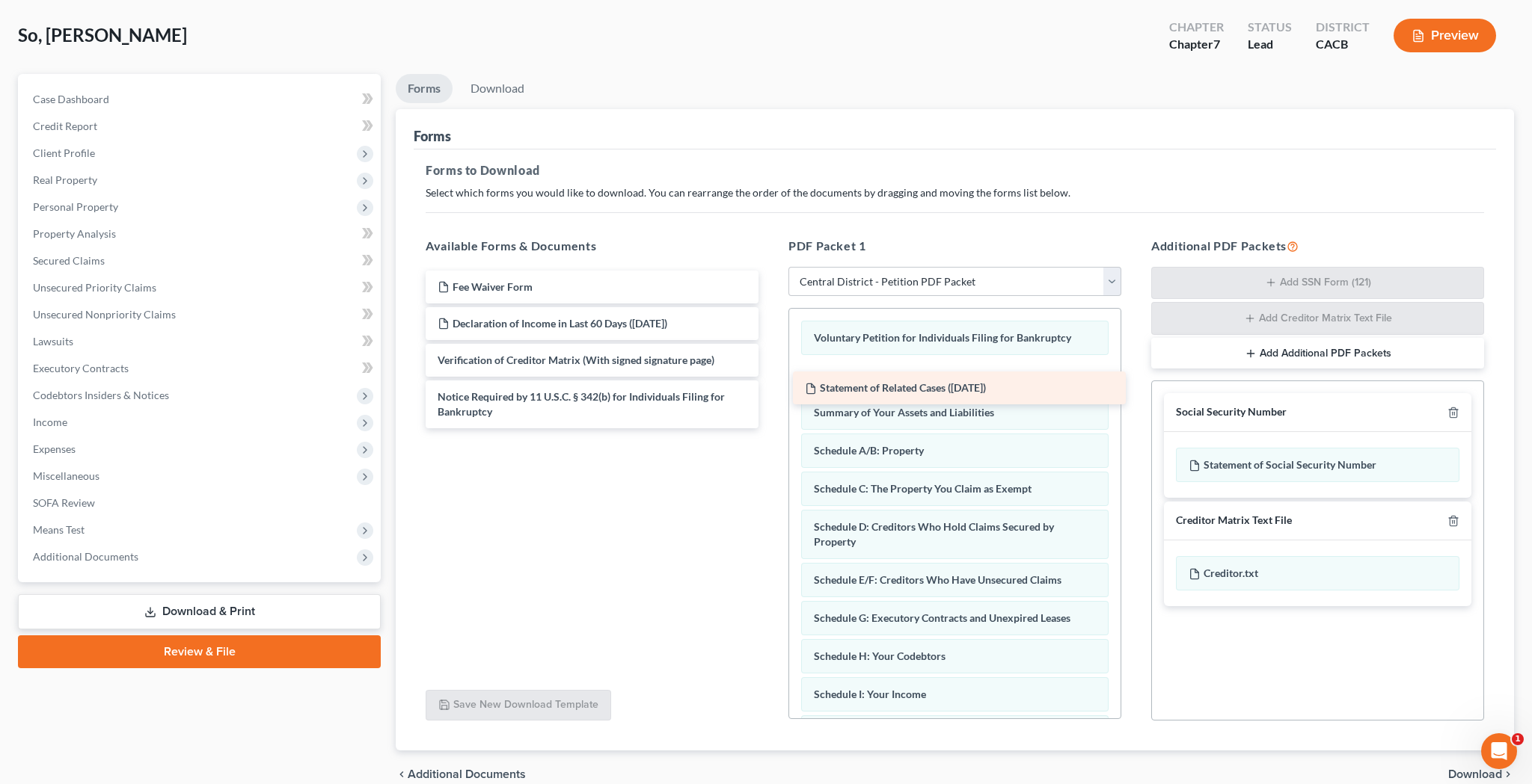
drag, startPoint x: 617, startPoint y: 317, endPoint x: 984, endPoint y: 375, distance: 371.6
click at [770, 375] on div "Statement of Related Cases (09/13/2025) Fee Waiver Form Statement of Related Ca…" at bounding box center [592, 349] width 357 height 158
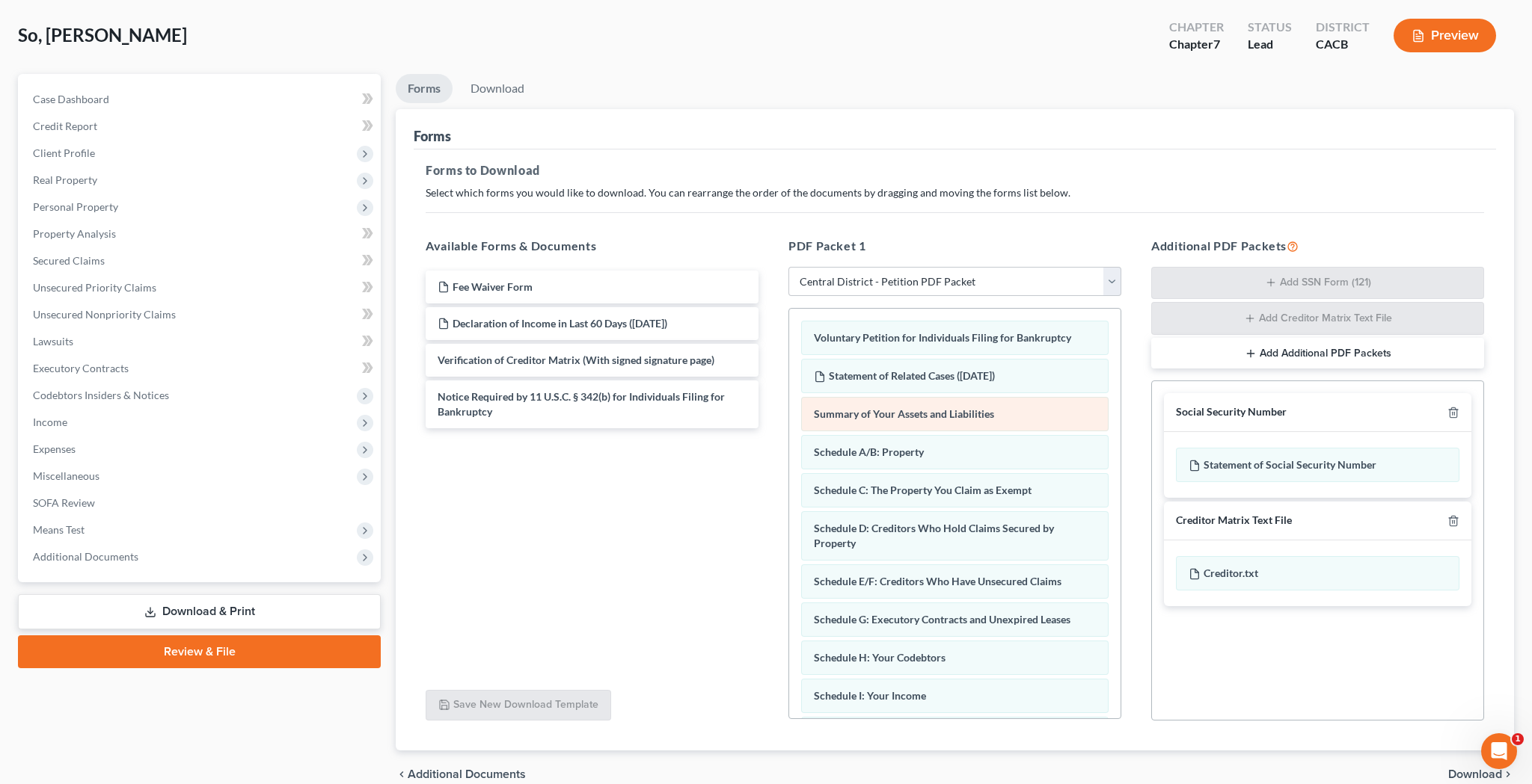
scroll to position [215, 0]
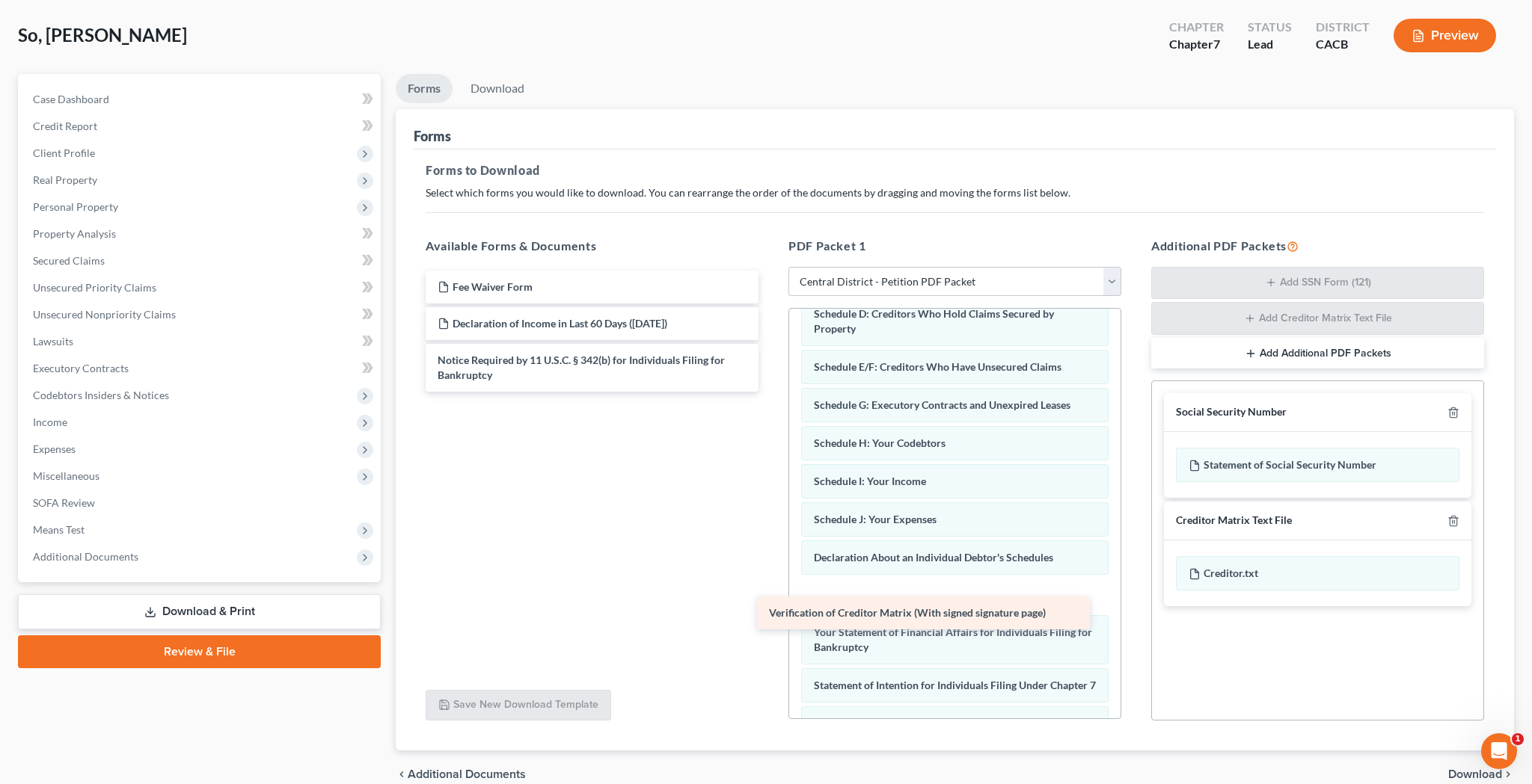
drag, startPoint x: 650, startPoint y: 357, endPoint x: 996, endPoint y: 617, distance: 432.8
click at [770, 392] on div "Verification of Creditor Matrix (With signed signature page) Fee Waiver Form De…" at bounding box center [592, 331] width 357 height 121
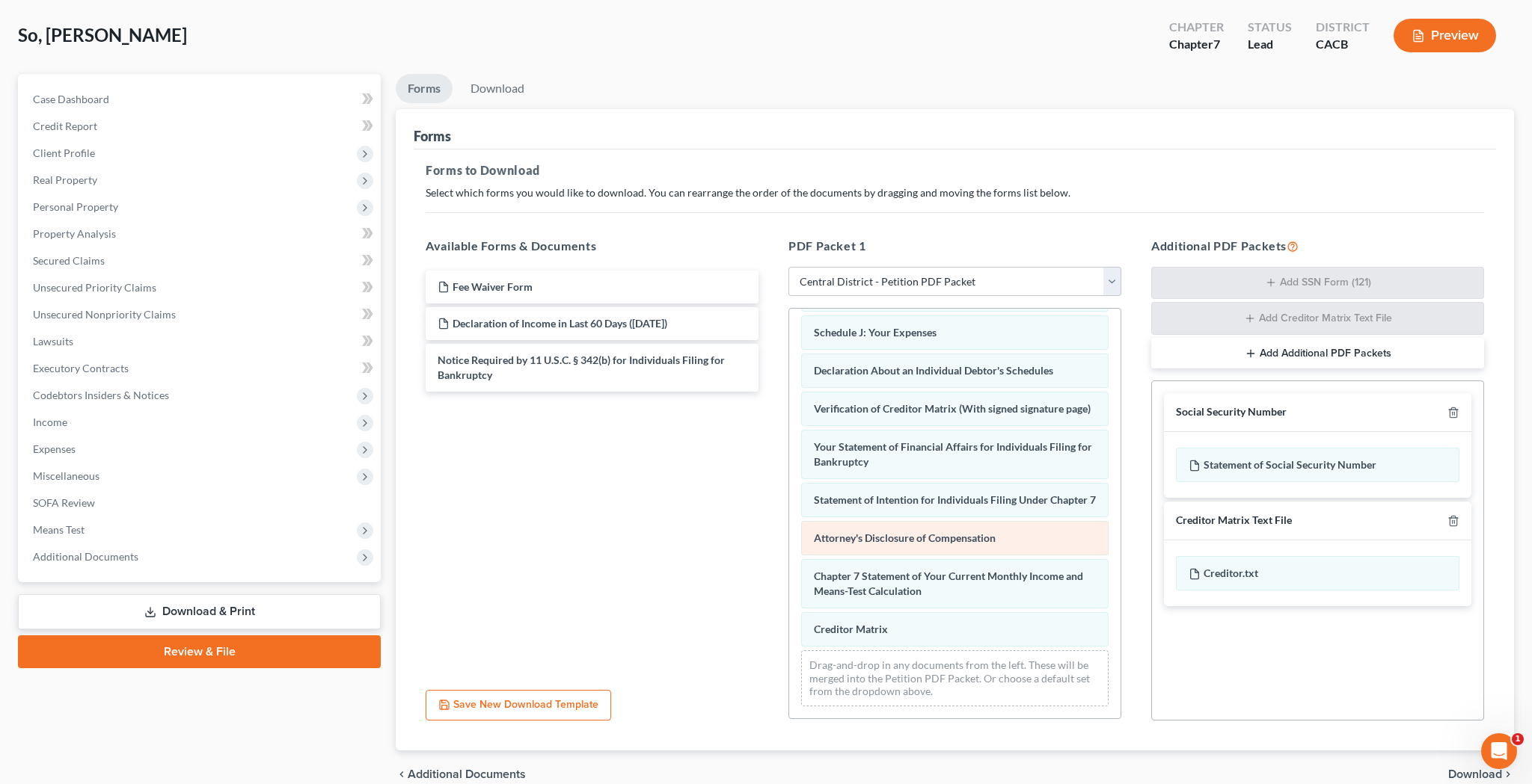
scroll to position [415, 0]
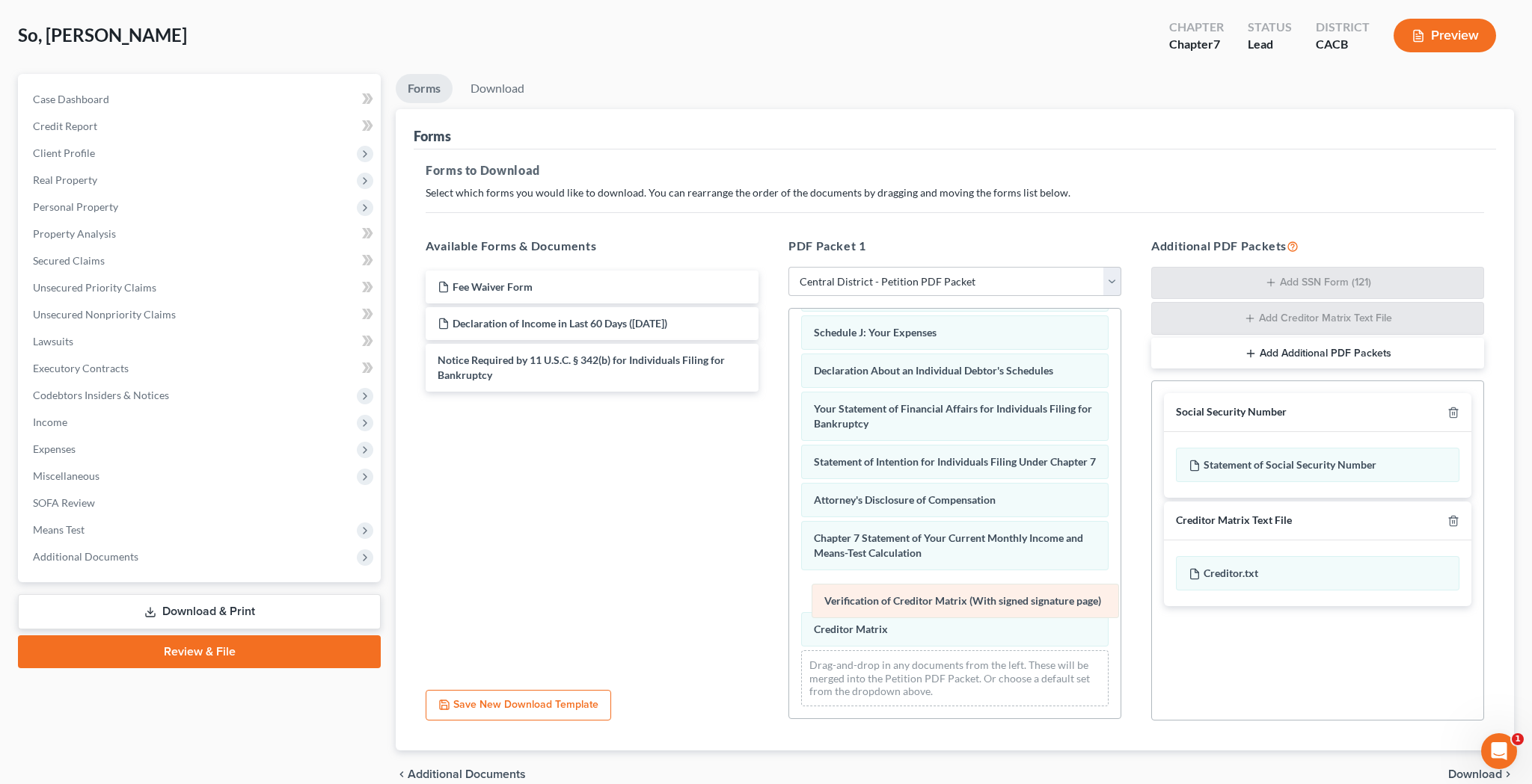
drag, startPoint x: 887, startPoint y: 389, endPoint x: 879, endPoint y: 590, distance: 201.2
click at [879, 590] on div "Verification of Creditor Matrix (With signed signature page) Voluntary Petition…" at bounding box center [955, 312] width 332 height 811
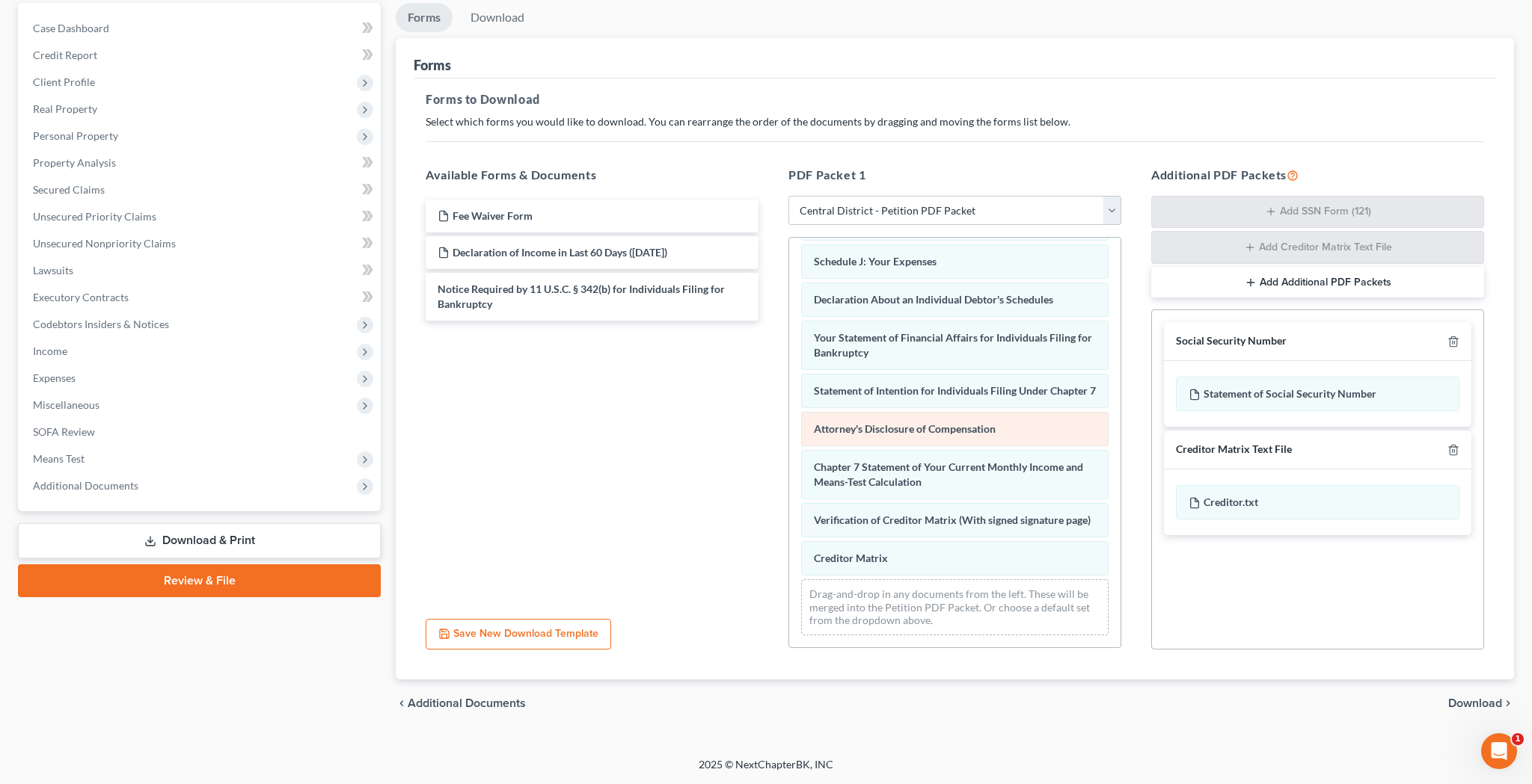
scroll to position [140, 0]
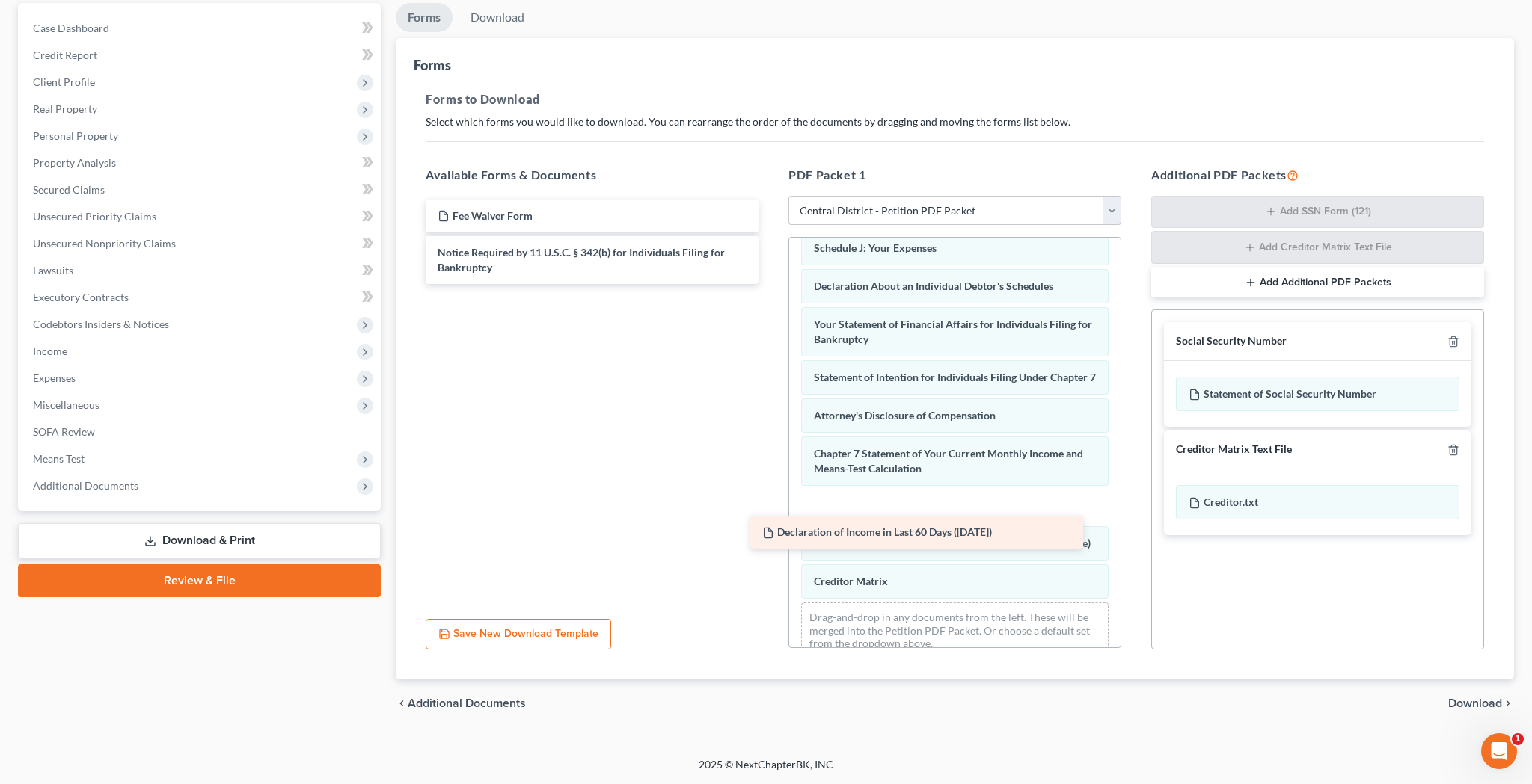
drag, startPoint x: 593, startPoint y: 249, endPoint x: 923, endPoint y: 543, distance: 442.0
click at [770, 285] on div "Declaration of Income in Last 60 Days (09/13/2025) Fee Waiver Form Declaration …" at bounding box center [592, 241] width 357 height 84
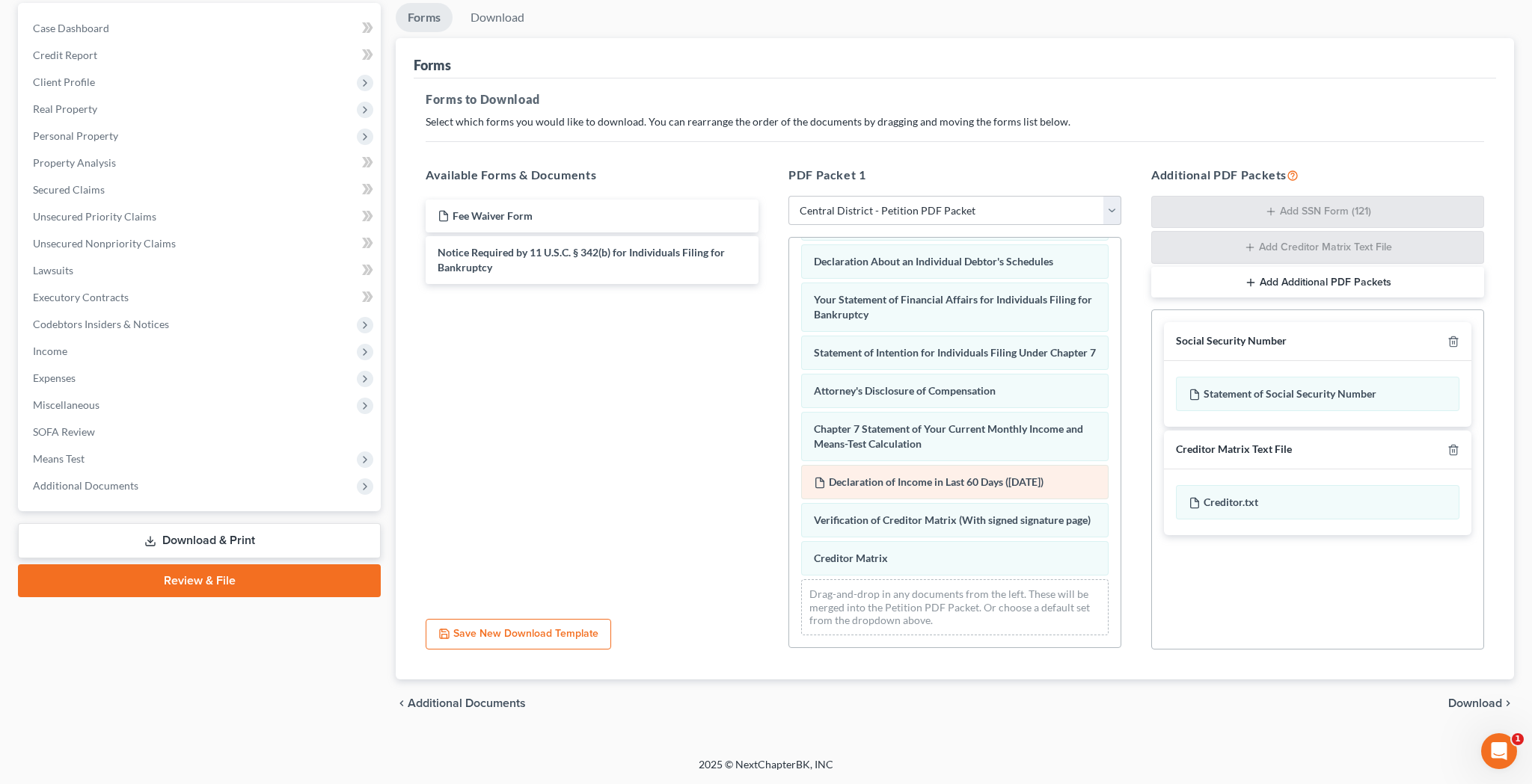
scroll to position [453, 0]
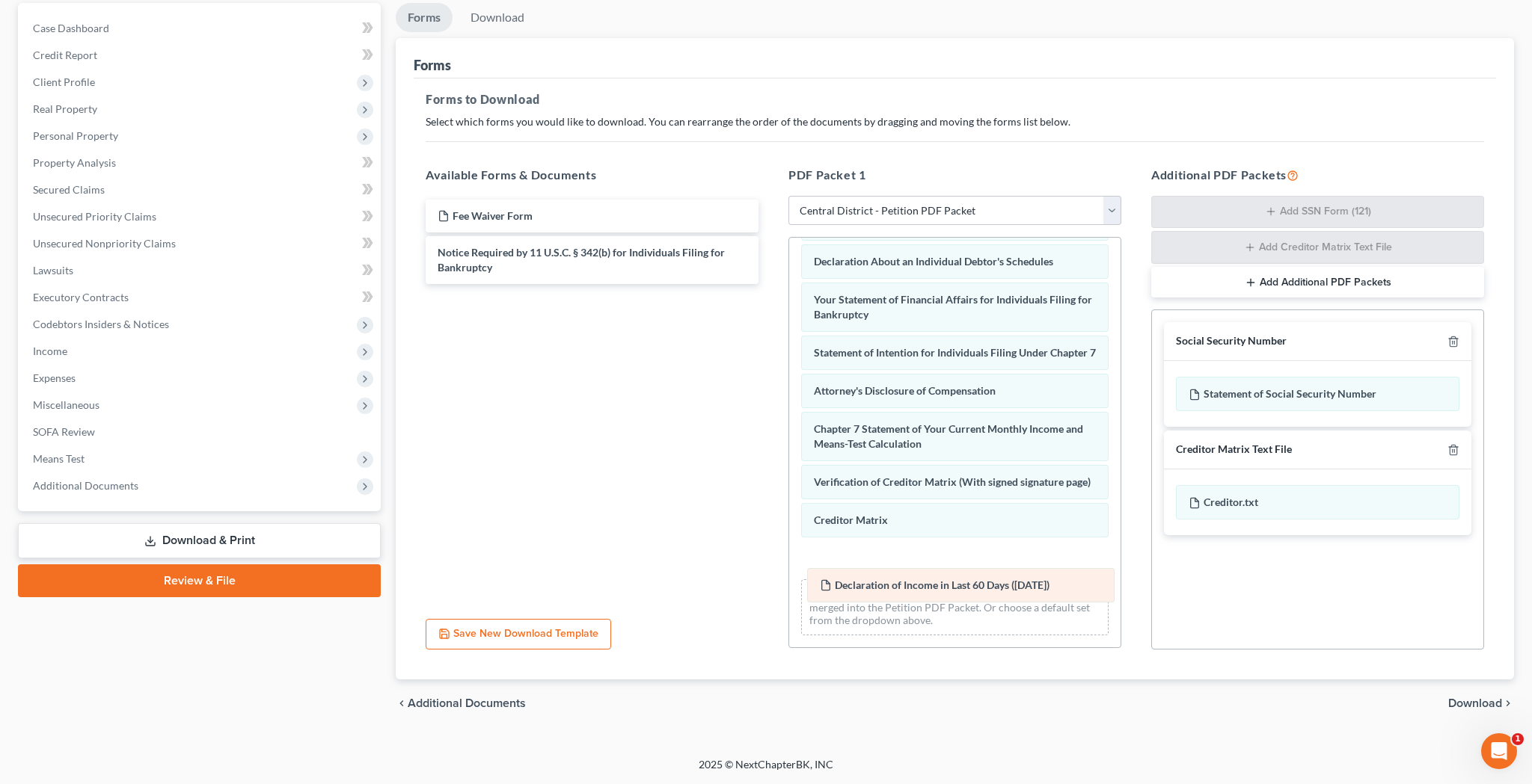
drag, startPoint x: 922, startPoint y: 480, endPoint x: 924, endPoint y: 564, distance: 84.0
click at [924, 564] on div "Declaration of Income in Last 60 Days (09/13/2025) Voluntary Petition for Indiv…" at bounding box center [955, 223] width 332 height 850
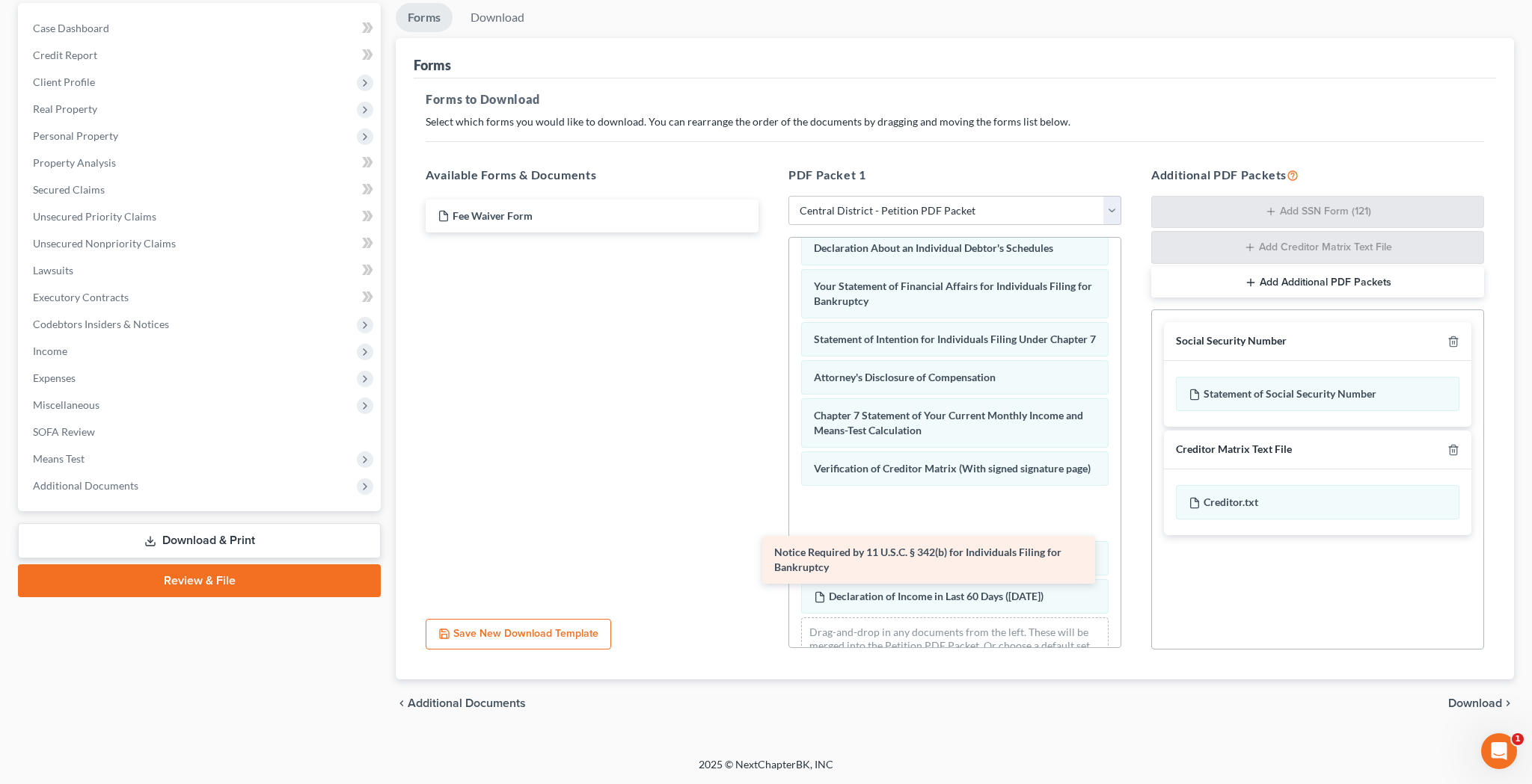
drag, startPoint x: 635, startPoint y: 254, endPoint x: 979, endPoint y: 558, distance: 459.1
click at [770, 233] on div "Notice Required by 11 U.S.C. § 342(b) for Individuals Filing for Bankruptcy Fee…" at bounding box center [592, 216] width 357 height 33
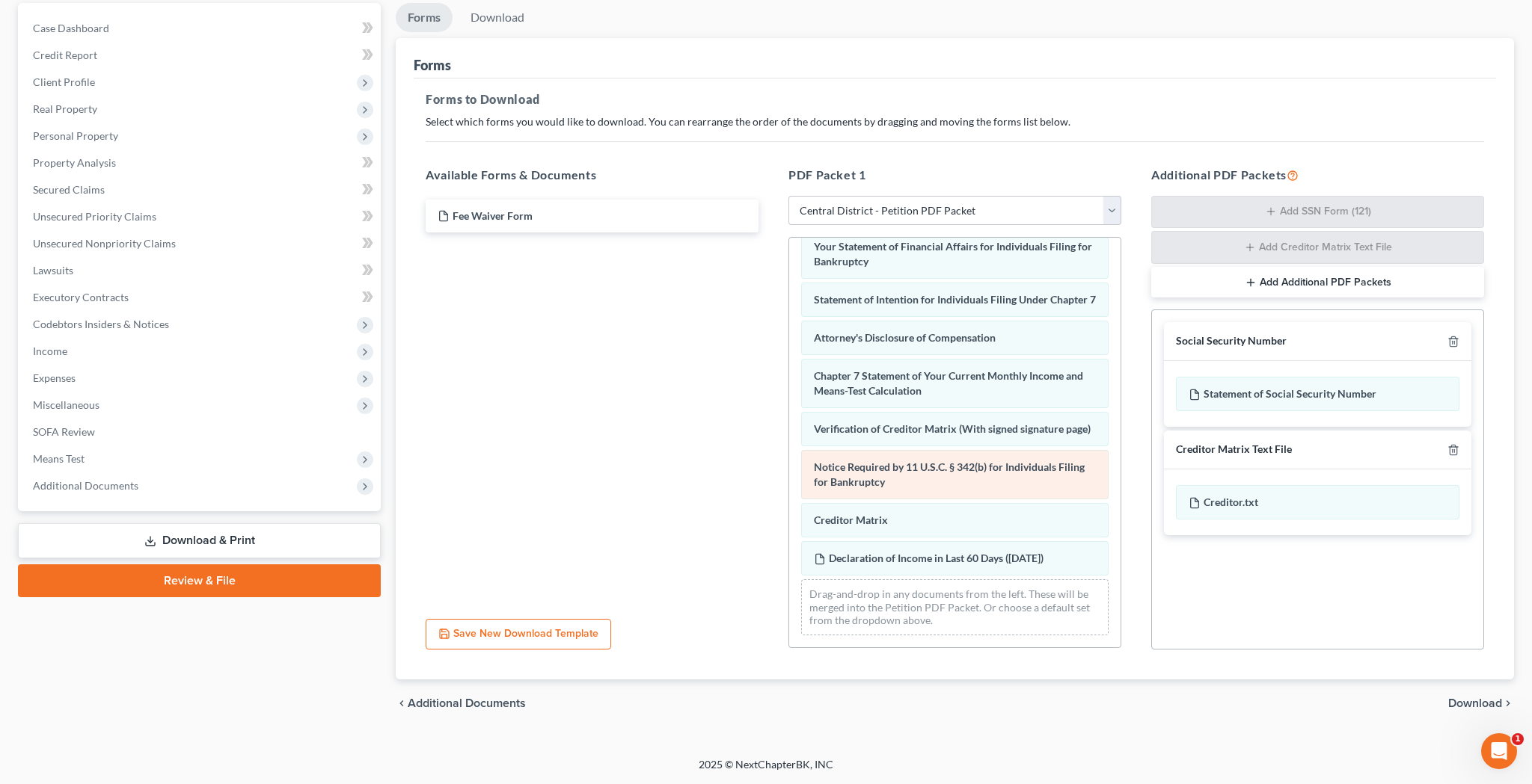
scroll to position [506, 0]
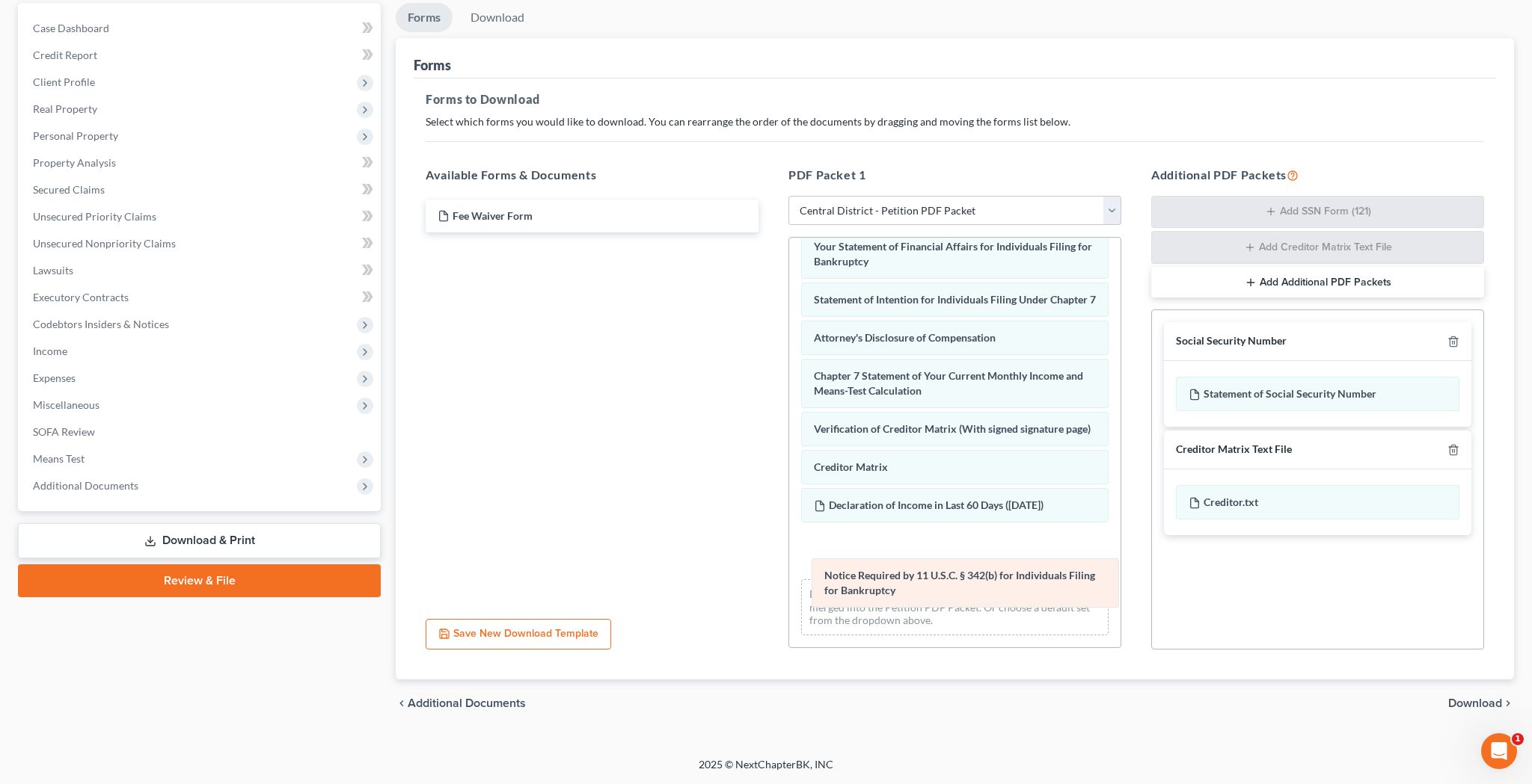
drag, startPoint x: 942, startPoint y: 473, endPoint x: 946, endPoint y: 575, distance: 102.1
click at [946, 575] on div "Notice Required by 11 U.S.C. § 342(b) for Individuals Filing for Bankruptcy Vol…" at bounding box center [955, 196] width 332 height 903
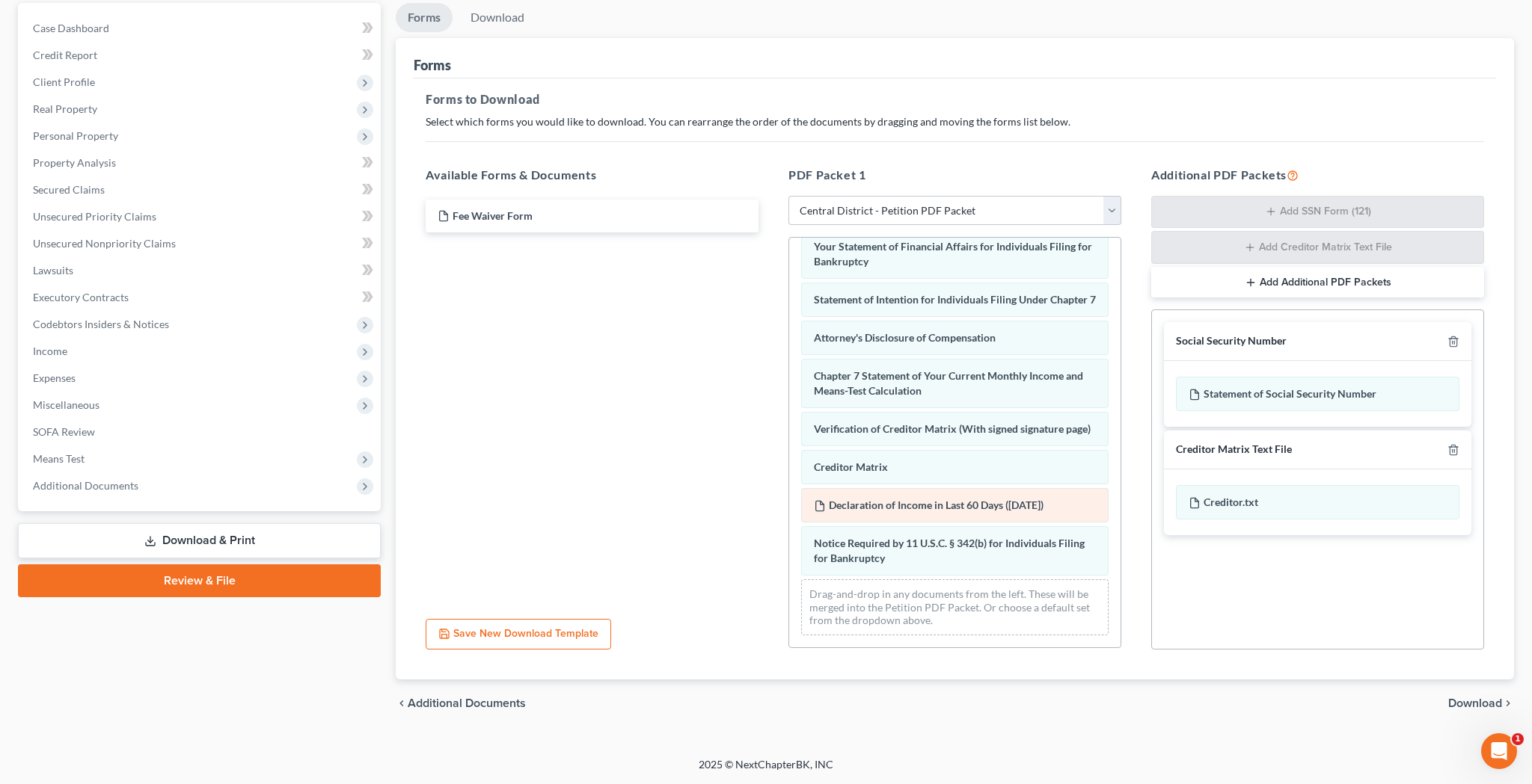
scroll to position [140, 0]
click at [1457, 701] on span "Download" at bounding box center [1474, 704] width 54 height 12
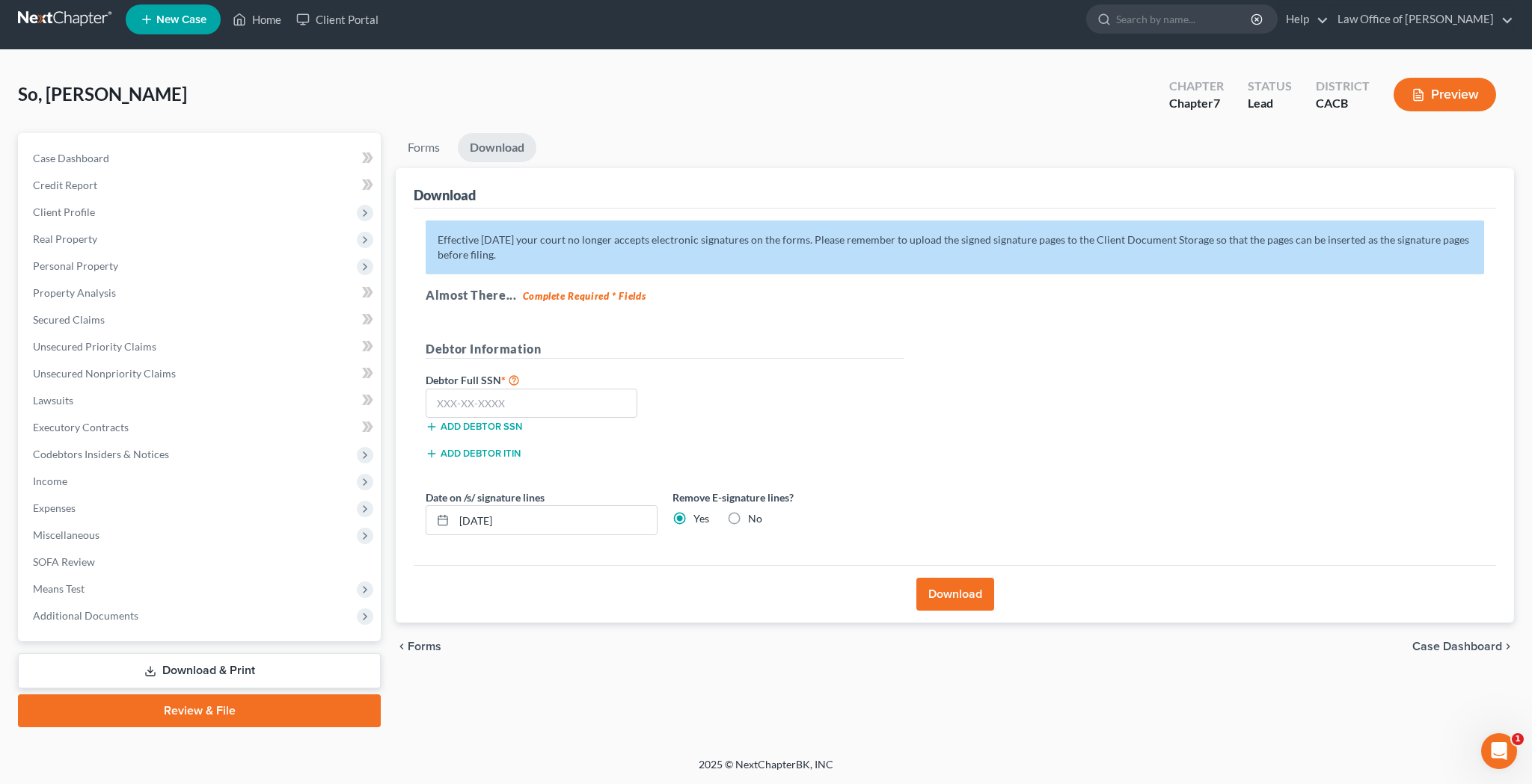
scroll to position [11, 0]
click at [579, 407] on input "text" at bounding box center [532, 403] width 212 height 29
click at [486, 521] on input "09/13/2025" at bounding box center [555, 520] width 203 height 28
click at [951, 595] on button "Download" at bounding box center [955, 595] width 78 height 33
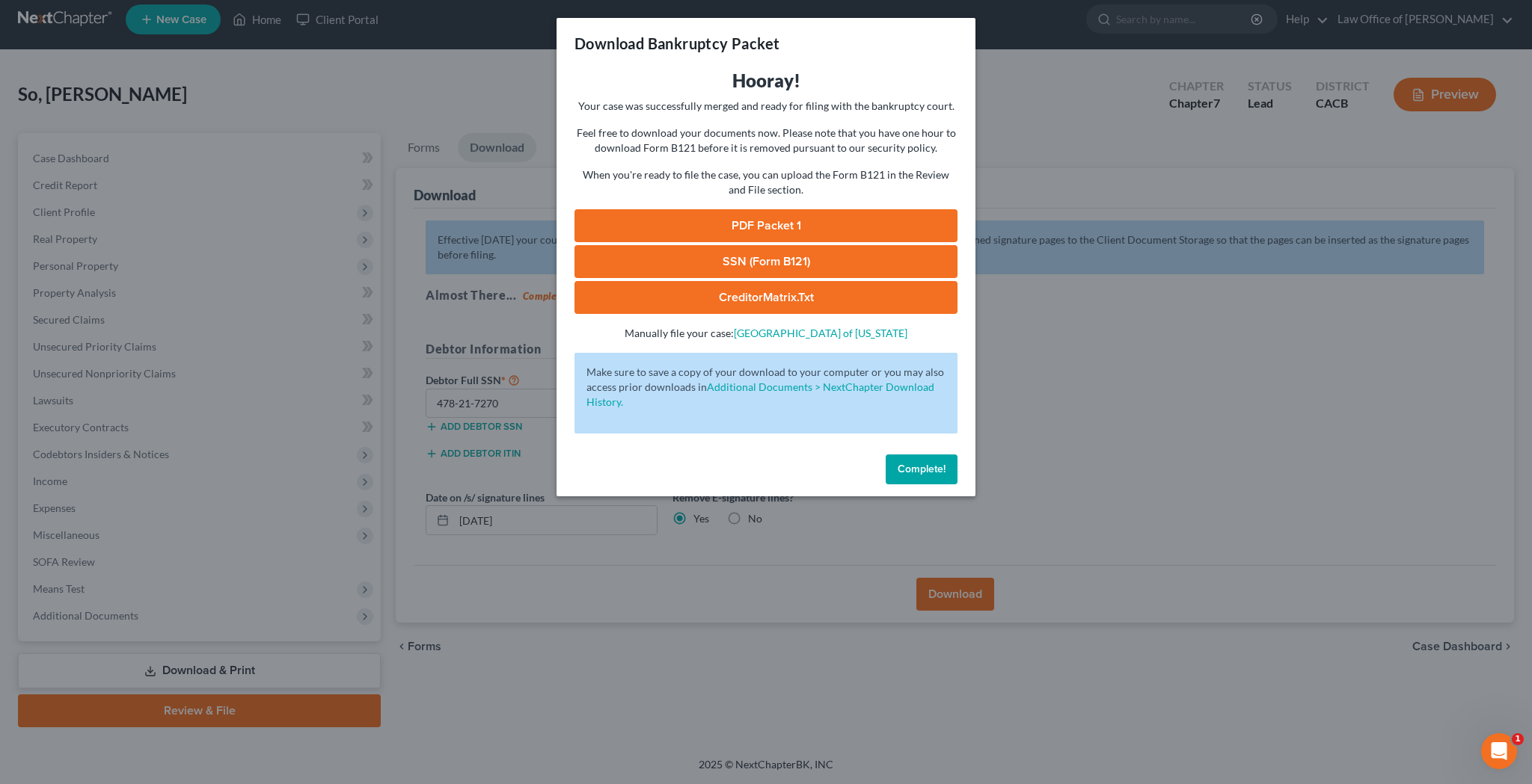
click at [784, 224] on link "PDF Packet 1" at bounding box center [766, 226] width 383 height 33
click at [785, 260] on link "SSN (Form B121)" at bounding box center [766, 262] width 383 height 33
click at [937, 468] on span "Complete!" at bounding box center [922, 469] width 48 height 13
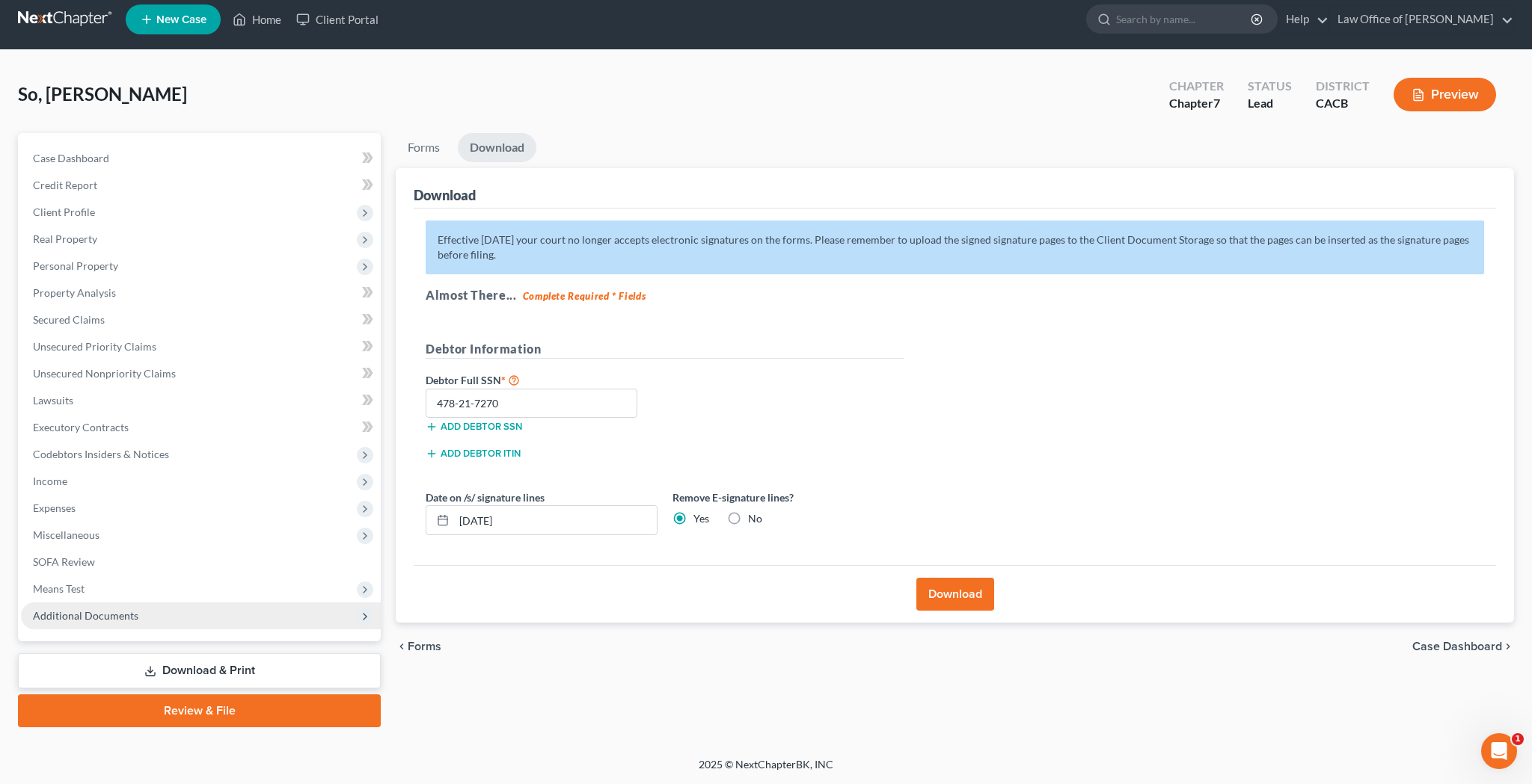
click at [204, 607] on span "Additional Documents" at bounding box center [200, 615] width 360 height 26
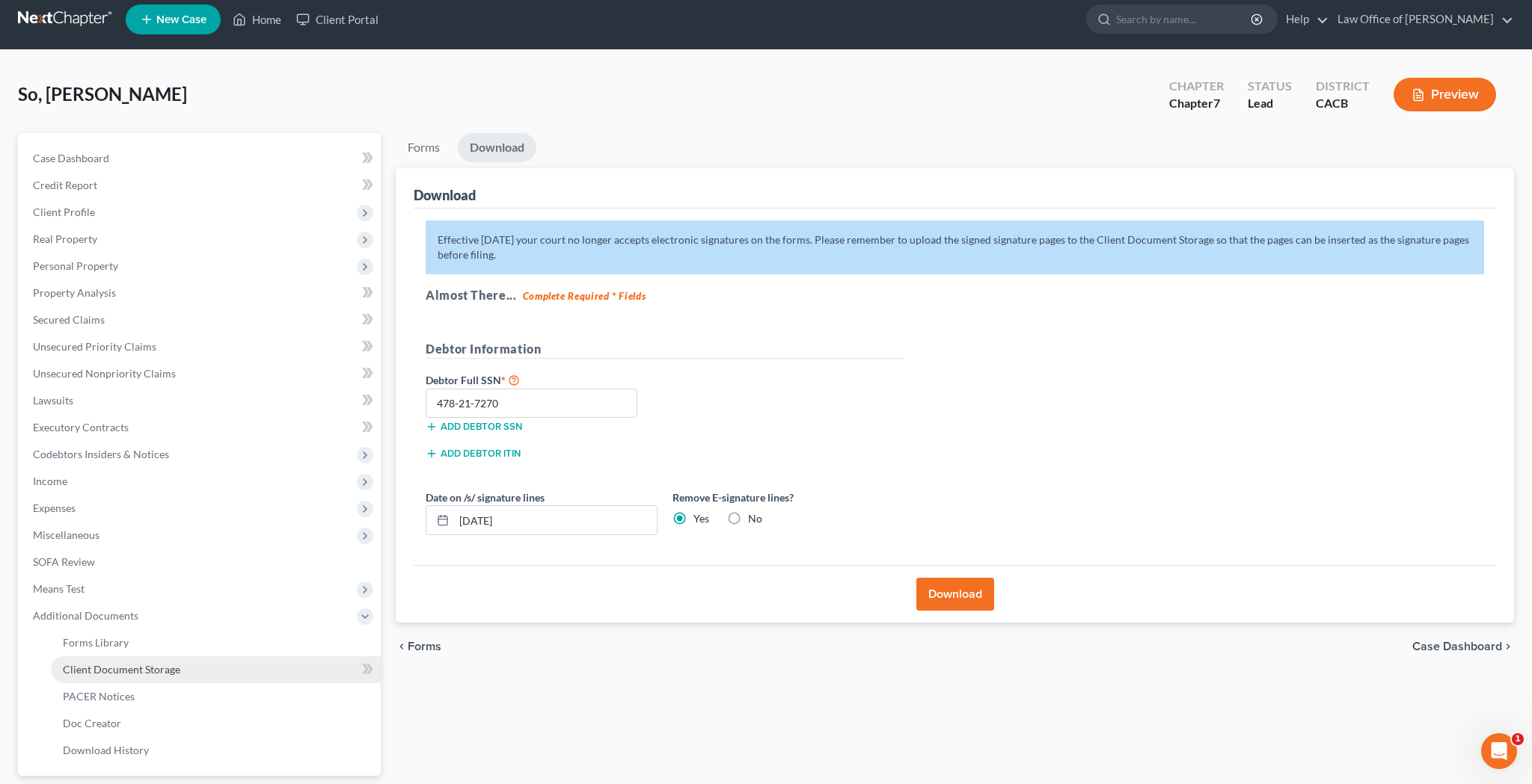
click at [206, 668] on link "Client Document Storage" at bounding box center [216, 669] width 330 height 26
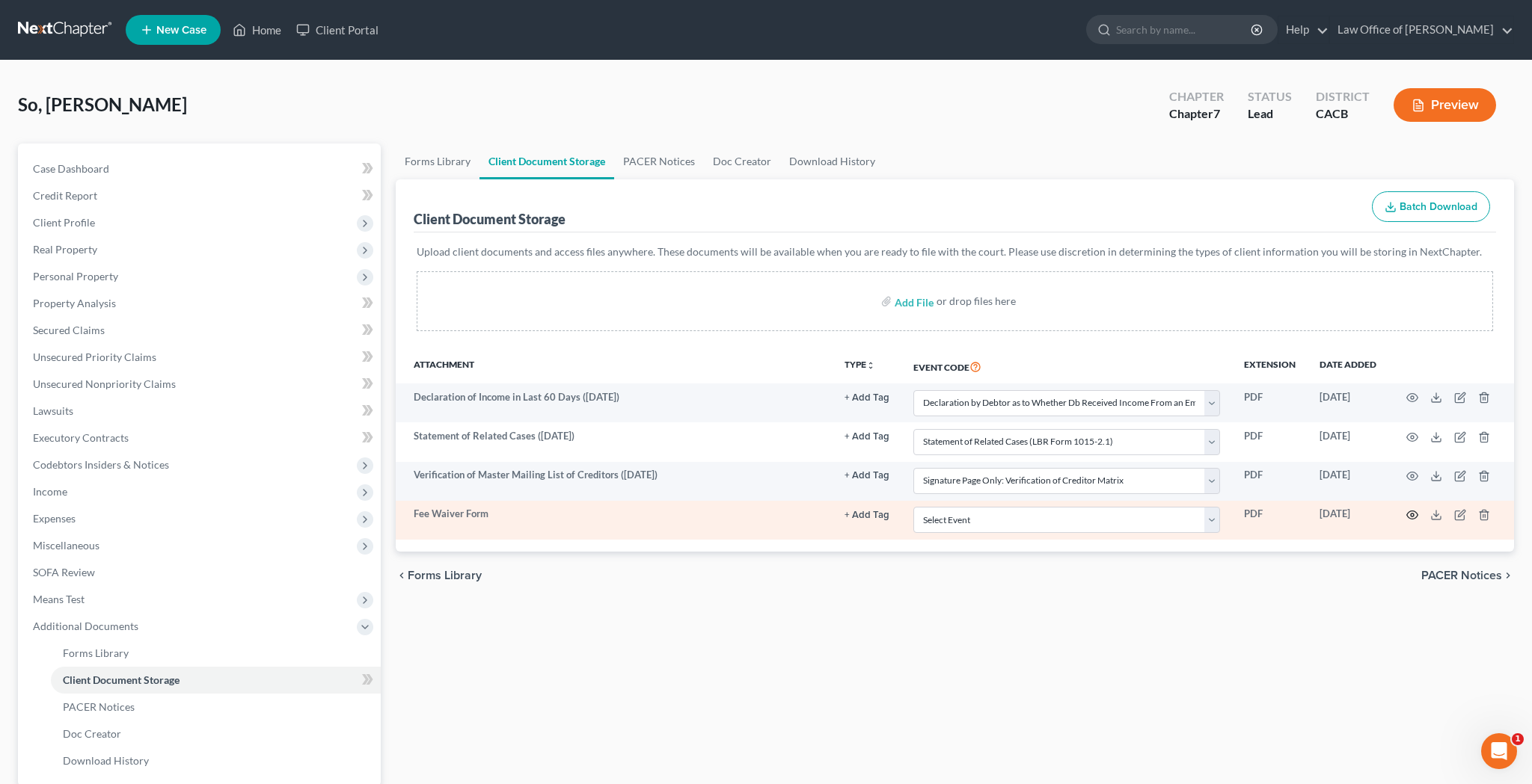
click at [1409, 516] on icon "button" at bounding box center [1412, 515] width 12 height 12
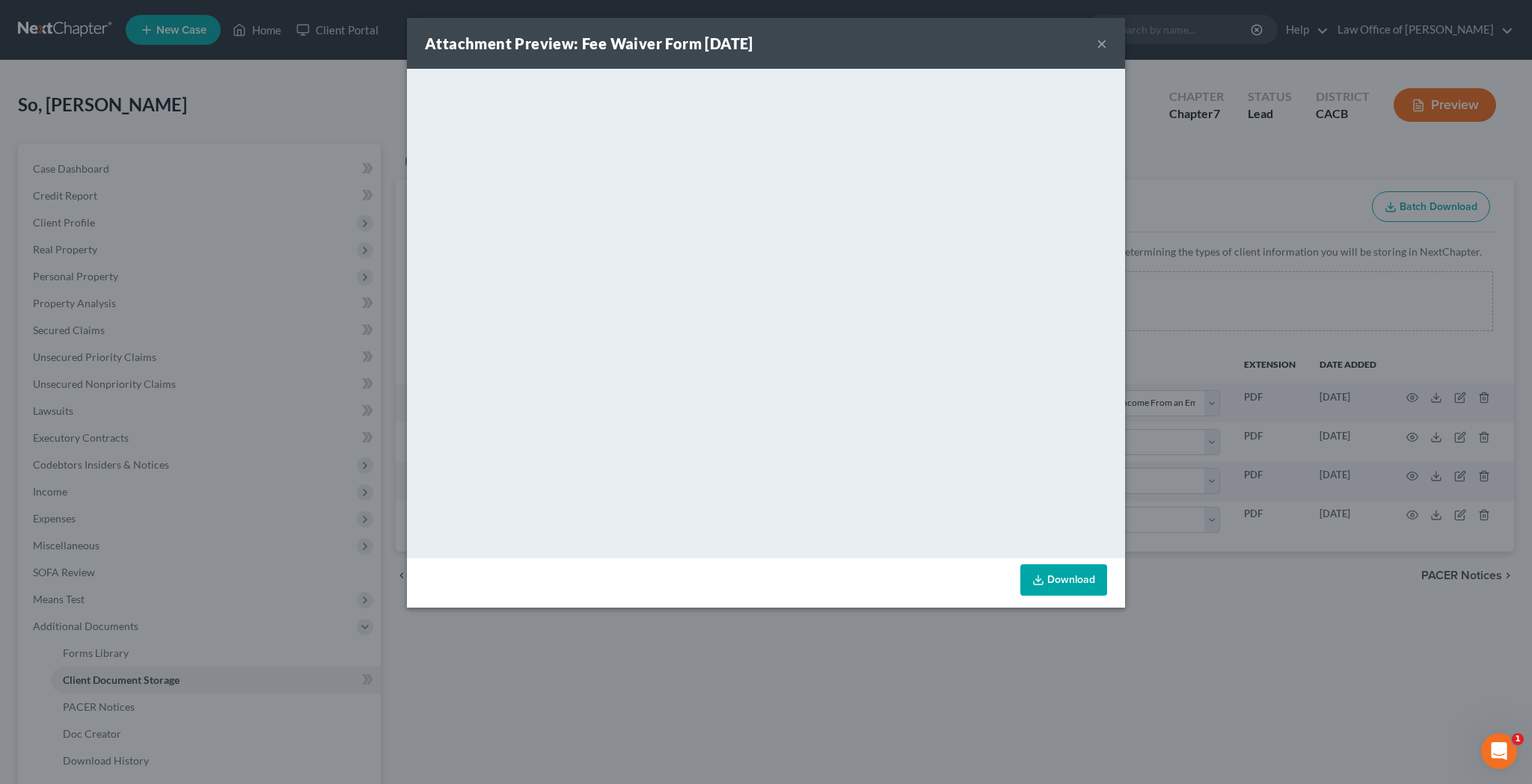
click at [1075, 580] on link "Download" at bounding box center [1064, 580] width 86 height 31
click at [1102, 46] on button "×" at bounding box center [1101, 43] width 11 height 18
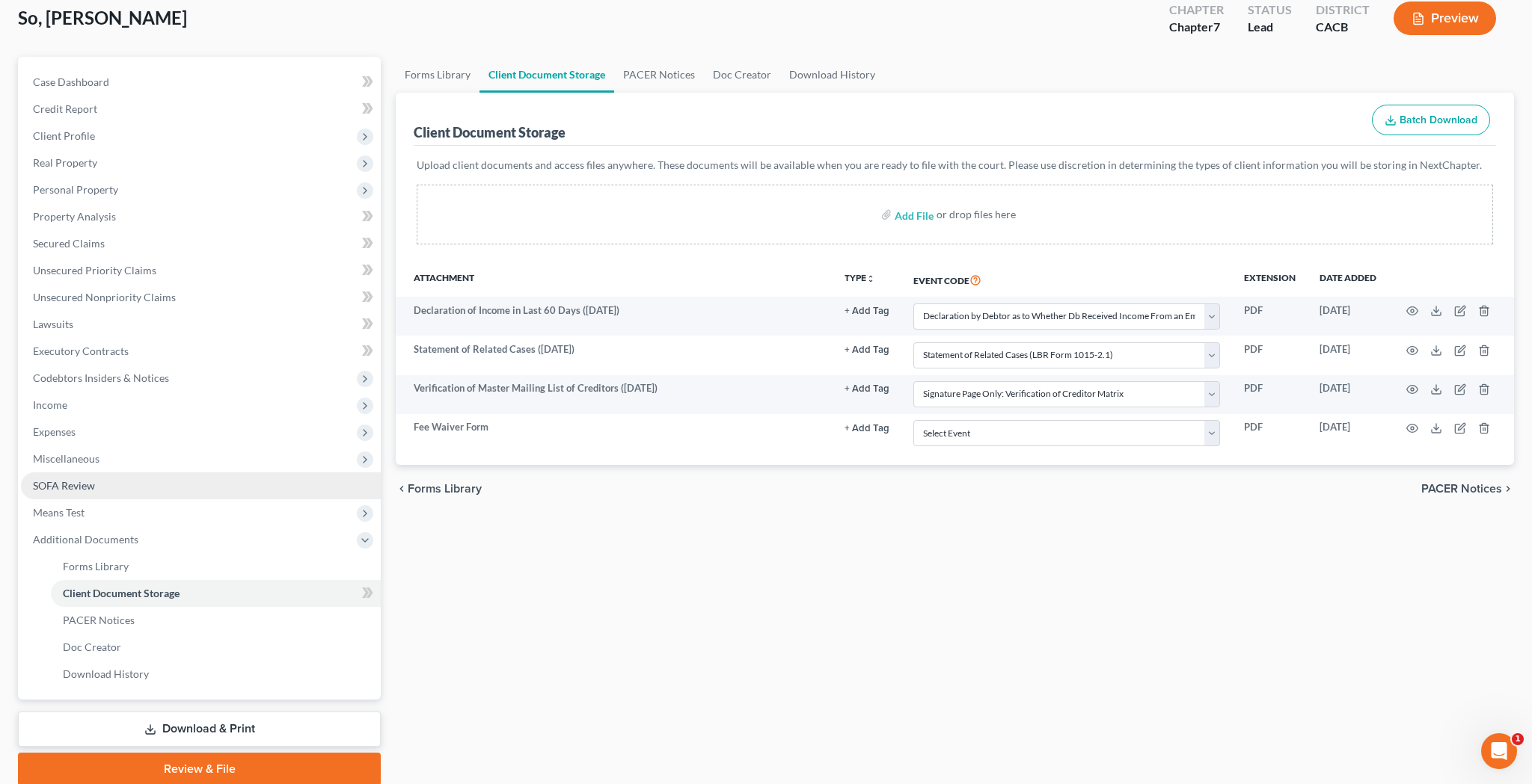
scroll to position [104, 0]
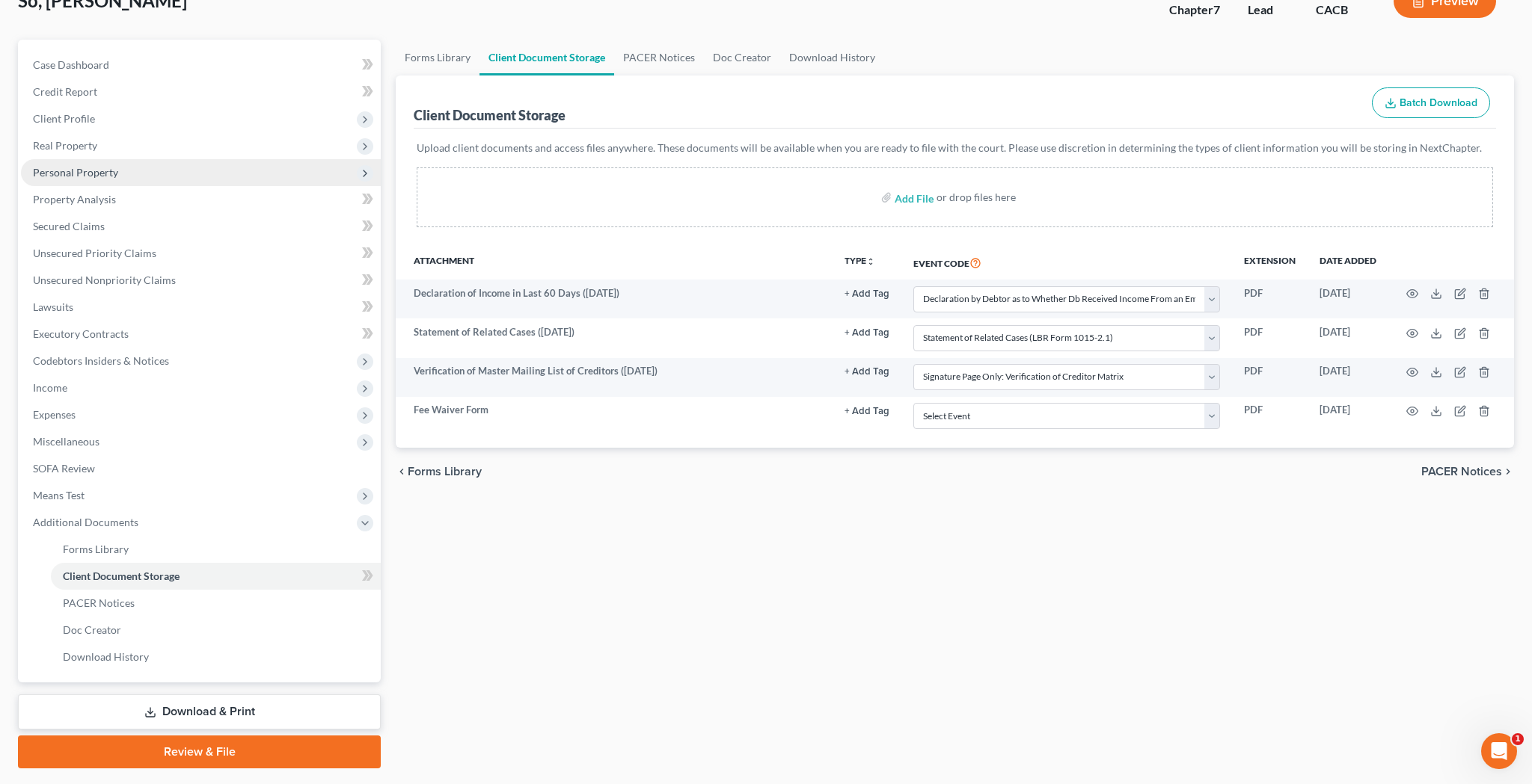
click at [147, 175] on span "Personal Property" at bounding box center [200, 172] width 360 height 26
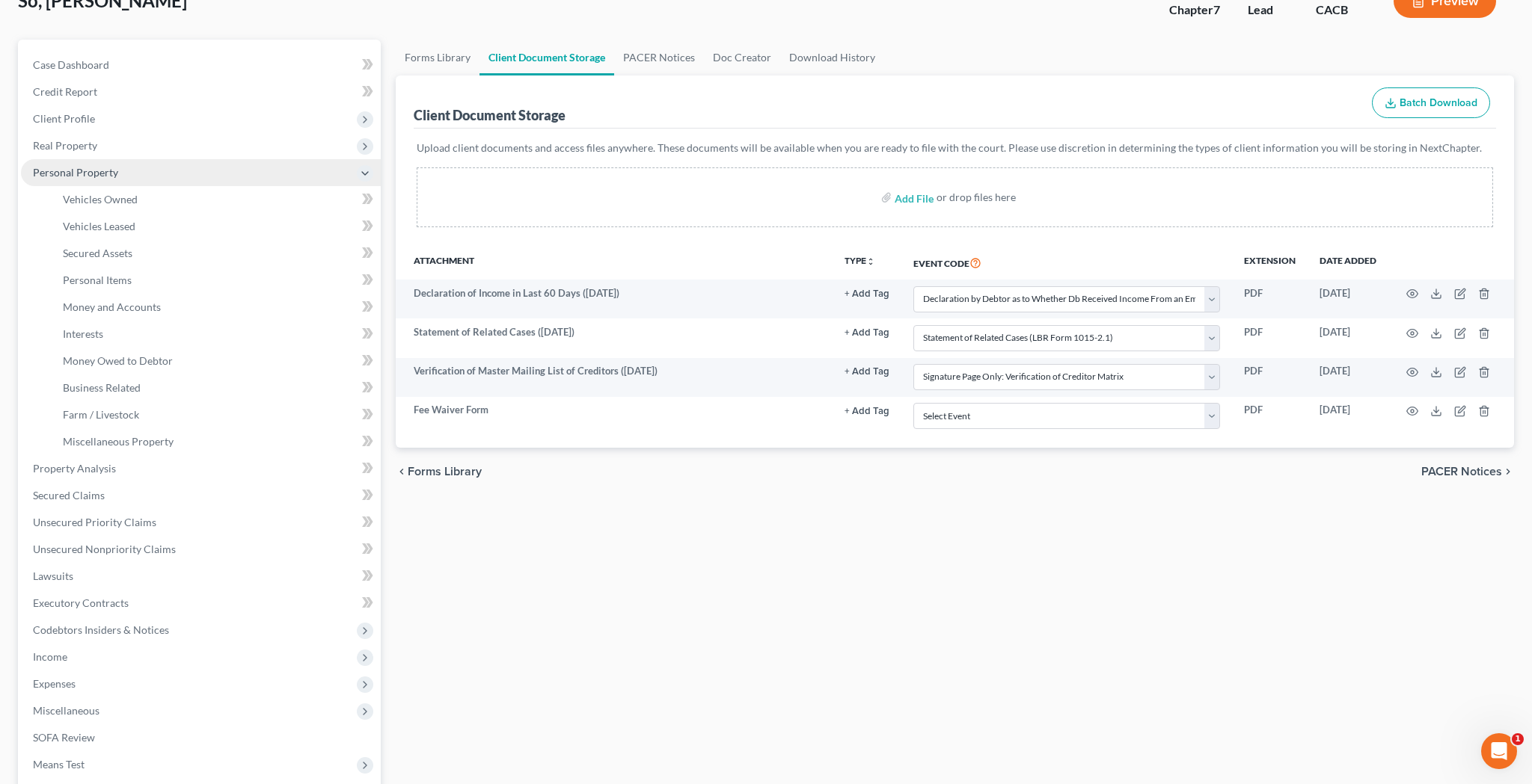
click at [147, 175] on span "Personal Property" at bounding box center [200, 172] width 360 height 26
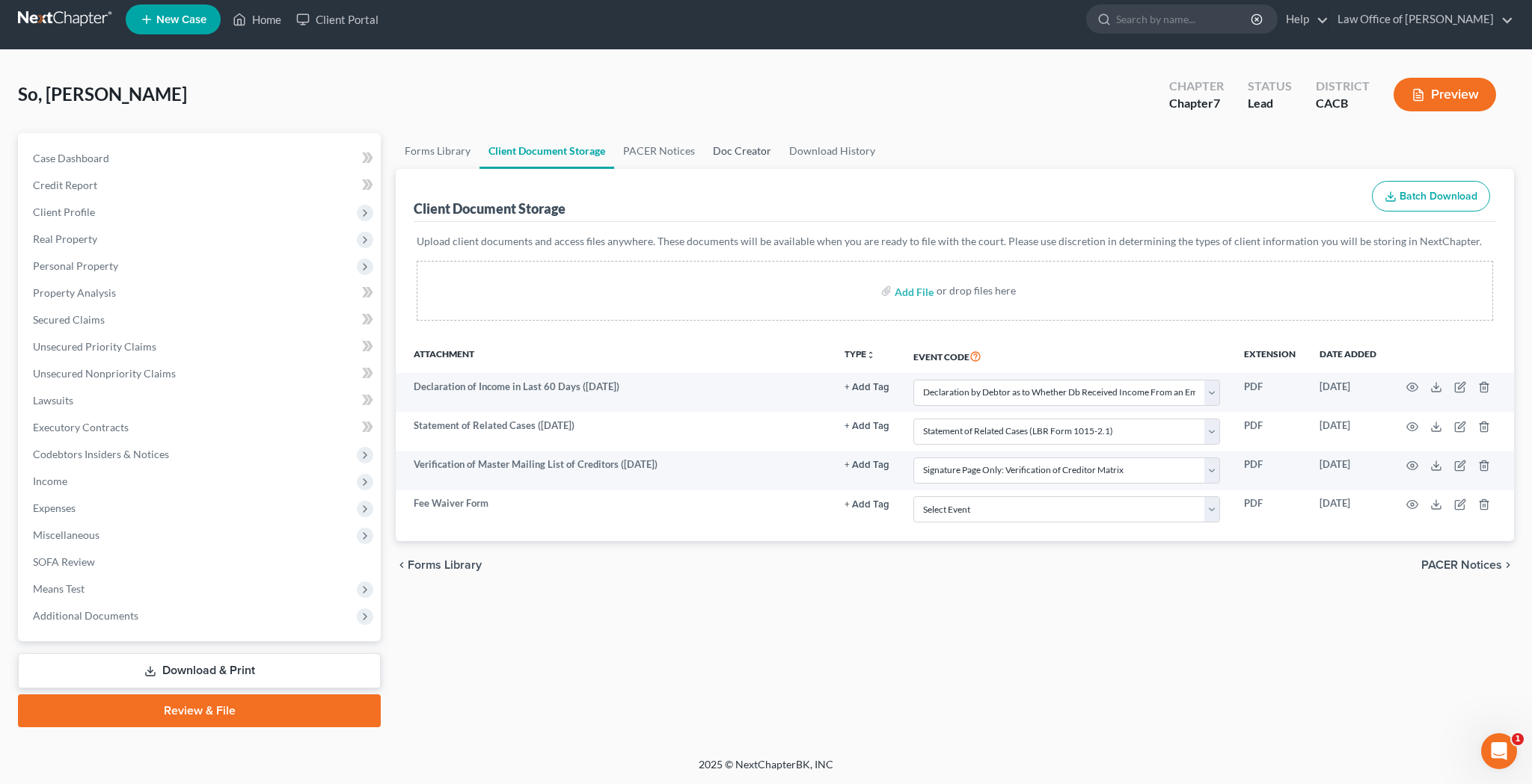
scroll to position [11, 0]
click at [1457, 96] on button "Preview" at bounding box center [1445, 94] width 102 height 33
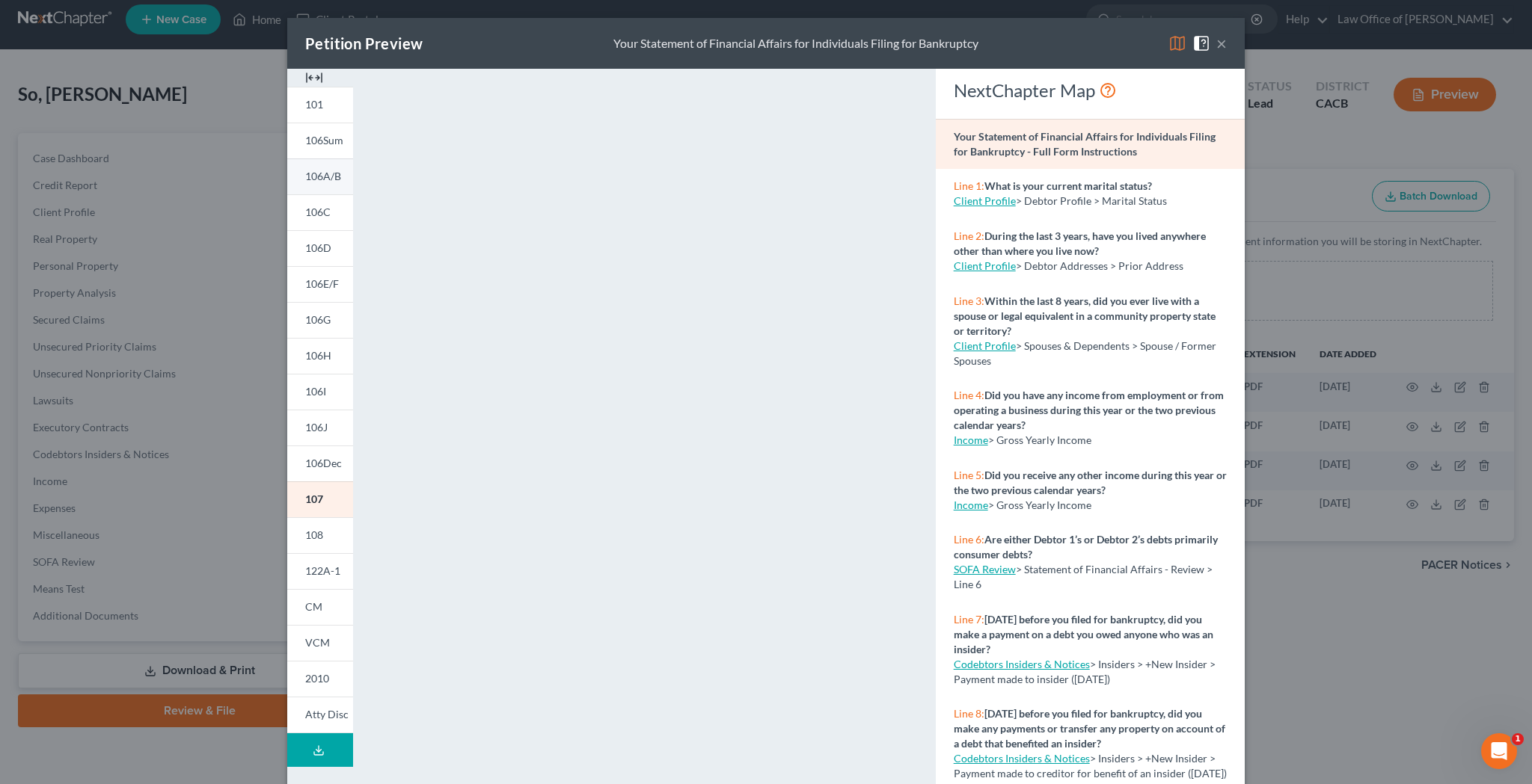
click at [323, 178] on span "106A/B" at bounding box center [323, 176] width 36 height 13
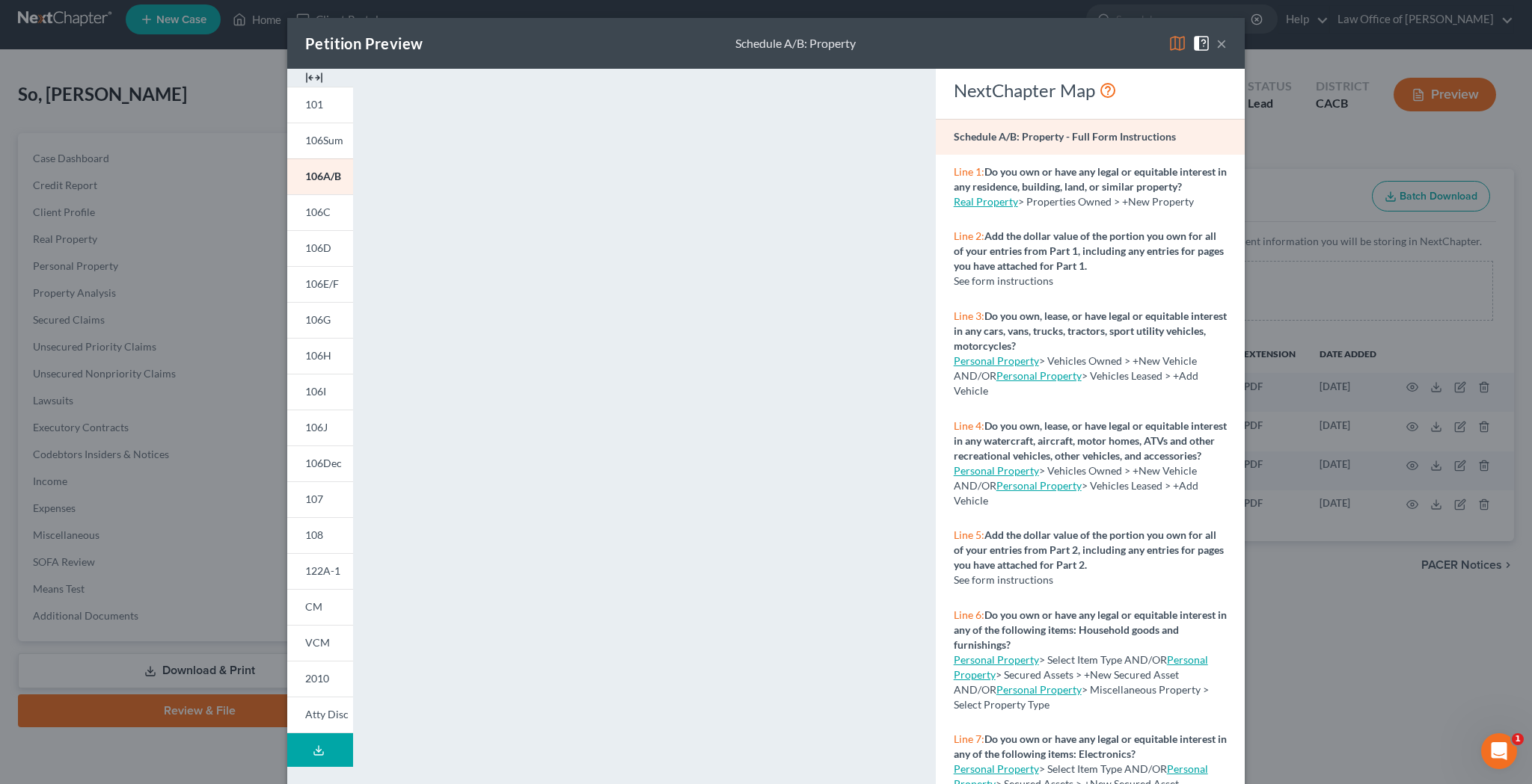
click at [1222, 47] on button "×" at bounding box center [1221, 43] width 11 height 18
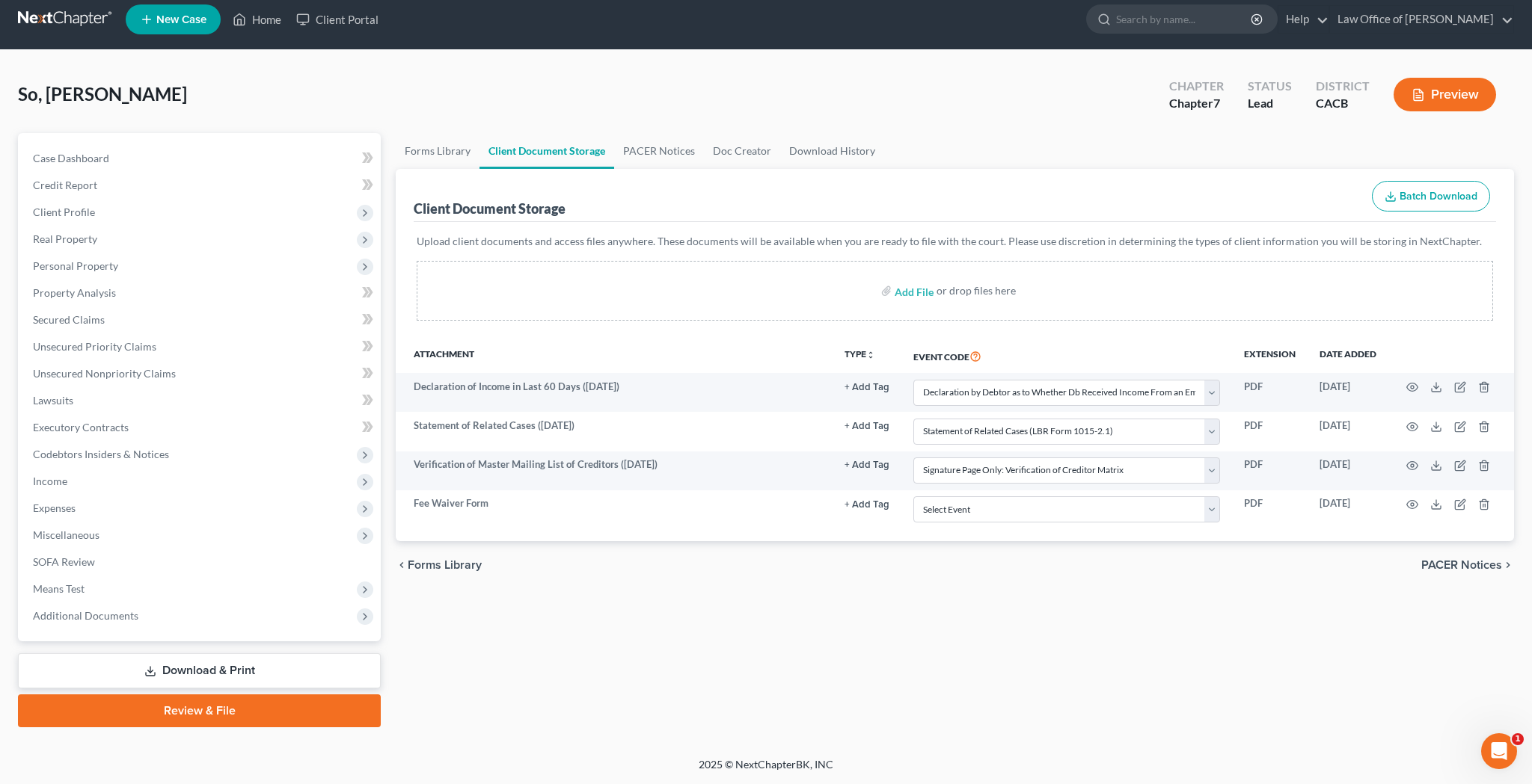
click at [265, 670] on link "Download & Print" at bounding box center [199, 671] width 363 height 35
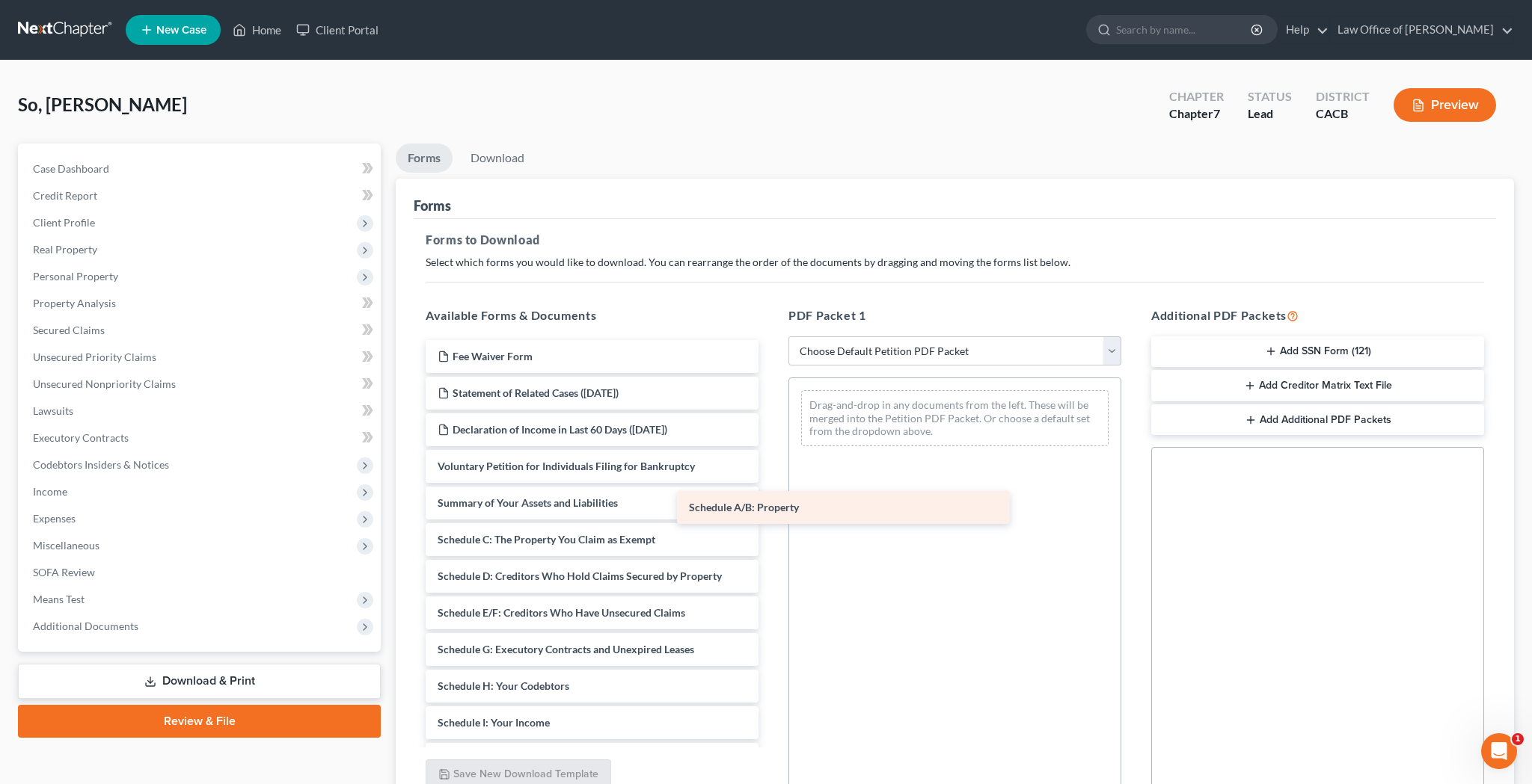
drag, startPoint x: 663, startPoint y: 542, endPoint x: 938, endPoint y: 505, distance: 277.5
click at [770, 505] on div "Schedule A/B: Property Fee Waiver Form Statement of Related Cases (09/13/2025) …" at bounding box center [592, 727] width 357 height 774
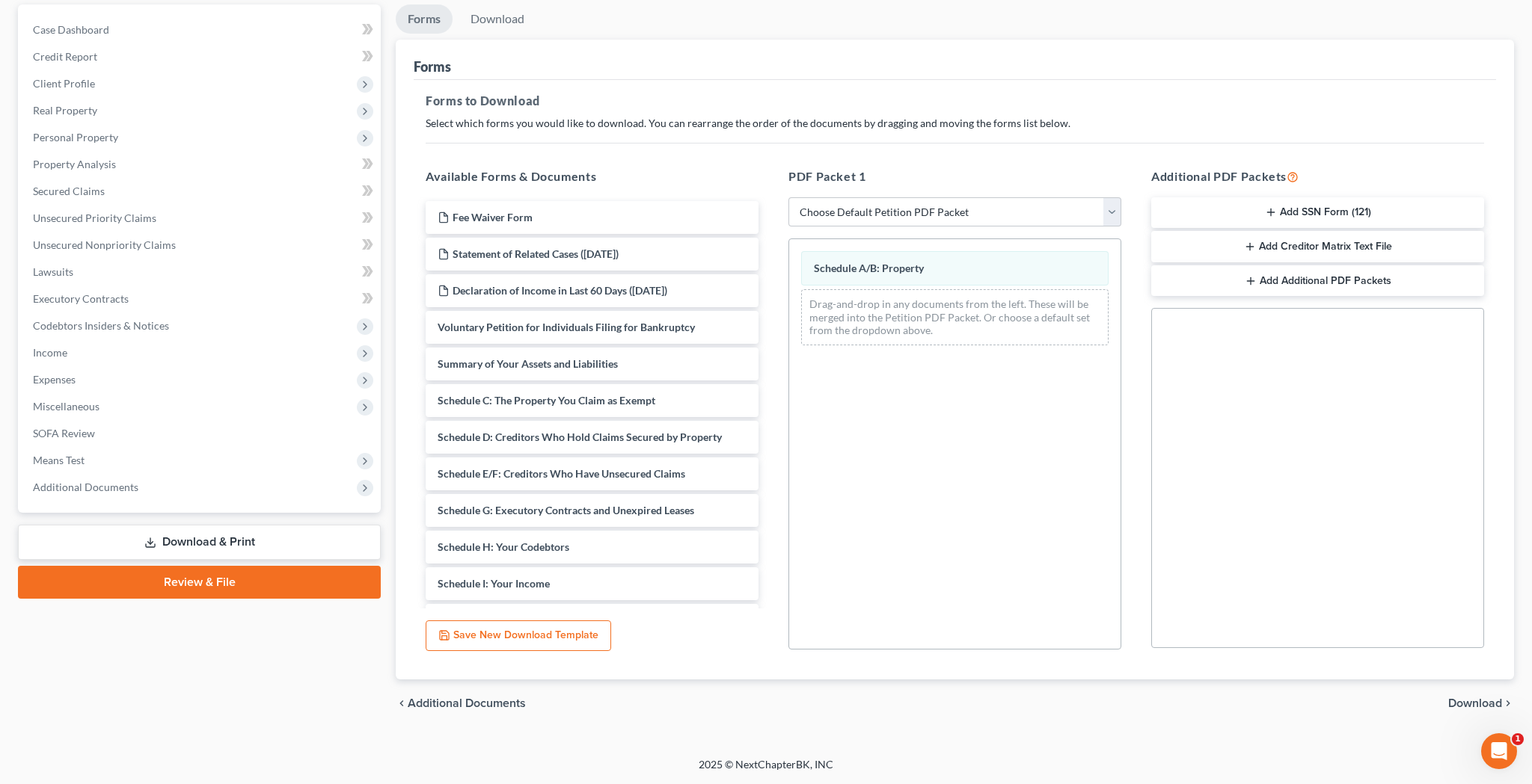
scroll to position [139, 0]
click at [1464, 700] on span "Download" at bounding box center [1474, 704] width 54 height 12
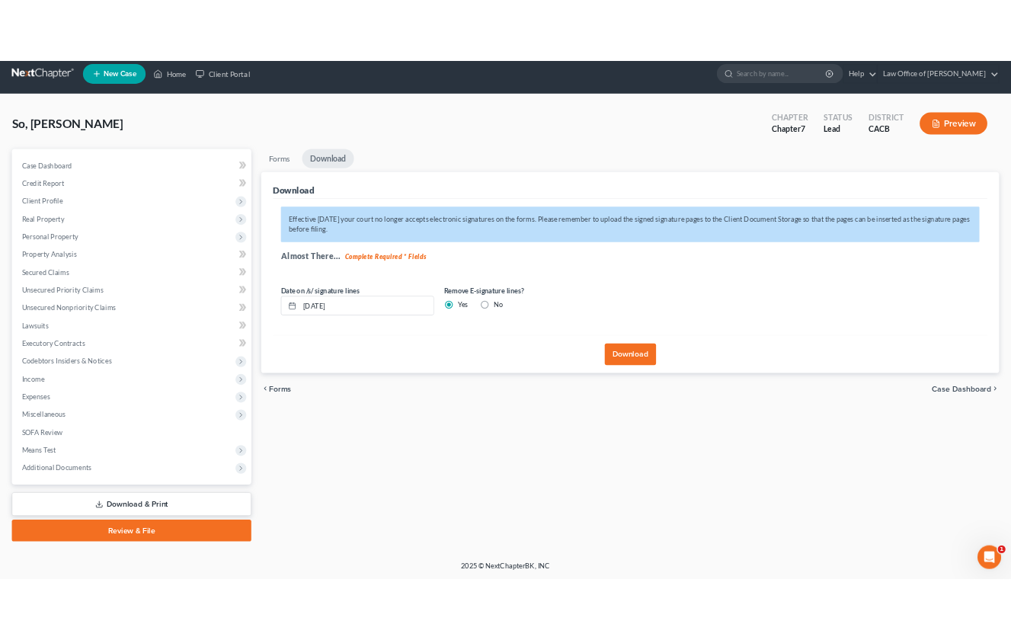
scroll to position [11, 0]
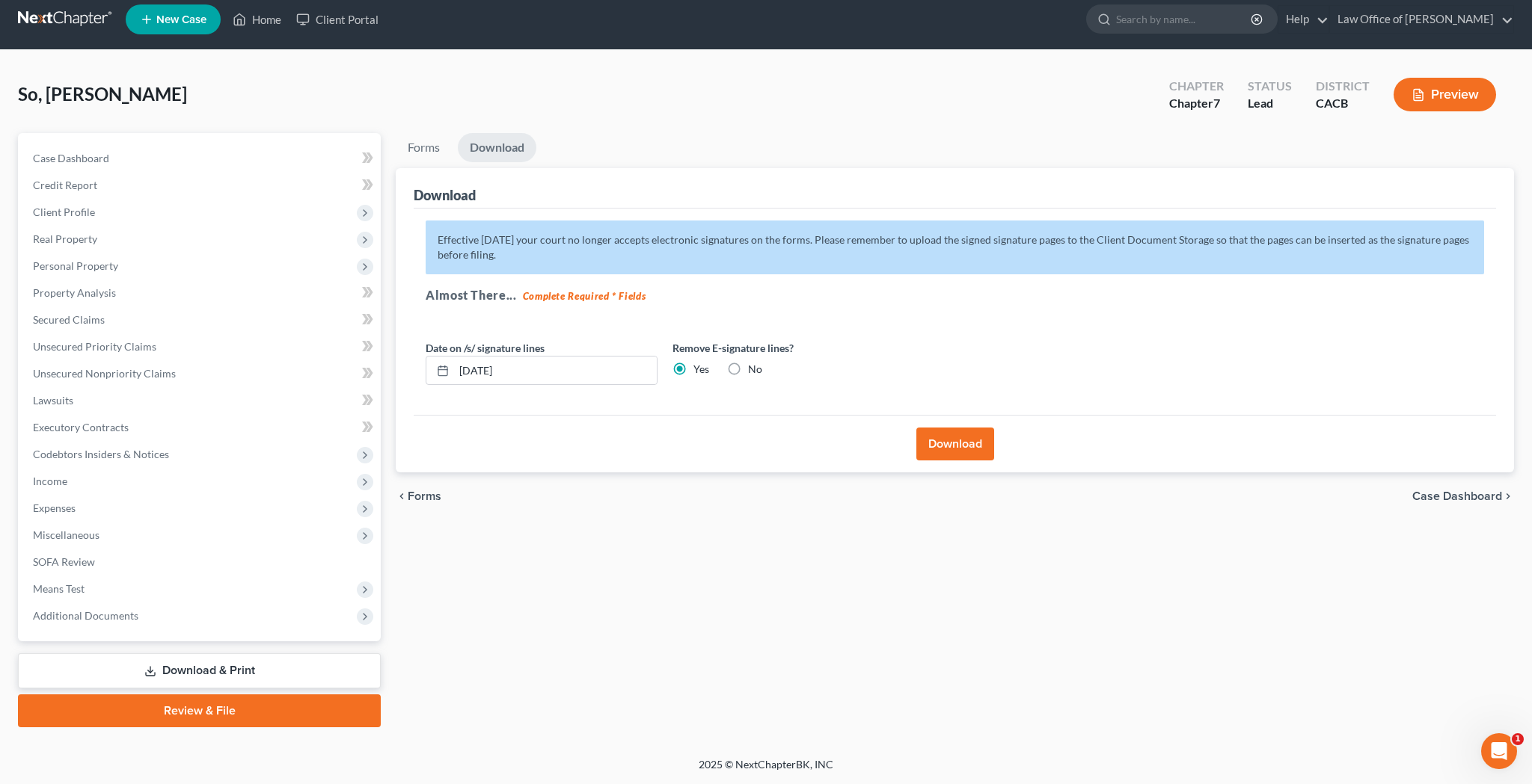
click at [943, 442] on button "Download" at bounding box center [955, 444] width 78 height 33
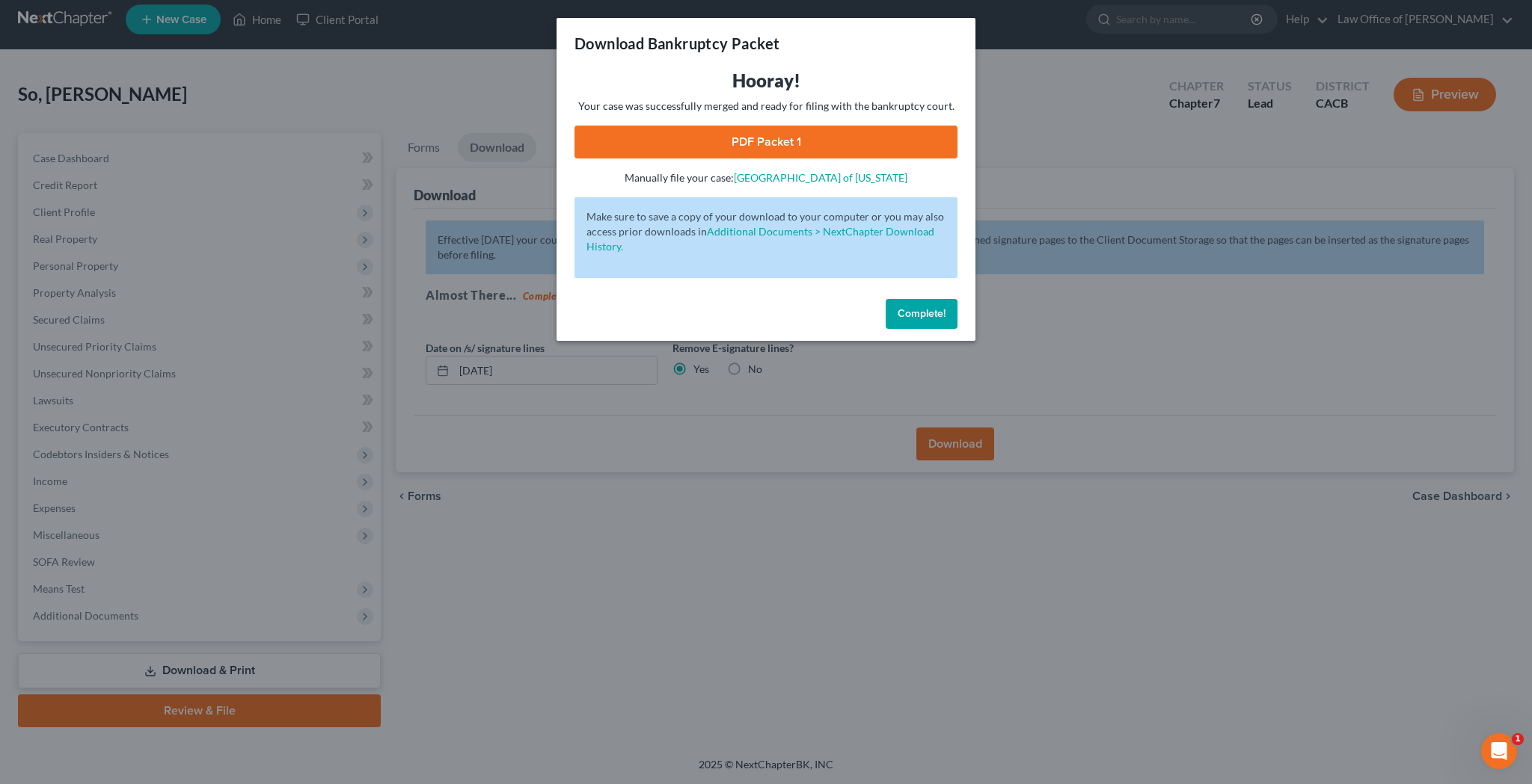
click at [777, 149] on link "PDF Packet 1" at bounding box center [766, 142] width 383 height 33
click at [920, 324] on button "Complete!" at bounding box center [921, 314] width 72 height 29
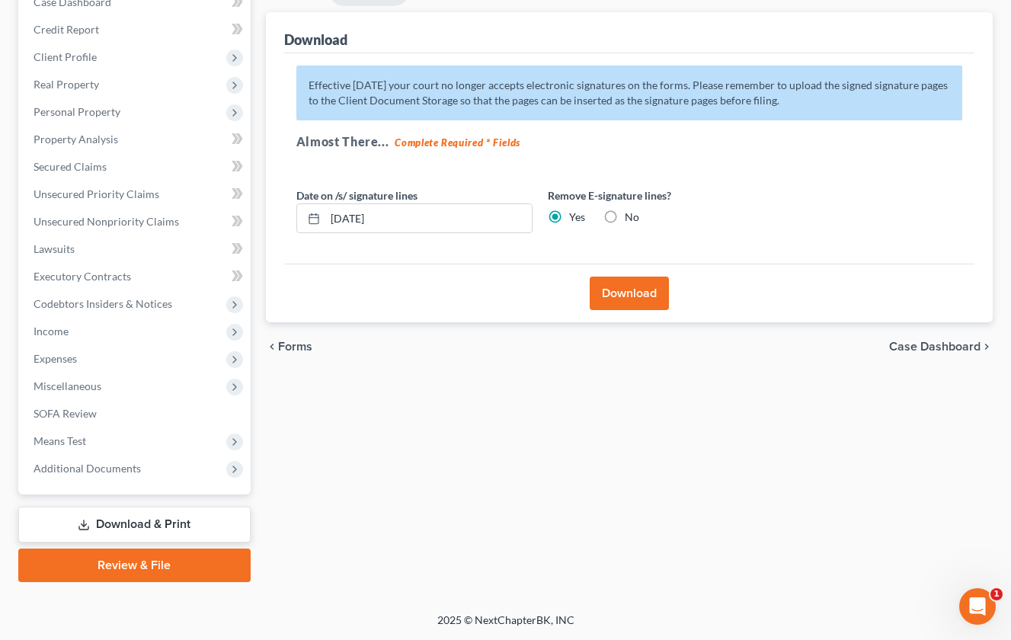
scroll to position [170, 0]
click at [117, 470] on span "Additional Documents" at bounding box center [87, 468] width 107 height 13
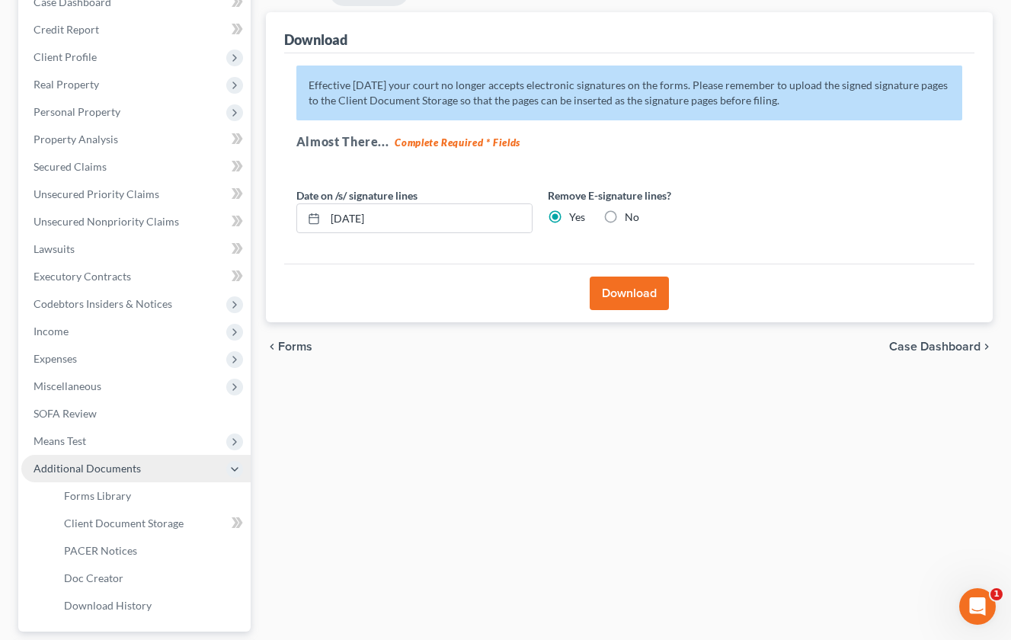
click at [117, 470] on span "Additional Documents" at bounding box center [87, 468] width 107 height 13
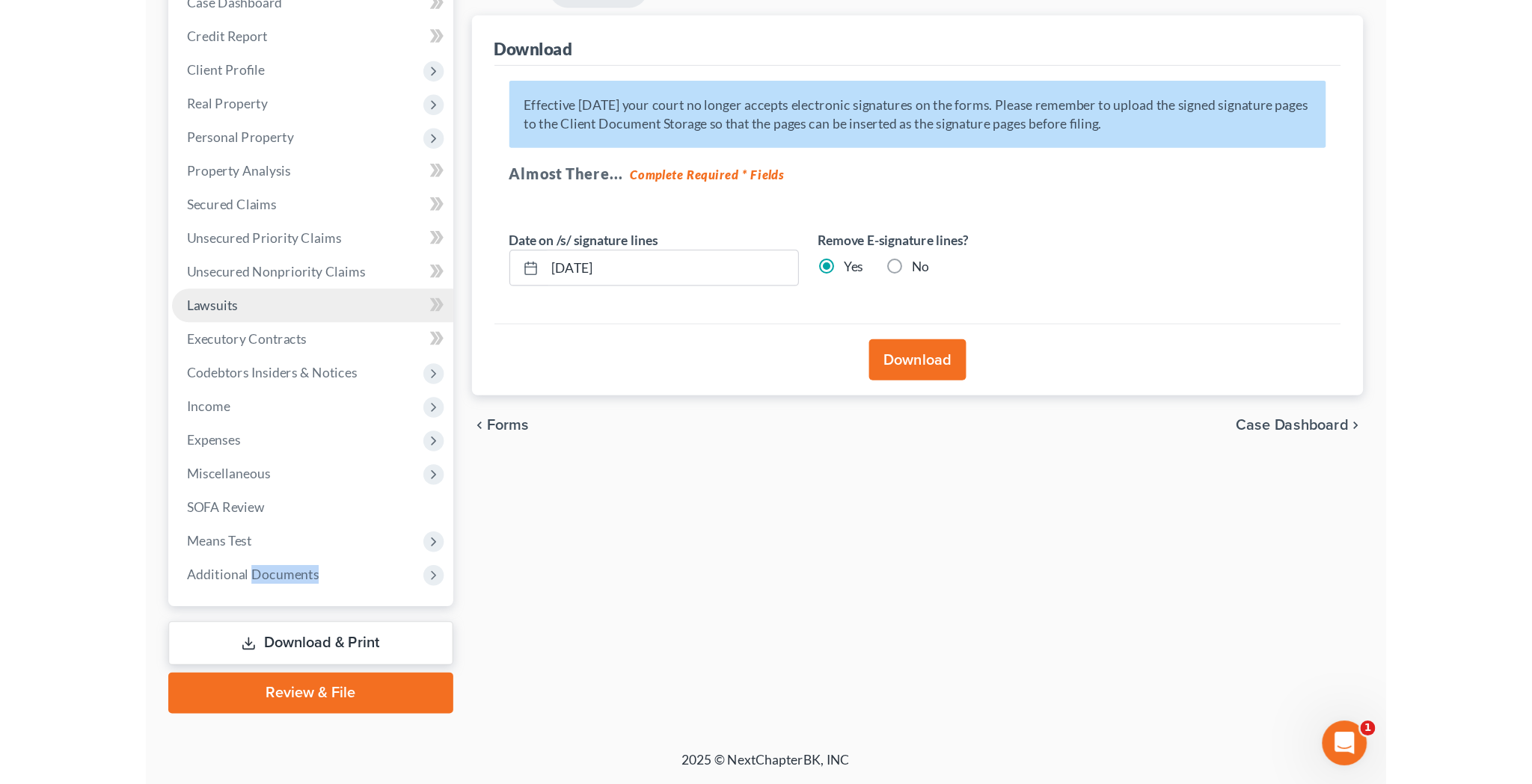
scroll to position [11, 0]
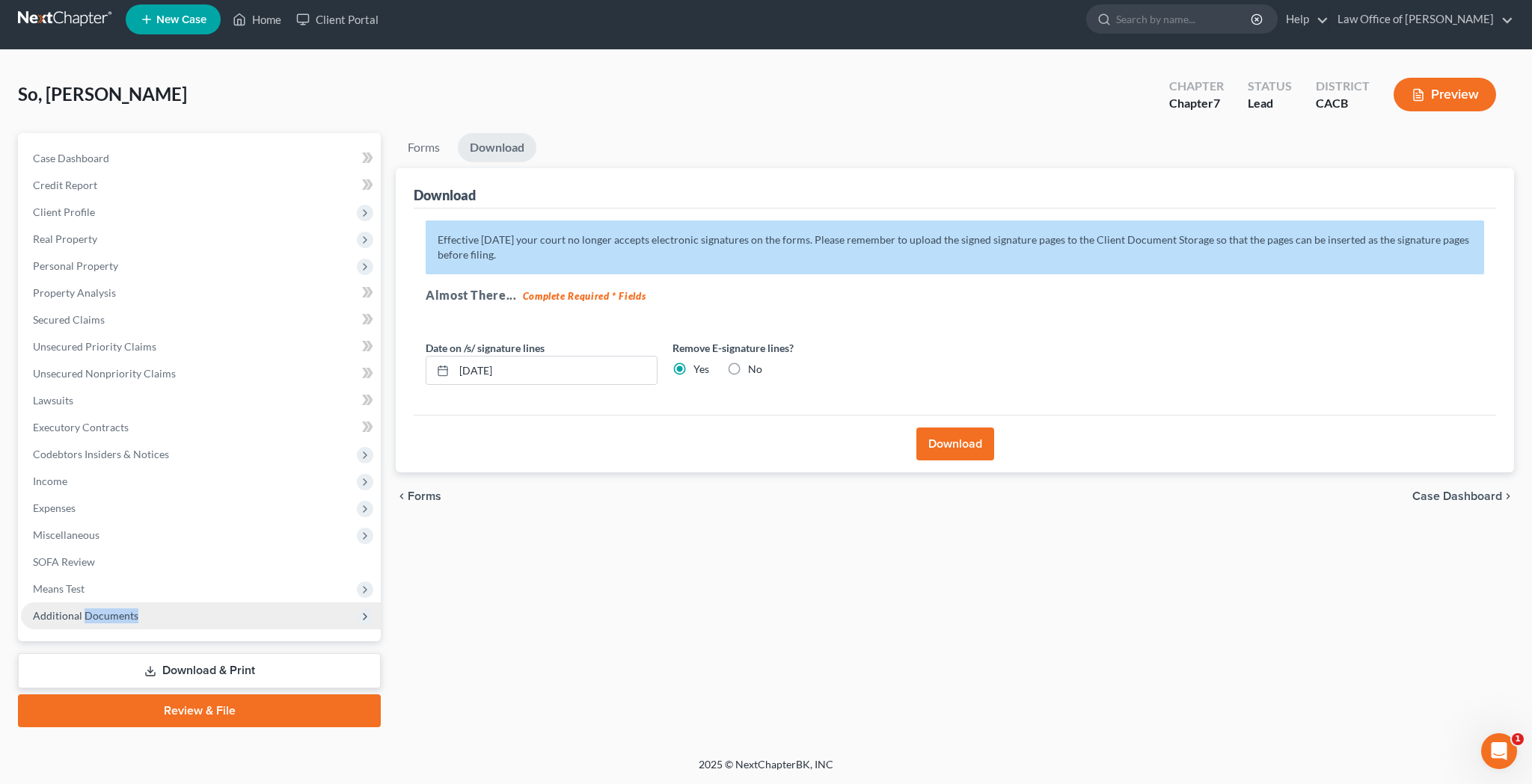
click at [144, 614] on span "Additional Documents" at bounding box center [200, 615] width 360 height 26
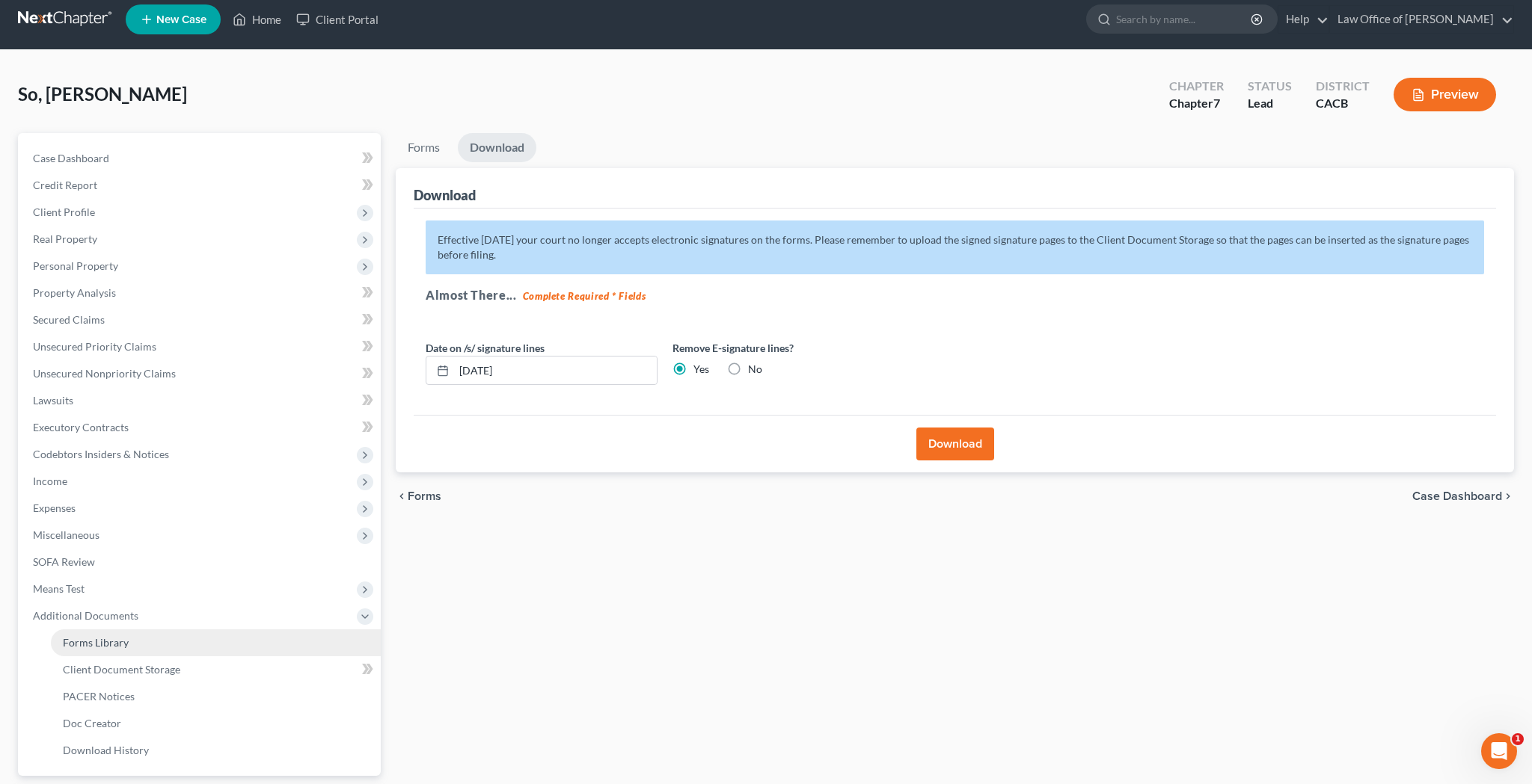
click at [144, 637] on link "Forms Library" at bounding box center [216, 643] width 330 height 26
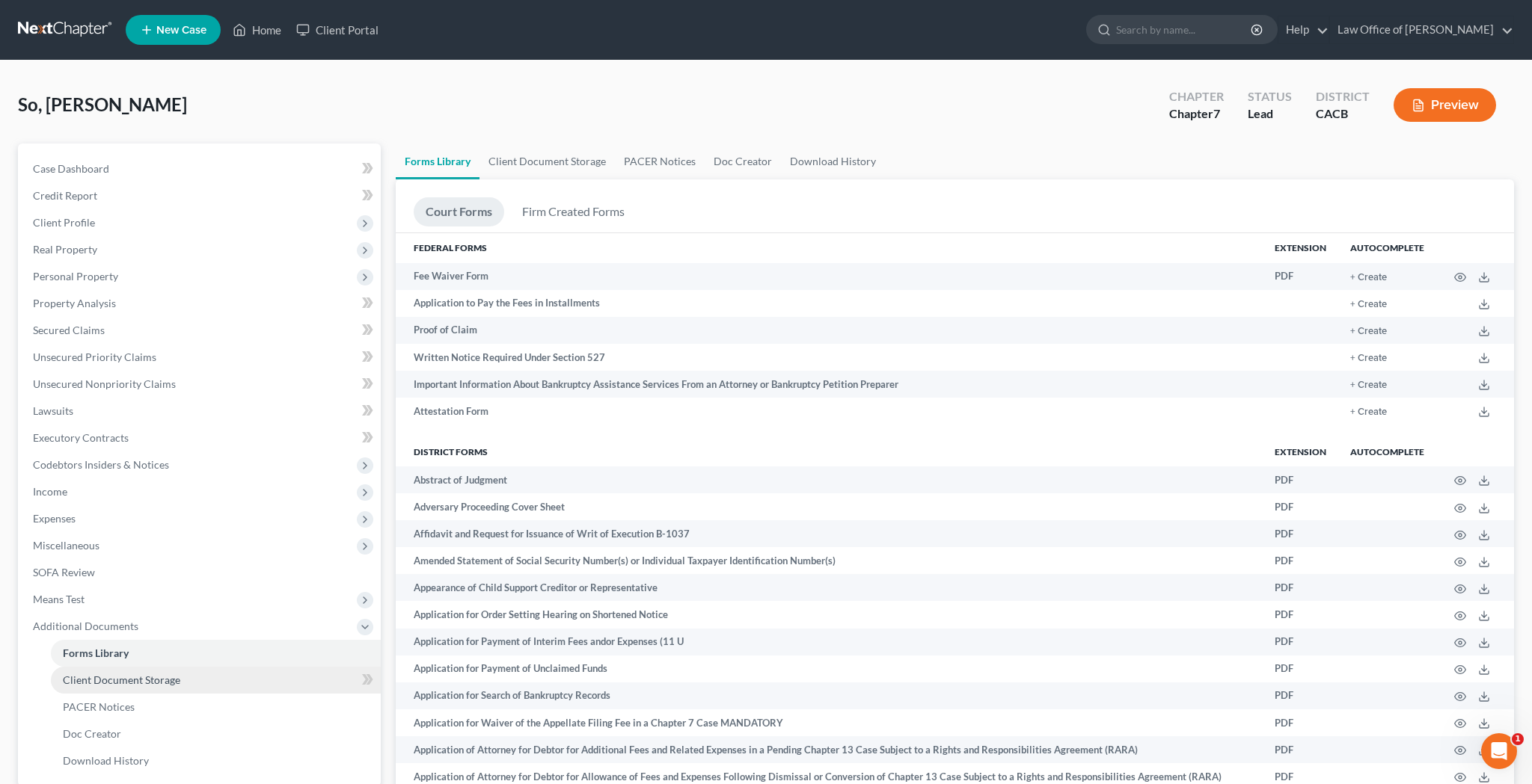
click at [193, 675] on link "Client Document Storage" at bounding box center [216, 680] width 330 height 26
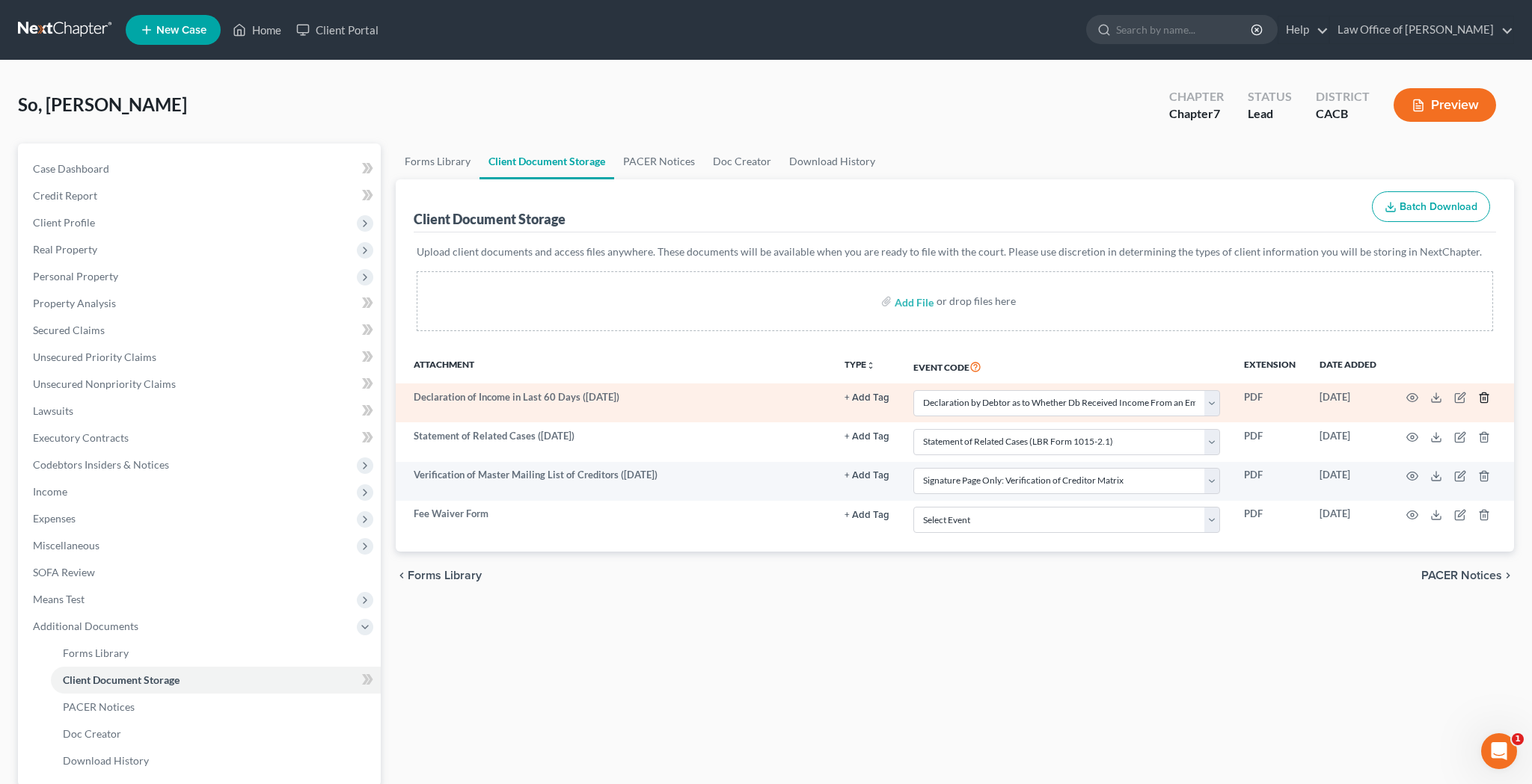
click at [1484, 400] on icon "button" at bounding box center [1484, 397] width 12 height 12
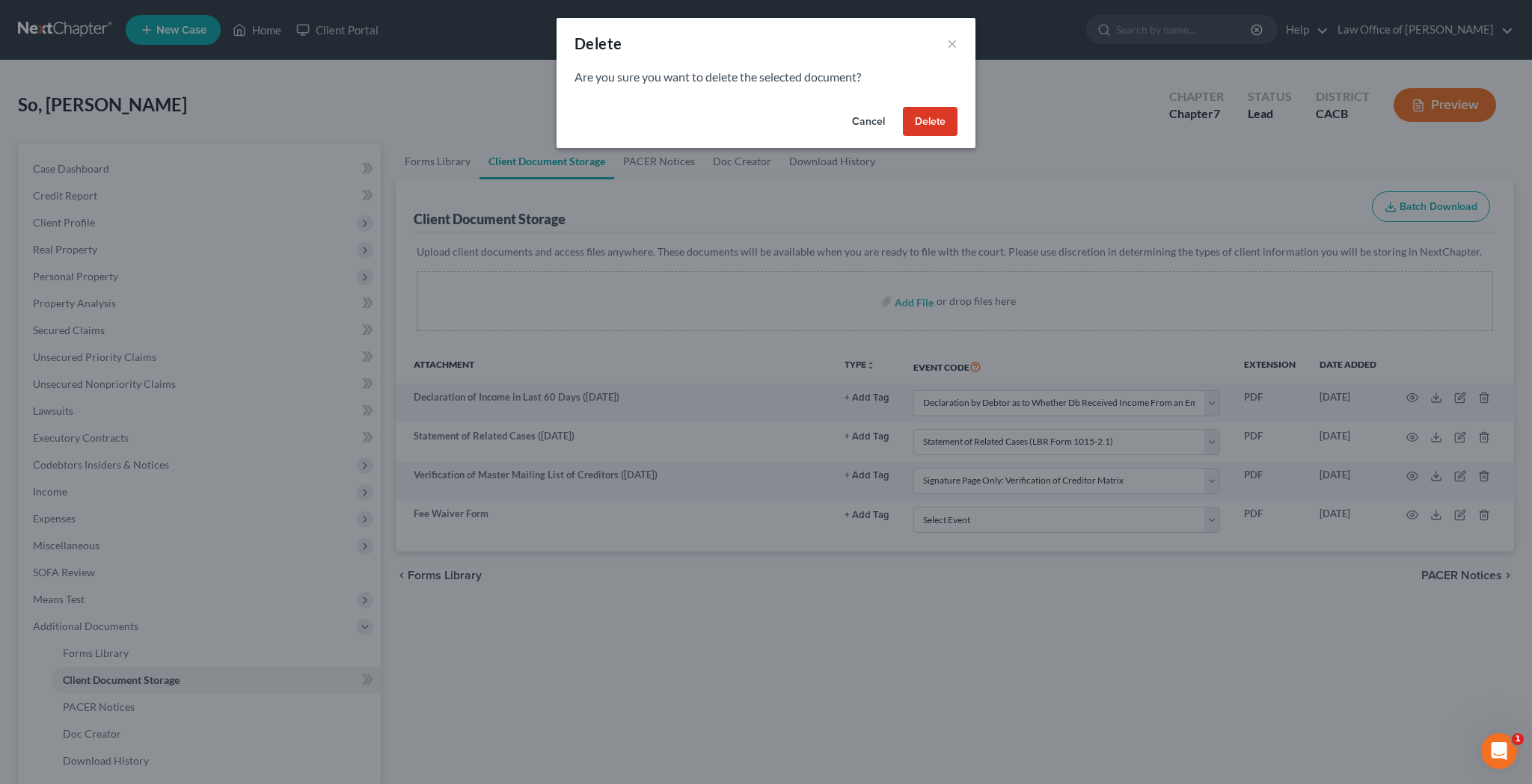
click at [956, 128] on button "Delete" at bounding box center [930, 122] width 55 height 29
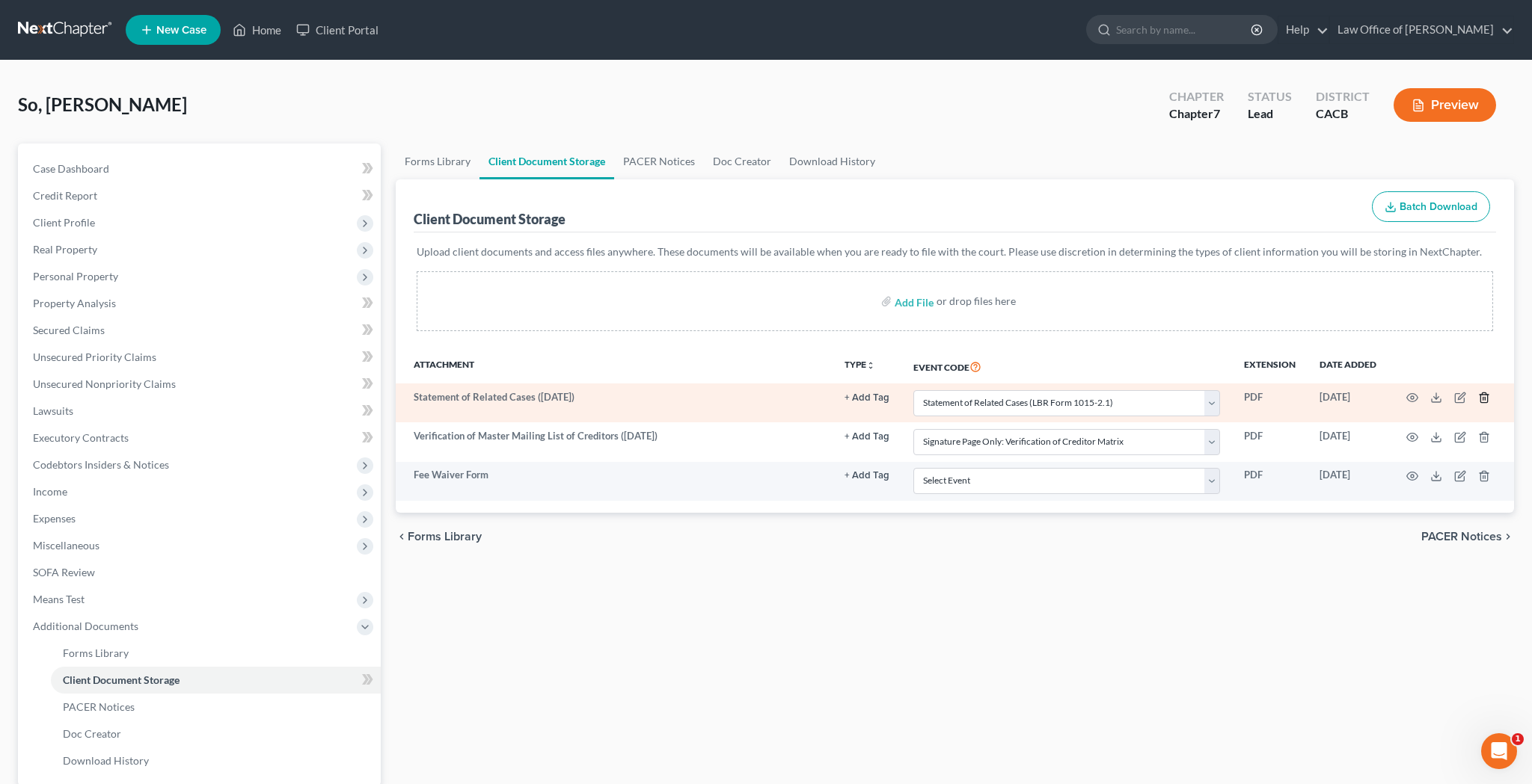
click at [1484, 398] on icon "button" at bounding box center [1484, 397] width 12 height 12
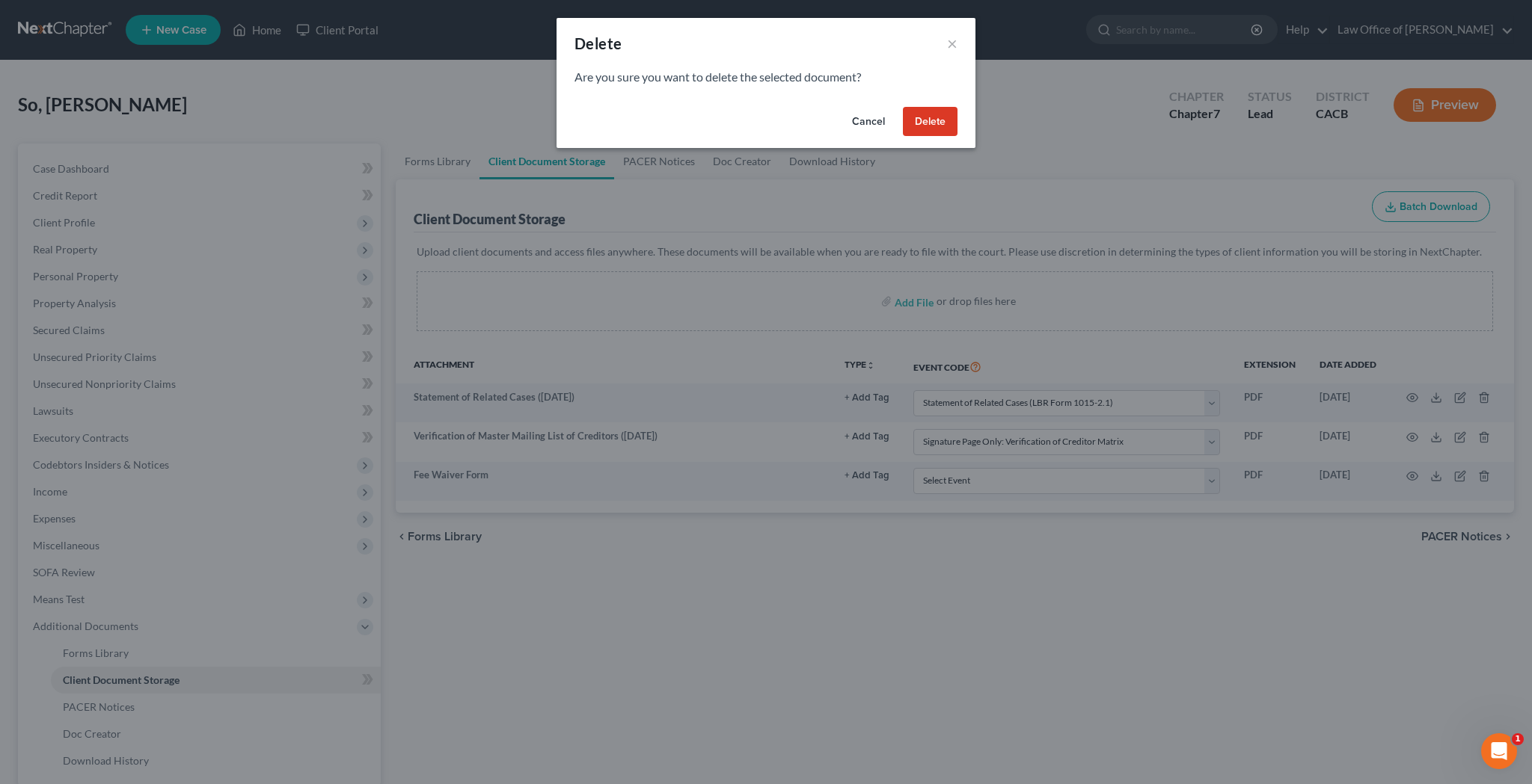
click at [950, 121] on button "Delete" at bounding box center [930, 122] width 55 height 29
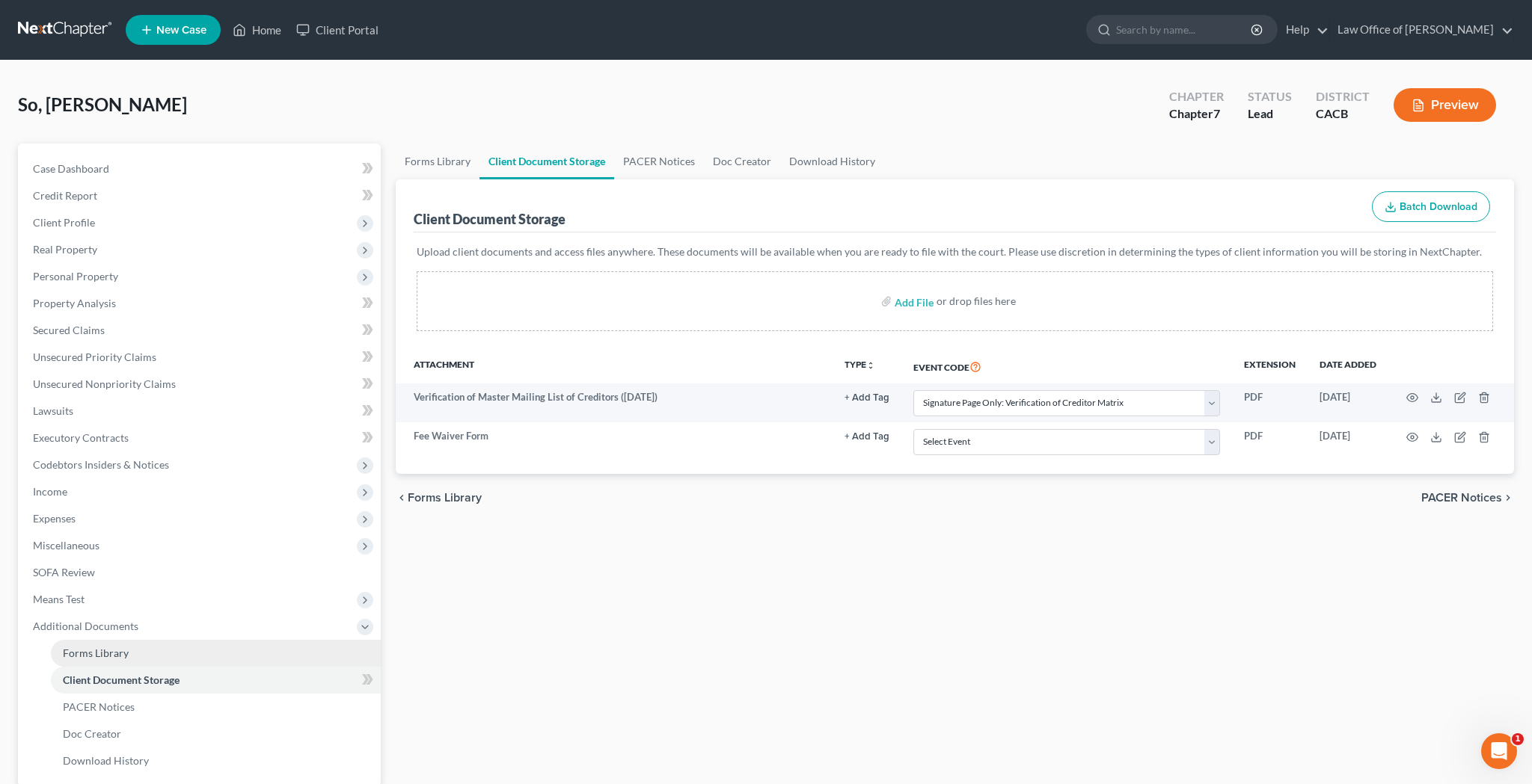
click at [201, 650] on link "Forms Library" at bounding box center [216, 653] width 330 height 26
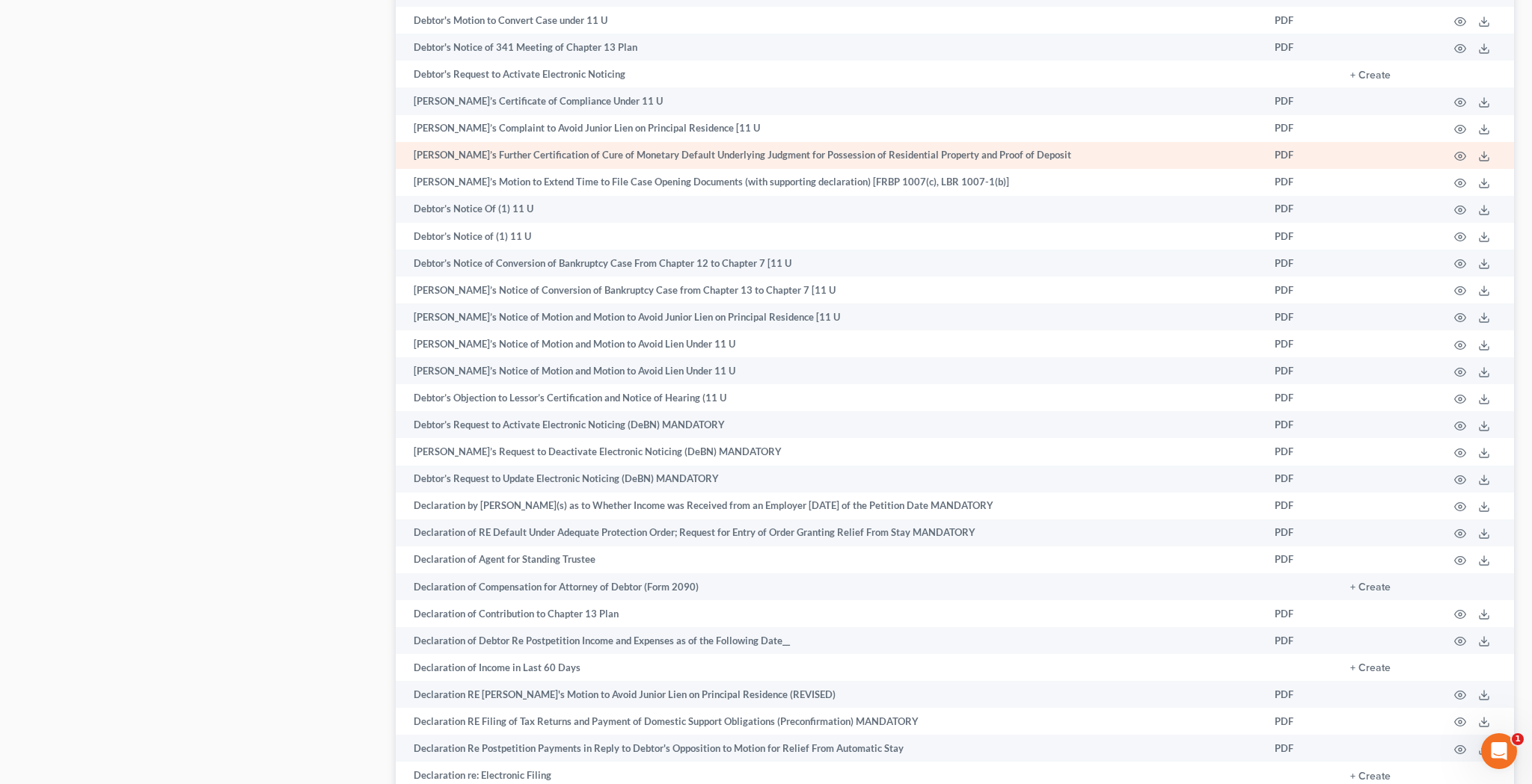
scroll to position [2222, 0]
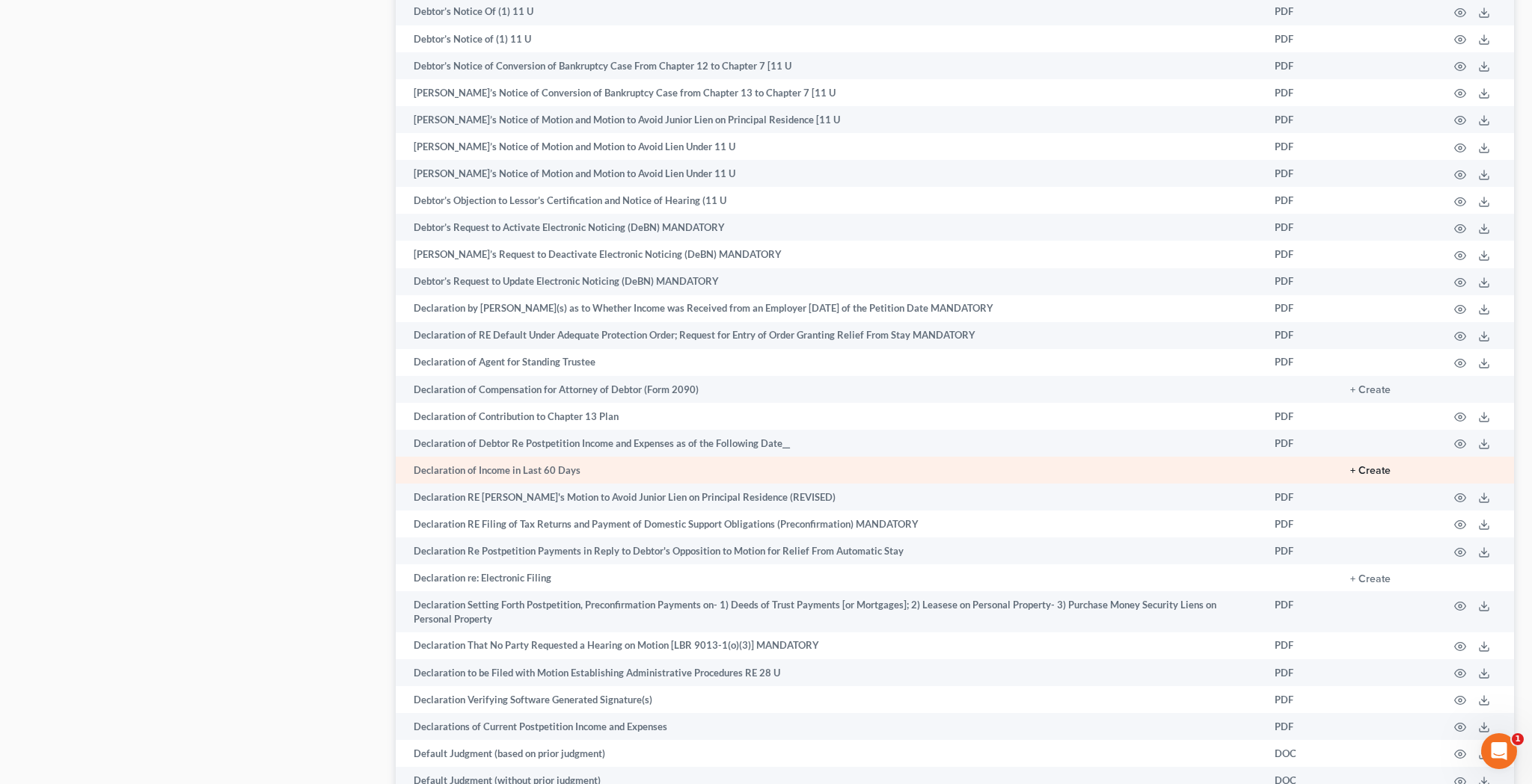
click at [1376, 466] on button "+ Create" at bounding box center [1370, 471] width 40 height 11
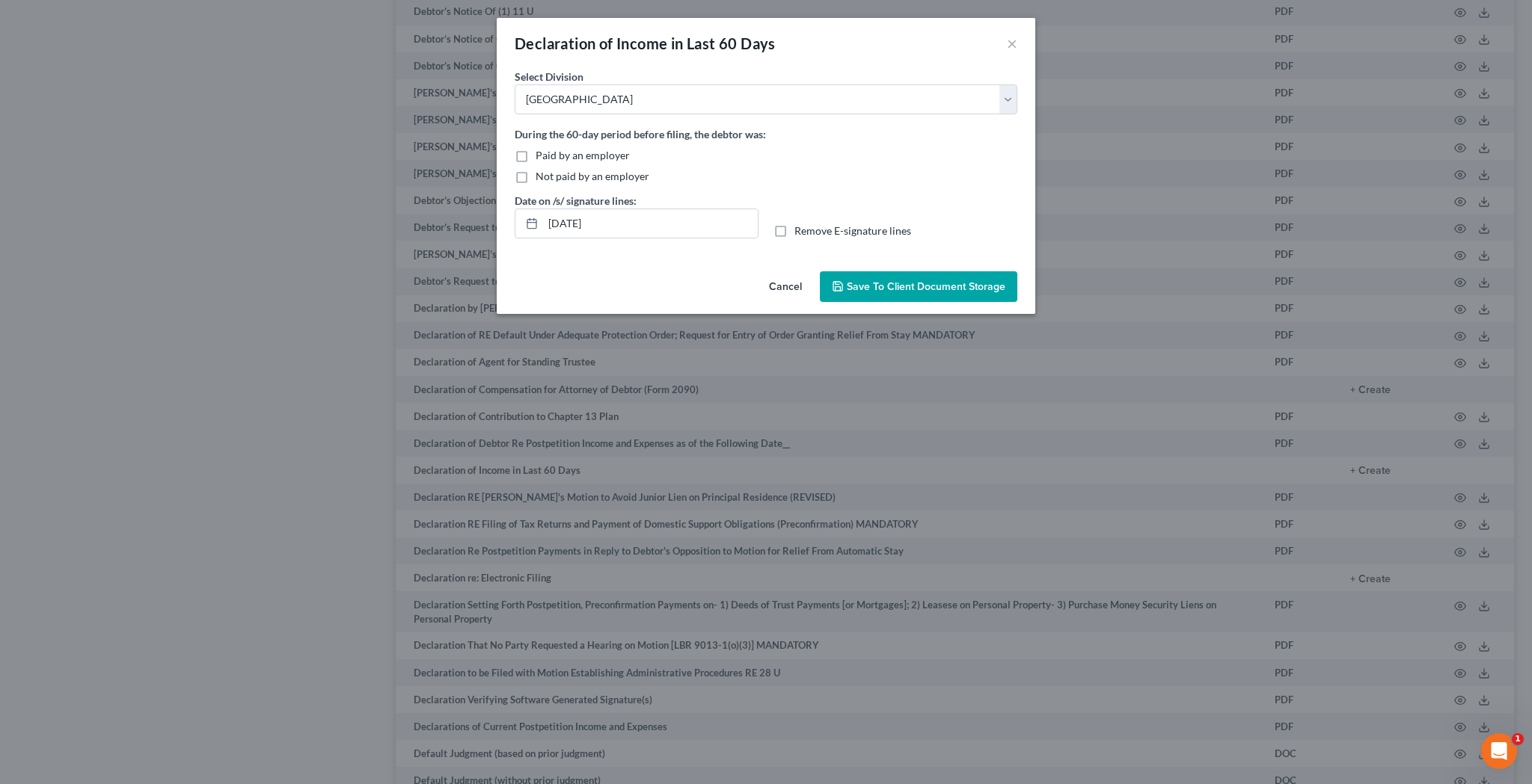
click at [536, 176] on label "Not paid by an employer" at bounding box center [593, 176] width 114 height 15
click at [542, 176] on input "Not paid by an employer" at bounding box center [547, 174] width 10 height 10
click at [574, 225] on input "09/13/2025" at bounding box center [650, 223] width 215 height 28
click at [794, 231] on label "Remove E-signature lines" at bounding box center [852, 231] width 117 height 15
click at [800, 231] on input "Remove E-signature lines" at bounding box center [805, 229] width 10 height 10
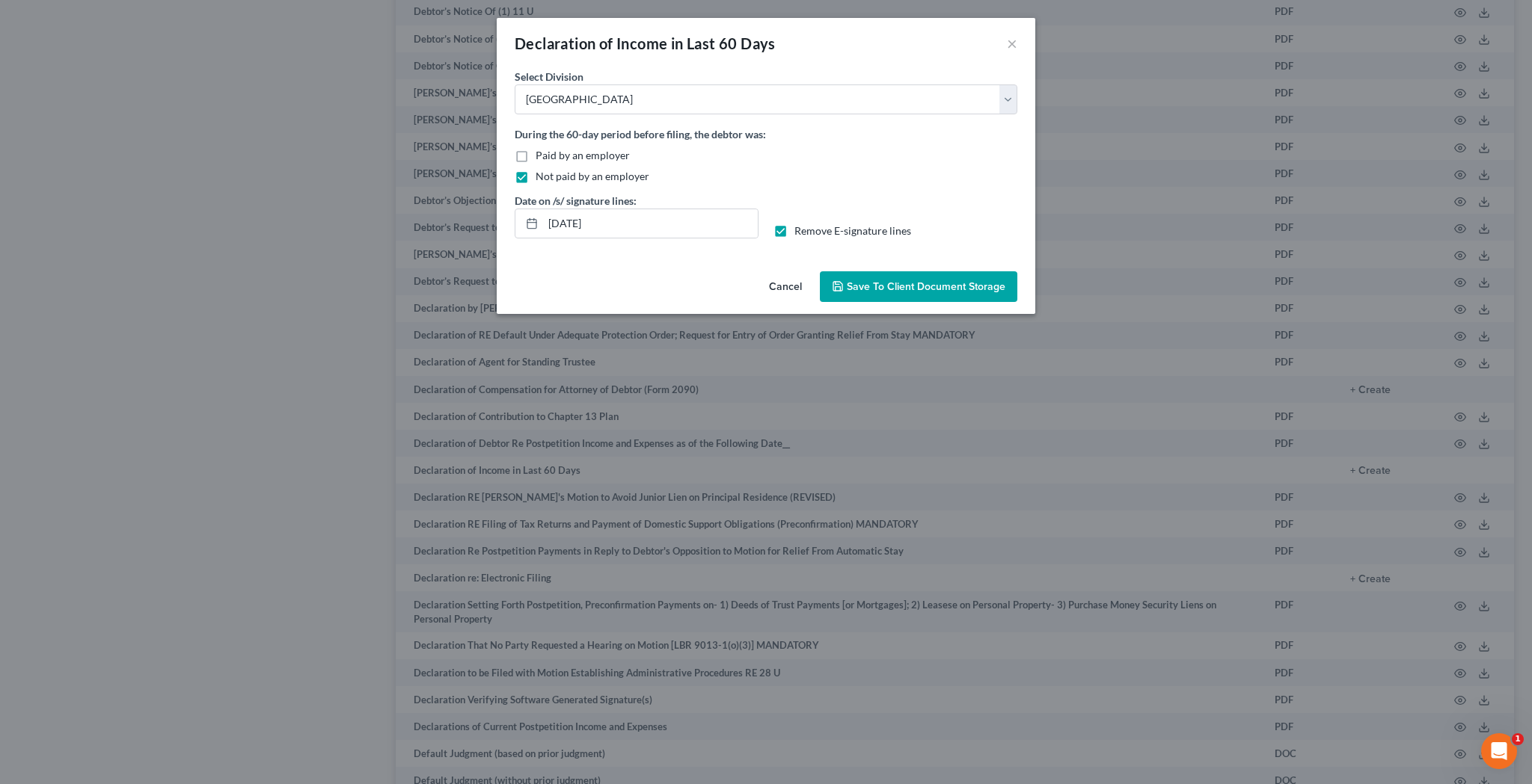
click at [866, 287] on span "Save to Client Document Storage" at bounding box center [926, 287] width 159 height 13
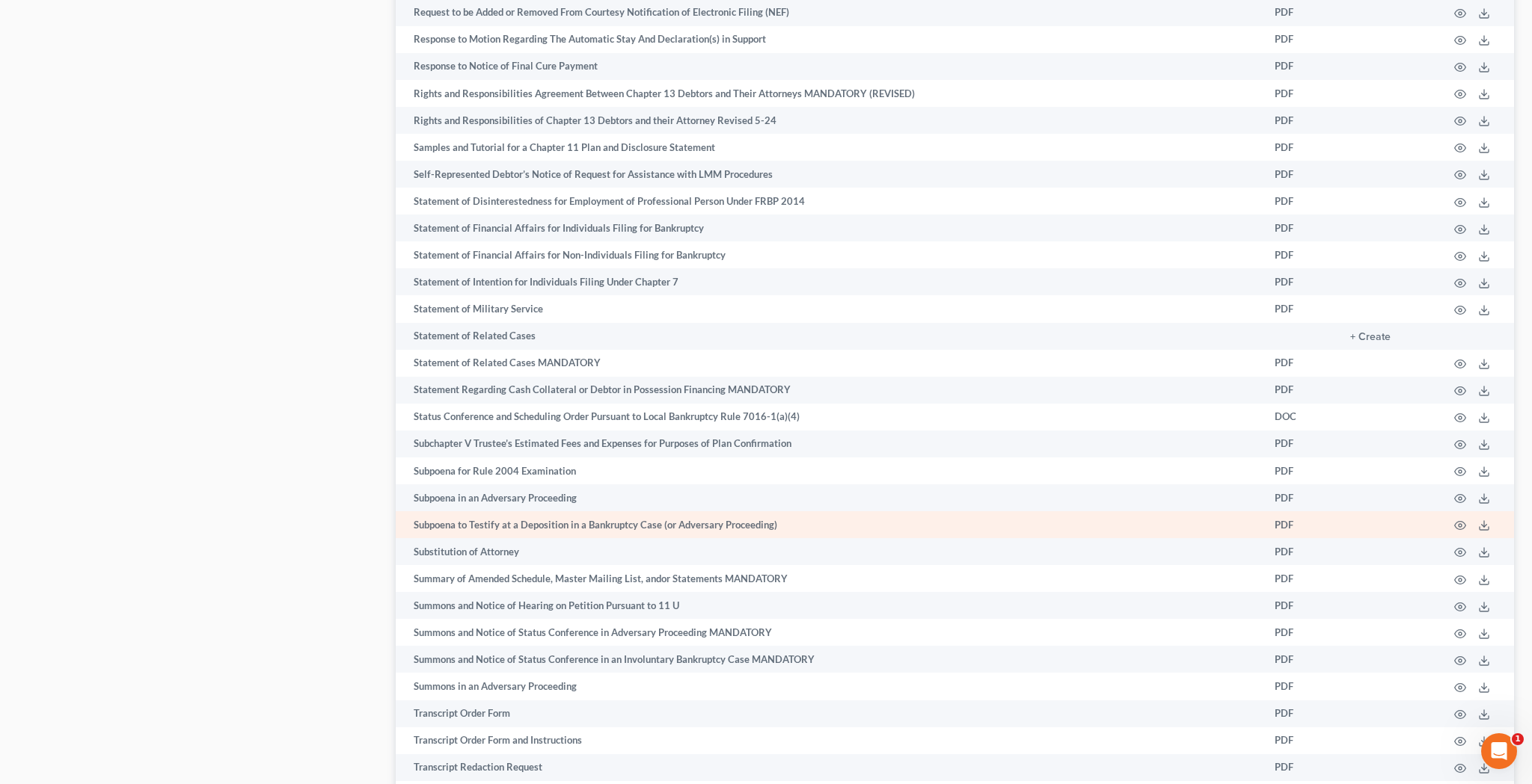
scroll to position [7140, 0]
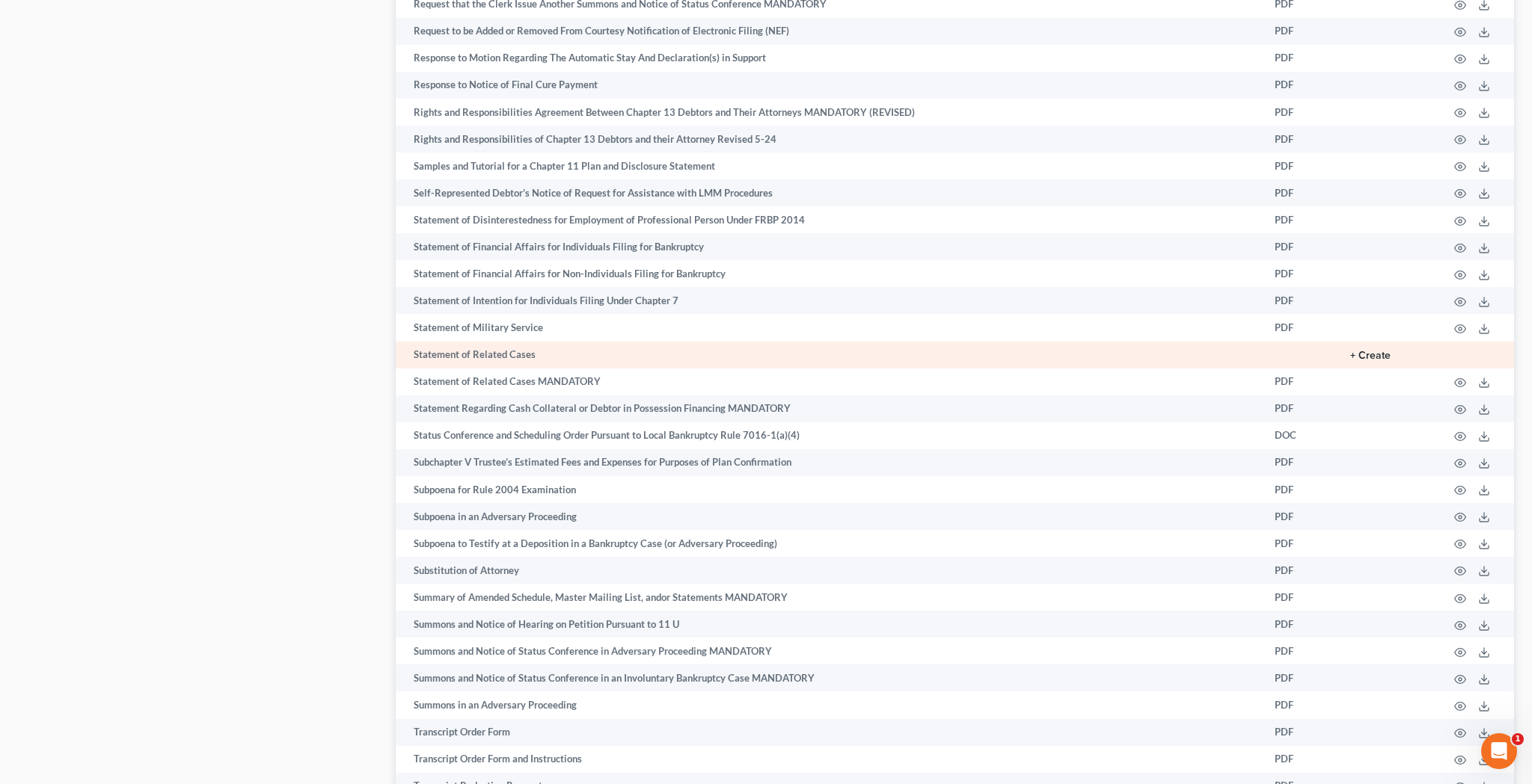
click at [1372, 350] on button "+ Create" at bounding box center [1370, 355] width 40 height 11
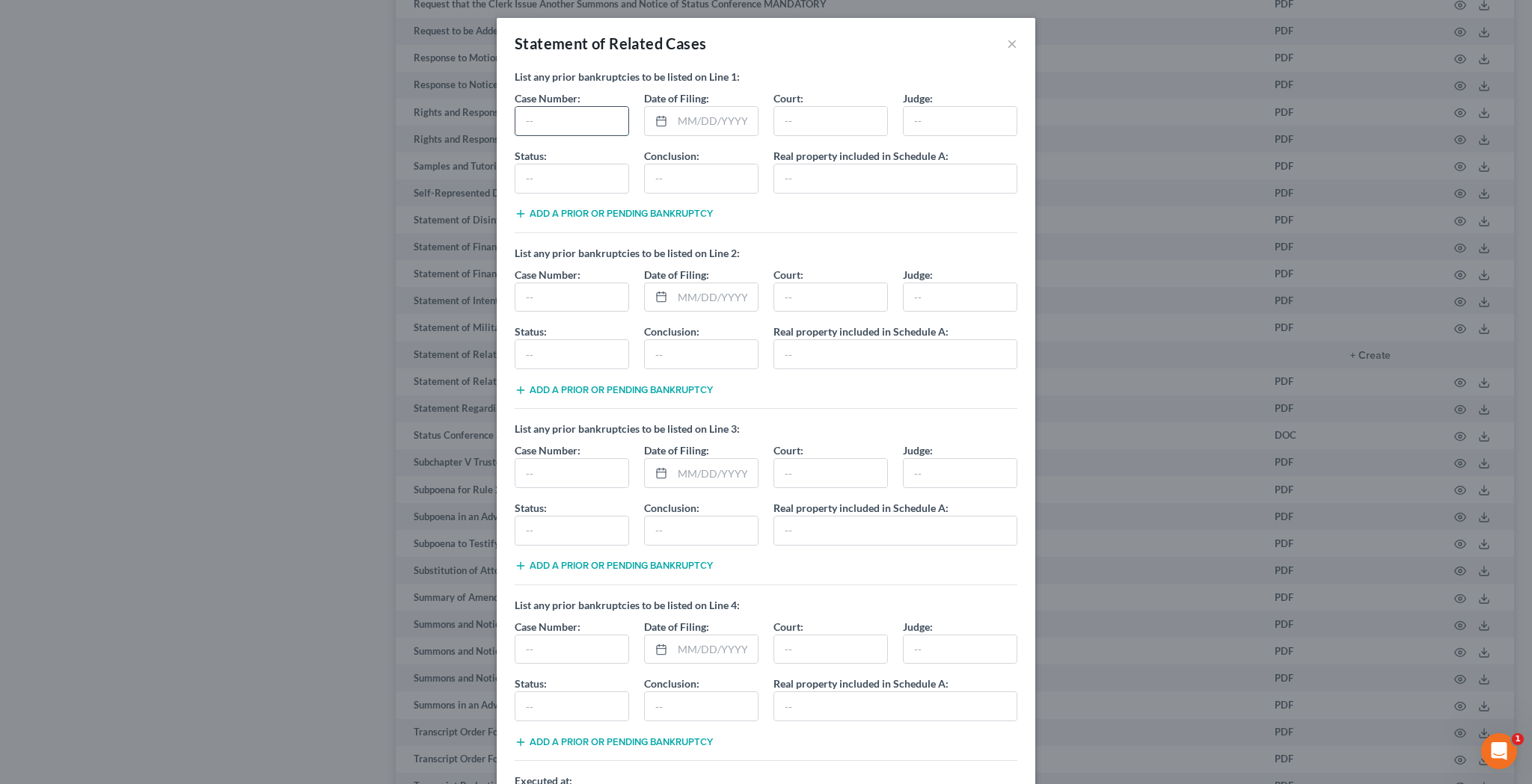
click at [580, 118] on input "text" at bounding box center [571, 121] width 113 height 28
click at [700, 118] on input "text" at bounding box center [714, 121] width 85 height 28
click at [812, 122] on input "text" at bounding box center [830, 121] width 113 height 28
click at [930, 122] on input "text" at bounding box center [960, 121] width 113 height 28
click at [588, 179] on input "text" at bounding box center [571, 179] width 113 height 28
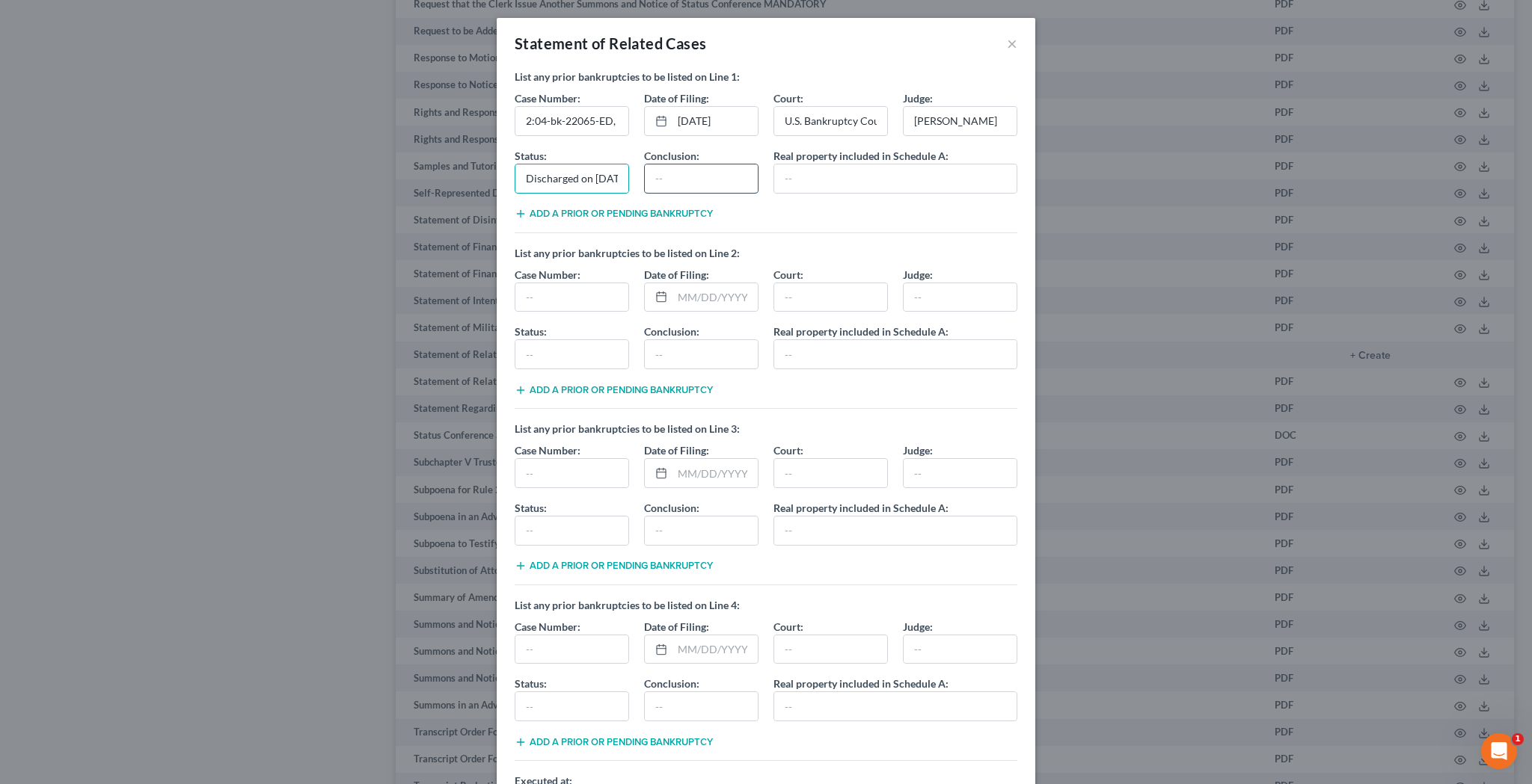
click at [698, 183] on input "text" at bounding box center [701, 179] width 113 height 28
click at [789, 181] on input "text" at bounding box center [895, 179] width 242 height 28
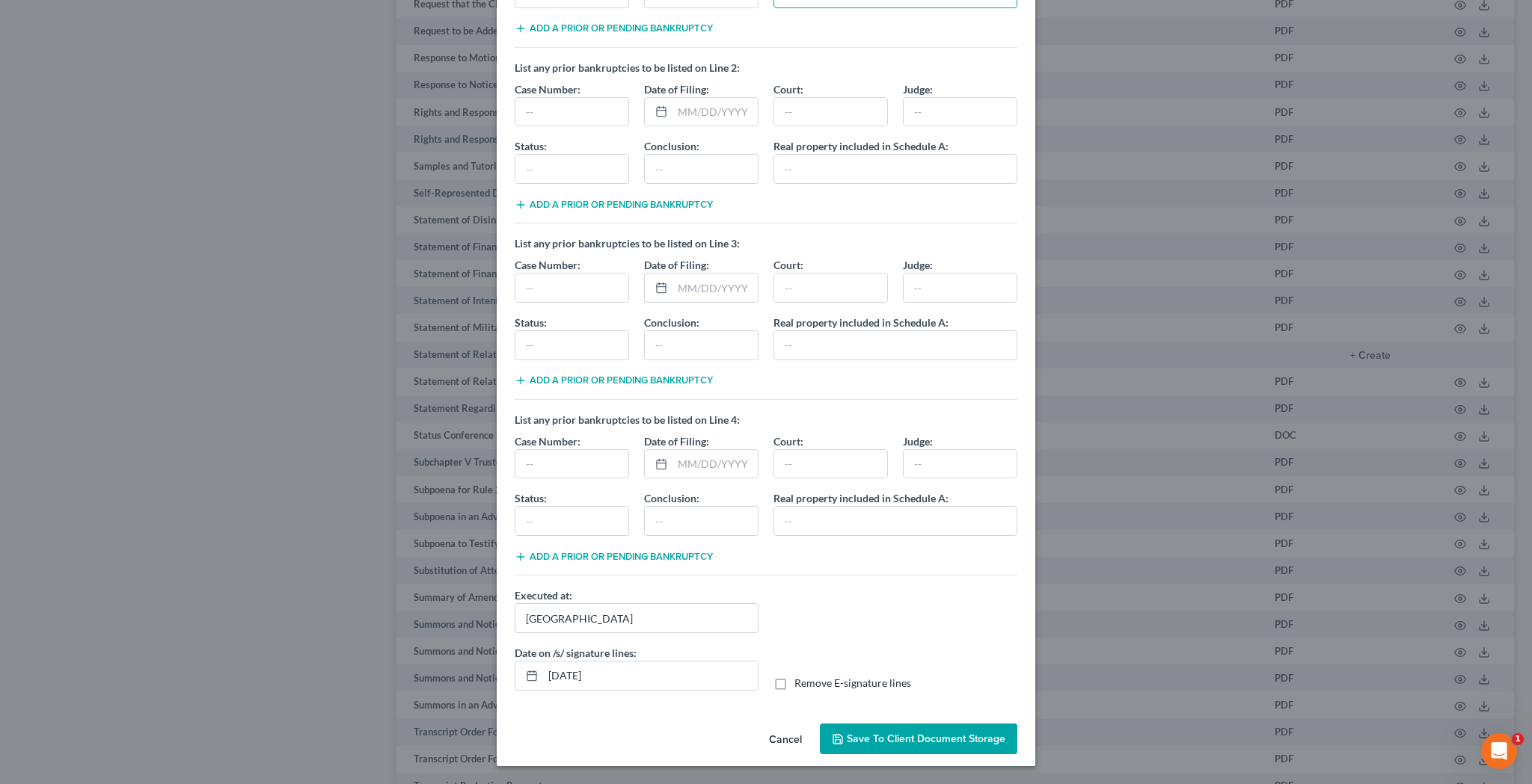
scroll to position [185, 0]
click at [577, 677] on input "09/13/2025" at bounding box center [650, 675] width 215 height 28
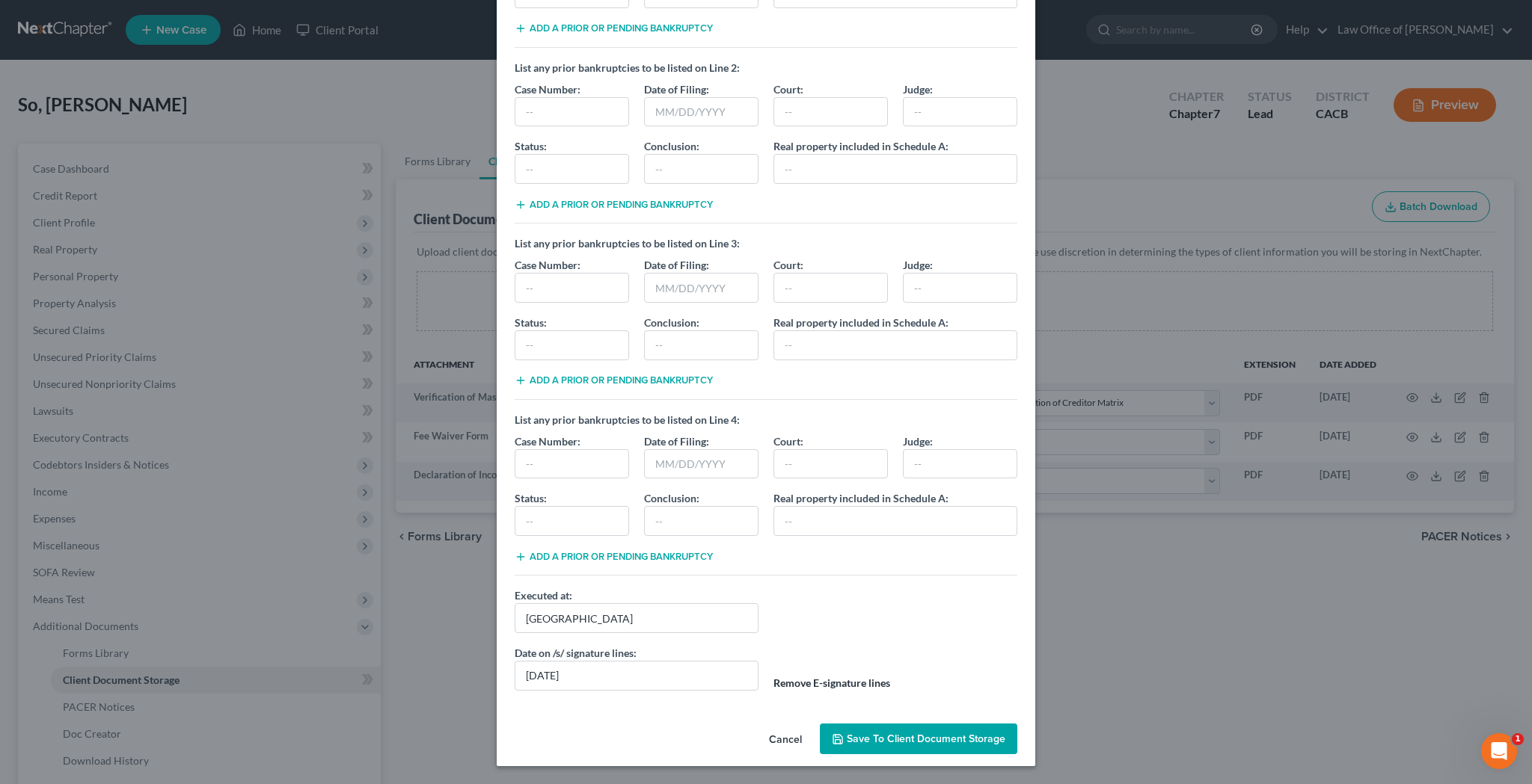
click at [785, 684] on label "Remove E-signature lines" at bounding box center [831, 683] width 117 height 15
click at [783, 684] on input "Remove E-signature lines" at bounding box center [778, 681] width 10 height 10
click at [737, 681] on input "09/15/2025" at bounding box center [636, 676] width 243 height 29
click at [799, 688] on span "Remove E-signature lines" at bounding box center [831, 683] width 117 height 13
click at [783, 686] on input "Remove E-signature lines" at bounding box center [778, 681] width 10 height 10
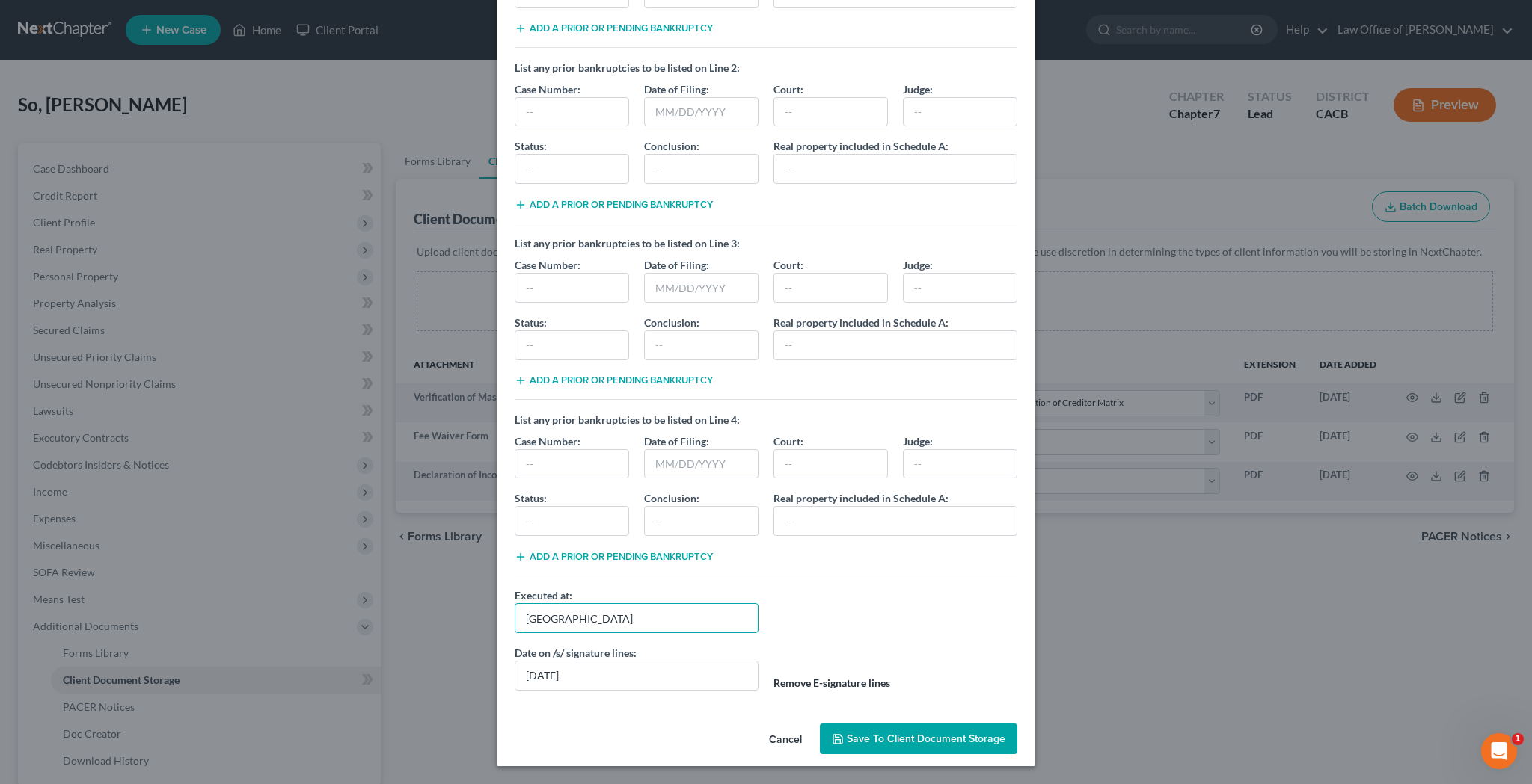
click at [687, 624] on input "Los Angeles" at bounding box center [636, 618] width 243 height 29
click at [871, 737] on span "Save to Client Document Storage" at bounding box center [926, 739] width 159 height 13
click at [904, 735] on span "Save to Client Document Storage" at bounding box center [926, 739] width 159 height 13
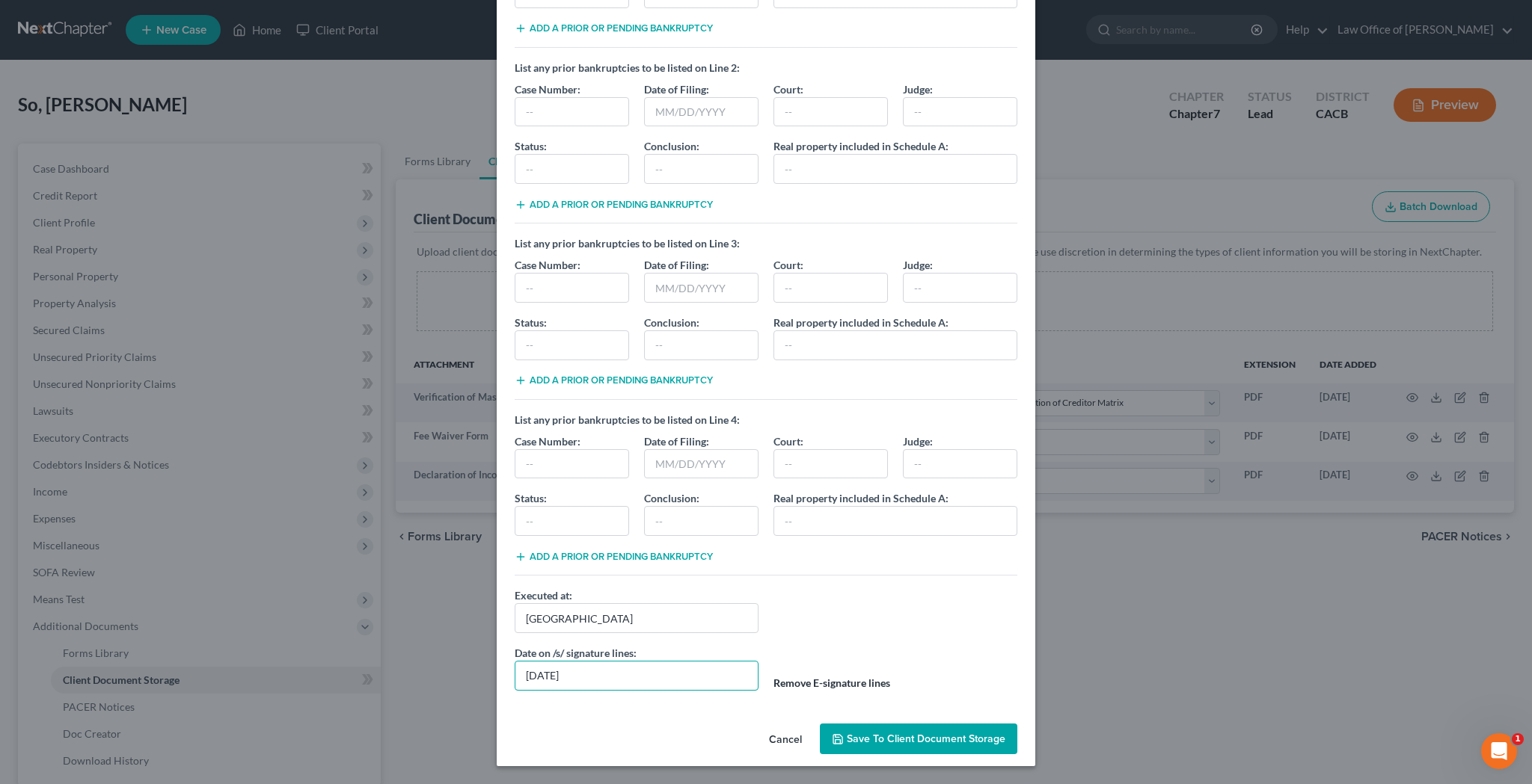
click at [695, 668] on input "09/15/2025" at bounding box center [636, 676] width 243 height 29
click at [875, 747] on button "Save to Client Document Storage" at bounding box center [918, 740] width 197 height 31
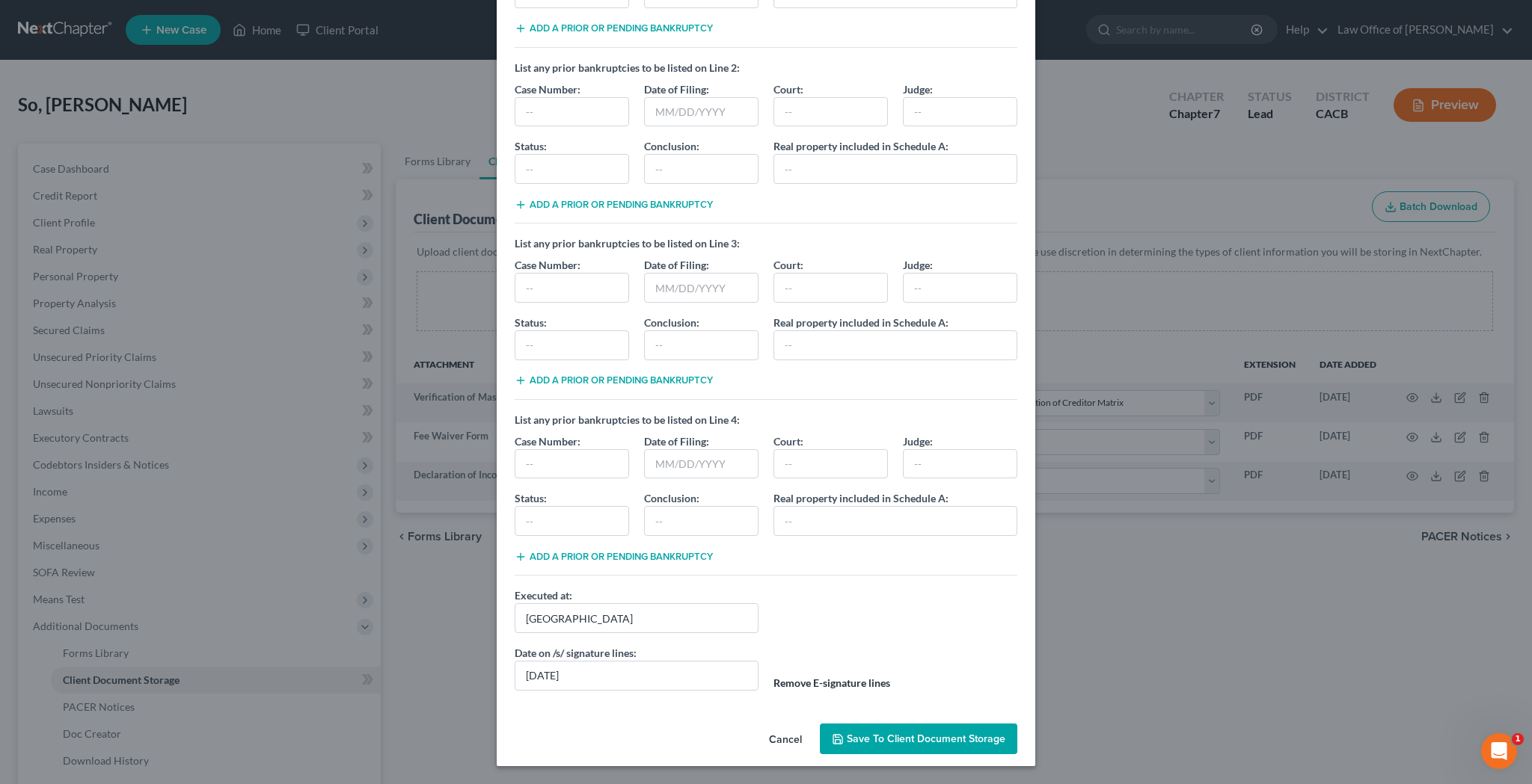
click at [1136, 648] on div "Statement of Related Cases × List any prior bankruptcies to be listed on Line 1…" at bounding box center [766, 392] width 1532 height 784
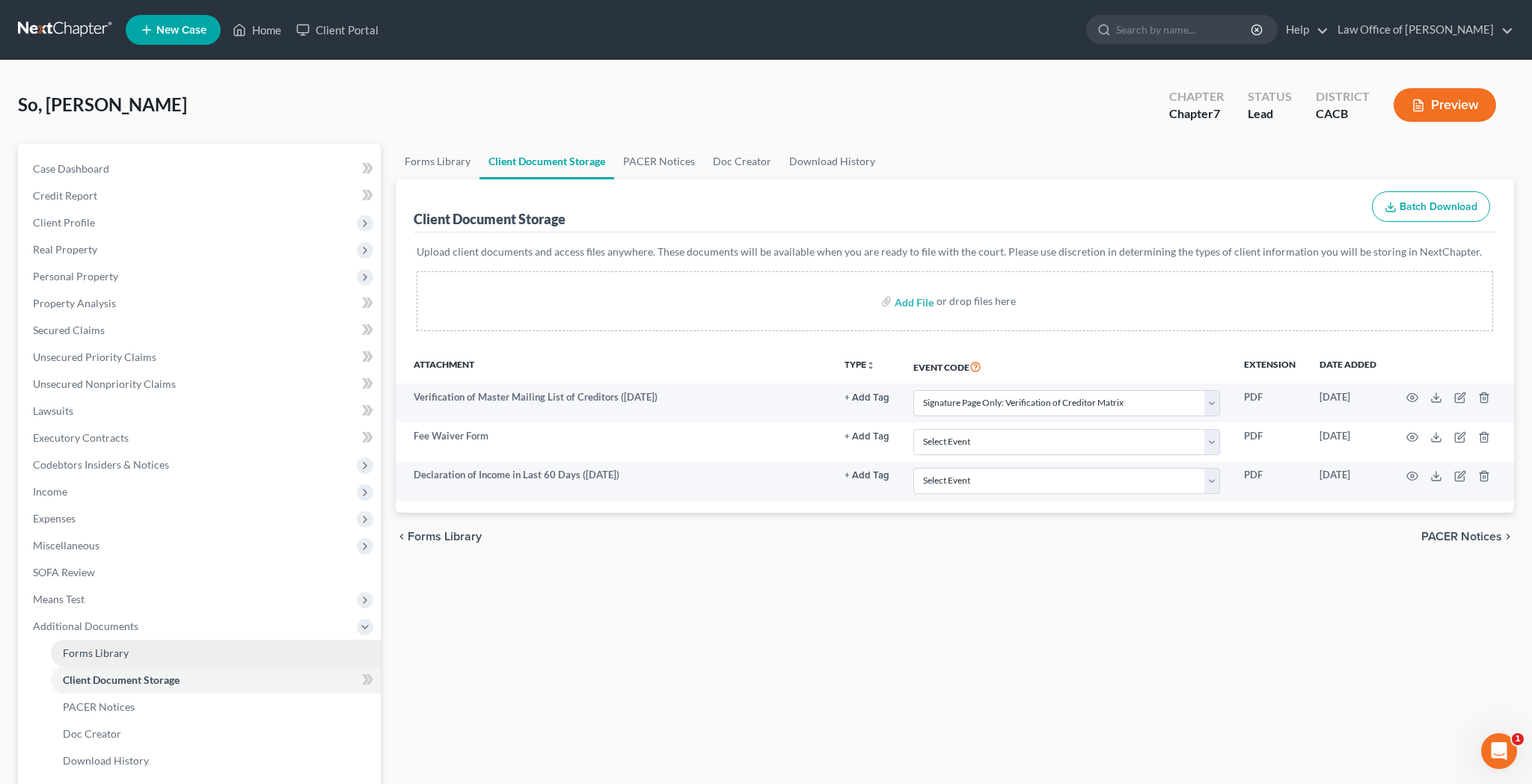
click at [205, 653] on link "Forms Library" at bounding box center [216, 653] width 330 height 26
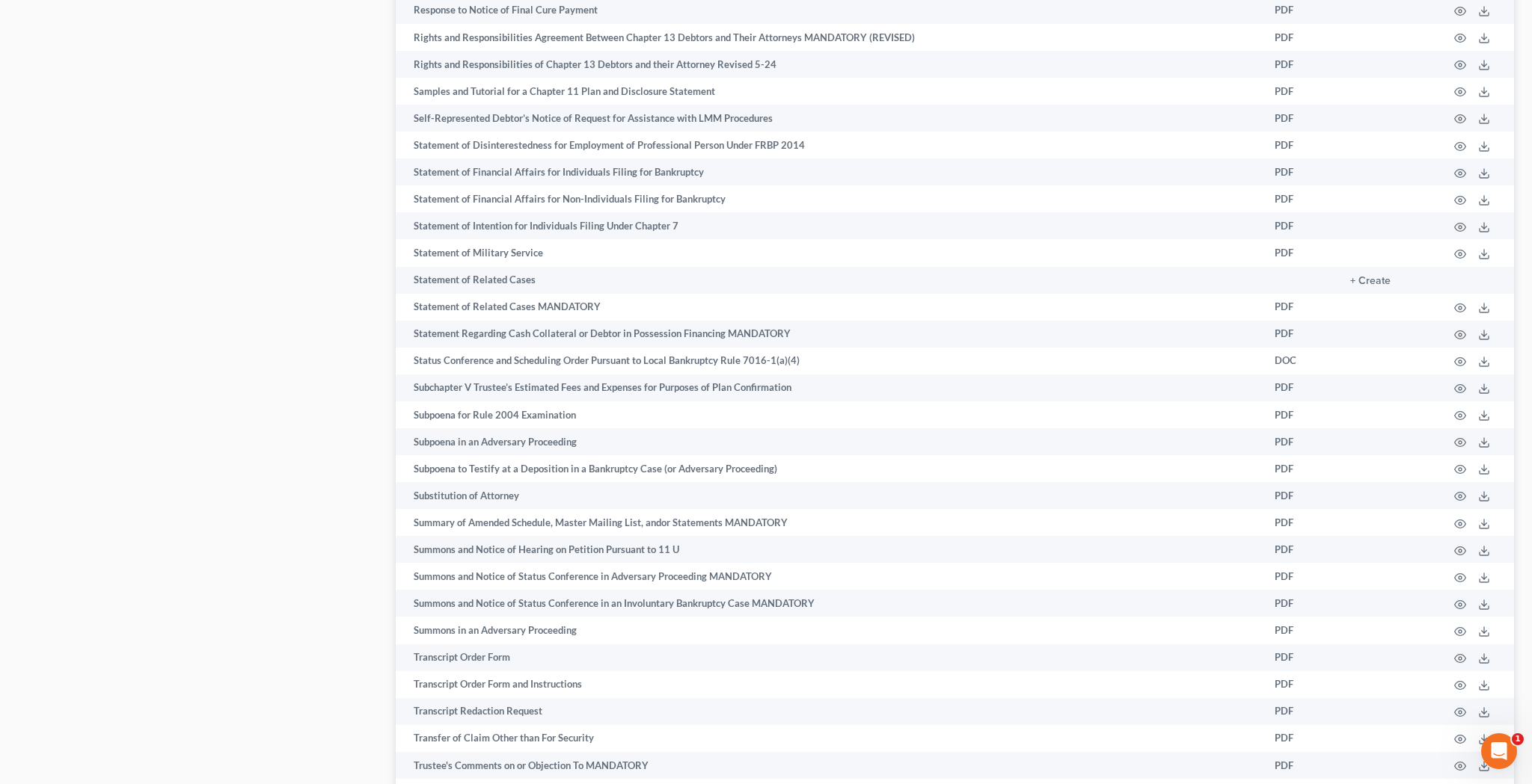
scroll to position [7109, 0]
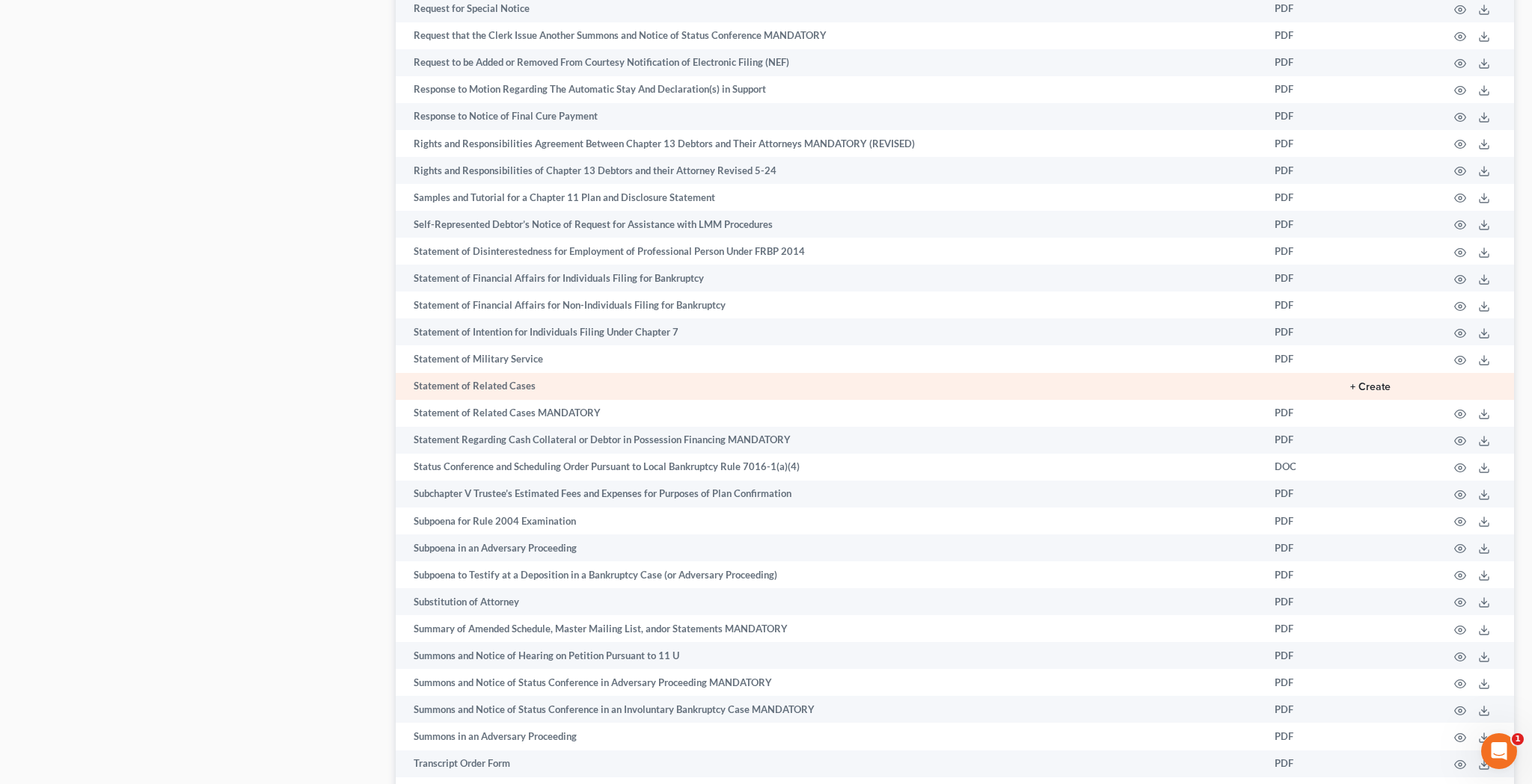
click at [1377, 382] on button "+ Create" at bounding box center [1370, 387] width 40 height 11
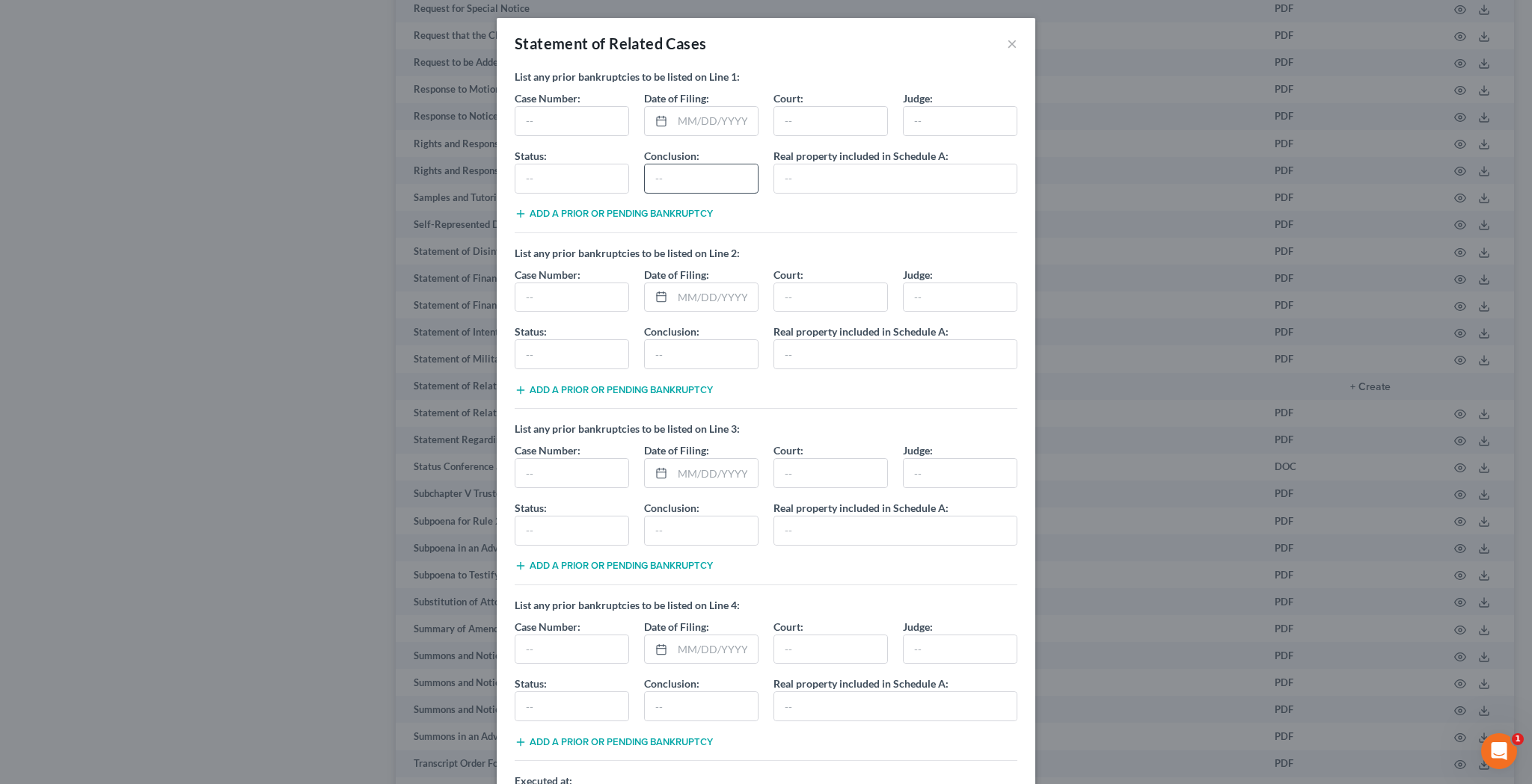
scroll to position [0, 0]
click at [581, 118] on input "text" at bounding box center [571, 121] width 113 height 28
click at [703, 118] on input "text" at bounding box center [714, 121] width 85 height 28
click at [615, 129] on input "2:04-bk-22065-EC" at bounding box center [571, 121] width 113 height 28
click at [712, 128] on input "text" at bounding box center [714, 121] width 85 height 28
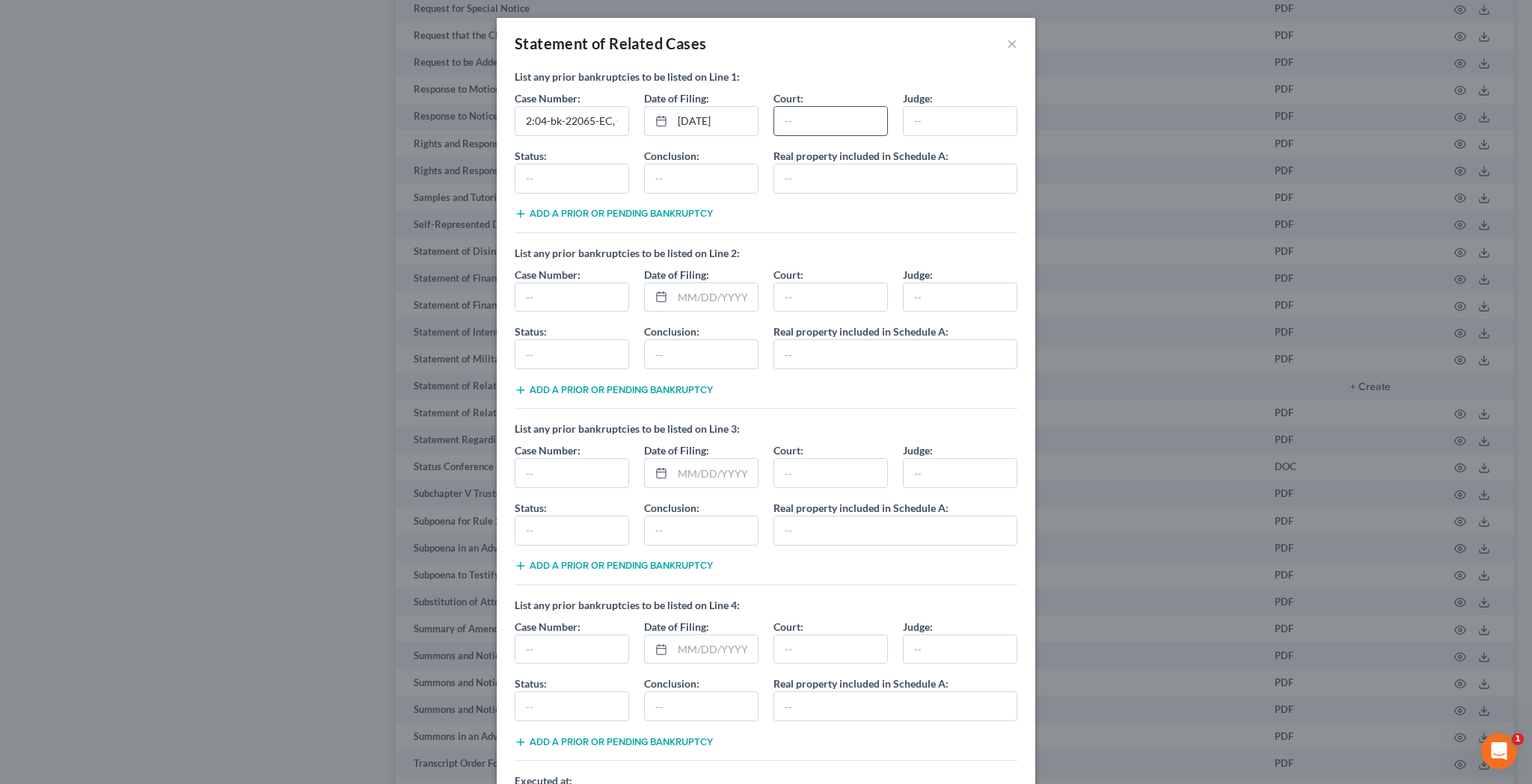
click at [847, 116] on input "text" at bounding box center [830, 121] width 113 height 28
drag, startPoint x: 841, startPoint y: 125, endPoint x: 777, endPoint y: 125, distance: 64.0
click at [777, 125] on input "Ellen Carroll" at bounding box center [830, 121] width 113 height 28
click at [925, 121] on input "text" at bounding box center [960, 121] width 113 height 28
paste input "Ellen Carroll"
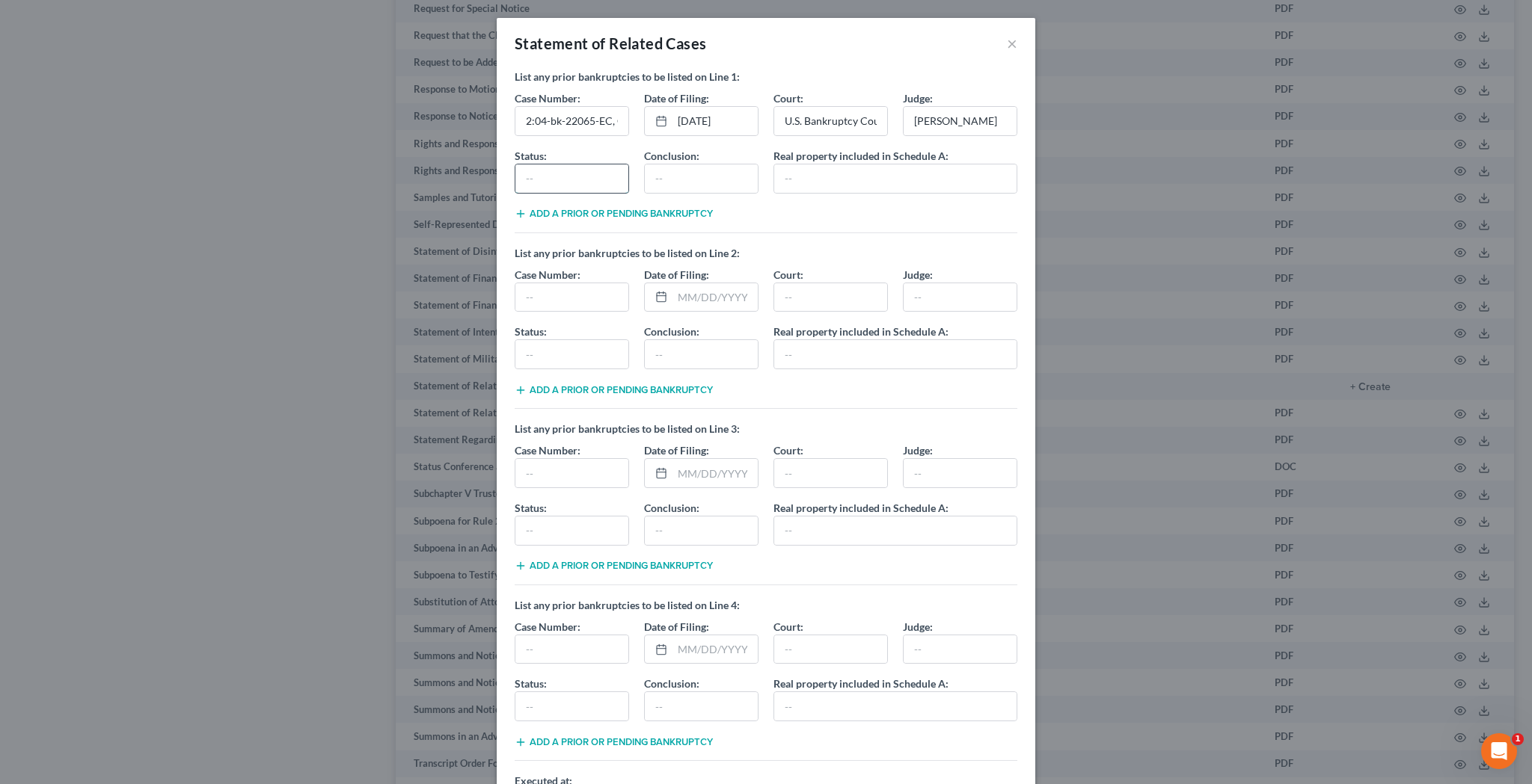
click at [620, 183] on input "text" at bounding box center [571, 179] width 113 height 28
click at [719, 183] on input "text" at bounding box center [701, 179] width 113 height 28
click at [867, 171] on input "text" at bounding box center [895, 179] width 242 height 28
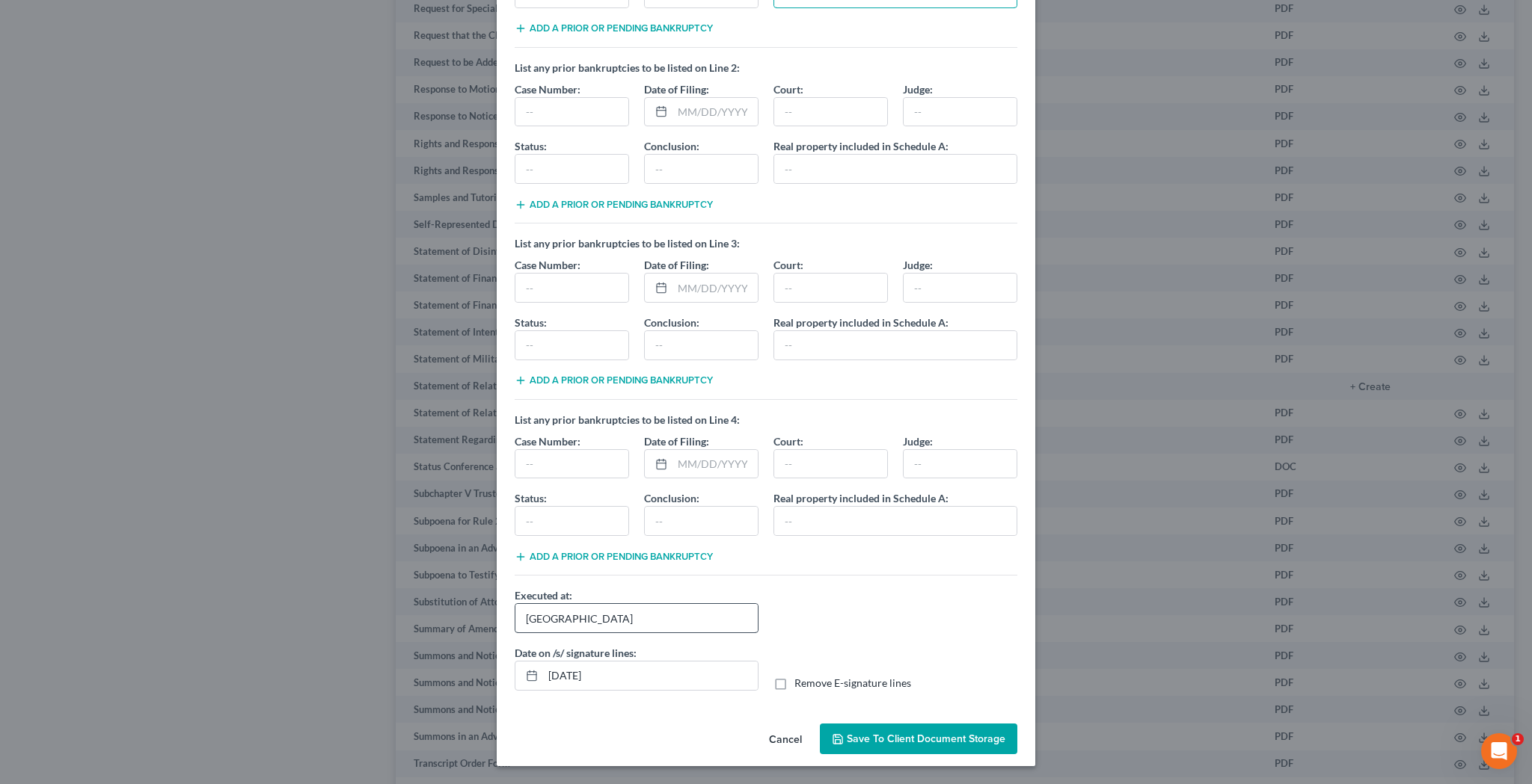
scroll to position [185, 0]
click at [576, 680] on input "09/13/2025" at bounding box center [650, 675] width 215 height 28
click at [794, 685] on label "Remove E-signature lines" at bounding box center [852, 683] width 117 height 15
click at [800, 685] on input "Remove E-signature lines" at bounding box center [805, 681] width 10 height 10
click at [863, 744] on span "Save to Client Document Storage" at bounding box center [926, 739] width 159 height 13
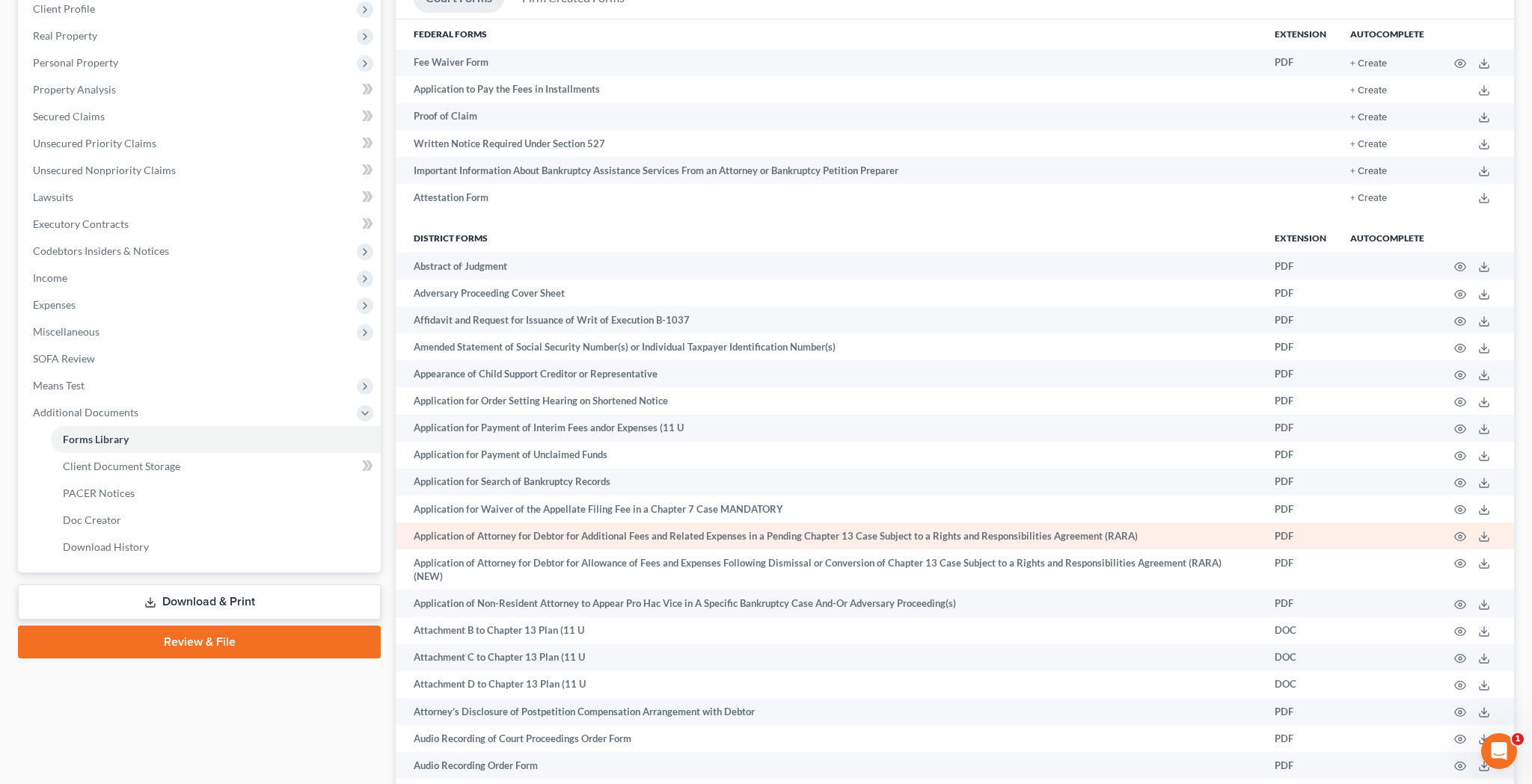
scroll to position [225, 0]
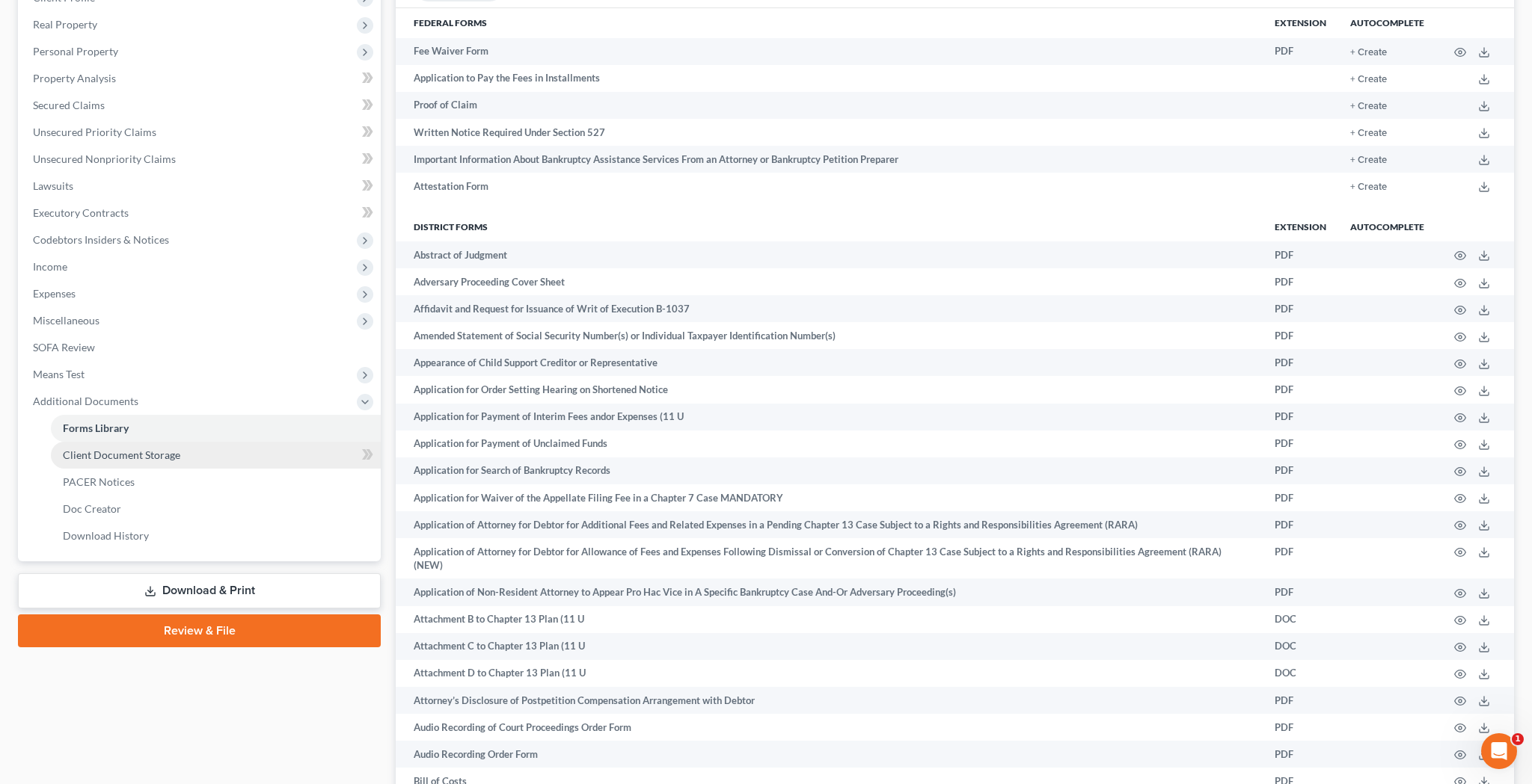
click at [241, 456] on link "Client Document Storage" at bounding box center [216, 454] width 330 height 26
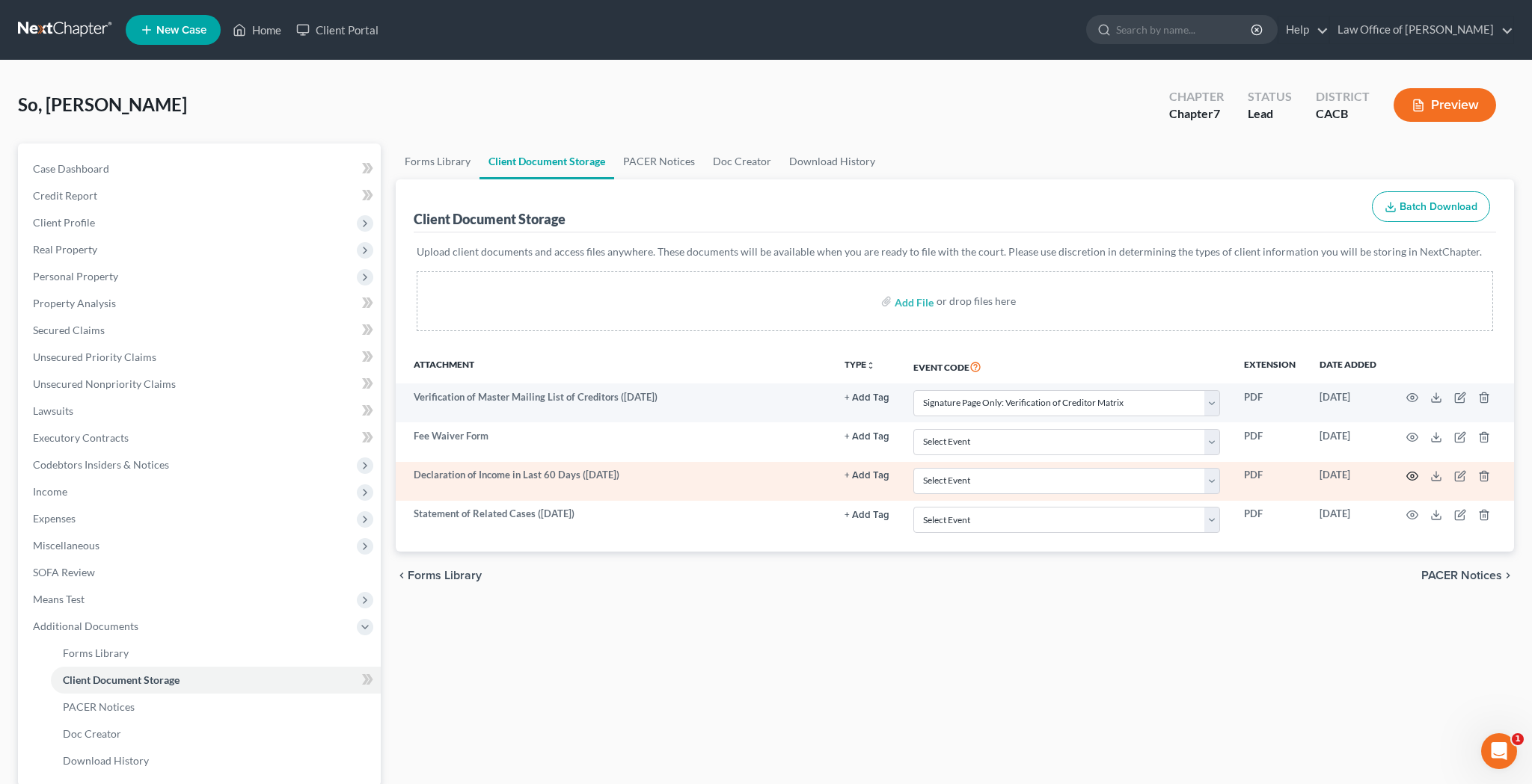
click at [1413, 475] on circle "button" at bounding box center [1411, 476] width 3 height 3
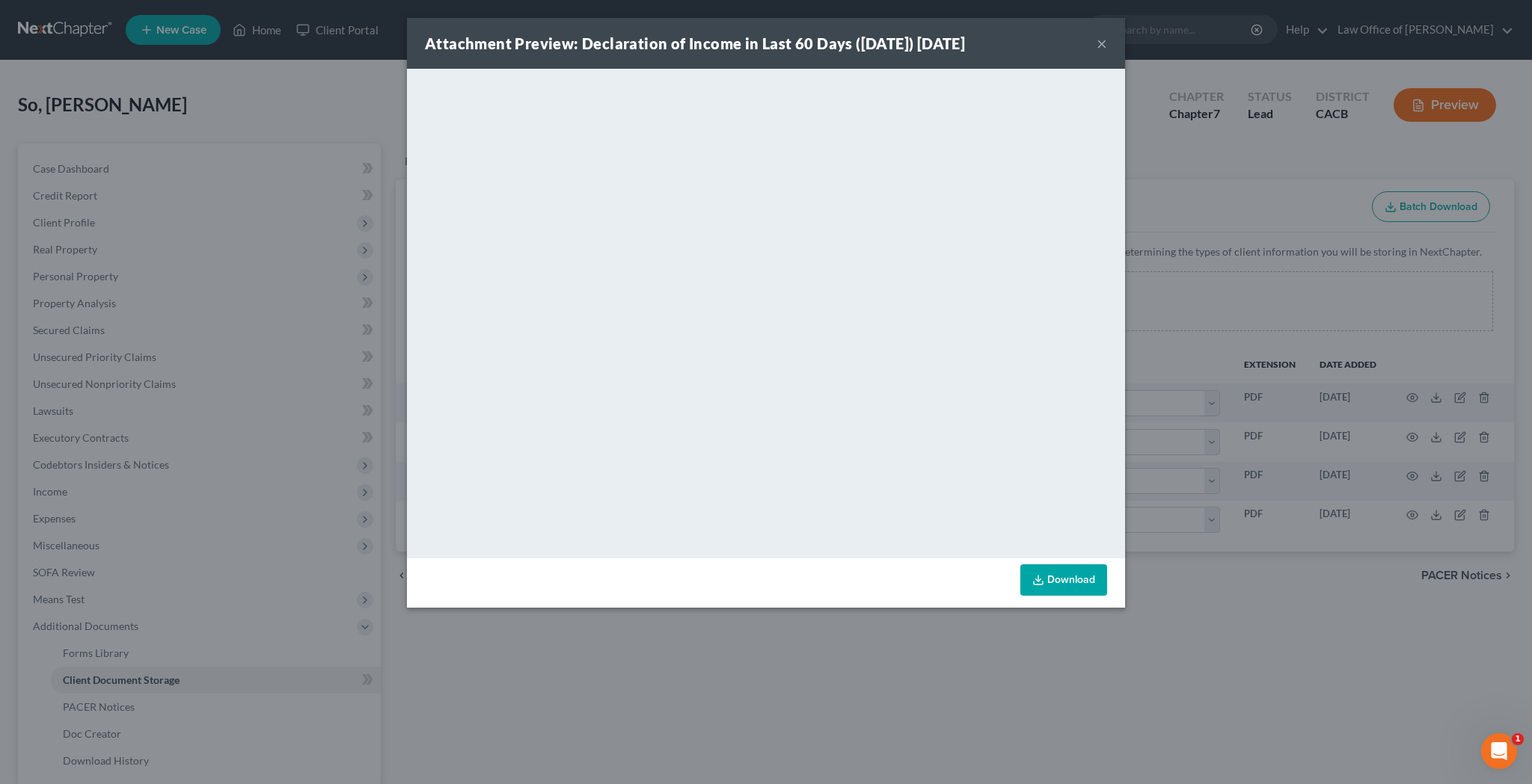
click at [1068, 580] on link "Download" at bounding box center [1064, 580] width 86 height 31
click at [1104, 46] on button "×" at bounding box center [1101, 43] width 11 height 18
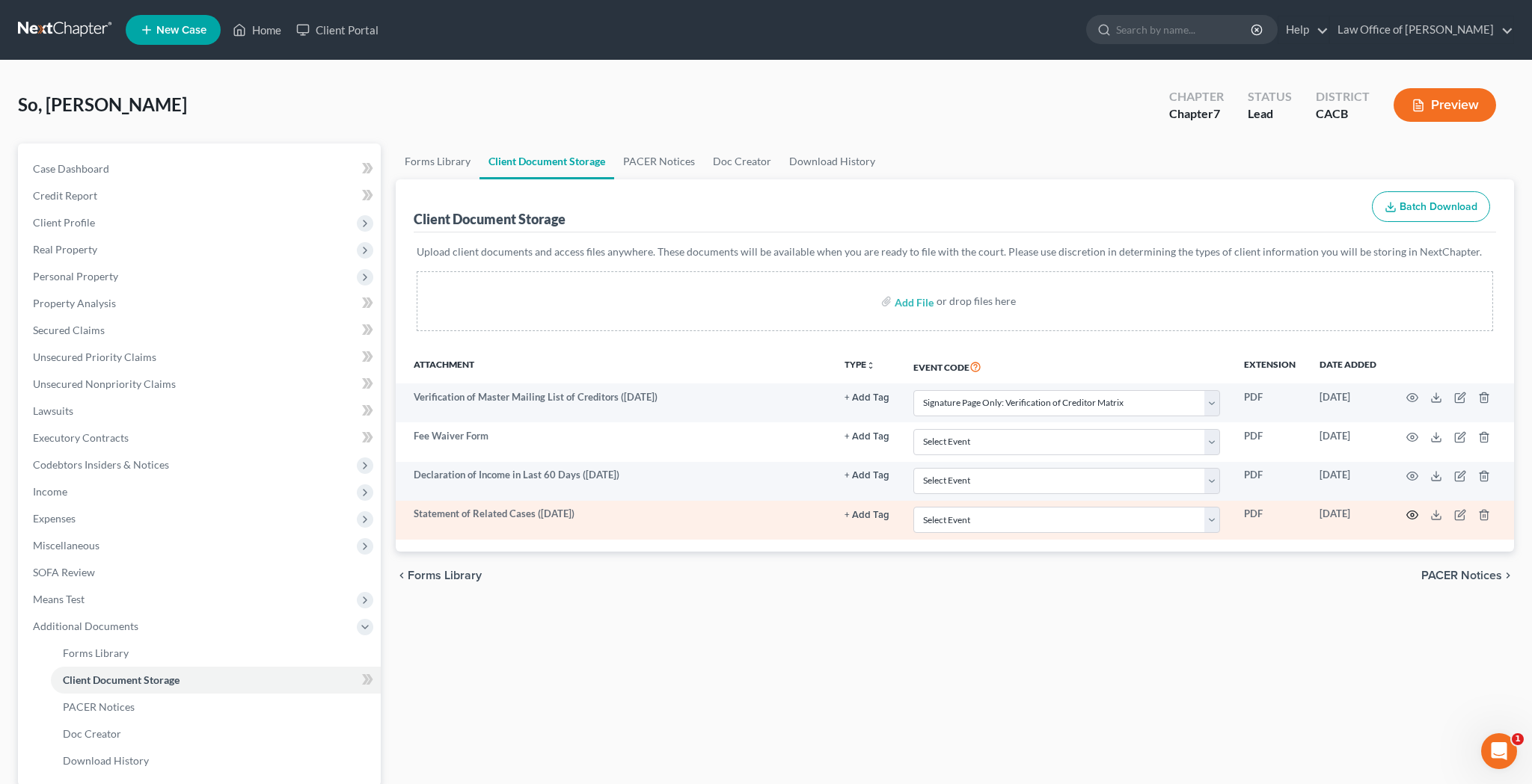
click at [1410, 519] on icon "button" at bounding box center [1412, 515] width 12 height 12
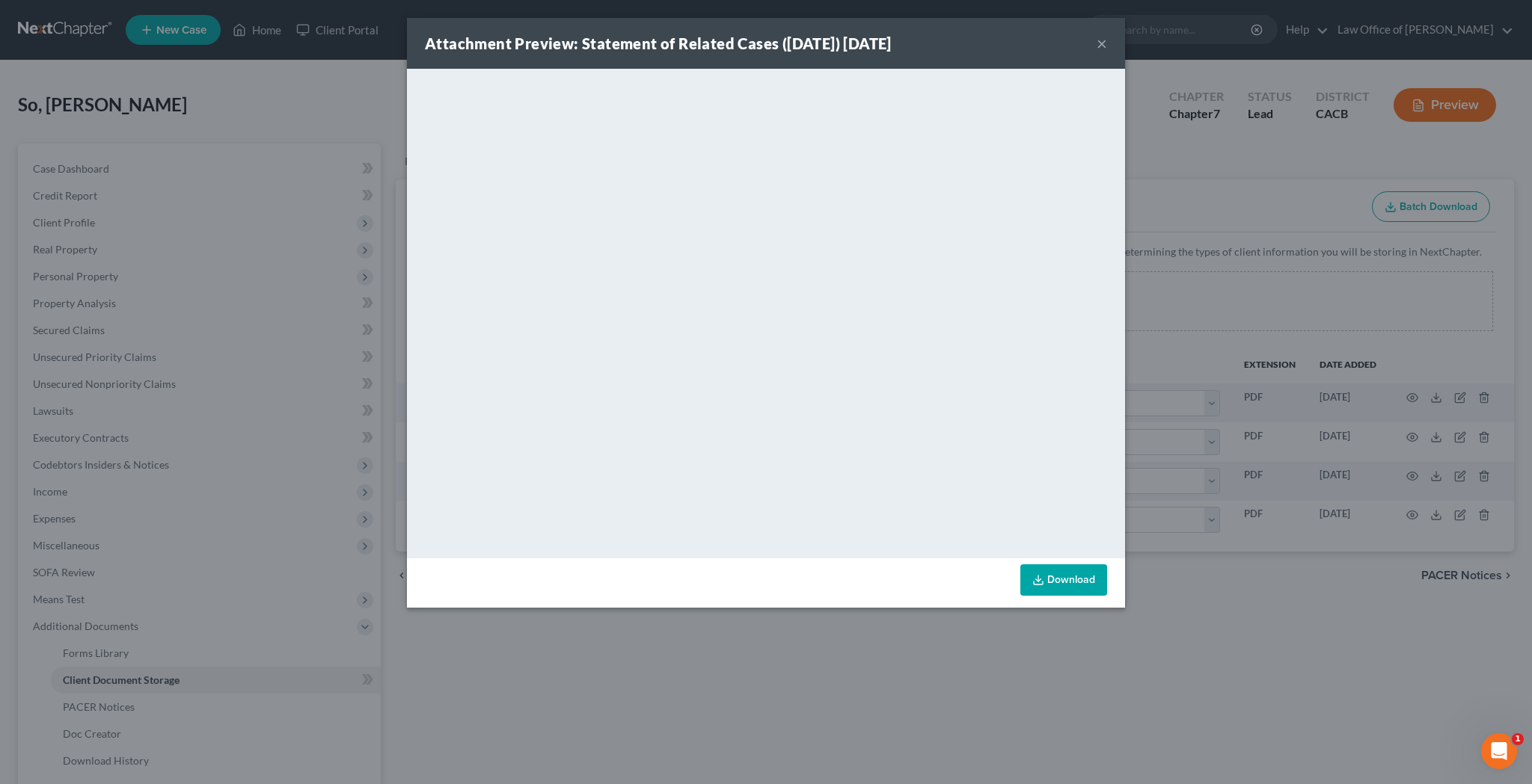
click at [1041, 589] on link "Download" at bounding box center [1064, 580] width 86 height 31
click at [1101, 47] on button "×" at bounding box center [1101, 43] width 11 height 18
